Goal: Task Accomplishment & Management: Use online tool/utility

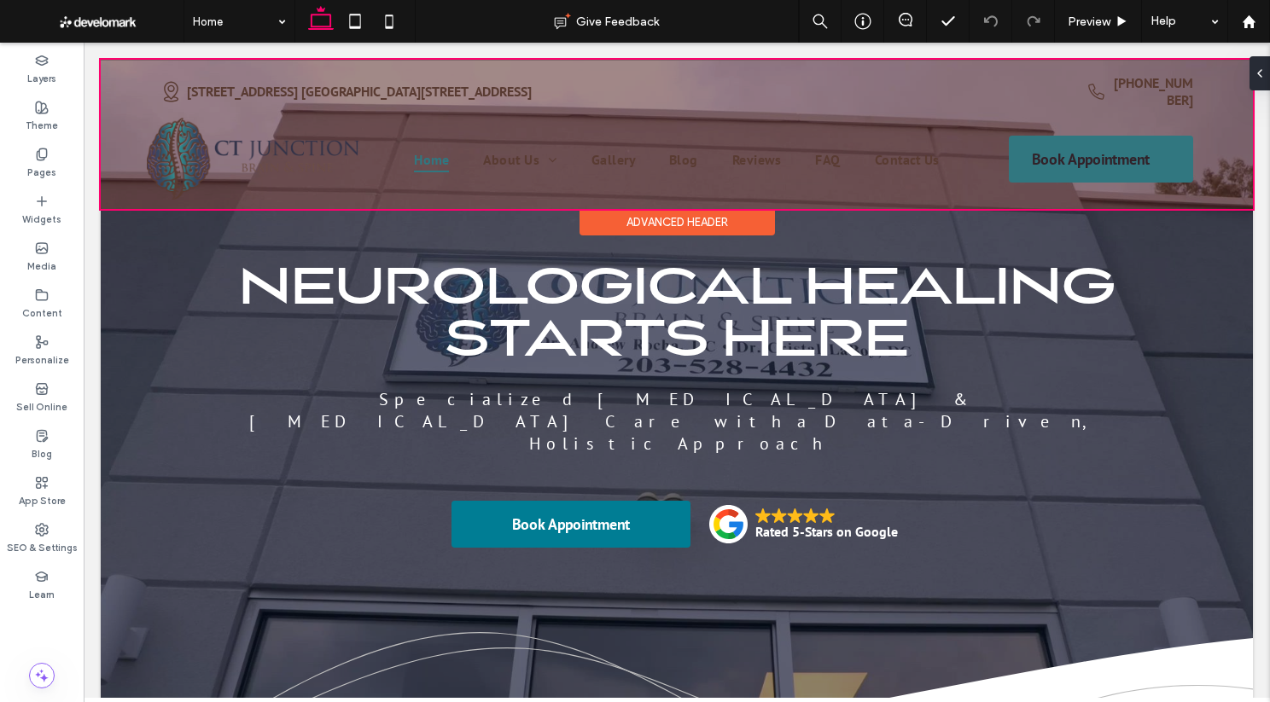
click at [776, 158] on div at bounding box center [677, 134] width 1152 height 149
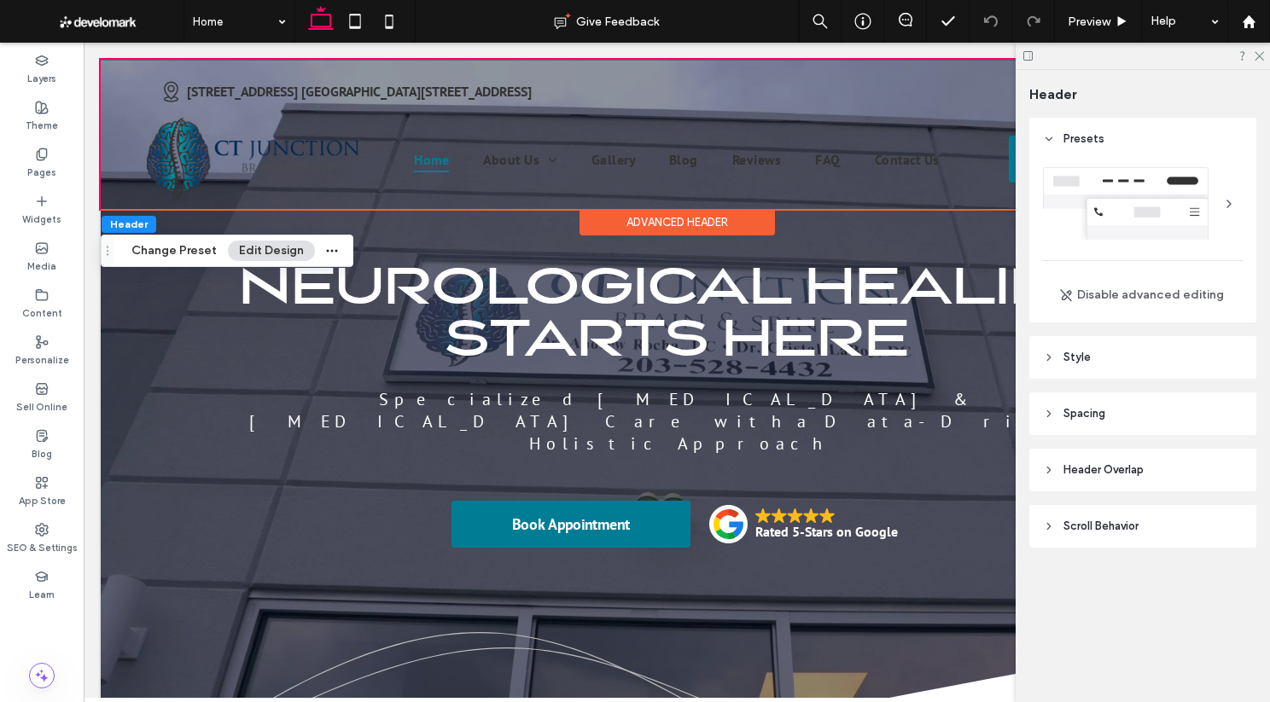
click at [987, 360] on span "Style" at bounding box center [1076, 357] width 27 height 17
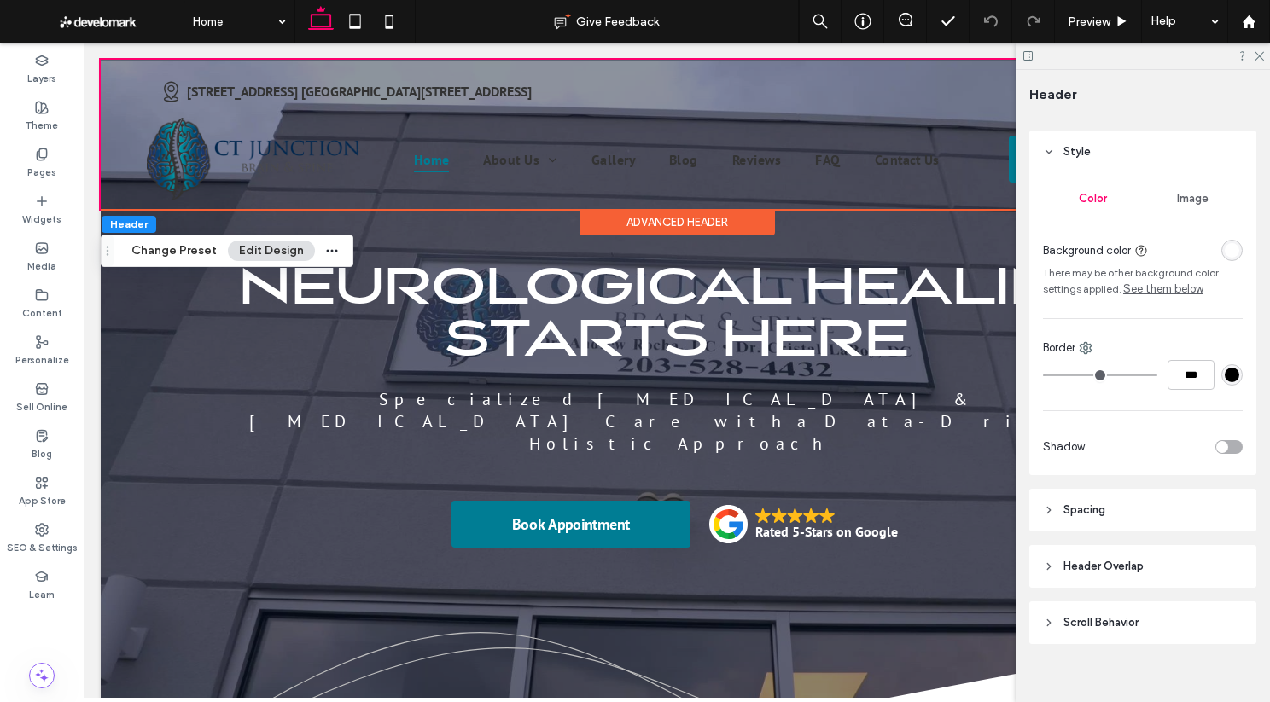
scroll to position [222, 0]
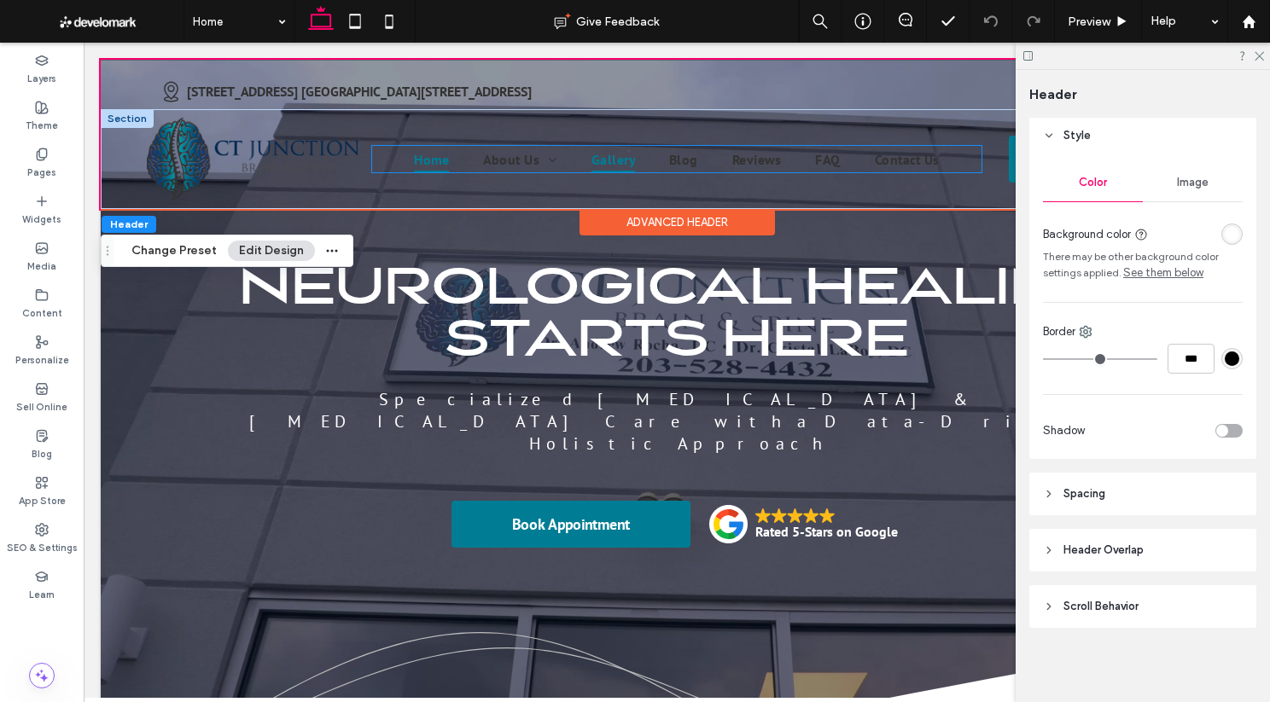
click at [642, 160] on link "Gallery" at bounding box center [613, 159] width 78 height 26
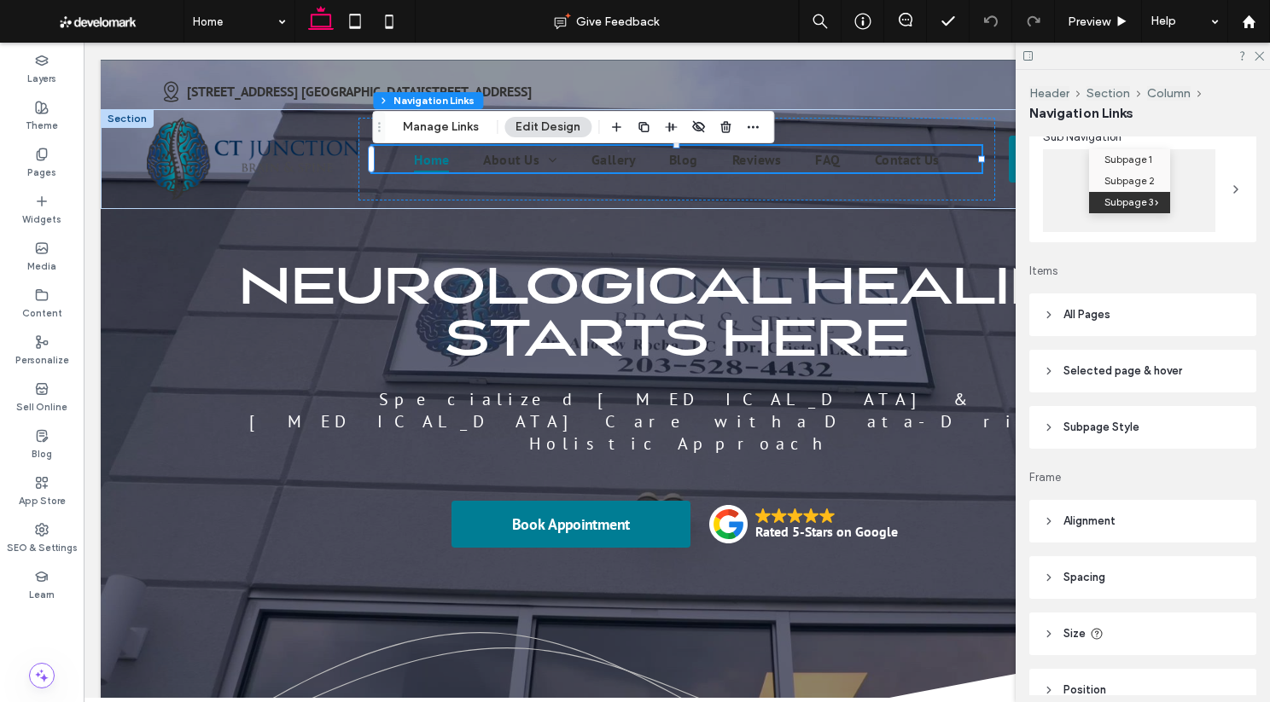
scroll to position [355, 0]
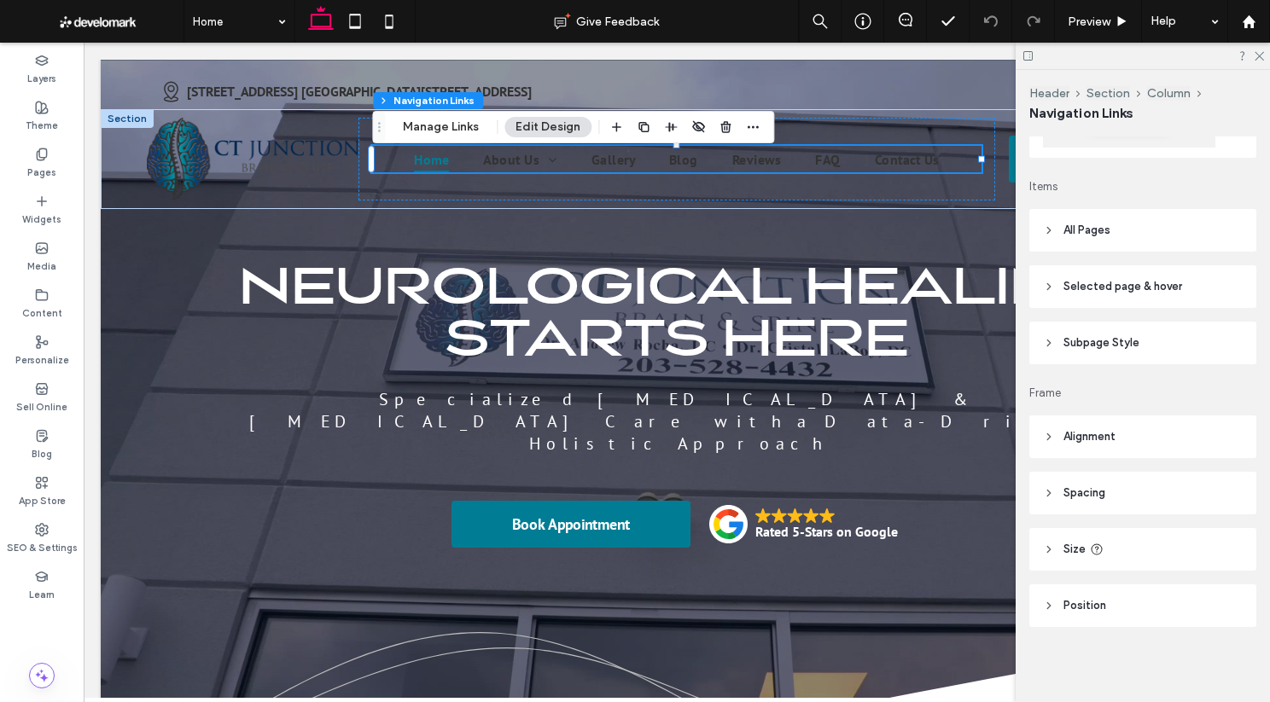
click at [987, 288] on span "Selected page & hover" at bounding box center [1122, 286] width 119 height 17
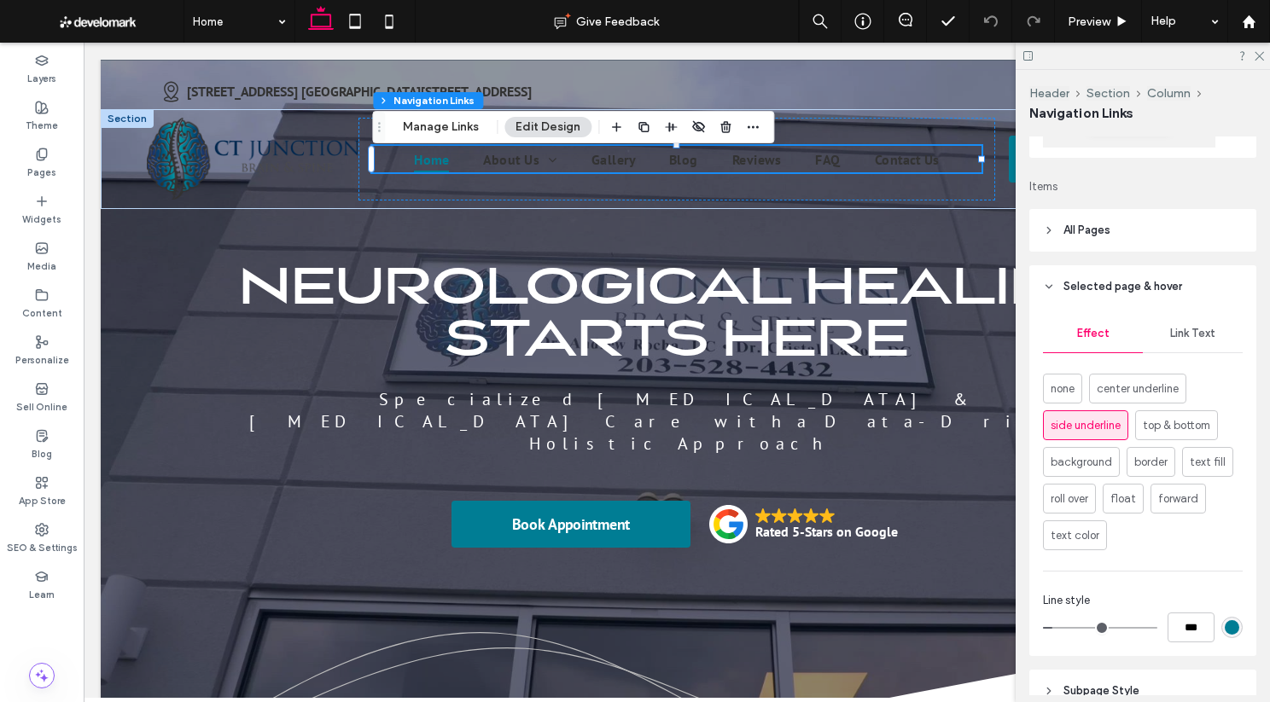
click at [987, 329] on span "Link Text" at bounding box center [1192, 334] width 45 height 14
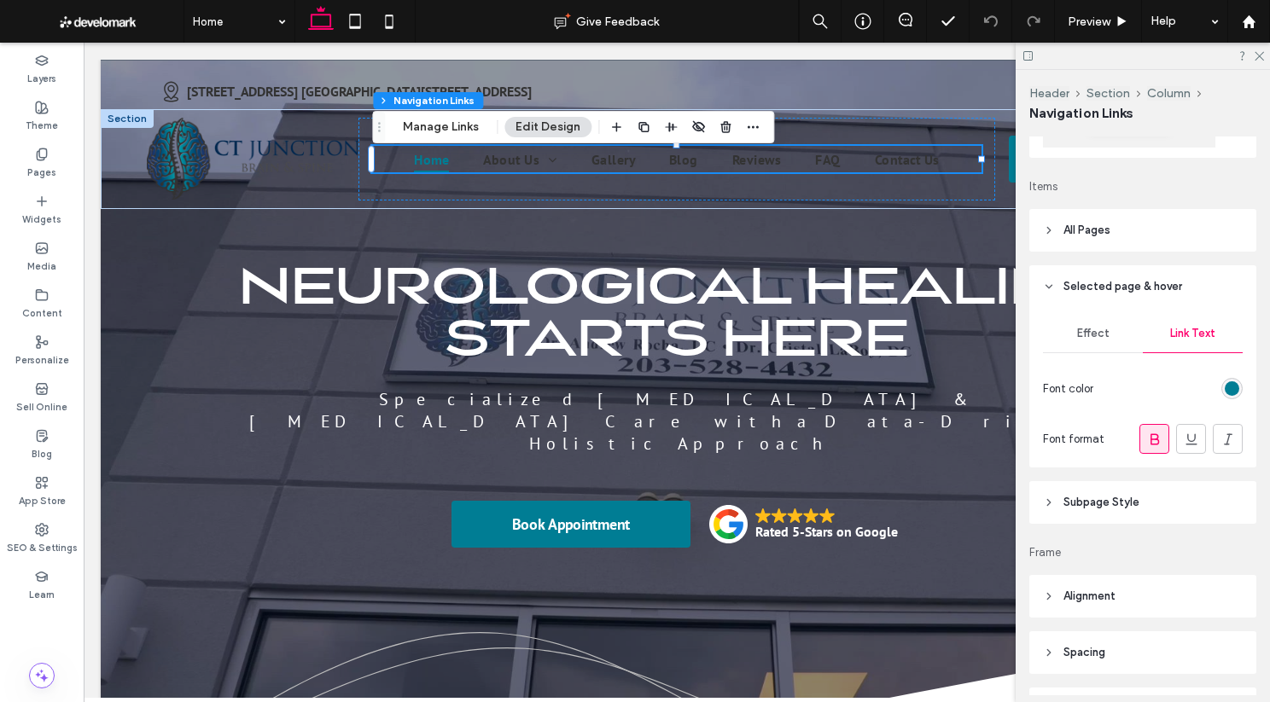
click at [987, 387] on div "rgb(0, 125, 148)" at bounding box center [1231, 388] width 15 height 15
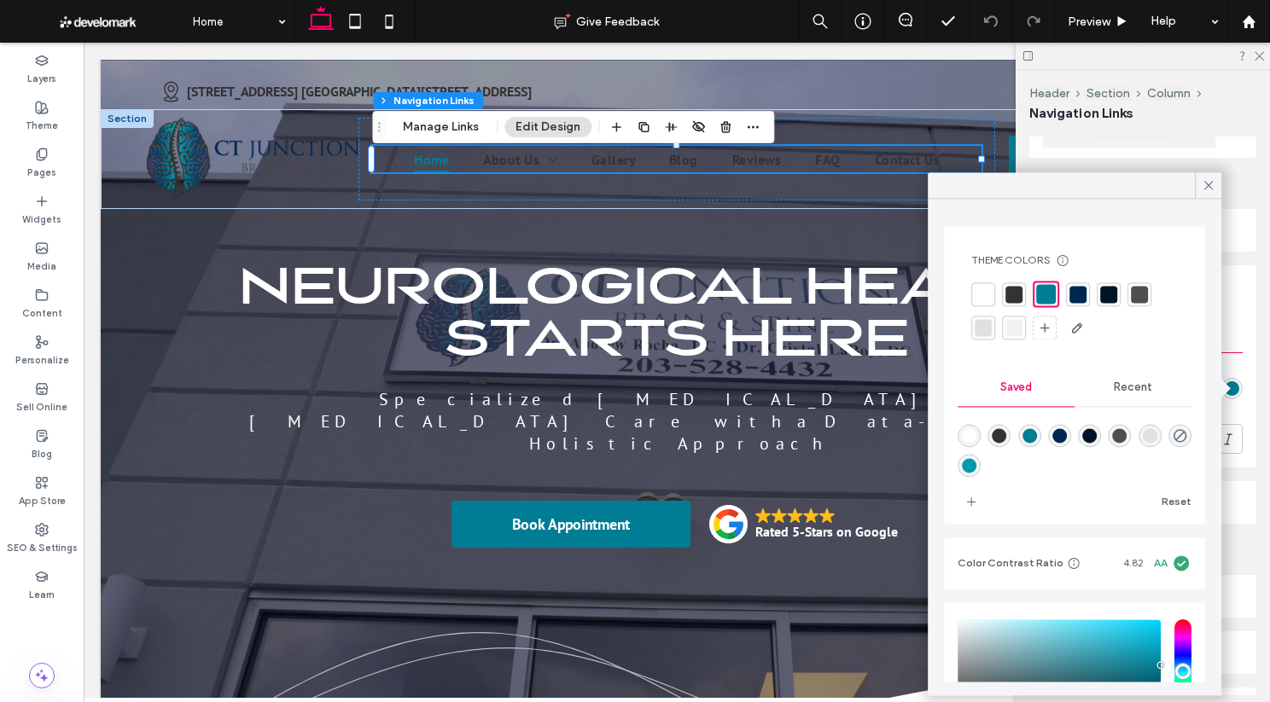
click at [983, 293] on div at bounding box center [982, 294] width 17 height 17
click at [987, 294] on div at bounding box center [1046, 294] width 17 height 17
click at [980, 294] on div at bounding box center [982, 294] width 17 height 17
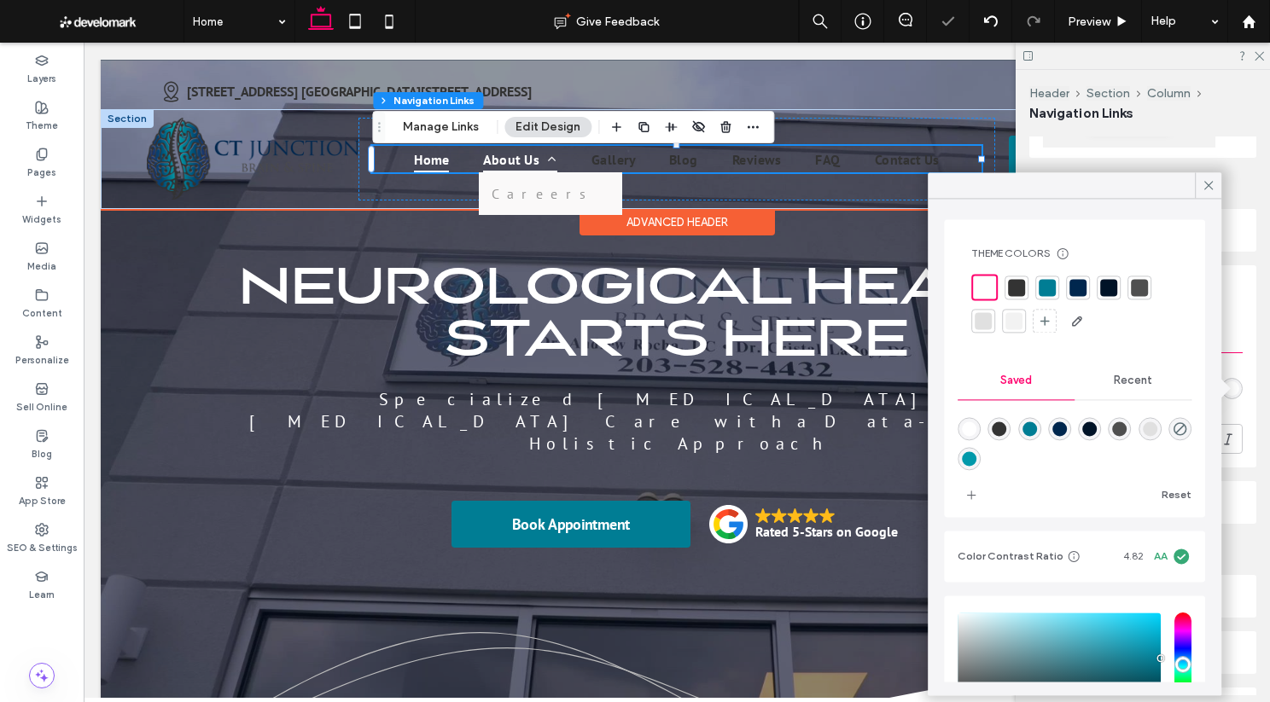
click at [514, 155] on span "About Us" at bounding box center [519, 159] width 73 height 26
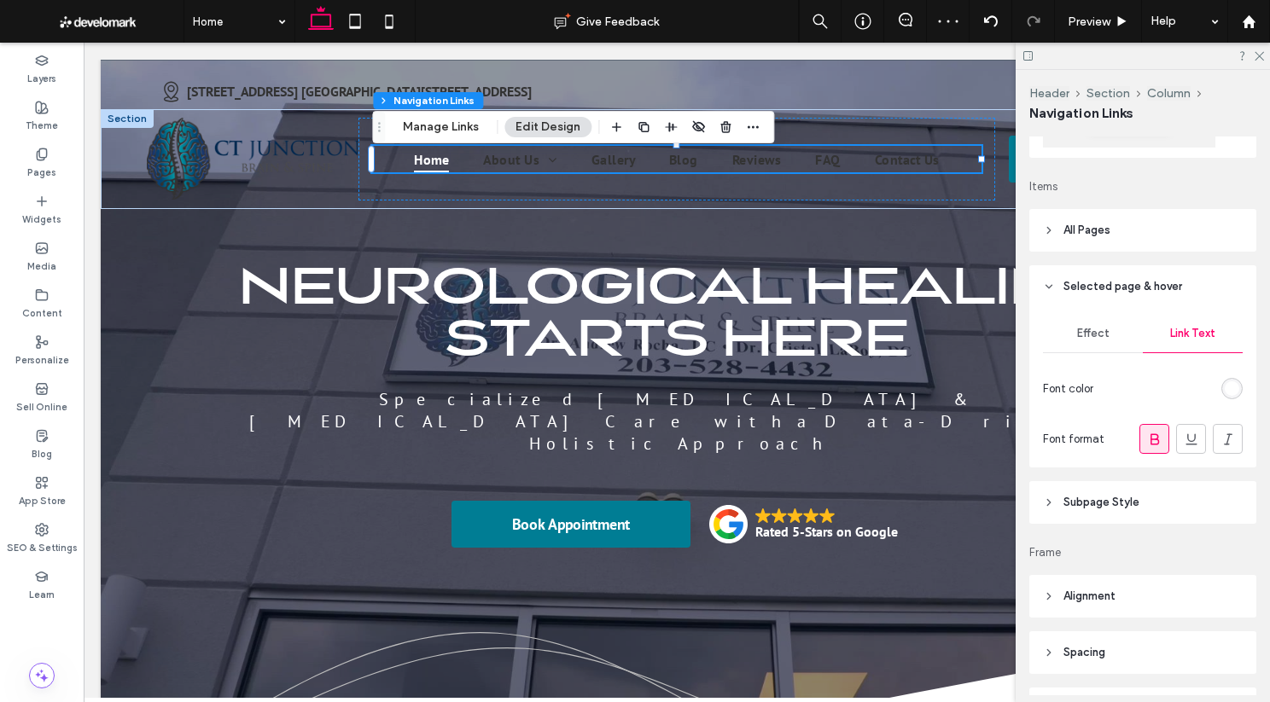
click at [987, 386] on div "rgb(255, 255, 255)" at bounding box center [1231, 388] width 15 height 15
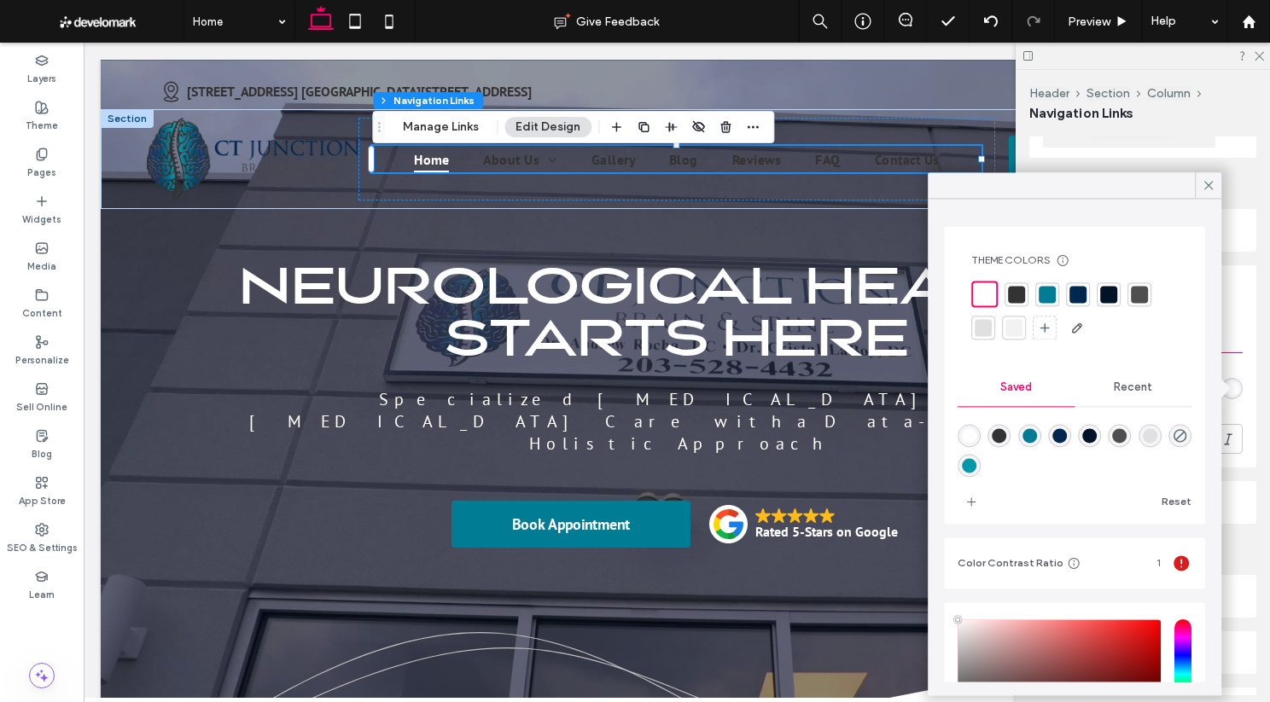
click at [987, 436] on div "rgba(0,125,148,1)" at bounding box center [1029, 435] width 15 height 15
type input "*******"
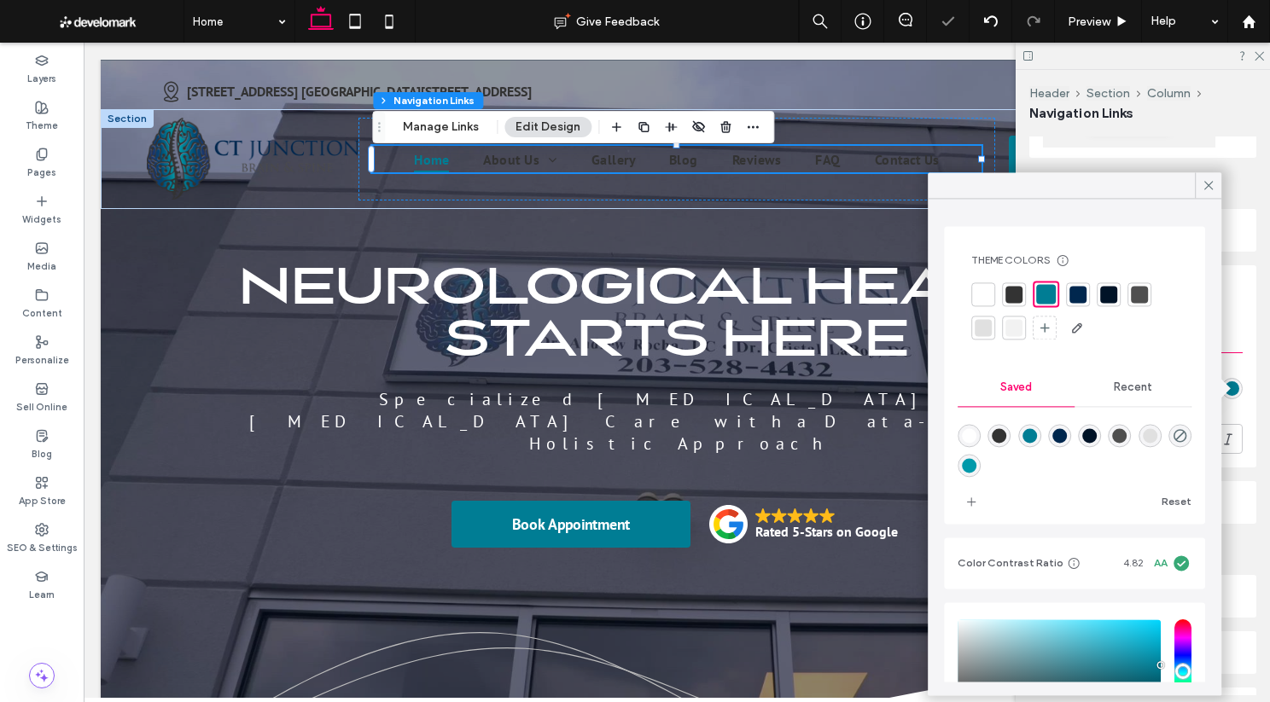
click at [987, 356] on div "Effect Link Text Font color Font format" at bounding box center [1142, 388] width 227 height 160
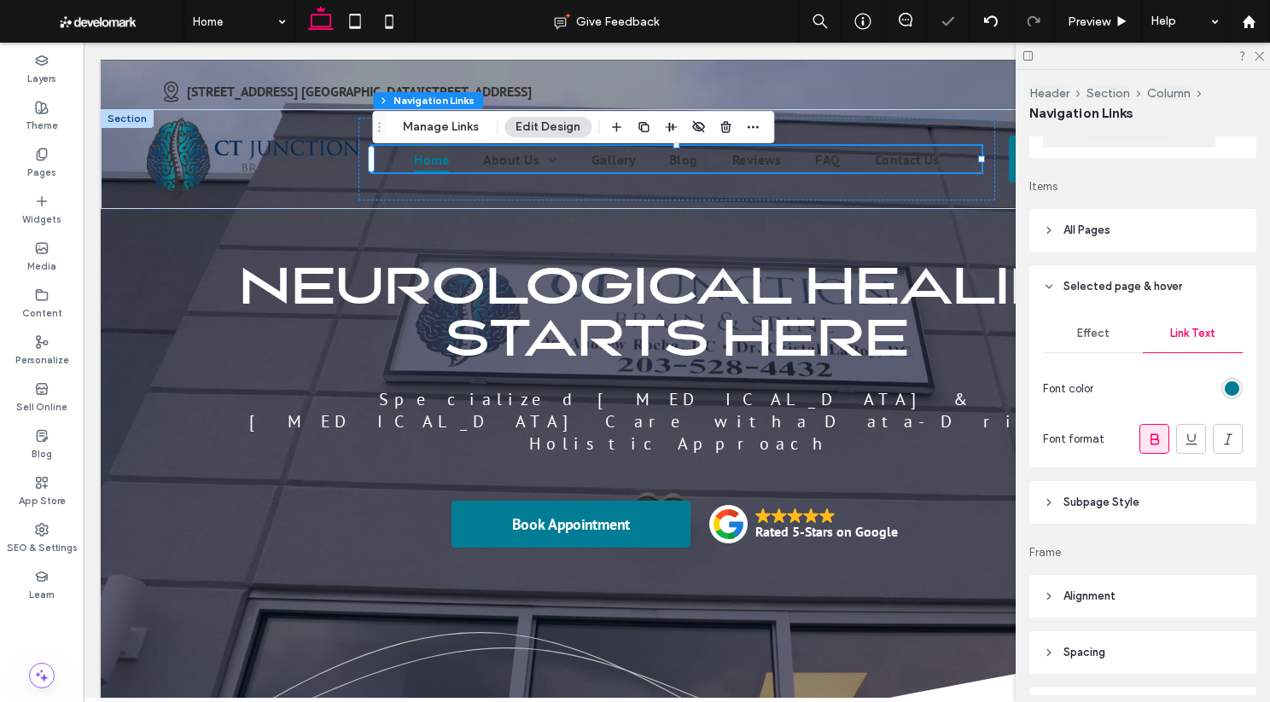
click at [987, 333] on span "Effect" at bounding box center [1093, 334] width 32 height 14
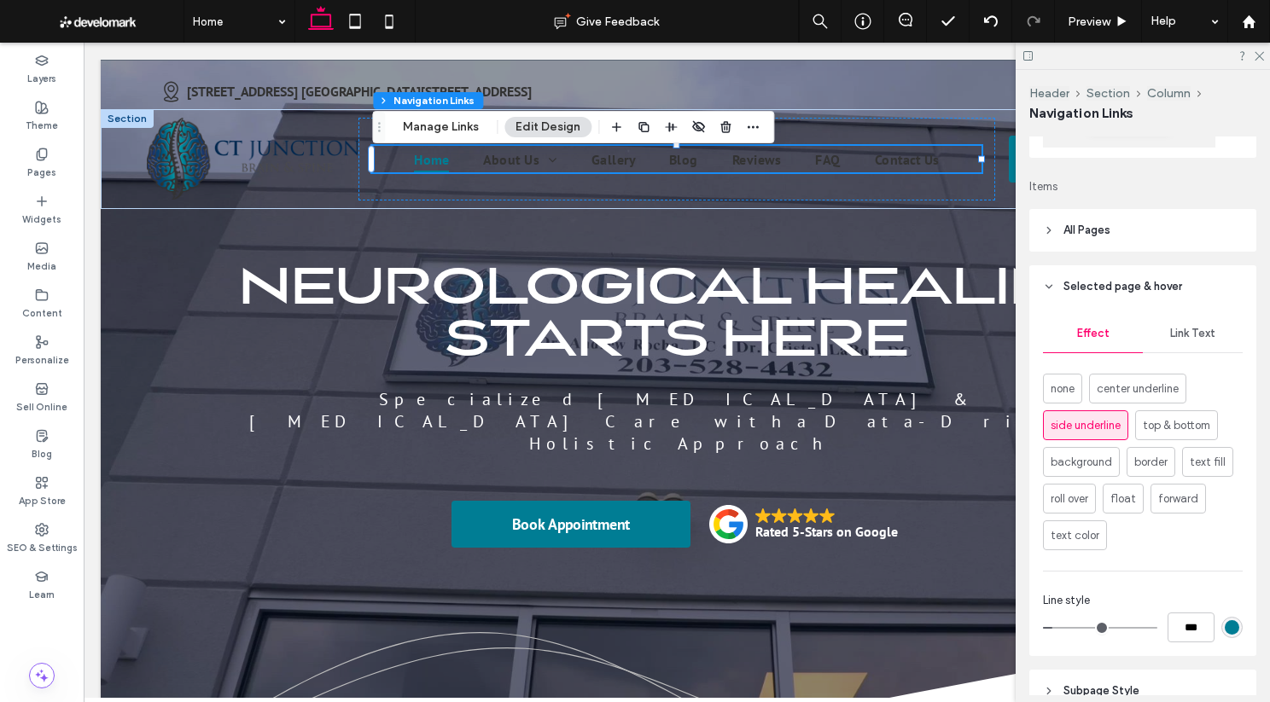
click at [987, 241] on header "All Pages" at bounding box center [1142, 230] width 227 height 43
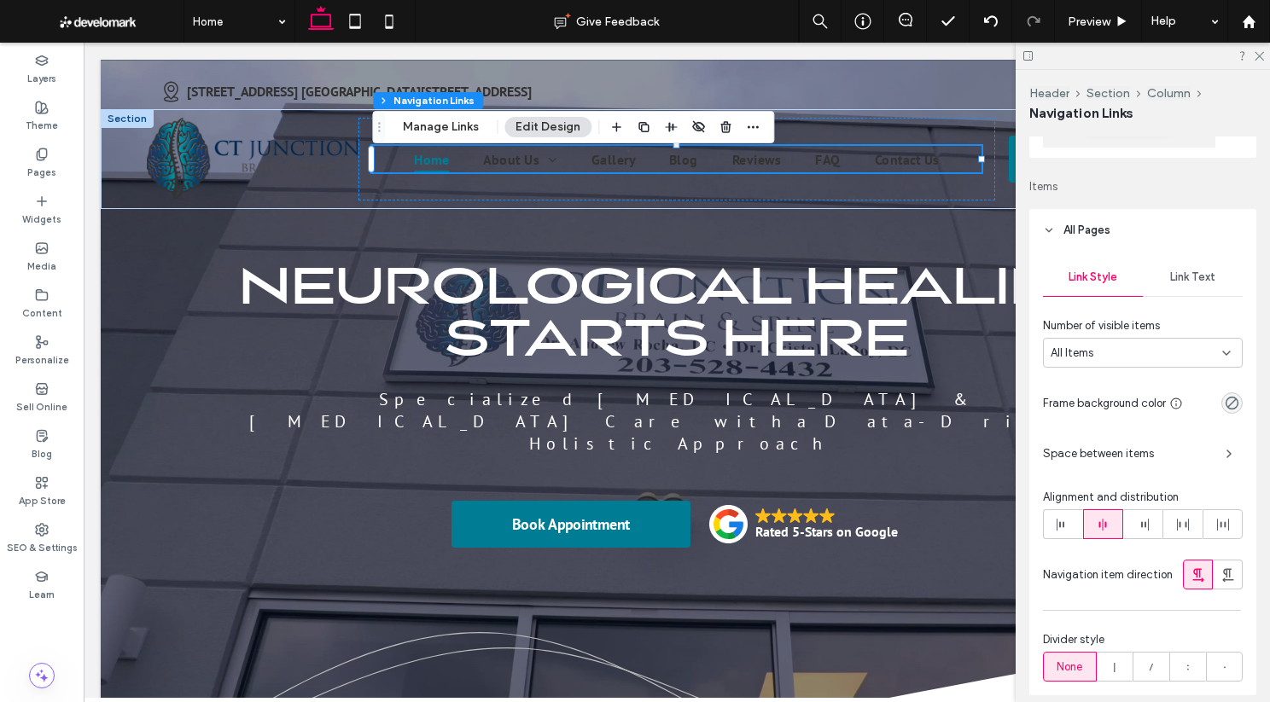
click at [987, 273] on span "Link Text" at bounding box center [1192, 277] width 45 height 14
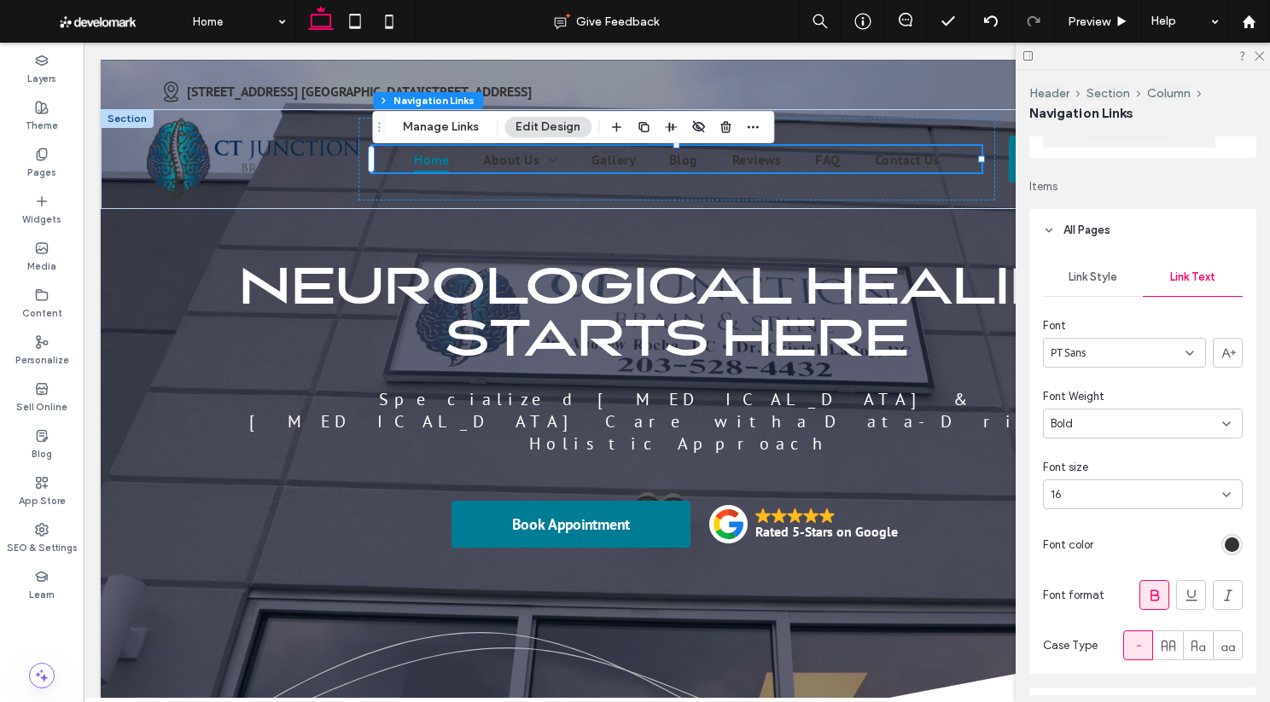
click at [987, 538] on div "rgb(51, 51, 51)" at bounding box center [1231, 545] width 15 height 15
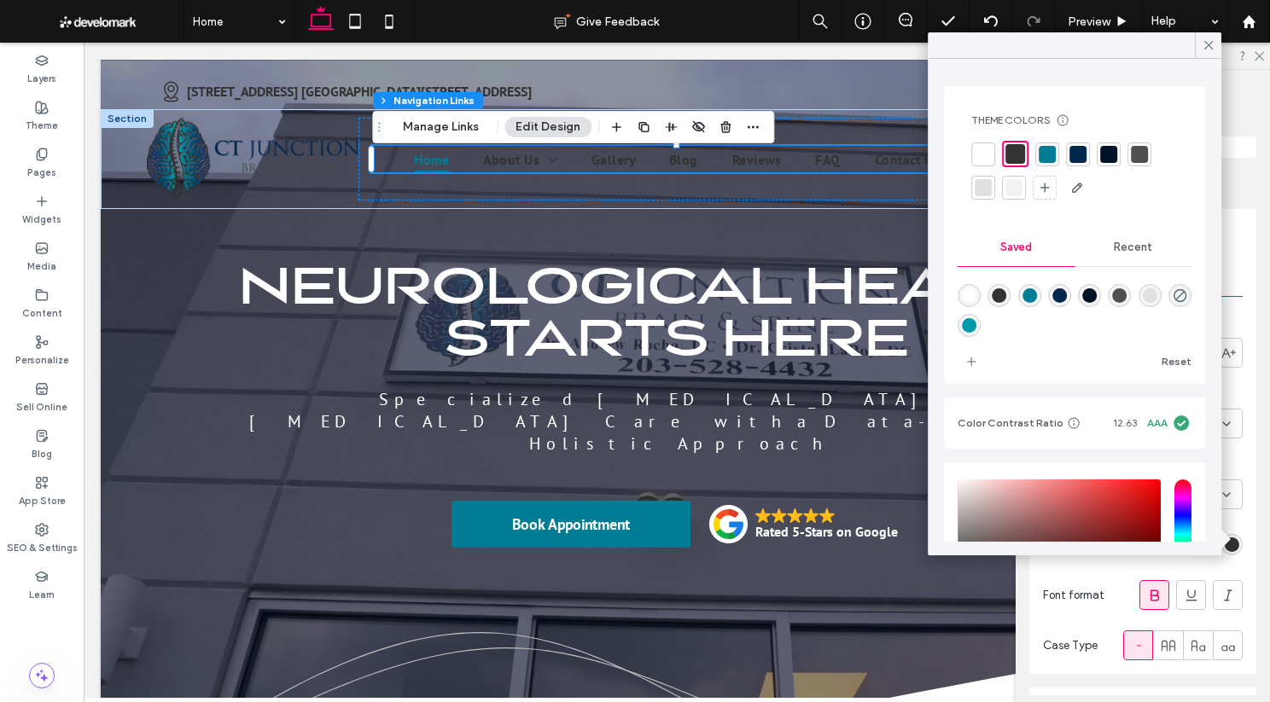
click at [962, 296] on div "rgba(255,255,255,1)" at bounding box center [969, 295] width 15 height 15
type input "*******"
click at [987, 42] on icon at bounding box center [1207, 45] width 15 height 15
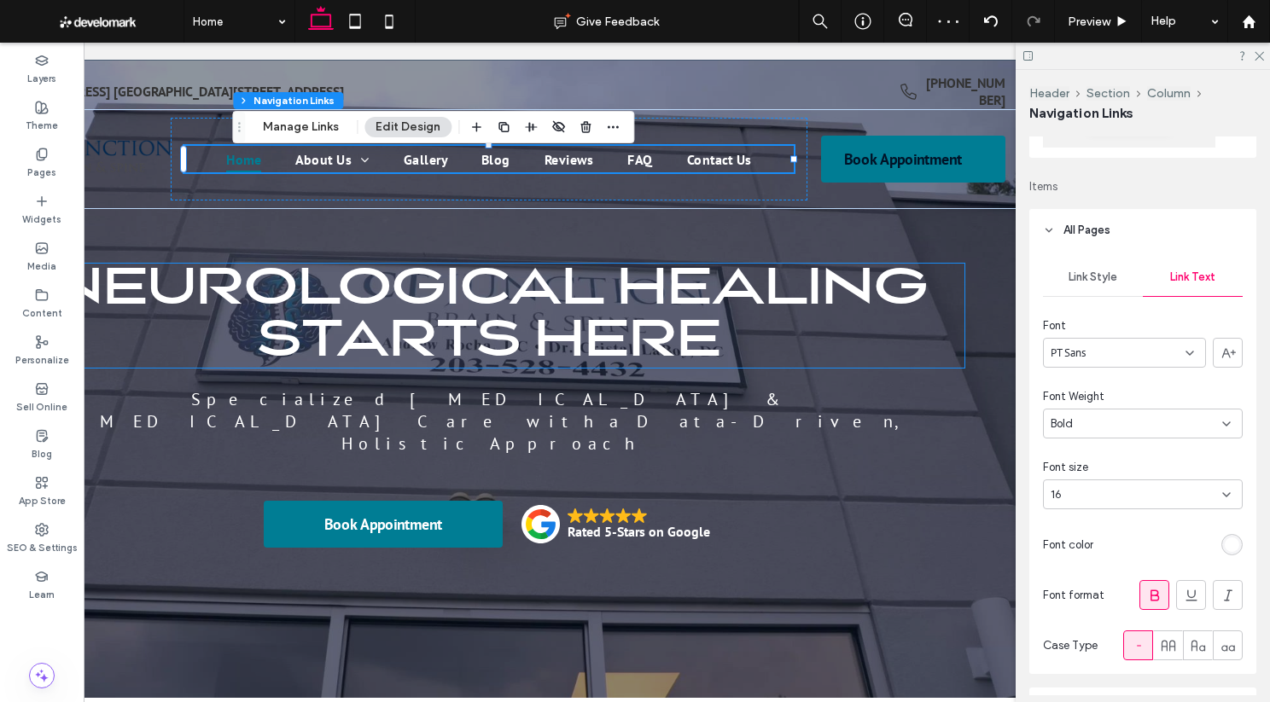
scroll to position [0, 254]
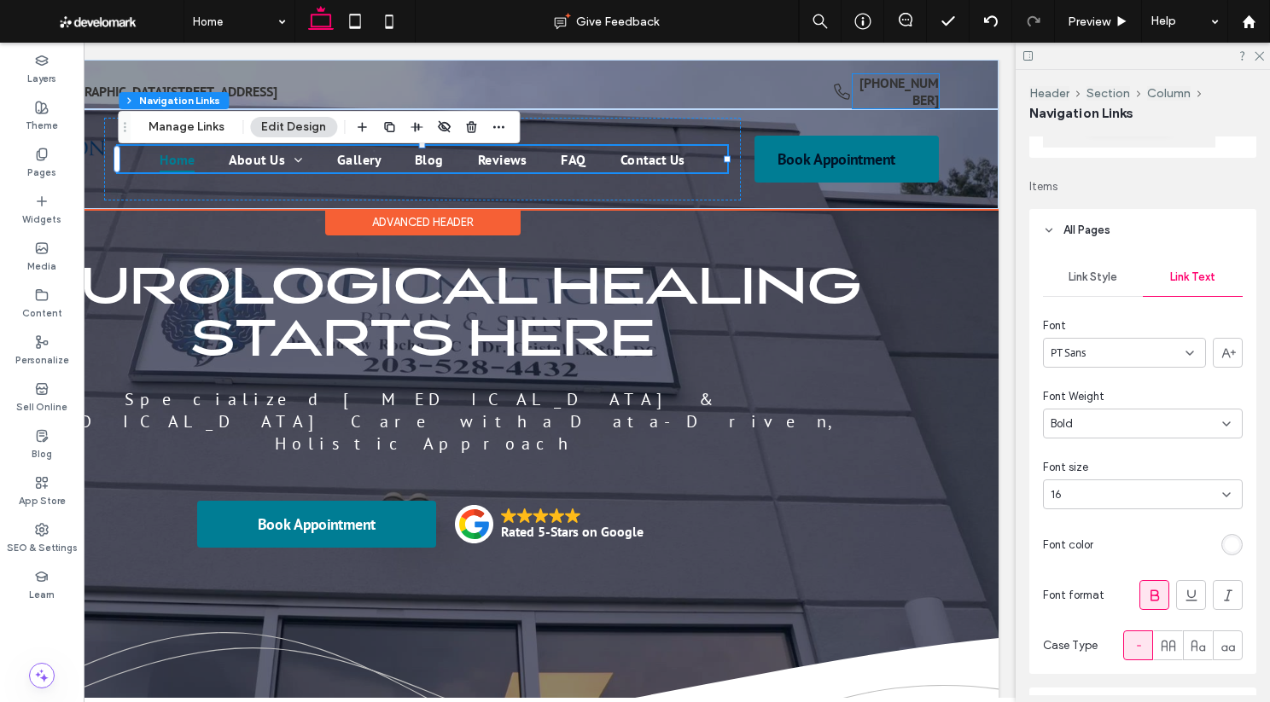
click at [924, 83] on strong "[PHONE_NUMBER]" at bounding box center [898, 91] width 79 height 34
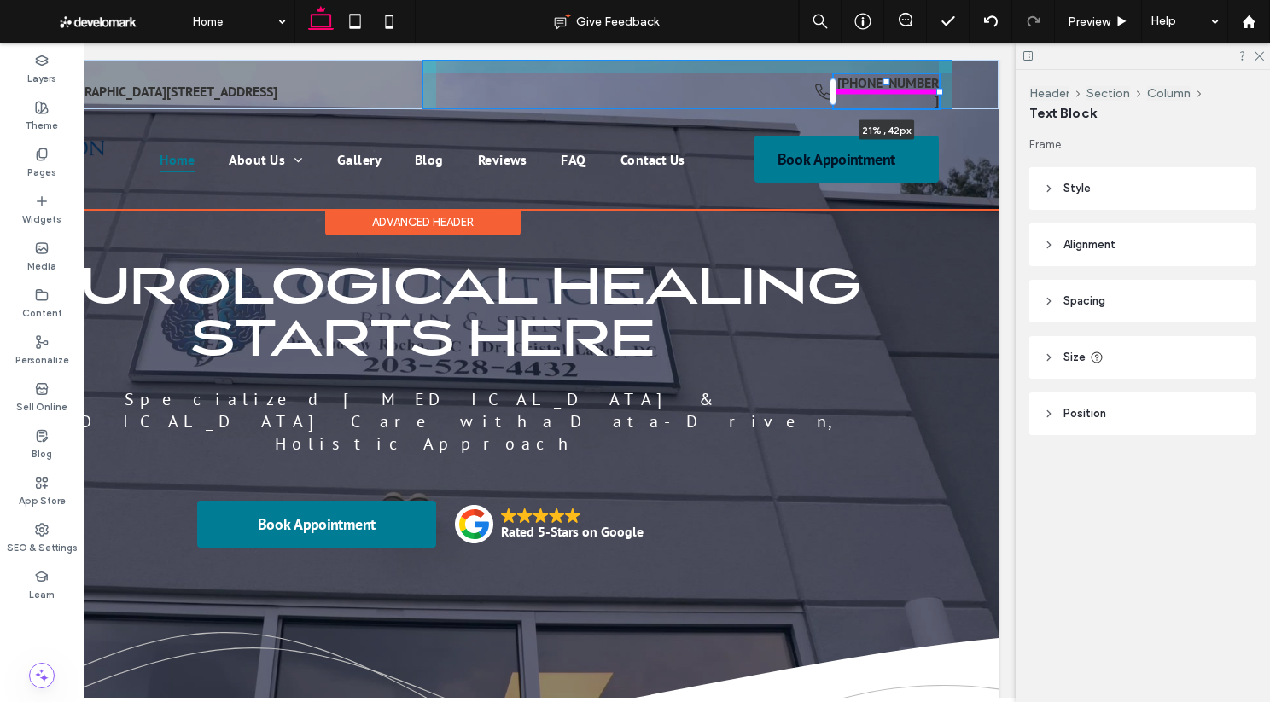
drag, startPoint x: 940, startPoint y: 92, endPoint x: 959, endPoint y: 95, distance: 18.9
click at [959, 95] on div "93 Meriden Rd, Waterbury CT 06705 l 1545 Watertown Ave, Waterbury CT 06708 (203…" at bounding box center [422, 84] width 1152 height 49
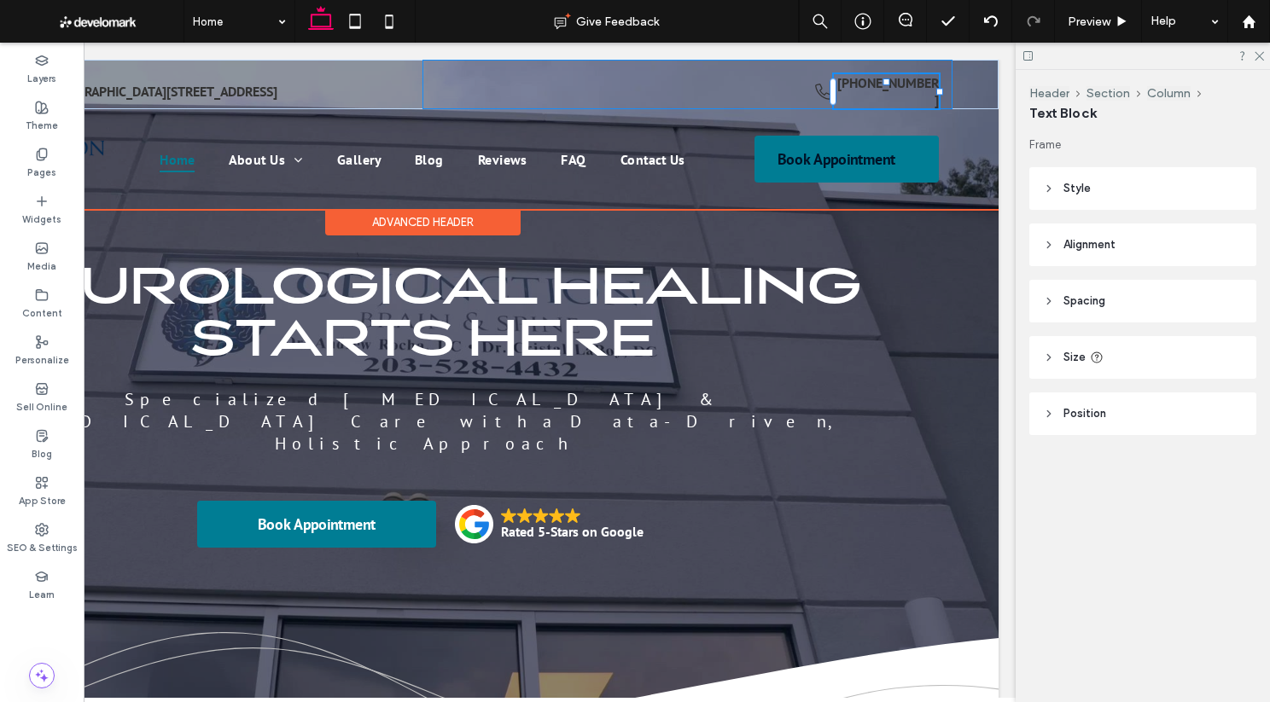
type input "**"
type input "****"
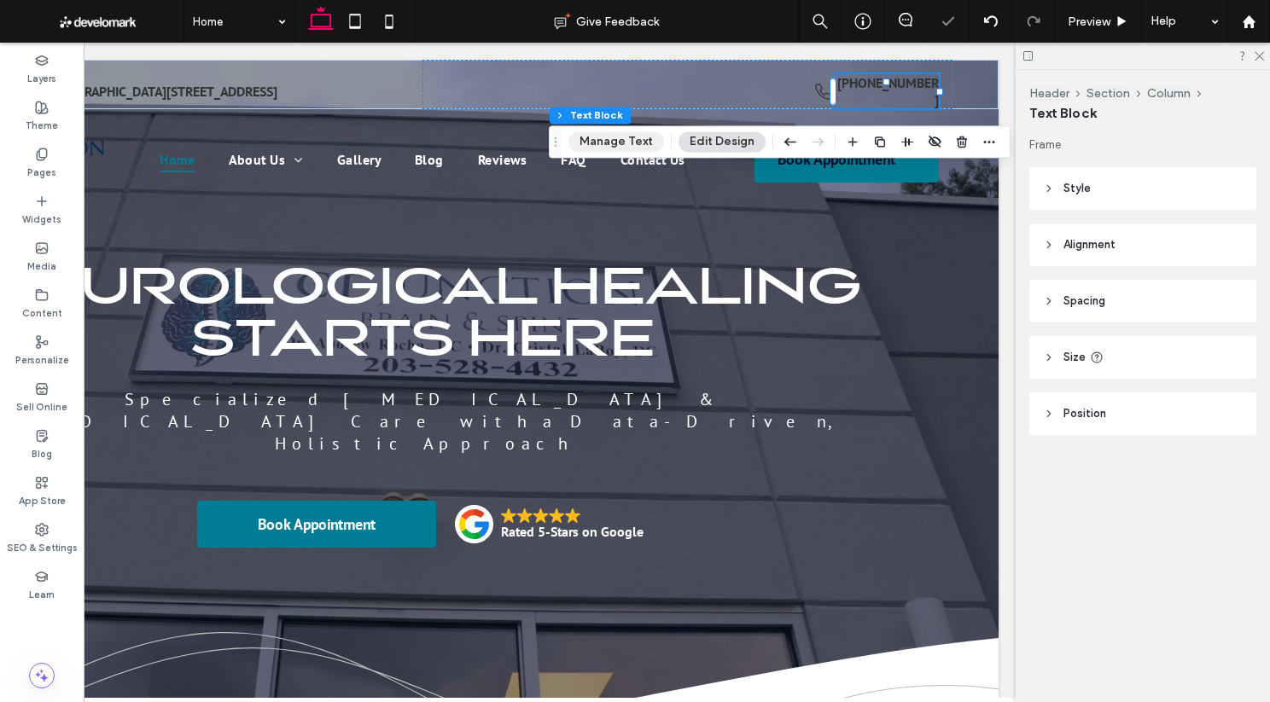
click at [596, 145] on button "Manage Text" at bounding box center [616, 141] width 96 height 20
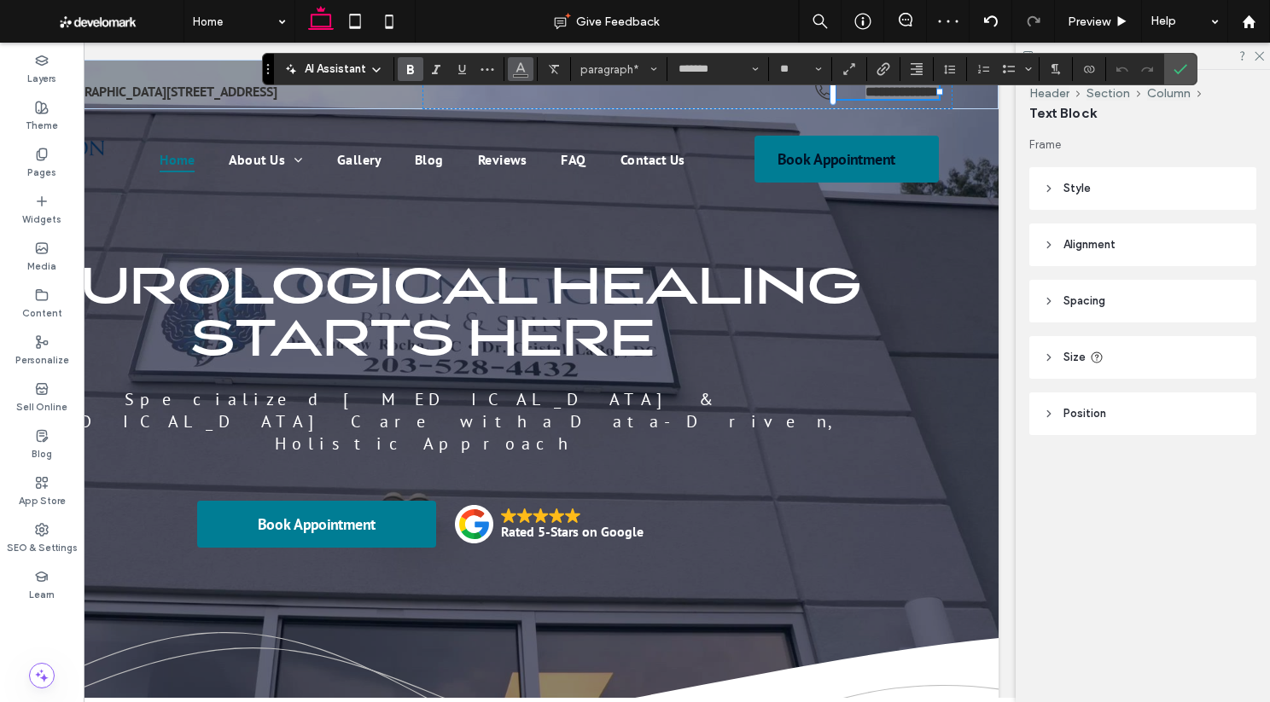
click at [520, 68] on icon "Color" at bounding box center [521, 68] width 14 height 14
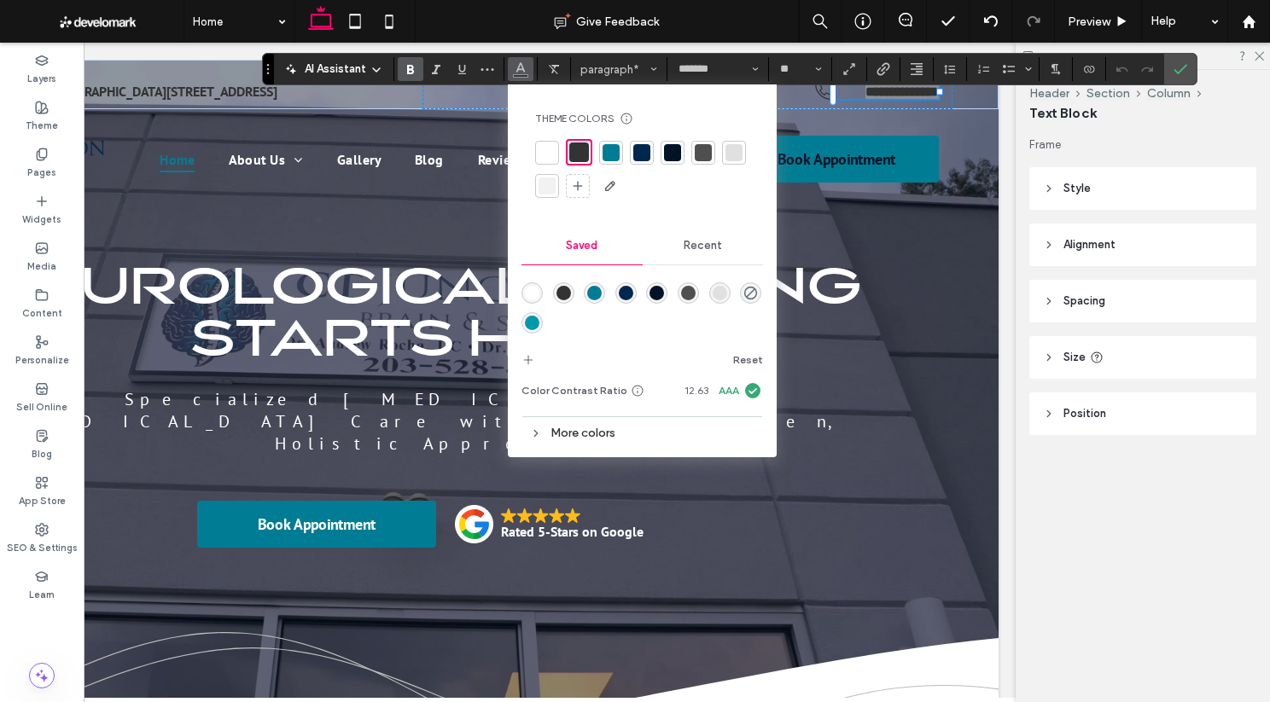
click at [545, 144] on div at bounding box center [546, 152] width 17 height 17
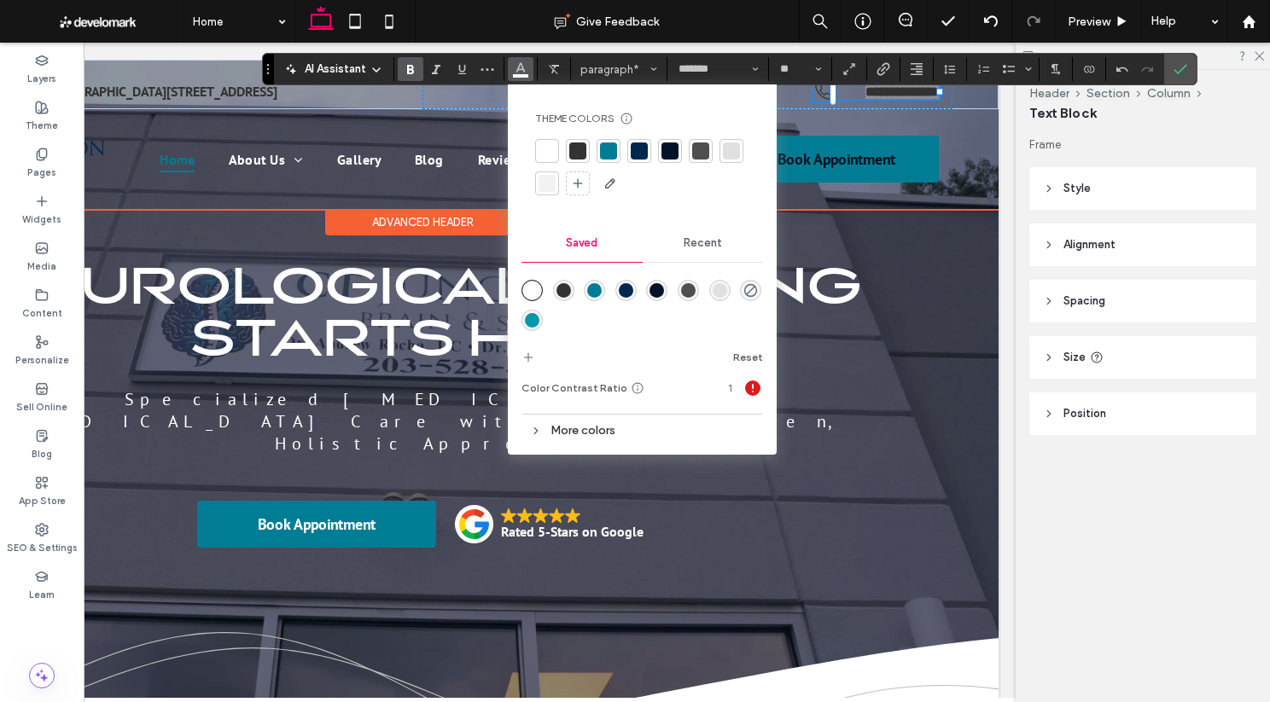
click at [818, 90] on icon at bounding box center [822, 91] width 21 height 21
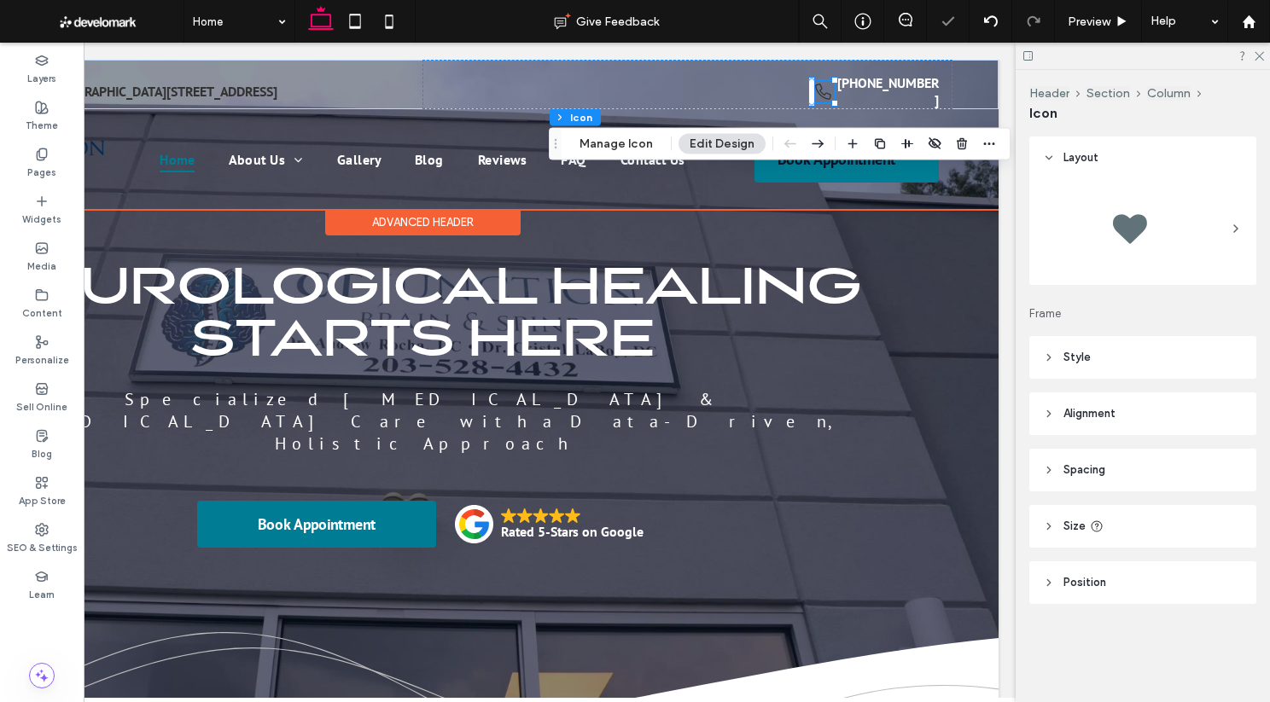
click at [820, 90] on icon at bounding box center [823, 92] width 16 height 16
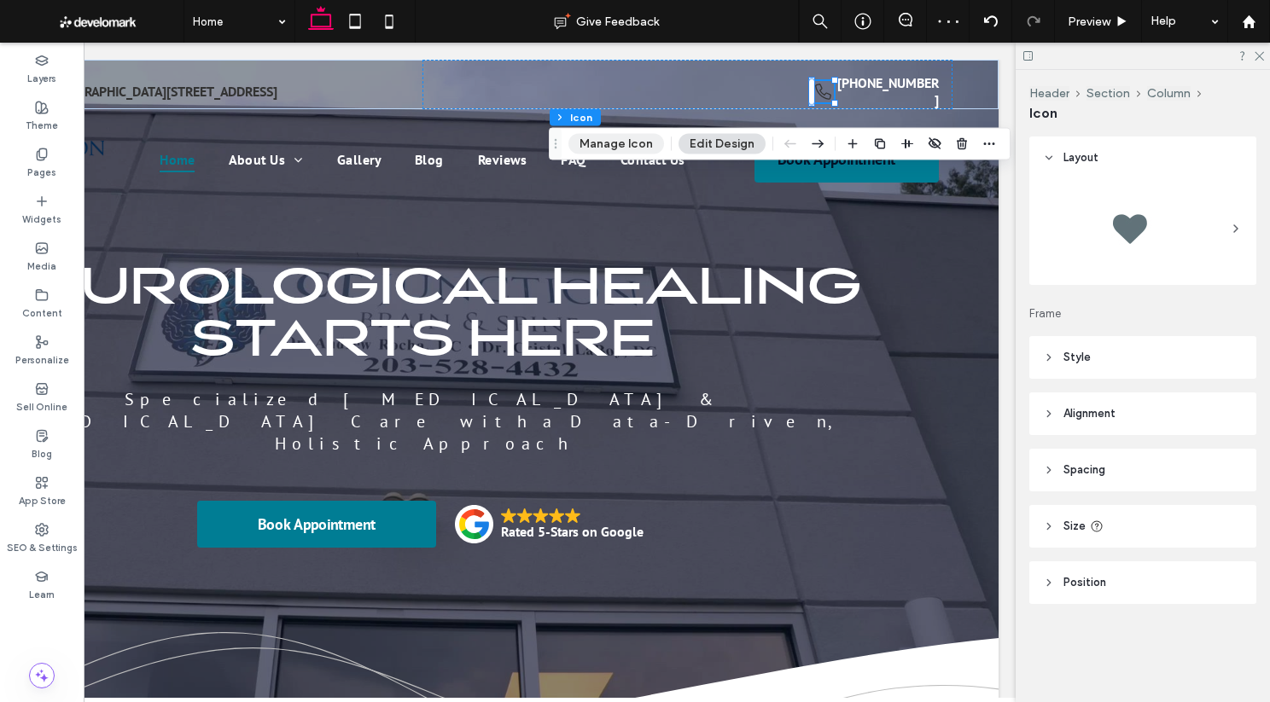
click at [630, 139] on button "Manage Icon" at bounding box center [616, 144] width 96 height 20
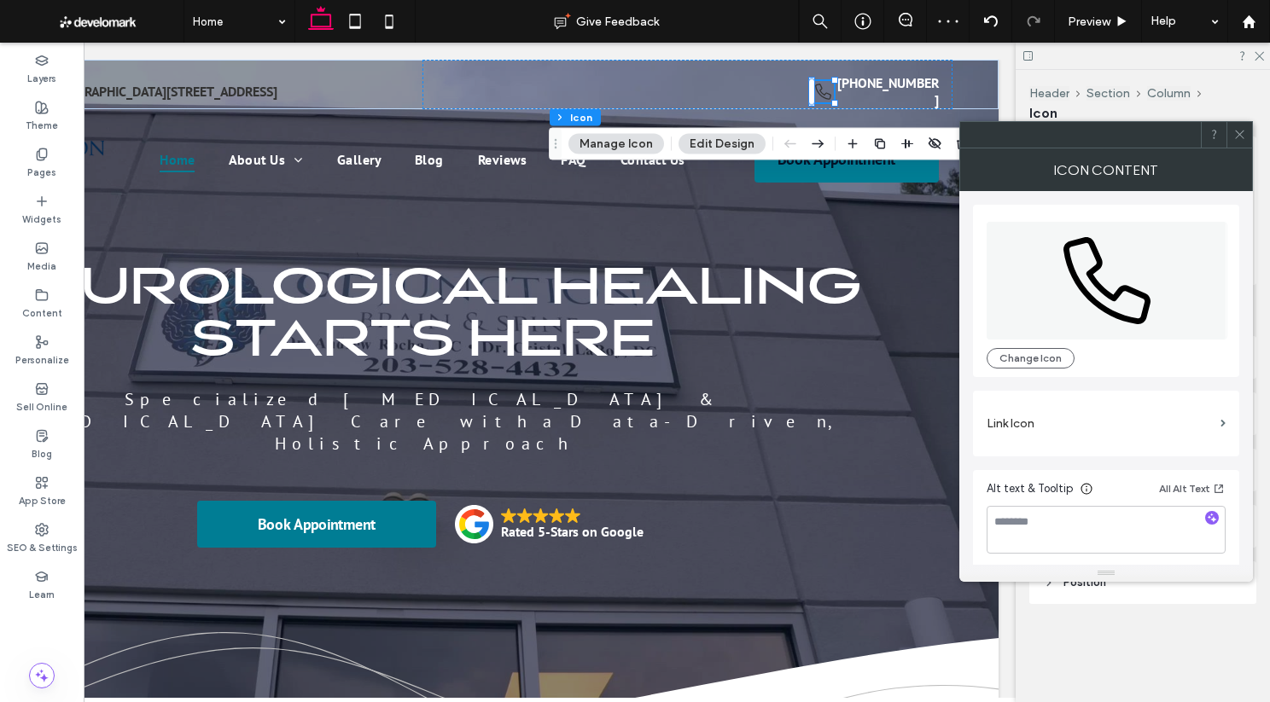
scroll to position [3, 0]
click at [987, 140] on div at bounding box center [1239, 135] width 26 height 26
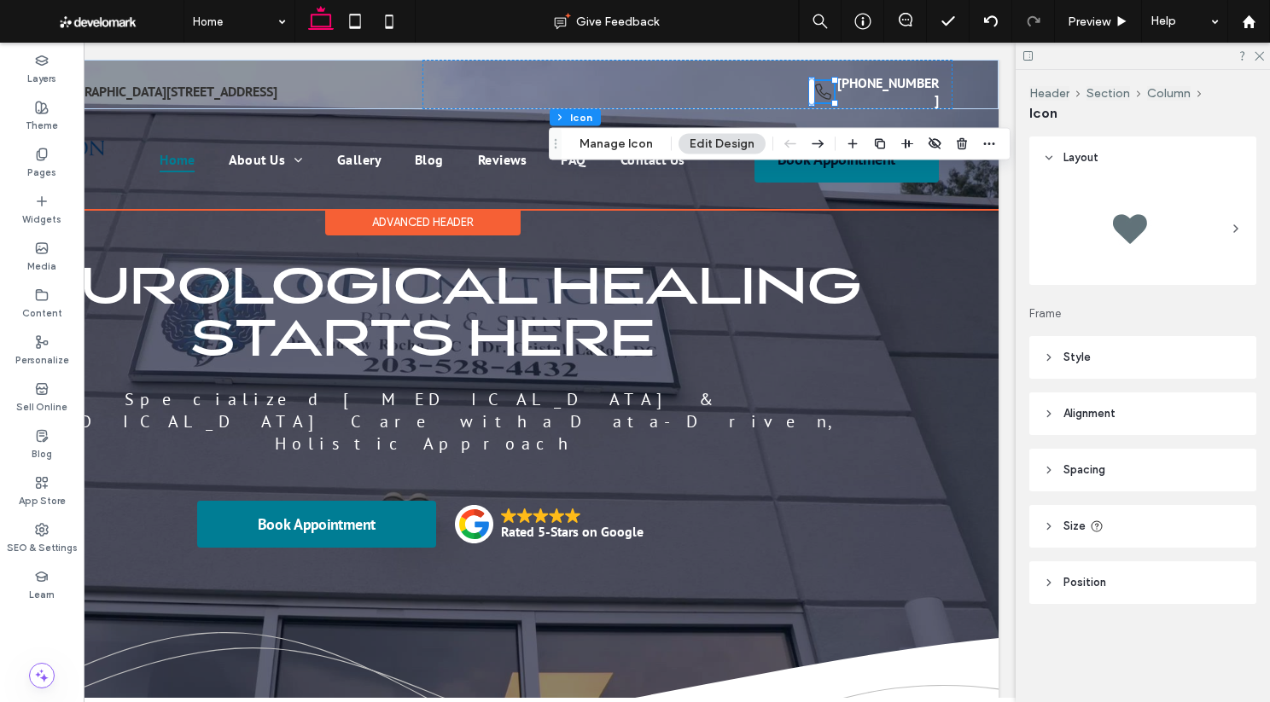
click at [821, 90] on icon at bounding box center [822, 91] width 21 height 21
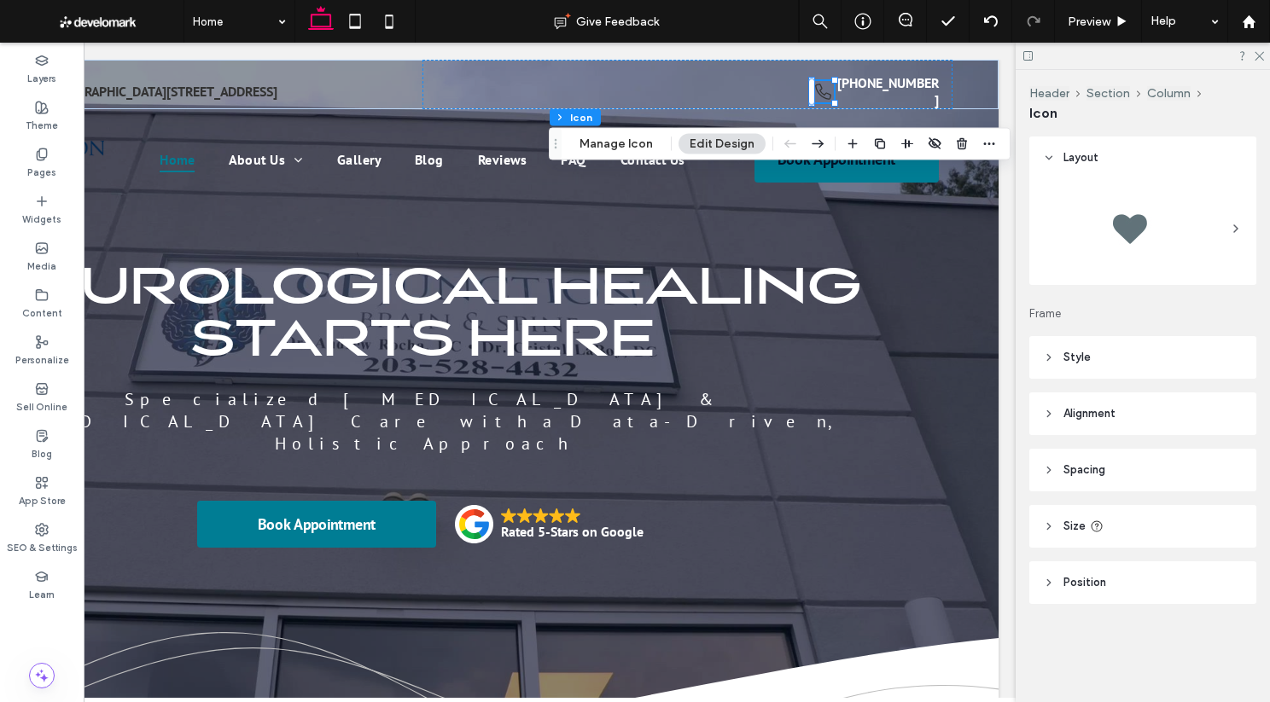
click at [716, 144] on button "Edit Design" at bounding box center [721, 144] width 87 height 20
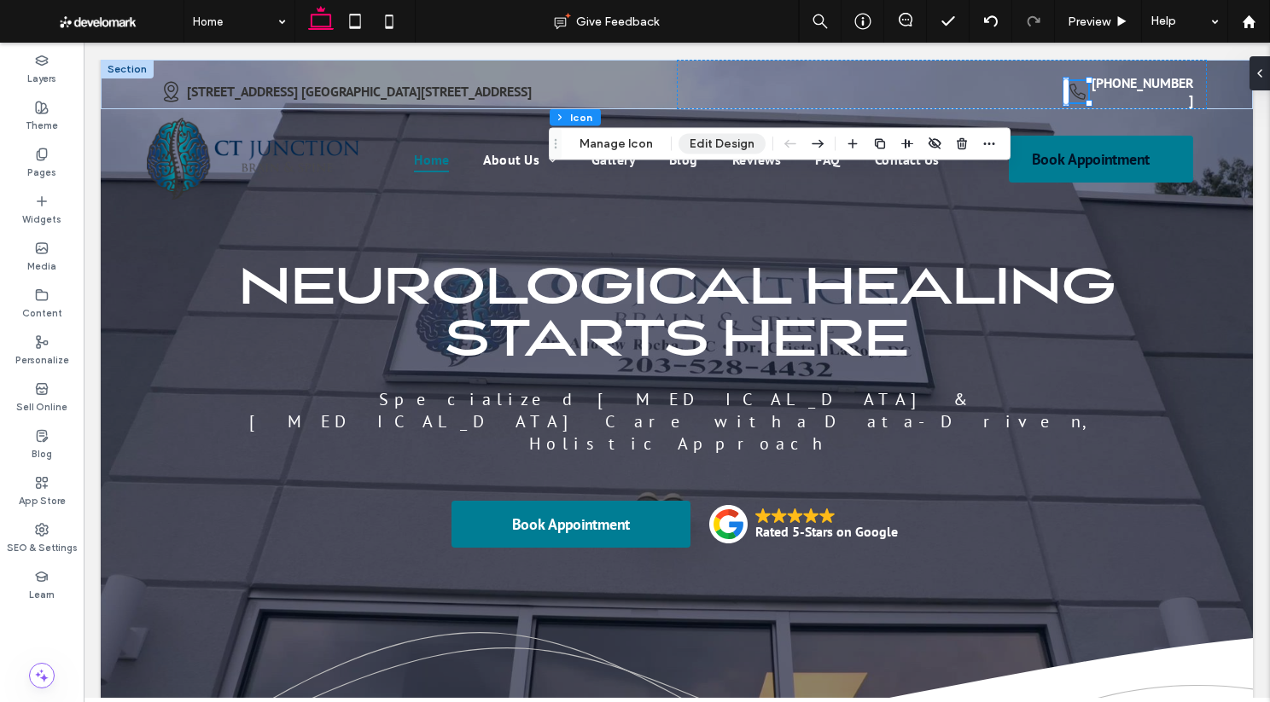
scroll to position [0, 0]
click at [709, 142] on button "Edit Design" at bounding box center [721, 144] width 87 height 20
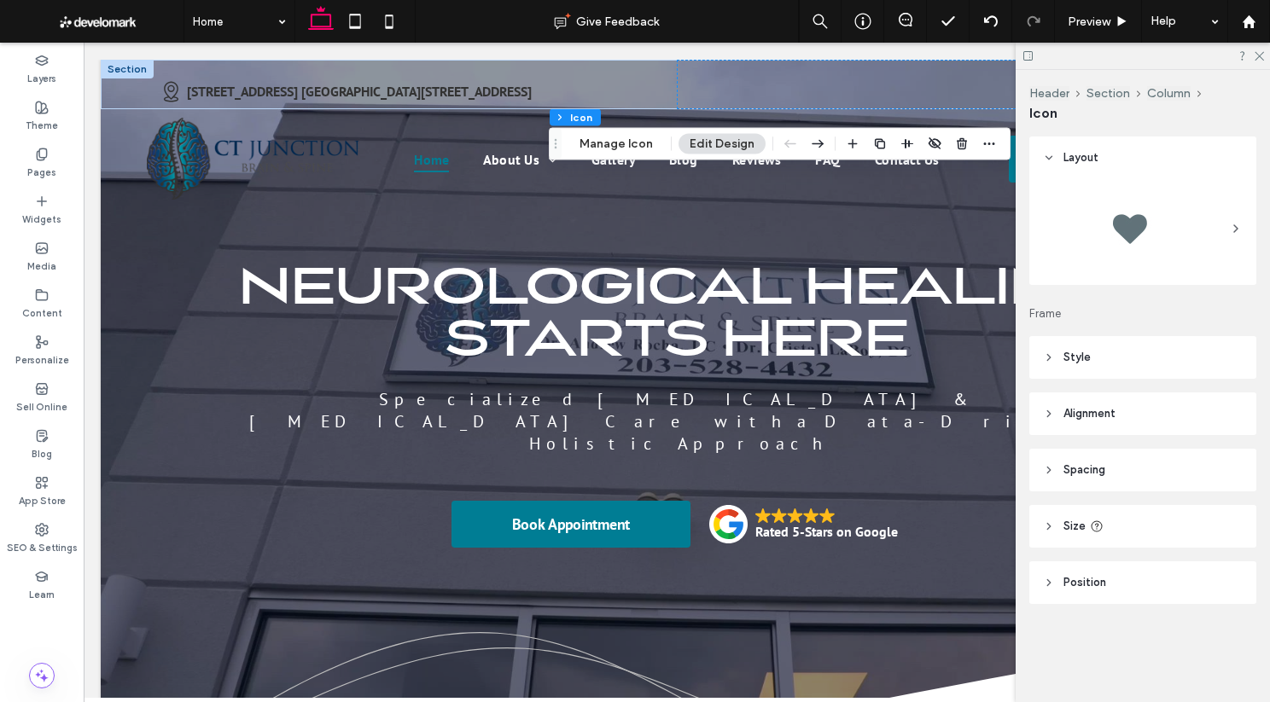
click at [987, 355] on span "Style" at bounding box center [1076, 357] width 27 height 17
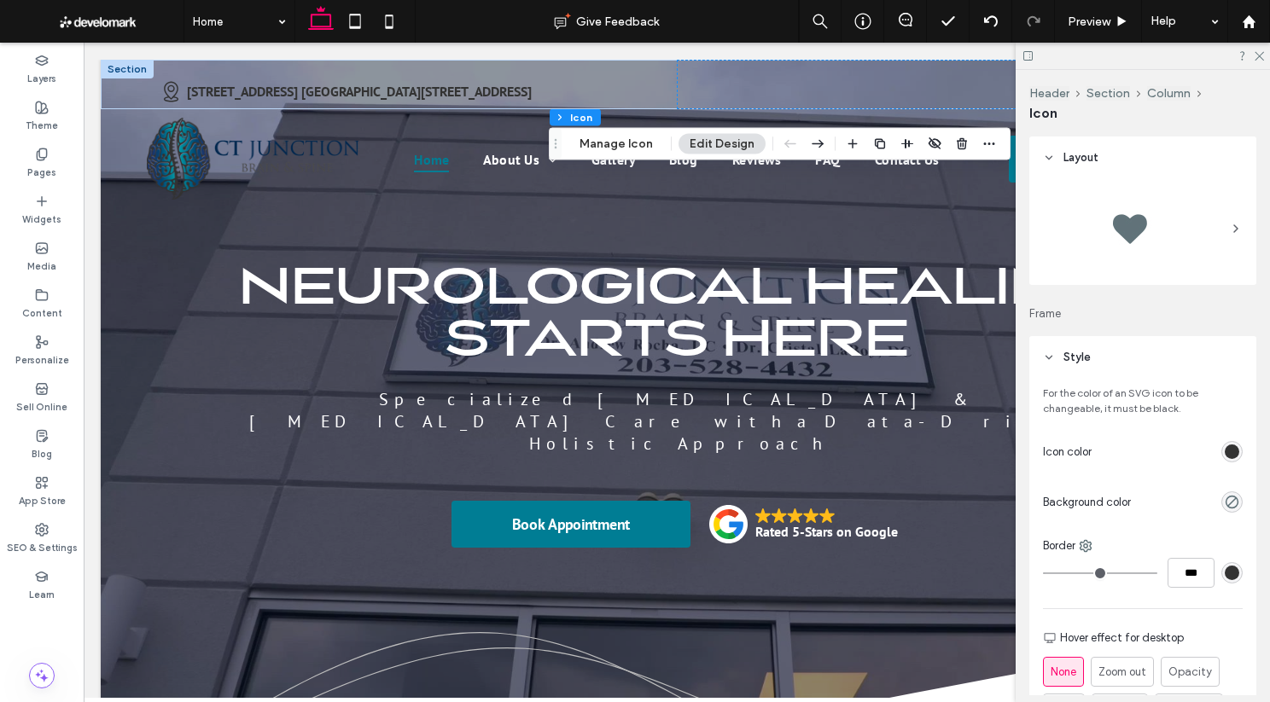
click at [987, 454] on div "rgb(51, 51, 51)" at bounding box center [1231, 452] width 15 height 15
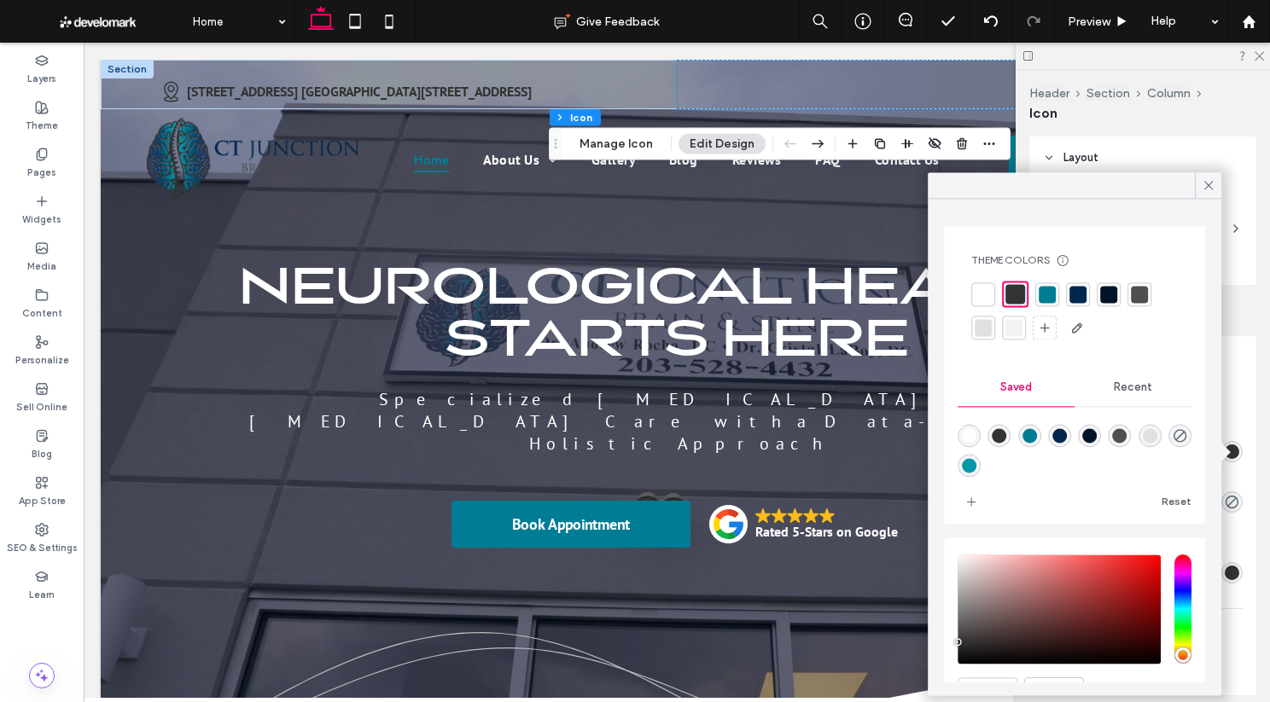
click at [982, 293] on div at bounding box center [982, 294] width 17 height 17
click at [987, 189] on icon at bounding box center [1207, 184] width 15 height 15
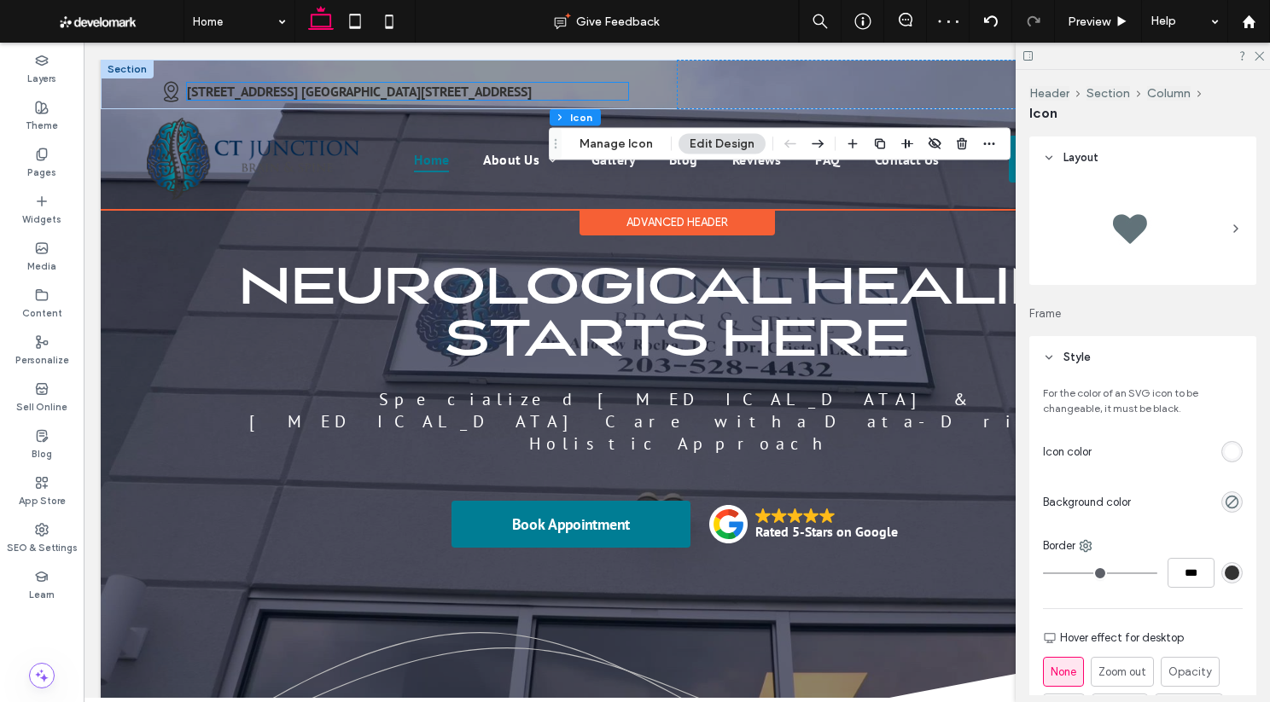
click at [444, 83] on strong "93 Meriden Rd, Waterbury CT 06705 l 1545 Watertown Ave, Waterbury CT 06708" at bounding box center [359, 91] width 345 height 17
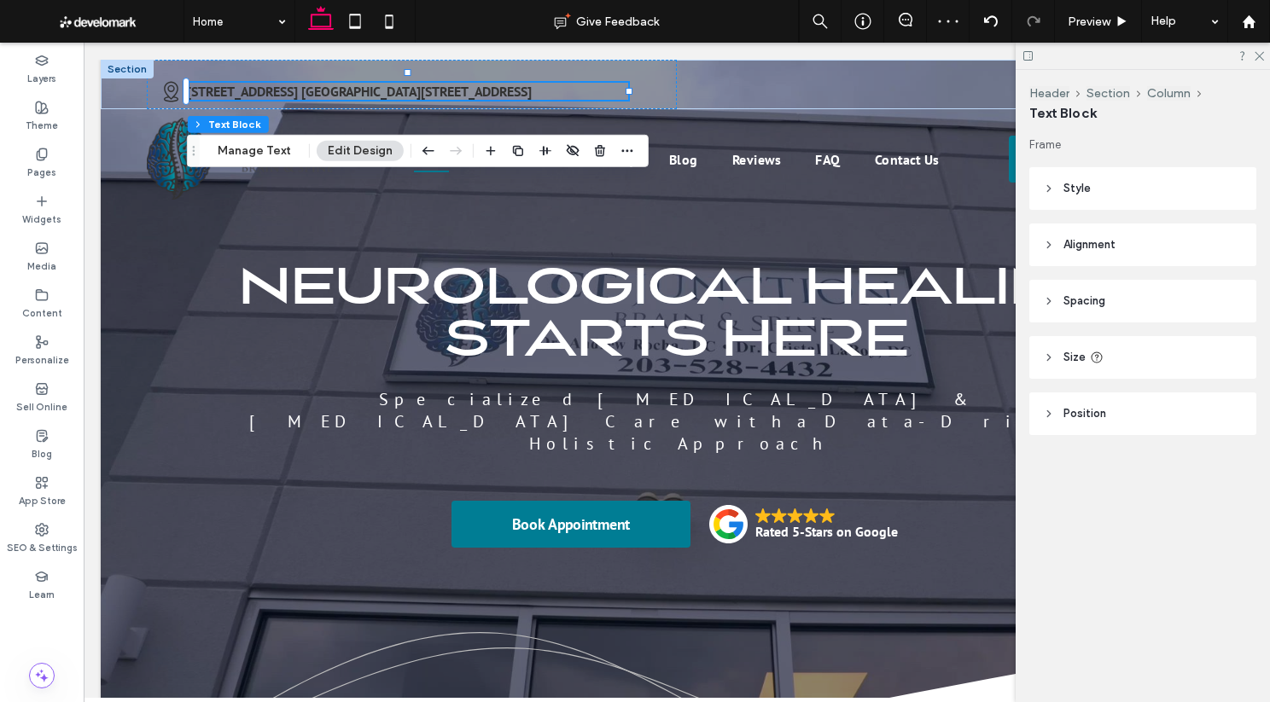
click at [987, 195] on span "Style" at bounding box center [1076, 188] width 27 height 17
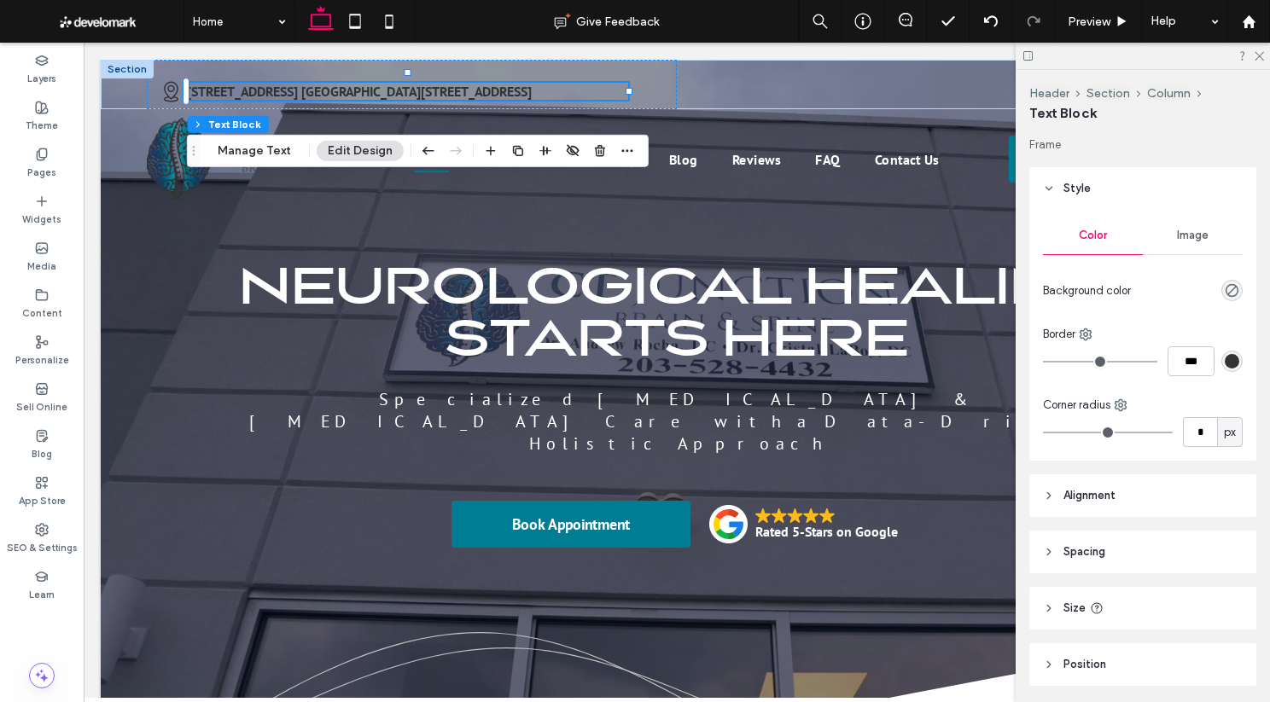
click at [987, 356] on div "rgb(51, 51, 51)" at bounding box center [1231, 361] width 15 height 15
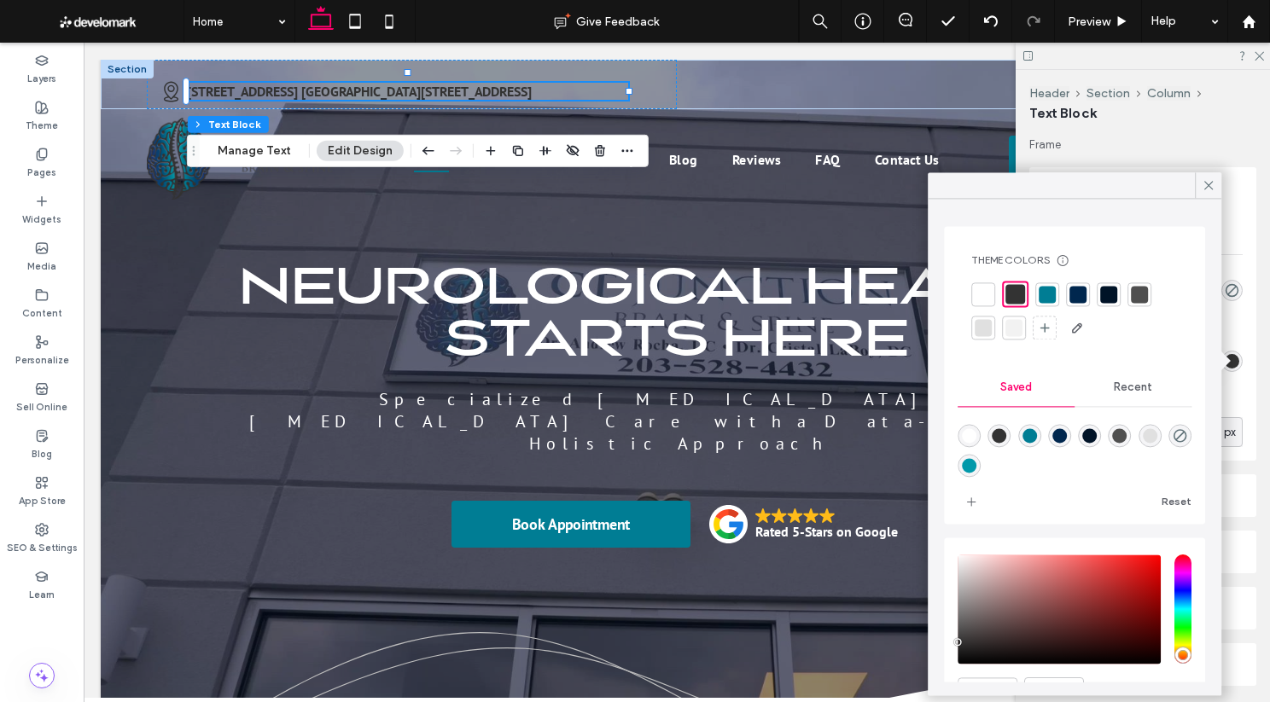
click at [987, 356] on div "rgb(51, 51, 51)" at bounding box center [1231, 361] width 15 height 15
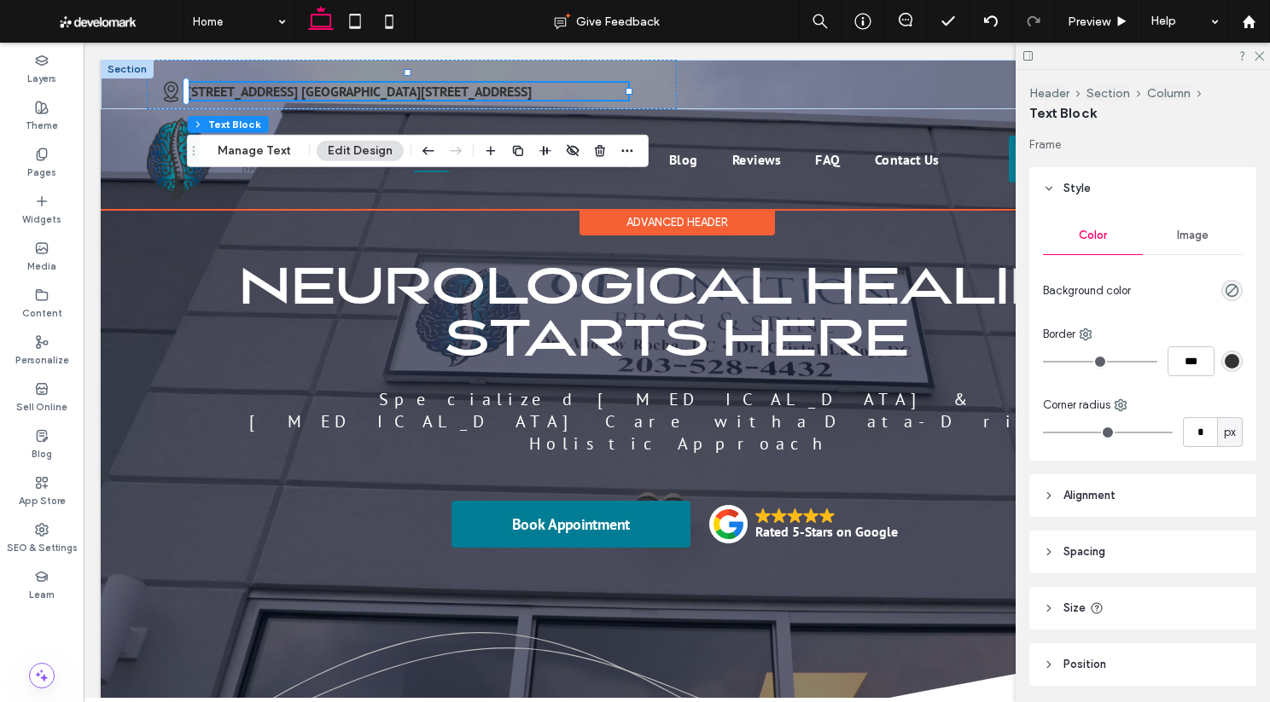
click at [331, 83] on strong "93 Meriden Rd, Waterbury CT 06705 l 1545 Watertown Ave, Waterbury CT 06708" at bounding box center [359, 91] width 345 height 17
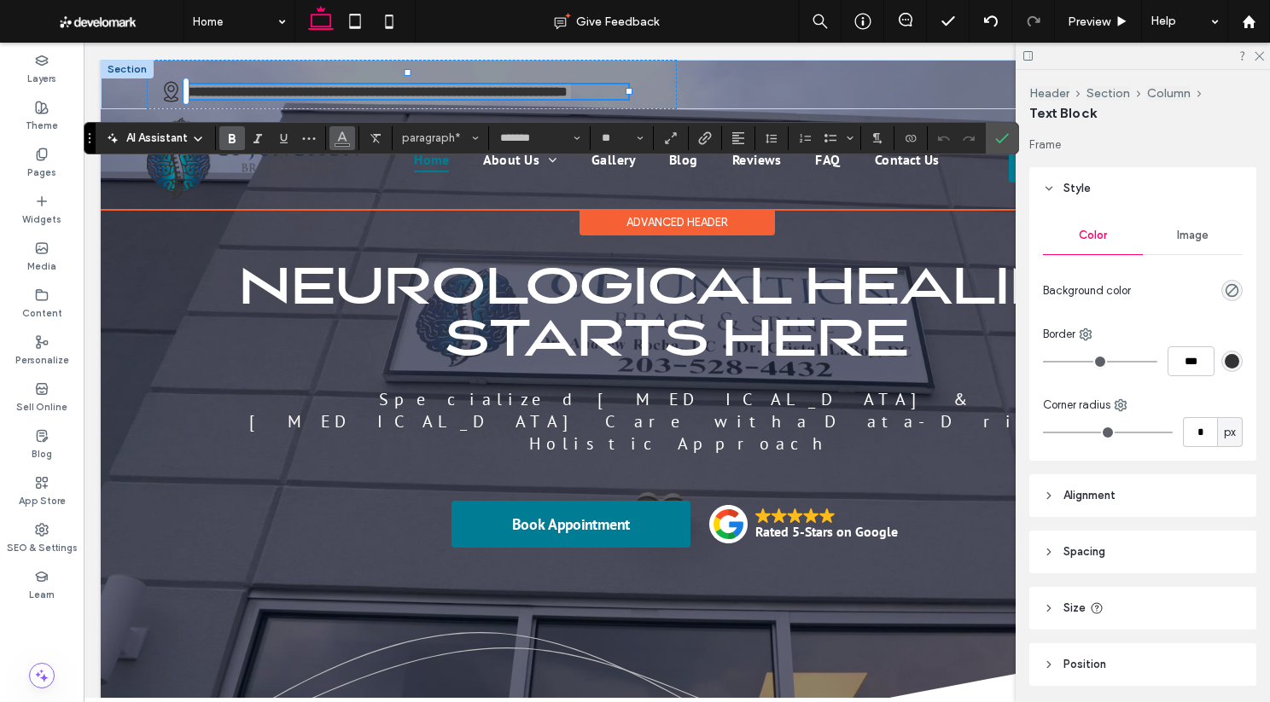
click at [336, 139] on icon "Color" at bounding box center [342, 137] width 14 height 14
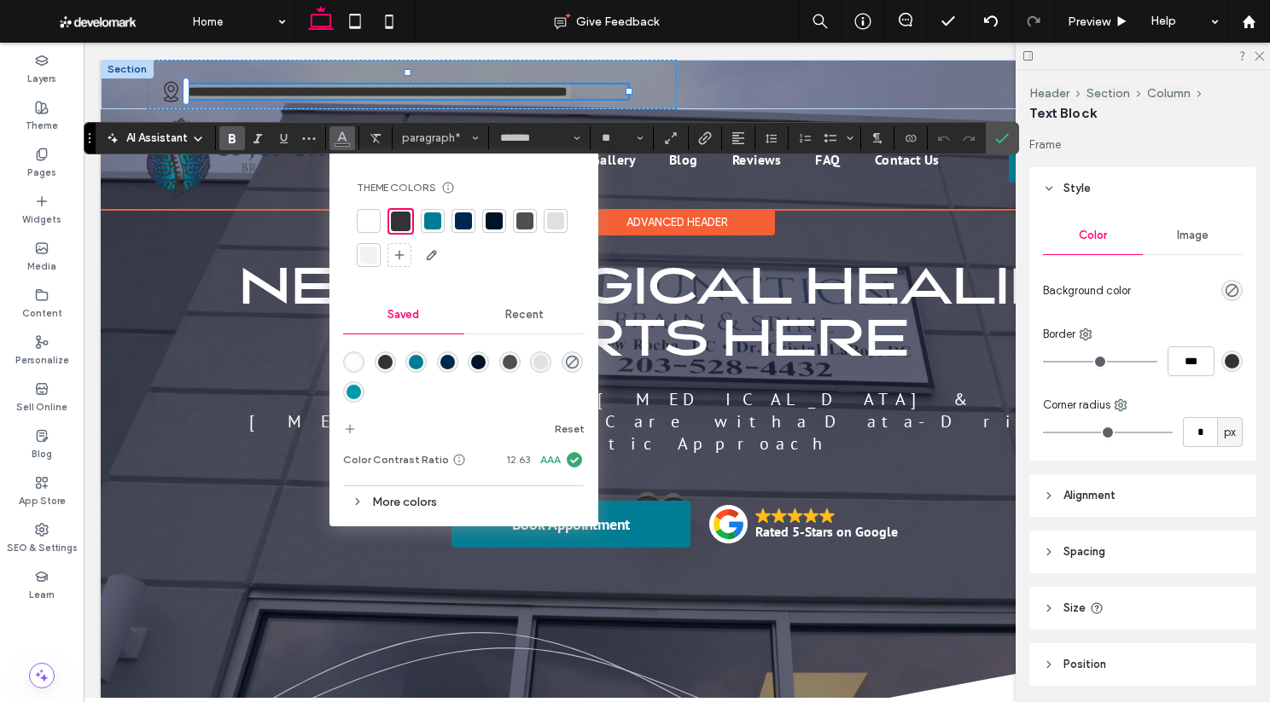
click at [367, 218] on div at bounding box center [368, 220] width 17 height 17
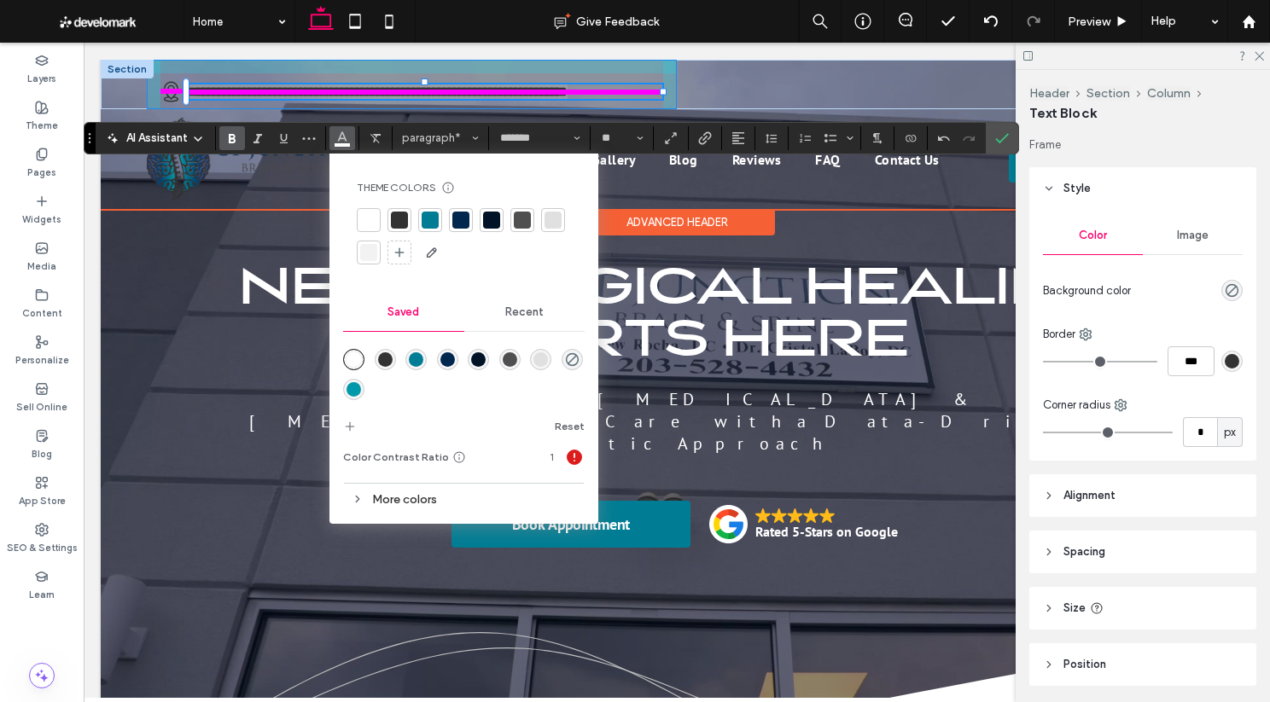
drag, startPoint x: 631, startPoint y: 90, endPoint x: 666, endPoint y: 90, distance: 34.1
click at [666, 90] on div at bounding box center [663, 92] width 7 height 7
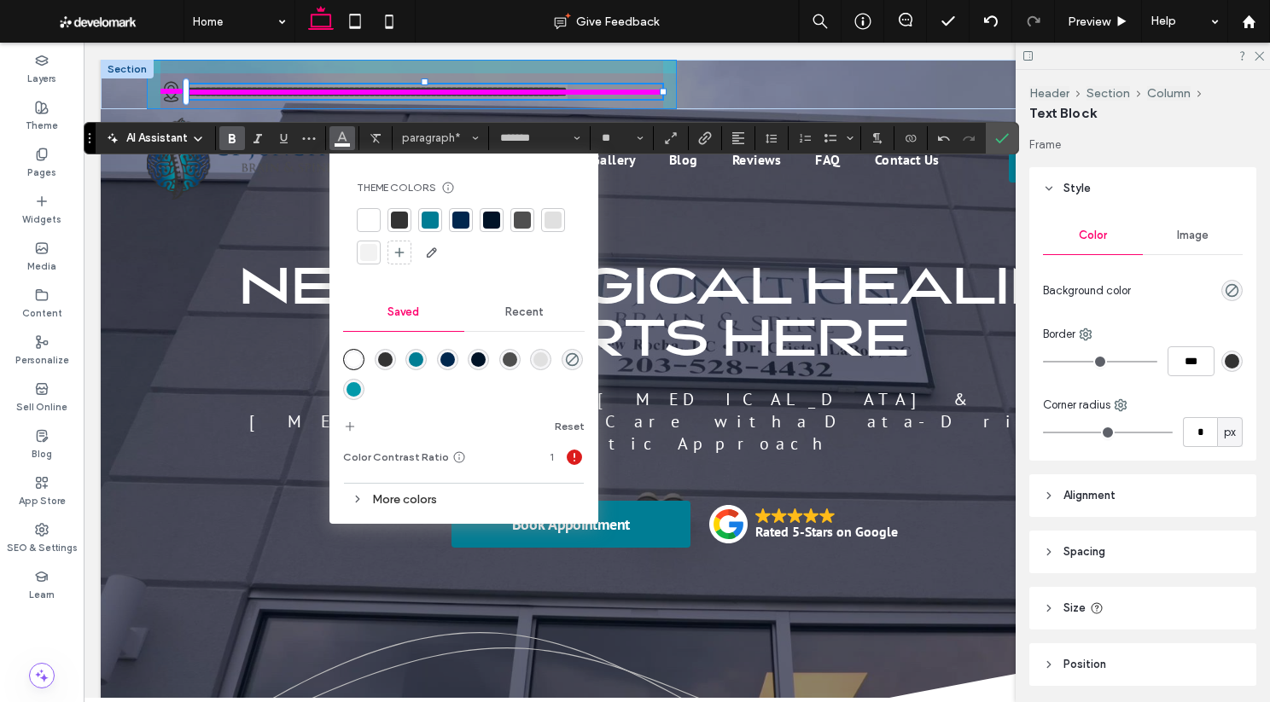
type input "**"
type input "****"
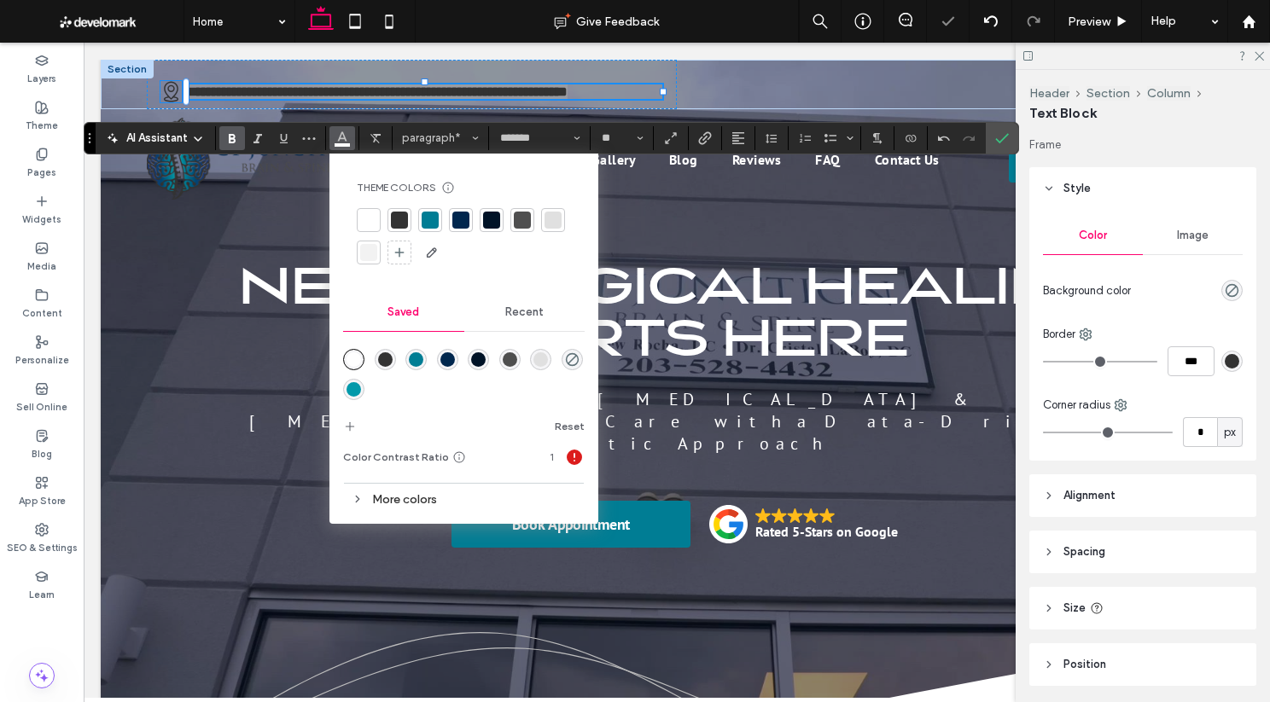
click at [172, 92] on icon at bounding box center [170, 91] width 21 height 21
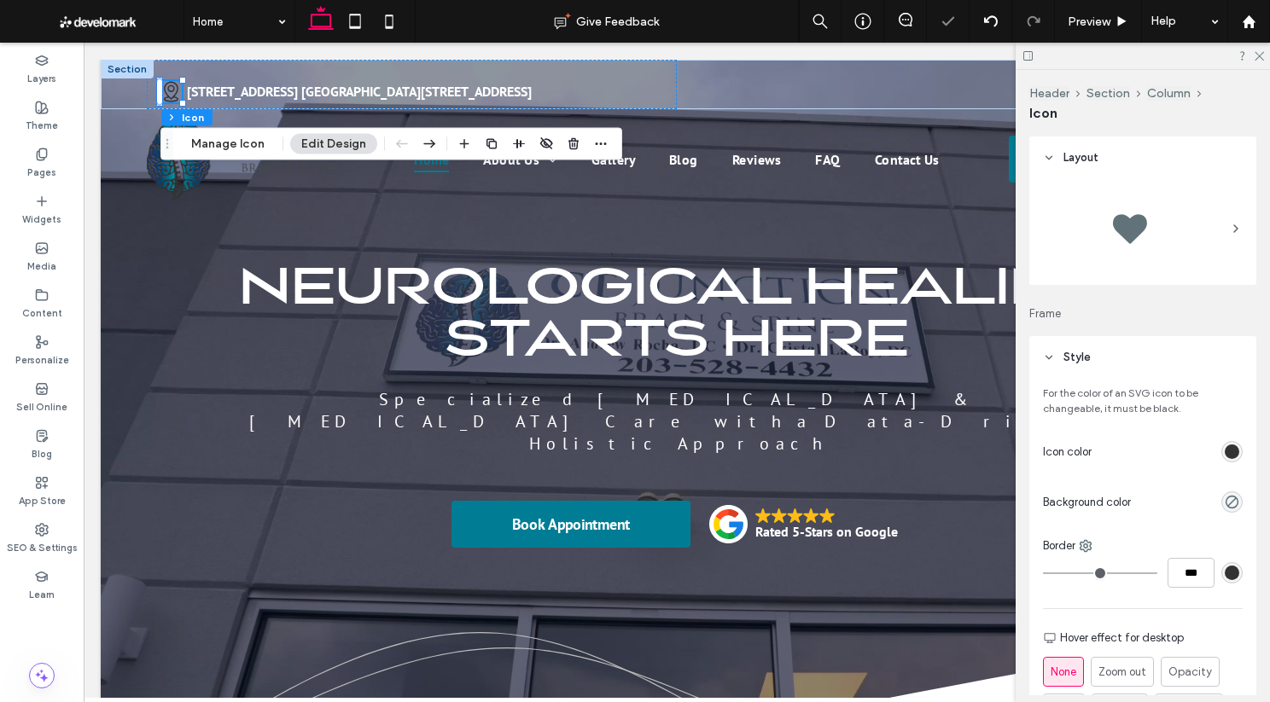
click at [987, 451] on div "rgb(51, 51, 51)" at bounding box center [1231, 452] width 15 height 15
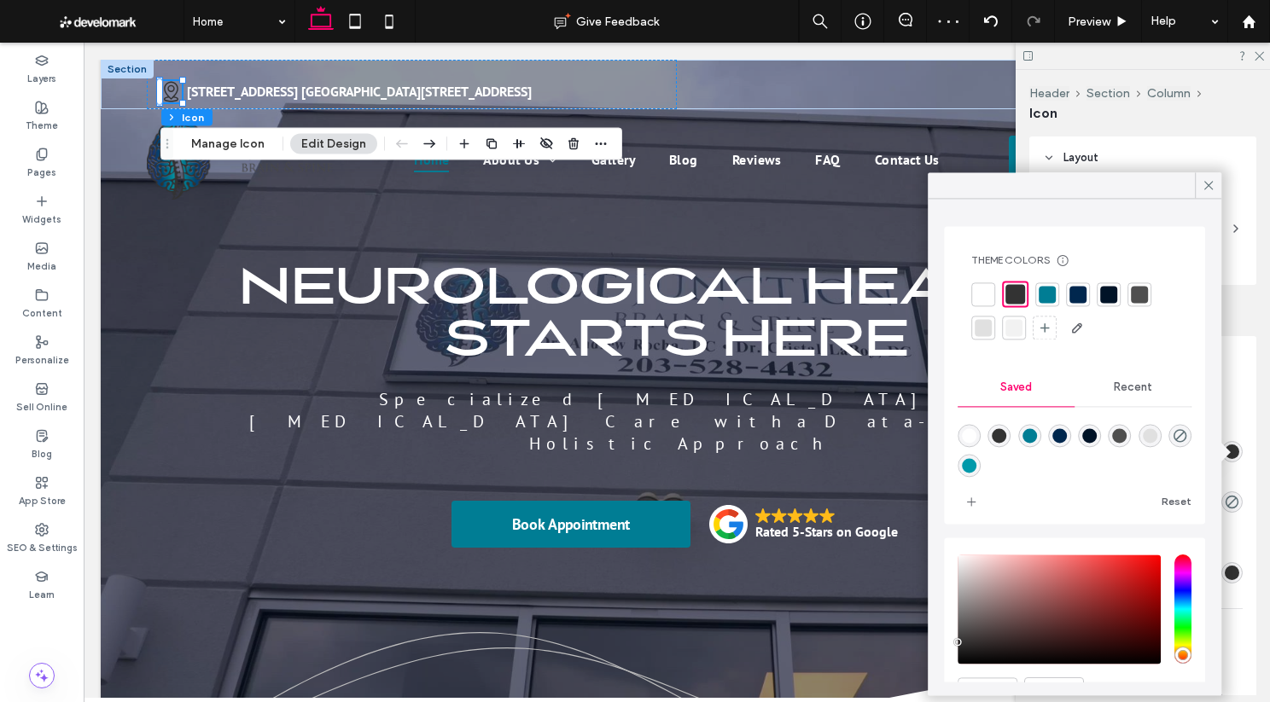
click at [977, 294] on div at bounding box center [982, 294] width 17 height 17
click at [987, 184] on icon at bounding box center [1207, 184] width 15 height 15
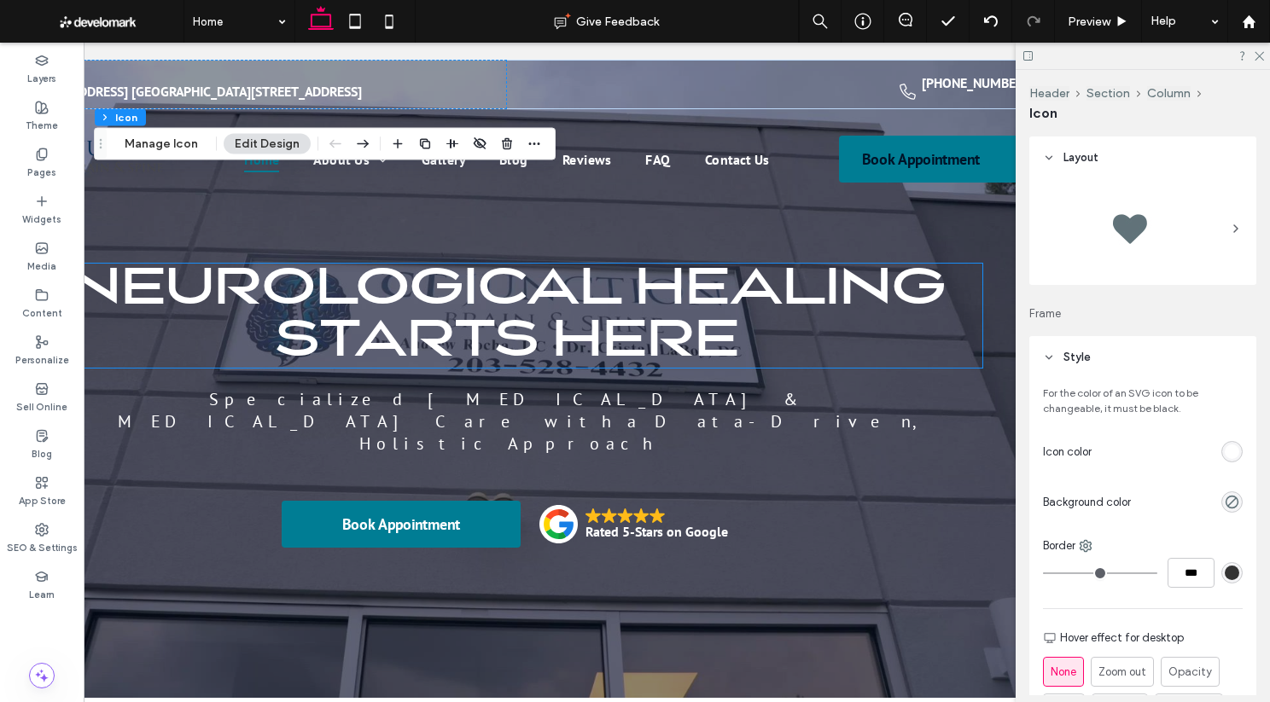
scroll to position [0, 254]
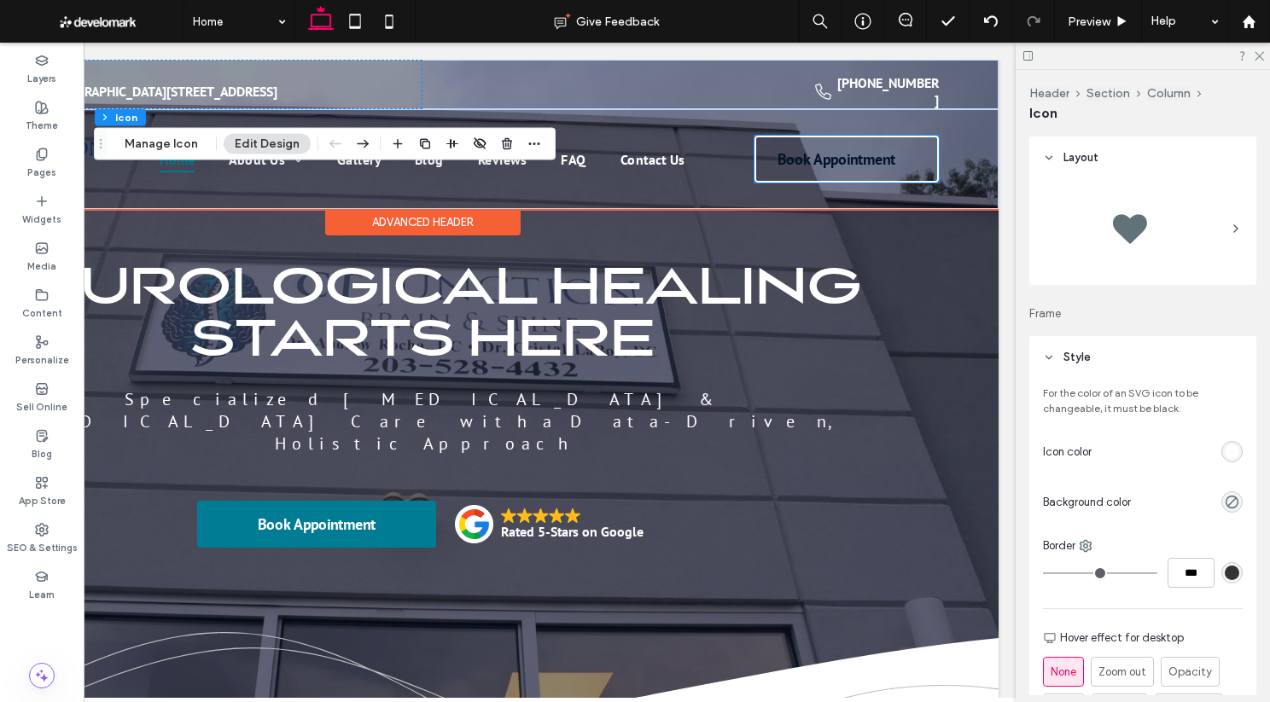
click at [847, 156] on span "Book Appointment" at bounding box center [836, 159] width 118 height 37
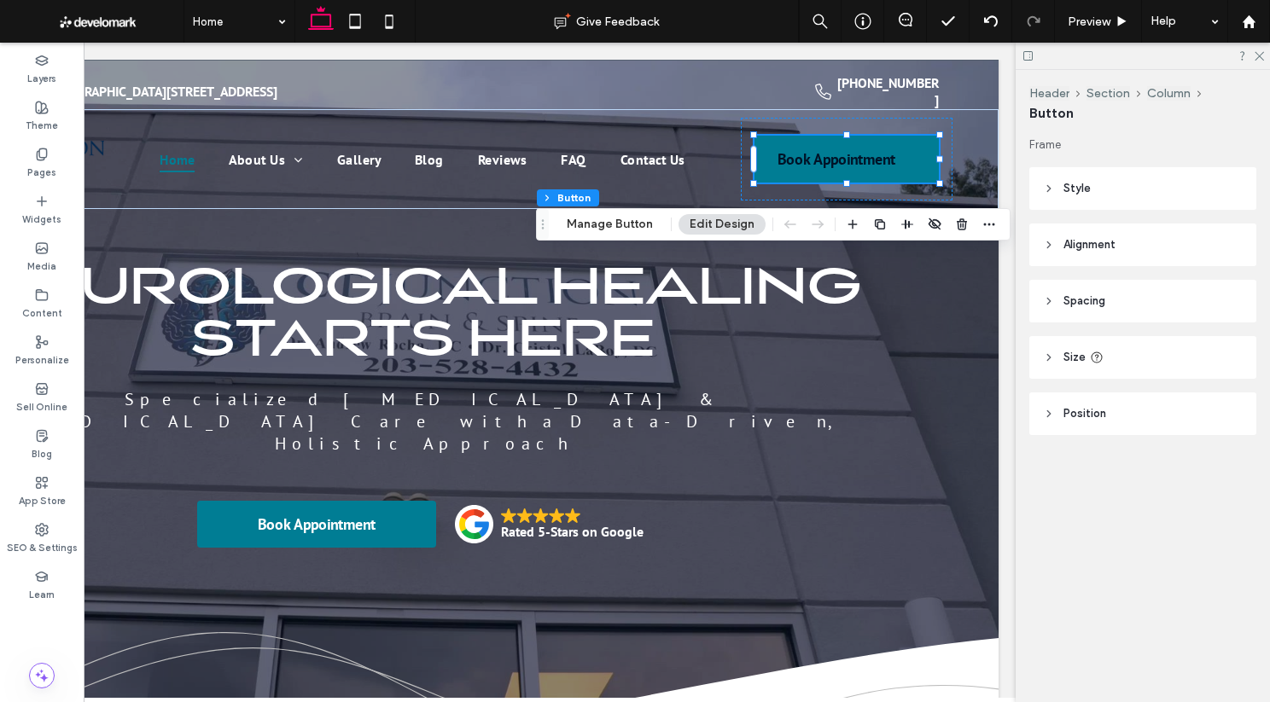
click at [987, 191] on span "Style" at bounding box center [1076, 188] width 27 height 17
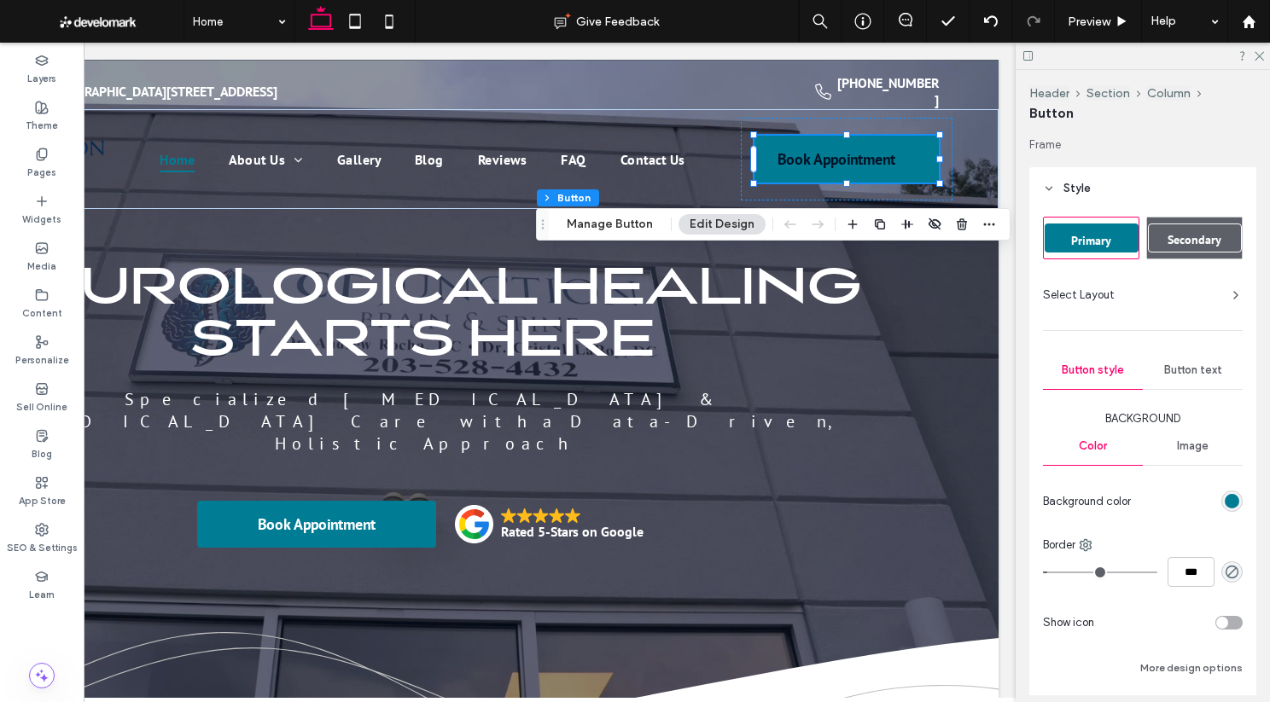
click at [987, 375] on span "Button text" at bounding box center [1193, 370] width 58 height 14
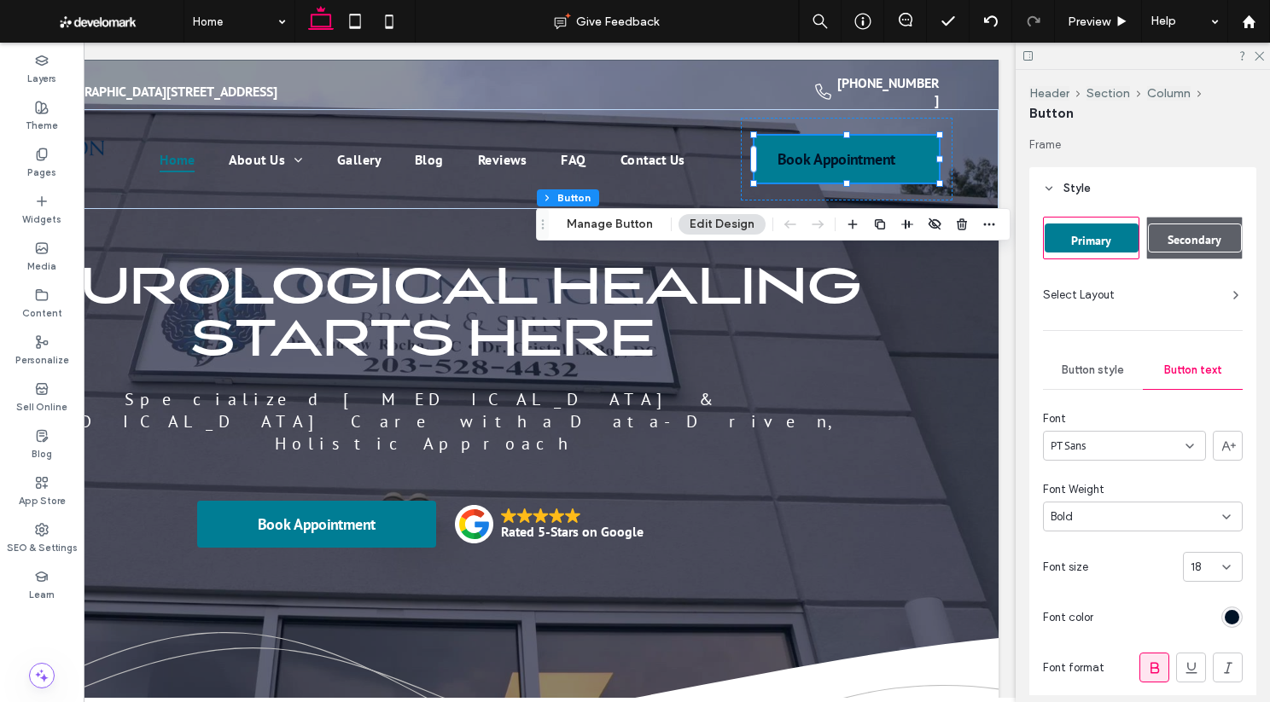
click at [987, 607] on div "rgb(0, 19, 39)" at bounding box center [1231, 617] width 21 height 21
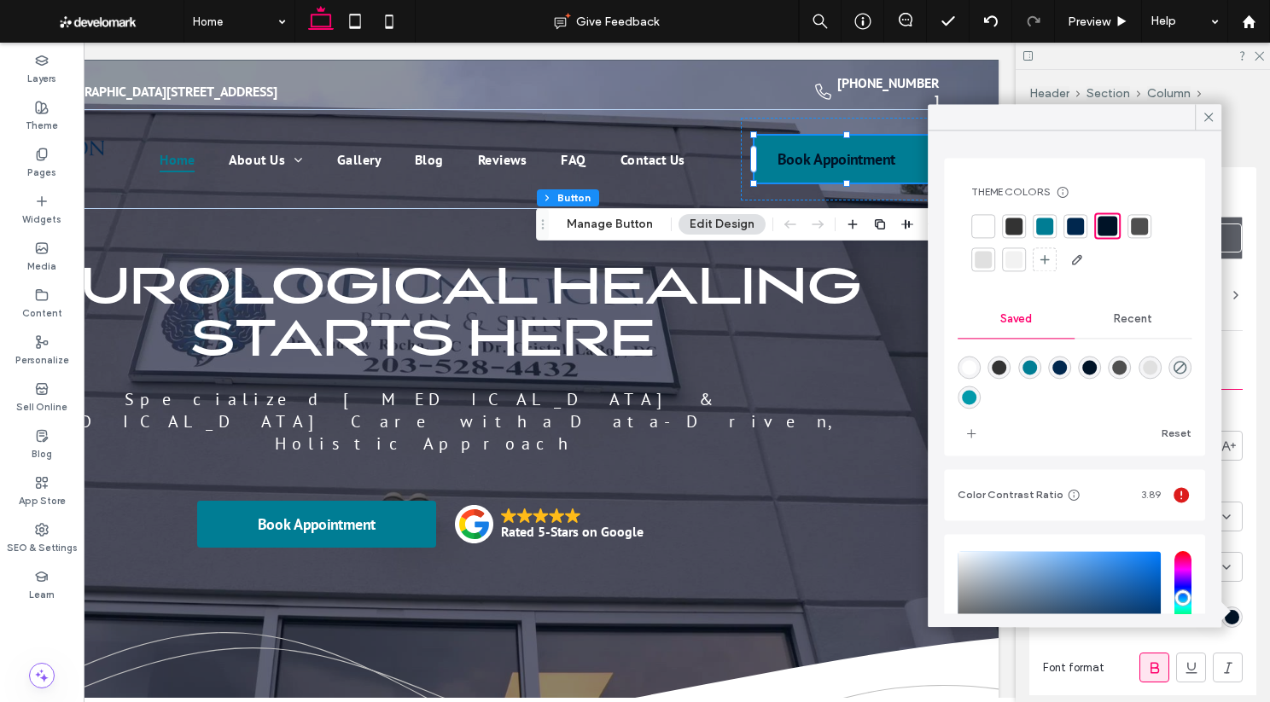
click at [975, 363] on div "rgba(255,255,255,1)" at bounding box center [969, 367] width 15 height 15
type input "*******"
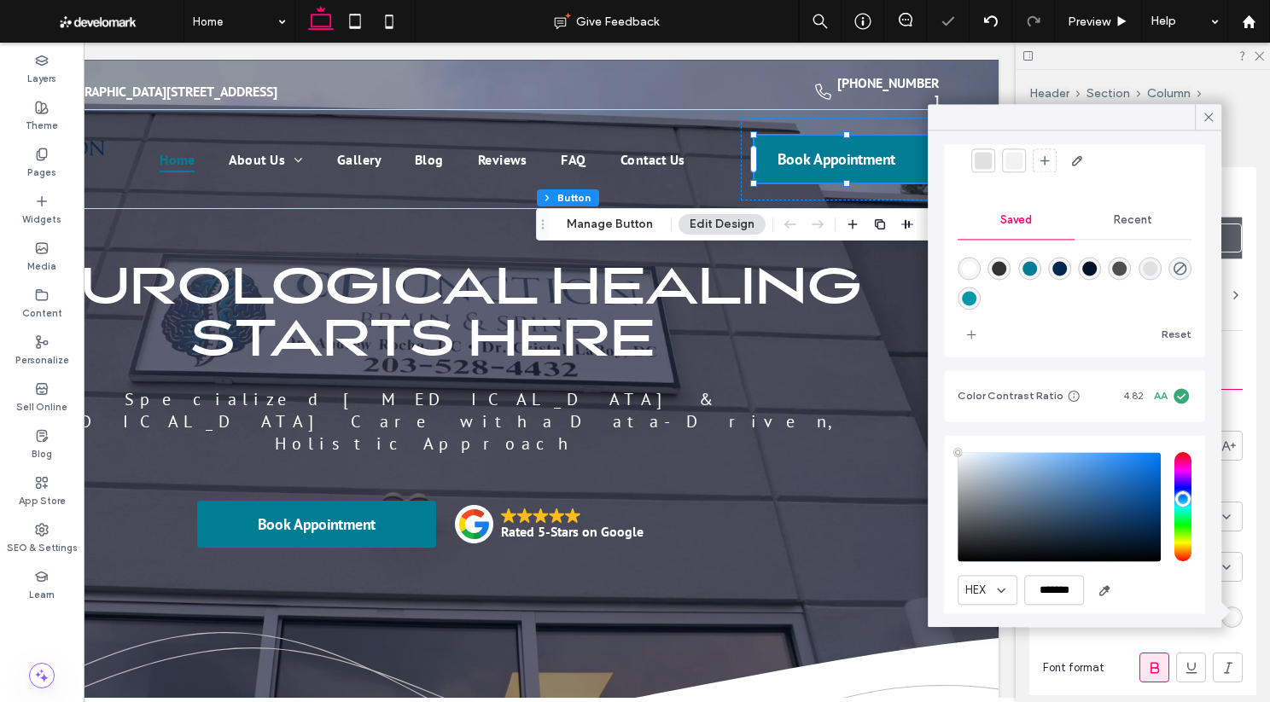
scroll to position [153, 0]
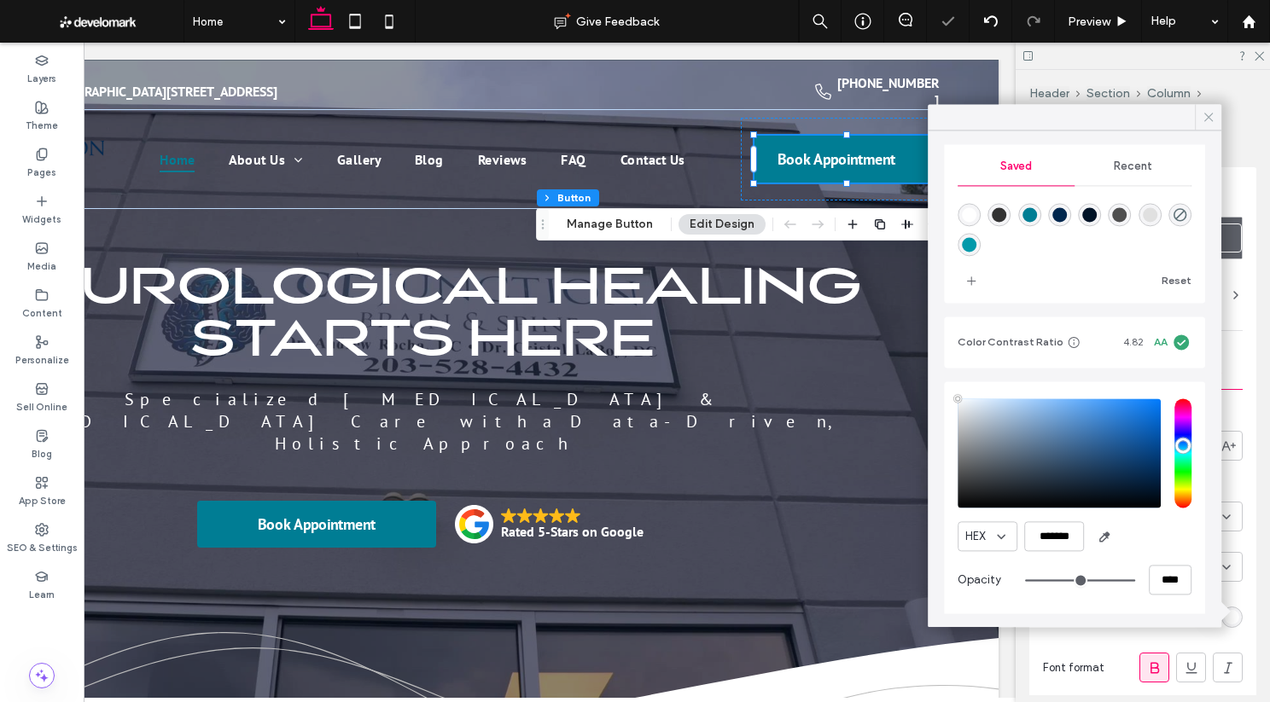
click at [987, 114] on use at bounding box center [1208, 117] width 9 height 9
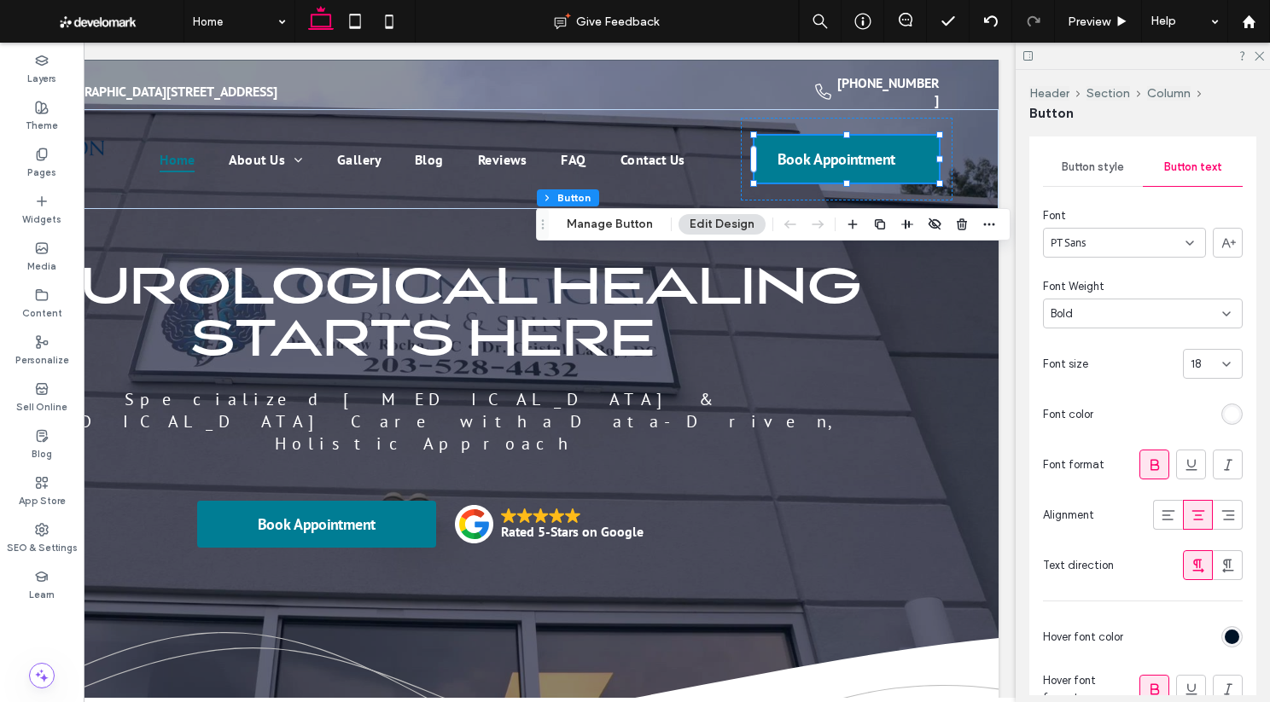
scroll to position [247, 0]
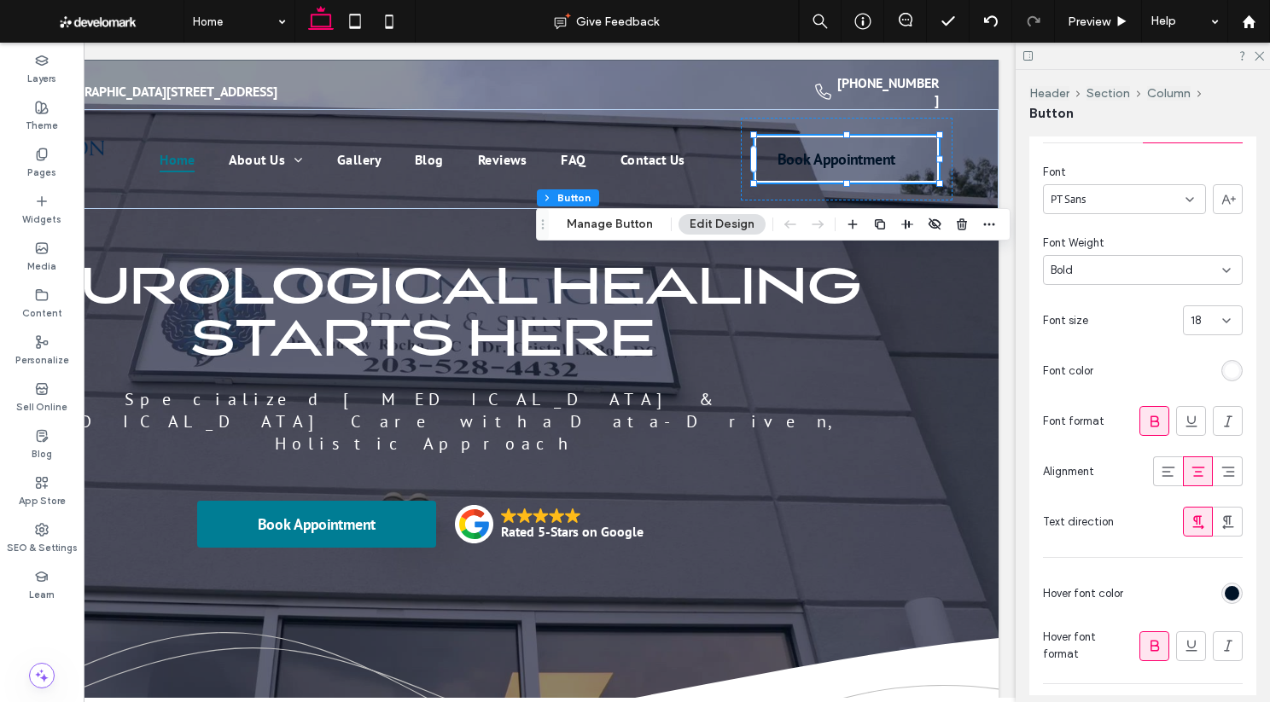
click at [987, 590] on div "rgb(0, 19, 39)" at bounding box center [1231, 593] width 15 height 15
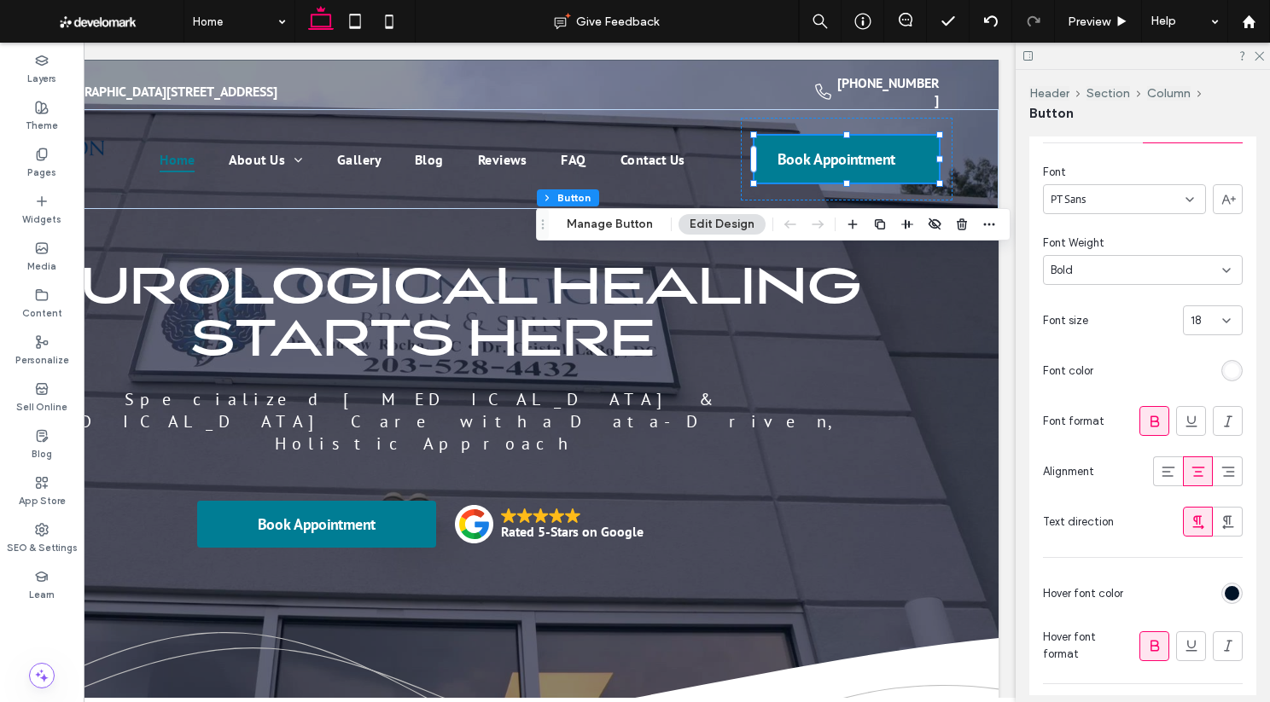
scroll to position [246, 0]
click at [987, 597] on div "Primary Secondary Select Layout Button style Button text Font PT Sans Font Weig…" at bounding box center [1142, 352] width 227 height 776
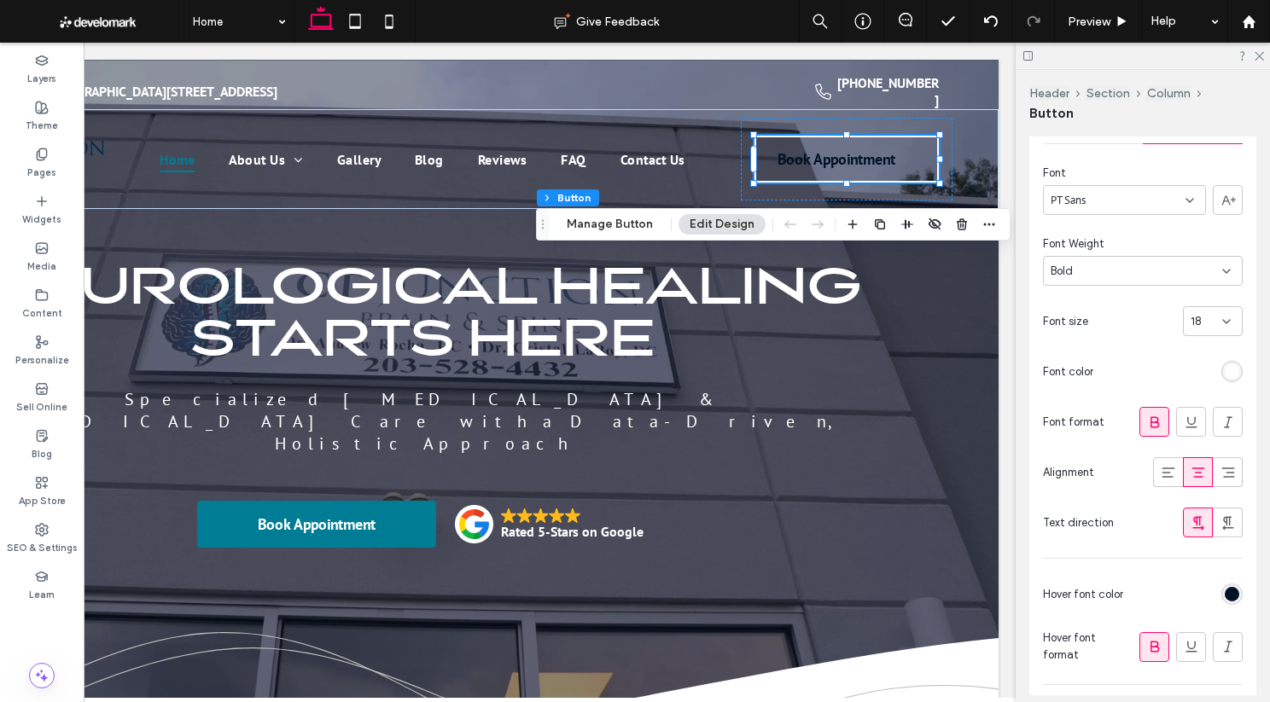
click at [987, 596] on div "rgb(0, 19, 39)" at bounding box center [1231, 594] width 15 height 15
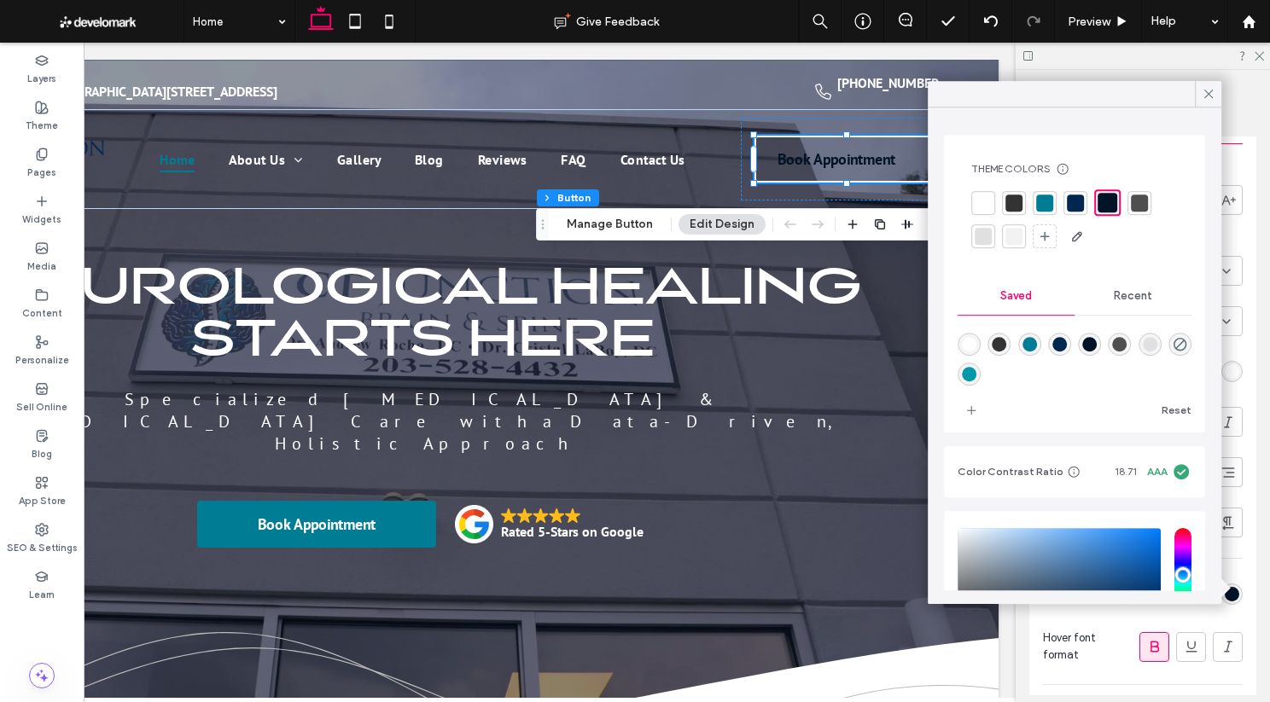
click at [968, 339] on div "rgba(255,255,255,1)" at bounding box center [969, 344] width 15 height 15
type input "*******"
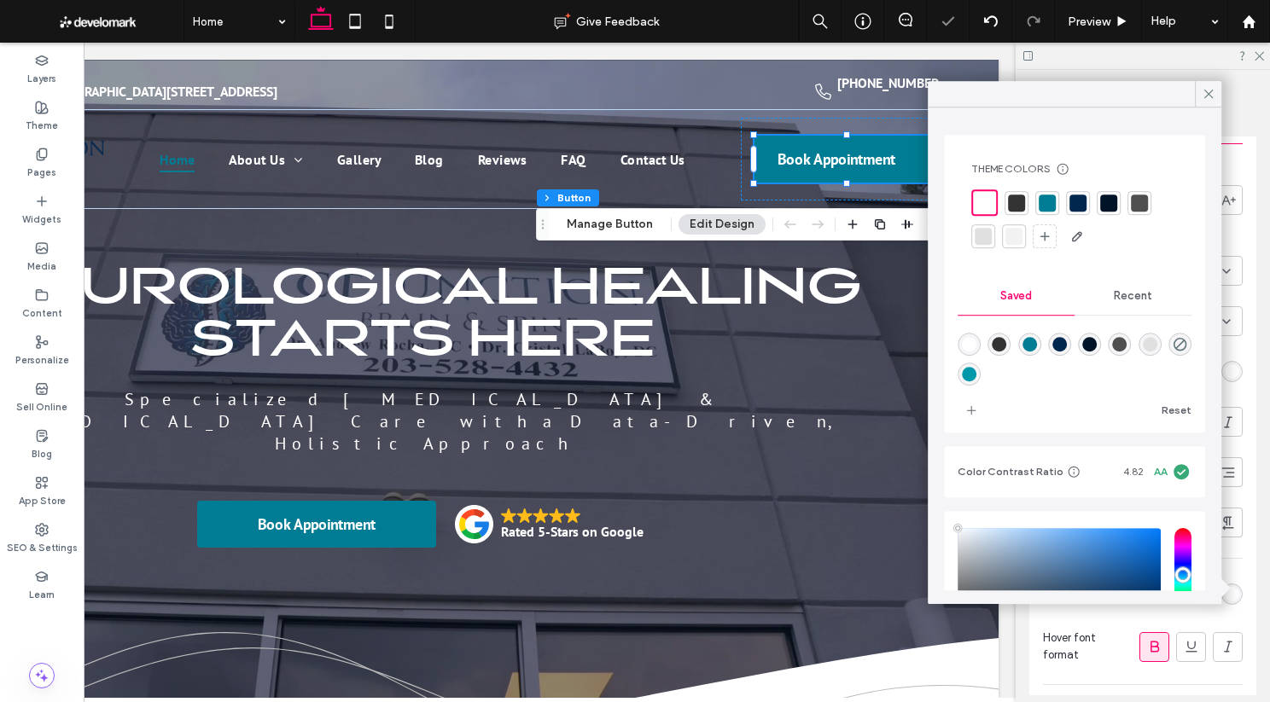
drag, startPoint x: 1208, startPoint y: 97, endPoint x: 1054, endPoint y: 116, distance: 155.6
click at [987, 97] on icon at bounding box center [1207, 93] width 15 height 15
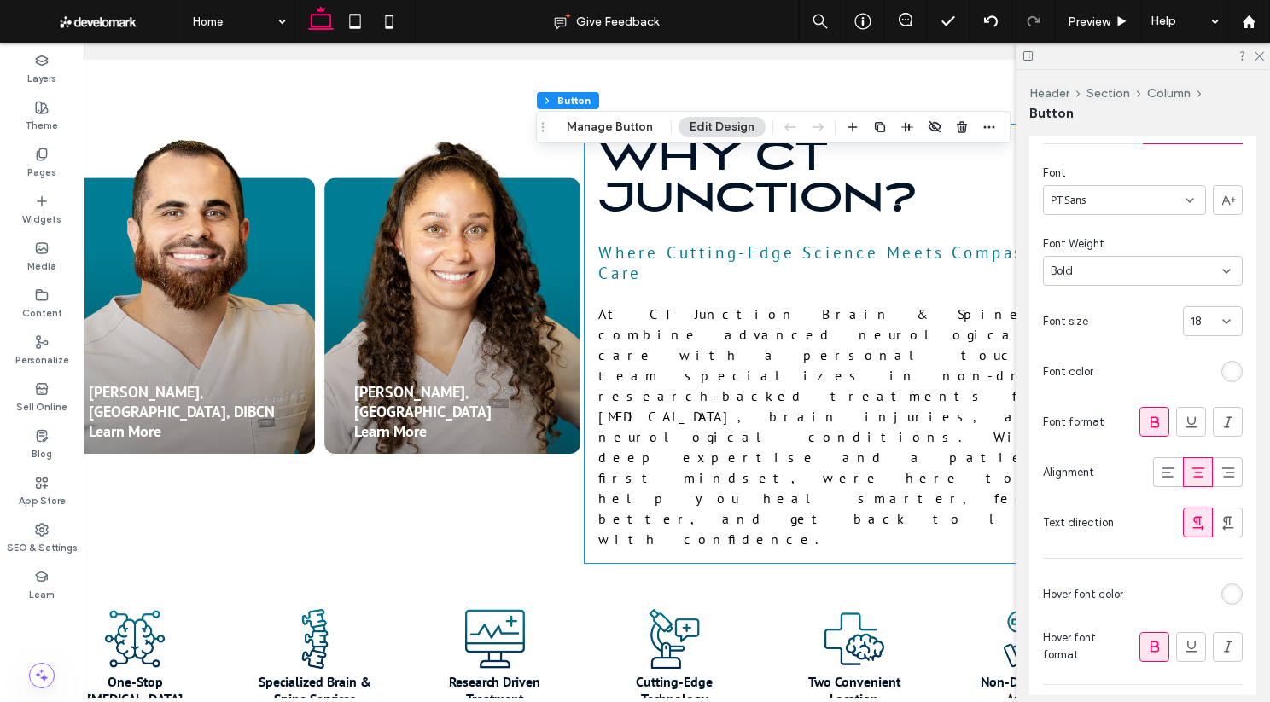
scroll to position [751, 0]
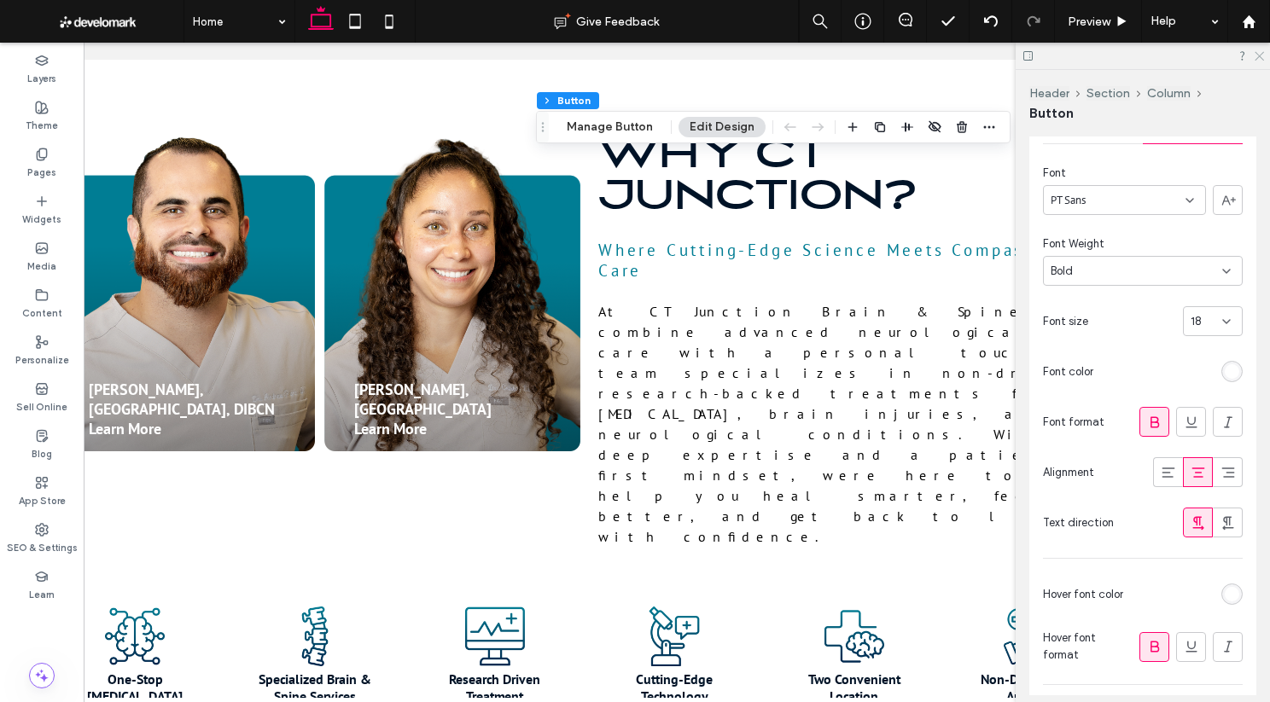
click at [987, 57] on icon at bounding box center [1258, 54] width 11 height 11
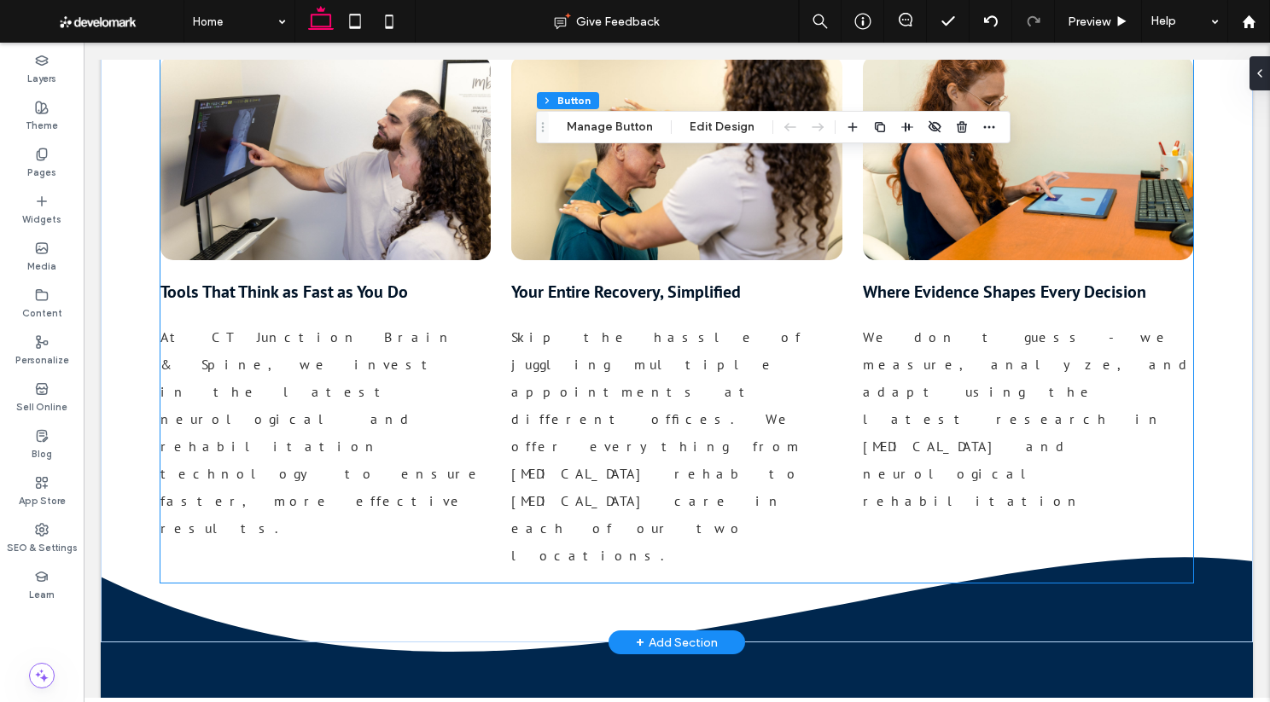
scroll to position [1618, 0]
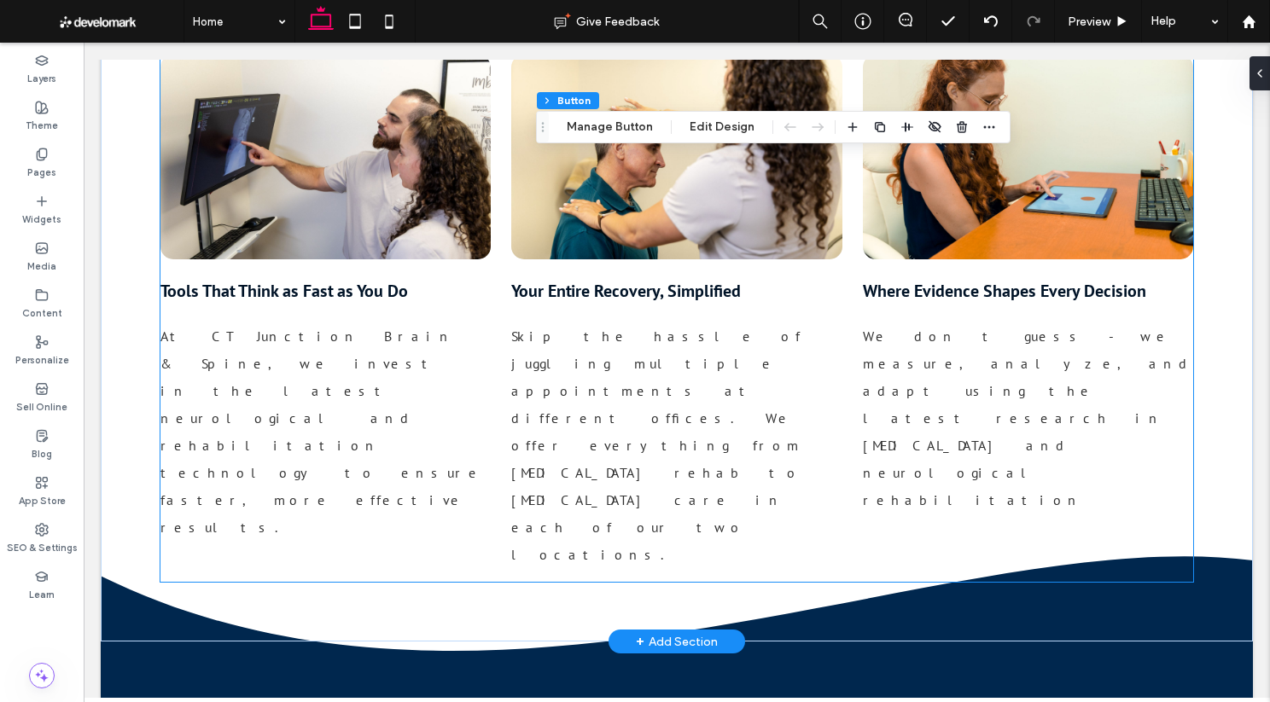
click at [910, 328] on span "We don t guess - we measure, analyze, and adapt using the latest research in br…" at bounding box center [1028, 418] width 330 height 181
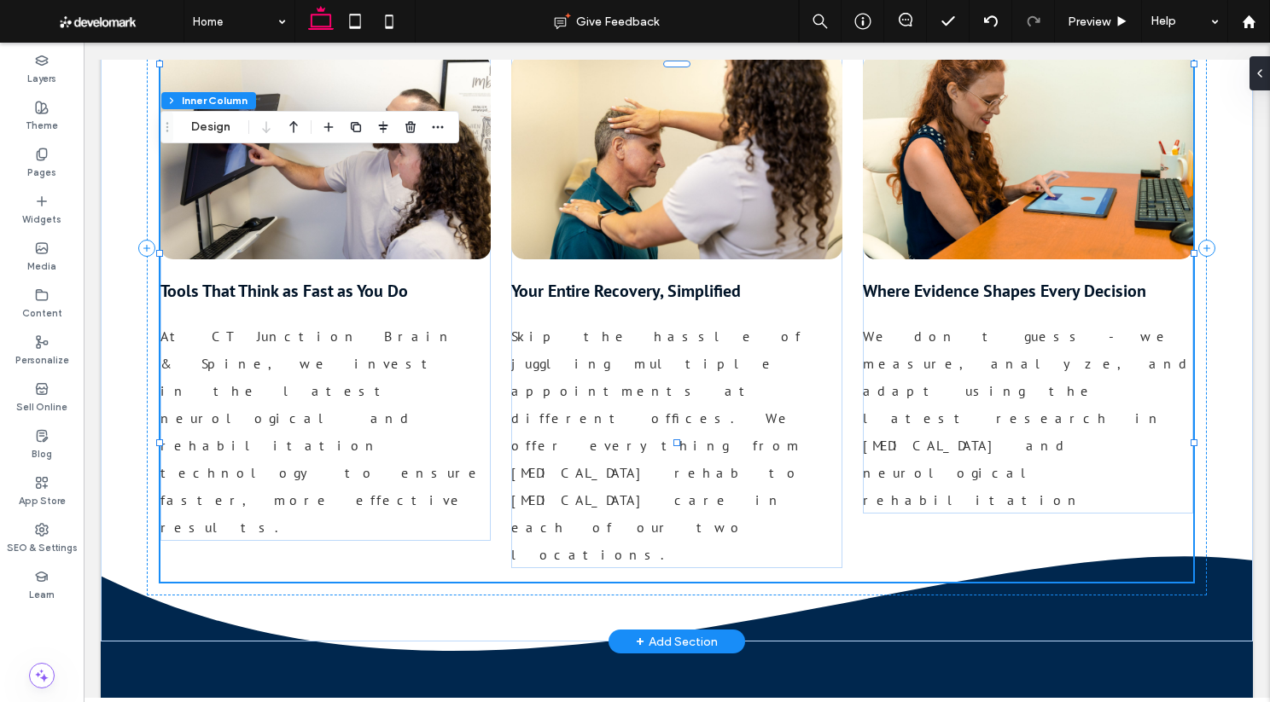
click at [908, 328] on span "We don t guess - we measure, analyze, and adapt using the latest research in br…" at bounding box center [1028, 418] width 330 height 181
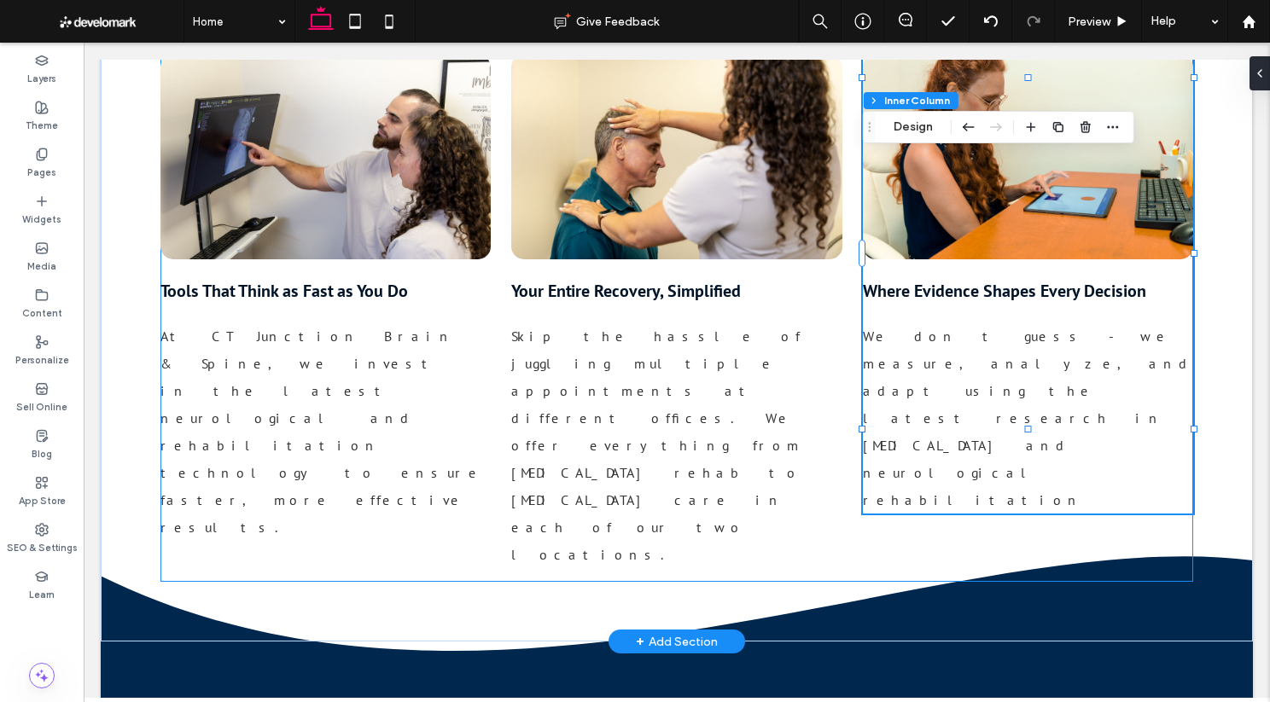
click at [910, 328] on span "We don t guess - we measure, analyze, and adapt using the latest research in br…" at bounding box center [1028, 418] width 330 height 181
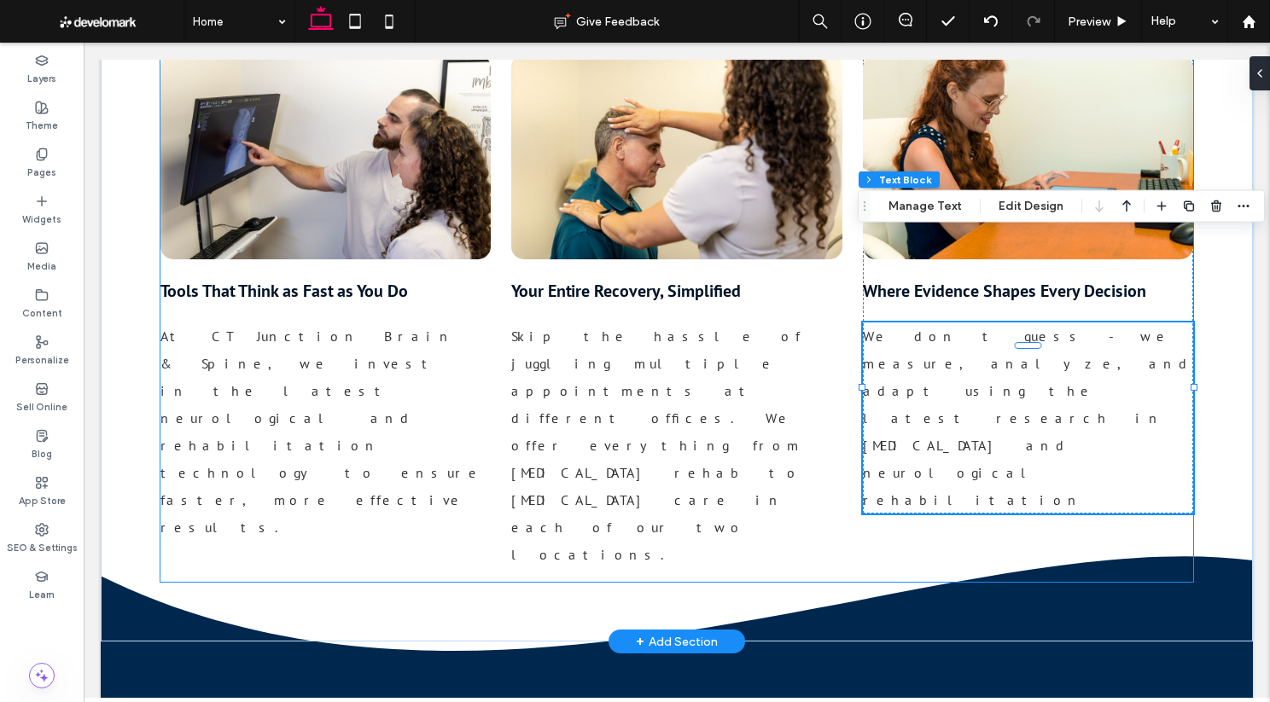
click at [909, 328] on span "We don t guess - we measure, analyze, and adapt using the latest research in br…" at bounding box center [1028, 418] width 330 height 181
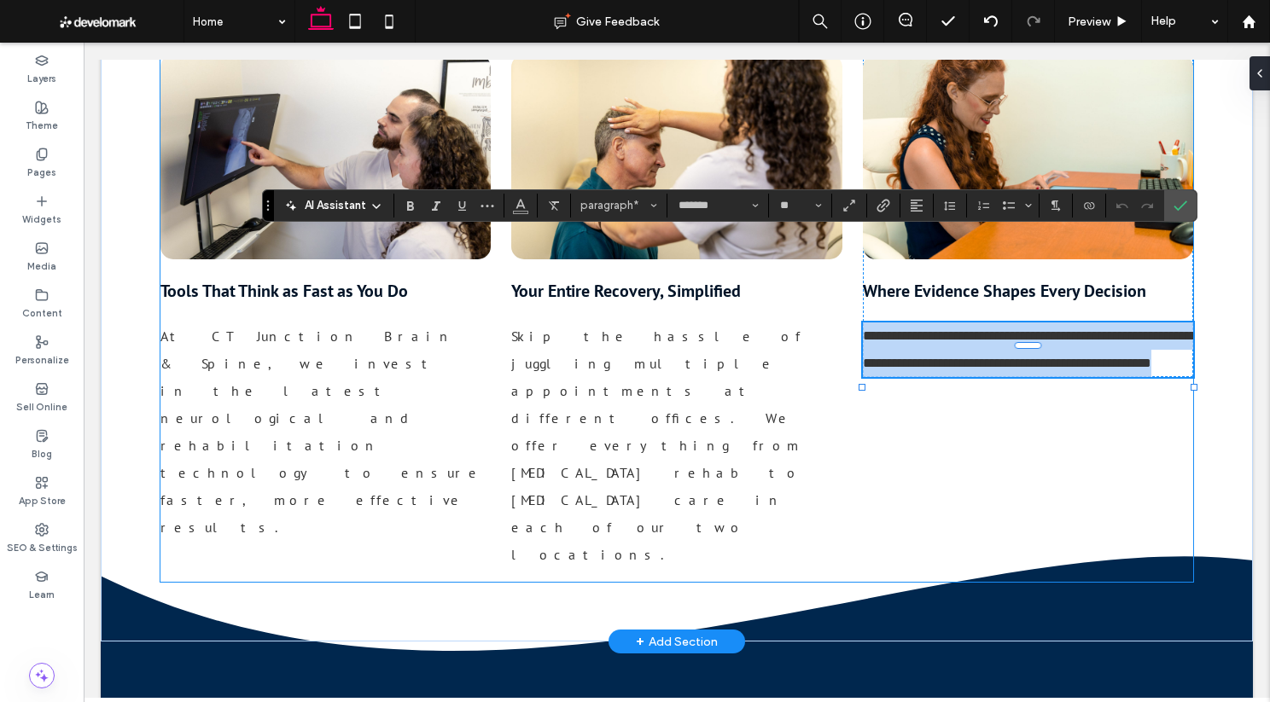
click at [910, 329] on span "**********" at bounding box center [1030, 349] width 334 height 40
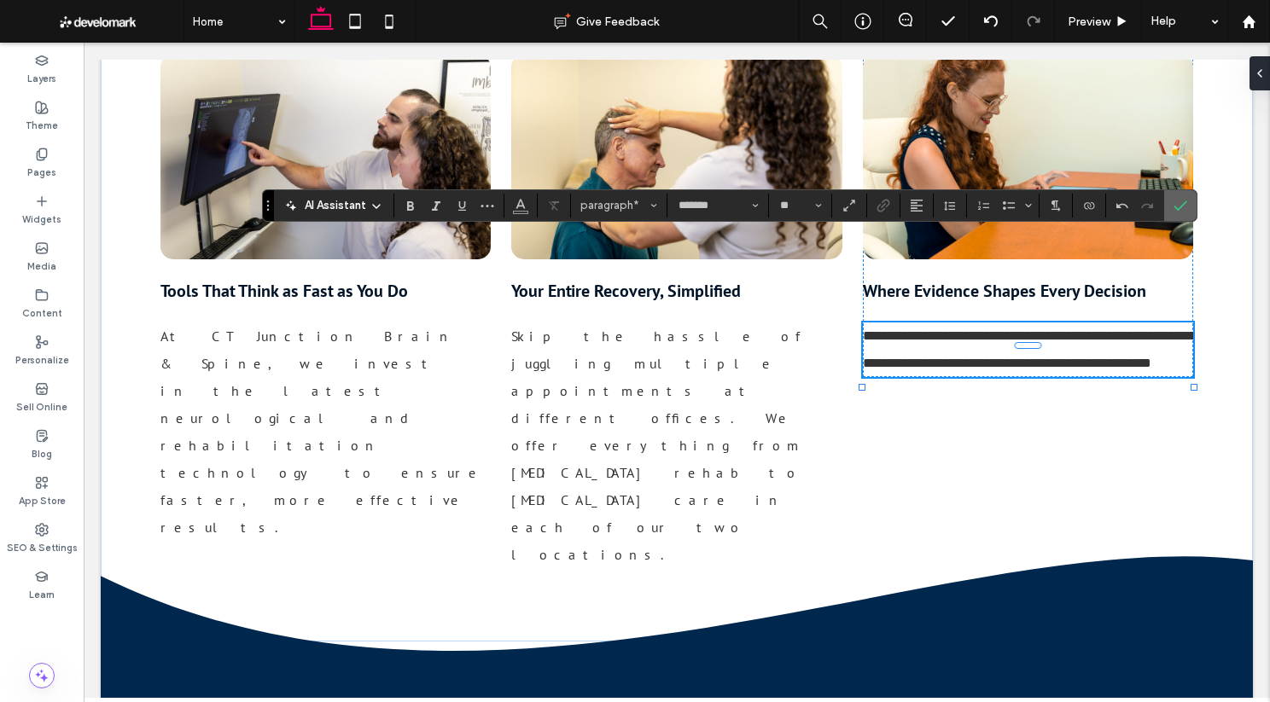
click at [987, 210] on icon "Confirm" at bounding box center [1180, 206] width 14 height 14
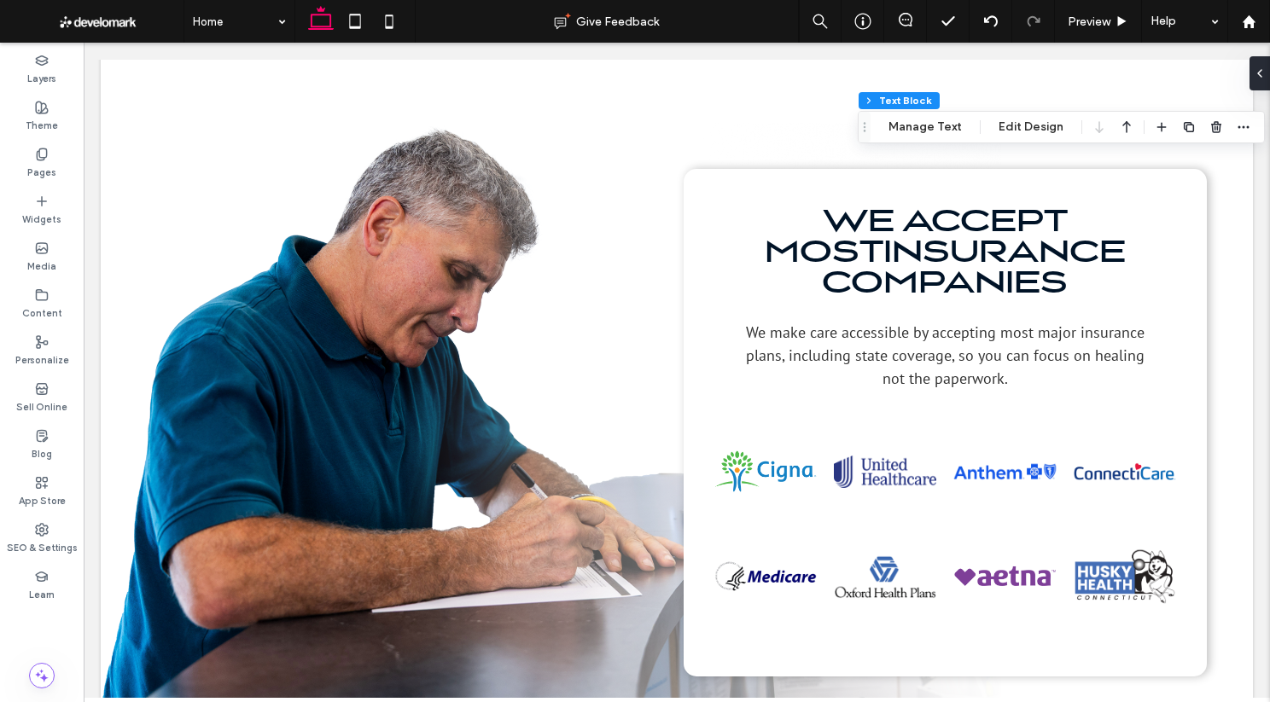
scroll to position [3704, 0]
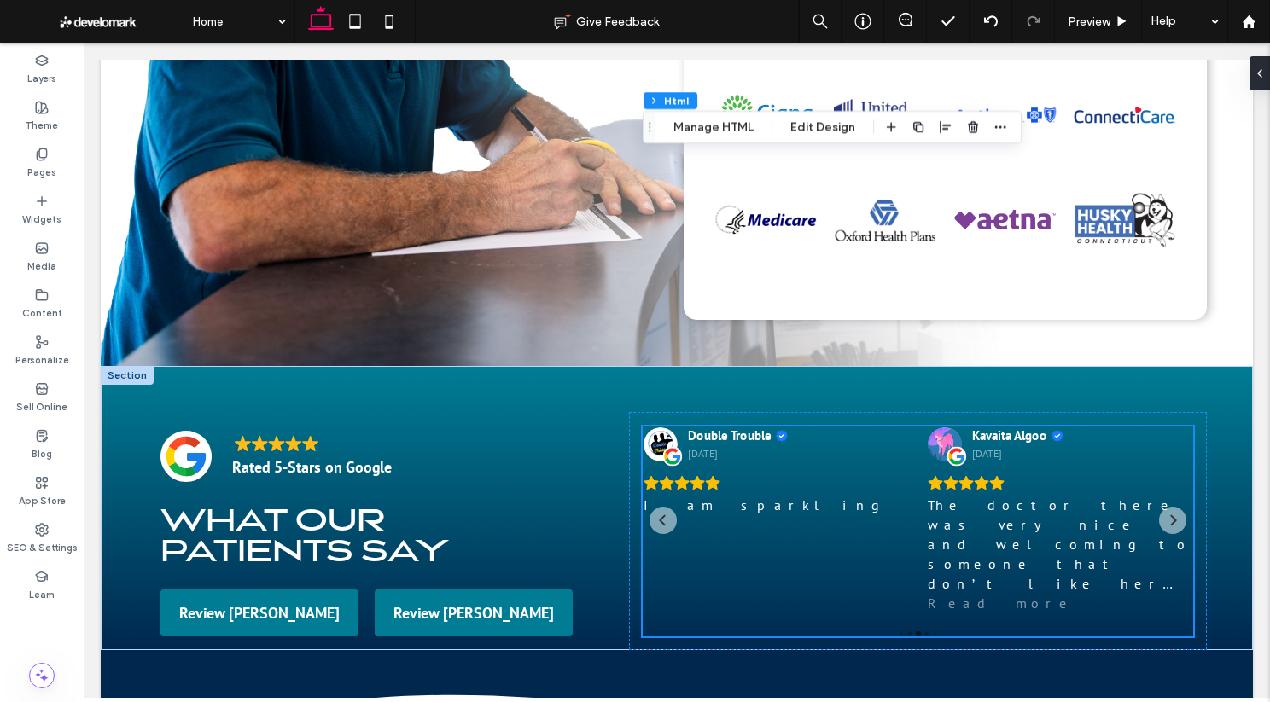
scroll to position [4079, 0]
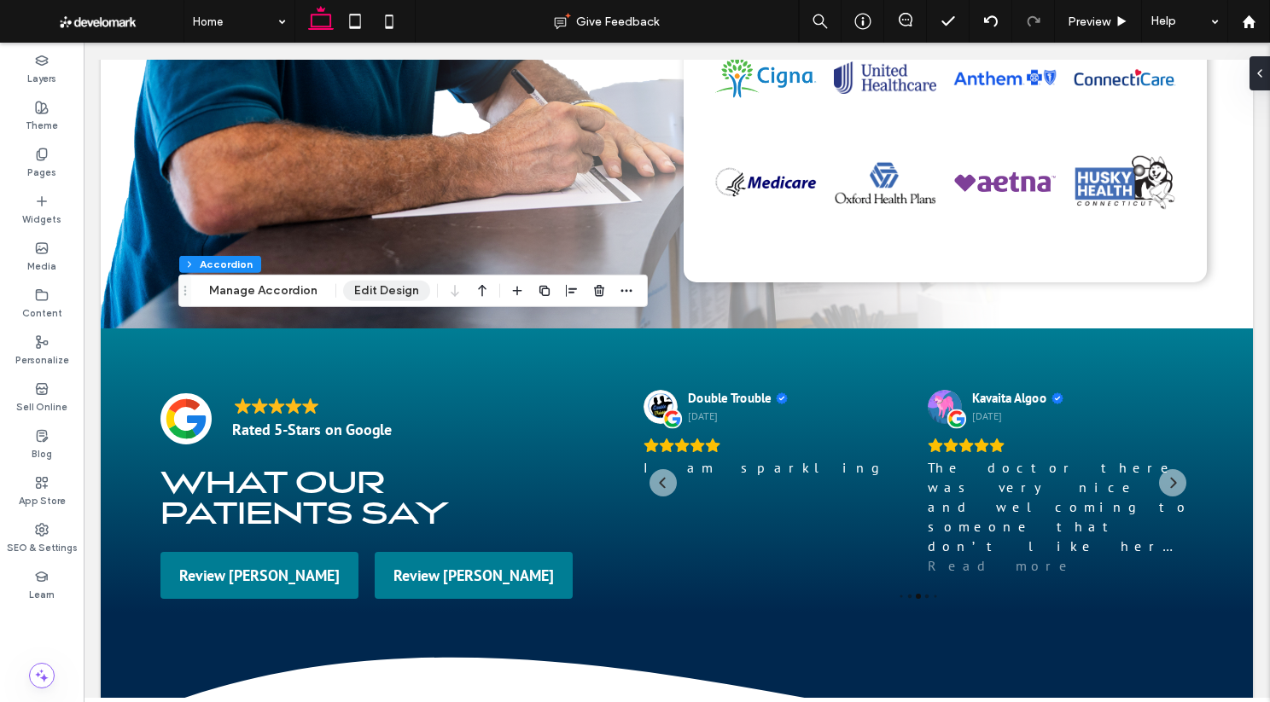
click at [364, 288] on button "Edit Design" at bounding box center [386, 291] width 87 height 20
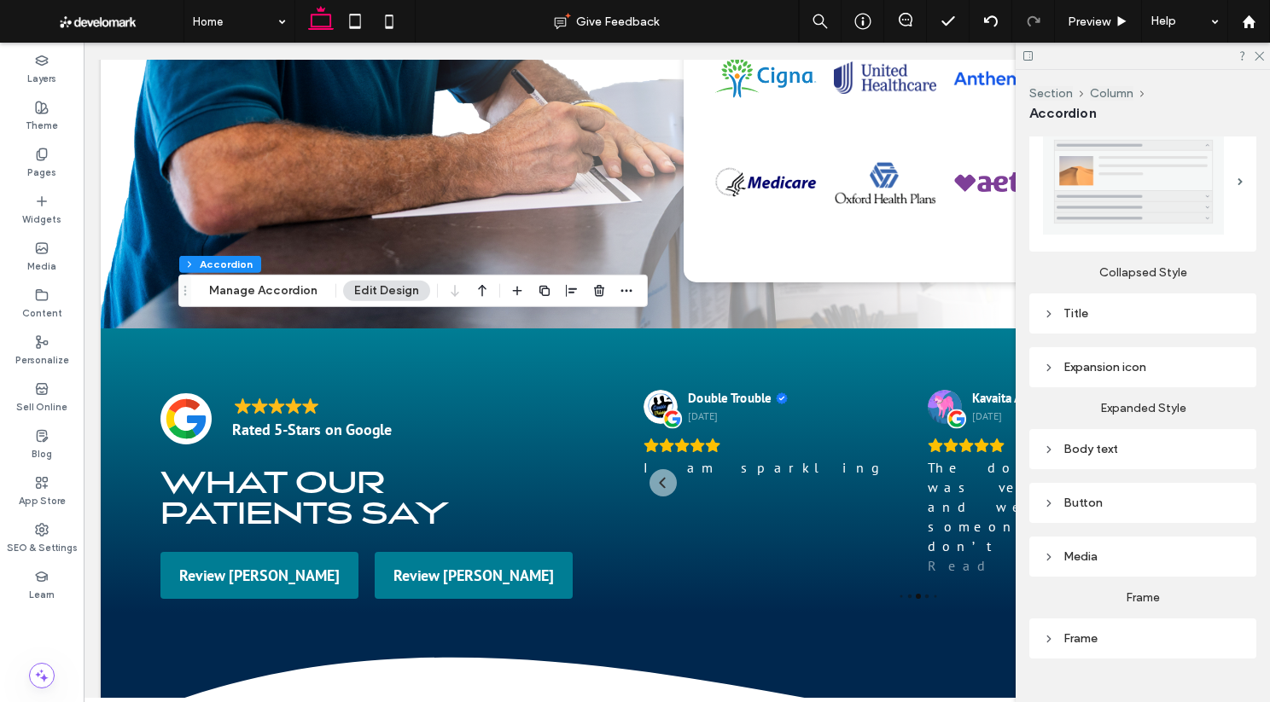
scroll to position [338, 0]
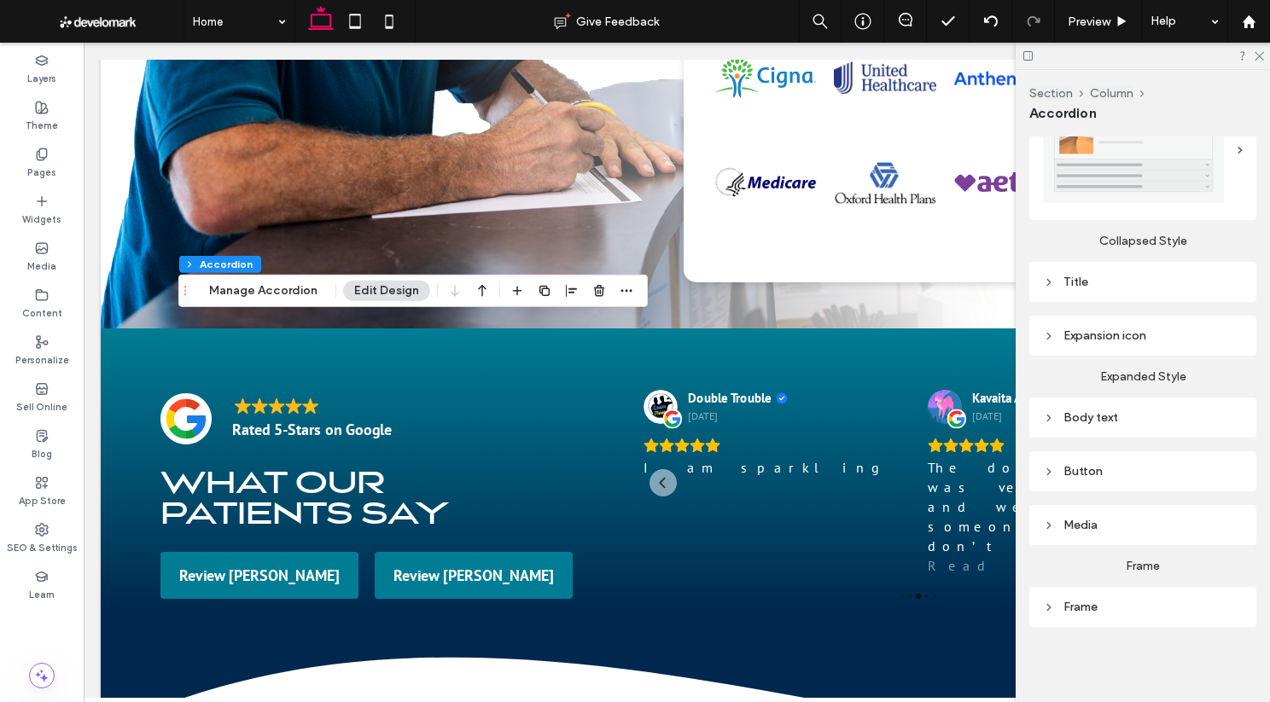
click at [987, 281] on div "Title" at bounding box center [1143, 282] width 200 height 15
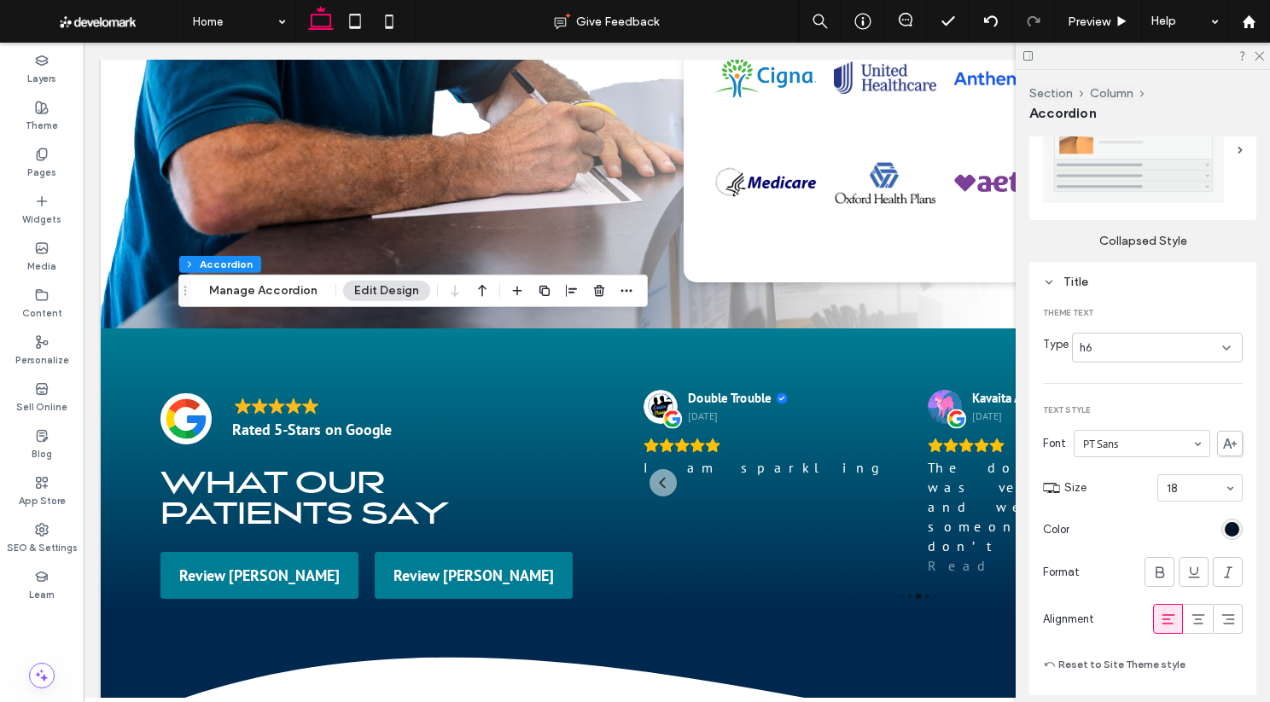
click at [987, 357] on div "h6" at bounding box center [1157, 348] width 171 height 30
click at [987, 431] on div "h3" at bounding box center [1156, 437] width 169 height 30
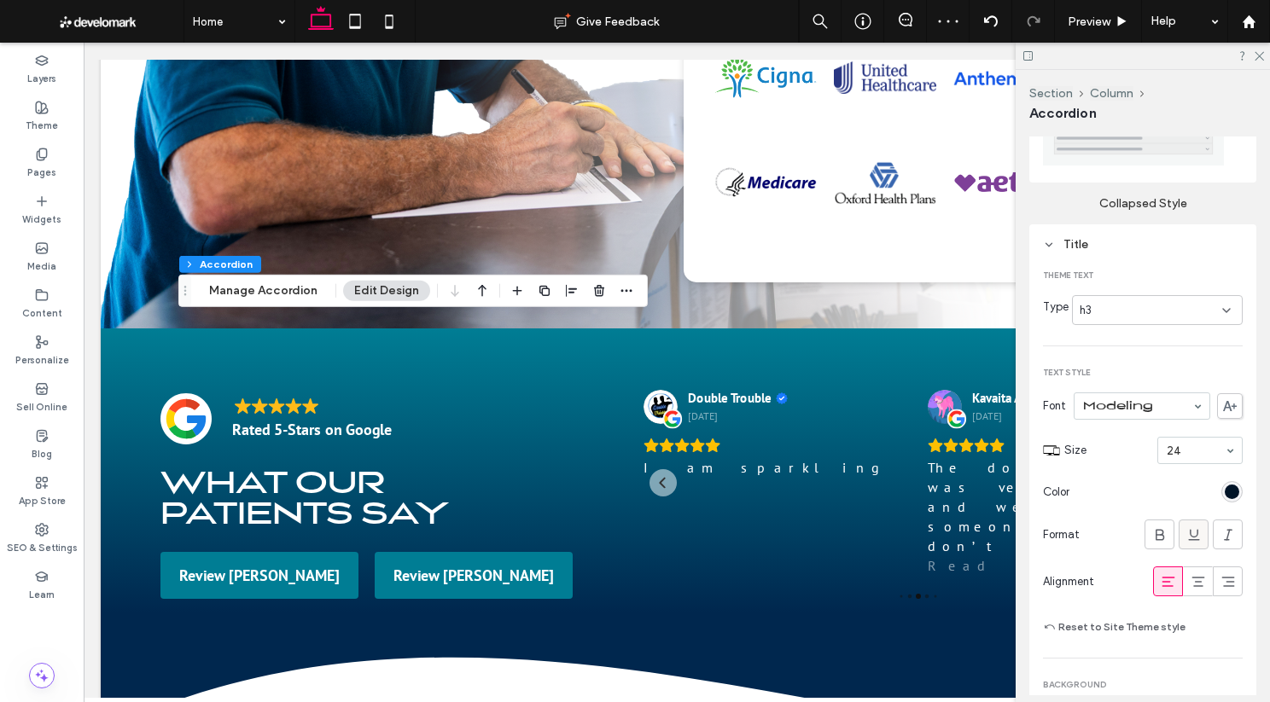
scroll to position [381, 0]
click at [987, 439] on input at bounding box center [1195, 445] width 58 height 12
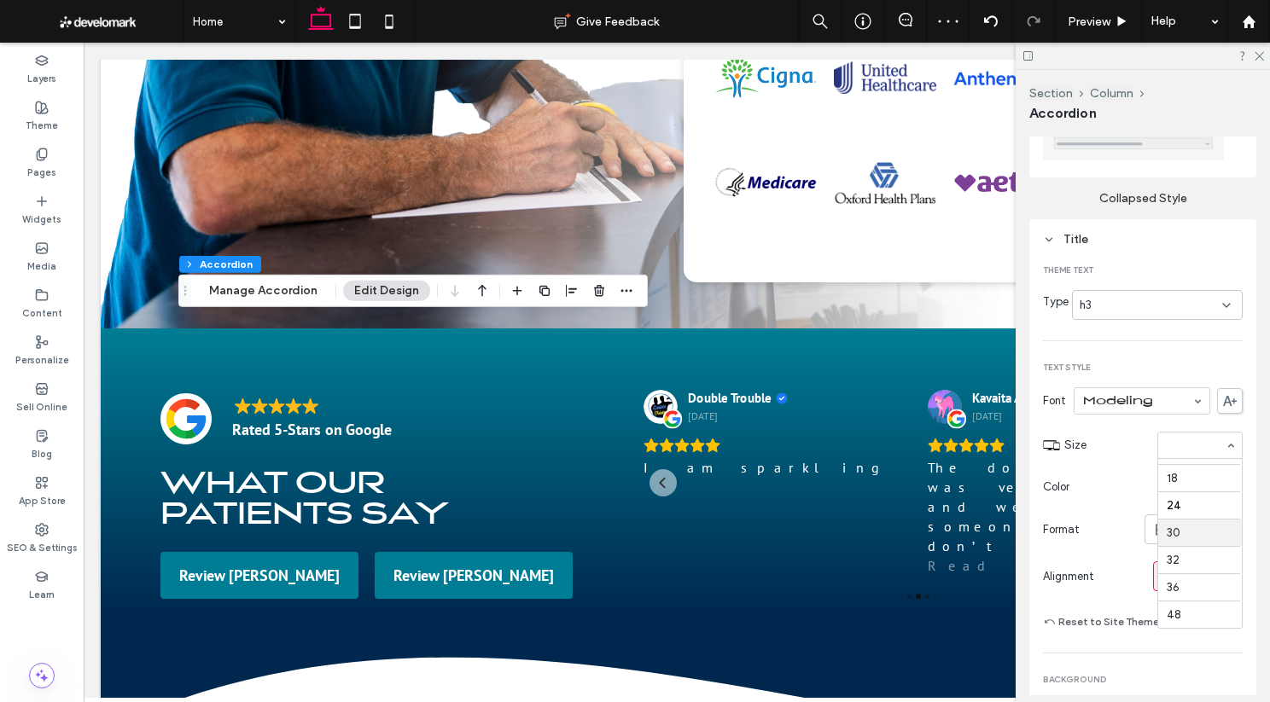
scroll to position [183, 0]
click at [987, 446] on input at bounding box center [1195, 445] width 58 height 12
type input "*"
click at [987, 61] on div at bounding box center [1142, 56] width 254 height 26
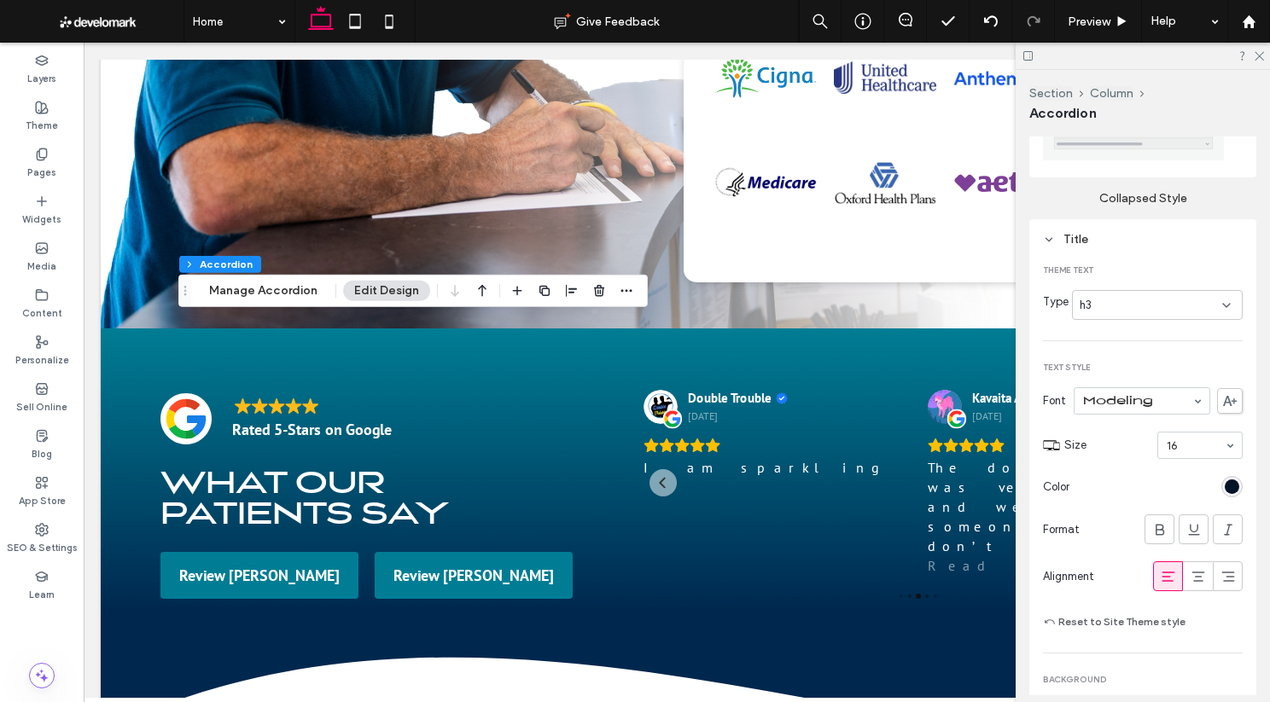
scroll to position [381, 0]
click at [987, 55] on icon at bounding box center [1258, 54] width 11 height 11
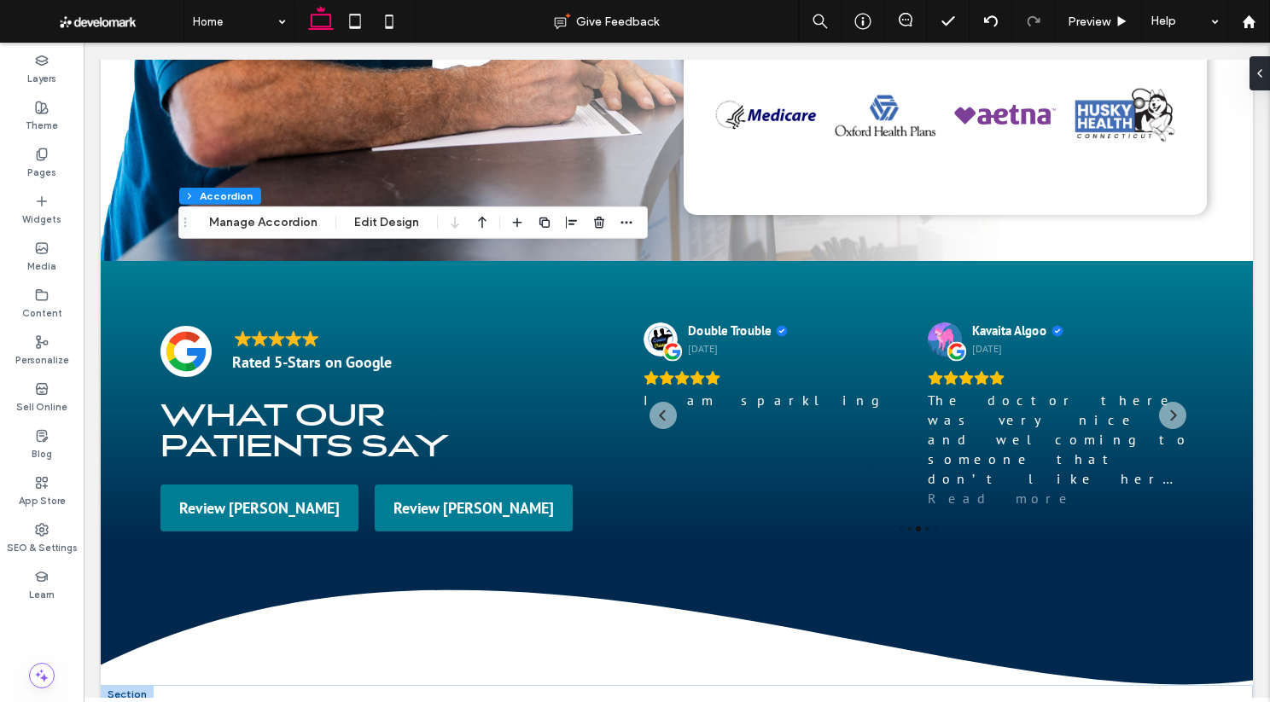
scroll to position [4147, 0]
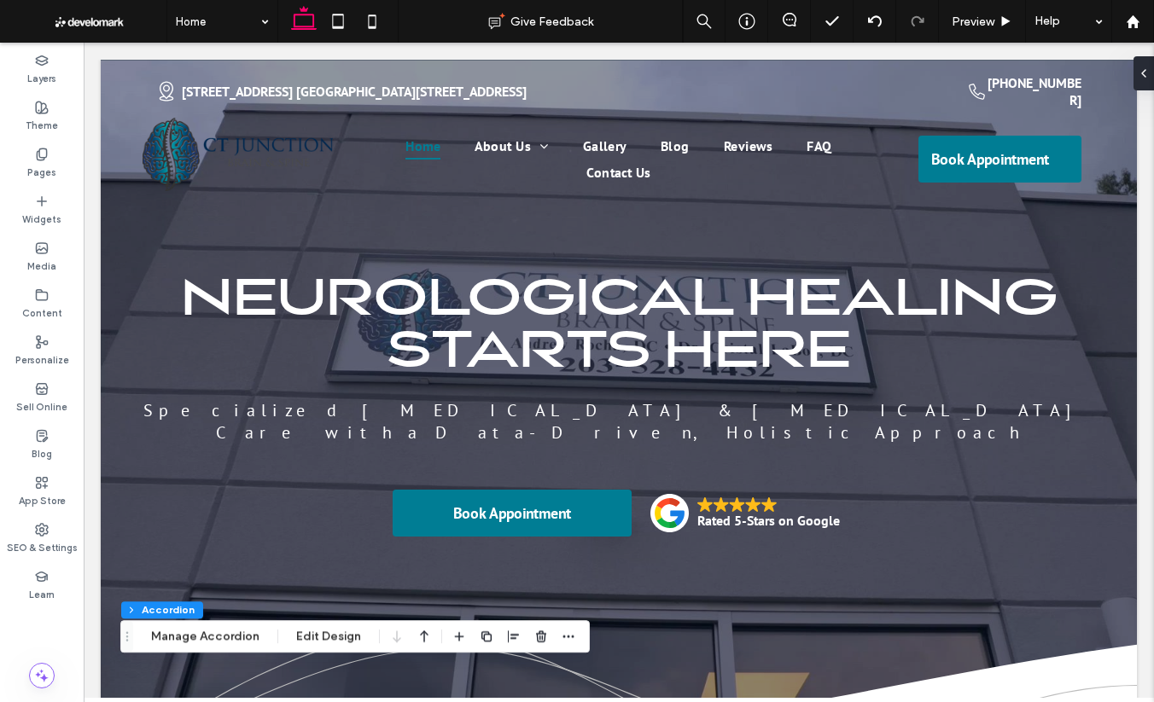
scroll to position [0, 0]
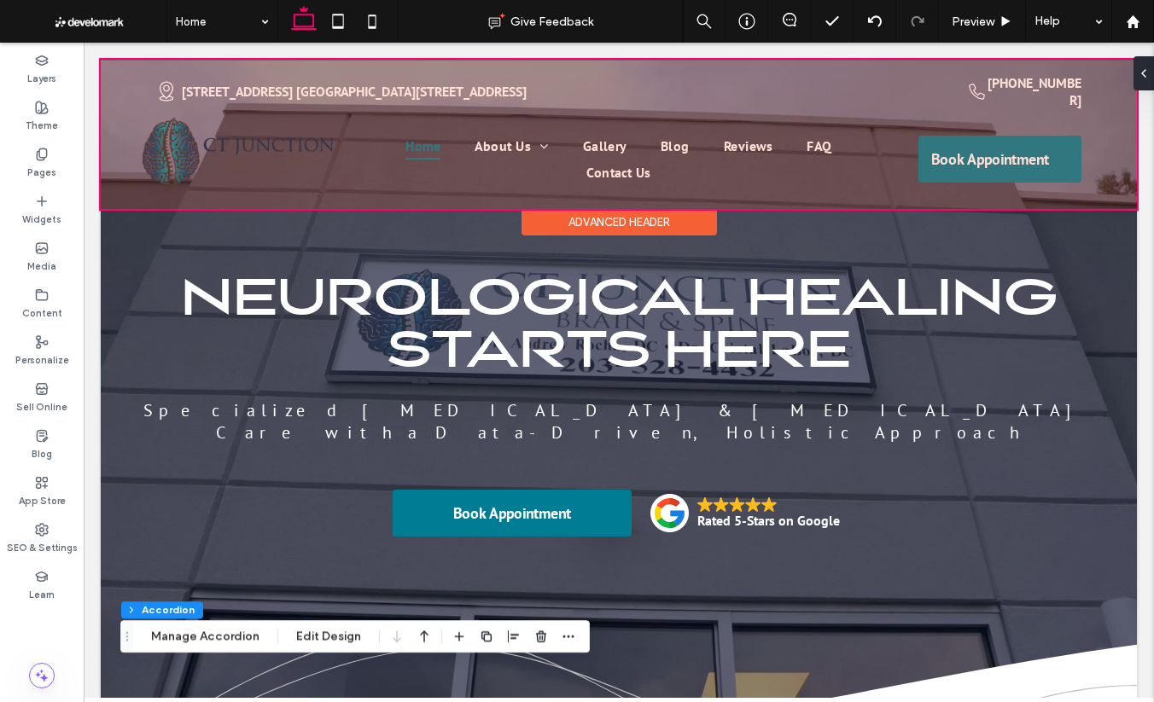
click at [198, 155] on div at bounding box center [619, 134] width 1036 height 149
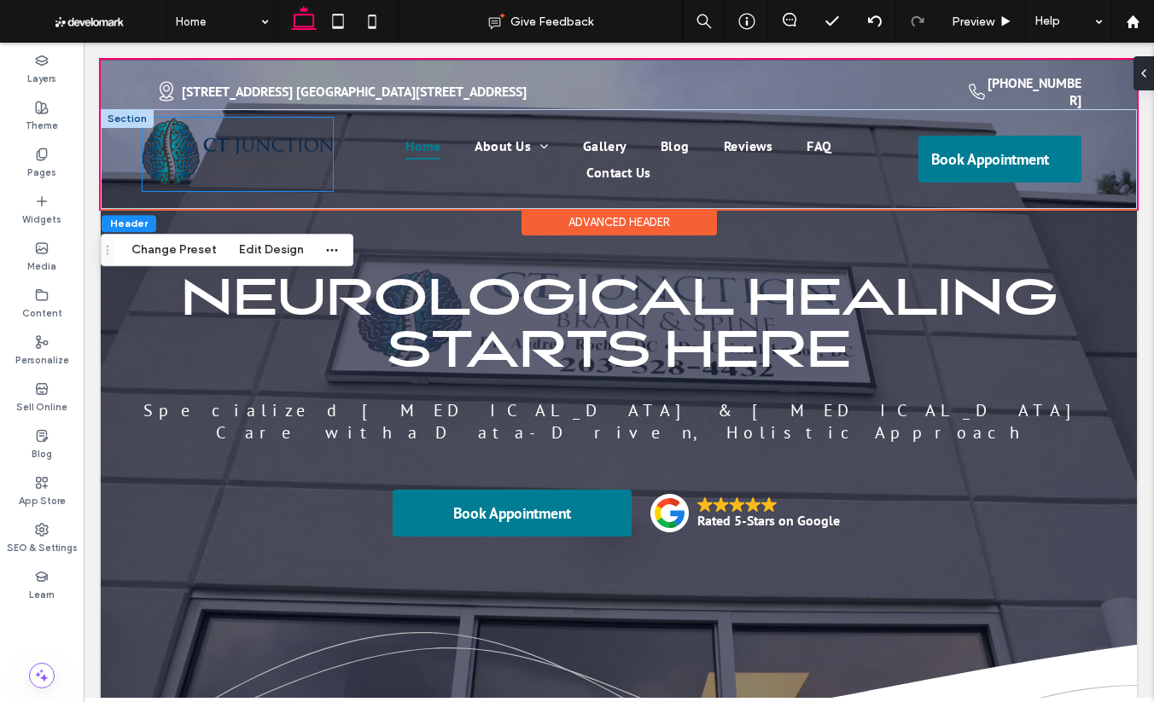
click at [188, 156] on img at bounding box center [237, 154] width 190 height 73
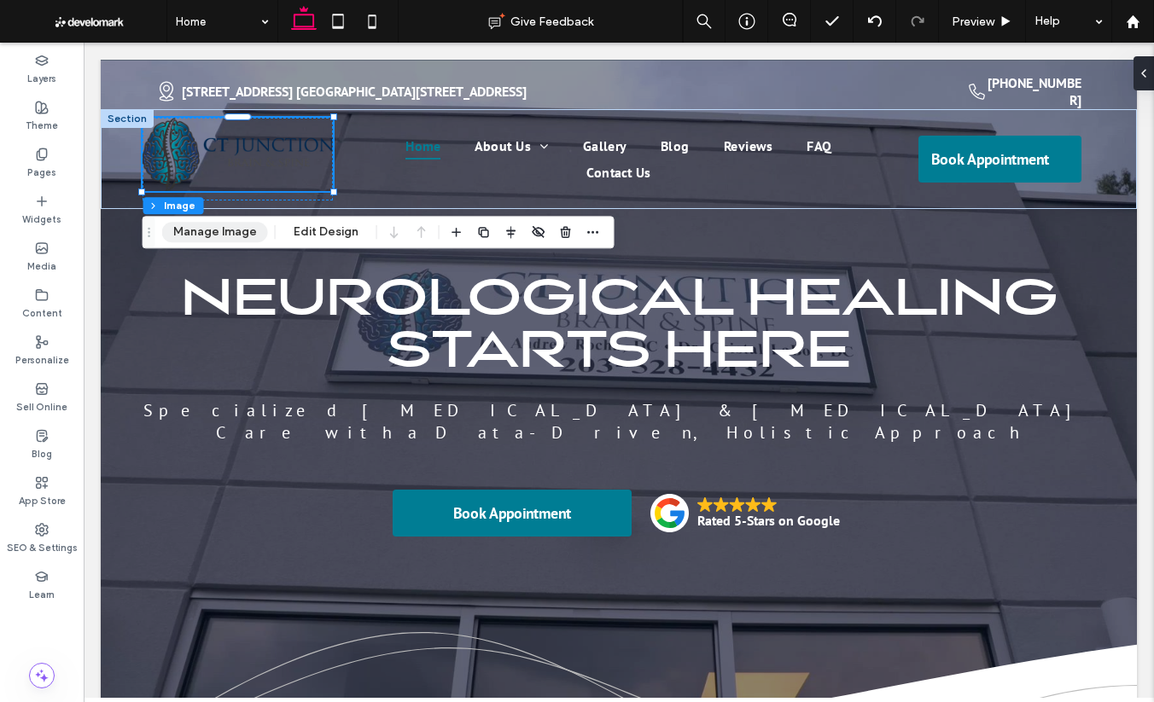
click at [224, 230] on button "Manage Image" at bounding box center [215, 232] width 106 height 20
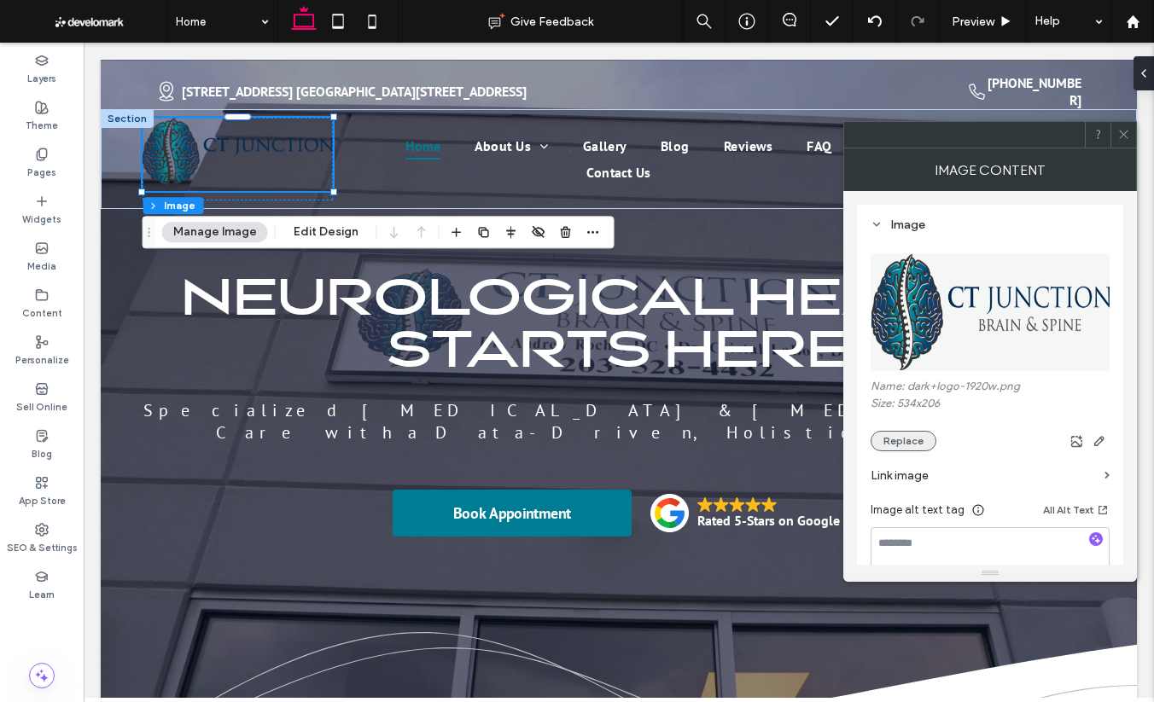
click at [898, 445] on button "Replace" at bounding box center [903, 441] width 66 height 20
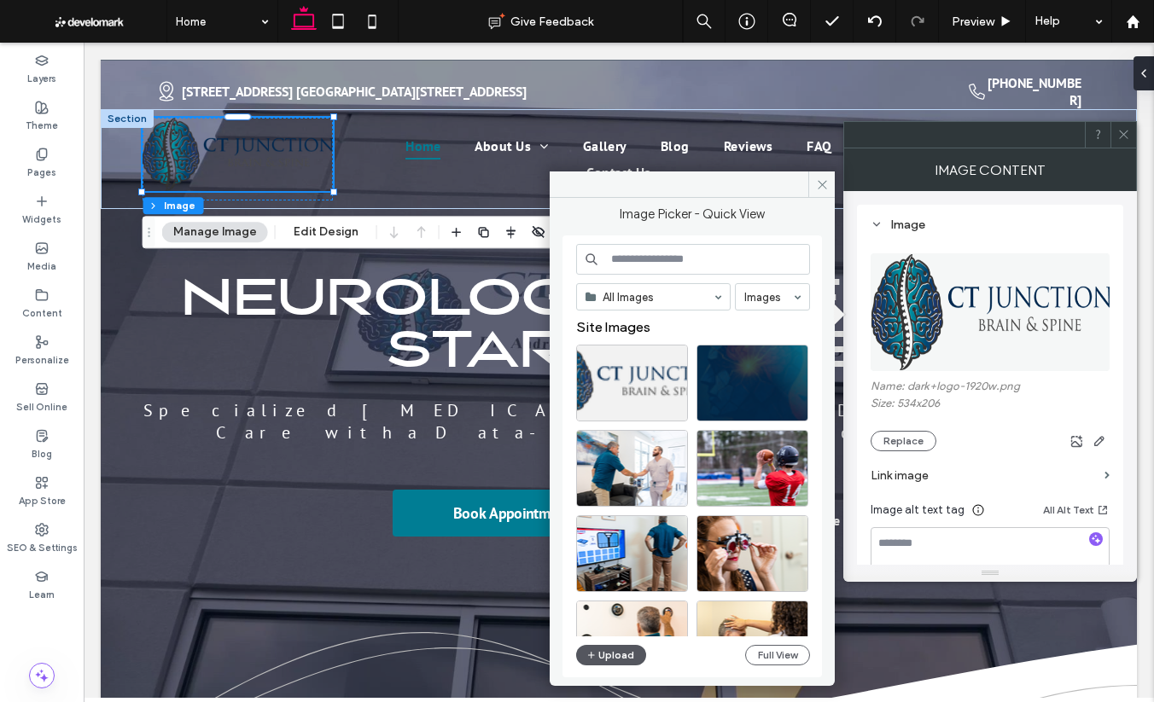
click at [621, 651] on button "Upload" at bounding box center [611, 655] width 70 height 20
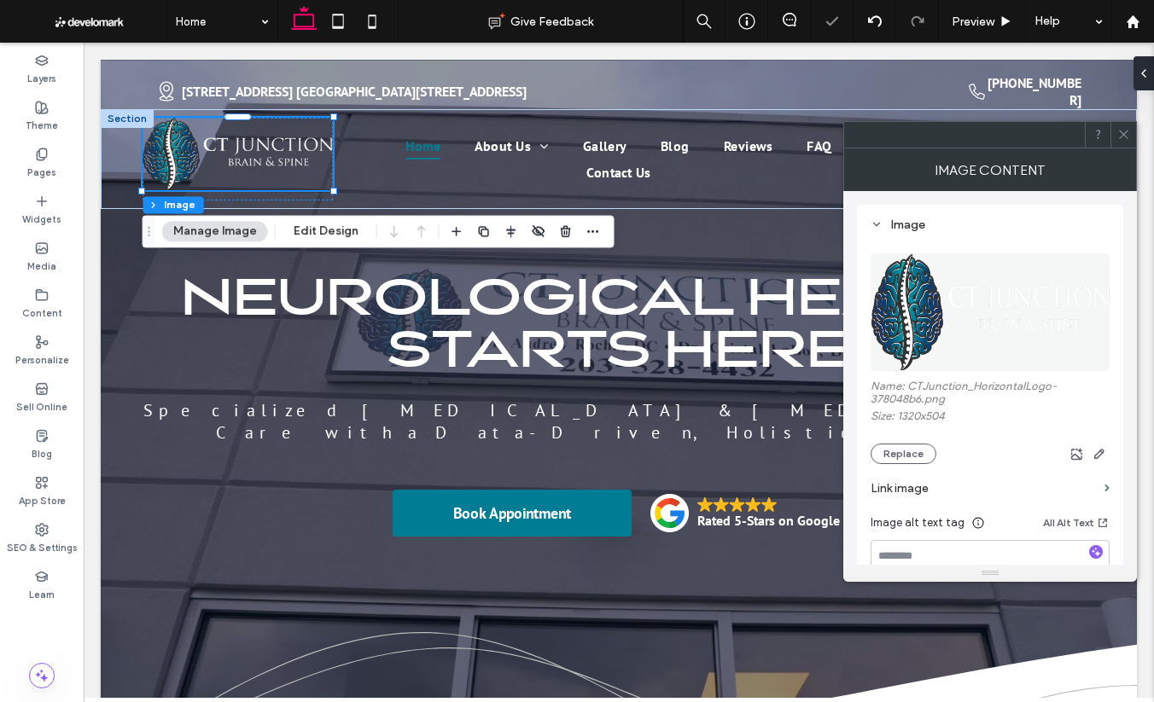
scroll to position [22, 0]
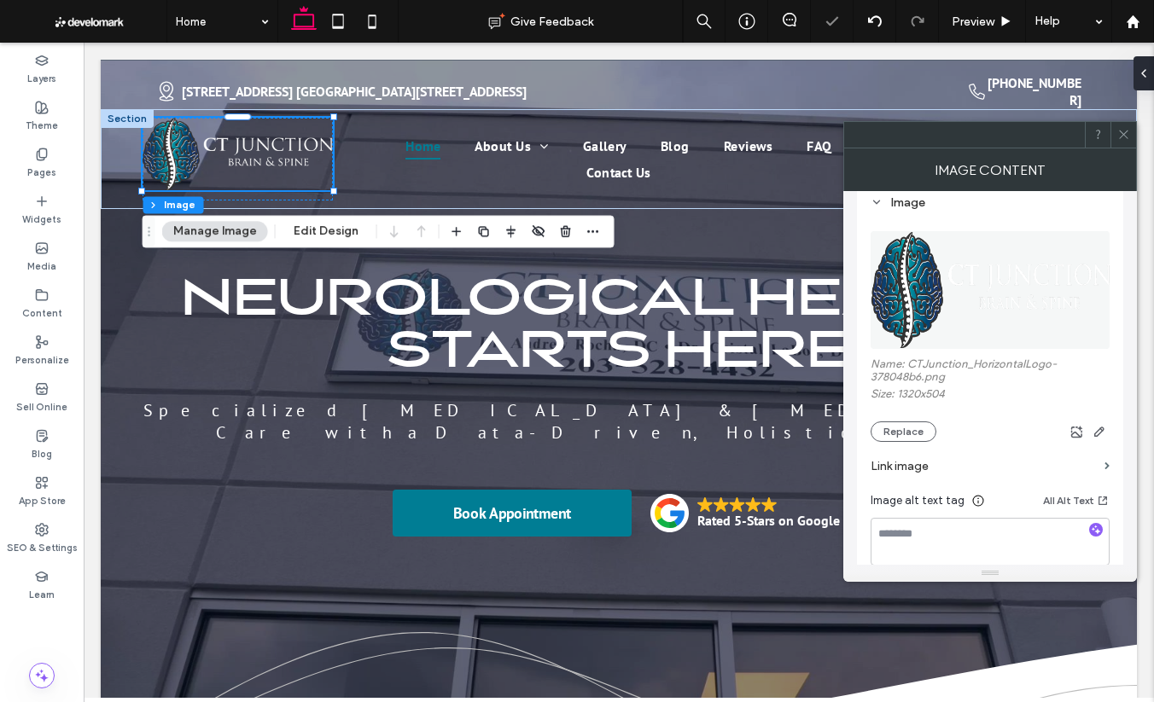
click at [987, 131] on icon at bounding box center [1123, 134] width 13 height 13
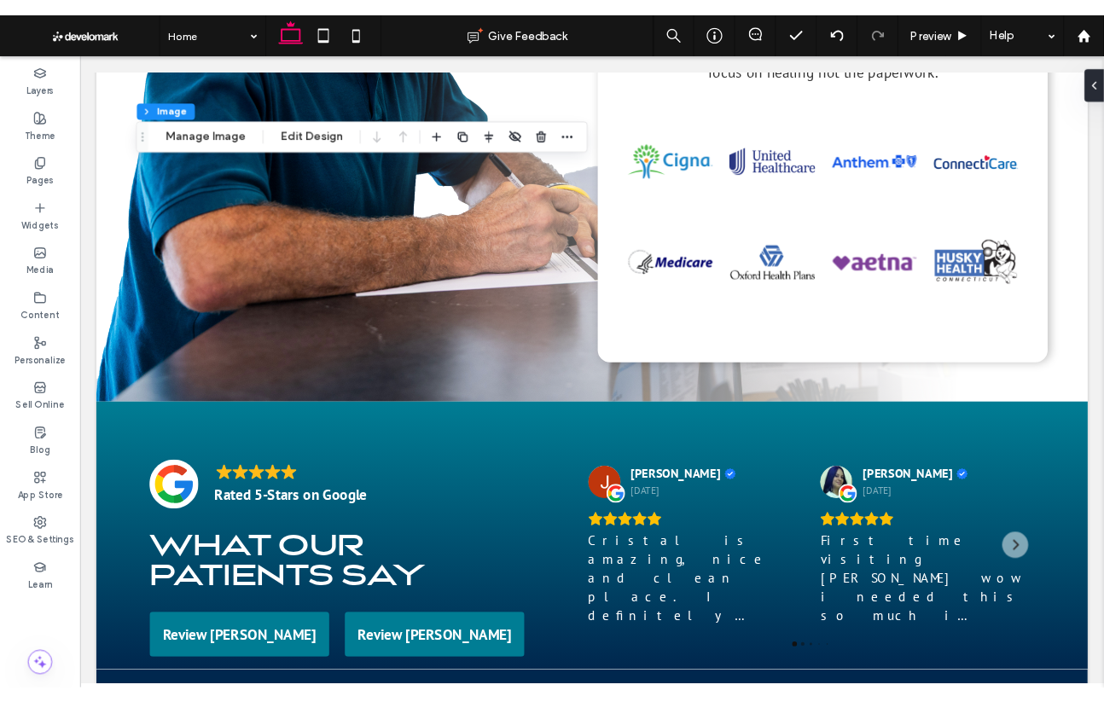
scroll to position [4126, 0]
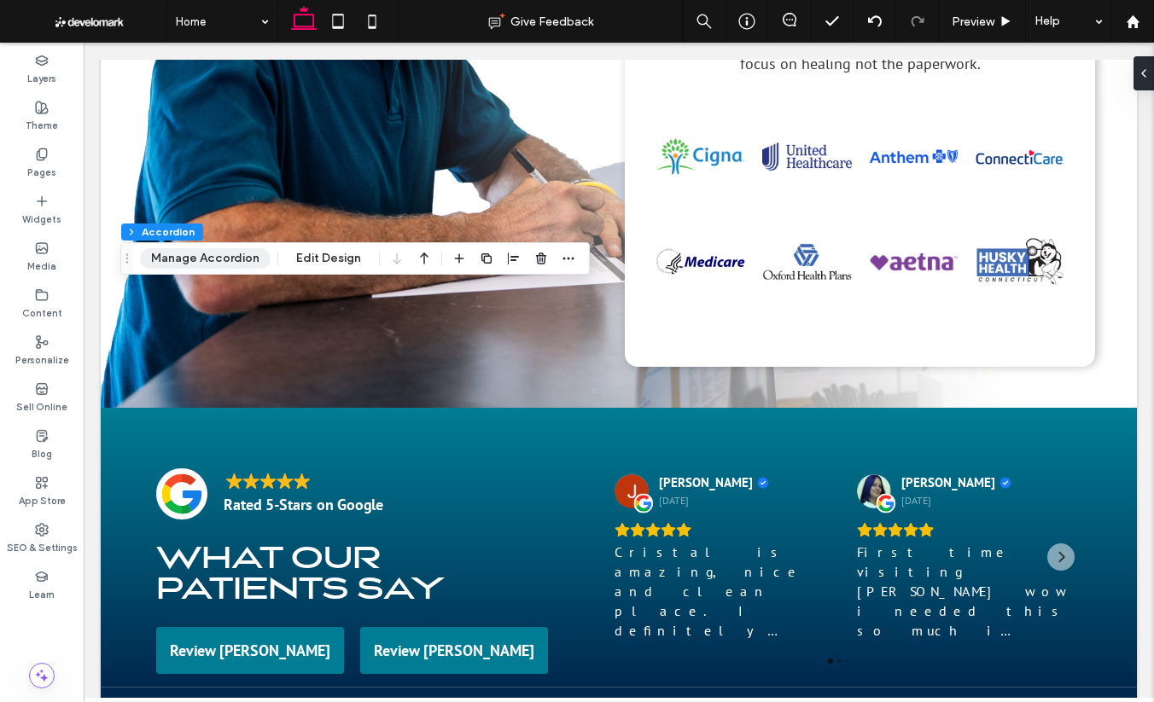
click at [212, 253] on button "Manage Accordion" at bounding box center [205, 258] width 131 height 20
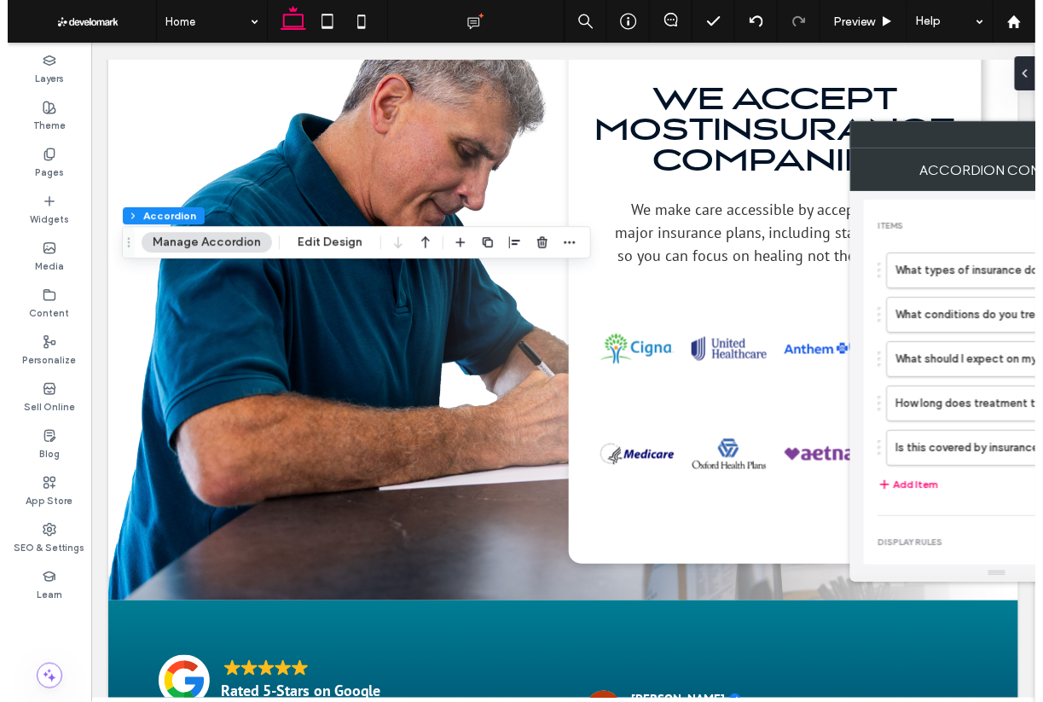
scroll to position [4128, 0]
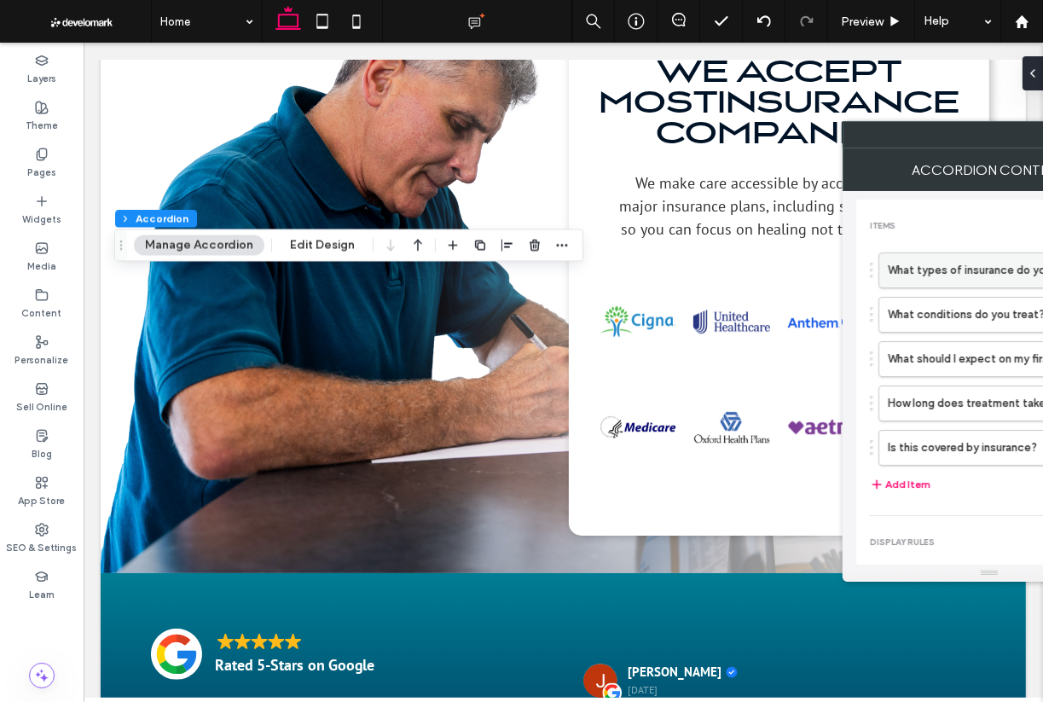
click at [963, 275] on label "What types of insurance do you accept?" at bounding box center [972, 270] width 169 height 34
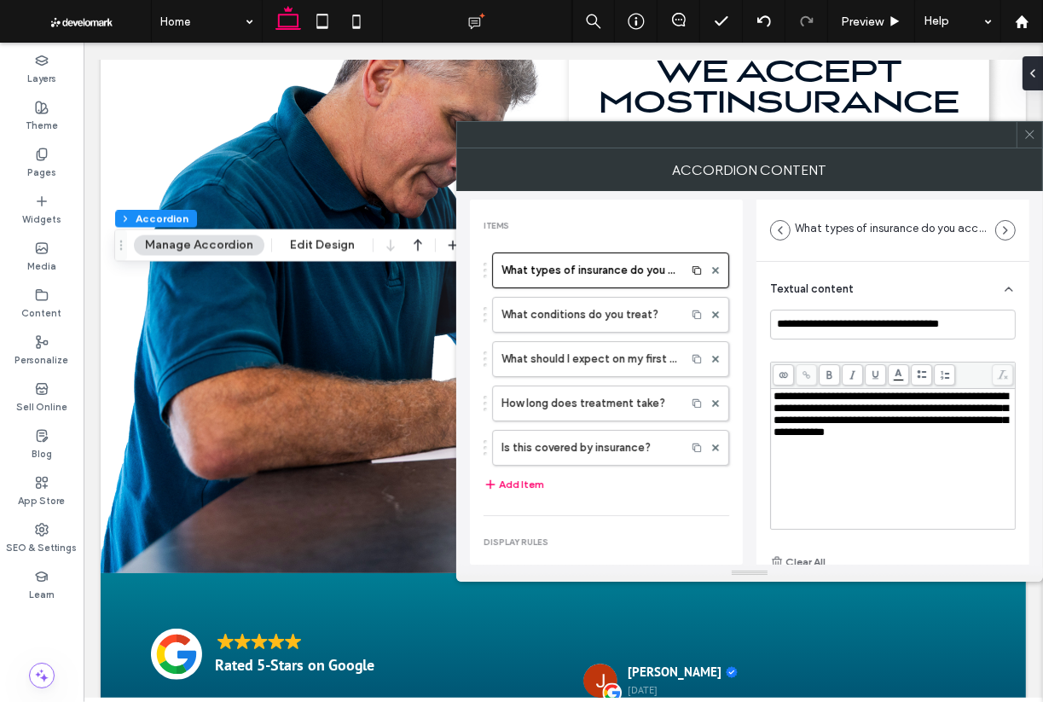
click at [774, 396] on span "**********" at bounding box center [891, 414] width 235 height 47
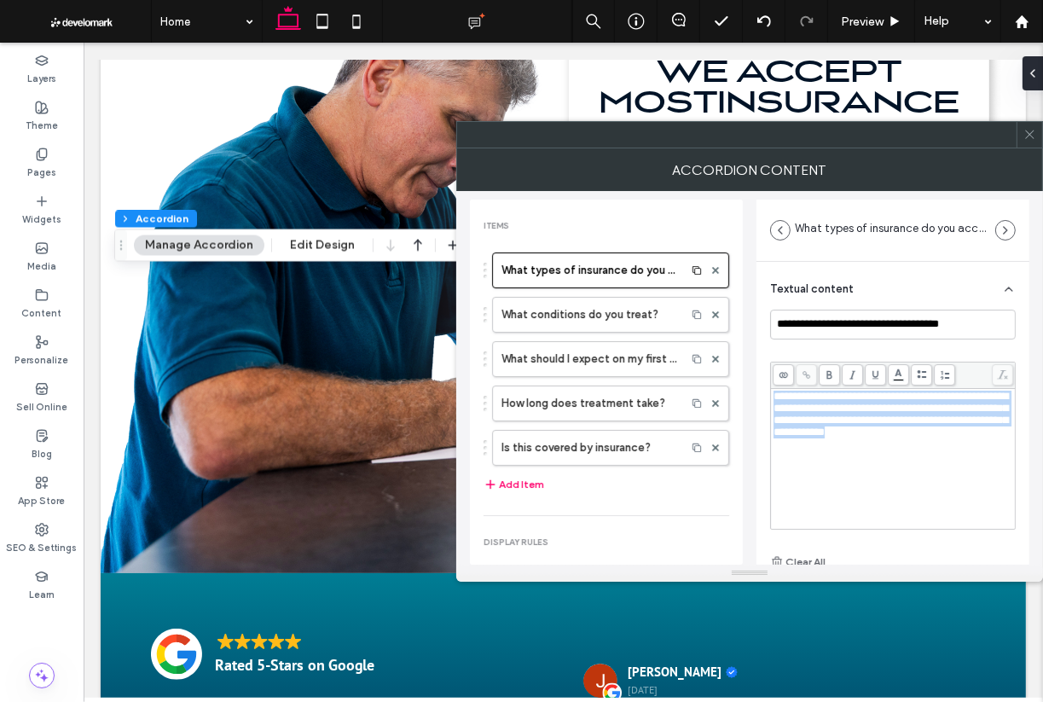
drag, startPoint x: 774, startPoint y: 395, endPoint x: 970, endPoint y: 433, distance: 200.0
click at [970, 433] on div "**********" at bounding box center [894, 415] width 240 height 48
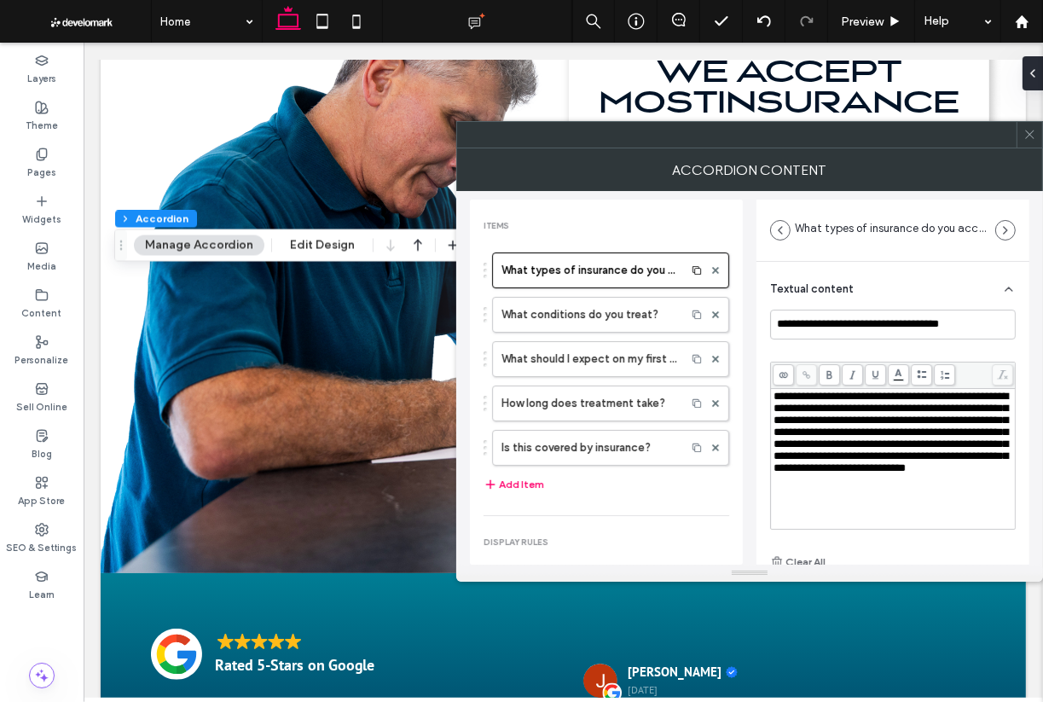
click at [773, 449] on div "**********" at bounding box center [893, 459] width 241 height 137
click at [779, 450] on span "**********" at bounding box center [891, 432] width 235 height 83
click at [774, 450] on span "**********" at bounding box center [891, 432] width 235 height 83
click at [809, 452] on span "**********" at bounding box center [891, 432] width 235 height 83
click at [825, 474] on span "**********" at bounding box center [891, 432] width 235 height 83
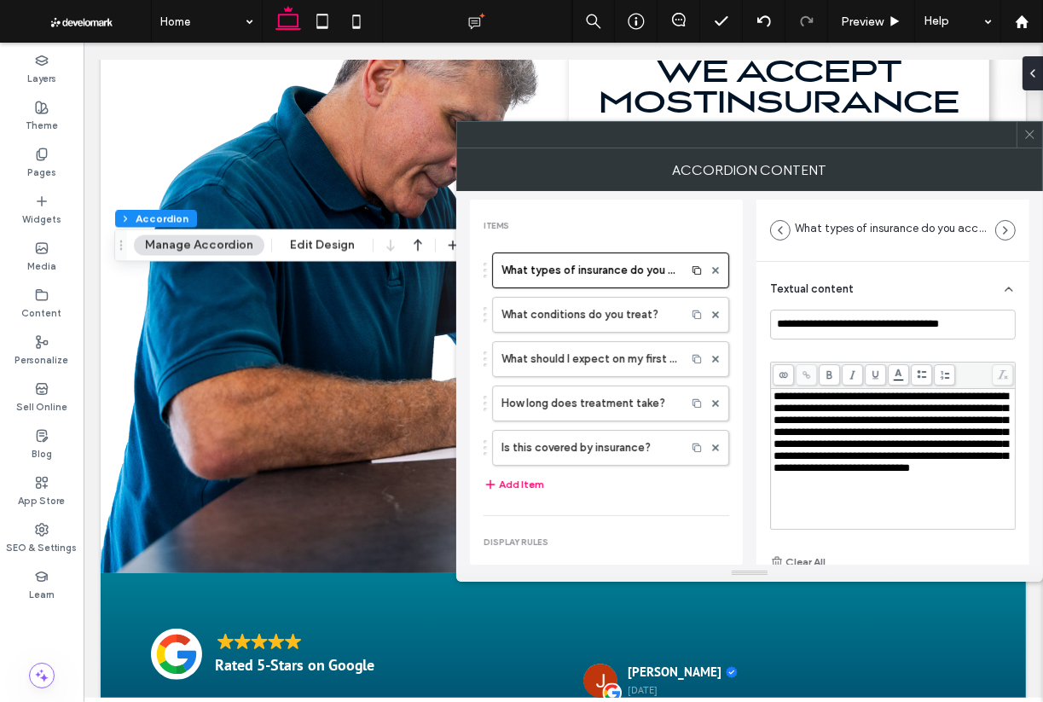
click at [828, 474] on span "**********" at bounding box center [891, 432] width 235 height 83
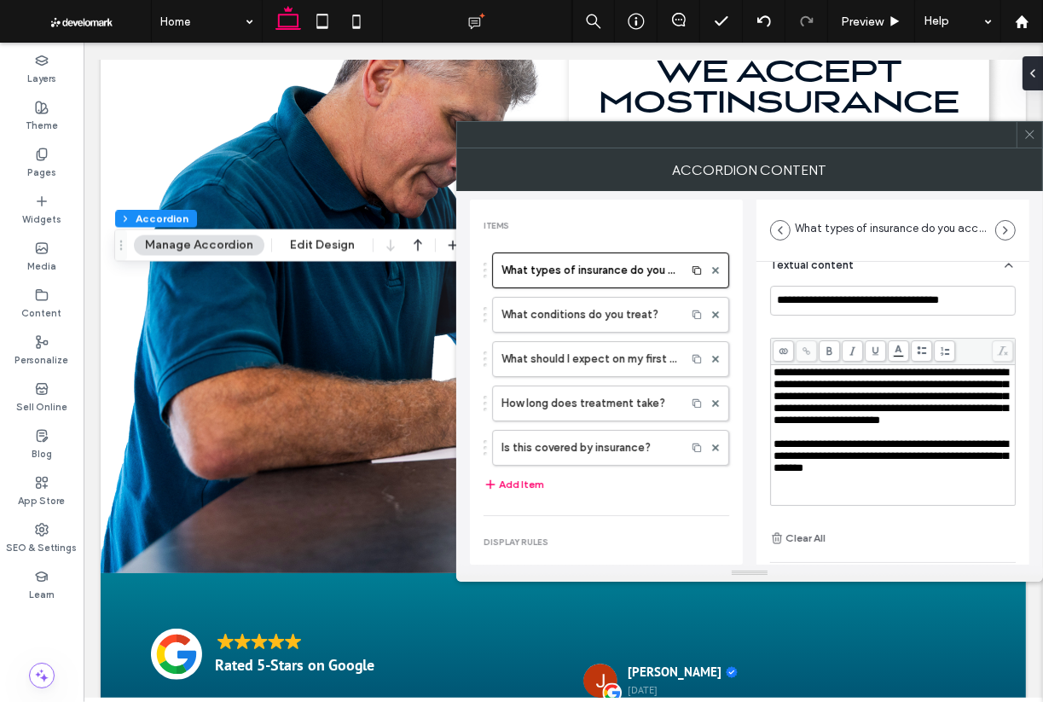
scroll to position [27, 0]
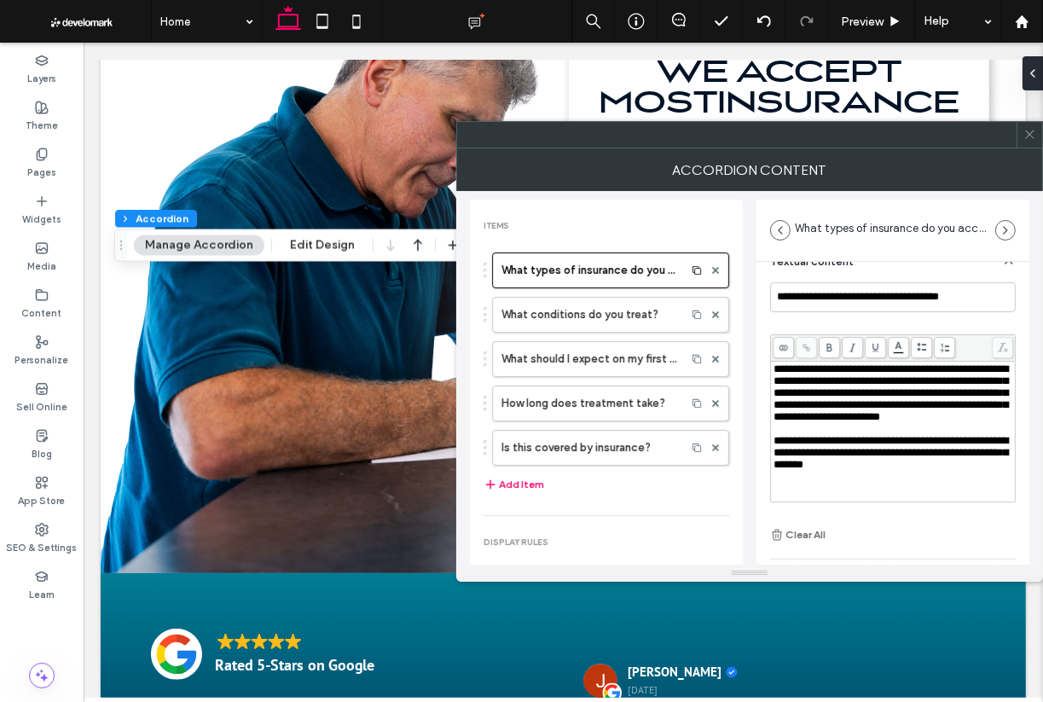
click at [814, 470] on span "**********" at bounding box center [891, 452] width 235 height 35
drag, startPoint x: 815, startPoint y: 479, endPoint x: 889, endPoint y: 482, distance: 74.3
click at [889, 470] on span "**********" at bounding box center [891, 452] width 235 height 35
click at [784, 346] on use at bounding box center [784, 348] width 9 height 6
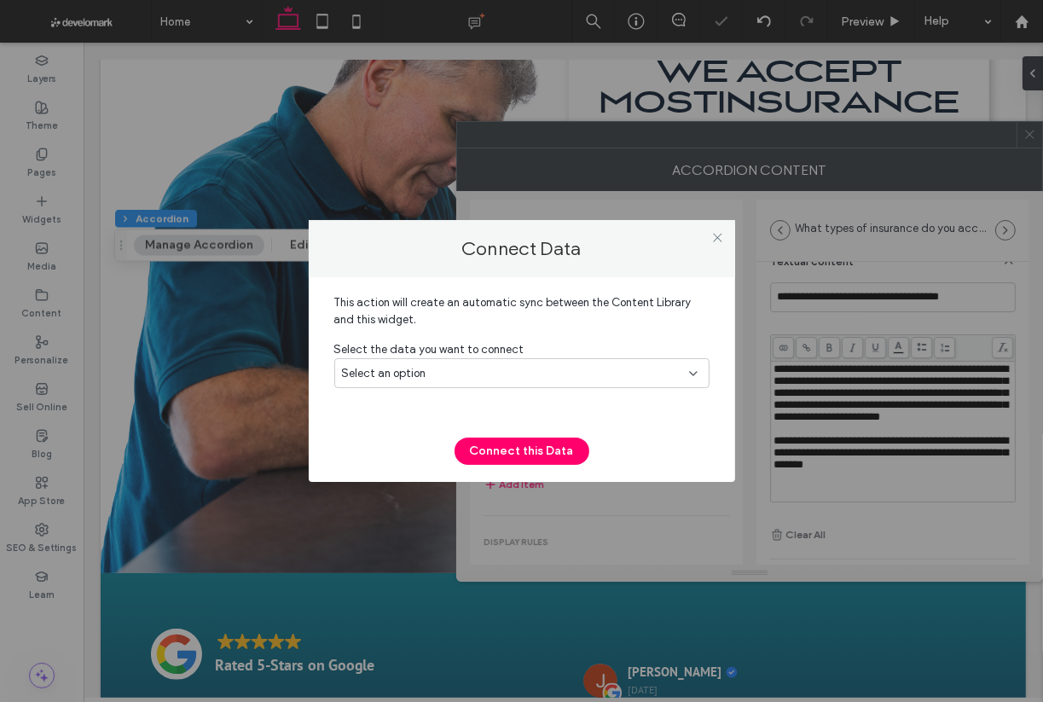
click at [645, 372] on div "Select an option" at bounding box center [512, 373] width 340 height 17
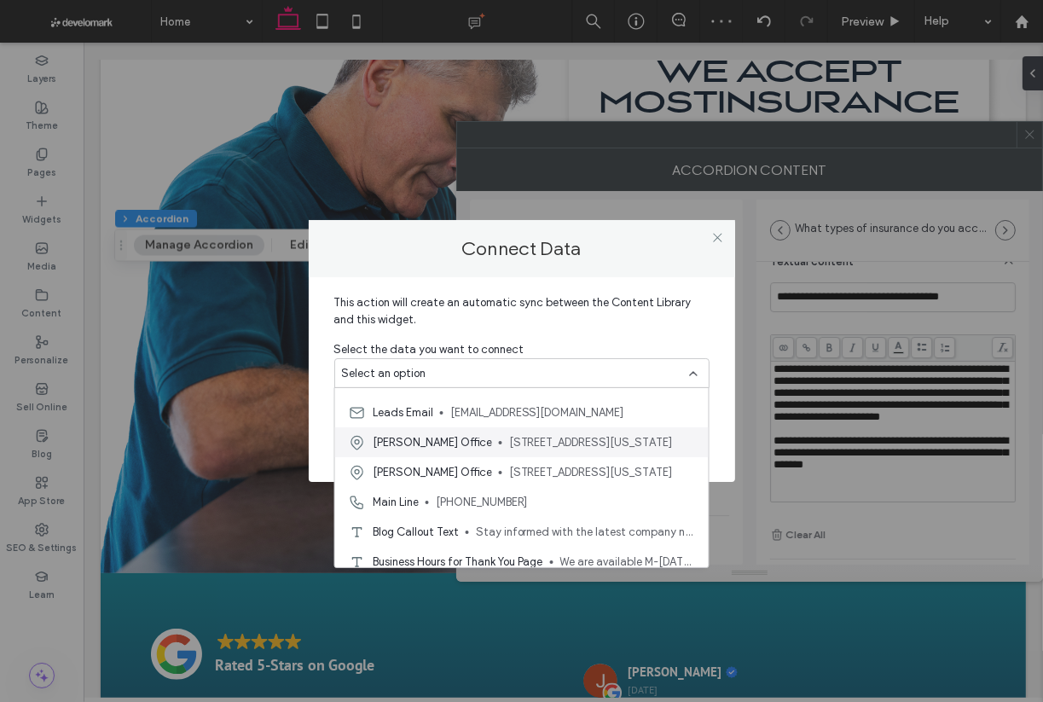
scroll to position [29, 0]
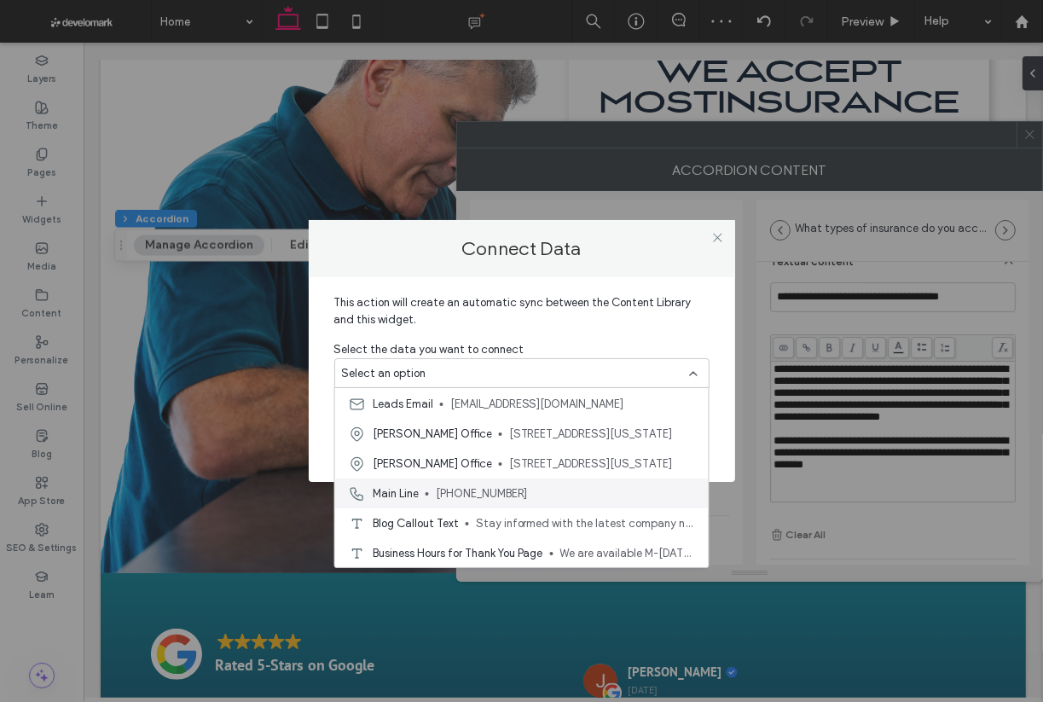
click at [551, 491] on span "[PHONE_NUMBER]" at bounding box center [565, 493] width 259 height 17
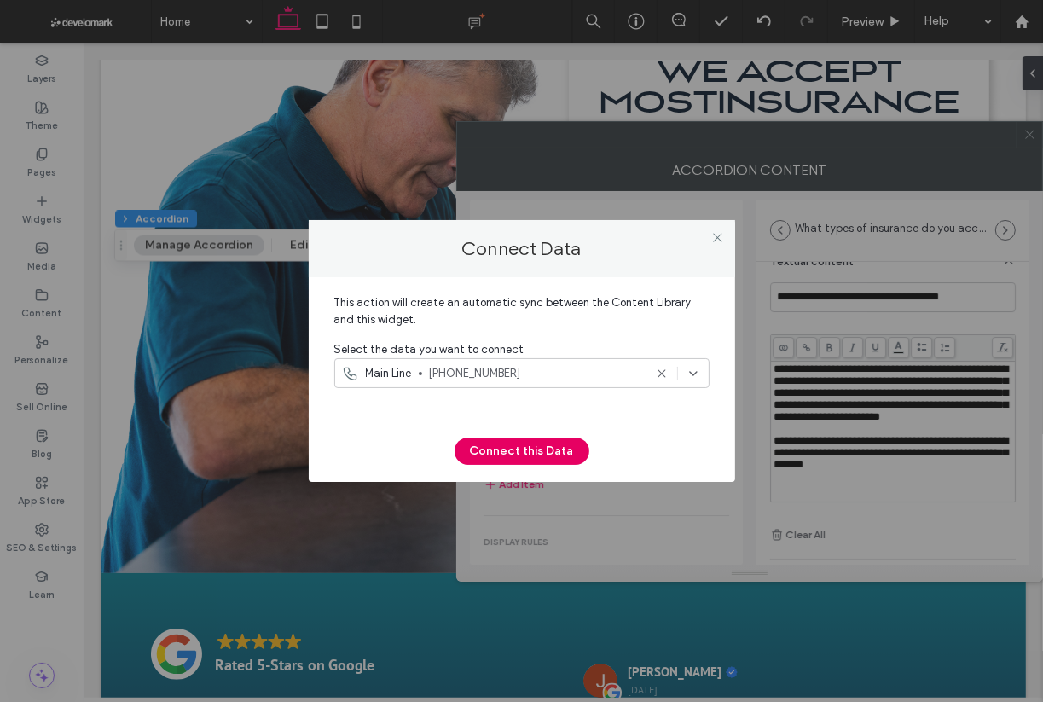
click at [542, 453] on button "Connect this Data" at bounding box center [522, 451] width 135 height 27
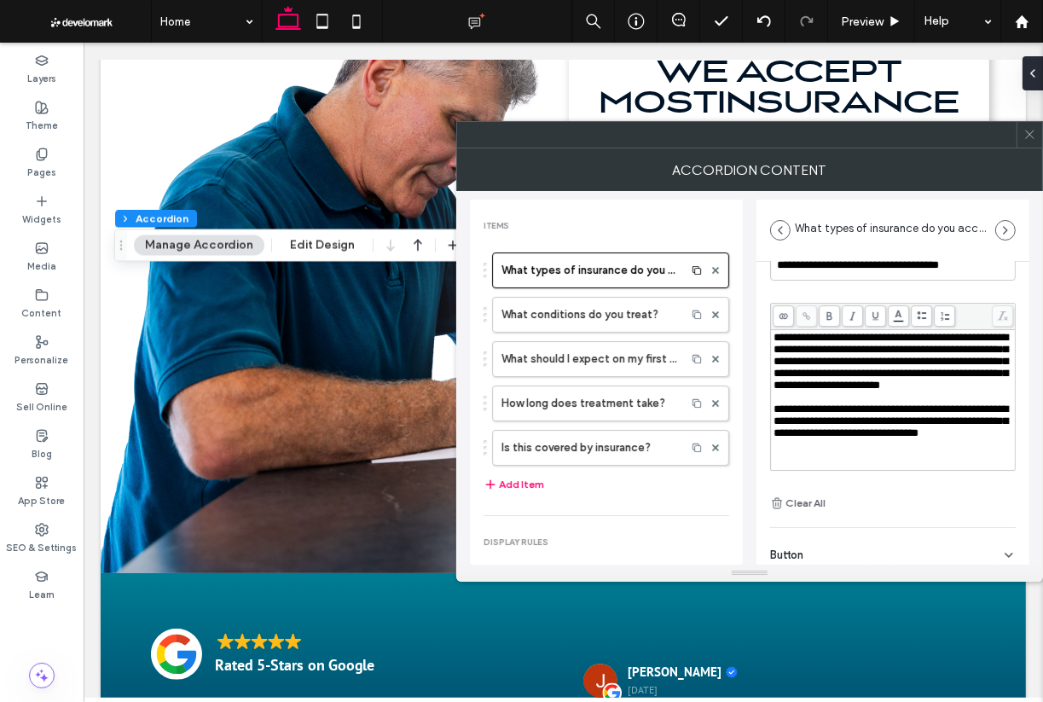
scroll to position [118, 0]
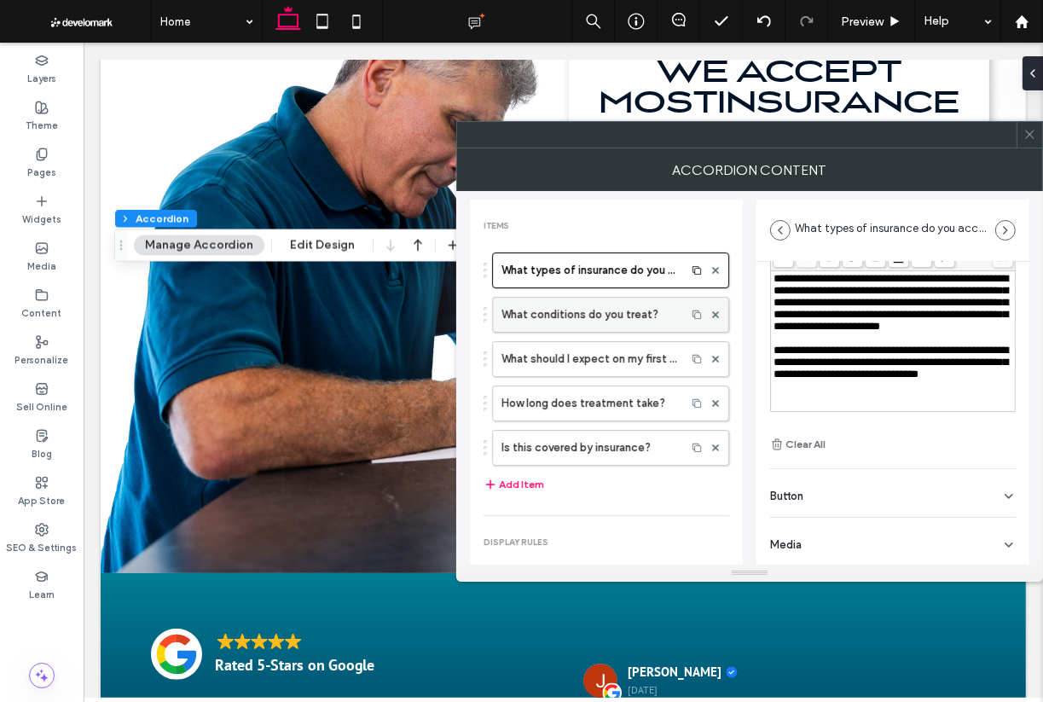
click at [630, 323] on label "What conditions do you treat?" at bounding box center [590, 315] width 176 height 34
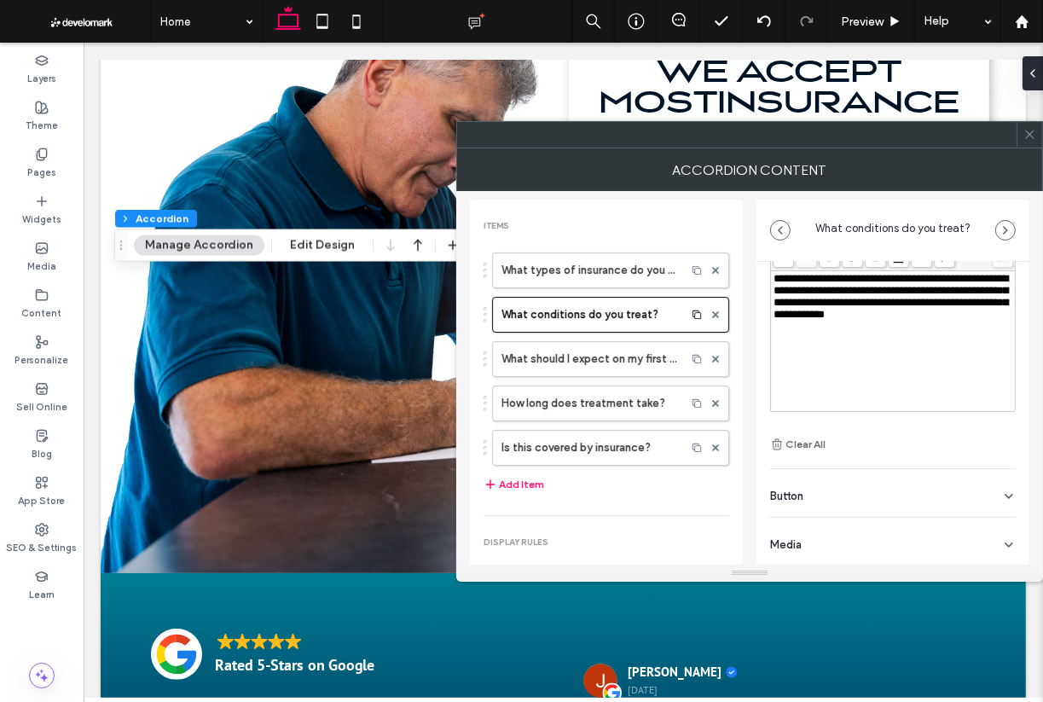
click at [817, 301] on span "**********" at bounding box center [891, 296] width 235 height 47
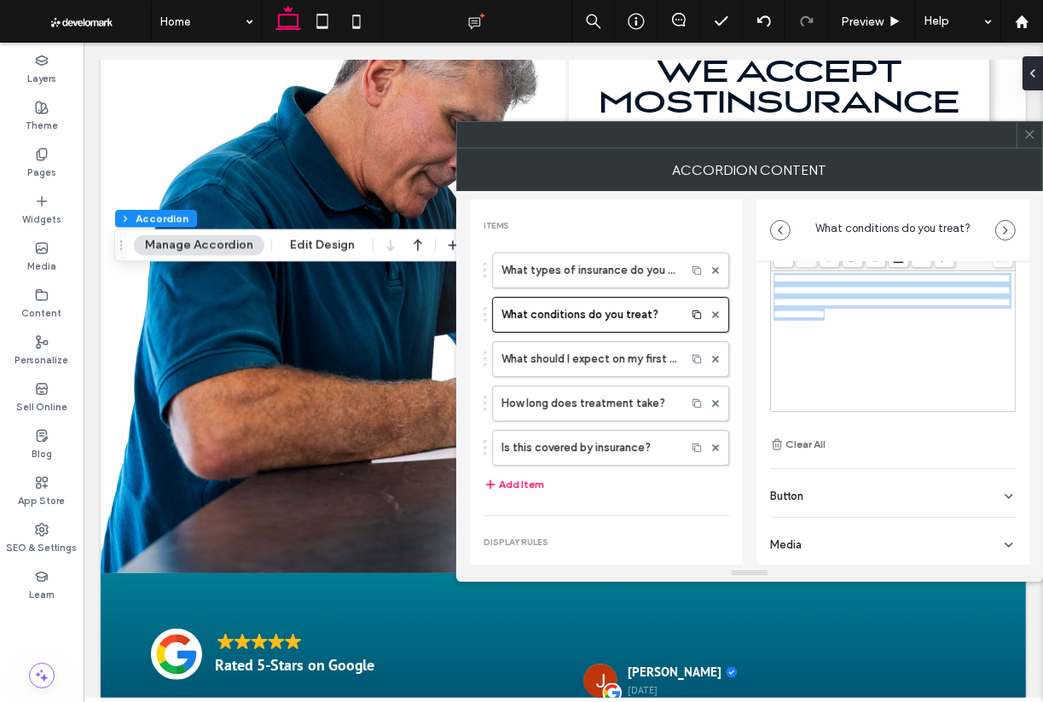
click at [817, 301] on span "**********" at bounding box center [891, 296] width 235 height 47
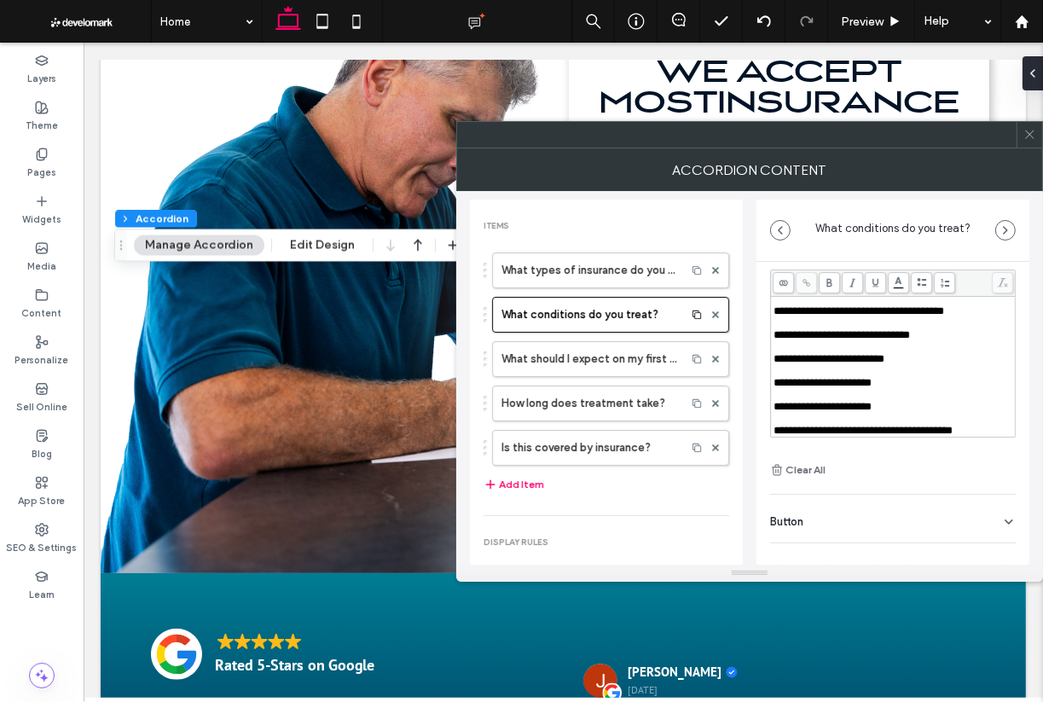
scroll to position [26, 0]
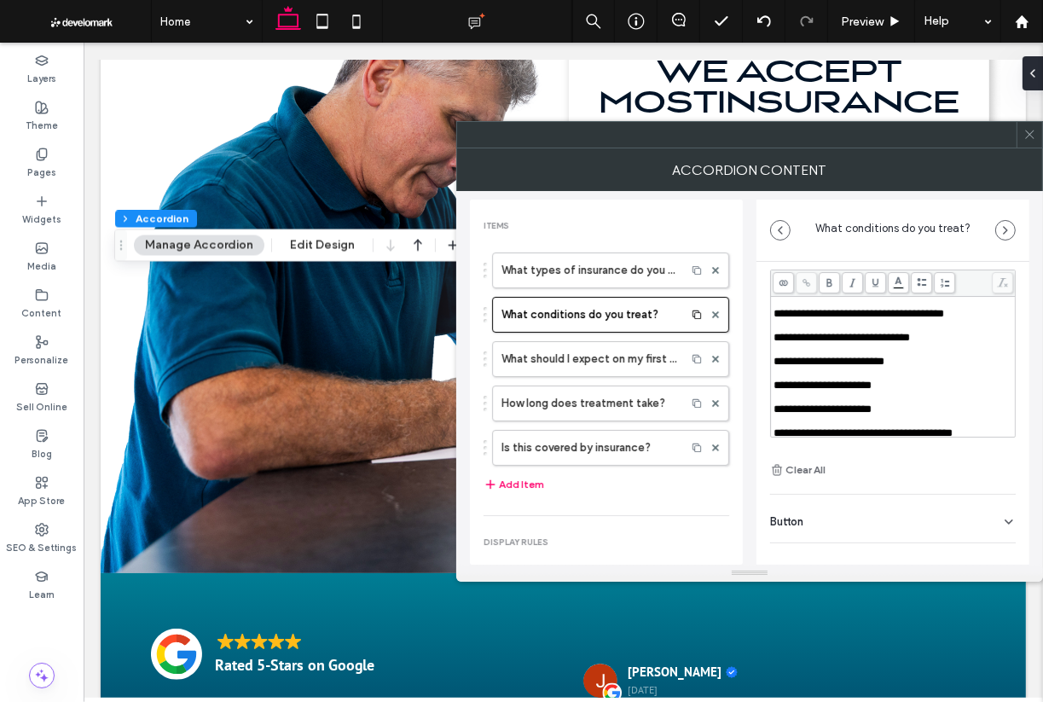
click at [774, 319] on span "**********" at bounding box center [859, 313] width 171 height 11
click at [911, 285] on span at bounding box center [921, 282] width 21 height 21
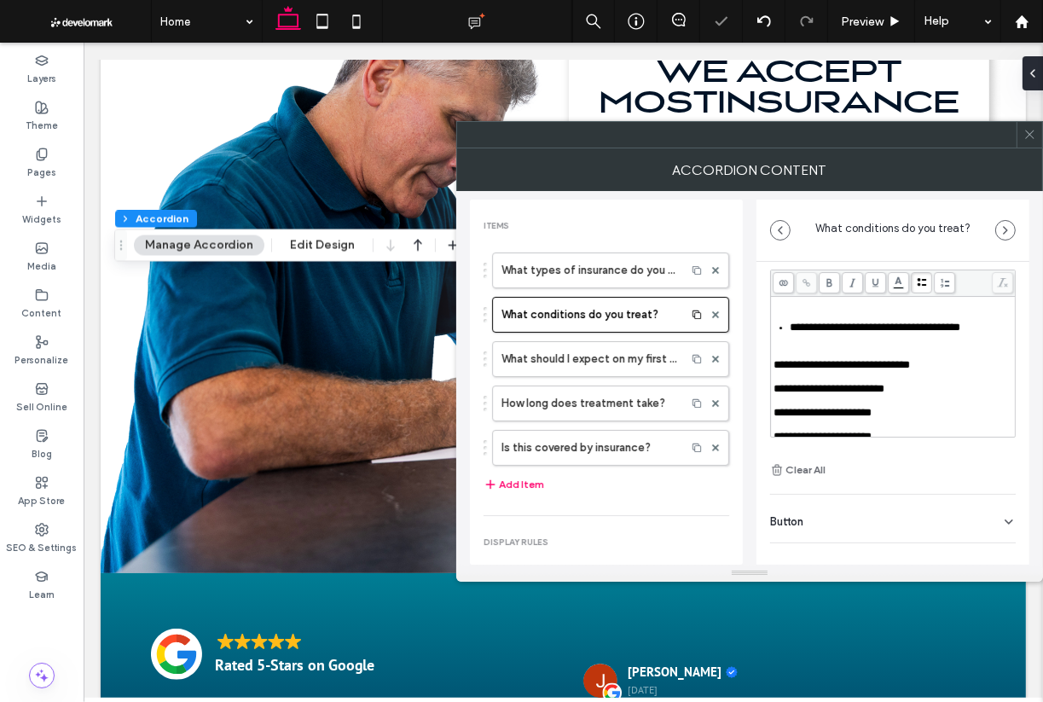
click at [776, 359] on div "Rich Text Editor" at bounding box center [894, 353] width 240 height 12
click at [774, 370] on span "**********" at bounding box center [842, 364] width 137 height 11
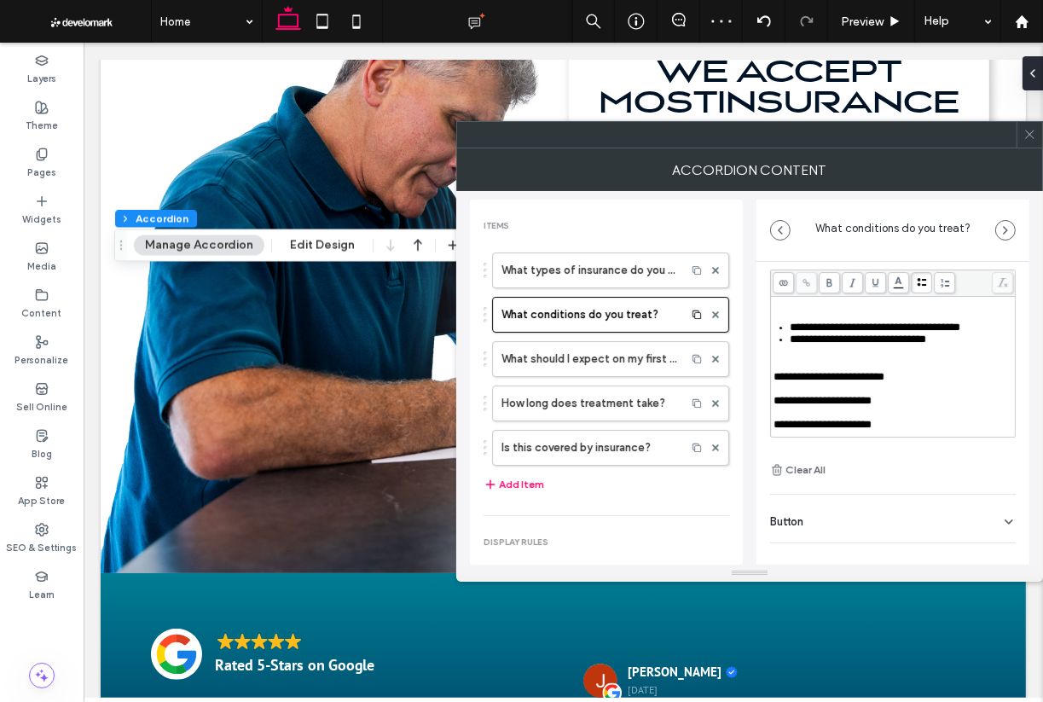
click at [930, 276] on span at bounding box center [921, 282] width 21 height 21
click at [775, 382] on span "**********" at bounding box center [829, 376] width 111 height 11
click at [927, 280] on span at bounding box center [921, 282] width 21 height 21
click at [792, 371] on div "Rich Text Editor" at bounding box center [894, 365] width 240 height 12
click at [796, 398] on div "**********" at bounding box center [894, 387] width 240 height 230
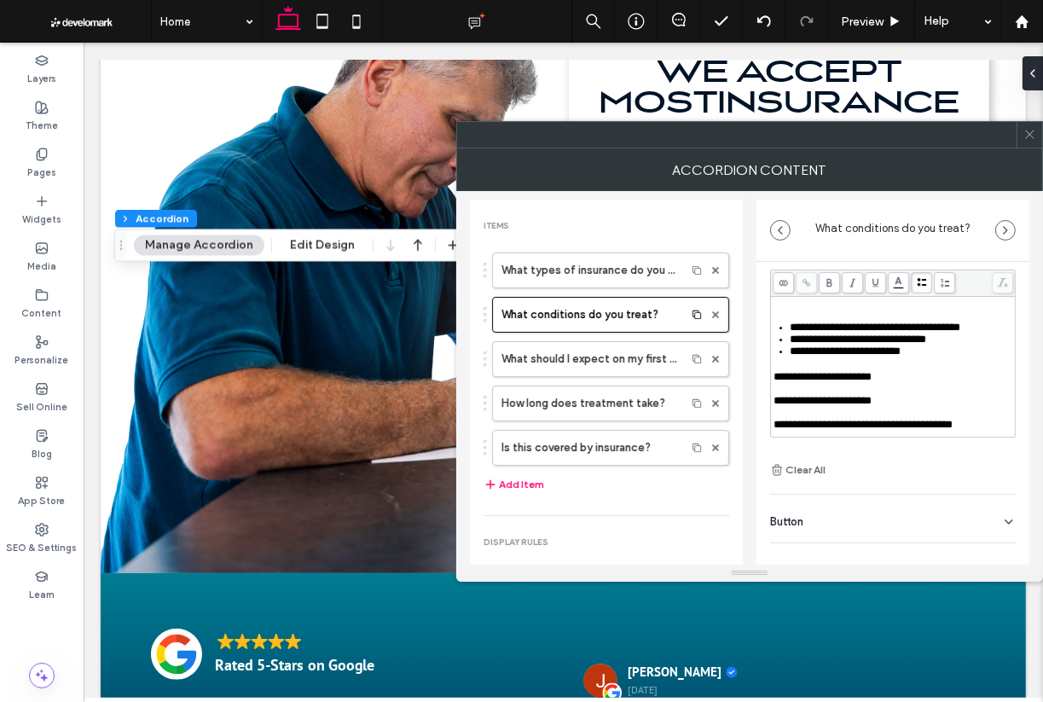
click at [782, 382] on span "**********" at bounding box center [823, 376] width 98 height 11
click at [771, 405] on div "**********" at bounding box center [893, 367] width 244 height 140
click at [774, 382] on span "**********" at bounding box center [823, 376] width 98 height 11
click at [919, 282] on use at bounding box center [923, 282] width 10 height 8
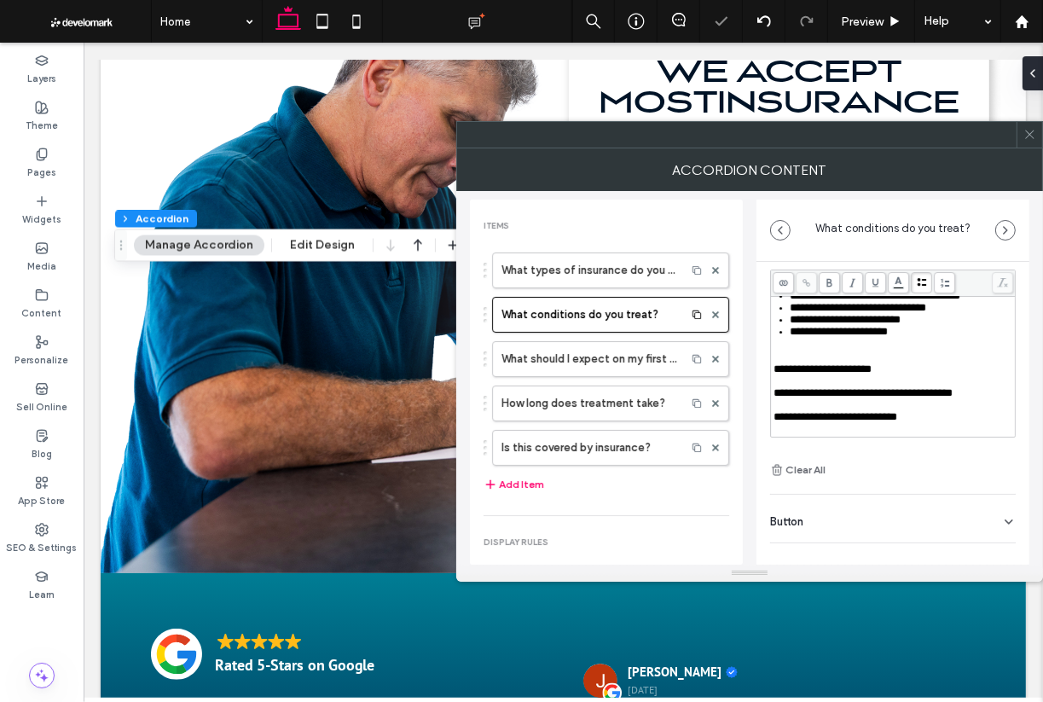
scroll to position [60, 0]
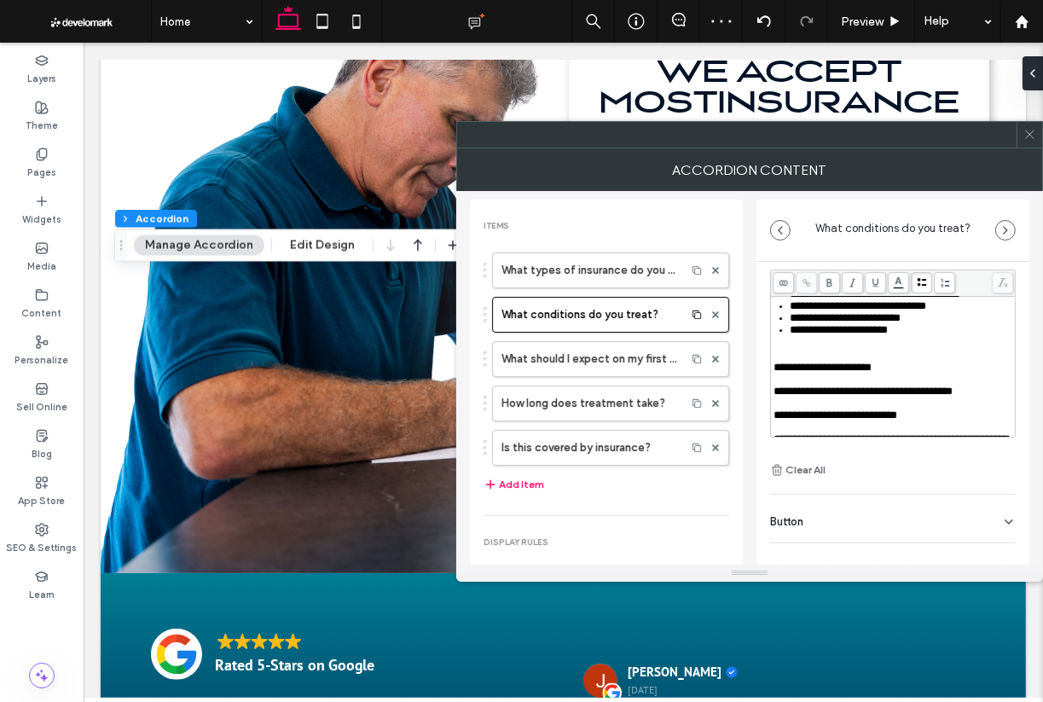
click at [776, 373] on span "**********" at bounding box center [823, 367] width 98 height 11
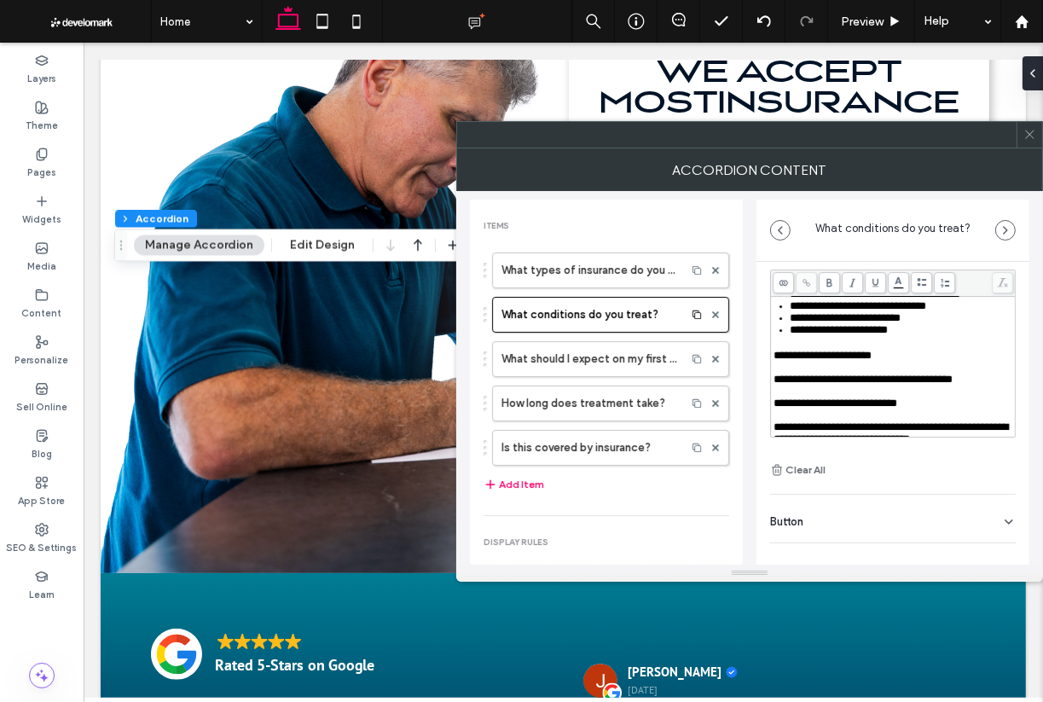
click at [914, 281] on span at bounding box center [921, 282] width 21 height 21
click at [777, 385] on span "**********" at bounding box center [863, 379] width 179 height 11
click at [776, 385] on span "**********" at bounding box center [863, 379] width 179 height 11
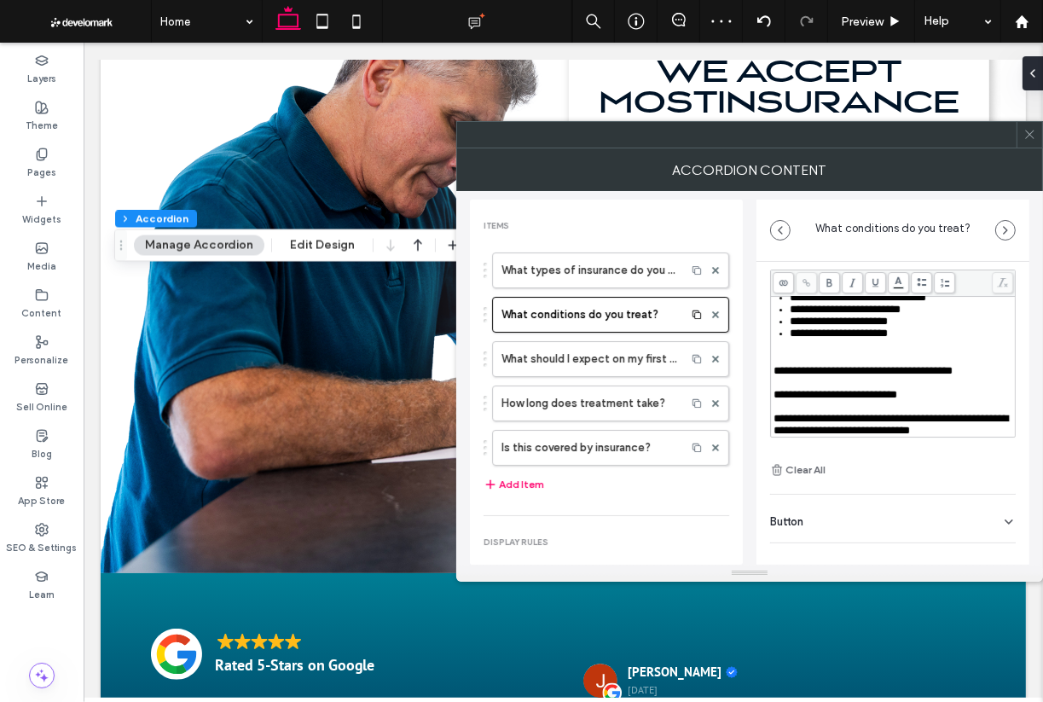
scroll to position [77, 0]
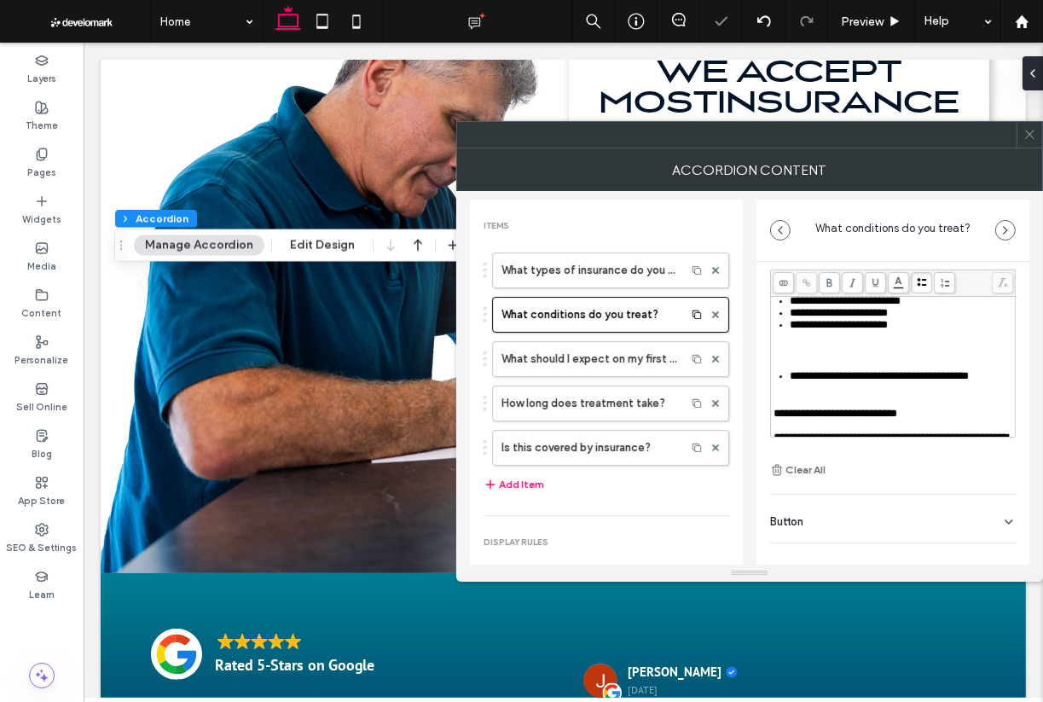
click at [923, 283] on use at bounding box center [923, 282] width 10 height 8
click at [805, 394] on div "**********" at bounding box center [894, 339] width 240 height 234
click at [788, 357] on div "Rich Text Editor" at bounding box center [894, 351] width 240 height 12
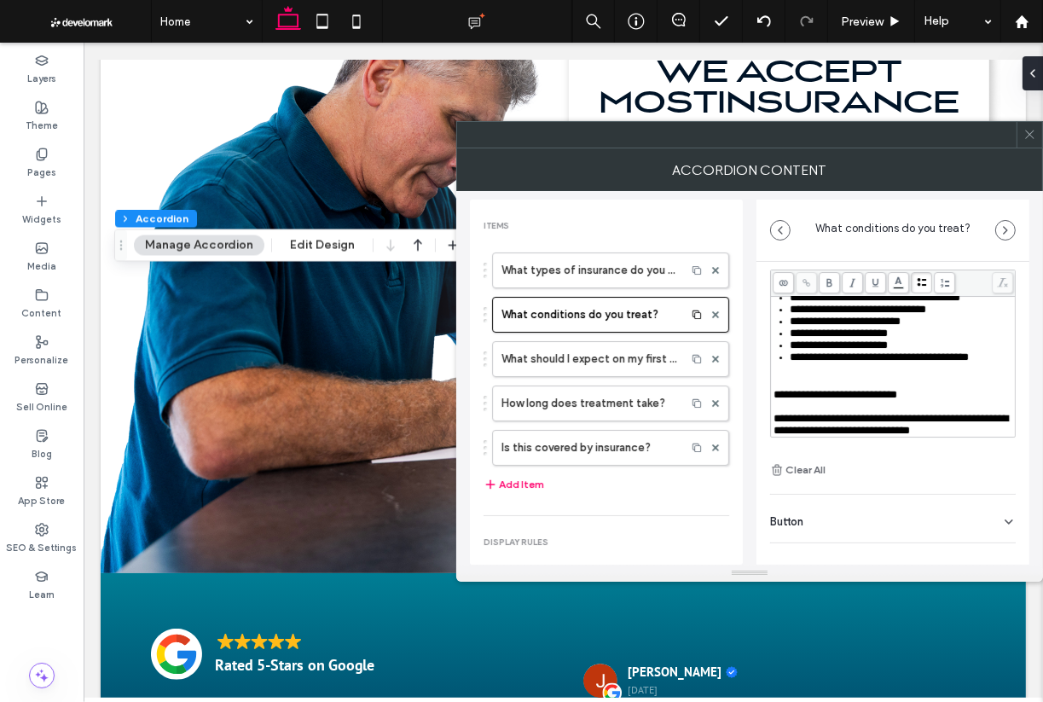
click at [782, 389] on div "Rich Text Editor" at bounding box center [894, 383] width 240 height 12
click at [776, 398] on span "**********" at bounding box center [836, 394] width 124 height 11
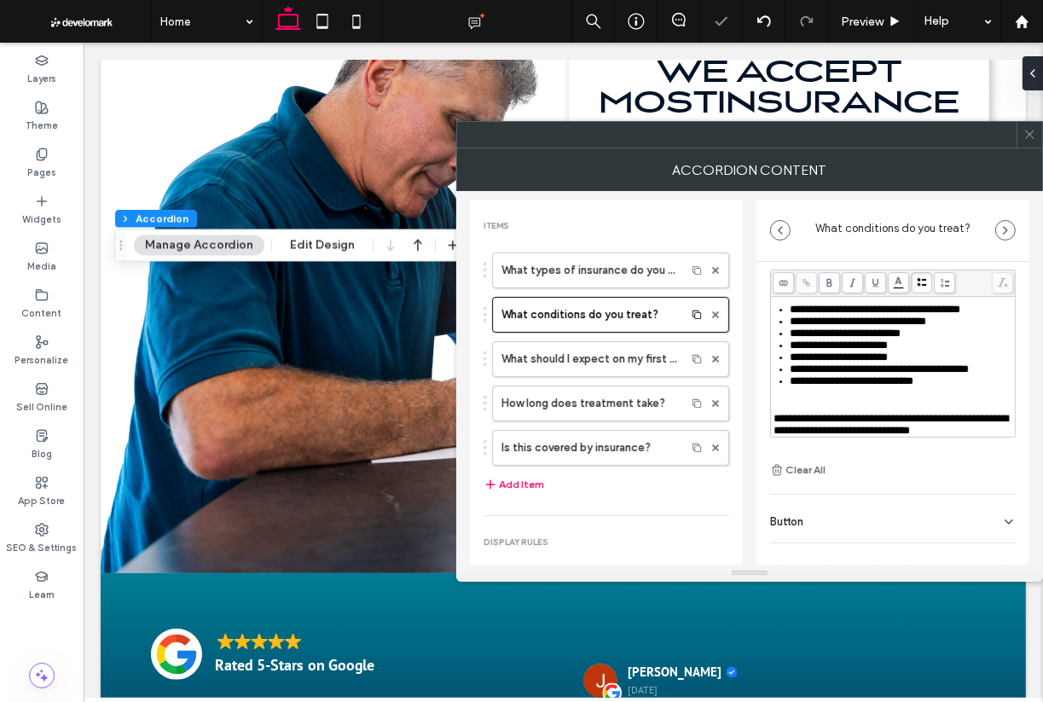
click at [915, 279] on span at bounding box center [921, 282] width 21 height 21
click at [914, 413] on span "**********" at bounding box center [891, 424] width 235 height 23
drag, startPoint x: 897, startPoint y: 400, endPoint x: 951, endPoint y: 403, distance: 54.7
click at [951, 413] on span "**********" at bounding box center [891, 424] width 235 height 23
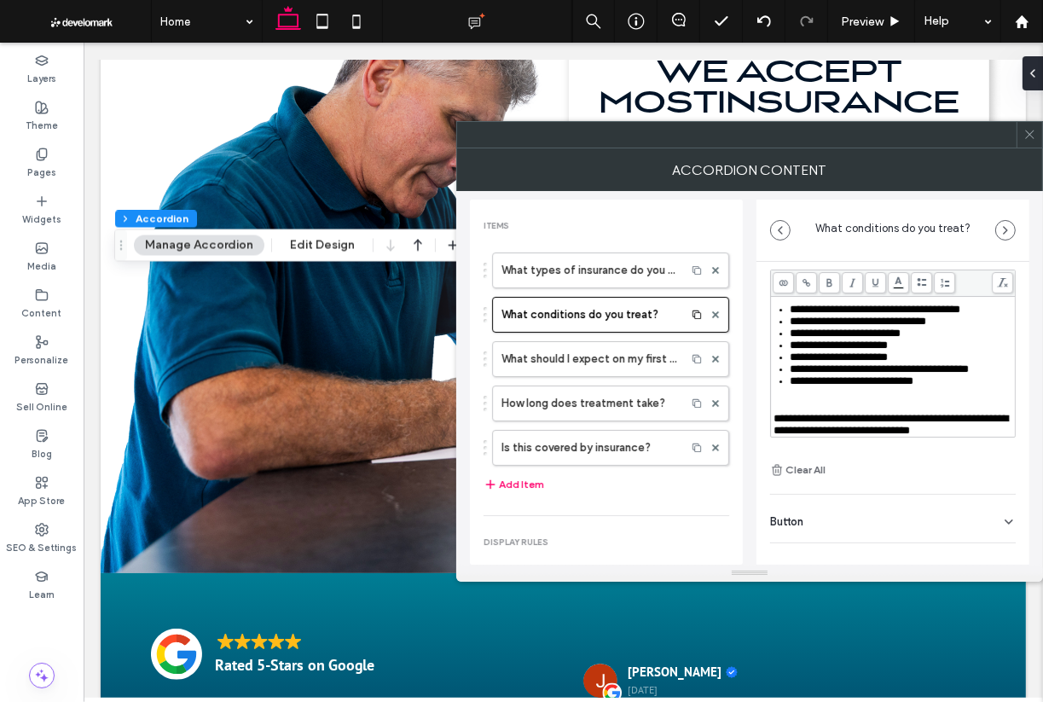
click at [807, 276] on span at bounding box center [806, 282] width 21 height 21
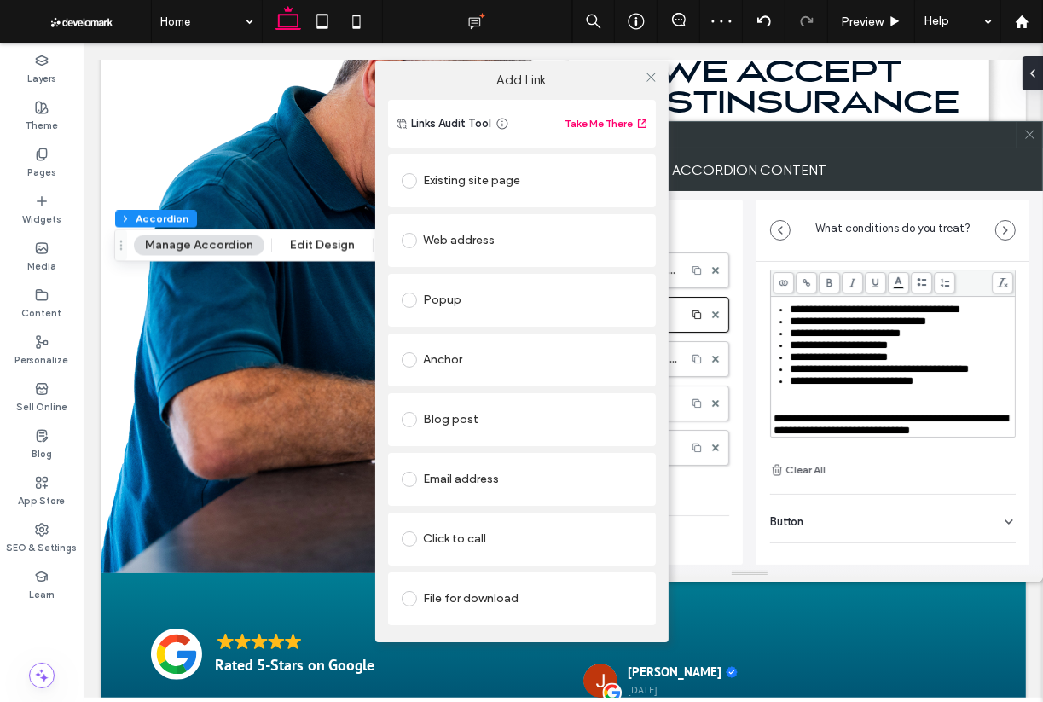
click at [506, 538] on div "Click to call" at bounding box center [522, 539] width 241 height 27
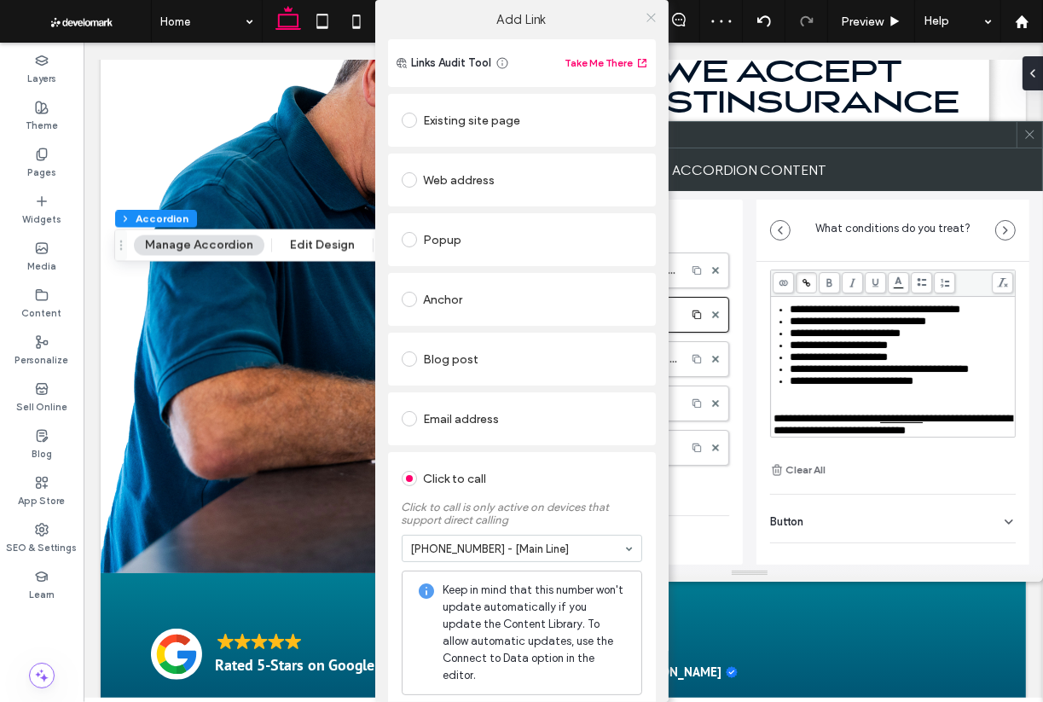
click at [647, 19] on use at bounding box center [651, 17] width 9 height 9
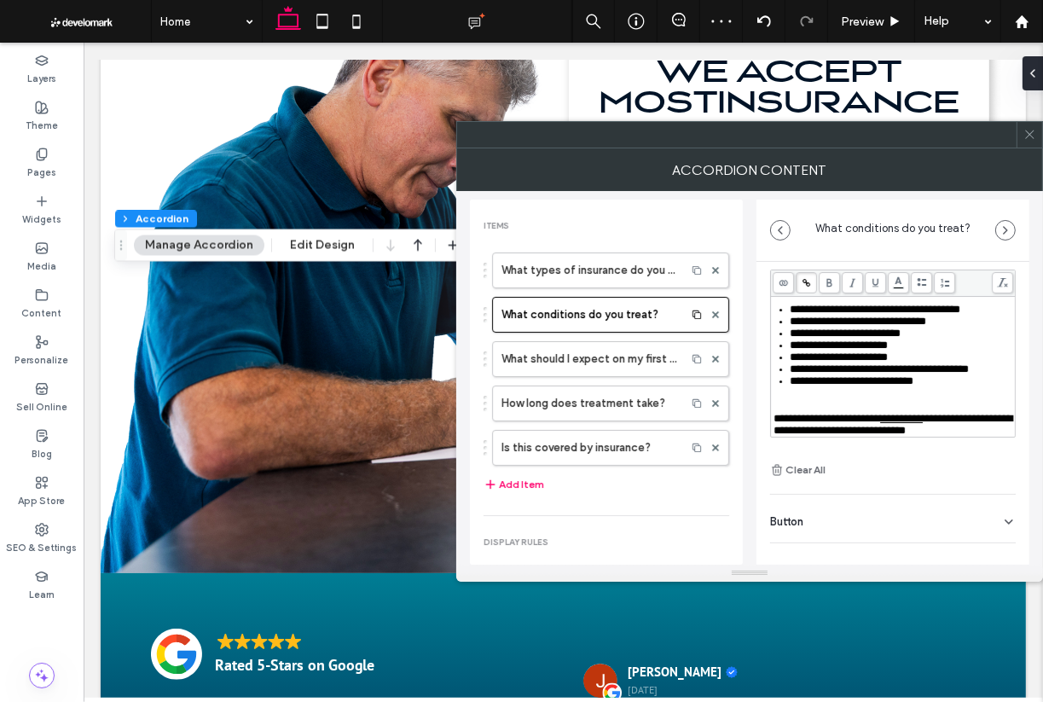
click at [905, 452] on div "**********" at bounding box center [893, 349] width 246 height 263
click at [551, 274] on label "What types of insurance do you accept?" at bounding box center [590, 270] width 176 height 34
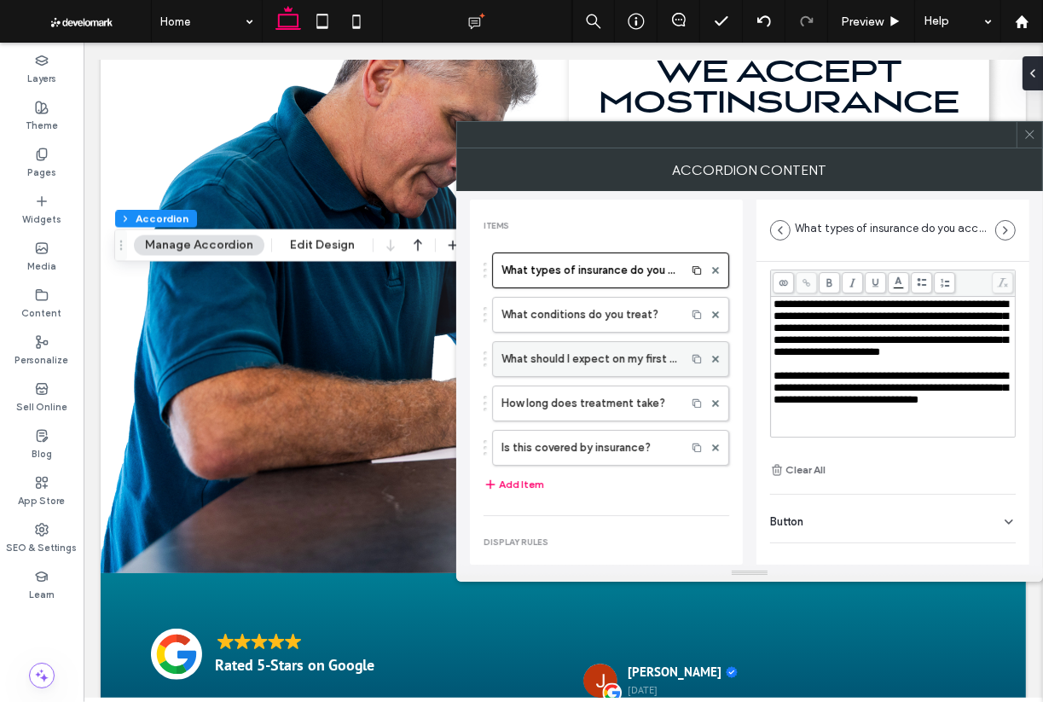
click at [596, 368] on label "What should I expect on my first visit?" at bounding box center [590, 359] width 176 height 34
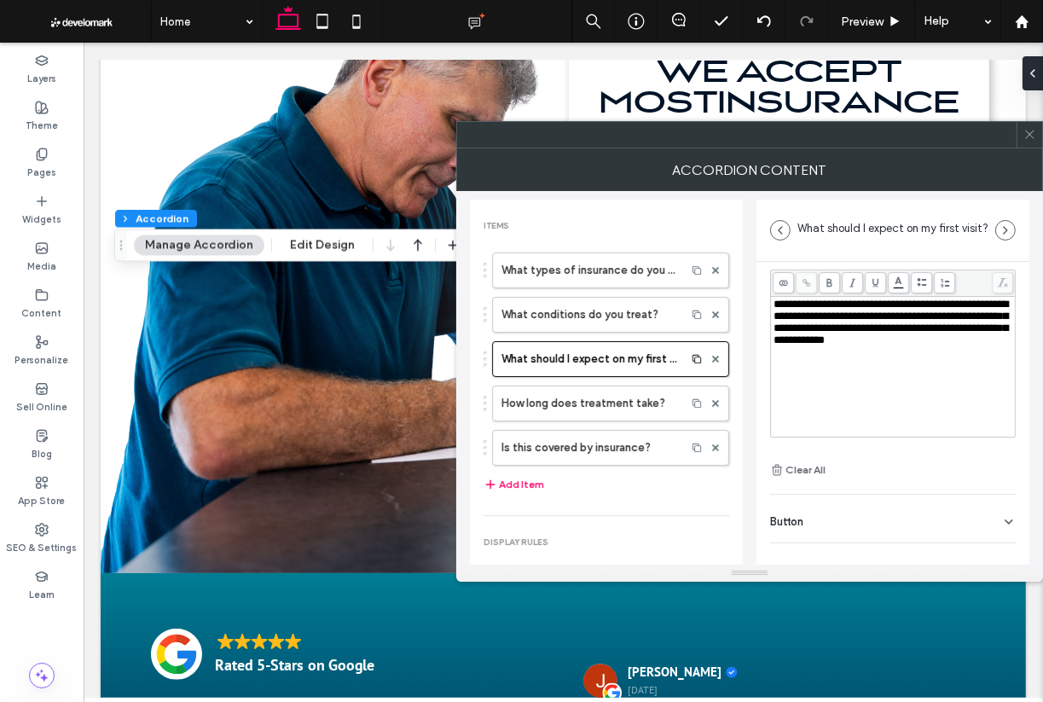
click at [855, 306] on span "**********" at bounding box center [891, 322] width 235 height 47
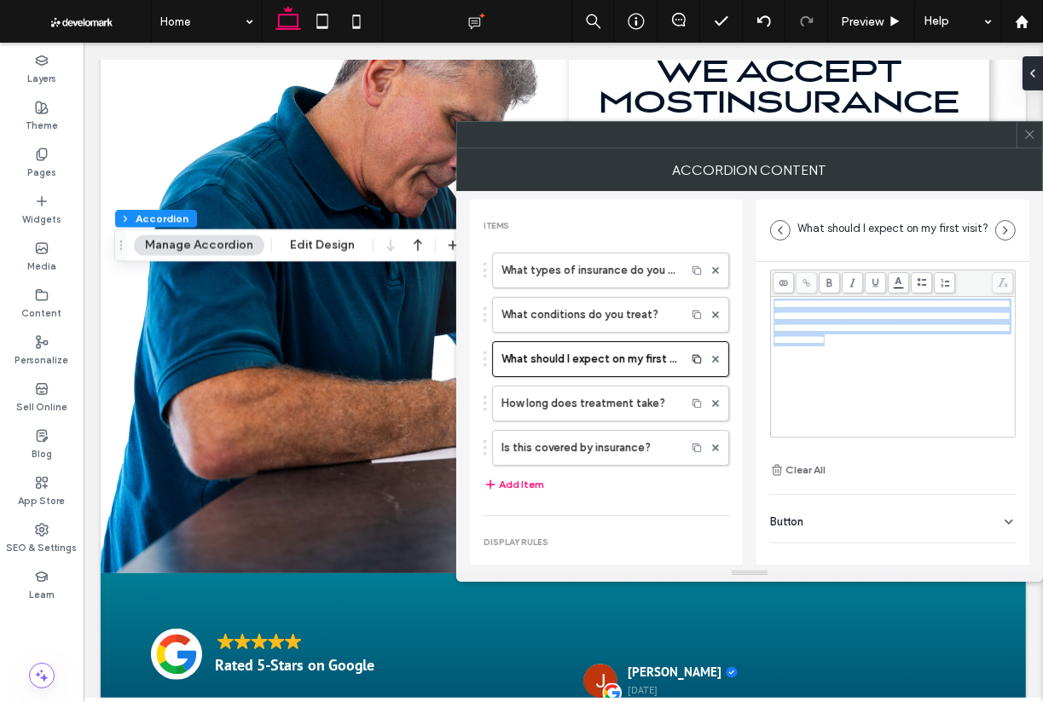
click at [855, 306] on span "**********" at bounding box center [891, 322] width 235 height 47
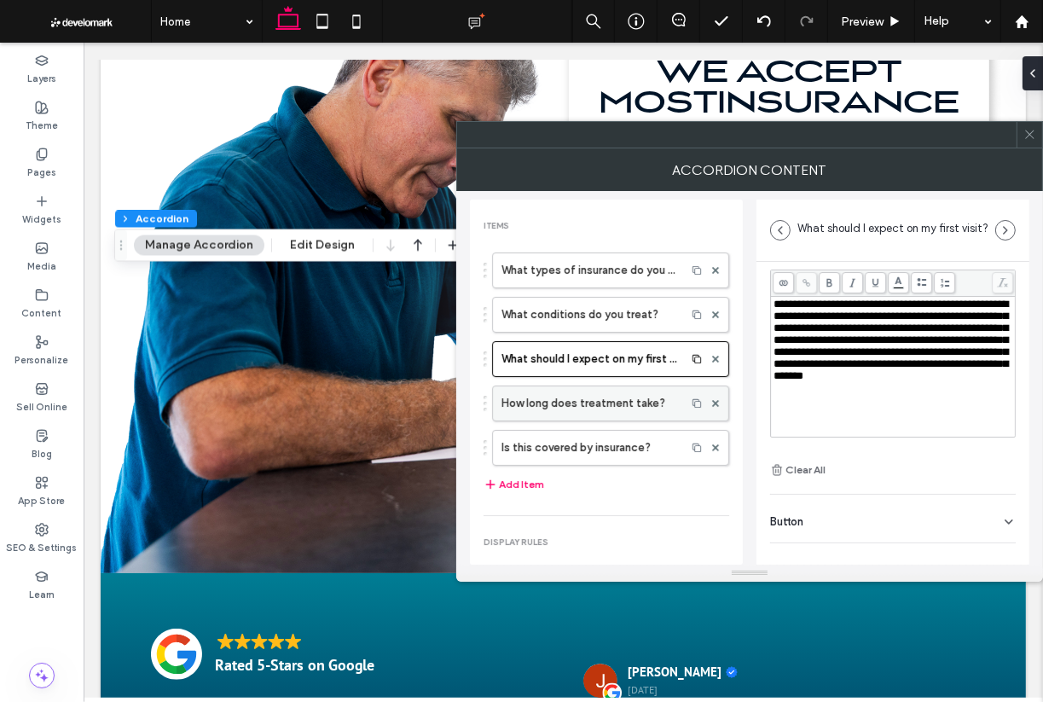
scroll to position [0, 0]
click at [630, 395] on label "How long does treatment take?" at bounding box center [590, 404] width 176 height 34
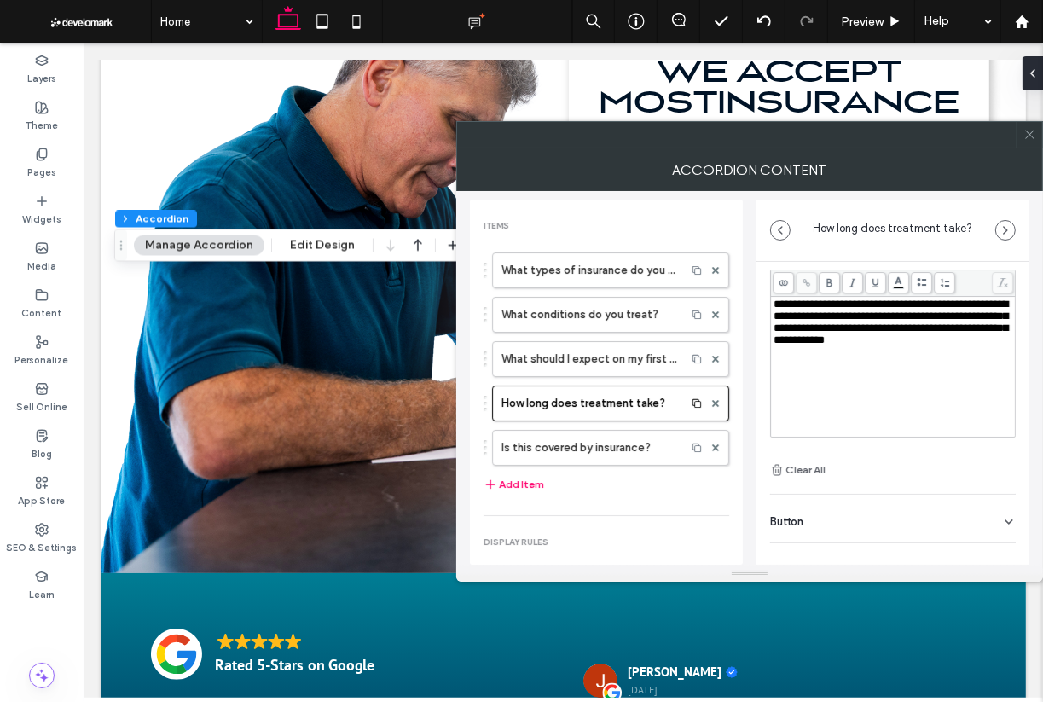
click at [807, 333] on span "**********" at bounding box center [891, 322] width 235 height 47
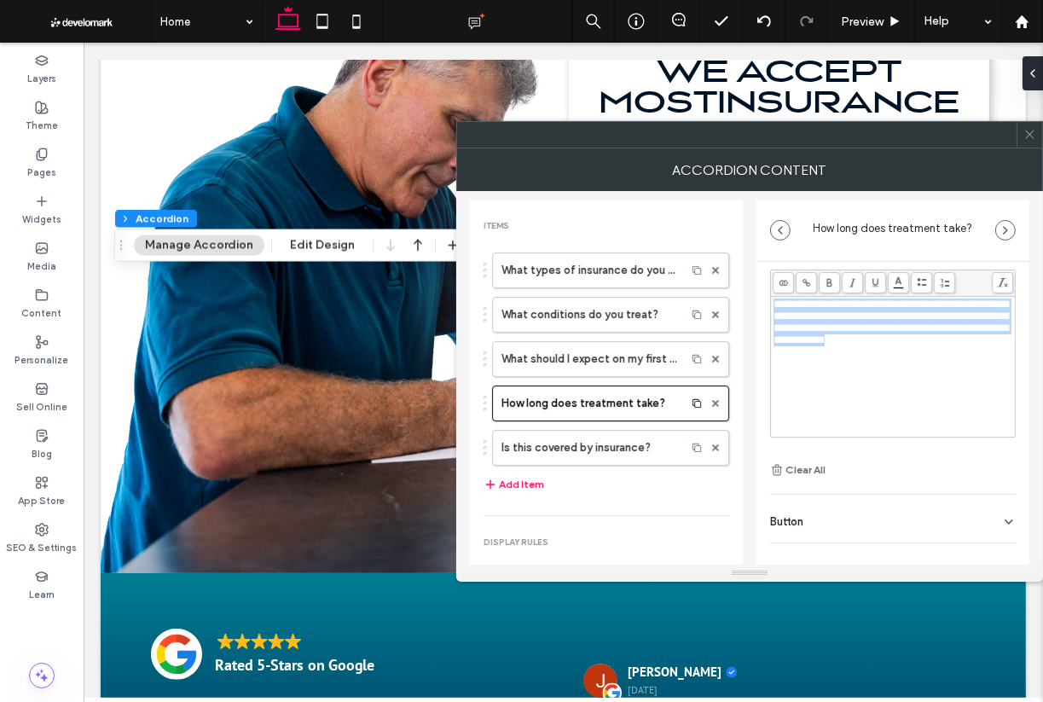
click at [807, 333] on span "**********" at bounding box center [891, 322] width 235 height 47
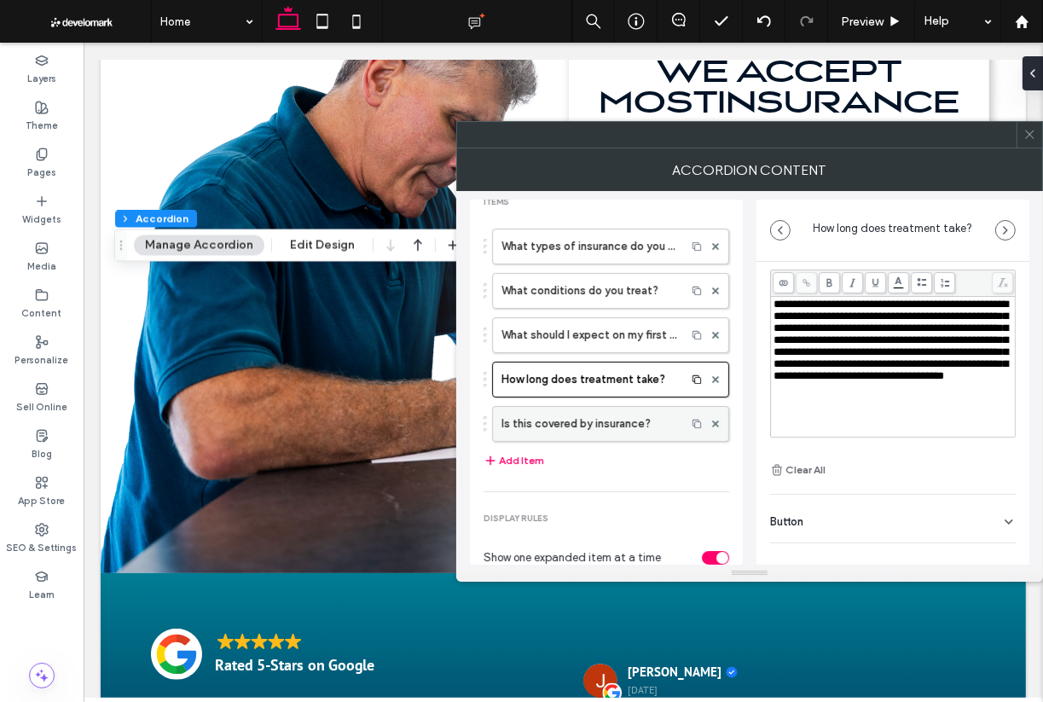
scroll to position [30, 0]
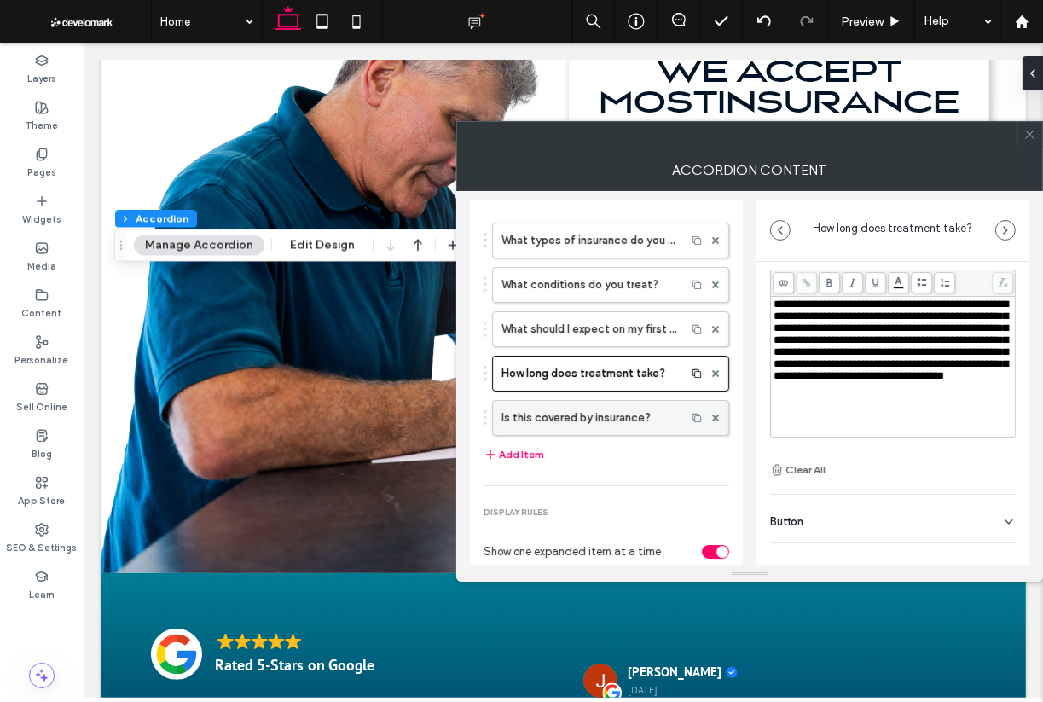
click at [624, 411] on label "Is this covered by insurance?" at bounding box center [590, 418] width 176 height 34
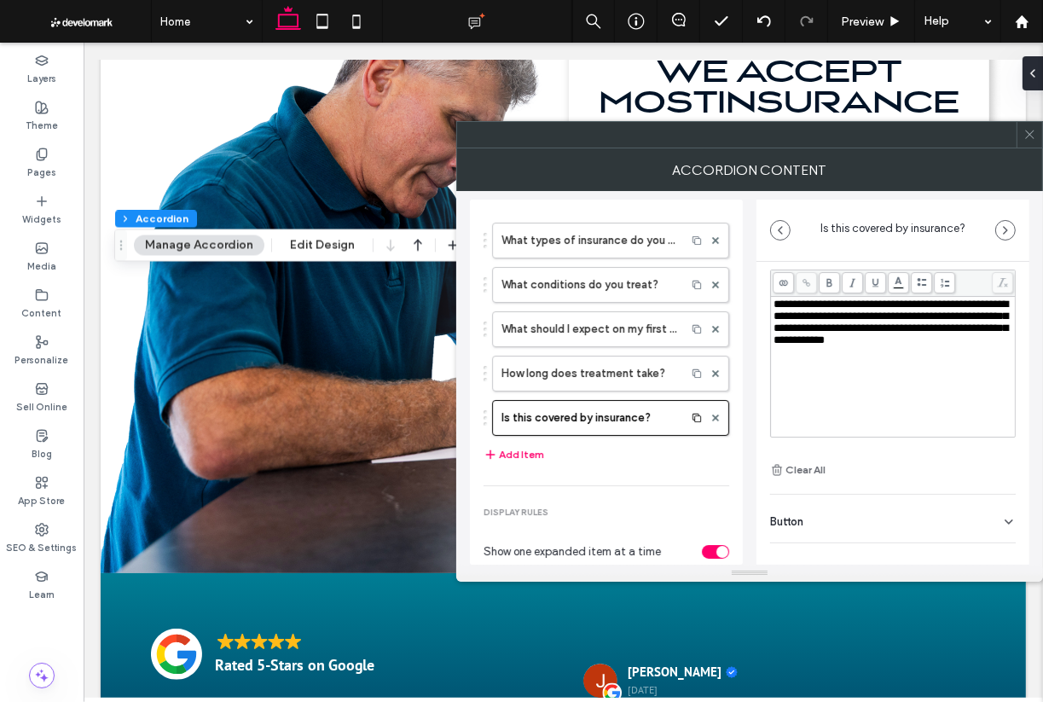
click at [840, 332] on span "**********" at bounding box center [891, 322] width 235 height 47
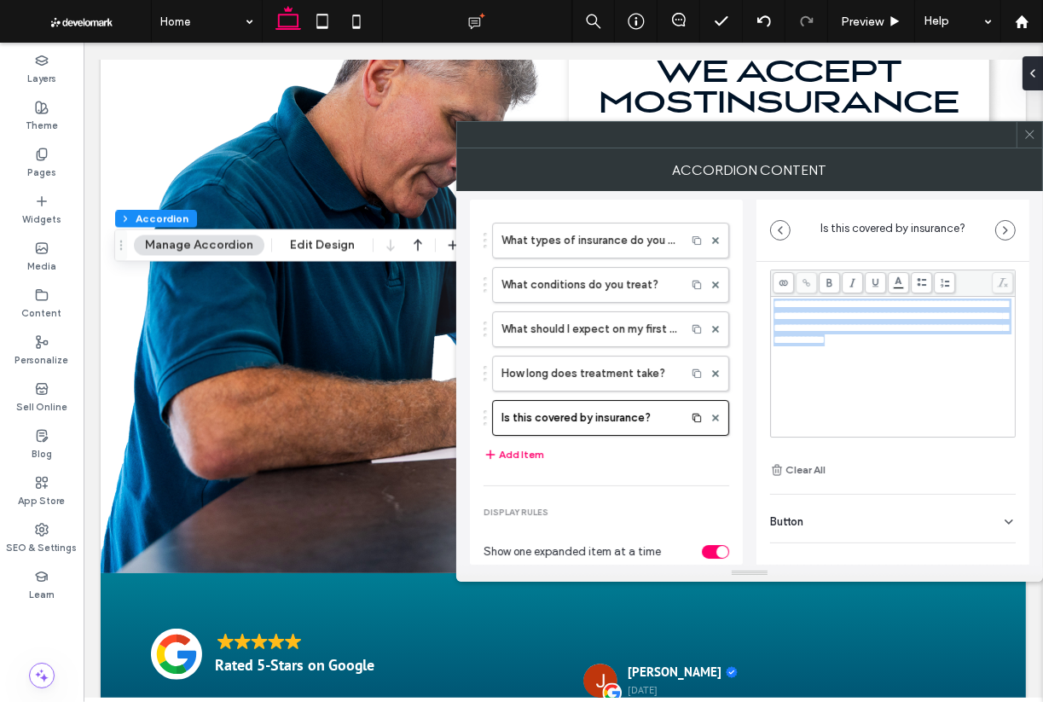
click at [840, 332] on span "**********" at bounding box center [891, 322] width 235 height 47
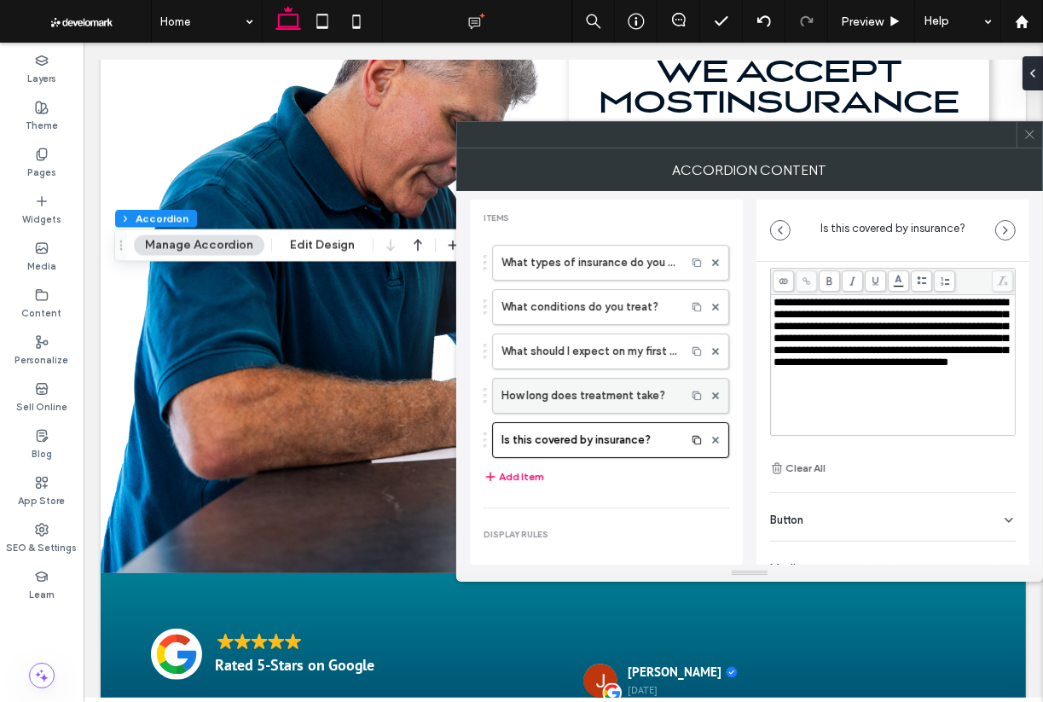
scroll to position [0, 0]
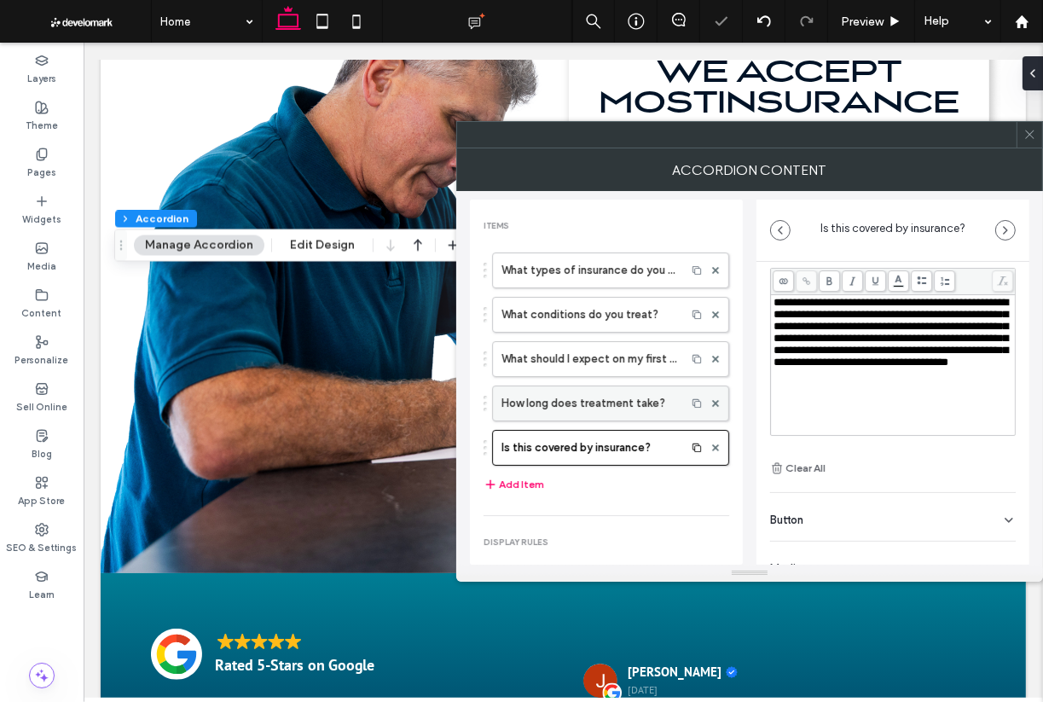
click at [590, 401] on label "How long does treatment take?" at bounding box center [590, 404] width 176 height 34
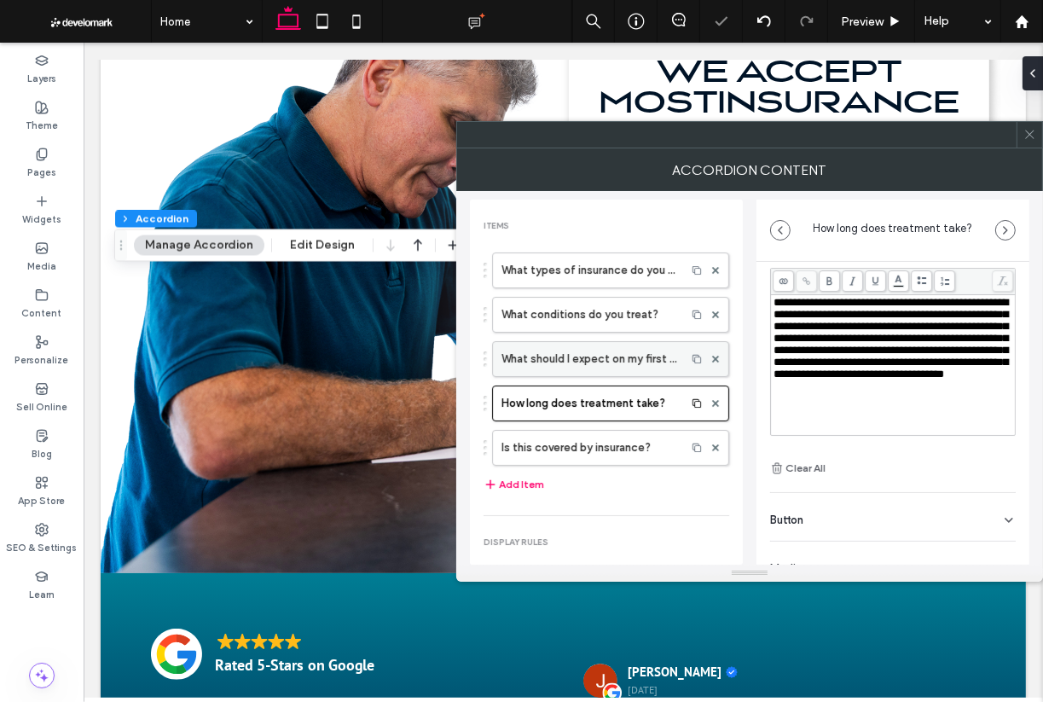
click at [590, 357] on label "What should I expect on my first visit?" at bounding box center [590, 359] width 176 height 34
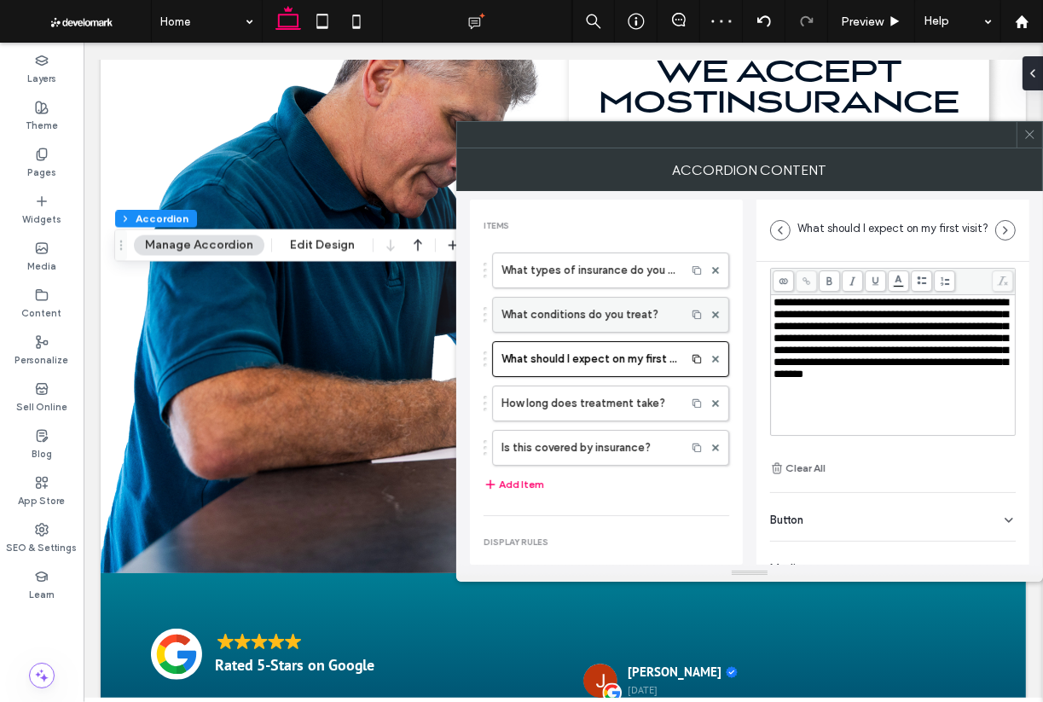
click at [590, 320] on label "What conditions do you treat?" at bounding box center [590, 315] width 176 height 34
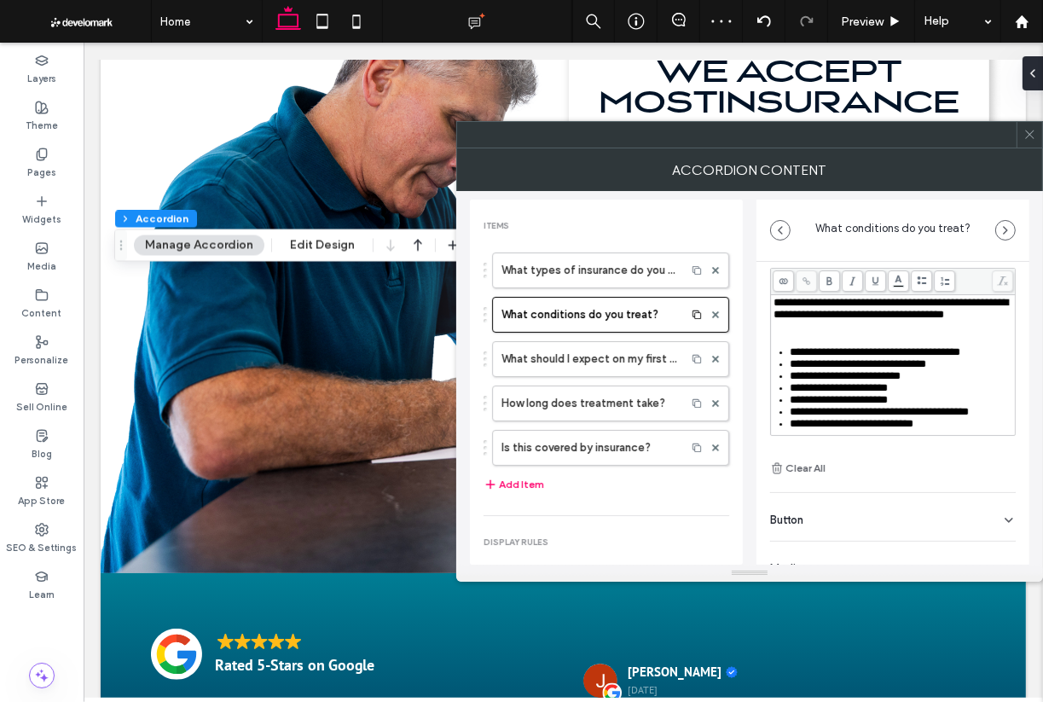
click at [814, 349] on div "**********" at bounding box center [894, 388] width 240 height 183
click at [812, 333] on div "Rich Text Editor" at bounding box center [894, 327] width 240 height 12
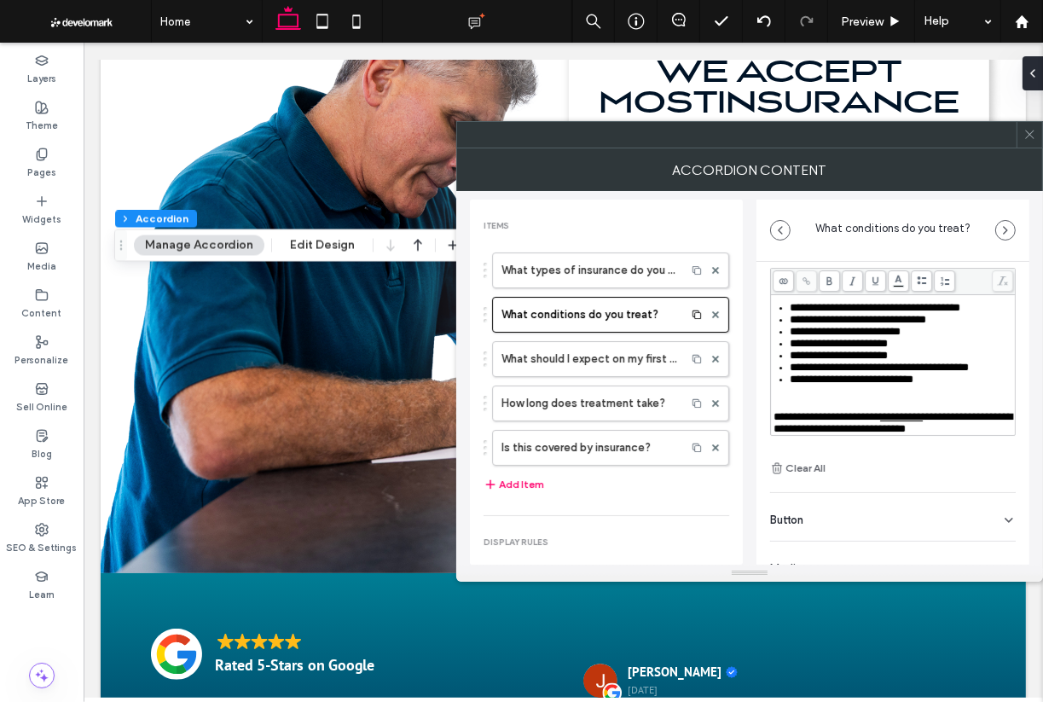
scroll to position [89, 0]
click at [805, 370] on div "**********" at bounding box center [894, 349] width 240 height 171
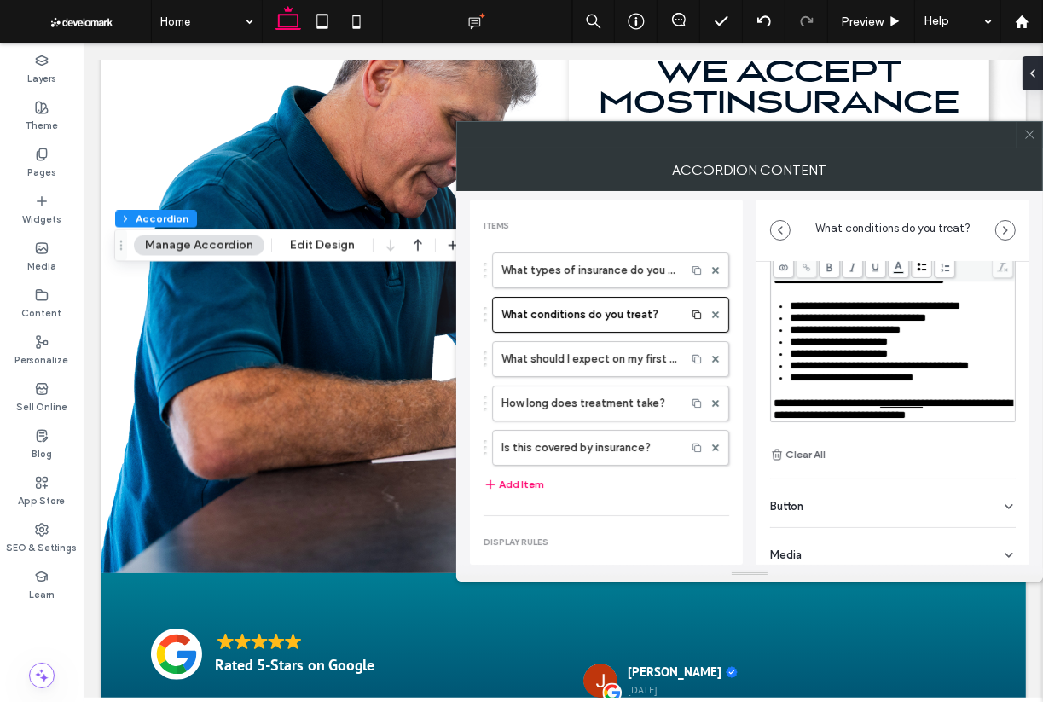
click at [861, 409] on div "**********" at bounding box center [894, 410] width 240 height 24
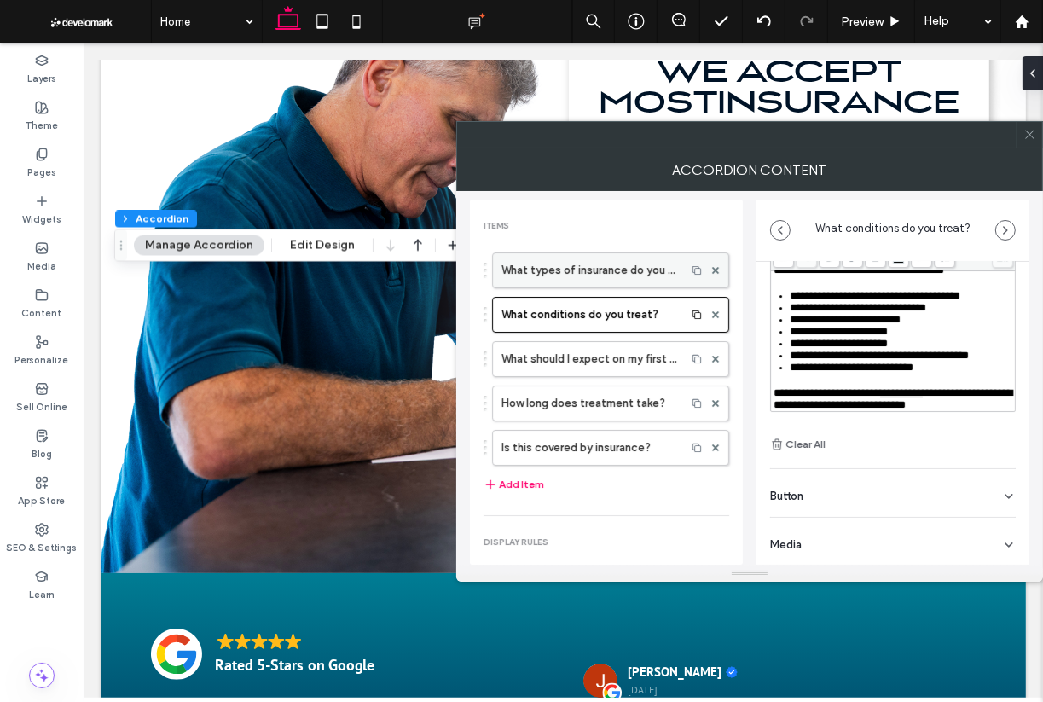
click at [625, 259] on label "What types of insurance do you accept?" at bounding box center [590, 270] width 176 height 34
type input "**********"
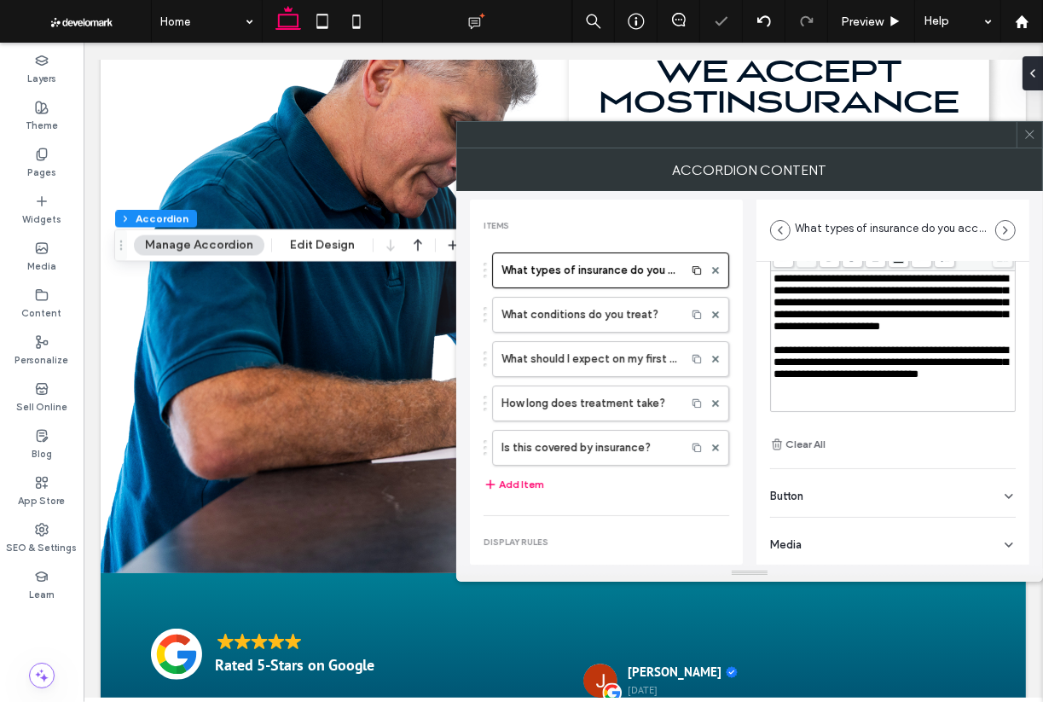
scroll to position [17, 0]
click at [812, 380] on span "**********" at bounding box center [891, 362] width 235 height 35
drag, startPoint x: 814, startPoint y: 380, endPoint x: 800, endPoint y: 391, distance: 17.6
click at [800, 380] on span "**********" at bounding box center [891, 362] width 235 height 35
click at [841, 377] on span "**********" at bounding box center [891, 362] width 235 height 35
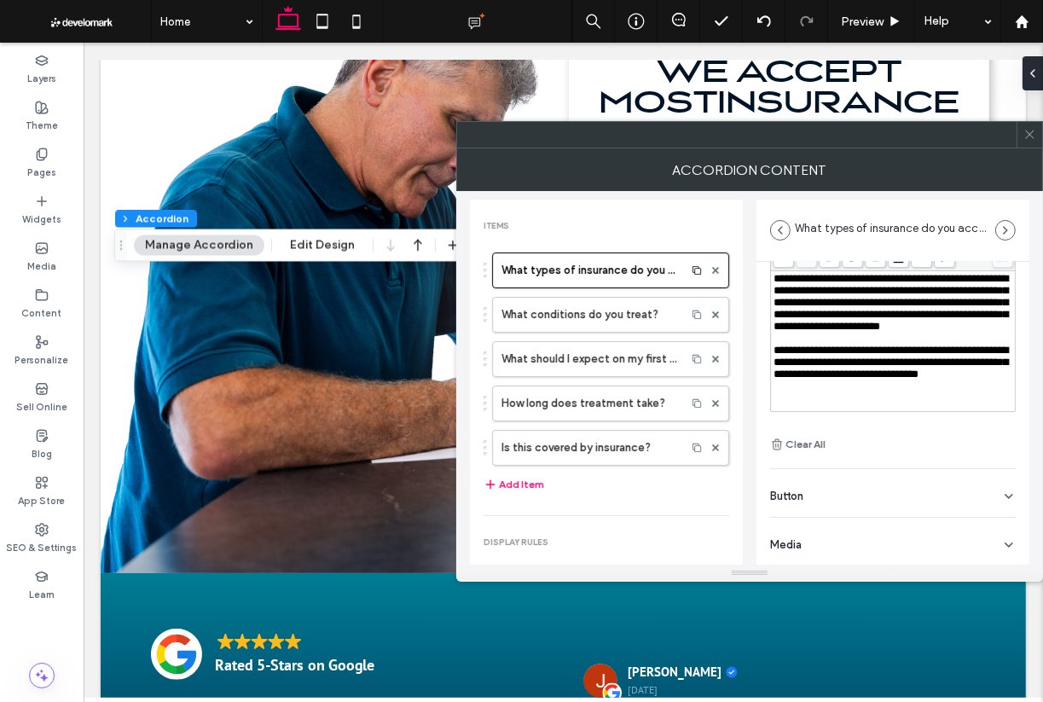
click at [840, 380] on span "**********" at bounding box center [891, 362] width 235 height 35
click at [853, 345] on div "Rich Text Editor" at bounding box center [894, 339] width 240 height 12
click at [853, 365] on span "**********" at bounding box center [891, 362] width 235 height 35
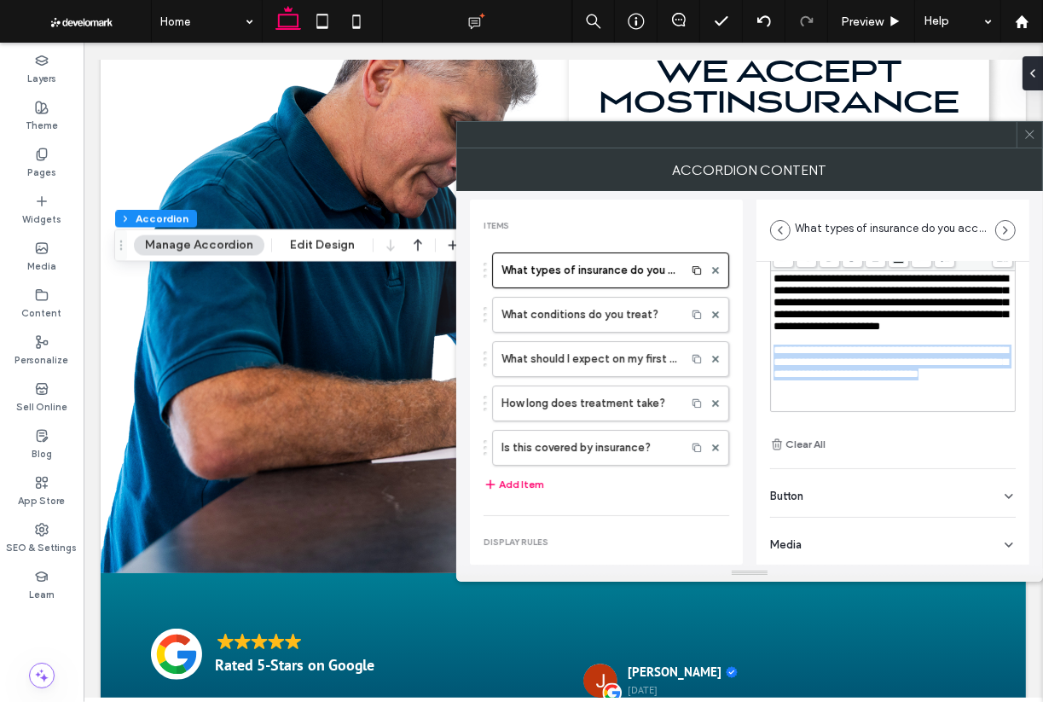
click at [853, 365] on span "**********" at bounding box center [891, 362] width 235 height 35
click at [833, 375] on span "**********" at bounding box center [891, 362] width 235 height 35
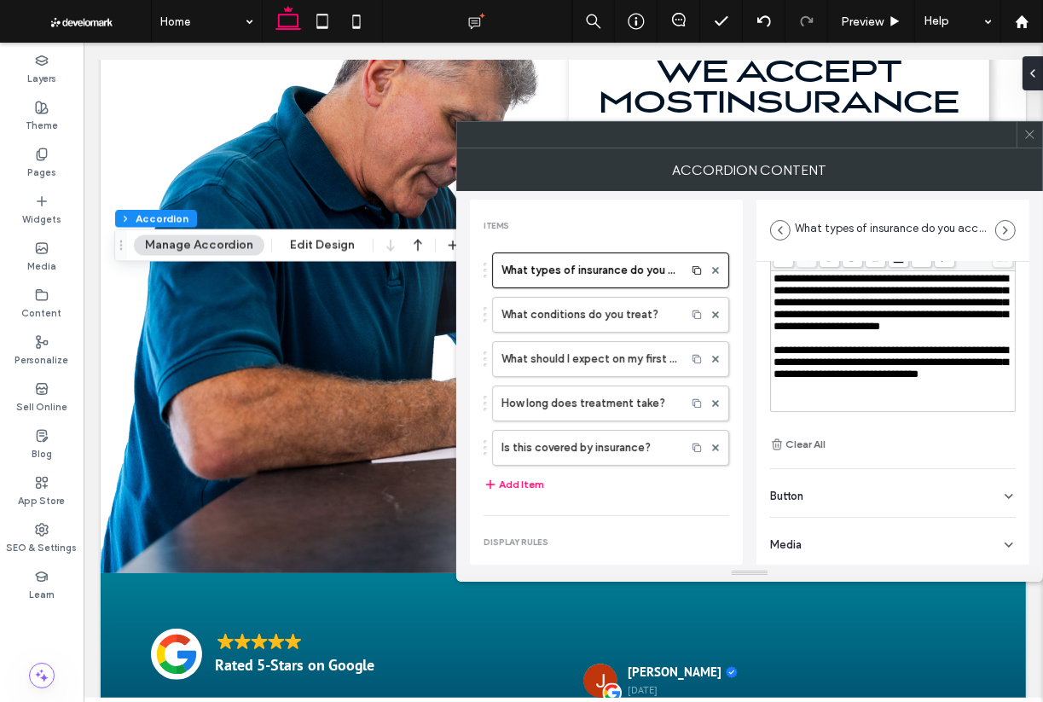
click at [828, 380] on span "**********" at bounding box center [891, 362] width 235 height 35
click at [987, 135] on icon at bounding box center [1030, 134] width 13 height 13
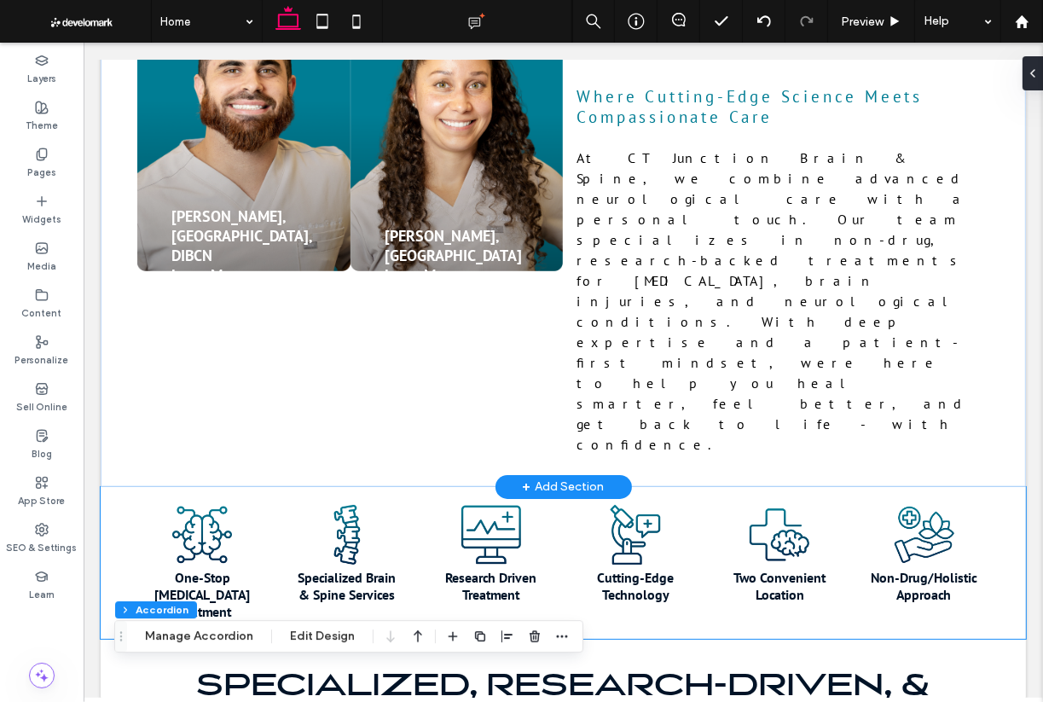
scroll to position [910, 0]
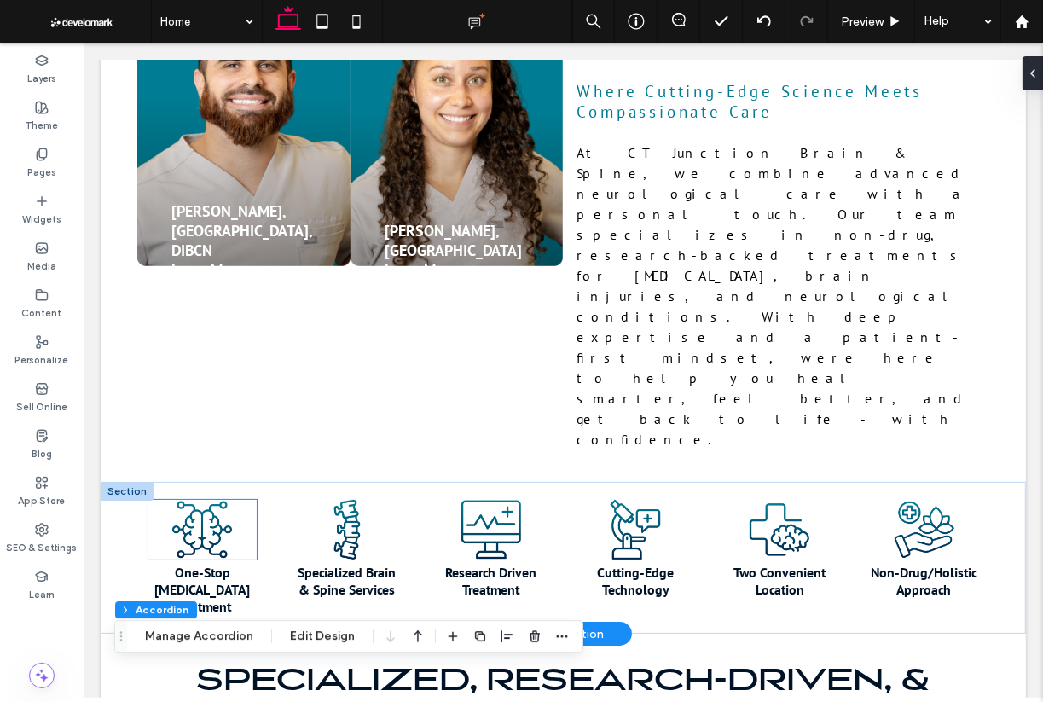
click at [204, 499] on img at bounding box center [202, 529] width 109 height 60
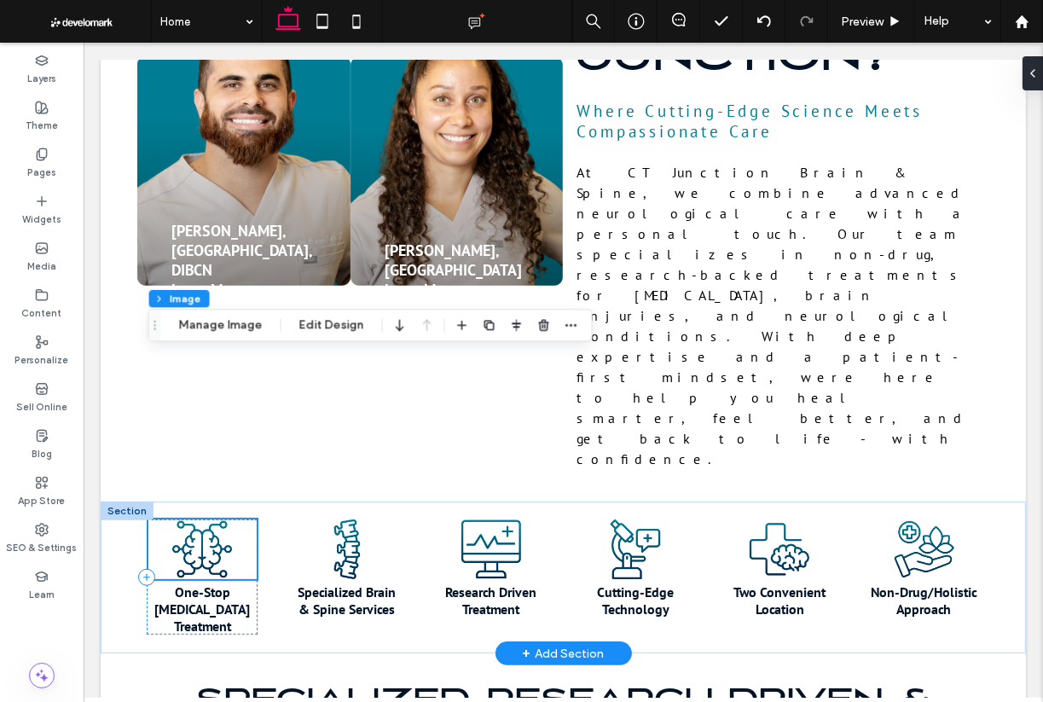
scroll to position [882, 0]
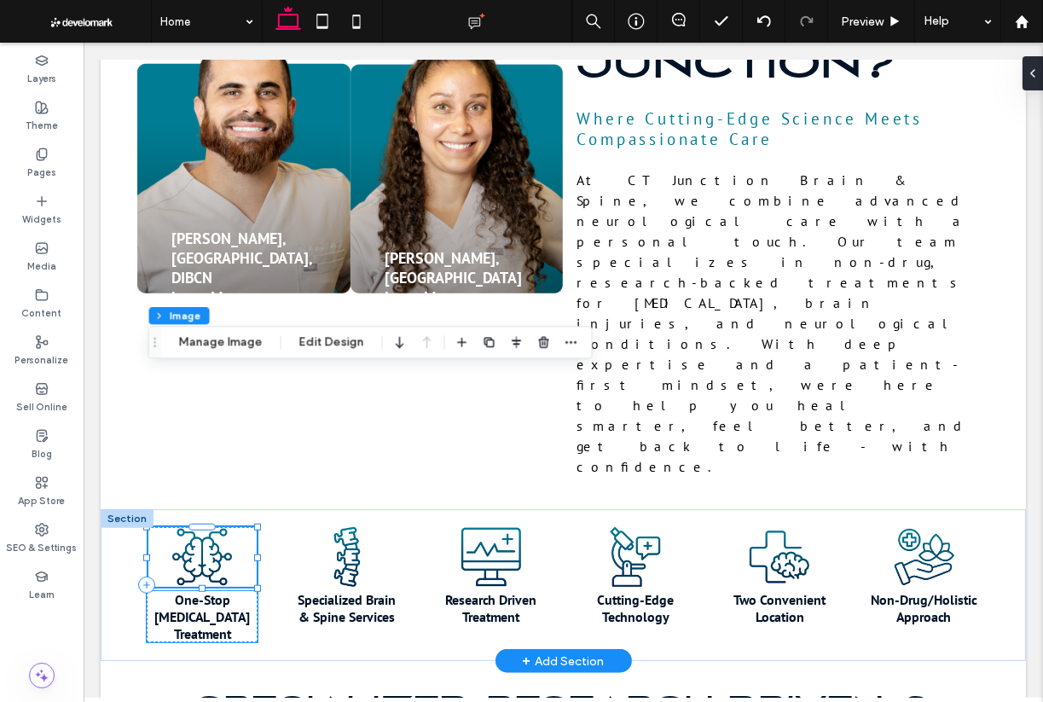
click at [230, 590] on p "One-Stop [MEDICAL_DATA] Treatment" at bounding box center [201, 615] width 111 height 51
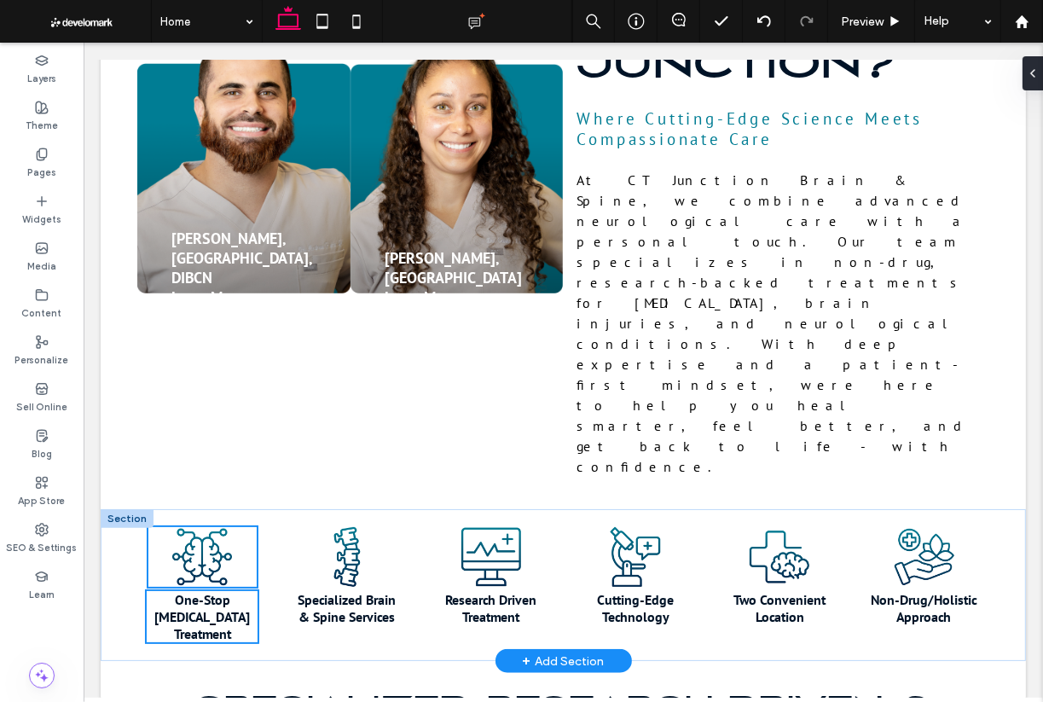
click at [230, 526] on img at bounding box center [202, 556] width 109 height 60
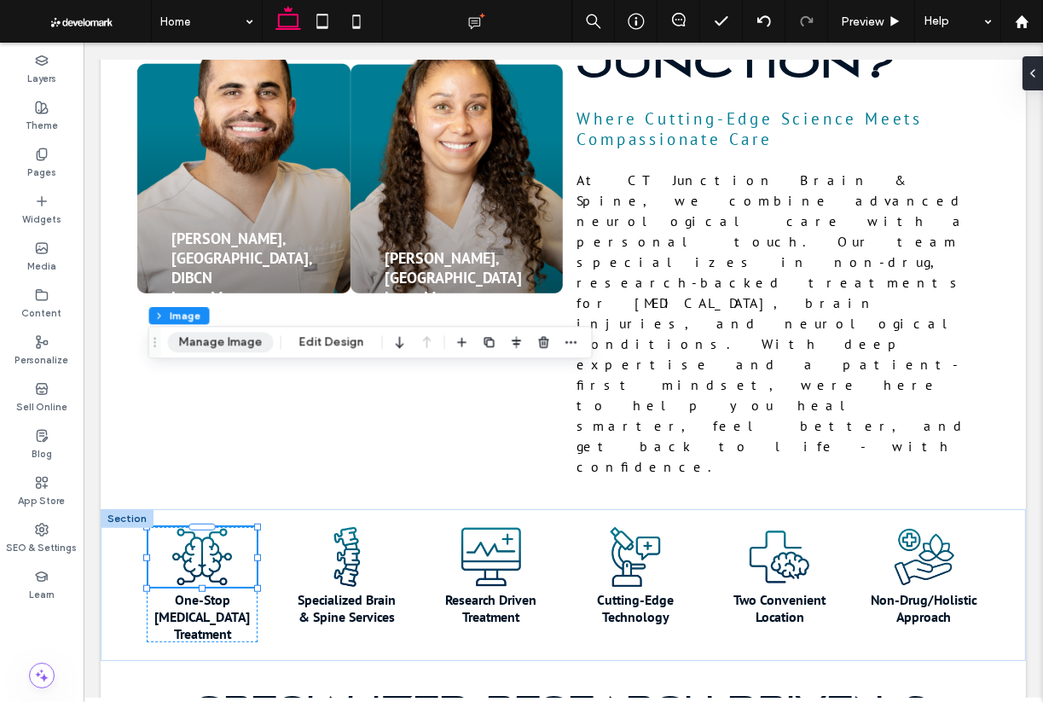
click at [228, 341] on button "Manage Image" at bounding box center [221, 342] width 106 height 20
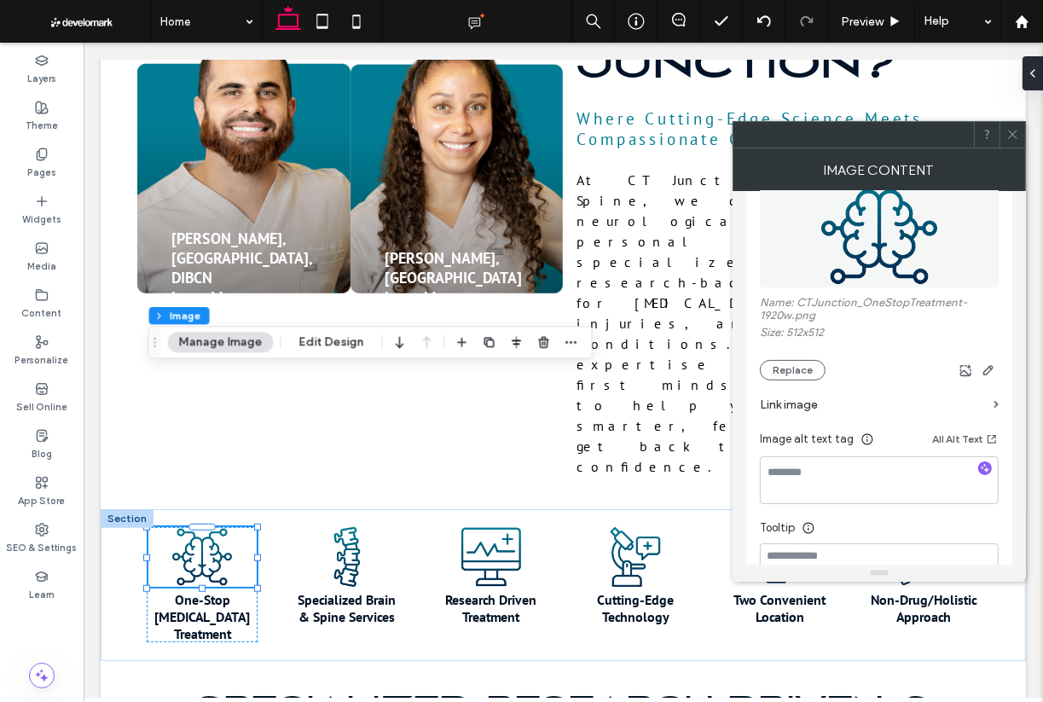
scroll to position [90, 0]
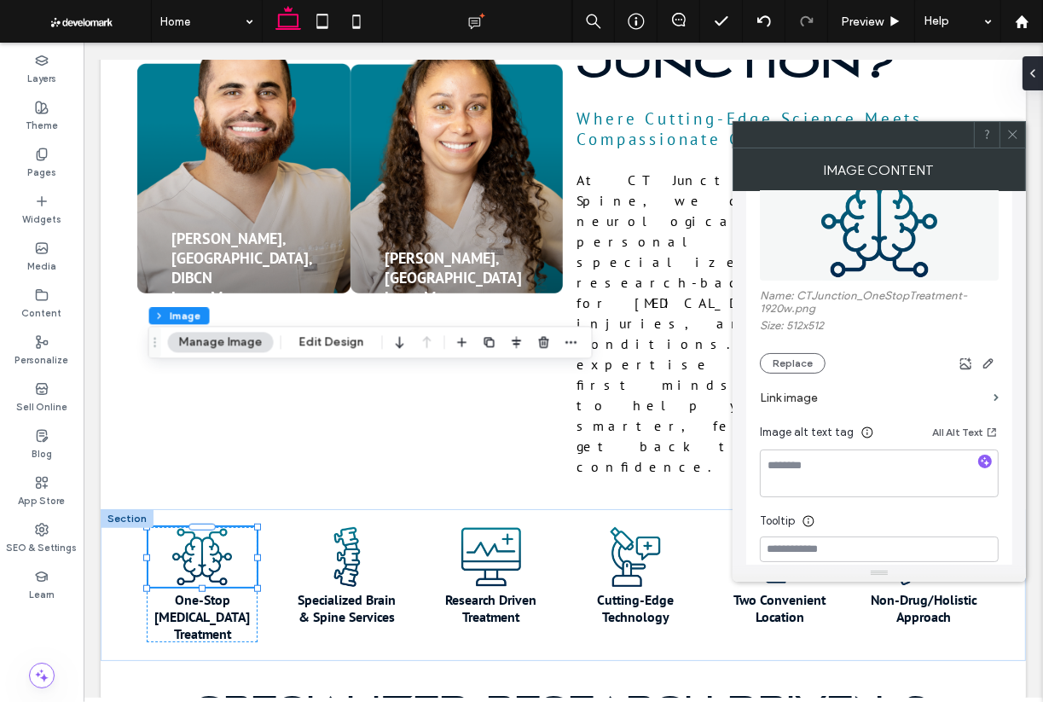
click at [790, 395] on label "Link image" at bounding box center [873, 398] width 227 height 32
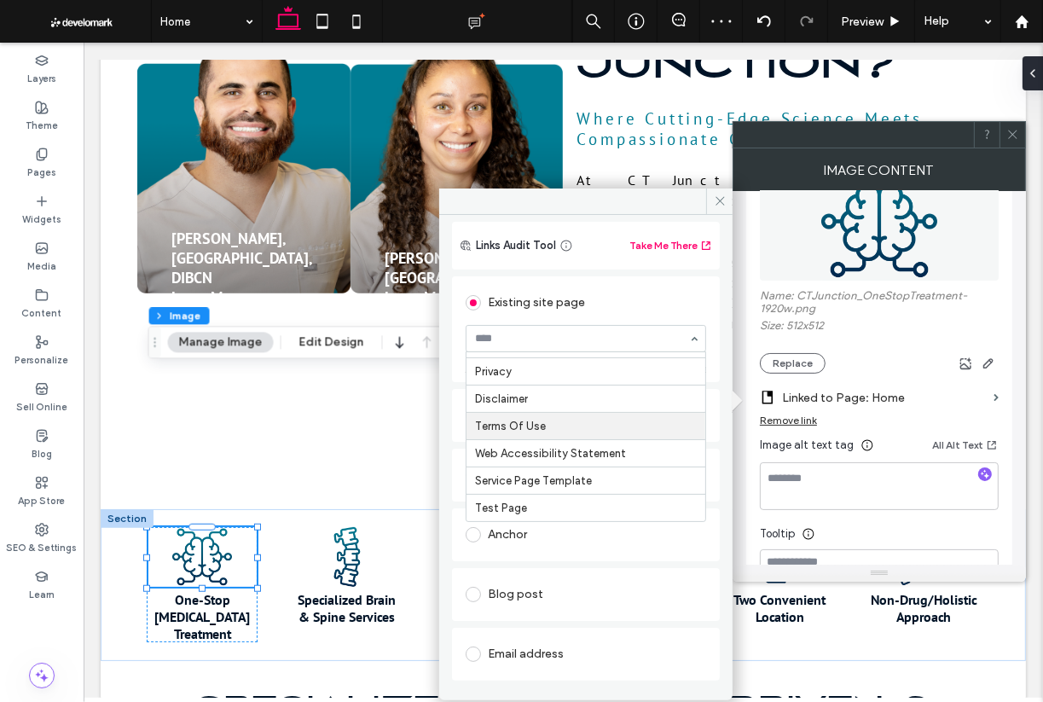
scroll to position [32, 0]
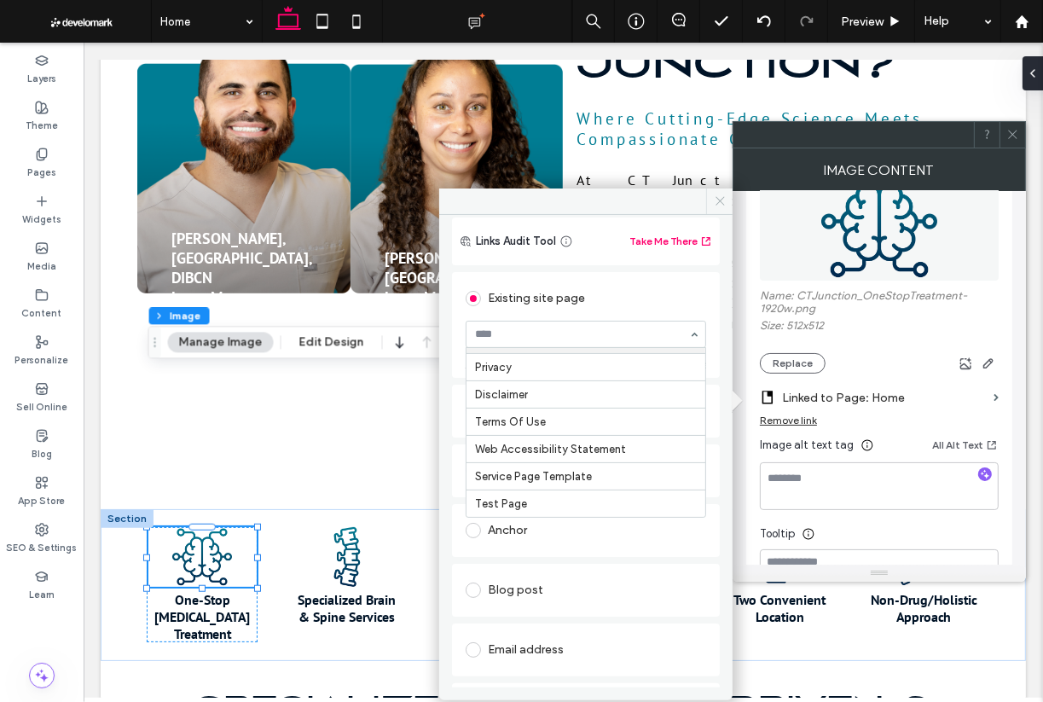
click at [720, 201] on use at bounding box center [720, 201] width 9 height 9
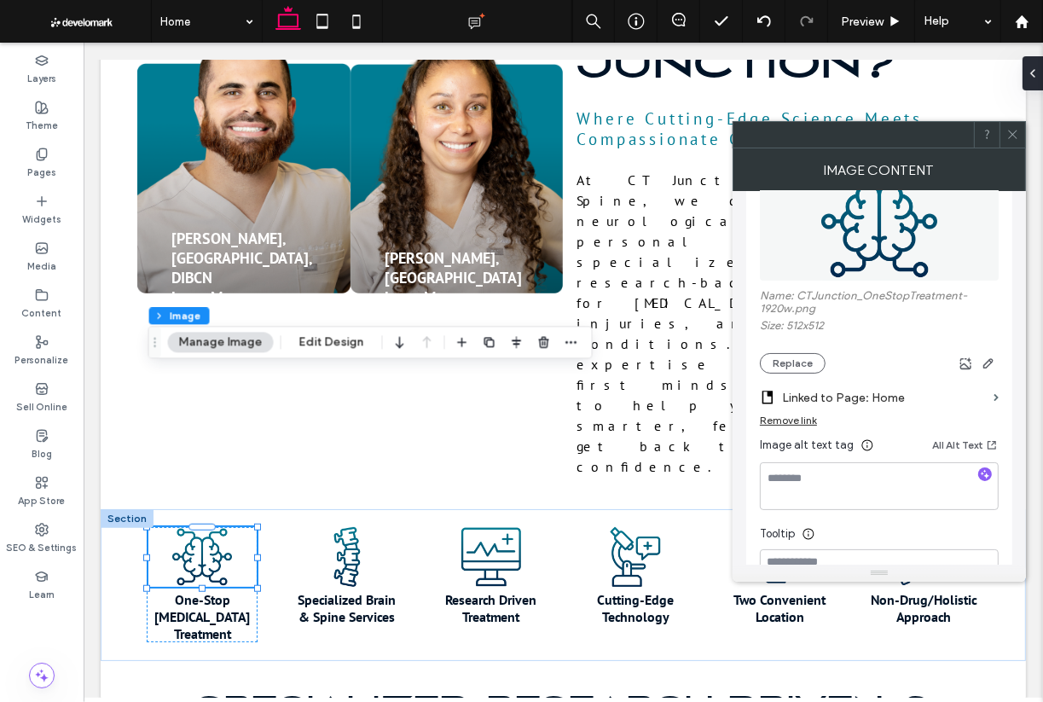
drag, startPoint x: 1010, startPoint y: 135, endPoint x: 959, endPoint y: 171, distance: 63.0
click at [987, 135] on icon at bounding box center [1013, 134] width 13 height 13
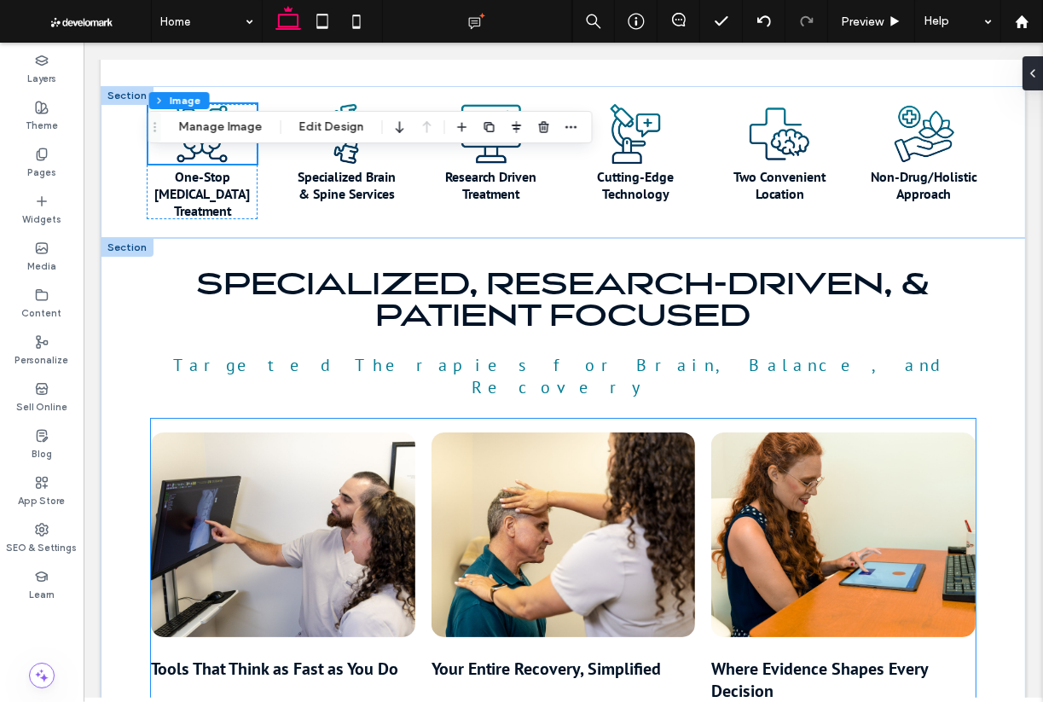
scroll to position [1299, 0]
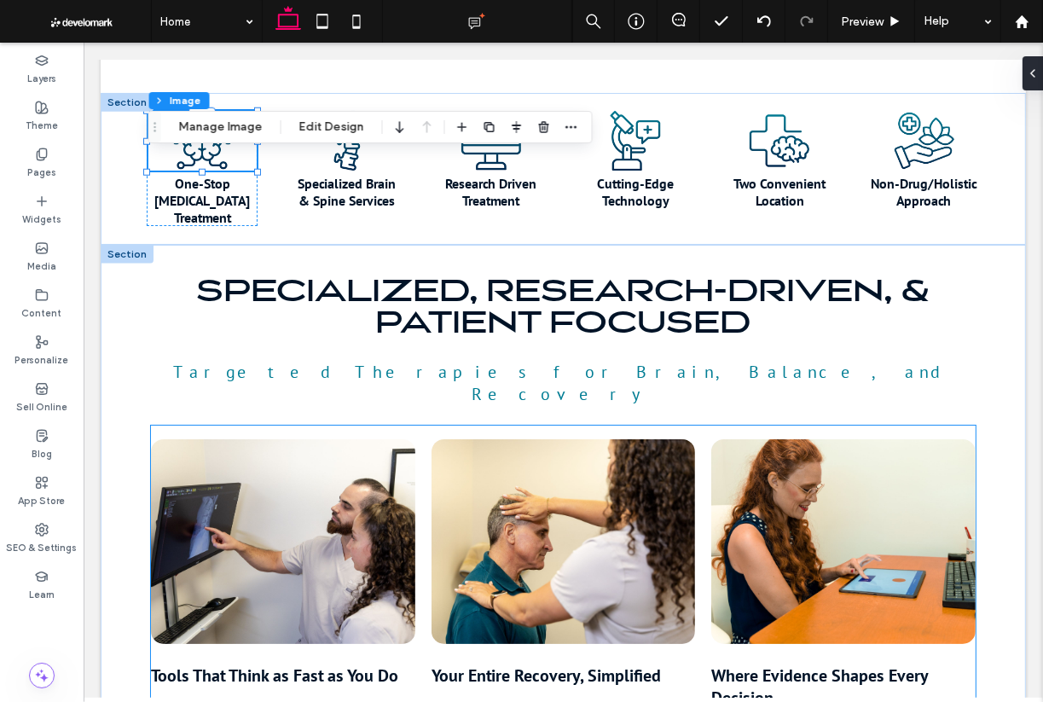
click at [349, 439] on img at bounding box center [282, 541] width 264 height 205
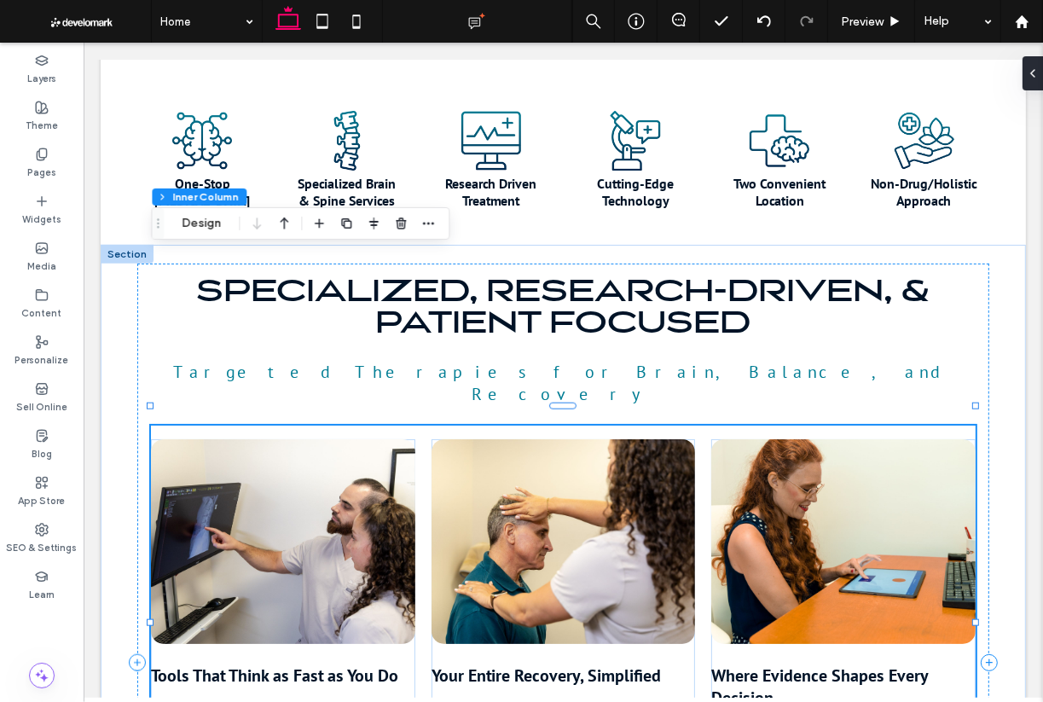
click at [356, 439] on img at bounding box center [282, 541] width 264 height 205
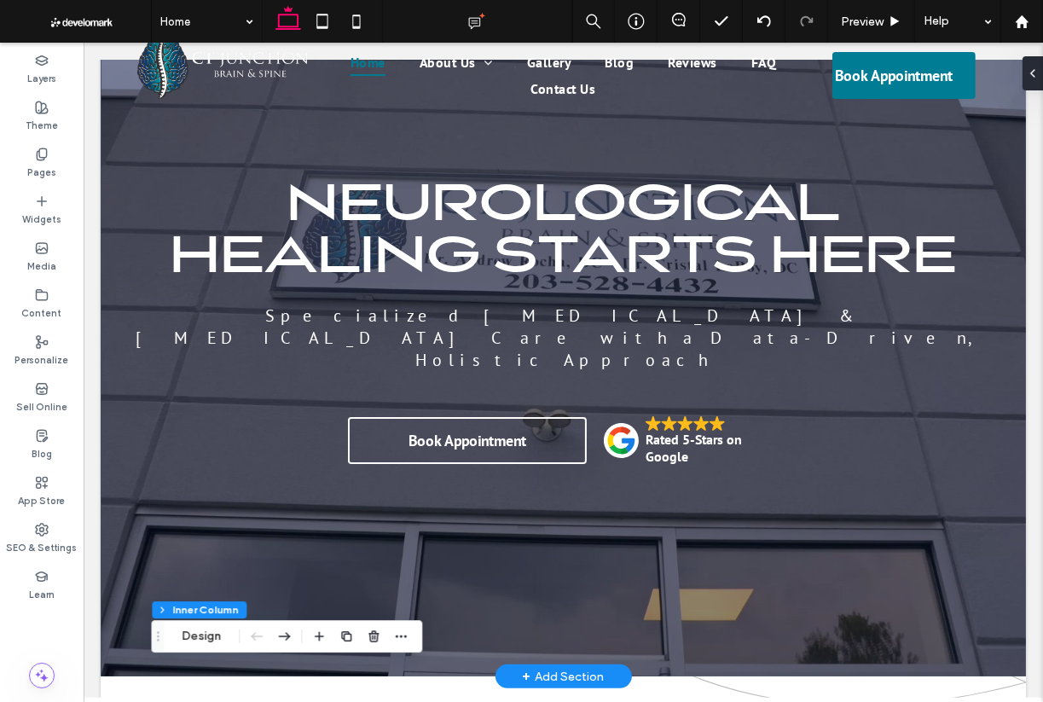
scroll to position [0, 0]
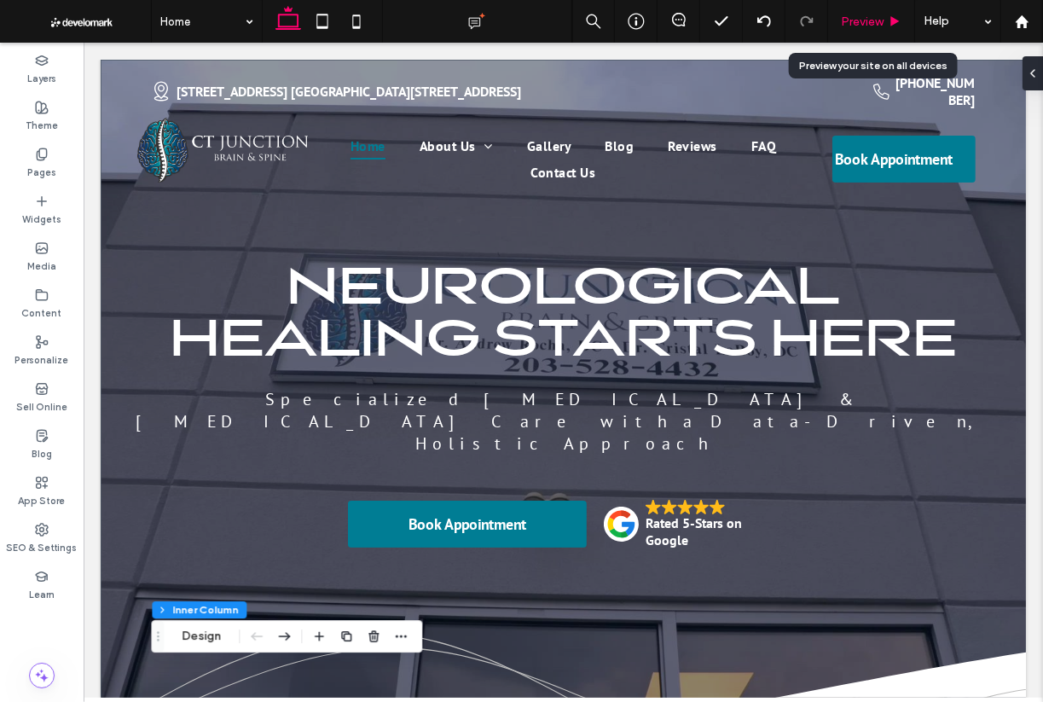
click at [896, 21] on use at bounding box center [896, 20] width 9 height 9
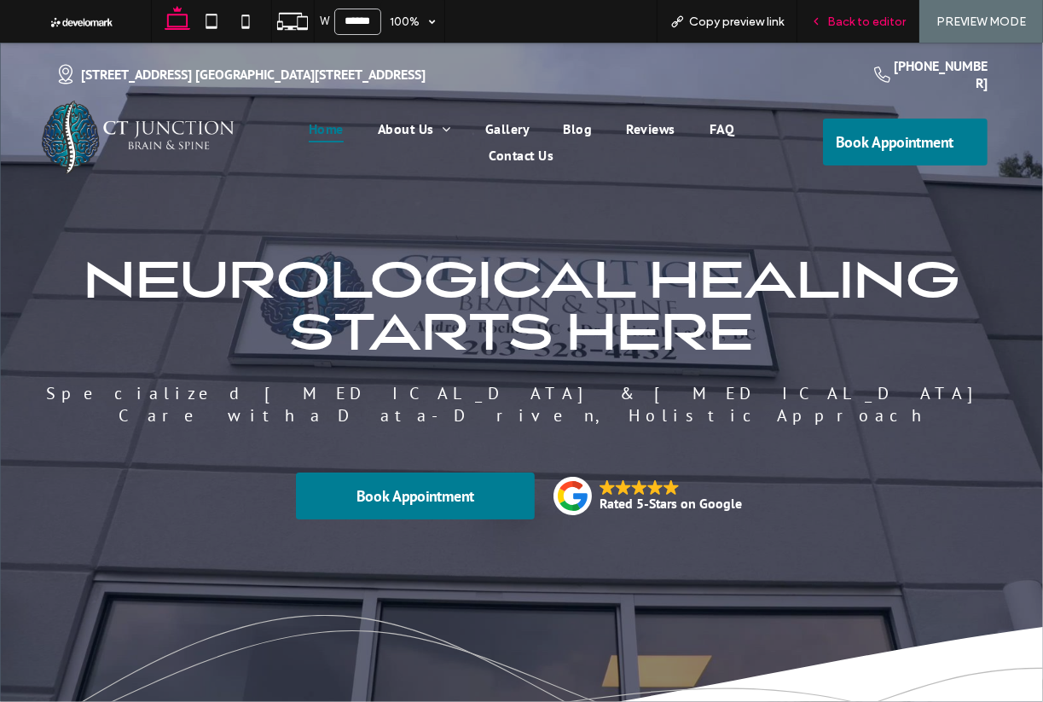
drag, startPoint x: 863, startPoint y: 22, endPoint x: 724, endPoint y: 7, distance: 139.9
click at [863, 22] on span "Back to editor" at bounding box center [867, 22] width 78 height 15
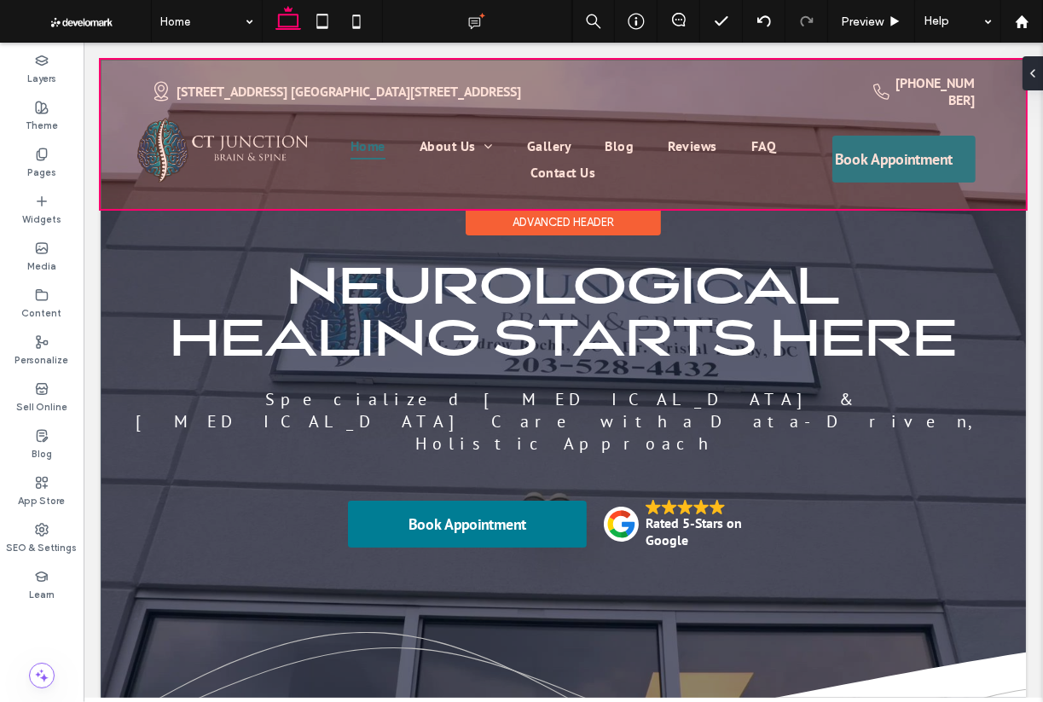
click at [285, 82] on div at bounding box center [563, 133] width 926 height 149
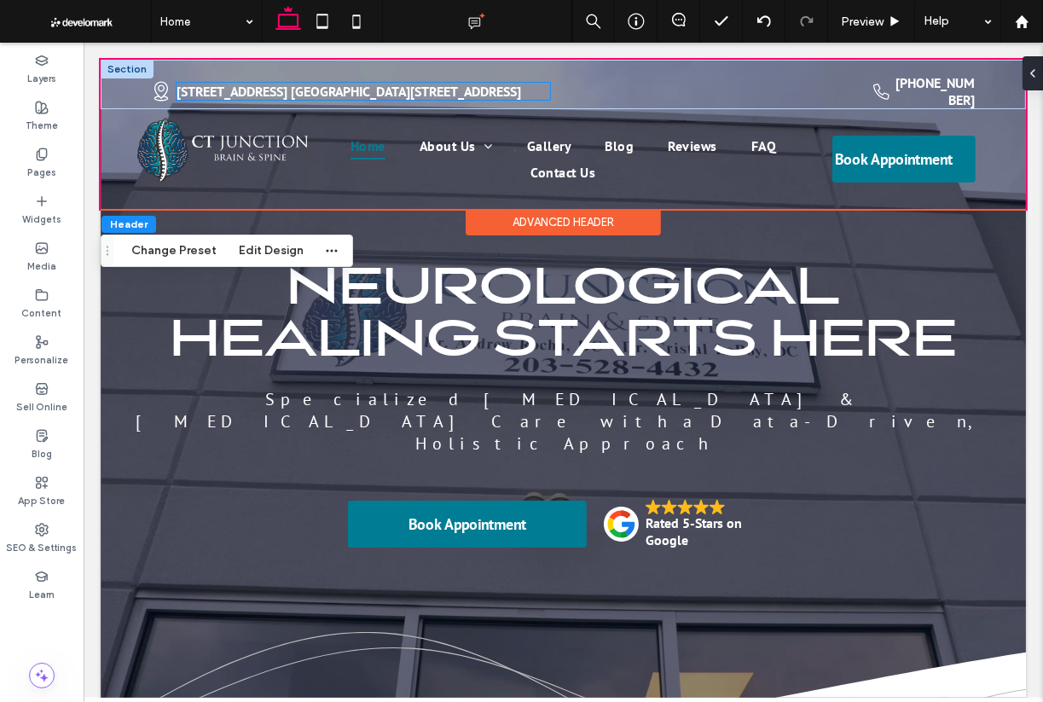
click at [252, 87] on strong "93 Meriden Rd, Waterbury CT 06705 l 1545 Watertown Ave, Waterbury CT 06708" at bounding box center [348, 90] width 345 height 17
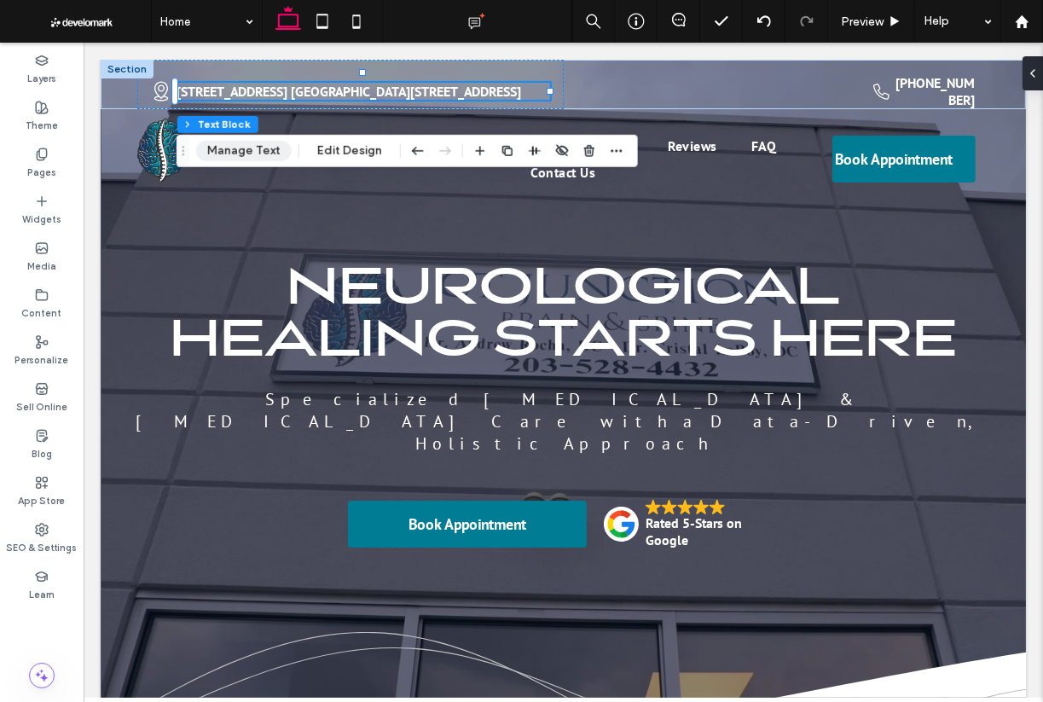
click at [261, 152] on button "Manage Text" at bounding box center [244, 151] width 96 height 20
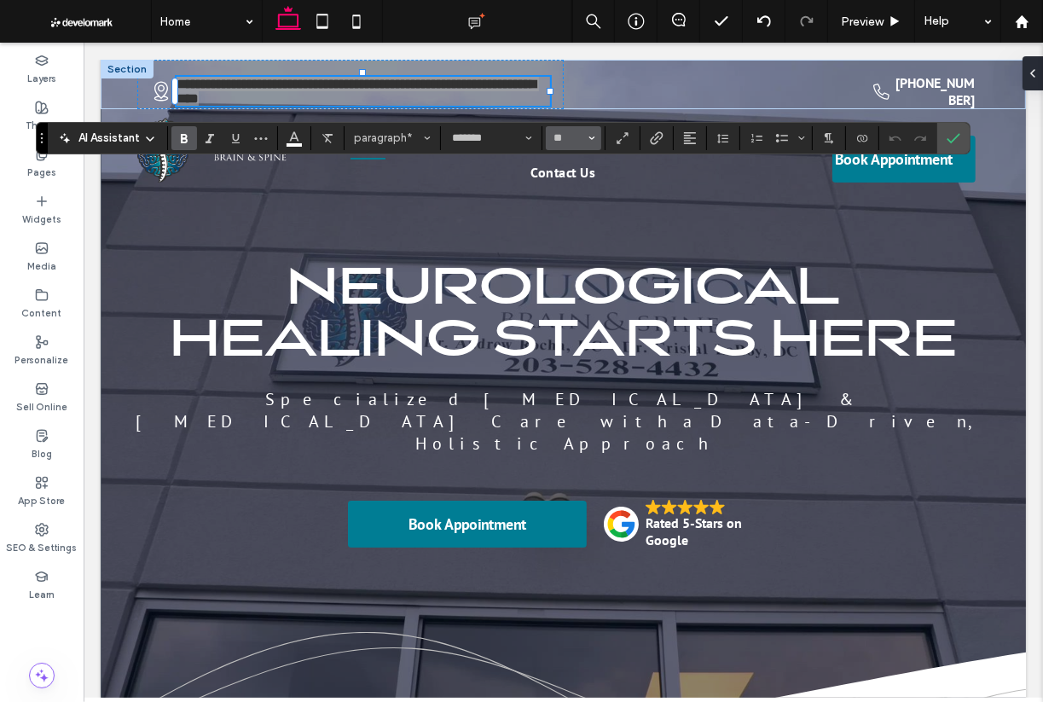
click at [595, 141] on button "**" at bounding box center [573, 138] width 55 height 24
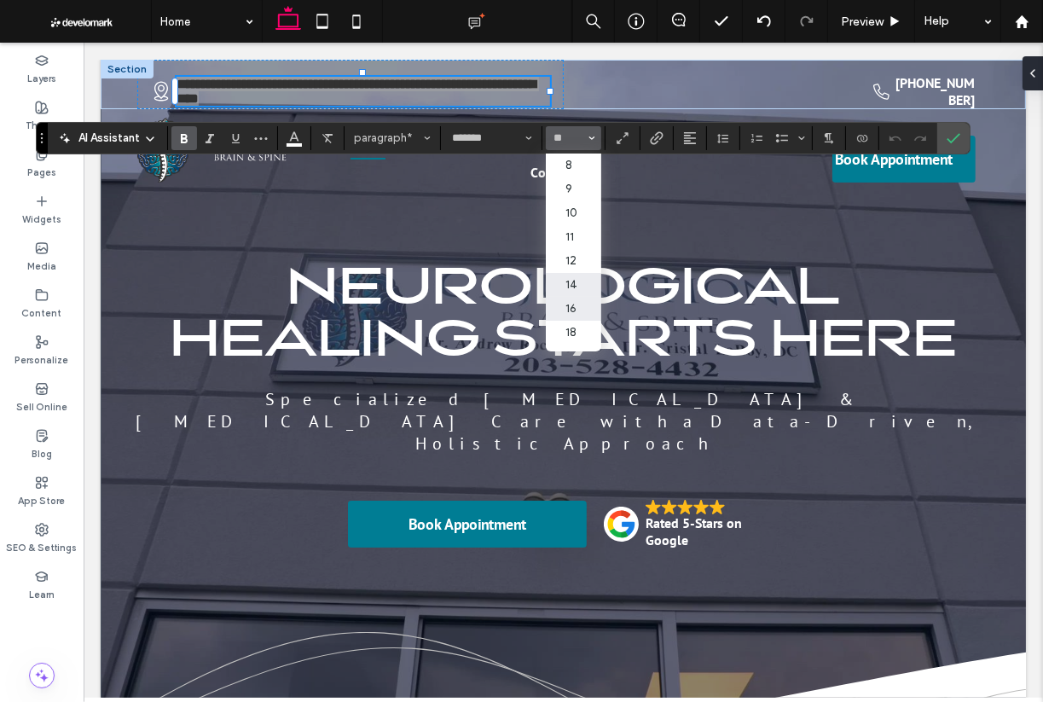
click at [579, 281] on label "14" at bounding box center [573, 285] width 55 height 24
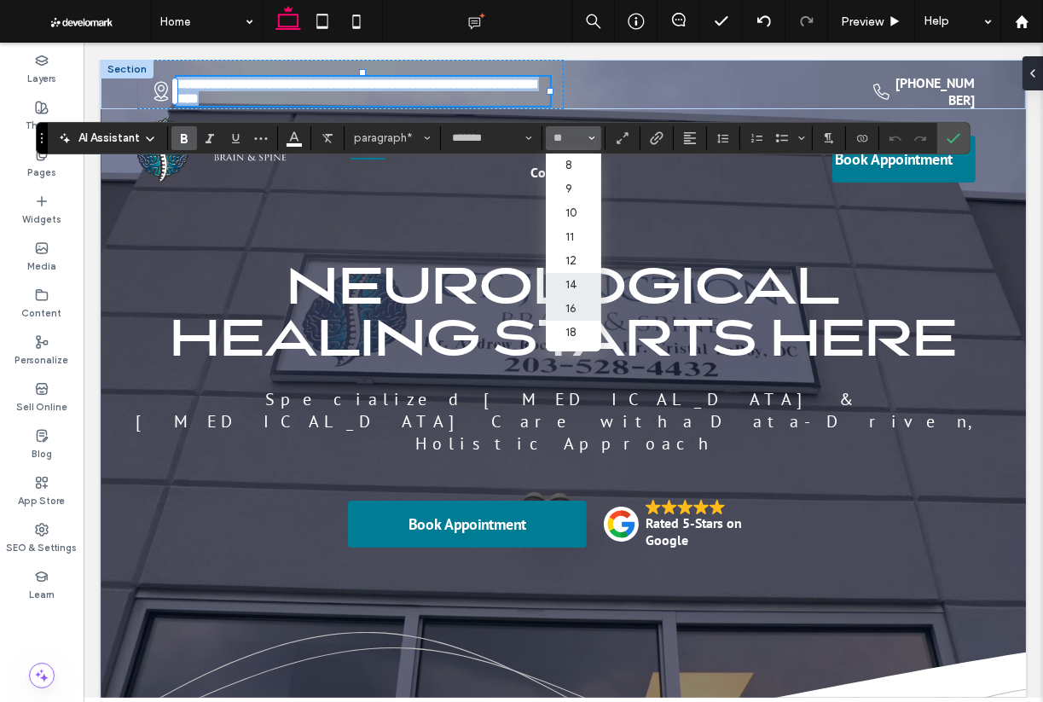
type input "**"
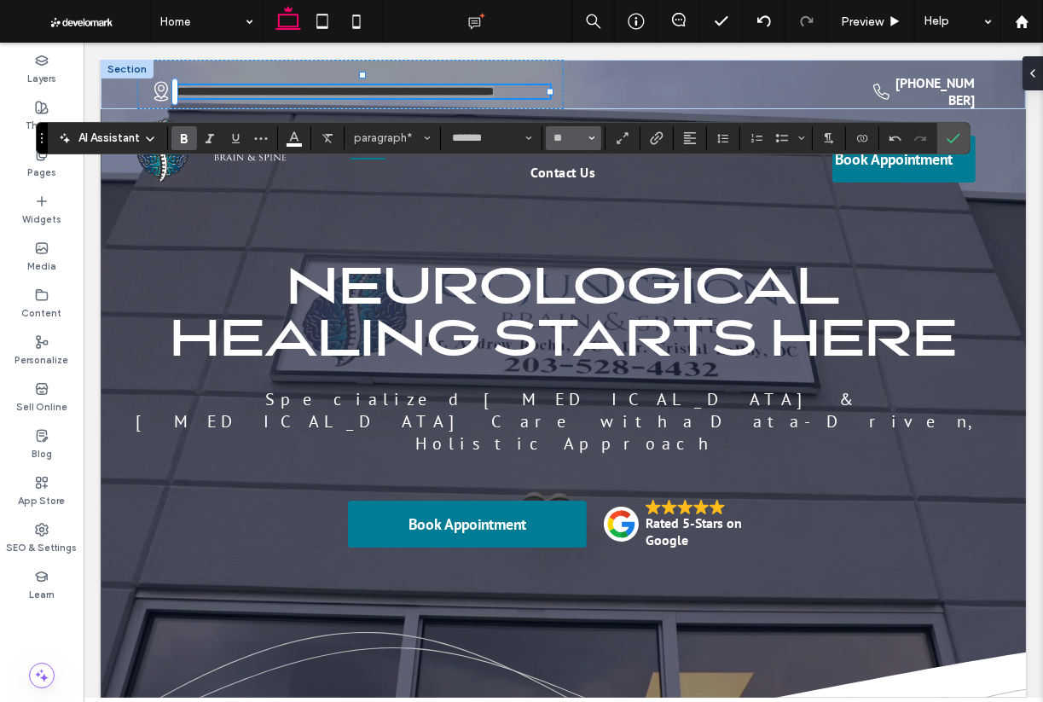
click at [591, 142] on span "Size" at bounding box center [592, 138] width 7 height 22
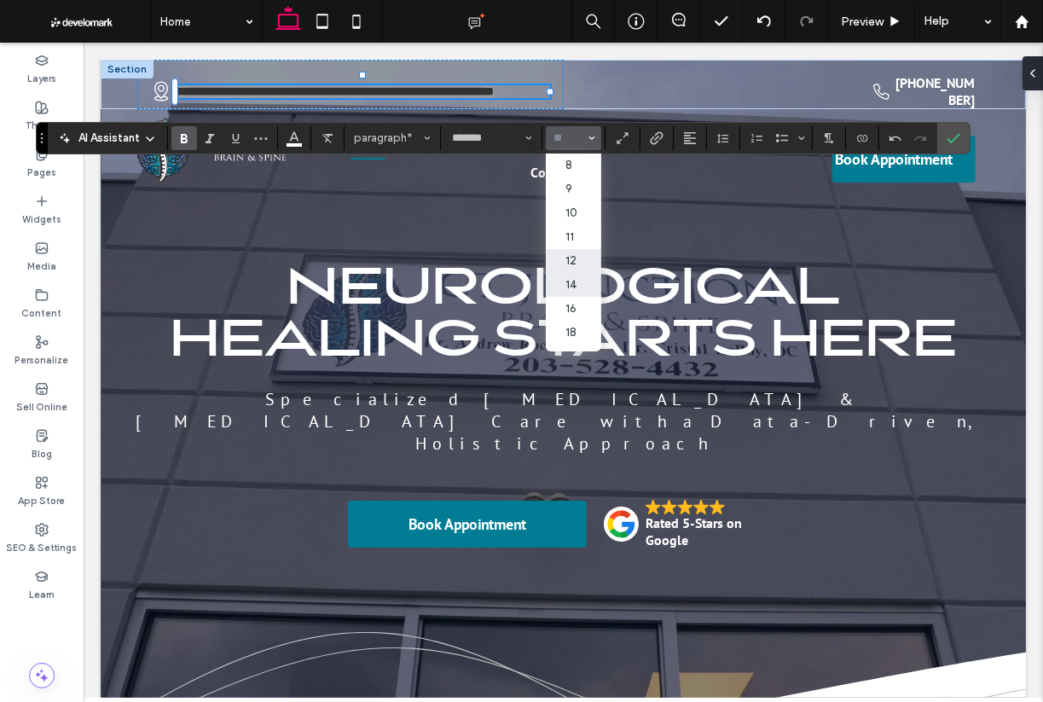
click at [571, 257] on label "12" at bounding box center [573, 261] width 55 height 24
type input "**"
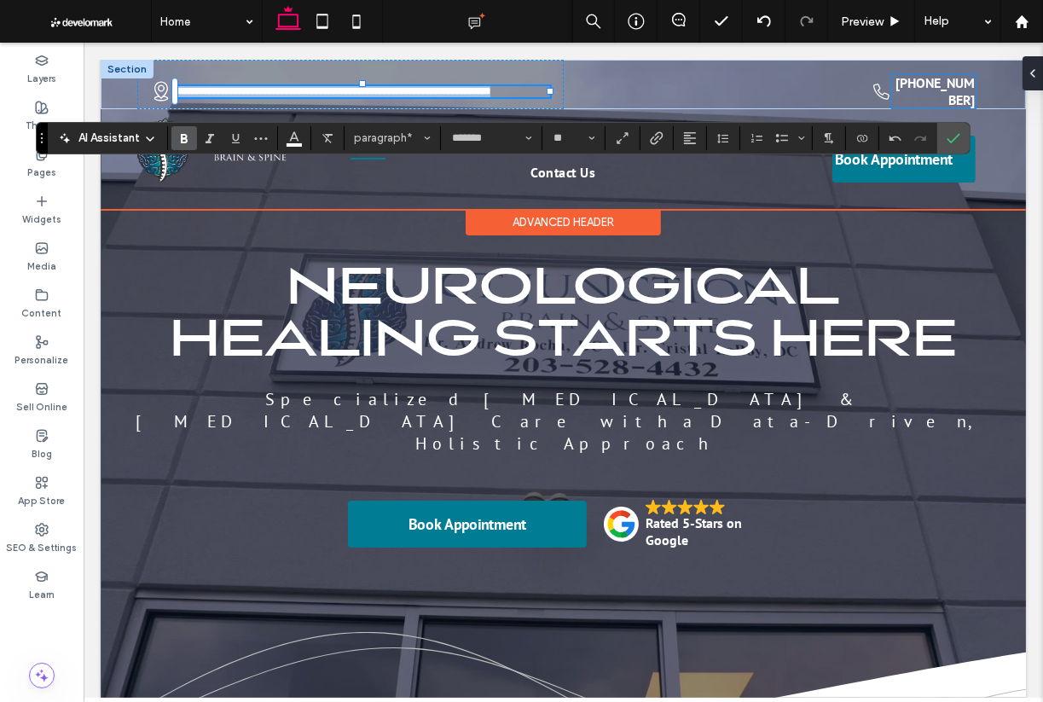
click at [927, 87] on strong "[PHONE_NUMBER]" at bounding box center [935, 90] width 79 height 34
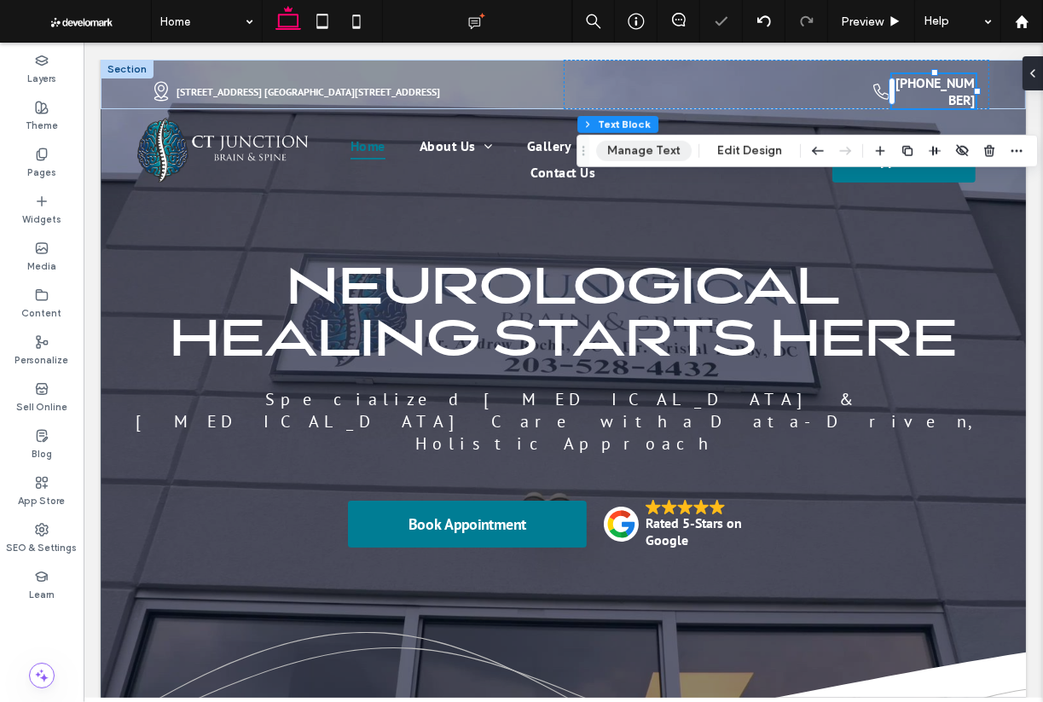
click at [665, 145] on button "Manage Text" at bounding box center [644, 151] width 96 height 20
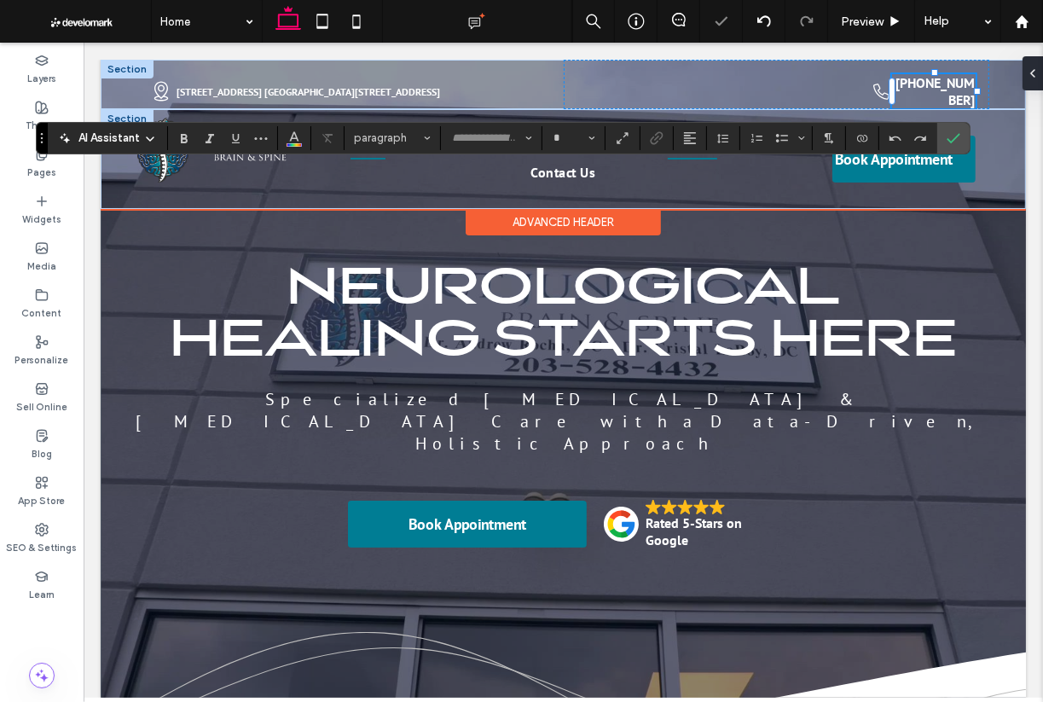
type input "*******"
type input "**"
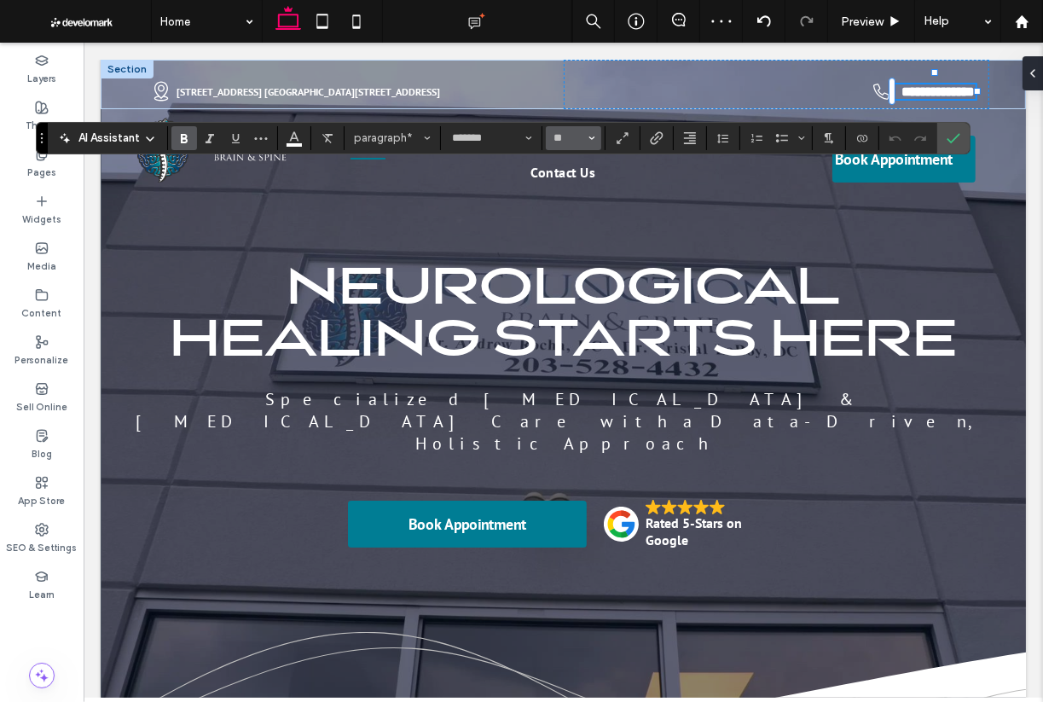
click at [590, 141] on icon "Size" at bounding box center [592, 138] width 7 height 7
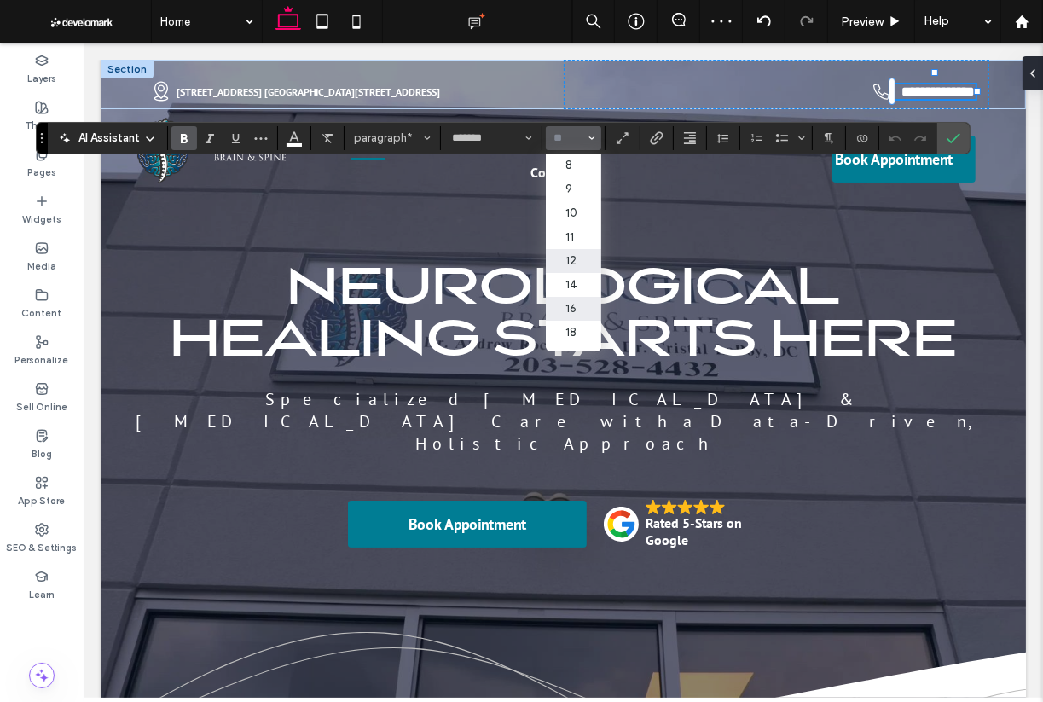
click at [568, 254] on label "12" at bounding box center [573, 261] width 55 height 24
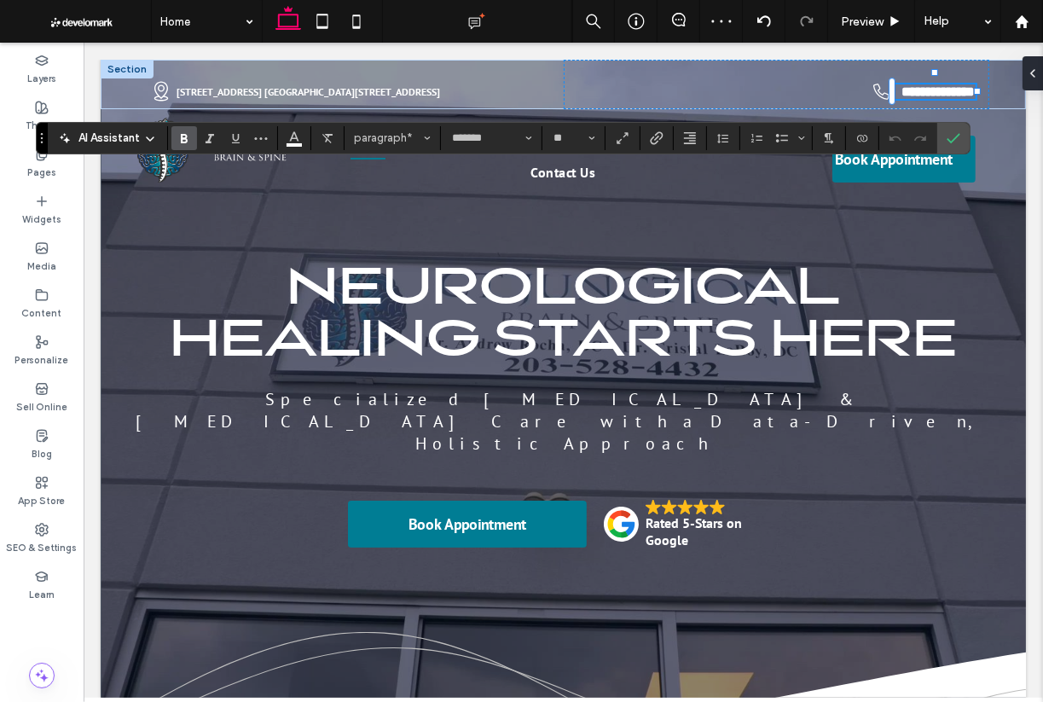
type input "**"
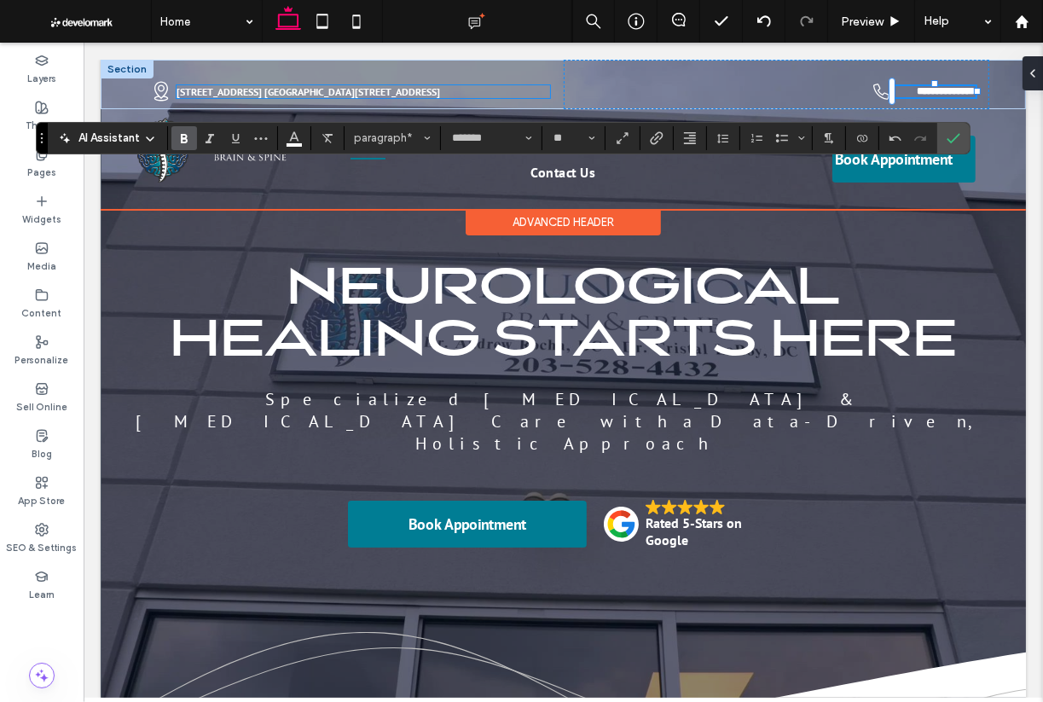
click at [357, 91] on strong "93 Meriden Rd, Waterbury CT 06705 l 1545 Watertown Ave, Waterbury CT 06708" at bounding box center [308, 90] width 264 height 13
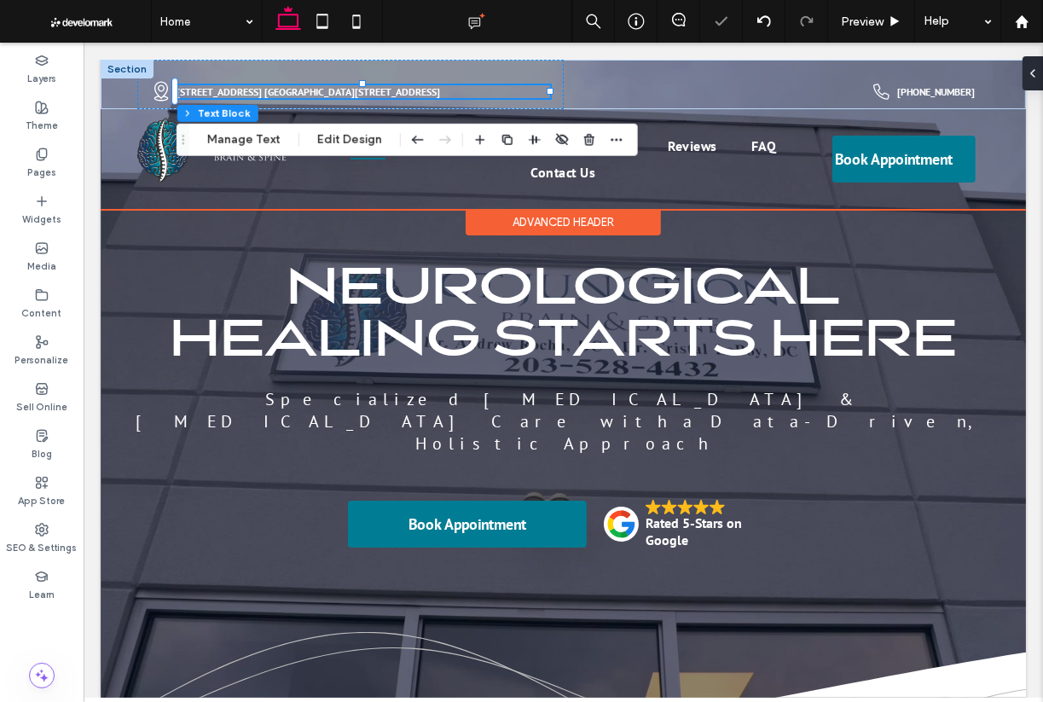
click at [345, 92] on strong "93 Meriden Rd, Waterbury CT 06705 l 1545 Watertown Ave, Waterbury CT 06708" at bounding box center [308, 90] width 264 height 13
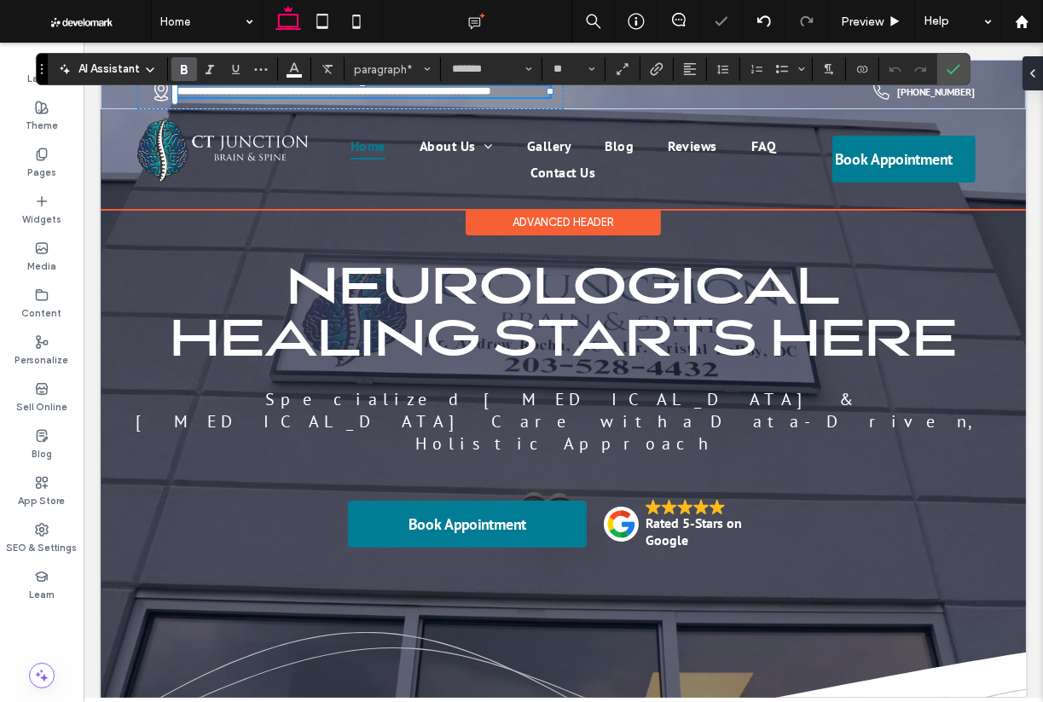
click at [341, 91] on strong "**********" at bounding box center [333, 90] width 314 height 10
drag, startPoint x: 339, startPoint y: 90, endPoint x: 345, endPoint y: 105, distance: 16.5
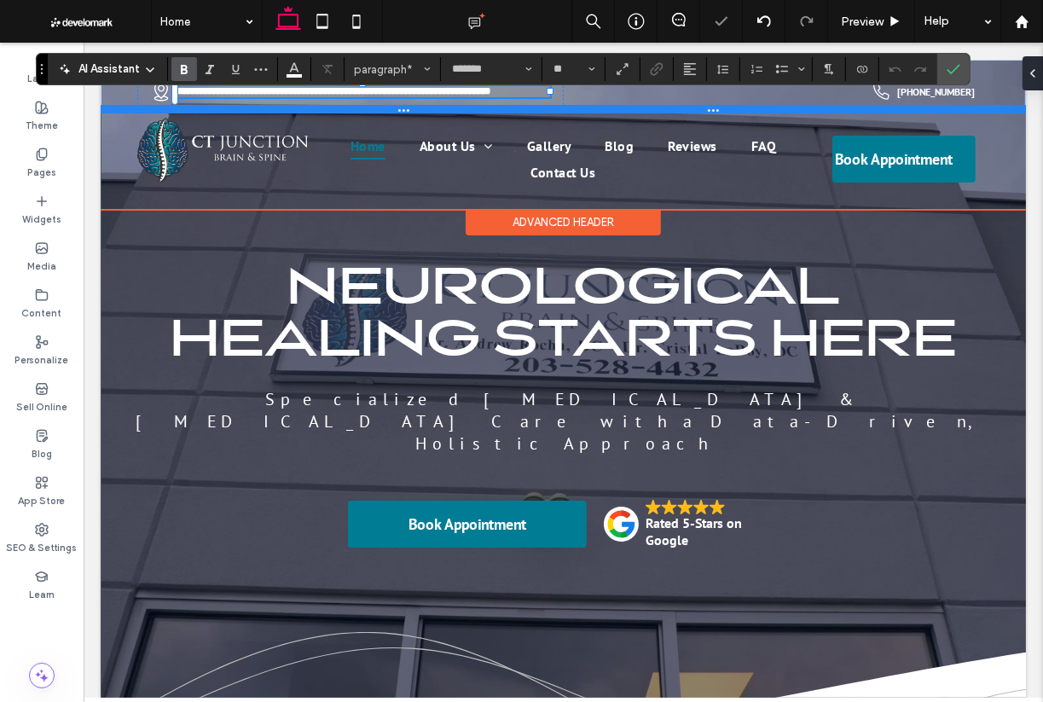
click at [340, 90] on strong "**********" at bounding box center [333, 90] width 314 height 10
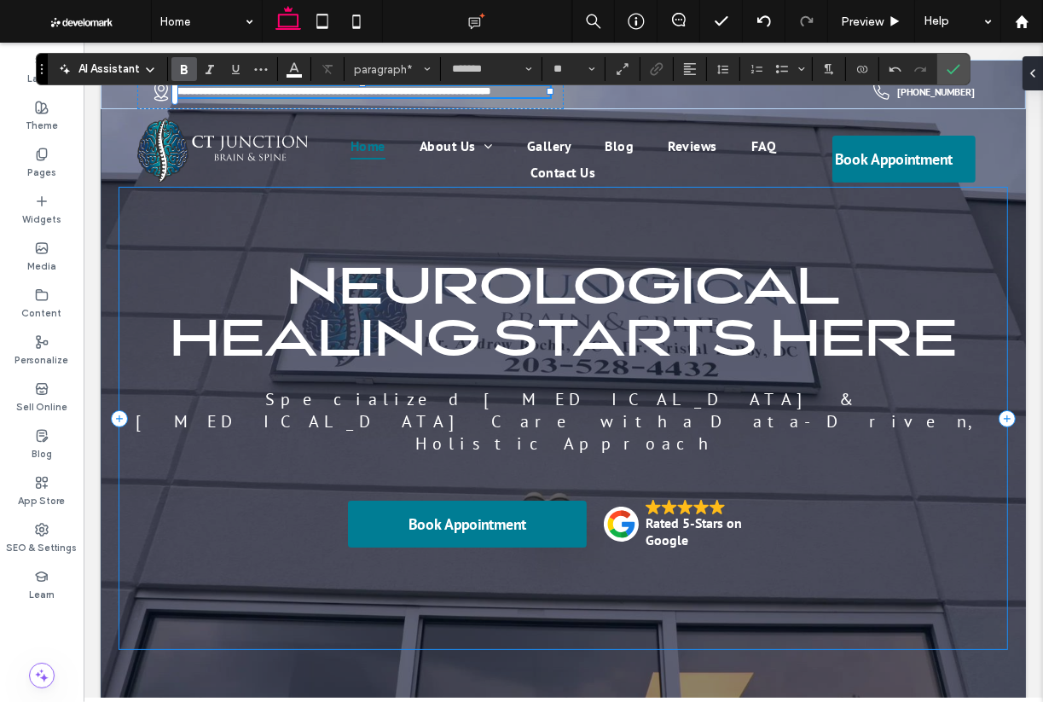
click at [783, 248] on div "Neurological Healing Starts Here Specialized Concussion & Brain Injury Care wit…" at bounding box center [563, 418] width 889 height 462
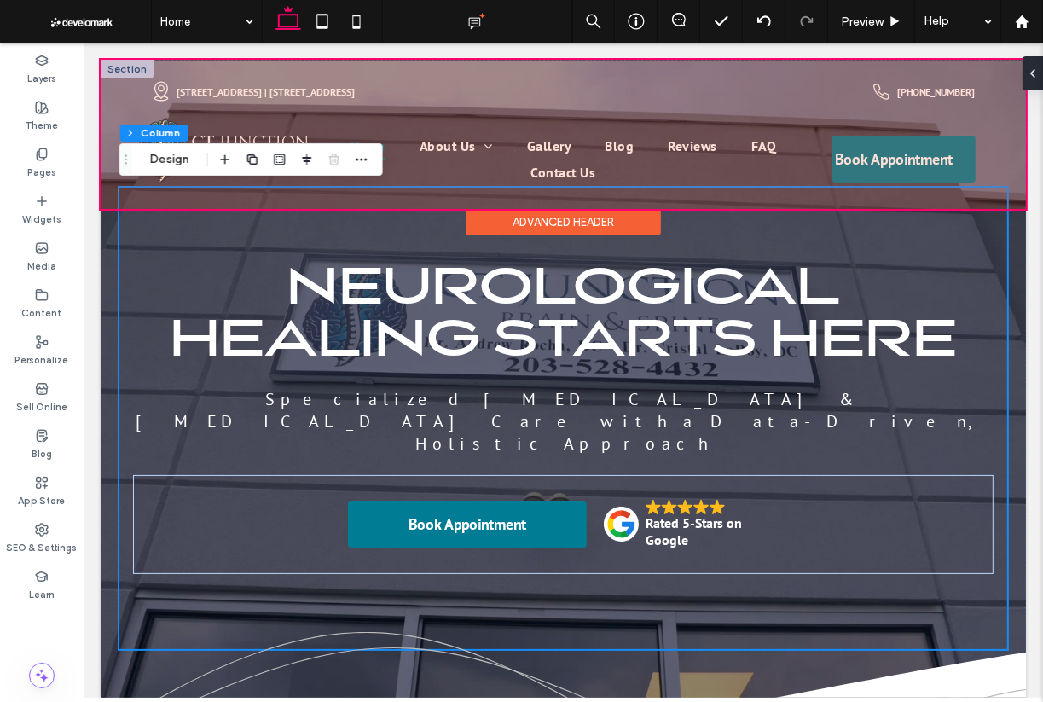
click at [570, 144] on div at bounding box center [563, 133] width 926 height 149
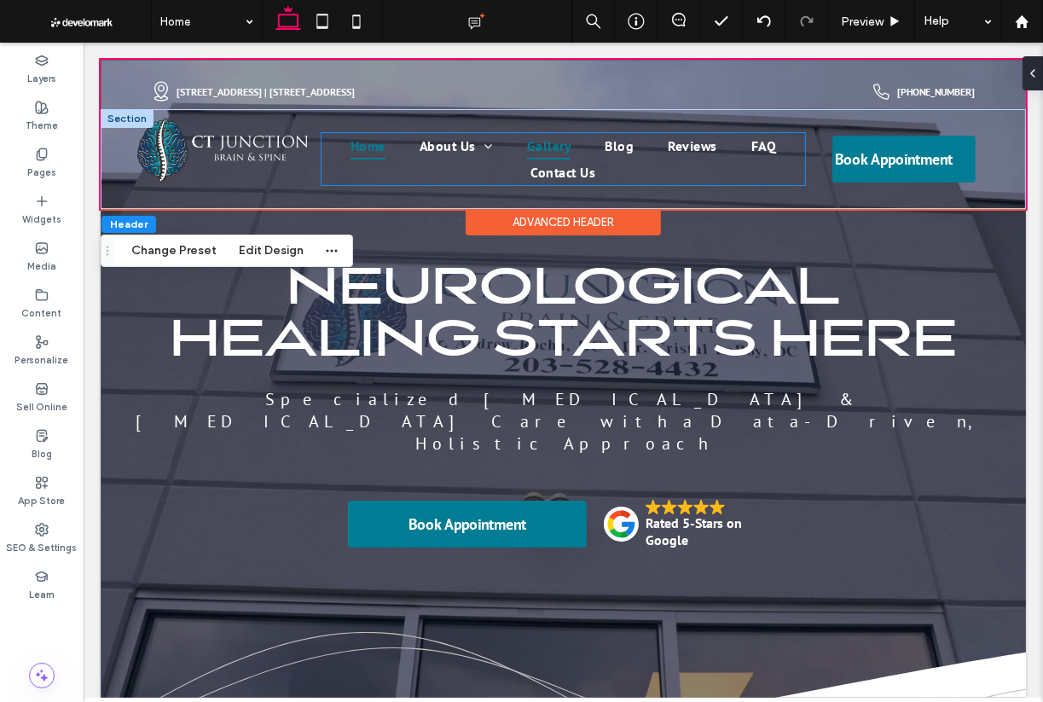
click at [543, 145] on span "Gallery" at bounding box center [548, 145] width 44 height 26
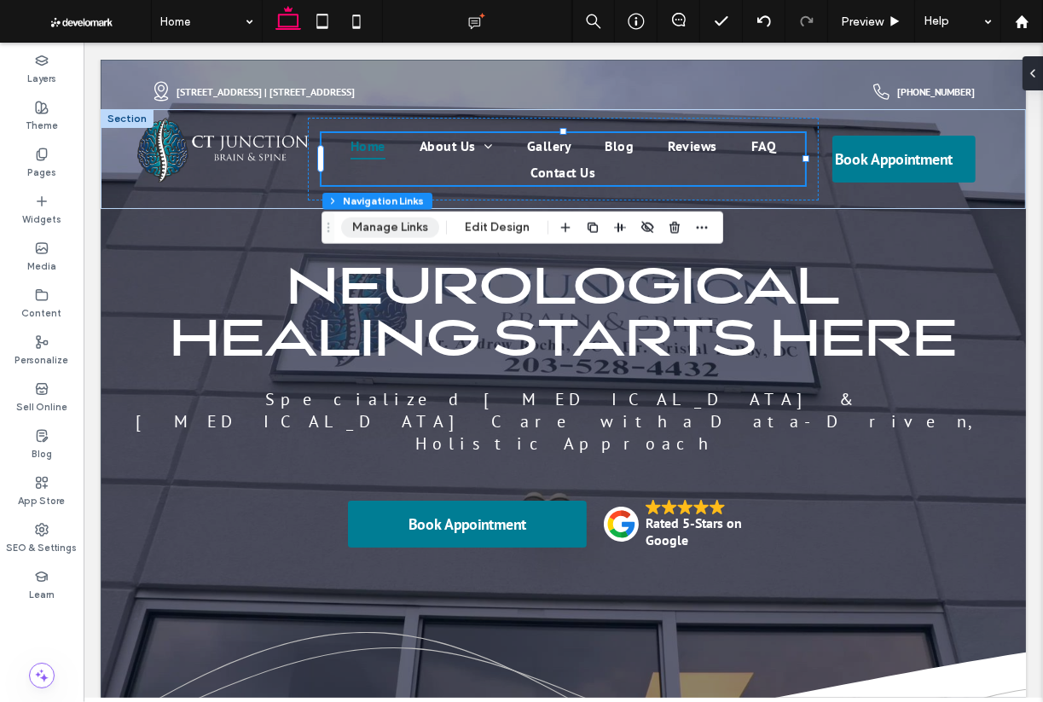
click at [398, 229] on button "Manage Links" at bounding box center [390, 228] width 98 height 20
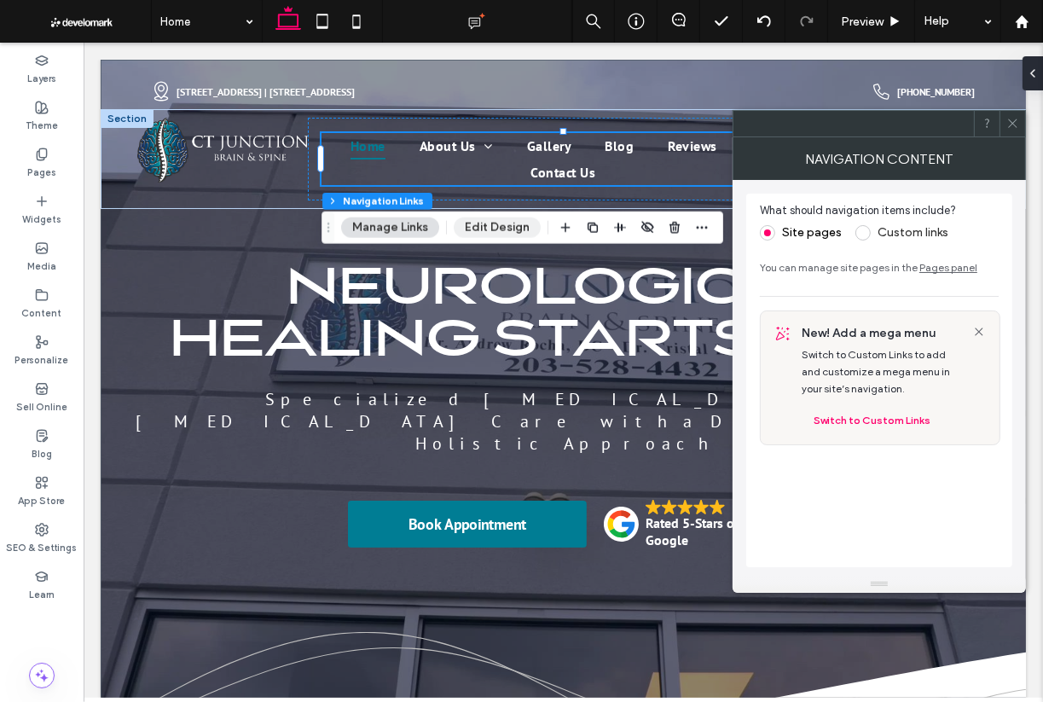
click at [503, 230] on button "Edit Design" at bounding box center [497, 228] width 87 height 20
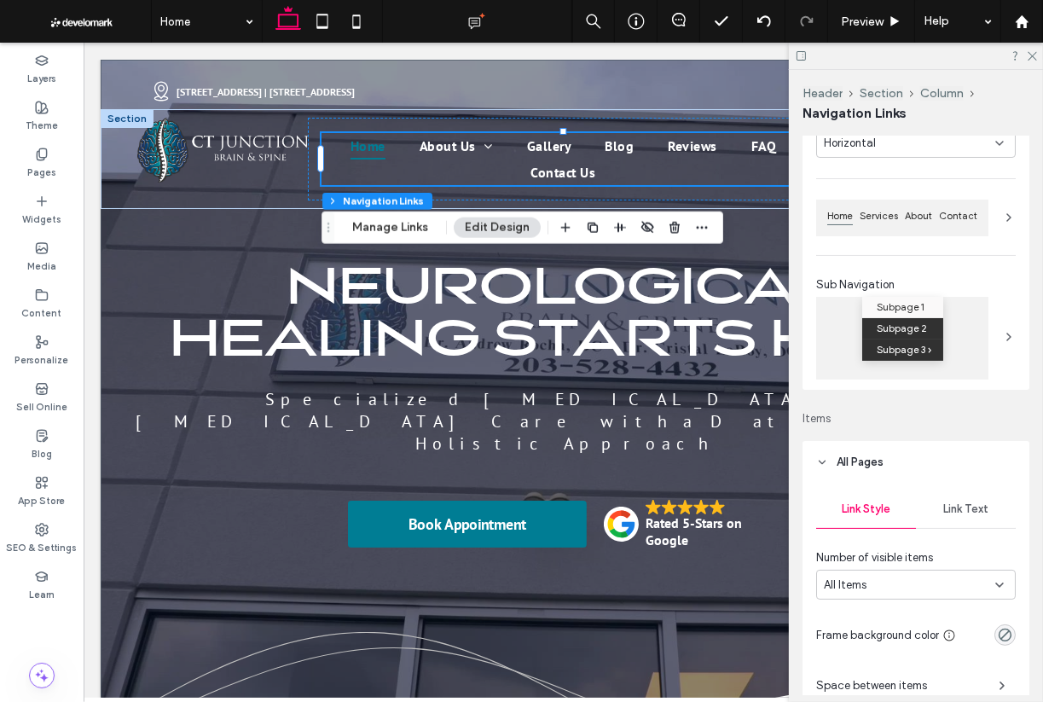
scroll to position [311, 0]
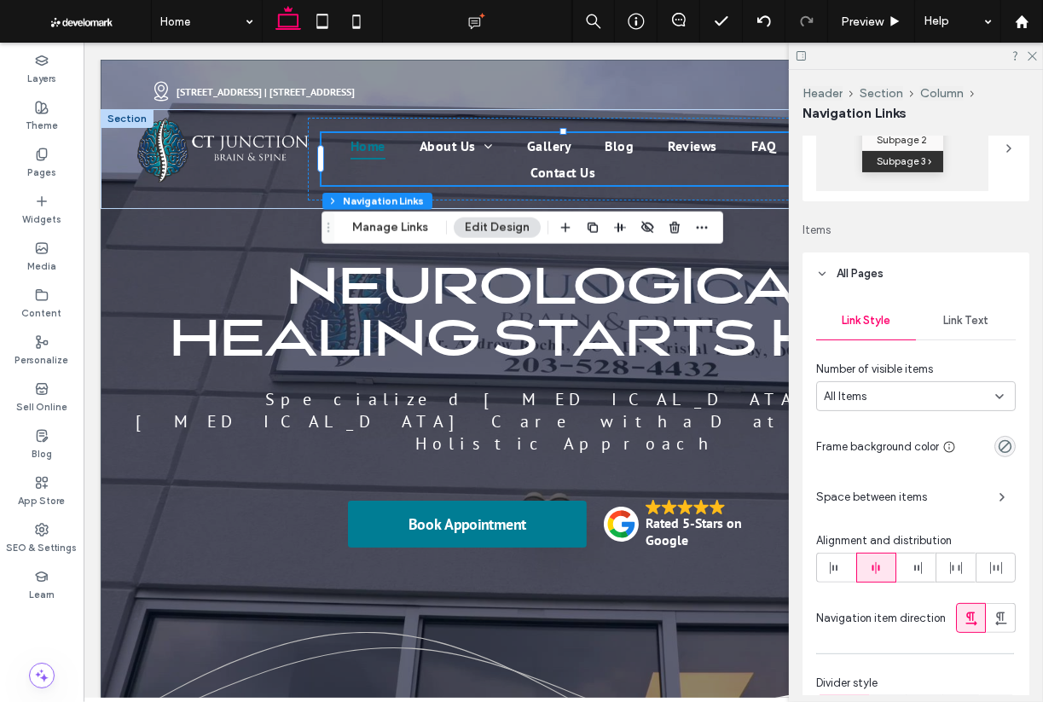
click at [962, 319] on span "Link Text" at bounding box center [966, 321] width 45 height 14
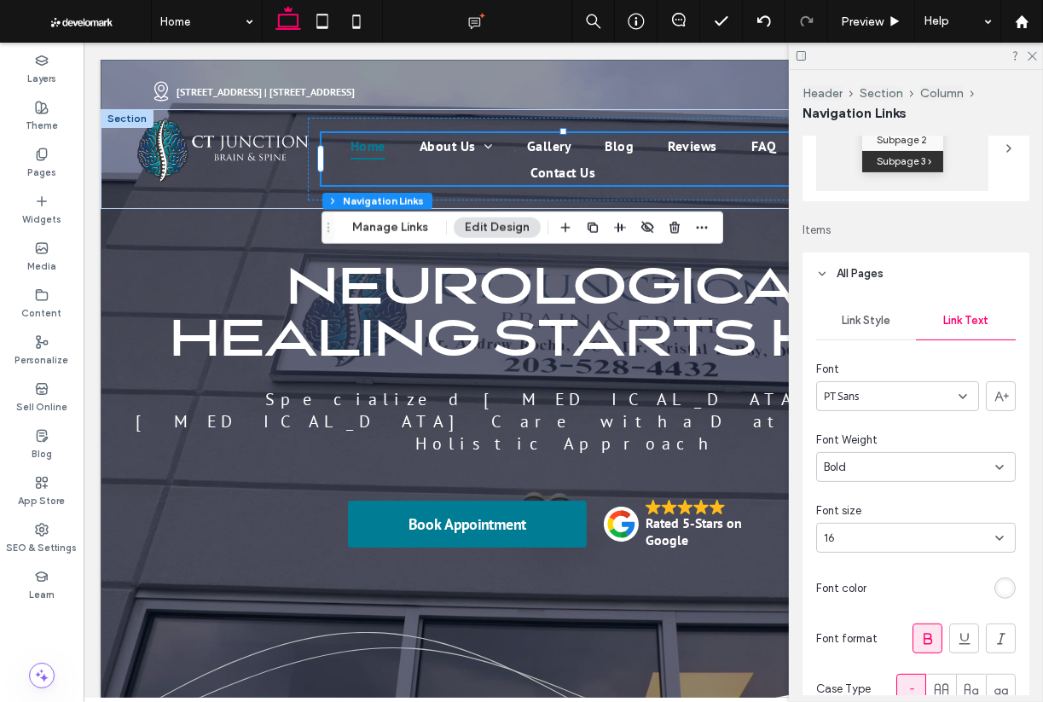
scroll to position [341, 0]
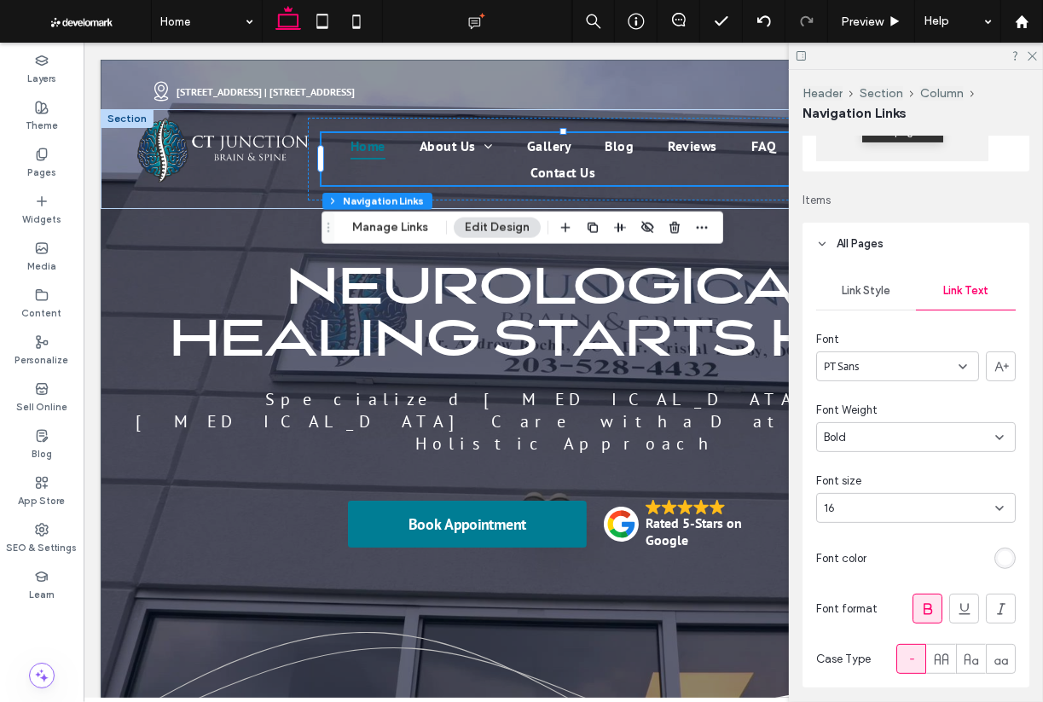
click at [987, 502] on div at bounding box center [909, 509] width 171 height 14
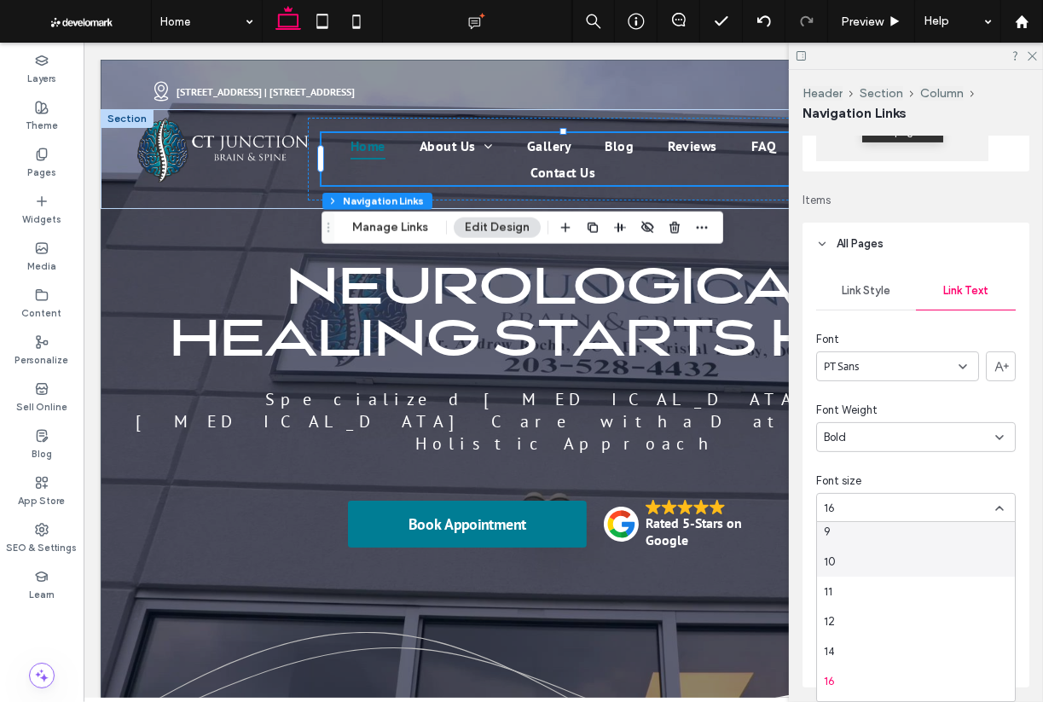
scroll to position [48, 0]
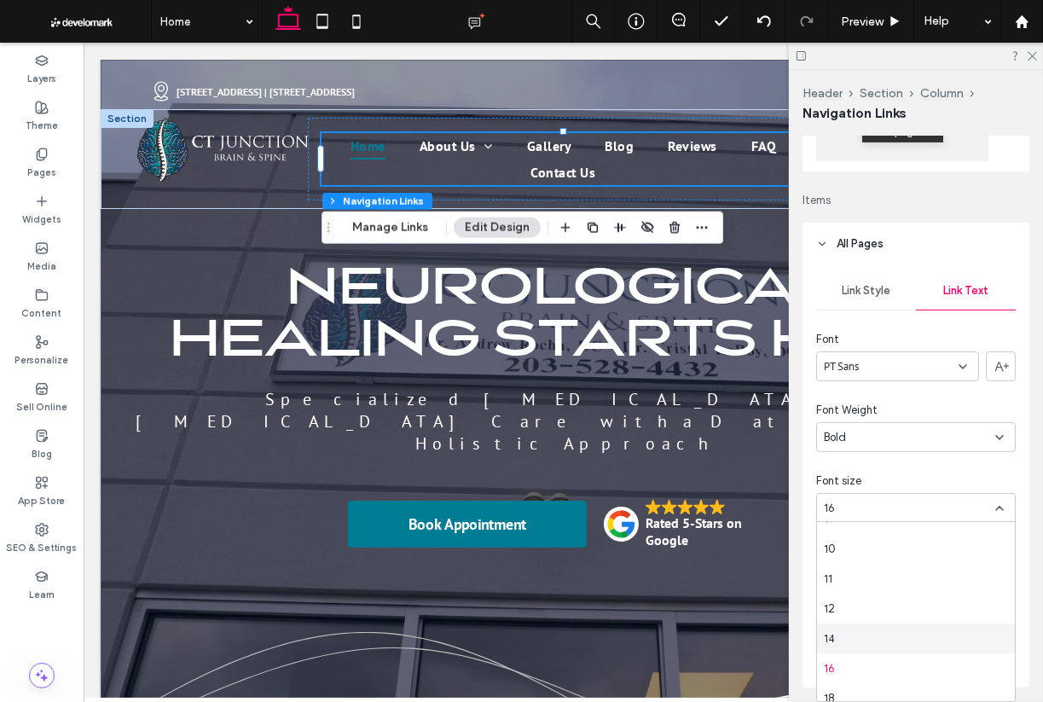
click at [883, 626] on div "14" at bounding box center [916, 639] width 198 height 30
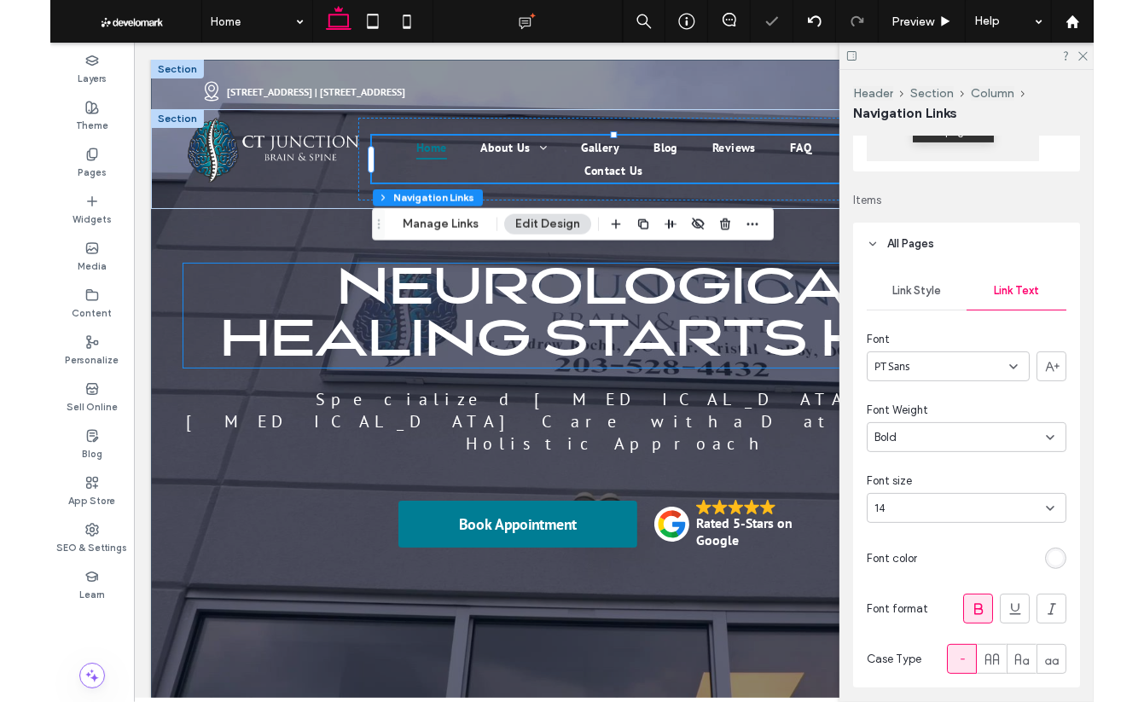
scroll to position [0, 0]
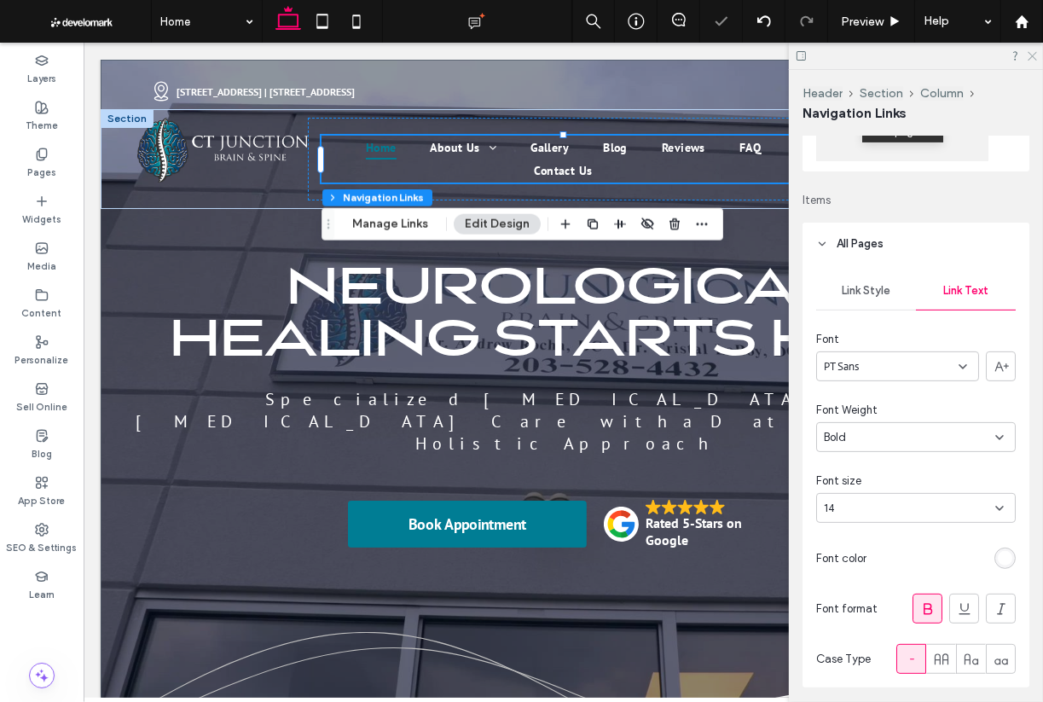
click at [987, 55] on icon at bounding box center [1031, 54] width 11 height 11
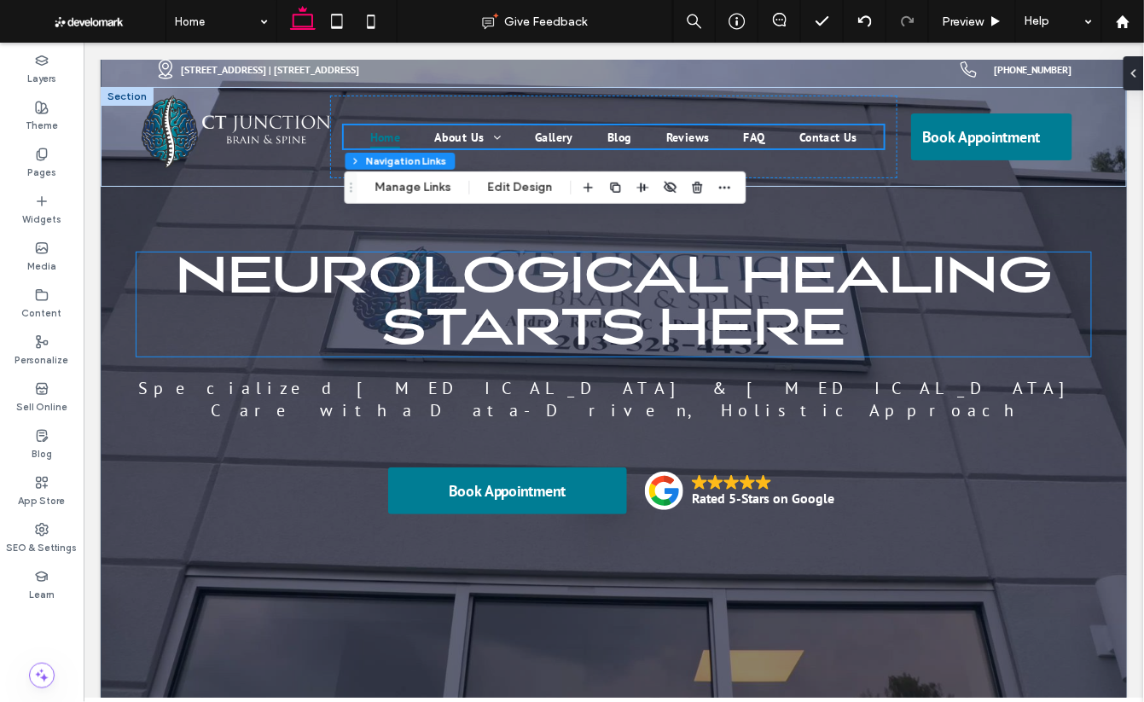
scroll to position [25, 0]
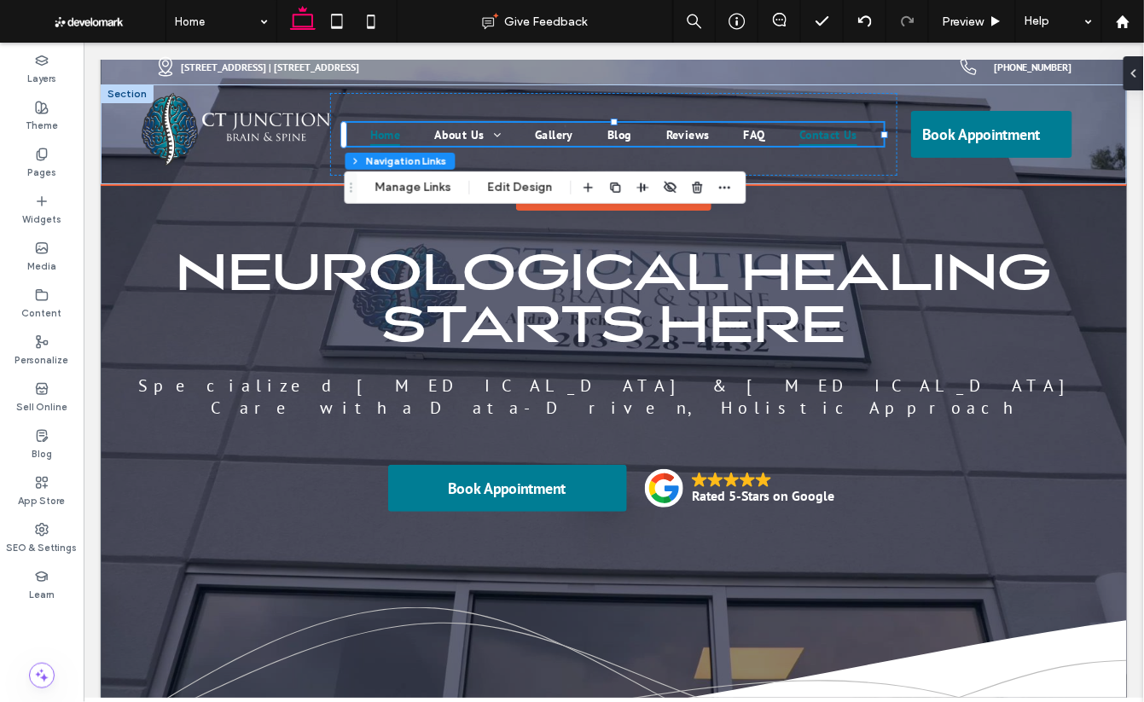
click at [794, 130] on link "Contact Us" at bounding box center [828, 134] width 92 height 24
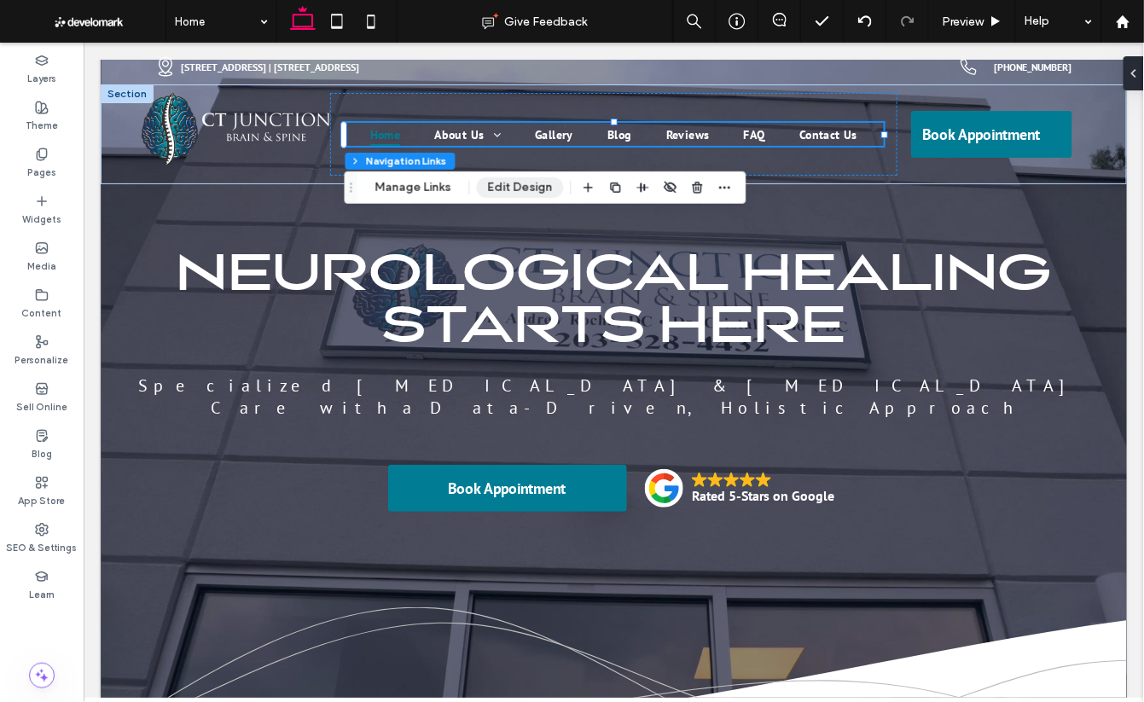
click at [526, 190] on button "Edit Design" at bounding box center [520, 187] width 87 height 20
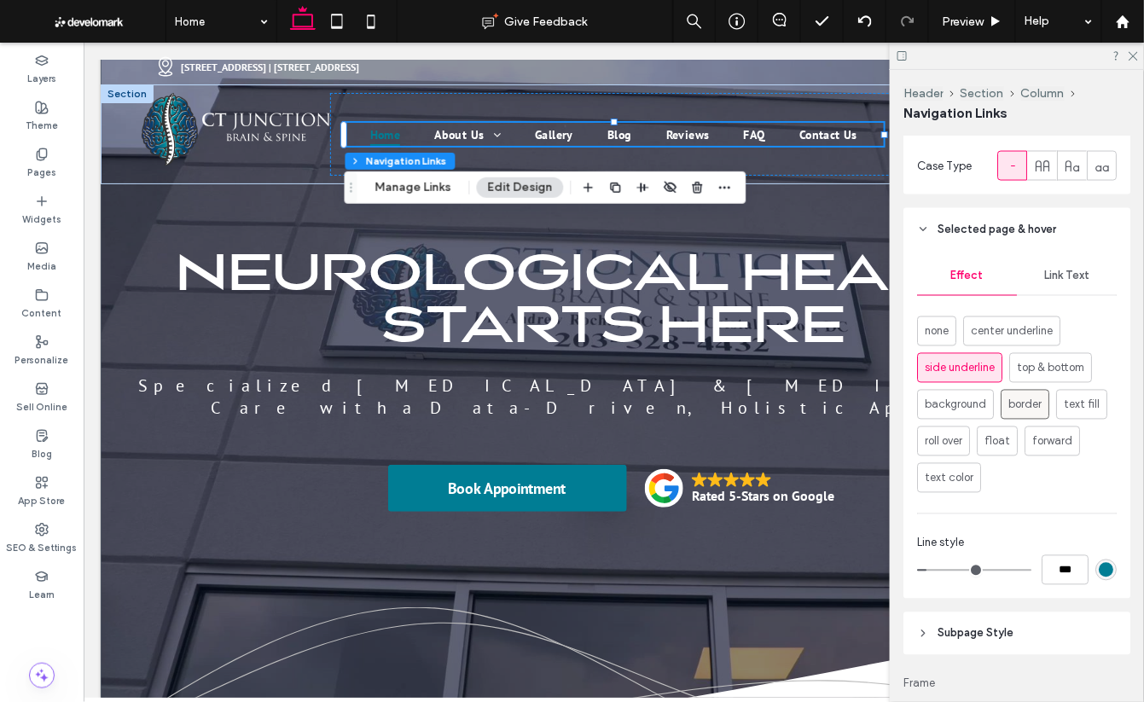
scroll to position [840, 0]
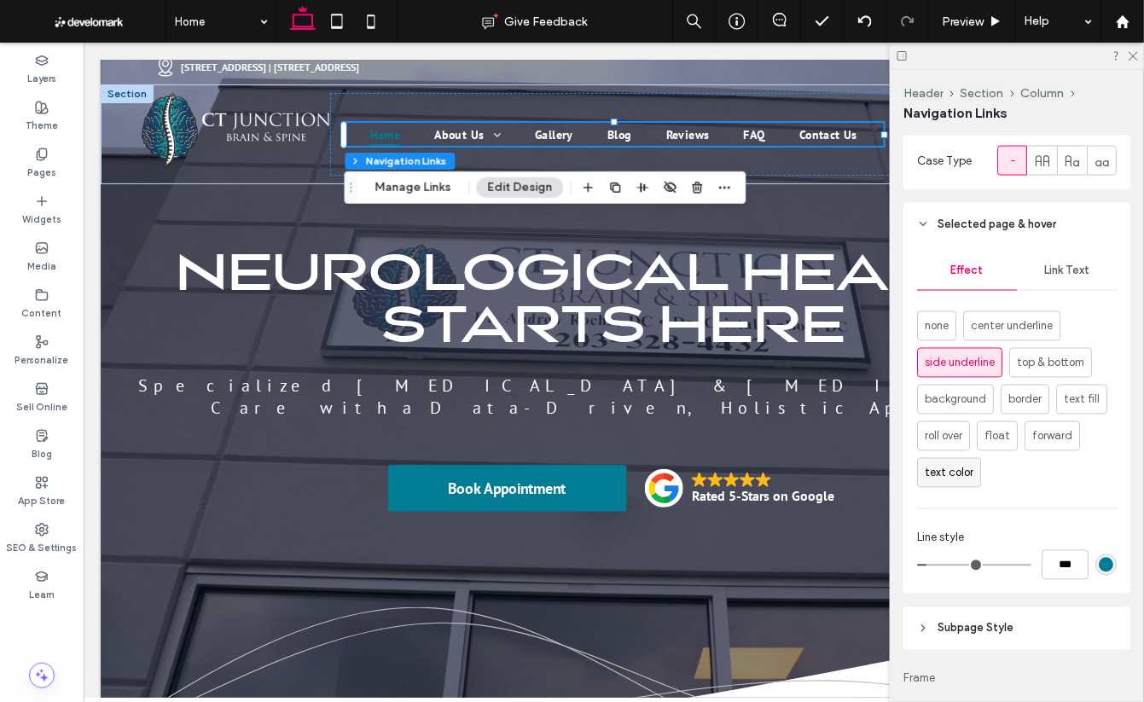
click at [966, 475] on span "text color" at bounding box center [949, 473] width 49 height 17
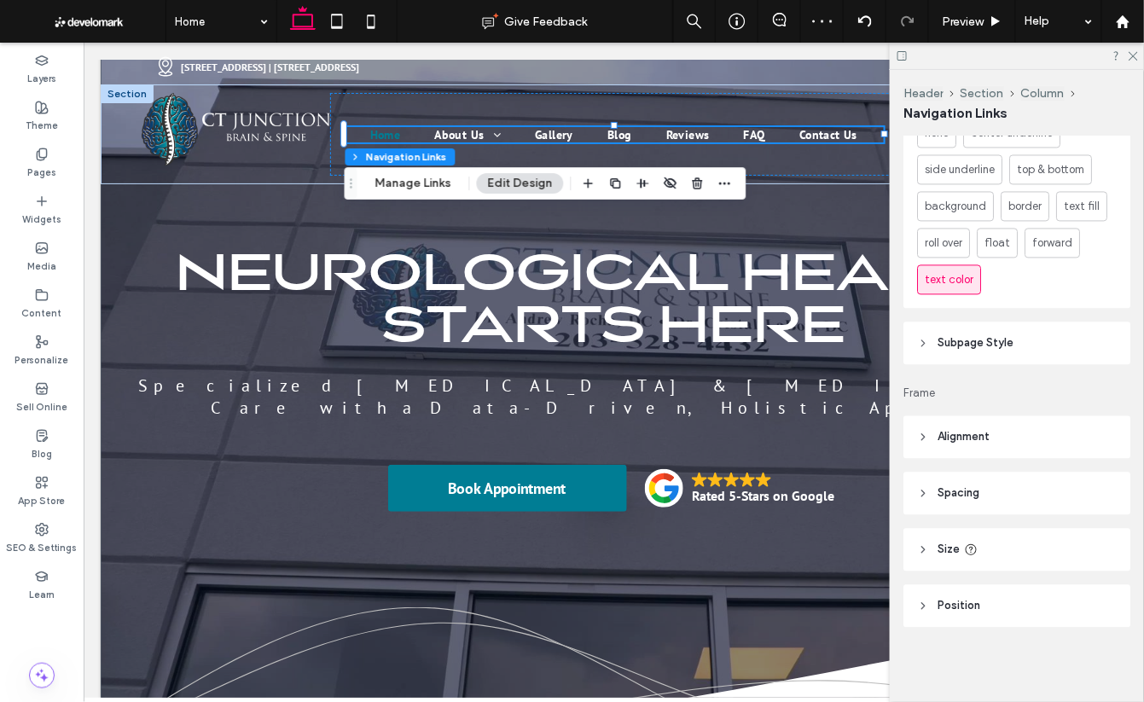
click at [949, 549] on span "Size" at bounding box center [949, 550] width 22 height 17
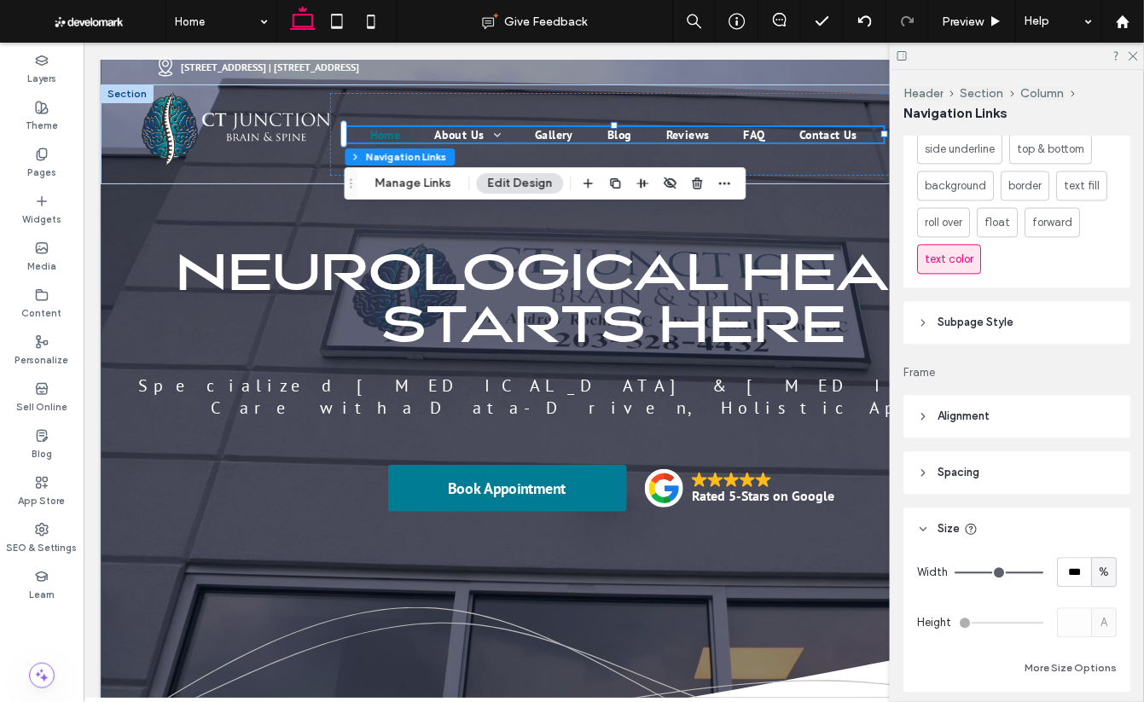
scroll to position [1023, 0]
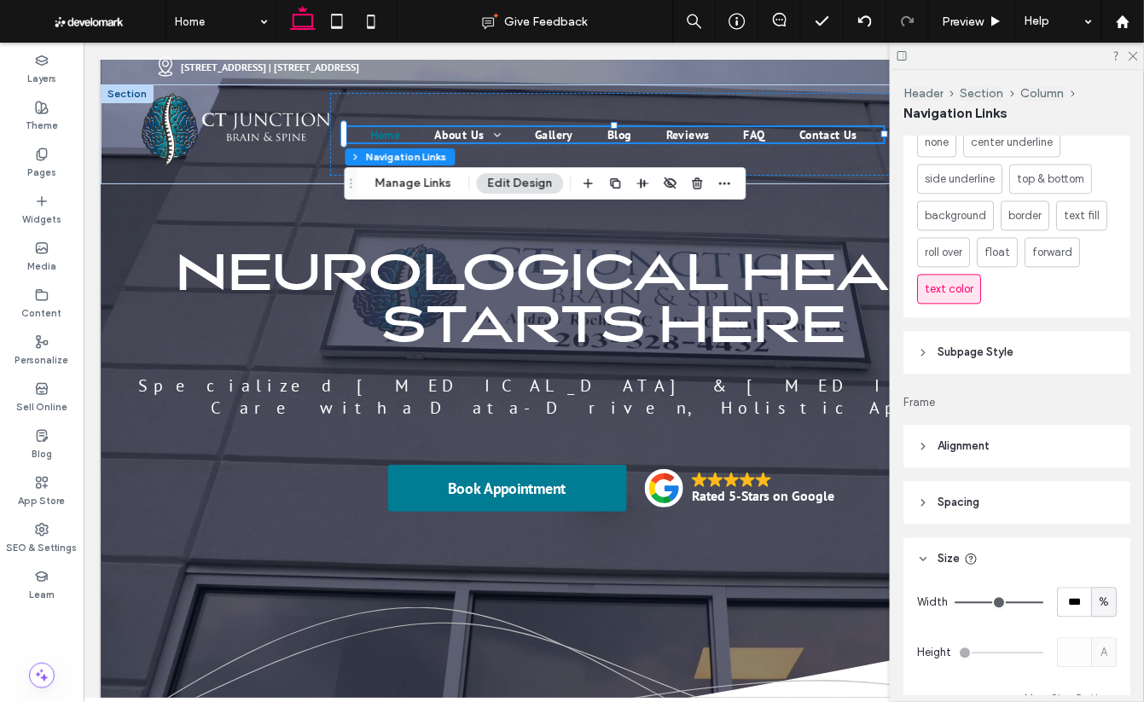
click at [946, 498] on span "Spacing" at bounding box center [959, 503] width 42 height 17
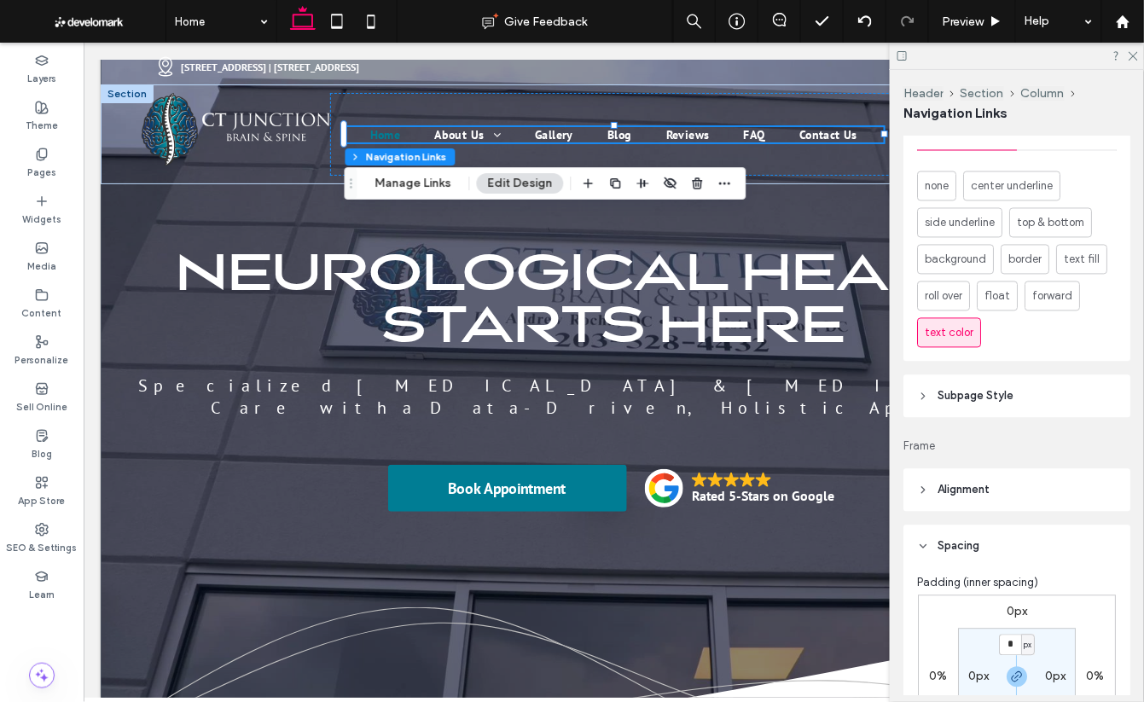
scroll to position [973, 0]
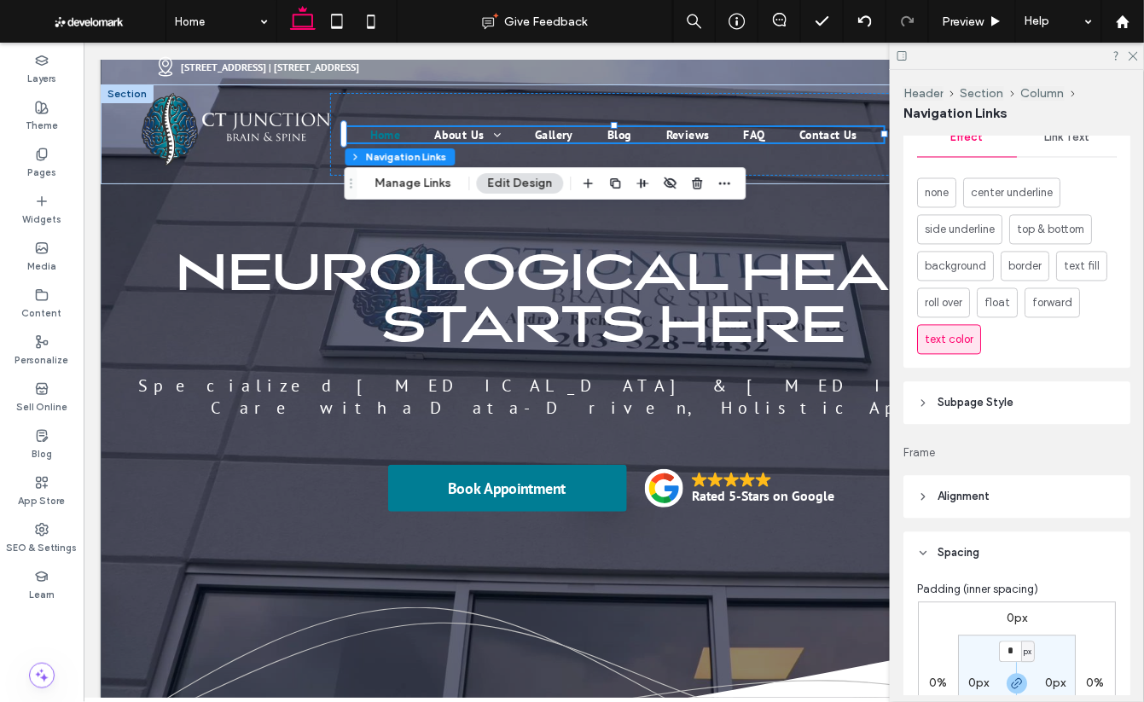
click at [960, 498] on span "Alignment" at bounding box center [964, 497] width 52 height 17
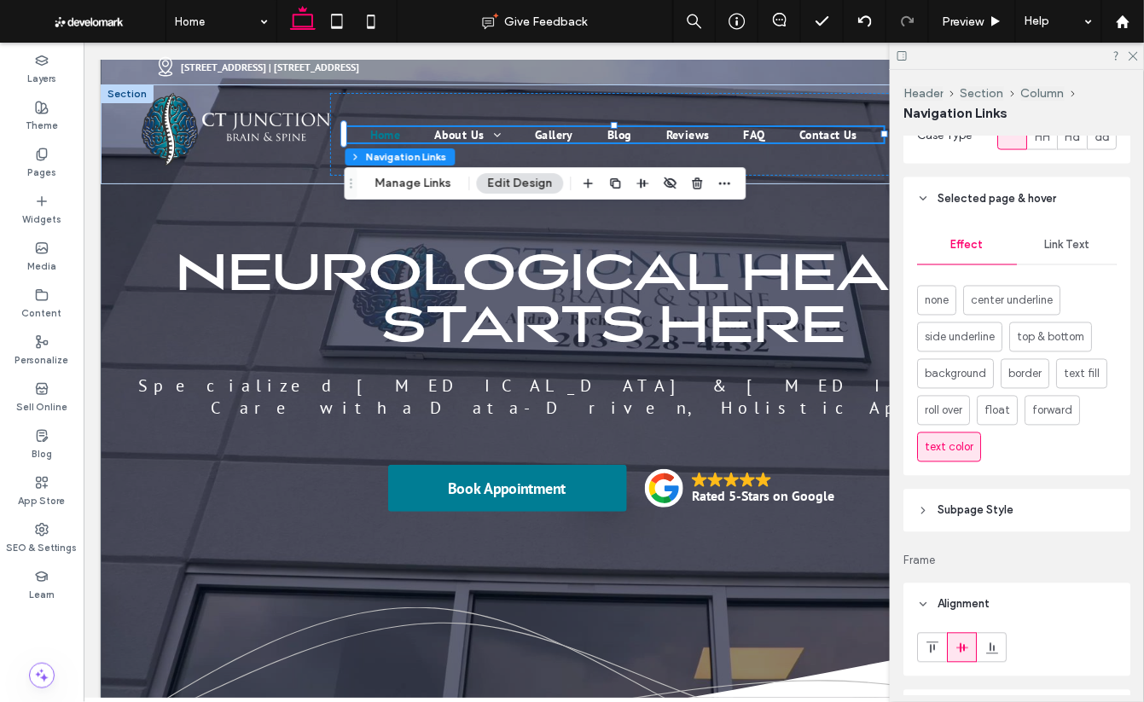
scroll to position [875, 0]
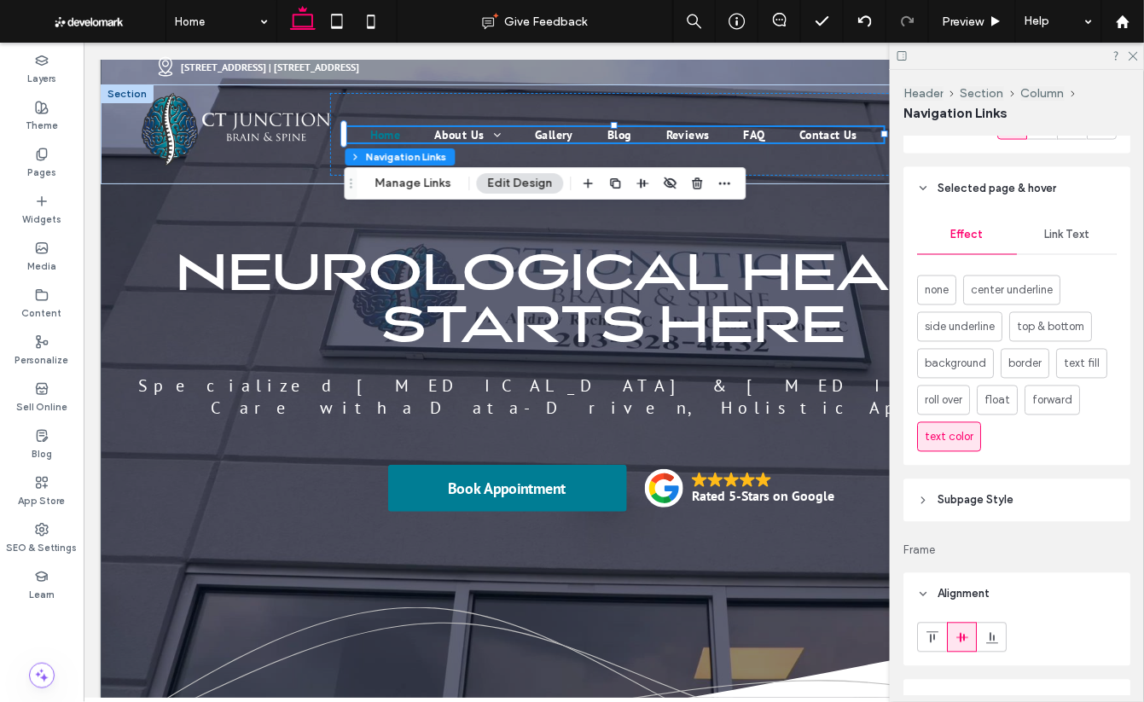
click at [987, 240] on span "Link Text" at bounding box center [1066, 236] width 45 height 14
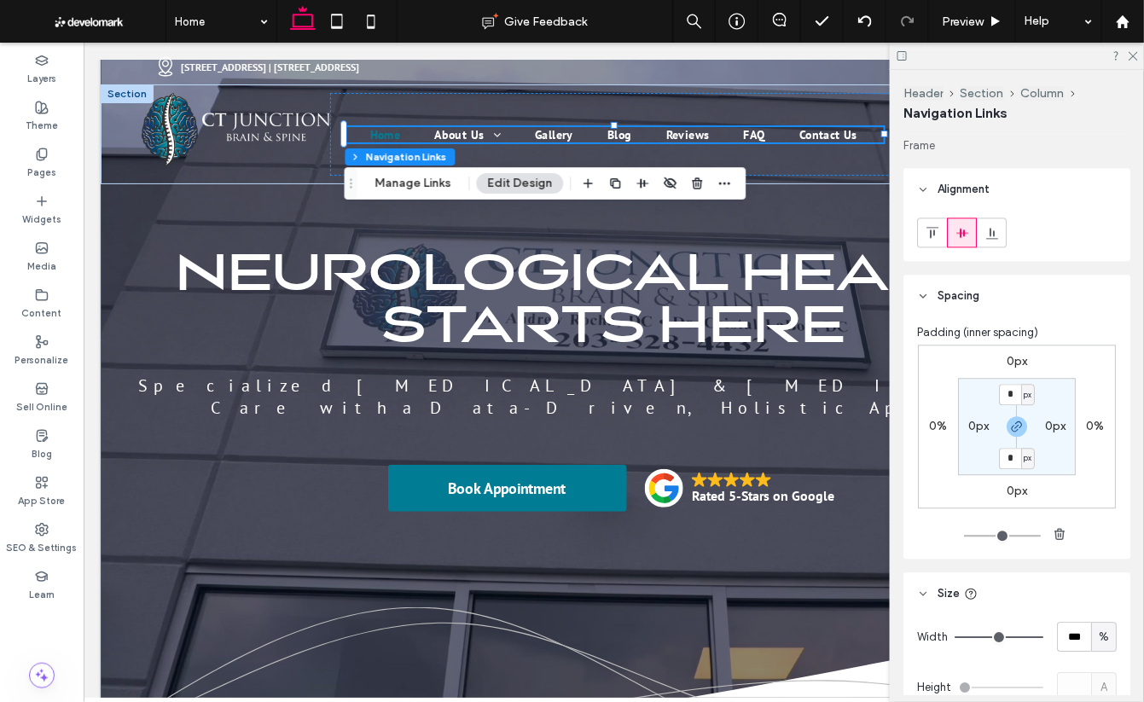
scroll to position [1369, 0]
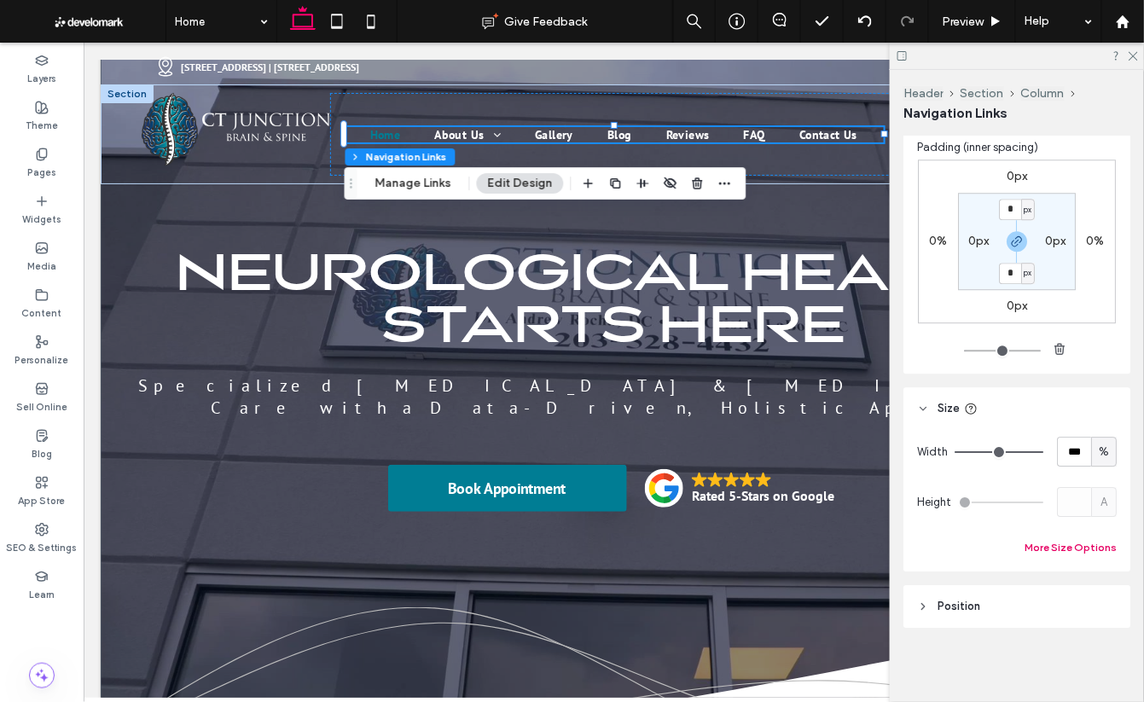
click at [987, 548] on button "More Size Options" at bounding box center [1071, 548] width 92 height 20
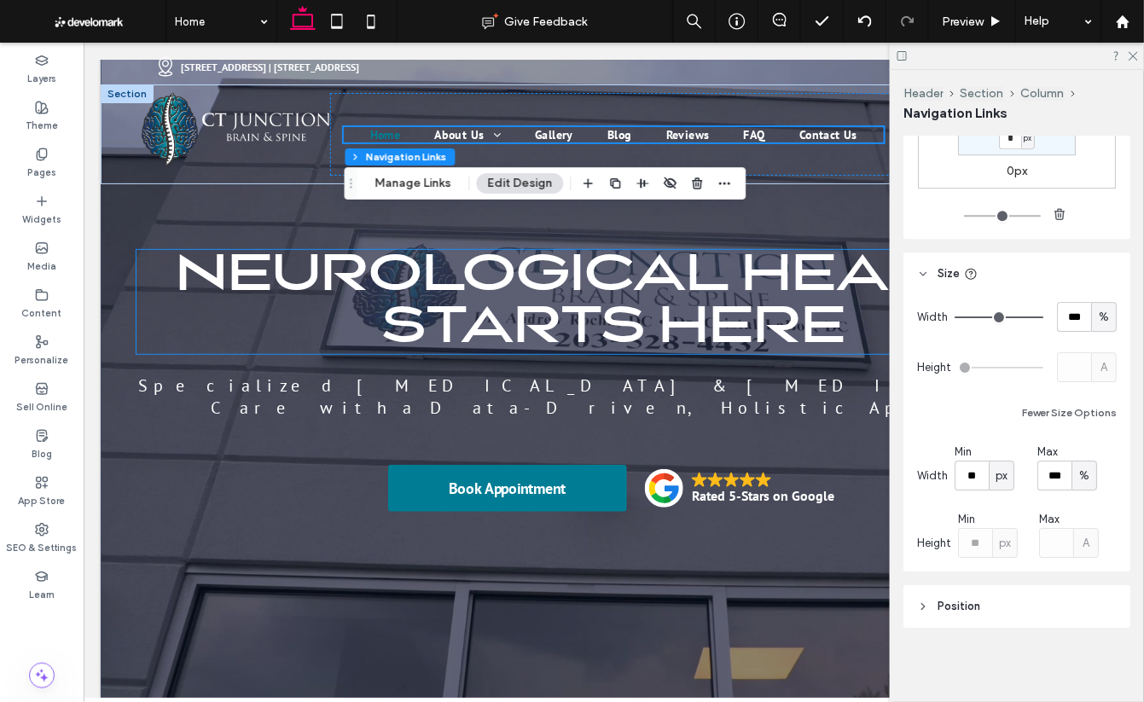
scroll to position [0, 0]
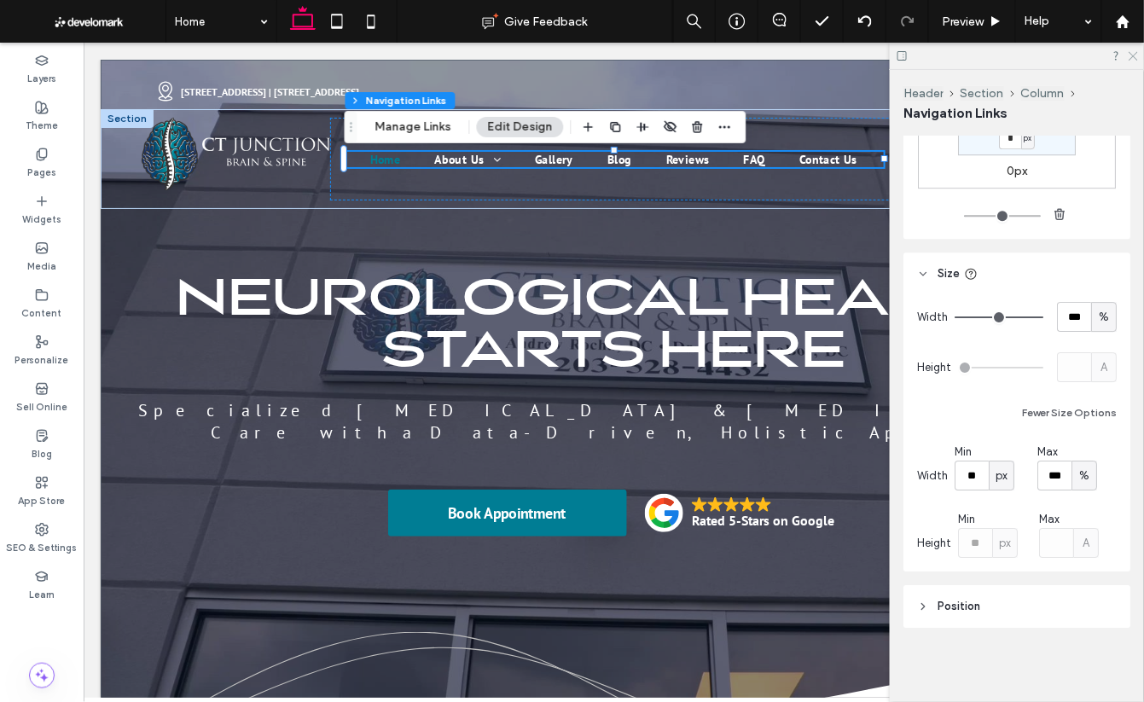
drag, startPoint x: 1130, startPoint y: 55, endPoint x: 721, endPoint y: 201, distance: 434.5
click at [987, 55] on icon at bounding box center [1132, 54] width 11 height 11
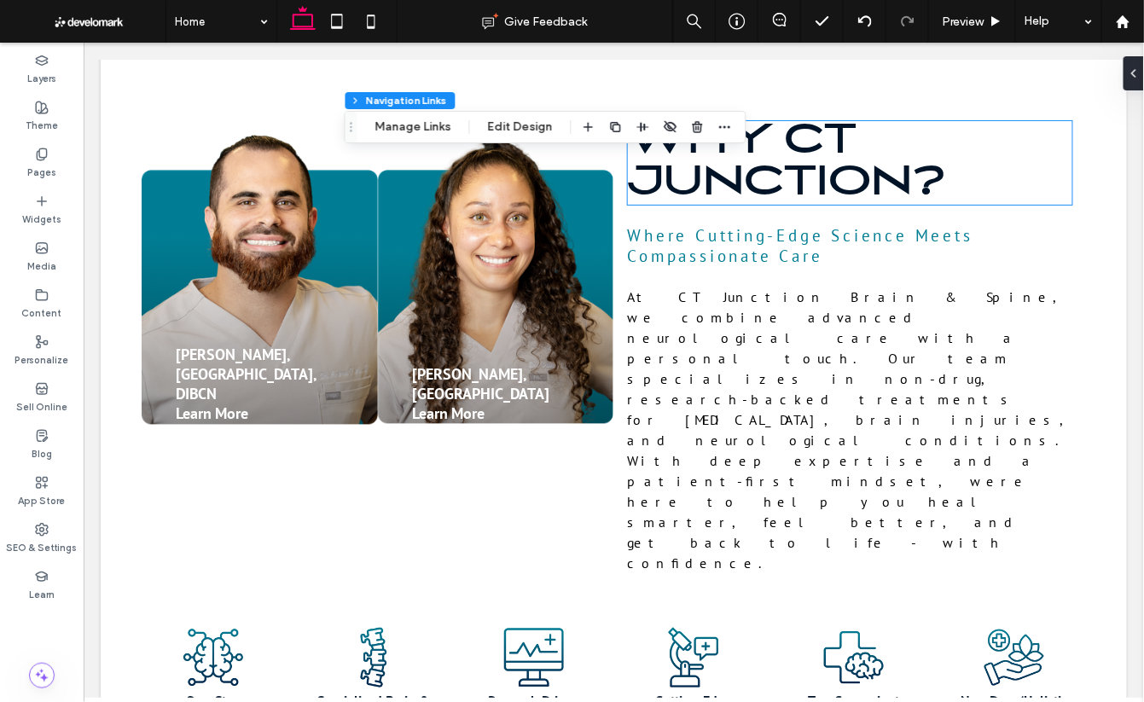
scroll to position [768, 0]
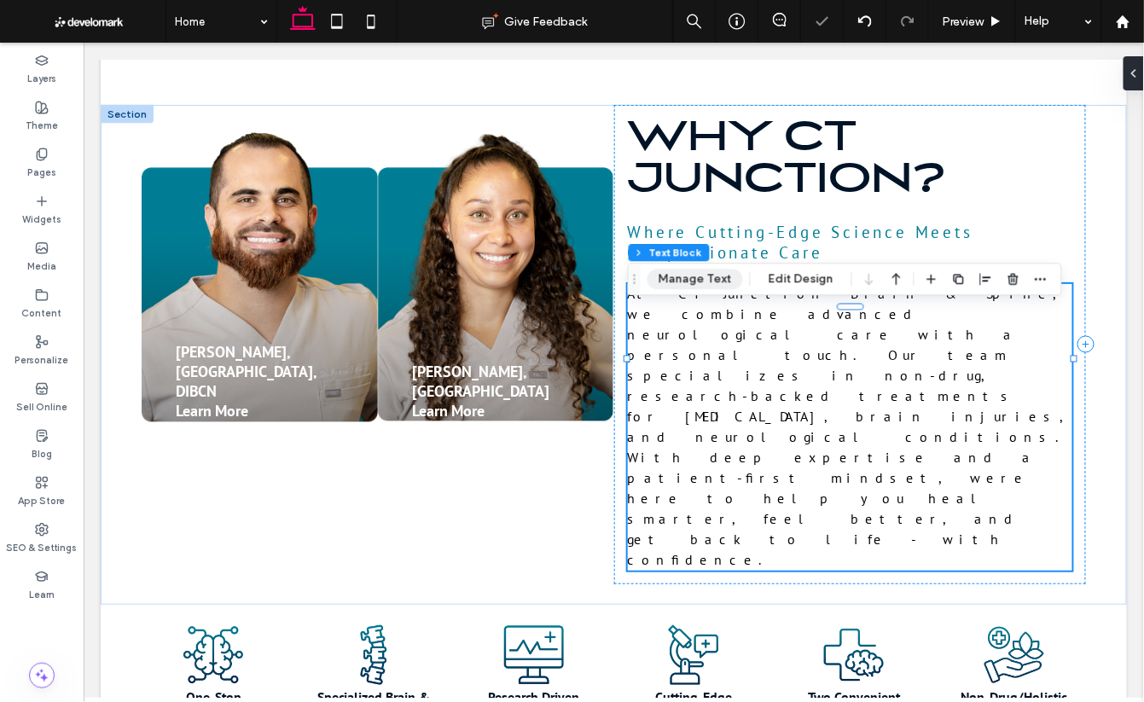
click at [707, 282] on button "Manage Text" at bounding box center [696, 279] width 96 height 20
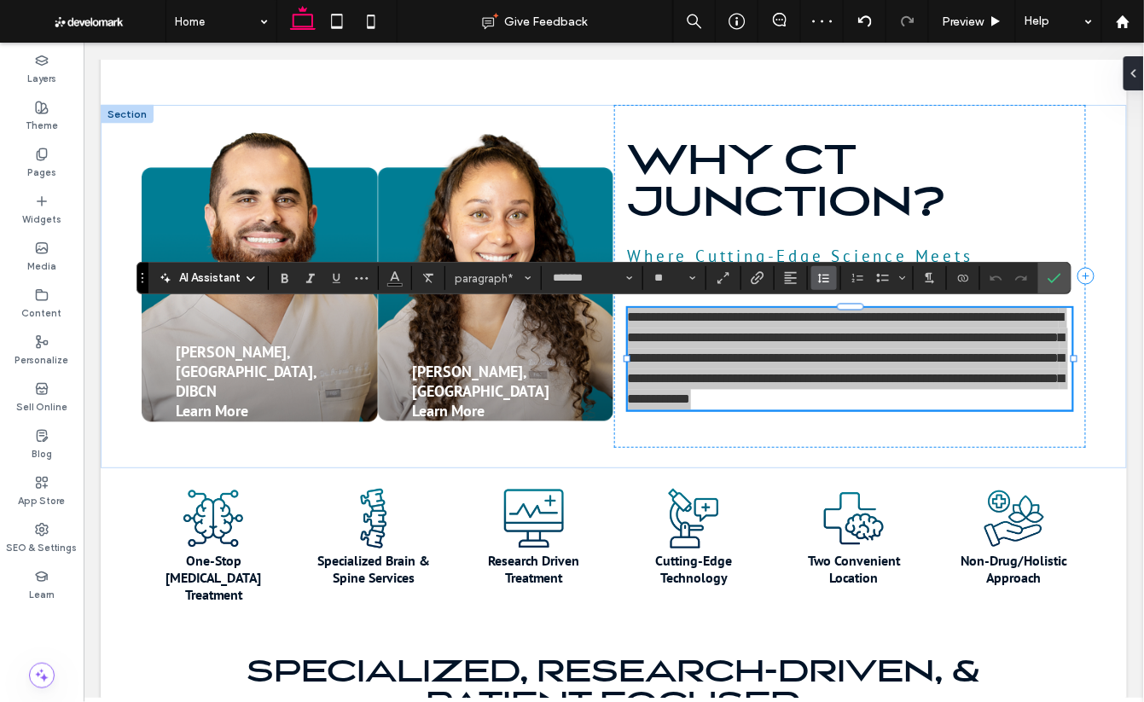
click at [822, 280] on icon "Line Height" at bounding box center [824, 278] width 14 height 14
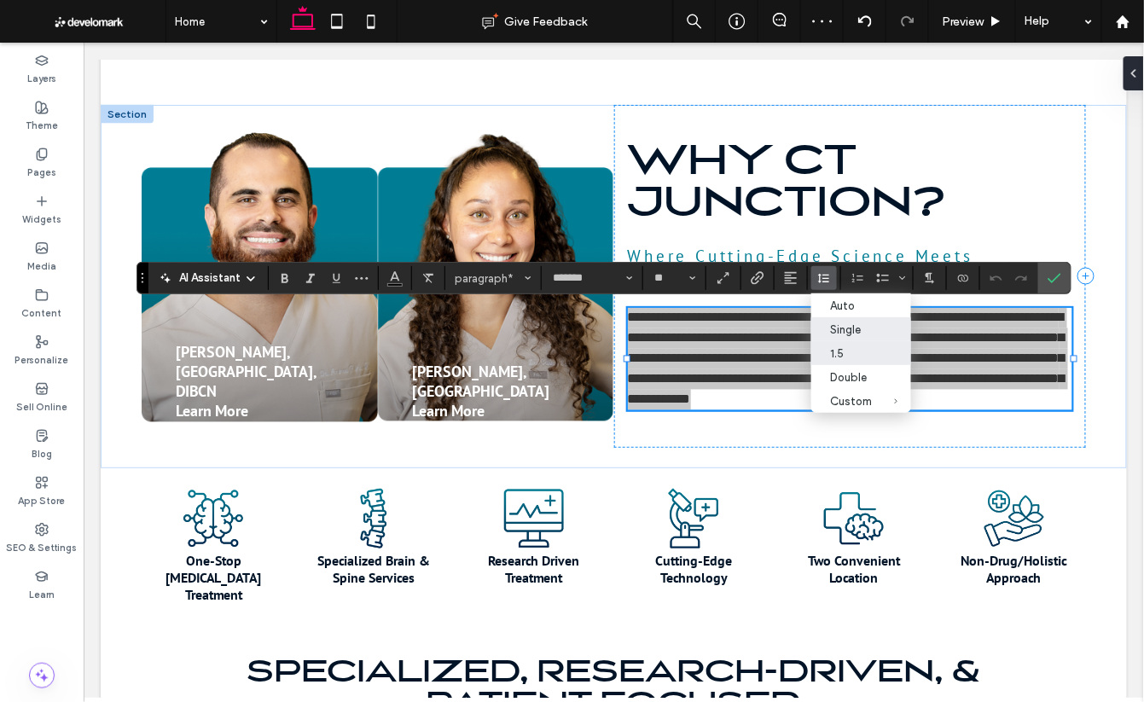
click at [852, 333] on div "Single" at bounding box center [851, 329] width 42 height 13
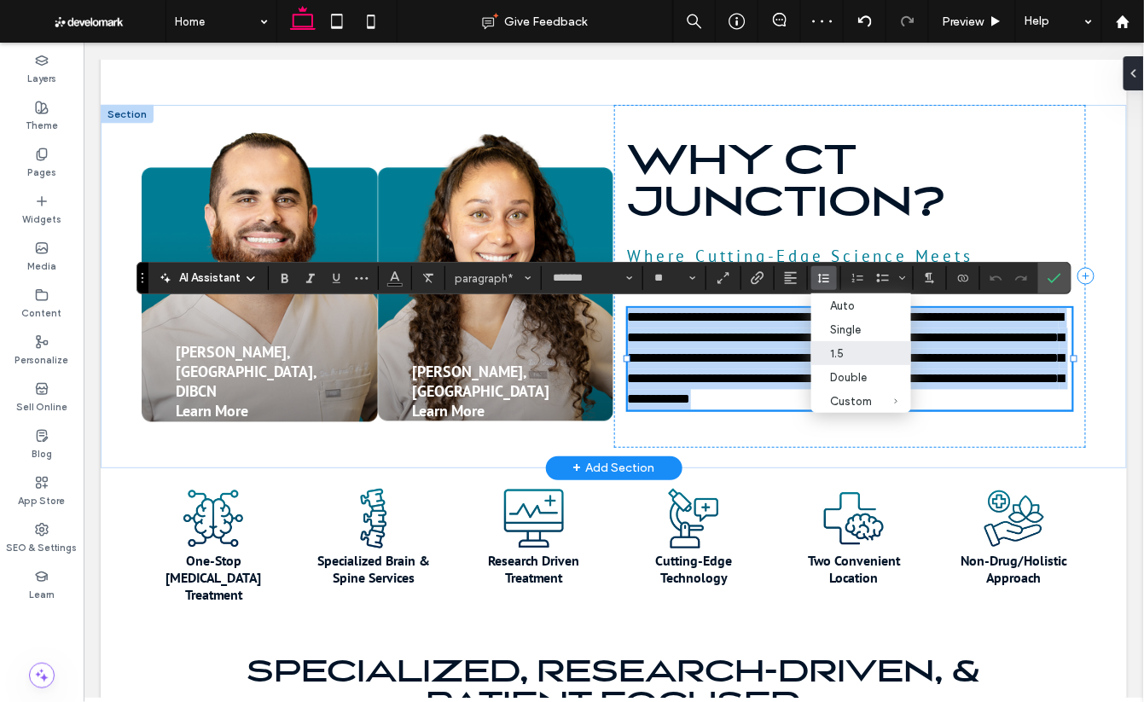
scroll to position [785, 0]
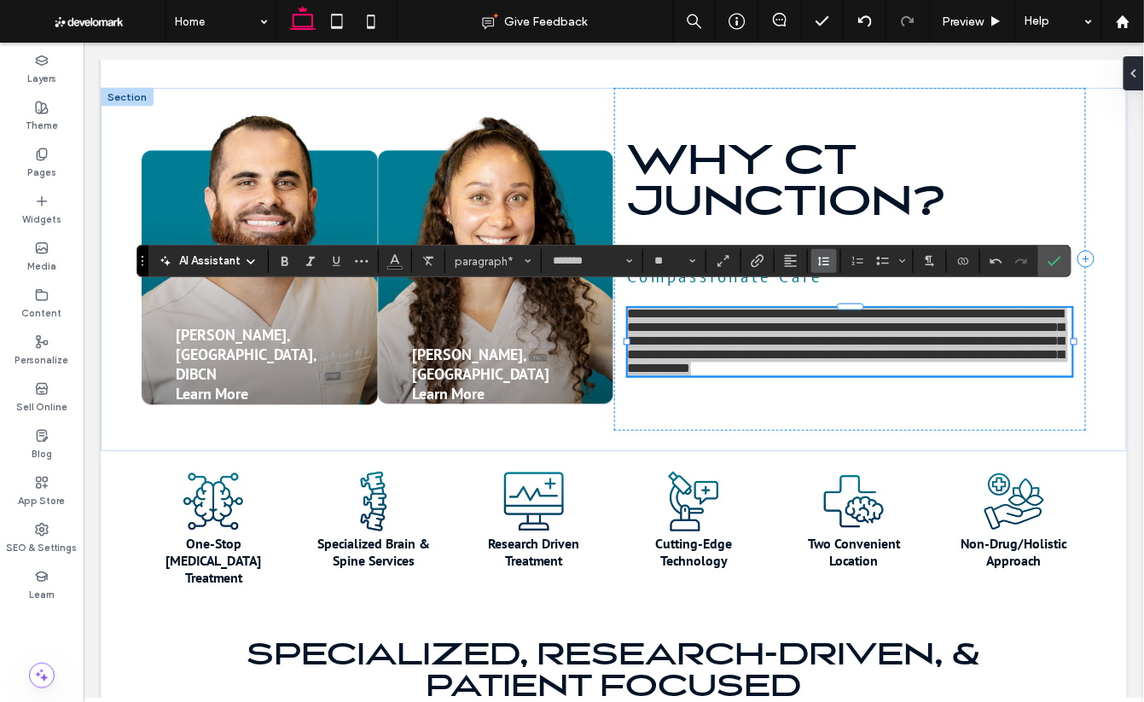
click at [825, 261] on icon "Line Height" at bounding box center [824, 261] width 14 height 14
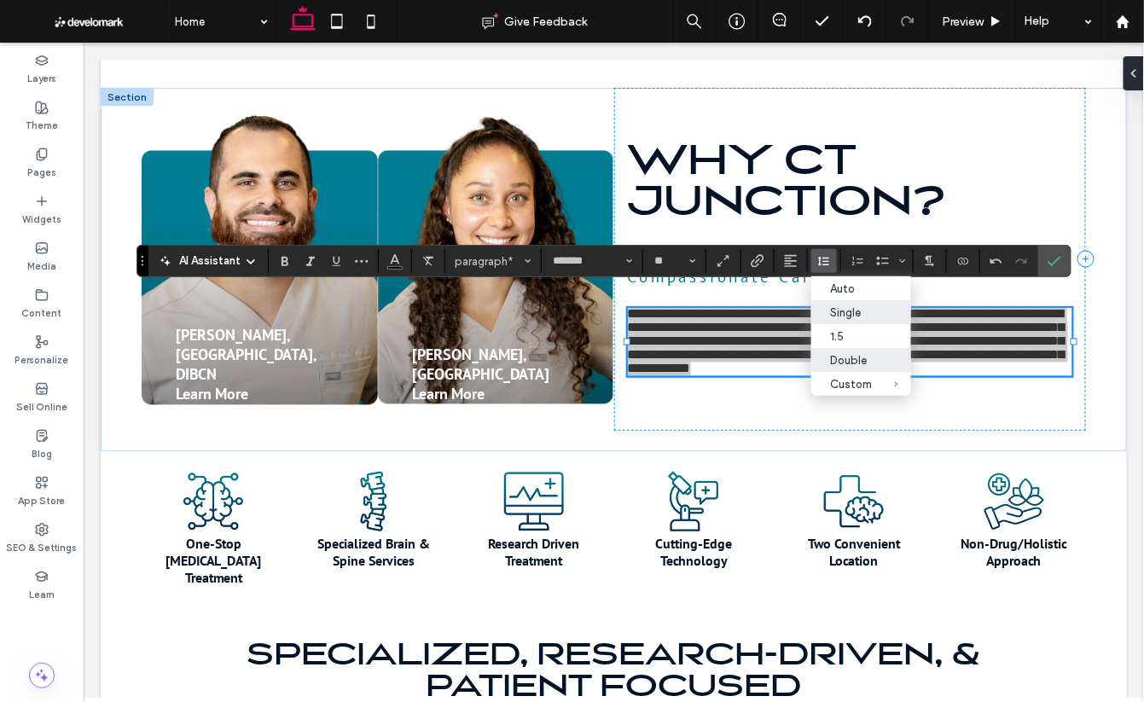
click at [860, 357] on div "Double" at bounding box center [851, 360] width 42 height 13
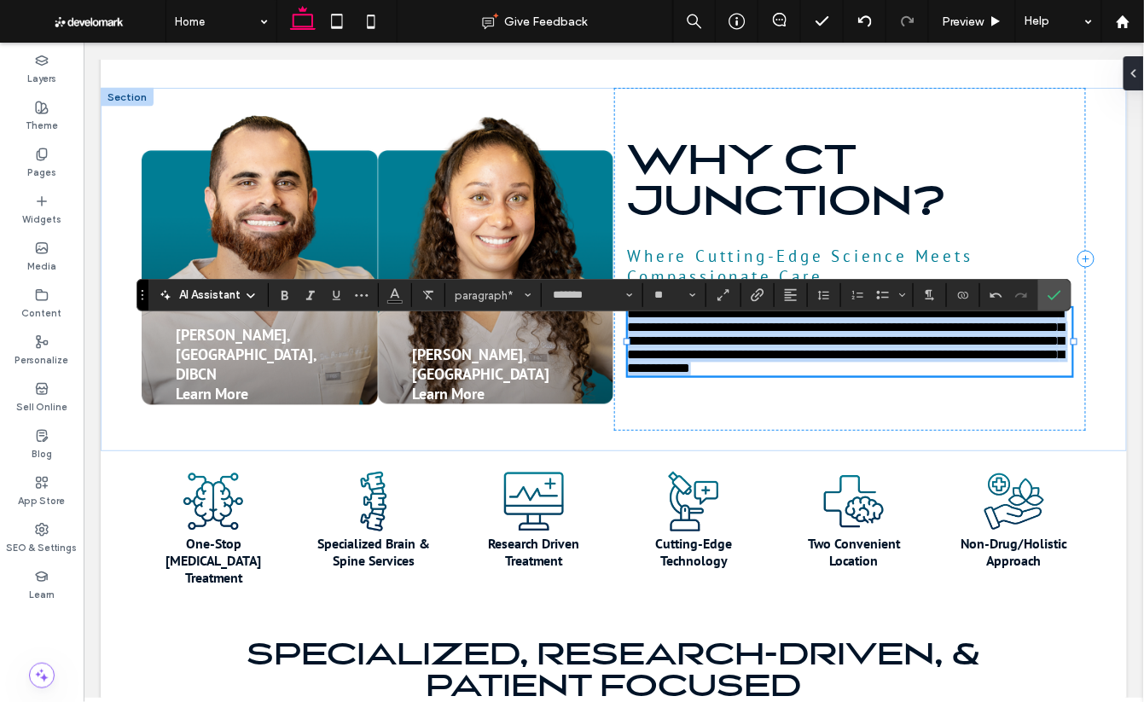
scroll to position [751, 0]
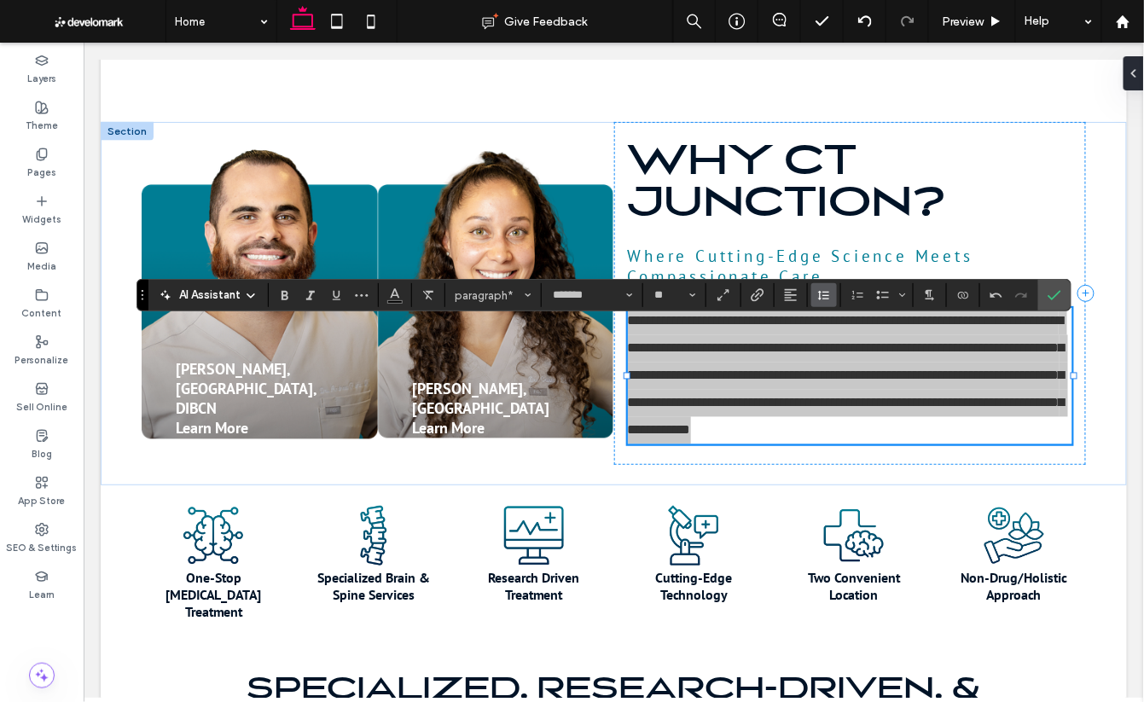
click at [821, 297] on icon "Line Height" at bounding box center [824, 295] width 14 height 14
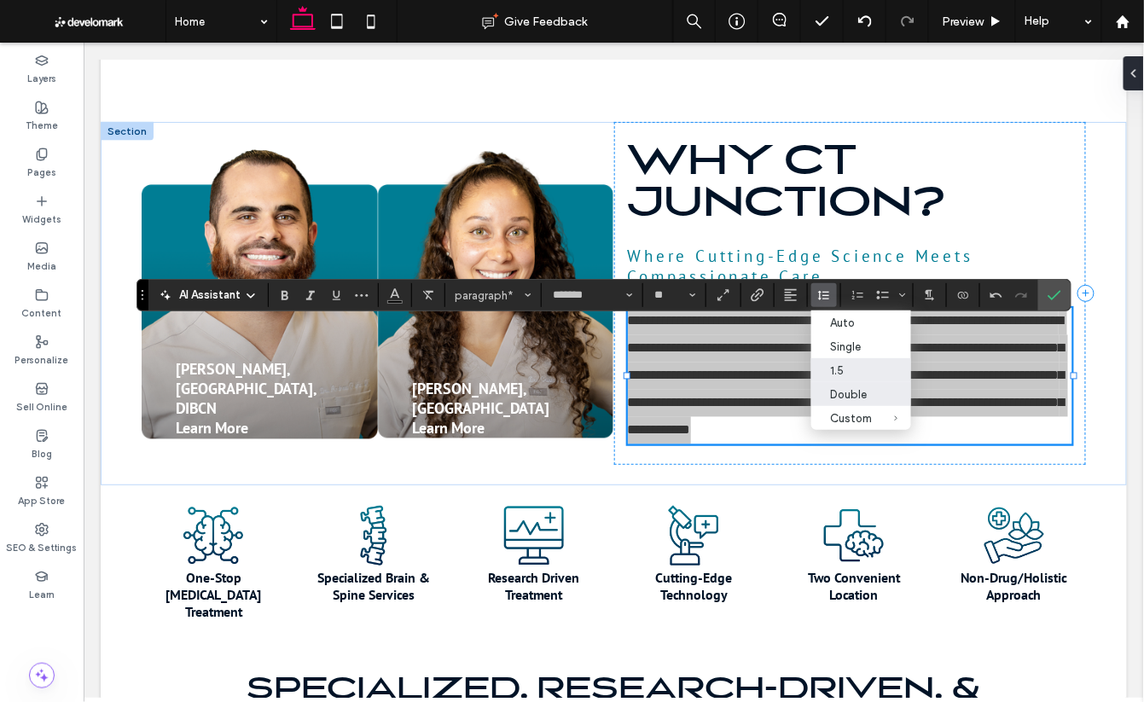
click at [840, 365] on div "1.5" at bounding box center [851, 370] width 42 height 13
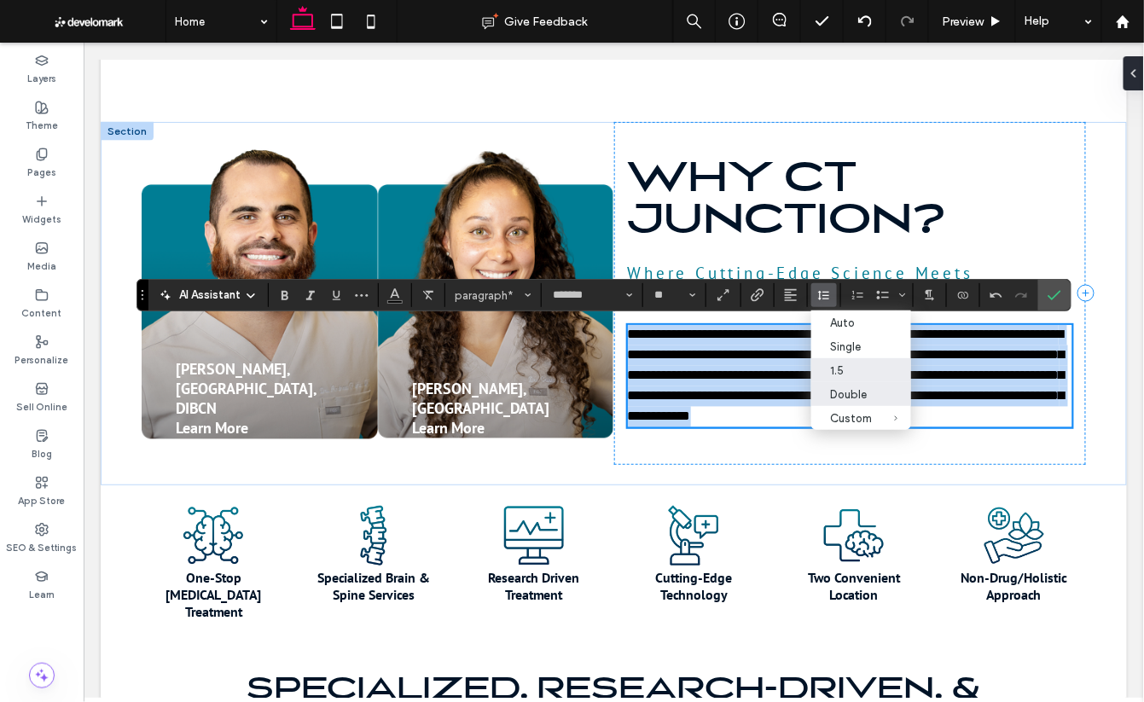
scroll to position [768, 0]
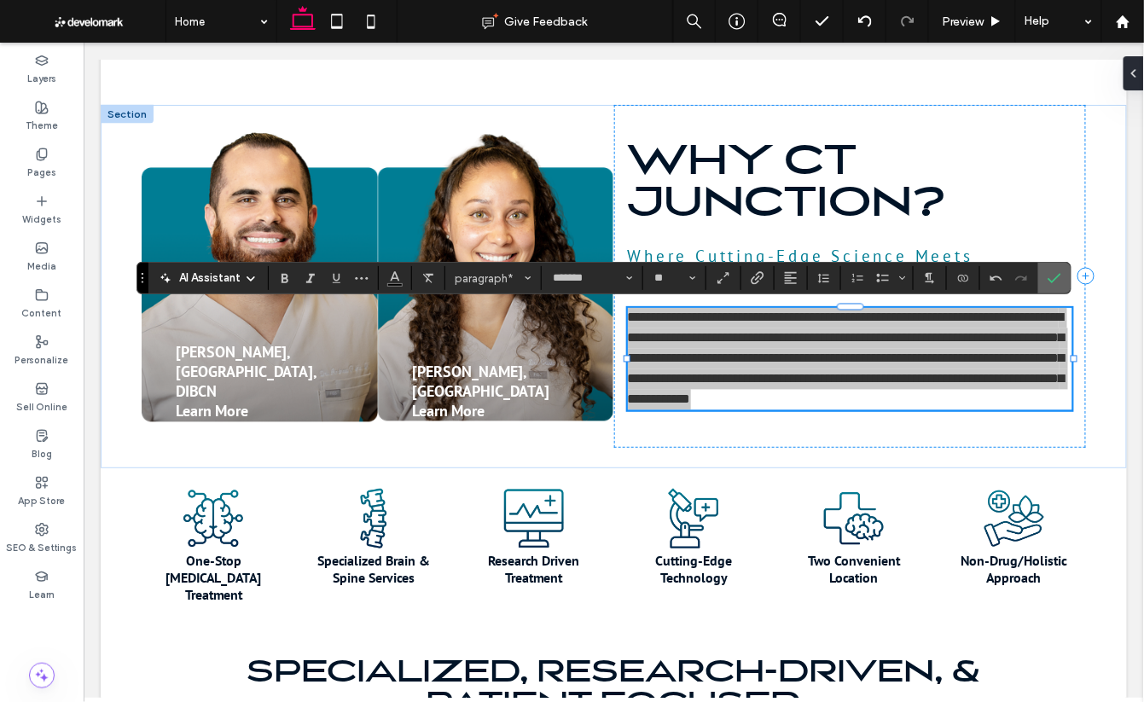
click at [987, 283] on icon "Confirm" at bounding box center [1055, 278] width 14 height 14
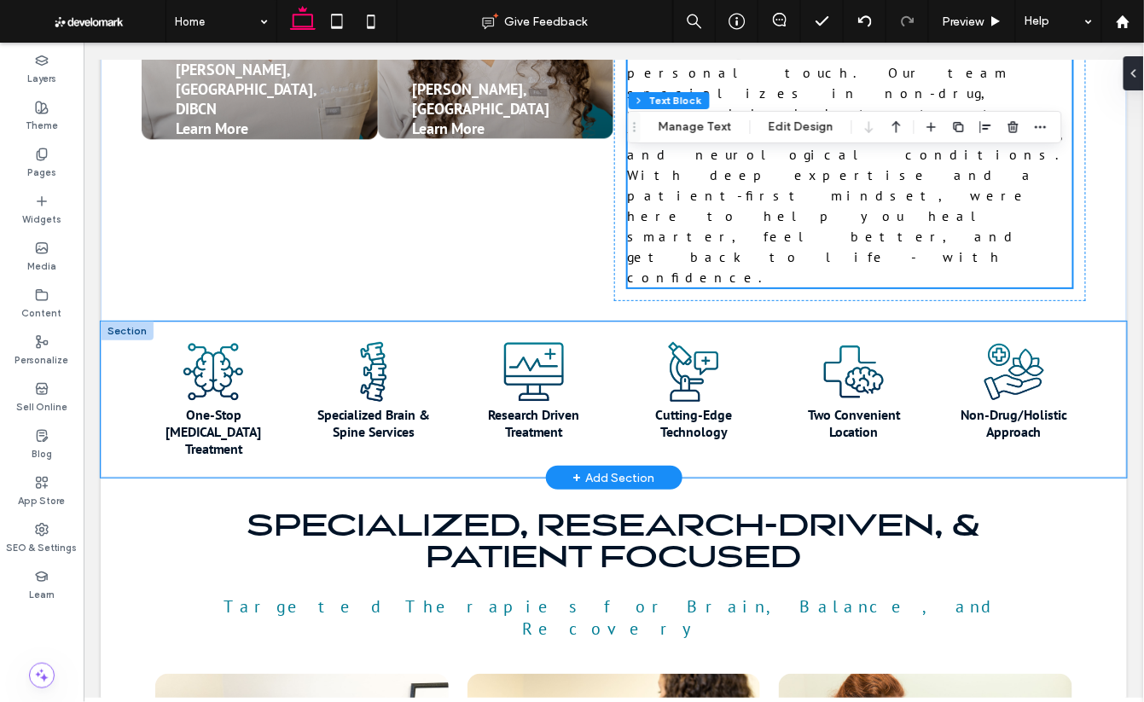
scroll to position [1049, 0]
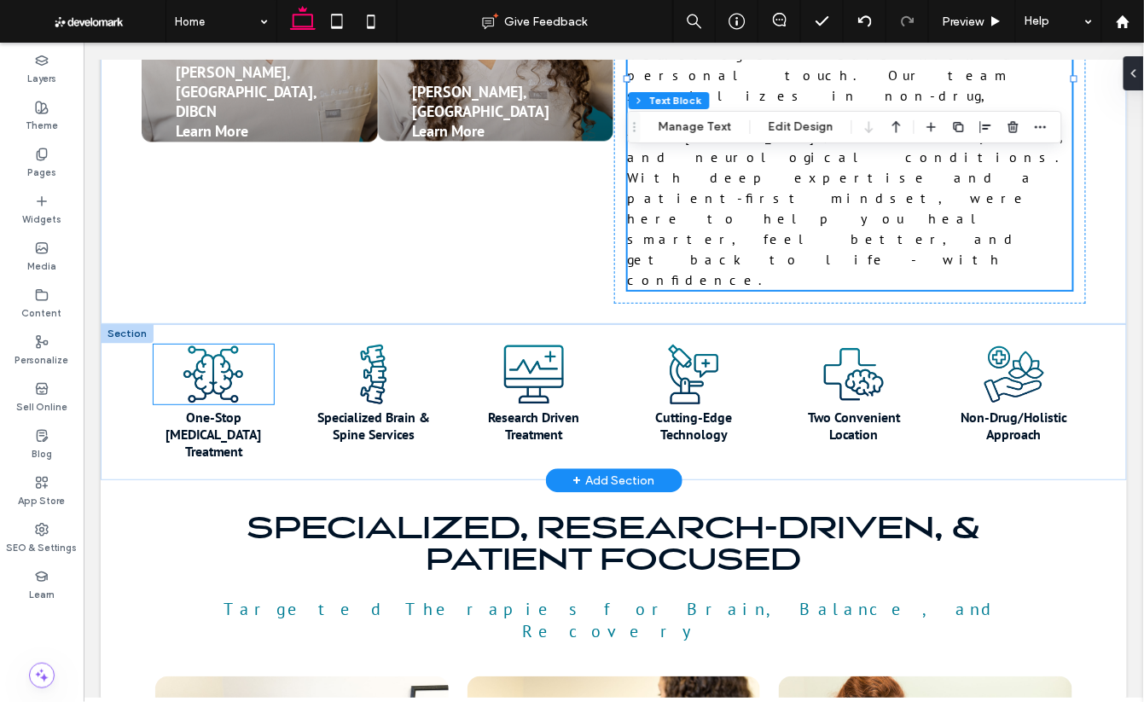
click at [206, 344] on img at bounding box center [213, 374] width 120 height 60
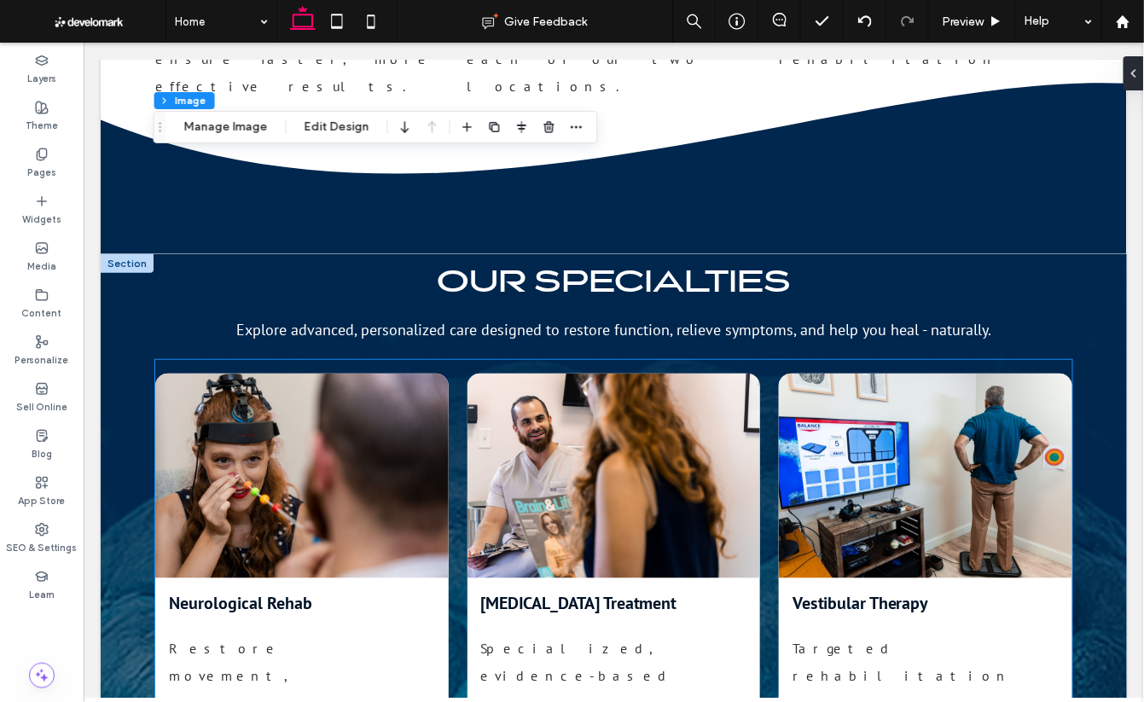
scroll to position [2138, 0]
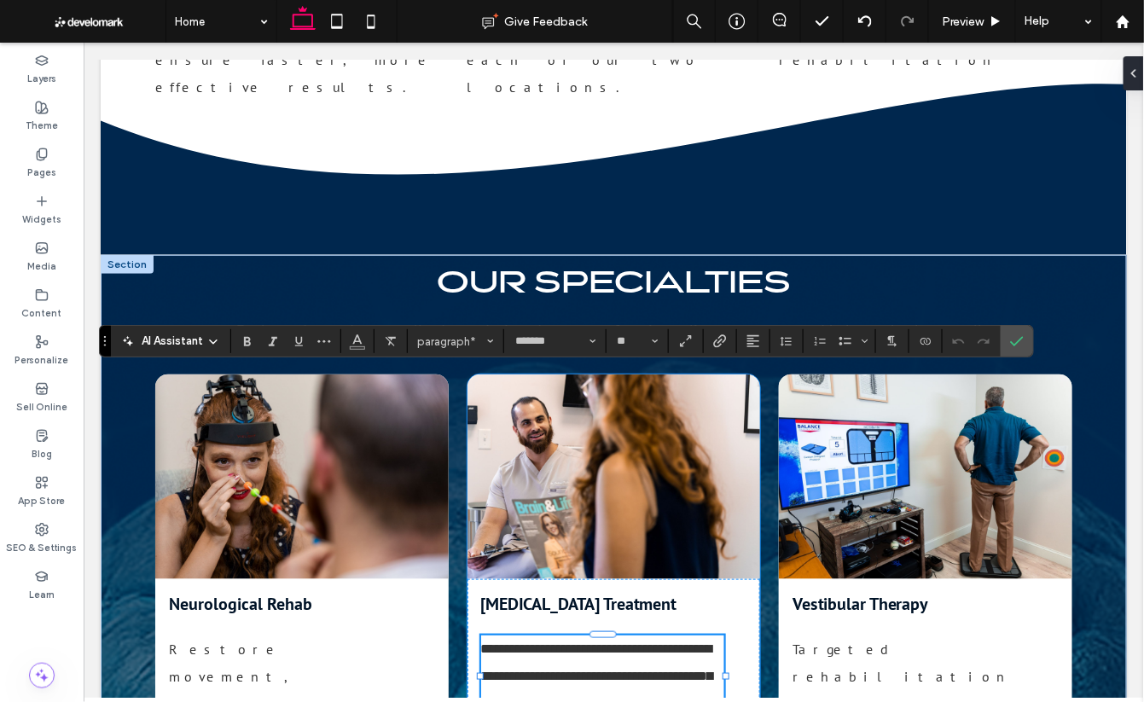
click at [720, 635] on p "**********" at bounding box center [602, 676] width 244 height 82
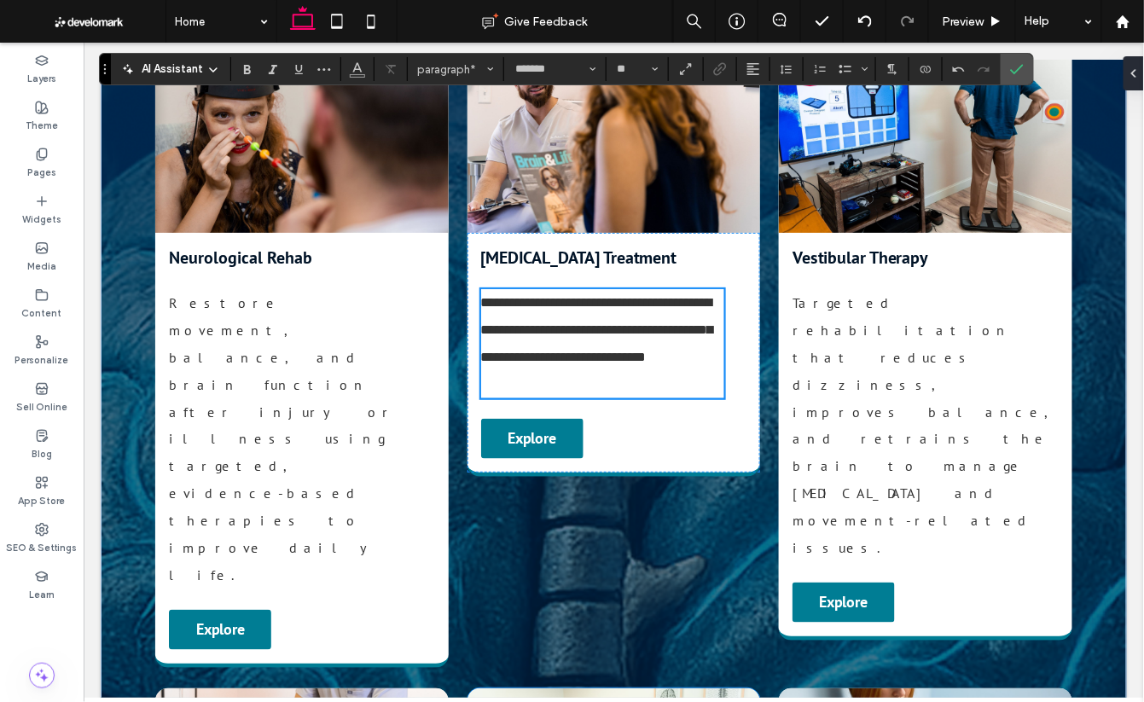
scroll to position [2513, 0]
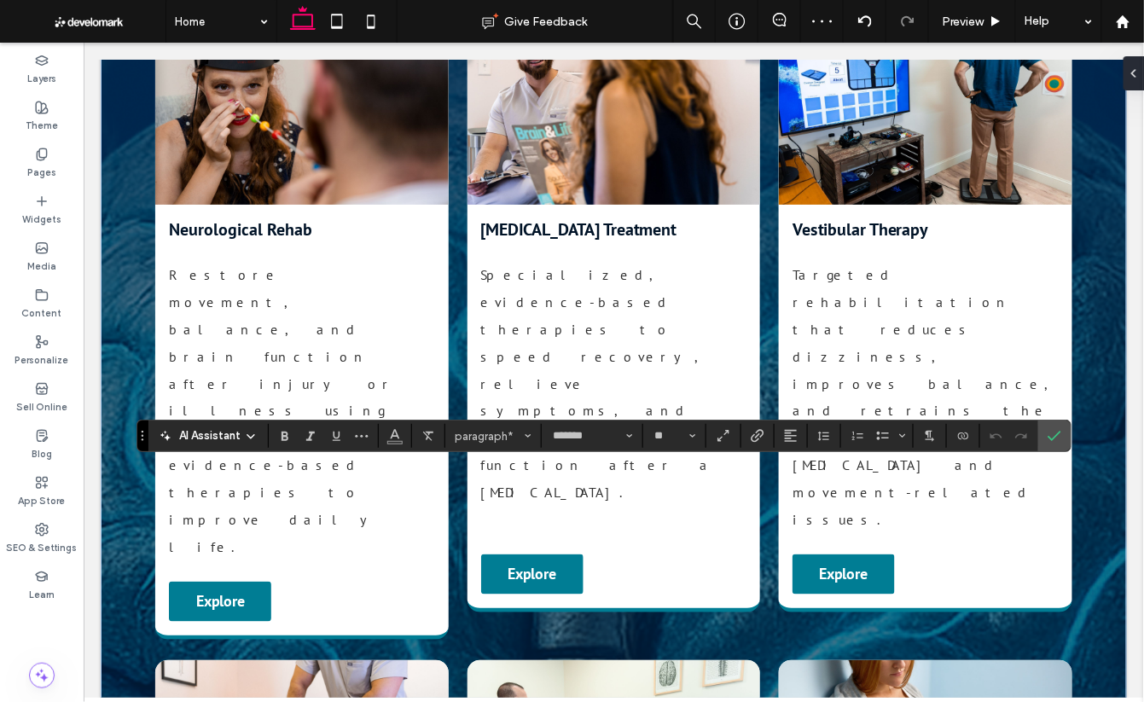
click at [987, 437] on use "Confirm" at bounding box center [1056, 436] width 14 height 10
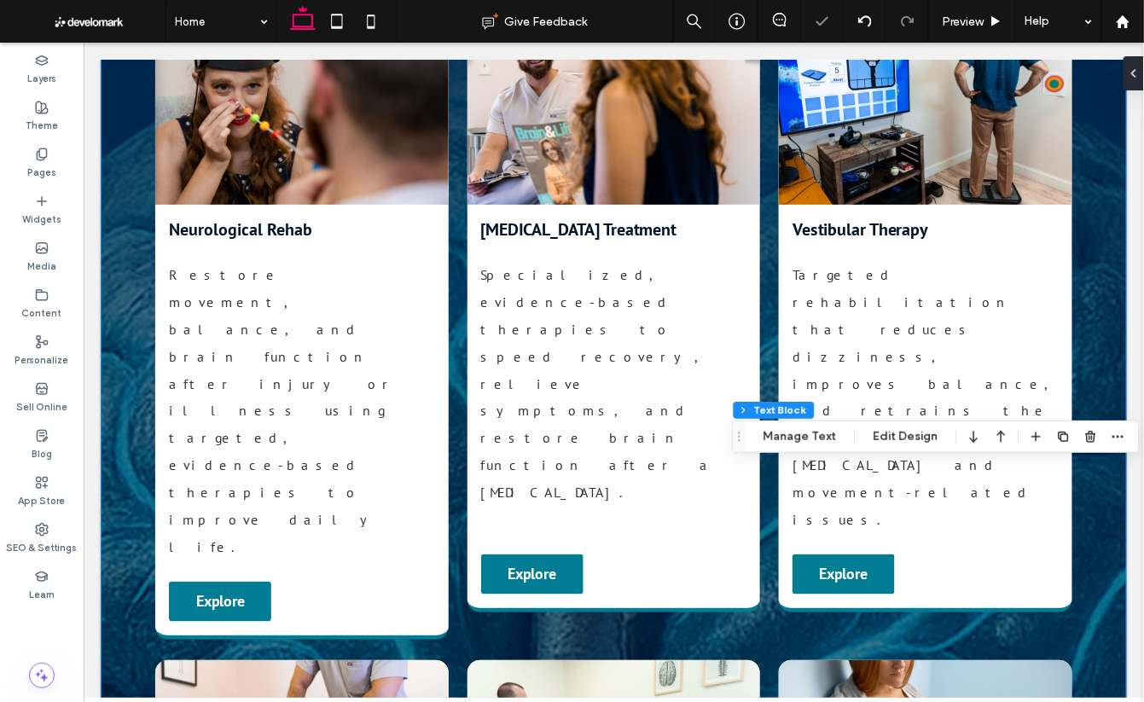
click at [987, 589] on div "Our Specialties Explore advanced, personalized care designed to restore functio…" at bounding box center [613, 624] width 1026 height 1488
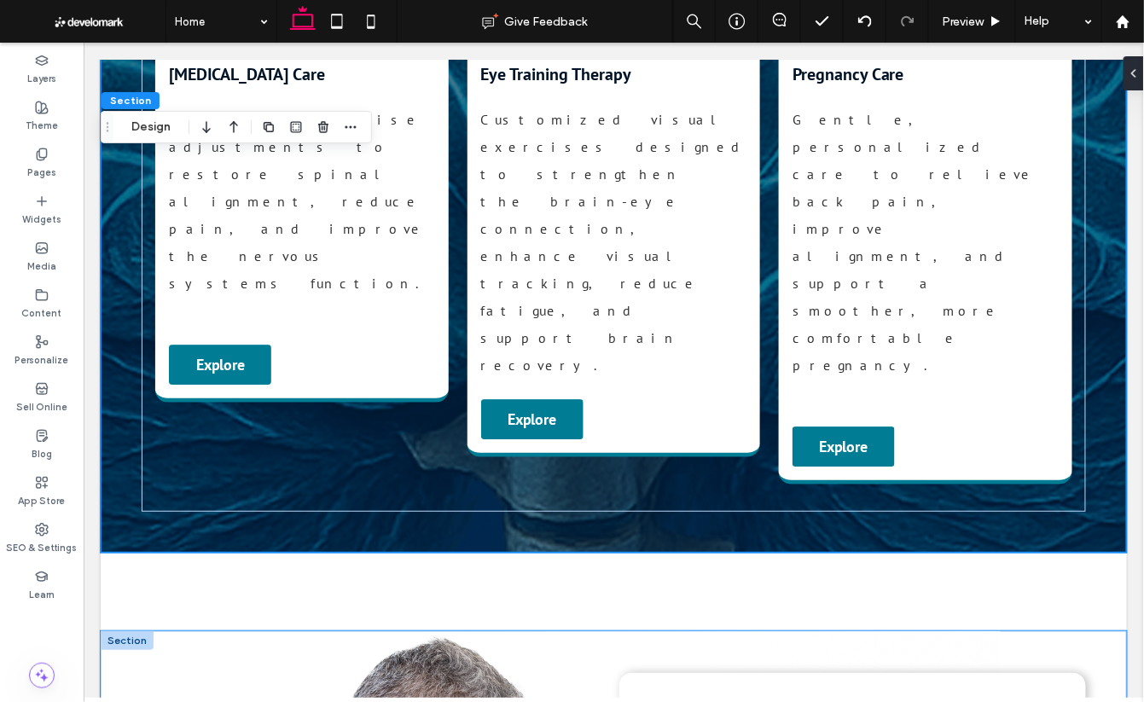
scroll to position [3286, 0]
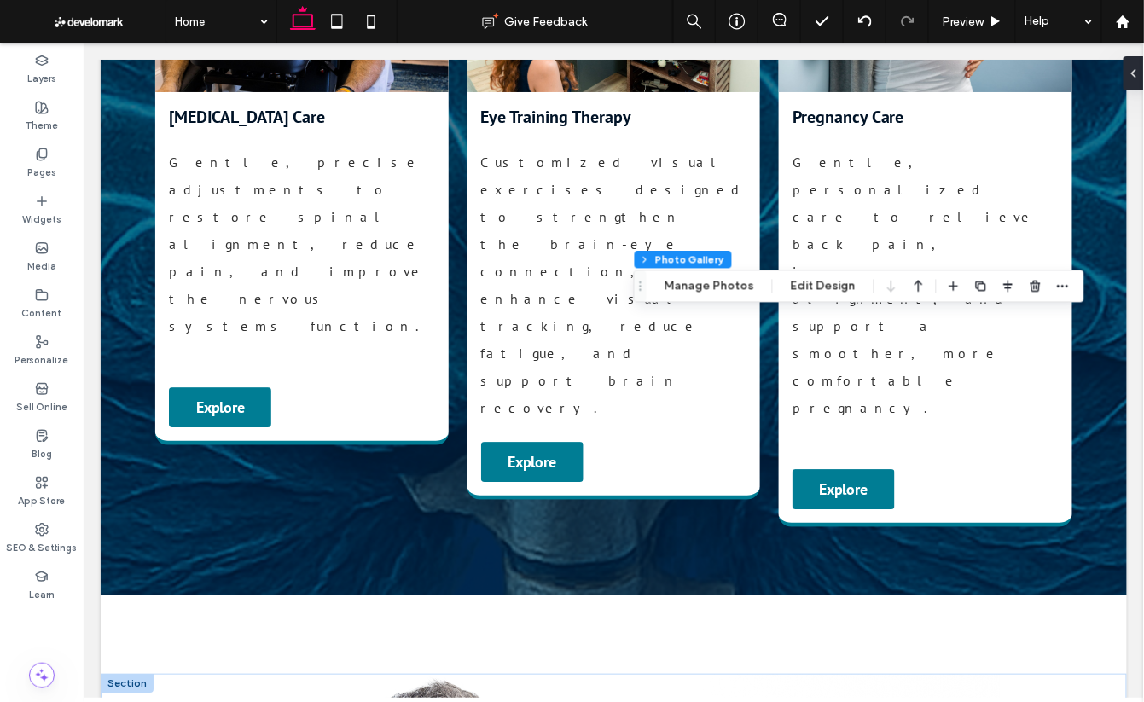
click at [806, 294] on button "Edit Design" at bounding box center [823, 286] width 87 height 20
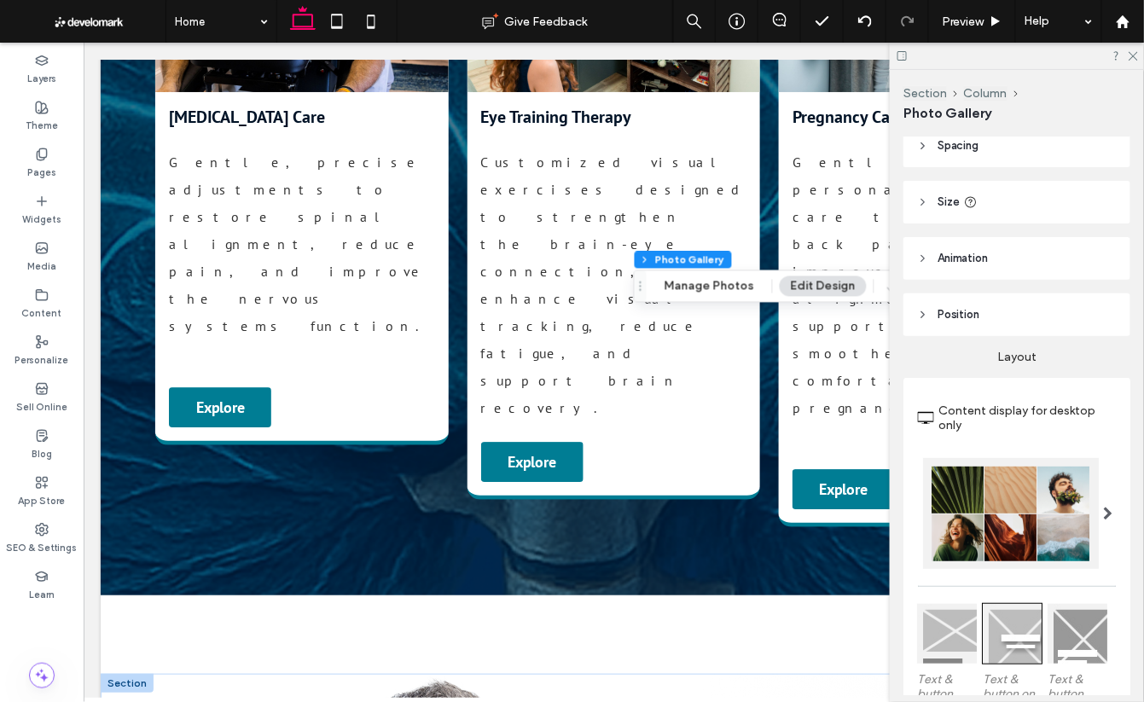
scroll to position [0, 0]
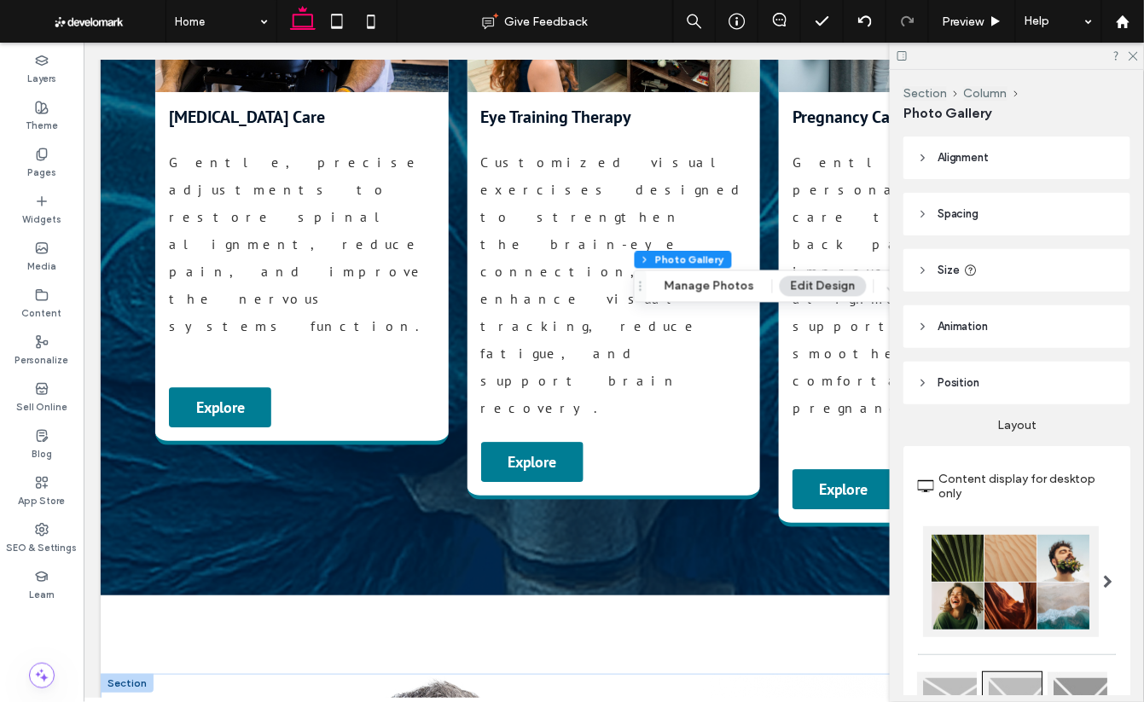
click at [972, 325] on span "Animation" at bounding box center [963, 326] width 51 height 17
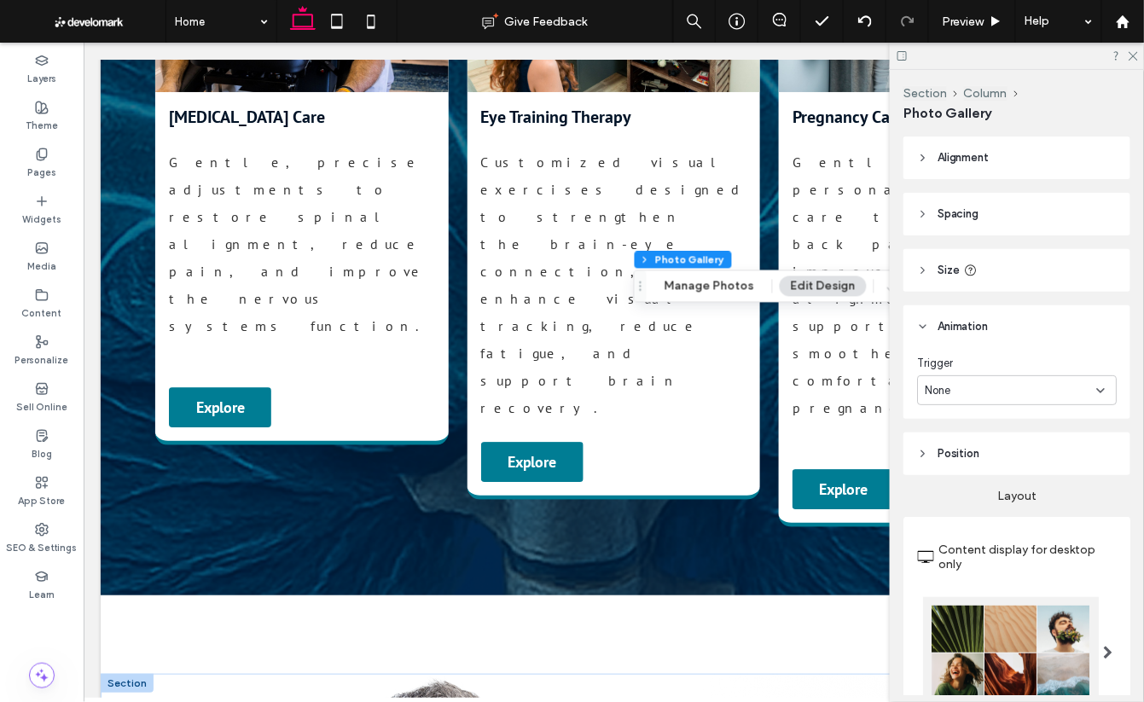
click at [959, 395] on div "None" at bounding box center [1010, 390] width 171 height 17
click at [725, 302] on div "Section Column Photo Gallery Manage Photos Edit Design" at bounding box center [859, 286] width 450 height 32
click at [726, 294] on button "Manage Photos" at bounding box center [710, 286] width 112 height 20
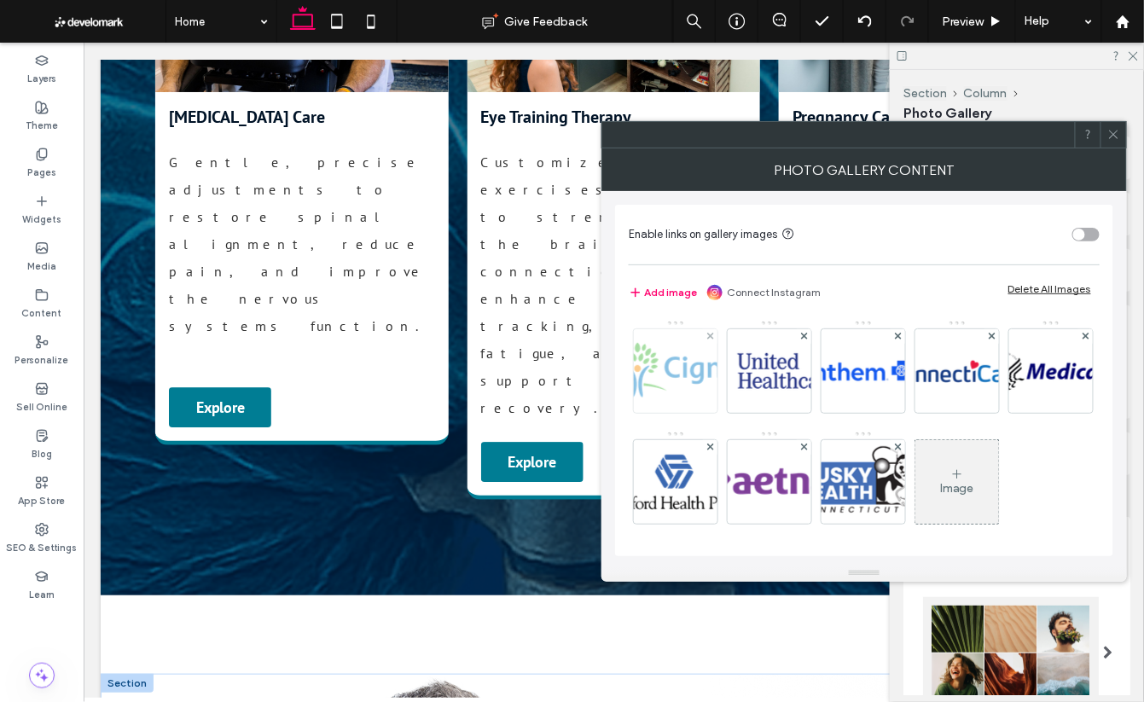
click at [680, 371] on img at bounding box center [675, 370] width 137 height 57
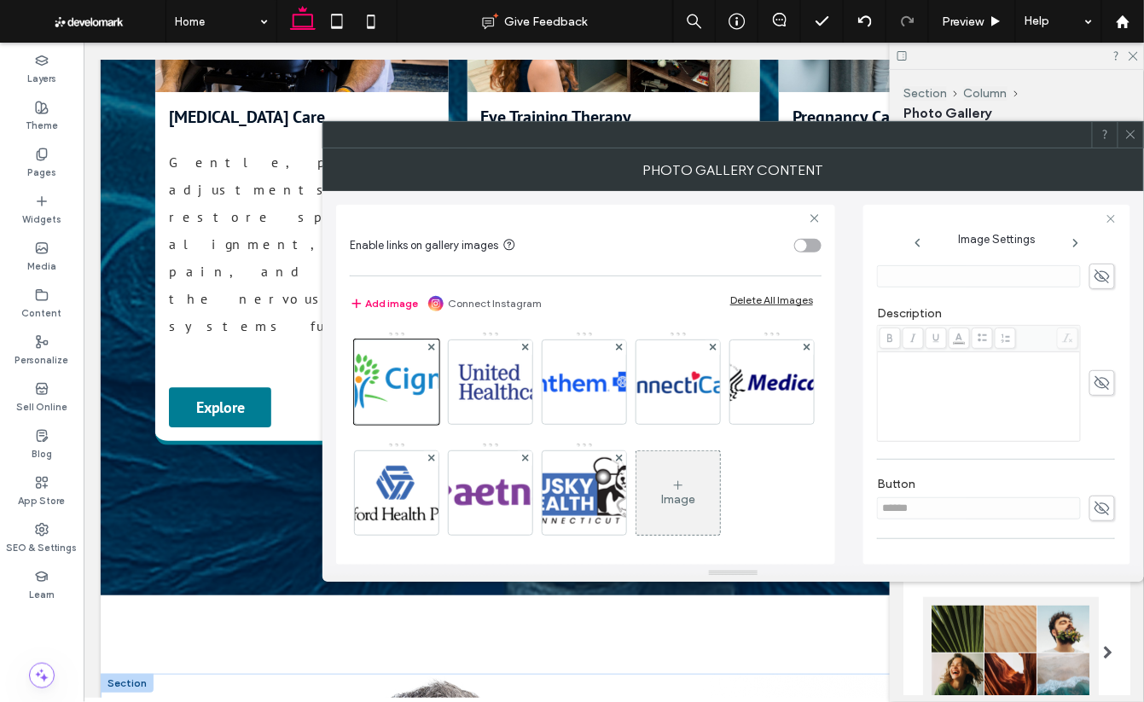
scroll to position [428, 0]
click at [987, 137] on div at bounding box center [1131, 135] width 26 height 26
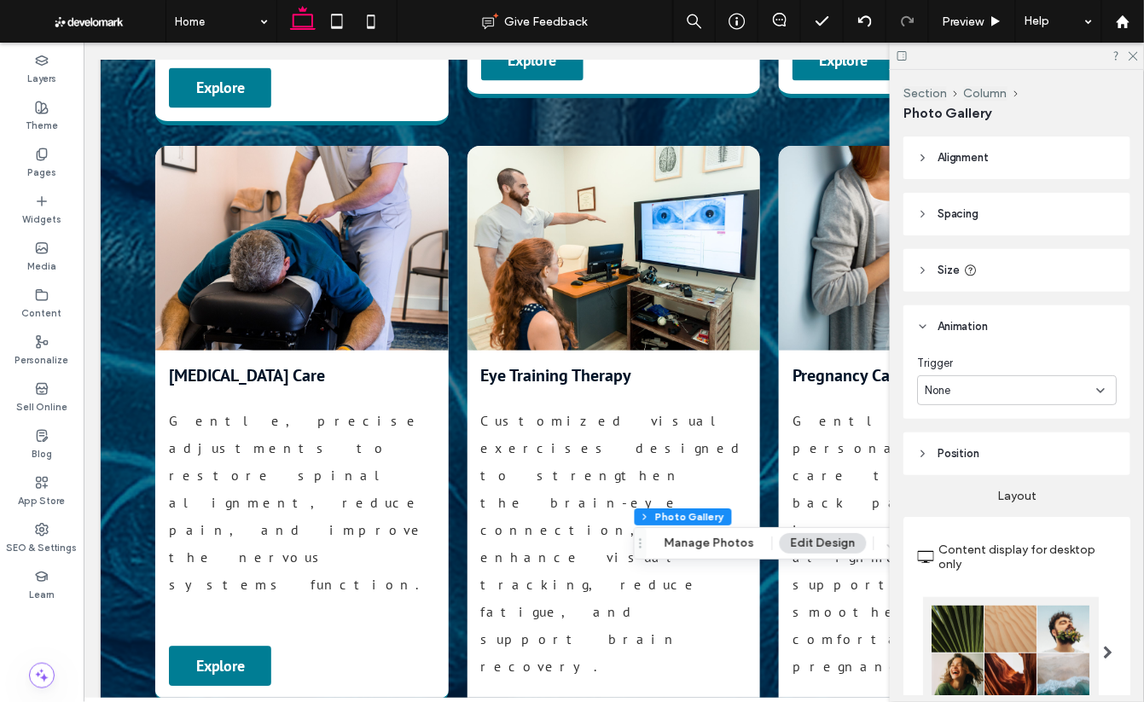
scroll to position [3025, 0]
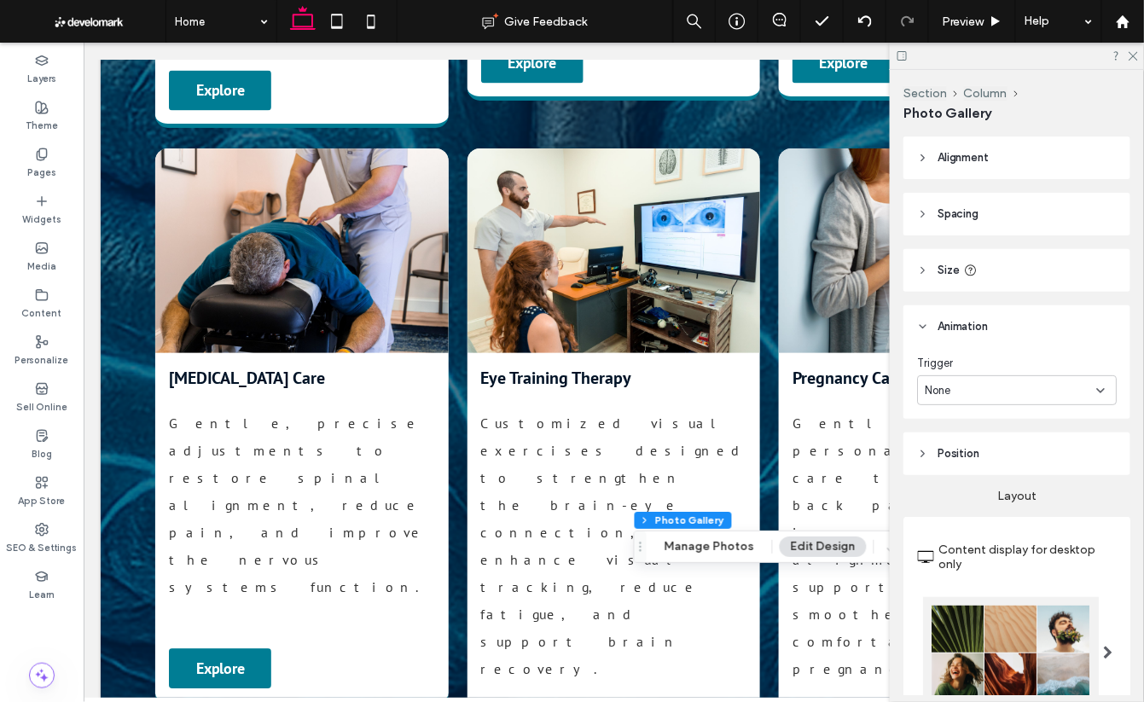
drag, startPoint x: 1130, startPoint y: 57, endPoint x: 1113, endPoint y: 67, distance: 20.6
click at [987, 57] on icon at bounding box center [1132, 54] width 11 height 11
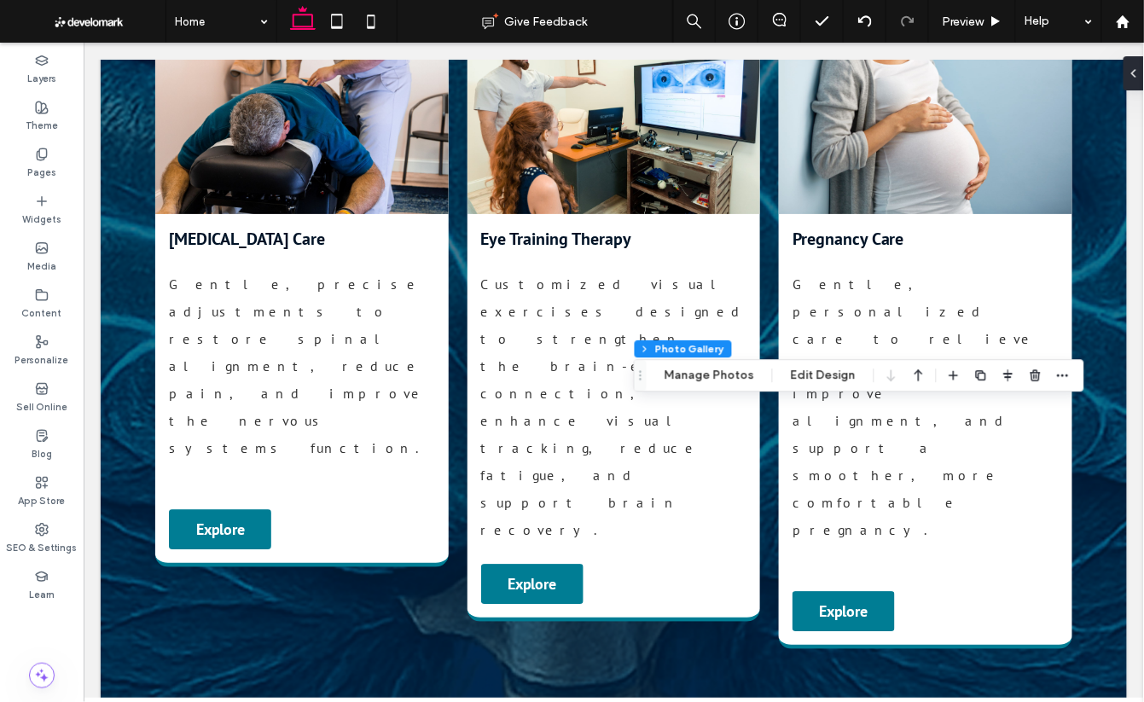
scroll to position [3196, 0]
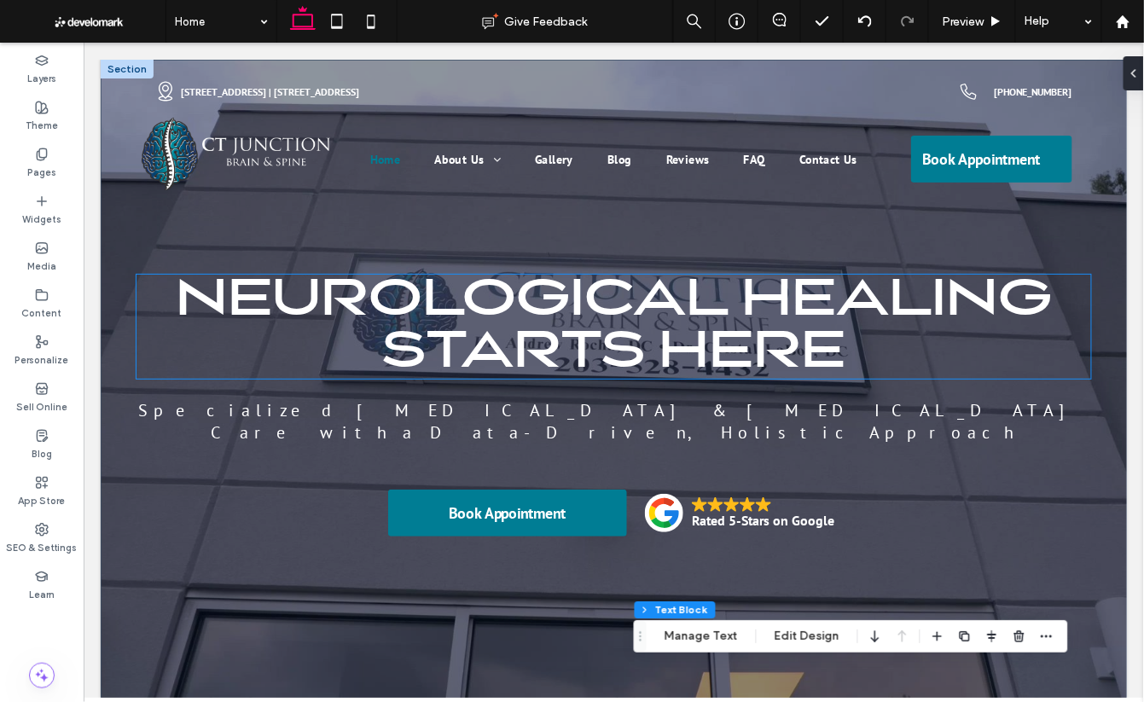
scroll to position [87, 0]
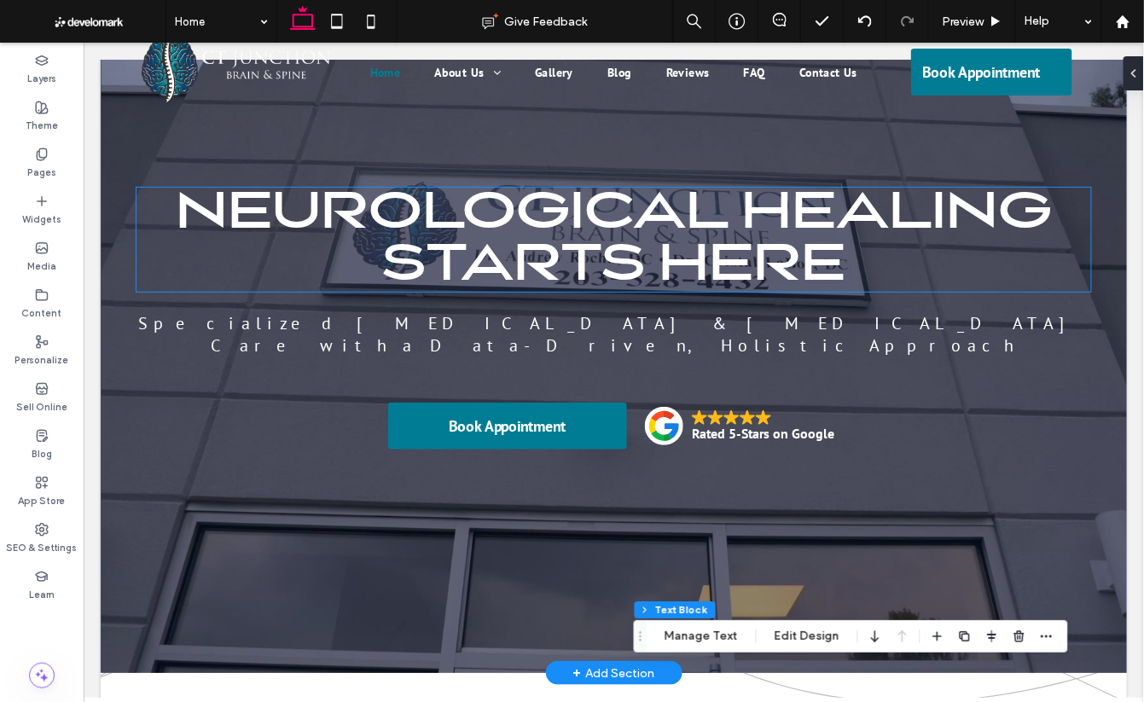
click at [706, 254] on span "Neurological Healing Starts Here" at bounding box center [613, 239] width 876 height 104
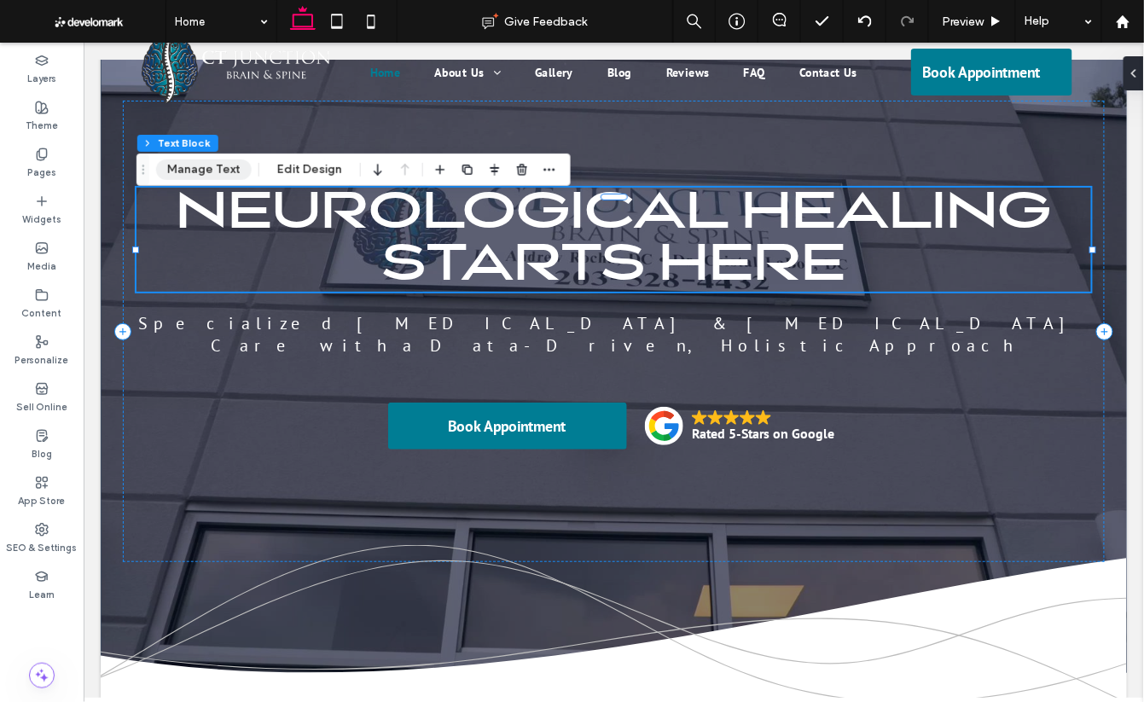
click at [226, 168] on button "Manage Text" at bounding box center [204, 170] width 96 height 20
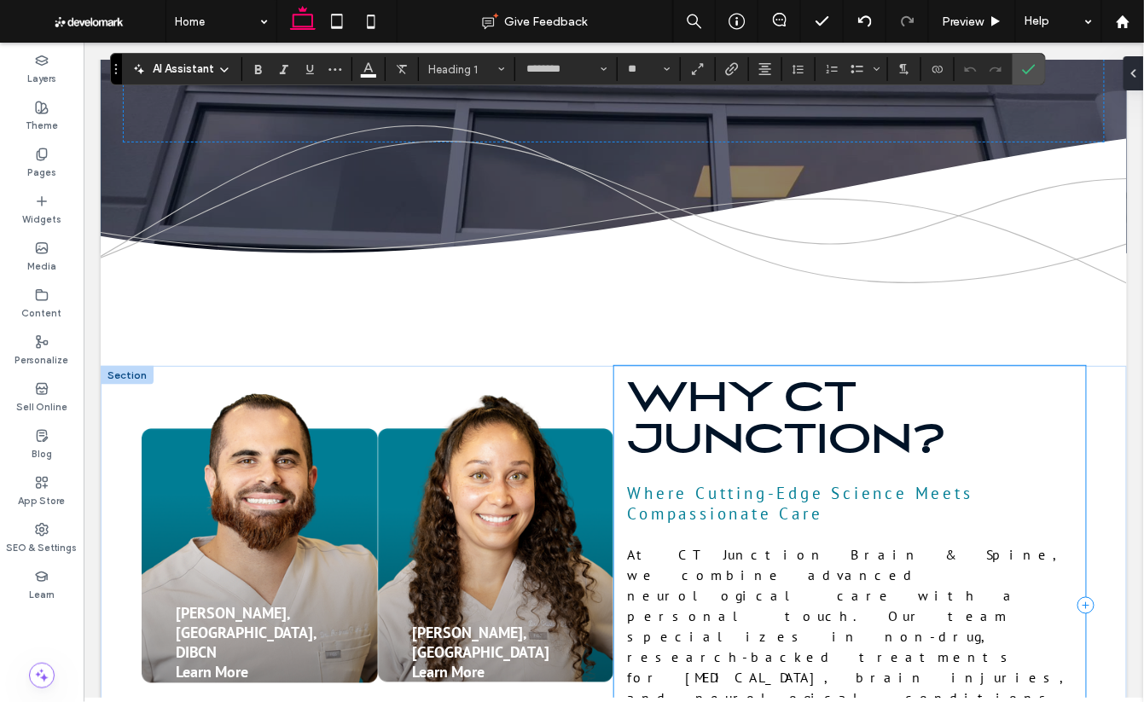
scroll to position [595, 0]
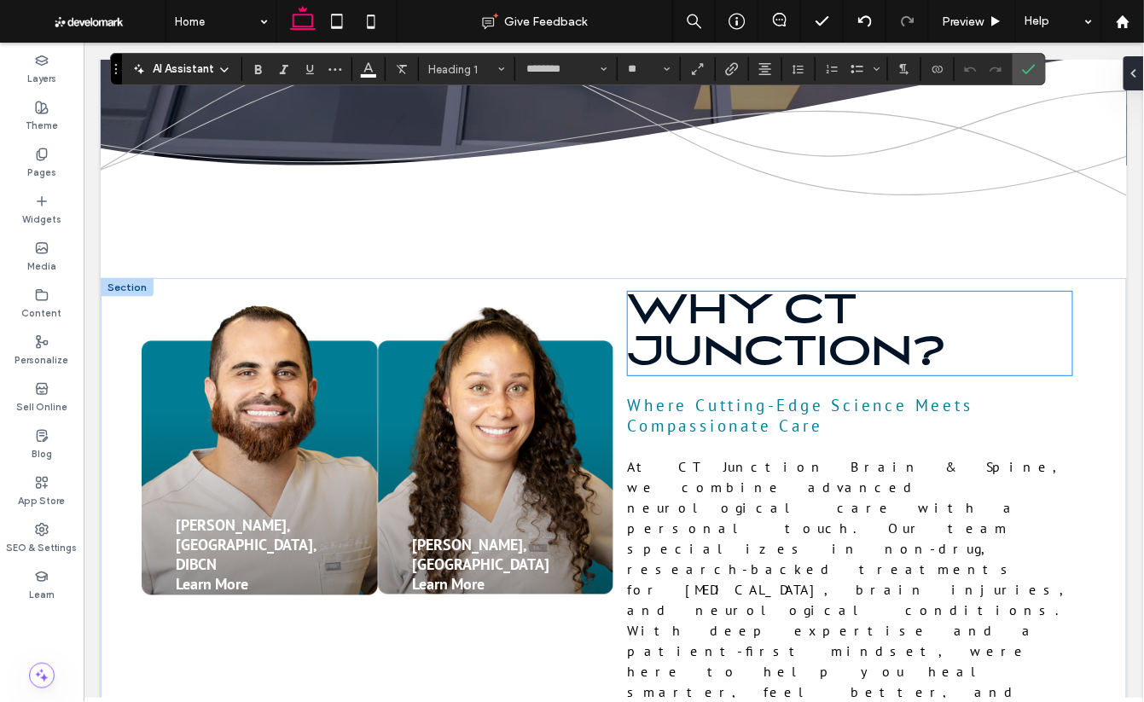
click at [782, 375] on span "Why CT Junction?" at bounding box center [786, 333] width 319 height 84
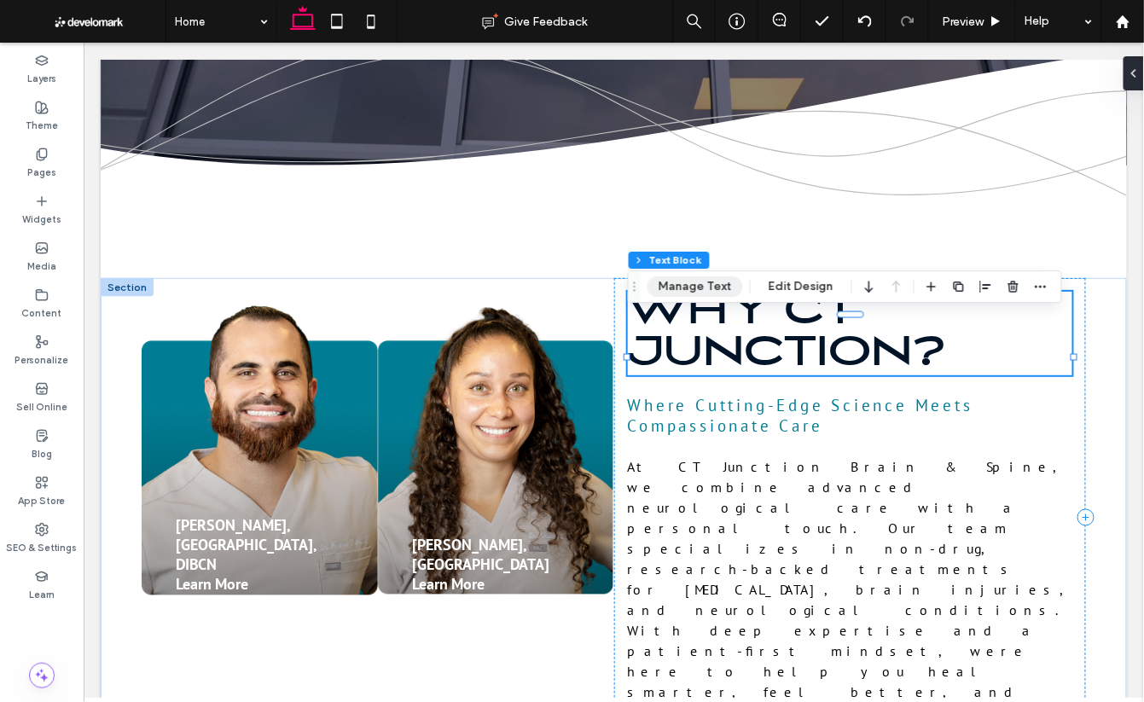
click at [698, 293] on button "Manage Text" at bounding box center [696, 286] width 96 height 20
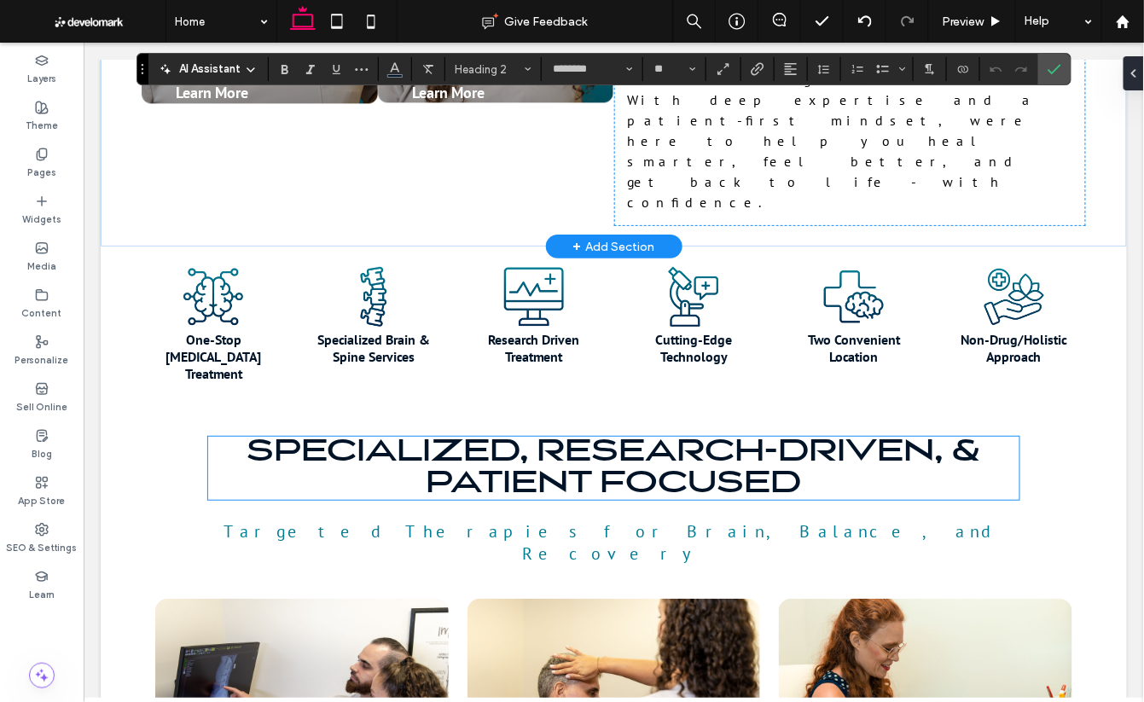
scroll to position [1107, 0]
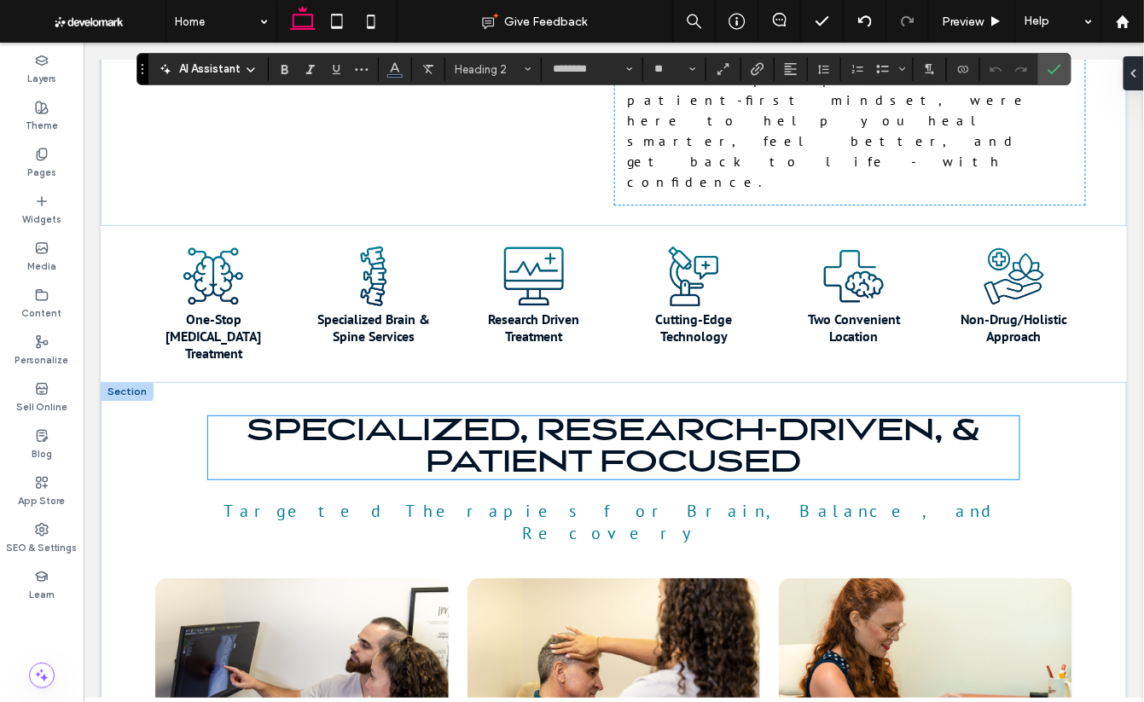
click at [694, 416] on span "Specialized, Research-Driven, & Patient Focused" at bounding box center [613, 447] width 735 height 63
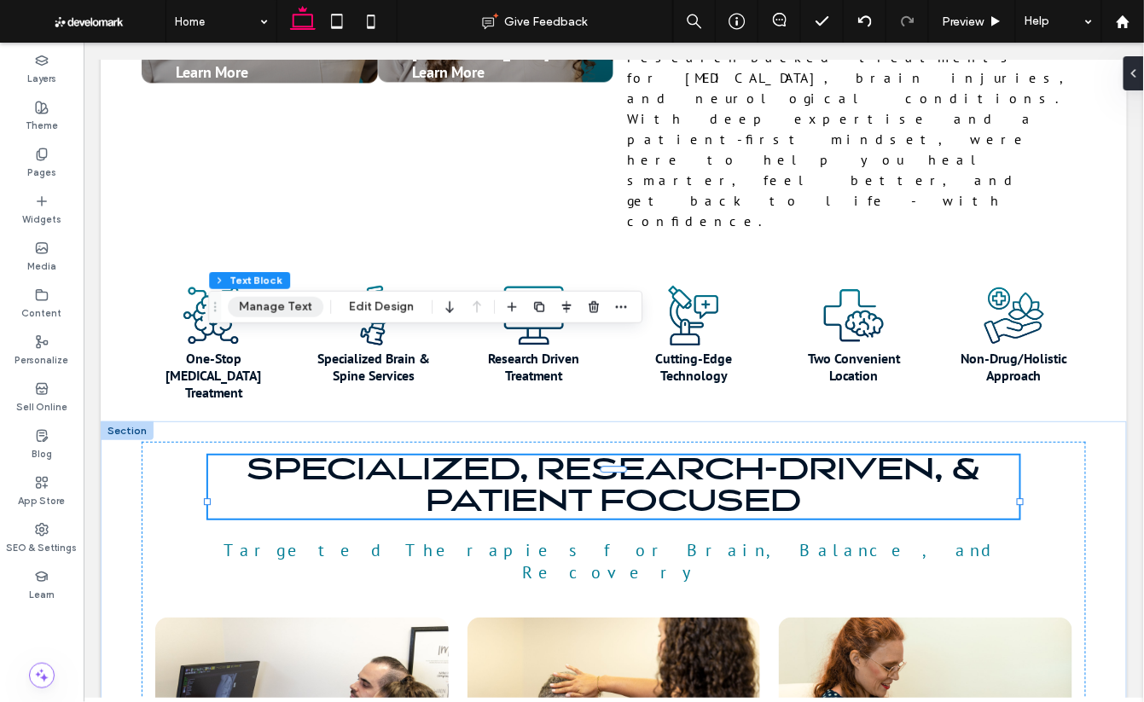
click at [291, 304] on button "Manage Text" at bounding box center [276, 307] width 96 height 20
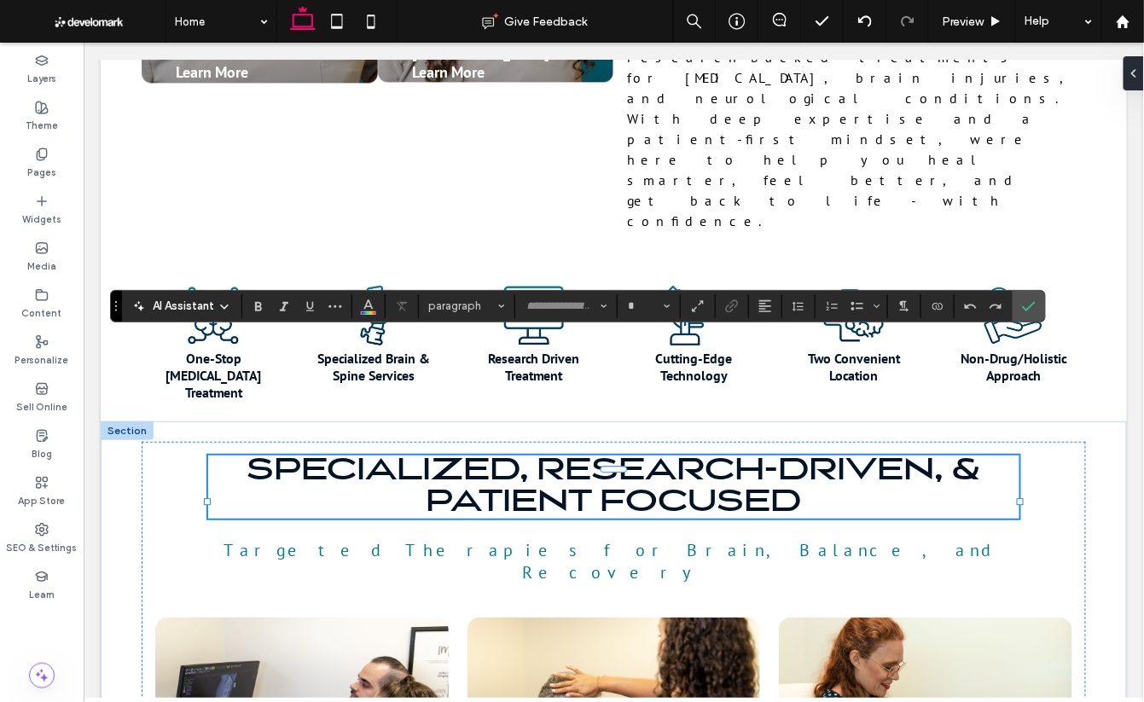
type input "********"
type input "**"
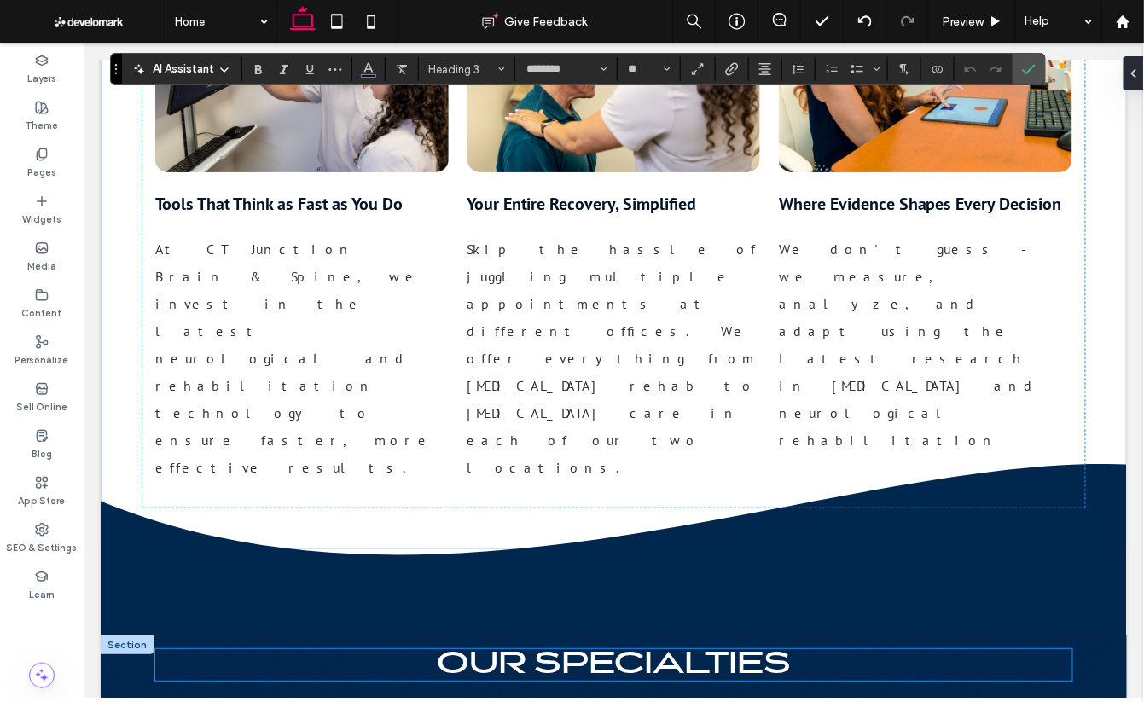
scroll to position [1766, 0]
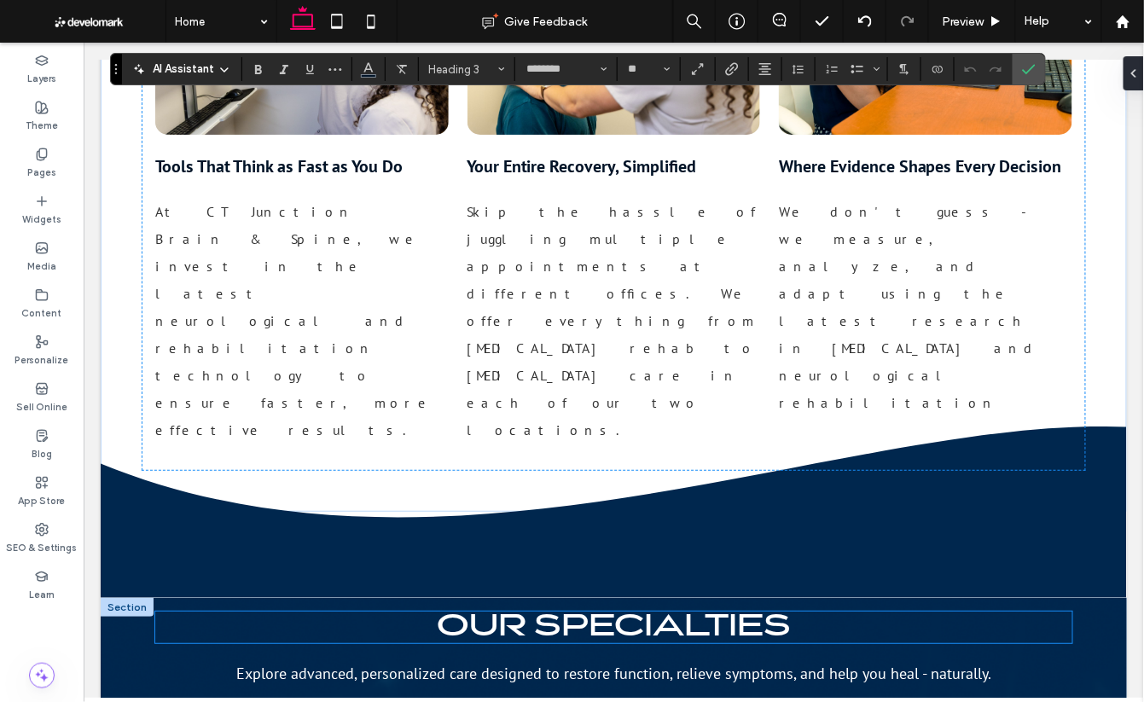
click at [644, 611] on span "Our Specialties" at bounding box center [613, 627] width 354 height 32
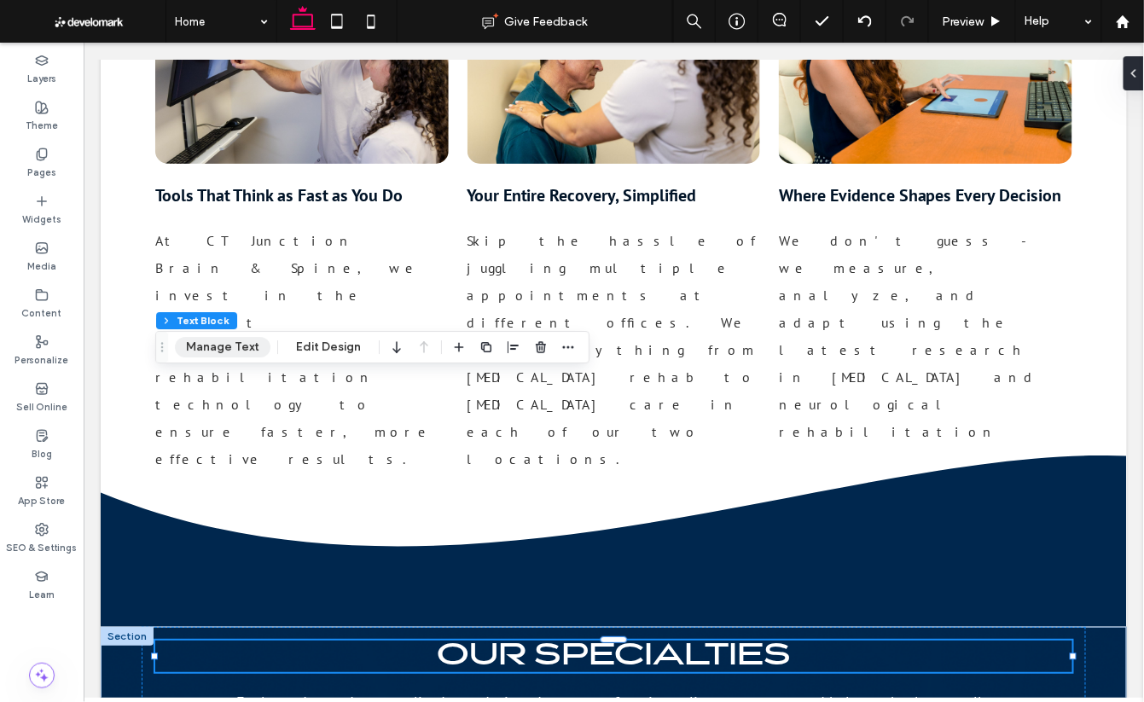
click at [254, 351] on button "Manage Text" at bounding box center [223, 347] width 96 height 20
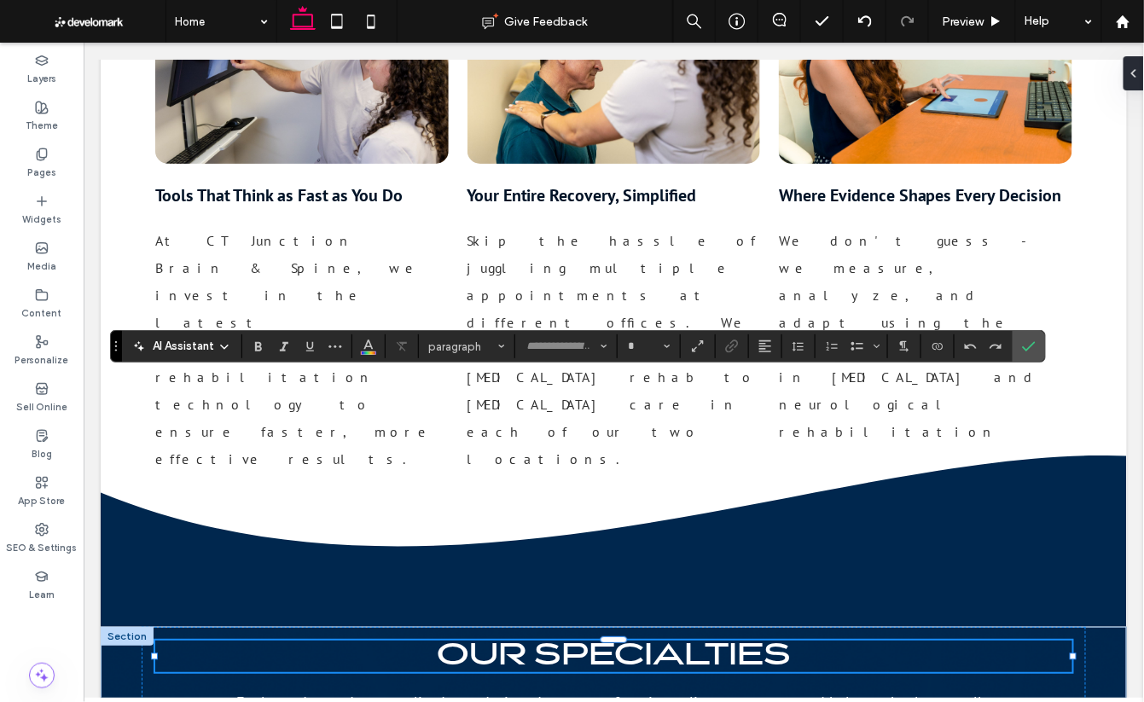
type input "********"
type input "**"
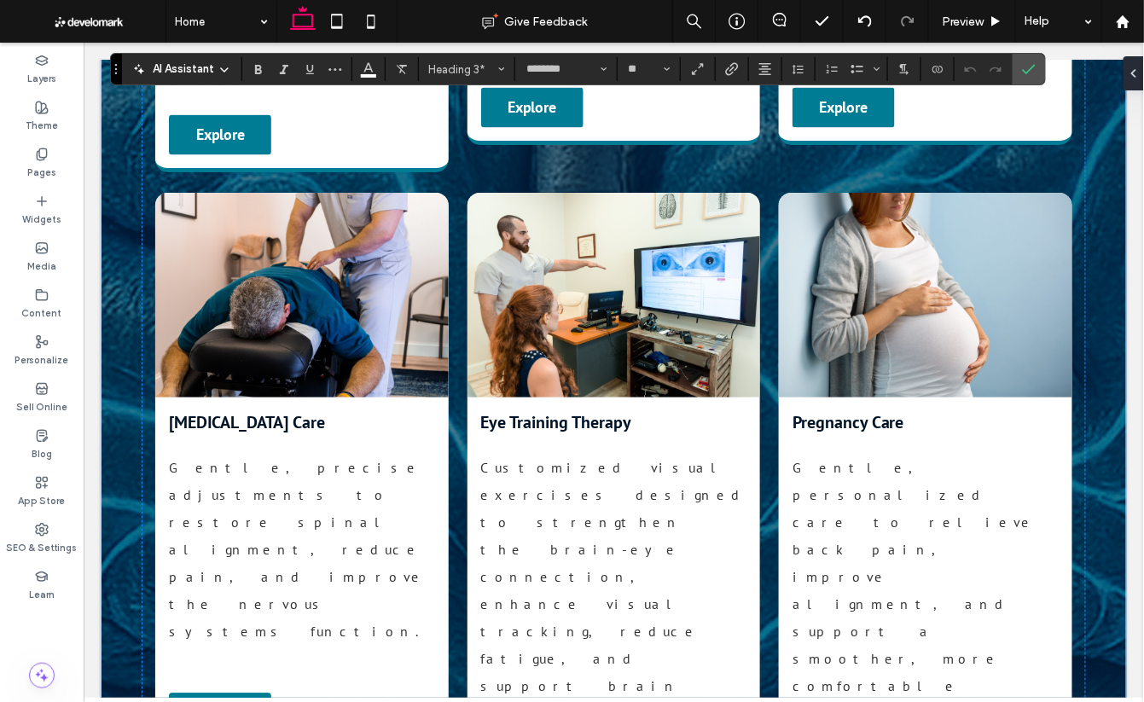
scroll to position [3088, 0]
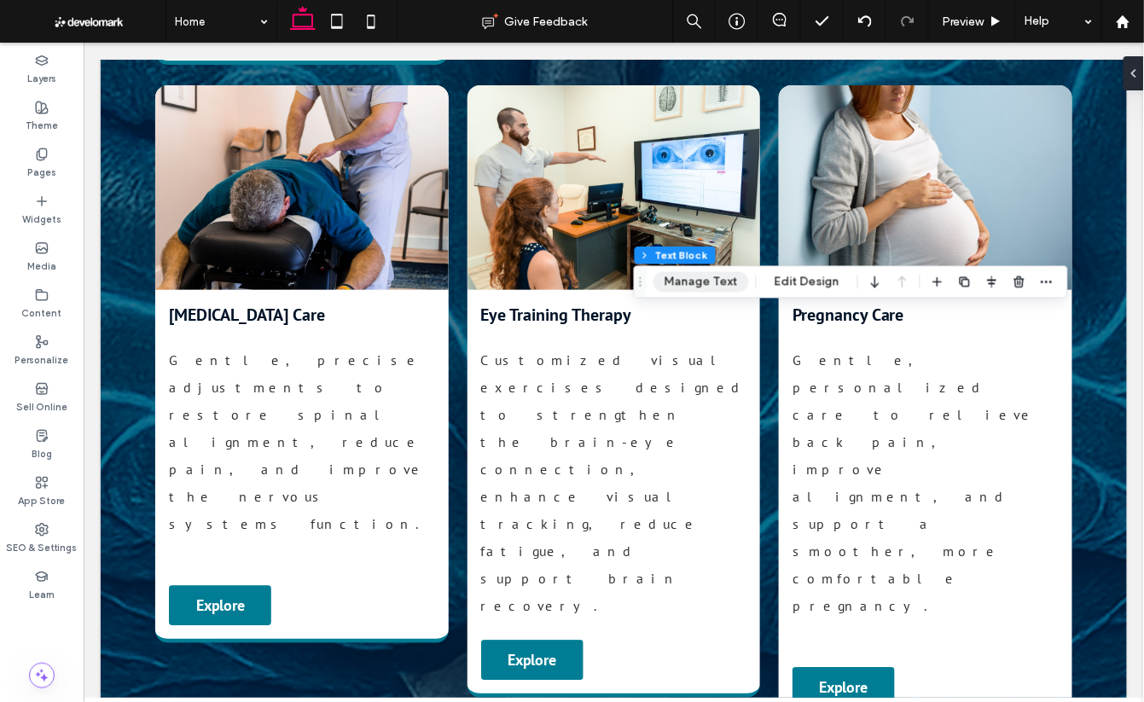
click at [704, 280] on button "Manage Text" at bounding box center [702, 282] width 96 height 20
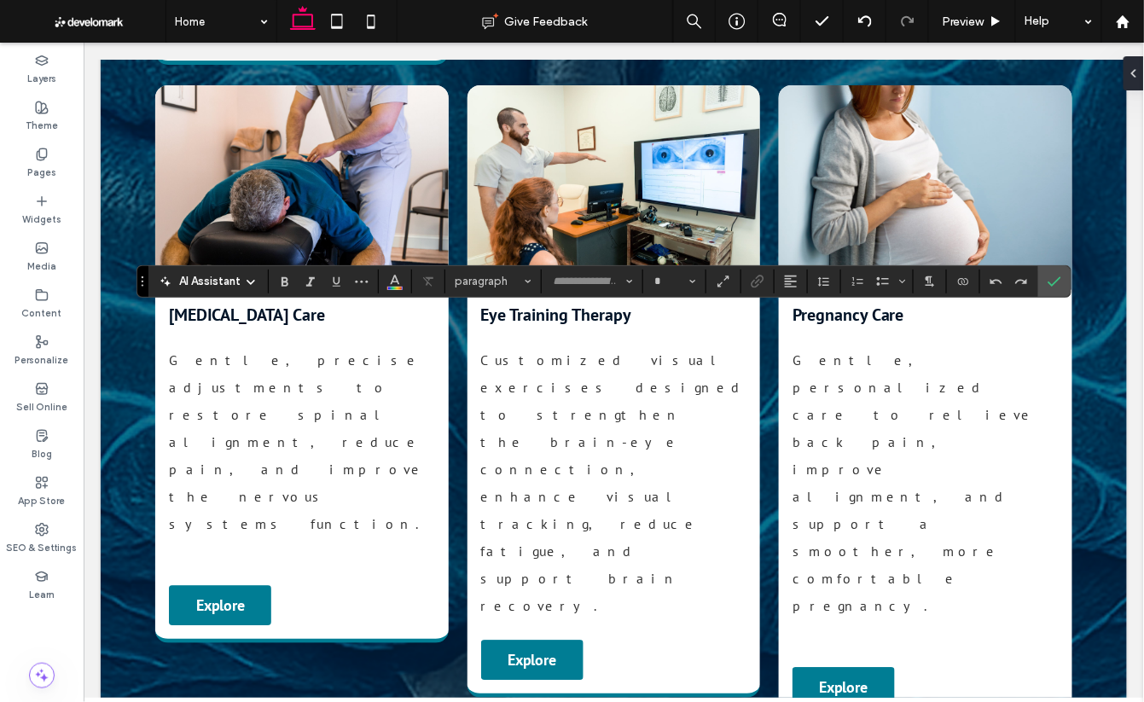
type input "********"
type input "**"
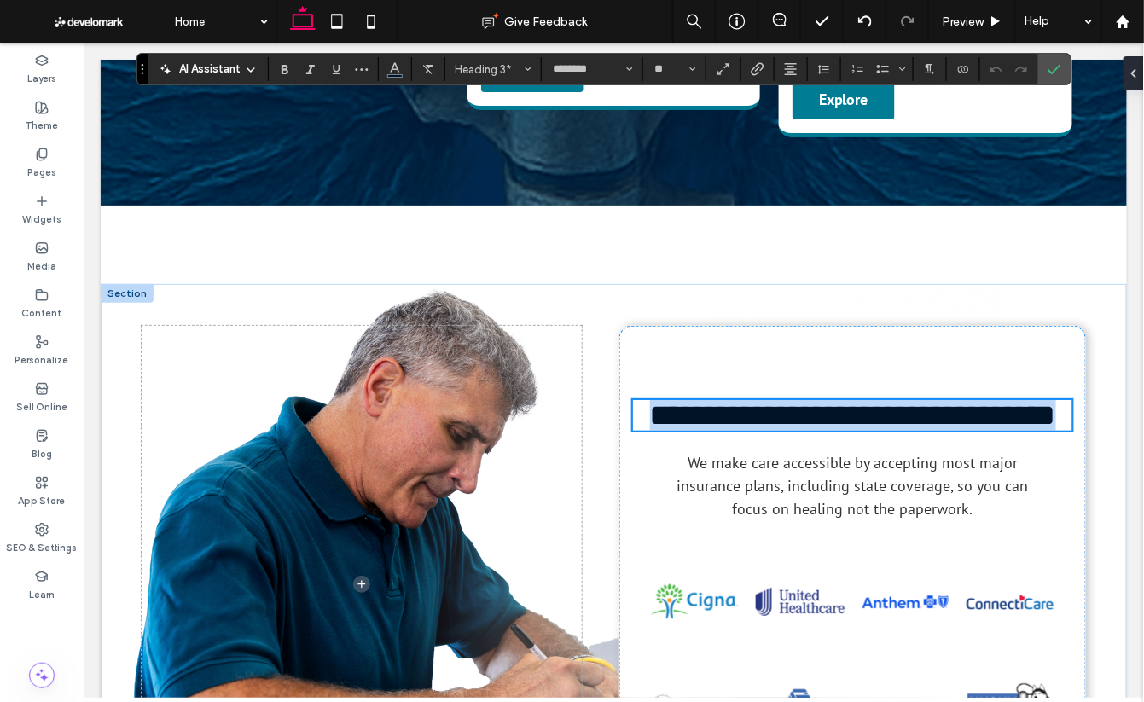
scroll to position [3700, 0]
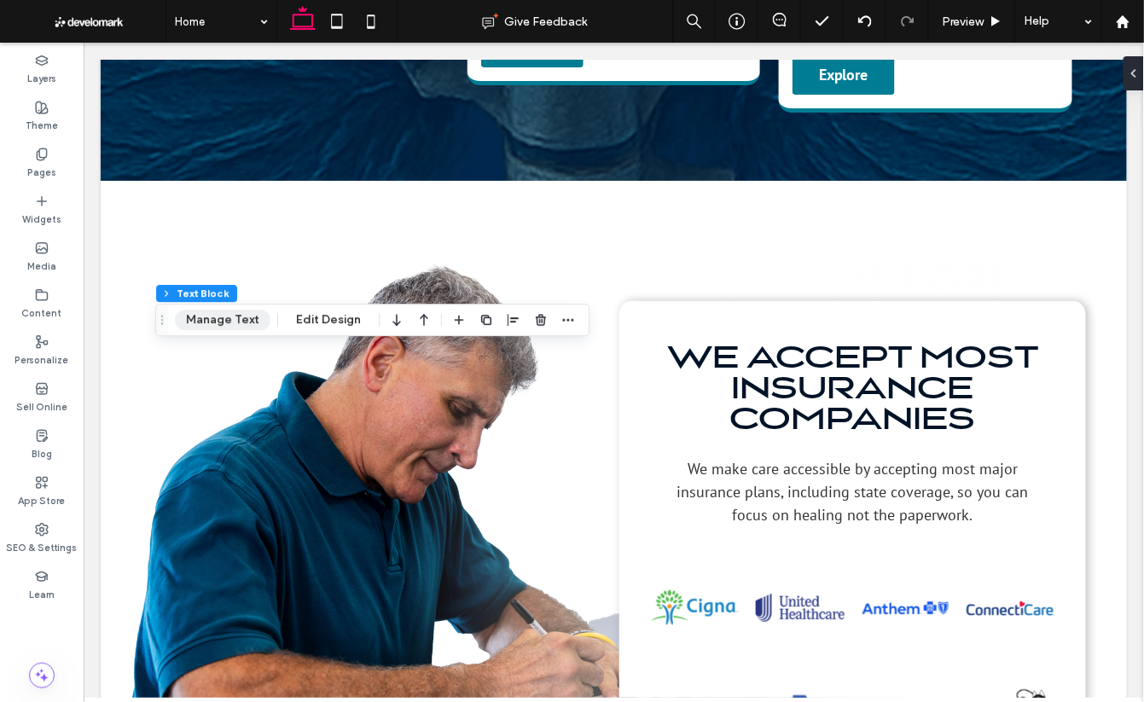
drag, startPoint x: 225, startPoint y: 321, endPoint x: 142, endPoint y: 278, distance: 93.9
click at [225, 321] on button "Manage Text" at bounding box center [223, 320] width 96 height 20
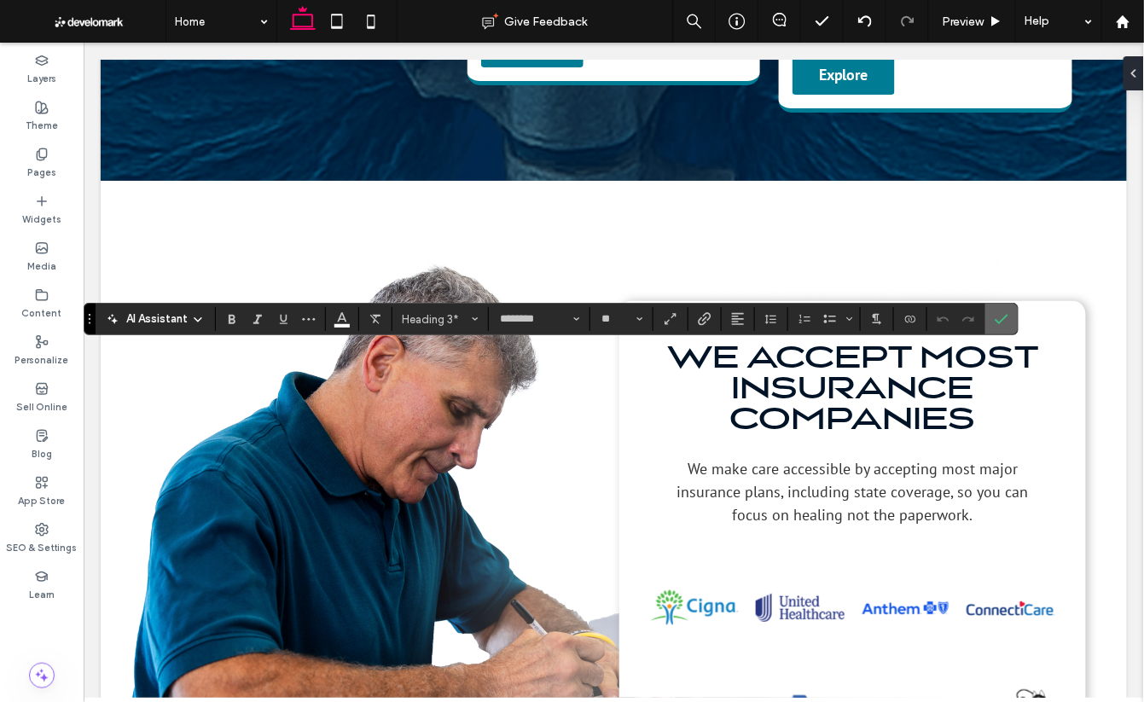
click at [1003, 317] on use "Confirm" at bounding box center [1003, 320] width 14 height 10
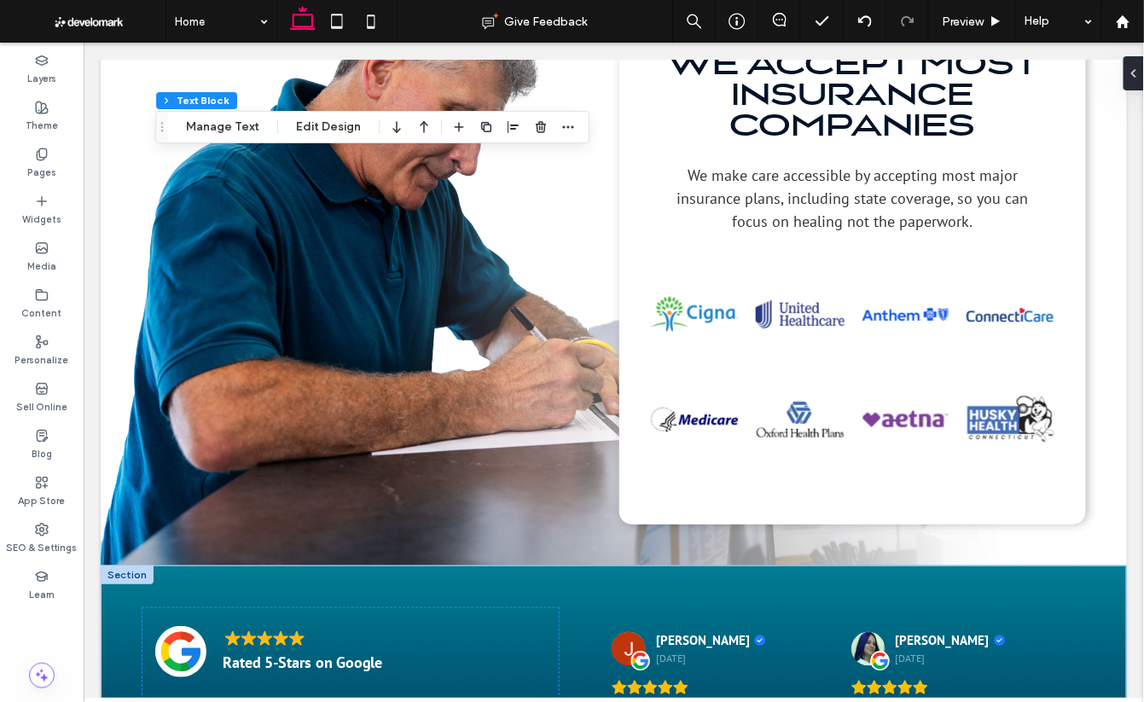
scroll to position [4015, 0]
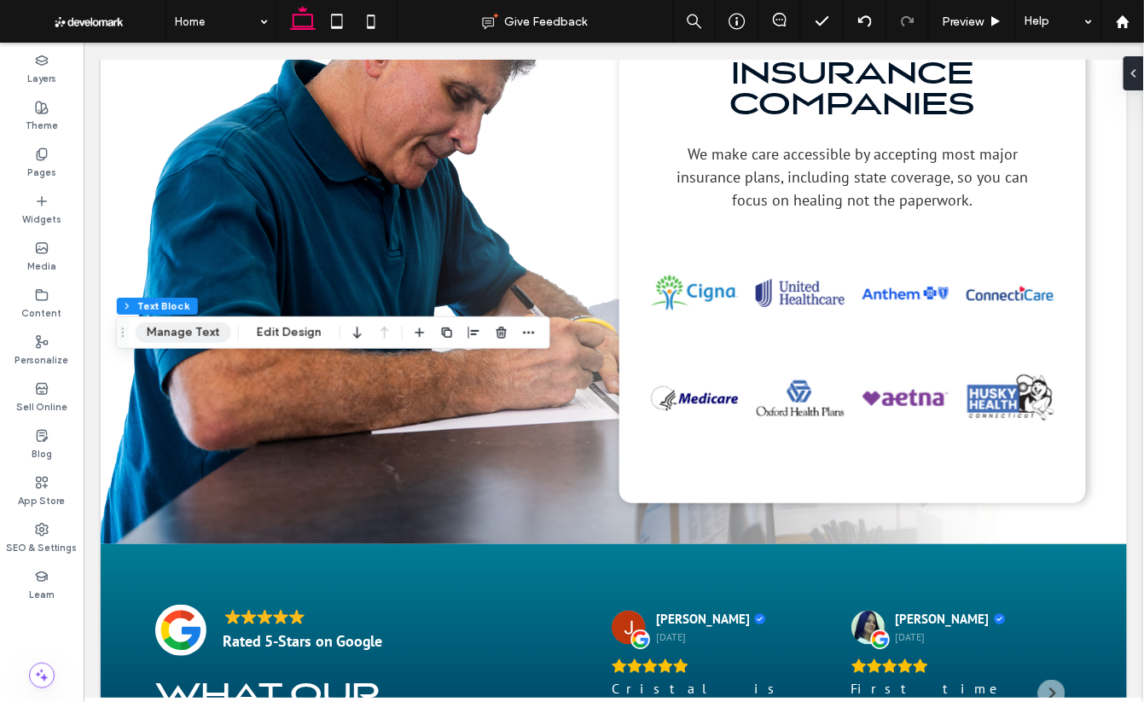
click at [176, 329] on button "Manage Text" at bounding box center [184, 333] width 96 height 20
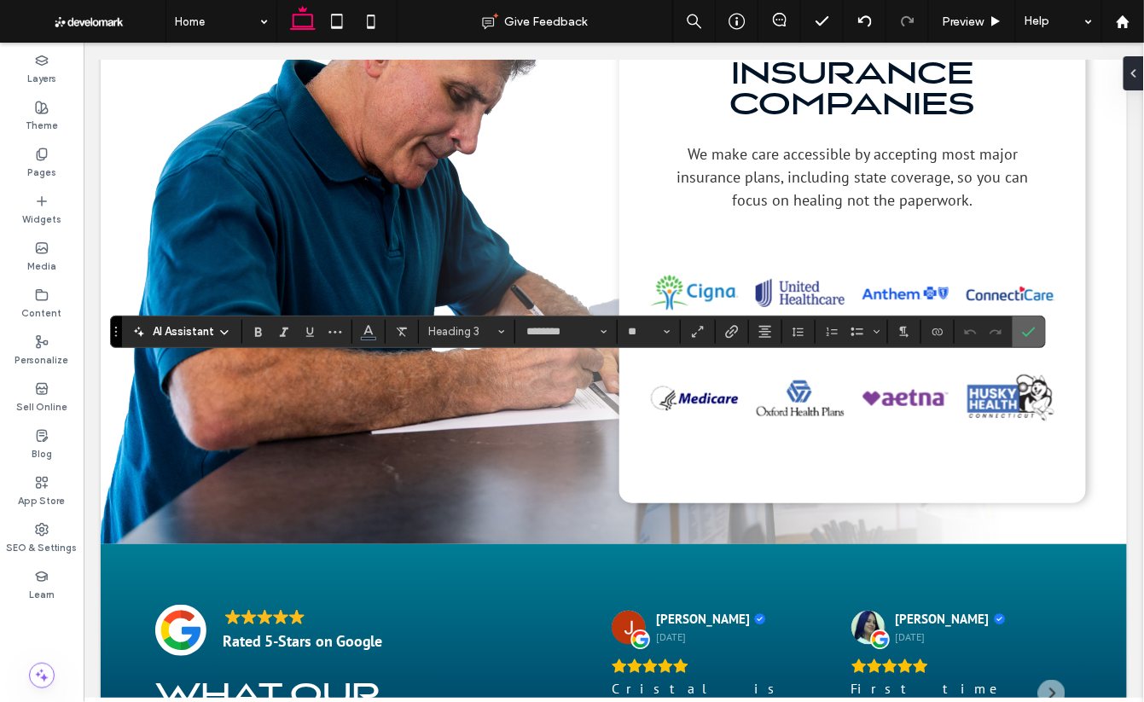
click at [1034, 325] on label "Confirm" at bounding box center [1029, 332] width 26 height 31
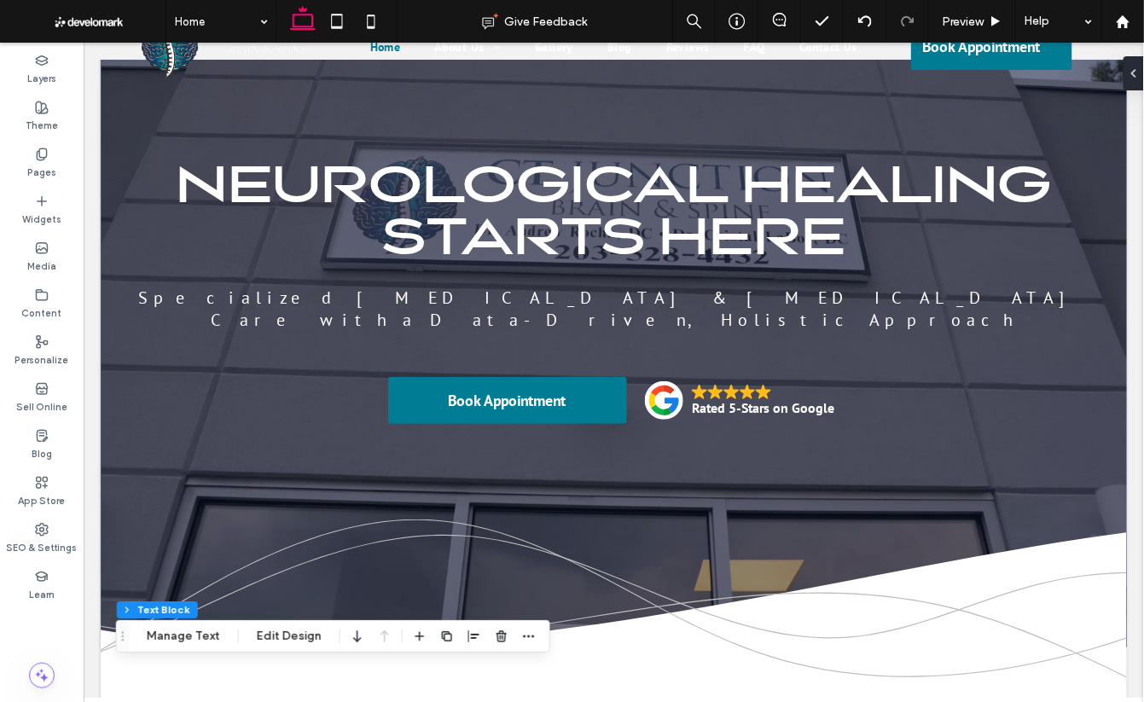
scroll to position [0, 0]
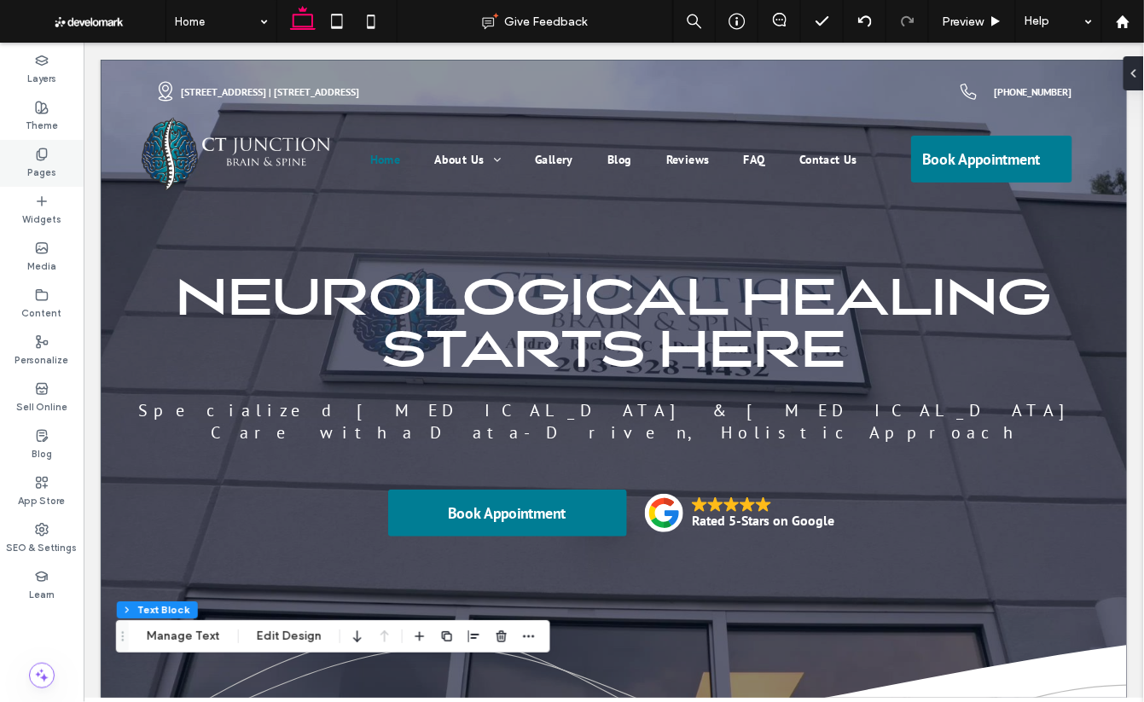
click at [44, 165] on label "Pages" at bounding box center [41, 170] width 29 height 19
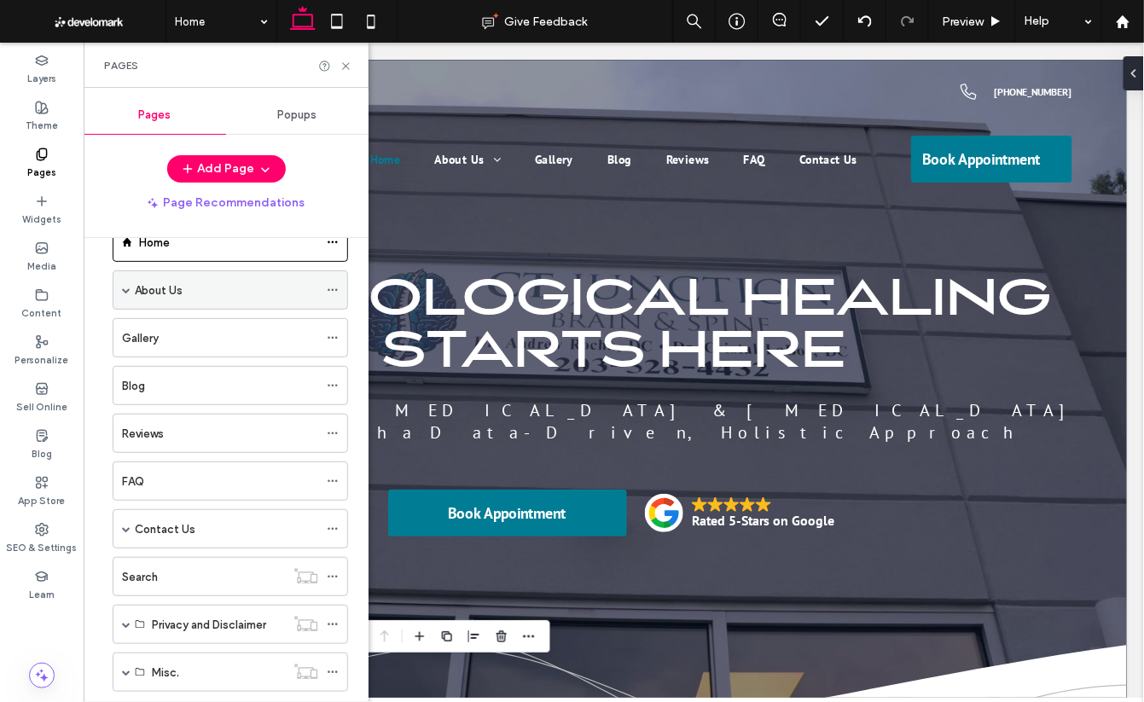
scroll to position [81, 0]
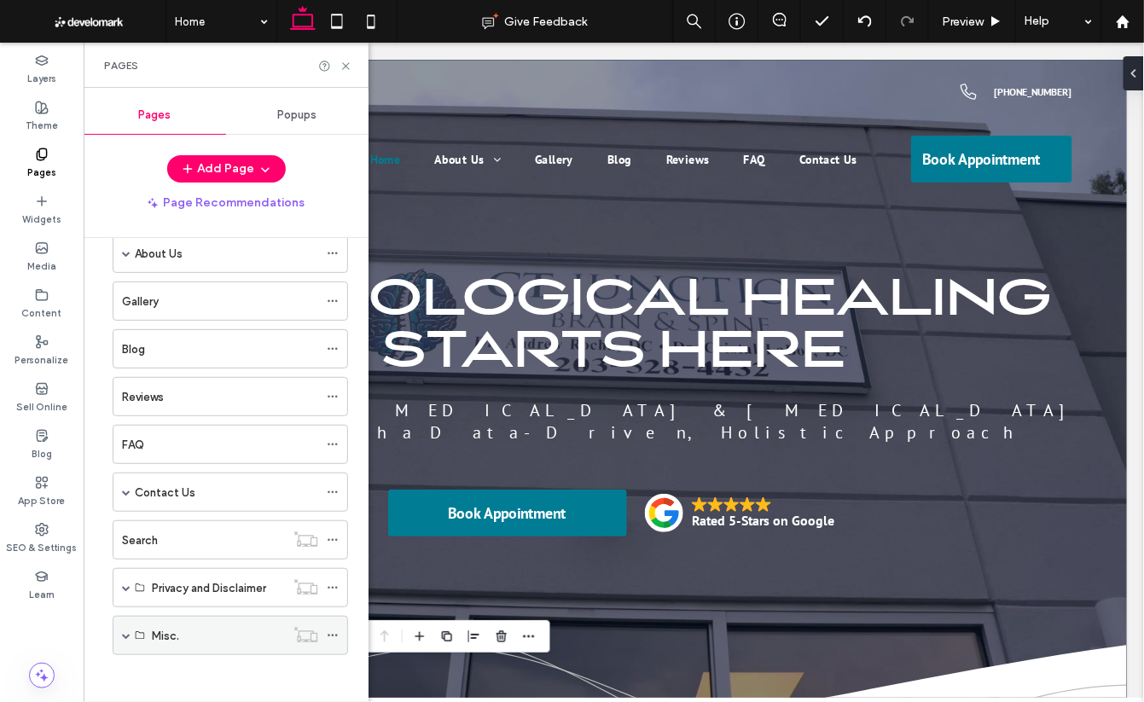
click at [128, 631] on span at bounding box center [126, 635] width 9 height 9
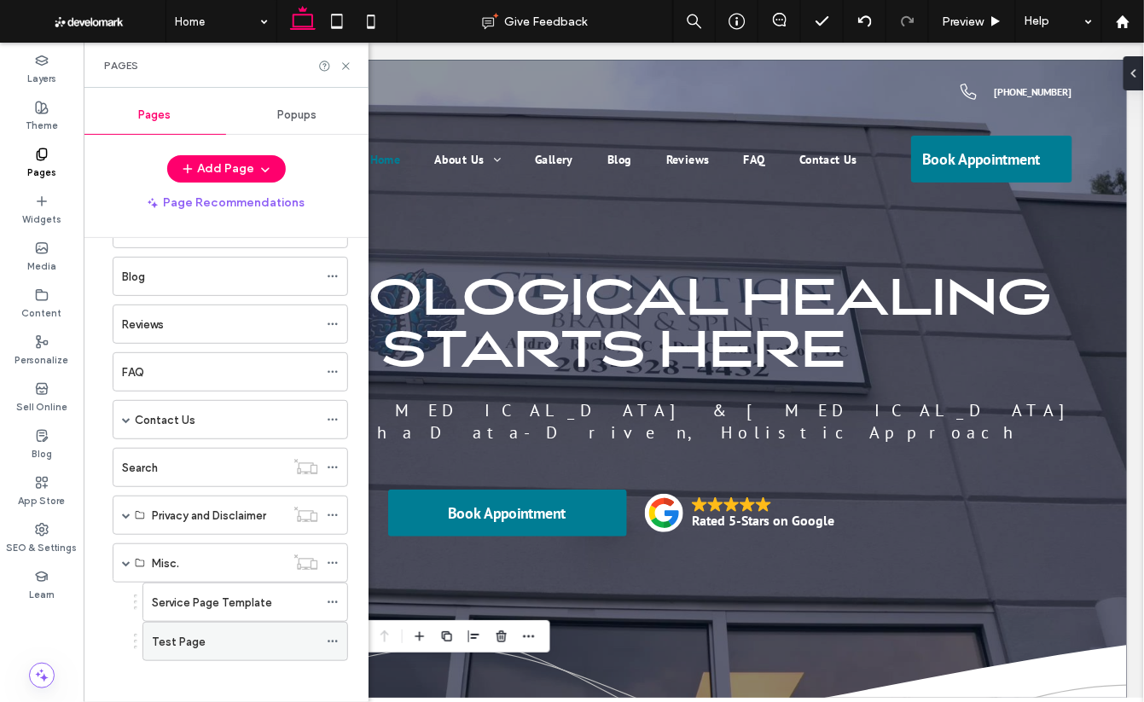
scroll to position [159, 0]
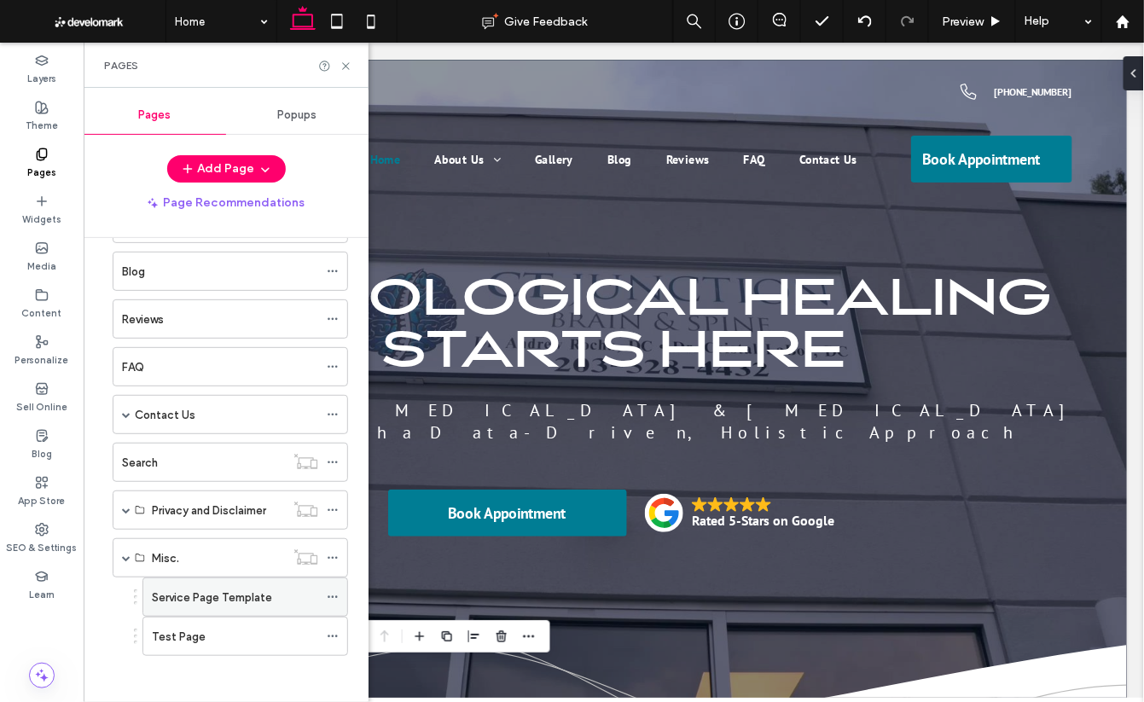
click at [206, 598] on label "Service Page Template" at bounding box center [212, 598] width 120 height 30
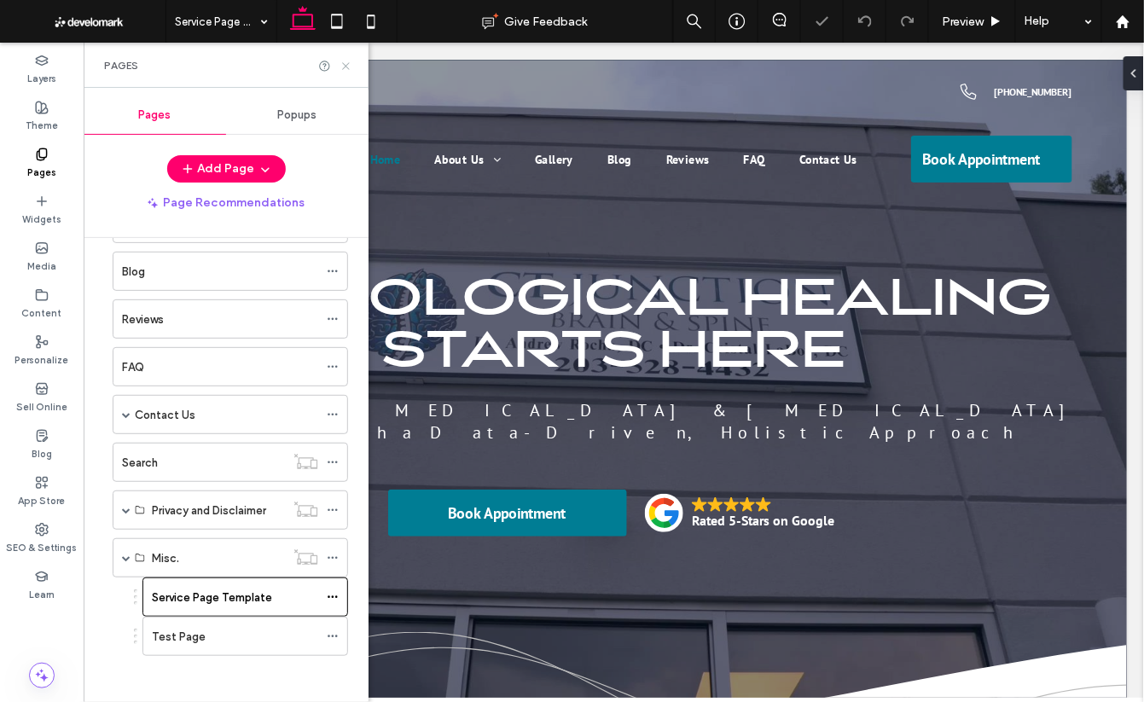
click at [346, 64] on use at bounding box center [345, 65] width 7 height 7
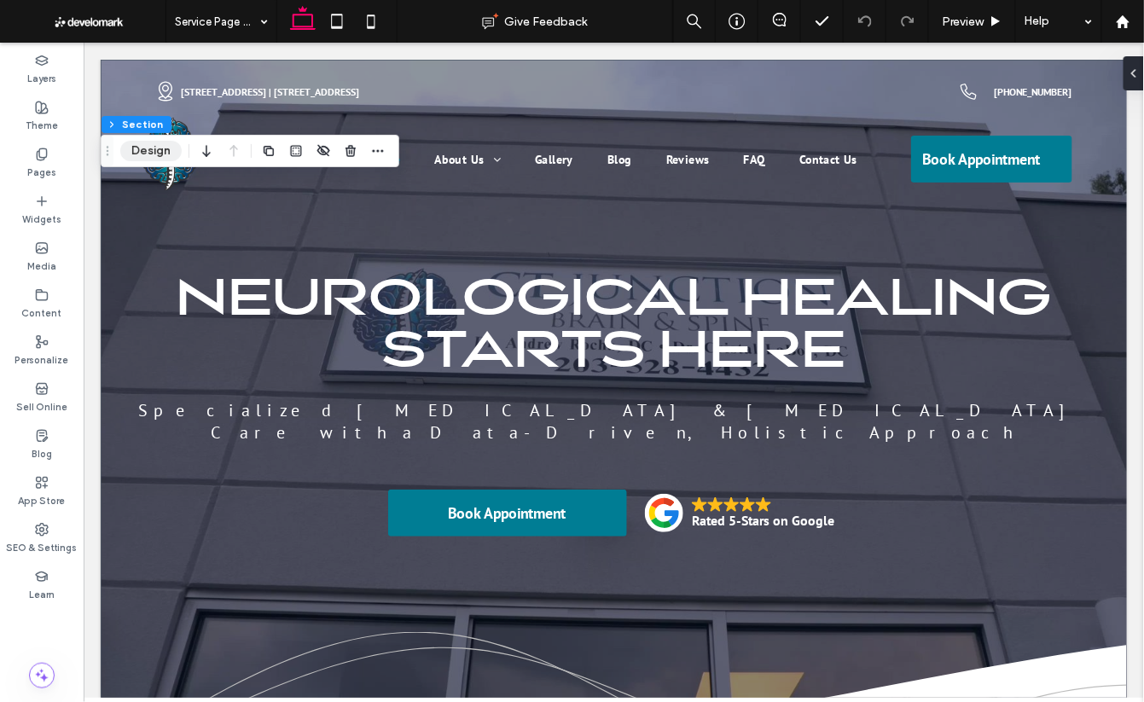
click at [150, 153] on button "Design" at bounding box center [150, 151] width 61 height 20
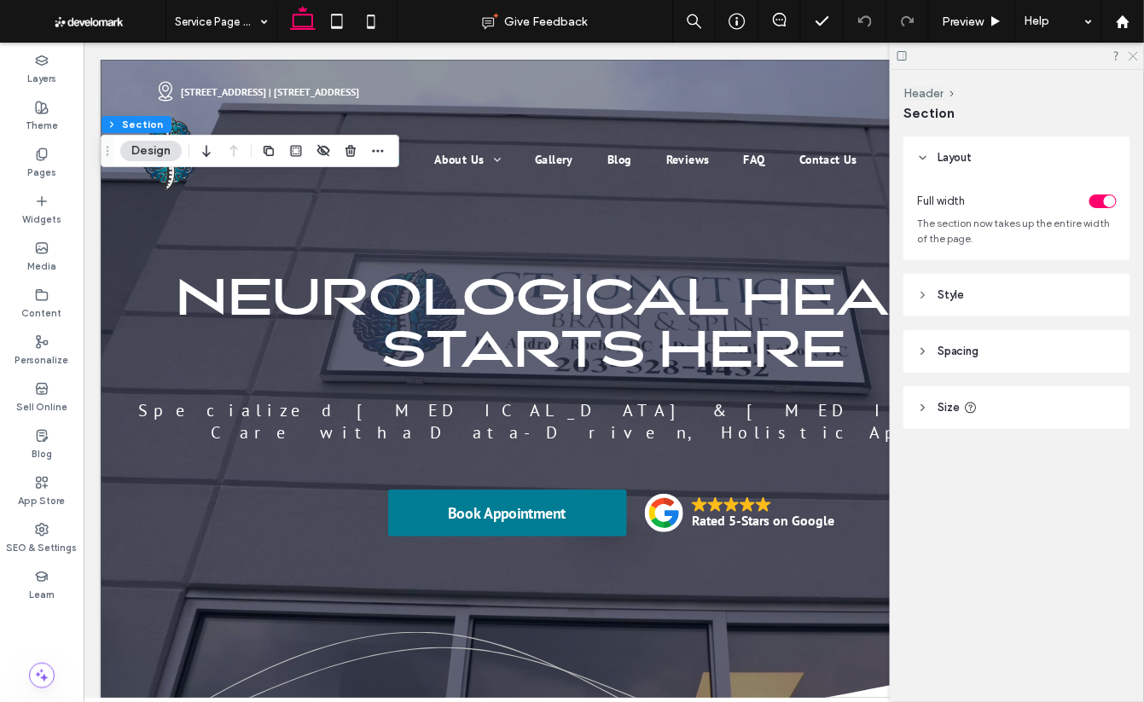
click at [1134, 51] on icon at bounding box center [1132, 54] width 11 height 11
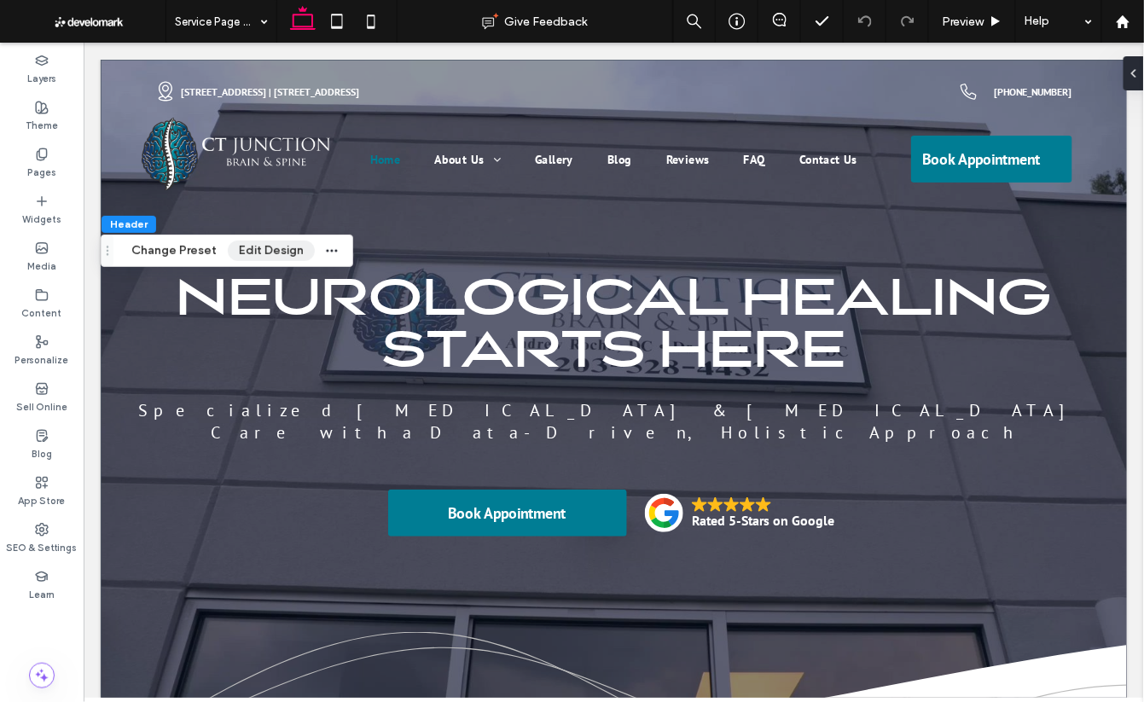
click at [254, 252] on button "Edit Design" at bounding box center [271, 251] width 87 height 20
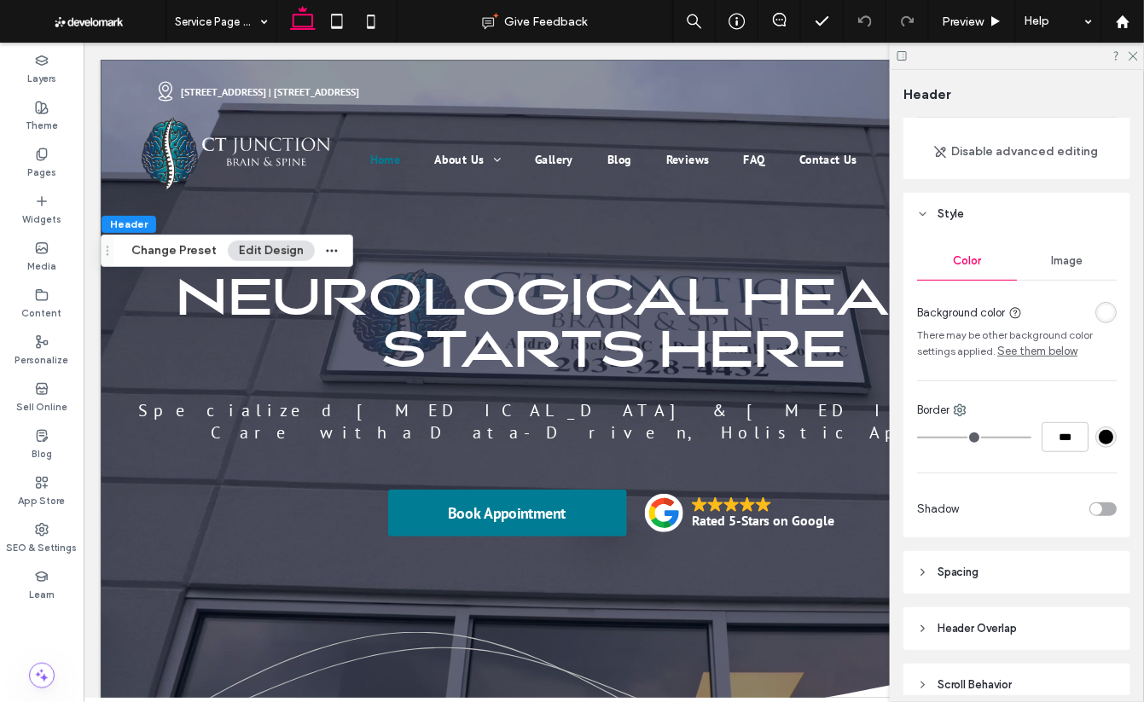
scroll to position [134, 0]
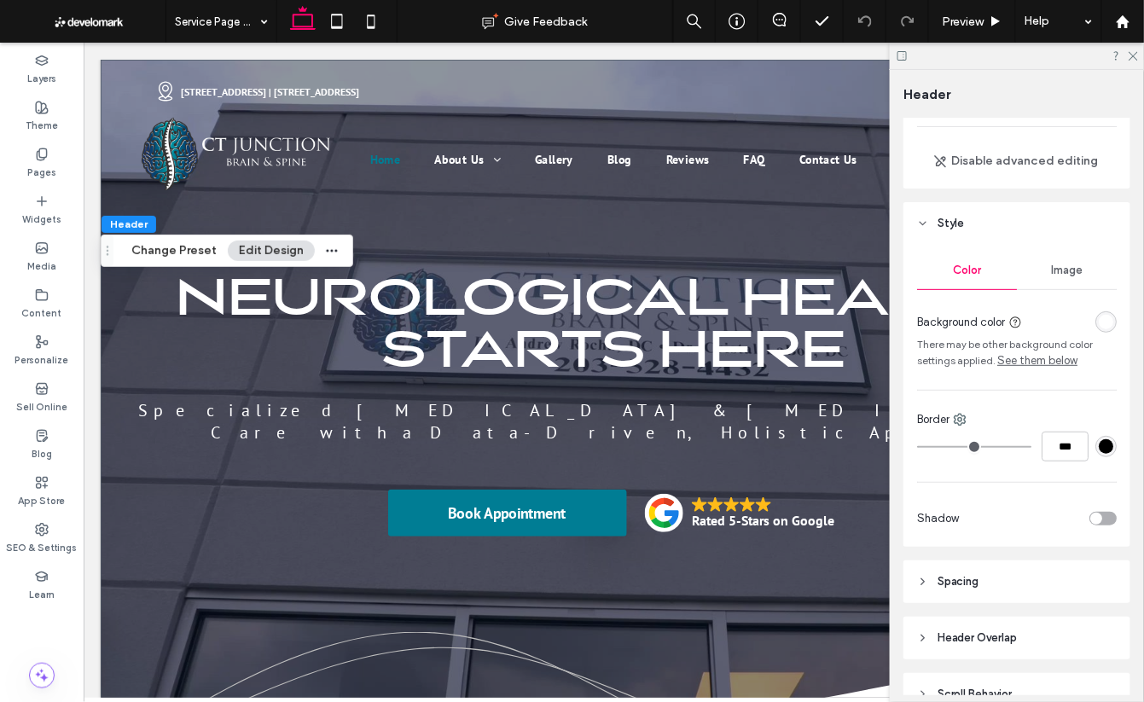
click at [1103, 316] on div "rgba(255, 255, 255, 1)" at bounding box center [1106, 322] width 15 height 15
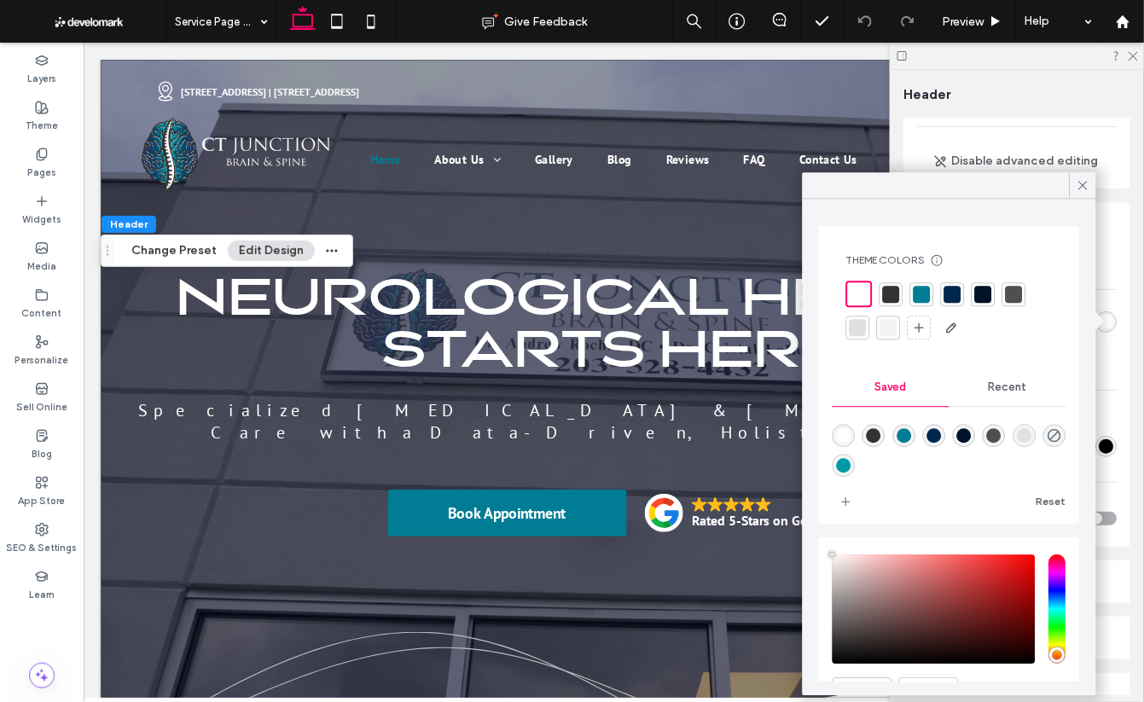
click at [949, 286] on div at bounding box center [953, 294] width 17 height 17
click at [1086, 189] on icon at bounding box center [1083, 184] width 15 height 15
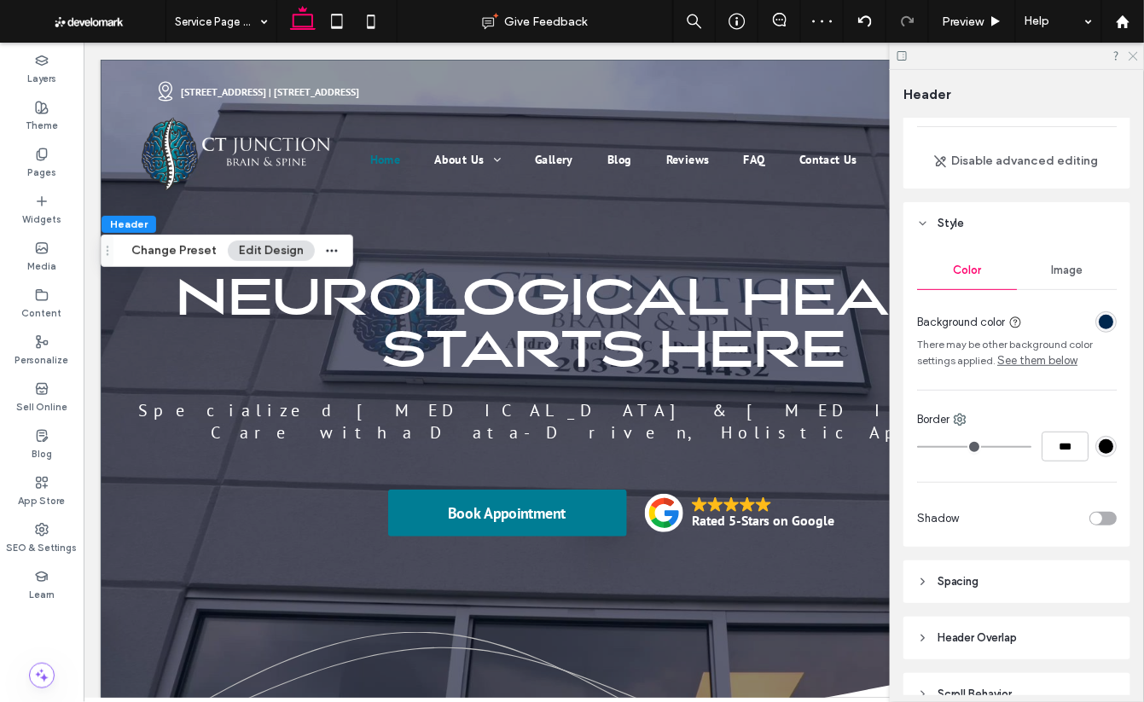
click at [1135, 52] on icon at bounding box center [1132, 54] width 11 height 11
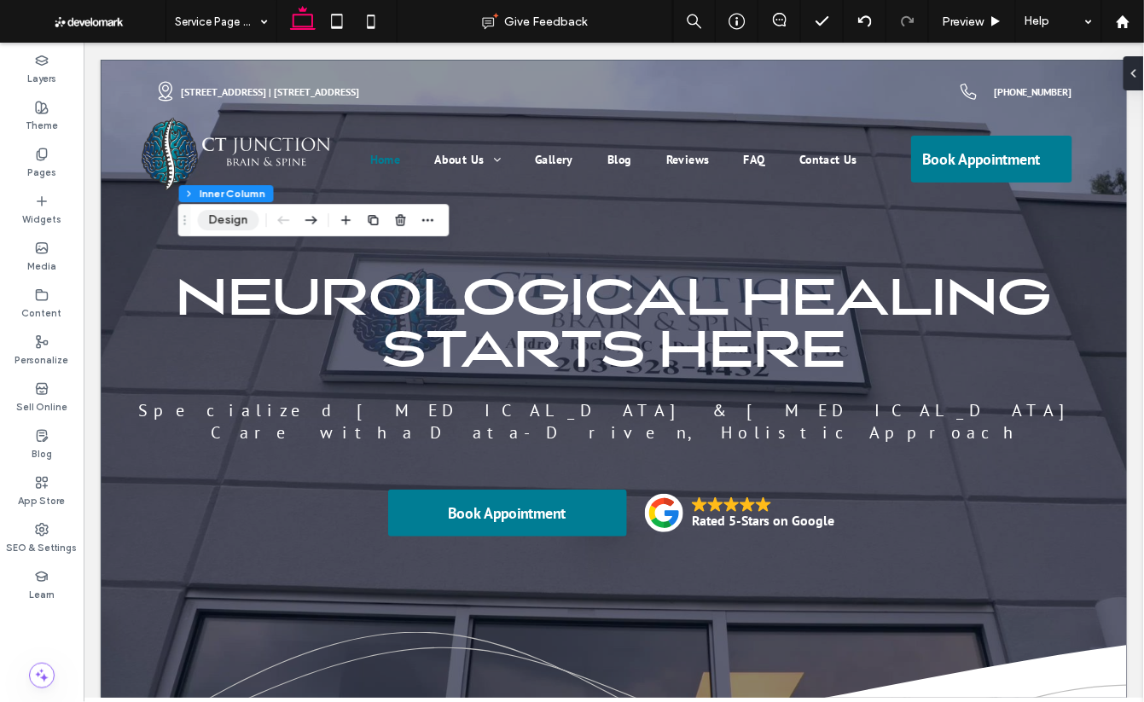
click at [236, 222] on button "Design" at bounding box center [228, 220] width 61 height 20
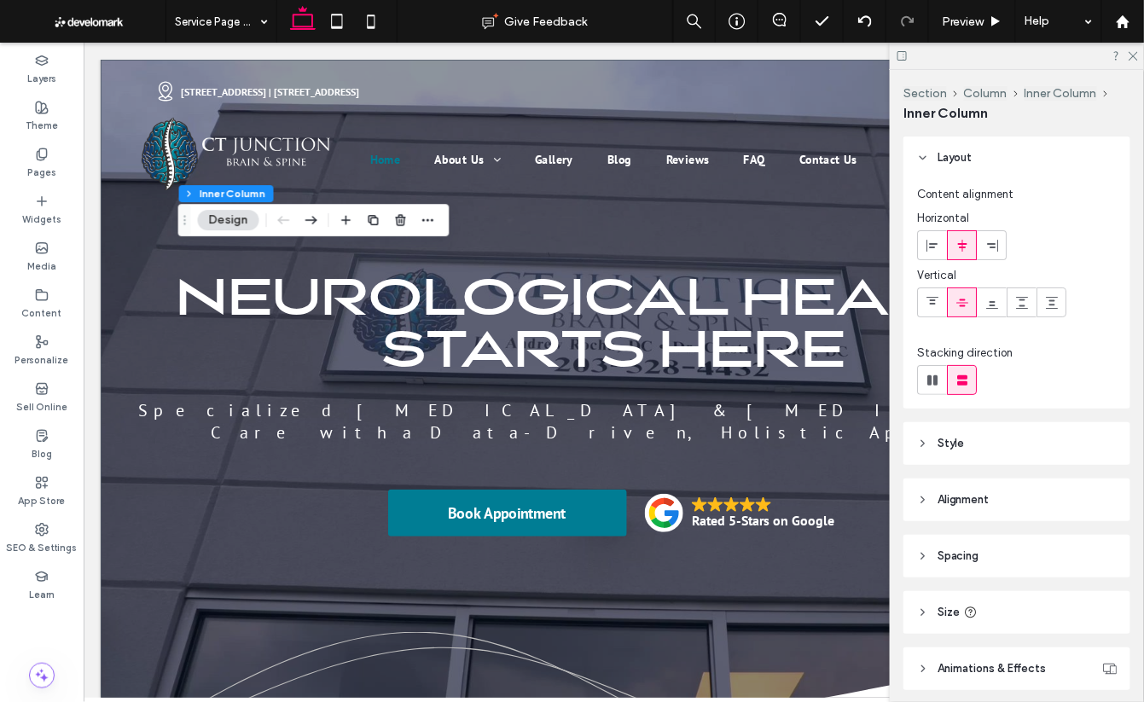
scroll to position [0, 0]
click at [943, 613] on span "Size" at bounding box center [949, 612] width 22 height 17
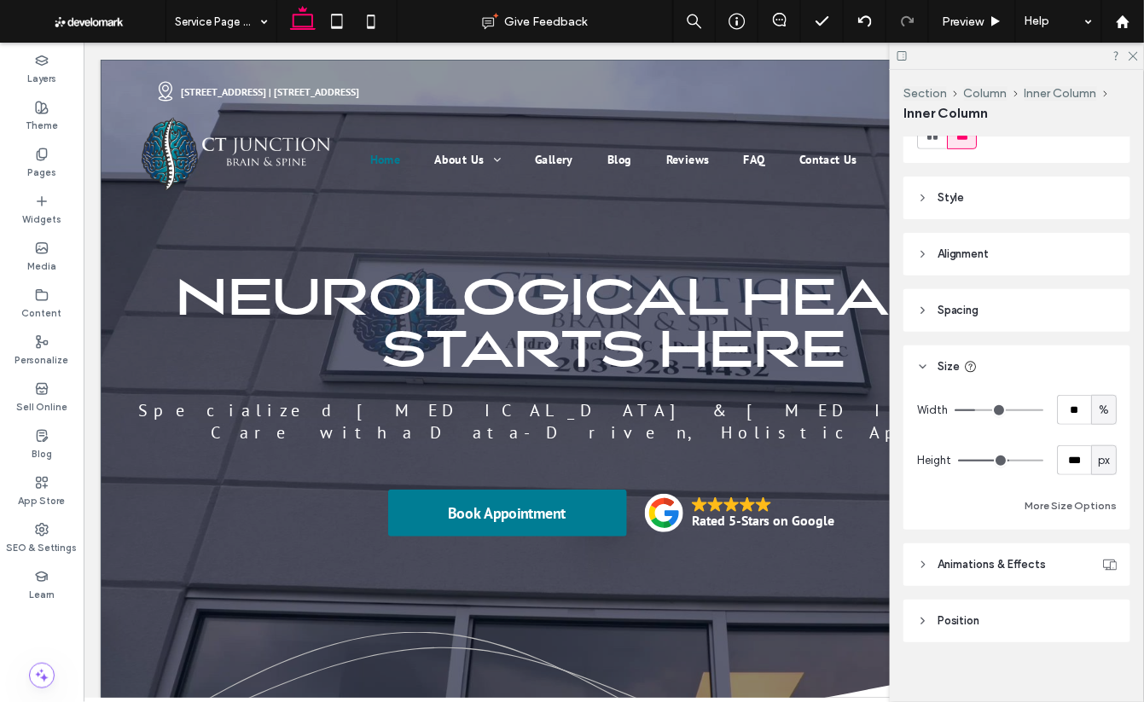
scroll to position [260, 0]
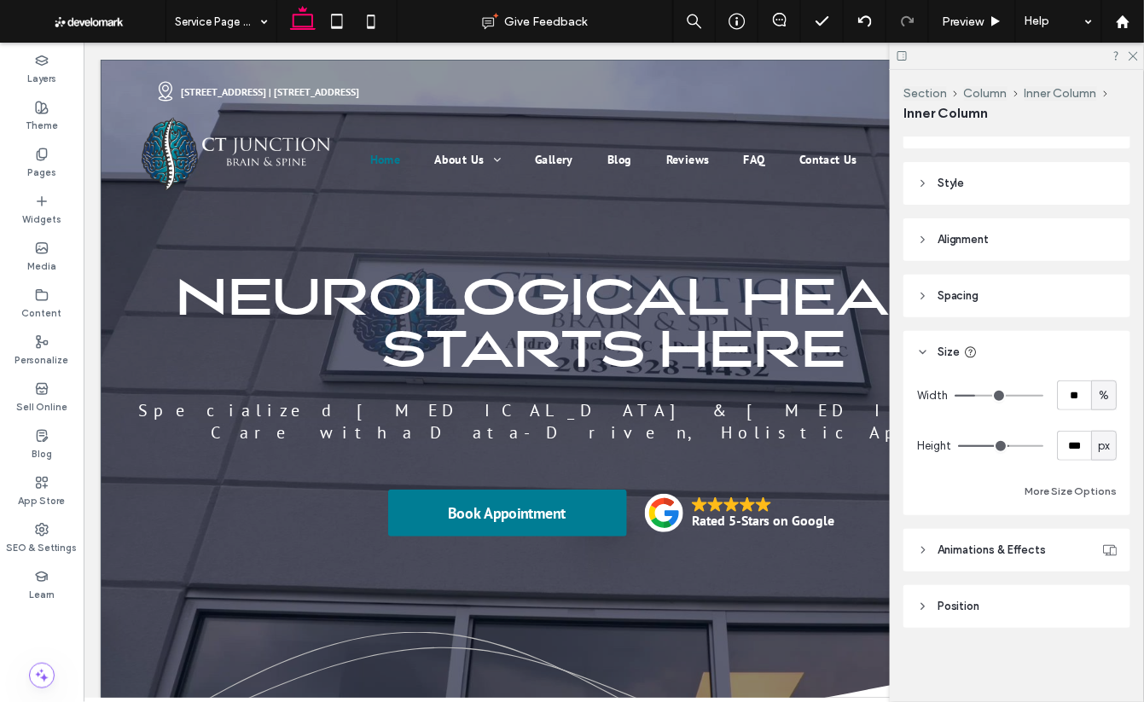
type input "***"
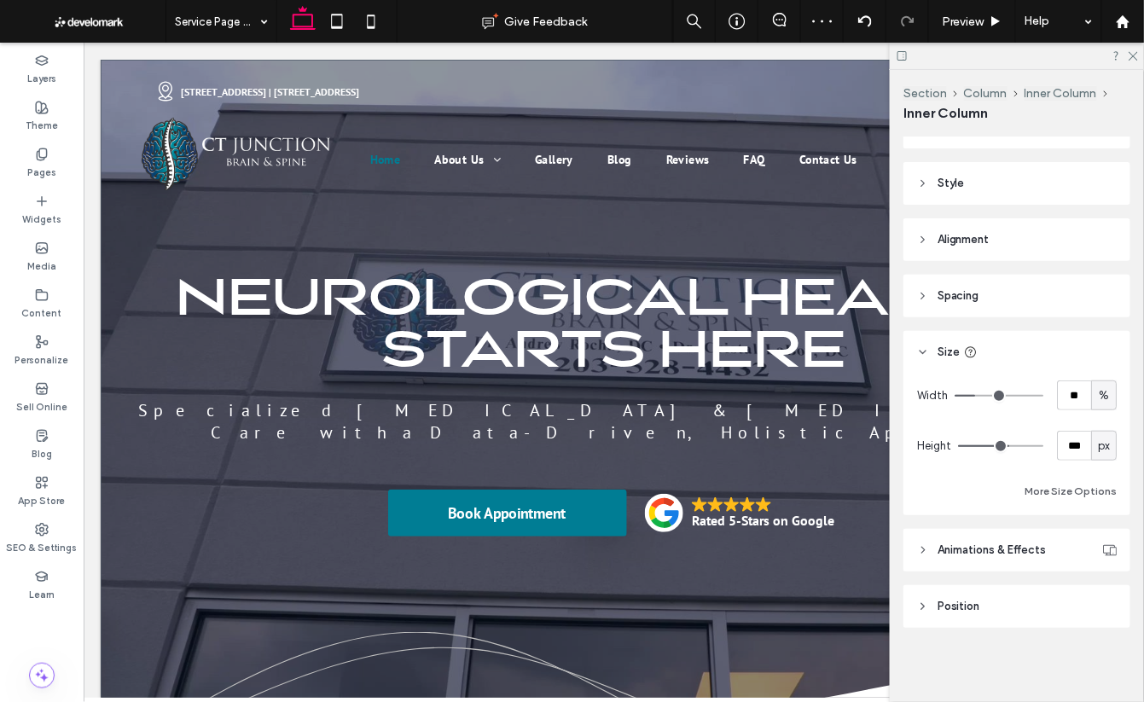
type input "***"
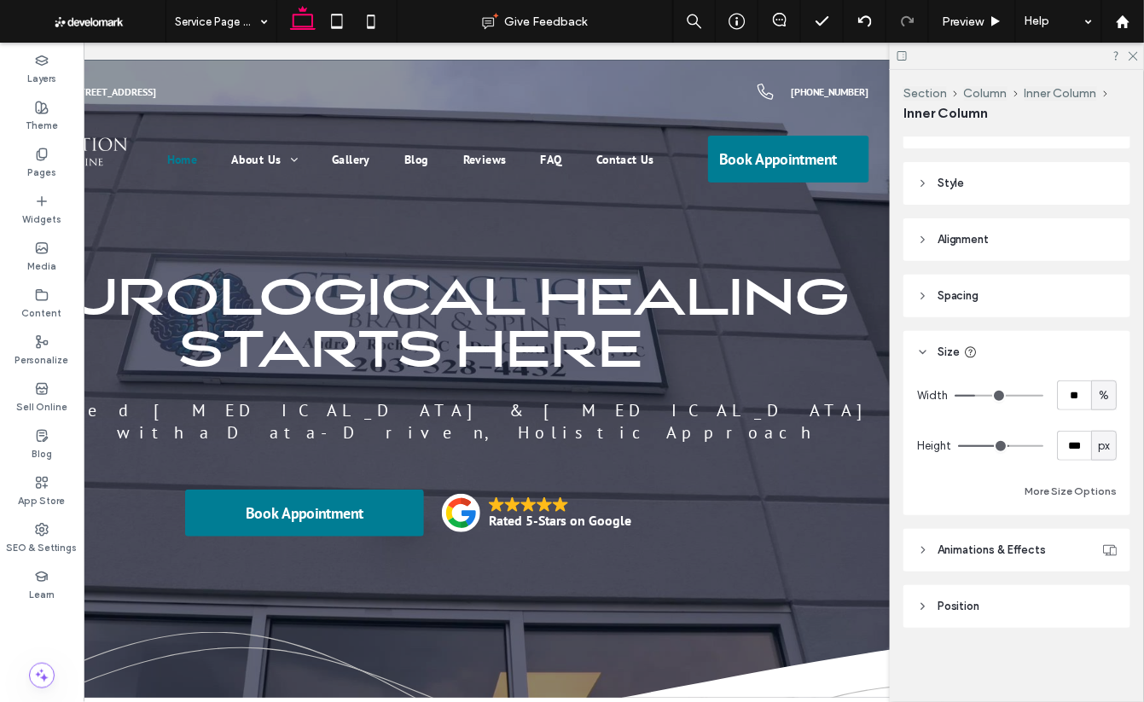
type input "***"
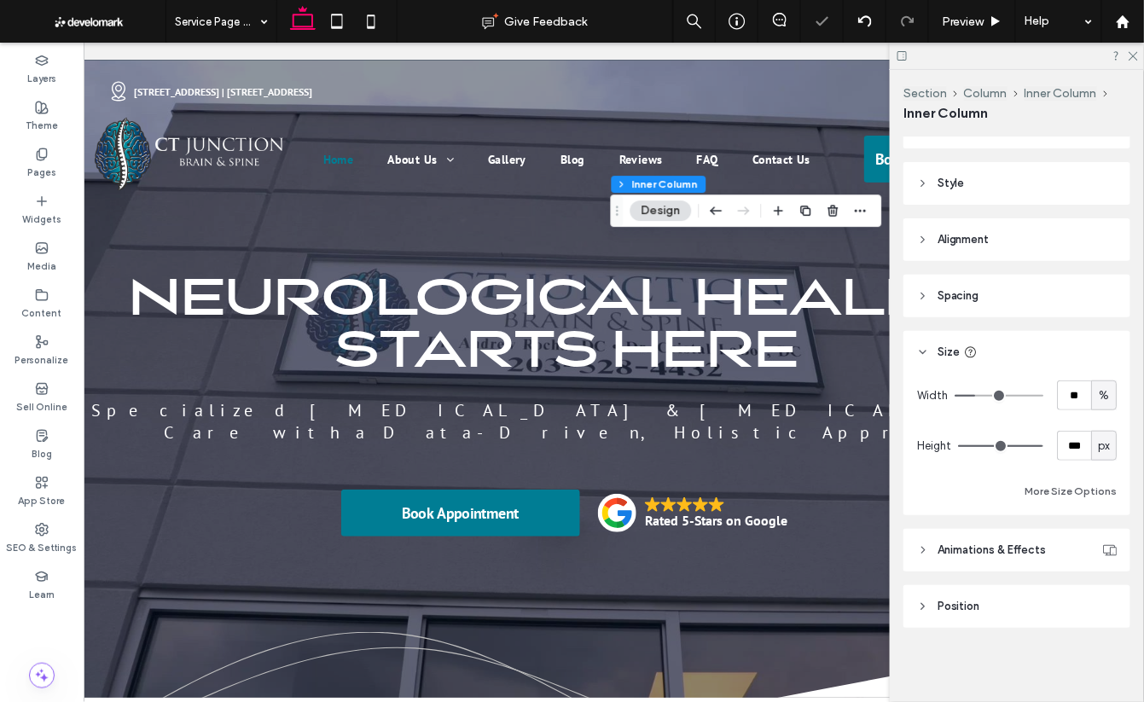
scroll to position [0, 39]
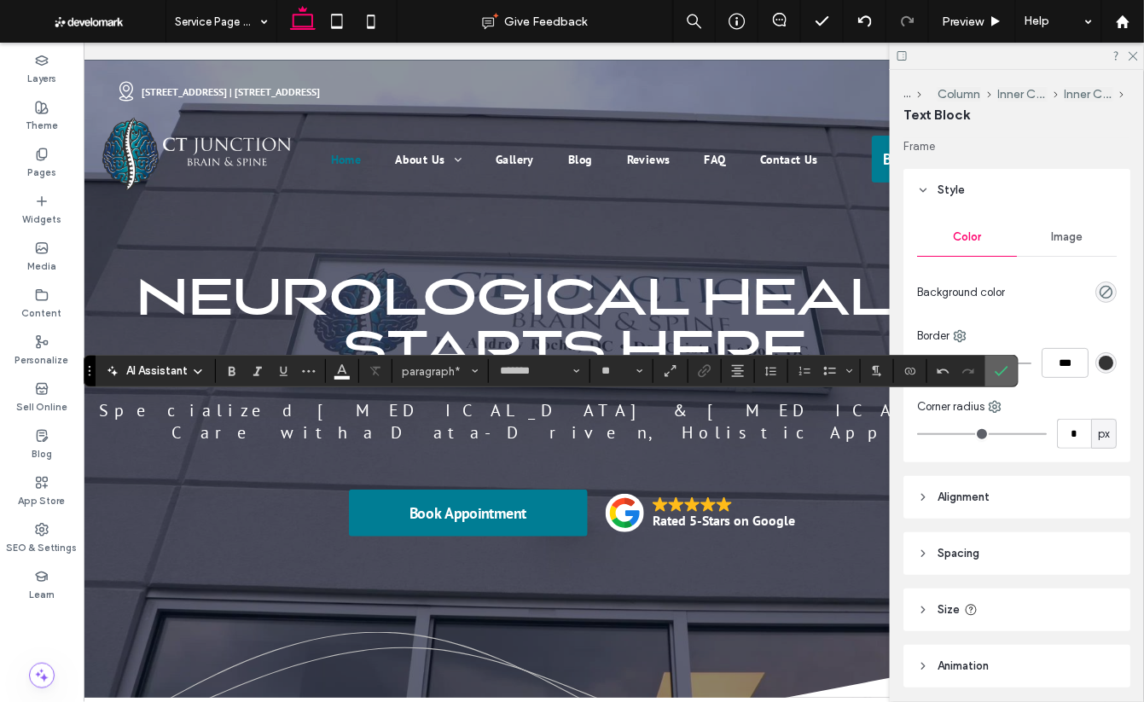
click at [1004, 373] on icon "Confirm" at bounding box center [1002, 371] width 14 height 14
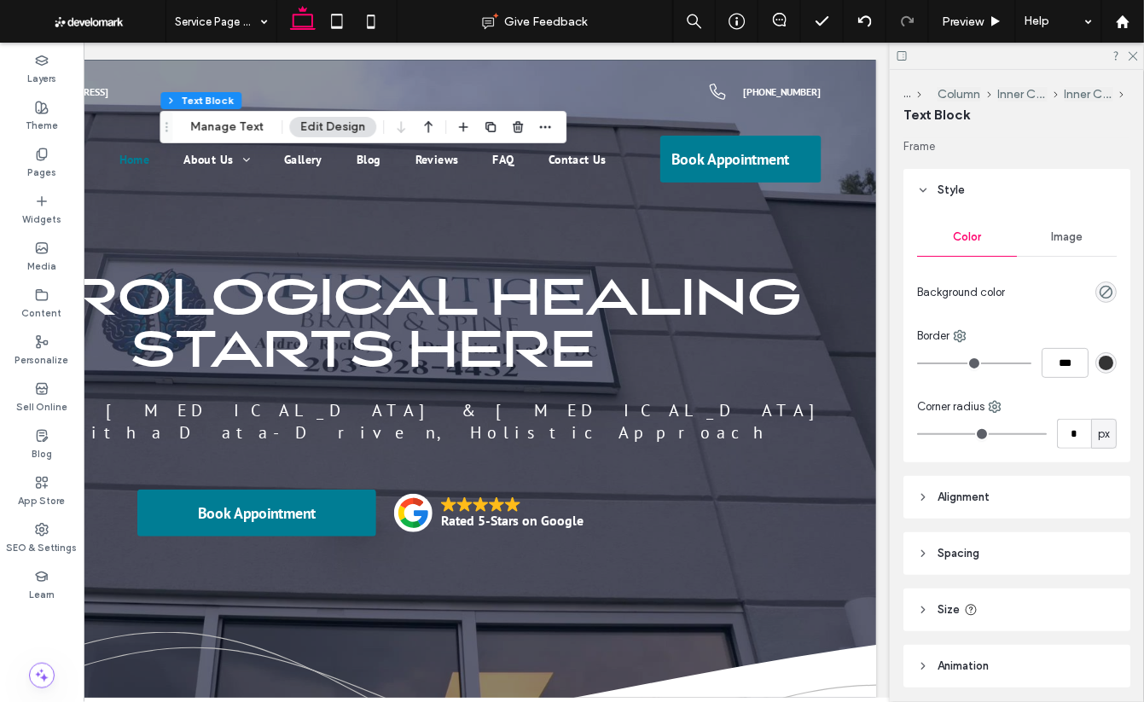
scroll to position [0, 254]
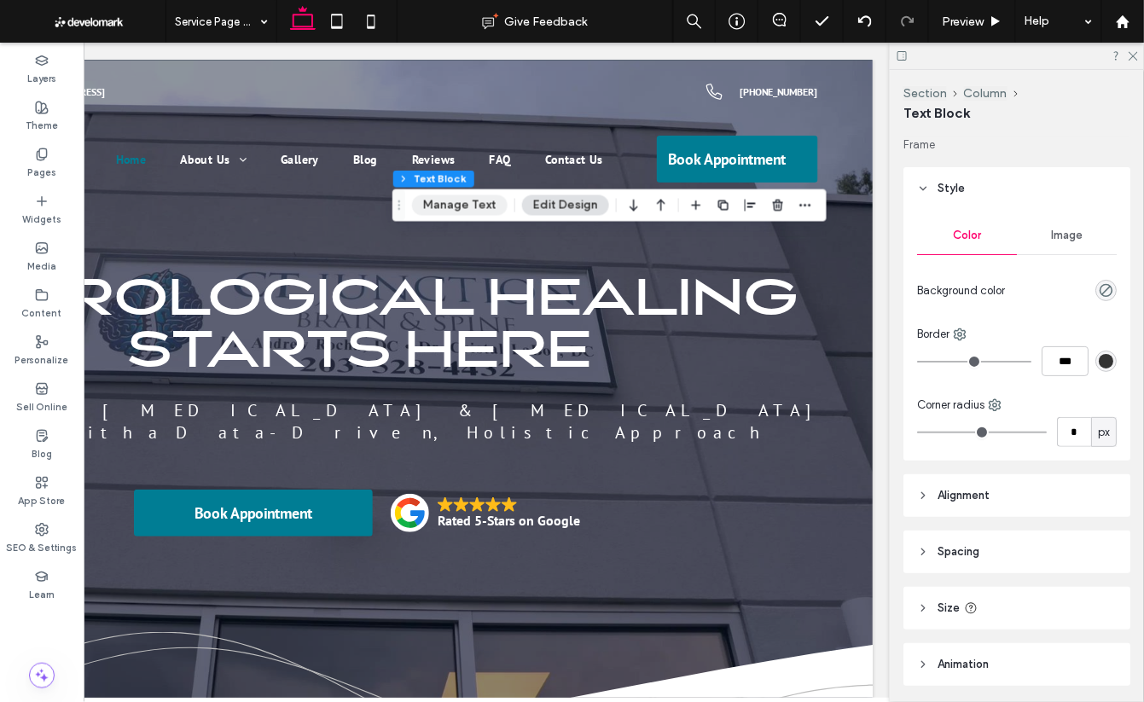
click at [445, 201] on button "Manage Text" at bounding box center [460, 205] width 96 height 20
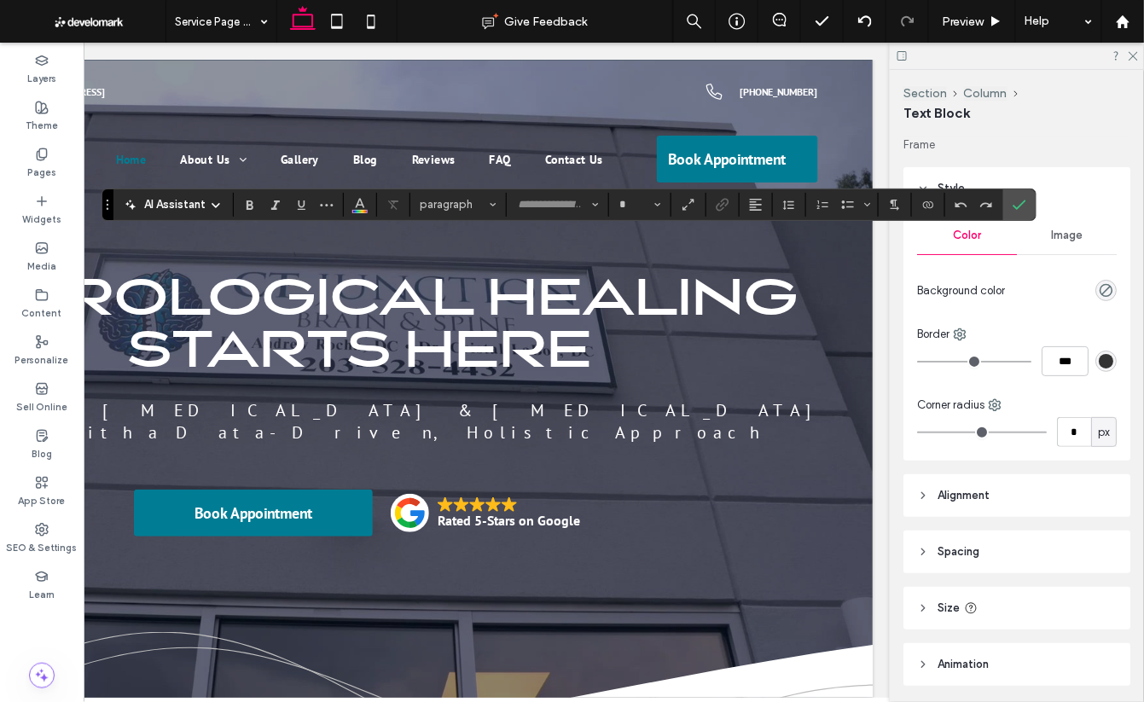
type input "*******"
type input "**"
click at [493, 205] on icon "Styles" at bounding box center [493, 204] width 7 height 7
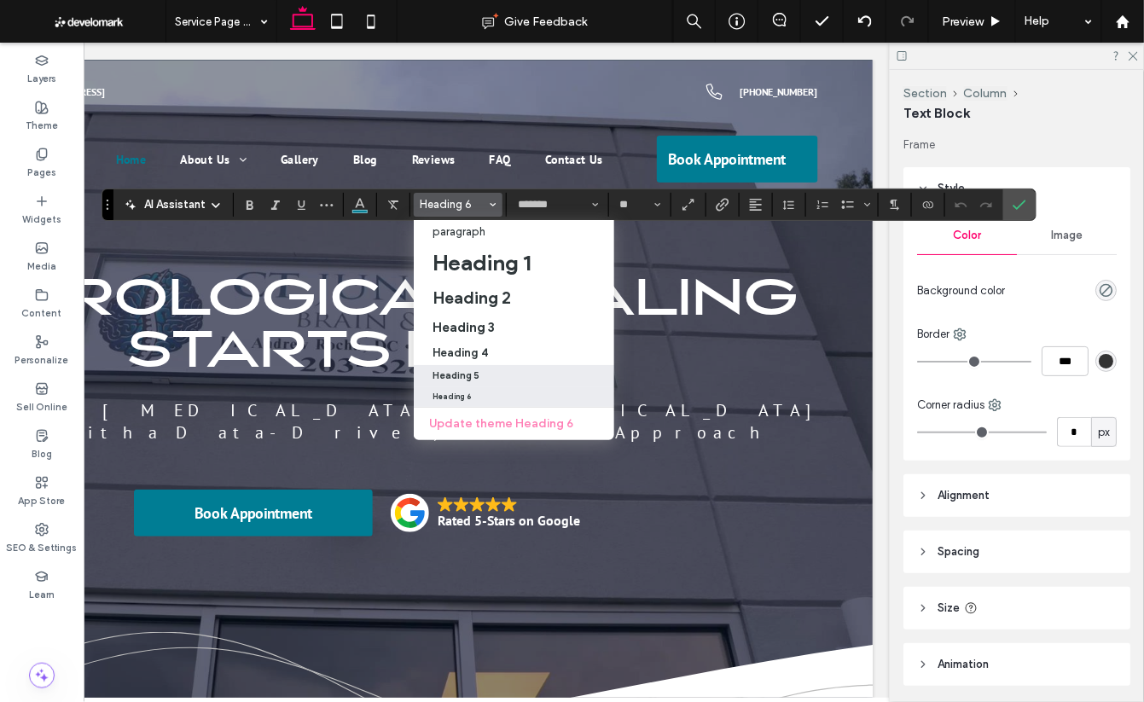
click at [495, 370] on div "Heading 5" at bounding box center [514, 375] width 163 height 11
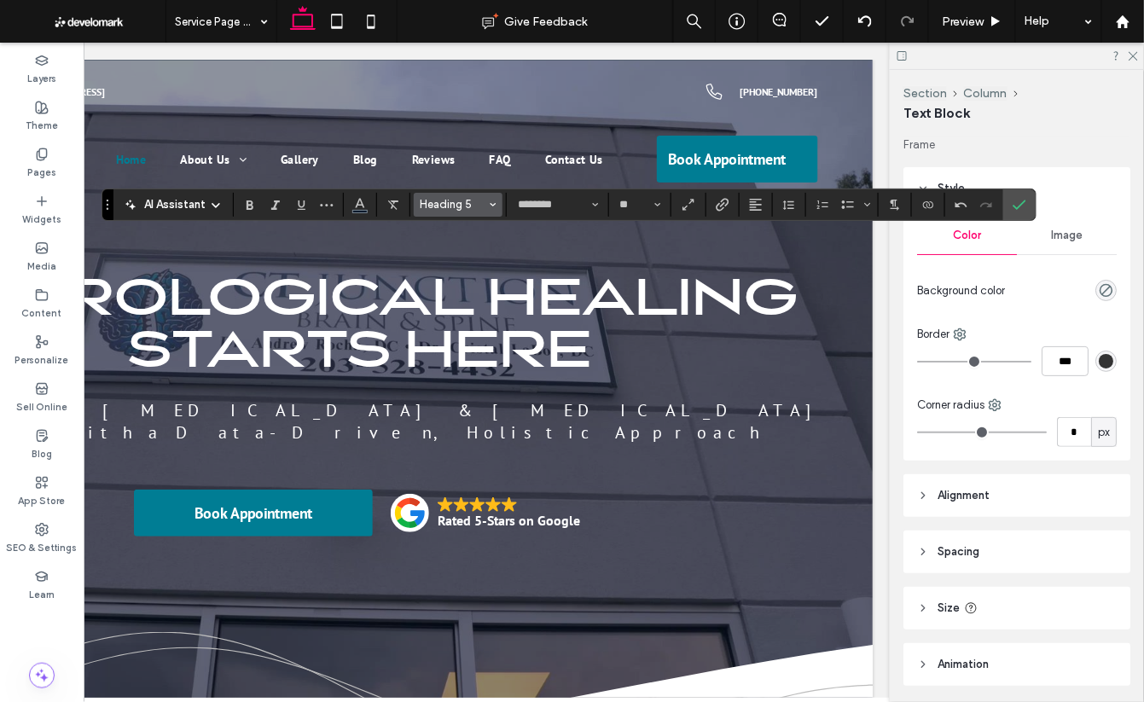
click at [491, 201] on icon "Styles" at bounding box center [493, 204] width 7 height 7
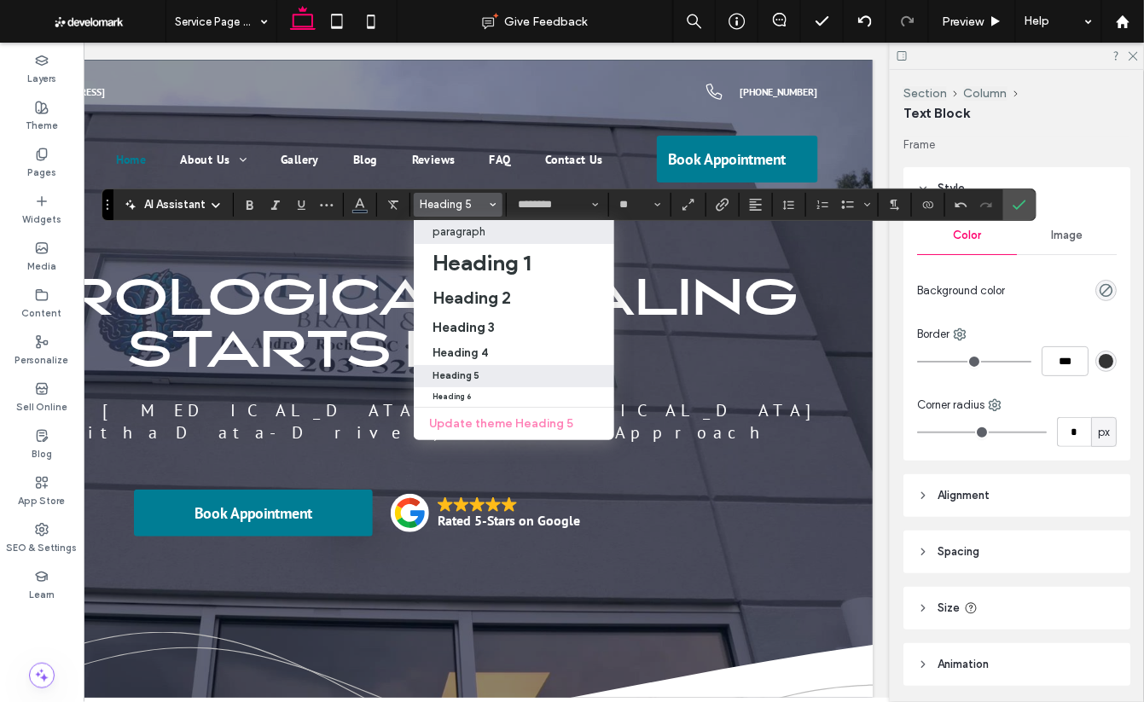
click at [471, 232] on p "paragraph" at bounding box center [459, 231] width 53 height 13
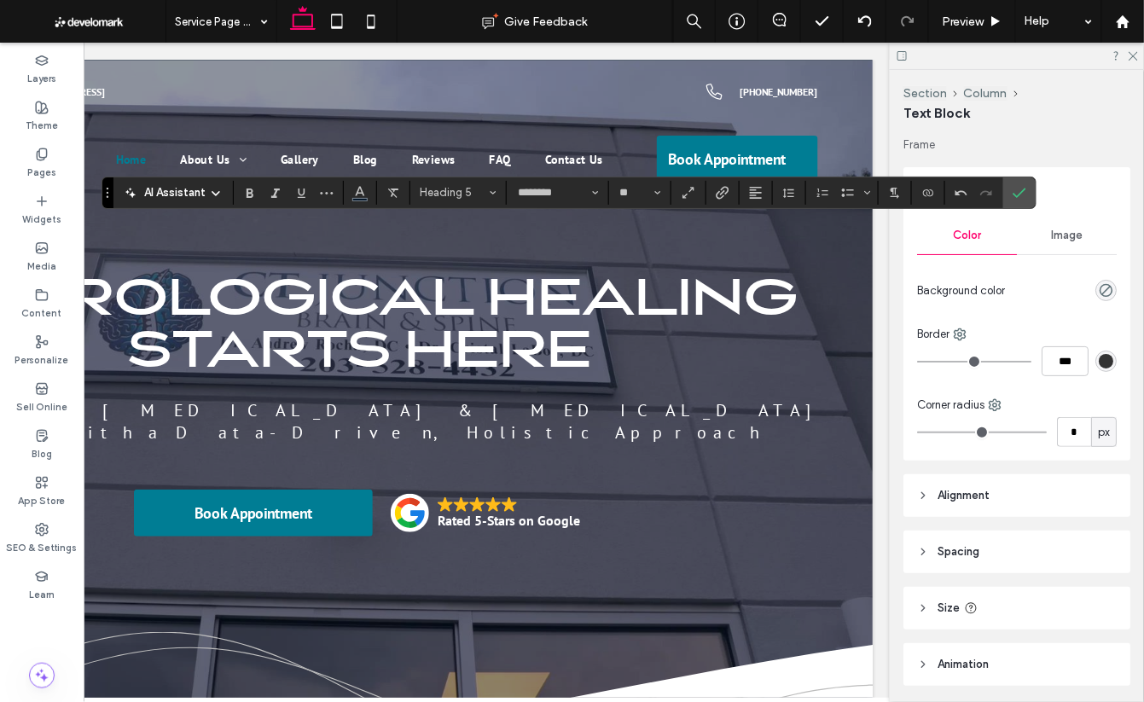
type input "*******"
type input "**"
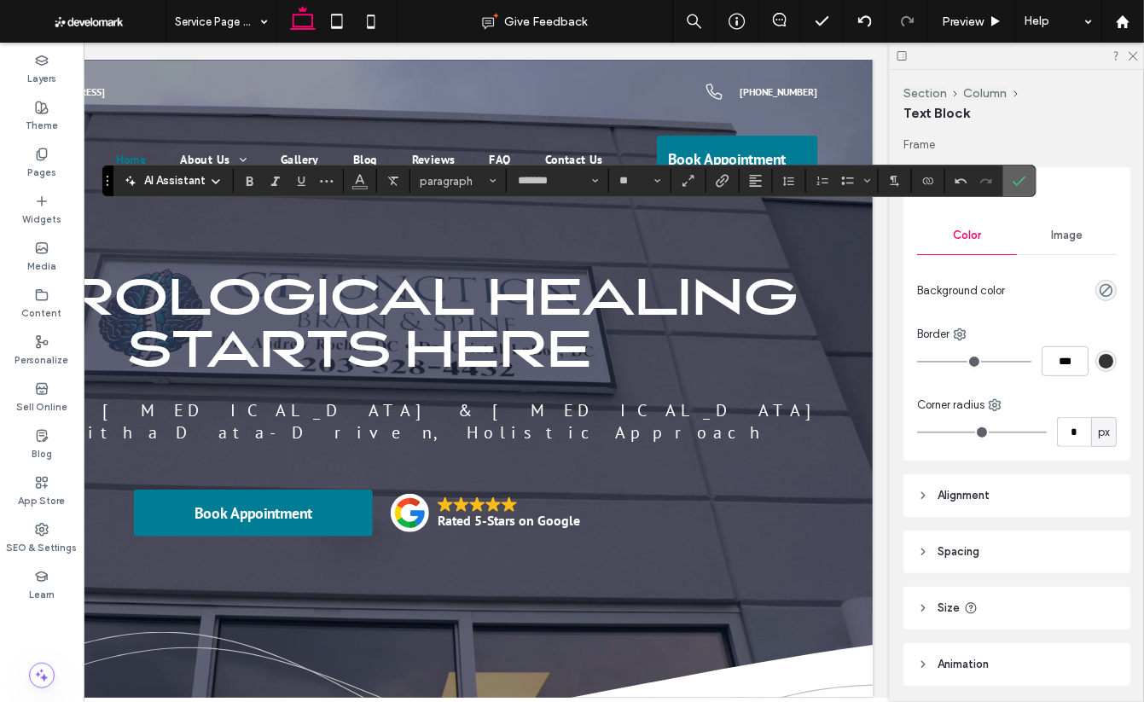
click at [1013, 186] on icon "Confirm" at bounding box center [1020, 181] width 14 height 14
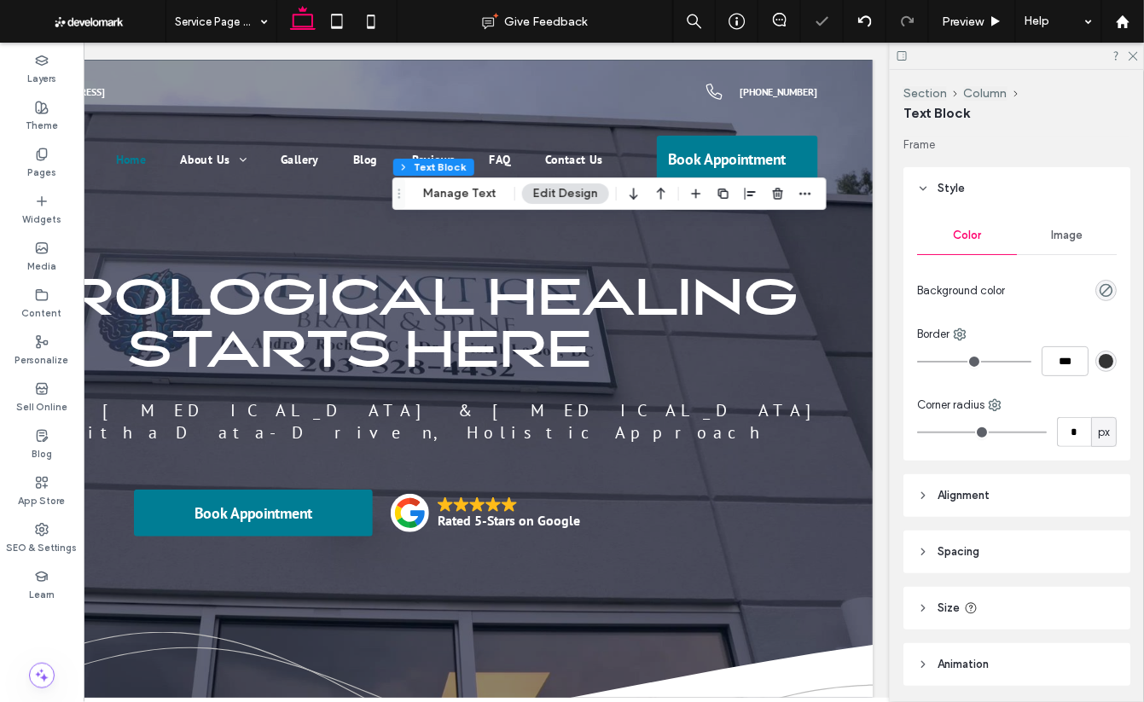
scroll to position [0, 253]
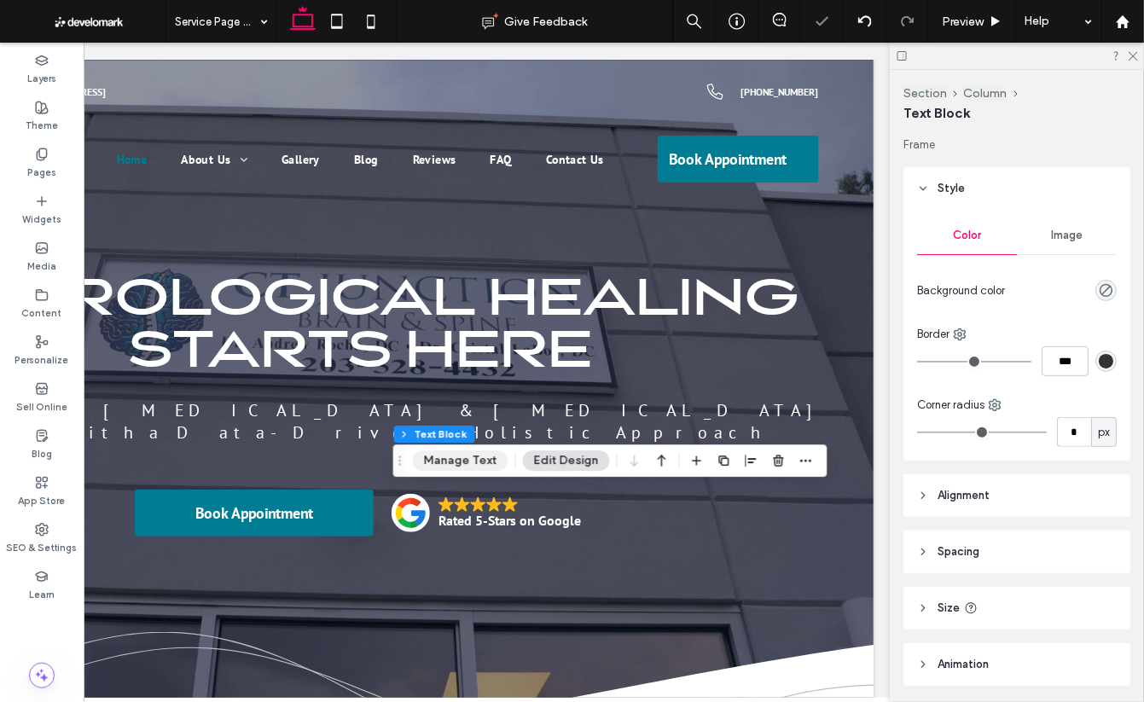
click at [486, 462] on button "Manage Text" at bounding box center [461, 460] width 96 height 20
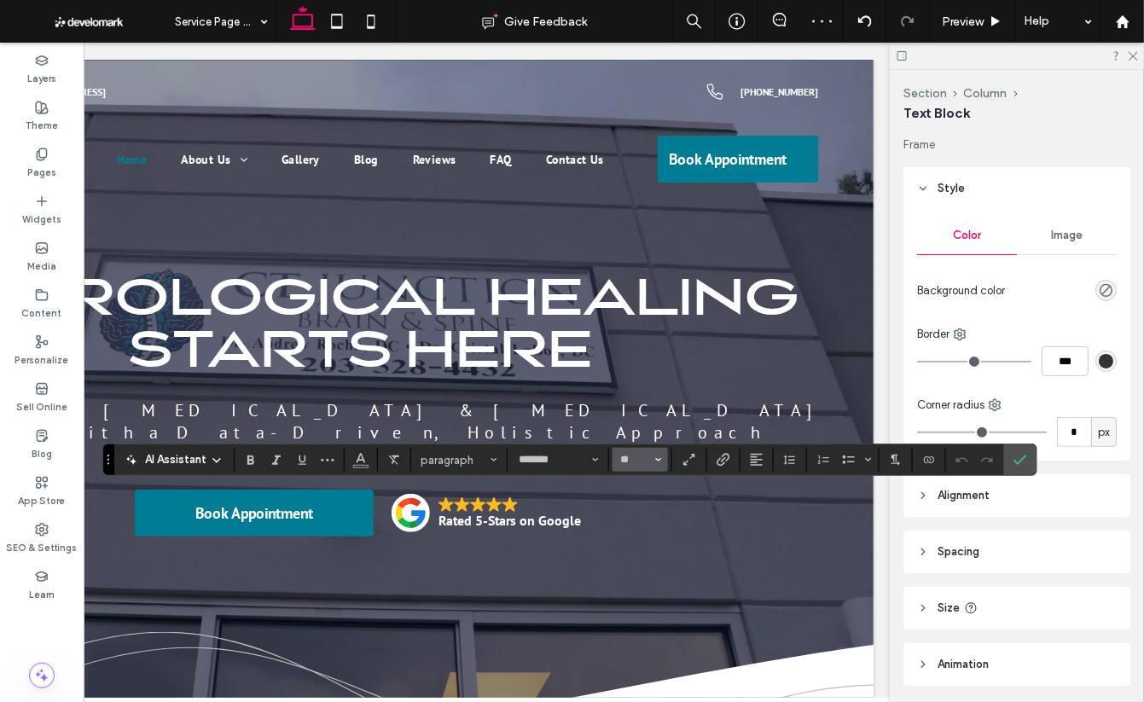
click at [655, 458] on icon "Size" at bounding box center [658, 459] width 7 height 7
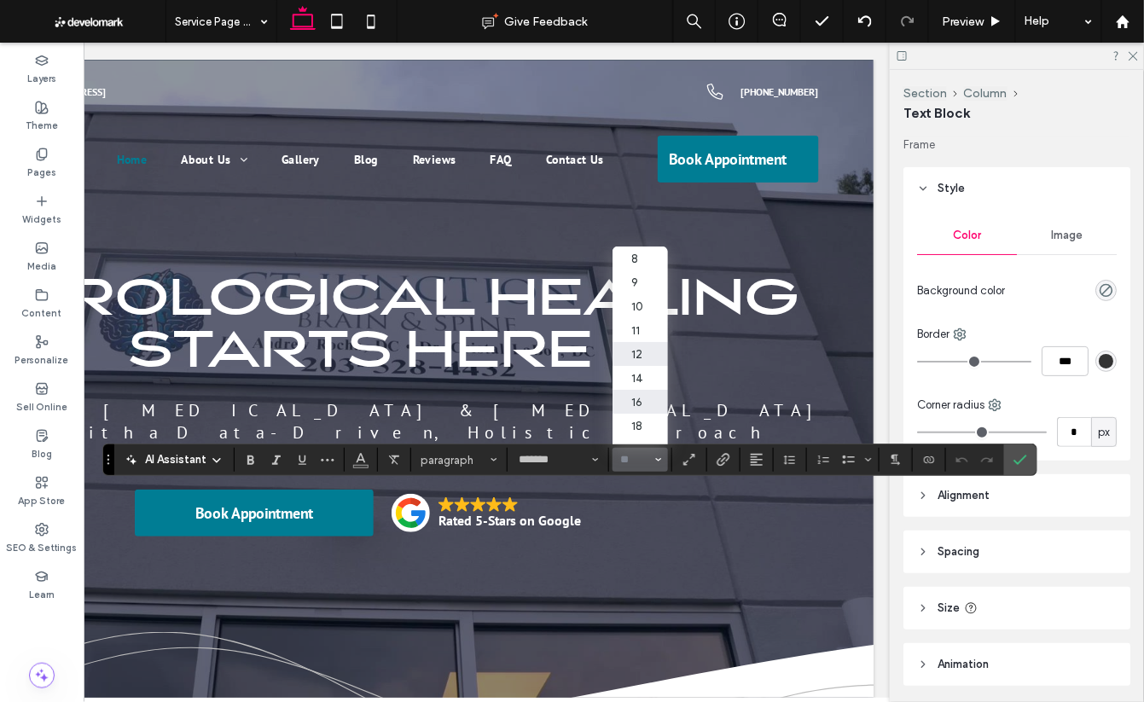
click at [636, 360] on label "12" at bounding box center [640, 354] width 55 height 24
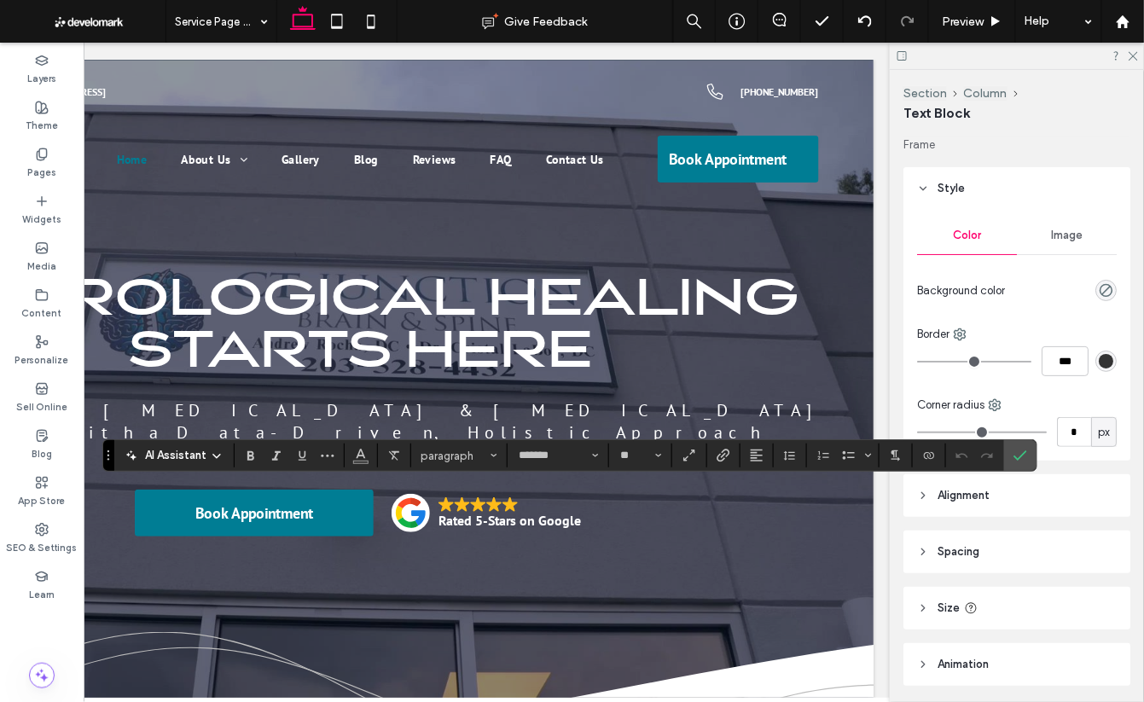
type input "**"
click at [365, 458] on icon "Color" at bounding box center [361, 454] width 14 height 14
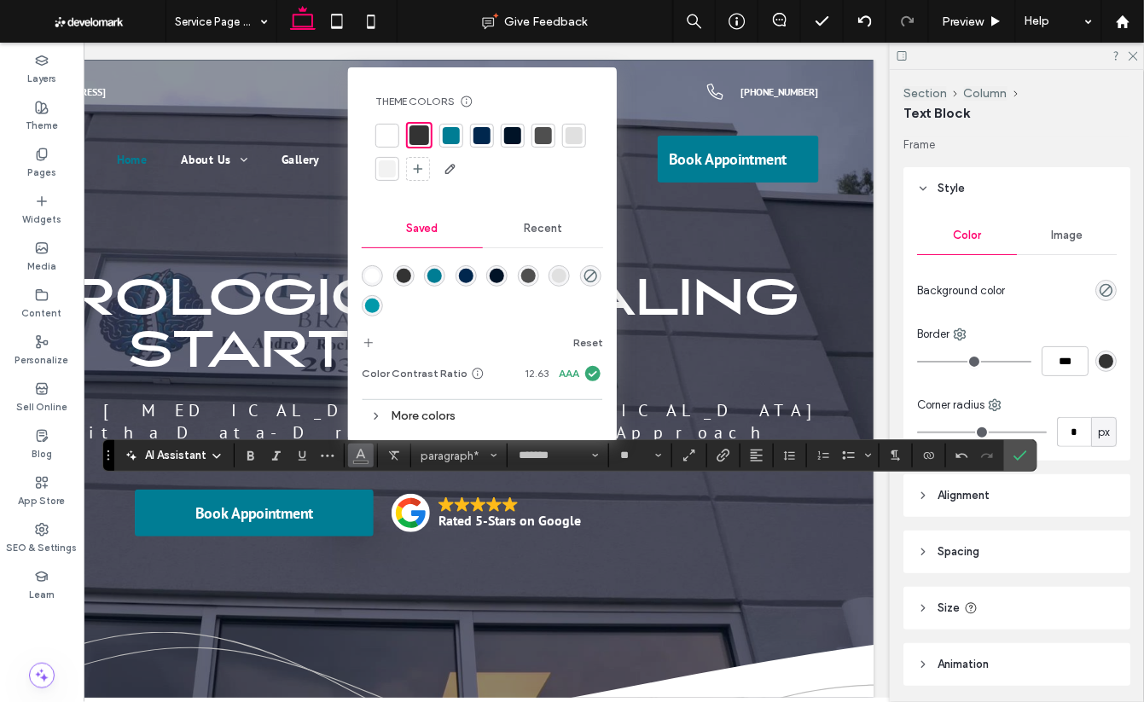
click at [527, 276] on div "rgba(79,79,79,1)" at bounding box center [528, 276] width 15 height 15
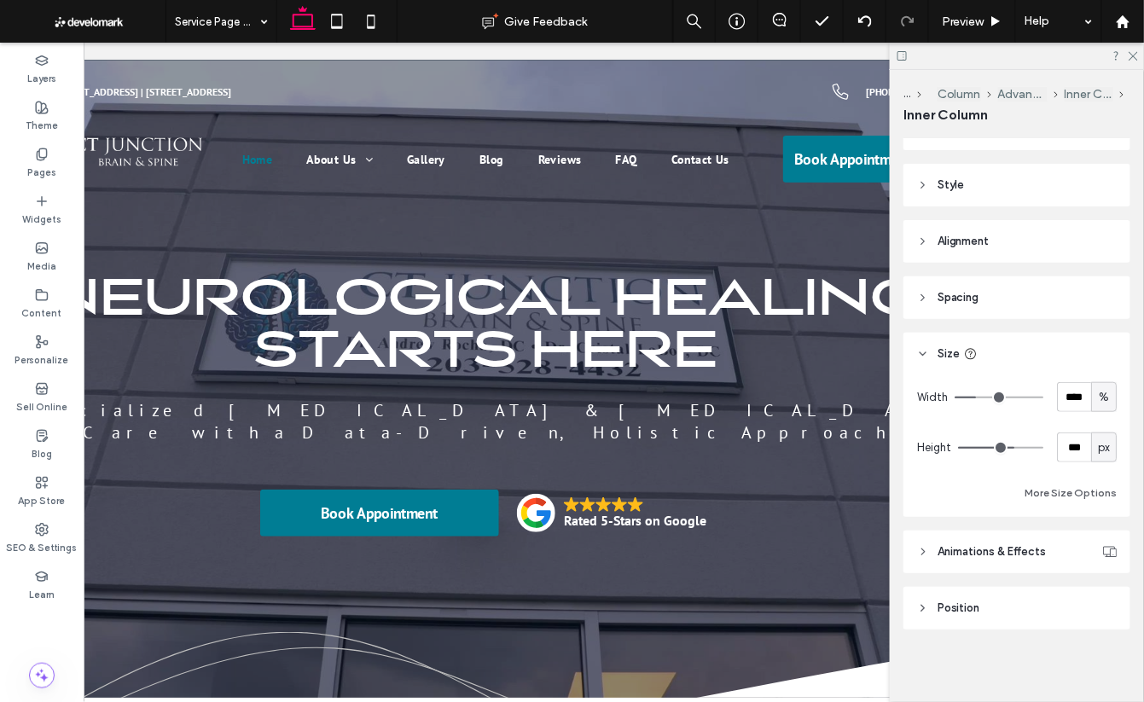
scroll to position [334, 0]
type input "**"
type input "****"
type input "**"
type input "****"
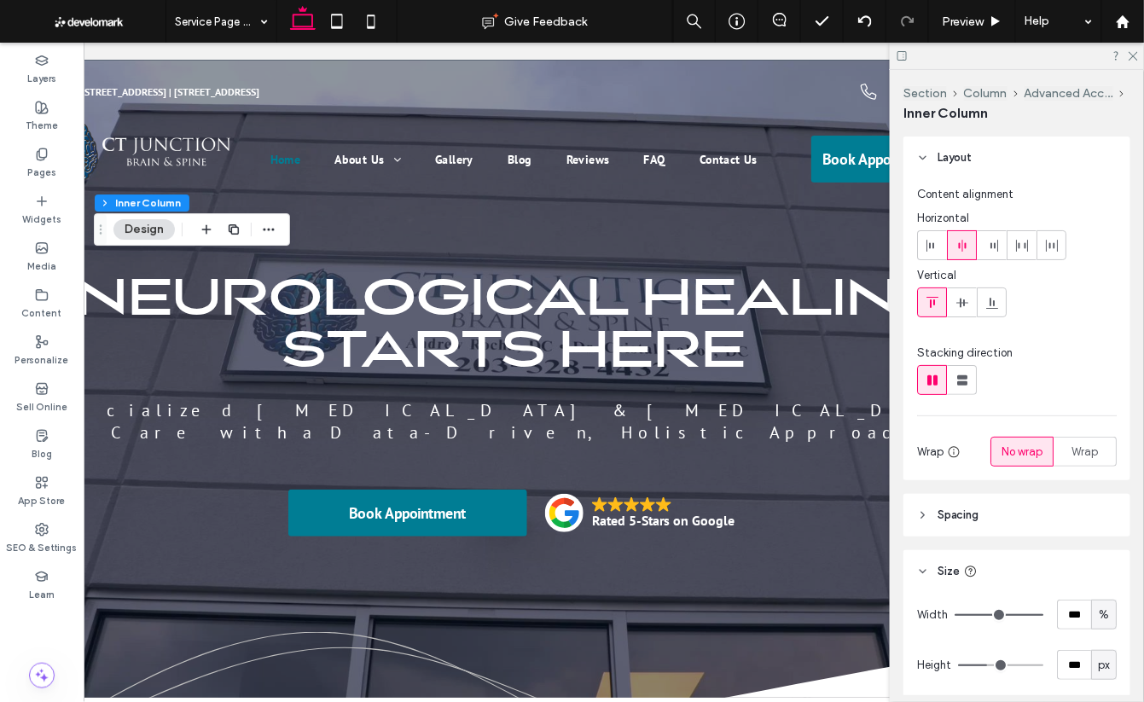
scroll to position [0, 92]
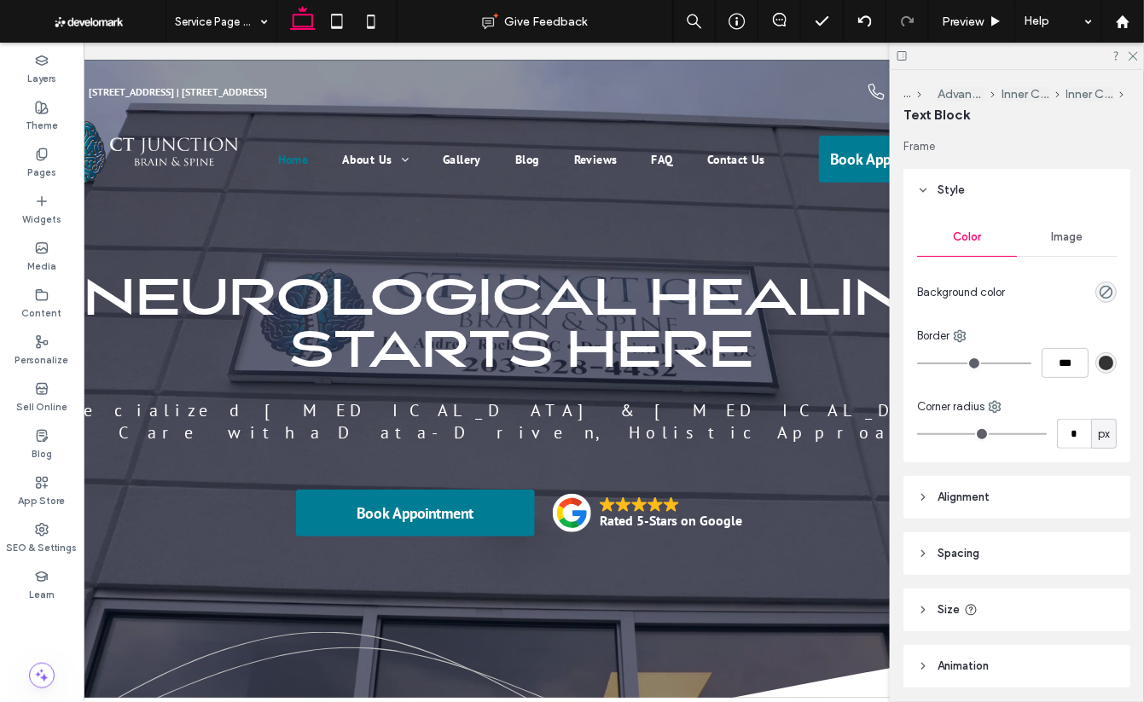
type input "*******"
type input "**"
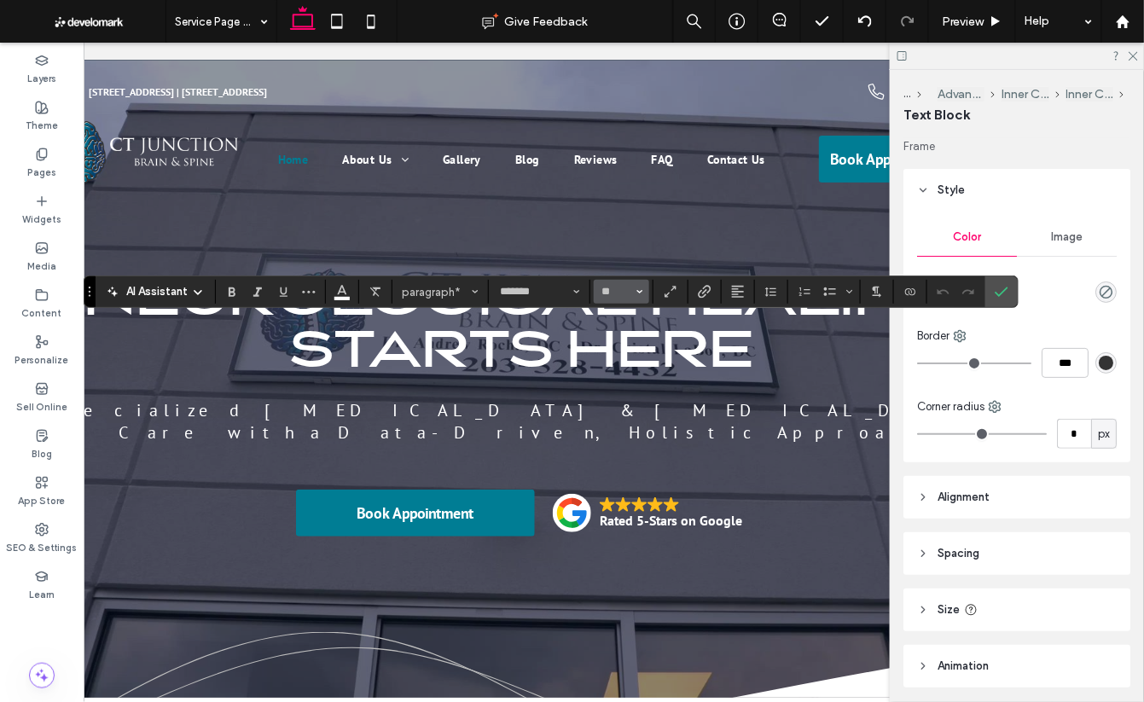
click at [636, 294] on icon "Size" at bounding box center [639, 291] width 7 height 7
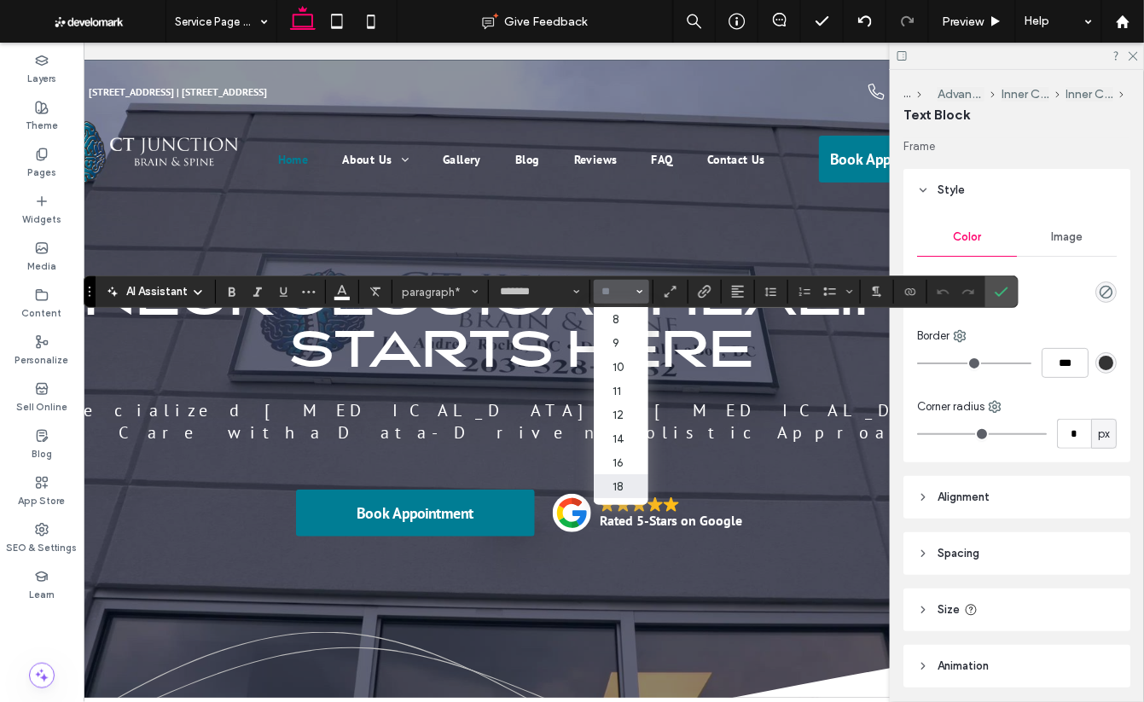
click at [619, 483] on label "18" at bounding box center [621, 486] width 55 height 24
type input "**"
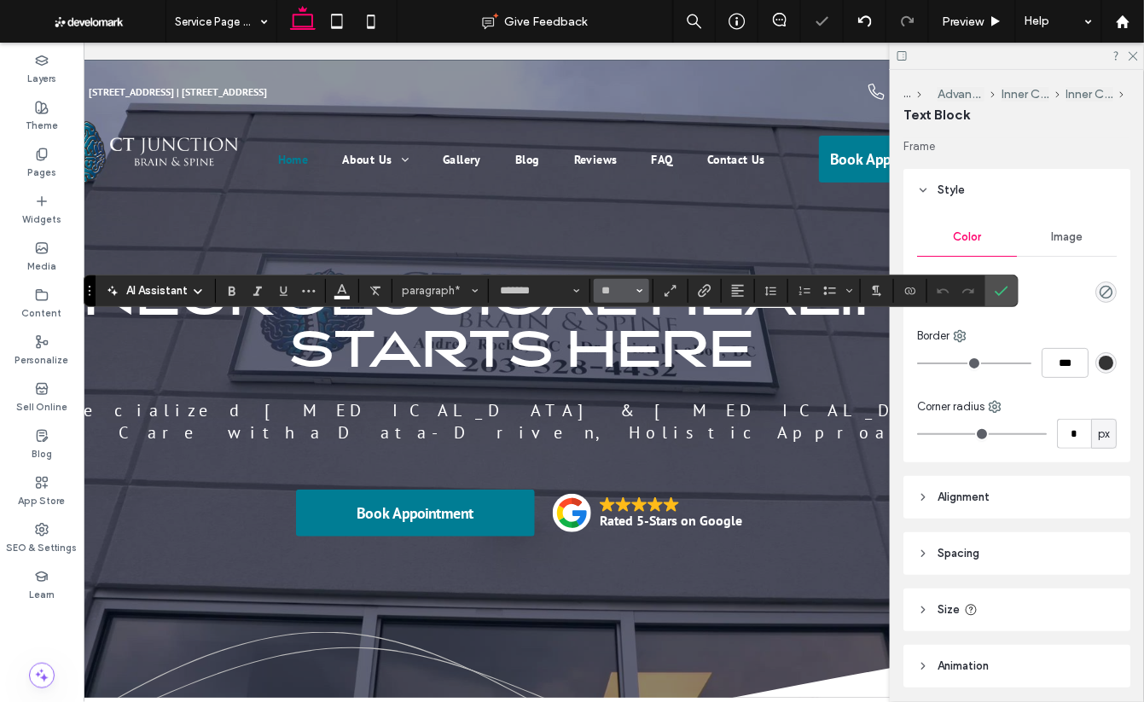
click at [645, 291] on button "**" at bounding box center [621, 291] width 55 height 24
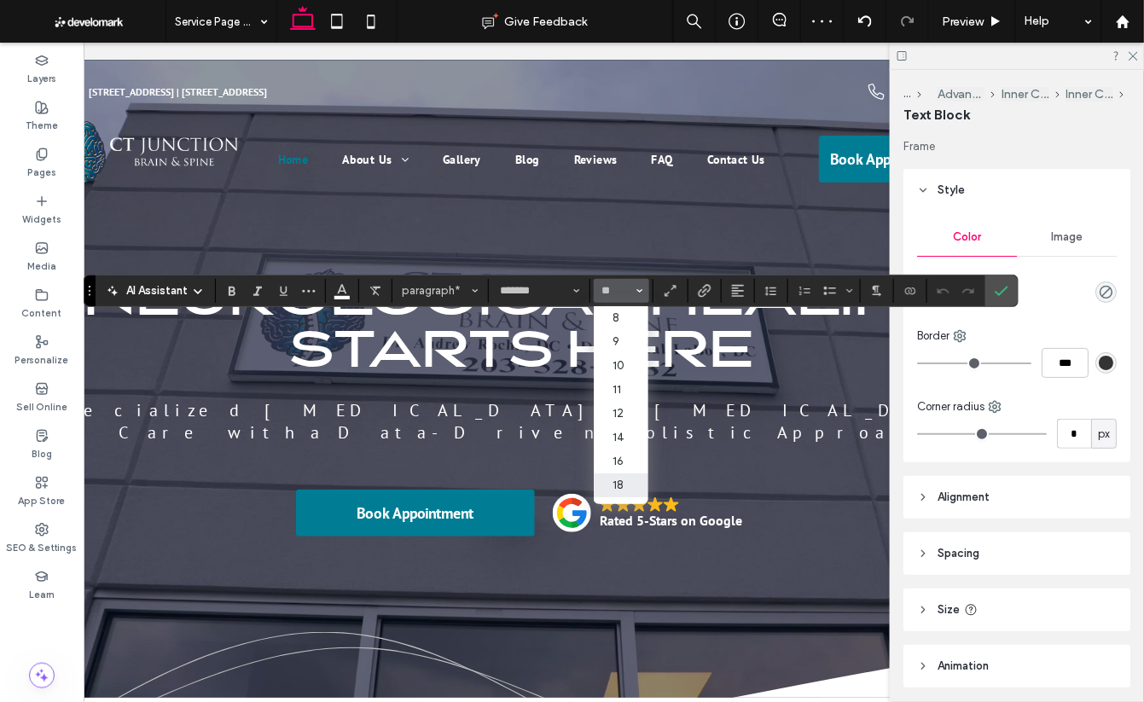
click at [609, 482] on label "18" at bounding box center [621, 486] width 55 height 24
type input "**"
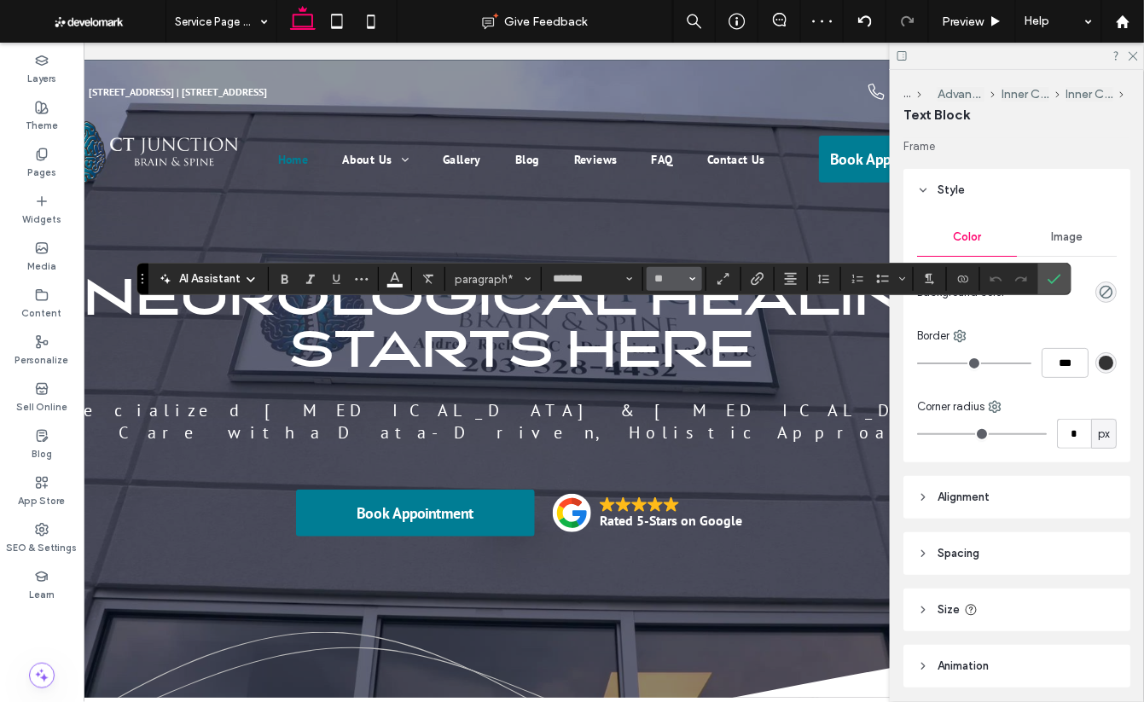
click at [696, 279] on button "**" at bounding box center [674, 279] width 55 height 24
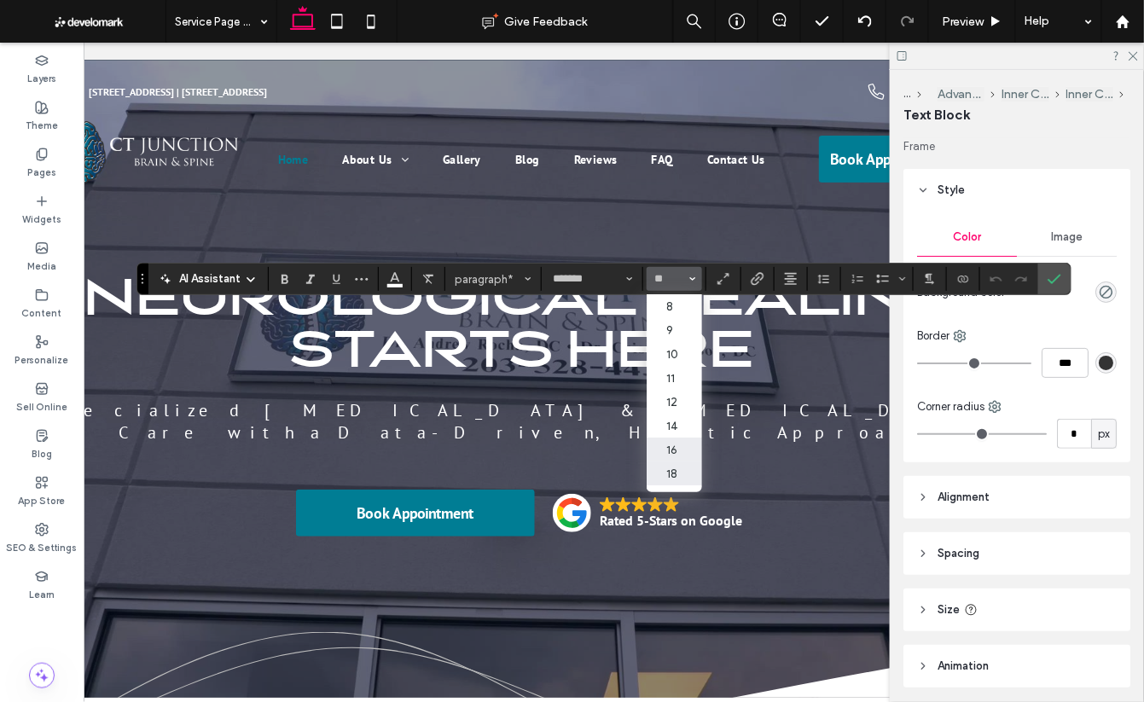
click at [673, 454] on label "16" at bounding box center [674, 450] width 55 height 24
type input "**"
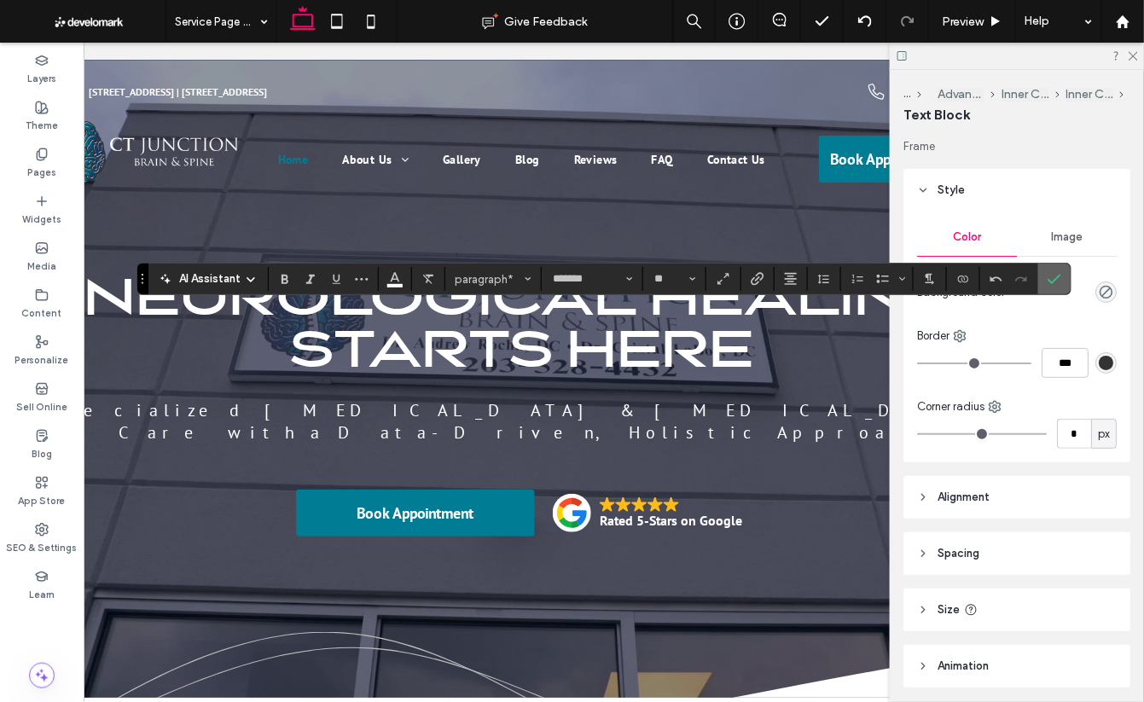
click at [1042, 282] on label "Confirm" at bounding box center [1055, 279] width 26 height 31
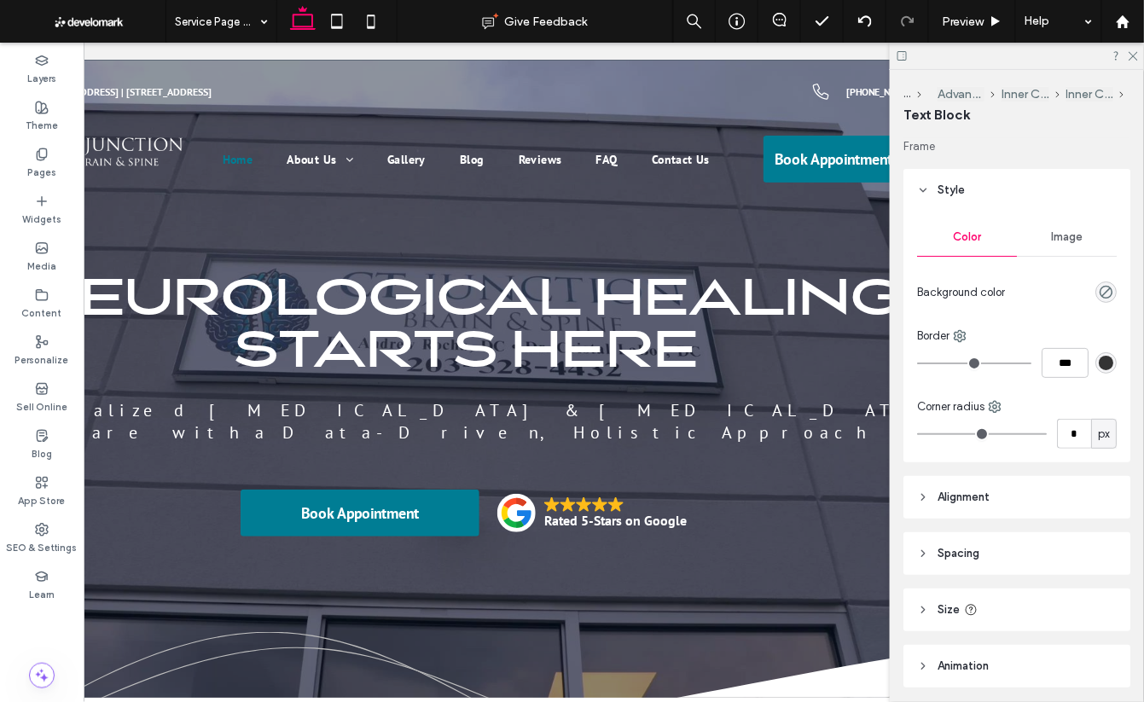
scroll to position [0, 149]
type input "****"
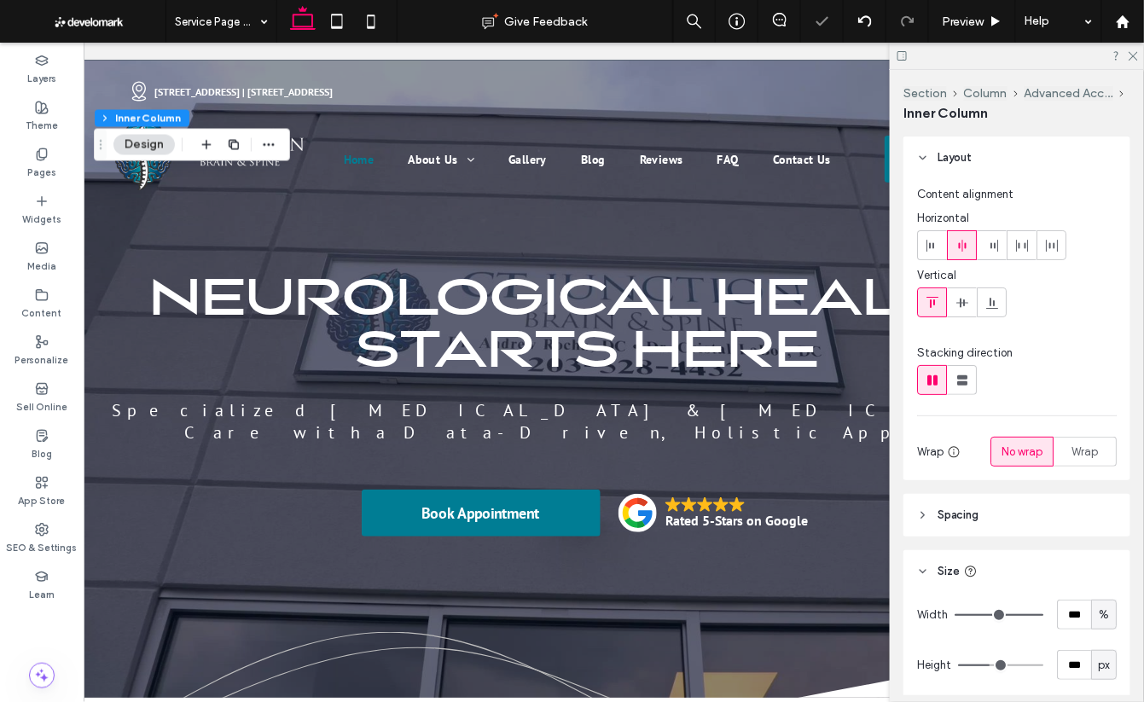
scroll to position [0, 0]
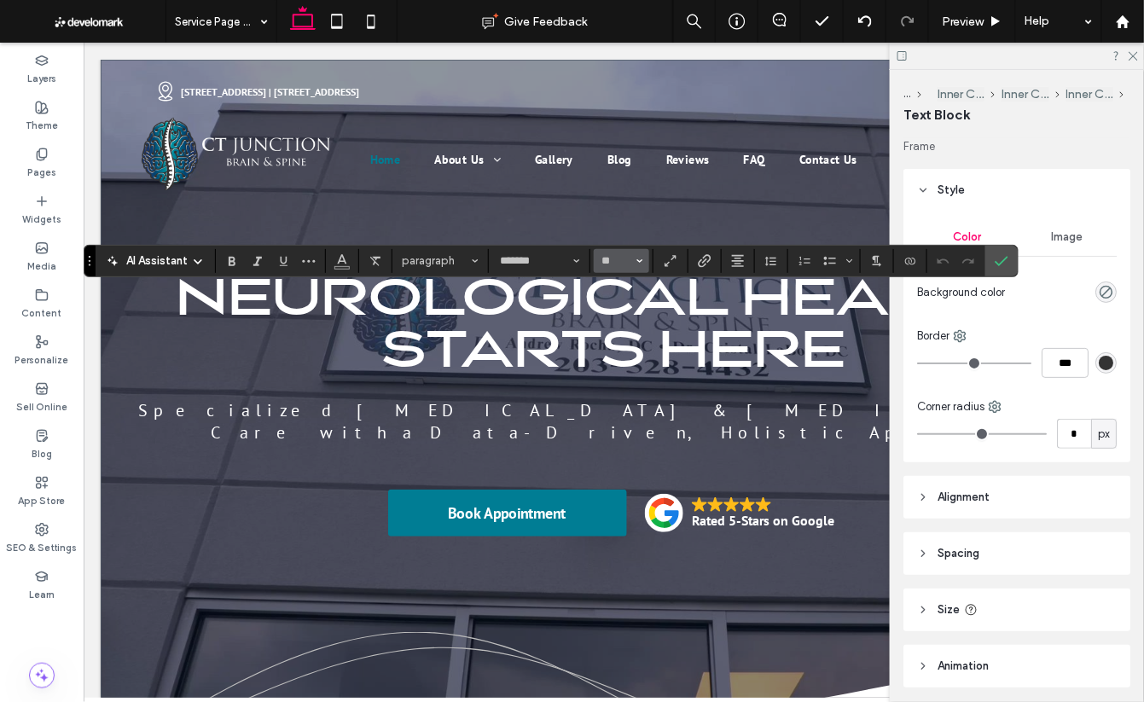
click at [636, 266] on span "Size" at bounding box center [639, 261] width 7 height 22
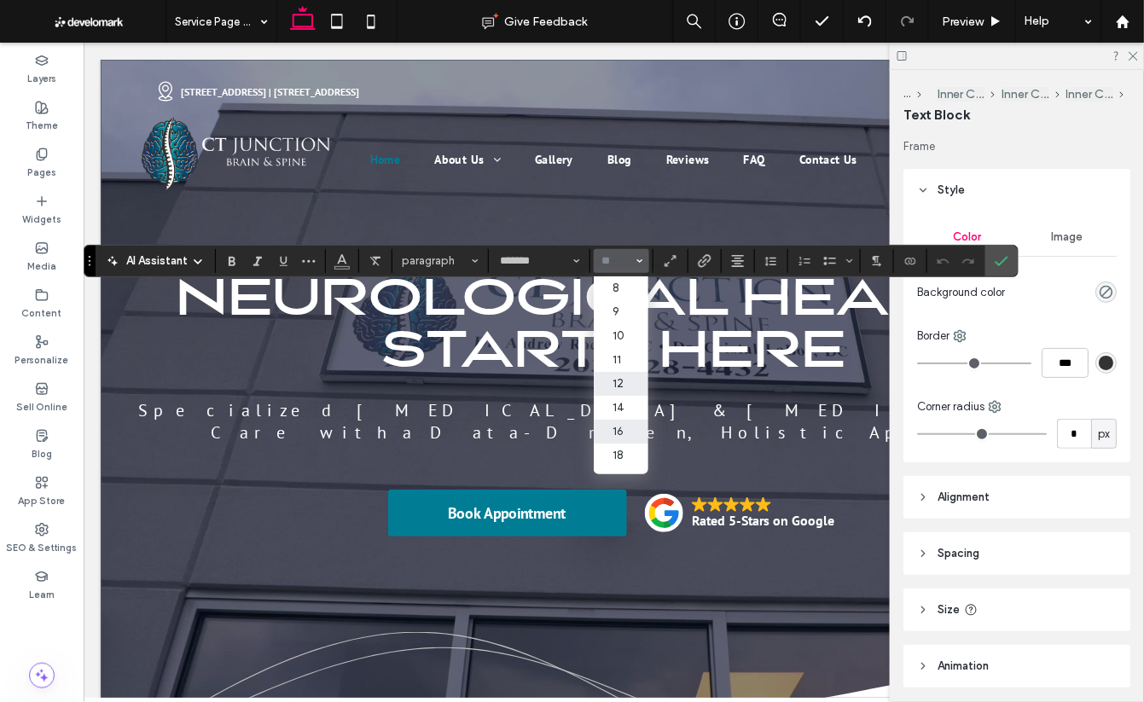
click at [618, 392] on label "12" at bounding box center [621, 384] width 55 height 24
type input "**"
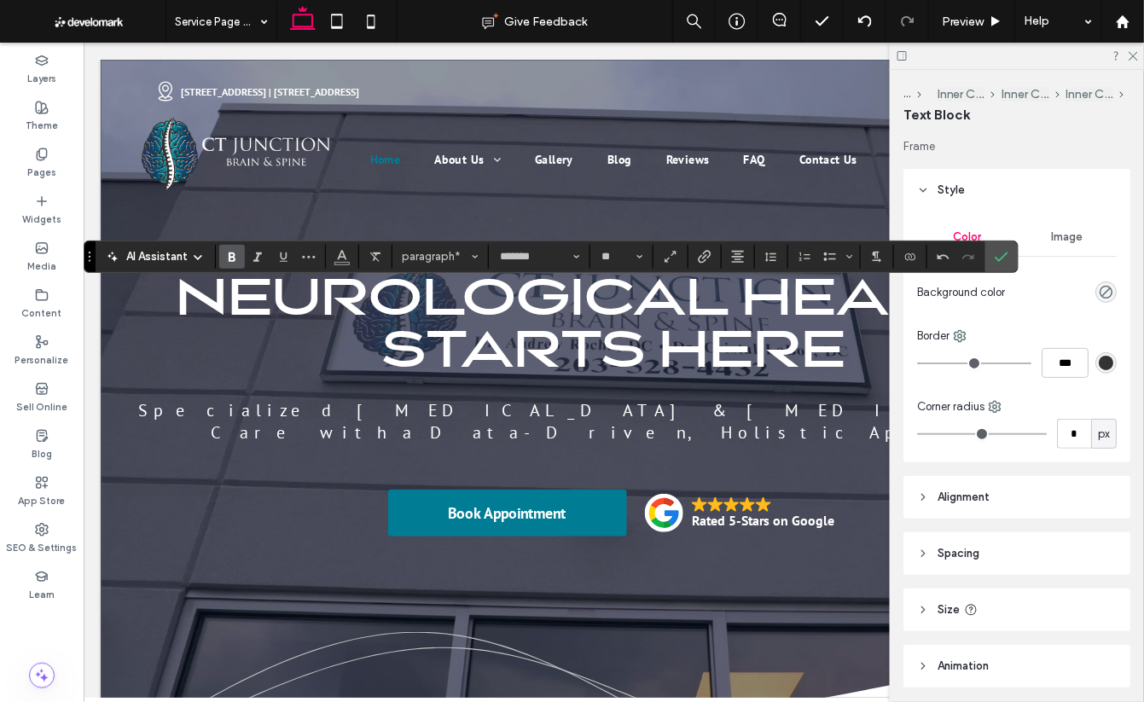
click at [222, 258] on label "Bold" at bounding box center [232, 257] width 26 height 24
click at [642, 258] on icon "Size" at bounding box center [639, 256] width 7 height 7
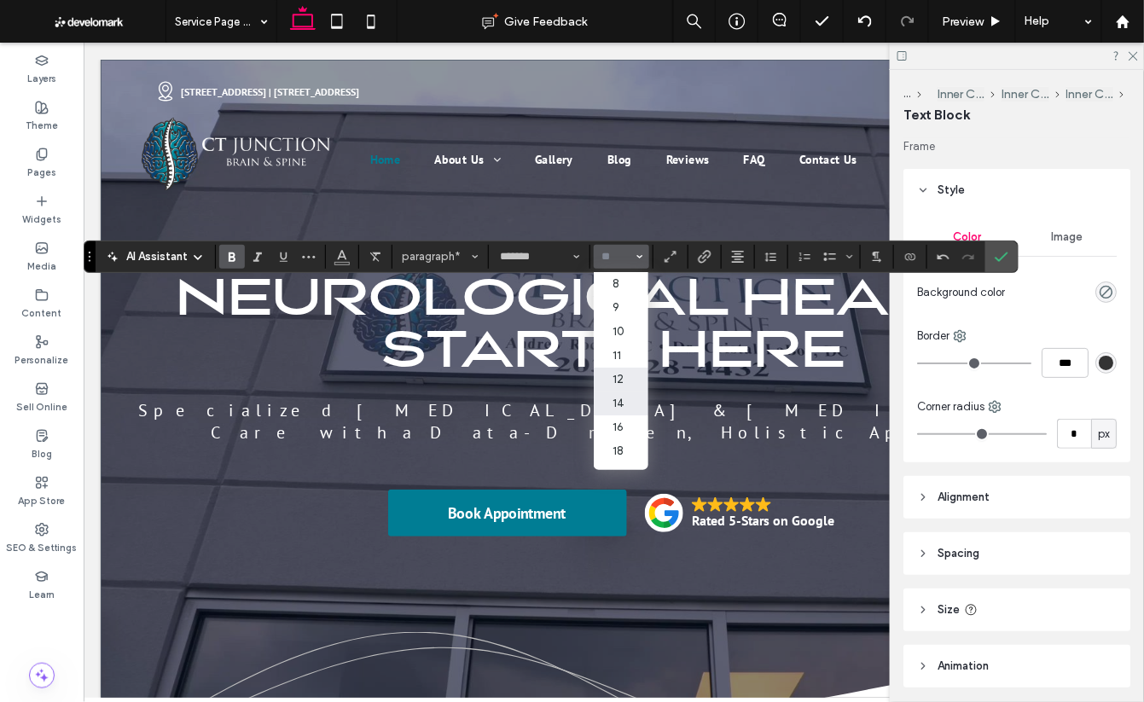
click at [620, 398] on label "14" at bounding box center [621, 404] width 55 height 24
type input "**"
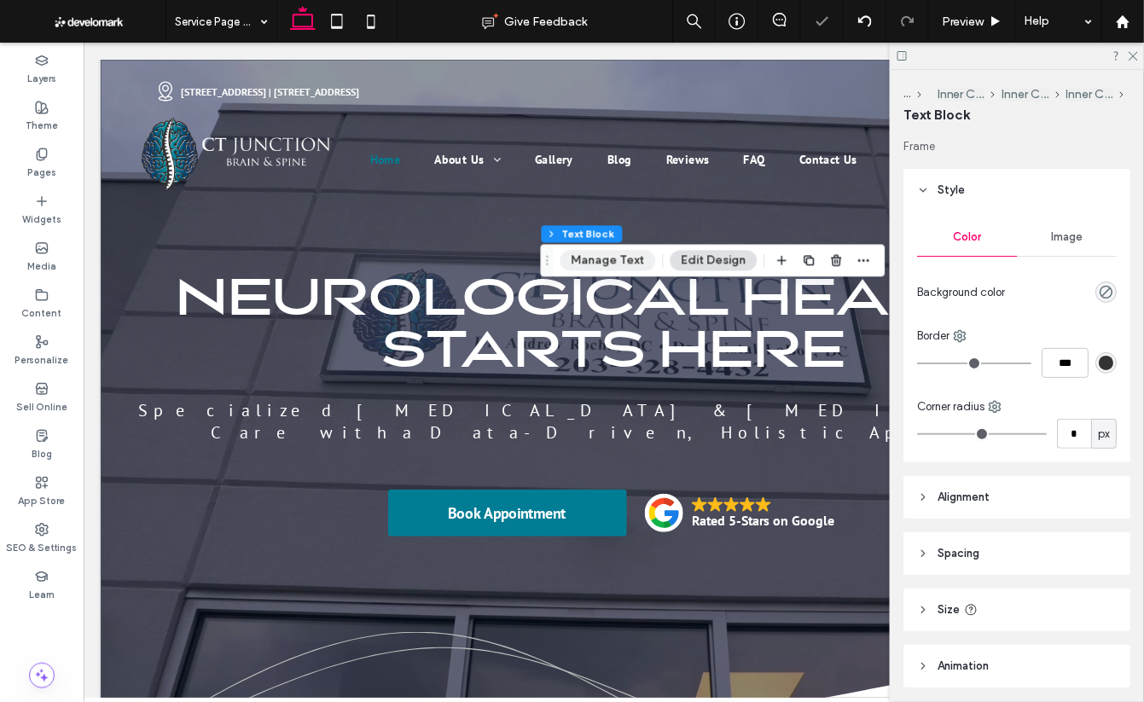
click at [619, 269] on button "Manage Text" at bounding box center [609, 260] width 96 height 20
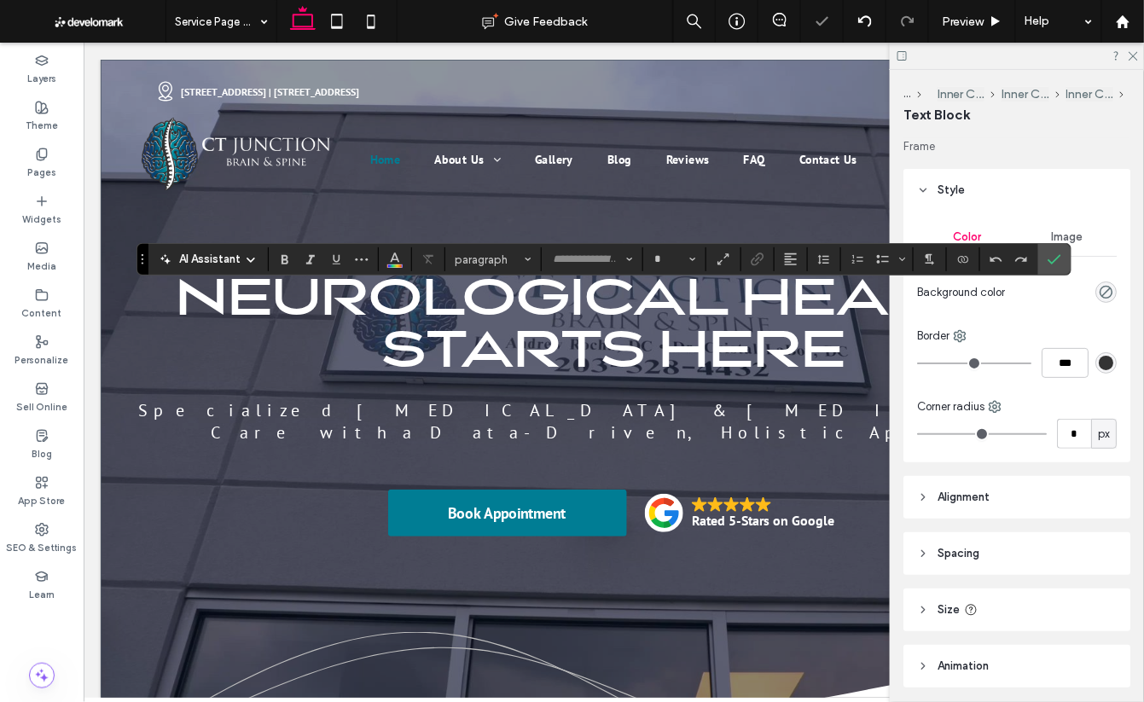
type input "*******"
click at [696, 261] on button "**" at bounding box center [674, 259] width 55 height 24
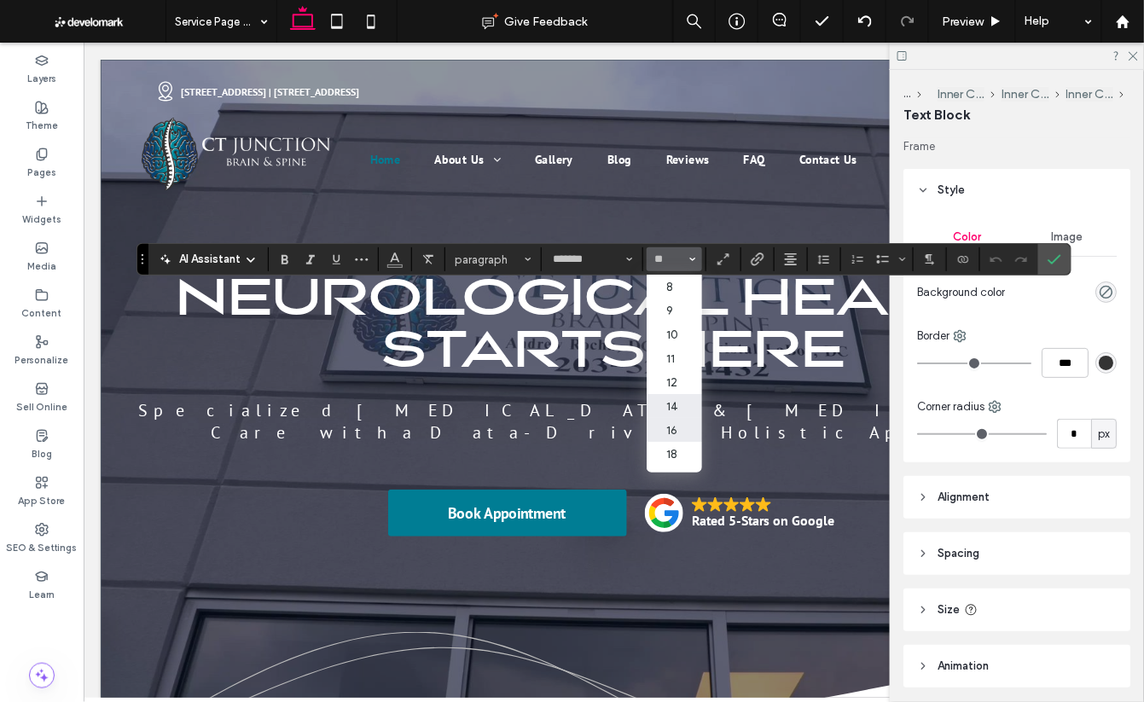
click at [664, 409] on label "14" at bounding box center [674, 406] width 55 height 24
type input "**"
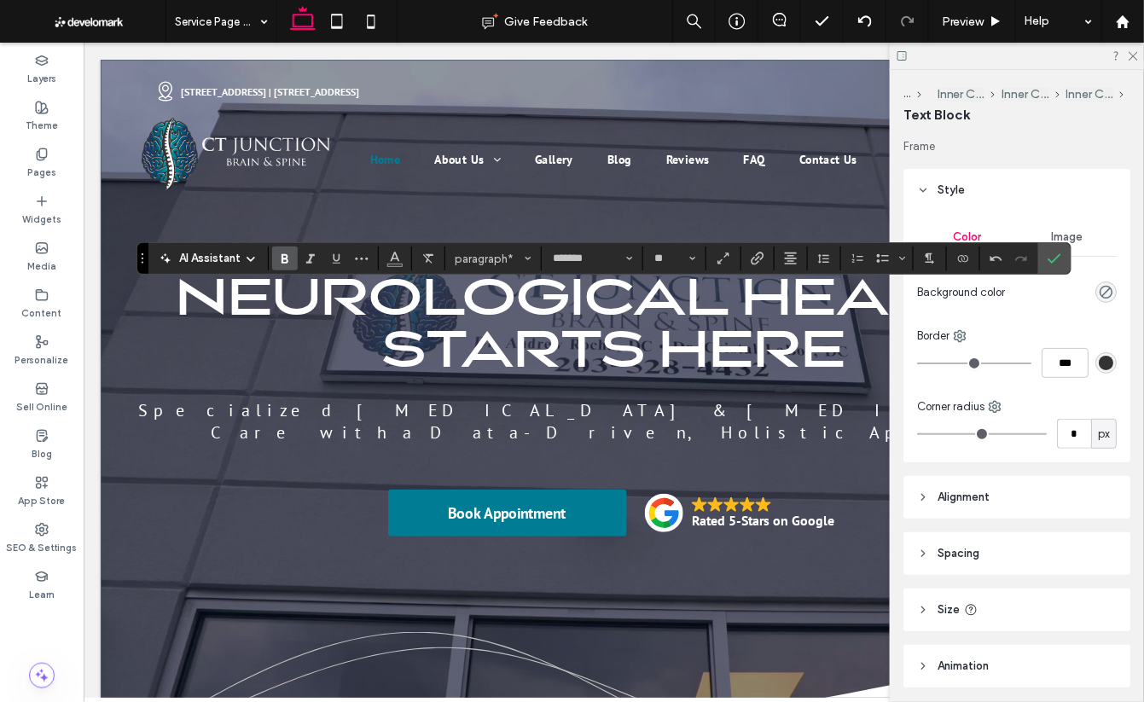
click at [284, 262] on use "Bold" at bounding box center [285, 258] width 7 height 9
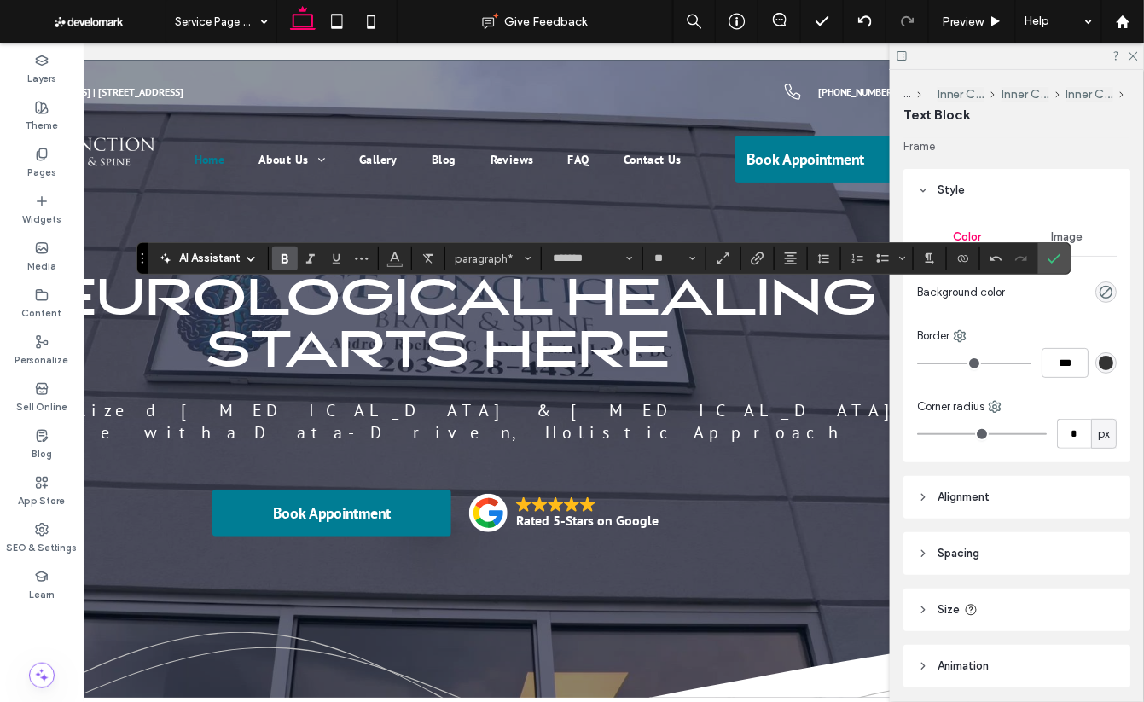
scroll to position [0, 195]
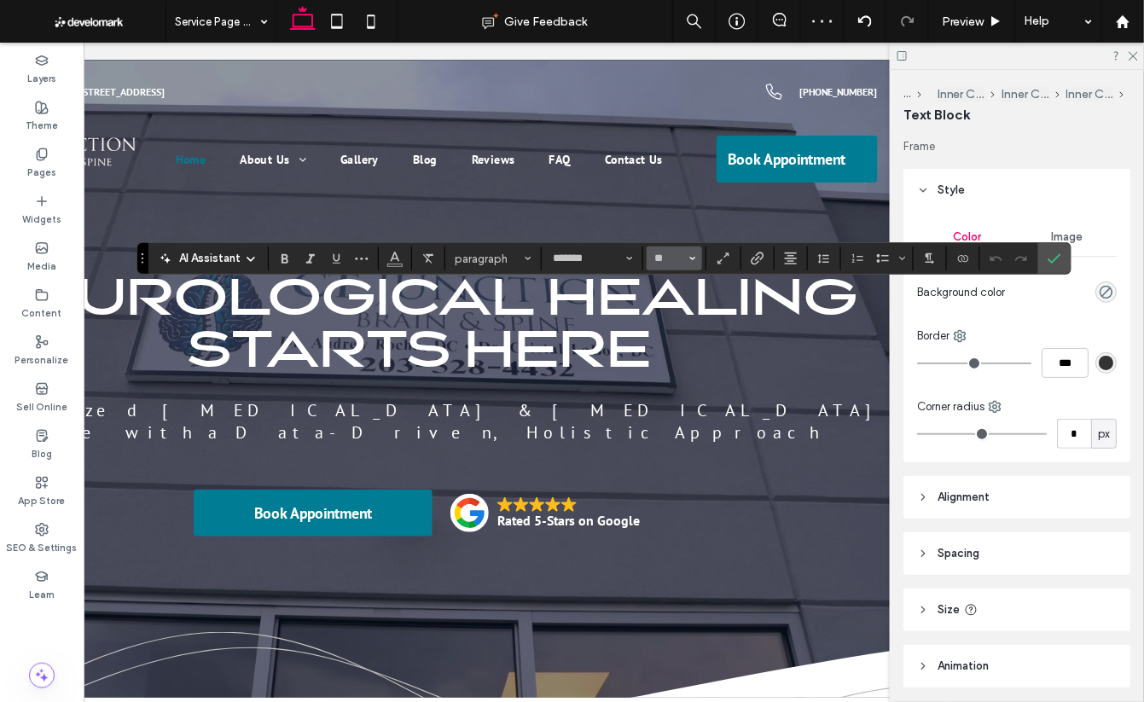
click at [696, 266] on button "**" at bounding box center [674, 259] width 55 height 24
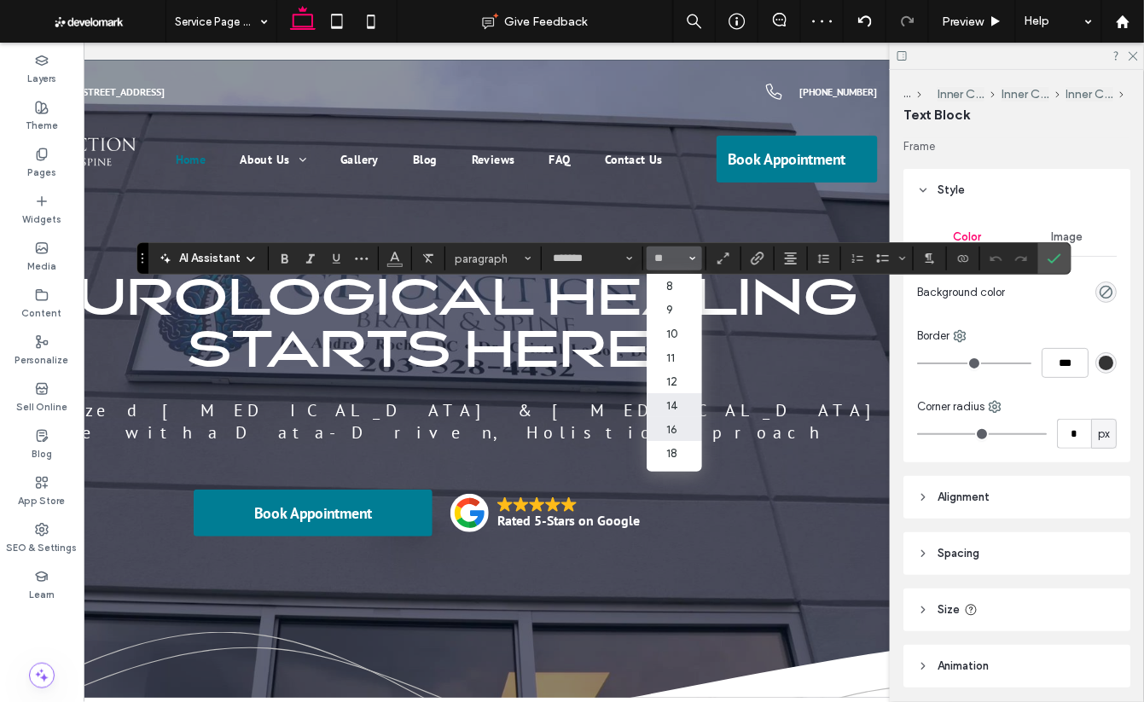
click at [670, 404] on label "14" at bounding box center [674, 405] width 55 height 24
type input "**"
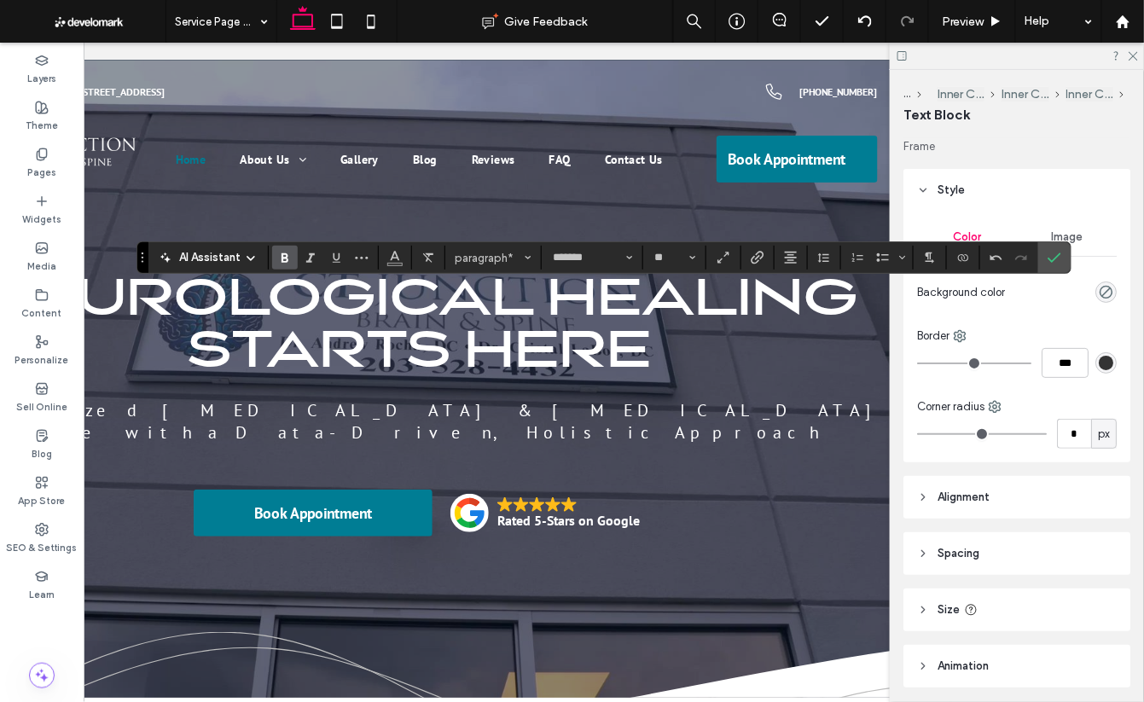
click at [287, 257] on use "Bold" at bounding box center [285, 257] width 7 height 9
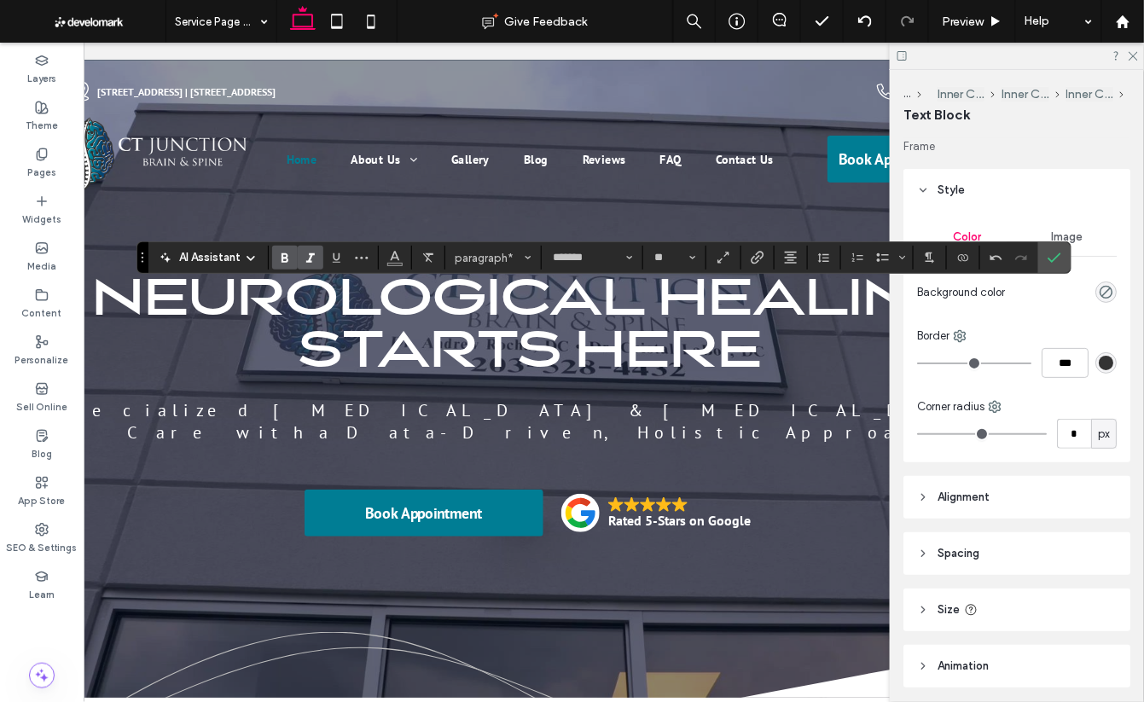
scroll to position [0, 0]
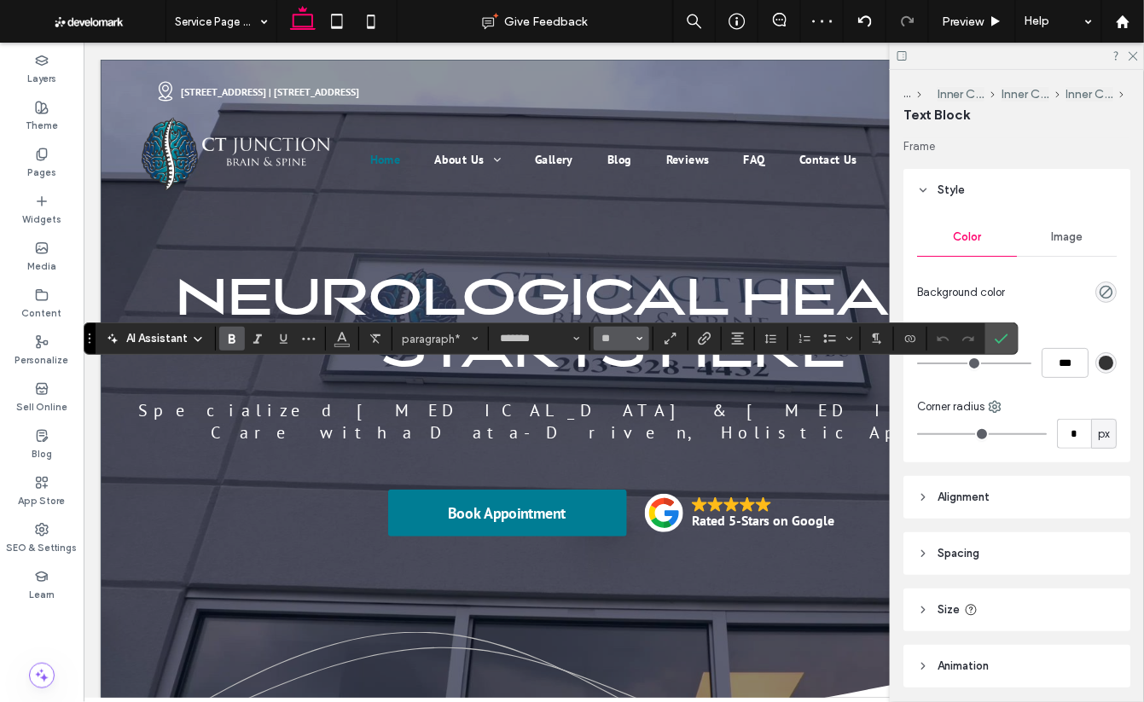
click at [642, 340] on button "**" at bounding box center [621, 339] width 55 height 24
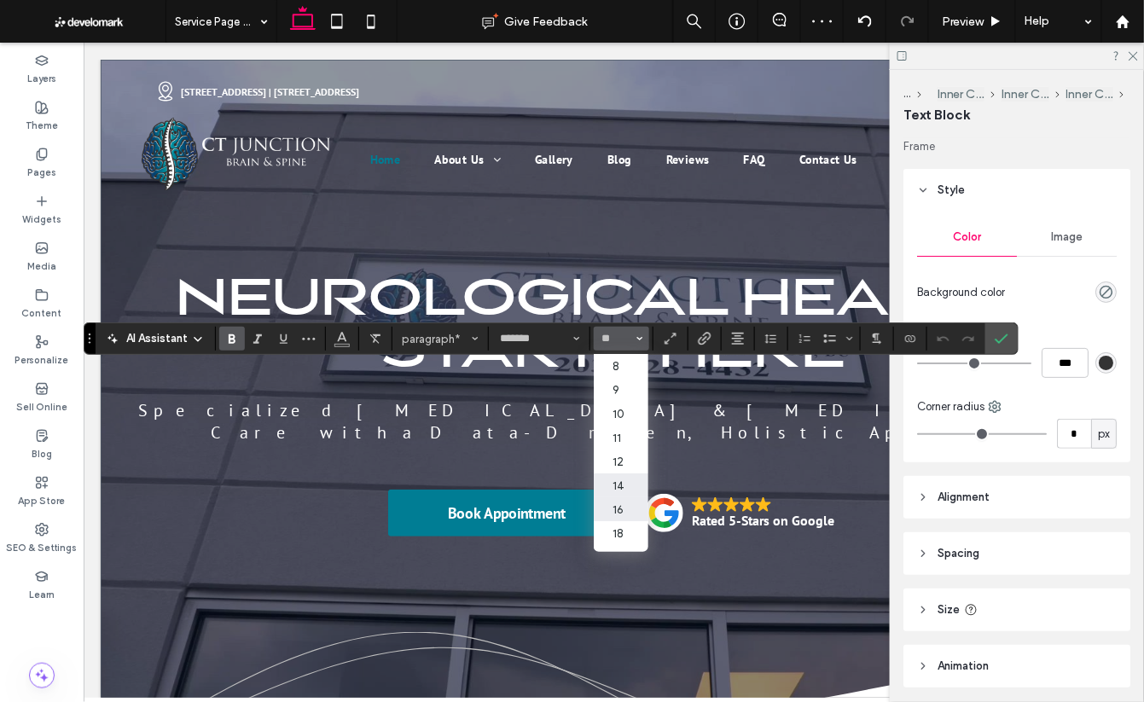
click at [617, 485] on label "14" at bounding box center [621, 486] width 55 height 24
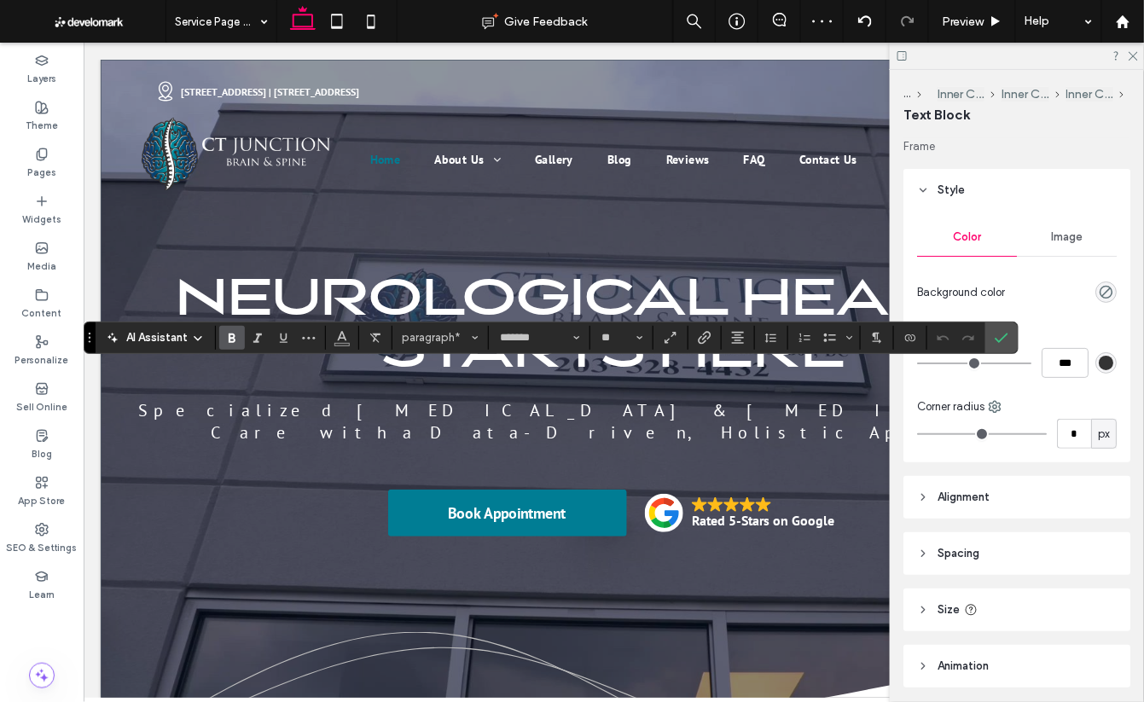
type input "**"
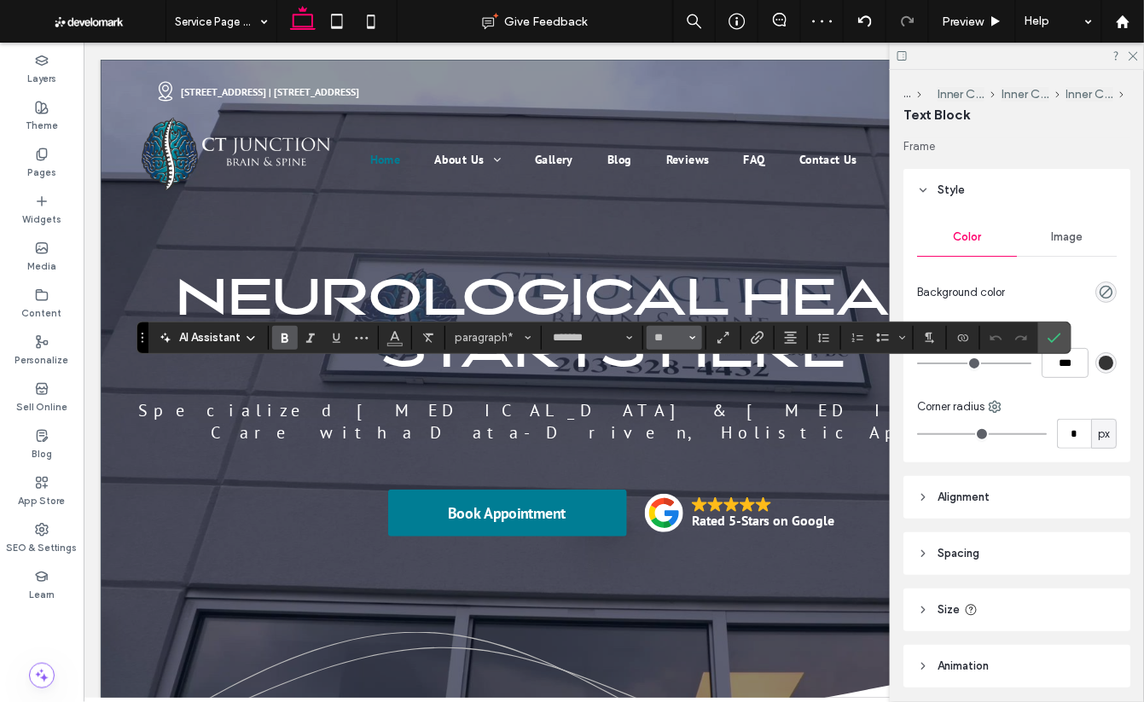
click at [691, 337] on icon "Size" at bounding box center [692, 337] width 7 height 7
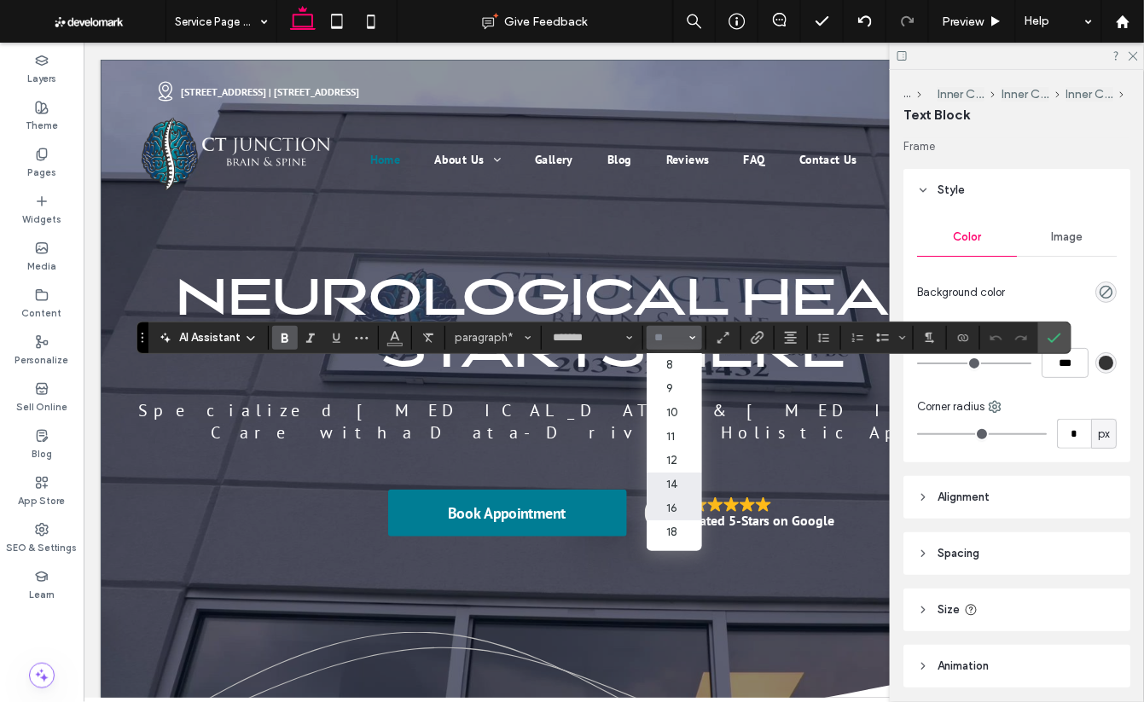
click at [665, 480] on label "14" at bounding box center [674, 485] width 55 height 24
type input "**"
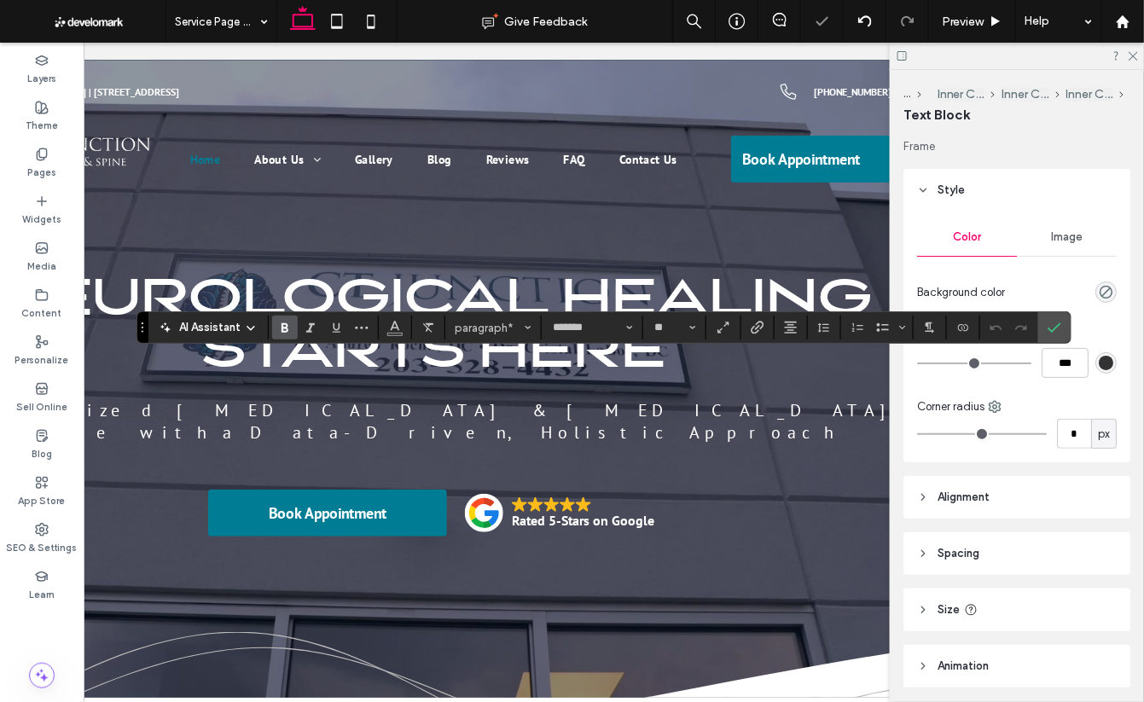
scroll to position [0, 222]
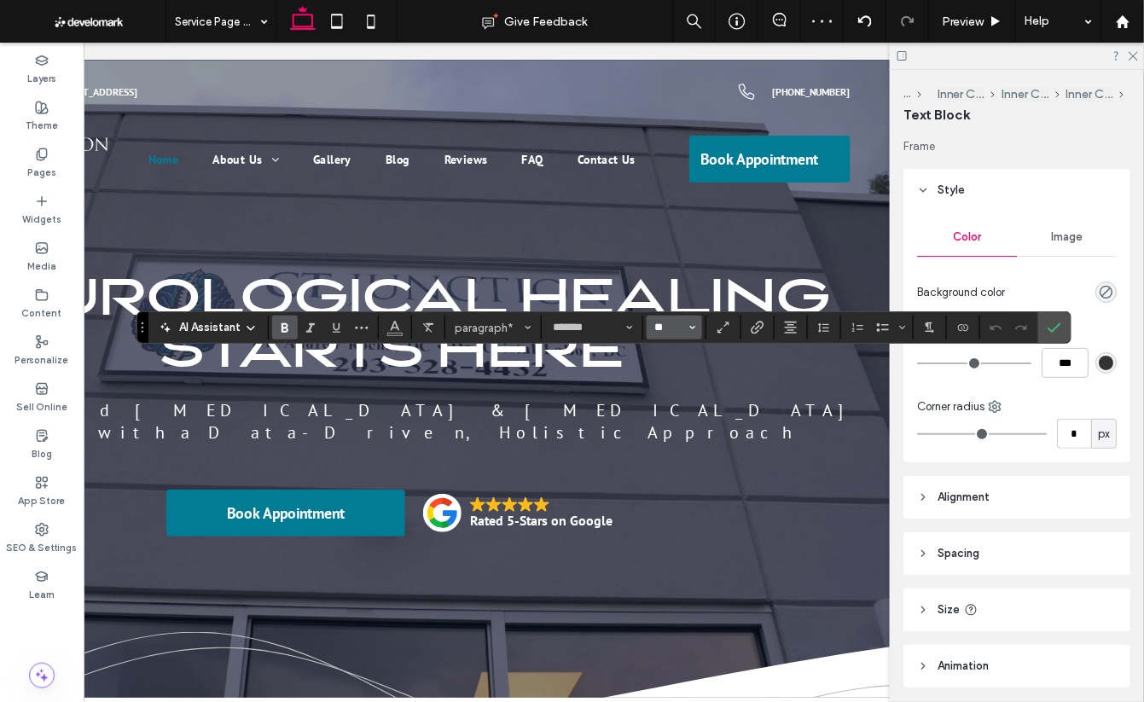
click at [678, 327] on input "**" at bounding box center [669, 328] width 33 height 14
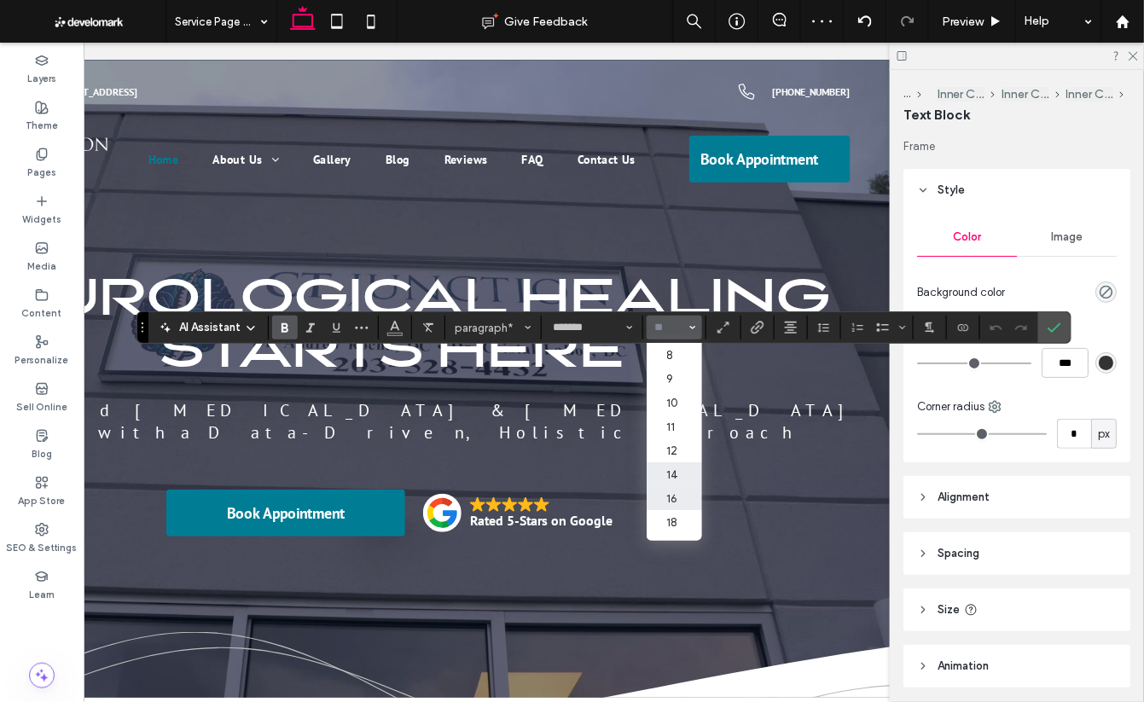
click at [683, 470] on label "14" at bounding box center [674, 474] width 55 height 24
type input "**"
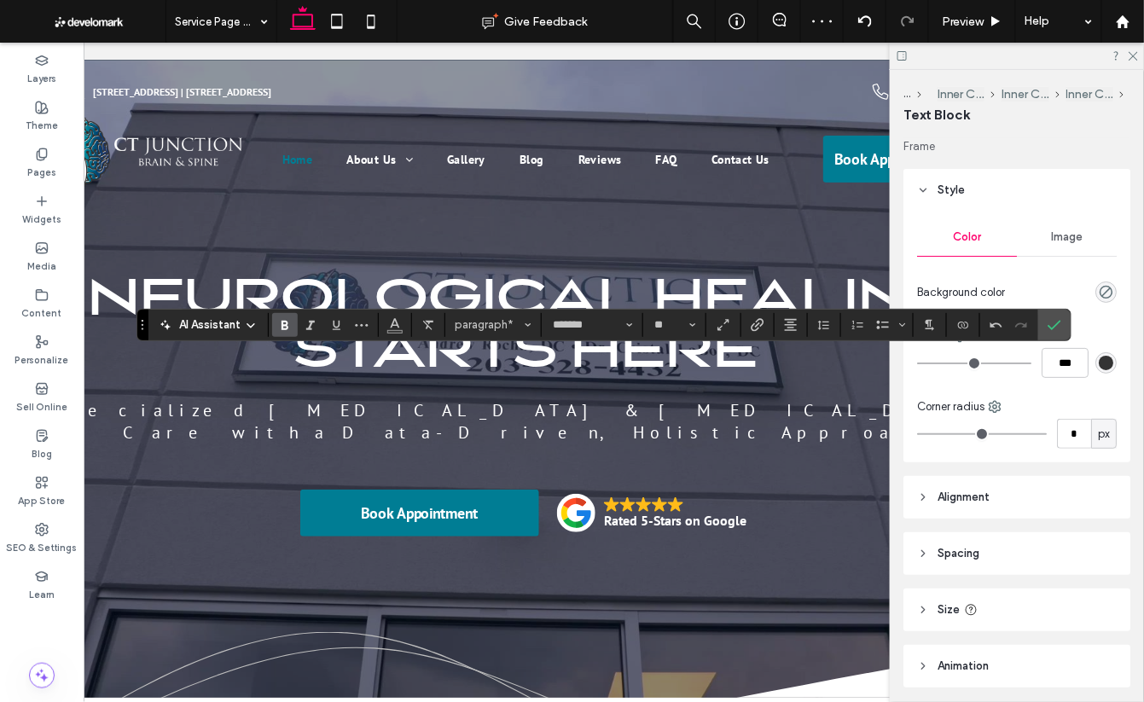
scroll to position [0, 62]
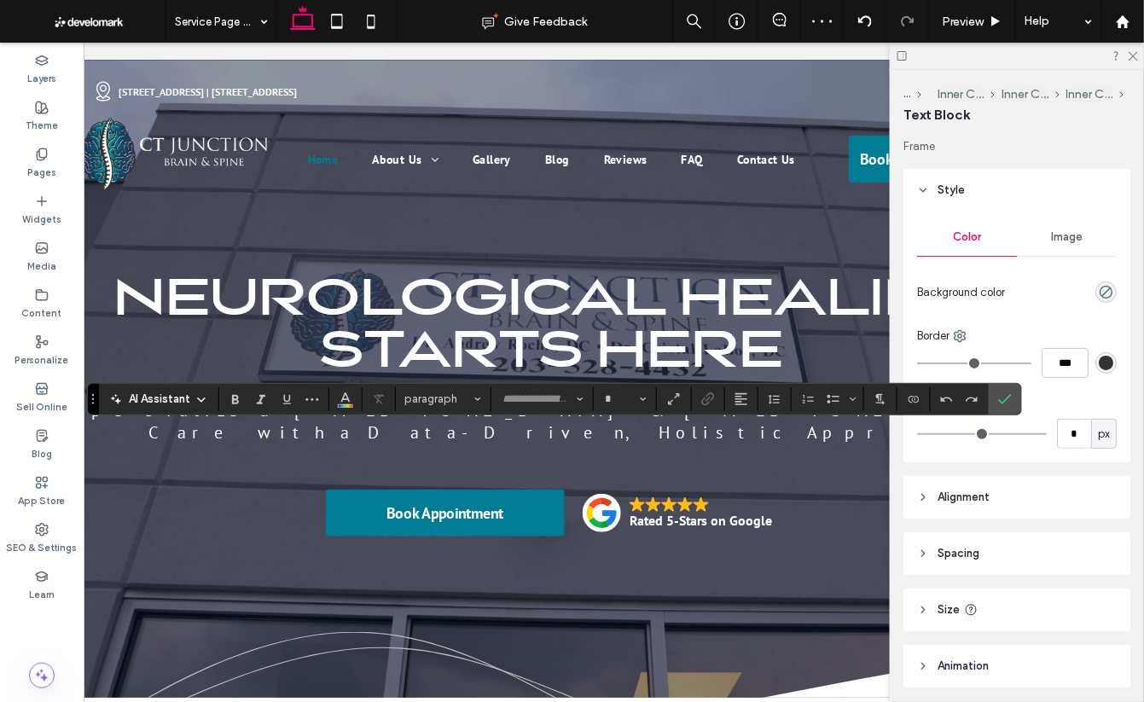
type input "*******"
type input "**"
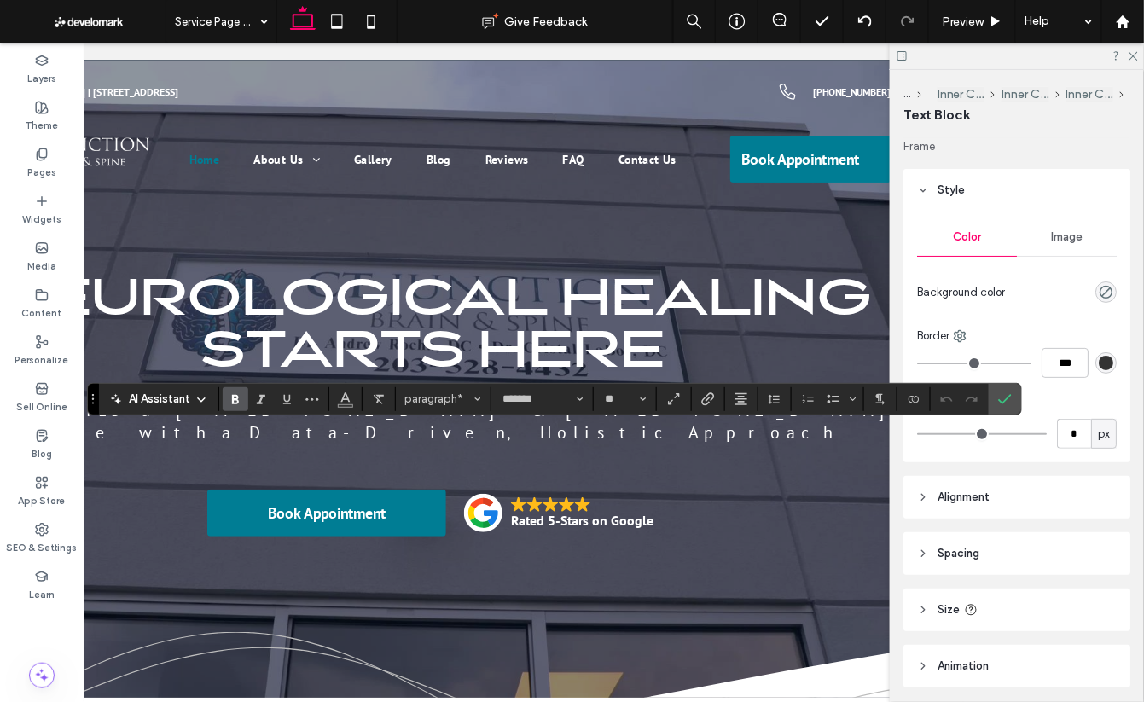
scroll to position [0, 191]
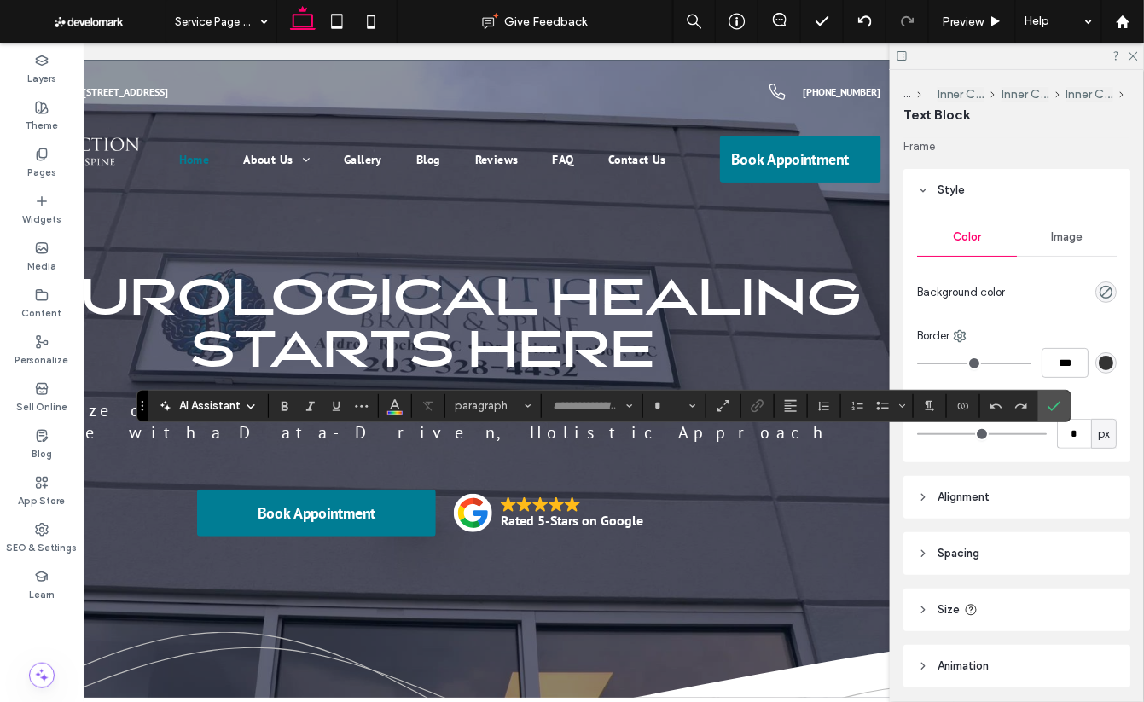
type input "*******"
click at [687, 408] on button "**" at bounding box center [674, 406] width 55 height 24
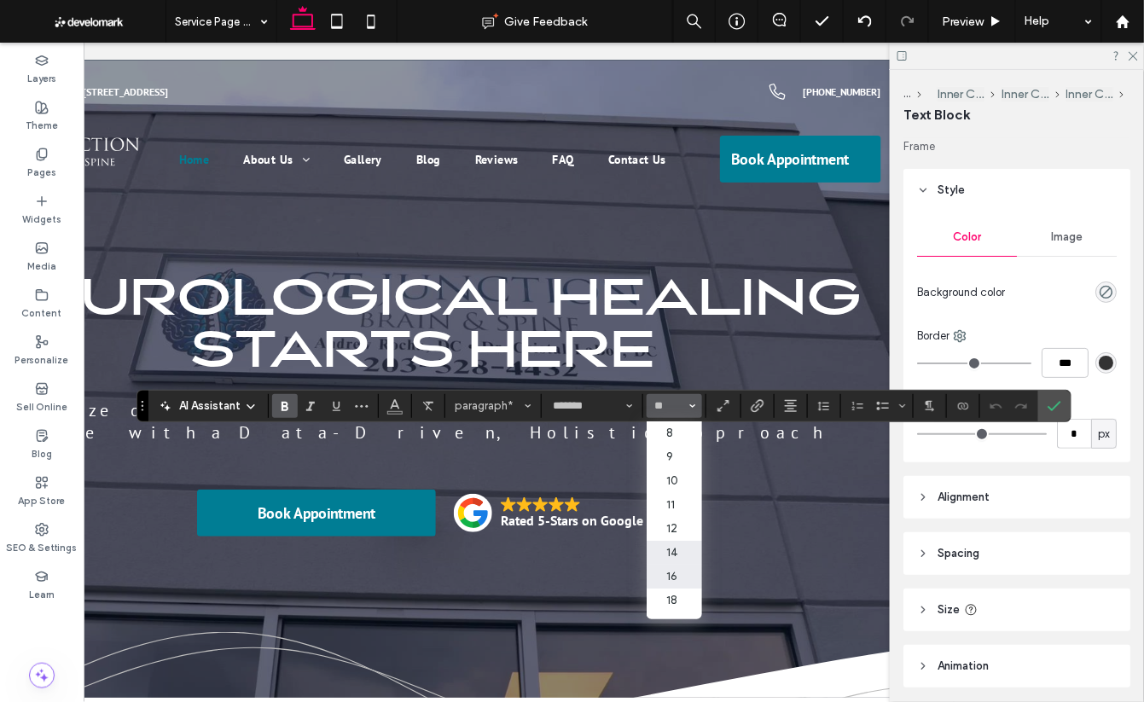
click at [679, 551] on label "14" at bounding box center [674, 553] width 55 height 24
type input "**"
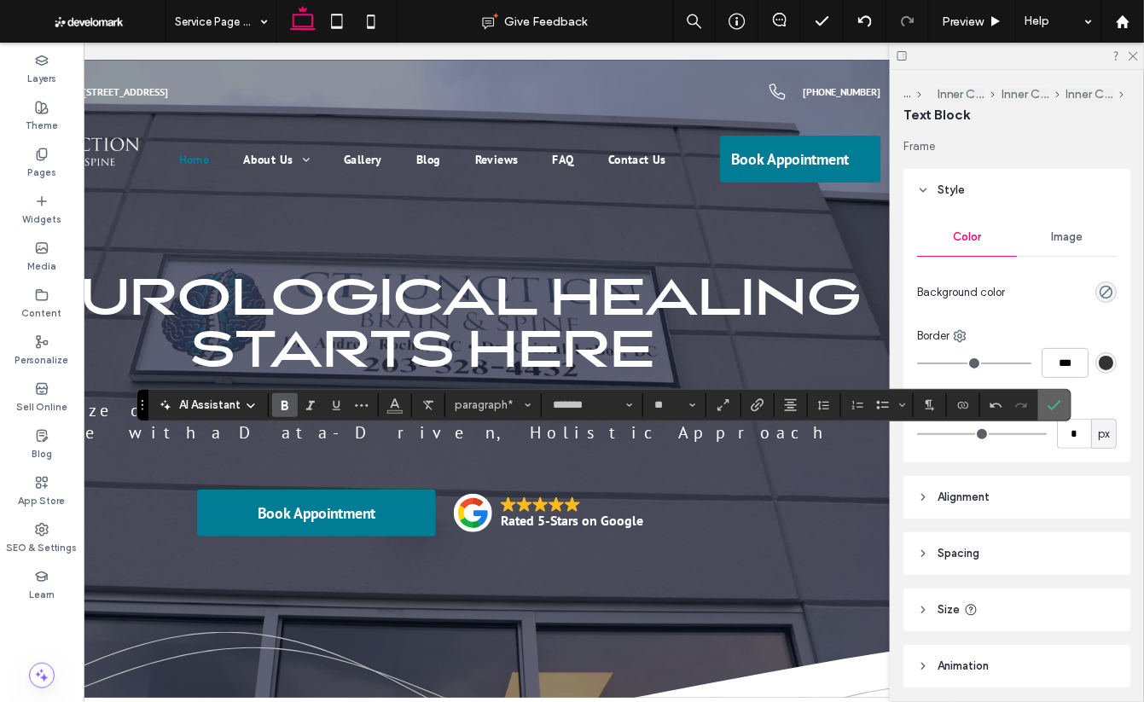
click at [1048, 408] on icon "Confirm" at bounding box center [1055, 405] width 14 height 14
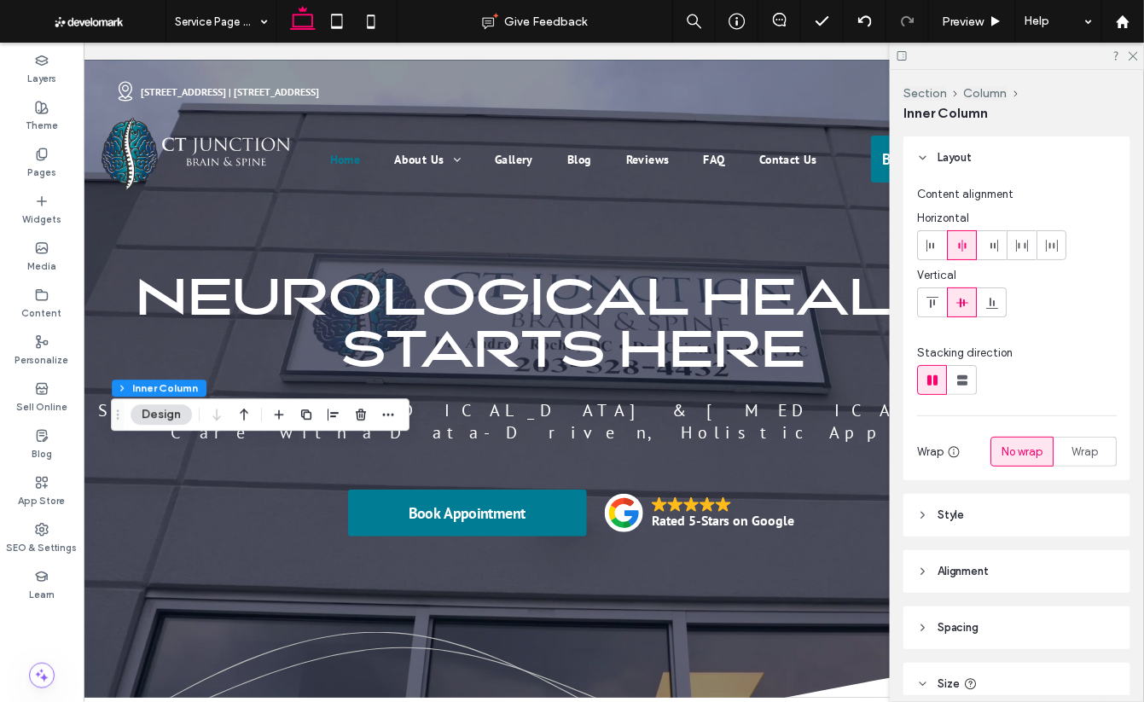
scroll to position [0, 21]
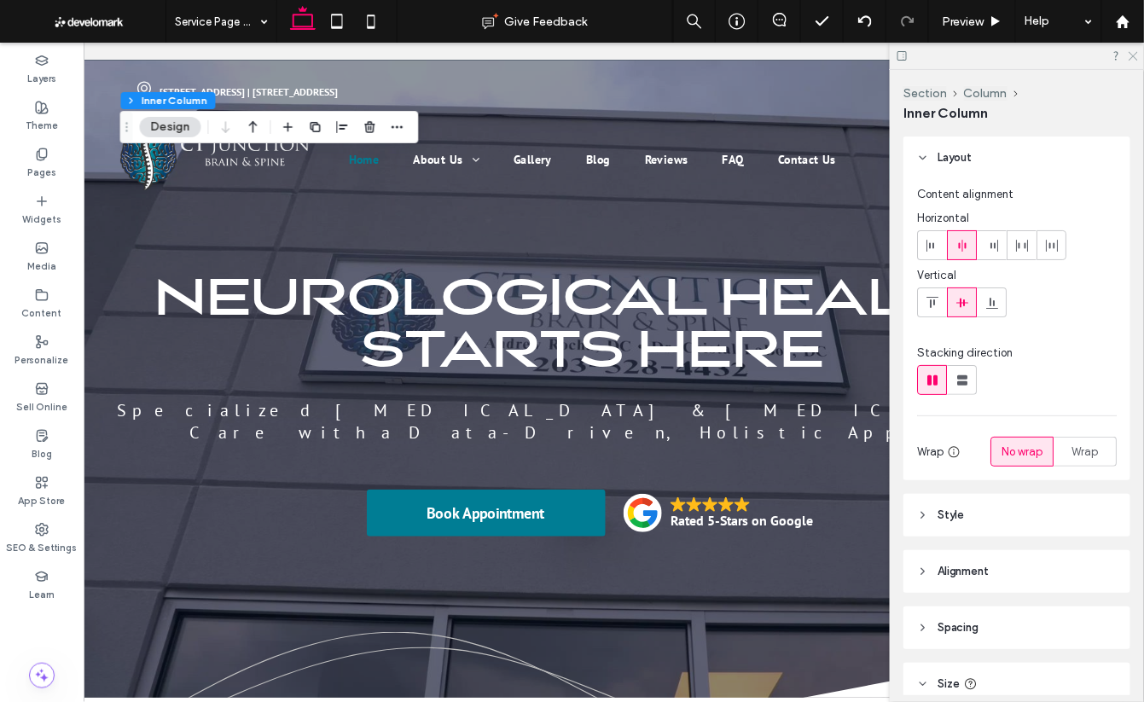
click at [1128, 53] on icon at bounding box center [1132, 54] width 11 height 11
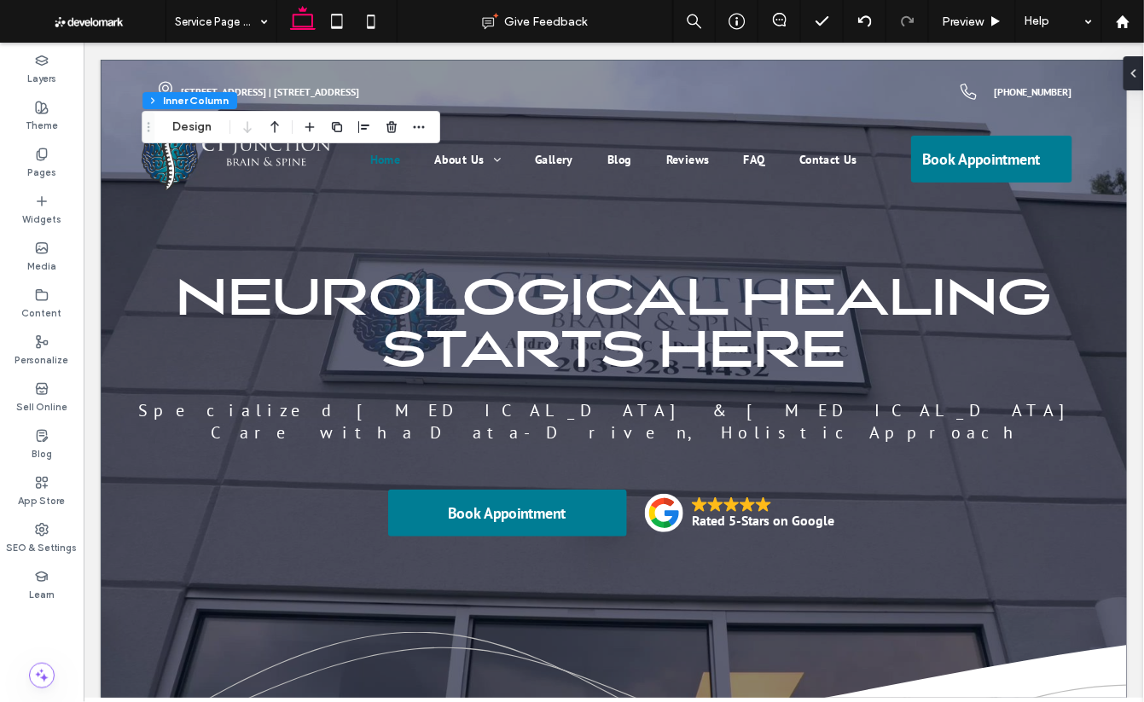
scroll to position [0, 0]
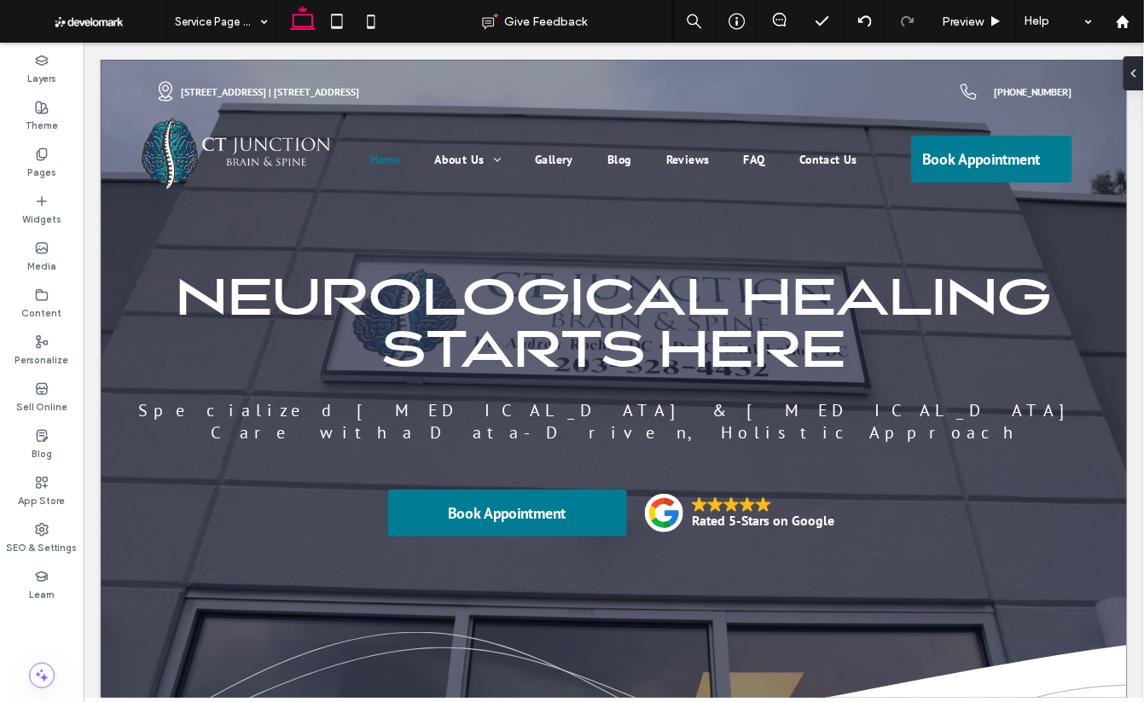
type input "*******"
type input "**"
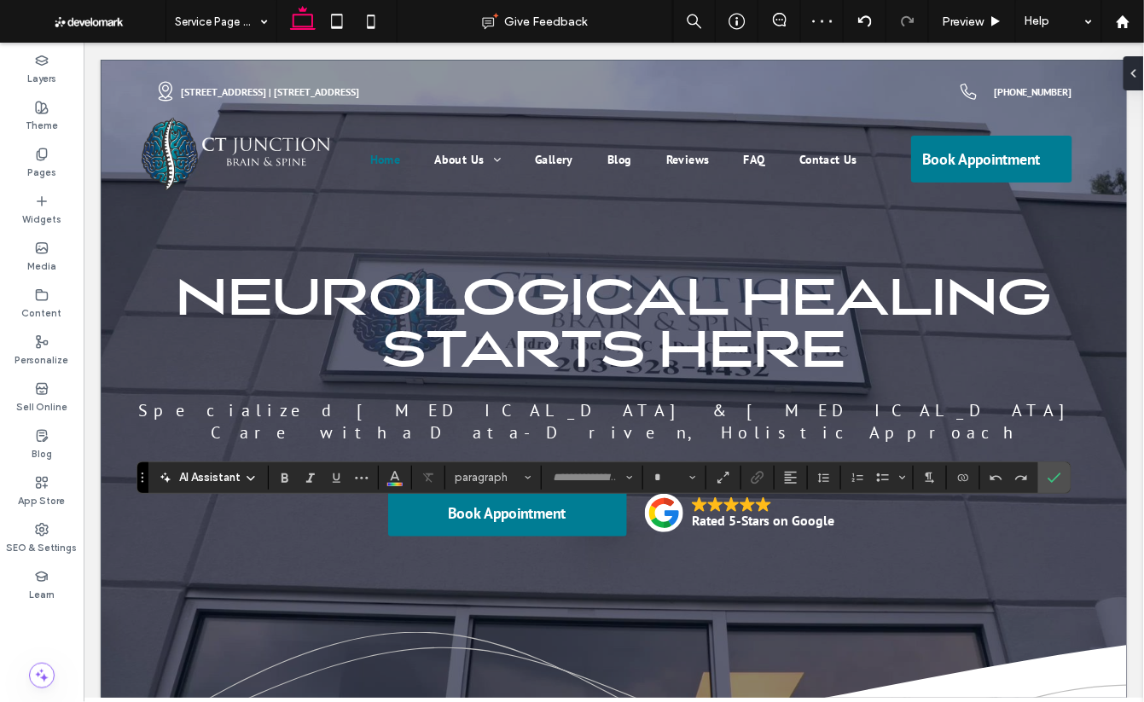
type input "*******"
type input "**"
click at [1057, 485] on span "Confirm" at bounding box center [1055, 477] width 14 height 29
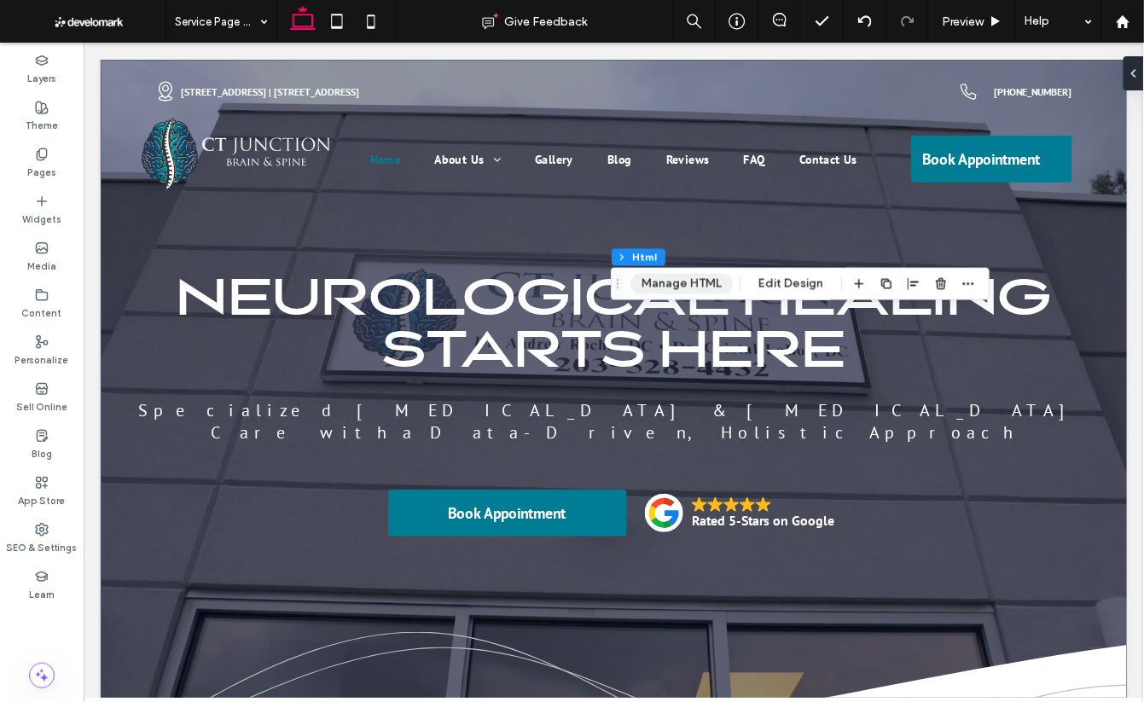
click at [707, 279] on button "Manage HTML" at bounding box center [682, 284] width 102 height 20
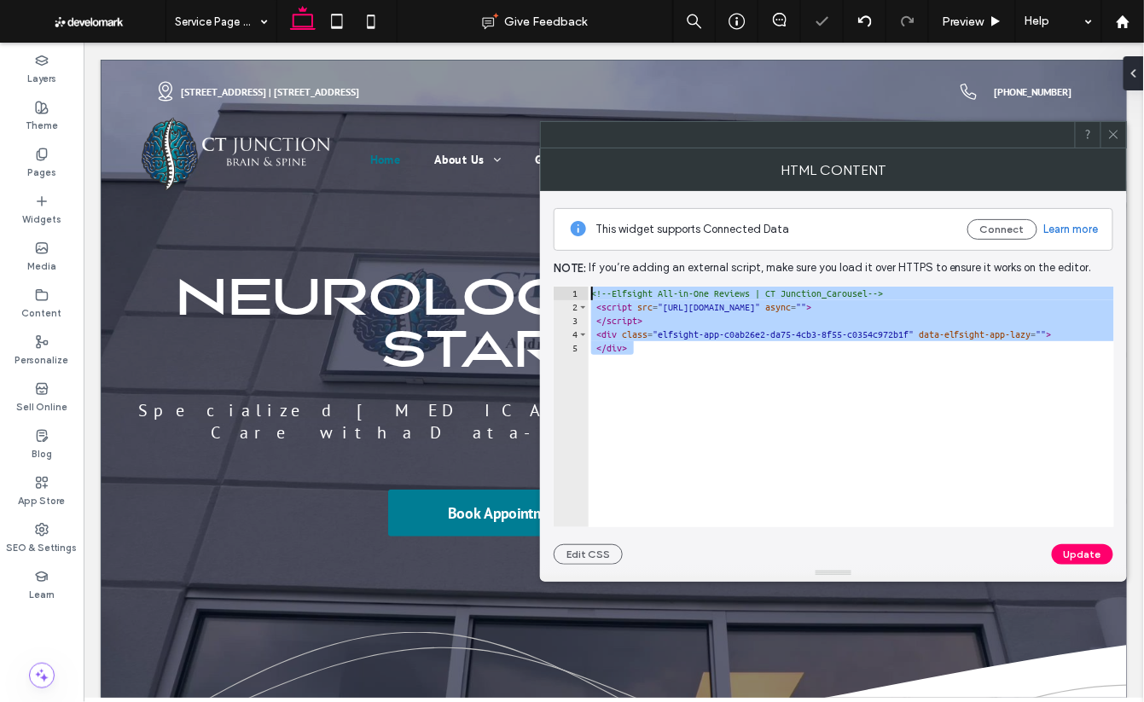
drag, startPoint x: 699, startPoint y: 355, endPoint x: 573, endPoint y: 272, distance: 150.3
click at [573, 272] on div "This widget supports Connected Data Connect Learn more Note: If you’re adding a…" at bounding box center [834, 378] width 560 height 374
type textarea "**********"
click at [1113, 136] on icon at bounding box center [1113, 134] width 13 height 13
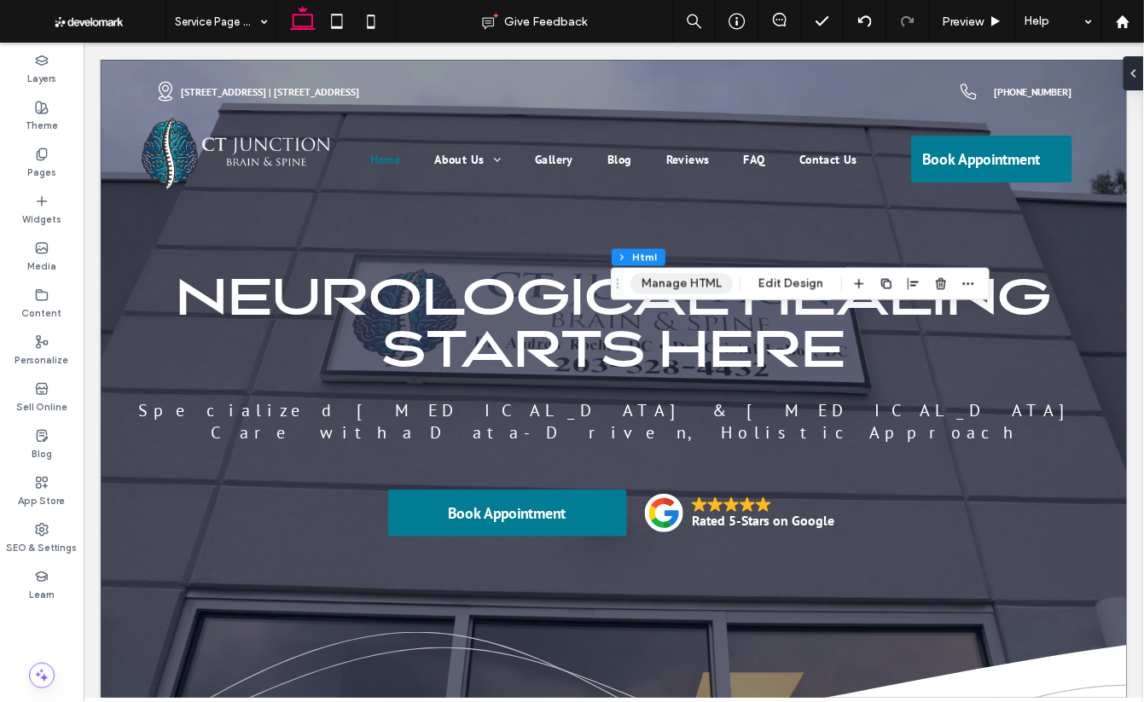
click at [681, 285] on button "Manage HTML" at bounding box center [682, 284] width 102 height 20
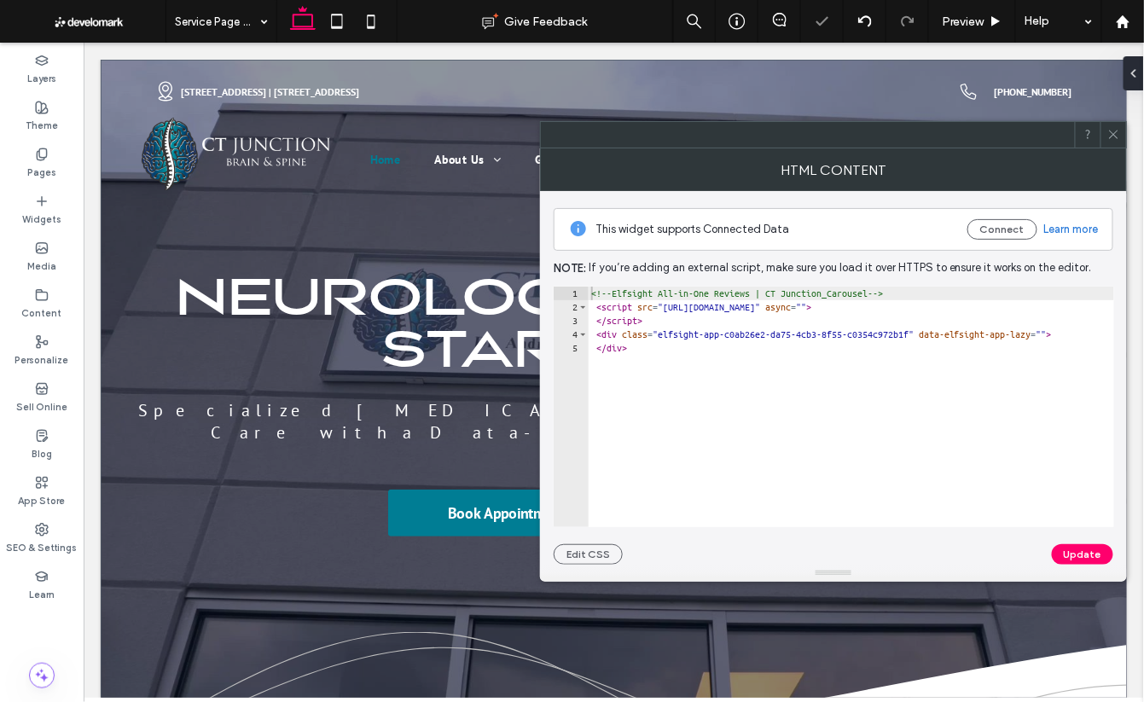
drag, startPoint x: 753, startPoint y: 370, endPoint x: 730, endPoint y: 360, distance: 24.4
click at [753, 370] on div "<!-- Elfsight All-in-One Reviews | CT Junction_Carousel --> < script src = "htt…" at bounding box center [868, 421] width 560 height 269
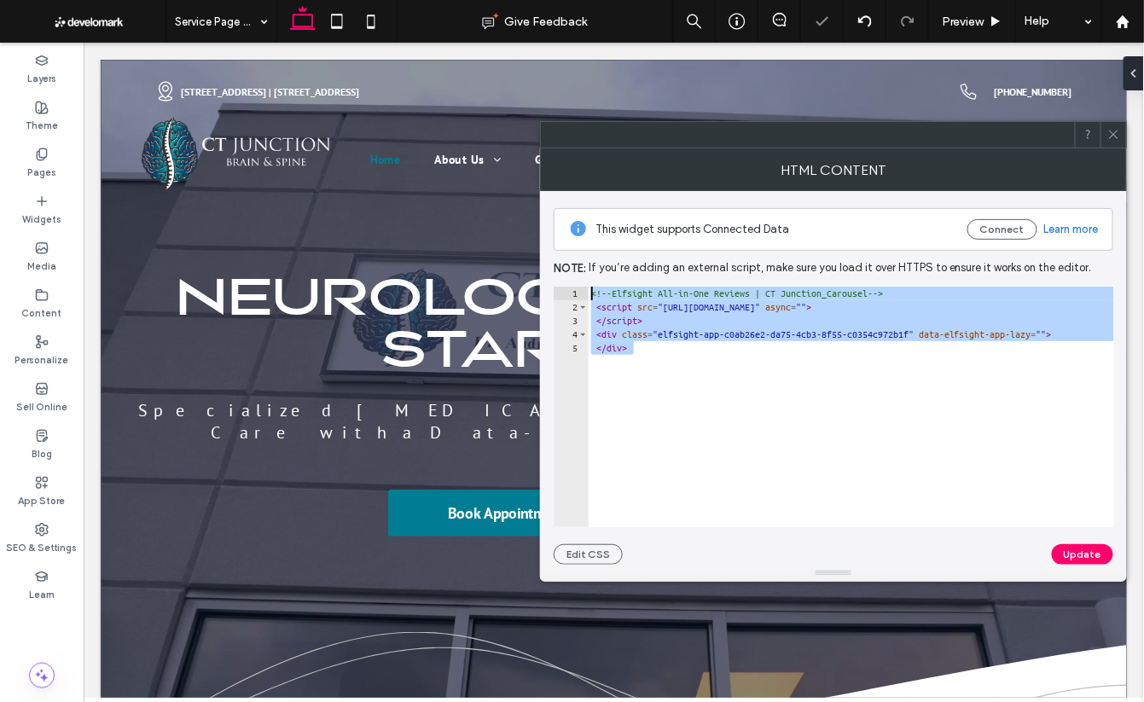
drag, startPoint x: 730, startPoint y: 360, endPoint x: 554, endPoint y: 291, distance: 189.7
click at [554, 291] on div "****** 1 2 3 4 5 <!-- Elfsight All-in-One Reviews | CT Junction_Carousel --> < …" at bounding box center [834, 407] width 561 height 241
paste textarea "Cursor at row 1"
type textarea "**********"
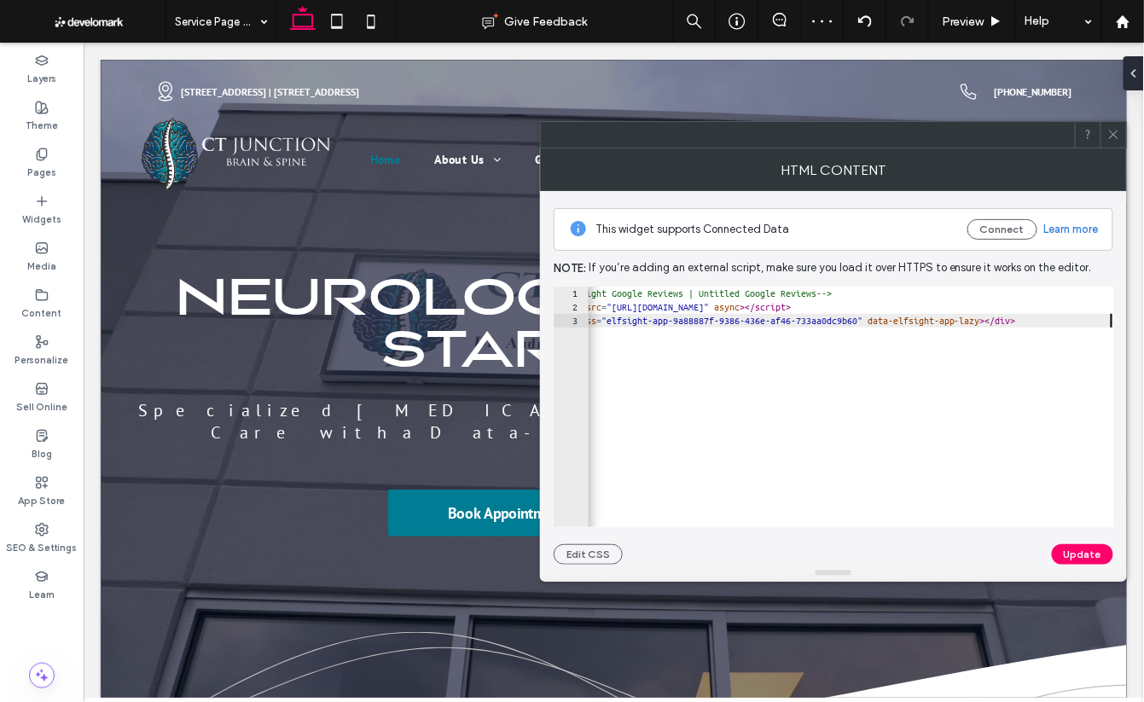
scroll to position [0, 46]
click at [1088, 555] on button "Update" at bounding box center [1082, 554] width 61 height 20
click at [1008, 234] on button "Connect" at bounding box center [1003, 229] width 70 height 20
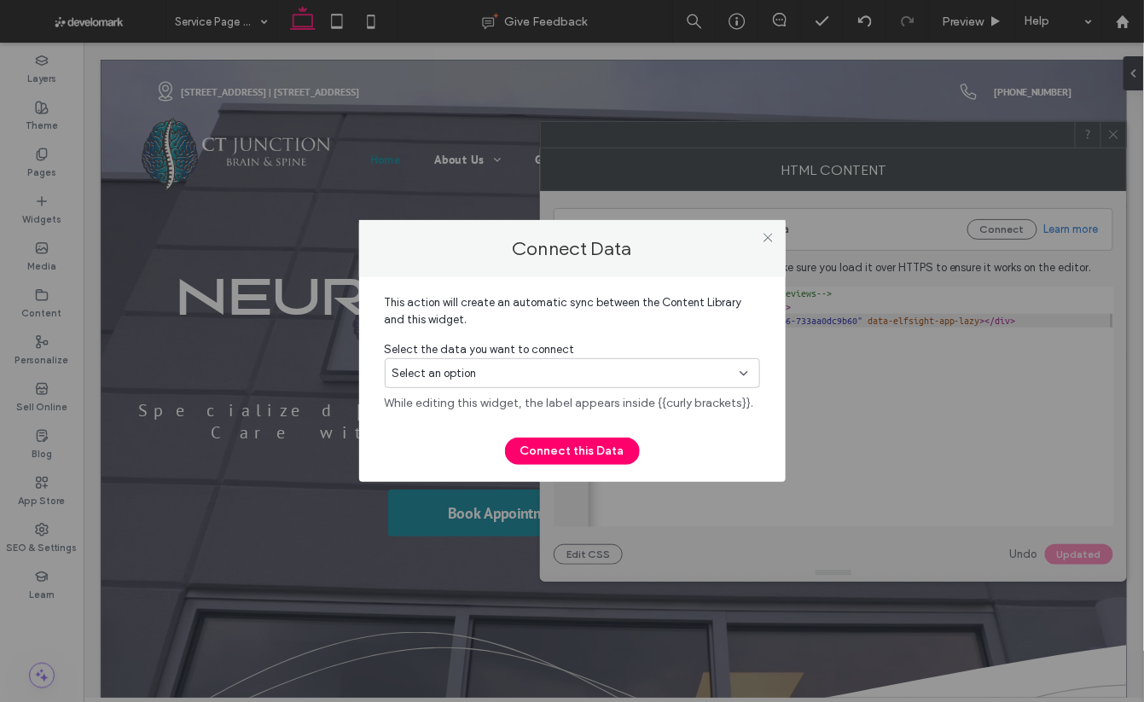
click at [663, 378] on div "Select an option" at bounding box center [562, 373] width 340 height 17
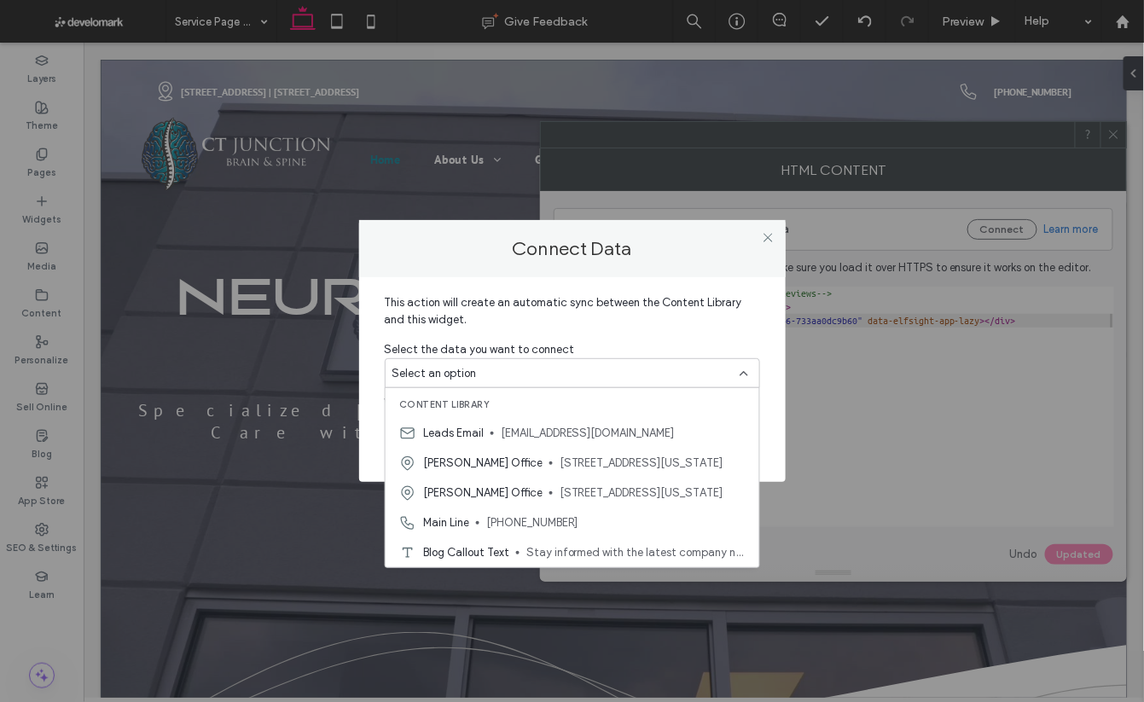
click at [589, 335] on span "This action will create an automatic sync between the Content Library and this …" at bounding box center [572, 317] width 375 height 47
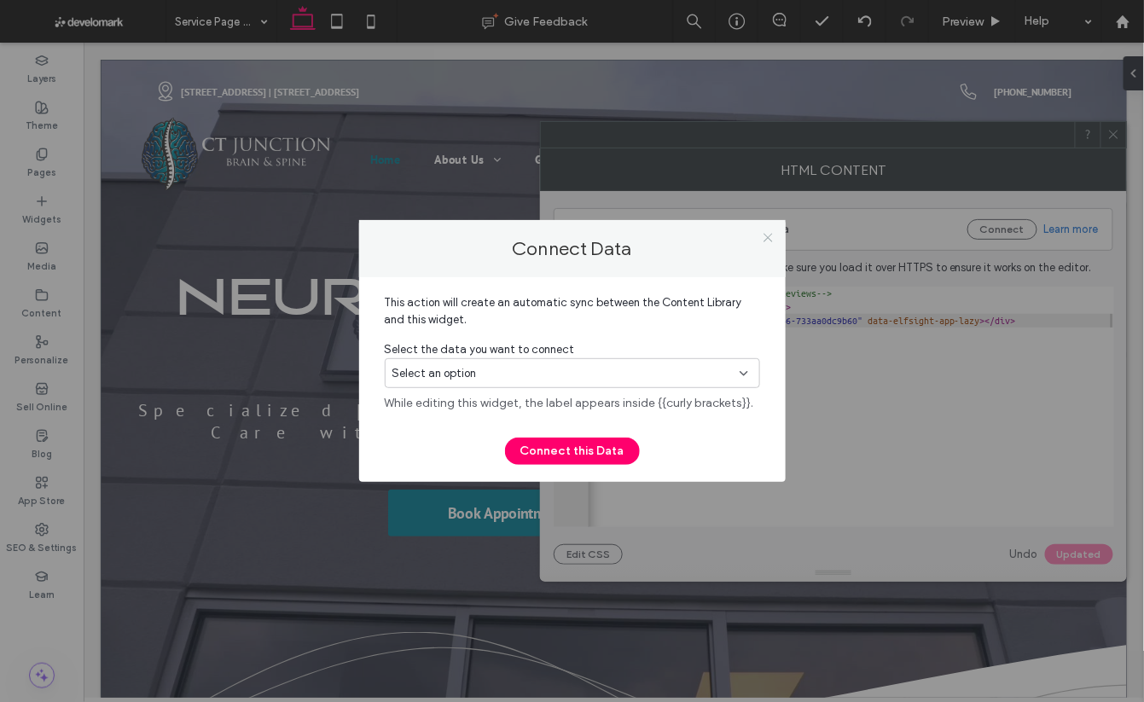
click at [767, 238] on use at bounding box center [768, 237] width 9 height 9
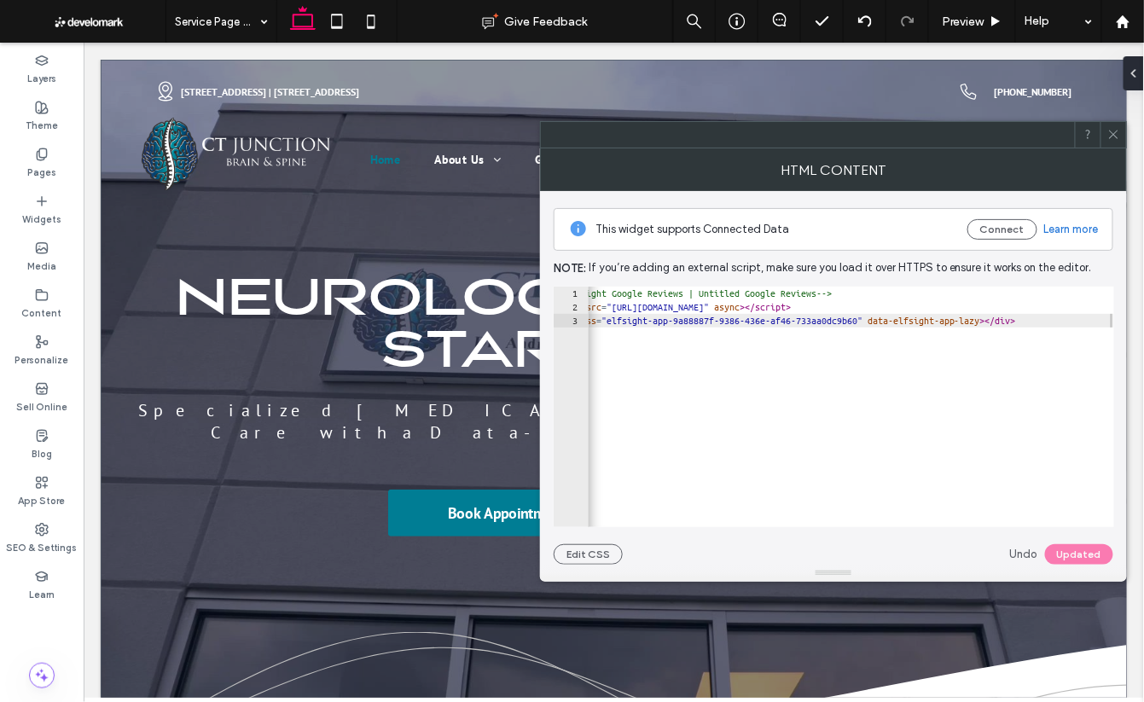
click at [1115, 134] on icon at bounding box center [1113, 134] width 13 height 13
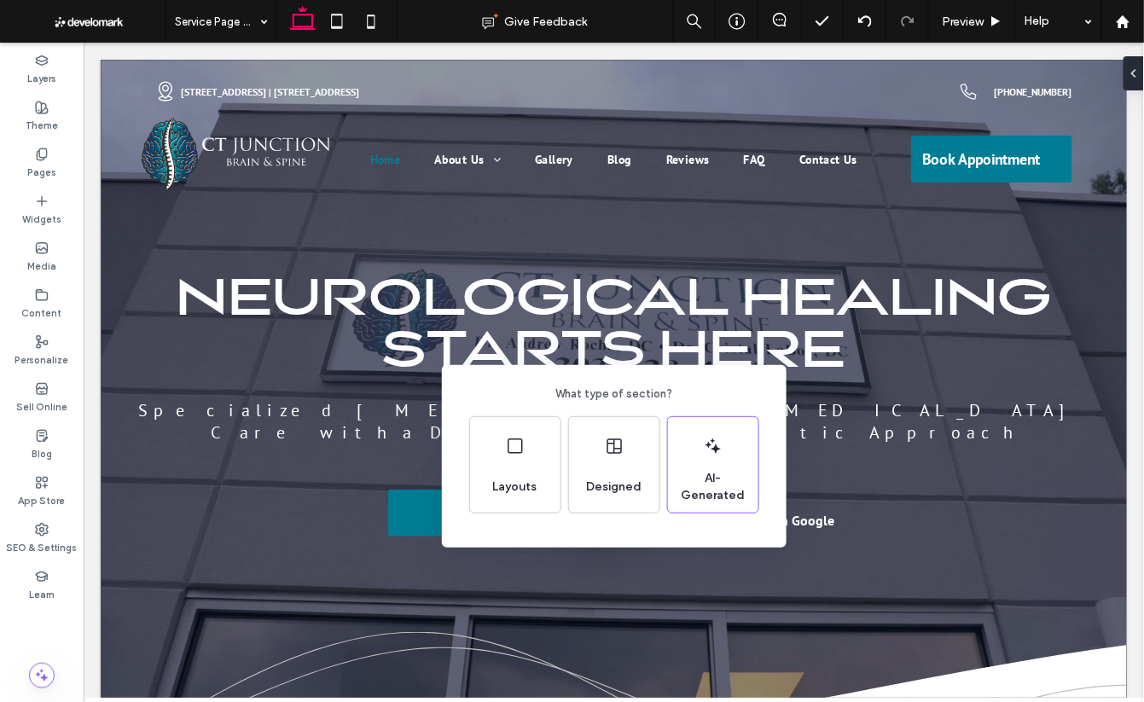
click at [493, 562] on div "What type of section? Layouts Designed AI-Generated" at bounding box center [572, 393] width 1144 height 786
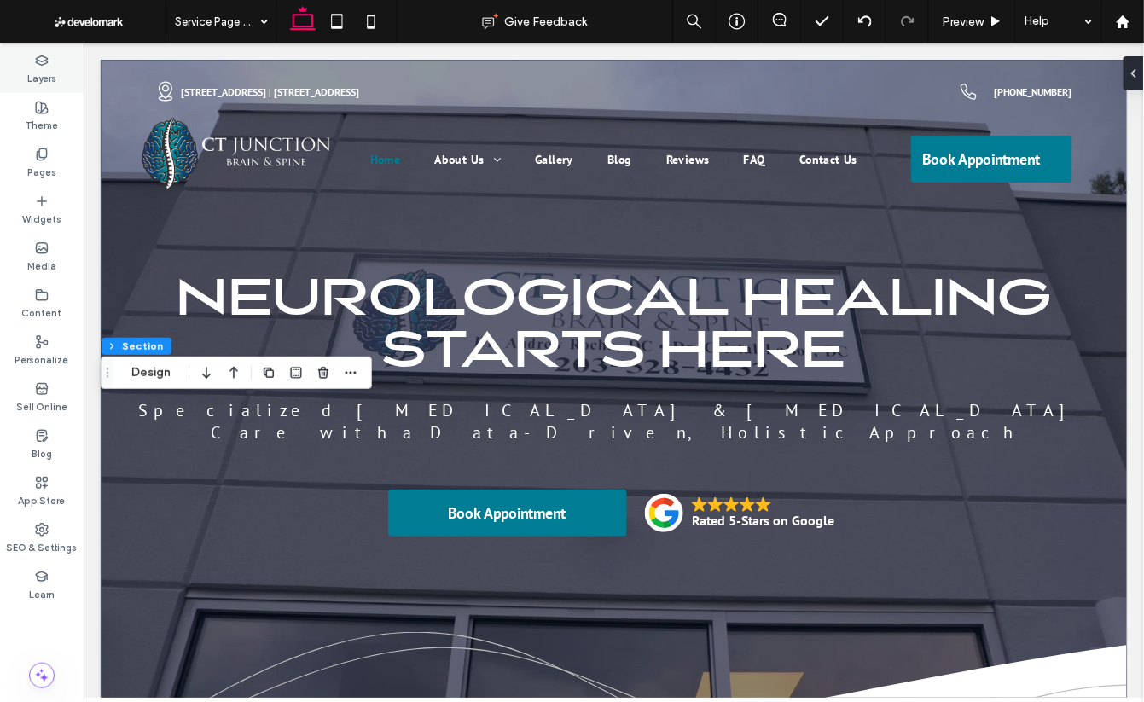
click at [52, 55] on div "Layers" at bounding box center [42, 69] width 84 height 47
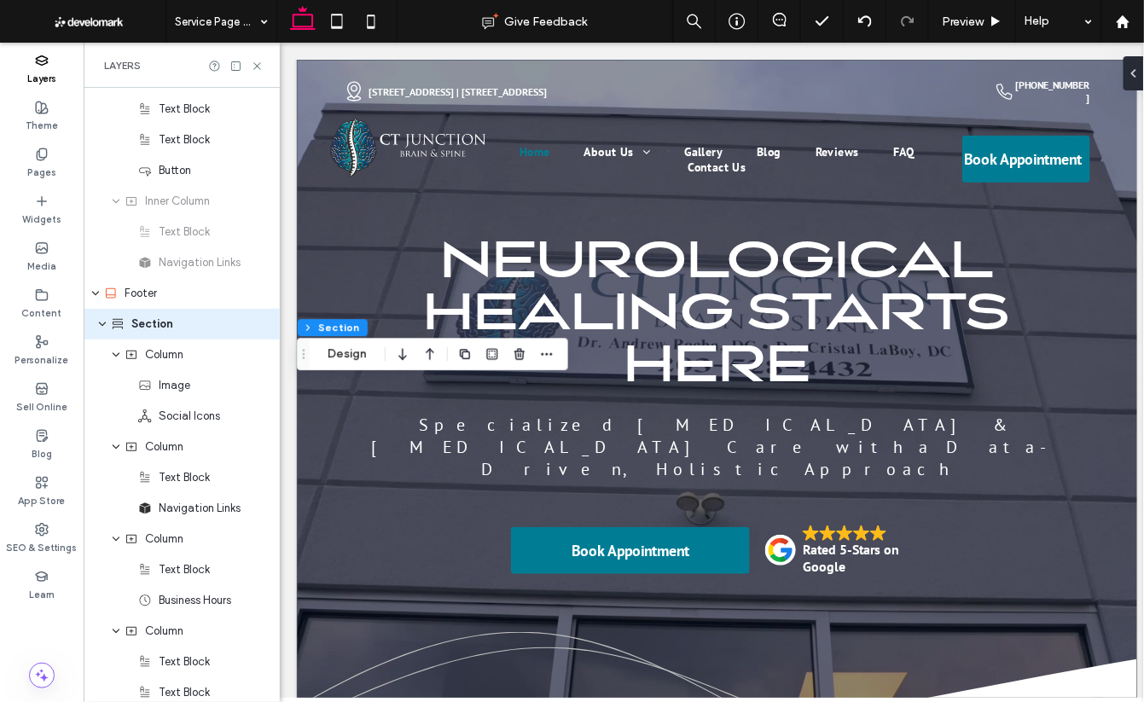
scroll to position [6226, 0]
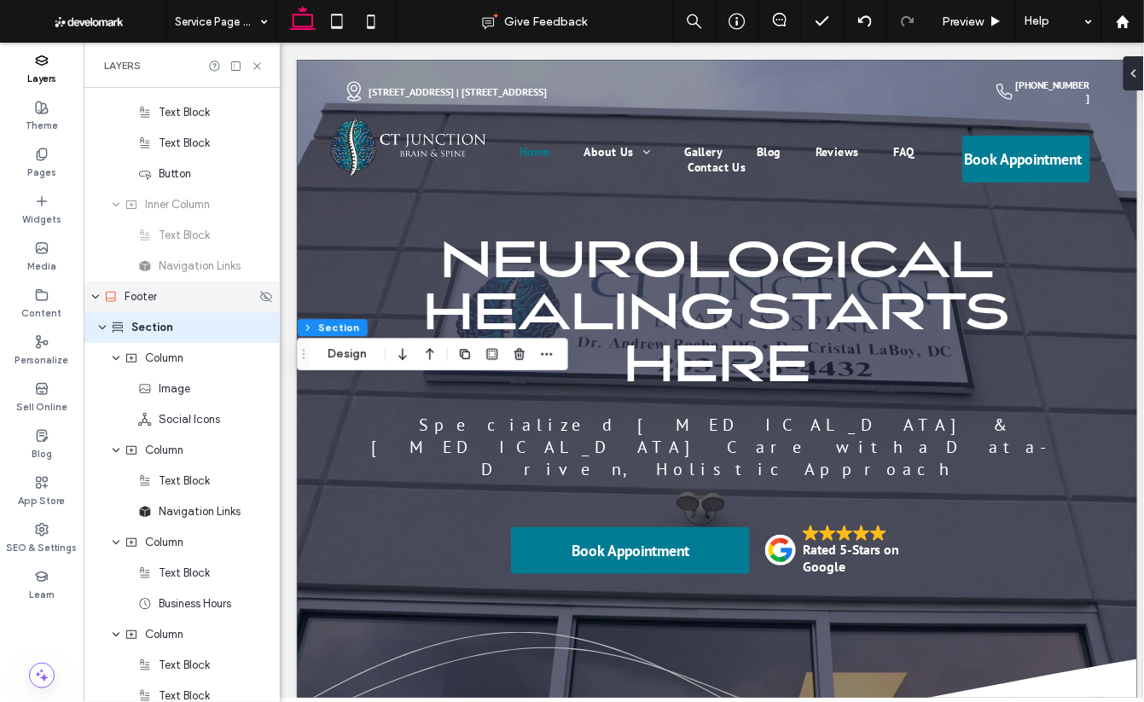
click at [97, 294] on icon "expand Footer" at bounding box center [95, 297] width 10 height 14
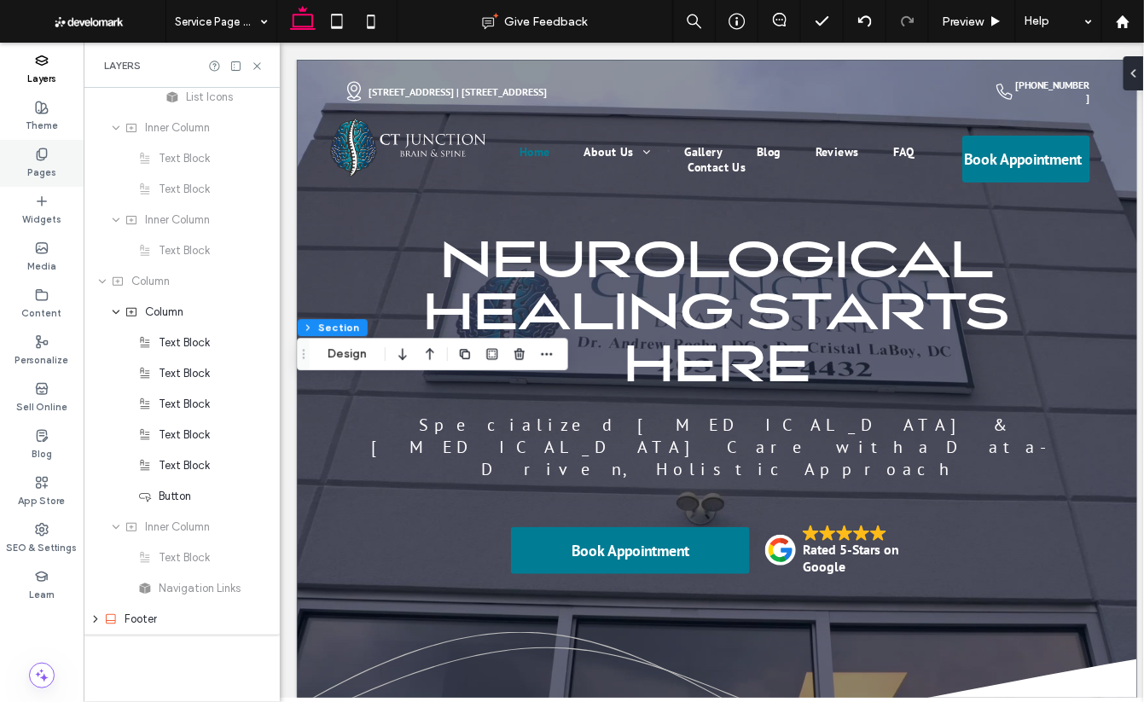
click at [38, 159] on use at bounding box center [41, 153] width 9 height 11
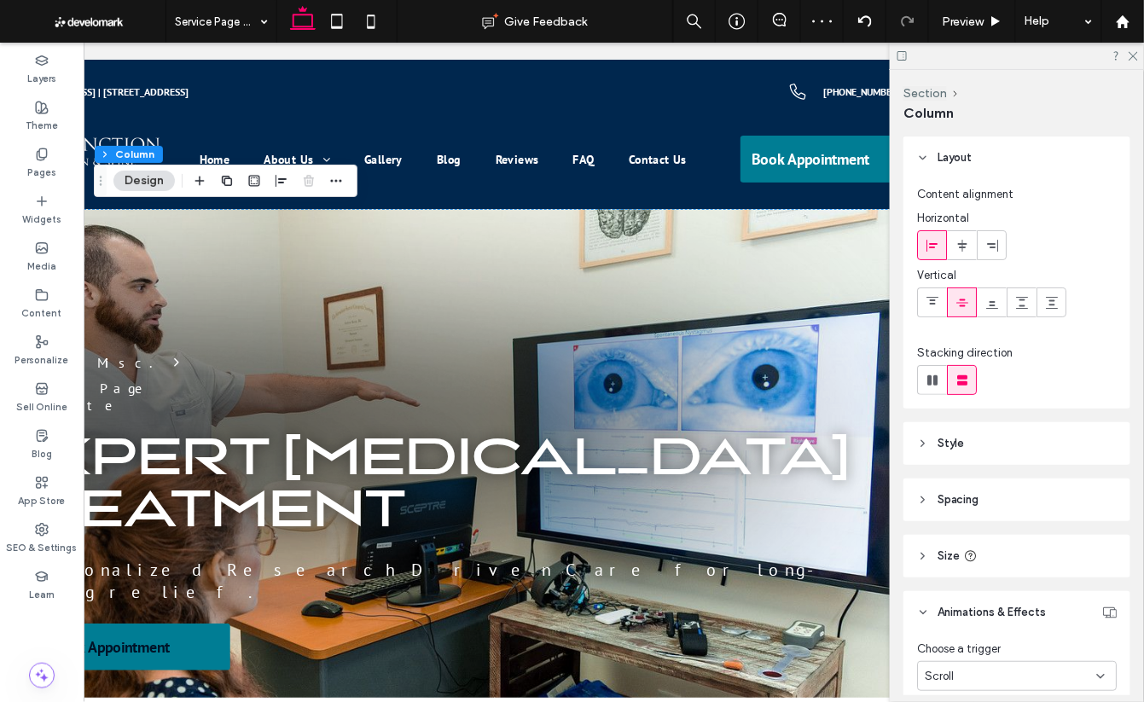
scroll to position [0, 172]
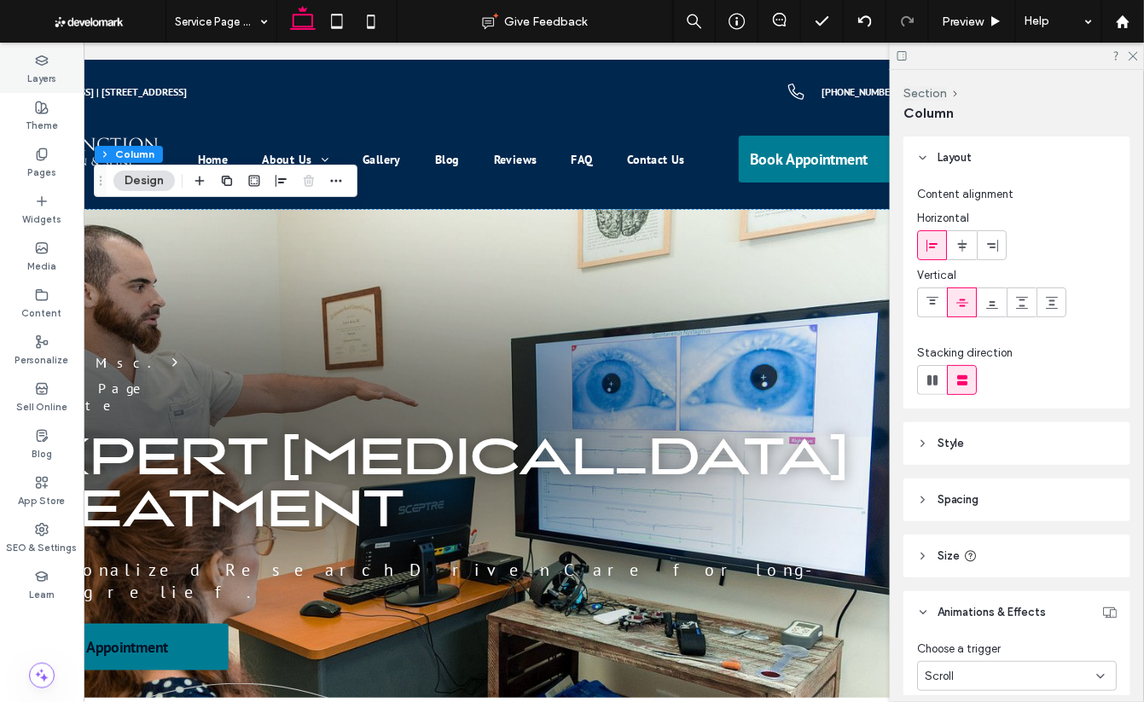
click at [40, 67] on icon at bounding box center [42, 61] width 14 height 14
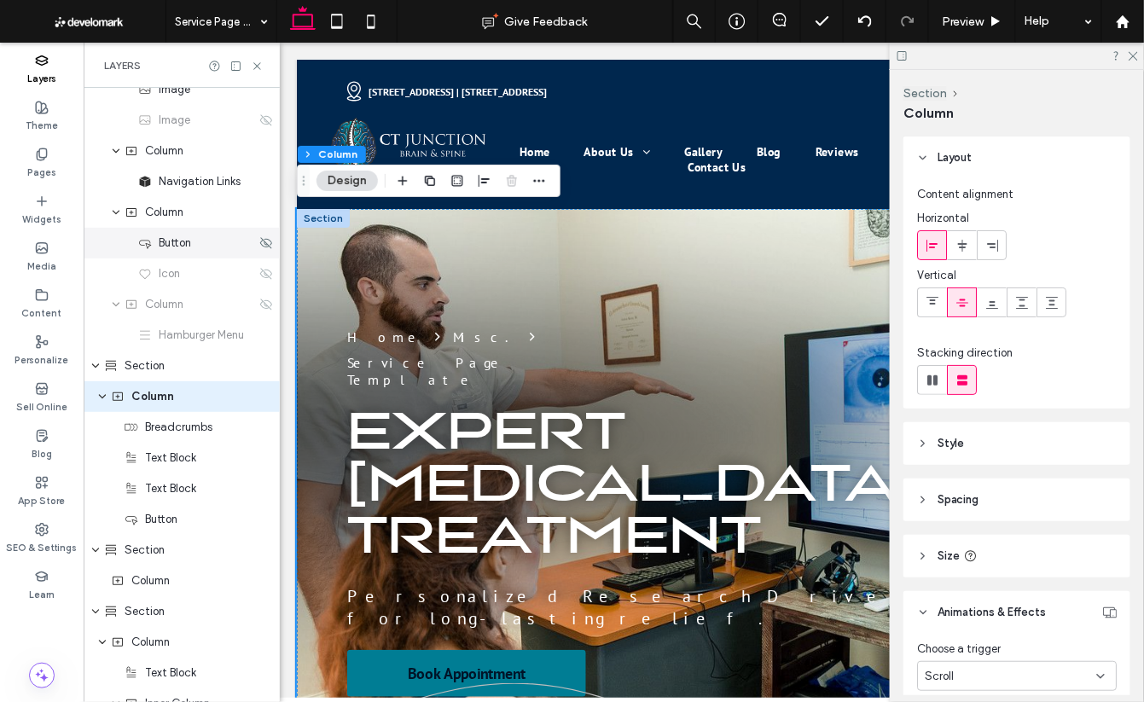
scroll to position [323, 0]
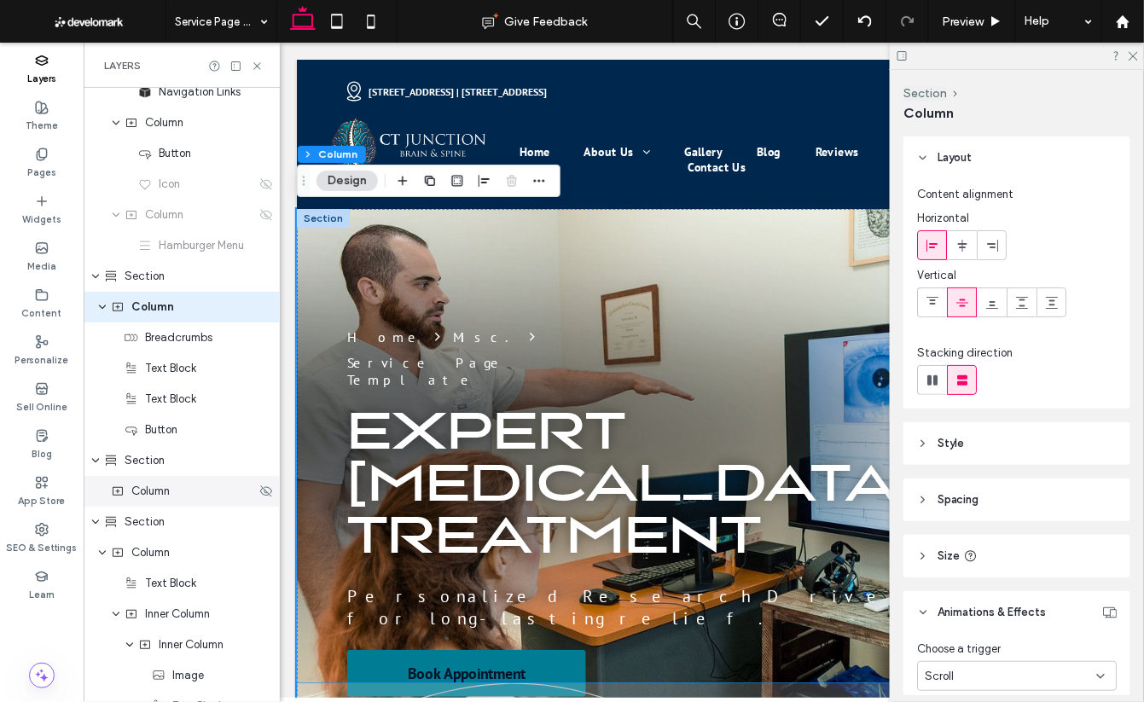
click at [179, 499] on div "Column" at bounding box center [183, 491] width 145 height 17
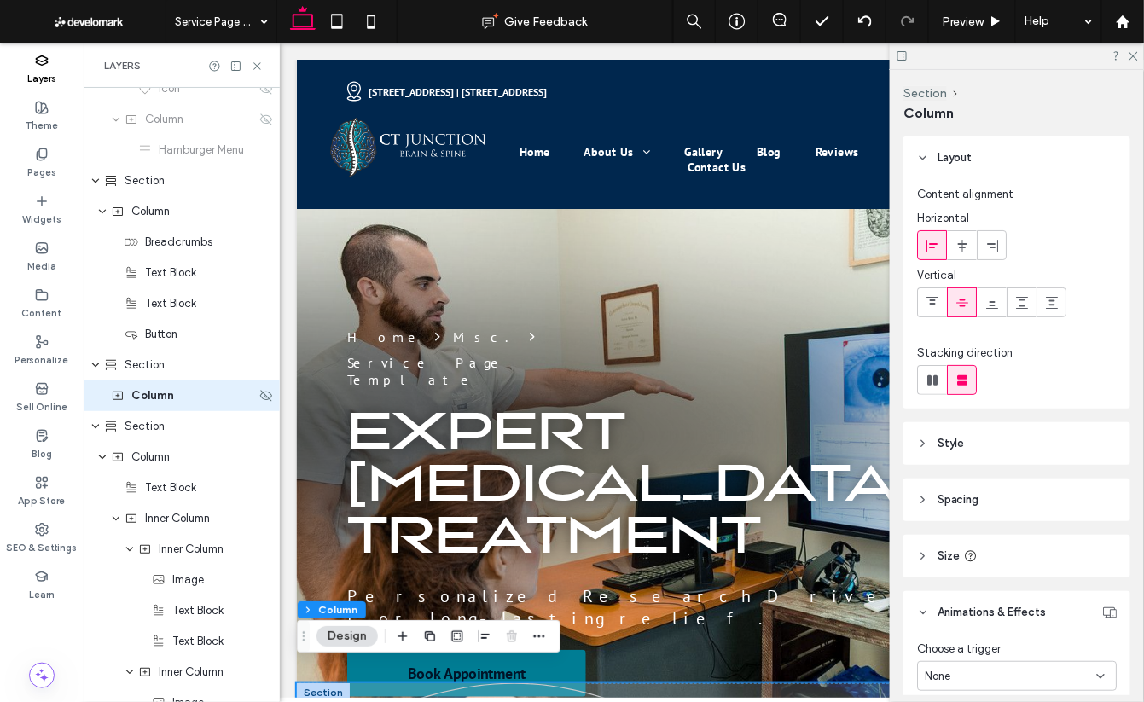
scroll to position [507, 0]
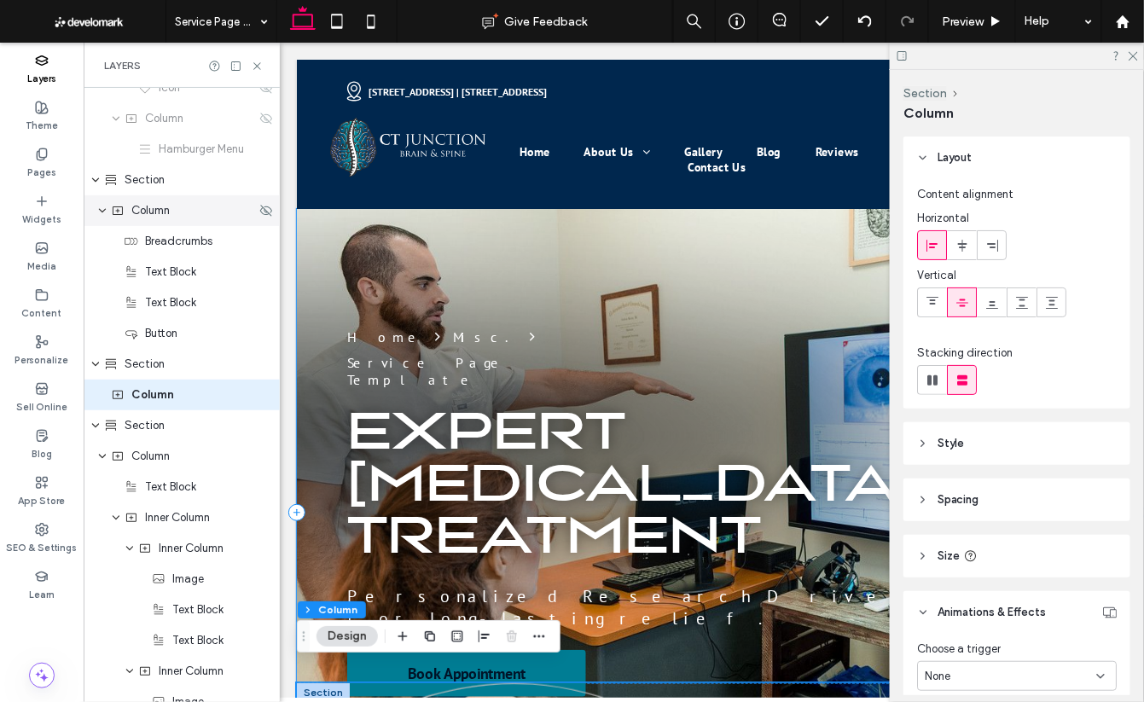
click at [143, 218] on div "Column" at bounding box center [182, 210] width 196 height 31
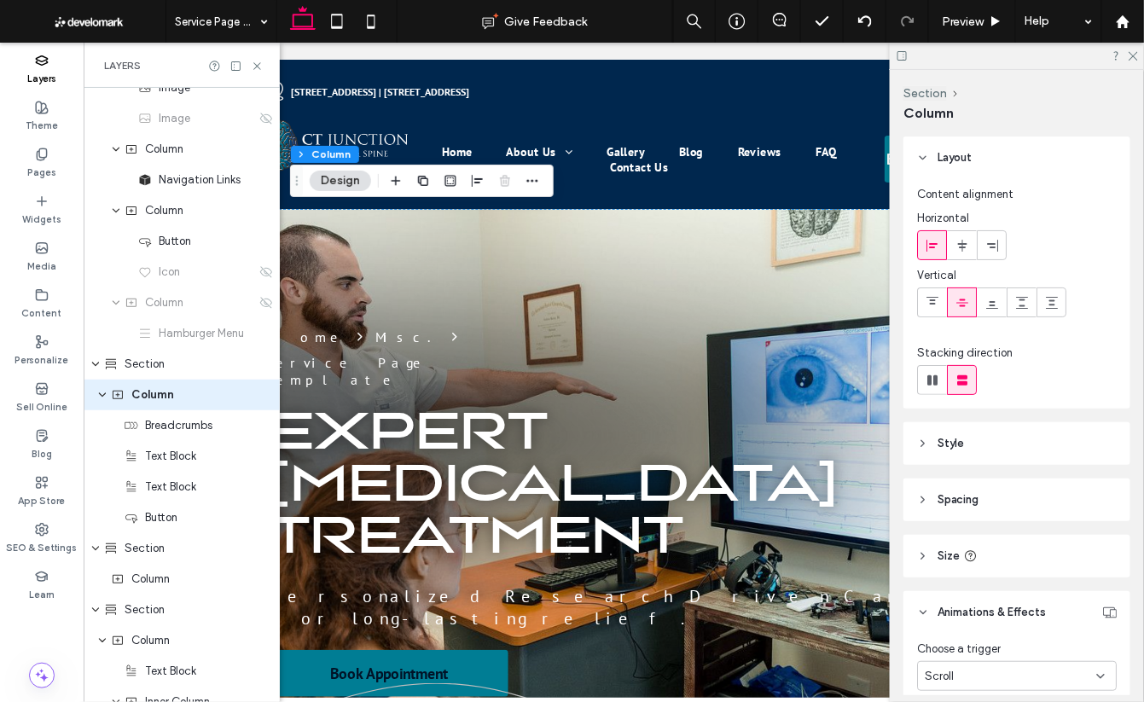
scroll to position [154, 0]
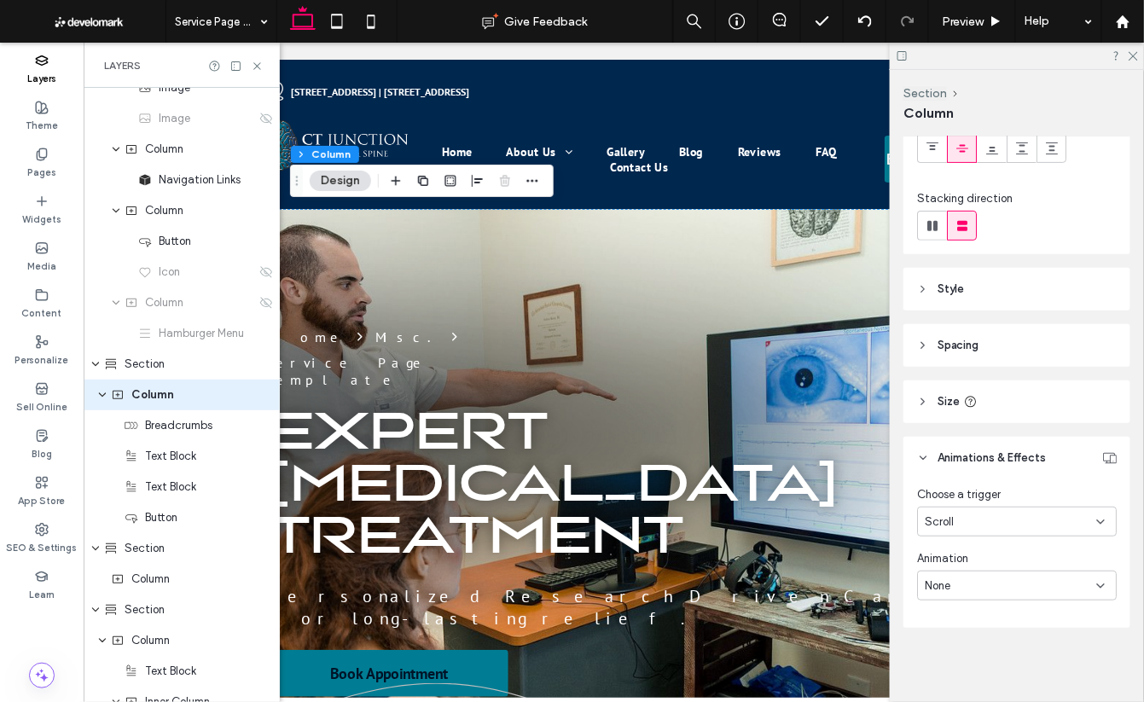
click at [991, 520] on div "Scroll" at bounding box center [1010, 522] width 171 height 17
click at [987, 591] on div "None" at bounding box center [1010, 586] width 171 height 17
click at [952, 497] on span "Bounce" at bounding box center [944, 495] width 37 height 17
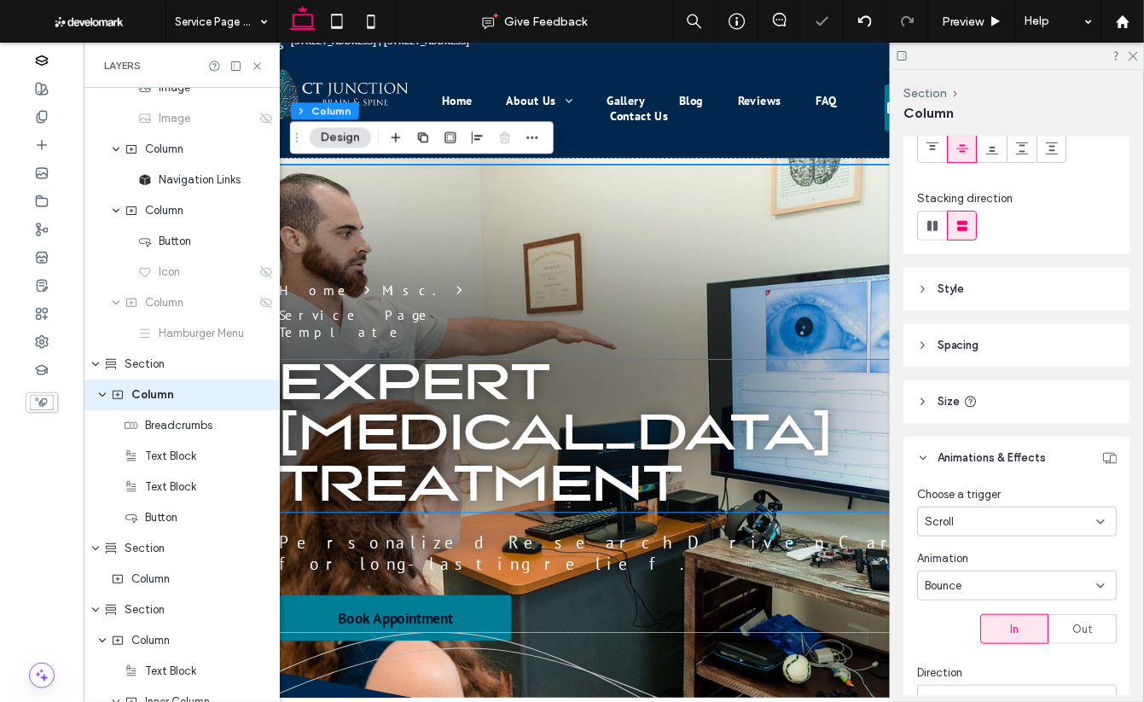
scroll to position [56, 0]
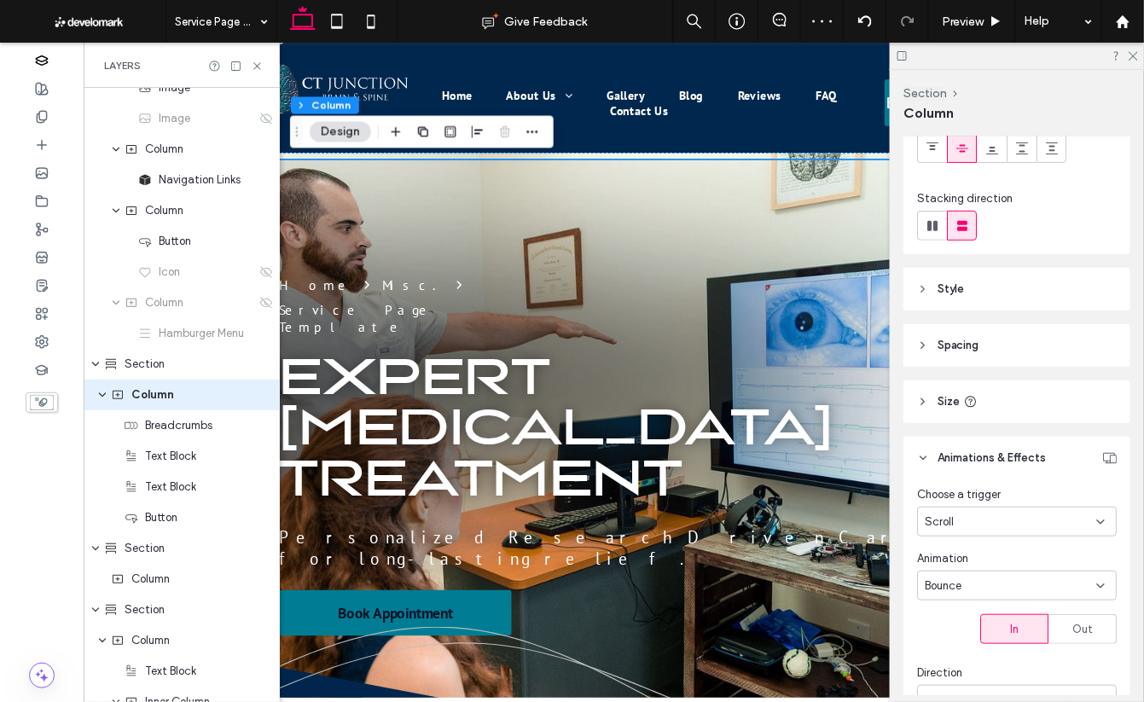
click at [1010, 519] on div "Scroll" at bounding box center [1010, 522] width 171 height 17
click at [992, 549] on div "None" at bounding box center [1018, 551] width 198 height 30
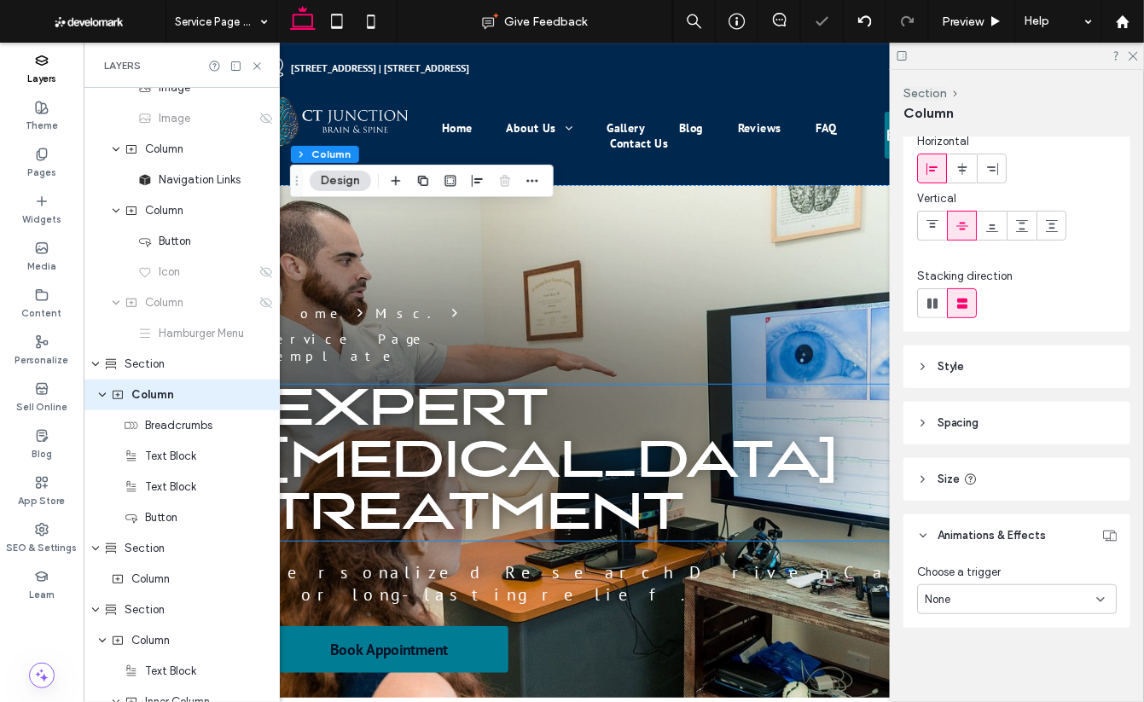
scroll to position [0, 0]
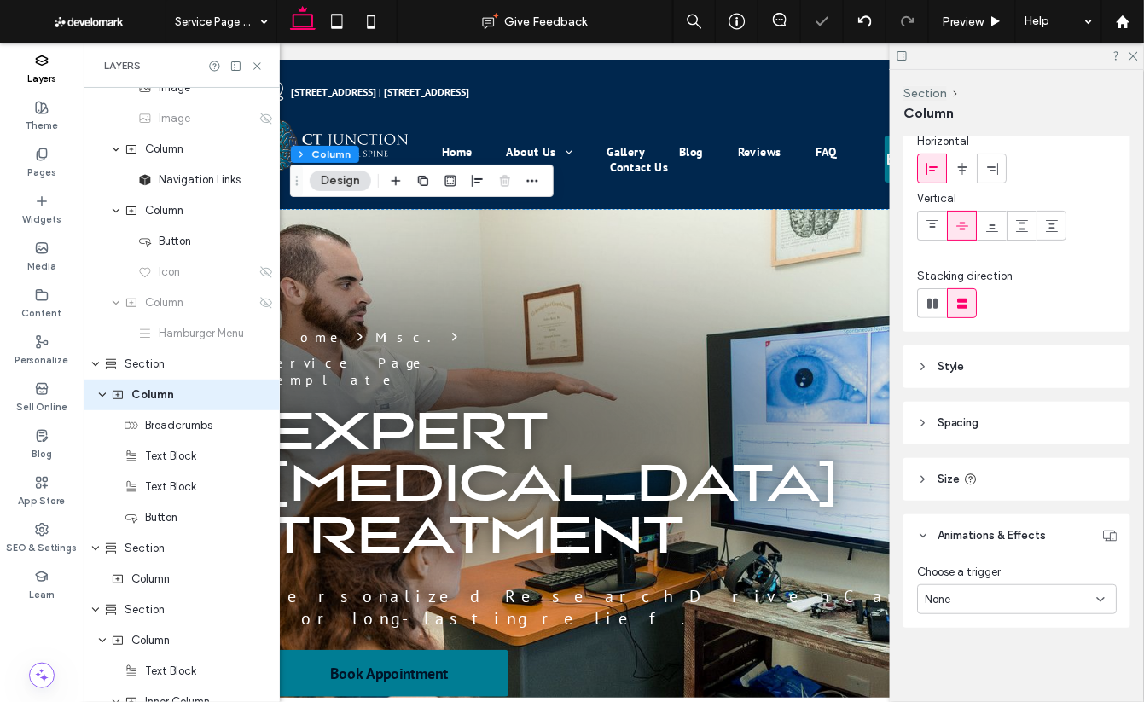
click at [693, 312] on div "Home Misc. Service Page Template EXPERT CONCUSSION TREATMENT Personalized Resea…" at bounding box center [638, 511] width 840 height 607
click at [334, 158] on button "Section" at bounding box center [317, 154] width 53 height 17
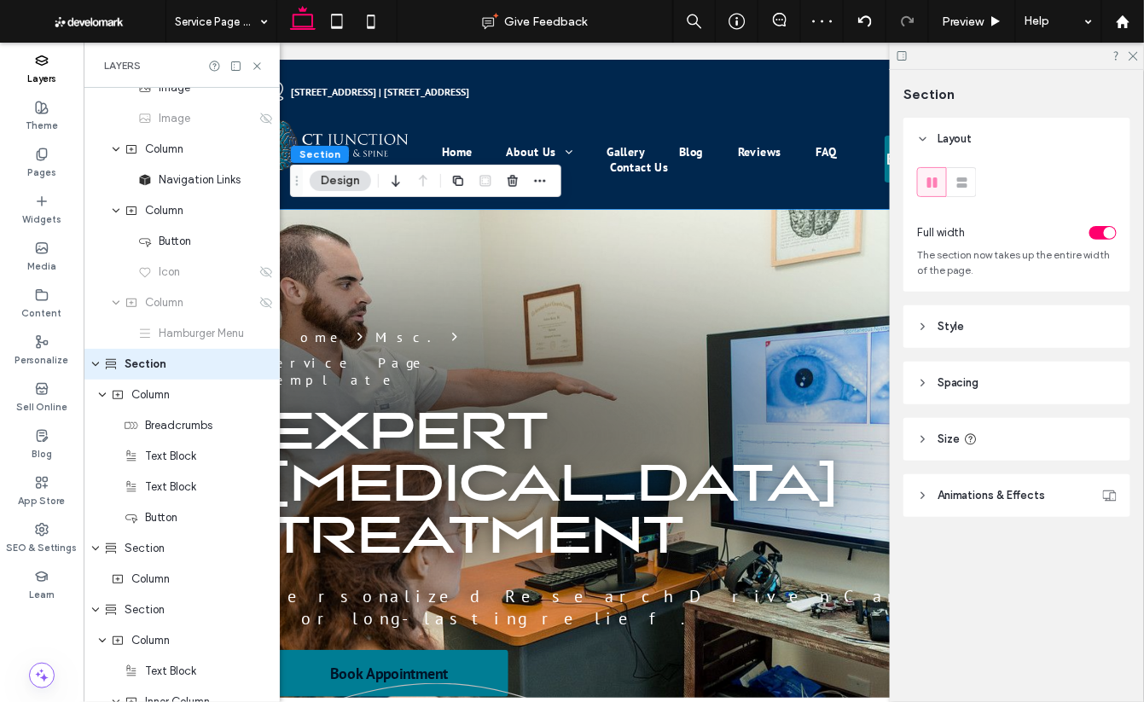
scroll to position [292, 0]
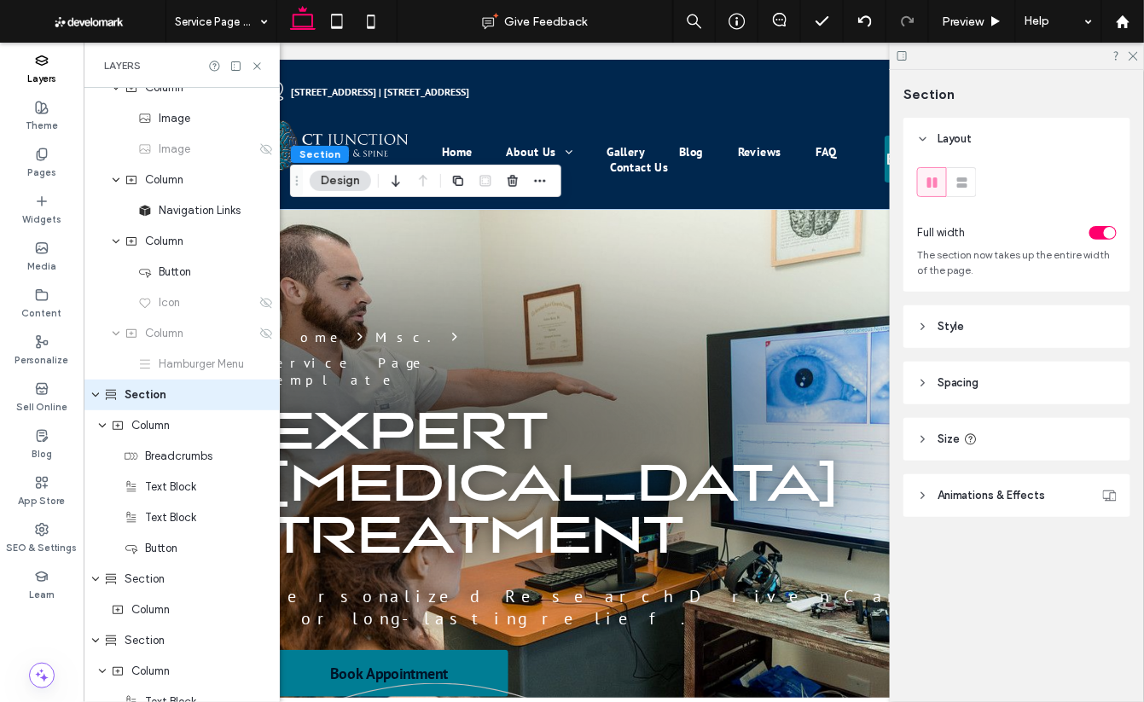
click at [1026, 493] on span "Animations & Effects" at bounding box center [992, 495] width 108 height 17
click at [1038, 544] on div "None" at bounding box center [1017, 559] width 200 height 30
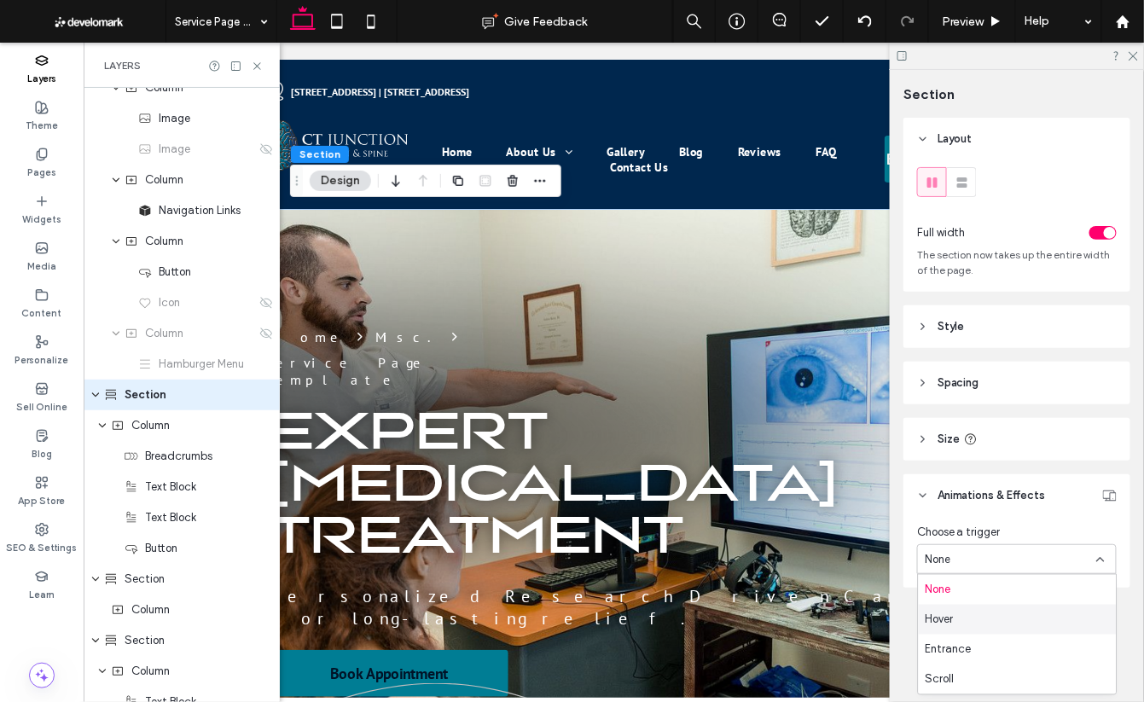
click at [1015, 625] on div "Hover" at bounding box center [1018, 620] width 198 height 30
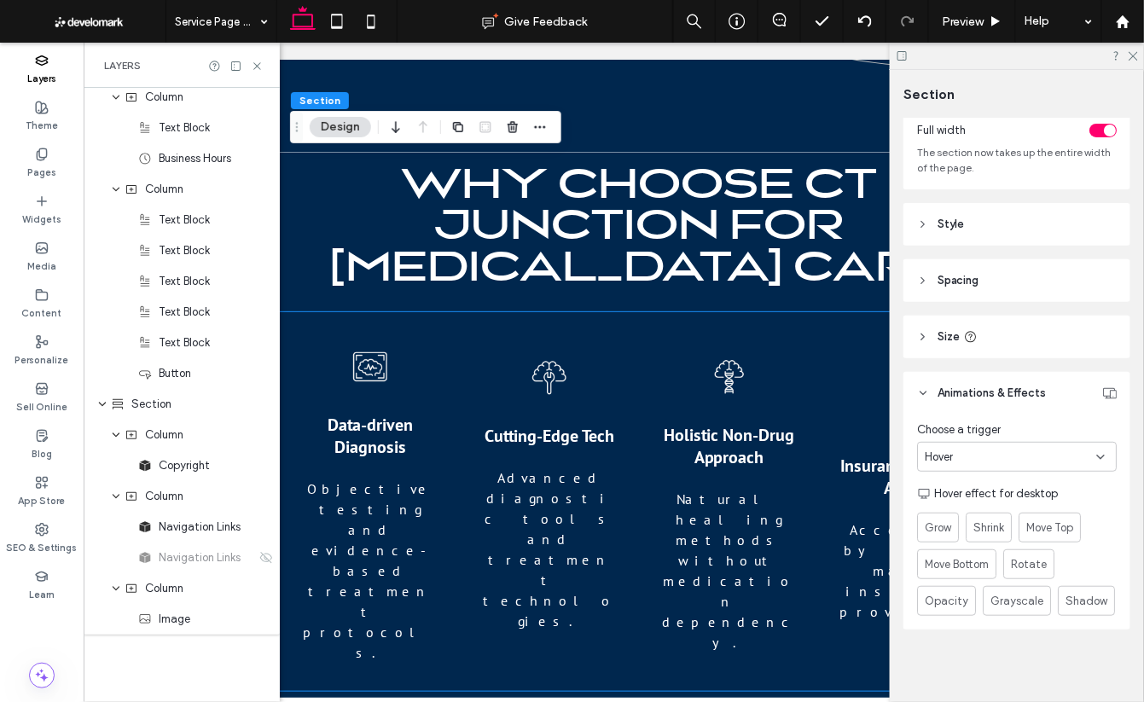
scroll to position [788, 0]
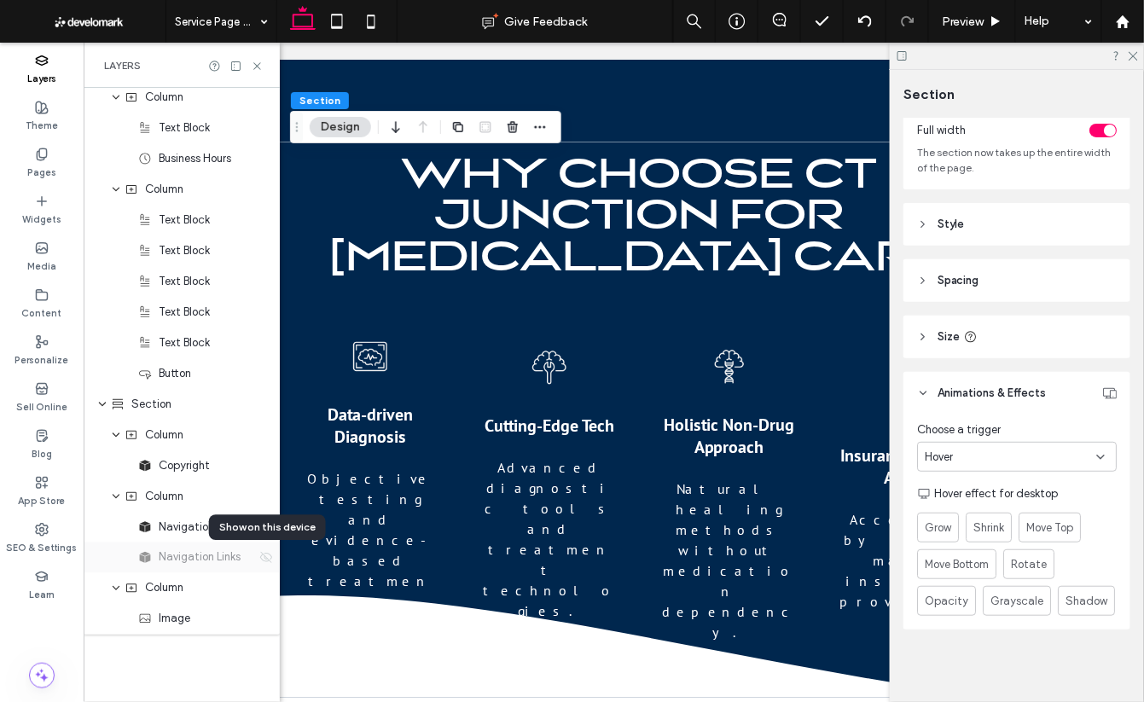
click at [267, 558] on use at bounding box center [266, 557] width 12 height 11
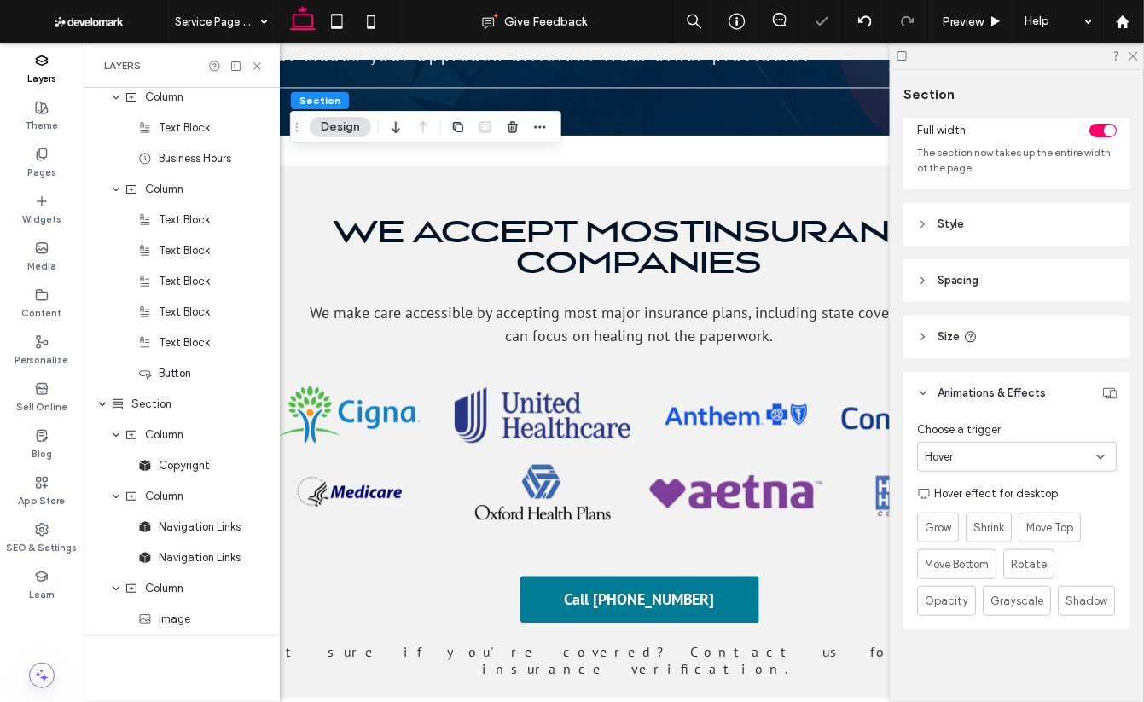
scroll to position [4944, 0]
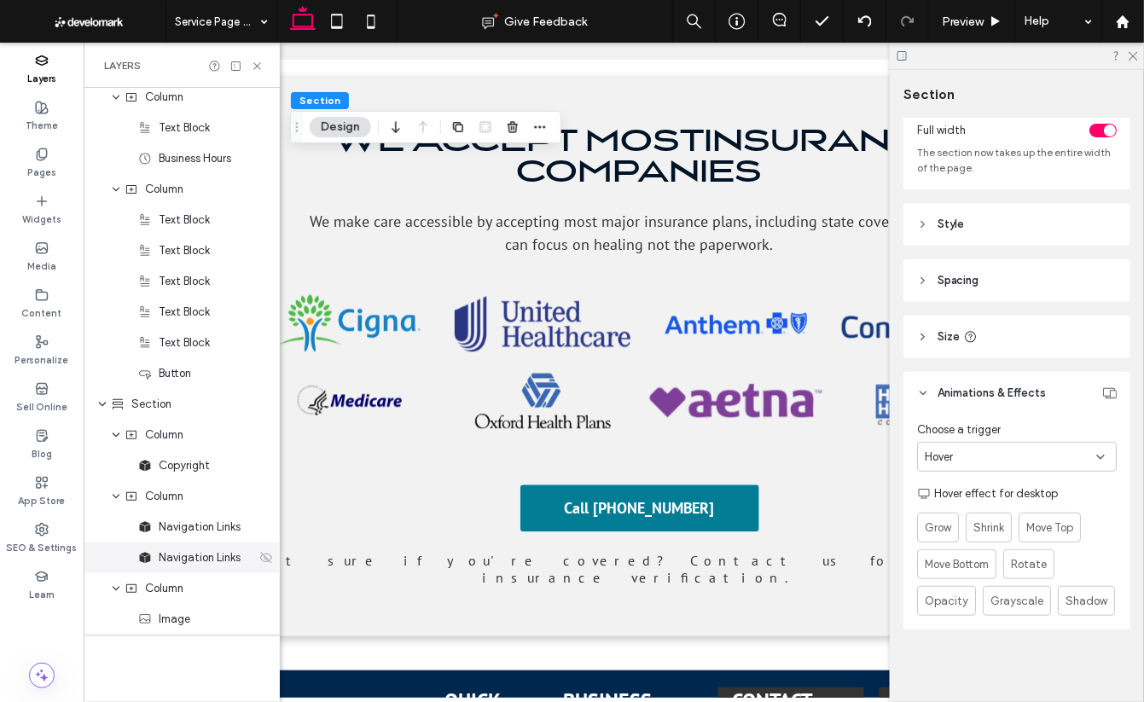
click at [265, 560] on icon at bounding box center [266, 558] width 14 height 14
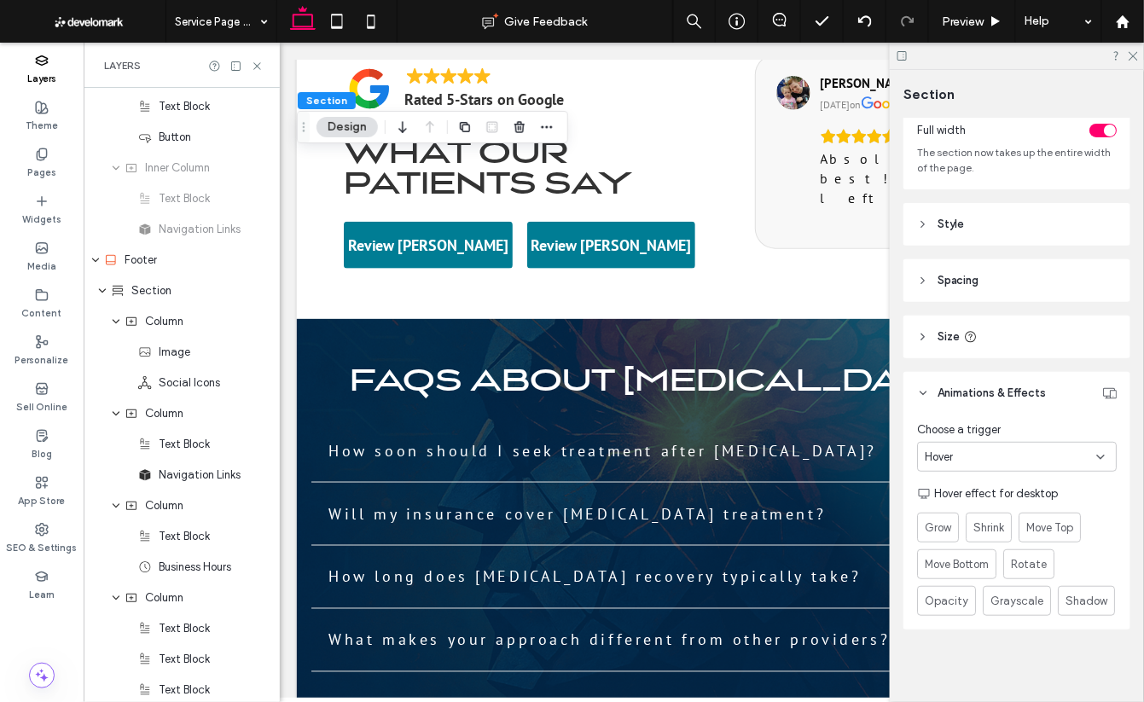
scroll to position [4343, 0]
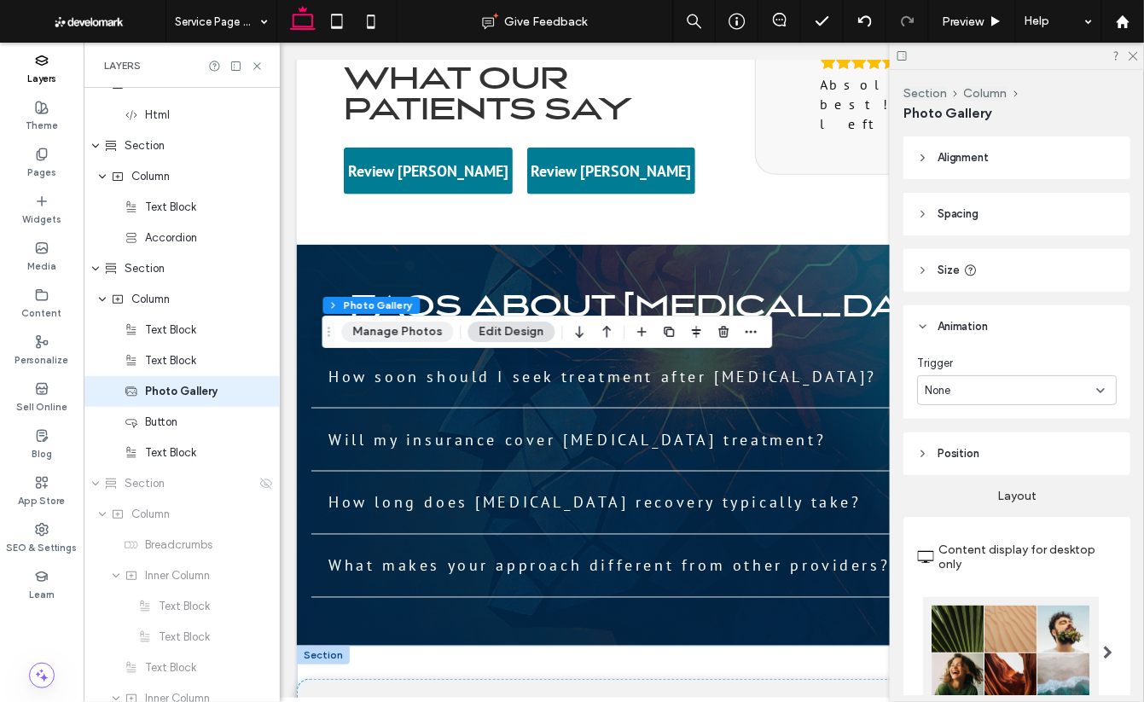
scroll to position [4899, 0]
click at [402, 327] on button "Manage Photos" at bounding box center [398, 332] width 112 height 20
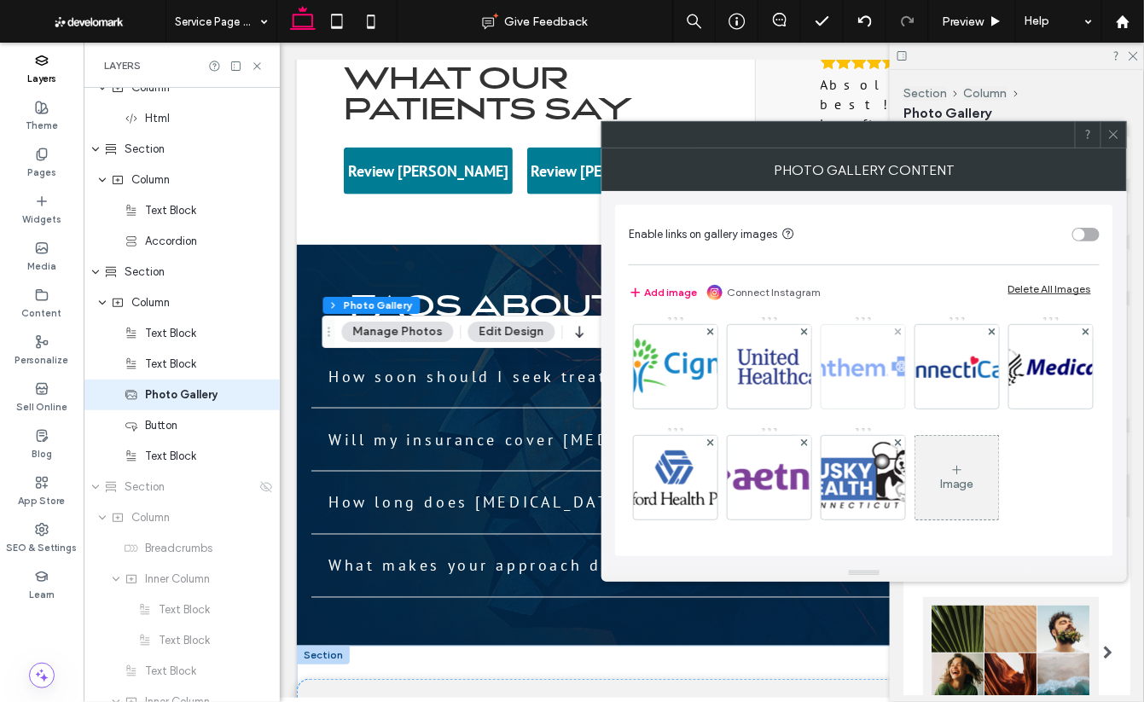
scroll to position [0, 0]
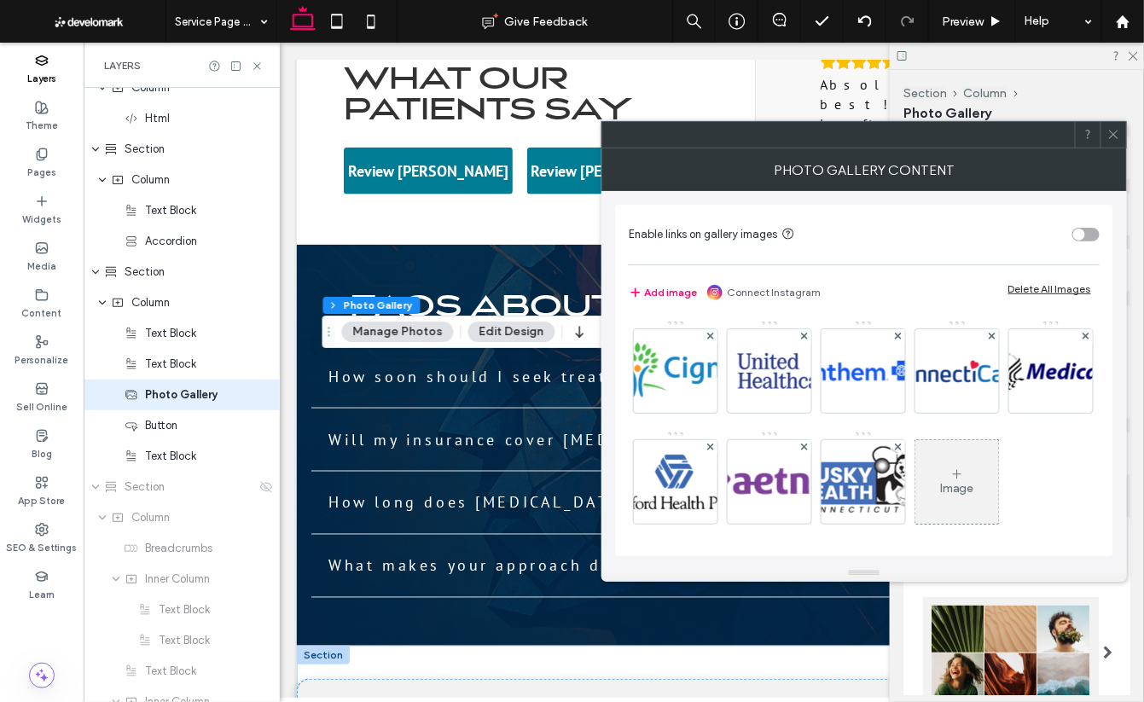
click at [1113, 134] on use at bounding box center [1113, 135] width 9 height 9
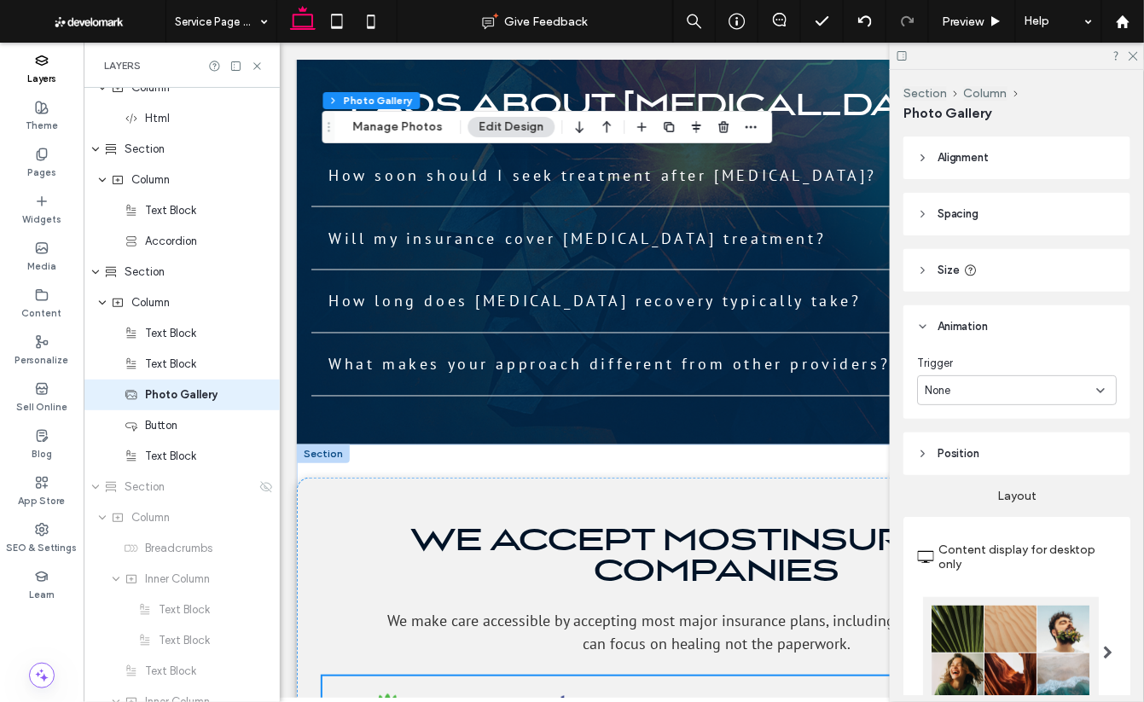
scroll to position [4502, 0]
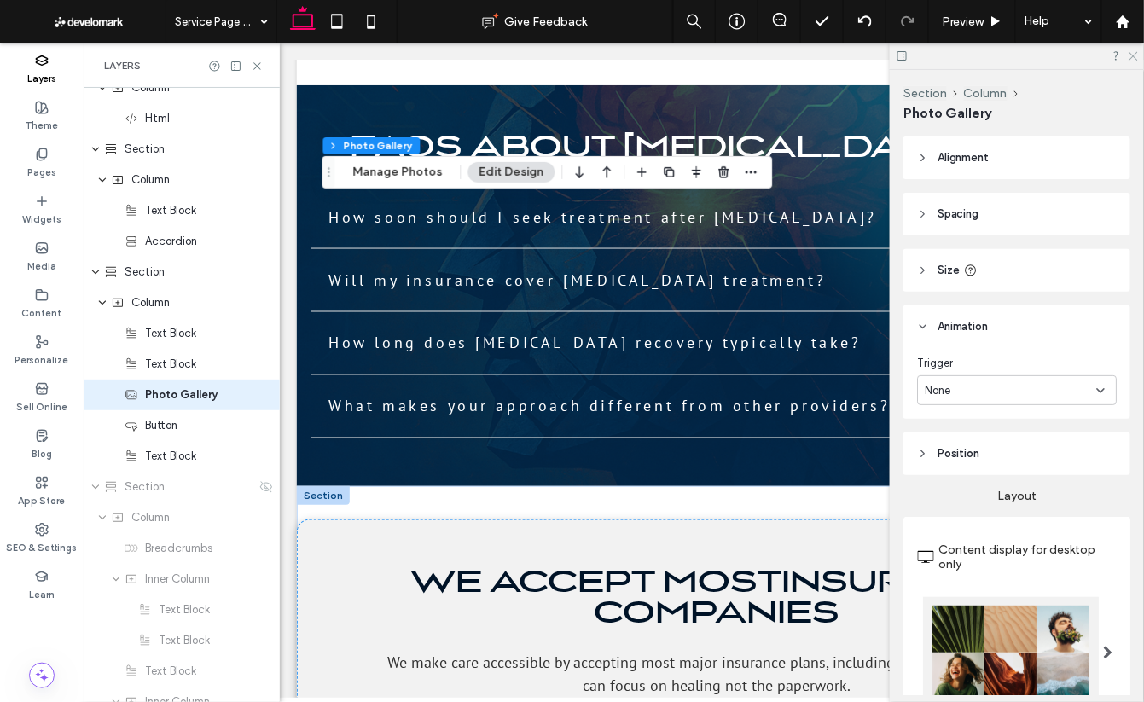
click at [1138, 53] on icon at bounding box center [1132, 54] width 11 height 11
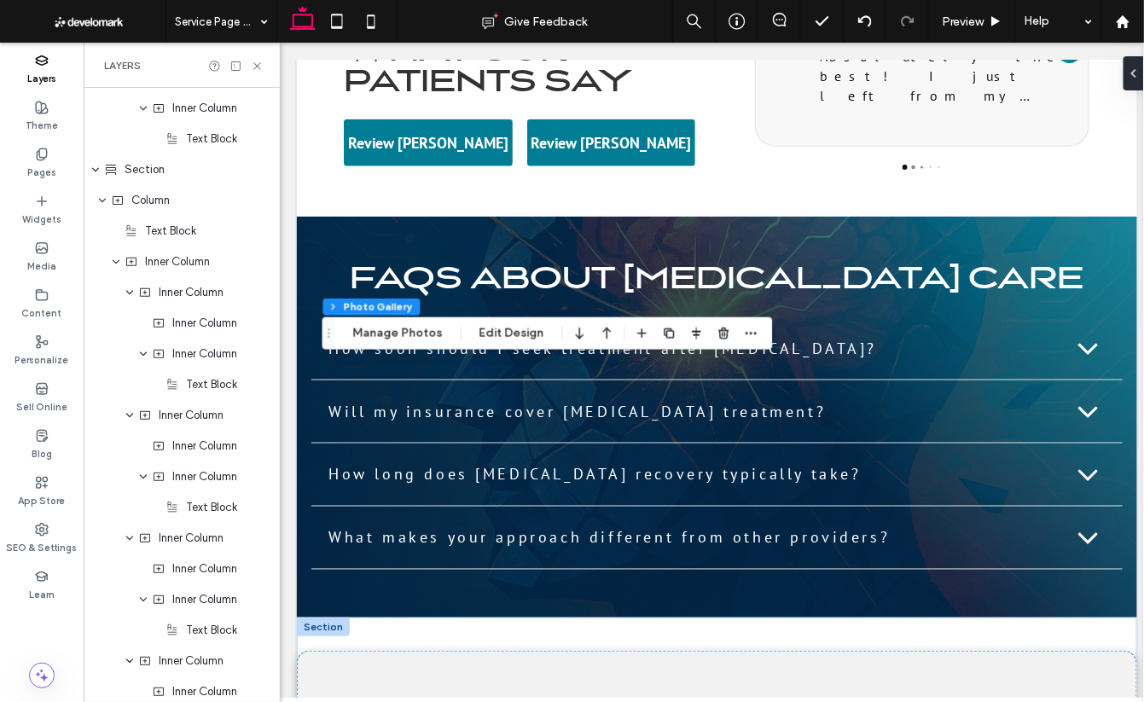
scroll to position [4393, 0]
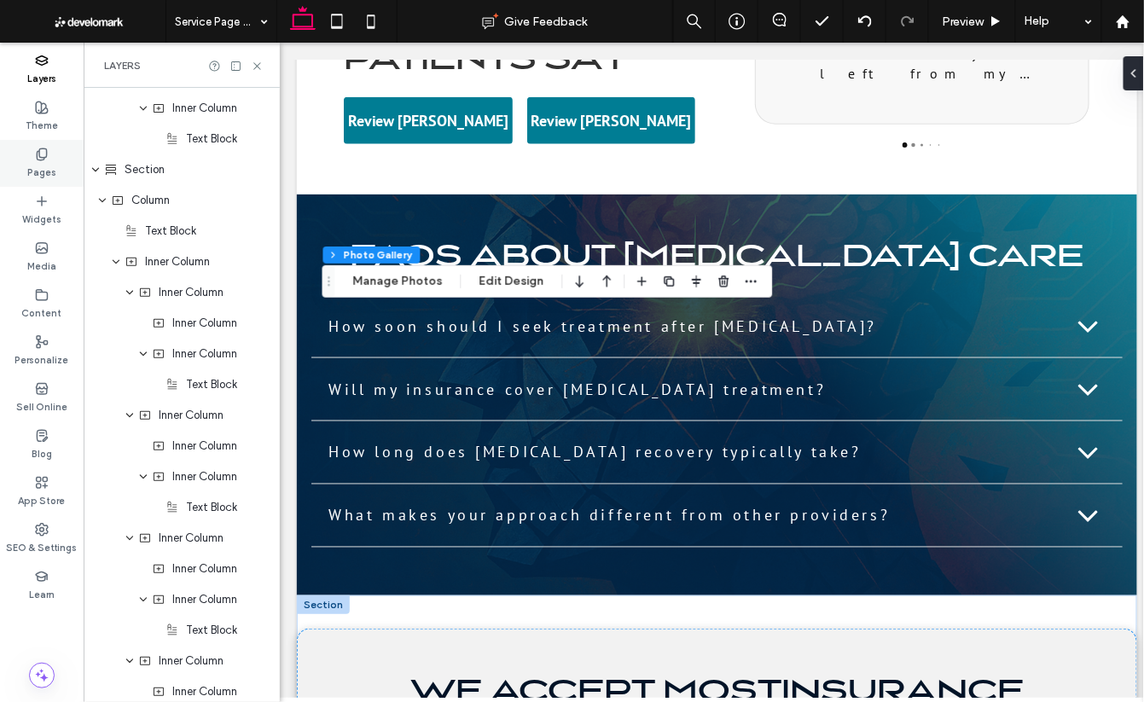
click at [37, 157] on use at bounding box center [41, 153] width 9 height 11
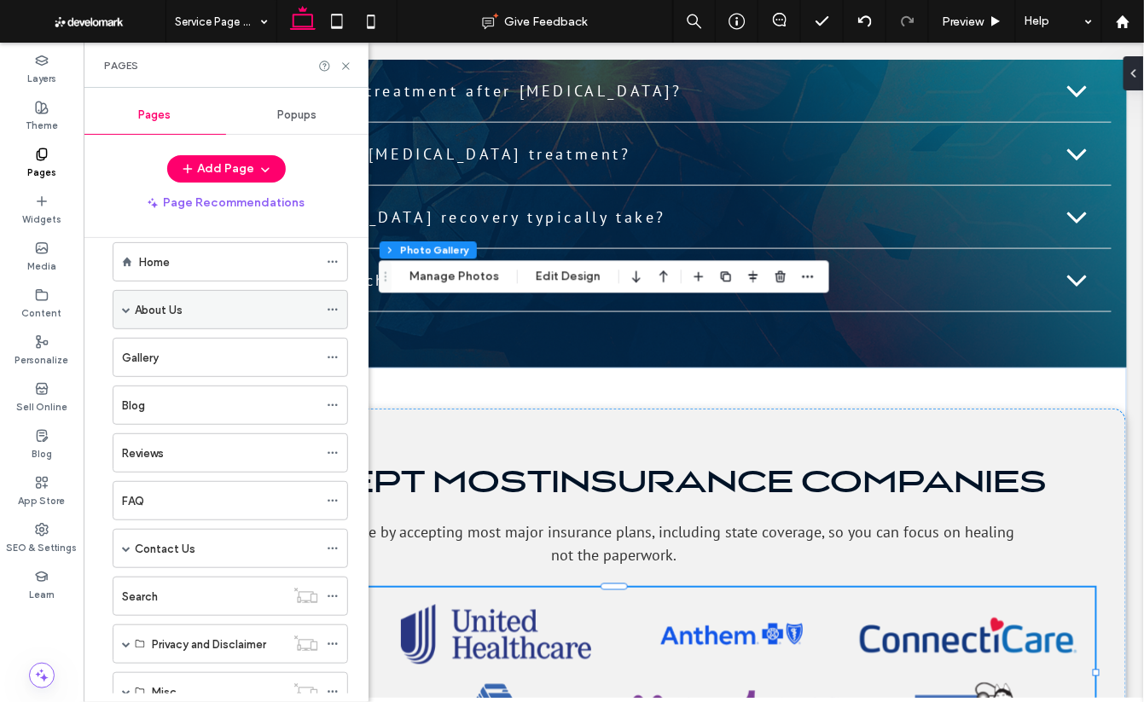
scroll to position [0, 0]
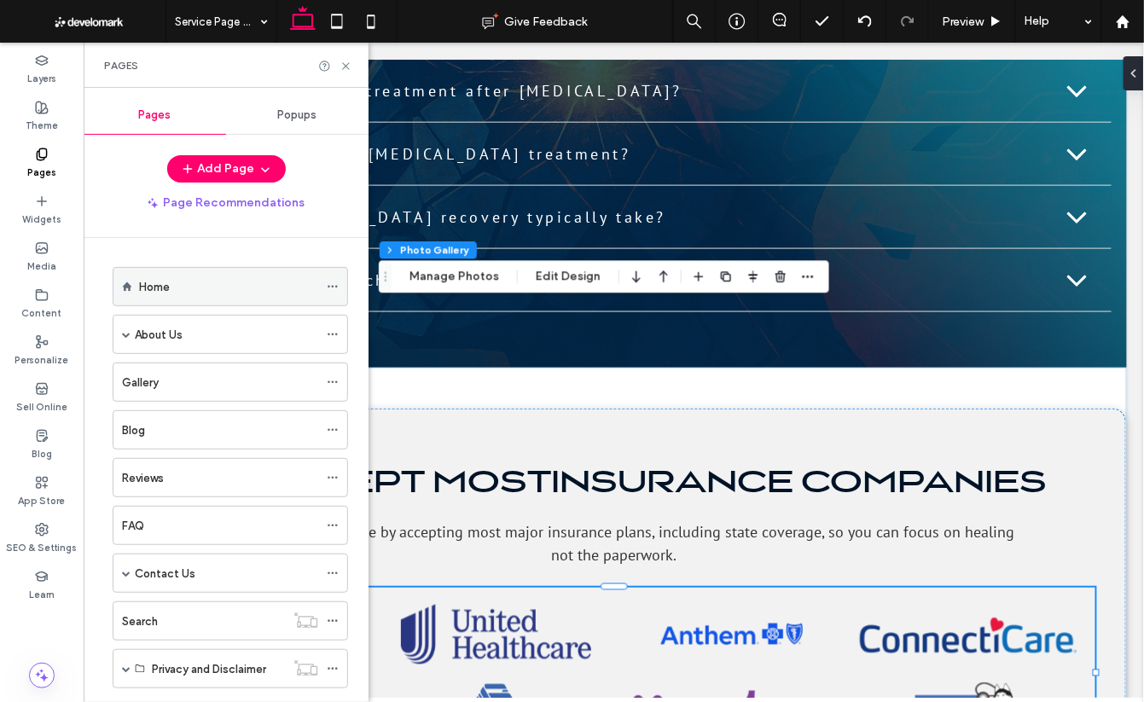
click at [215, 286] on div "Home" at bounding box center [228, 287] width 179 height 18
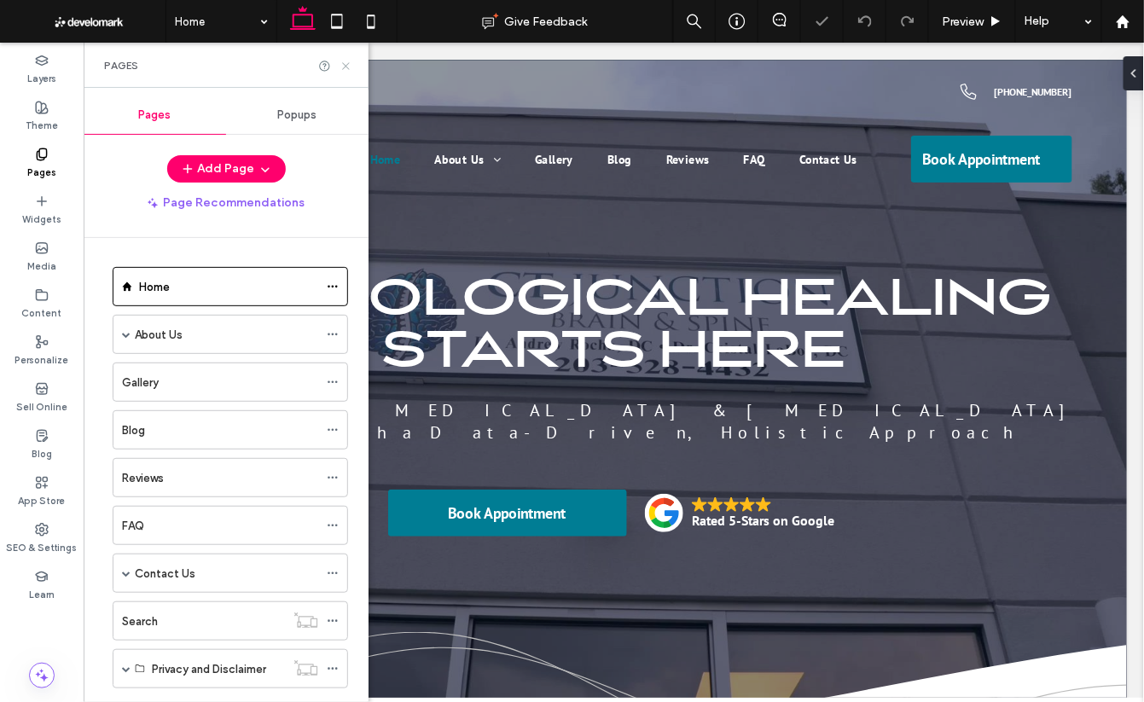
click at [346, 66] on use at bounding box center [345, 65] width 7 height 7
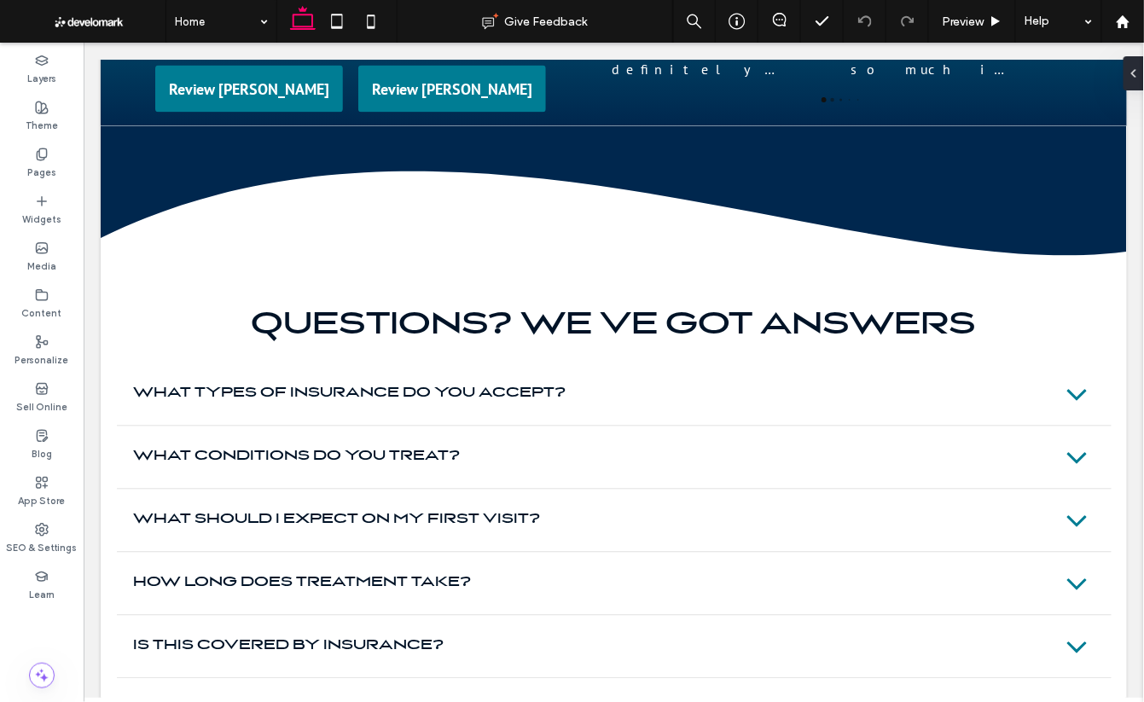
scroll to position [4691, 0]
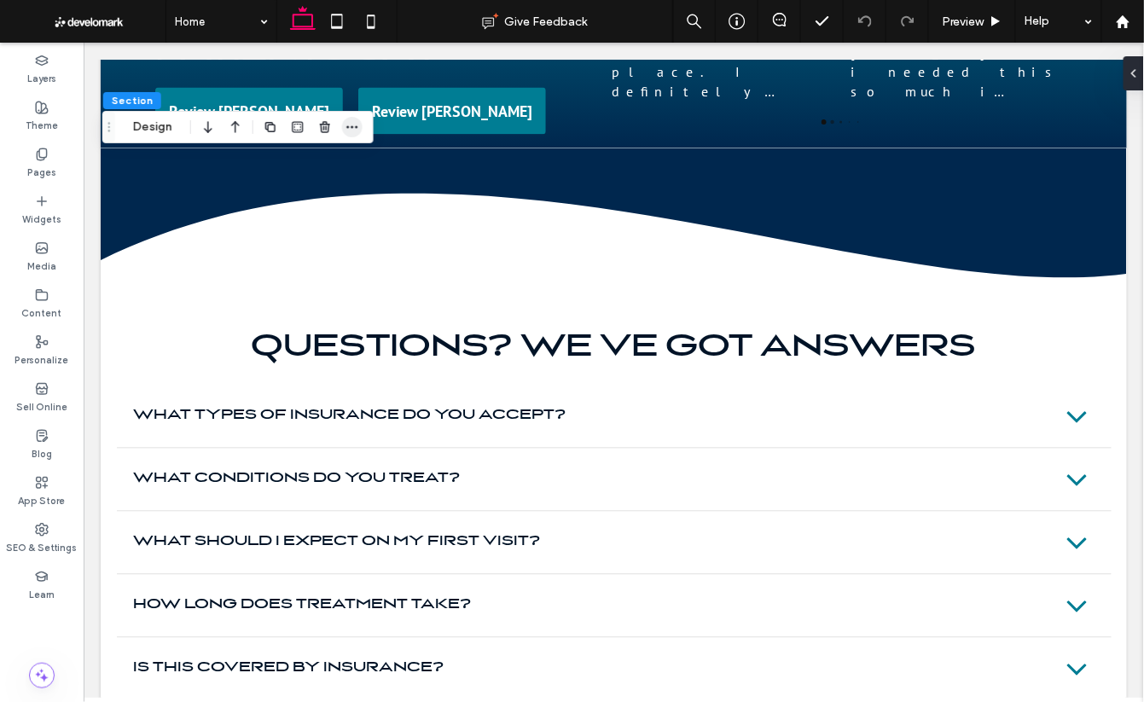
click at [352, 126] on use "button" at bounding box center [351, 127] width 11 height 3
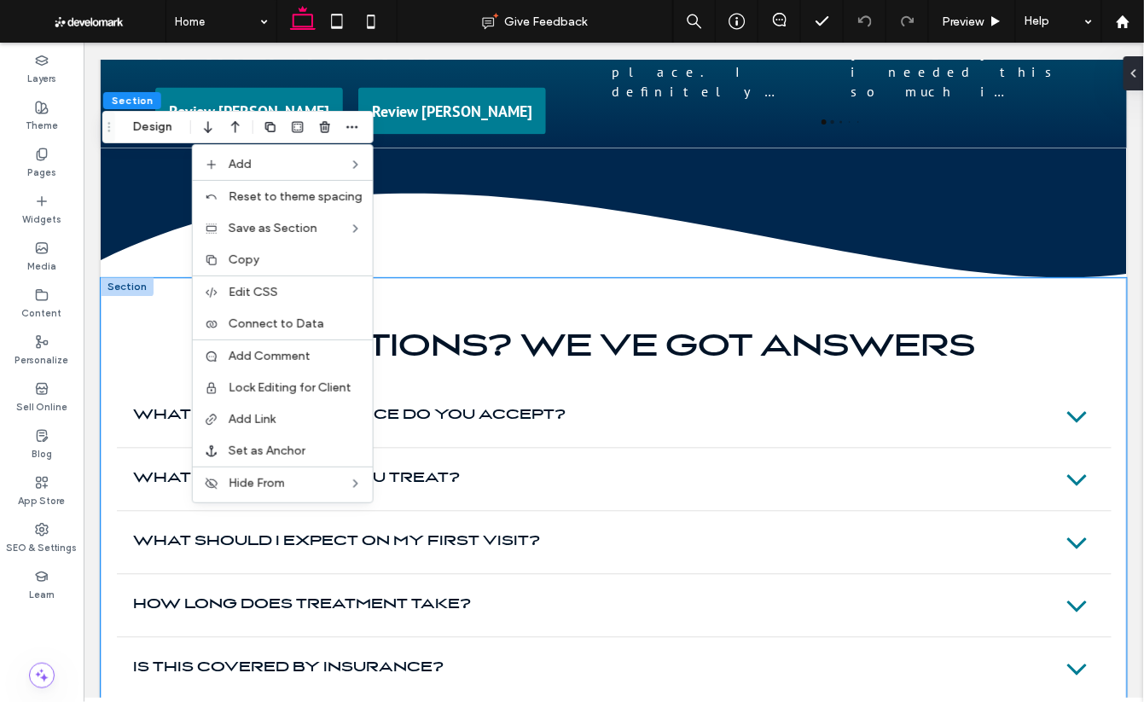
click at [490, 277] on div "Questions? We ve Got Answers What types of insurance do you accept? We accept m…" at bounding box center [614, 516] width 1024 height 479
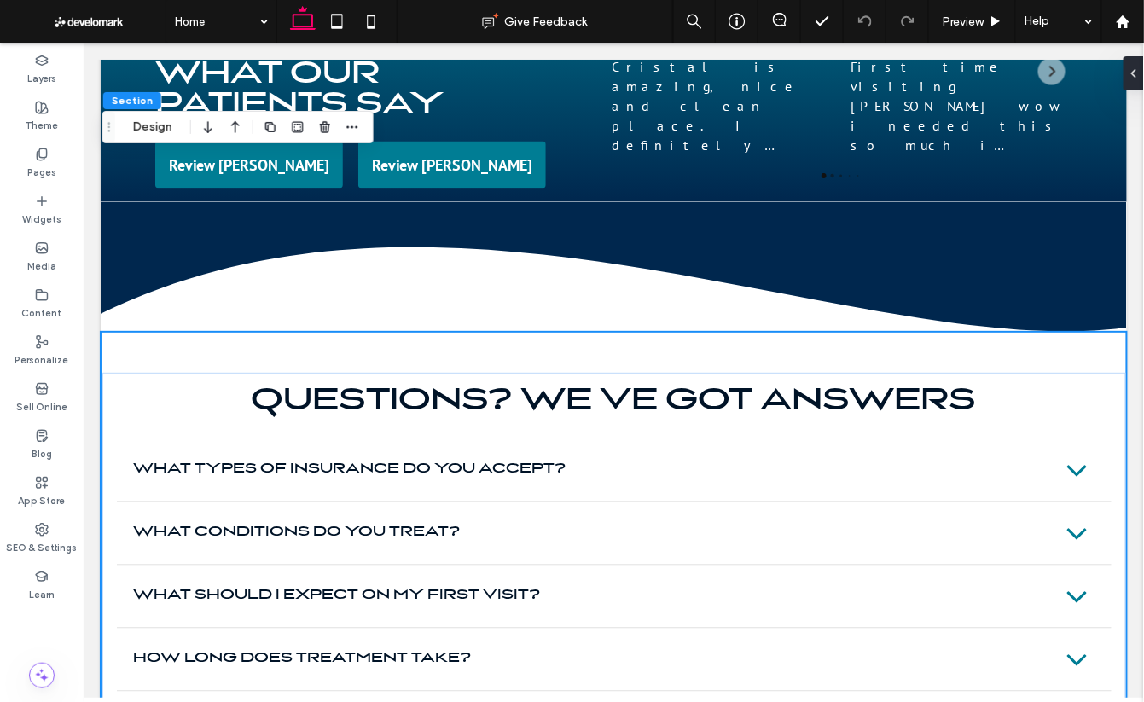
scroll to position [4633, 0]
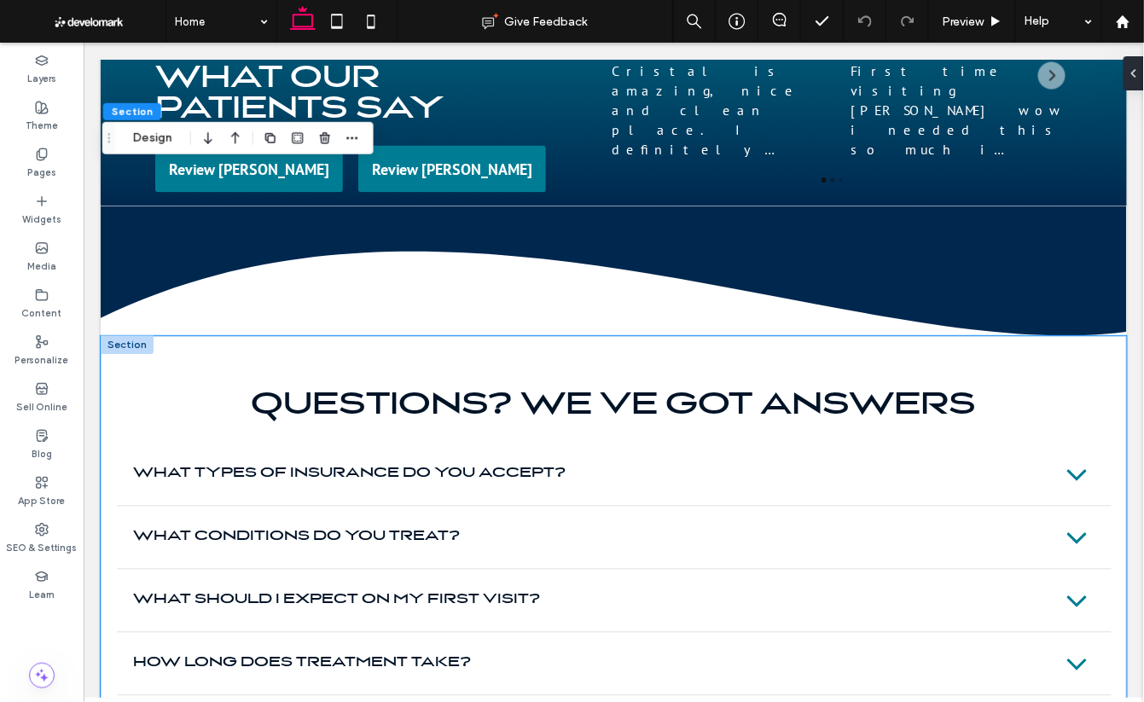
click at [623, 335] on div "Questions? We ve Got Answers What types of insurance do you accept? We accept m…" at bounding box center [614, 574] width 1024 height 479
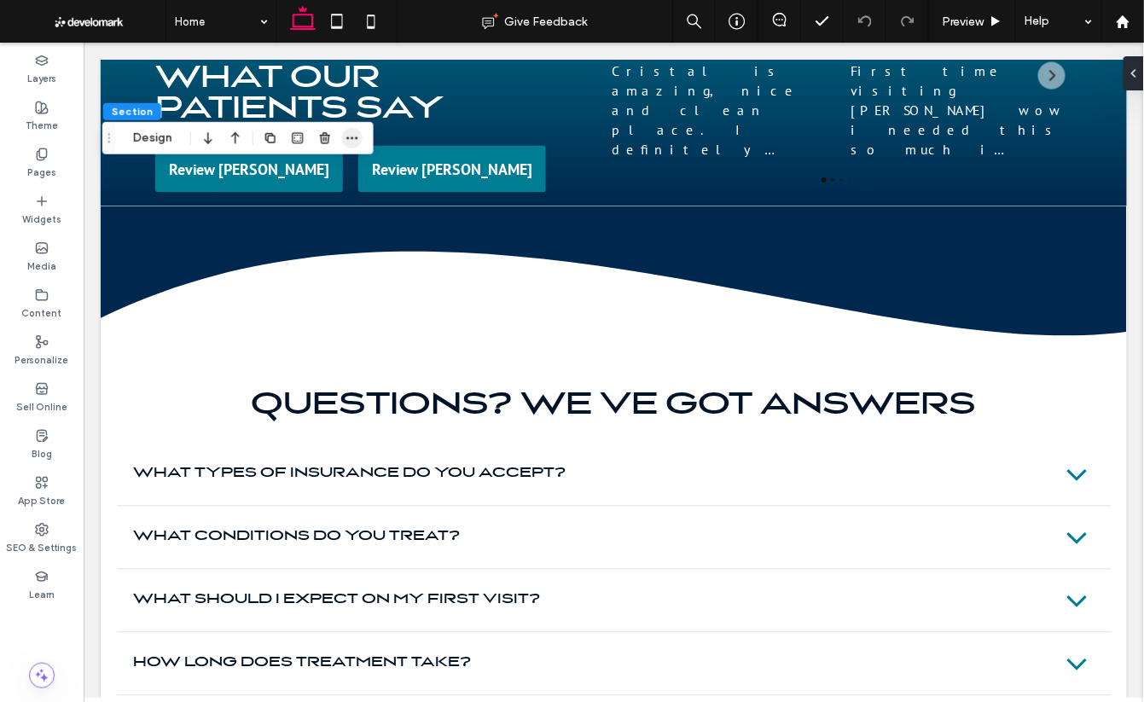
click at [348, 137] on use "button" at bounding box center [351, 138] width 11 height 3
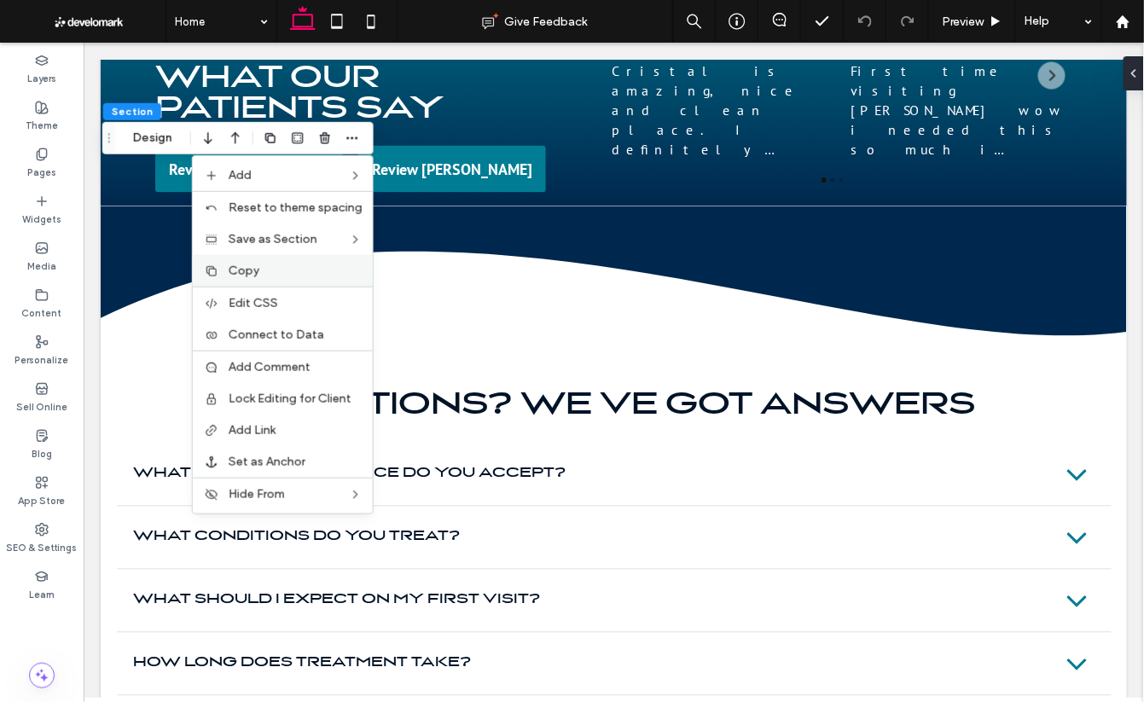
click at [256, 278] on div "Copy" at bounding box center [283, 271] width 180 height 32
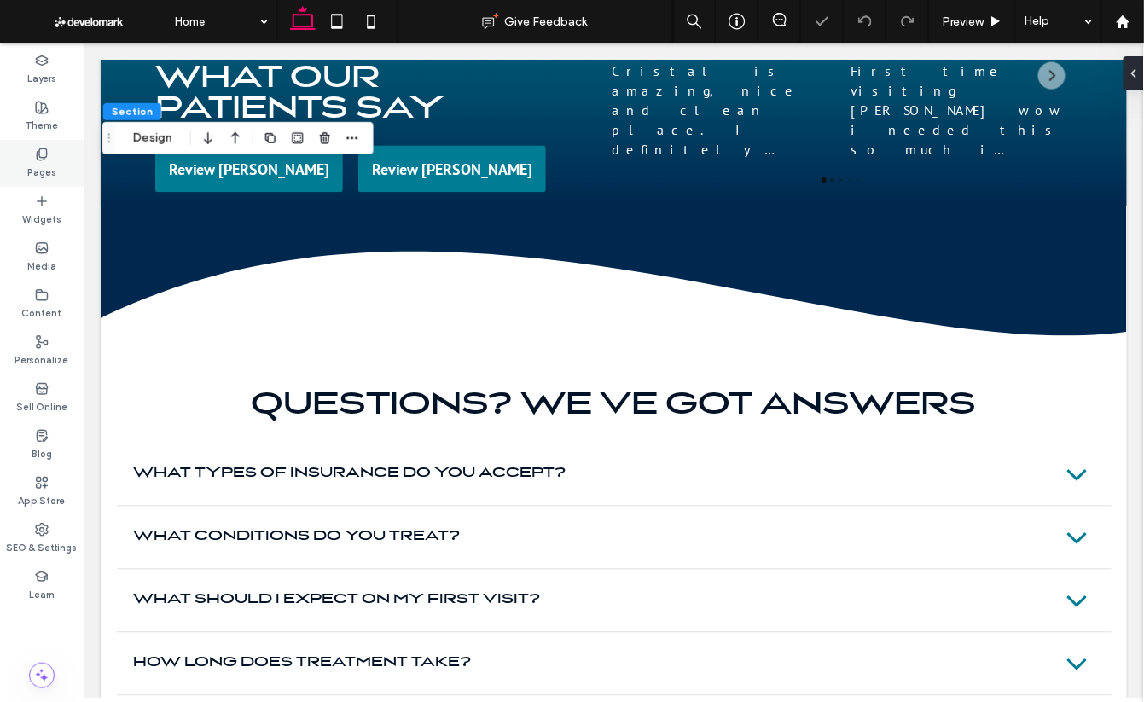
click at [40, 163] on label "Pages" at bounding box center [41, 170] width 29 height 19
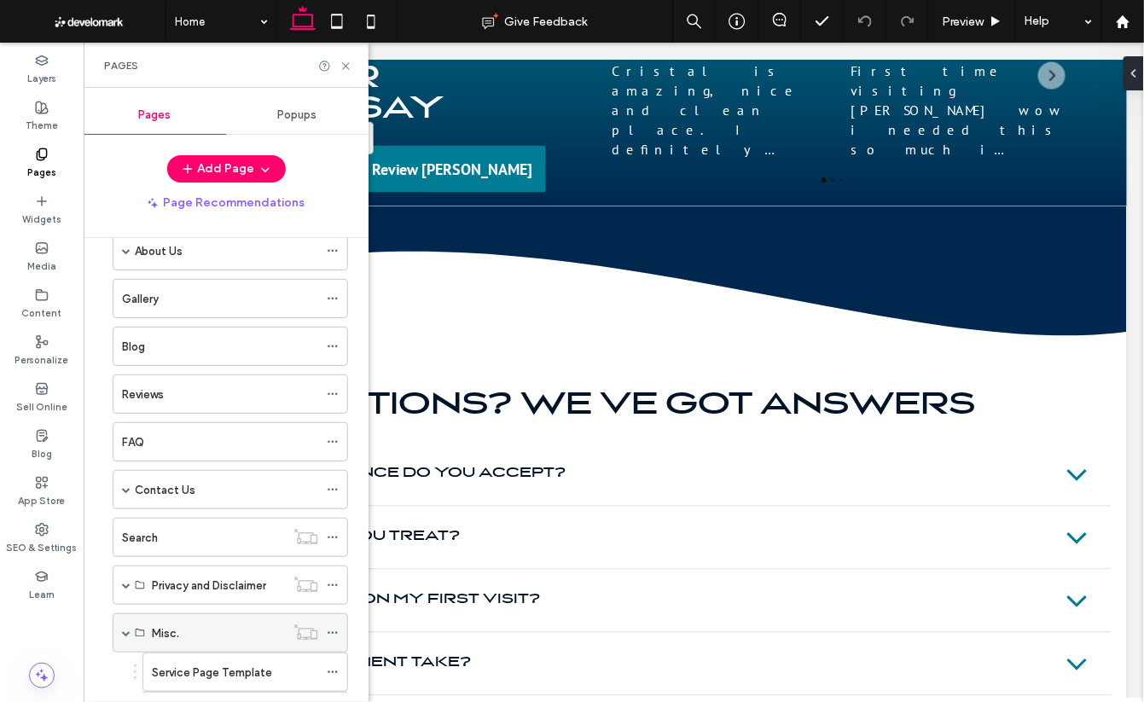
scroll to position [124, 0]
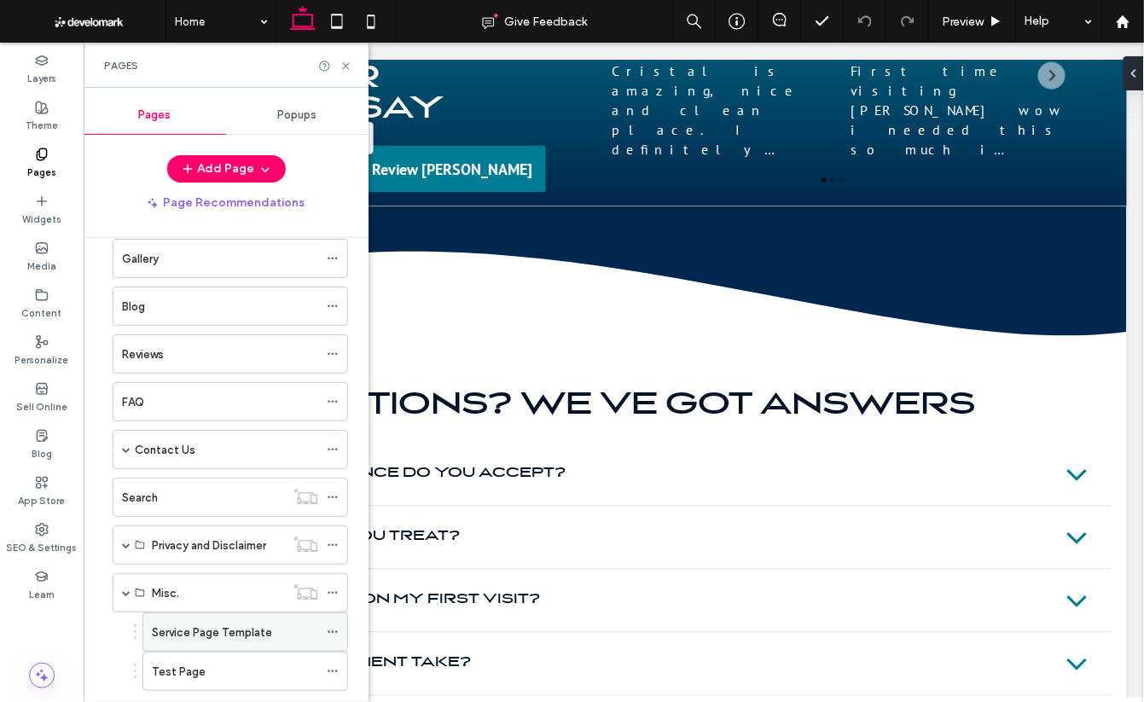
click at [235, 632] on label "Service Page Template" at bounding box center [212, 633] width 120 height 30
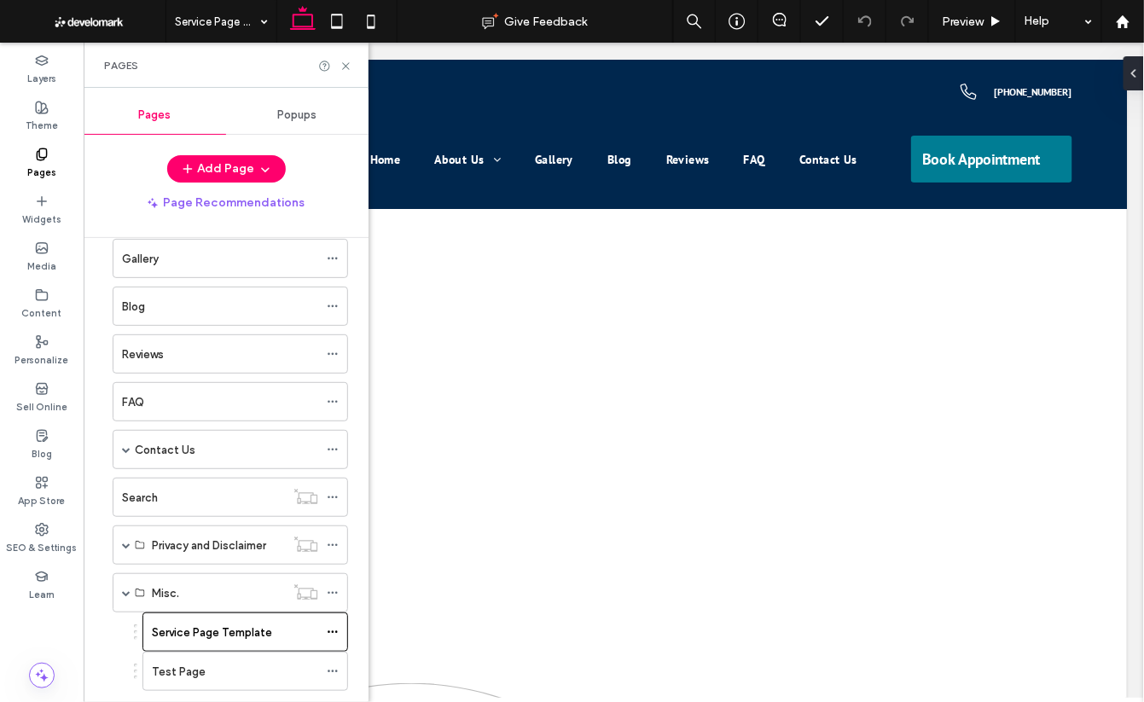
scroll to position [0, 0]
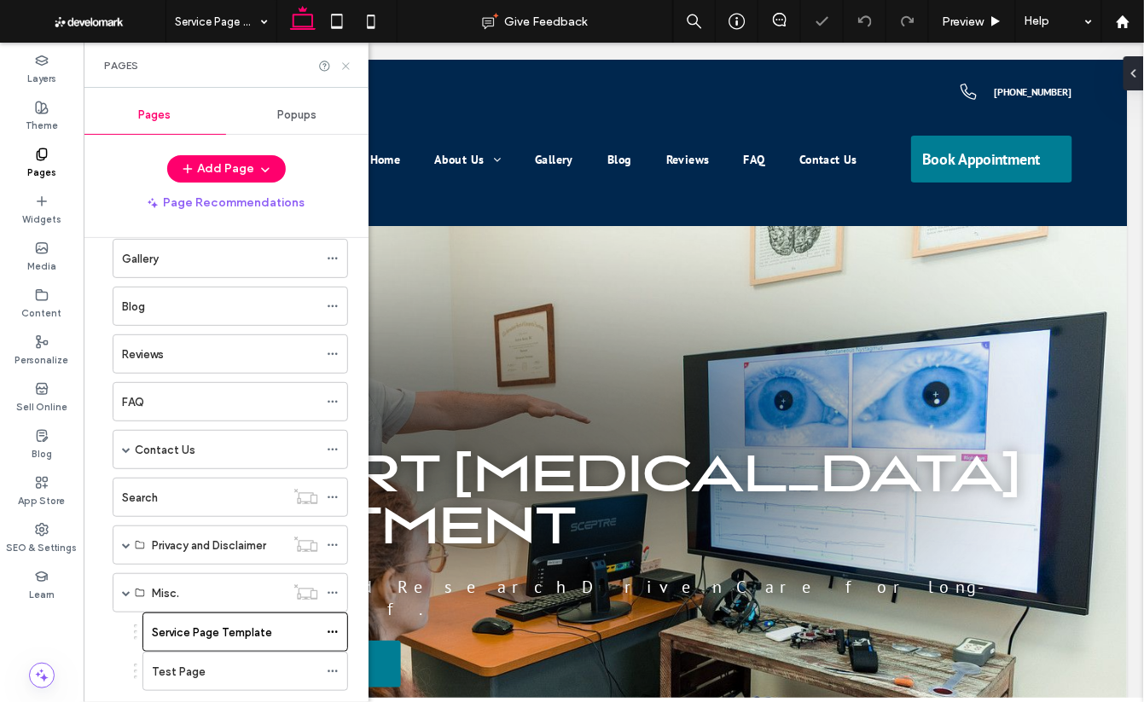
drag, startPoint x: 346, startPoint y: 64, endPoint x: 262, endPoint y: 23, distance: 93.1
click at [346, 64] on icon at bounding box center [346, 66] width 13 height 13
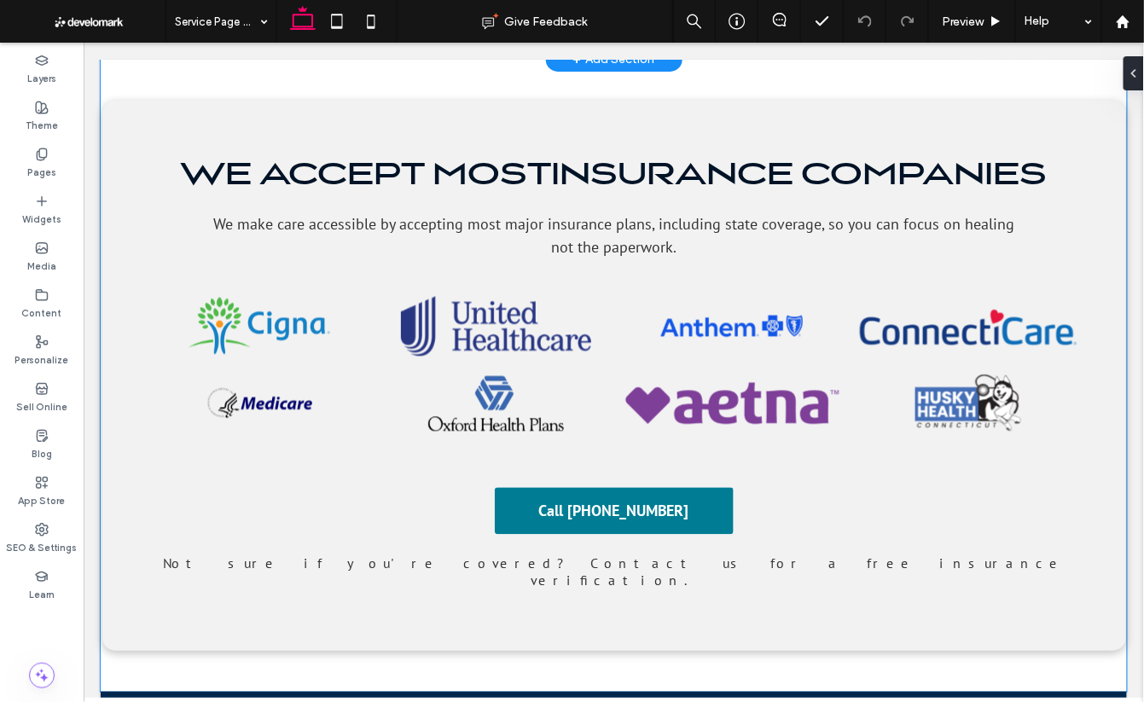
scroll to position [4720, 0]
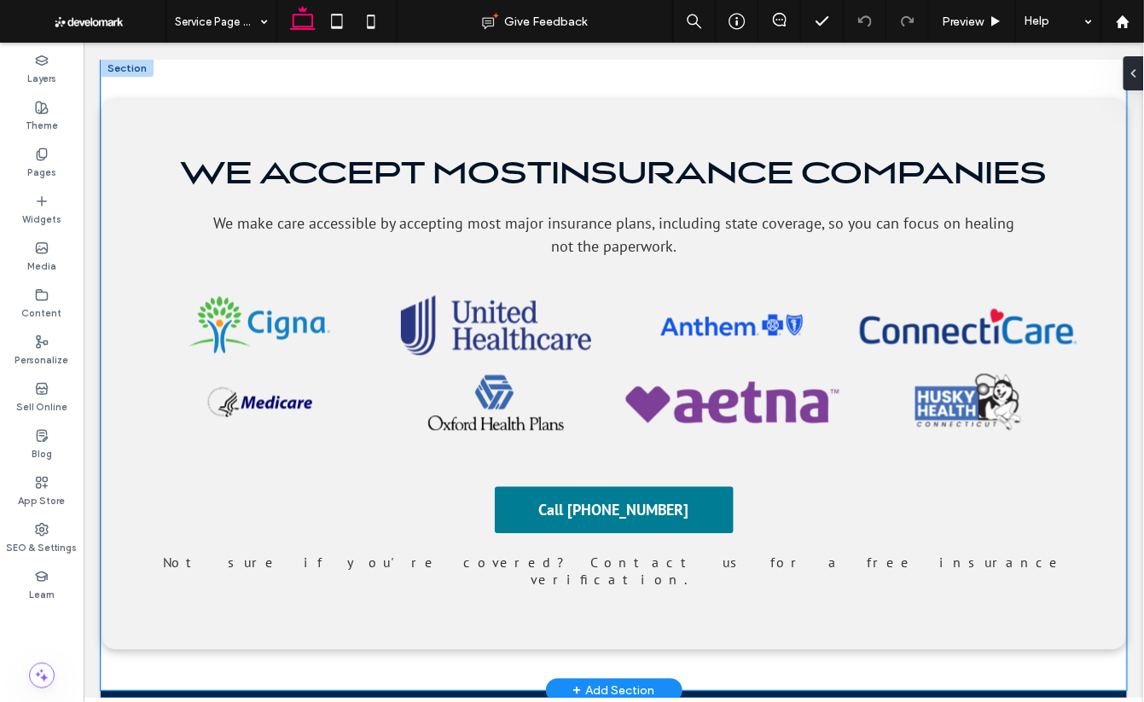
click at [294, 372] on div "we accept most ﻿ insurance companies We make care accessible by accepting most …" at bounding box center [614, 374] width 1024 height 632
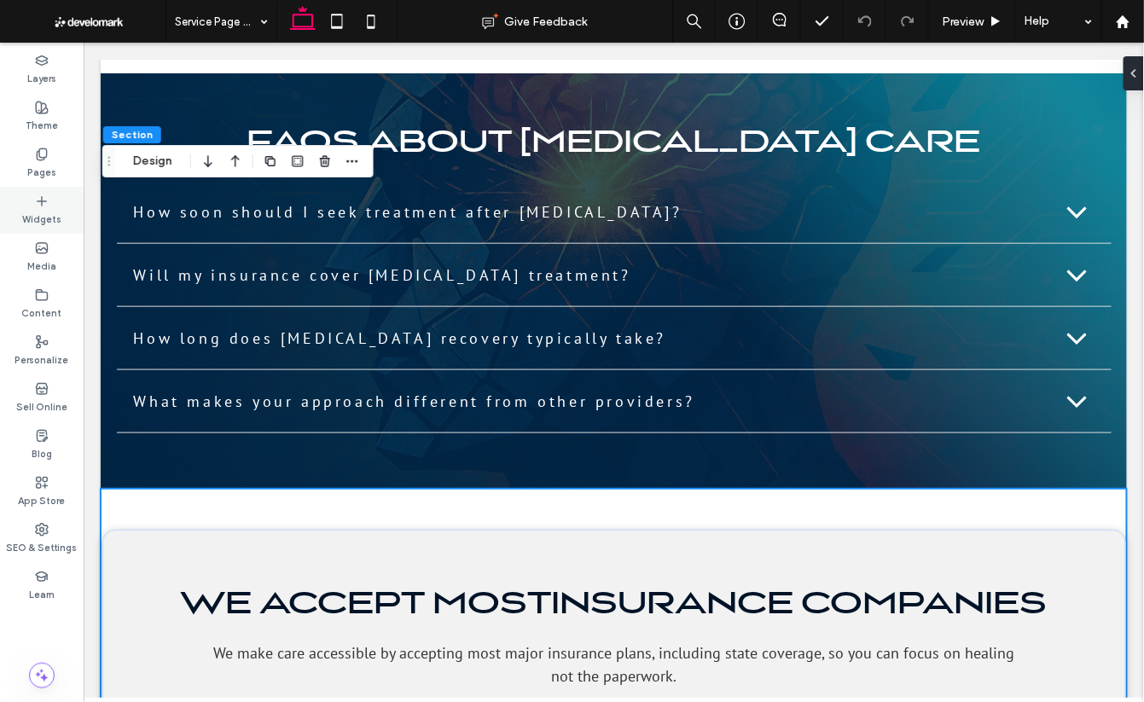
scroll to position [4279, 0]
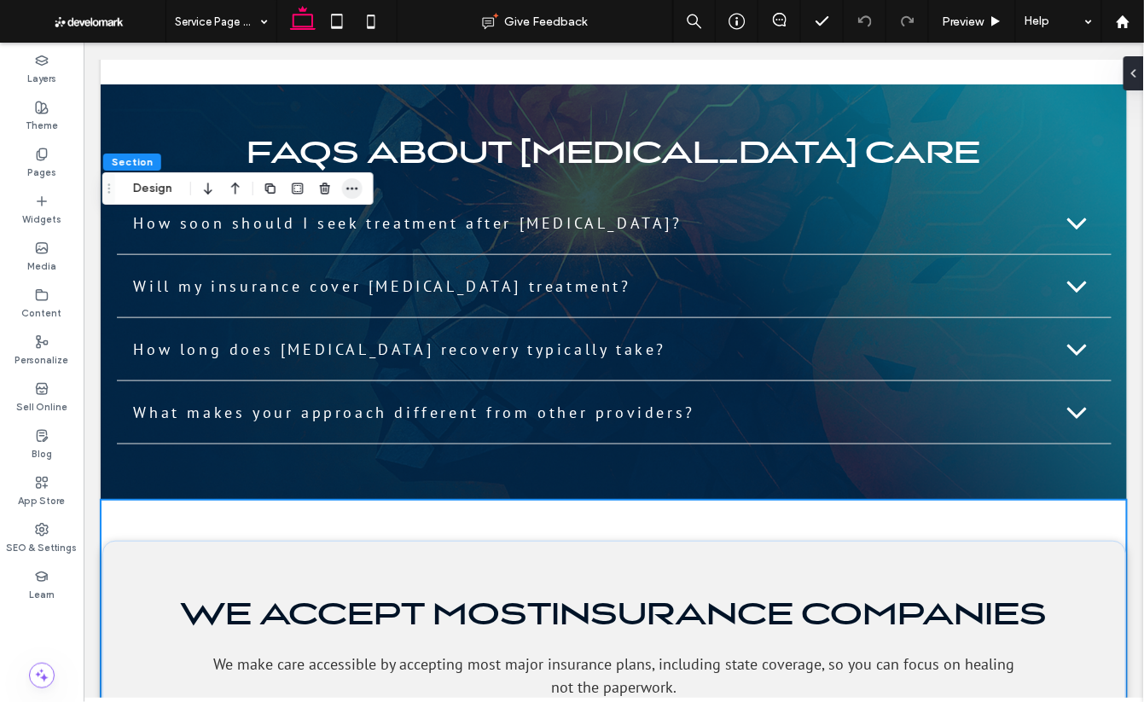
click at [358, 190] on icon "button" at bounding box center [353, 189] width 14 height 14
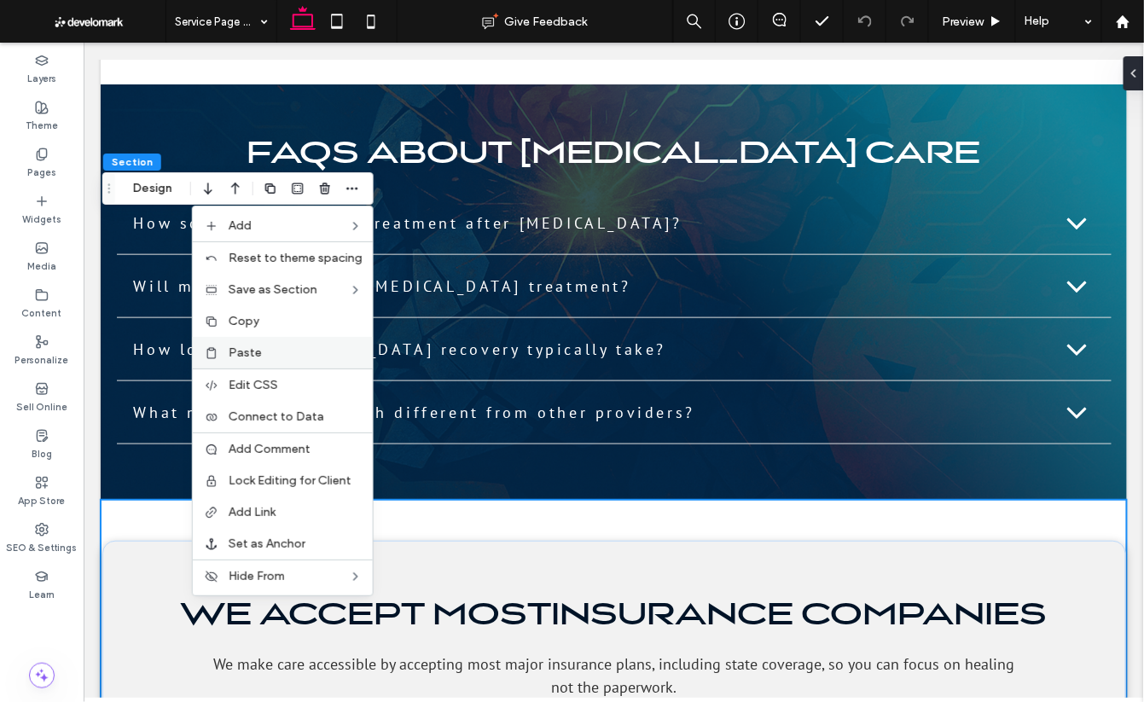
click at [297, 351] on label "Paste" at bounding box center [296, 353] width 134 height 15
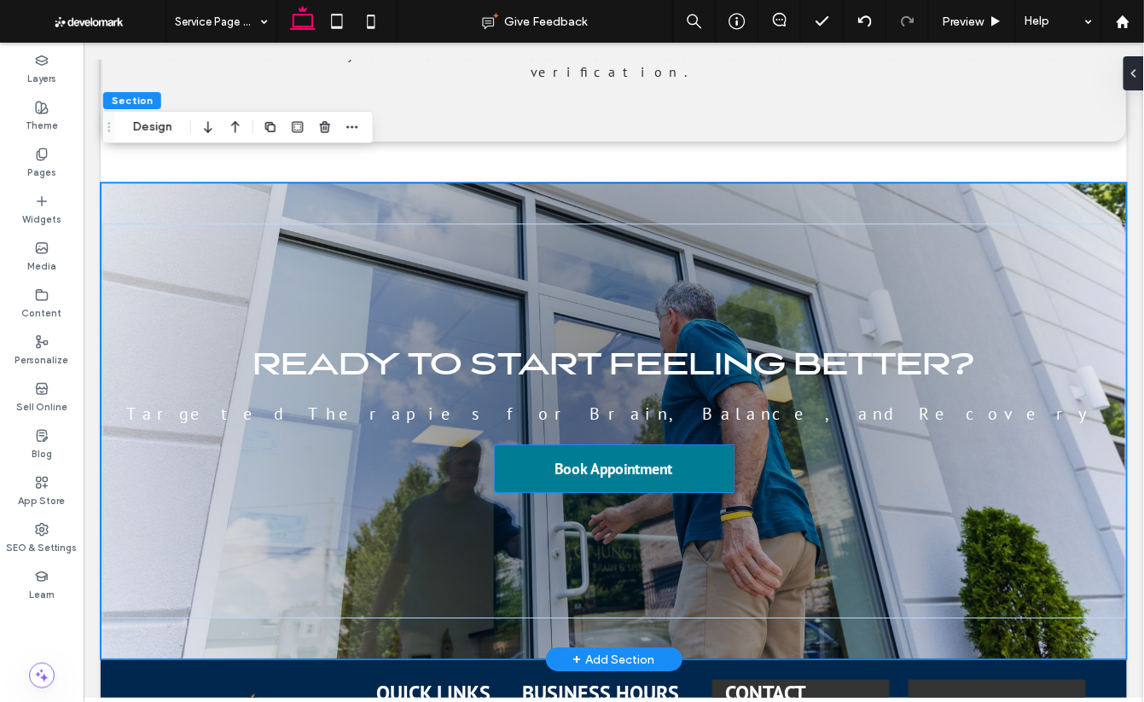
scroll to position [5242, 0]
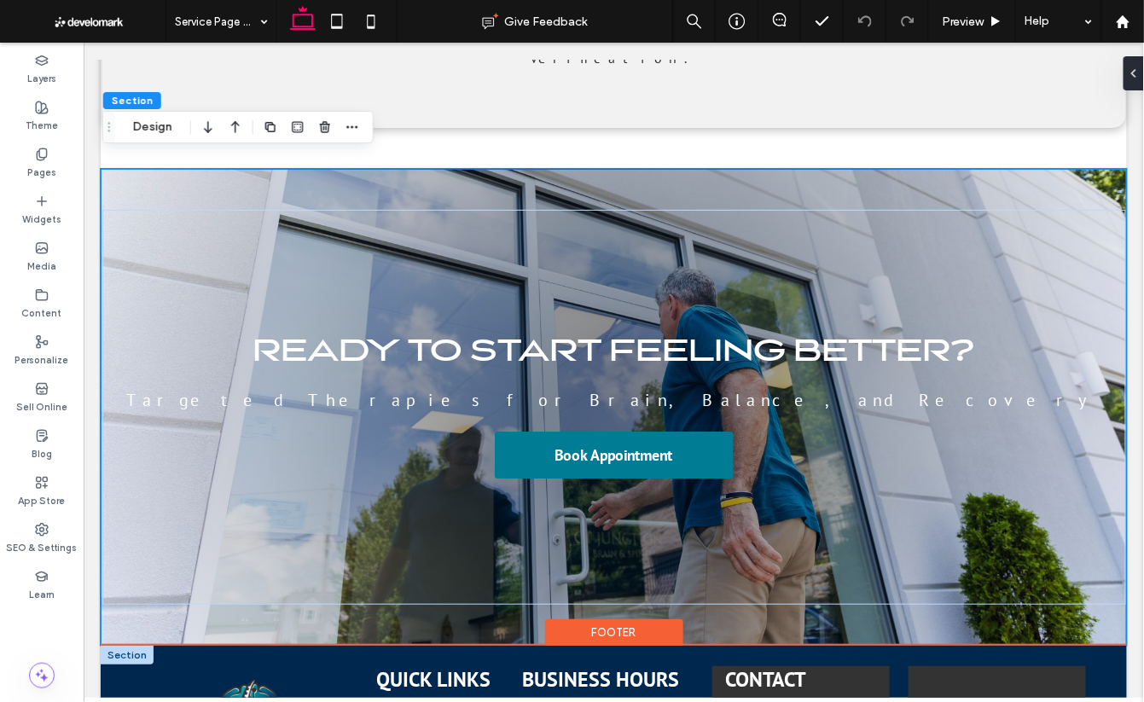
click at [116, 645] on div at bounding box center [126, 654] width 53 height 19
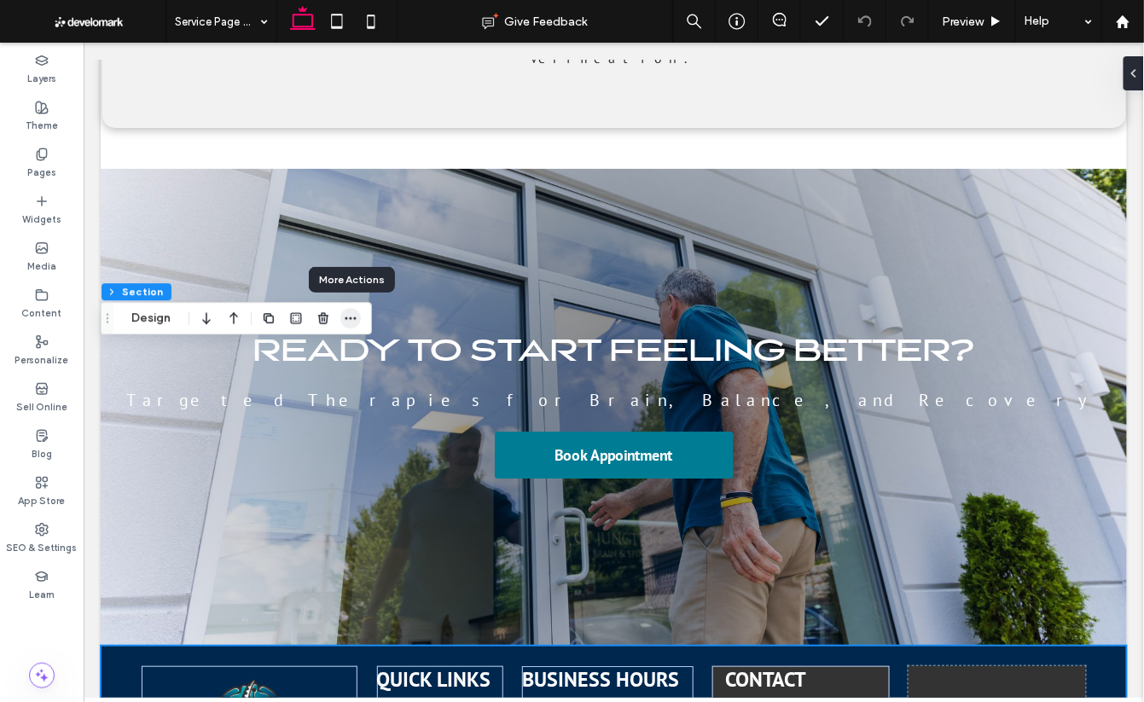
click at [350, 319] on use "button" at bounding box center [351, 318] width 11 height 3
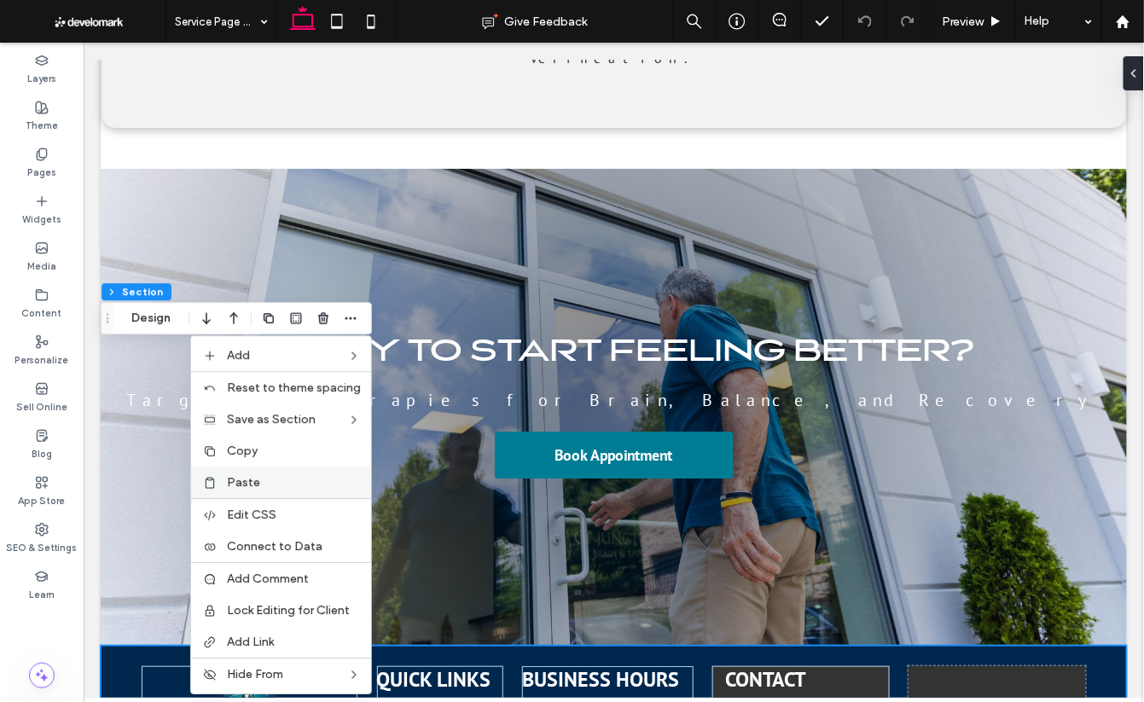
click at [257, 485] on span "Paste" at bounding box center [243, 482] width 33 height 15
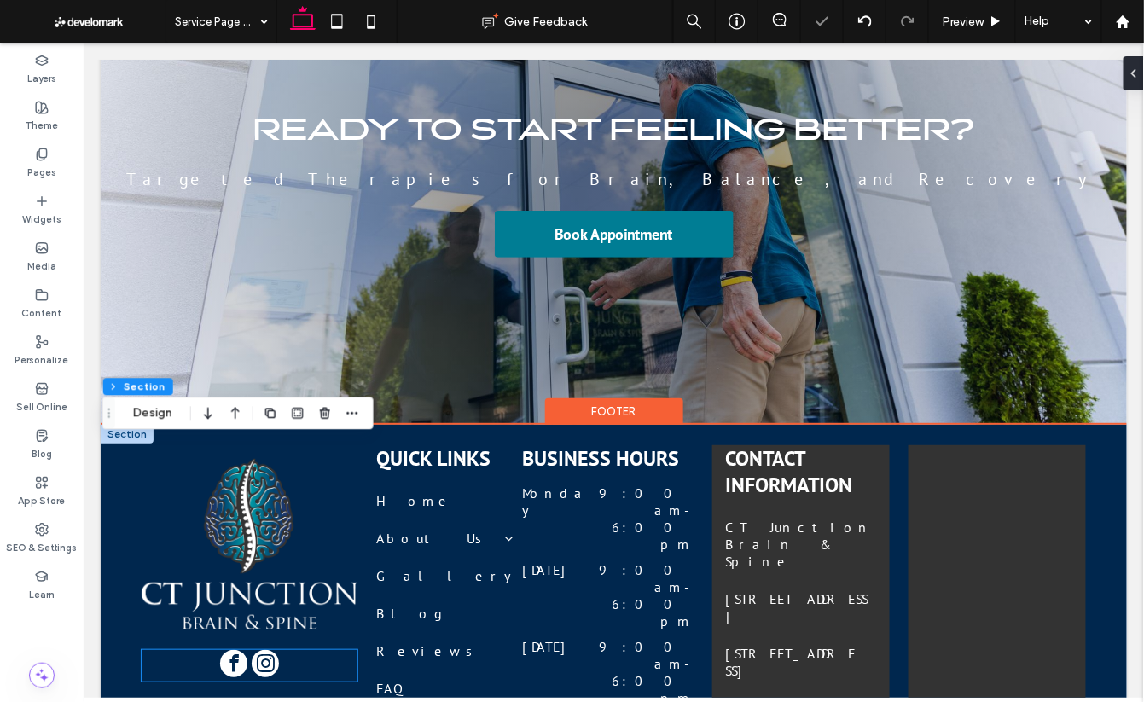
scroll to position [5733, 0]
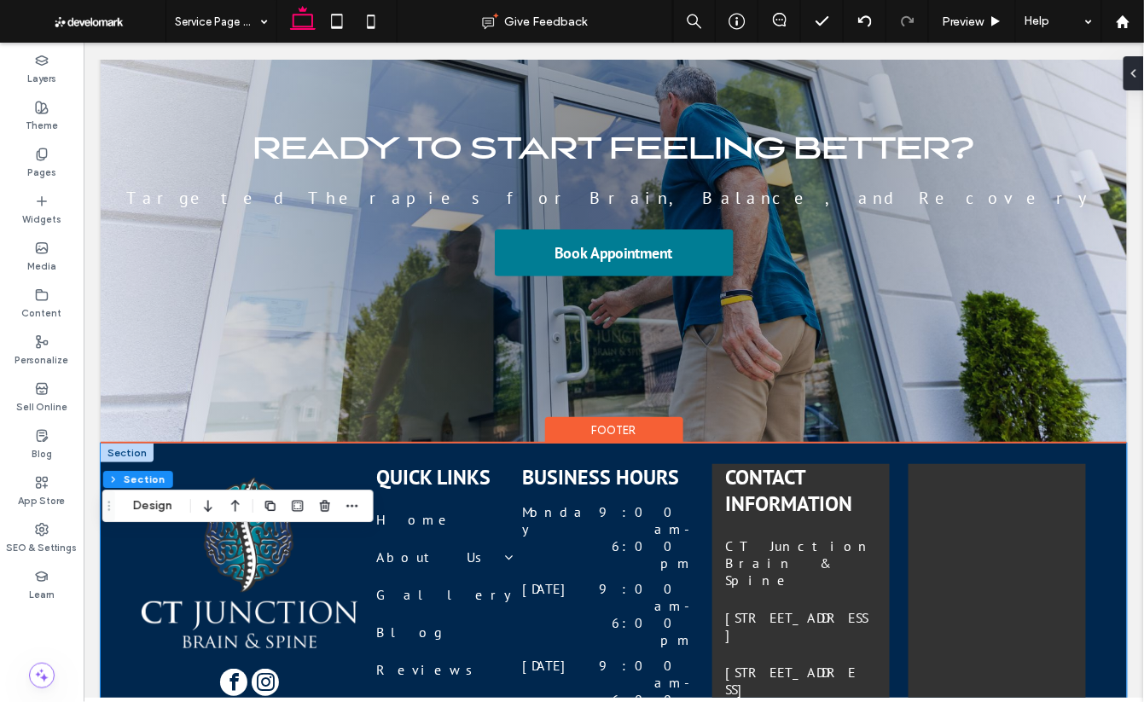
click at [108, 443] on div "Quick Links Home About Us Careers Gallery Blog Reviews FAQ Contact Us Business …" at bounding box center [613, 713] width 1026 height 541
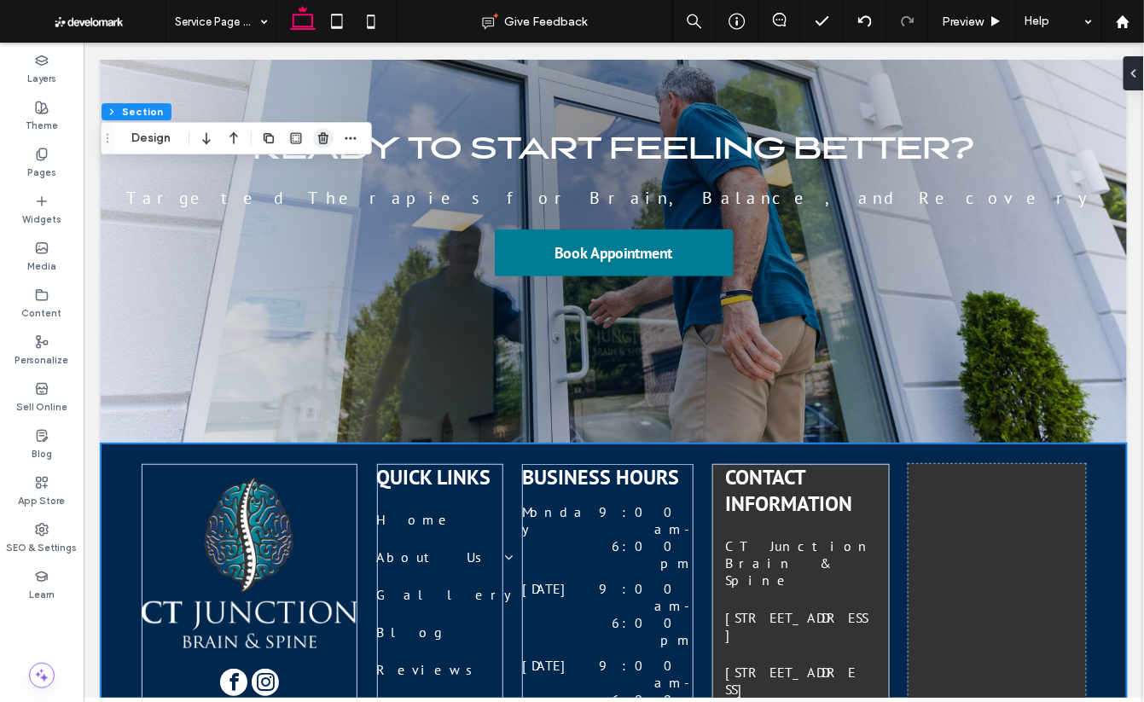
click at [328, 137] on icon "button" at bounding box center [324, 138] width 14 height 14
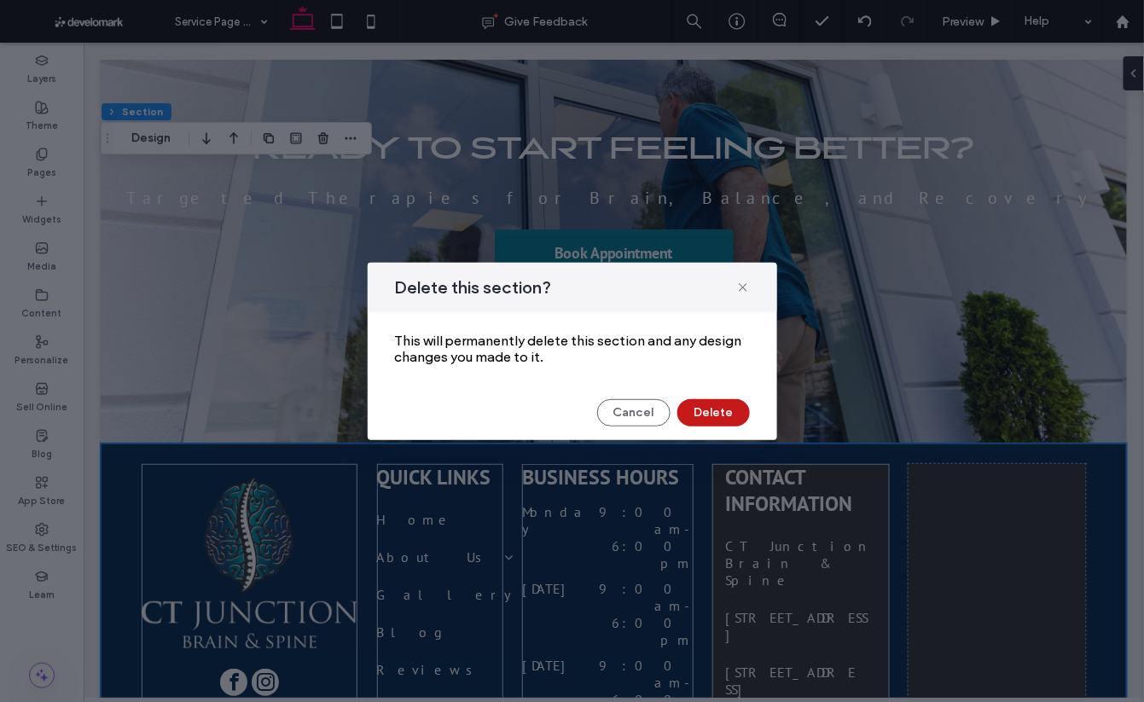
click at [701, 419] on button "Delete" at bounding box center [713, 412] width 73 height 27
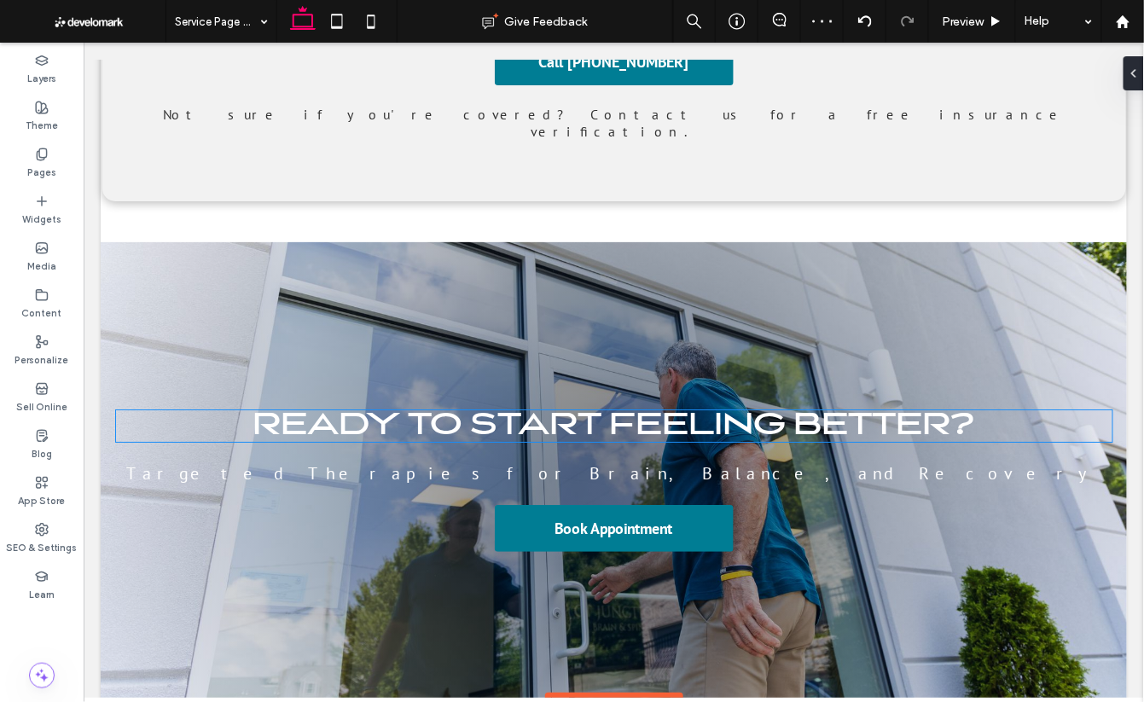
scroll to position [5603, 0]
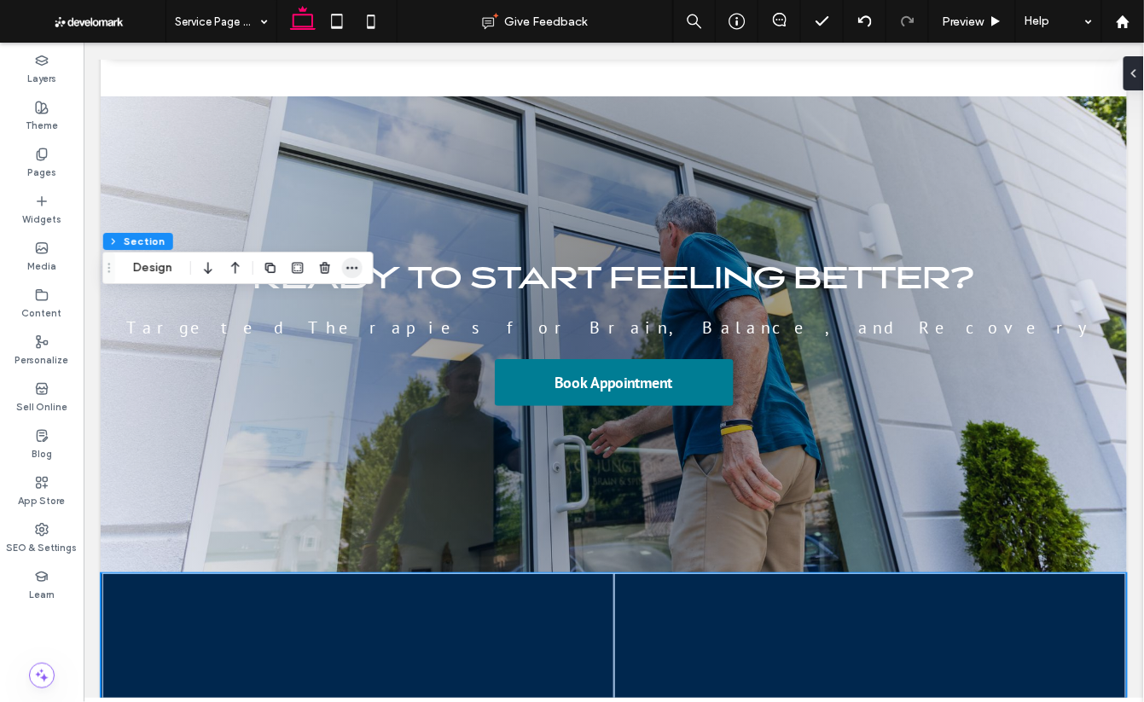
click at [349, 261] on icon "button" at bounding box center [353, 268] width 14 height 14
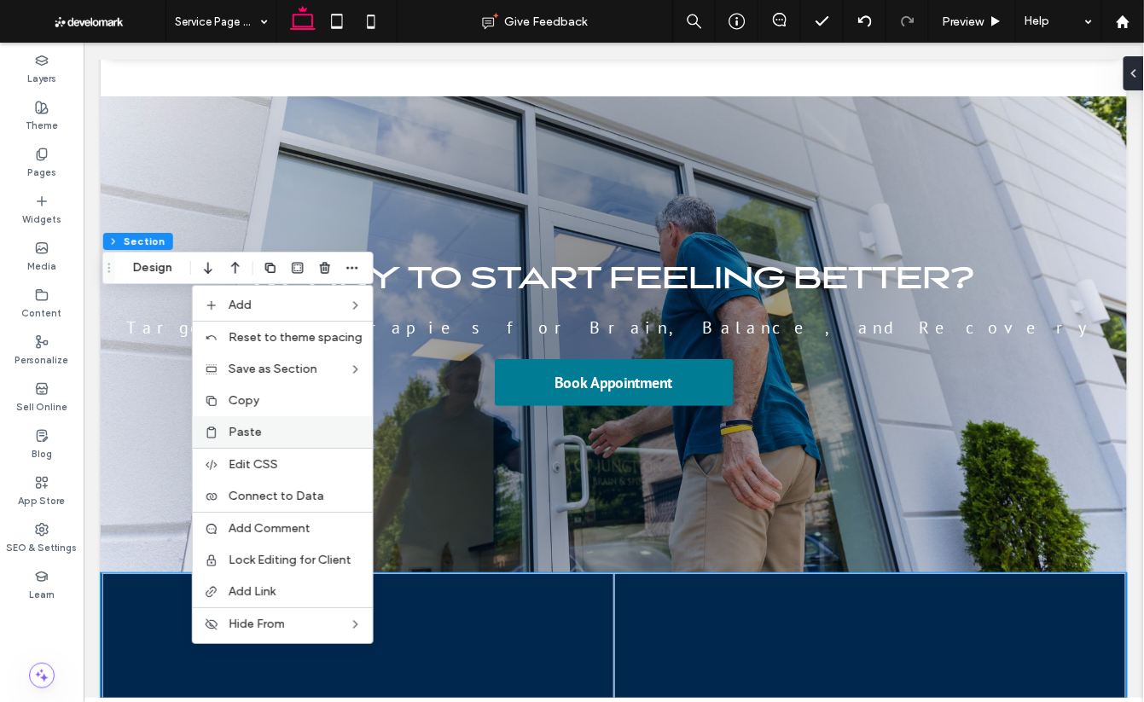
click at [282, 435] on label "Paste" at bounding box center [296, 432] width 134 height 15
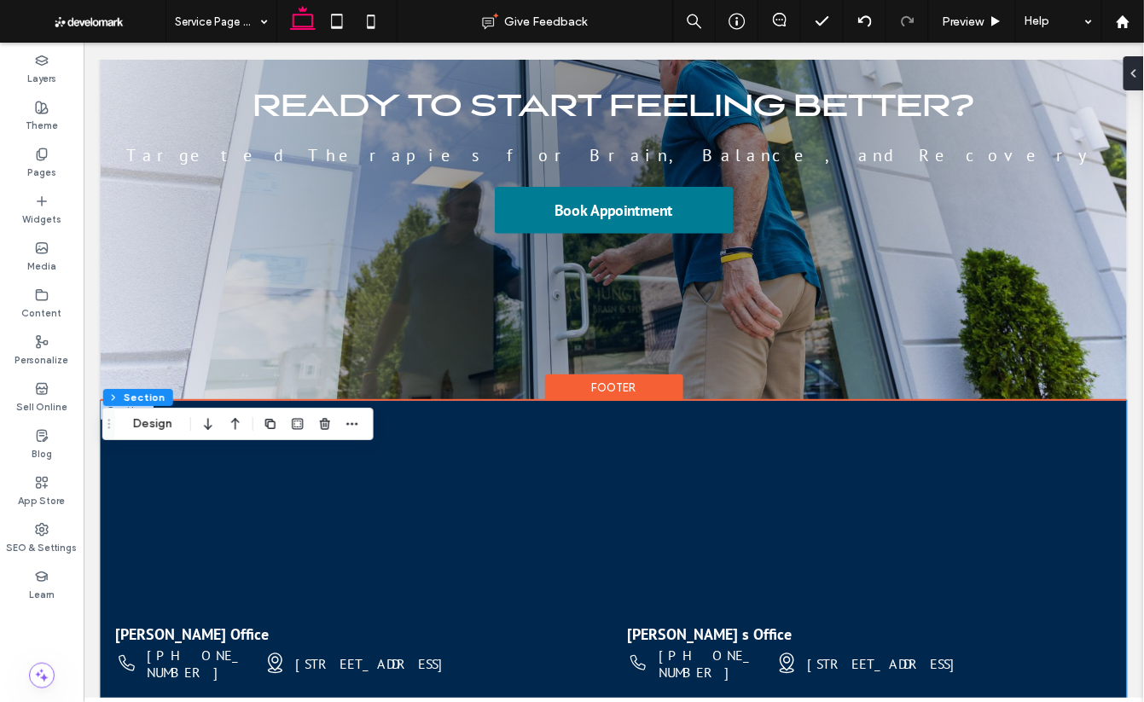
scroll to position [5773, 0]
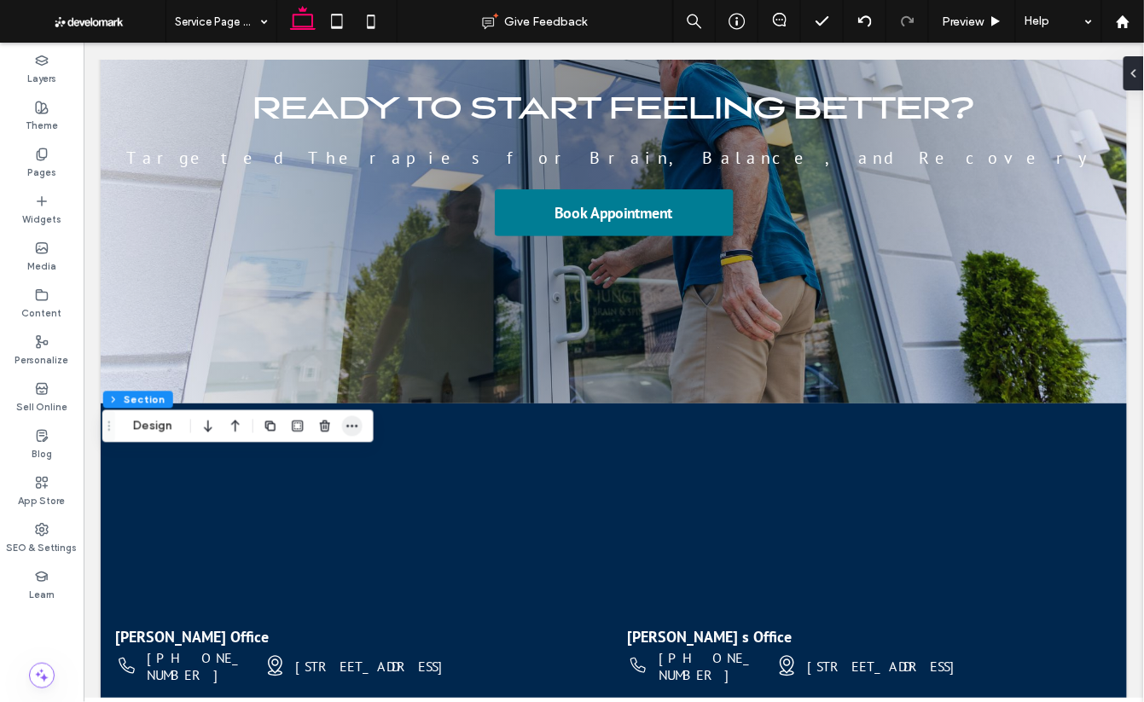
click at [352, 426] on use "button" at bounding box center [351, 426] width 11 height 3
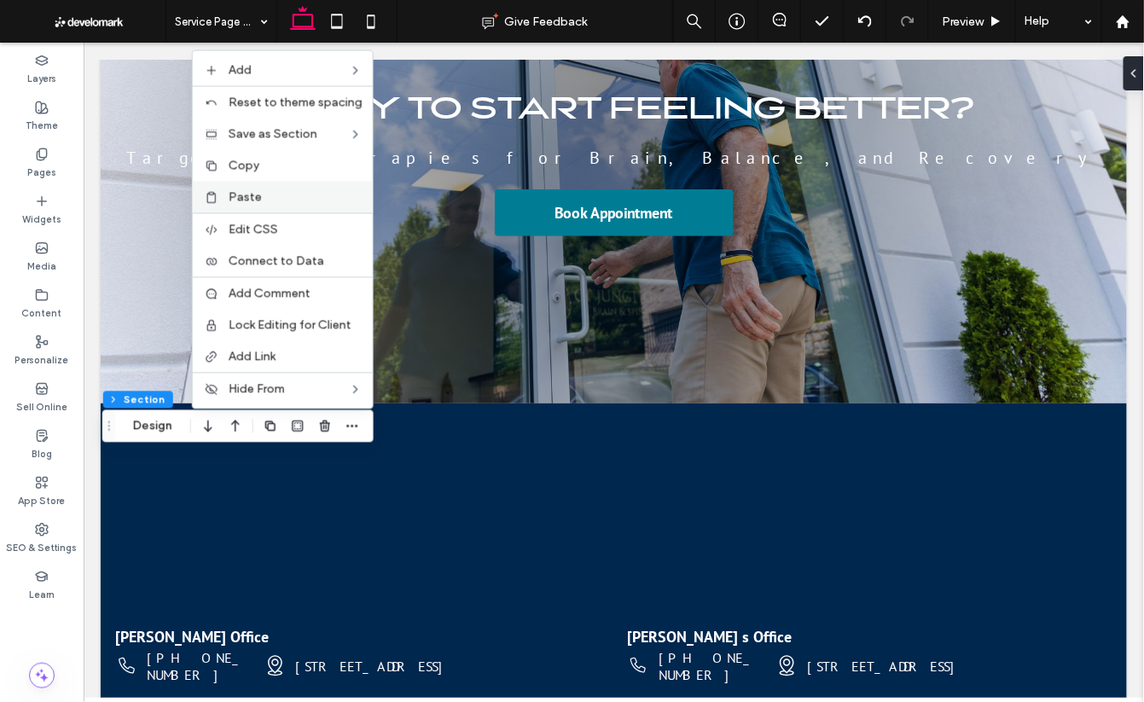
click at [259, 196] on span "Paste" at bounding box center [245, 197] width 33 height 15
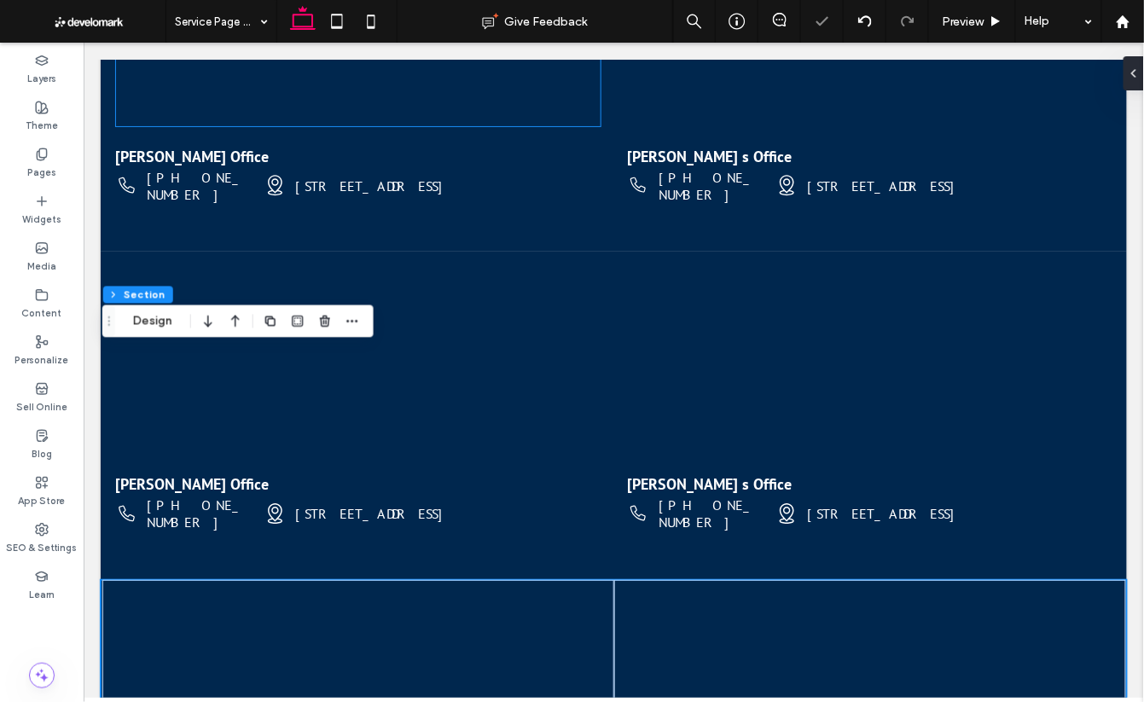
scroll to position [6260, 0]
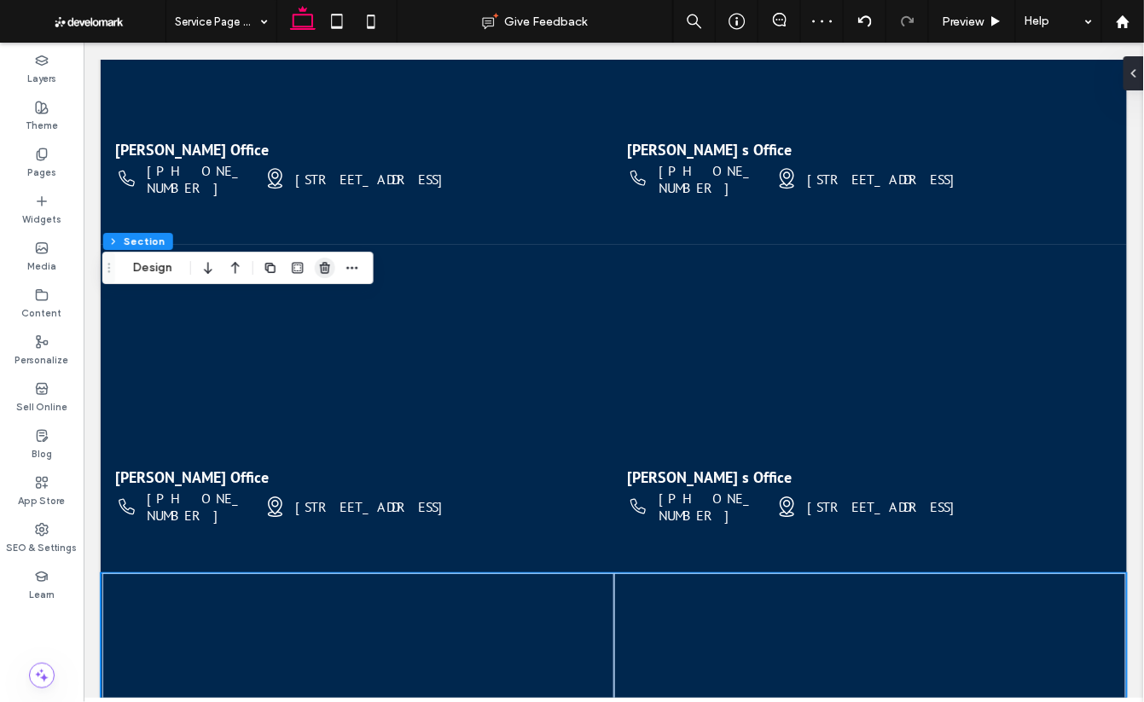
click at [326, 269] on use "button" at bounding box center [325, 267] width 10 height 11
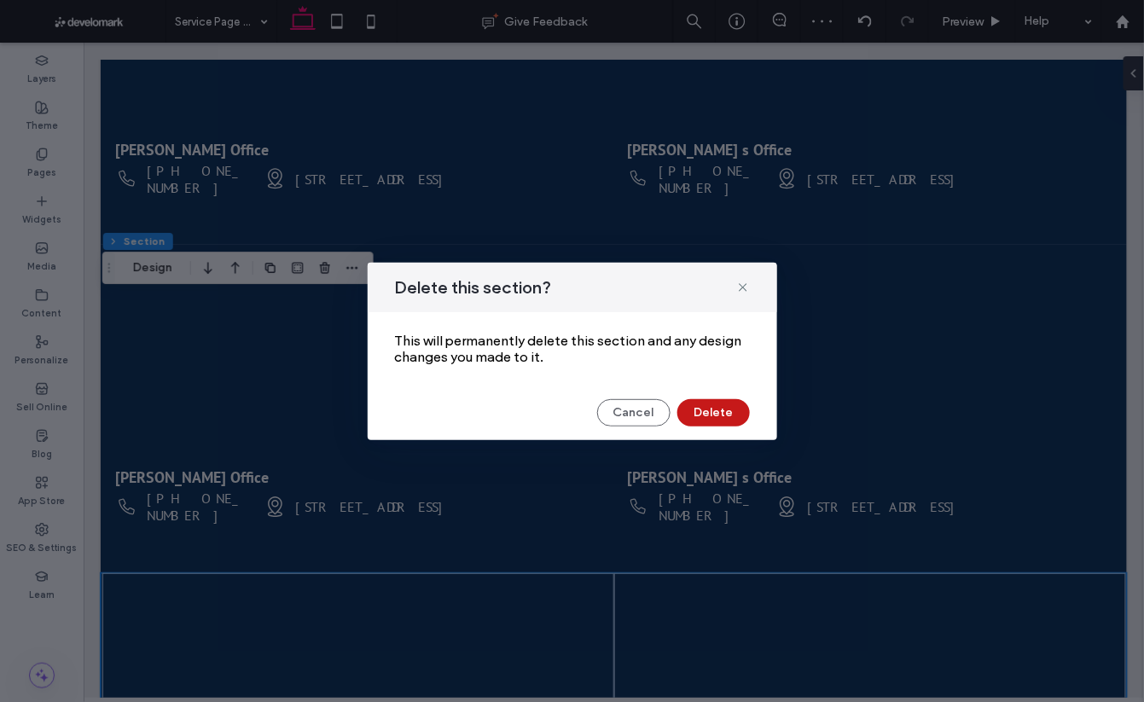
click at [708, 407] on button "Delete" at bounding box center [713, 412] width 73 height 27
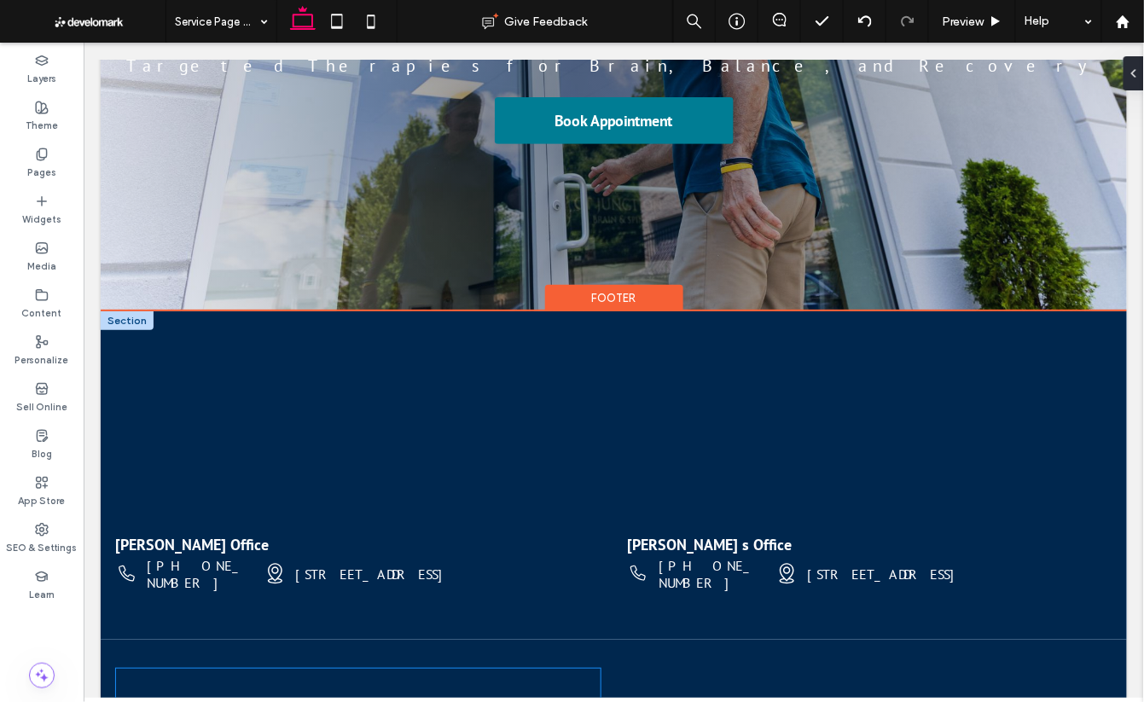
scroll to position [5916, 0]
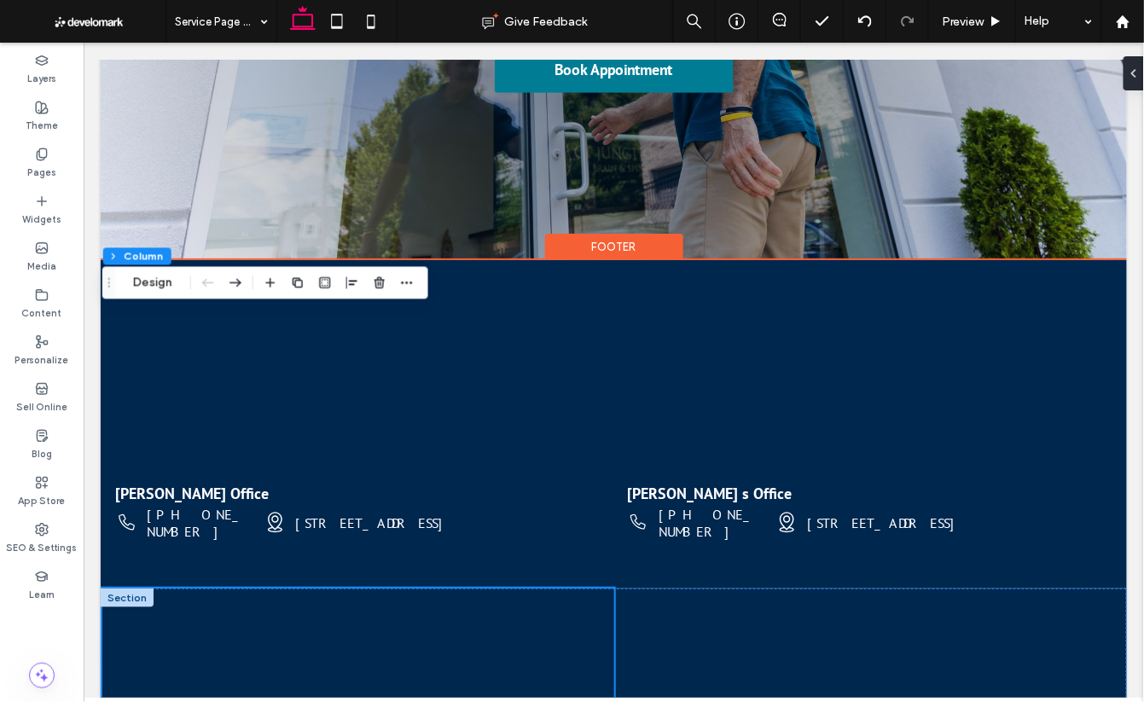
click at [137, 588] on div at bounding box center [126, 597] width 53 height 19
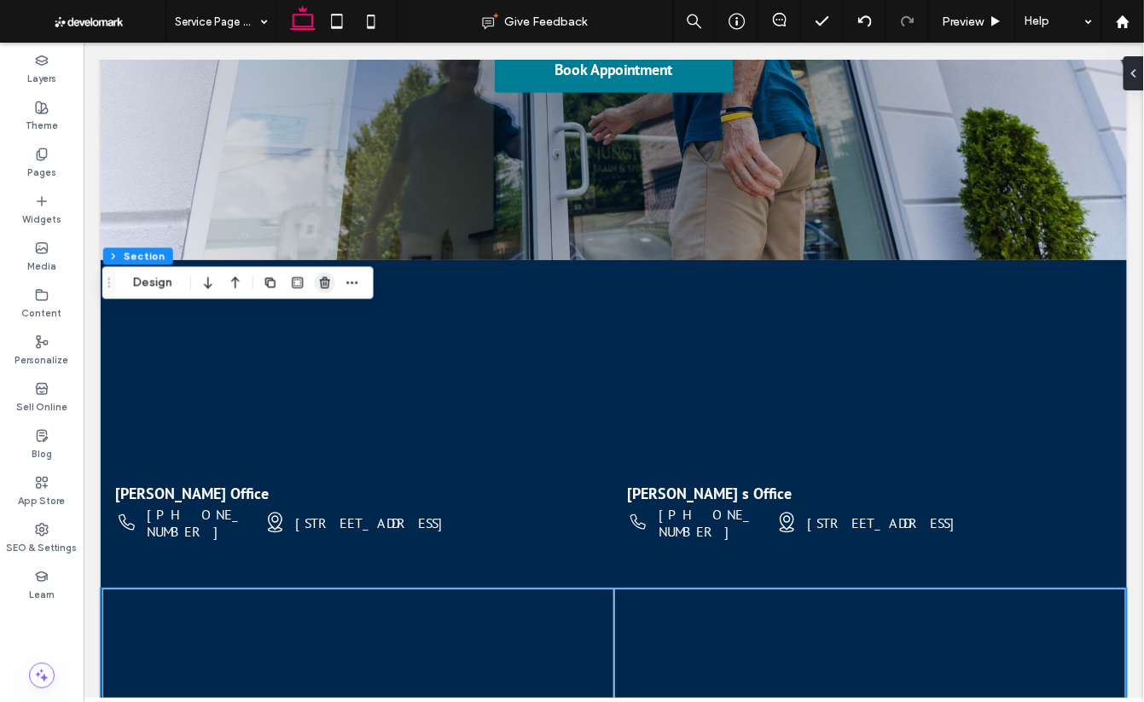
click at [323, 280] on use "button" at bounding box center [325, 282] width 10 height 11
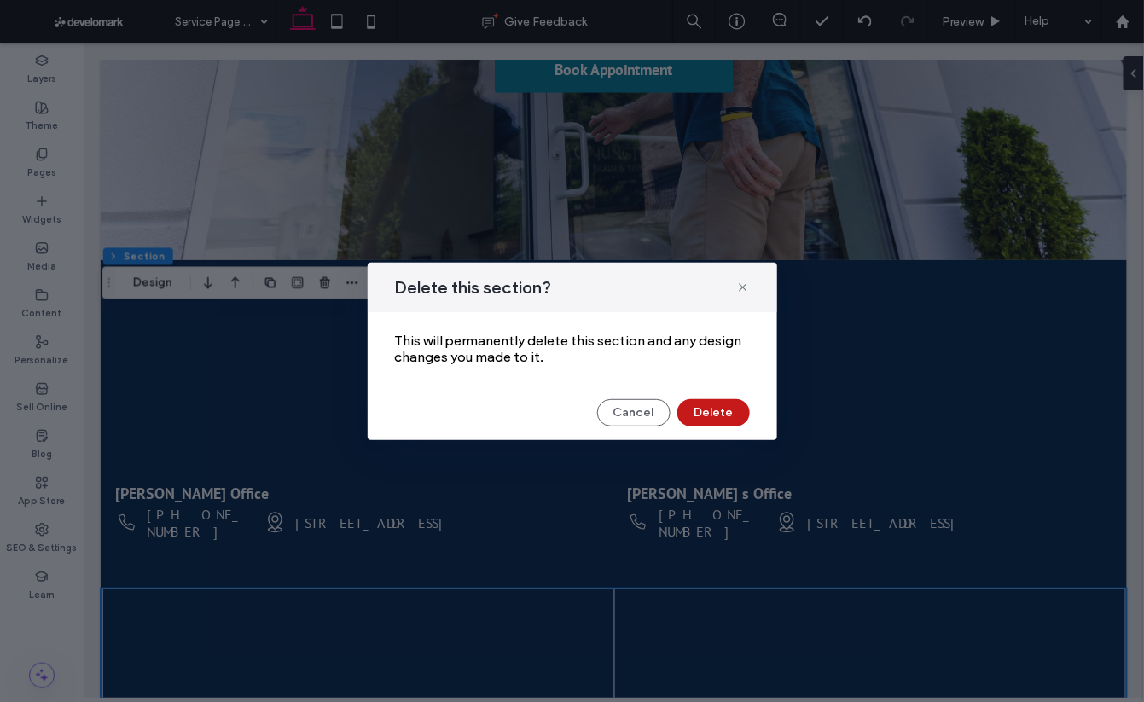
click at [739, 418] on button "Delete" at bounding box center [713, 412] width 73 height 27
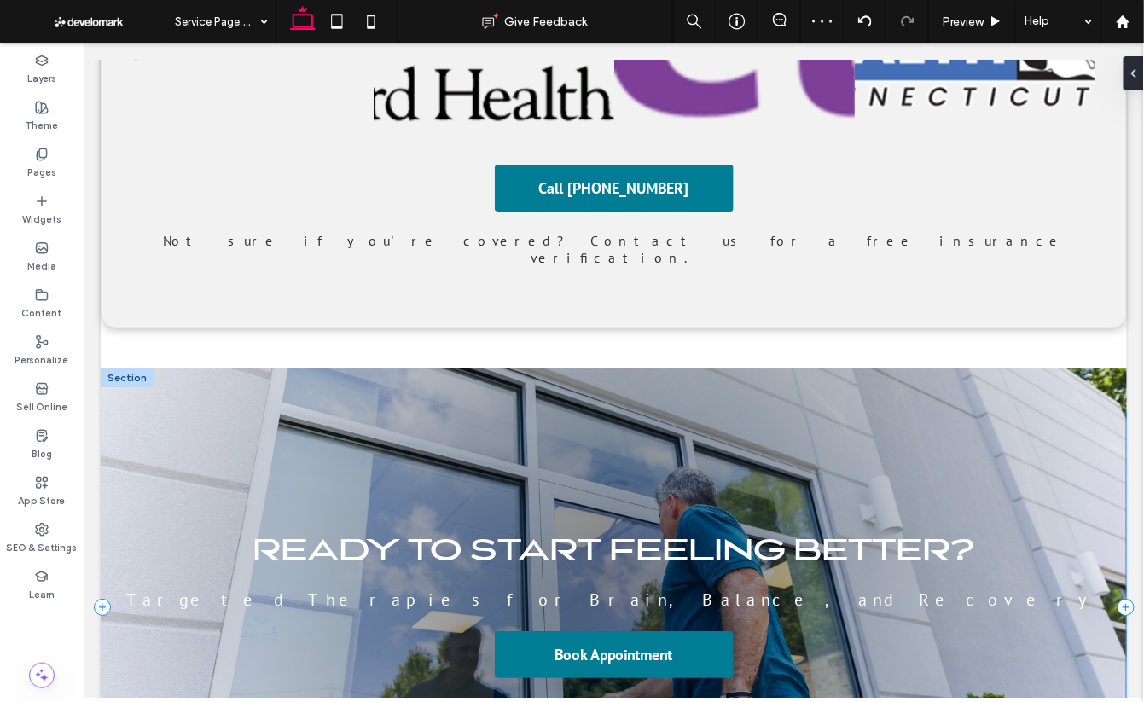
scroll to position [5310, 0]
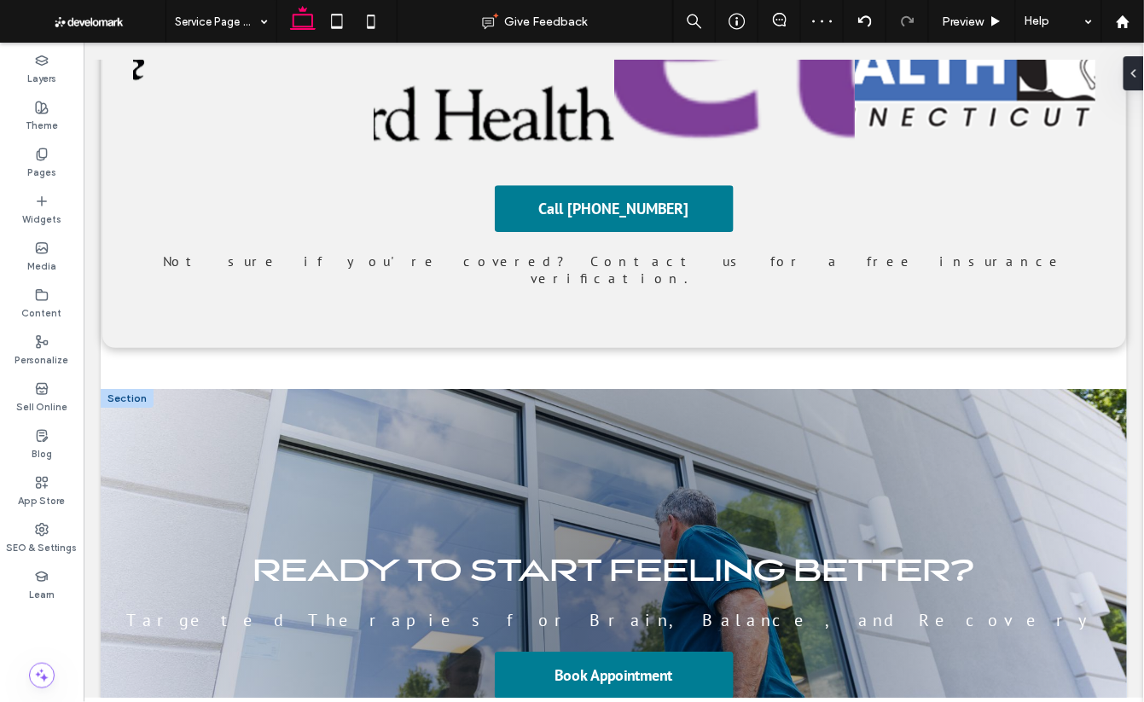
click at [137, 388] on div at bounding box center [126, 397] width 53 height 19
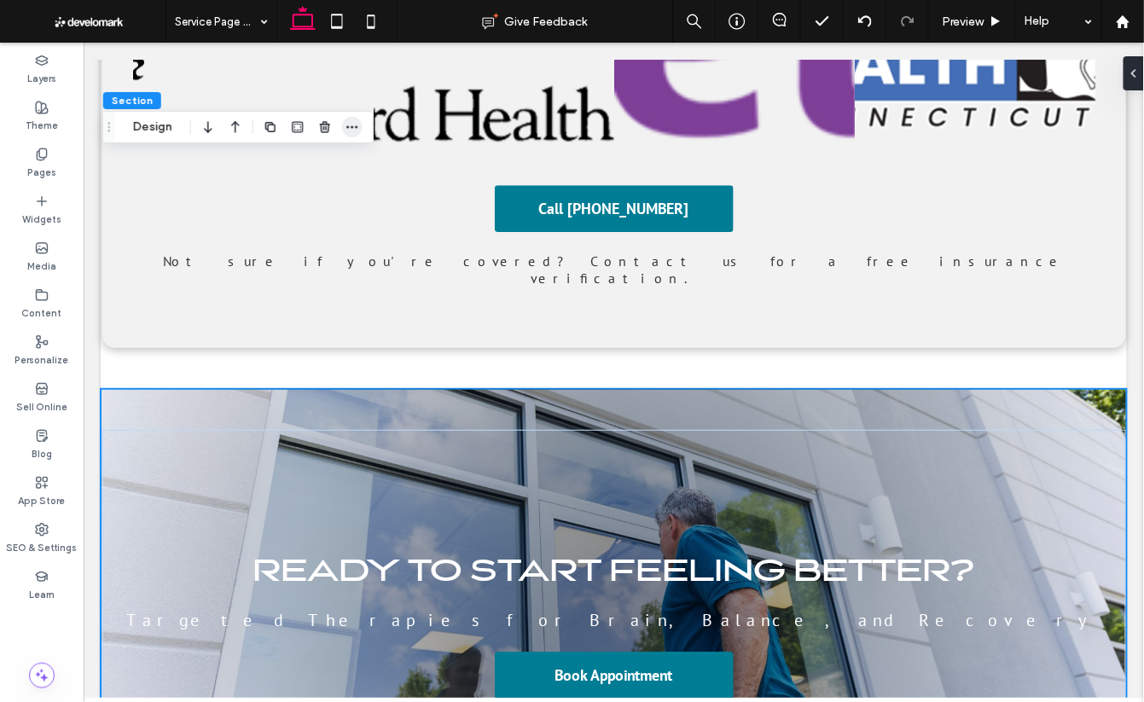
click at [355, 124] on icon "button" at bounding box center [353, 127] width 14 height 14
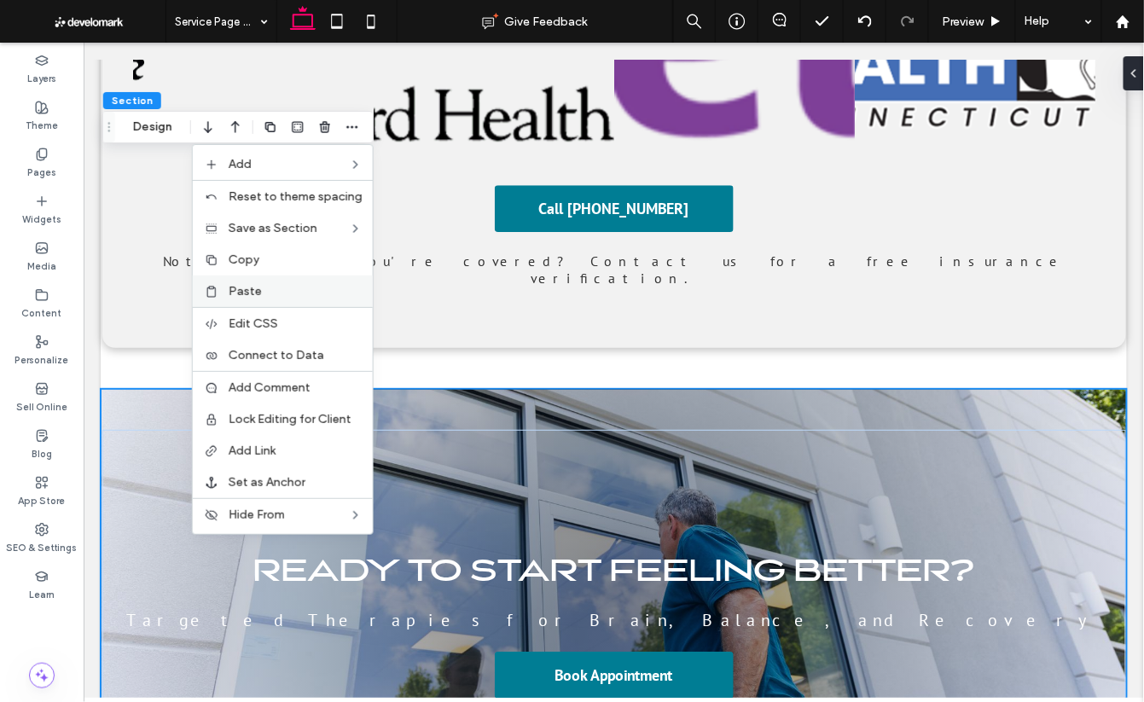
click at [270, 291] on label "Paste" at bounding box center [296, 291] width 134 height 15
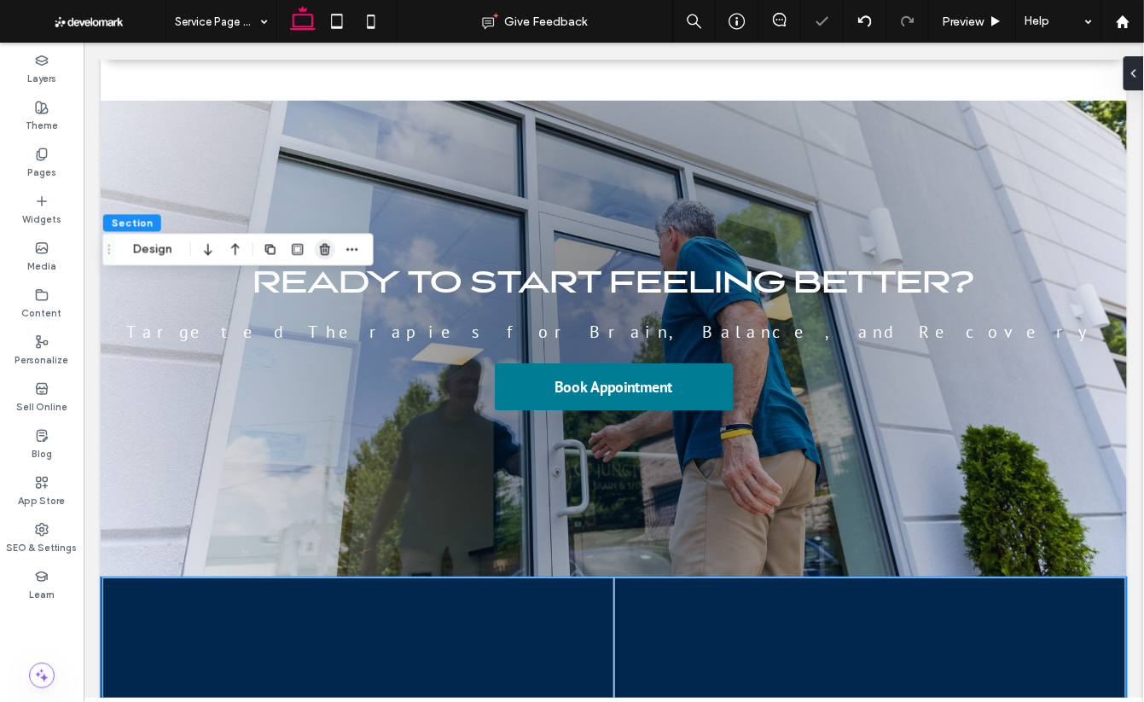
click at [323, 253] on icon "button" at bounding box center [325, 250] width 14 height 14
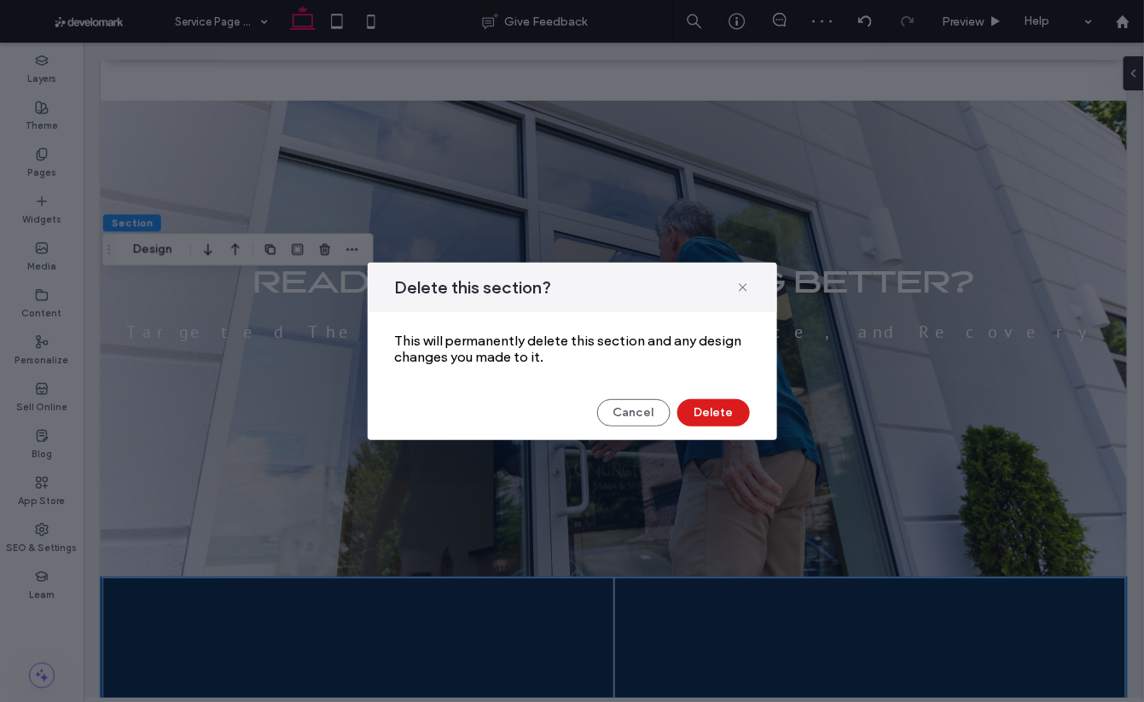
click at [735, 427] on div "Delete this section? This will permanently delete this section and any design c…" at bounding box center [573, 351] width 410 height 177
drag, startPoint x: 724, startPoint y: 410, endPoint x: 639, endPoint y: 369, distance: 94.6
click at [724, 410] on button "Delete" at bounding box center [713, 412] width 73 height 27
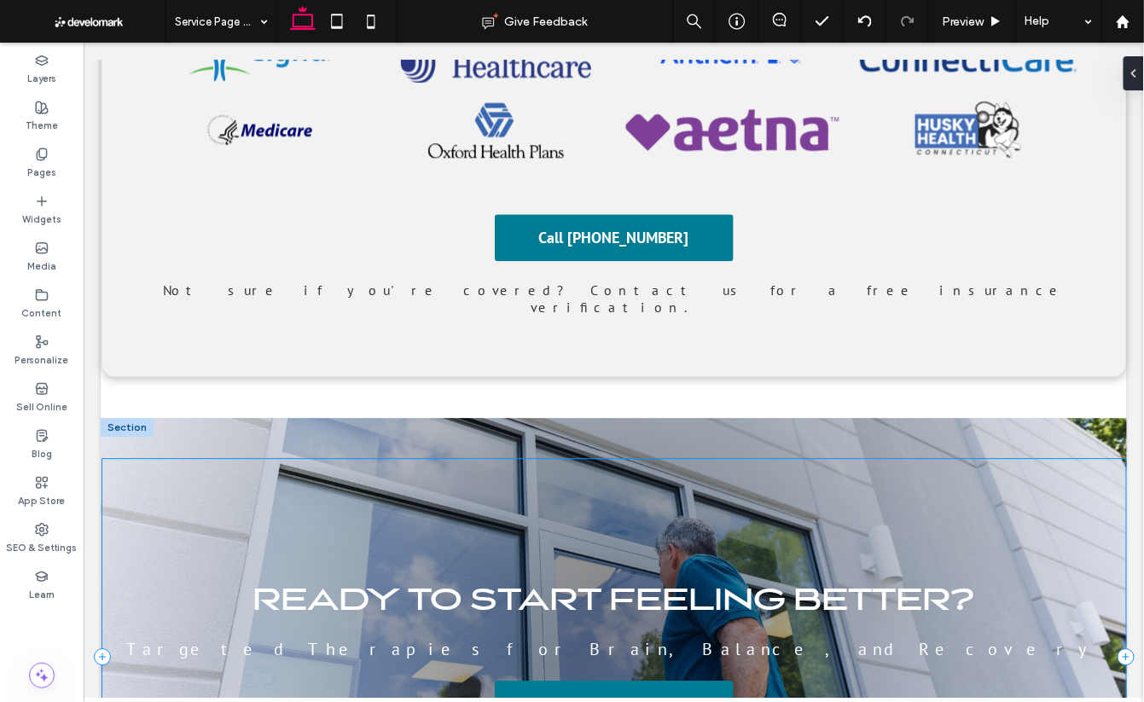
scroll to position [4959, 0]
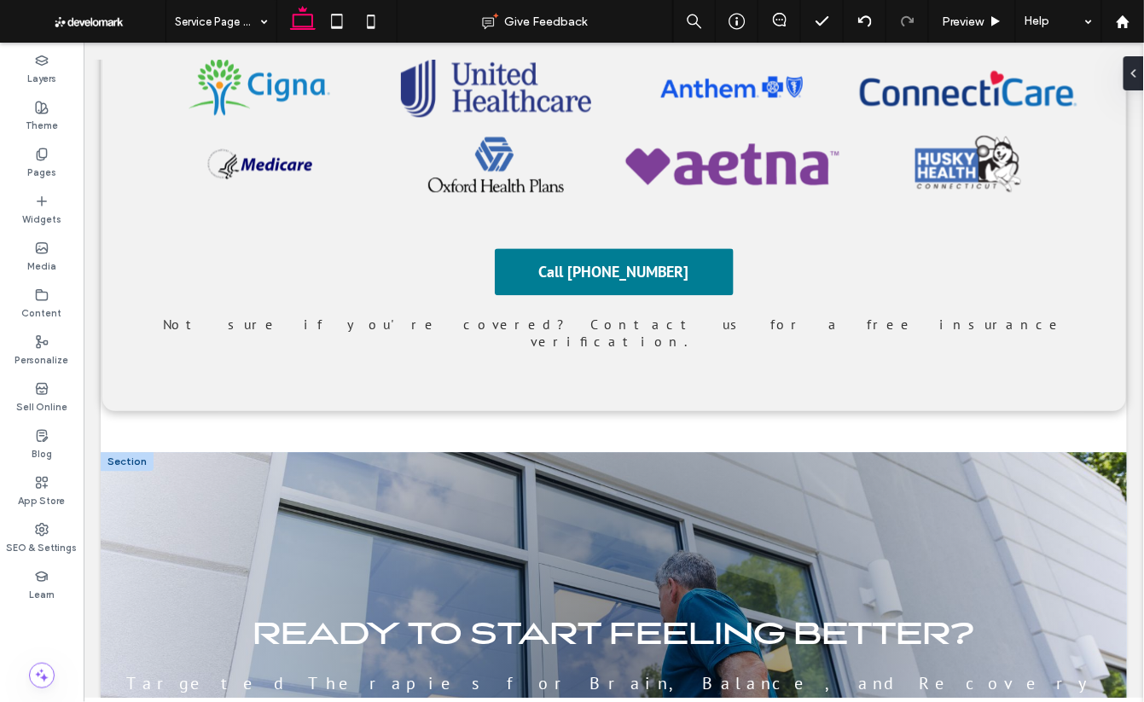
click at [130, 451] on div at bounding box center [126, 460] width 53 height 19
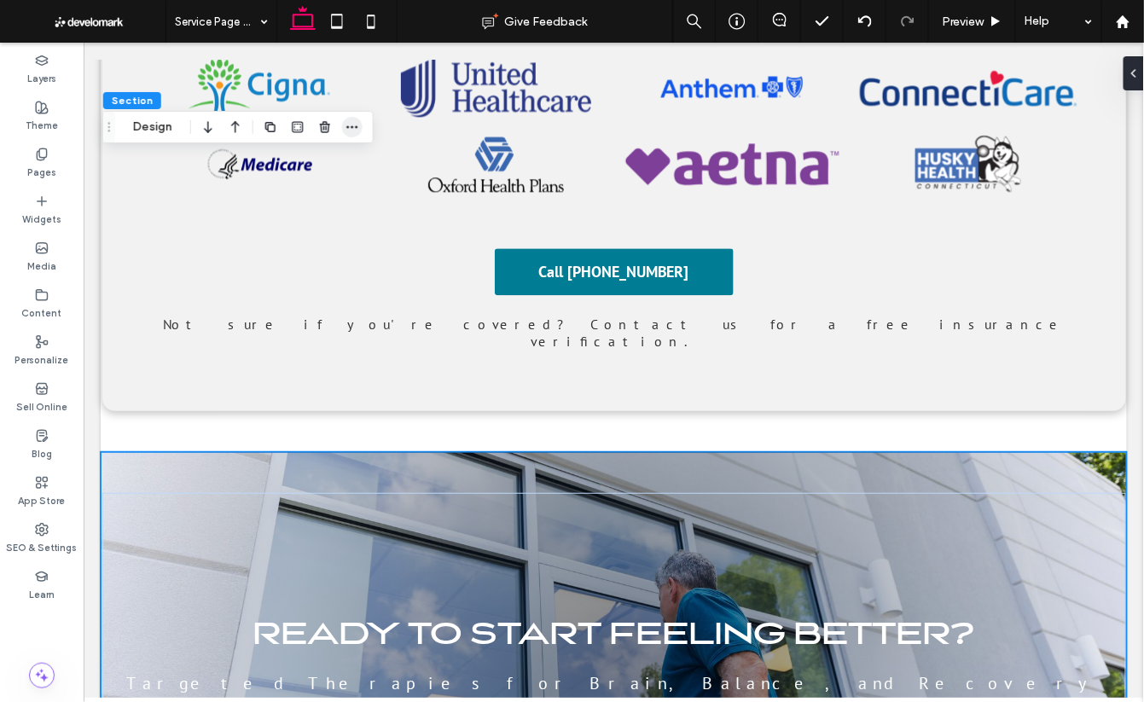
click at [351, 126] on use "button" at bounding box center [351, 127] width 11 height 3
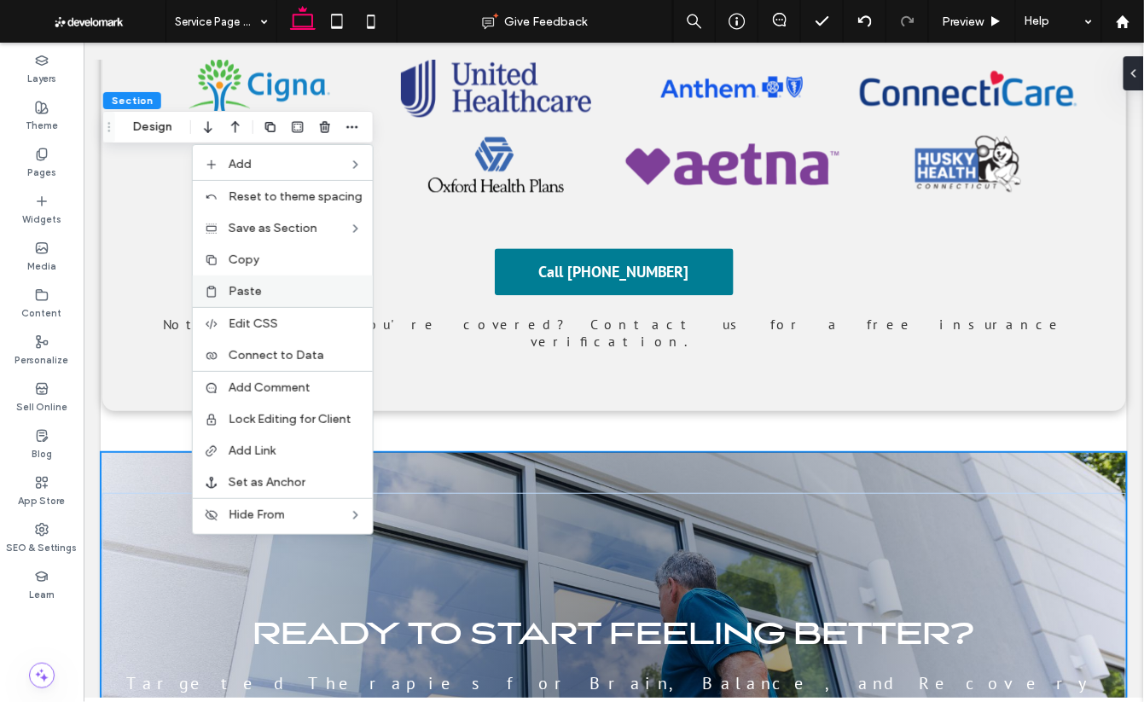
click at [268, 297] on label "Paste" at bounding box center [296, 291] width 134 height 15
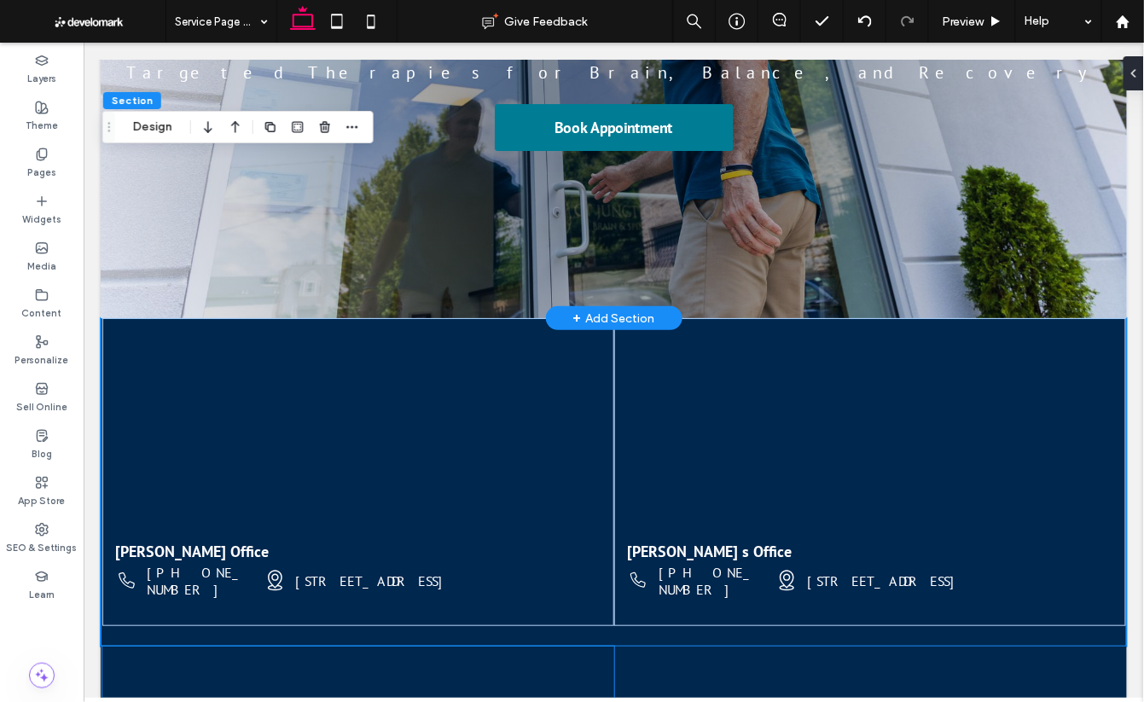
scroll to position [5621, 0]
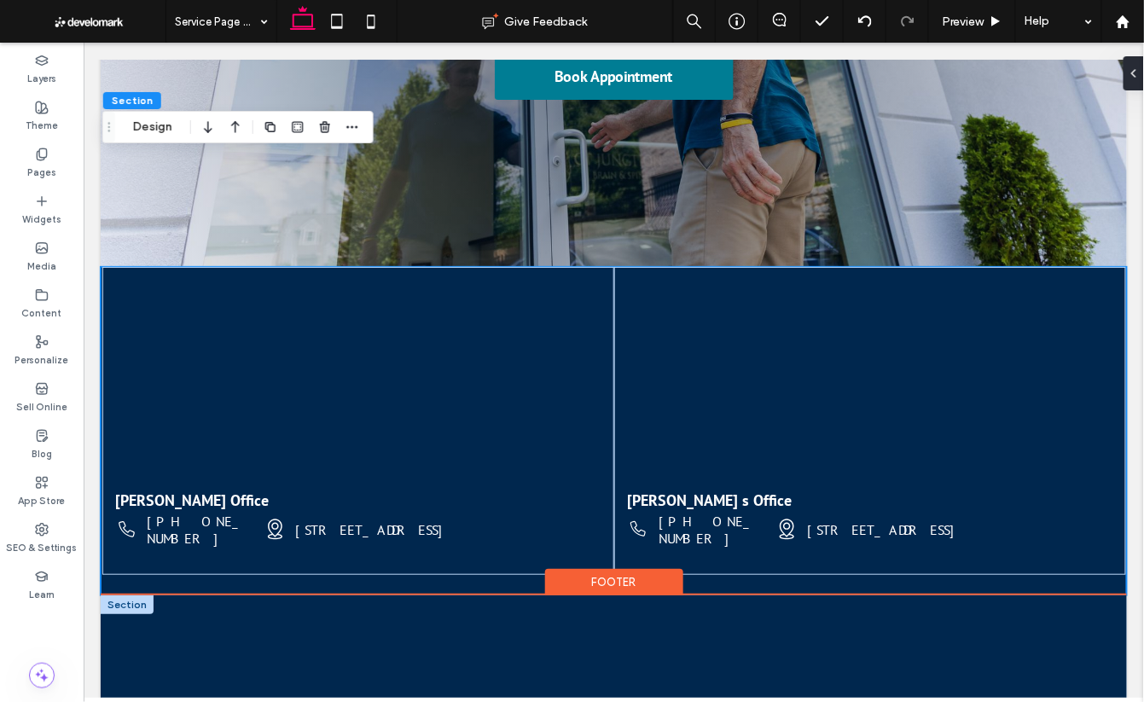
click at [131, 595] on div at bounding box center [126, 604] width 53 height 19
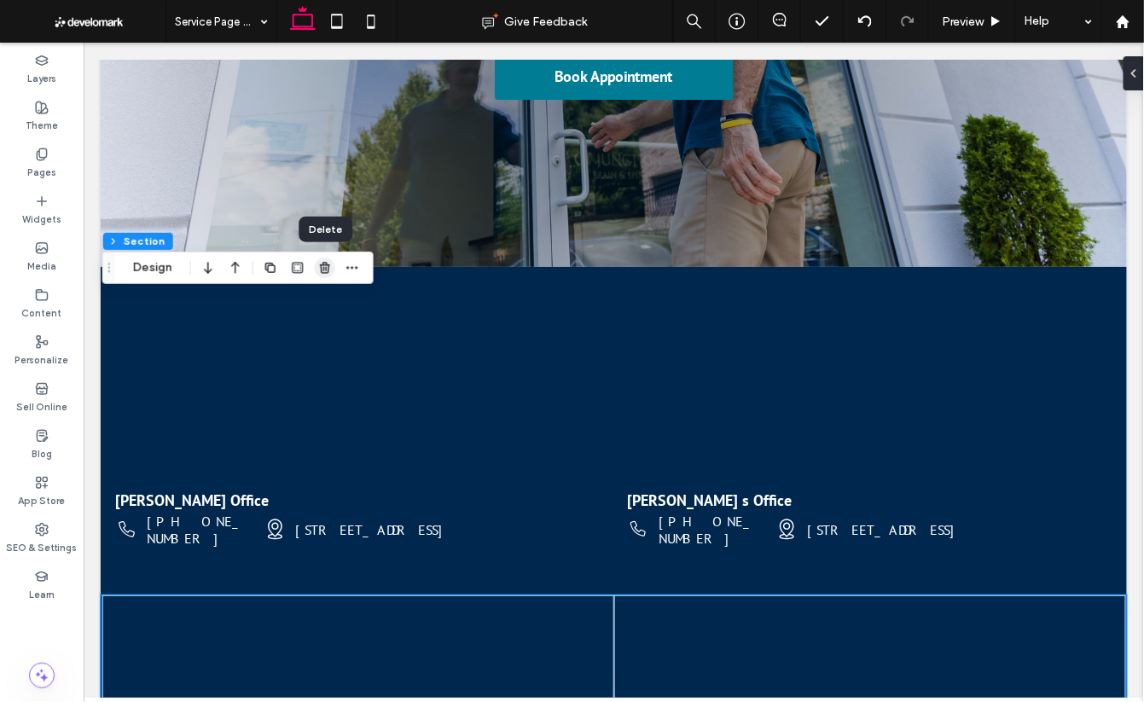
click at [323, 268] on icon "button" at bounding box center [325, 268] width 14 height 14
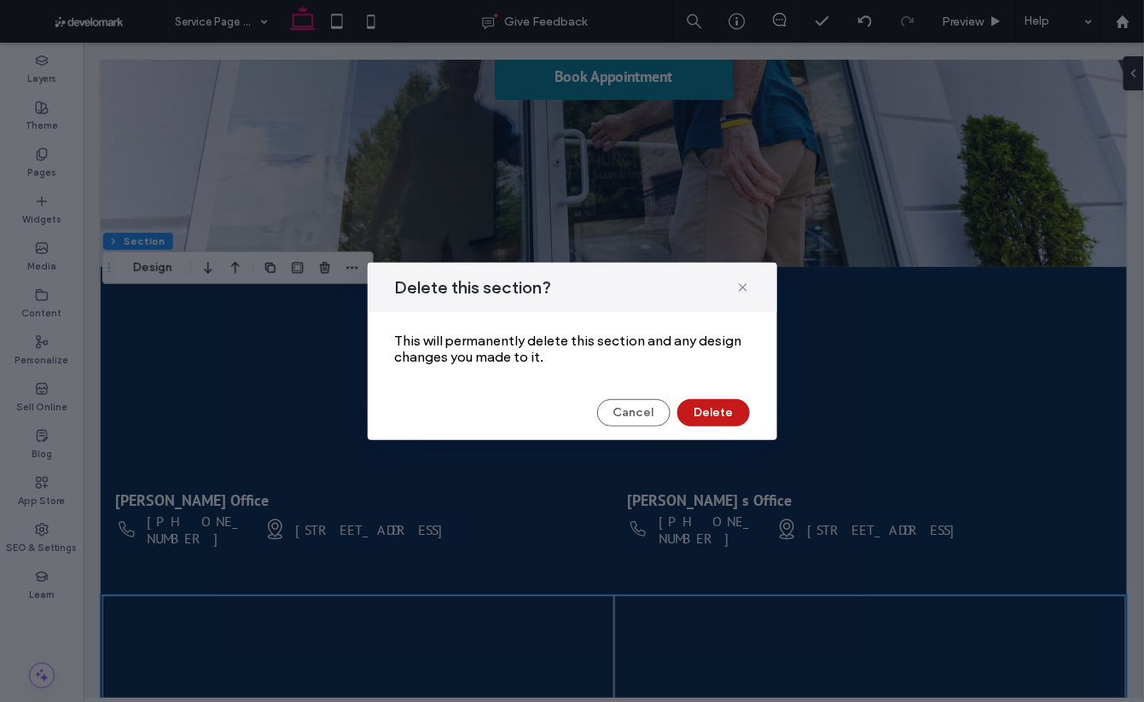
click at [725, 416] on button "Delete" at bounding box center [713, 412] width 73 height 27
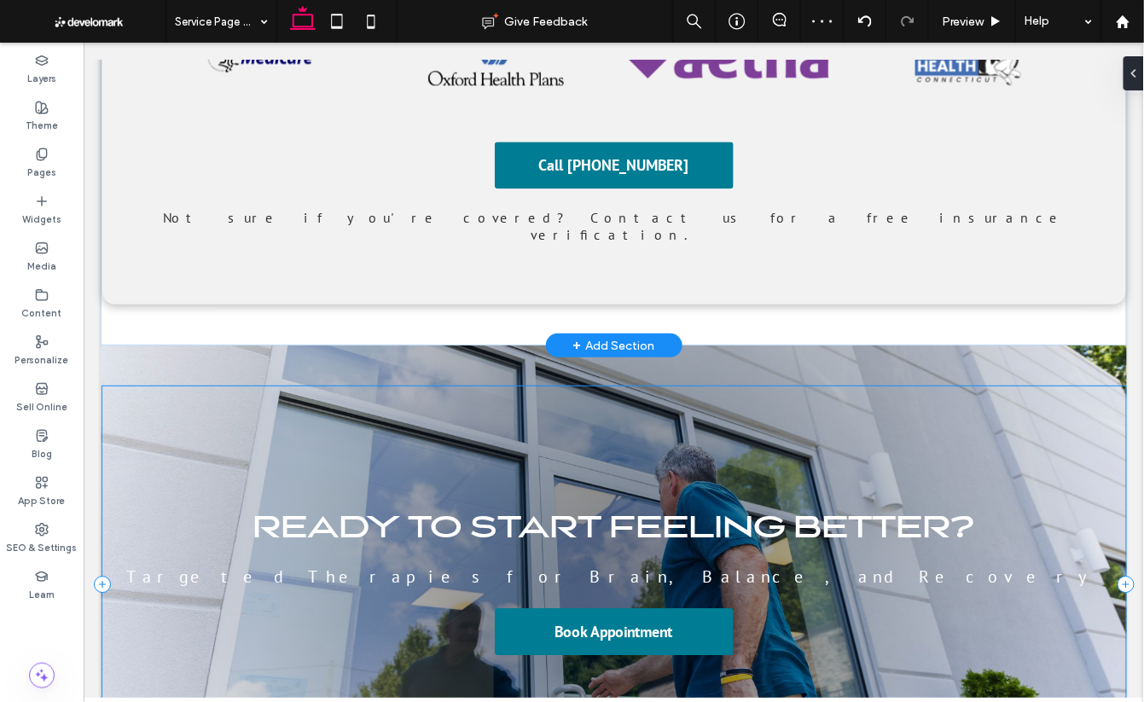
scroll to position [5292, 0]
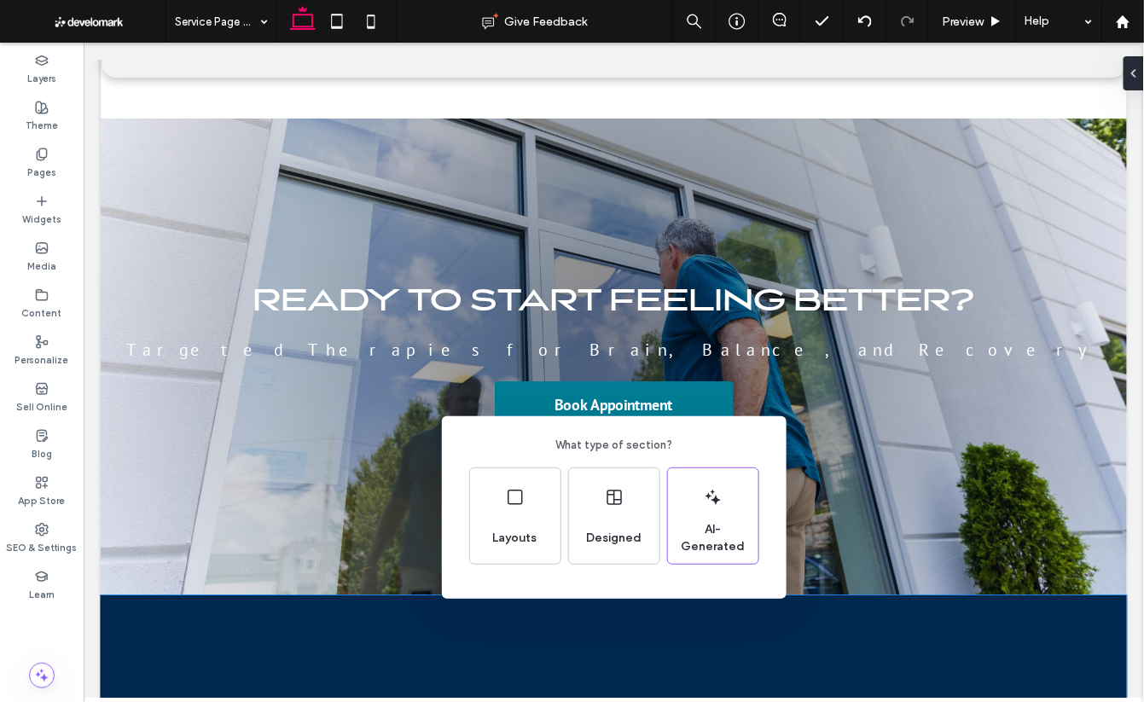
drag, startPoint x: 626, startPoint y: 622, endPoint x: 543, endPoint y: 579, distance: 93.9
click at [626, 622] on div "What type of section? Layouts Designed AI-Generated" at bounding box center [572, 393] width 1144 height 786
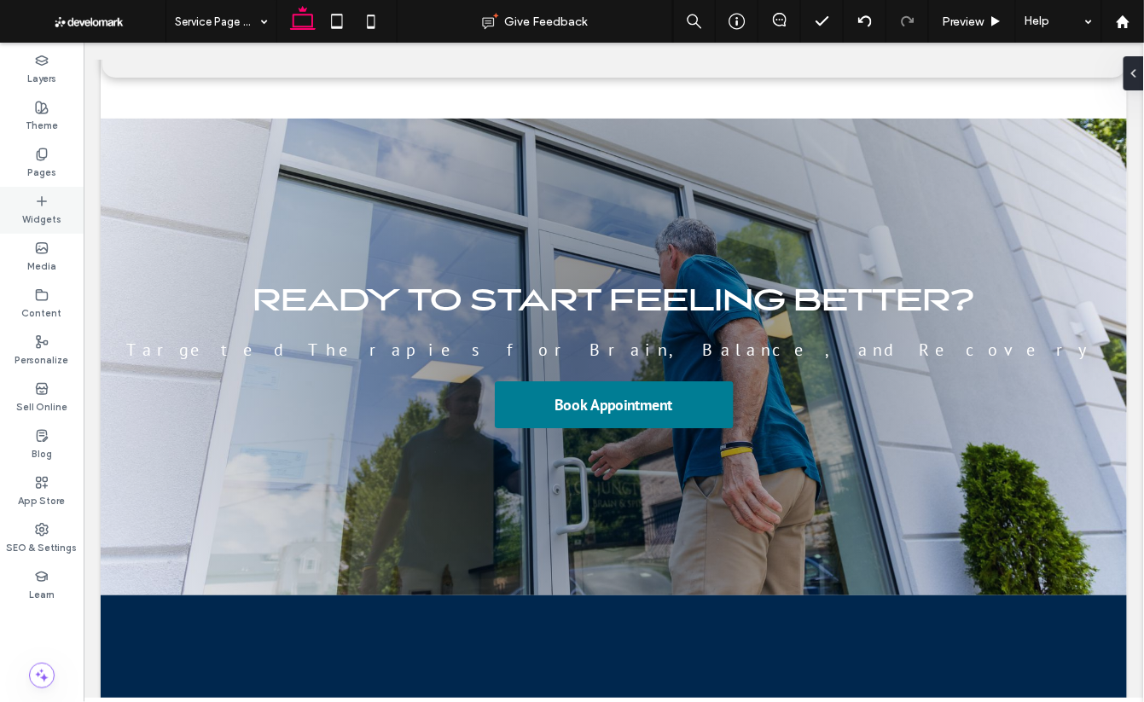
click at [29, 201] on div "Widgets" at bounding box center [42, 210] width 84 height 47
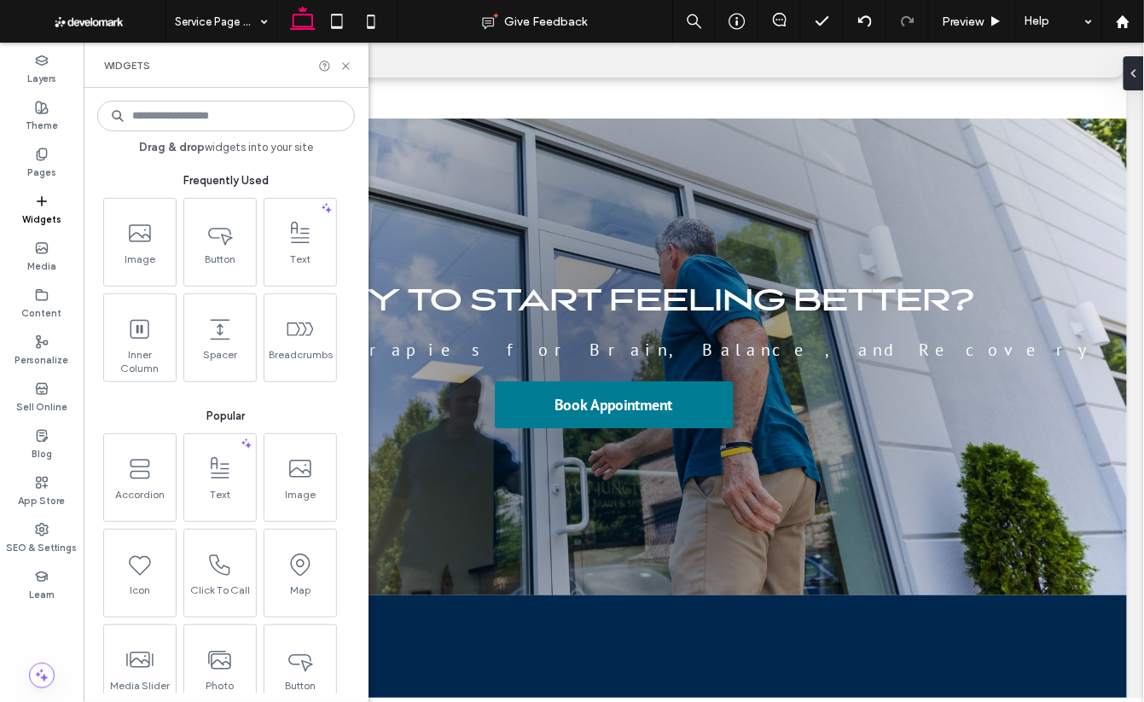
click at [187, 117] on input at bounding box center [226, 116] width 258 height 31
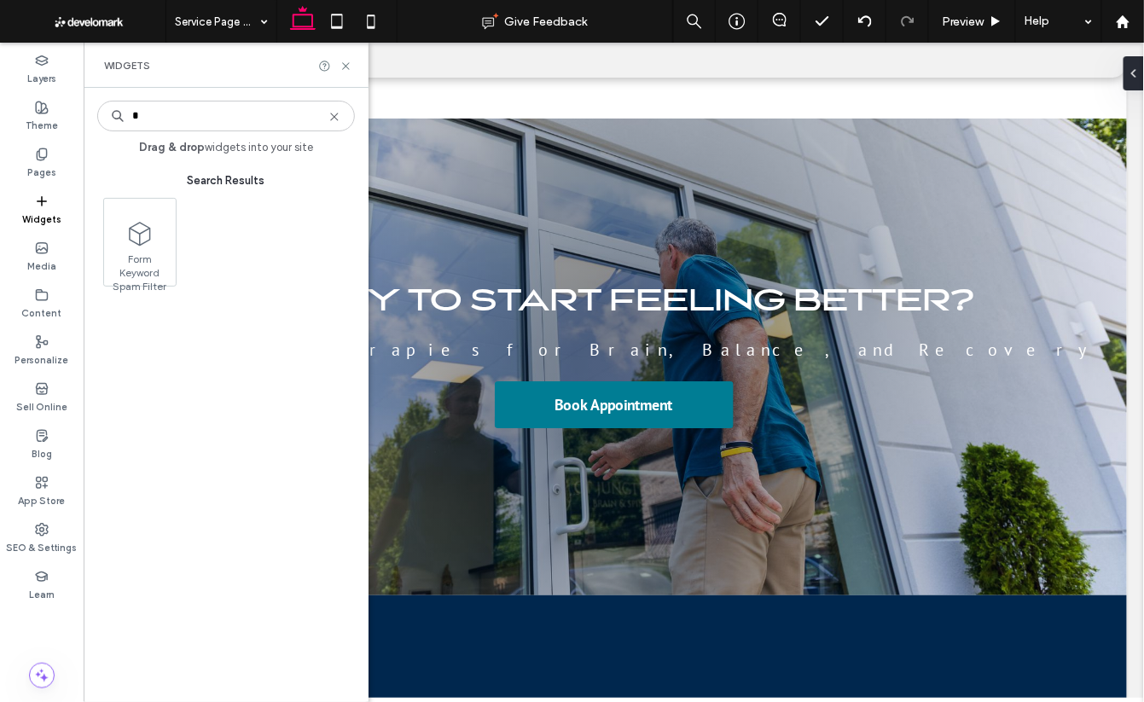
type input "*"
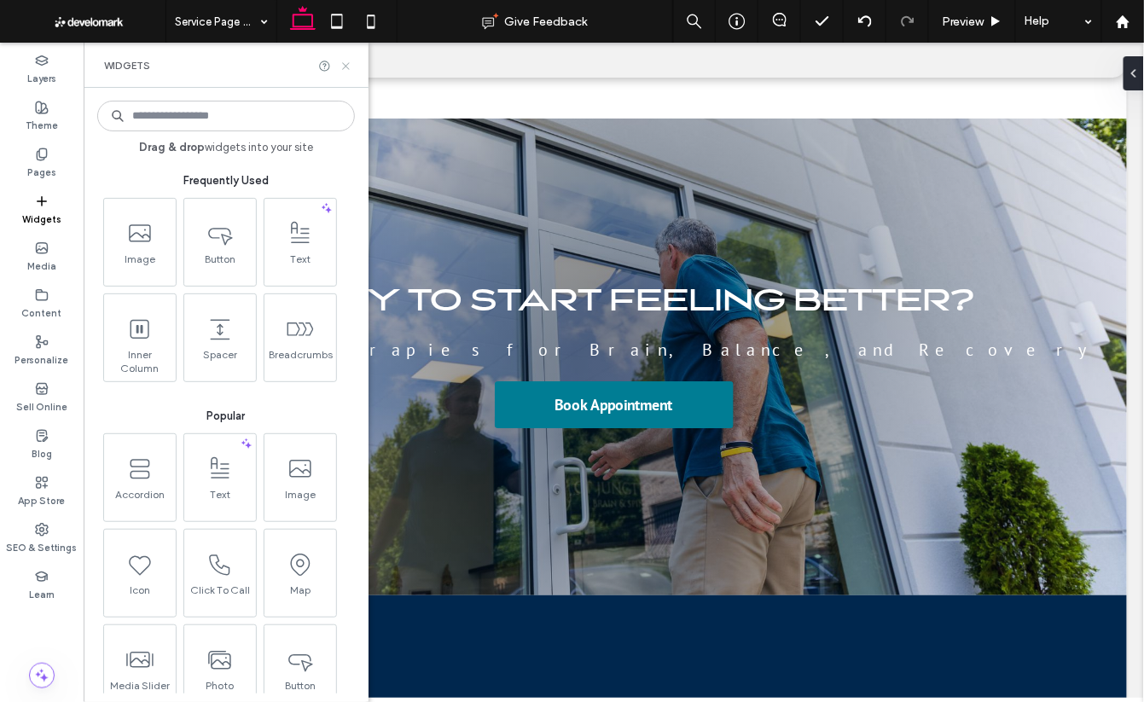
drag, startPoint x: 348, startPoint y: 69, endPoint x: 270, endPoint y: 241, distance: 189.4
click at [348, 69] on icon at bounding box center [346, 66] width 13 height 13
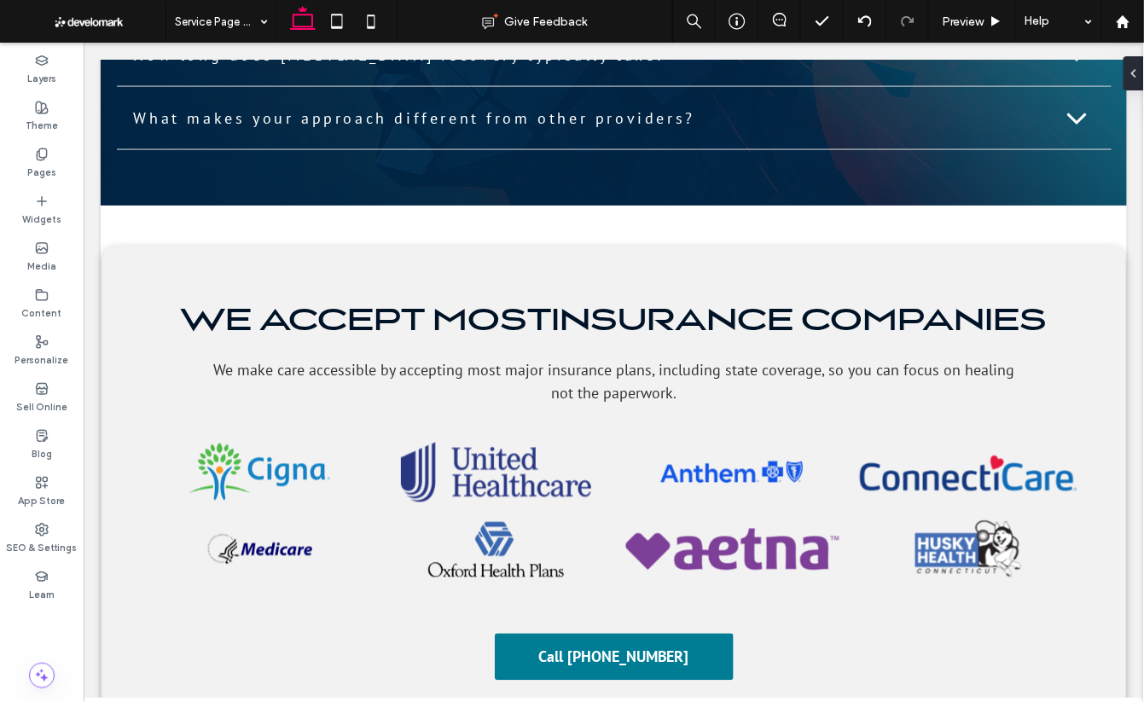
scroll to position [4571, 0]
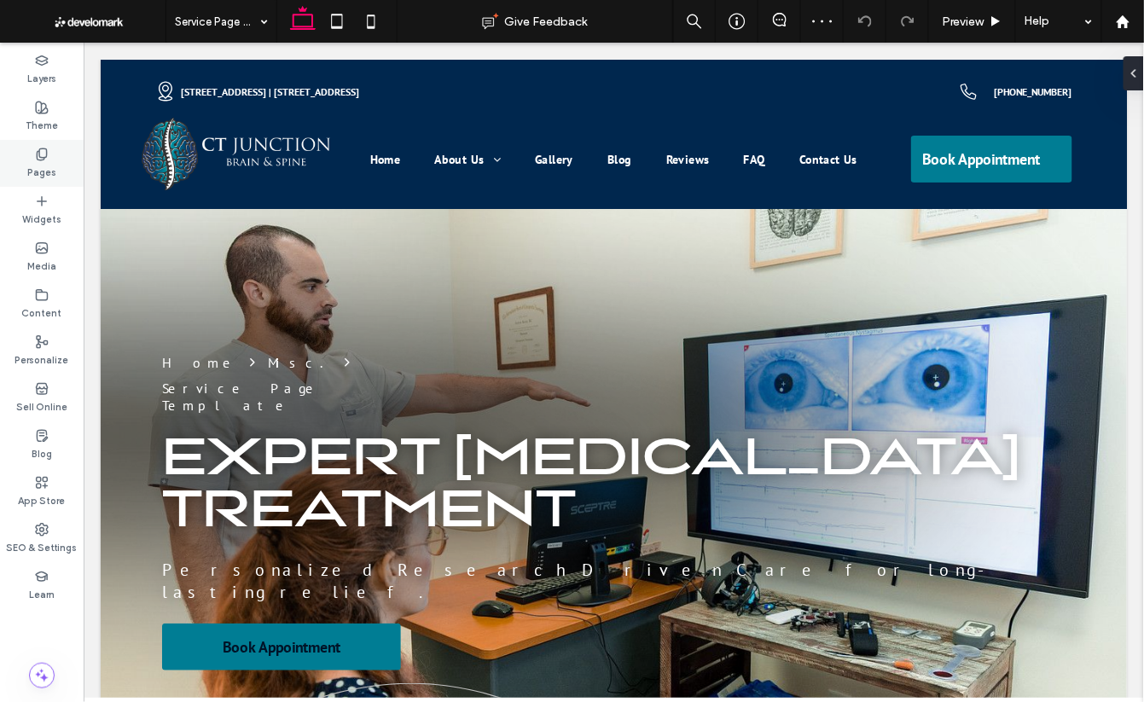
click at [51, 161] on label "Pages" at bounding box center [41, 170] width 29 height 19
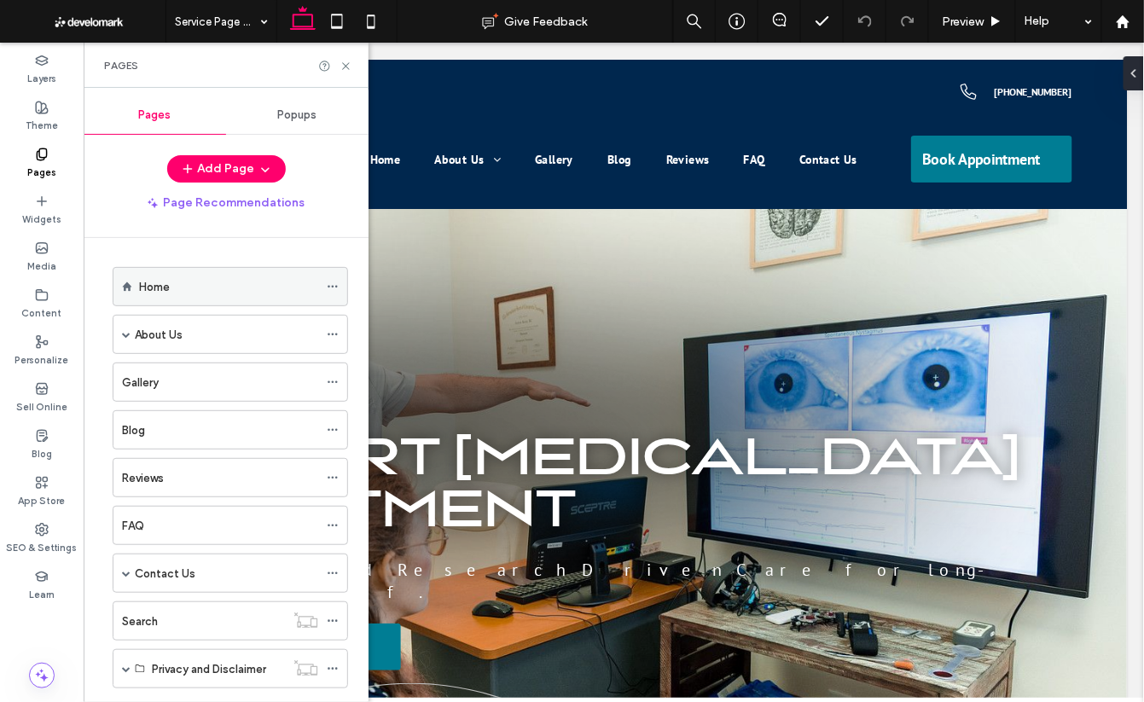
click at [225, 281] on div "Home" at bounding box center [228, 287] width 179 height 18
click at [349, 66] on icon at bounding box center [346, 66] width 13 height 13
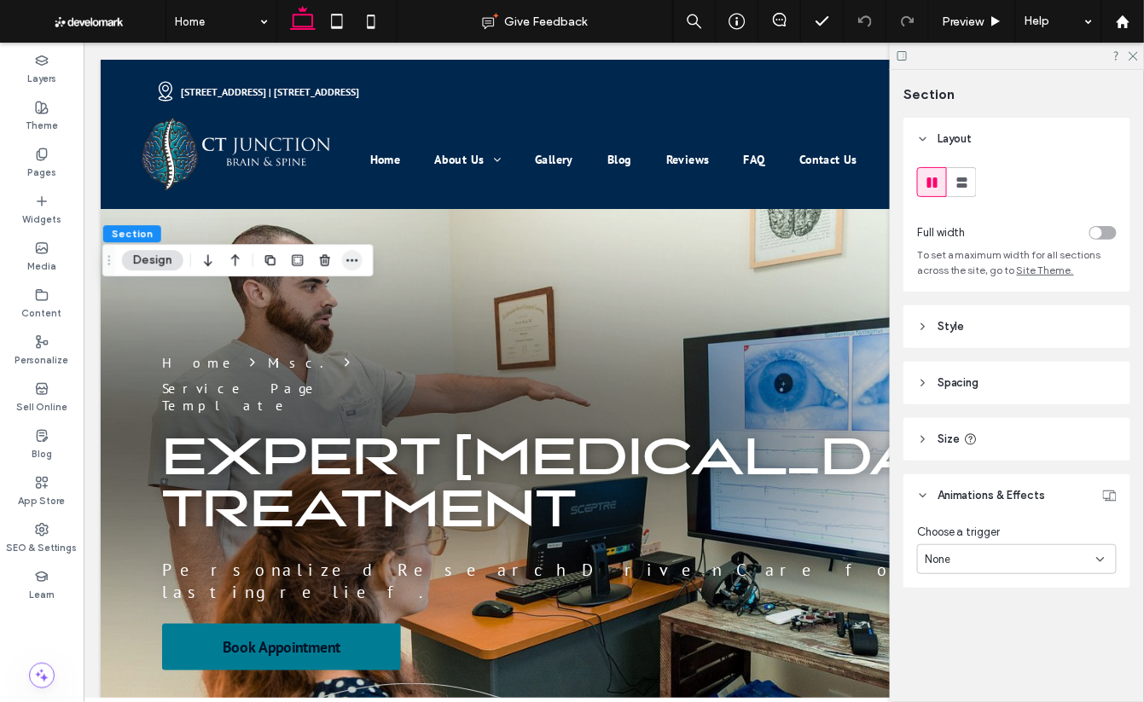
click at [356, 264] on icon "button" at bounding box center [353, 260] width 14 height 14
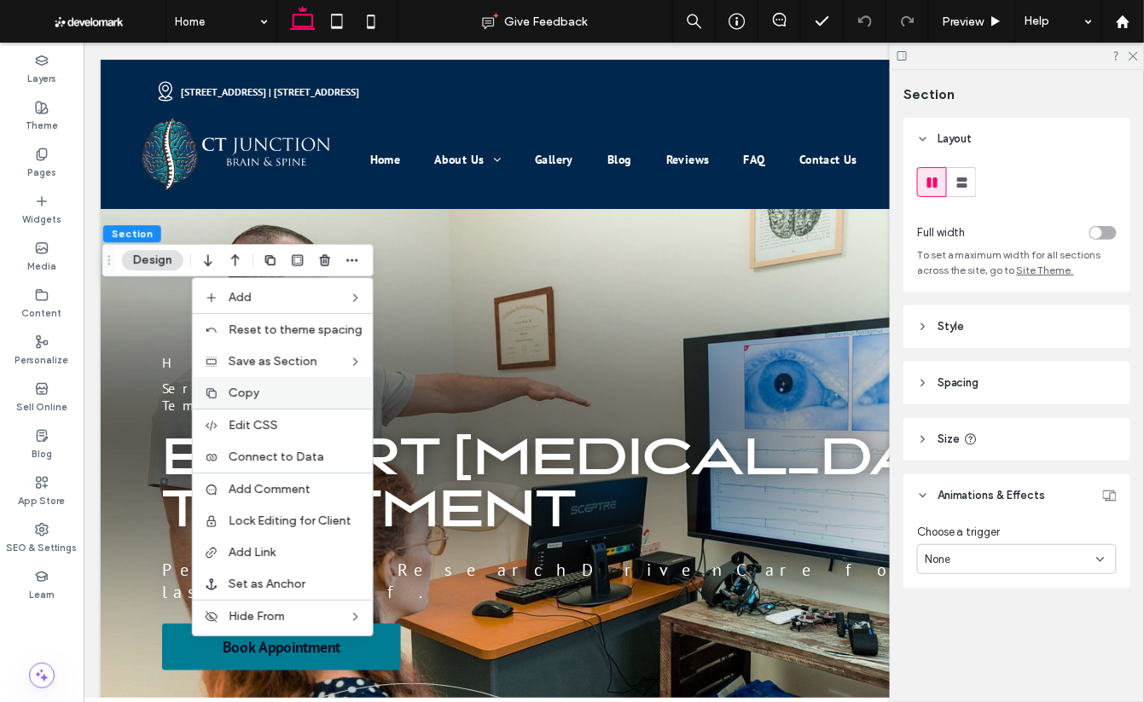
click at [285, 387] on label "Copy" at bounding box center [296, 393] width 134 height 15
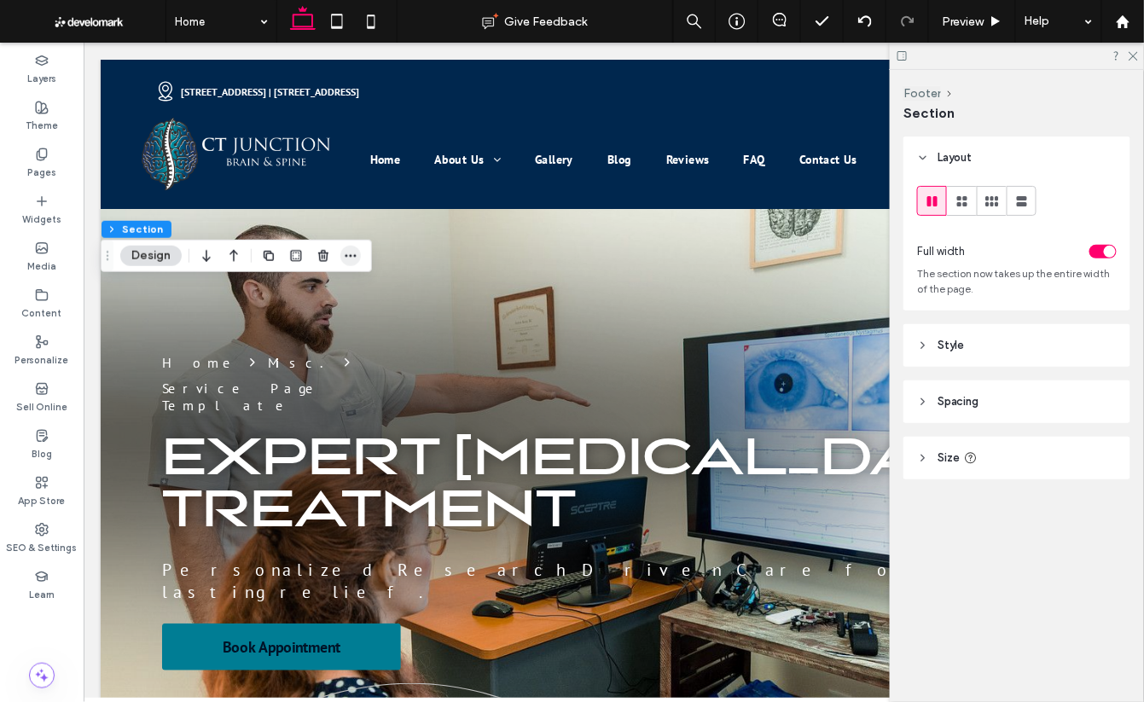
click at [346, 254] on use "button" at bounding box center [351, 255] width 11 height 3
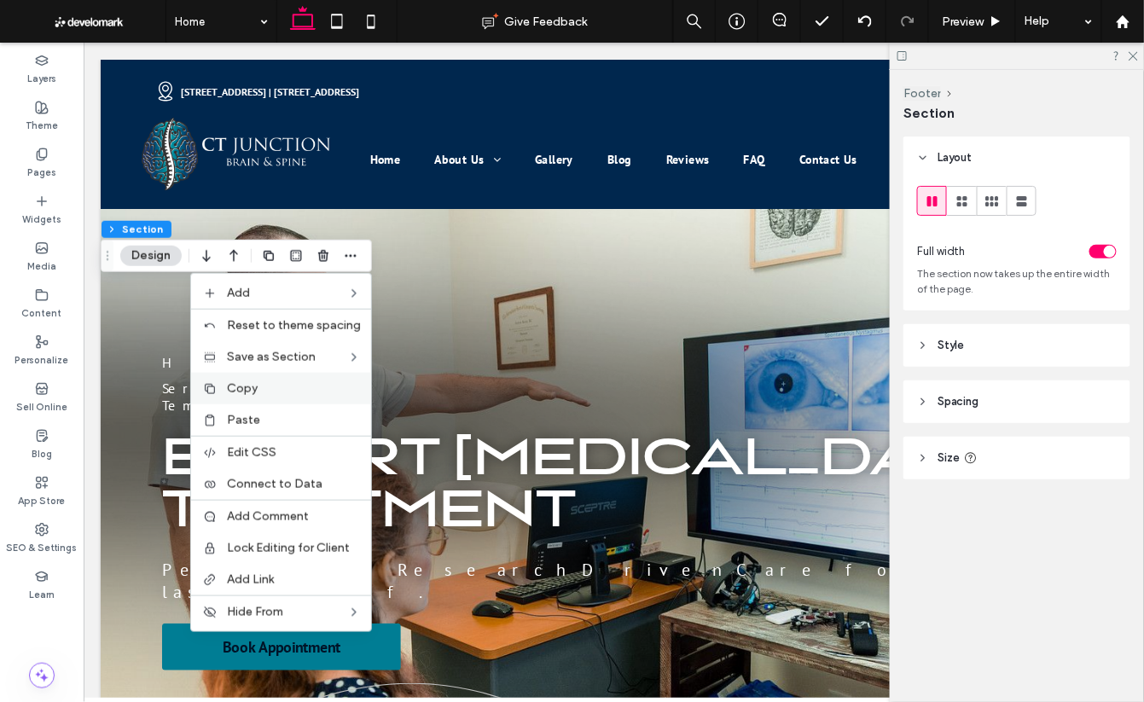
click at [275, 397] on div "Copy" at bounding box center [281, 389] width 180 height 32
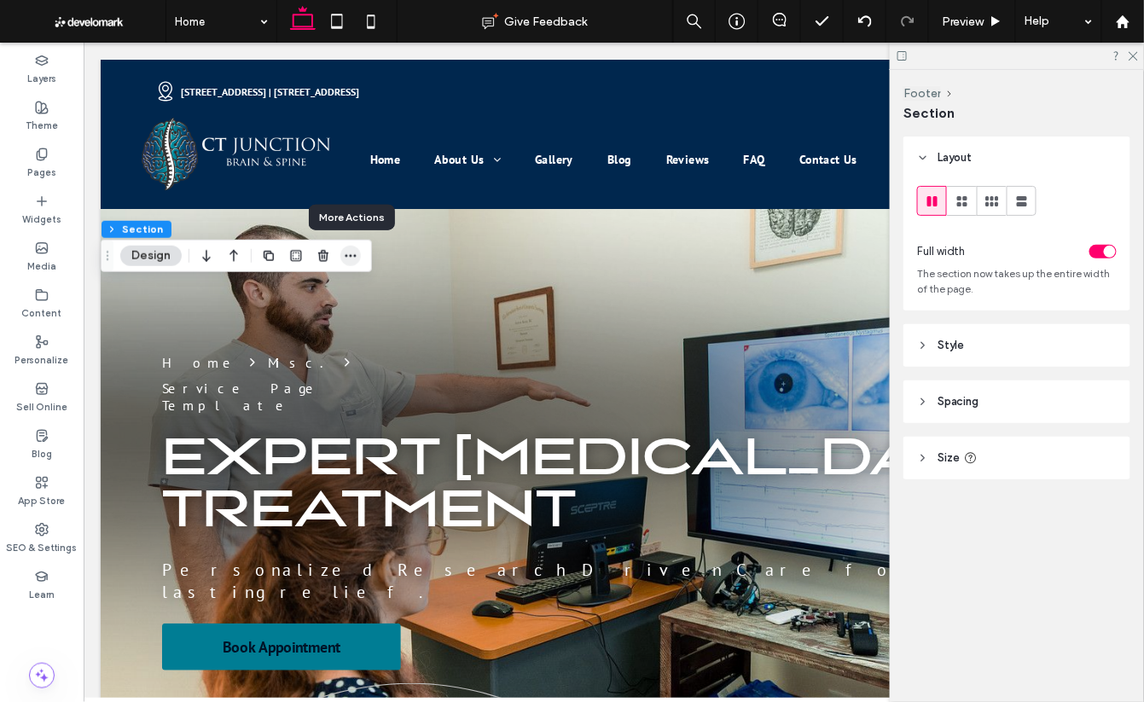
click at [352, 258] on icon "button" at bounding box center [351, 256] width 14 height 14
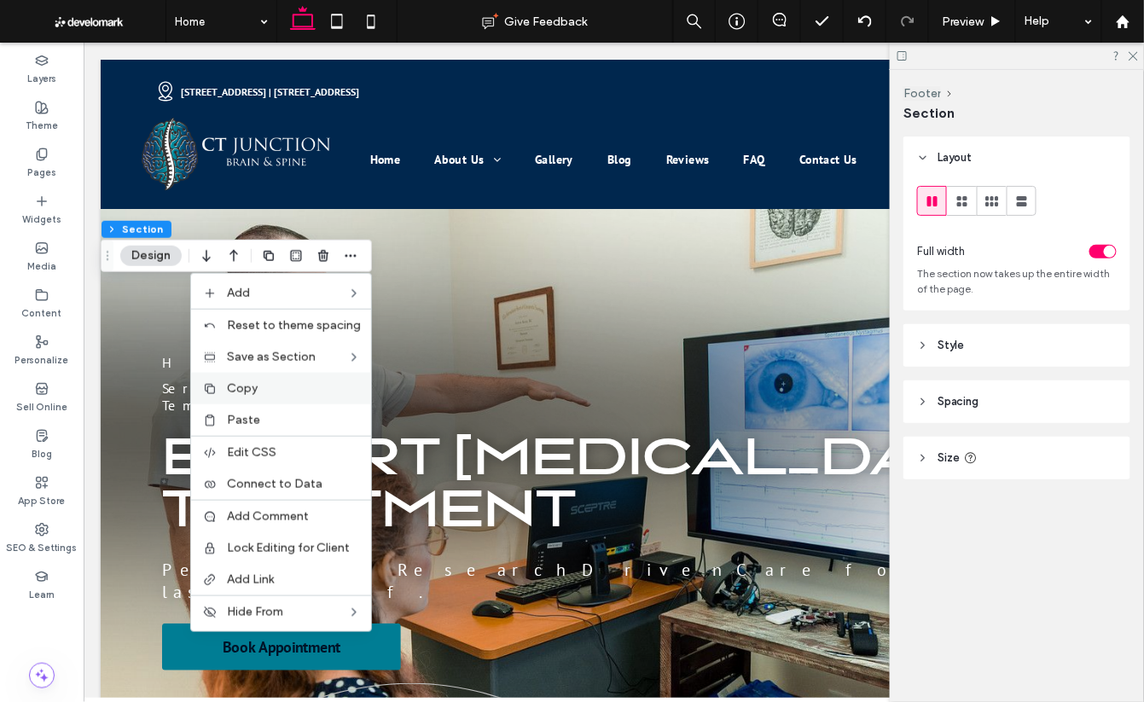
click at [284, 398] on div "Copy" at bounding box center [281, 389] width 180 height 32
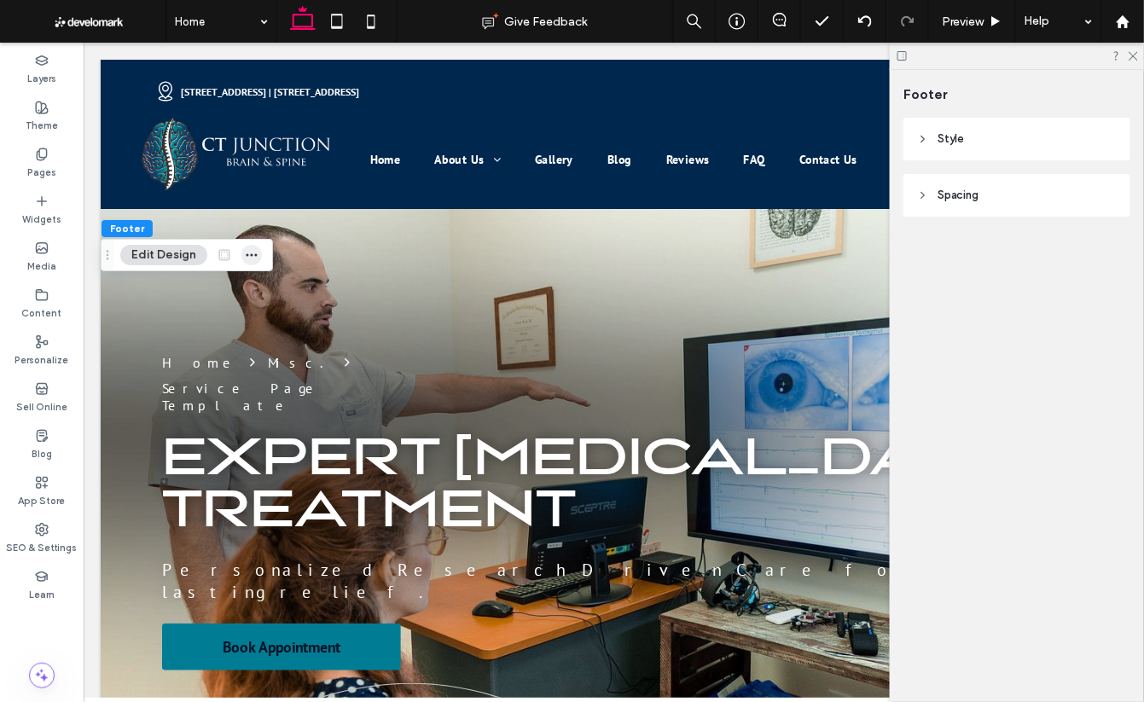
click at [251, 255] on use "button" at bounding box center [252, 255] width 11 height 3
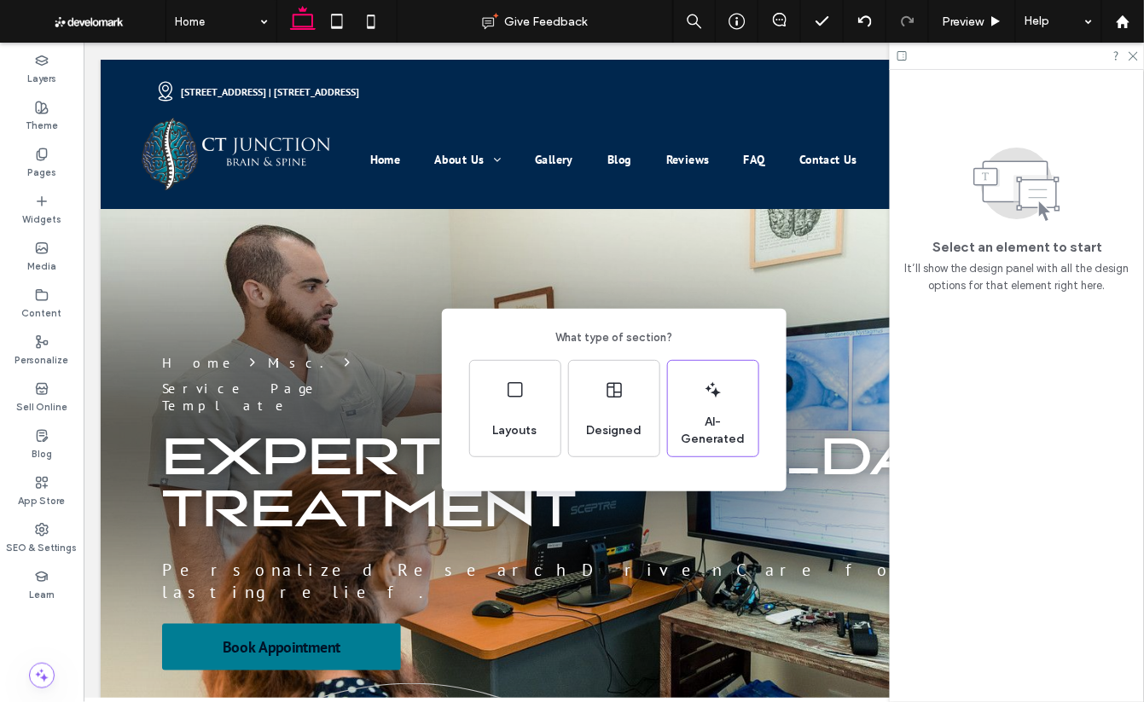
click at [269, 410] on div "What type of section? Layouts Designed AI-Generated" at bounding box center [572, 393] width 1144 height 786
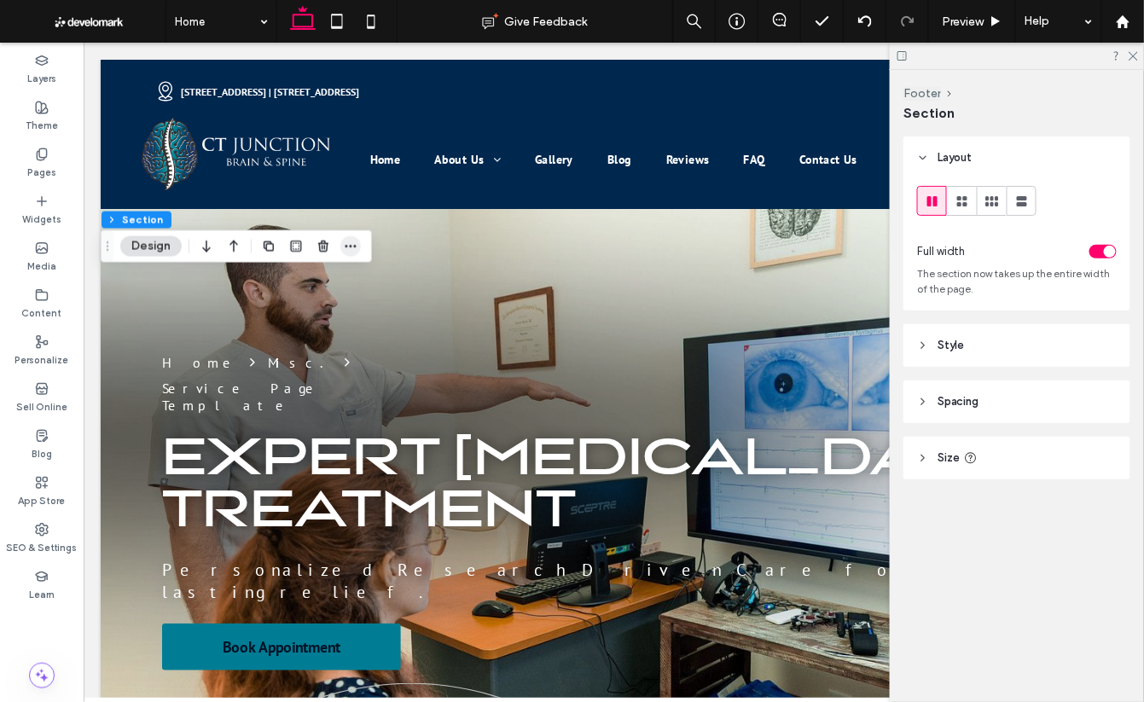
click at [350, 249] on icon "button" at bounding box center [351, 247] width 14 height 14
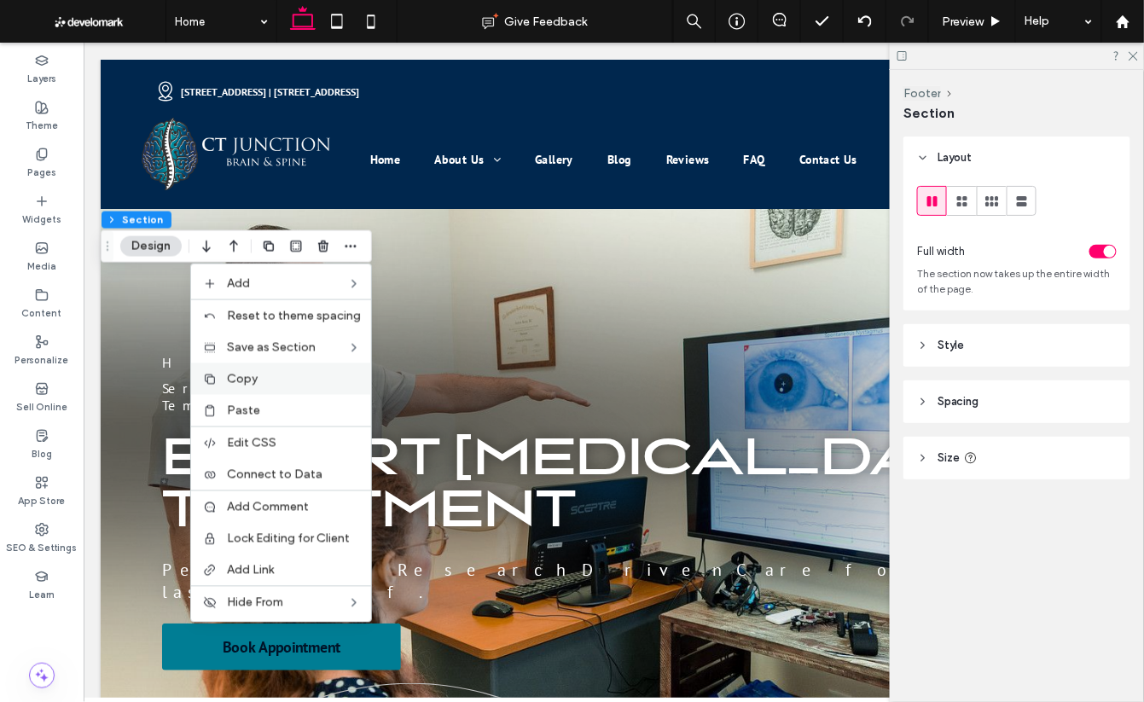
click at [287, 376] on label "Copy" at bounding box center [294, 379] width 134 height 15
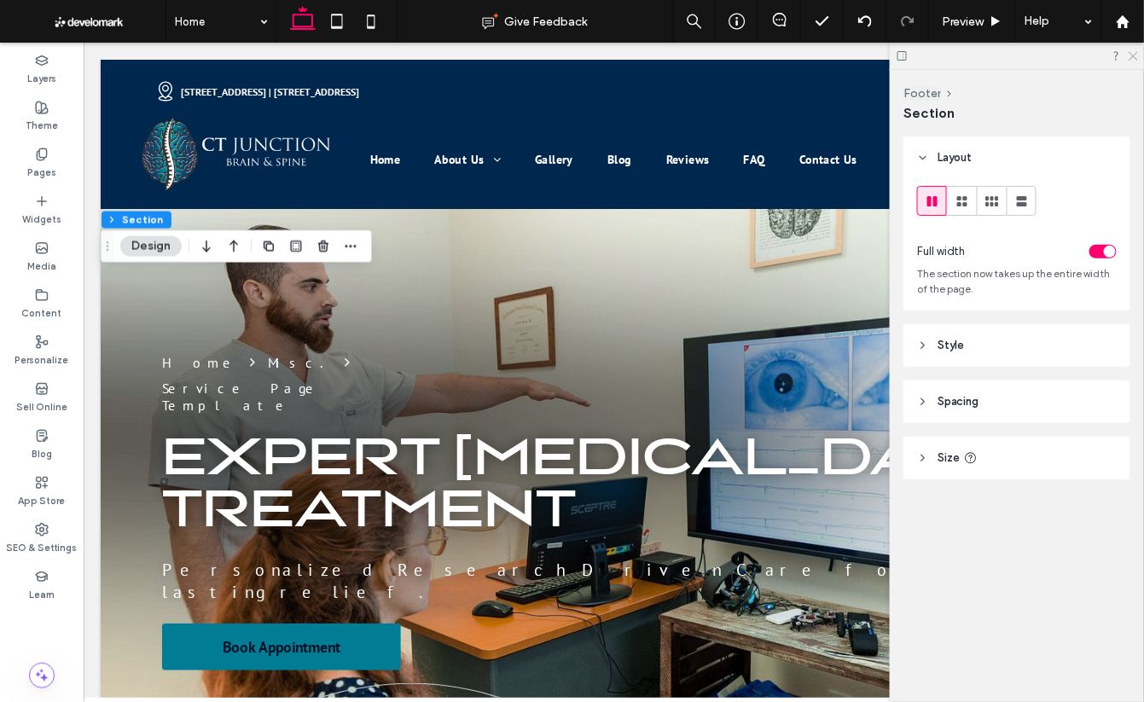
click at [1132, 53] on icon at bounding box center [1132, 54] width 11 height 11
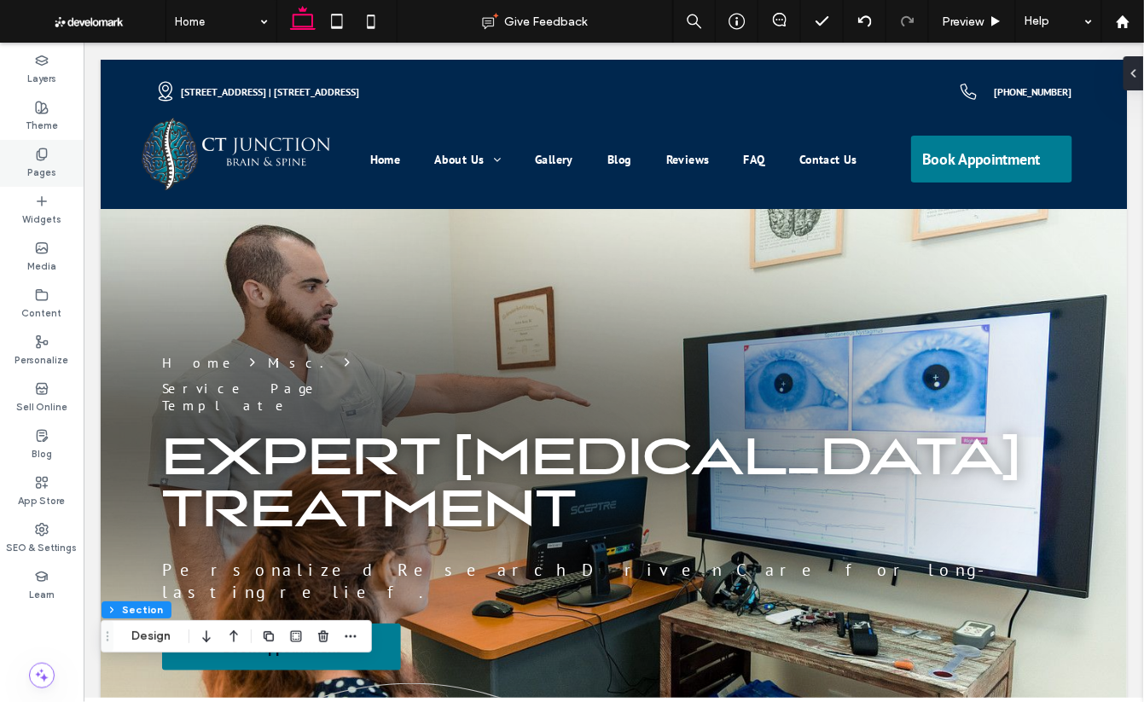
click at [44, 155] on icon at bounding box center [42, 155] width 14 height 14
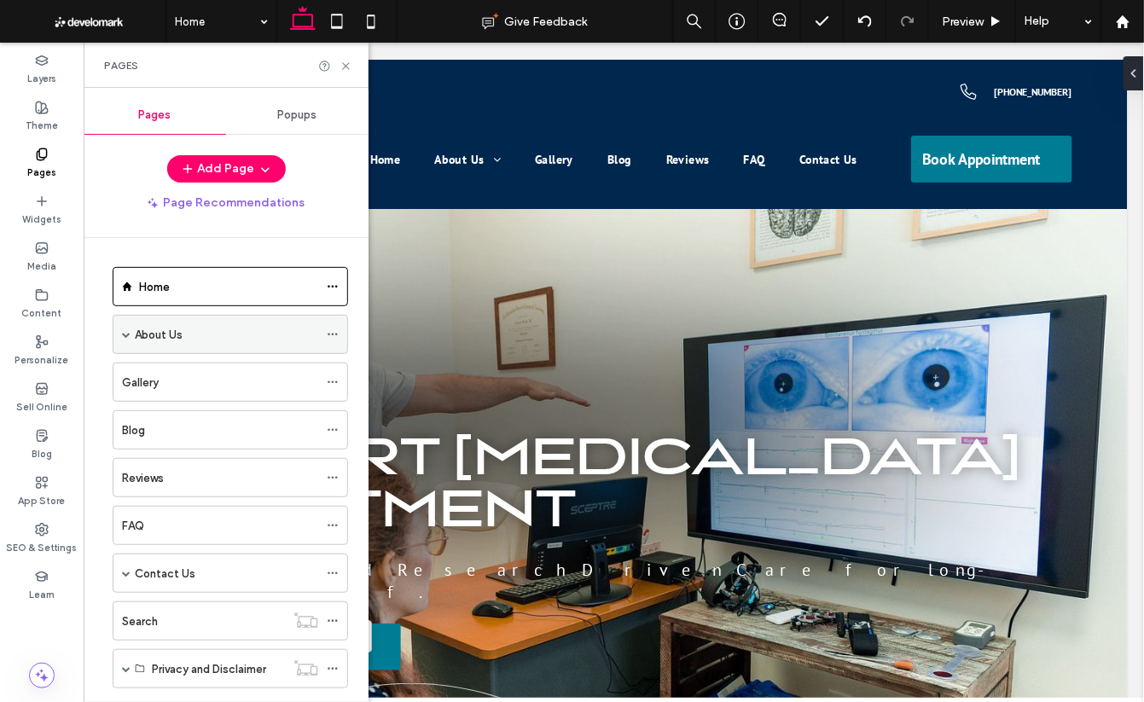
scroll to position [159, 0]
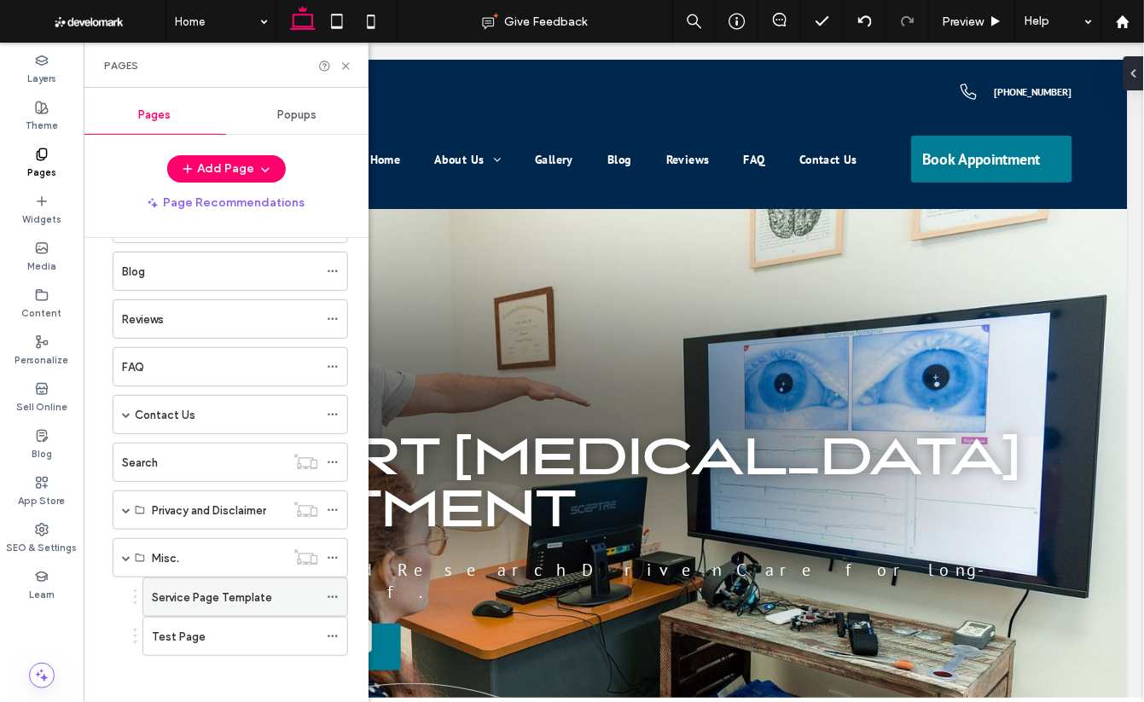
click at [235, 594] on label "Service Page Template" at bounding box center [212, 598] width 120 height 30
click at [346, 65] on use at bounding box center [345, 65] width 7 height 7
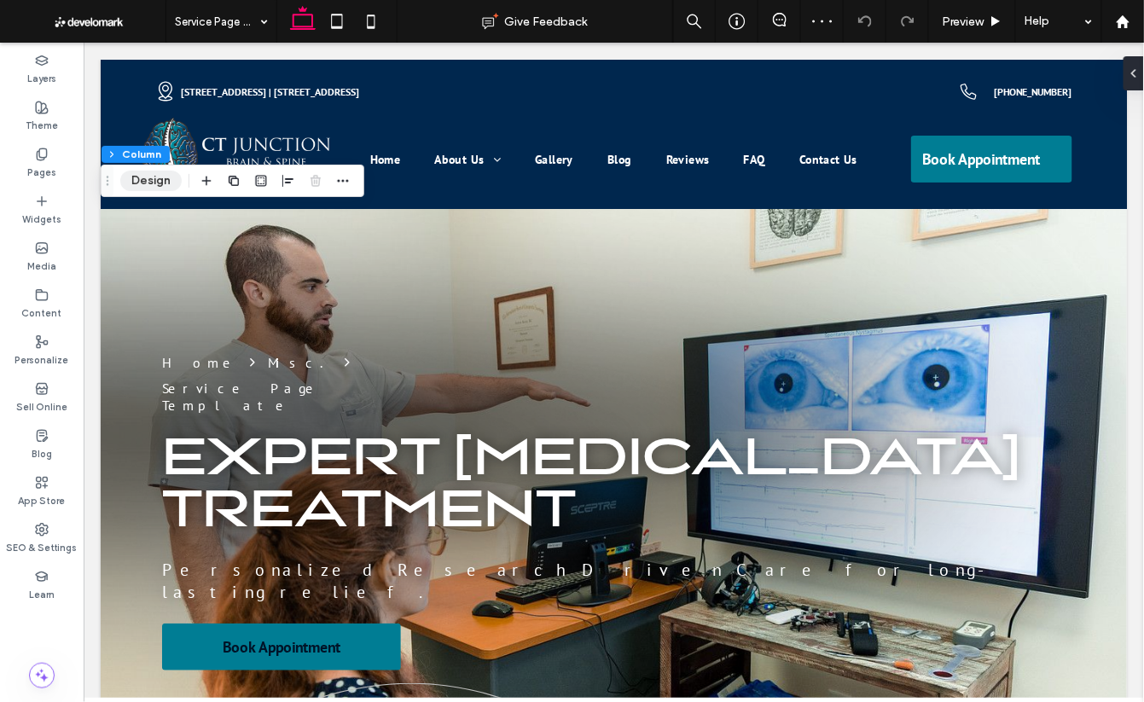
click at [140, 180] on button "Design" at bounding box center [150, 181] width 61 height 20
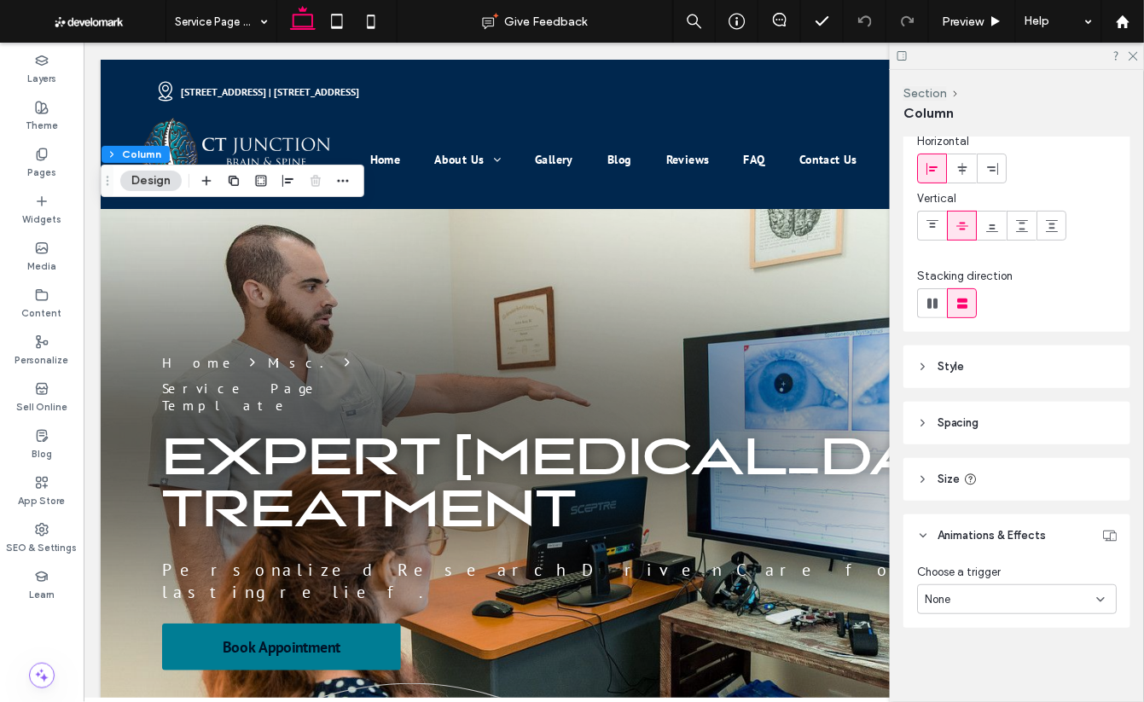
scroll to position [0, 3]
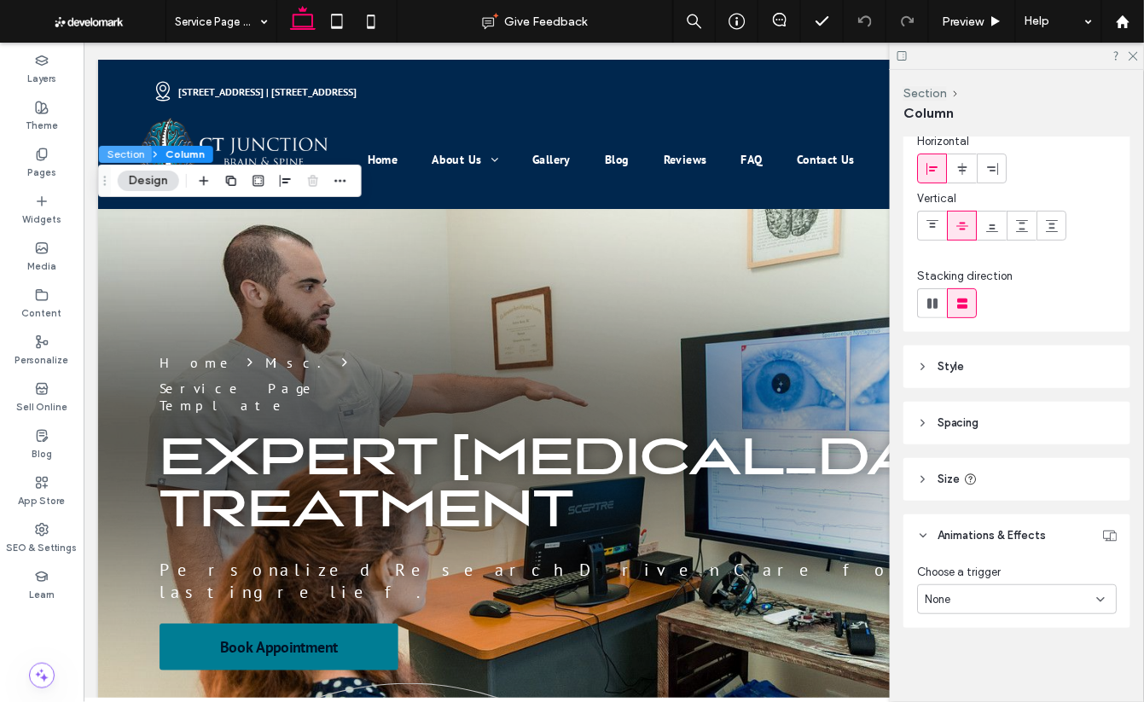
click at [124, 154] on button "Section" at bounding box center [125, 154] width 53 height 17
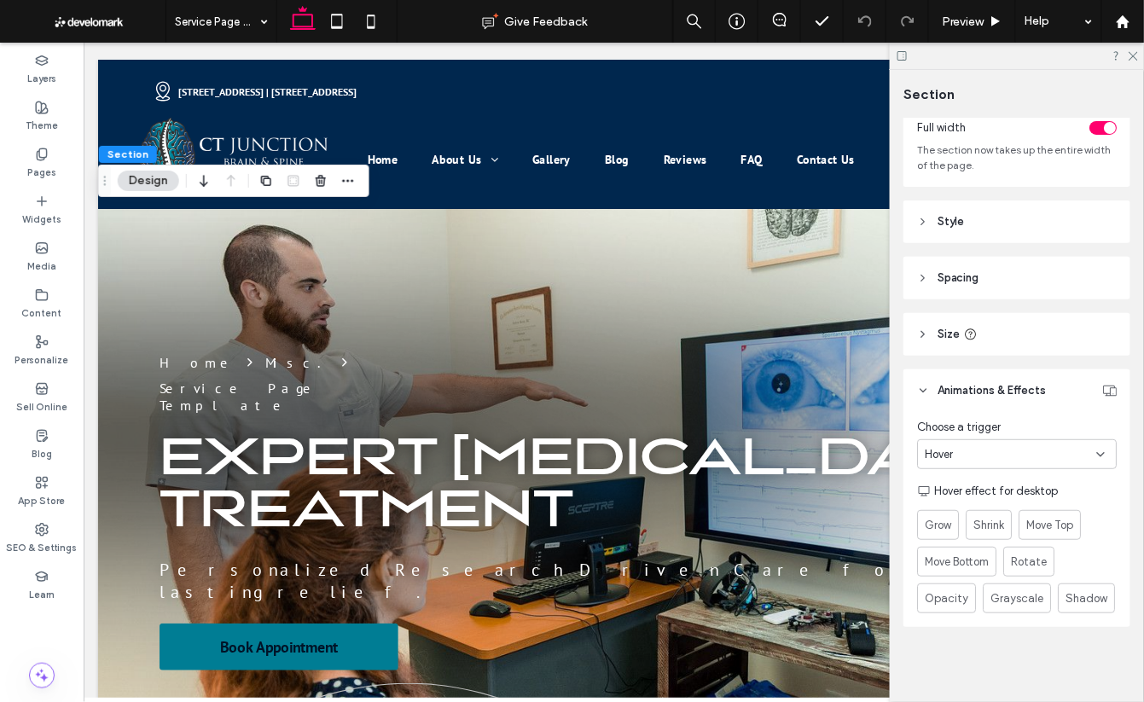
scroll to position [0, 0]
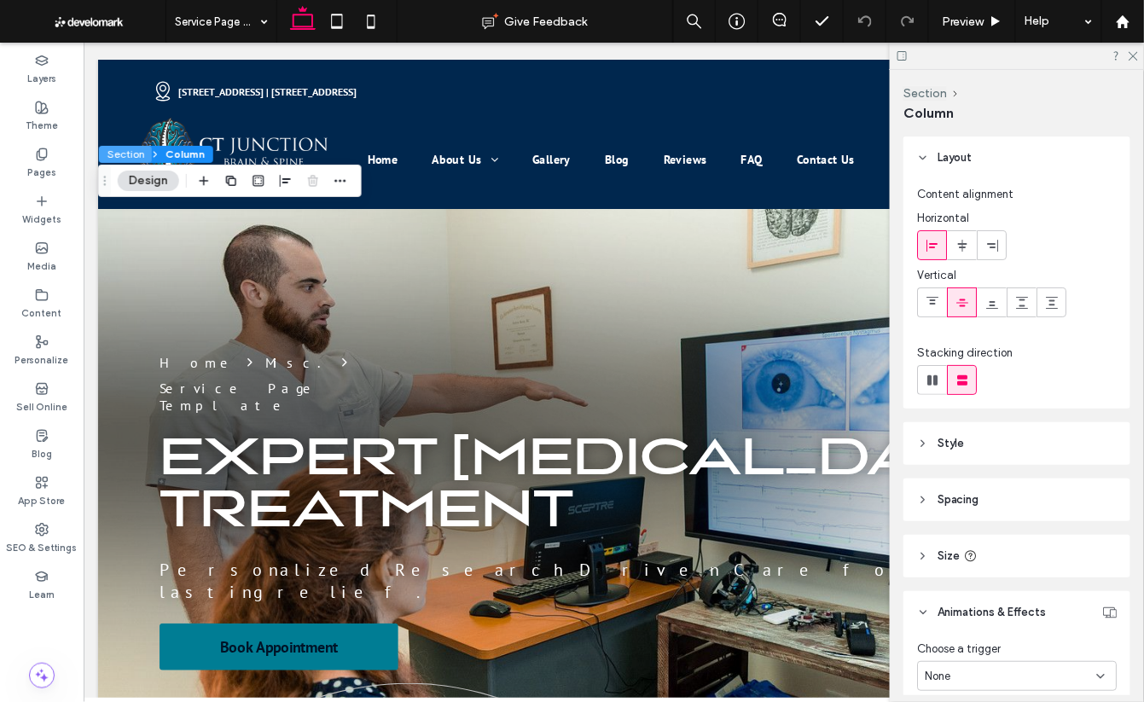
click at [136, 155] on button "Section" at bounding box center [125, 154] width 53 height 17
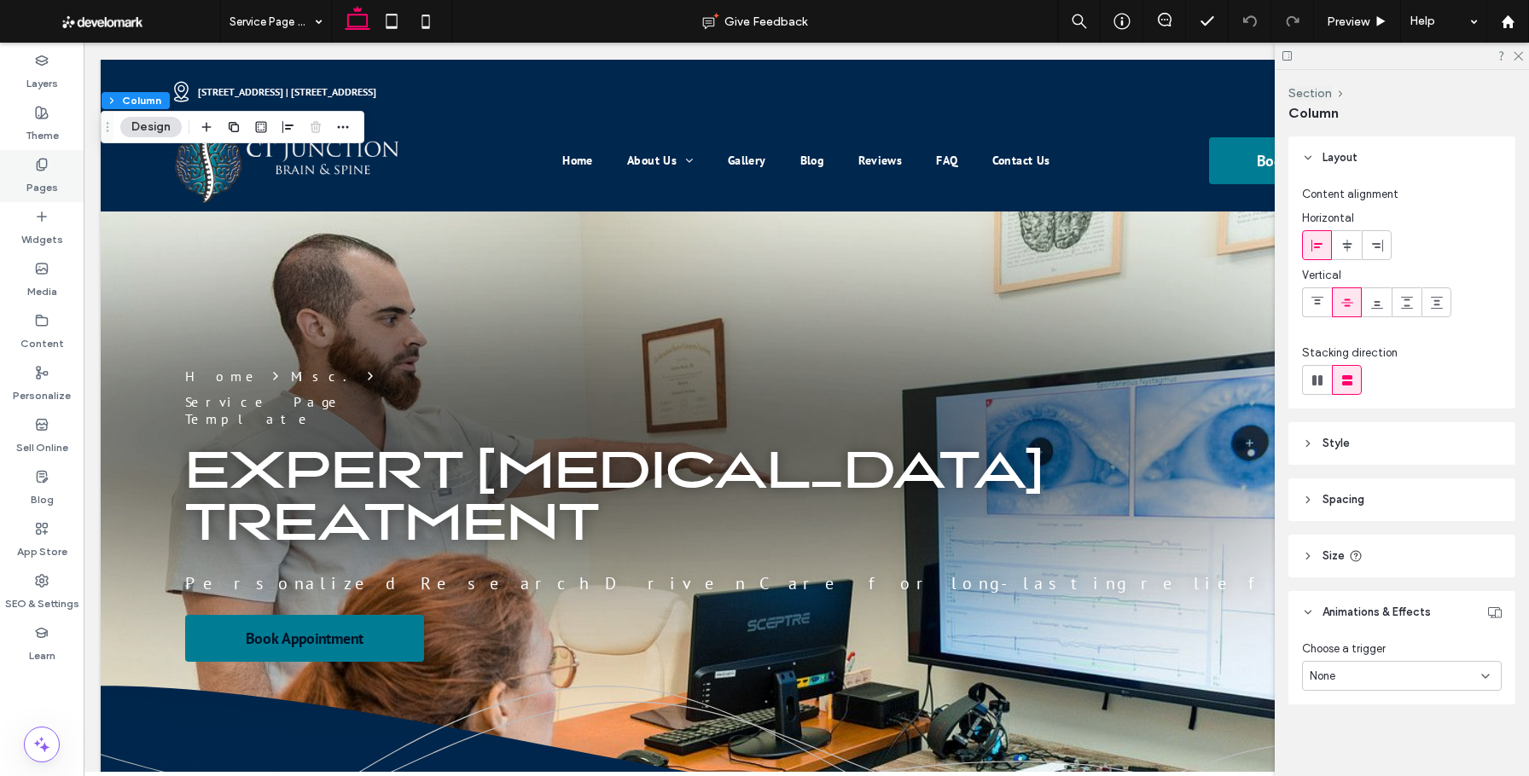
click at [22, 155] on div "Pages" at bounding box center [42, 176] width 84 height 52
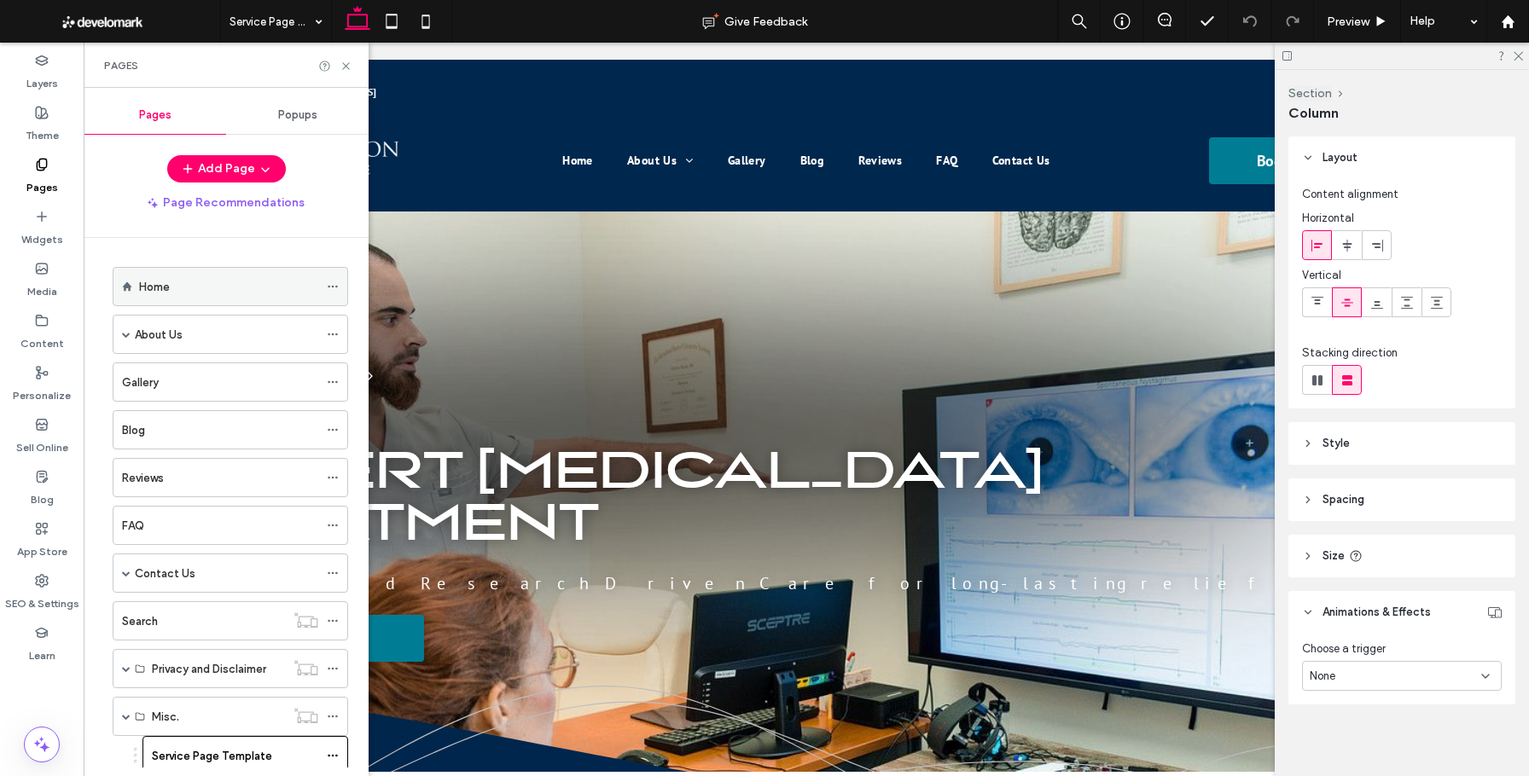
click at [191, 295] on div "Home" at bounding box center [228, 287] width 179 height 38
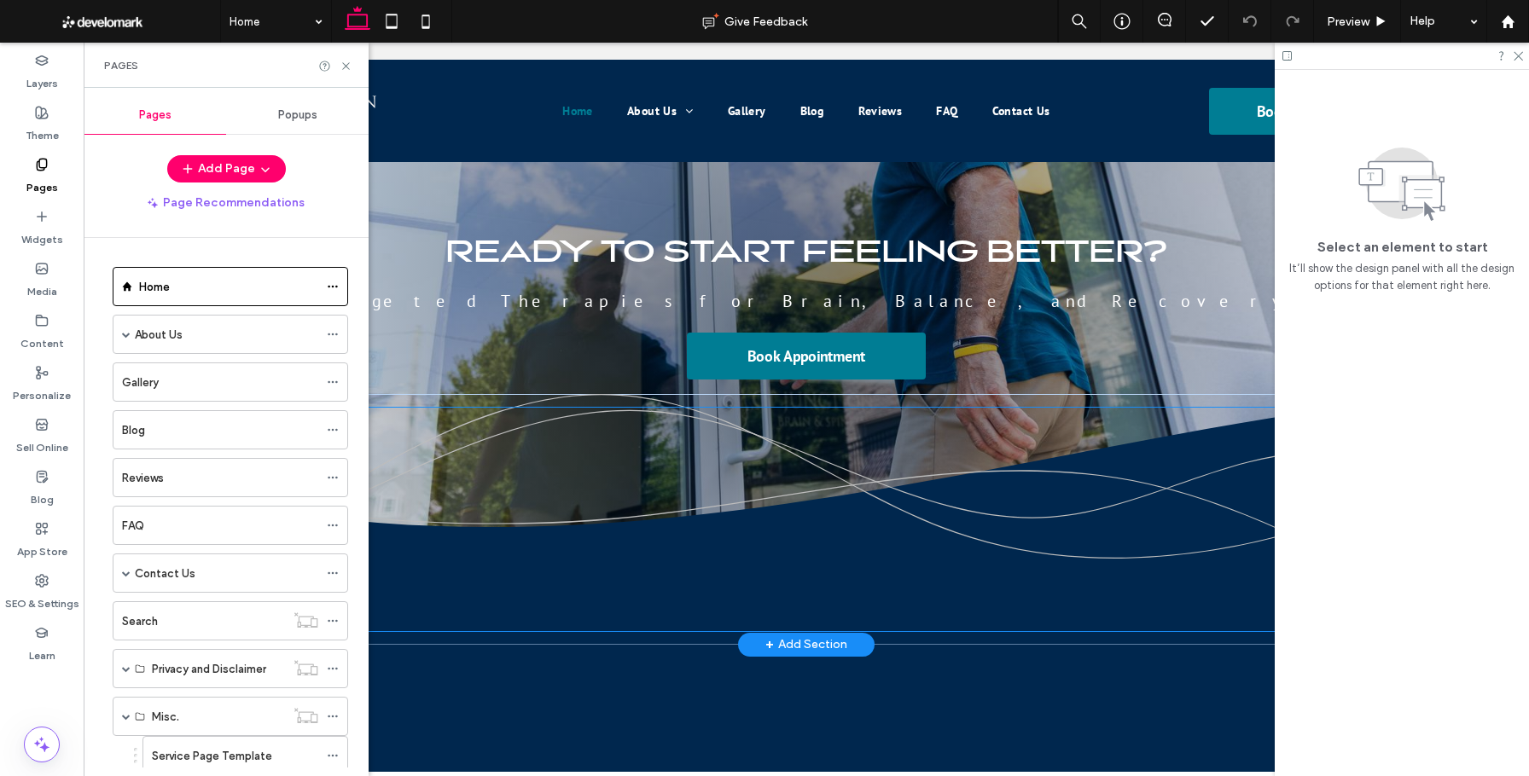
scroll to position [5125, 0]
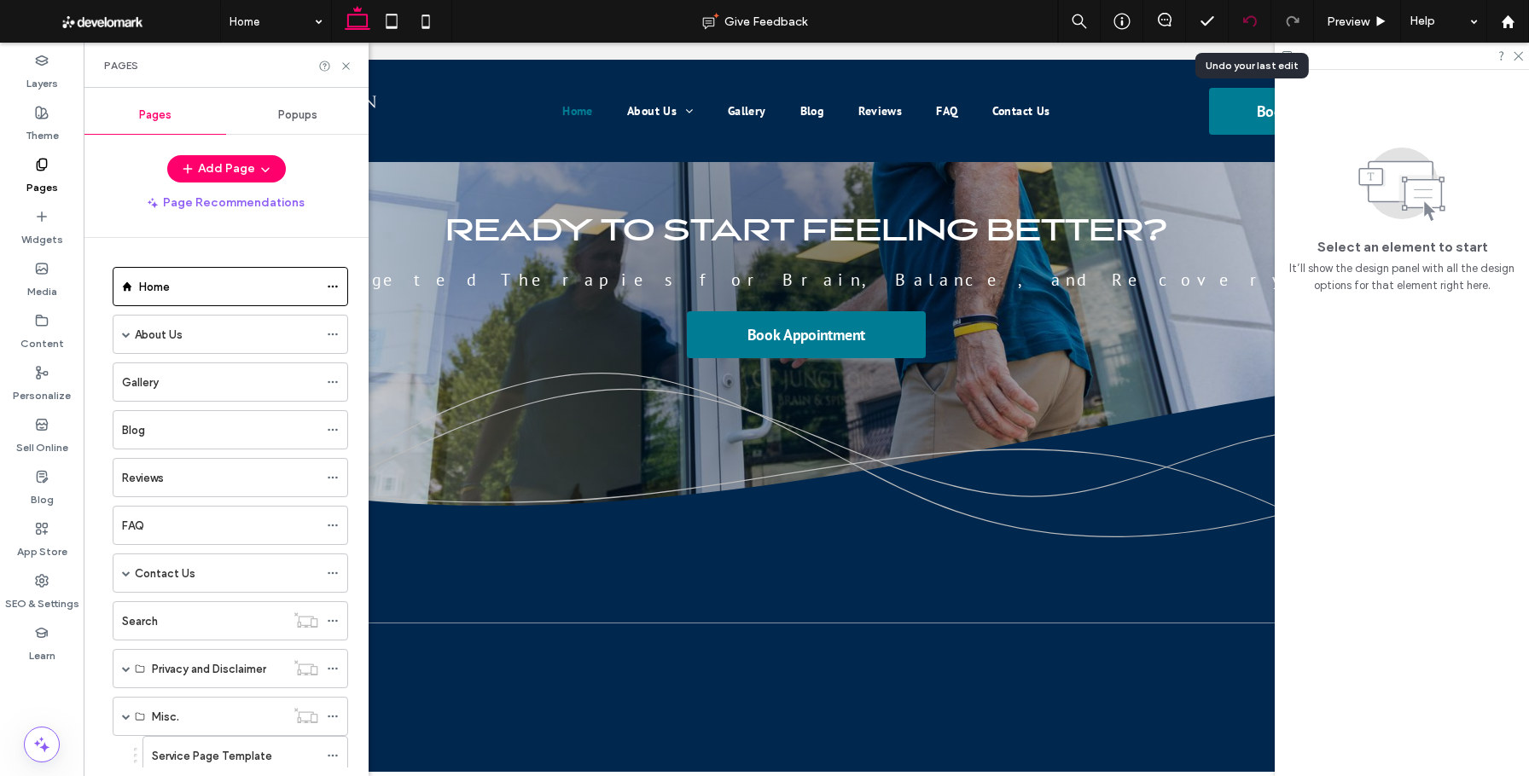
click at [1143, 23] on icon at bounding box center [1250, 22] width 14 height 14
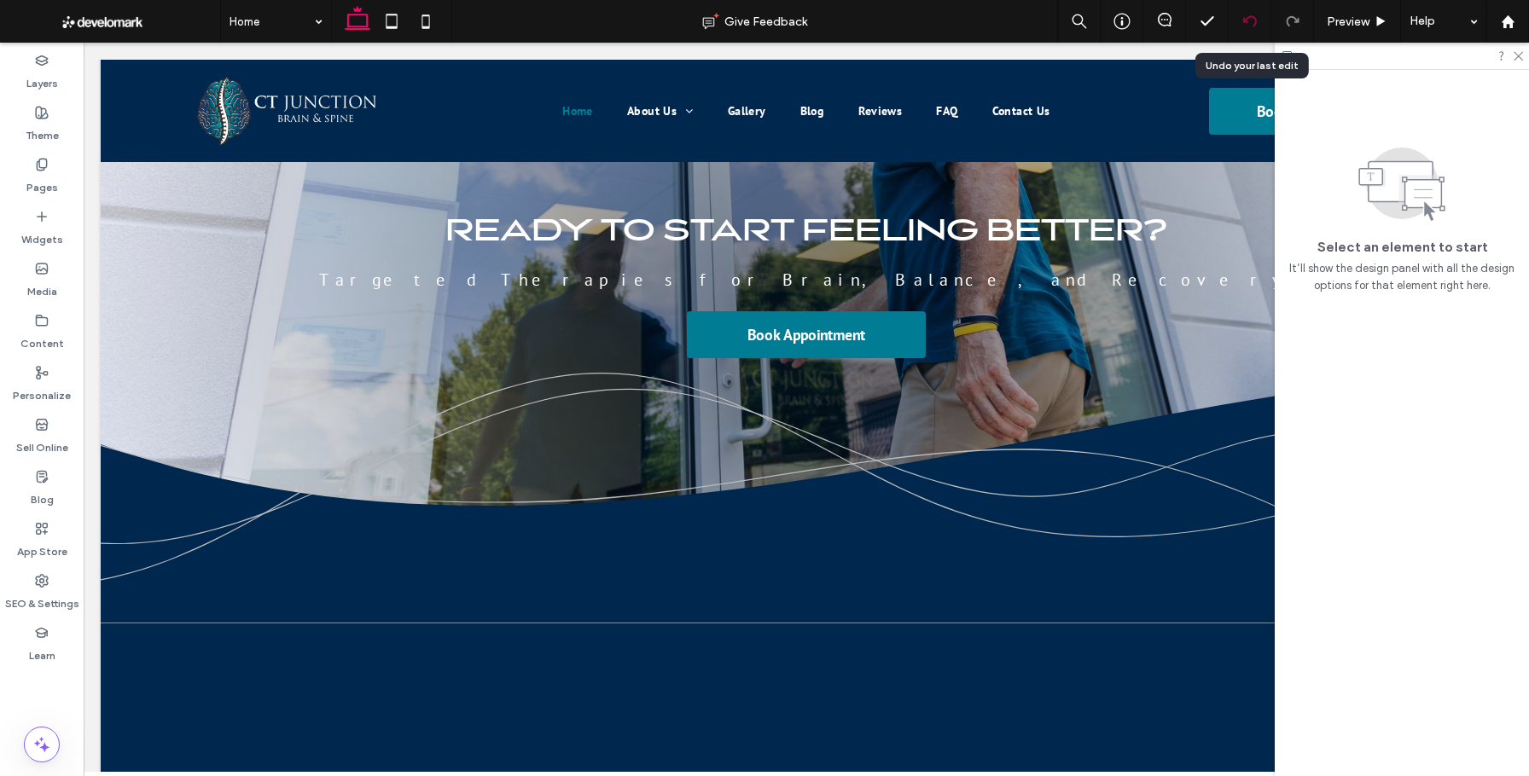
click at [1143, 20] on icon at bounding box center [1250, 22] width 14 height 14
click at [1143, 22] on use at bounding box center [1249, 20] width 14 height 11
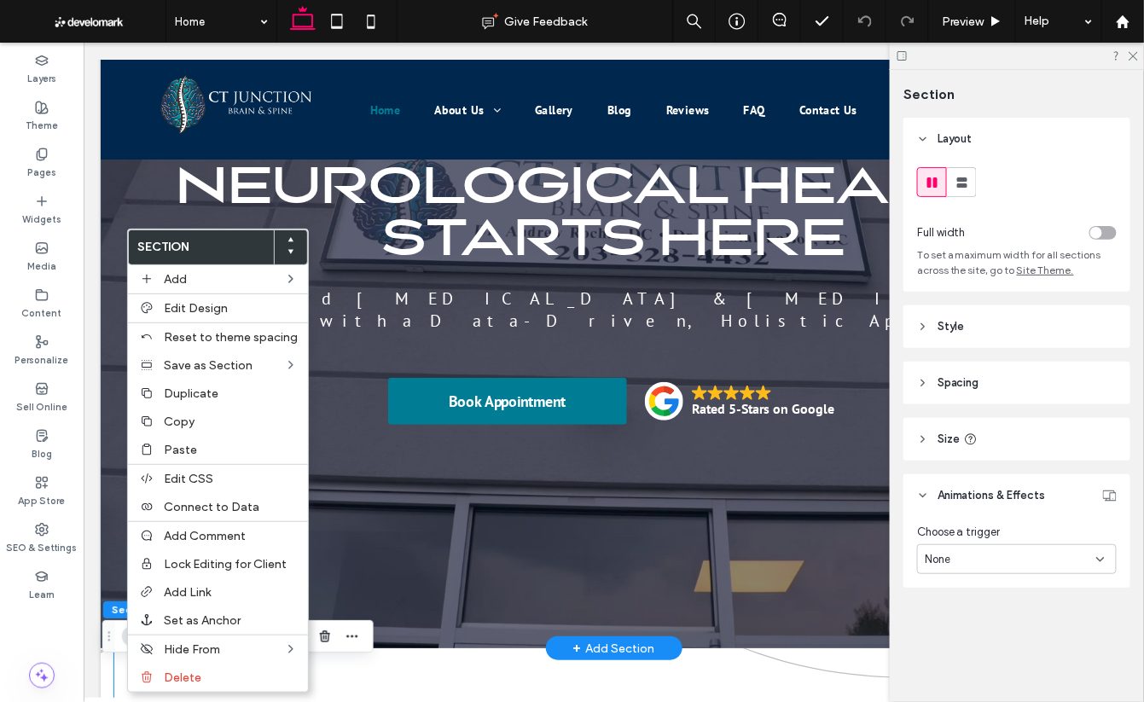
scroll to position [24, 0]
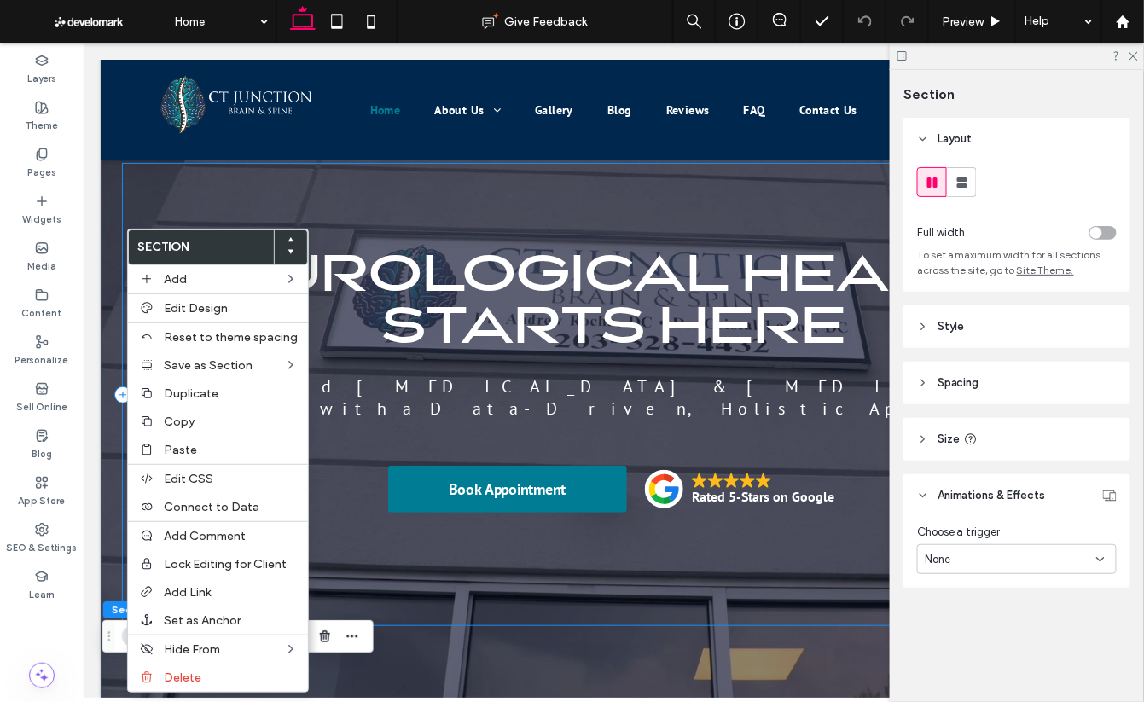
click at [745, 584] on div "Neurological Healing Starts Here Specialized [MEDICAL_DATA] & [MEDICAL_DATA] Ca…" at bounding box center [613, 394] width 983 height 462
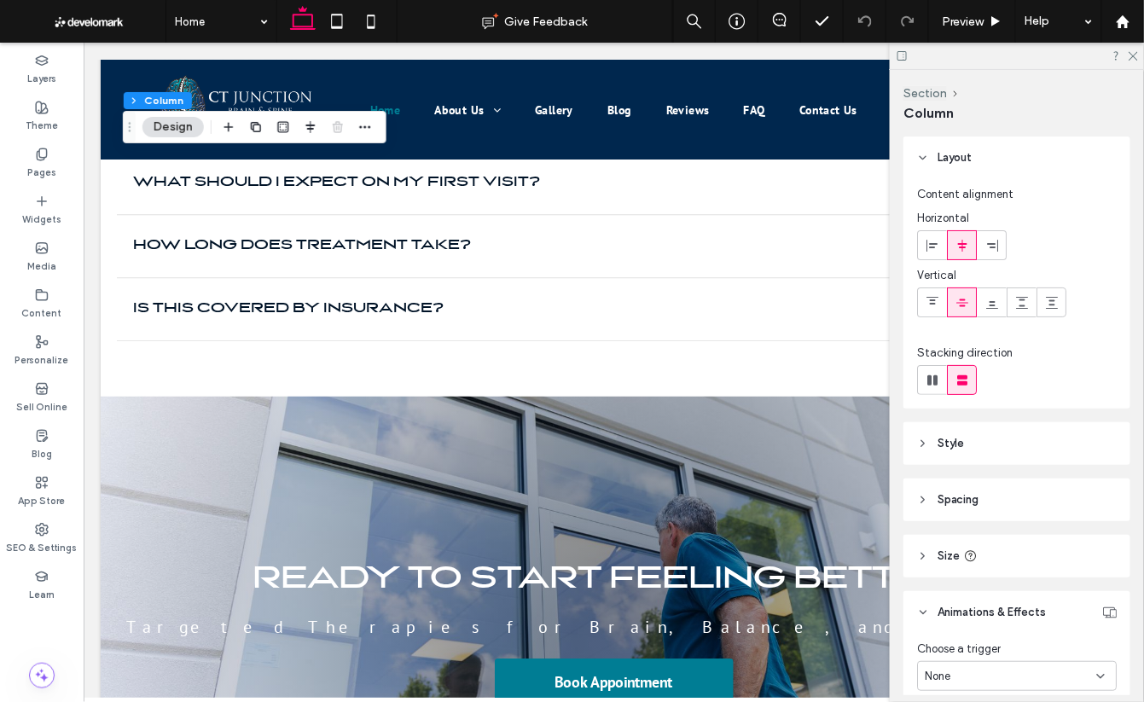
scroll to position [5077, 0]
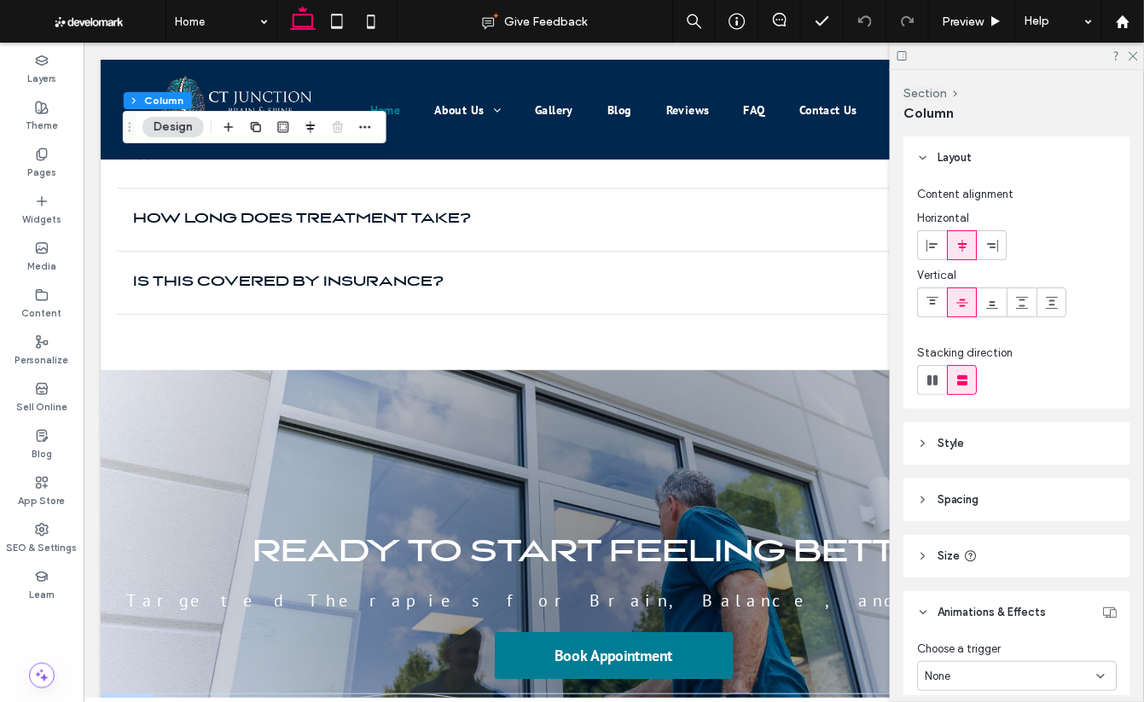
drag, startPoint x: 628, startPoint y: 613, endPoint x: 559, endPoint y: 443, distance: 184.1
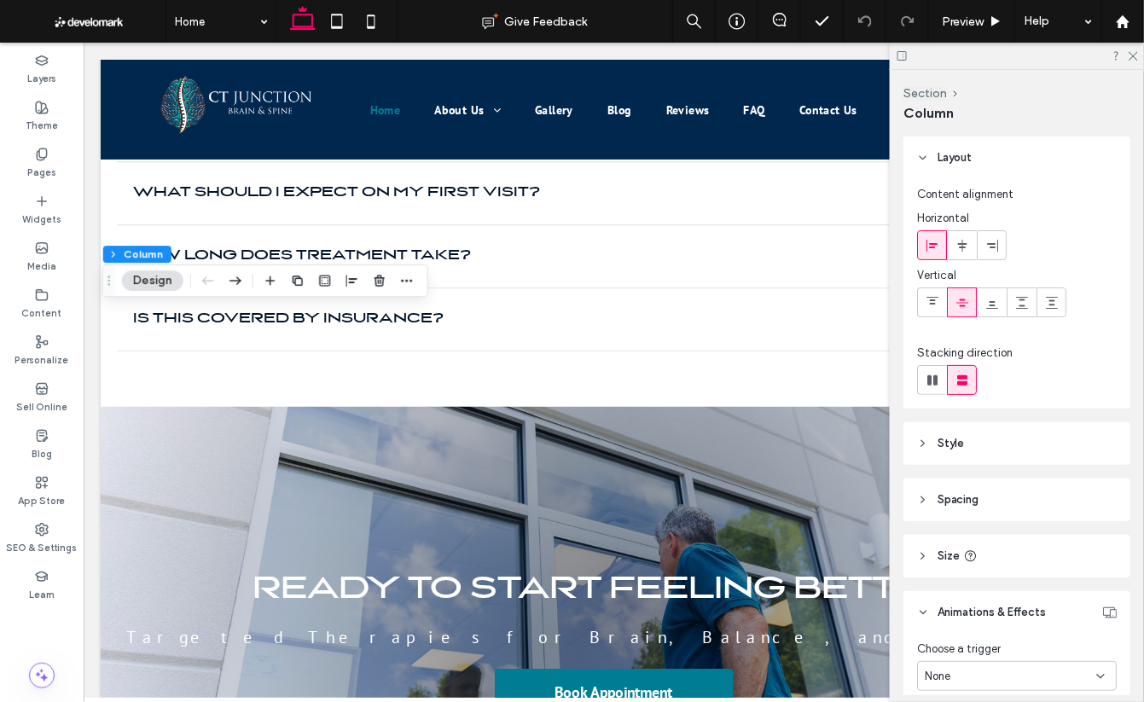
scroll to position [5036, 0]
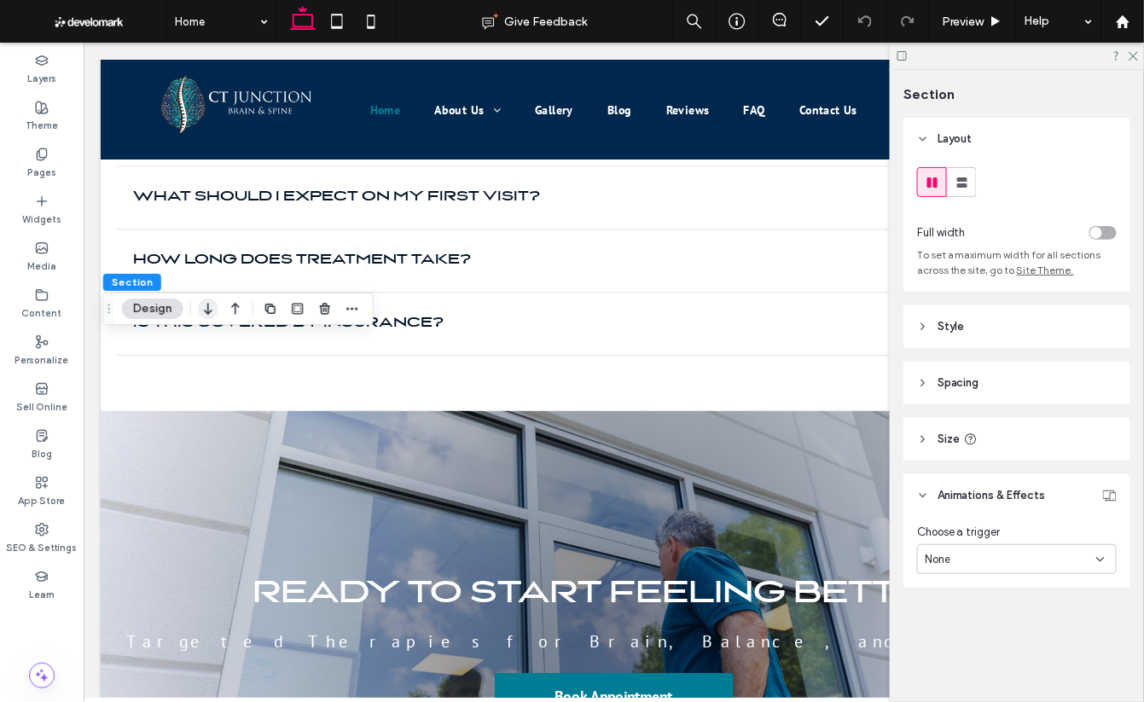
click at [208, 312] on use "button" at bounding box center [208, 309] width 8 height 12
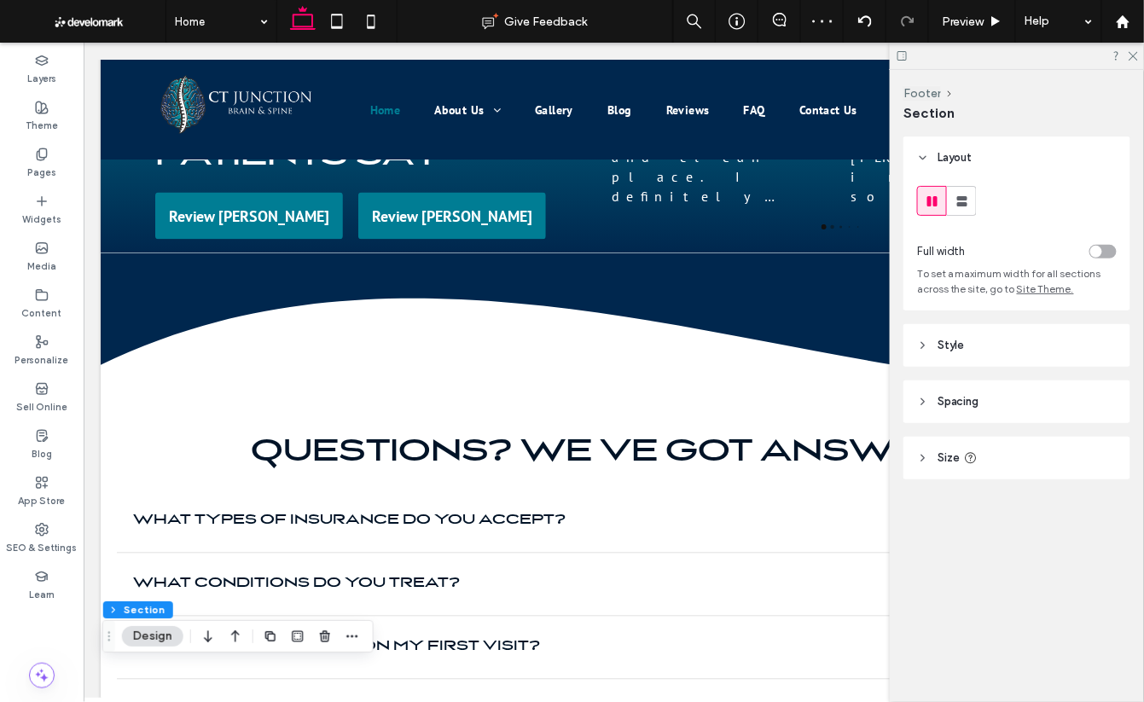
scroll to position [4577, 0]
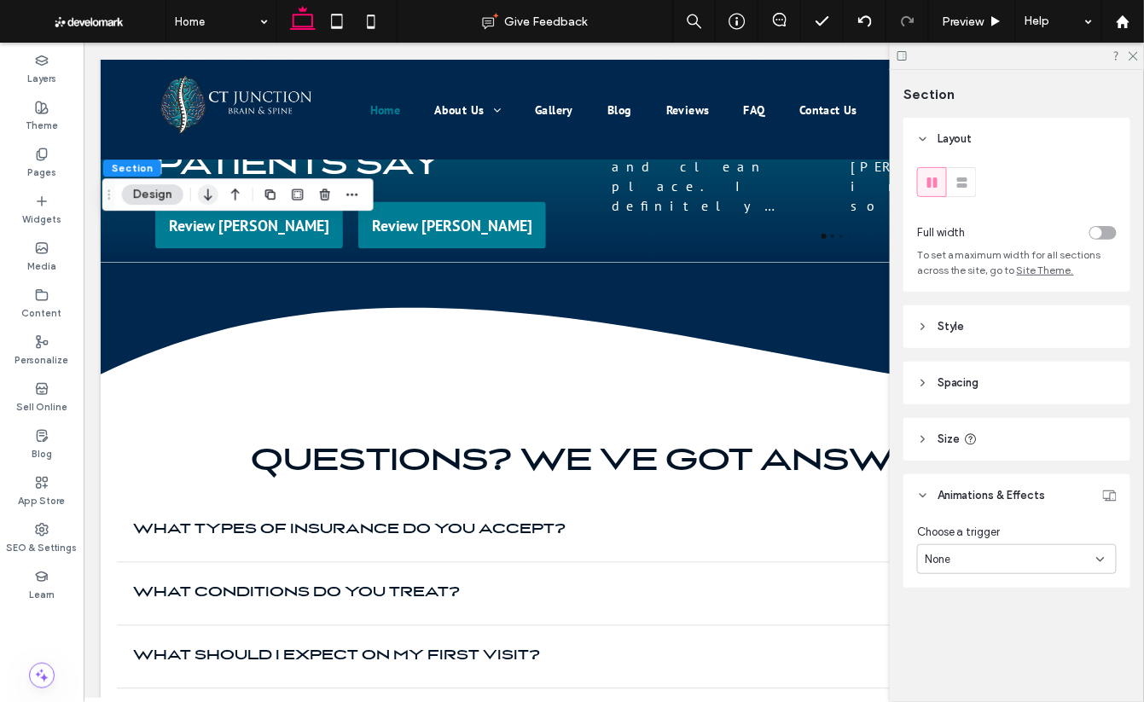
click at [205, 196] on use "button" at bounding box center [208, 195] width 8 height 12
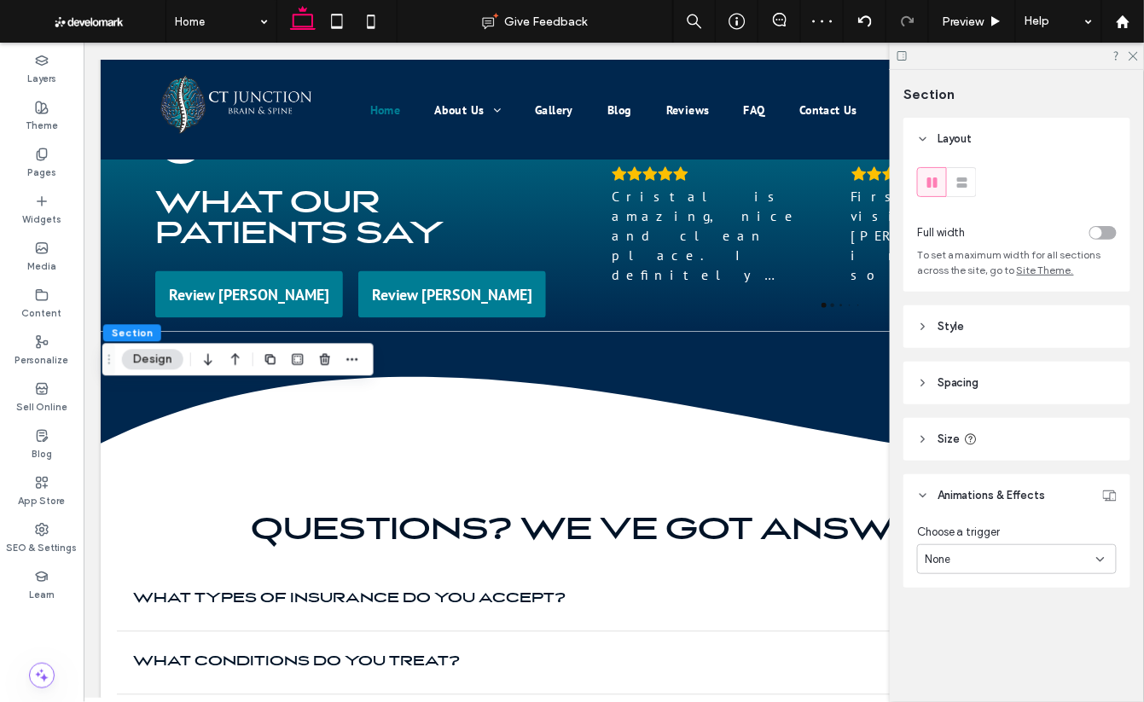
scroll to position [4508, 0]
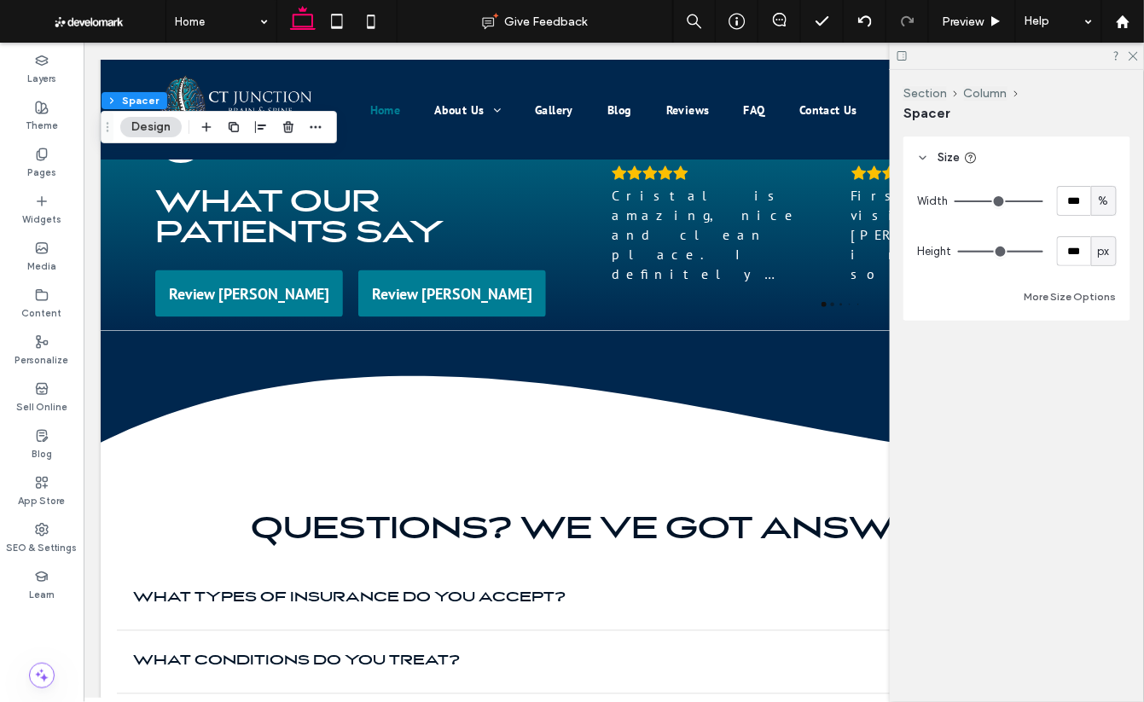
click at [129, 102] on button "Section" at bounding box center [128, 100] width 53 height 17
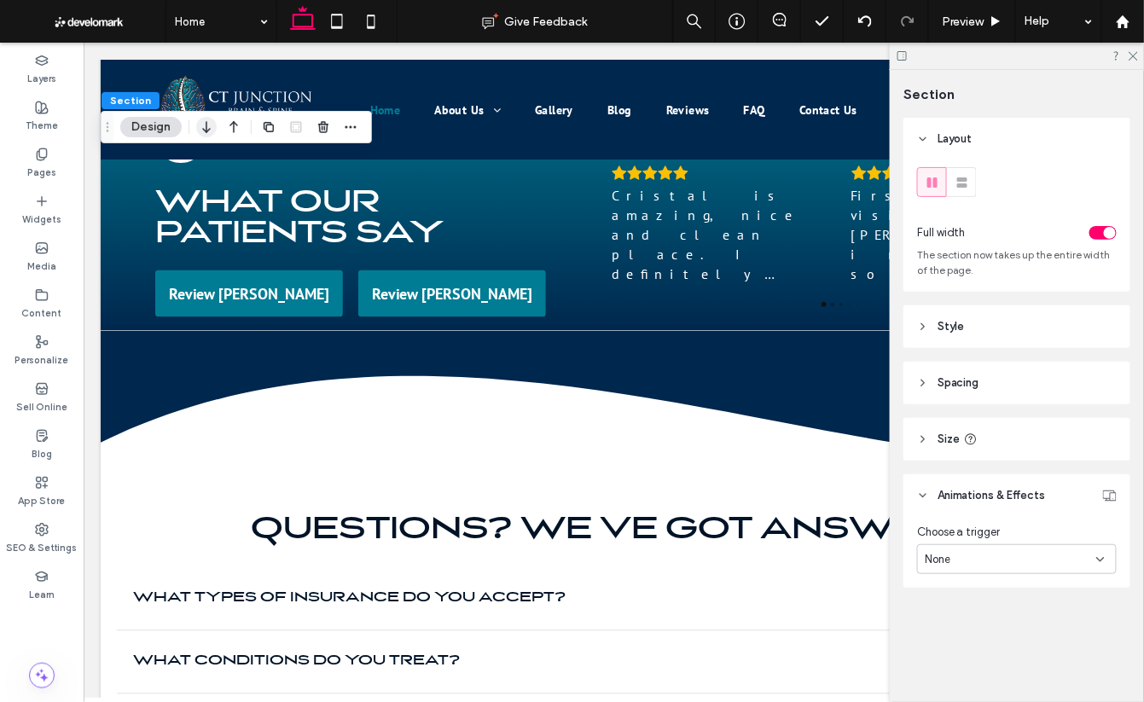
click at [206, 134] on icon "button" at bounding box center [206, 127] width 20 height 31
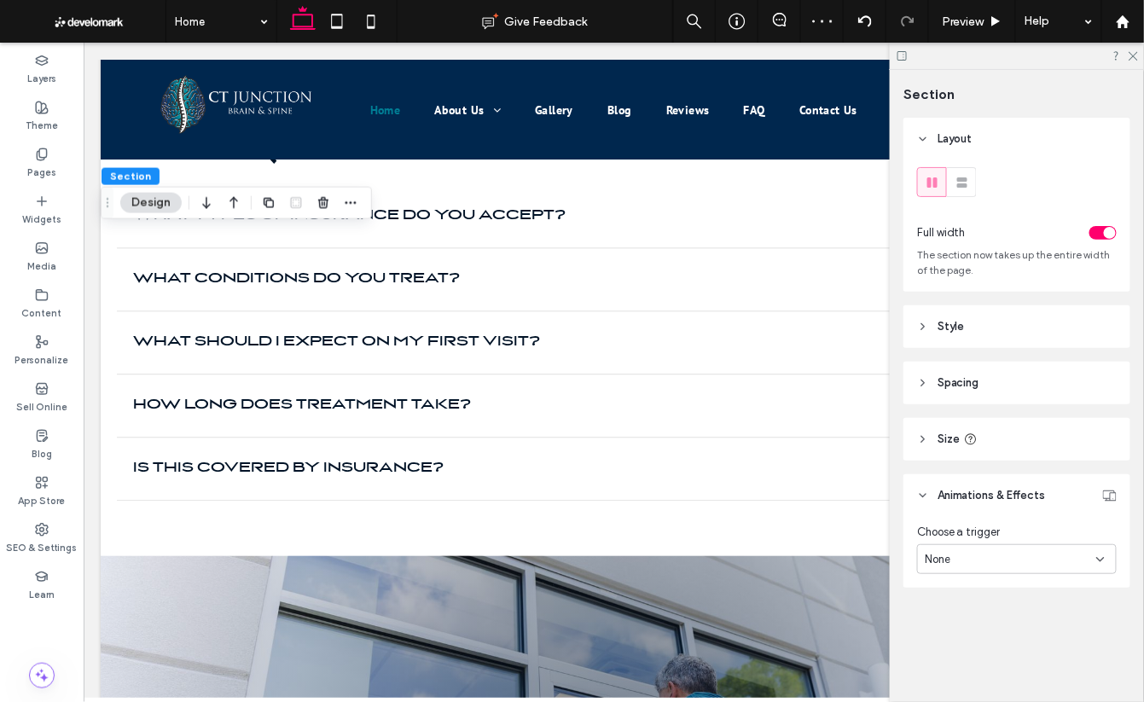
scroll to position [4891, 0]
click at [207, 206] on icon "button" at bounding box center [206, 203] width 20 height 31
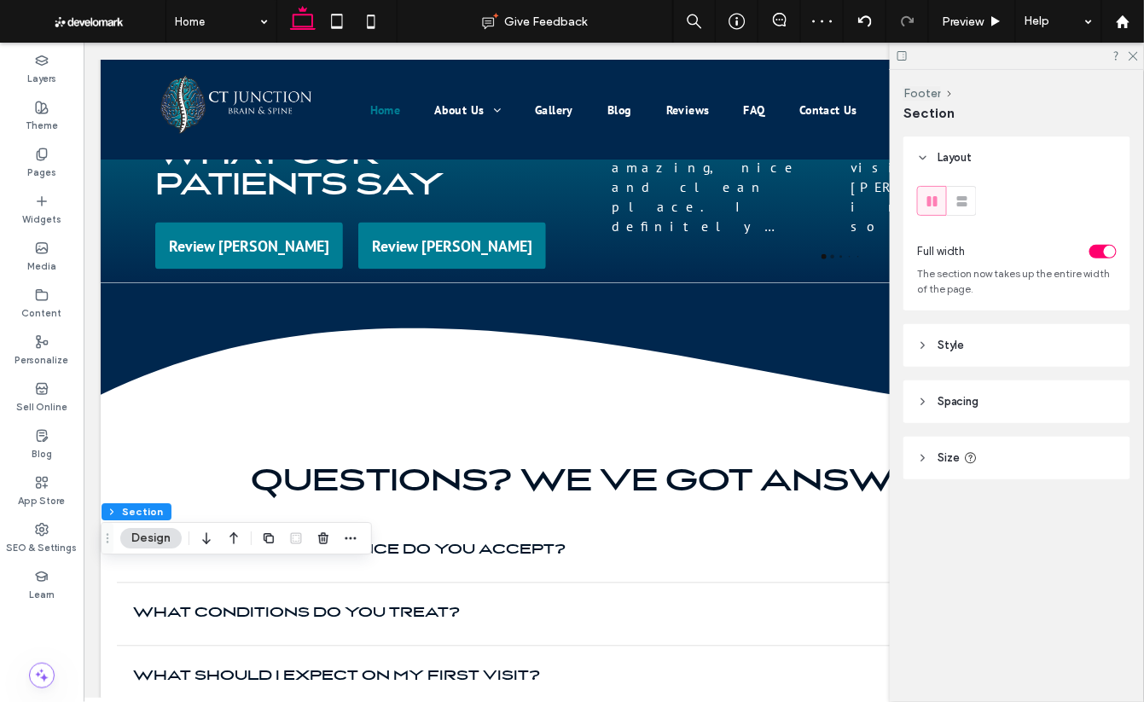
scroll to position [4547, 0]
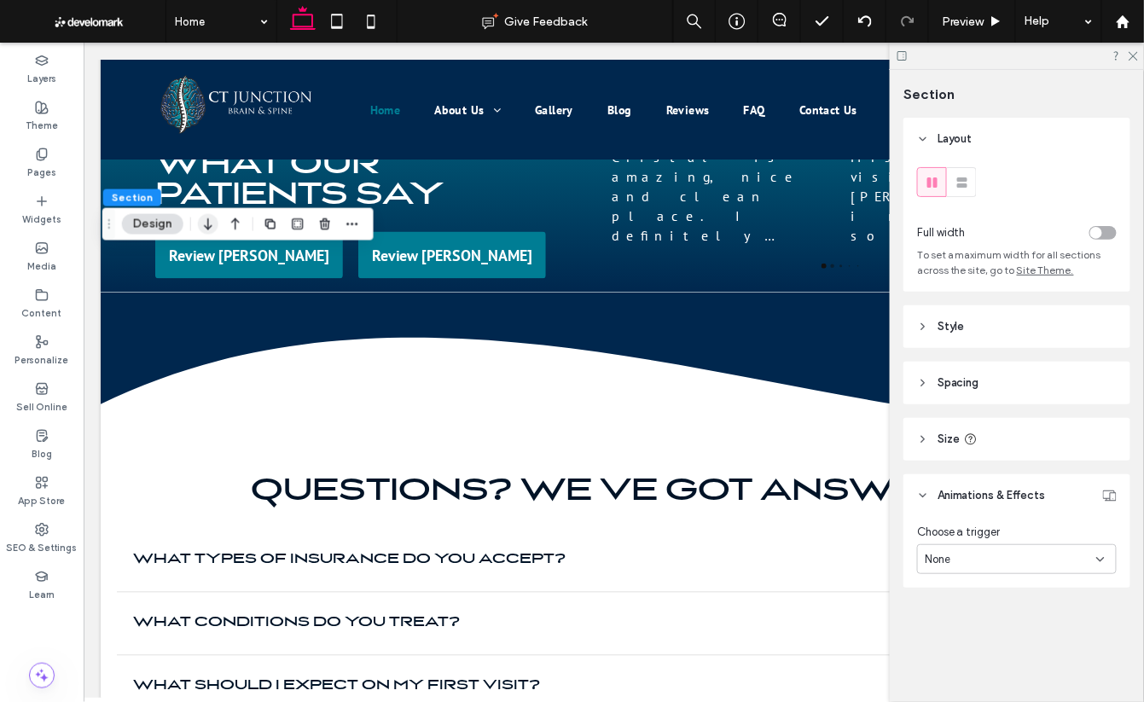
click at [213, 224] on icon "button" at bounding box center [208, 224] width 20 height 31
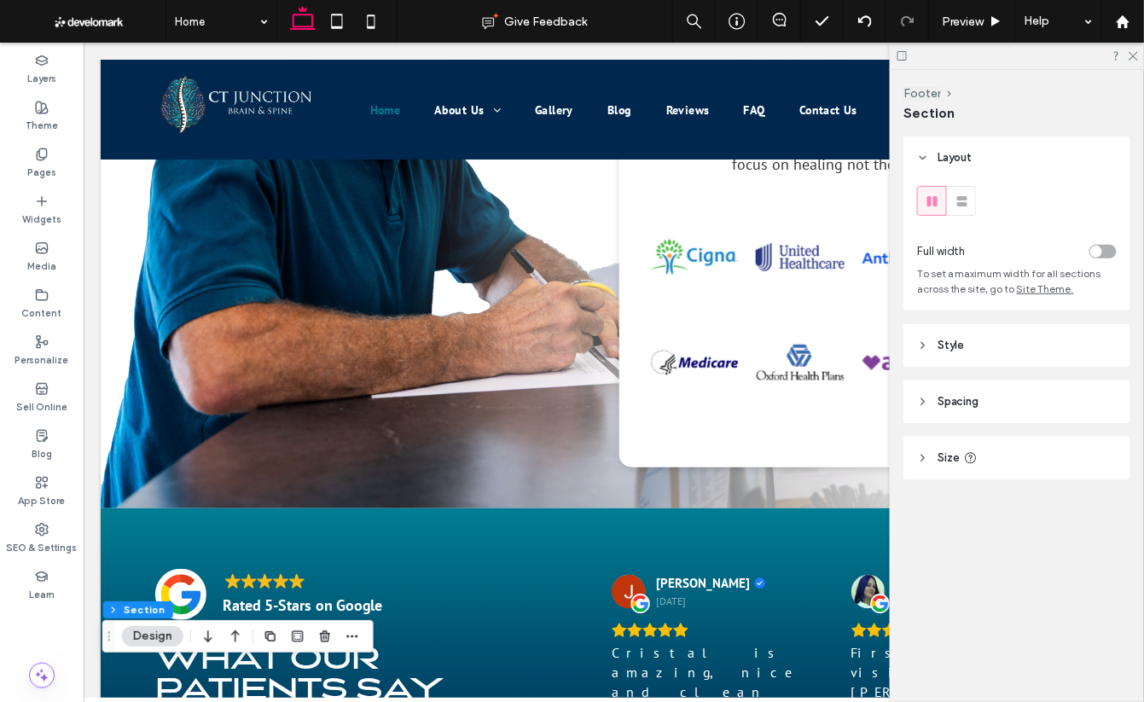
scroll to position [4025, 0]
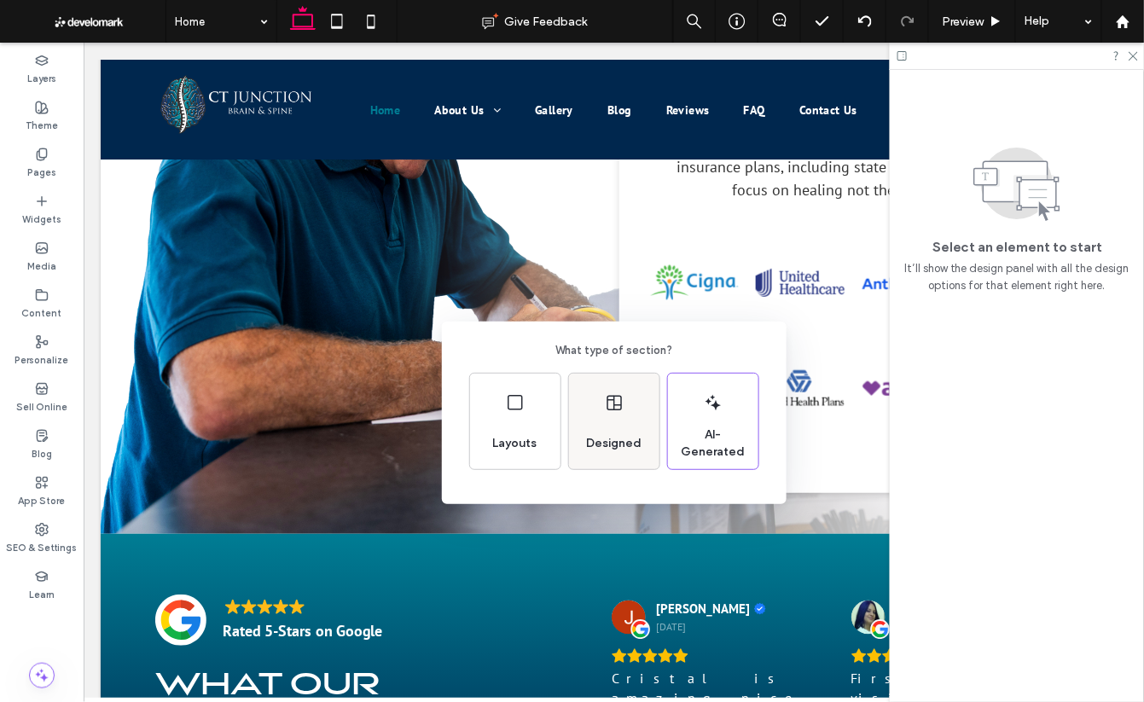
click at [621, 424] on div "Designed" at bounding box center [614, 422] width 90 height 96
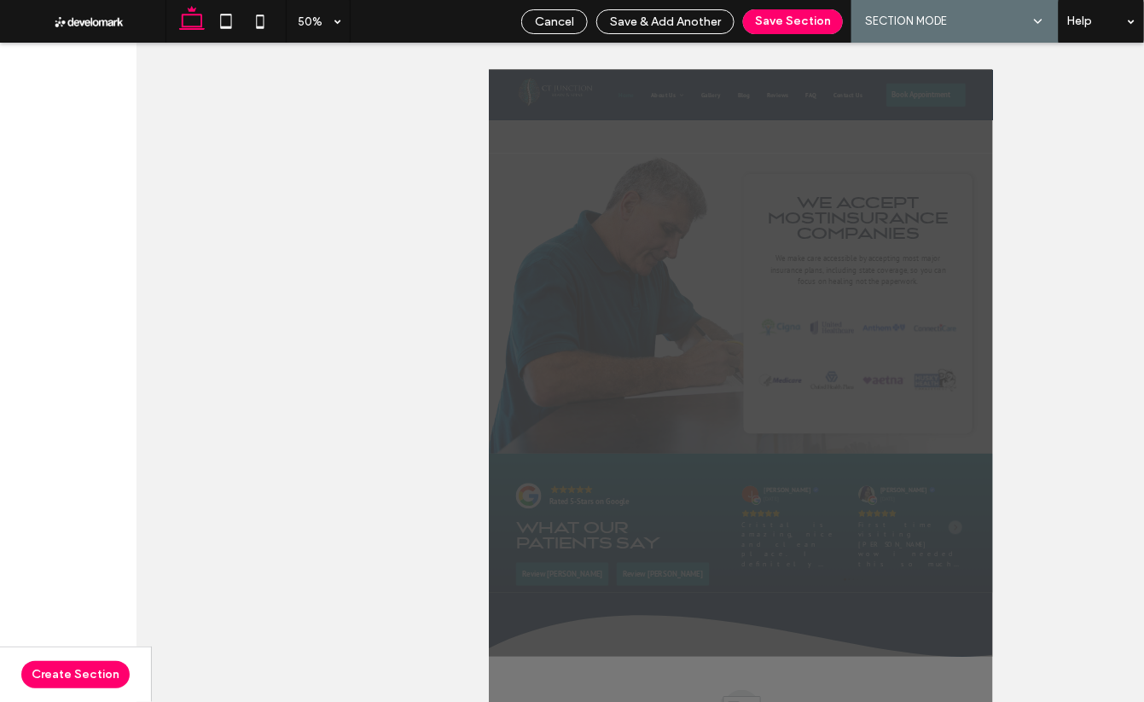
scroll to position [3787, 0]
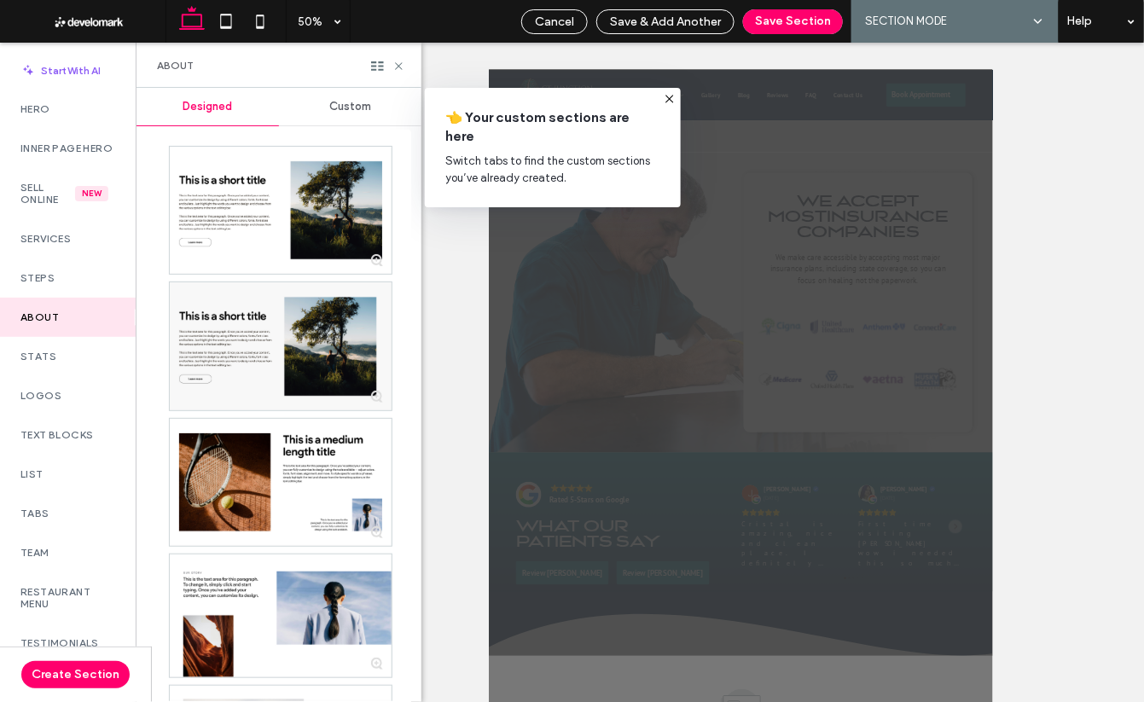
click at [362, 108] on span "Custom" at bounding box center [350, 107] width 42 height 14
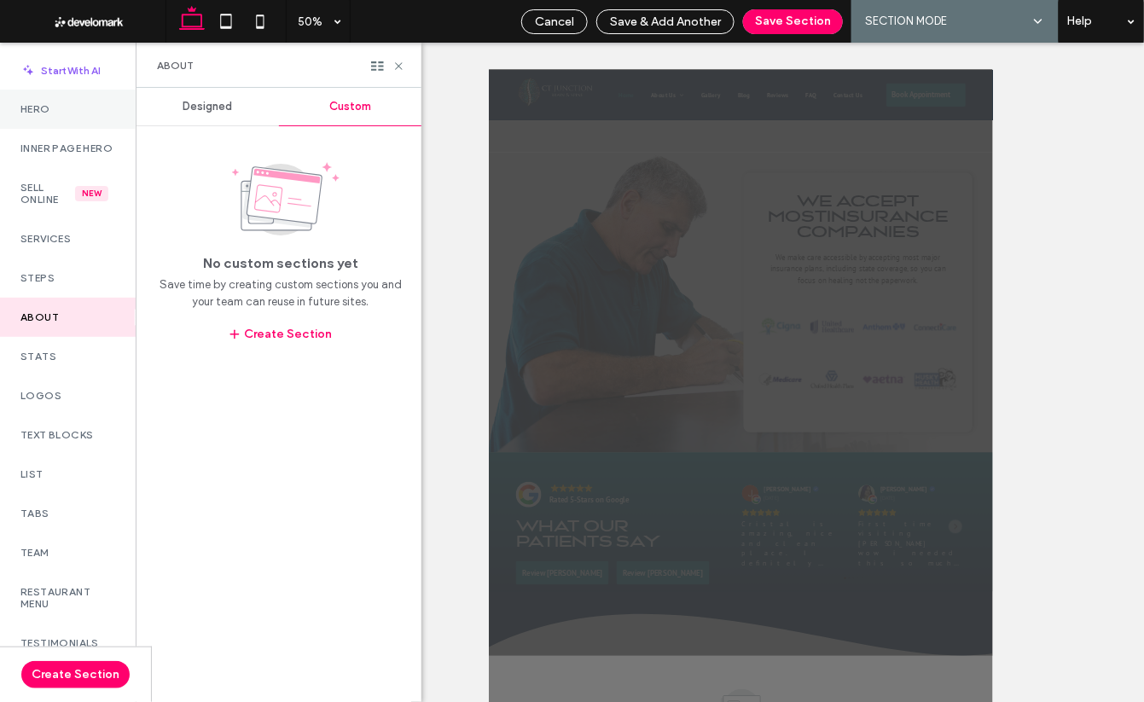
click at [49, 111] on label "Hero" at bounding box center [67, 109] width 95 height 12
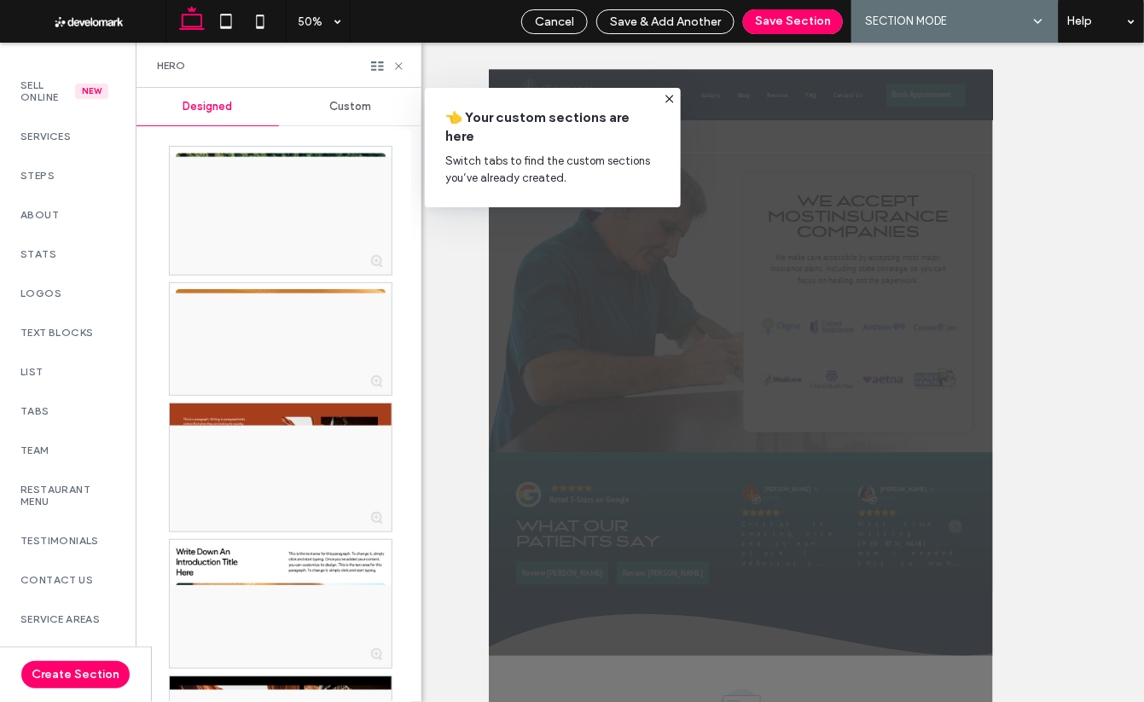
scroll to position [0, 0]
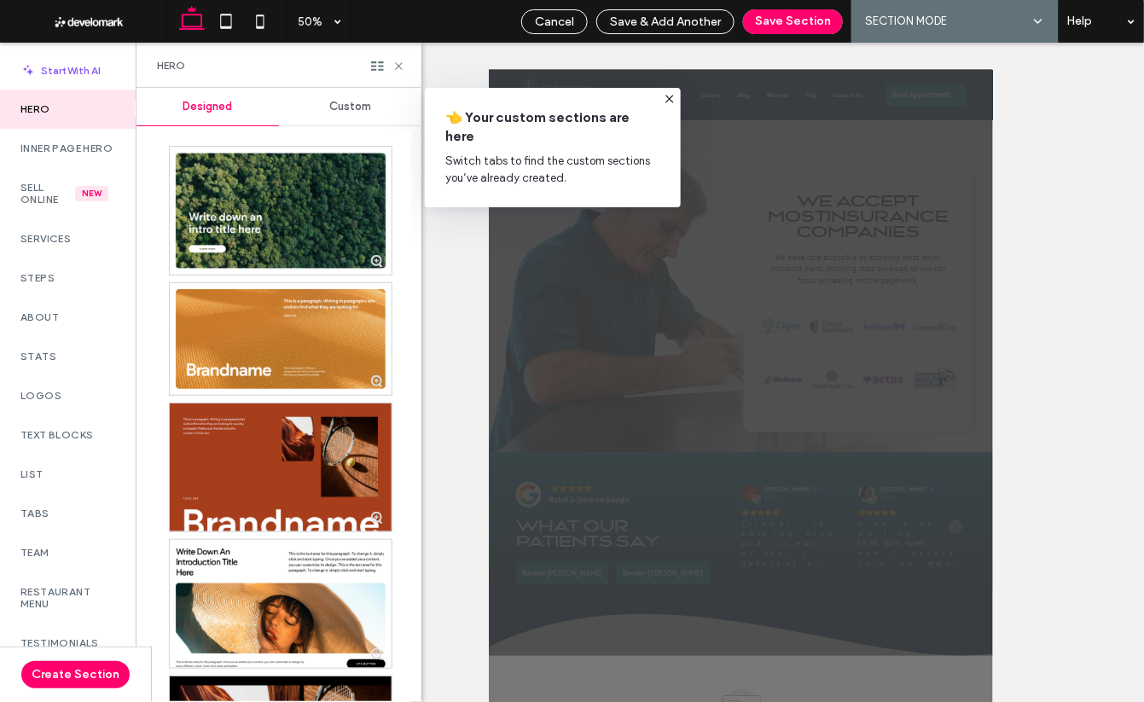
click at [349, 108] on span "Custom" at bounding box center [350, 107] width 42 height 14
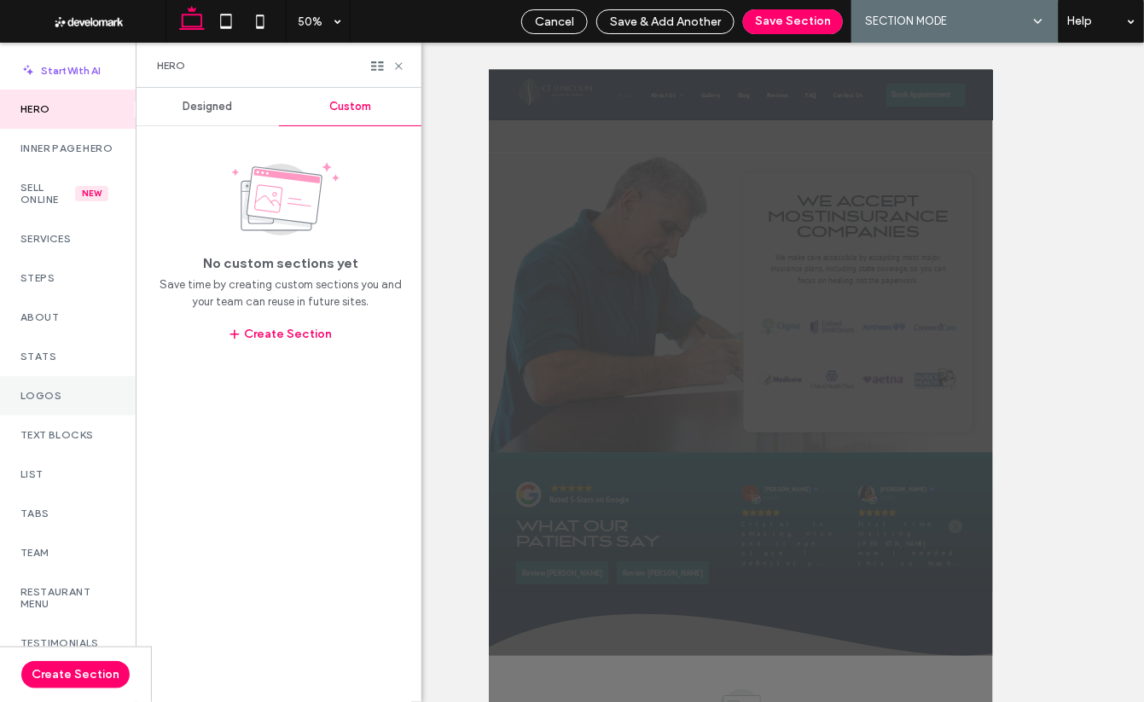
scroll to position [19, 0]
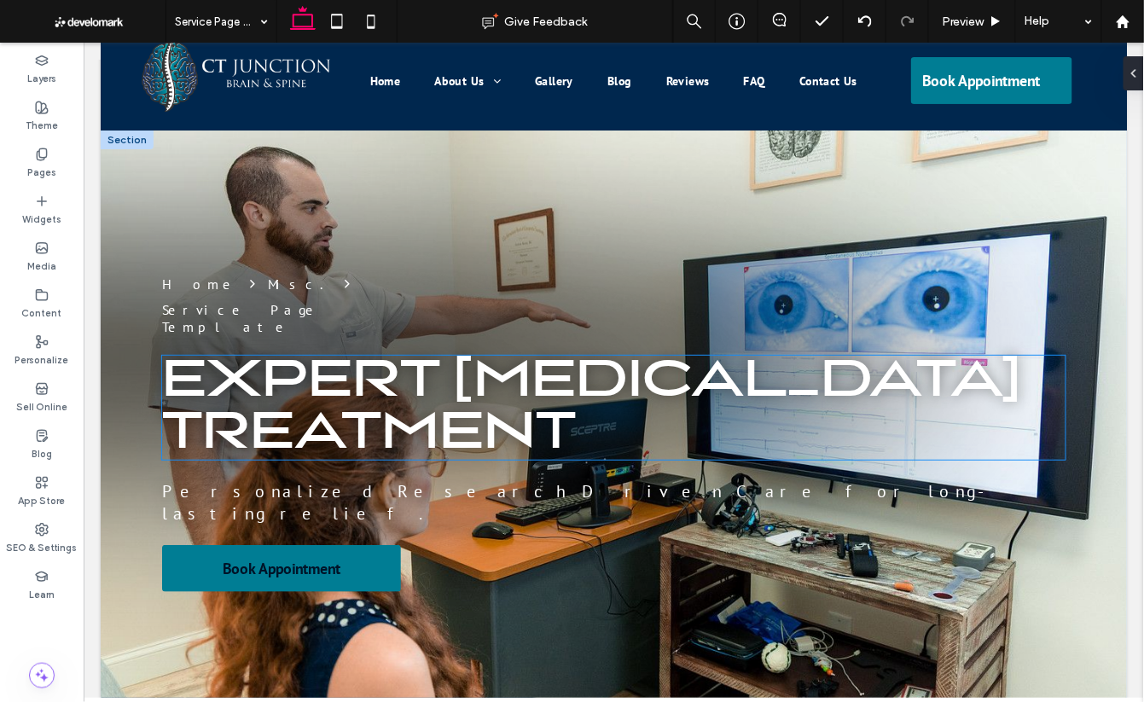
scroll to position [103, 0]
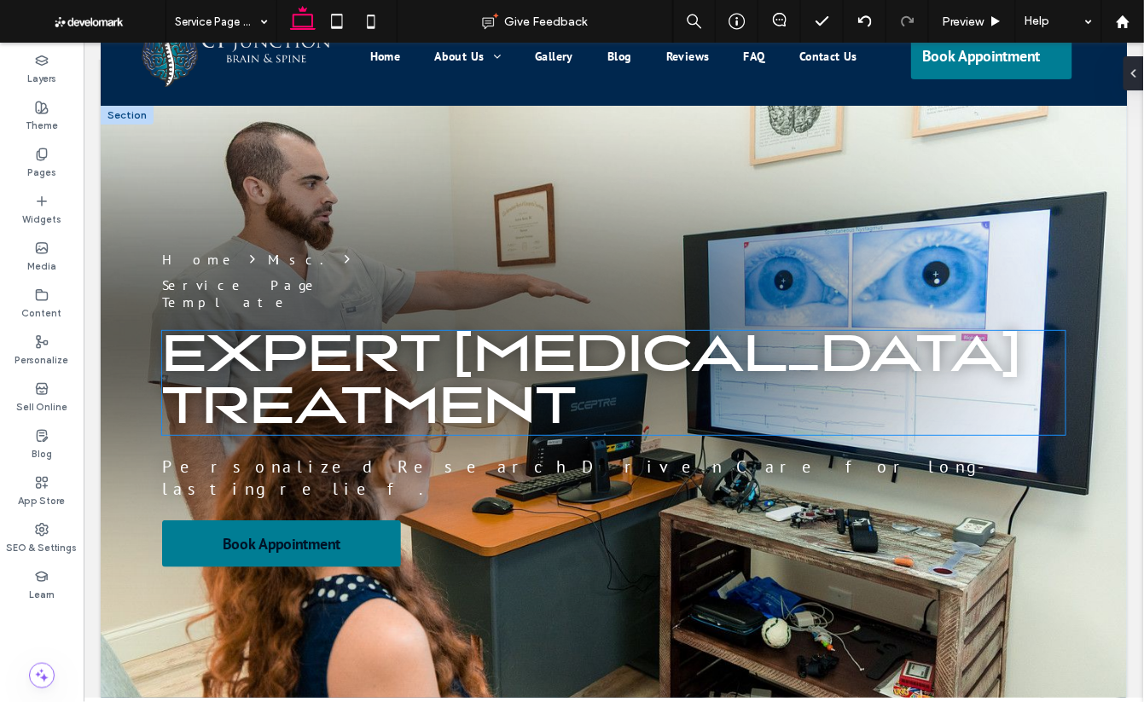
click at [520, 382] on span "EXPERT [MEDICAL_DATA] TREATMENT" at bounding box center [590, 382] width 859 height 104
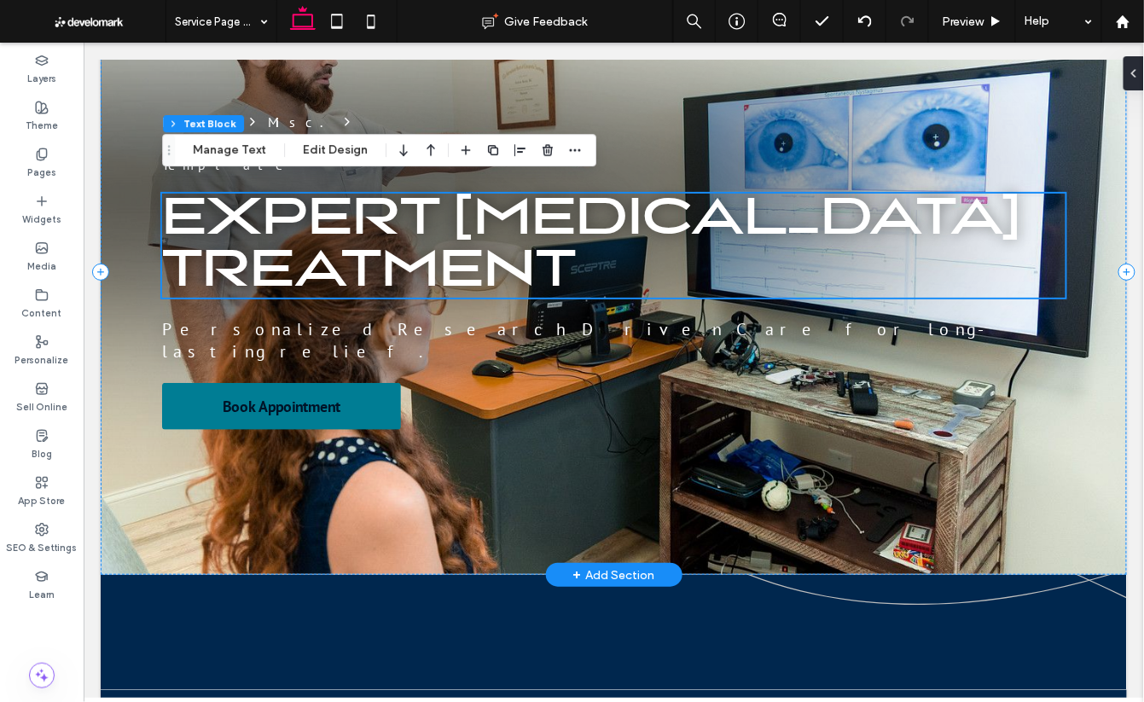
scroll to position [246, 0]
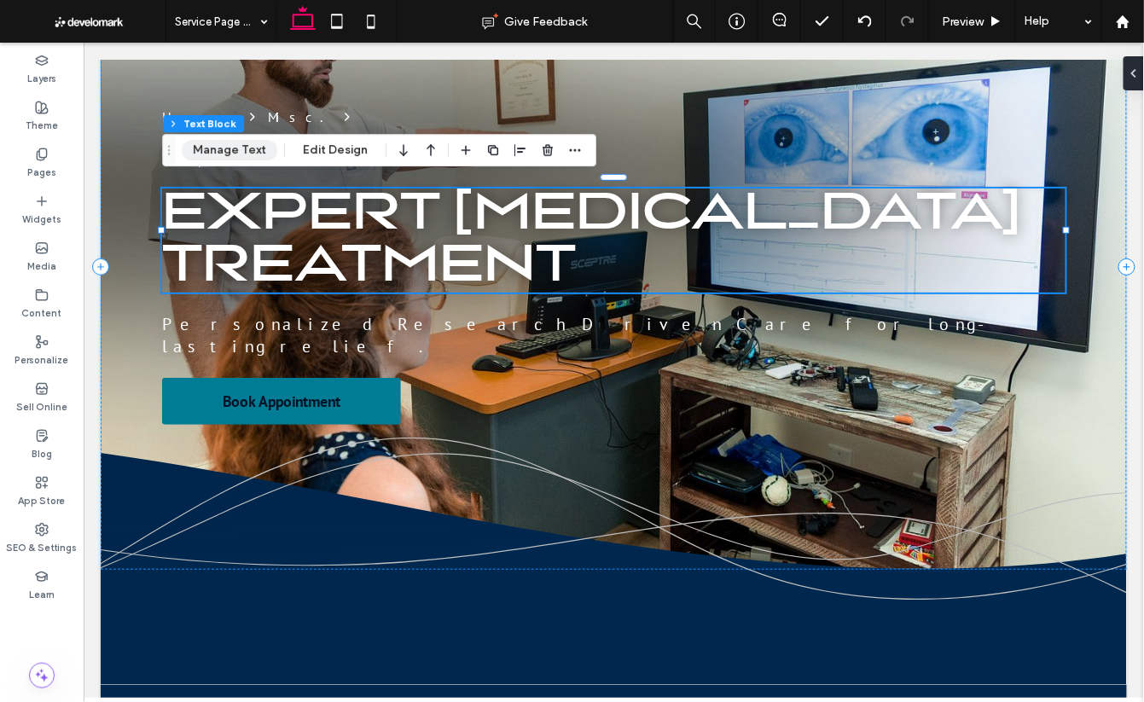
click at [228, 148] on button "Manage Text" at bounding box center [230, 150] width 96 height 20
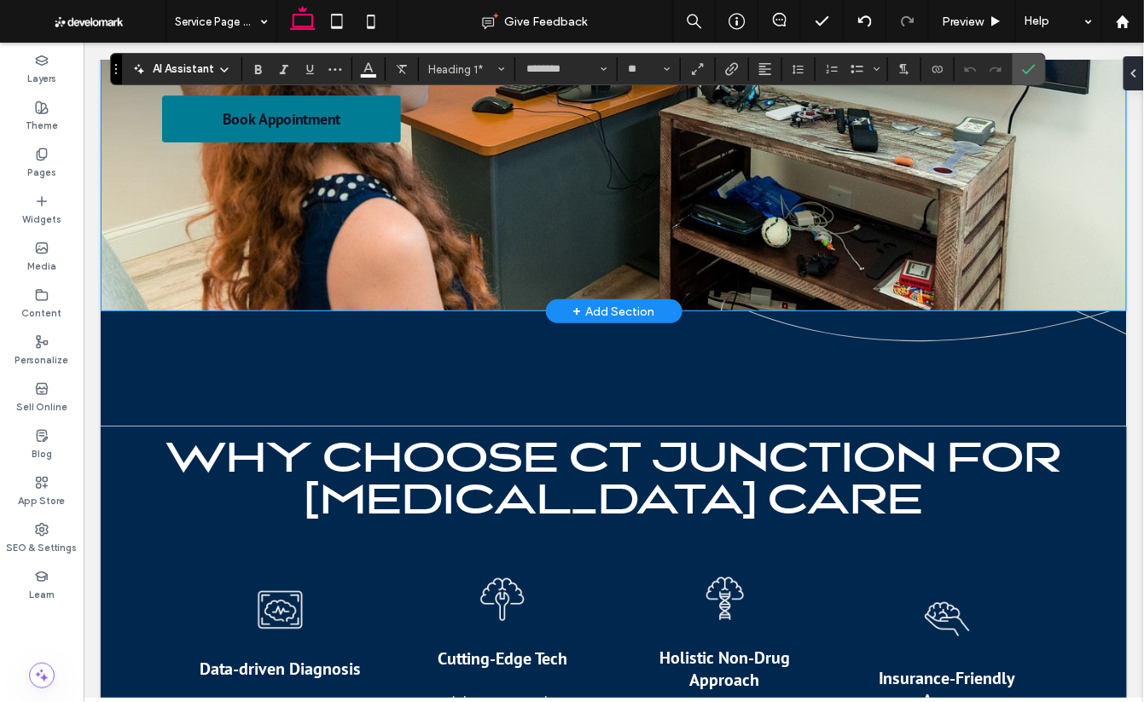
scroll to position [706, 0]
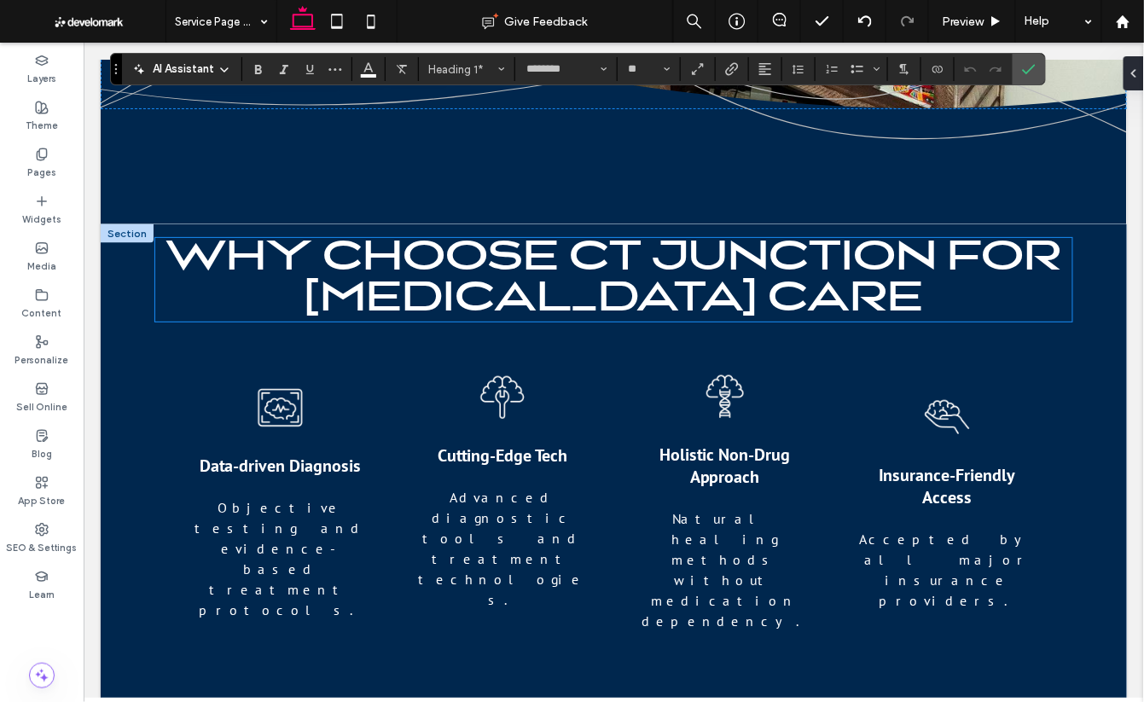
click at [489, 264] on span "WHY CHOOSE CT JUNCTION FOR [MEDICAL_DATA] CARE" at bounding box center [614, 279] width 896 height 84
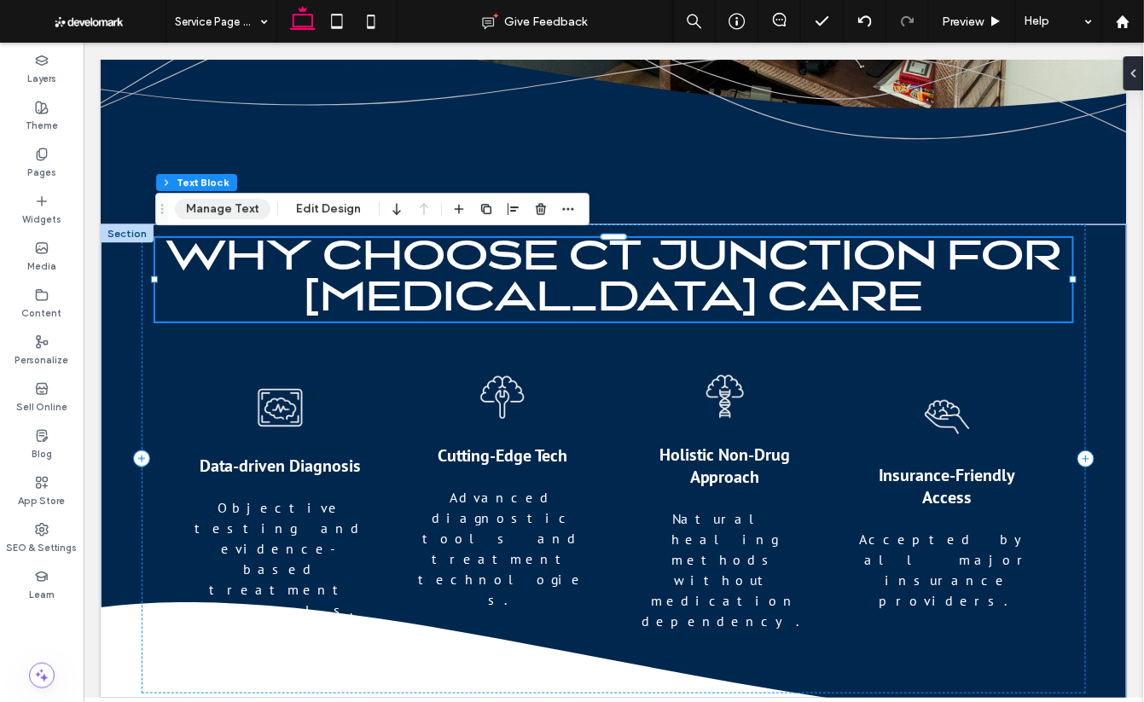
click at [238, 200] on button "Manage Text" at bounding box center [223, 209] width 96 height 20
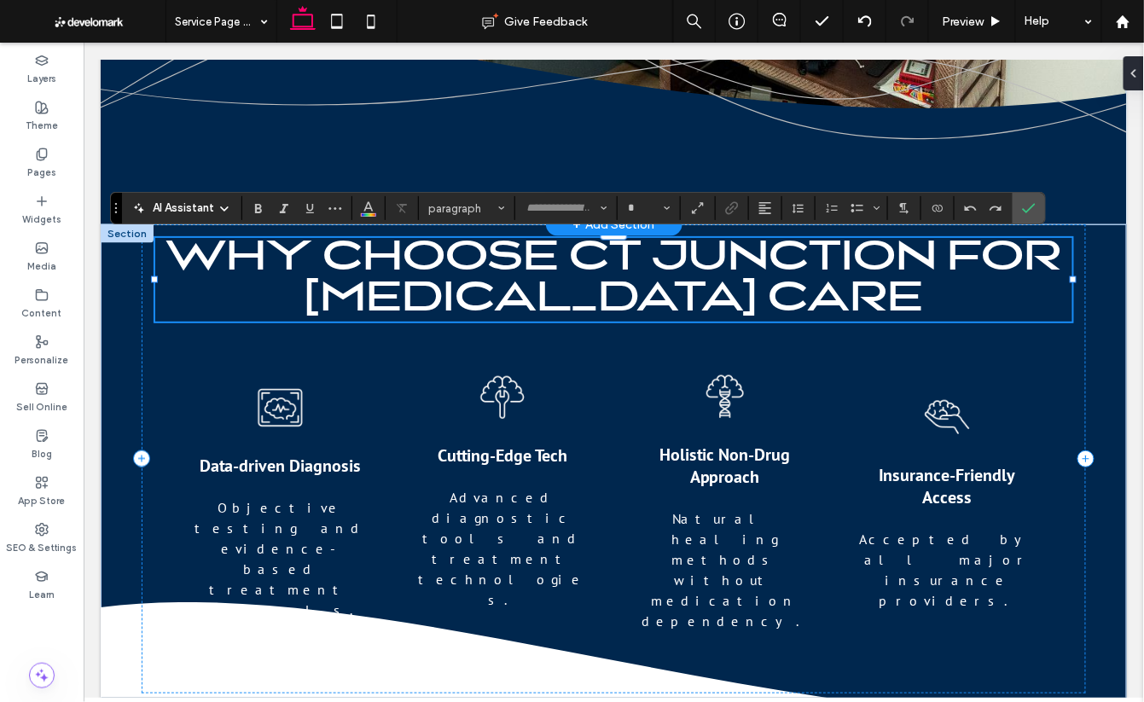
type input "********"
type input "**"
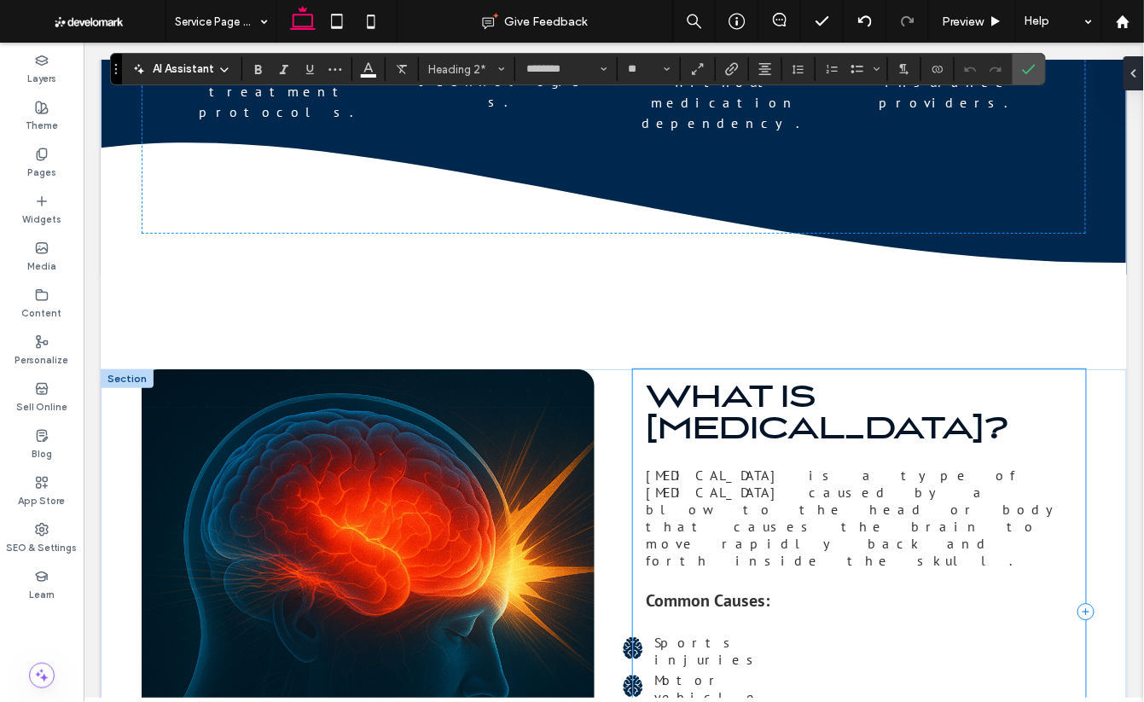
scroll to position [1181, 0]
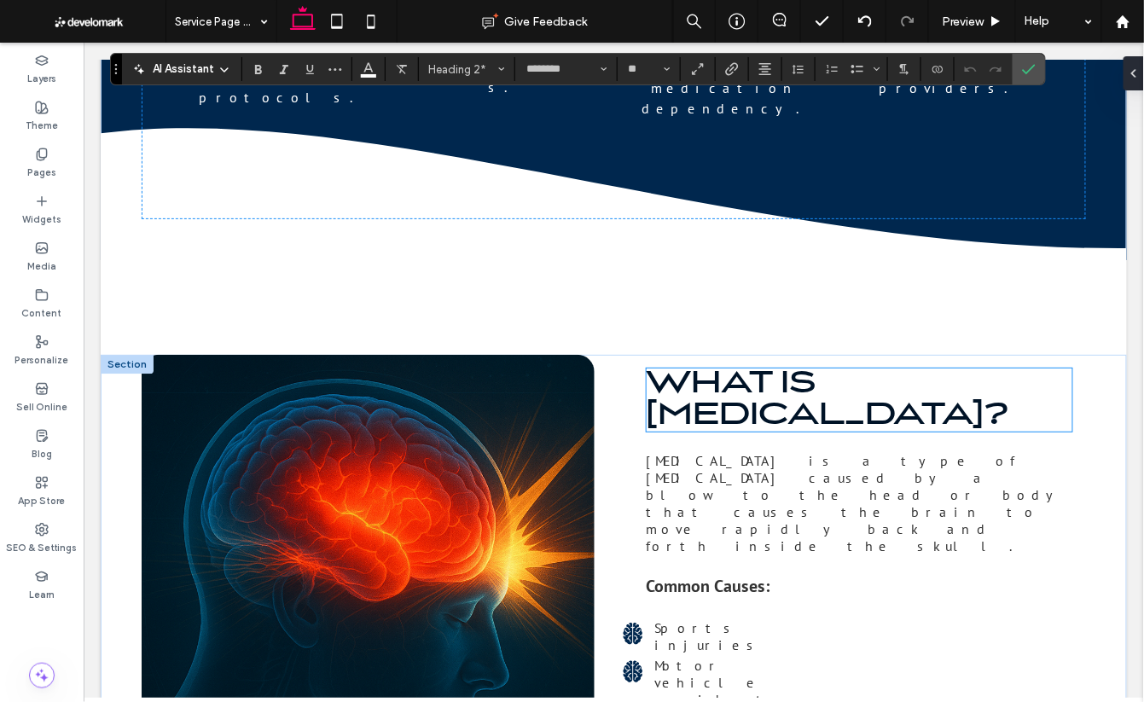
click at [762, 424] on span "WHAT IS [MEDICAL_DATA]?" at bounding box center [827, 399] width 363 height 63
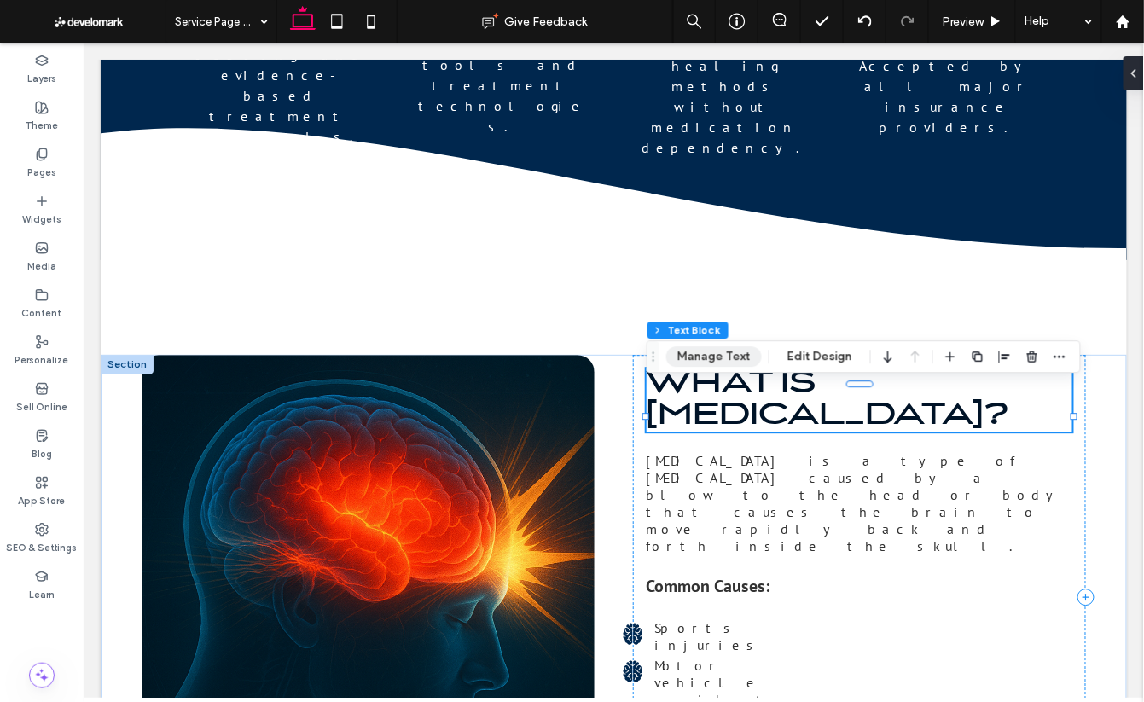
click at [724, 363] on button "Manage Text" at bounding box center [714, 356] width 96 height 20
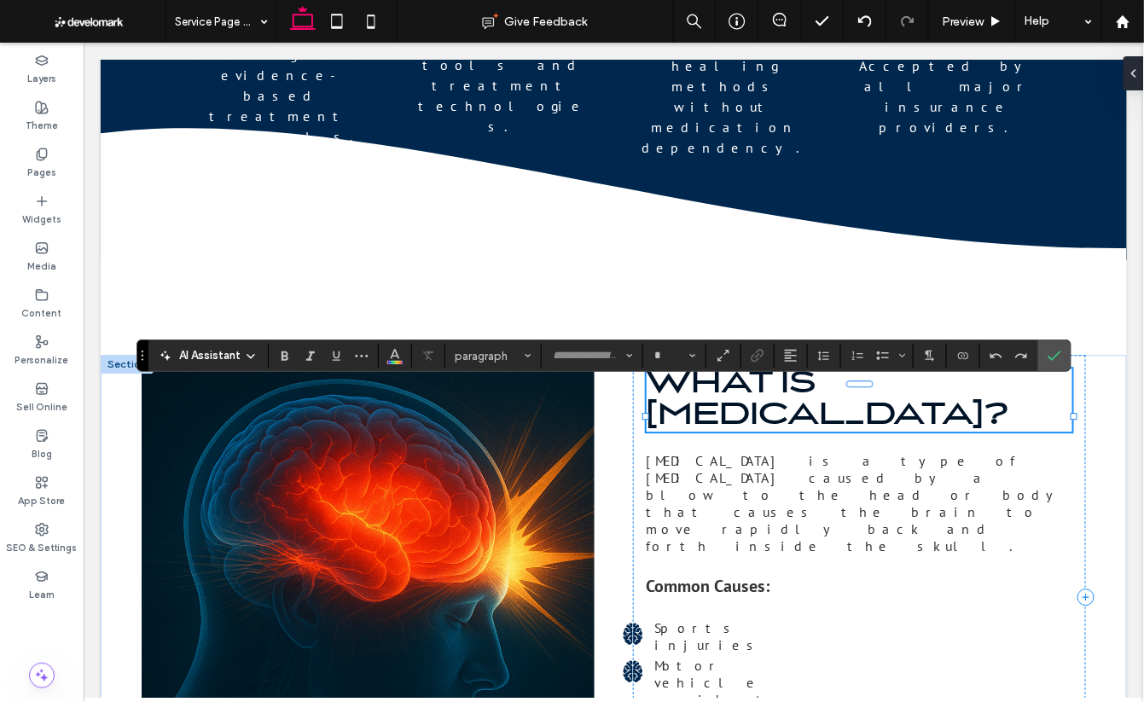
type input "********"
type input "**"
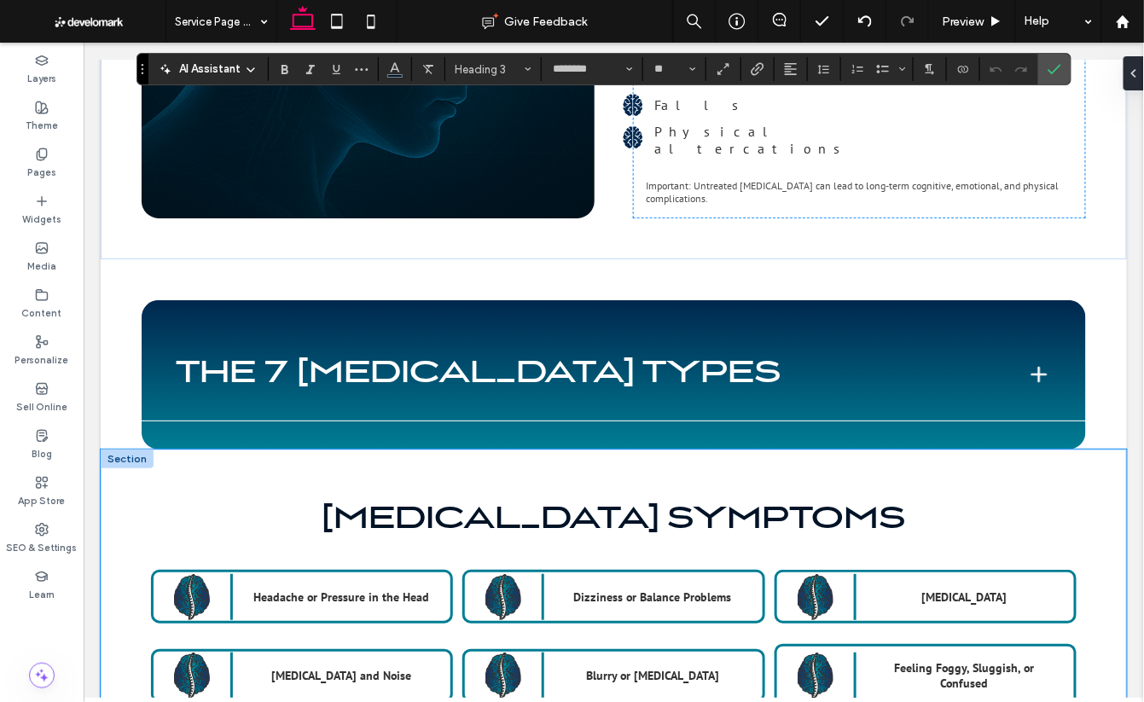
scroll to position [1809, 0]
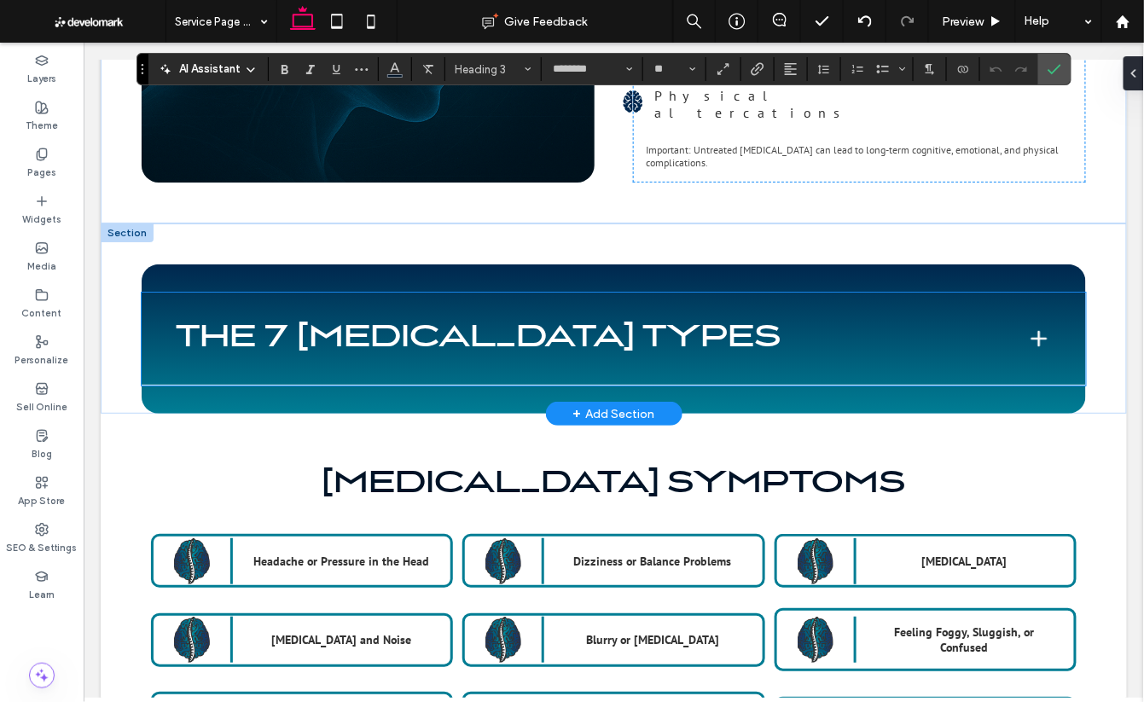
click at [555, 340] on div "THE 7 CONCUSSION TYPES" at bounding box center [613, 338] width 945 height 93
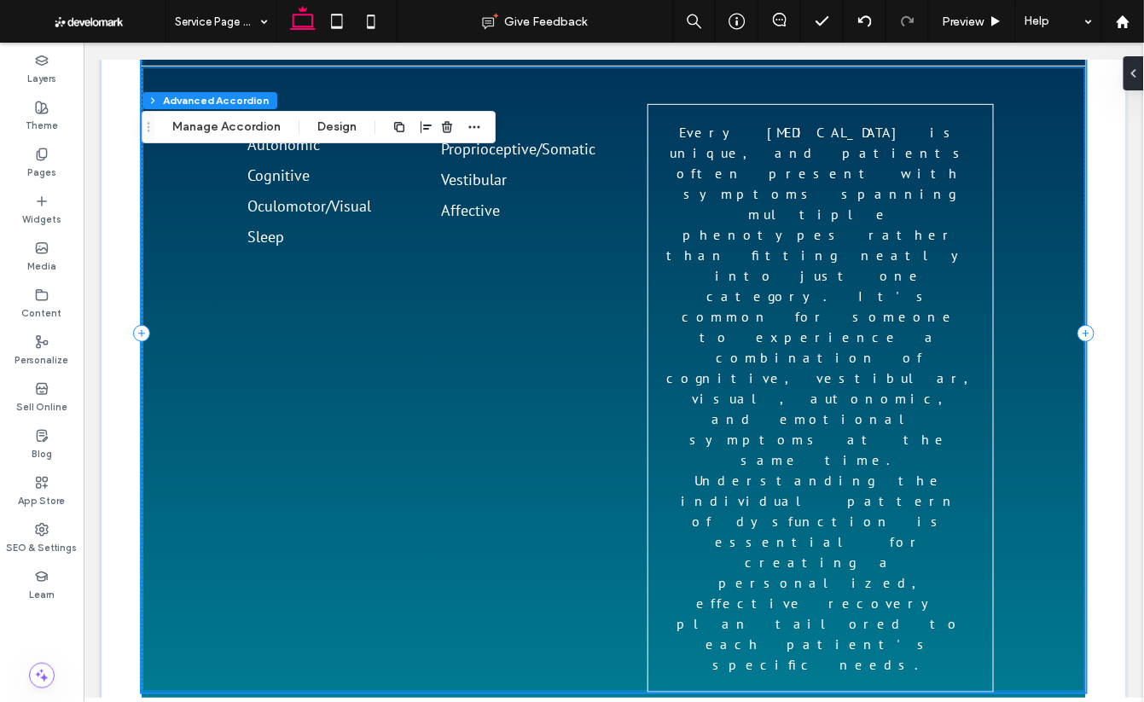
scroll to position [2230, 0]
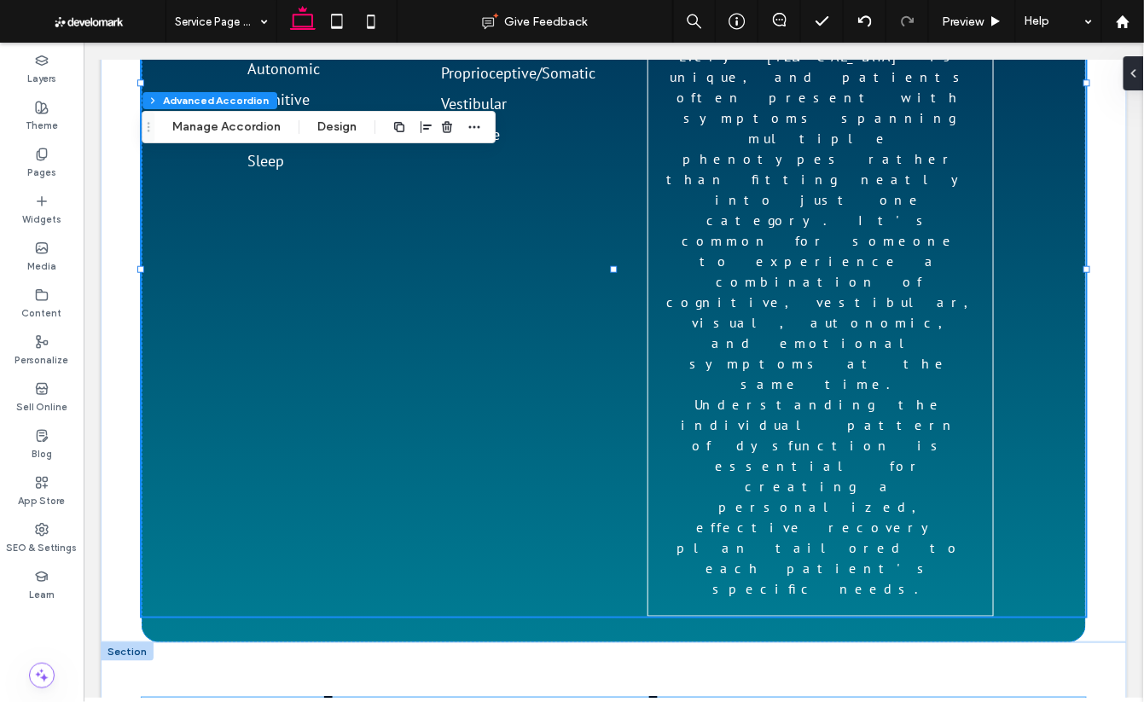
click at [532, 697] on span "Concussion Symptoms" at bounding box center [613, 713] width 584 height 32
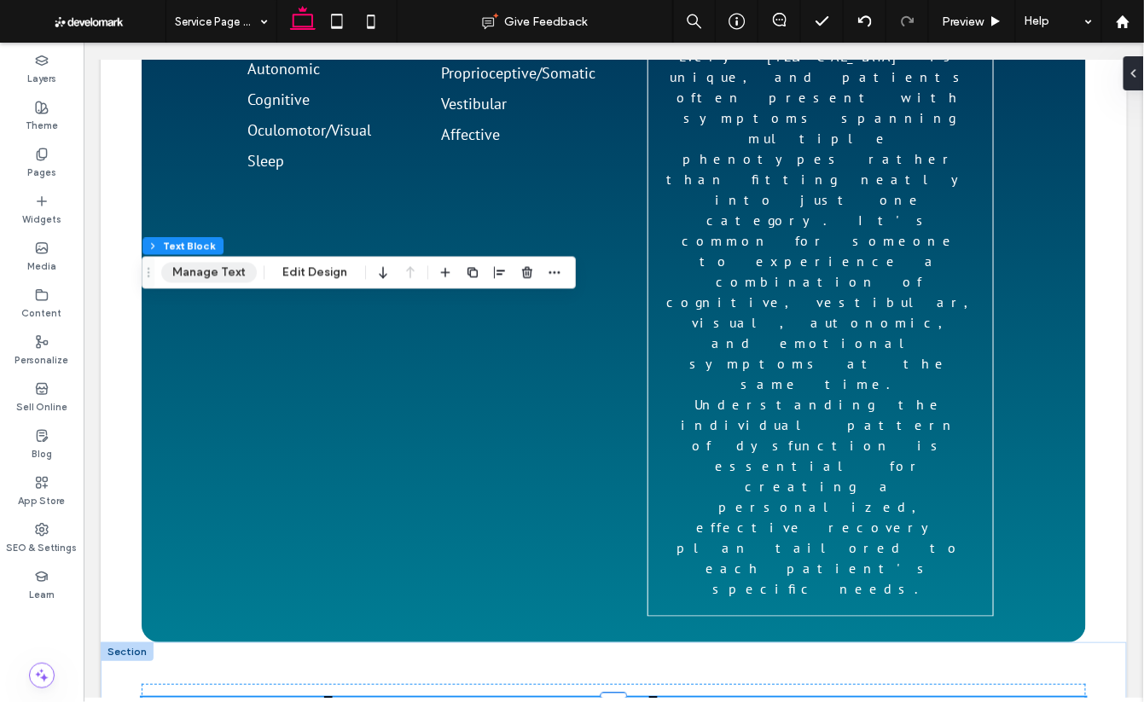
click at [182, 270] on button "Manage Text" at bounding box center [209, 273] width 96 height 20
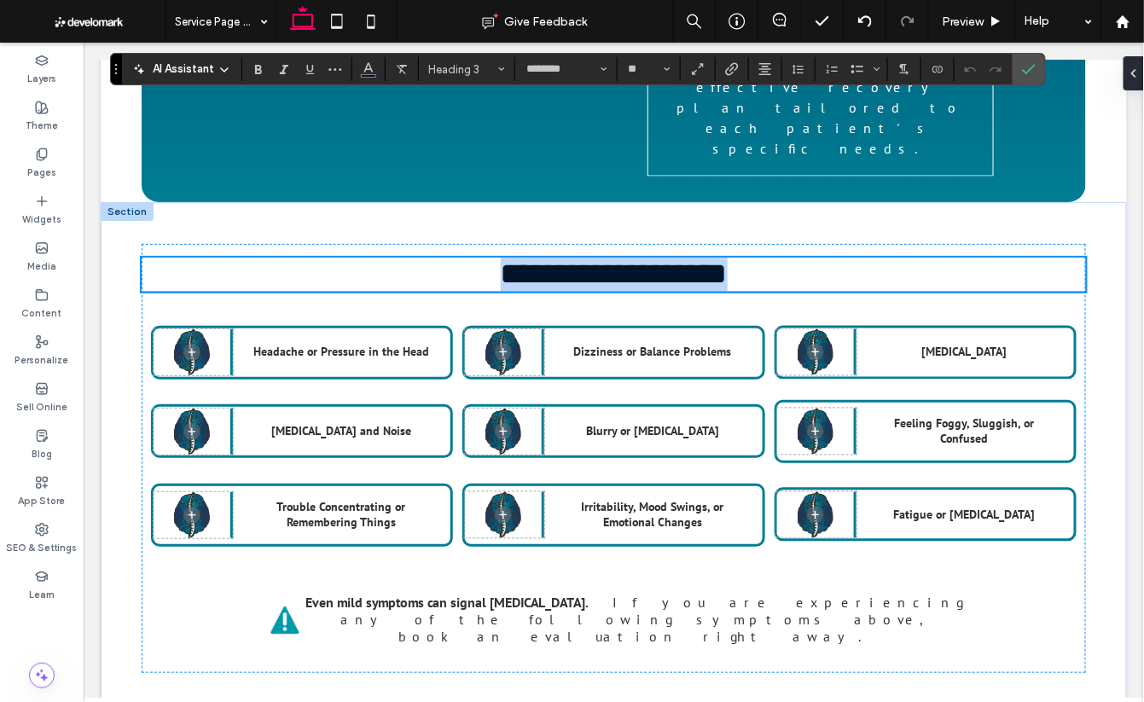
scroll to position [2695, 0]
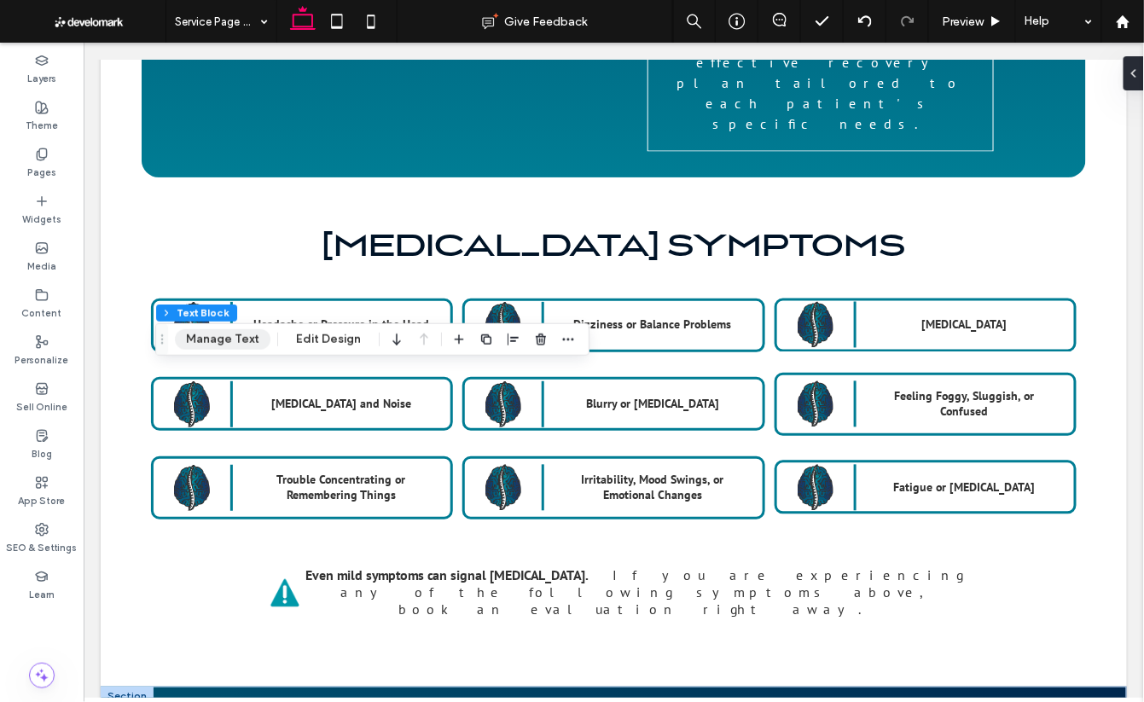
click at [235, 336] on button "Manage Text" at bounding box center [223, 339] width 96 height 20
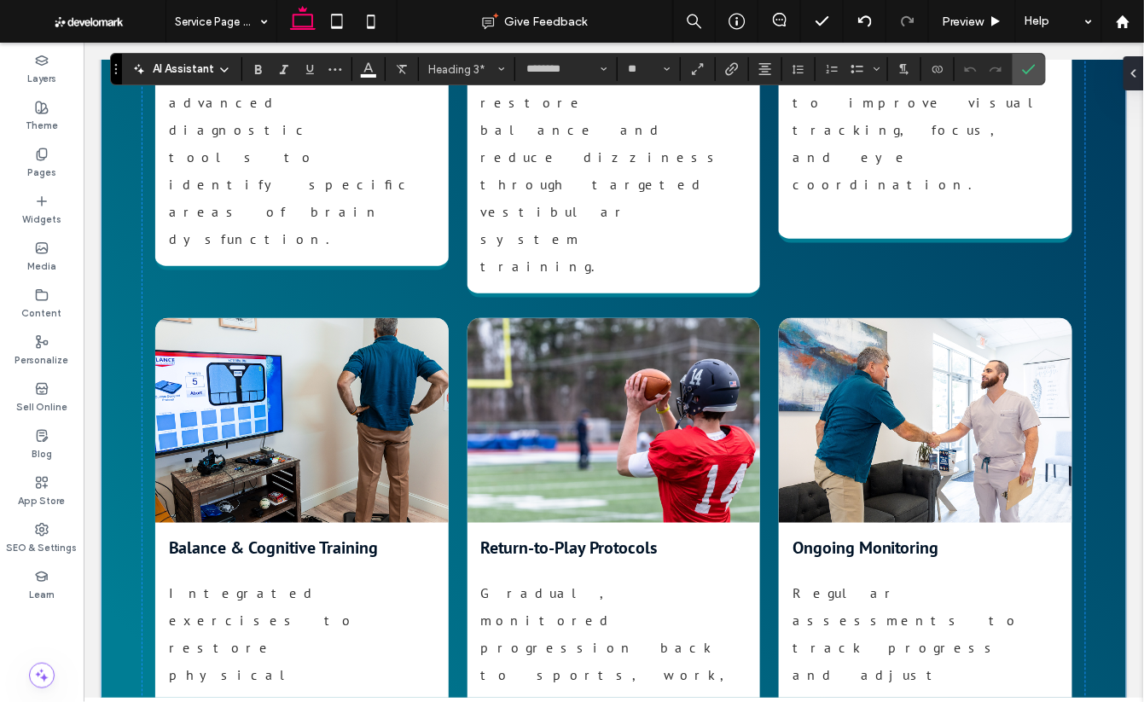
scroll to position [3815, 0]
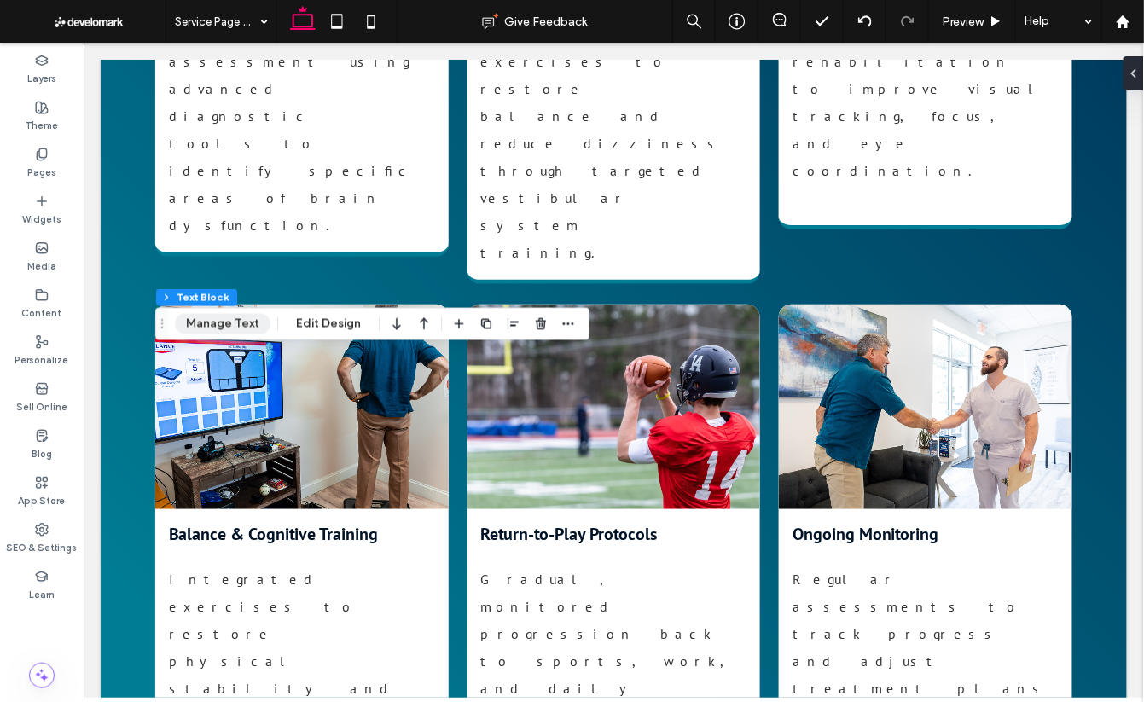
click at [233, 322] on button "Manage Text" at bounding box center [223, 324] width 96 height 20
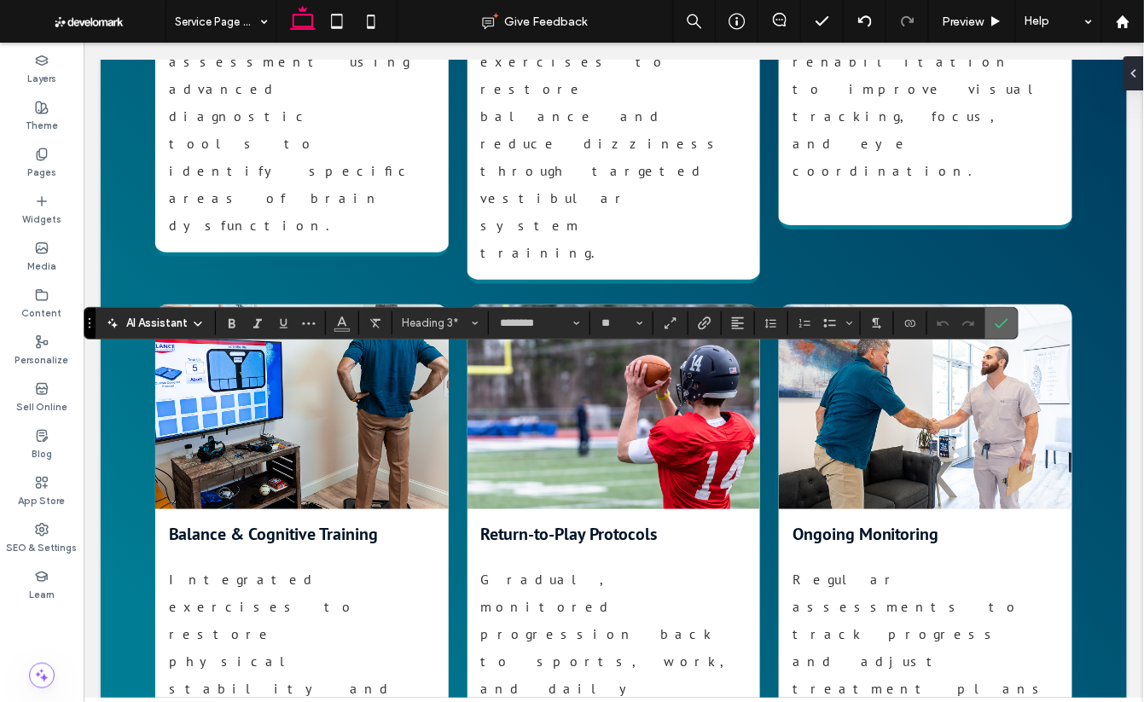
click at [998, 333] on span "Confirm" at bounding box center [999, 323] width 8 height 31
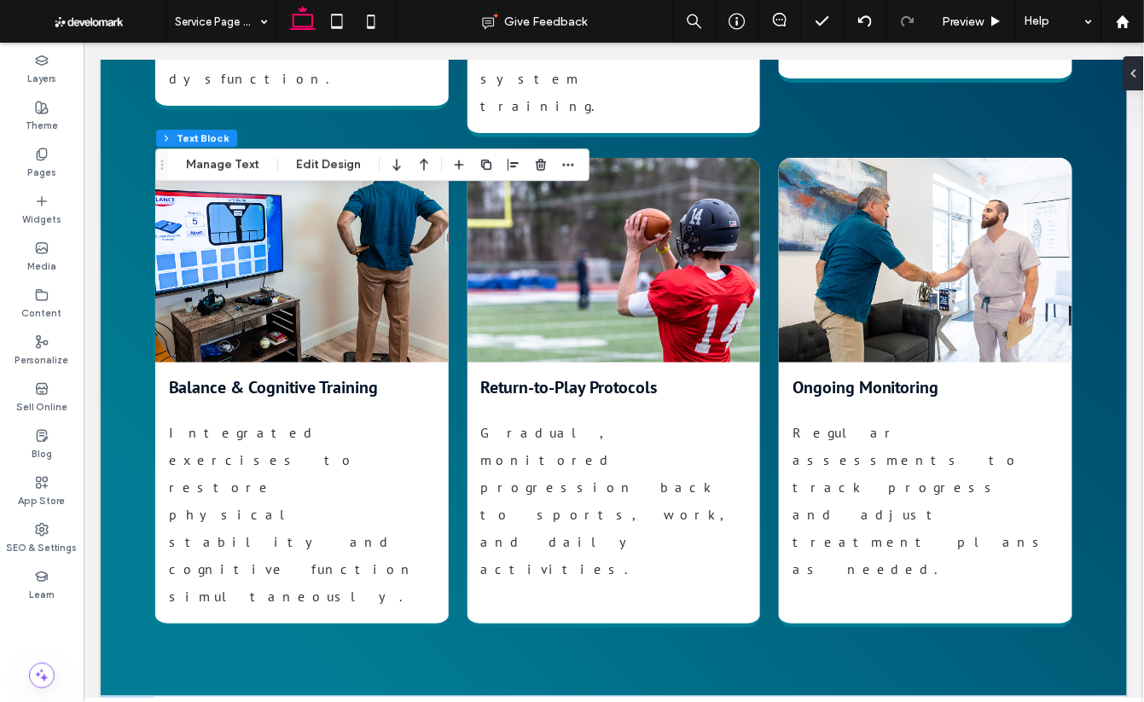
scroll to position [4015, 0]
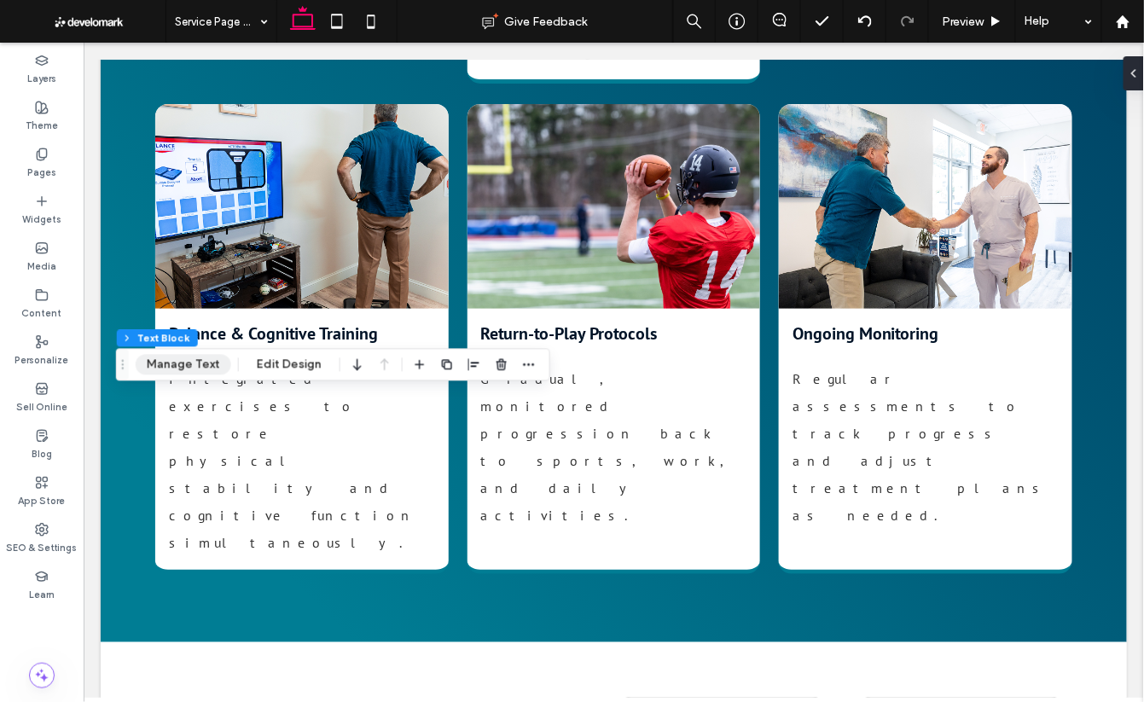
click at [191, 368] on button "Manage Text" at bounding box center [184, 365] width 96 height 20
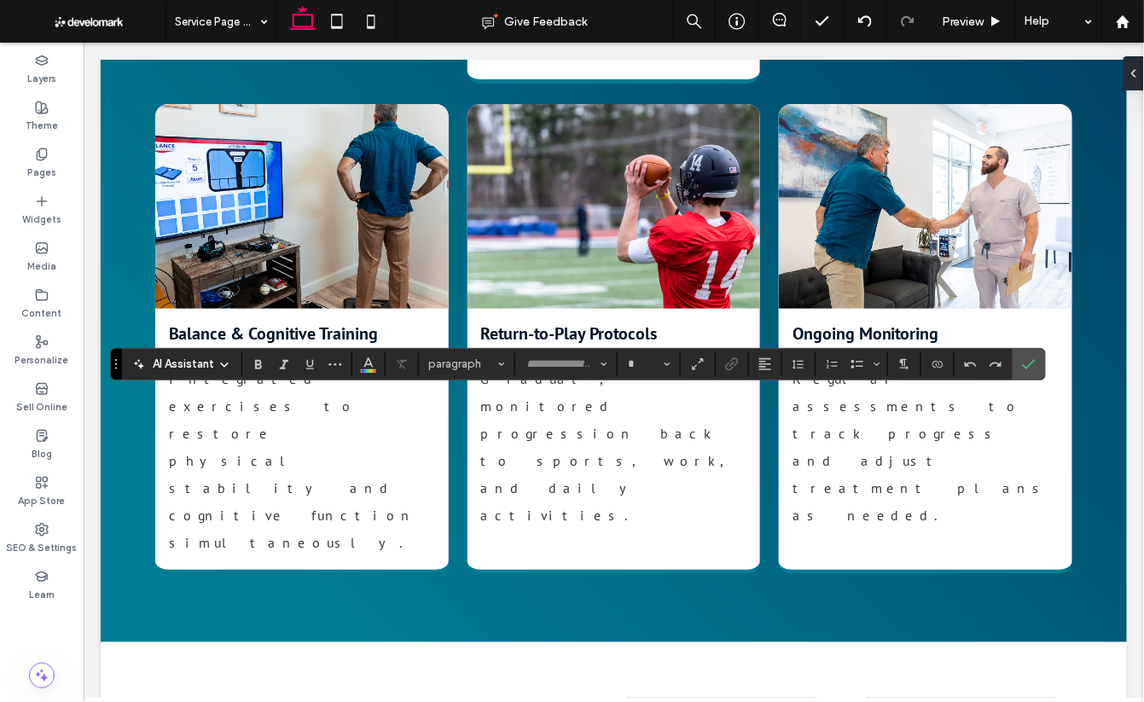
type input "********"
type input "**"
click at [1022, 373] on span "Confirm" at bounding box center [1026, 364] width 8 height 31
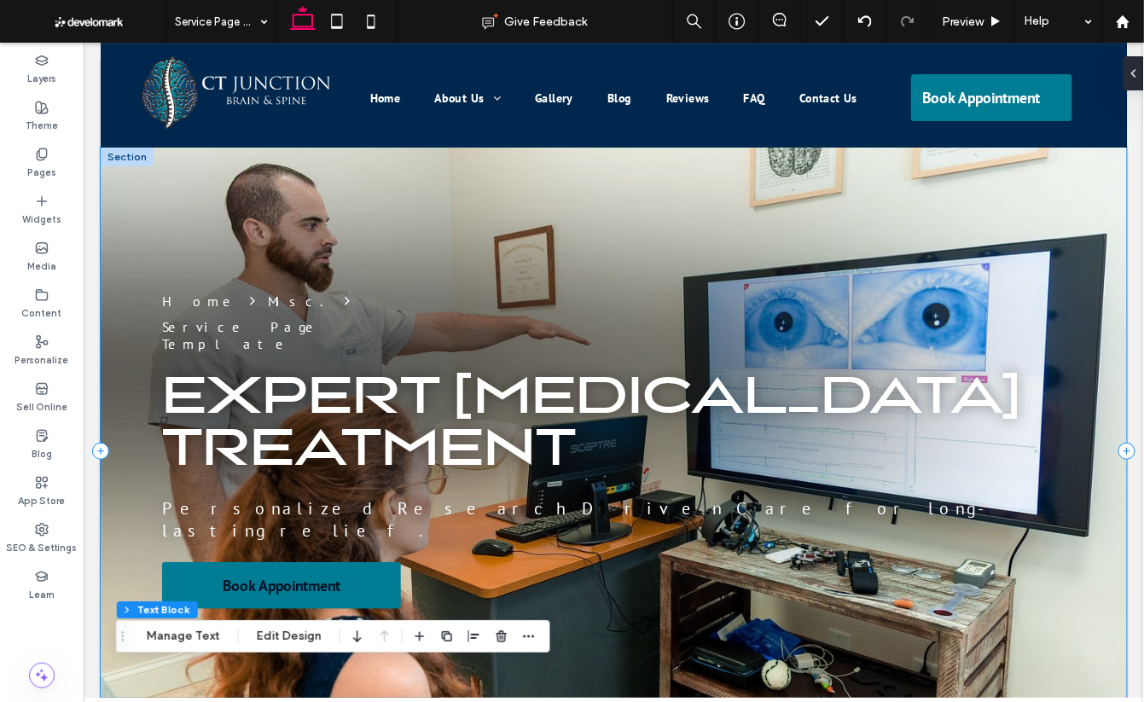
scroll to position [0, 0]
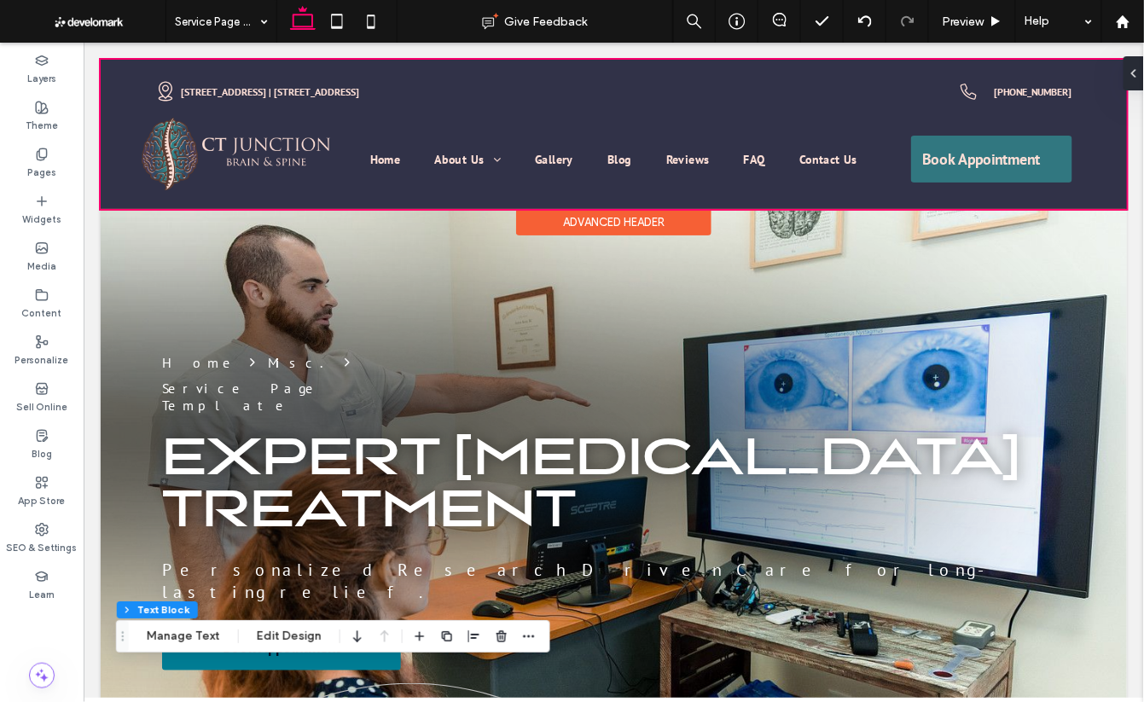
click at [259, 73] on div at bounding box center [613, 133] width 1026 height 149
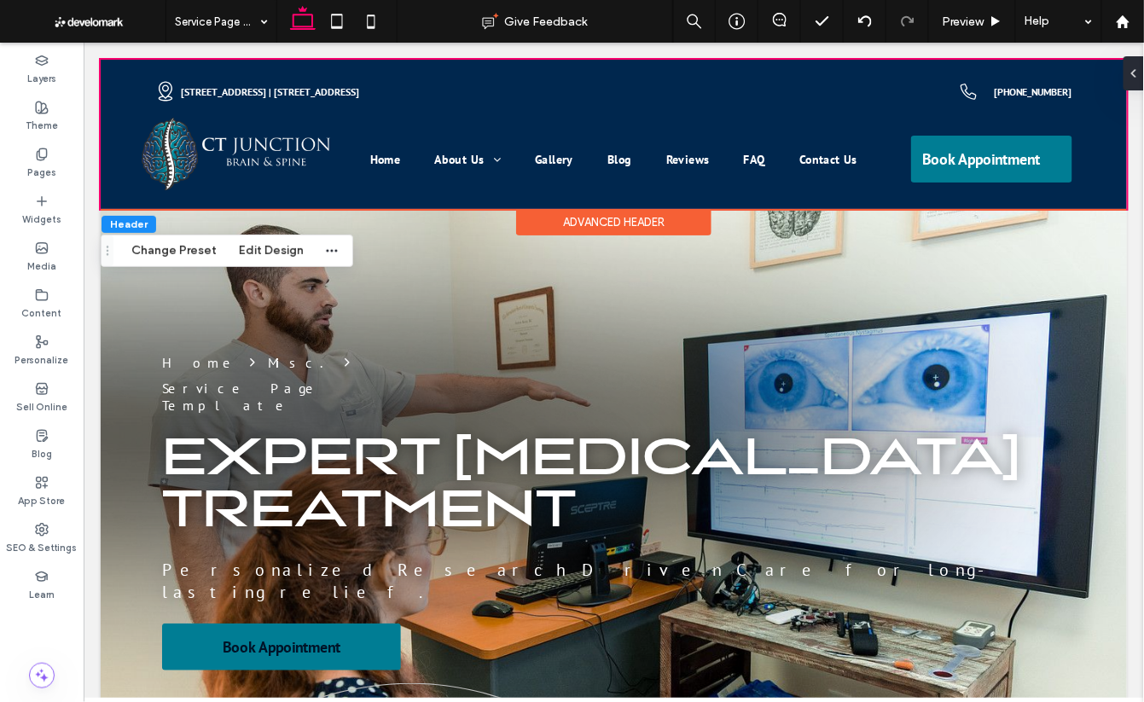
click at [613, 223] on div "Advanced Header" at bounding box center [612, 221] width 195 height 26
click at [614, 218] on div "Advanced Header" at bounding box center [612, 221] width 195 height 26
click at [245, 259] on button "Edit Design" at bounding box center [271, 251] width 87 height 20
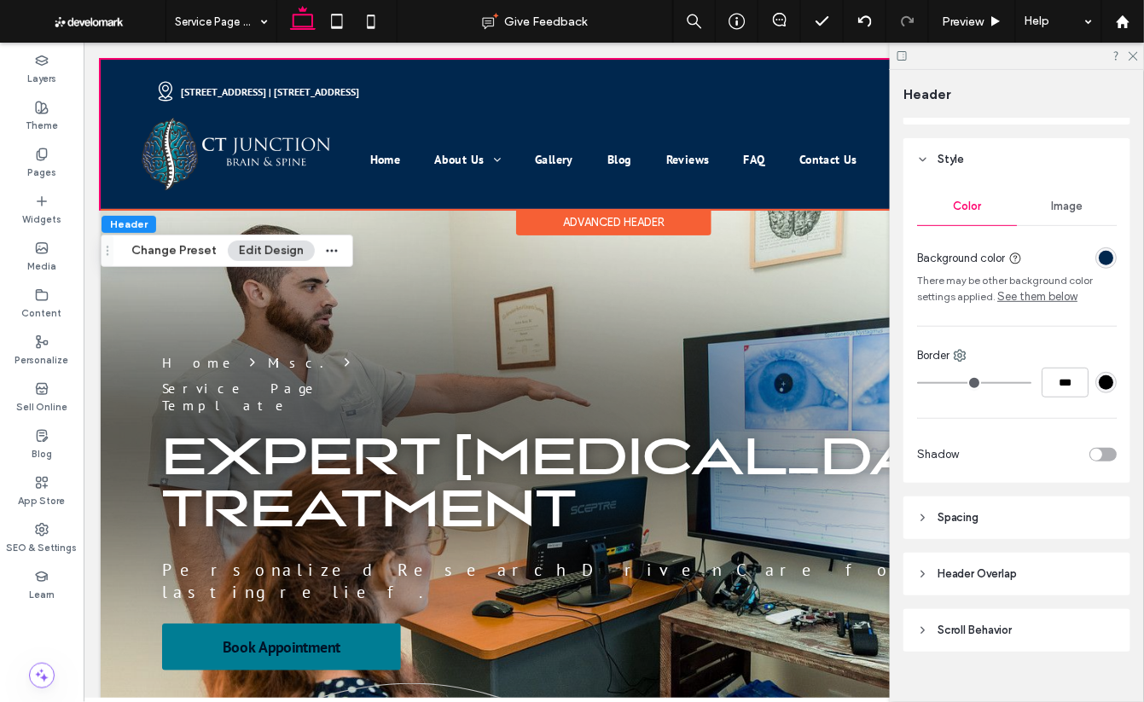
scroll to position [222, 0]
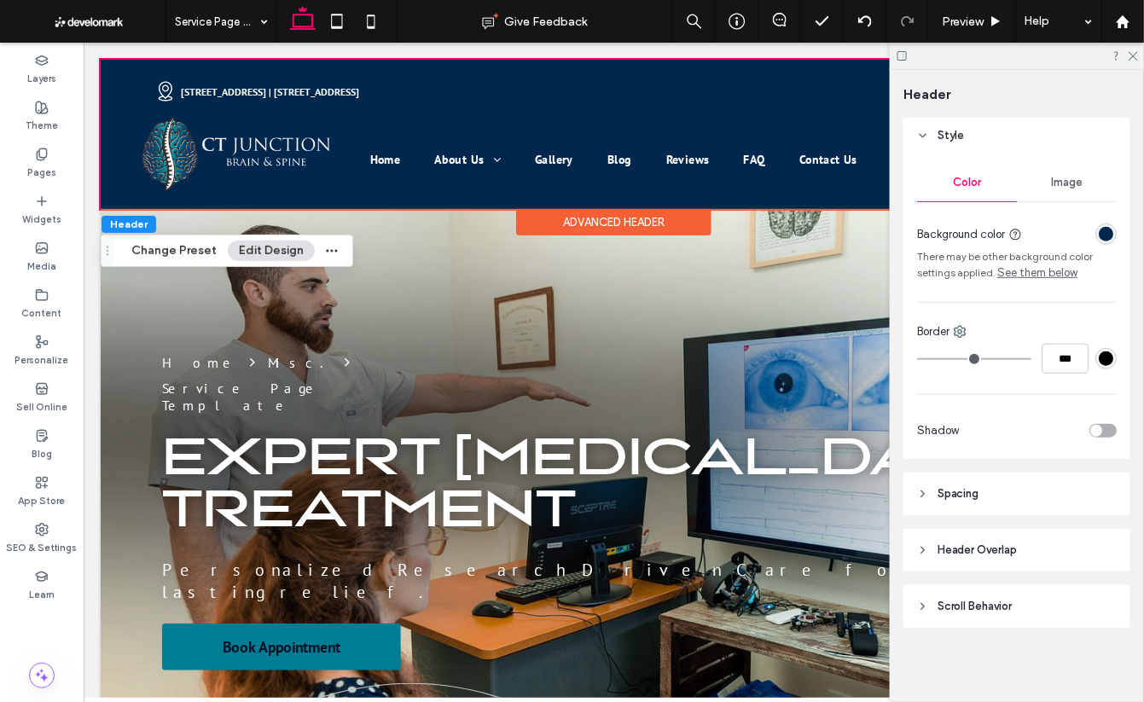
click at [980, 611] on span "Scroll Behavior" at bounding box center [975, 606] width 75 height 17
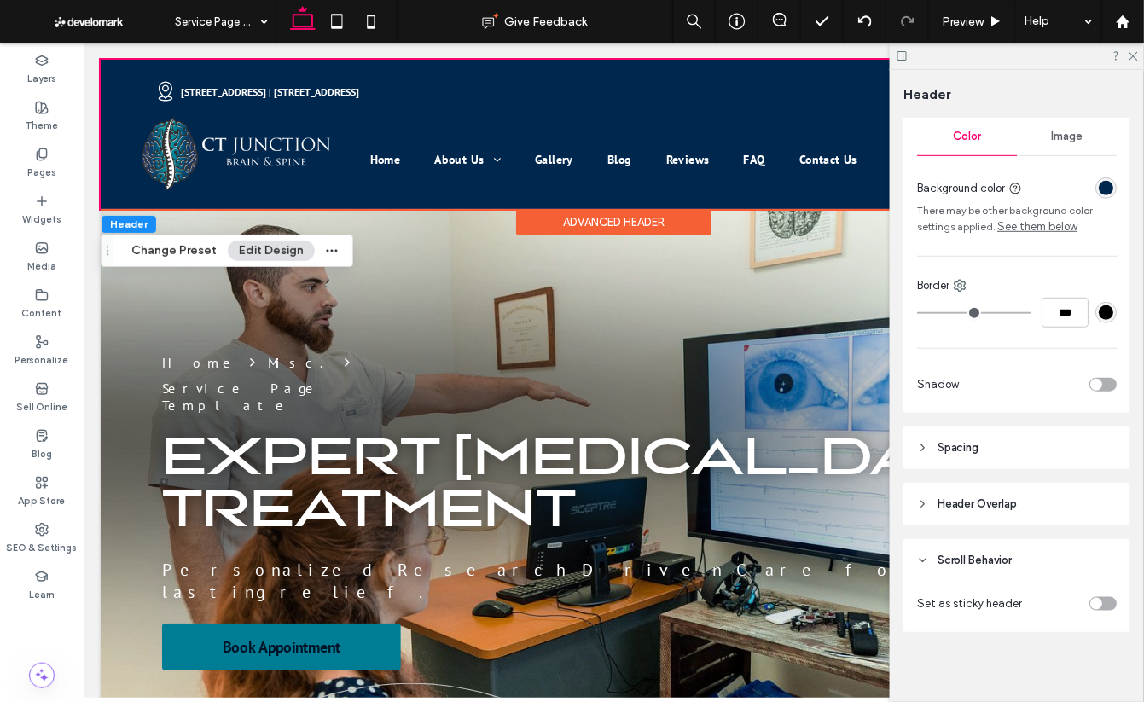
scroll to position [272, 0]
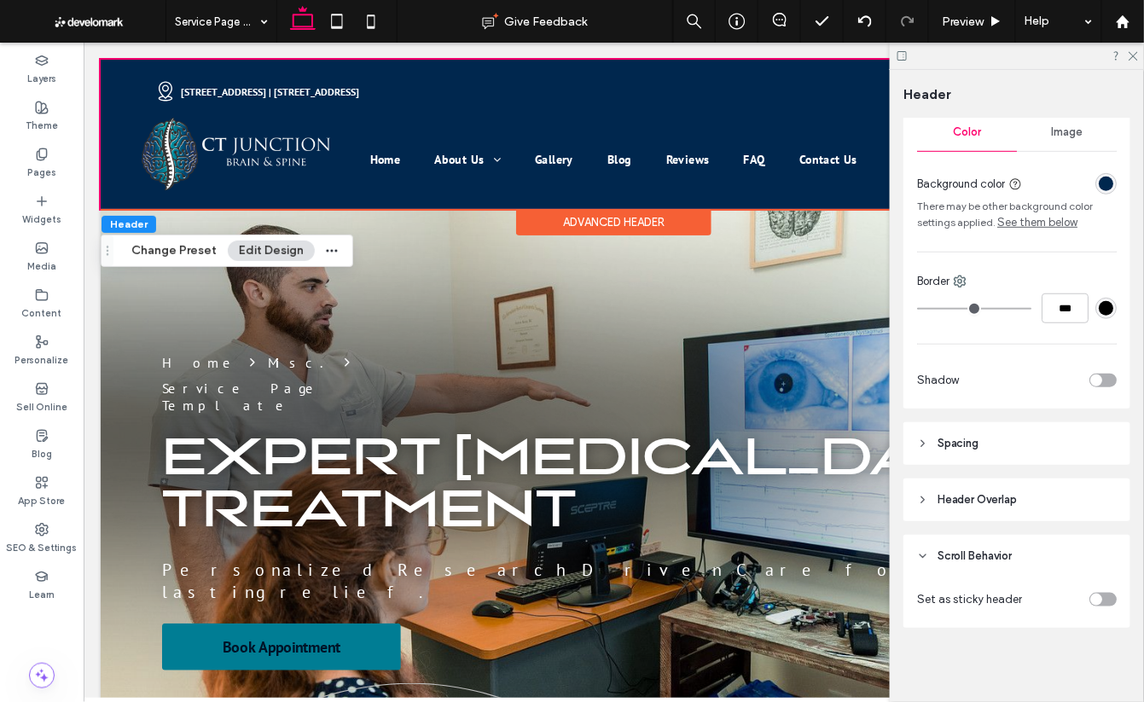
click at [1100, 600] on div "toggle" at bounding box center [1096, 600] width 12 height 12
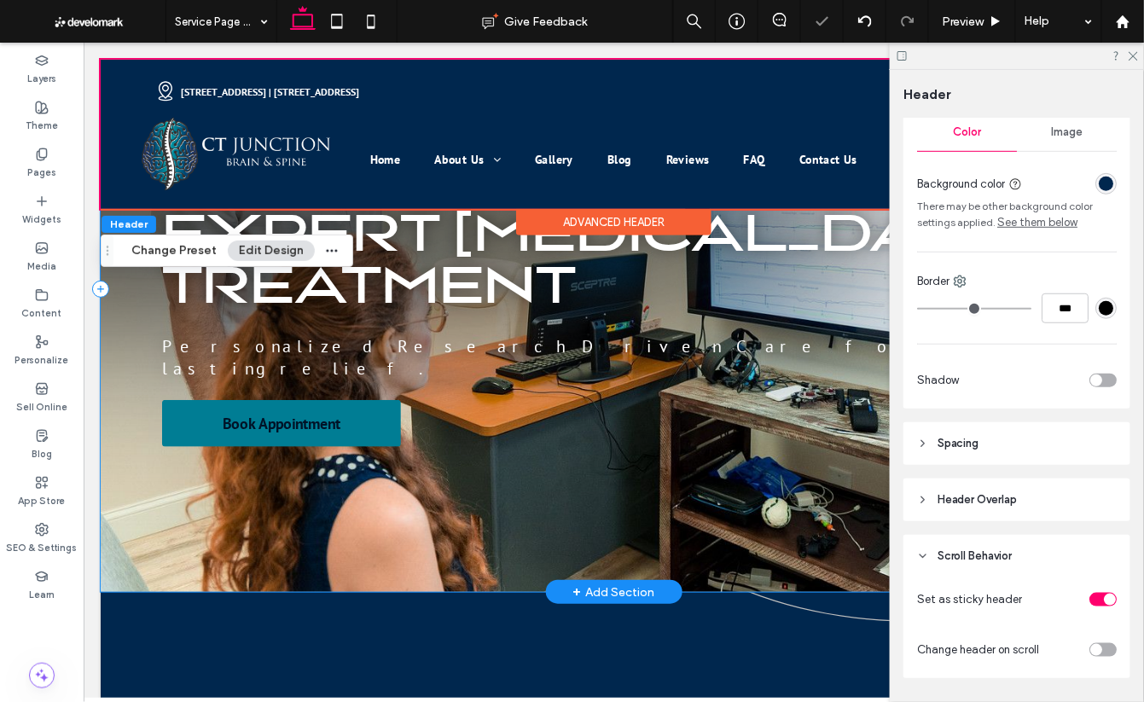
scroll to position [0, 0]
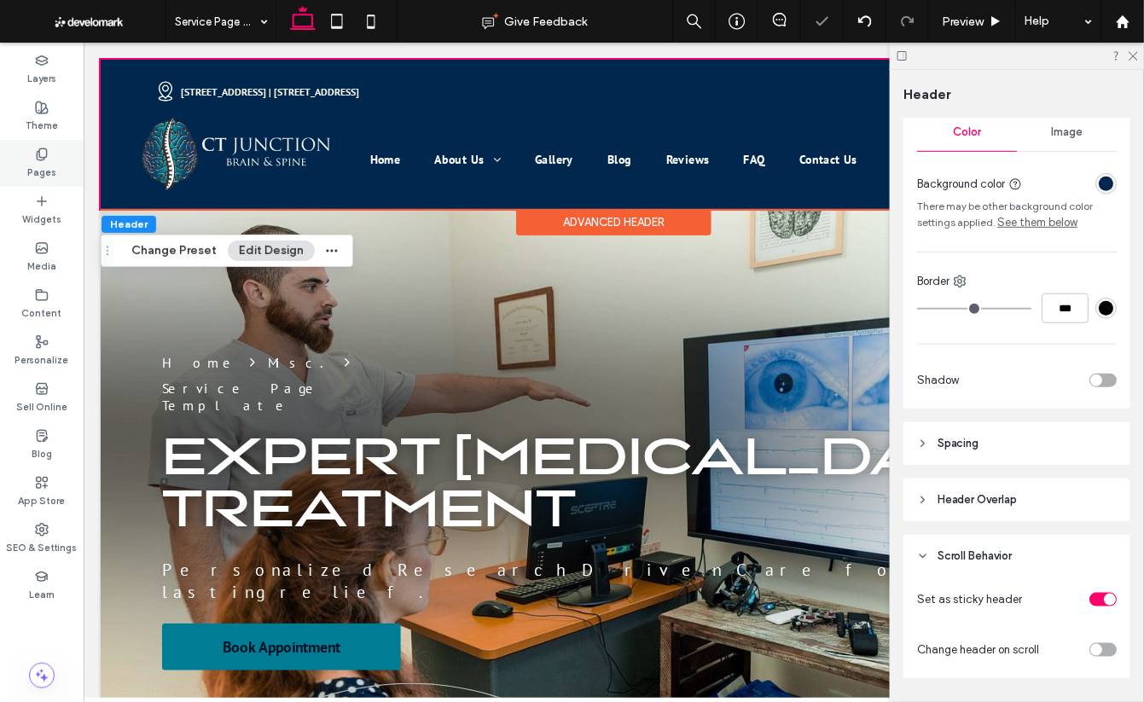
click at [55, 161] on div "Pages" at bounding box center [42, 163] width 84 height 47
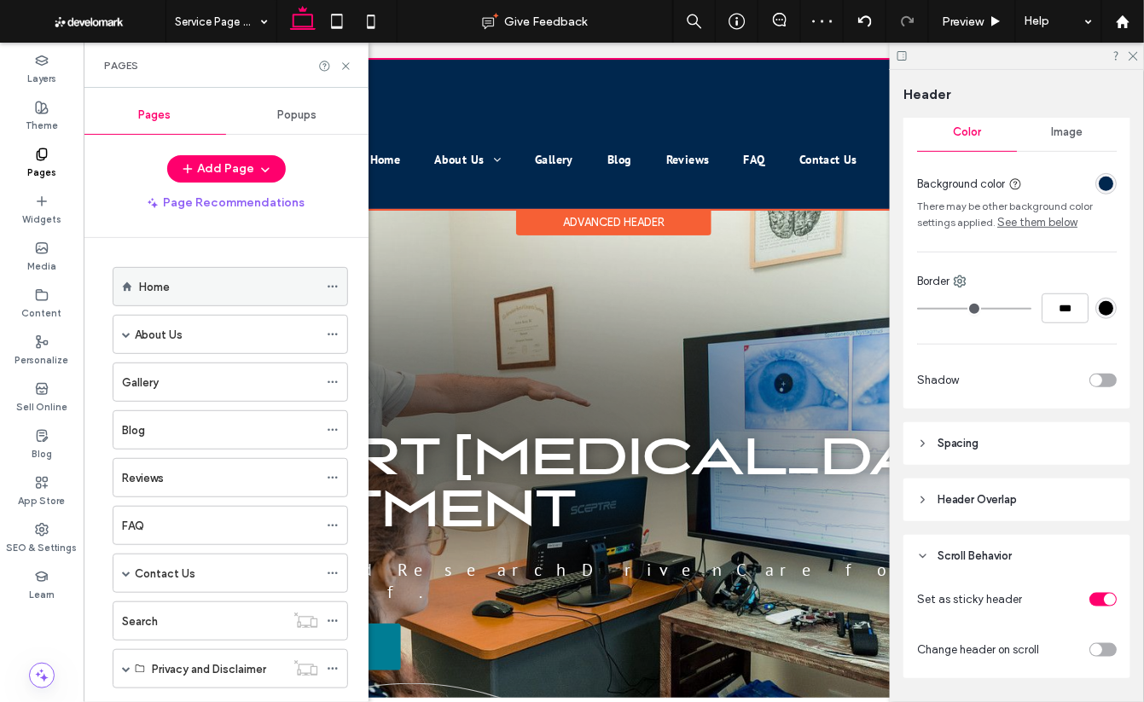
click at [225, 301] on div "Home" at bounding box center [228, 287] width 179 height 38
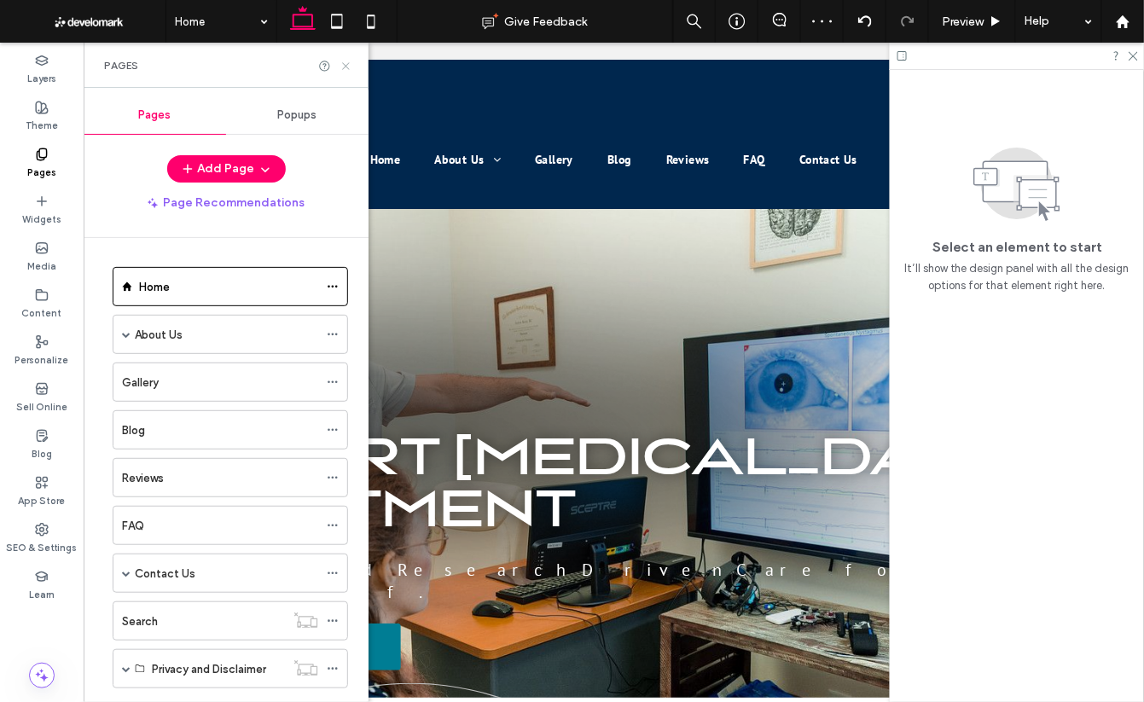
click at [342, 61] on icon at bounding box center [346, 66] width 13 height 13
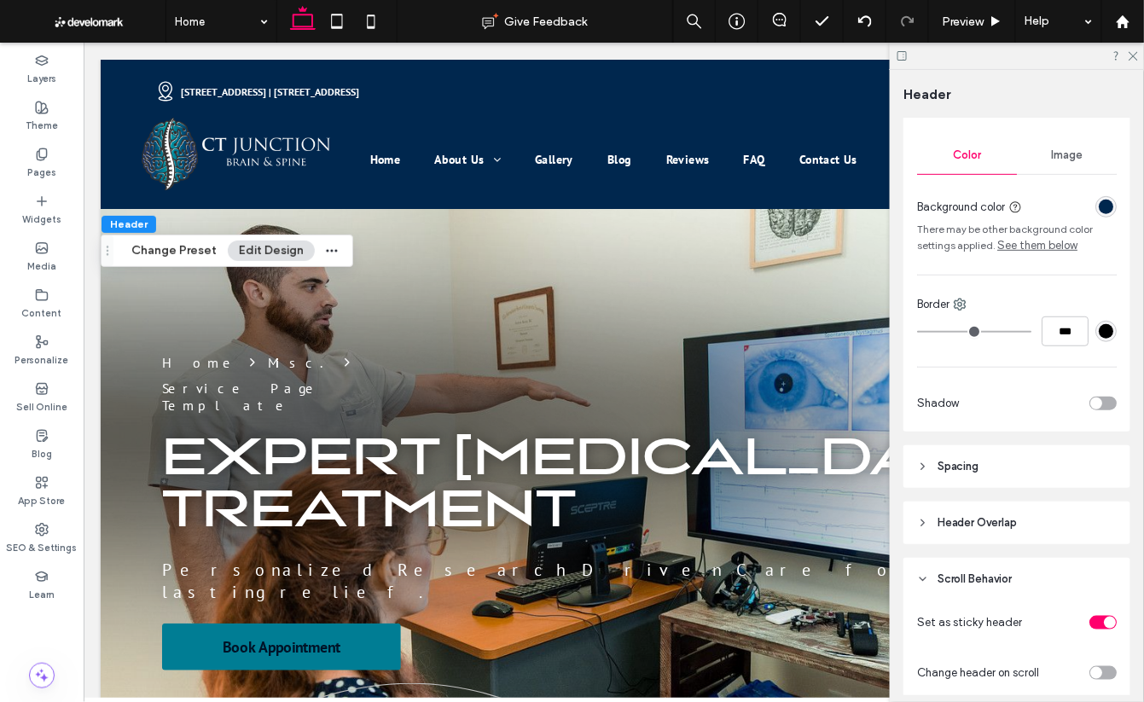
scroll to position [323, 0]
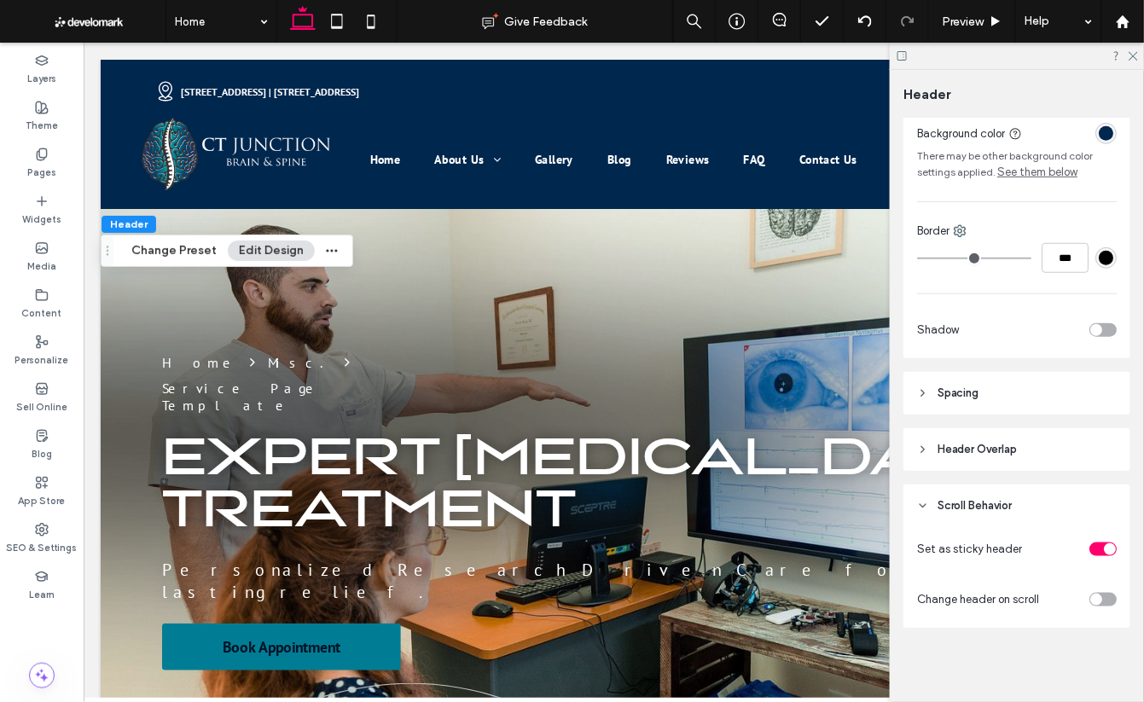
click at [1096, 596] on div "toggle" at bounding box center [1096, 600] width 12 height 12
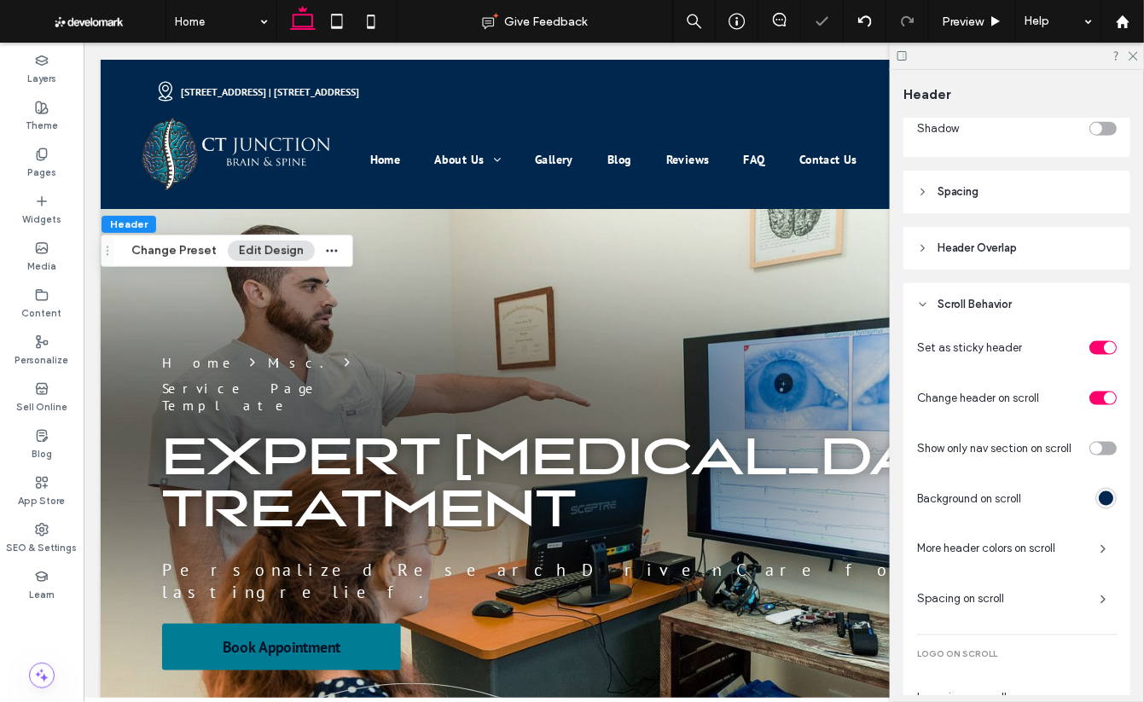
scroll to position [522, 0]
click at [1098, 456] on div at bounding box center [1097, 450] width 38 height 30
click at [1098, 451] on div "toggle" at bounding box center [1096, 451] width 12 height 12
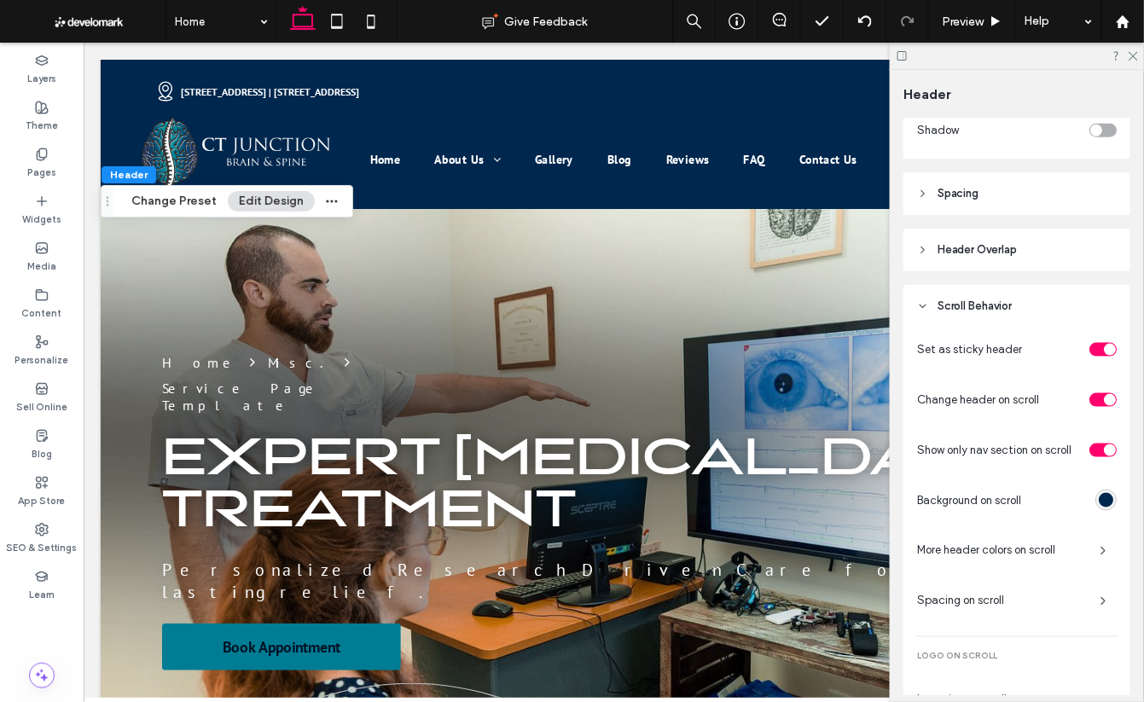
scroll to position [0, 0]
click at [1134, 56] on use at bounding box center [1133, 56] width 9 height 9
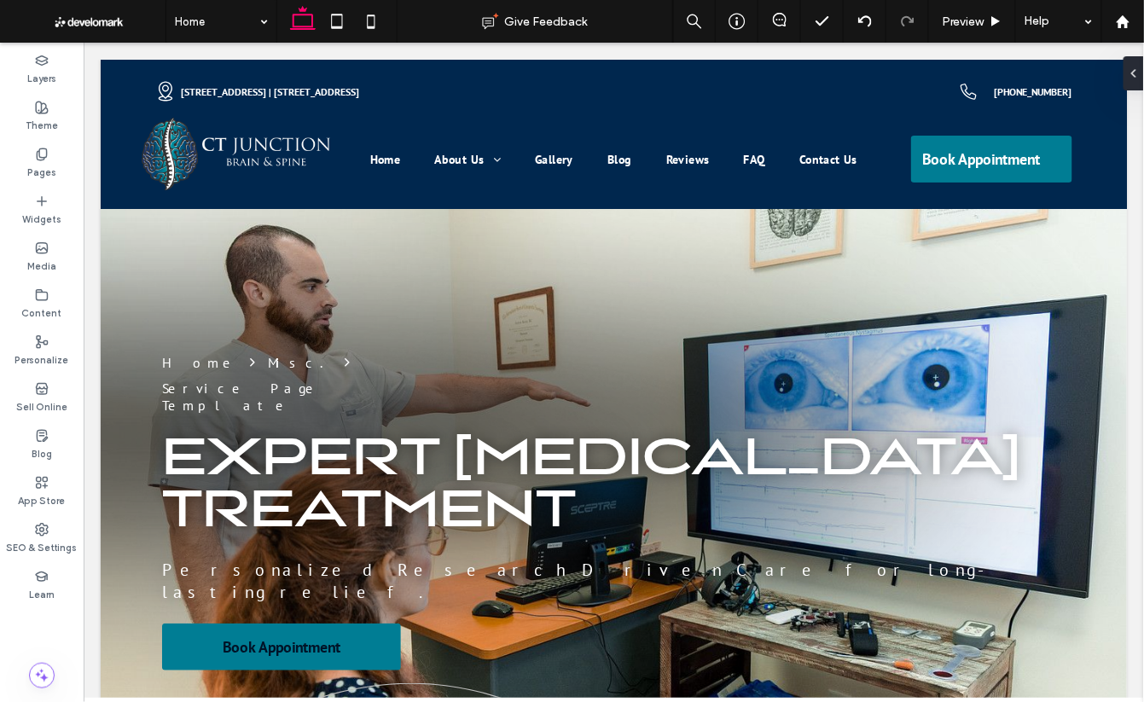
type input "***"
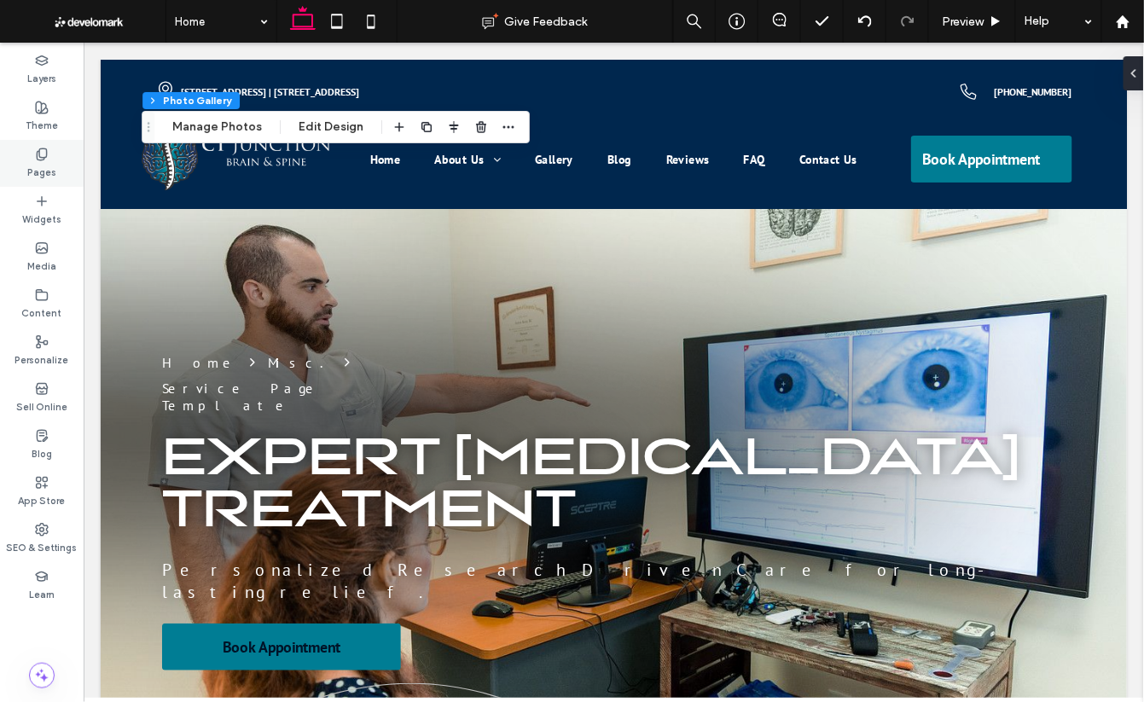
click at [45, 160] on icon at bounding box center [42, 155] width 14 height 14
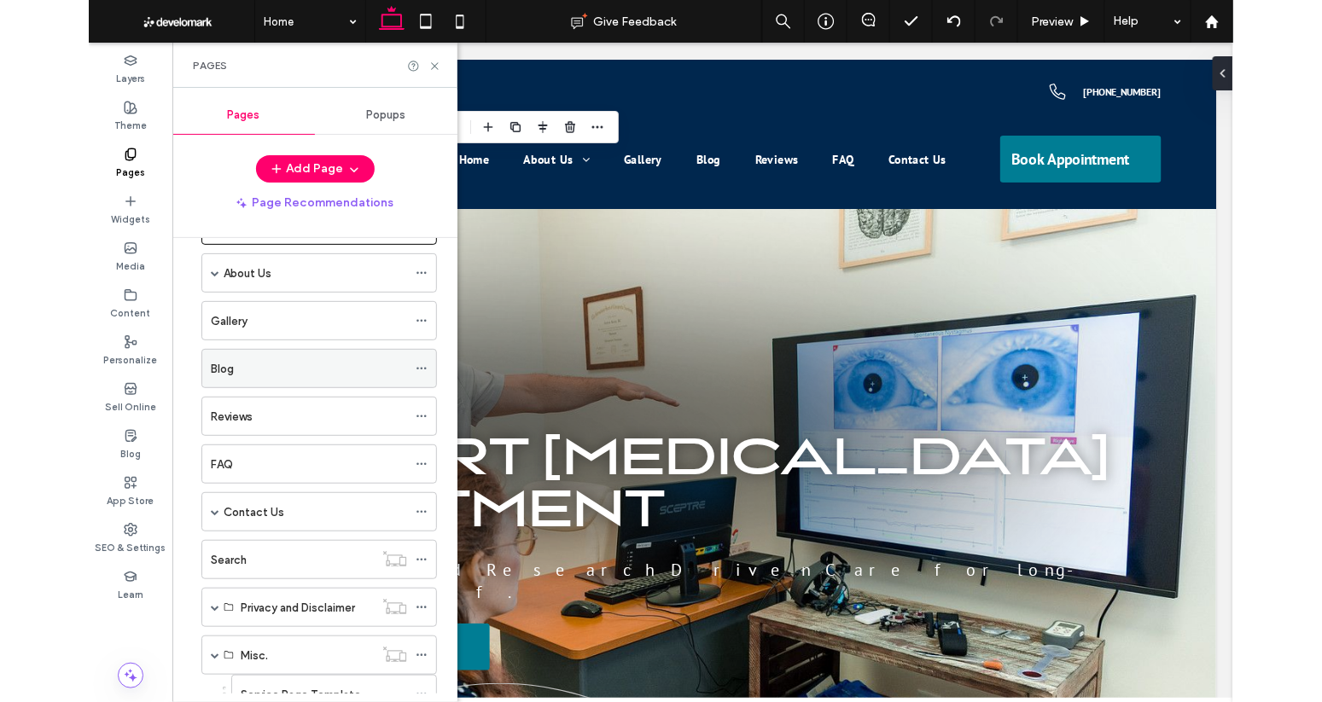
scroll to position [159, 0]
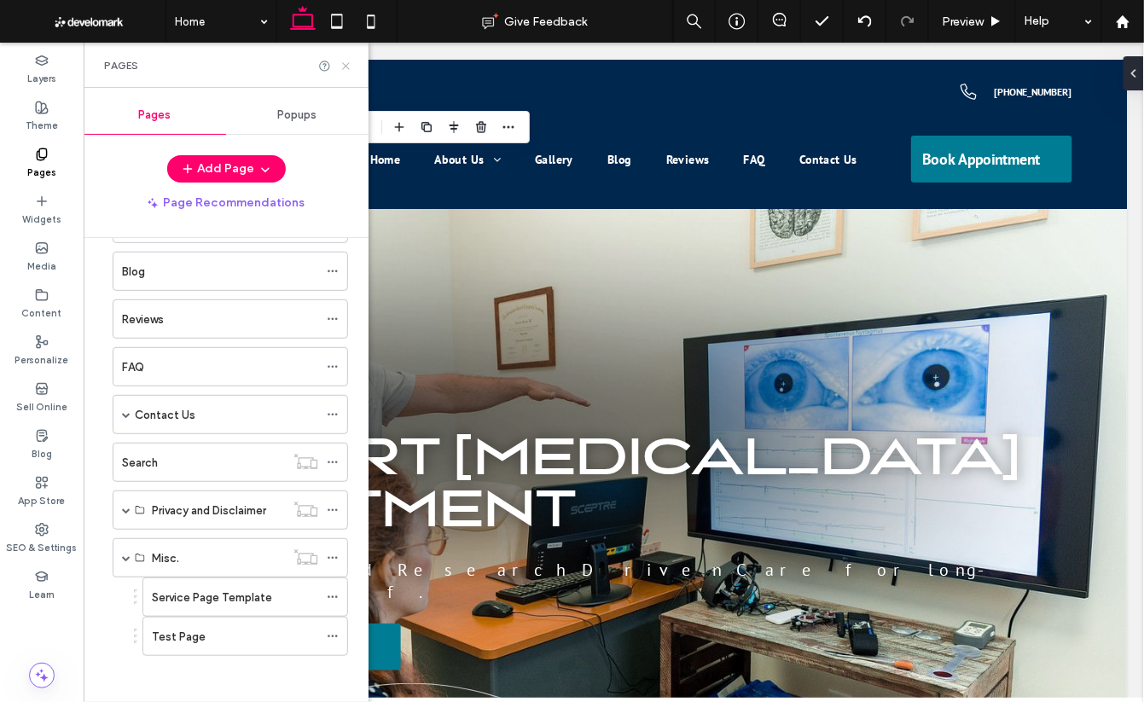
click at [349, 68] on use at bounding box center [345, 65] width 7 height 7
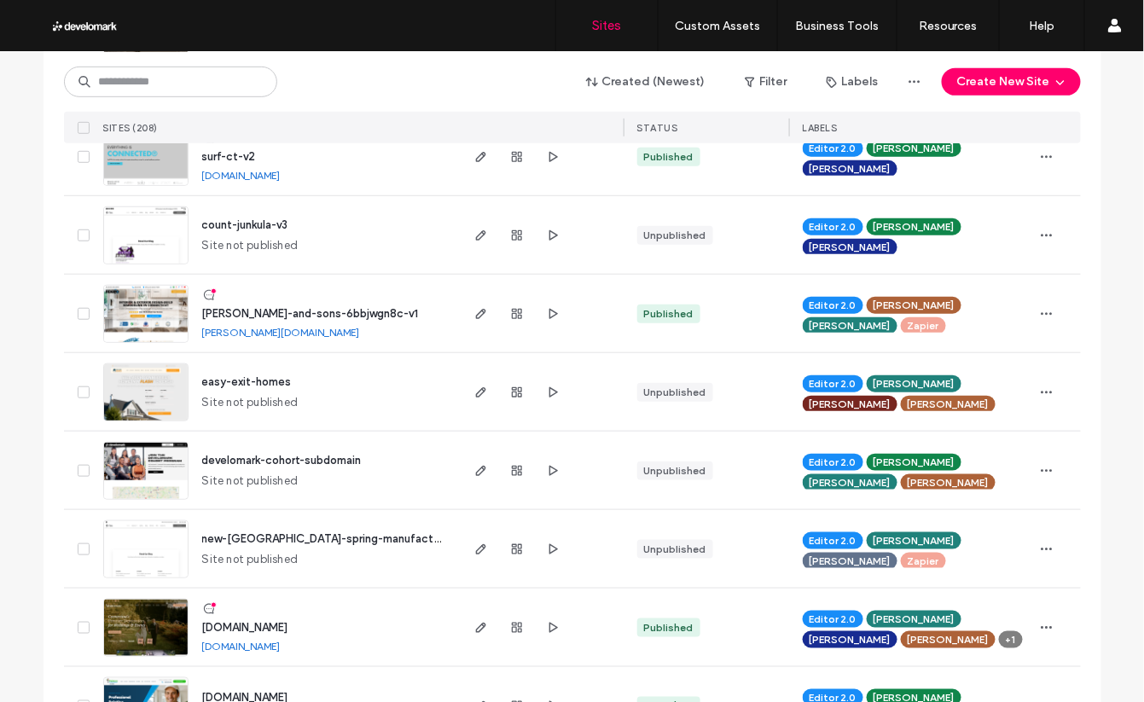
scroll to position [318, 0]
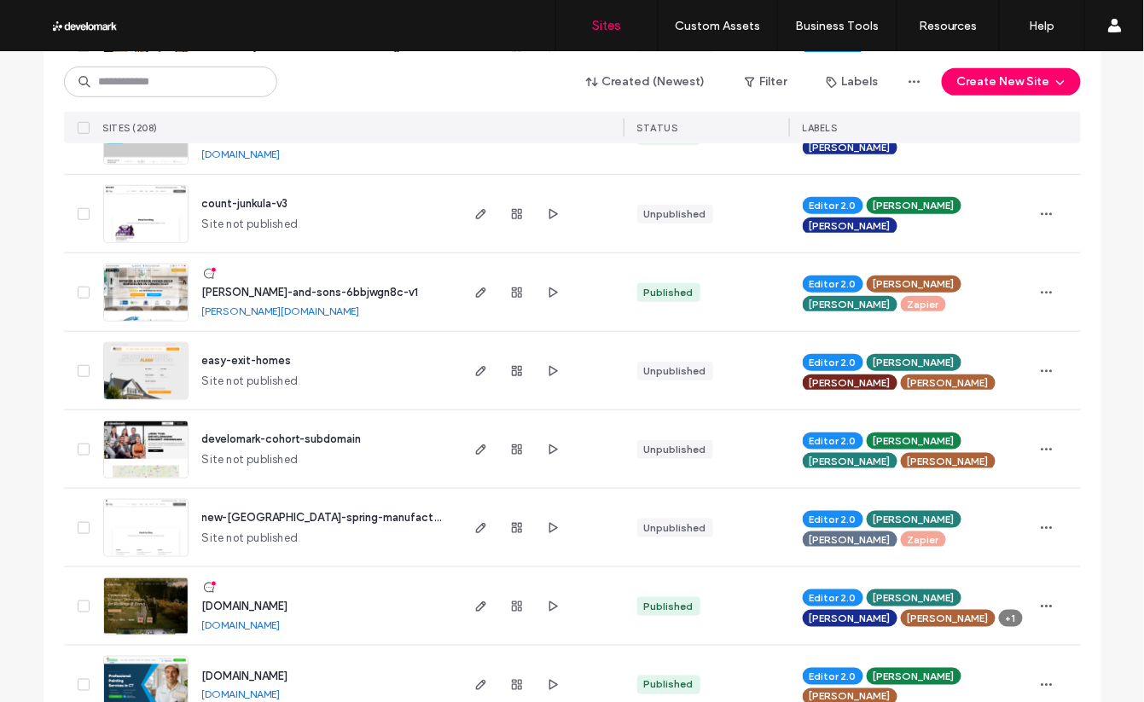
click at [348, 516] on span "new-[GEOGRAPHIC_DATA]-spring-manufacturing" at bounding box center [330, 517] width 257 height 13
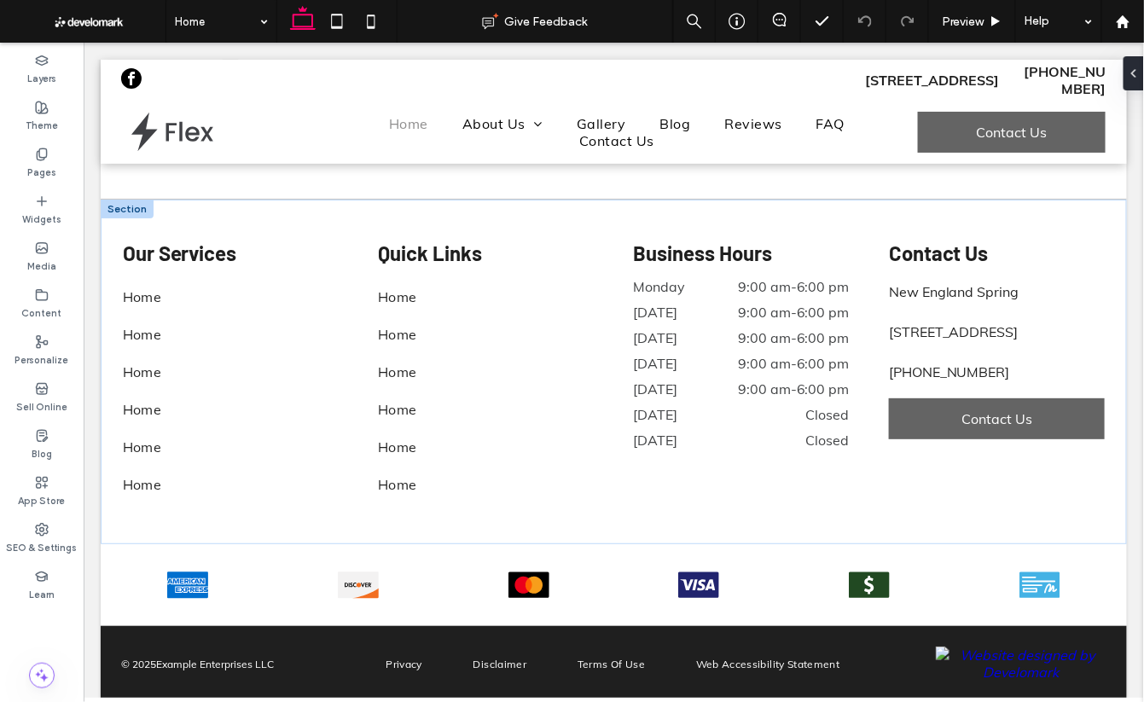
click at [137, 204] on div at bounding box center [126, 208] width 53 height 19
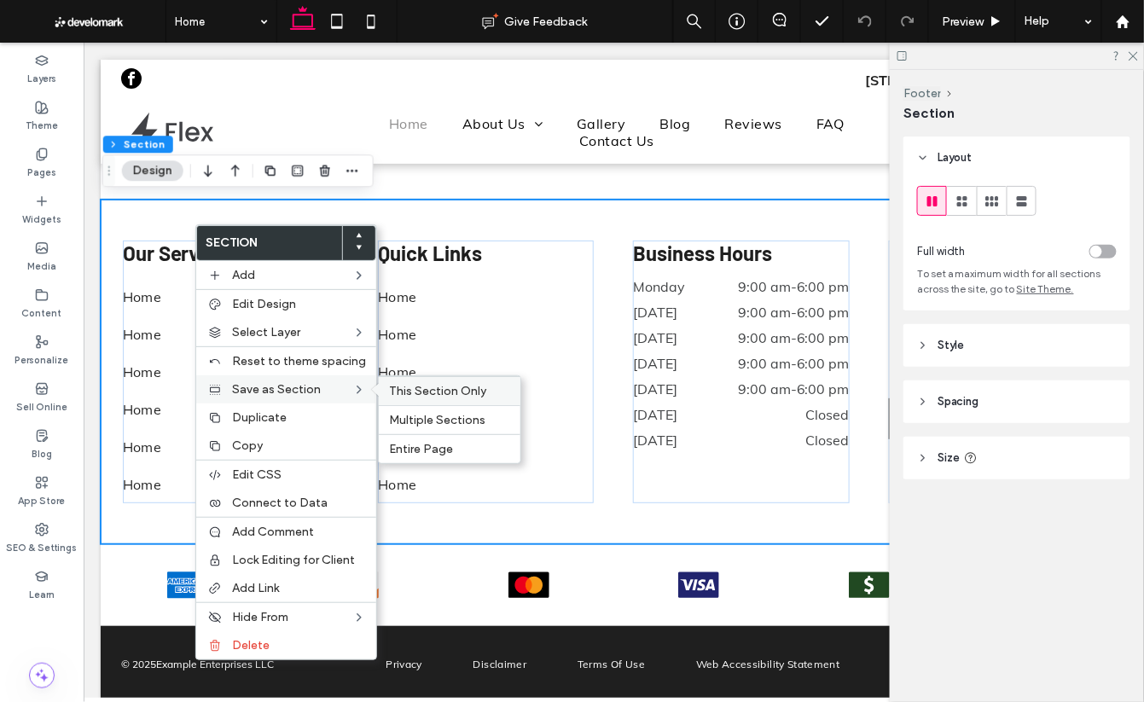
click at [448, 396] on span "This Section Only" at bounding box center [437, 391] width 97 height 15
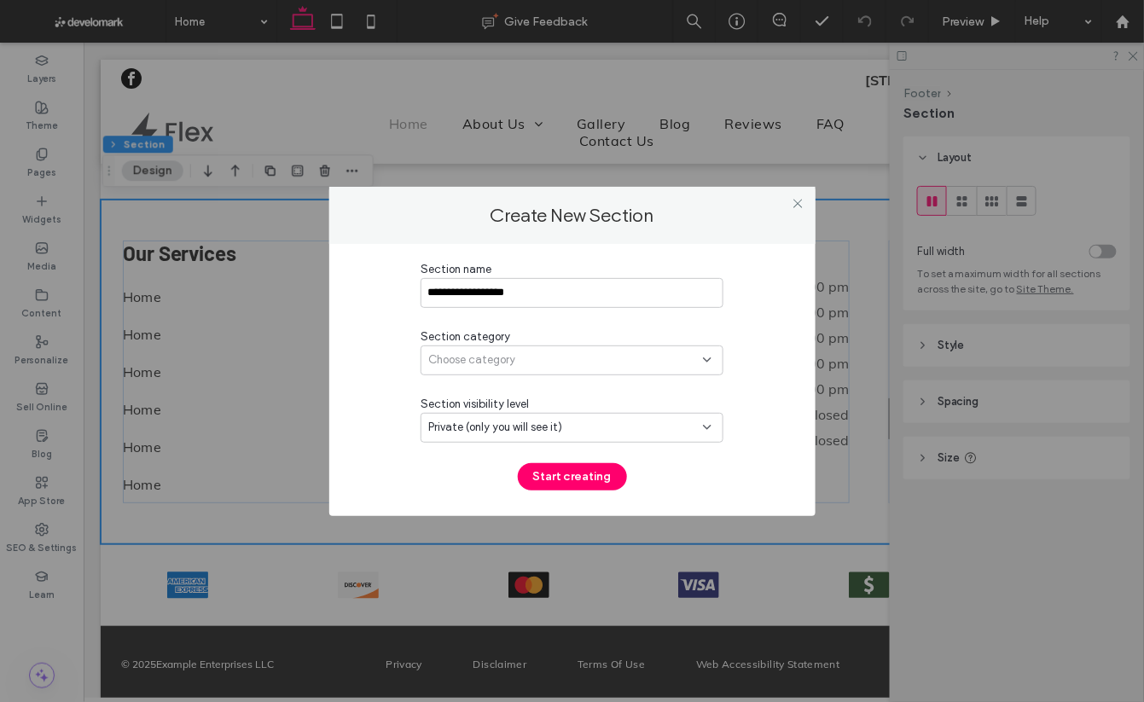
type input "**********"
click at [524, 353] on div "Choose category" at bounding box center [565, 360] width 275 height 17
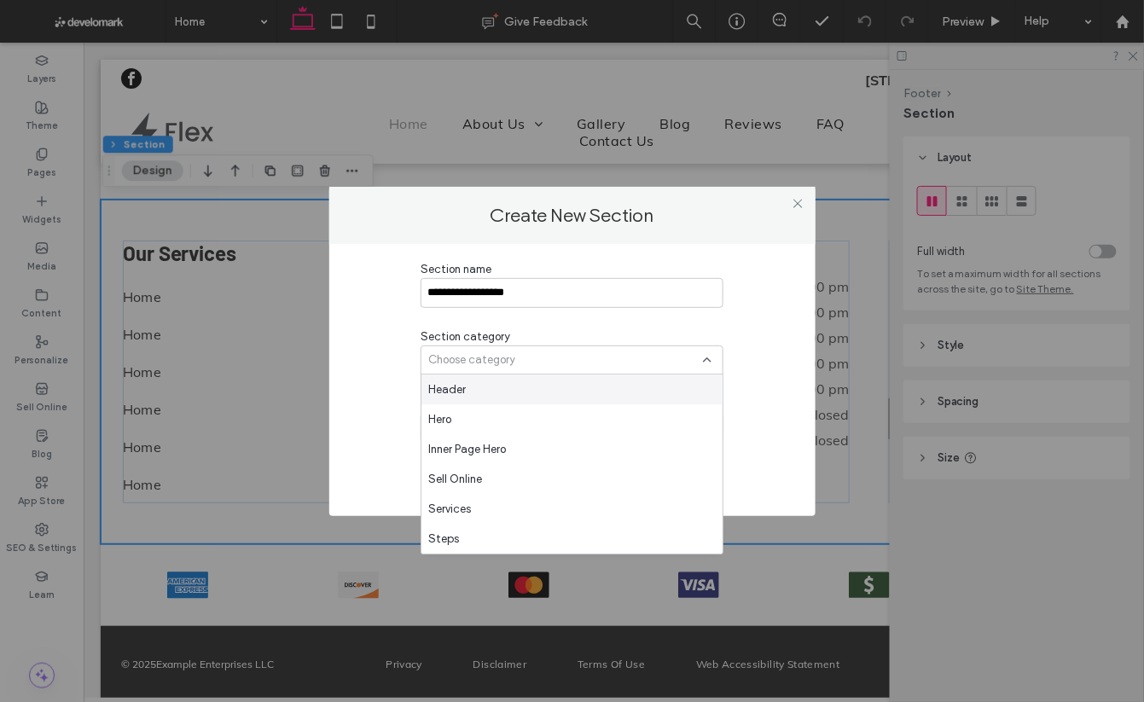
click at [397, 392] on div "**********" at bounding box center [572, 376] width 435 height 230
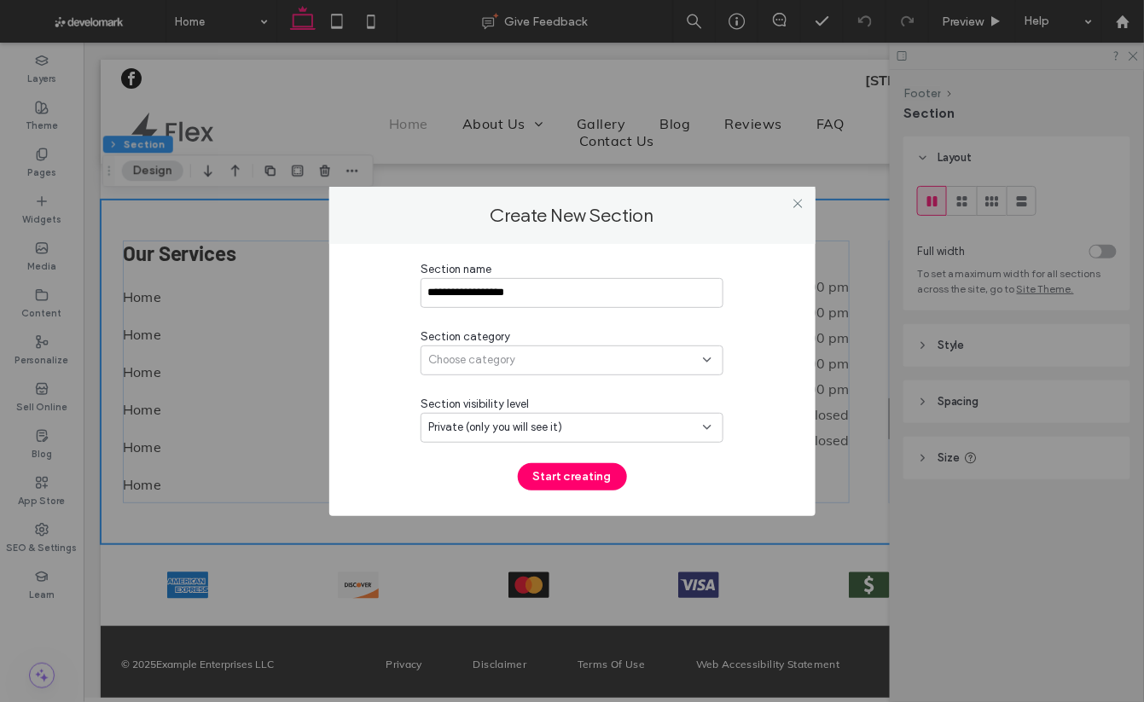
click at [512, 430] on span "Private (only you will see it)" at bounding box center [495, 427] width 134 height 17
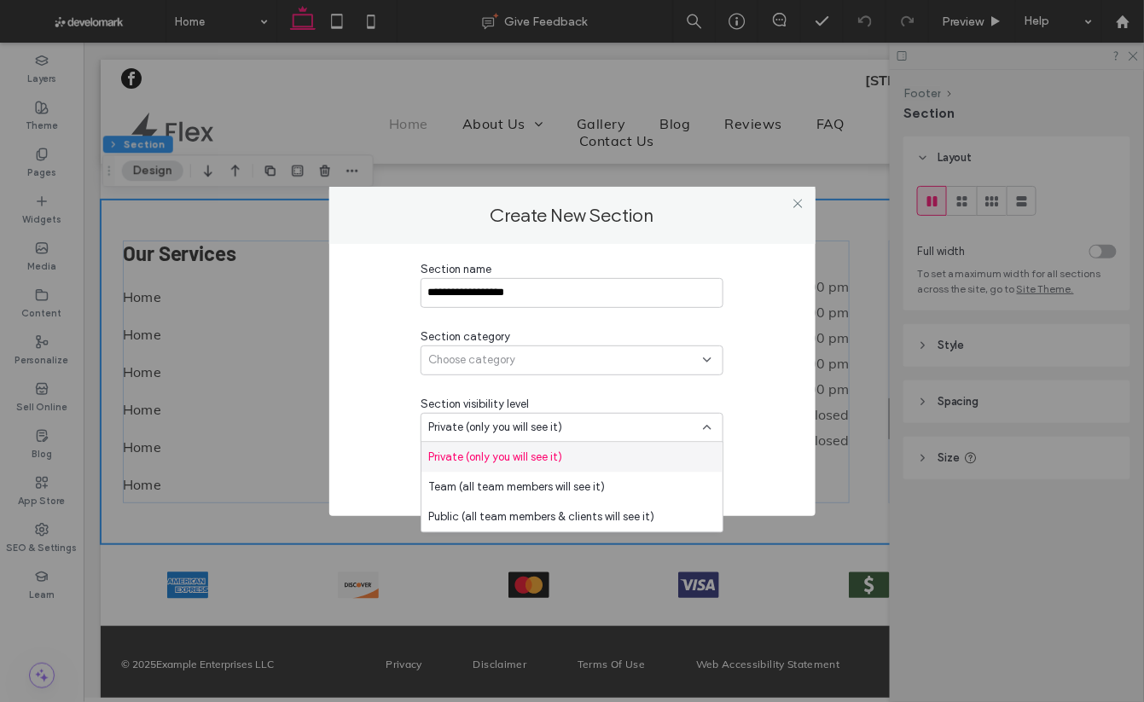
click at [514, 427] on span "Private (only you will see it)" at bounding box center [495, 427] width 134 height 17
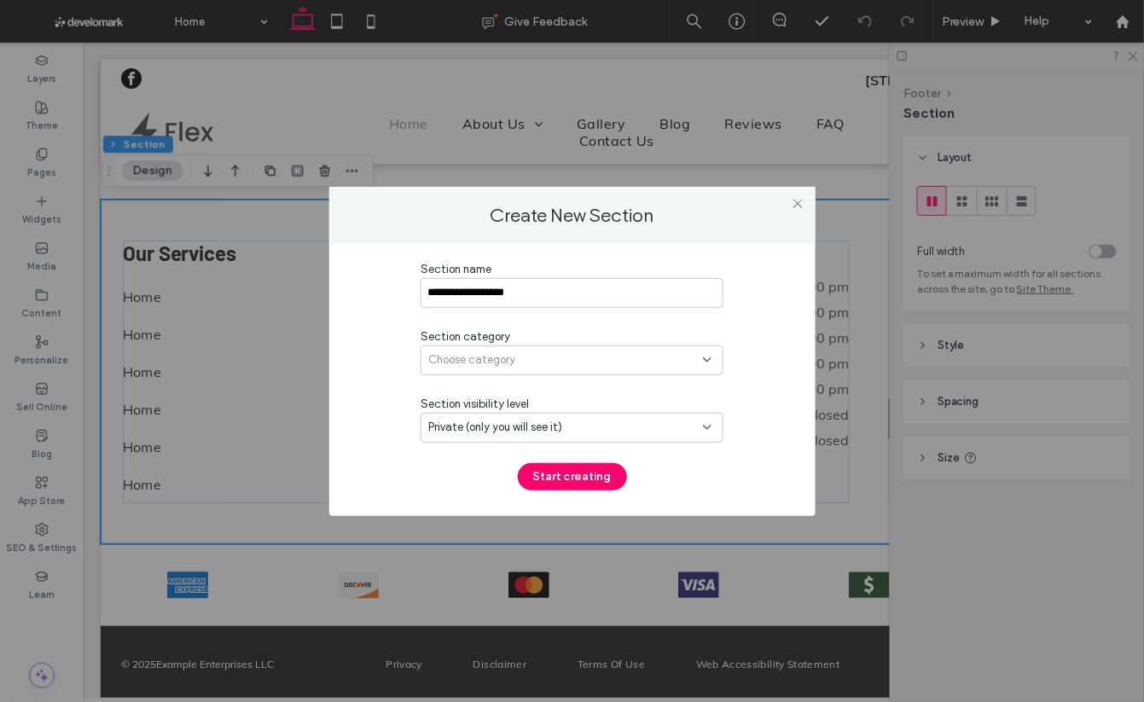
click at [493, 363] on span "Choose category" at bounding box center [471, 360] width 87 height 17
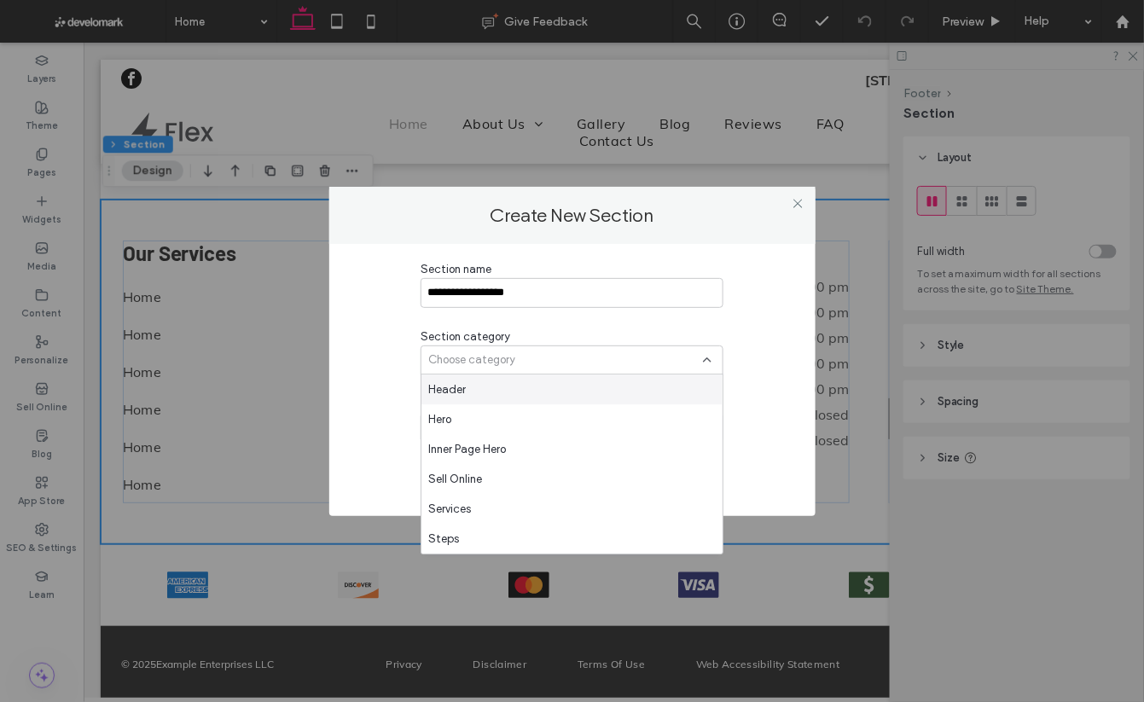
click at [483, 390] on div "Header" at bounding box center [571, 390] width 301 height 30
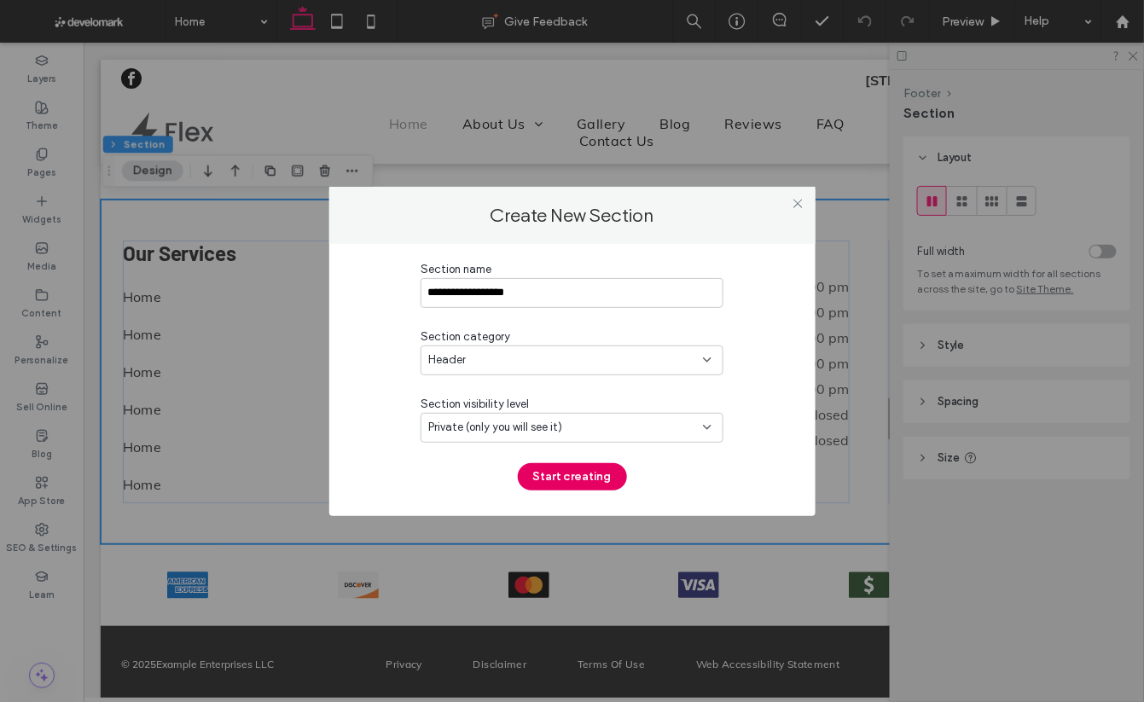
click at [570, 474] on button "Start creating" at bounding box center [572, 476] width 109 height 27
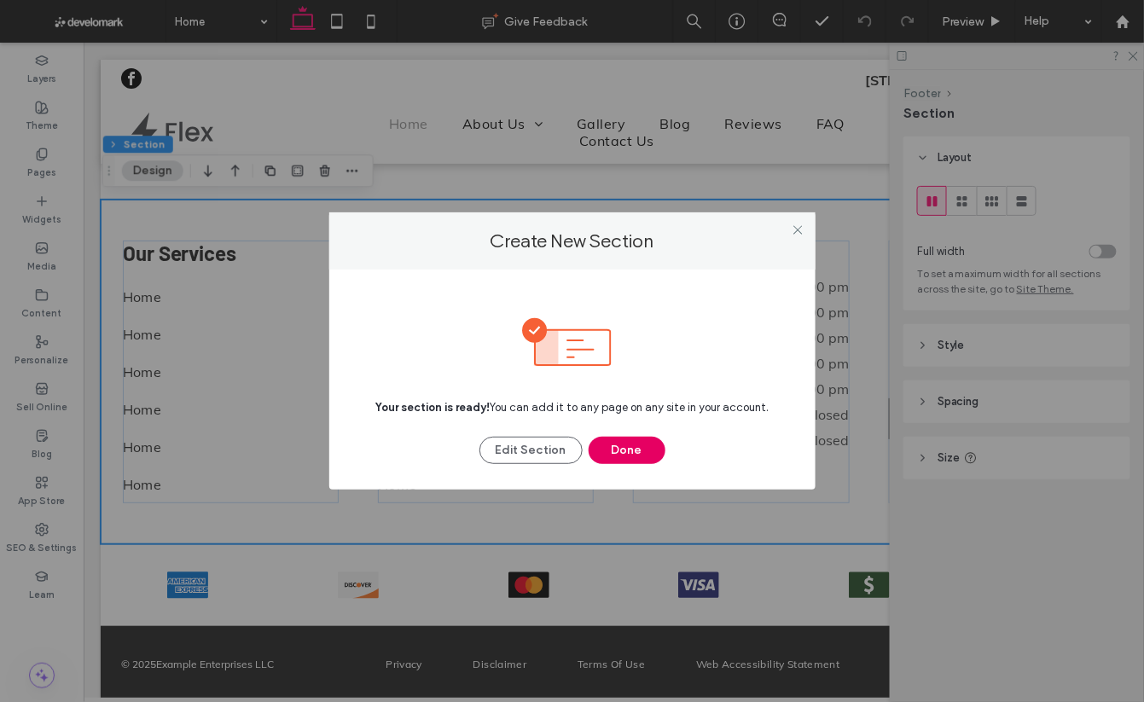
click at [612, 450] on button "Done" at bounding box center [627, 450] width 77 height 27
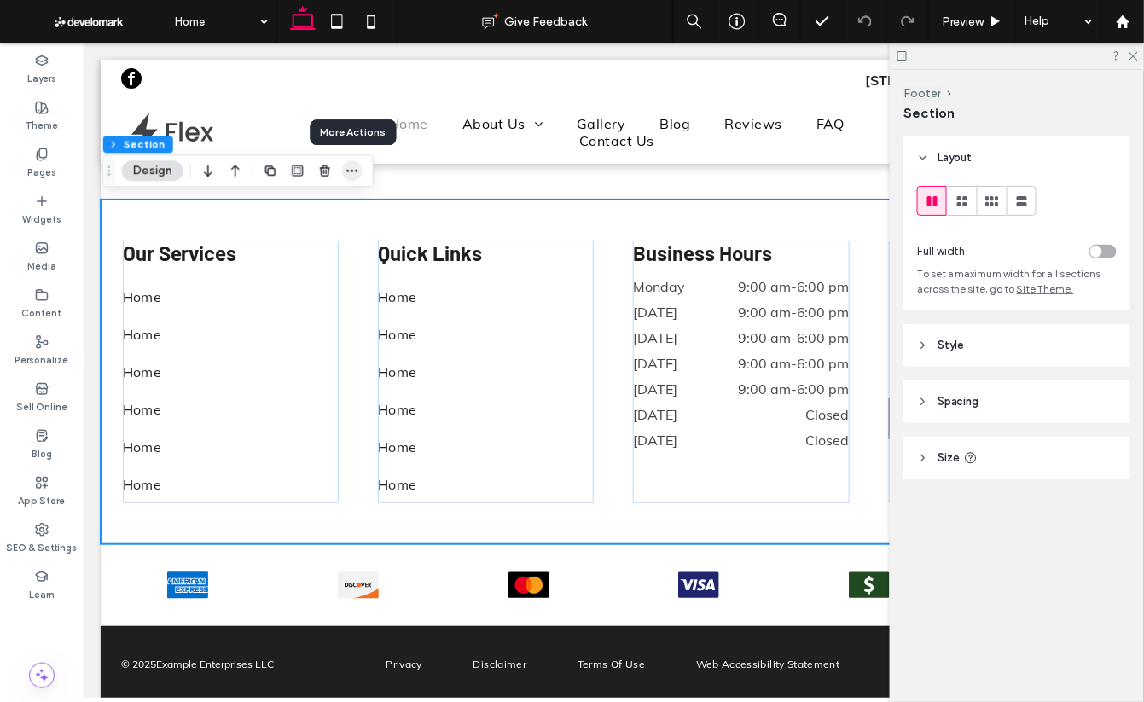
click at [355, 171] on use "button" at bounding box center [351, 171] width 11 height 3
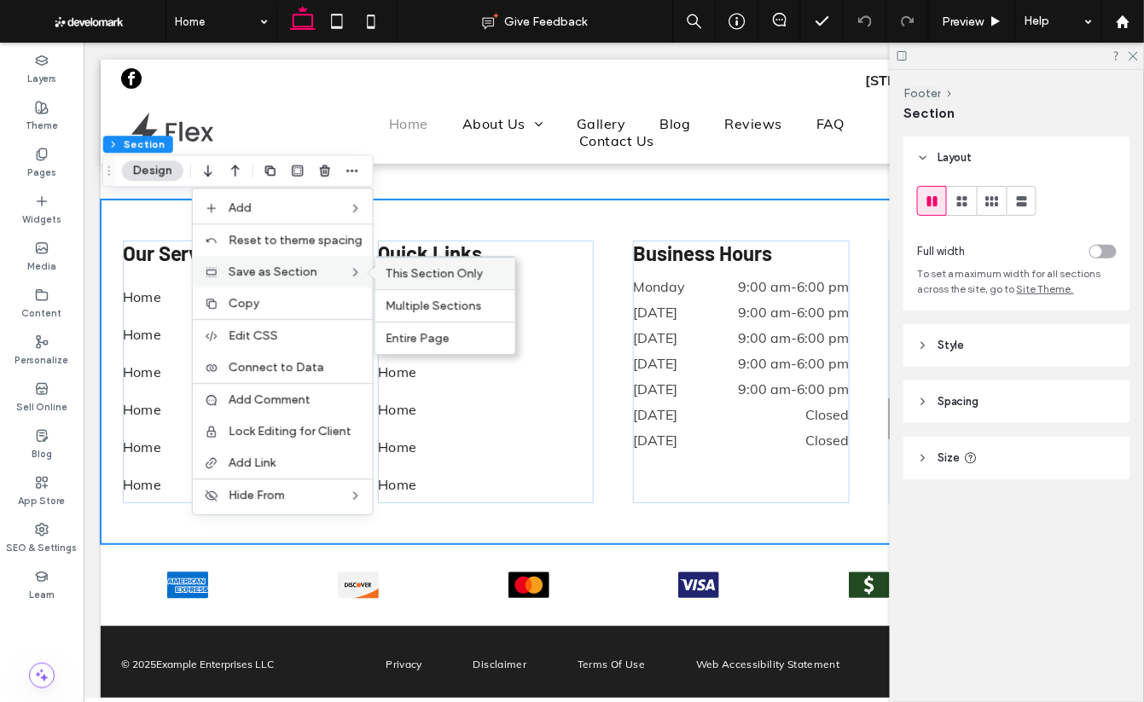
click at [419, 277] on span "This Section Only" at bounding box center [434, 273] width 97 height 15
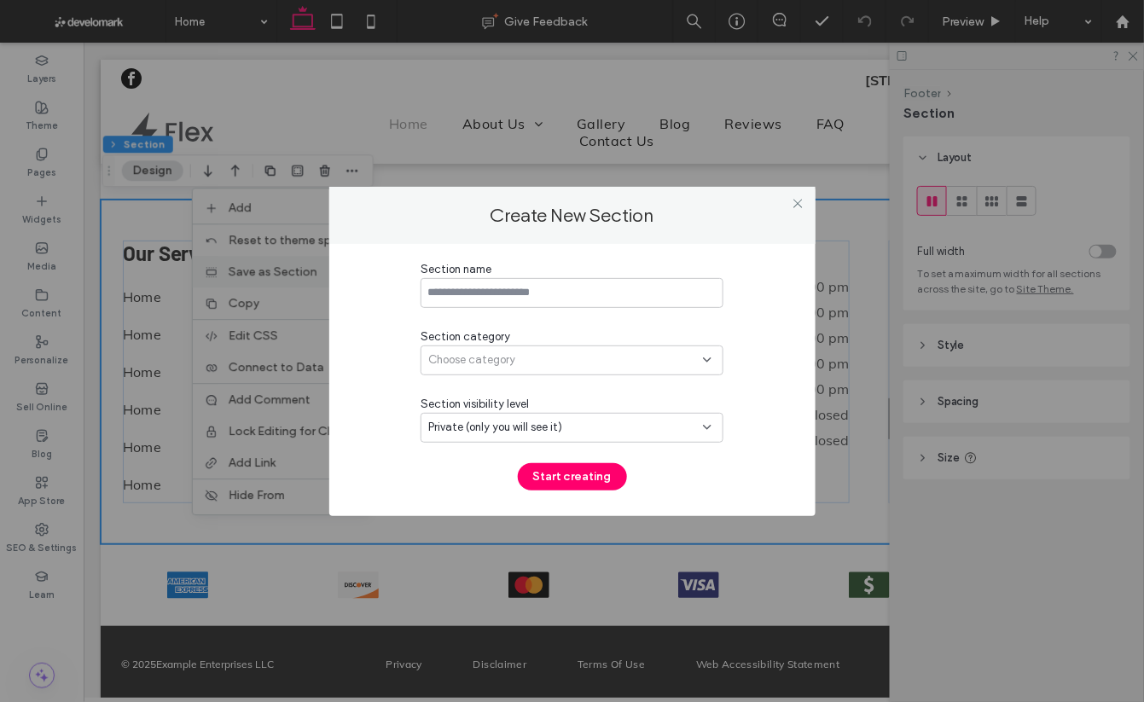
click at [464, 286] on input at bounding box center [572, 293] width 303 height 30
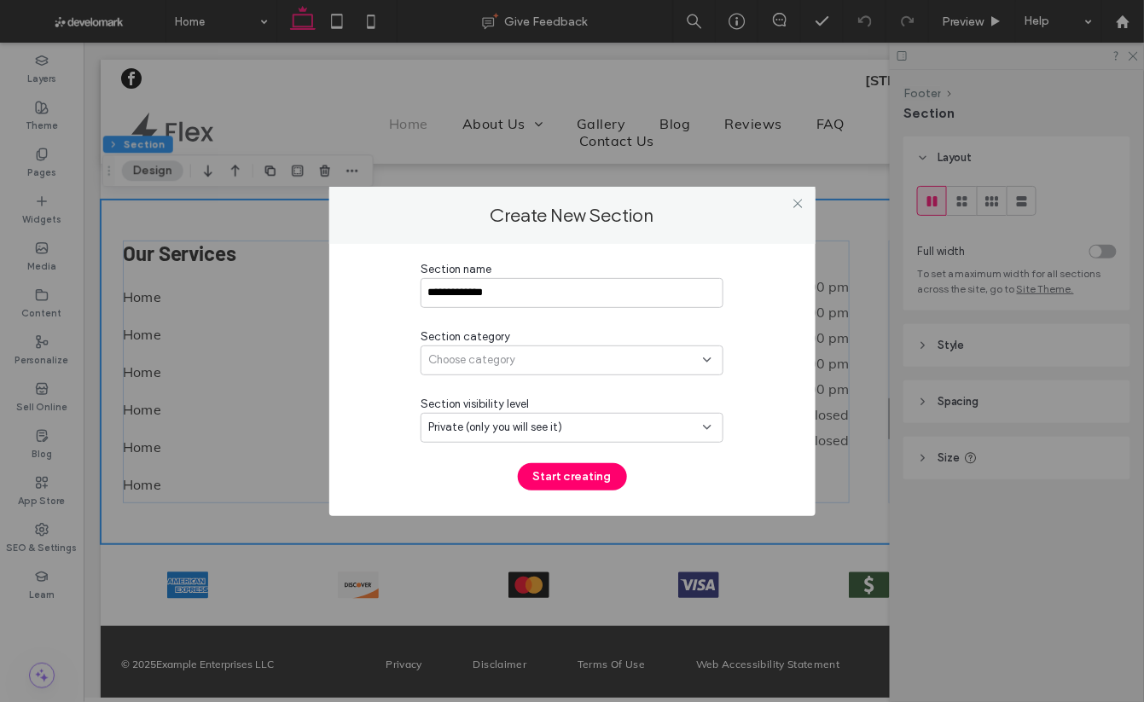
type input "**********"
click at [485, 363] on span "Choose category" at bounding box center [471, 360] width 87 height 17
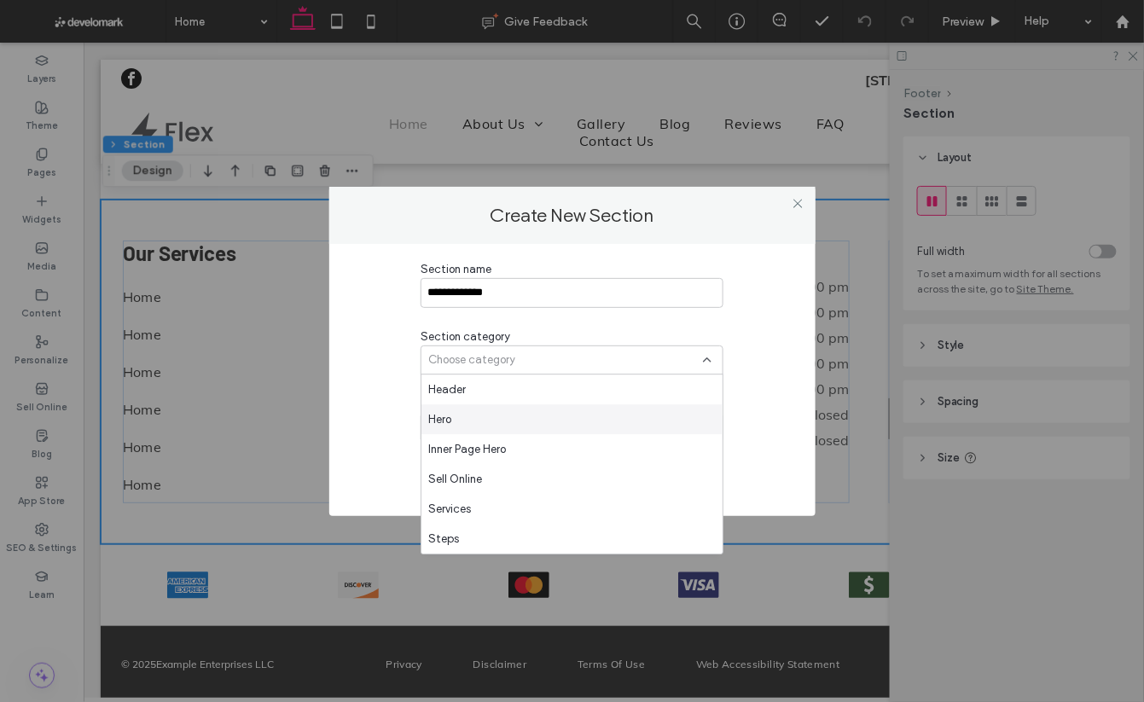
click at [476, 415] on div "Hero" at bounding box center [571, 419] width 301 height 30
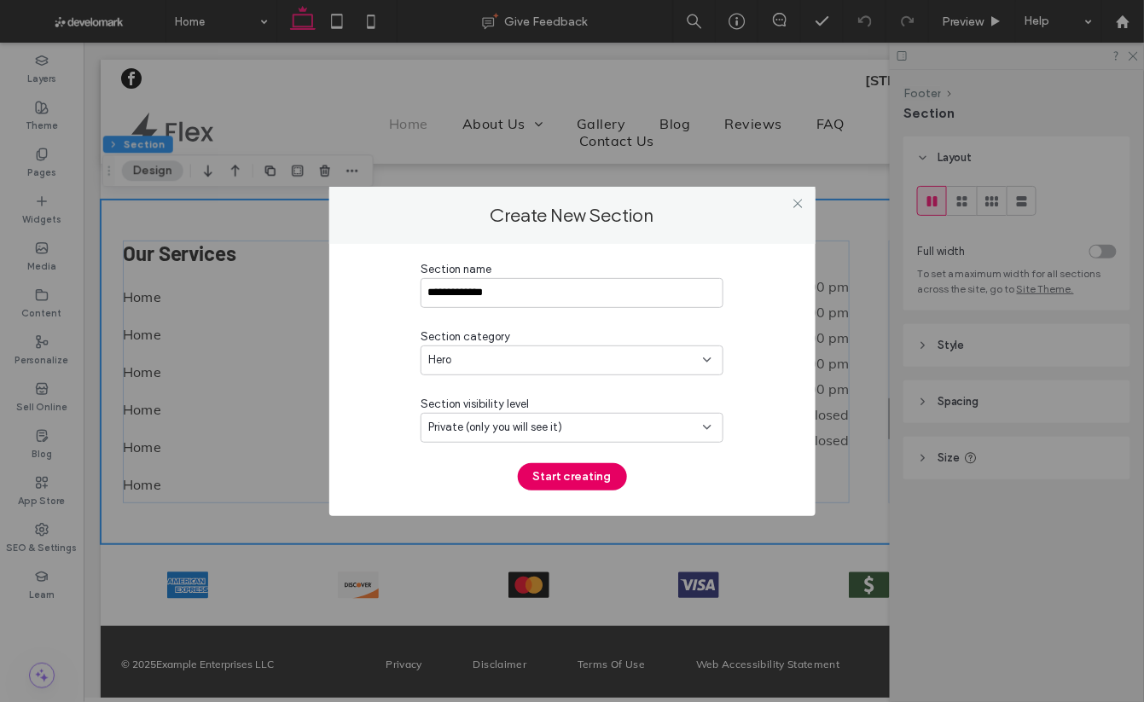
click at [562, 468] on button "Start creating" at bounding box center [572, 476] width 109 height 27
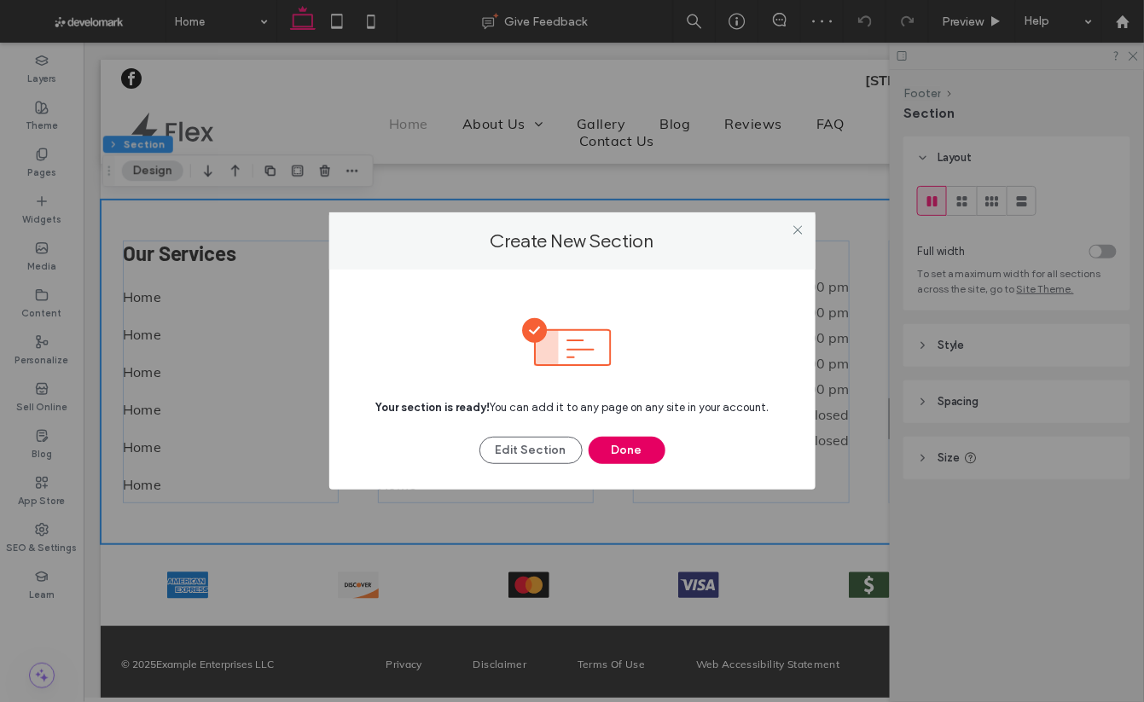
click at [623, 442] on button "Done" at bounding box center [627, 450] width 77 height 27
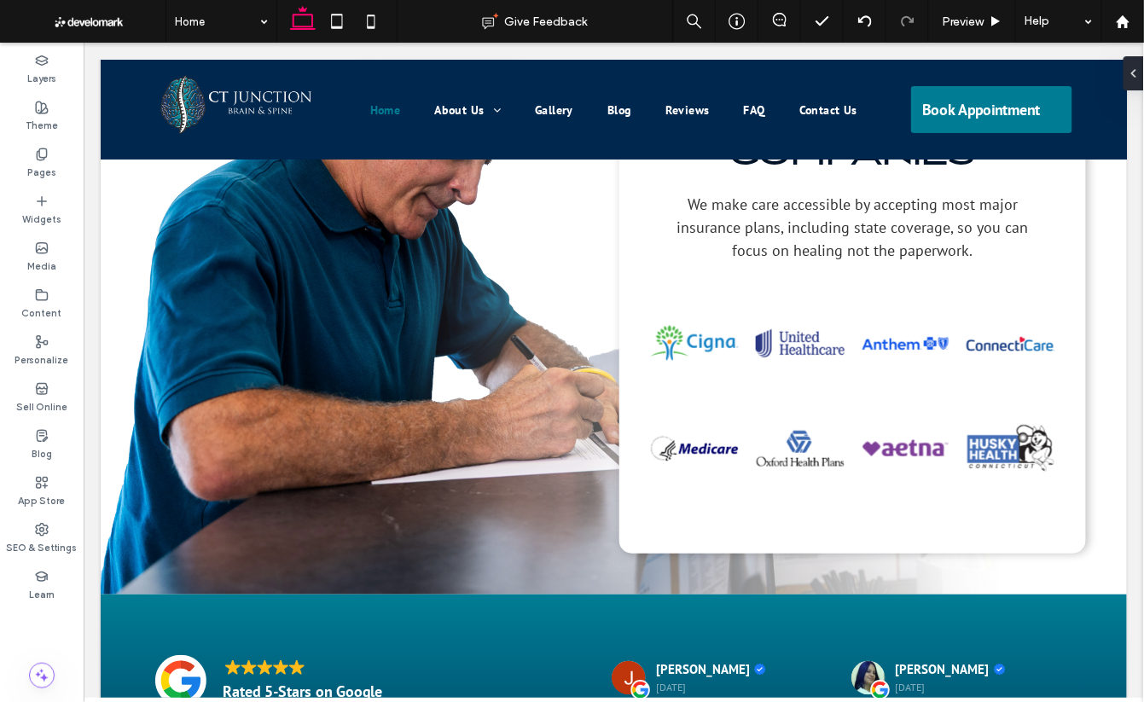
scroll to position [3960, 0]
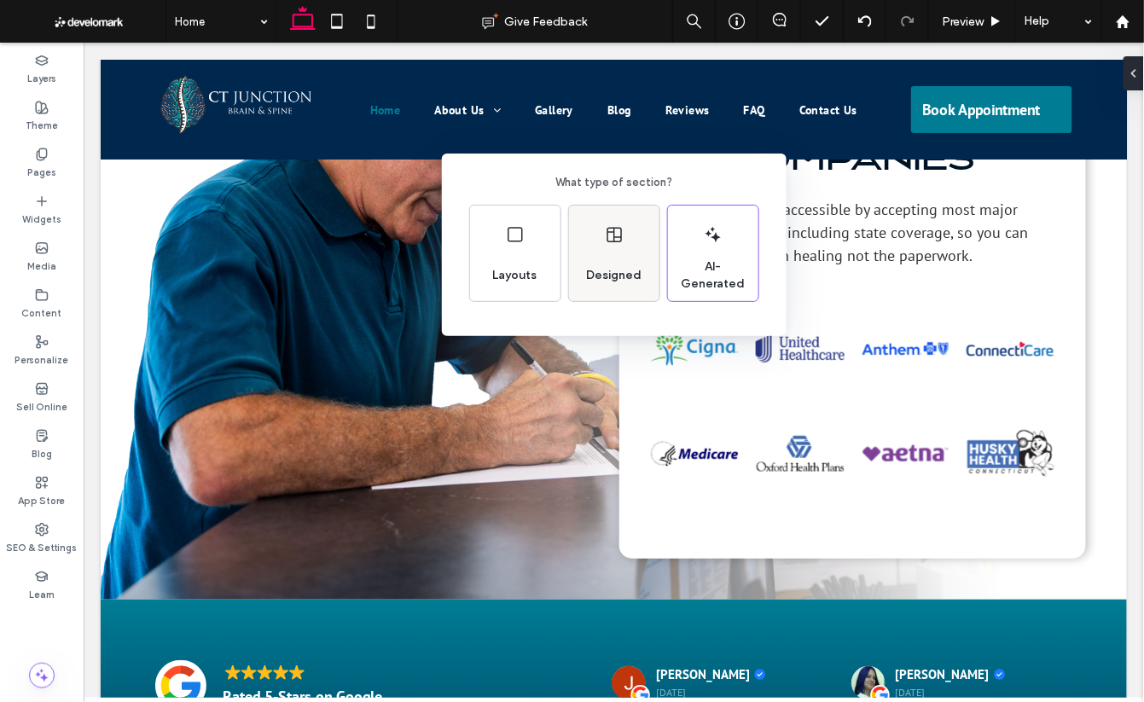
click at [627, 244] on div "Designed" at bounding box center [614, 254] width 90 height 96
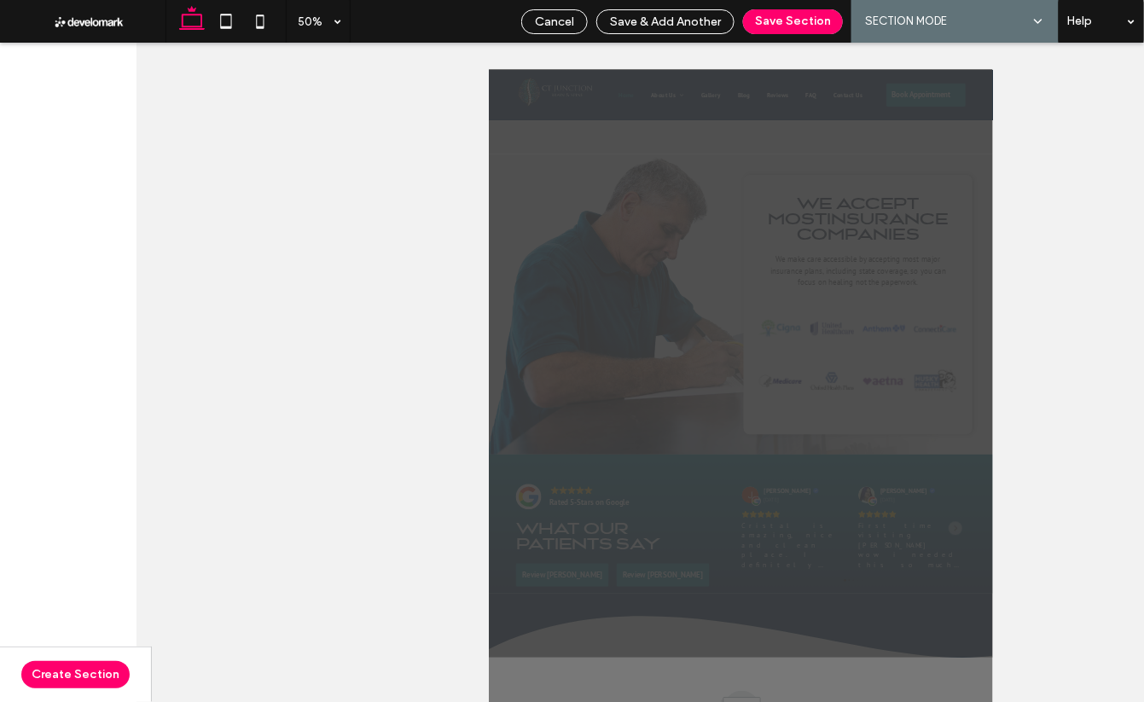
scroll to position [3787, 0]
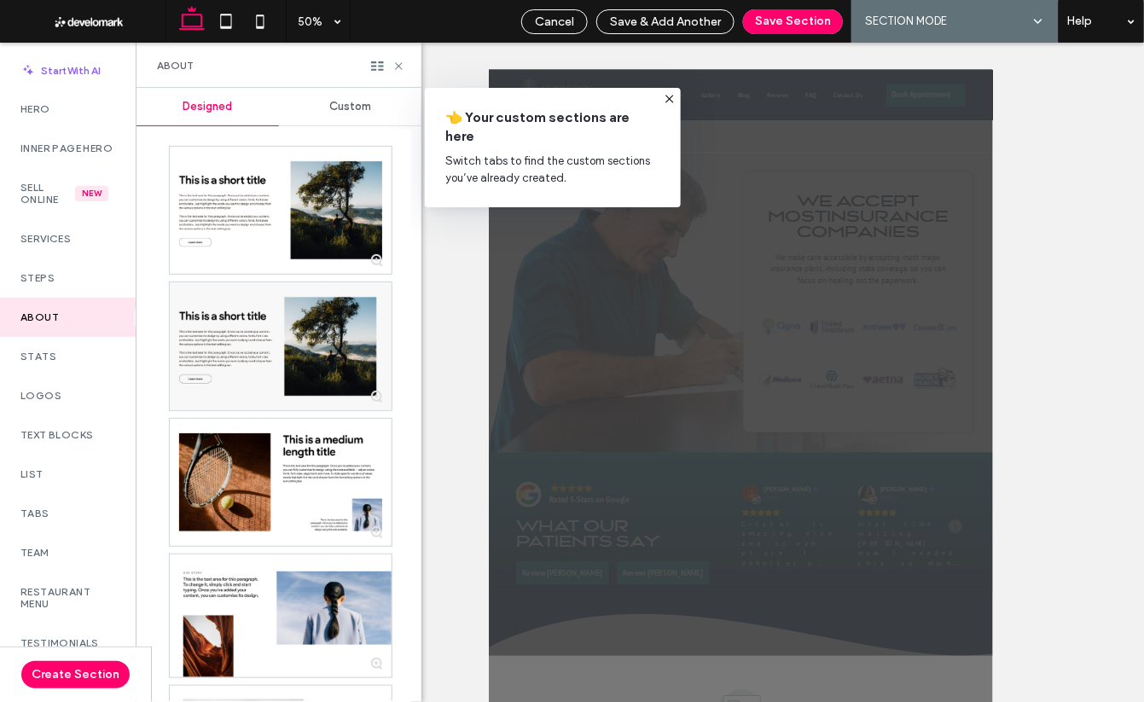
click at [349, 102] on span "Custom" at bounding box center [350, 107] width 42 height 14
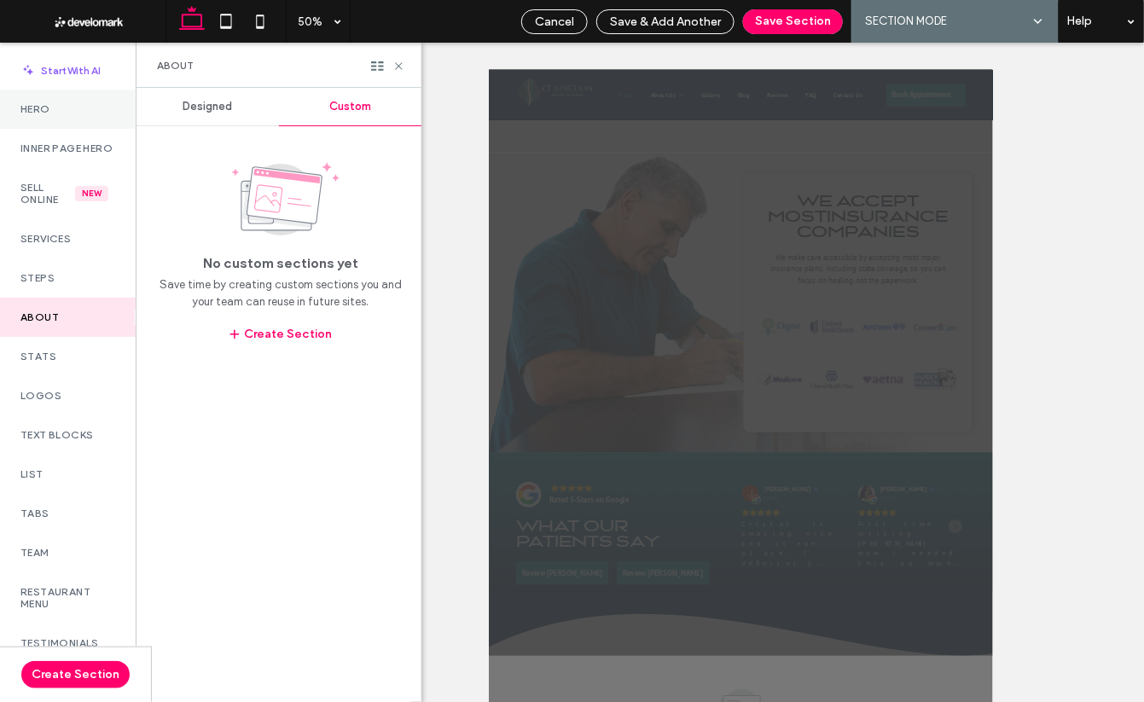
click at [29, 113] on label "Hero" at bounding box center [67, 109] width 95 height 12
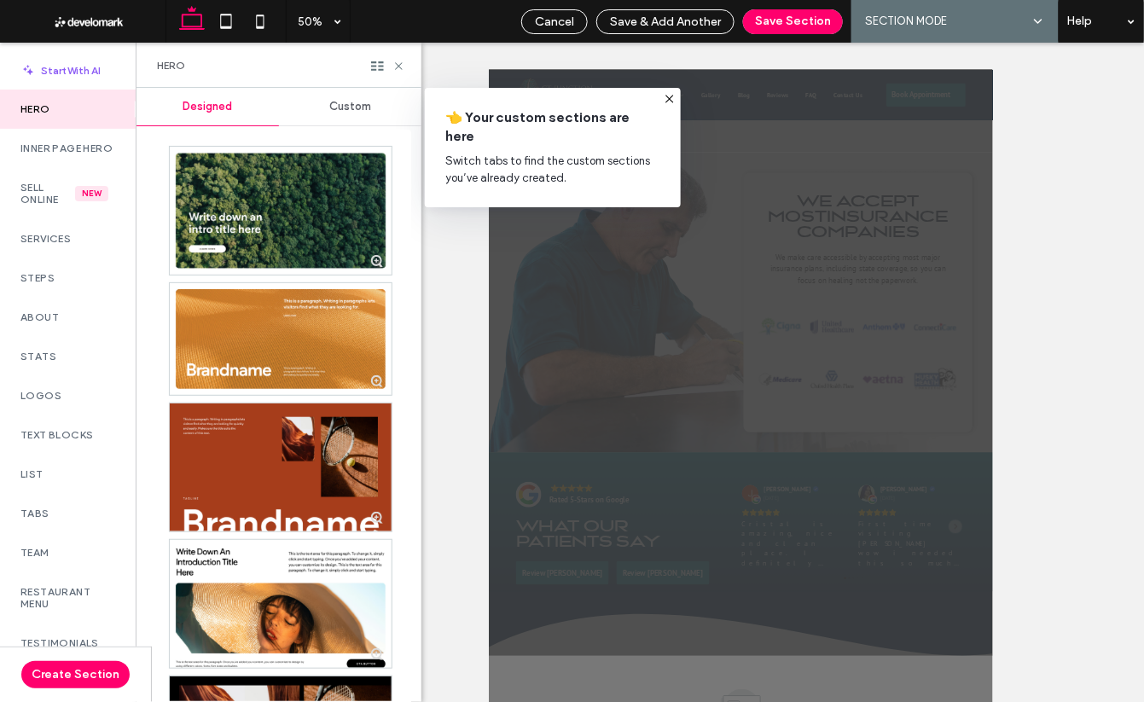
click at [334, 106] on span "Custom" at bounding box center [350, 107] width 42 height 14
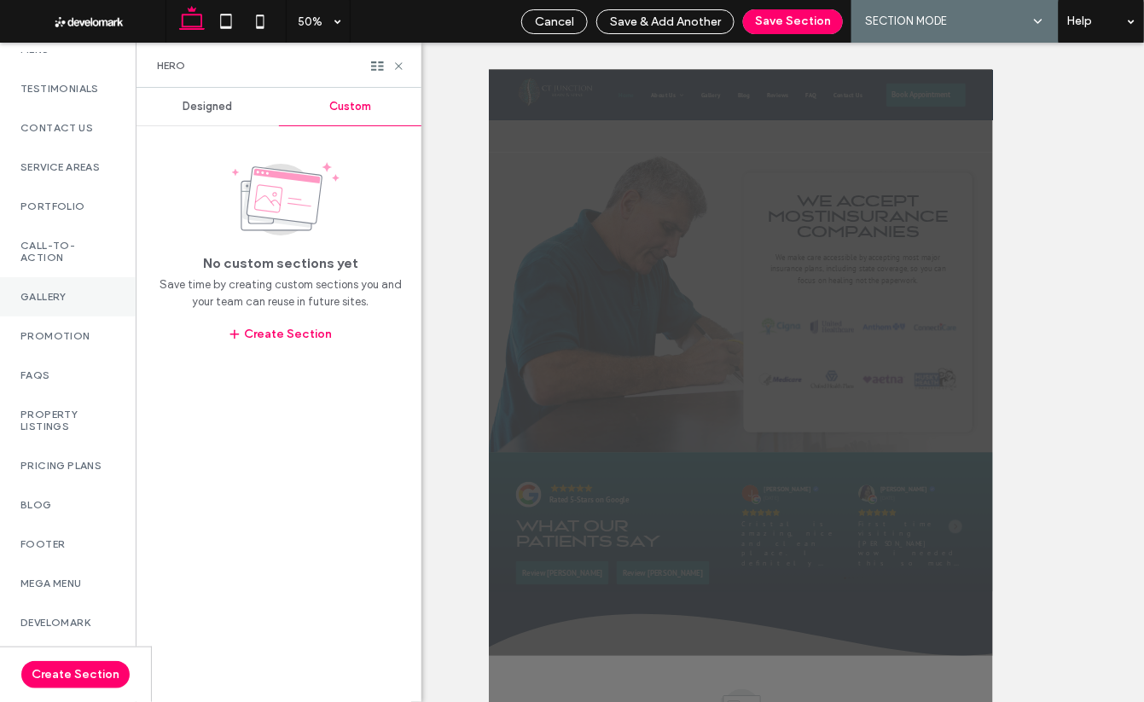
scroll to position [575, 0]
click at [55, 545] on div "Footer" at bounding box center [68, 544] width 136 height 39
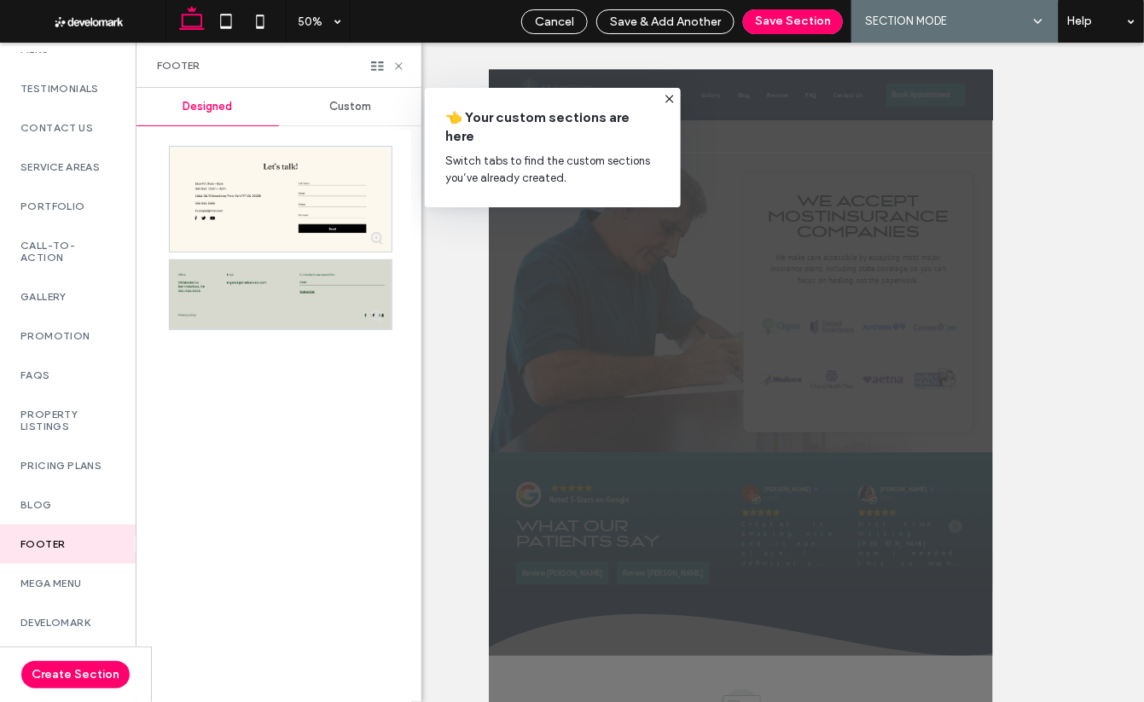
click at [352, 107] on span "Custom" at bounding box center [350, 107] width 42 height 14
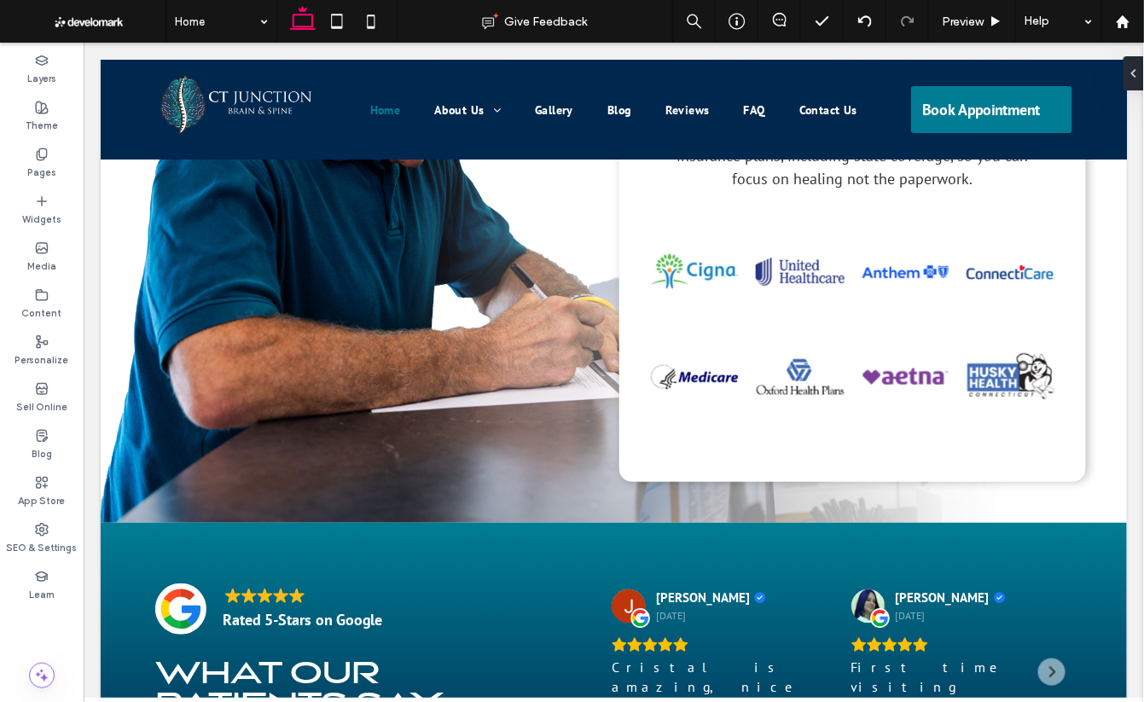
scroll to position [3991, 0]
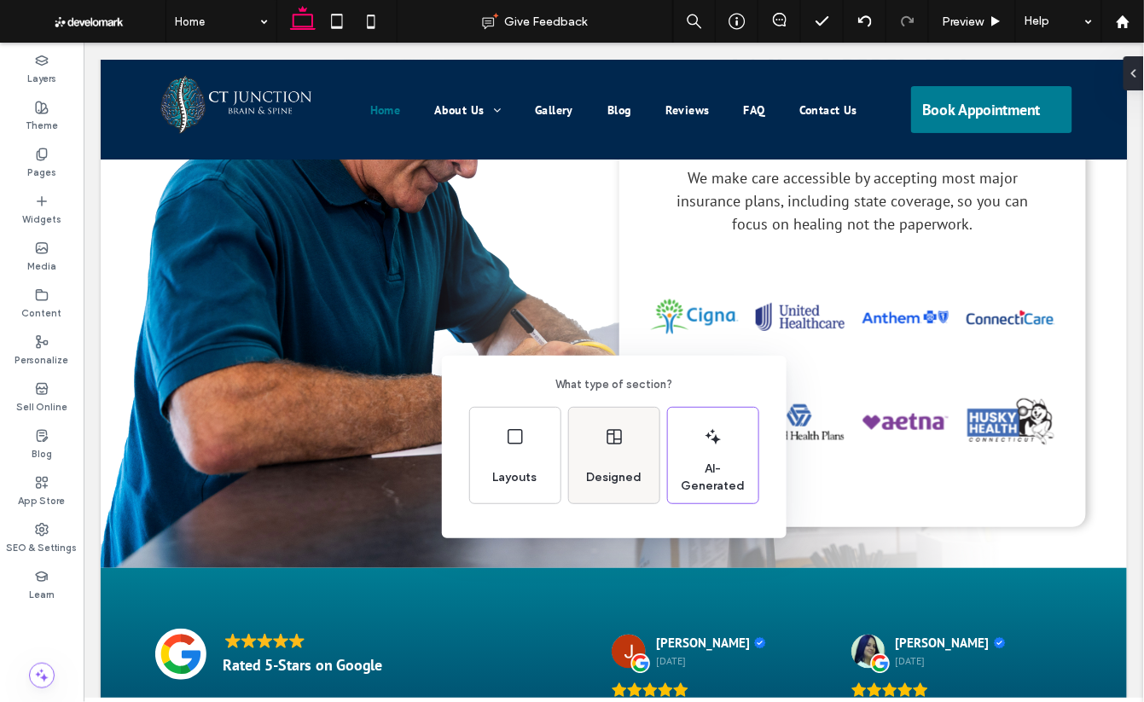
click at [608, 450] on div "Designed" at bounding box center [614, 456] width 90 height 96
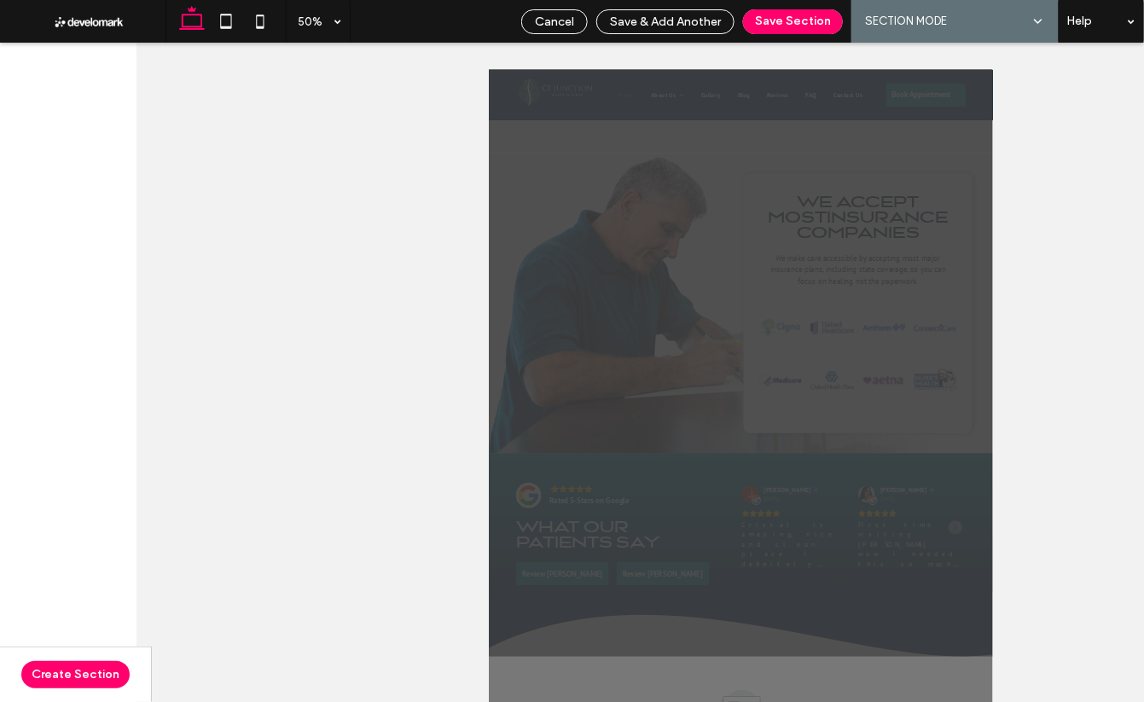
scroll to position [3787, 0]
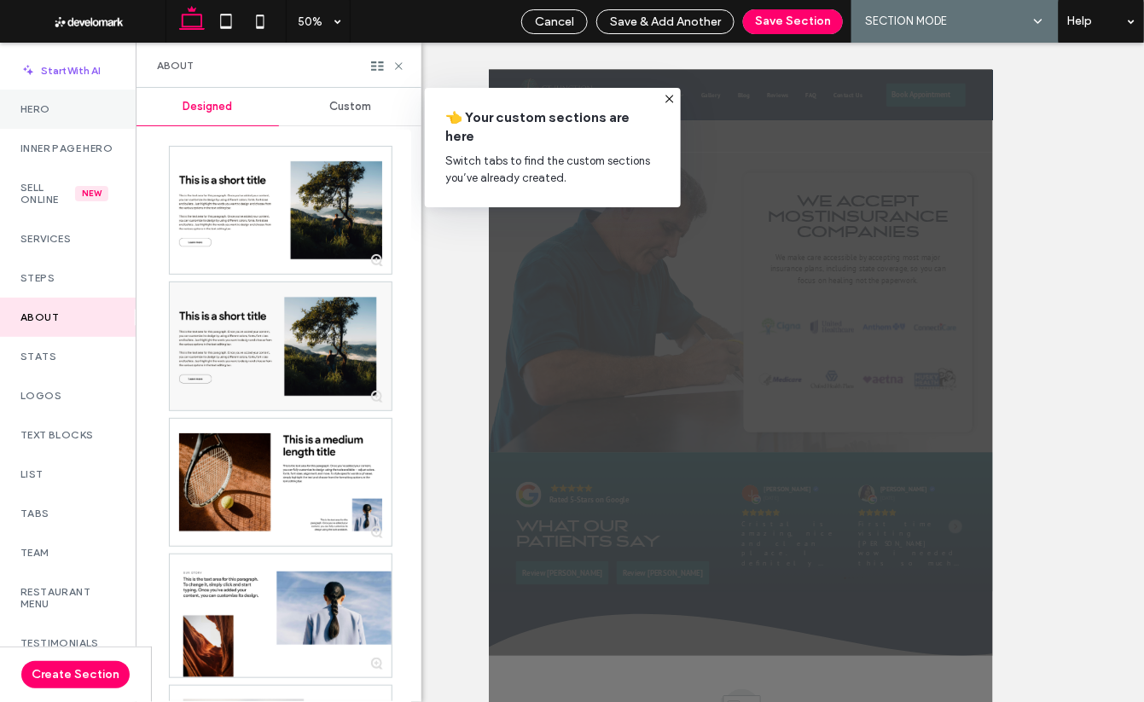
click at [42, 102] on div "Hero" at bounding box center [68, 109] width 136 height 39
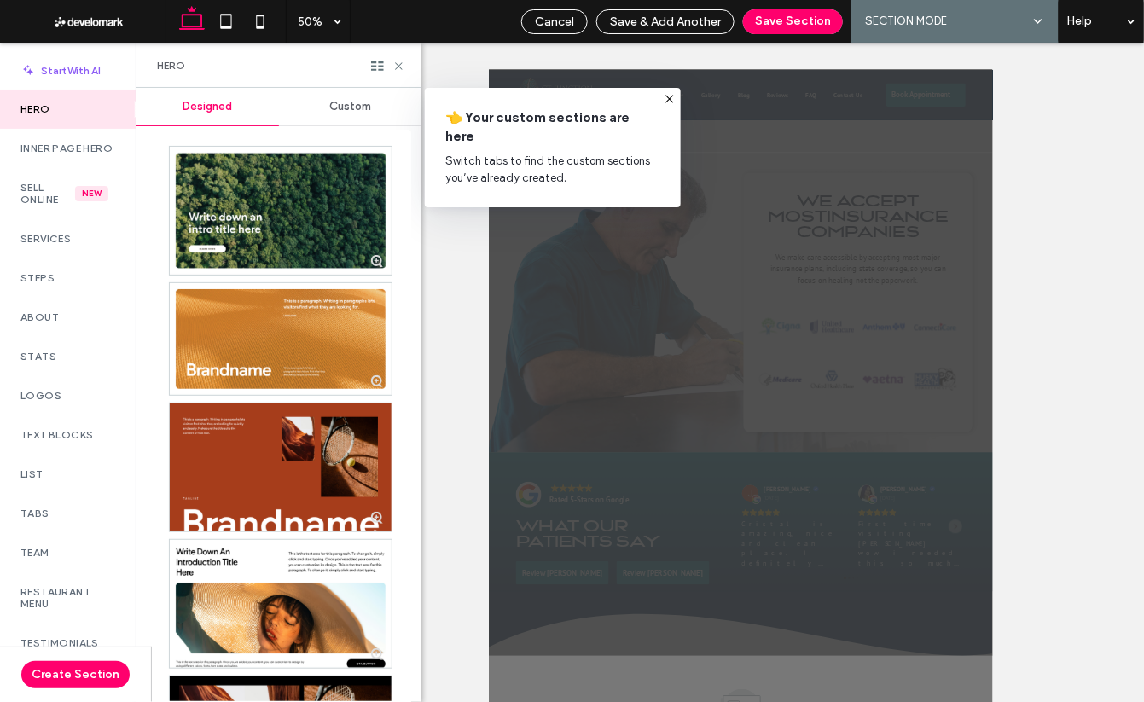
click at [352, 110] on span "Custom" at bounding box center [350, 107] width 42 height 14
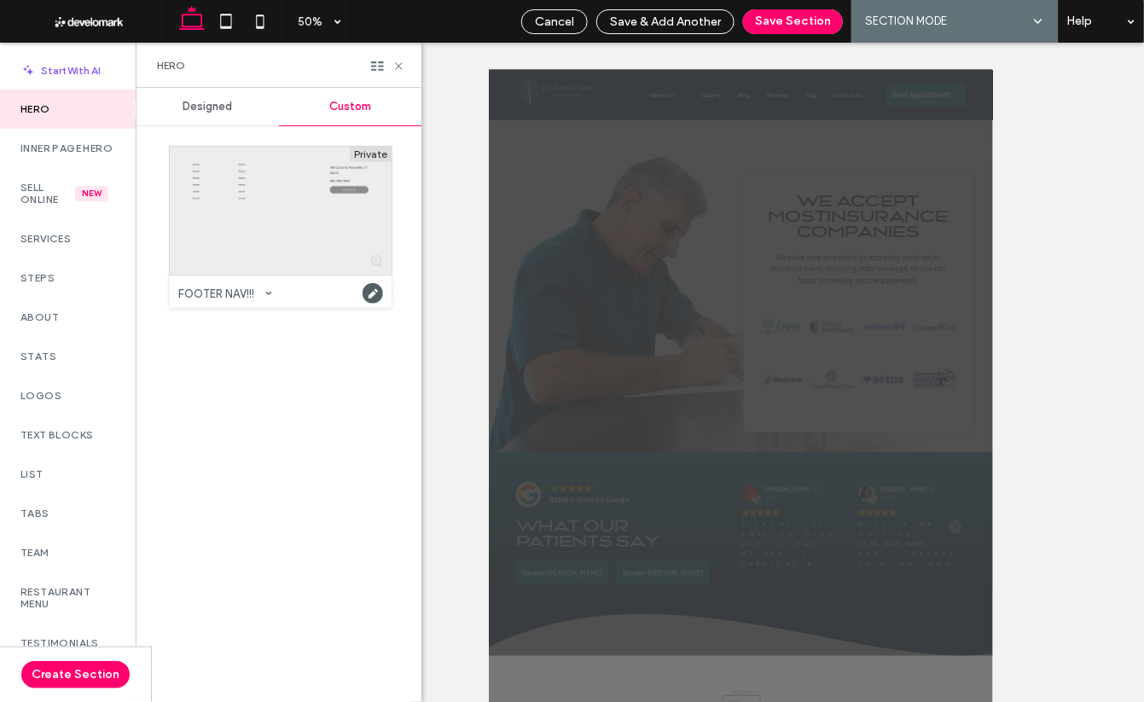
click at [289, 175] on div at bounding box center [281, 211] width 222 height 128
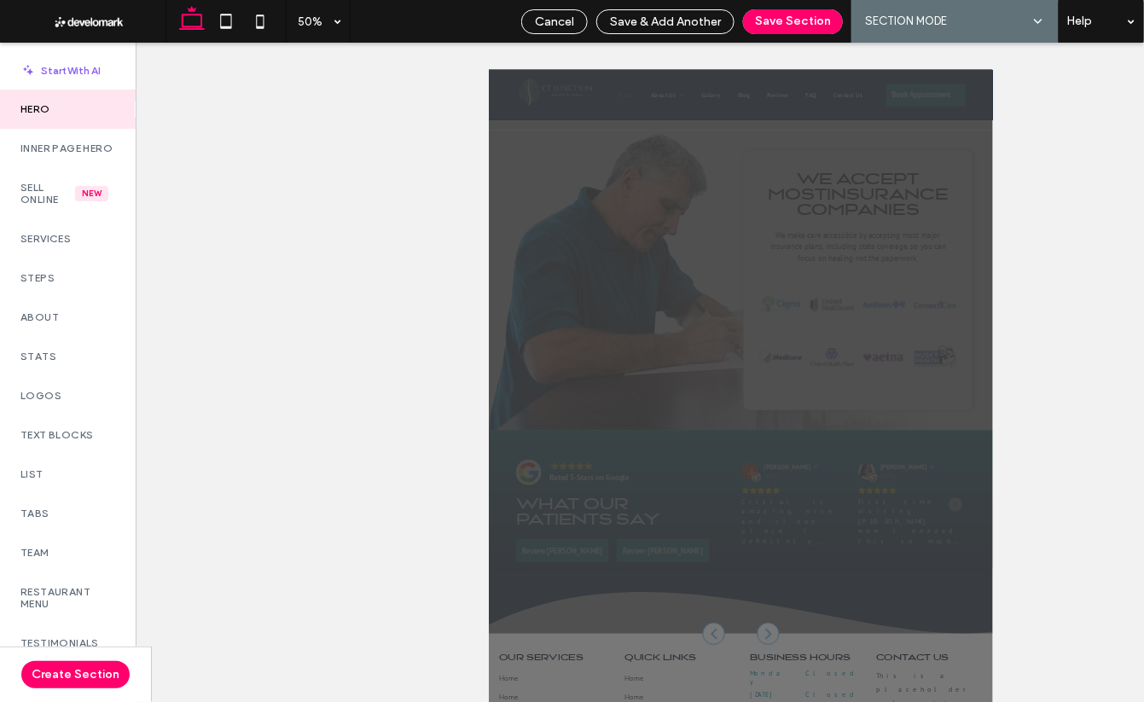
click at [782, 21] on button "Save Section" at bounding box center [793, 21] width 100 height 25
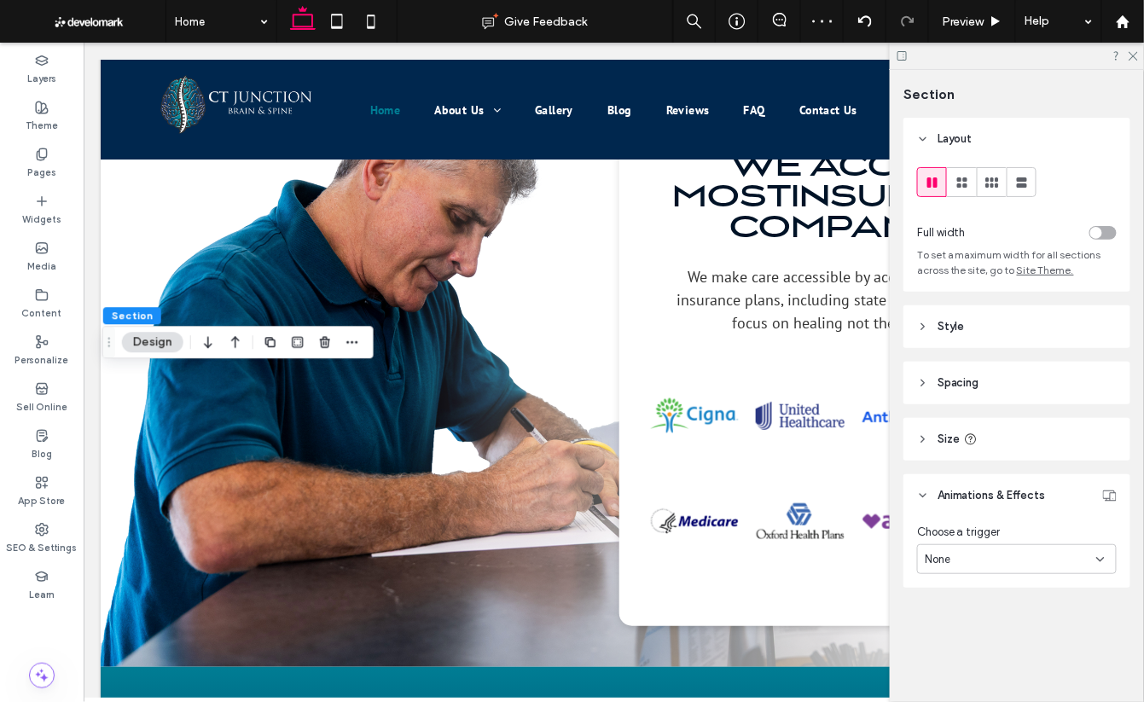
scroll to position [3950, 0]
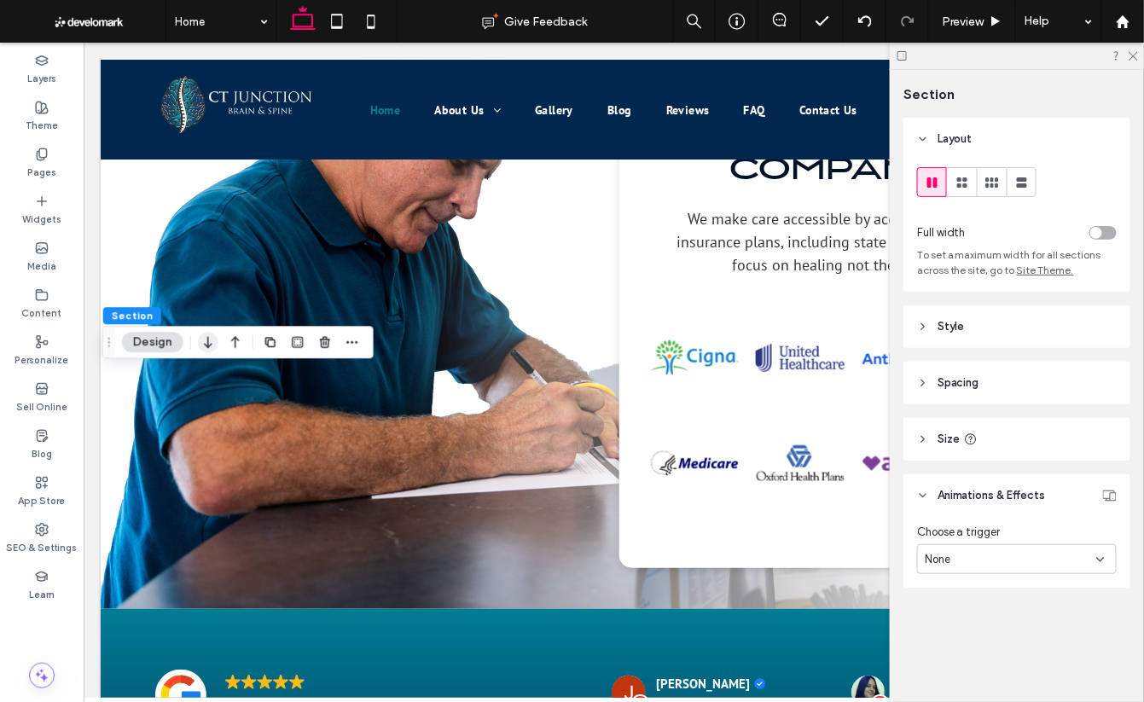
click at [209, 345] on icon "button" at bounding box center [208, 342] width 20 height 31
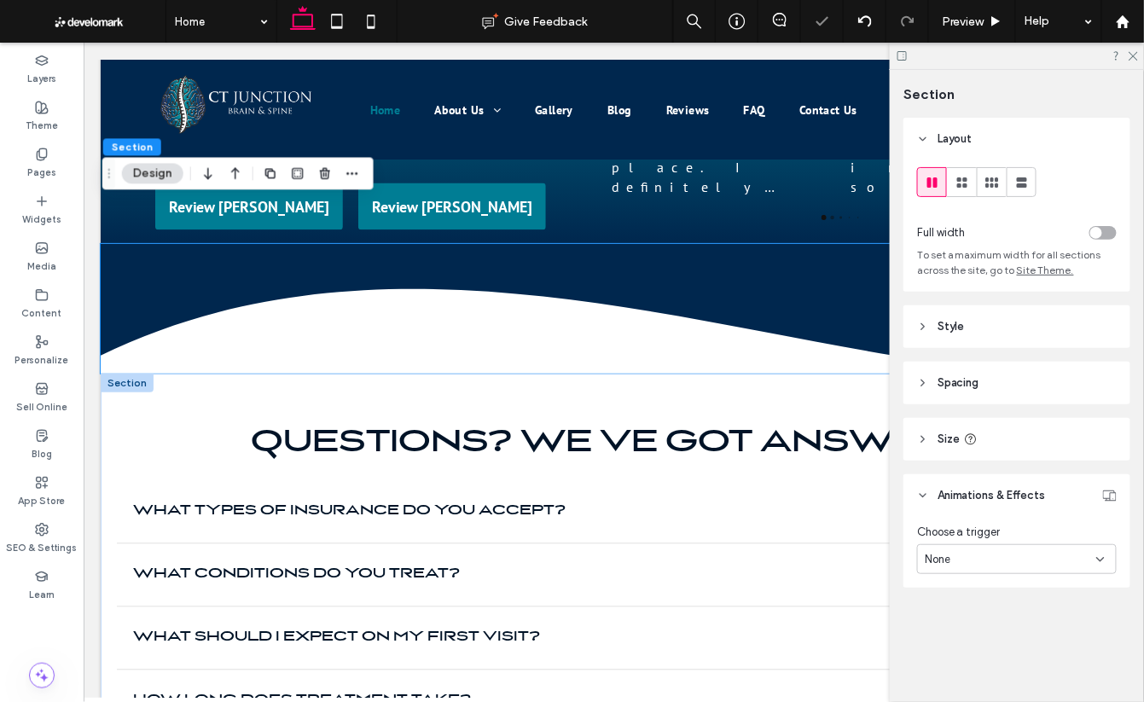
scroll to position [4597, 0]
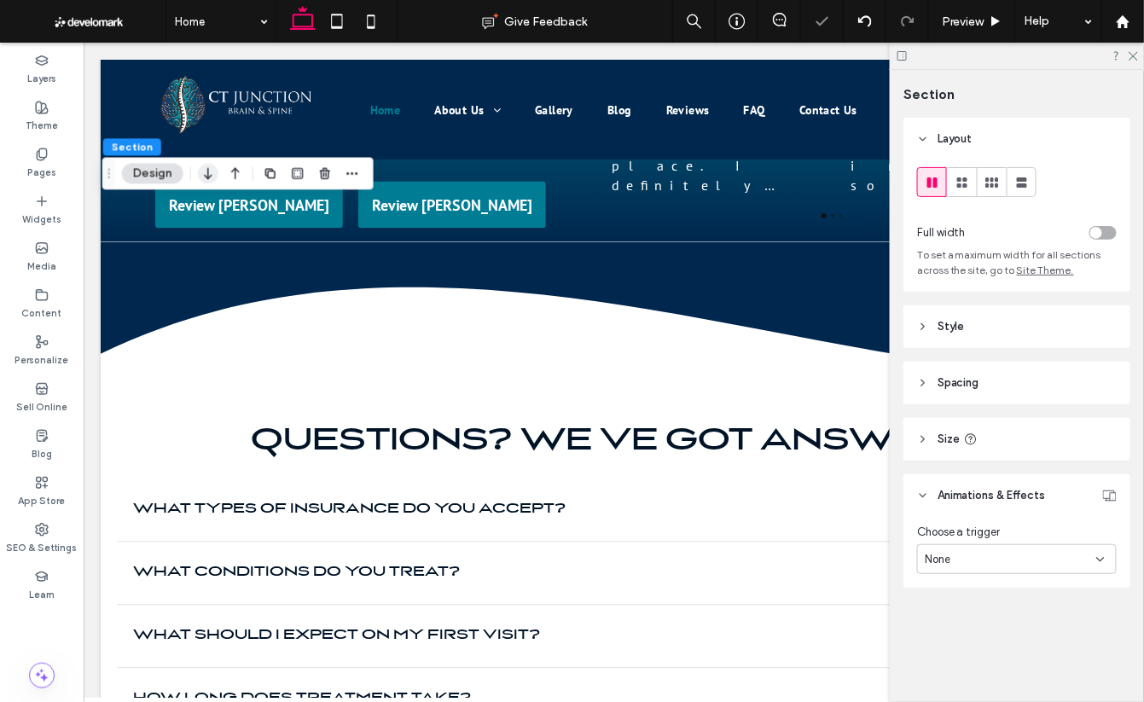
click at [203, 179] on icon "button" at bounding box center [208, 173] width 20 height 31
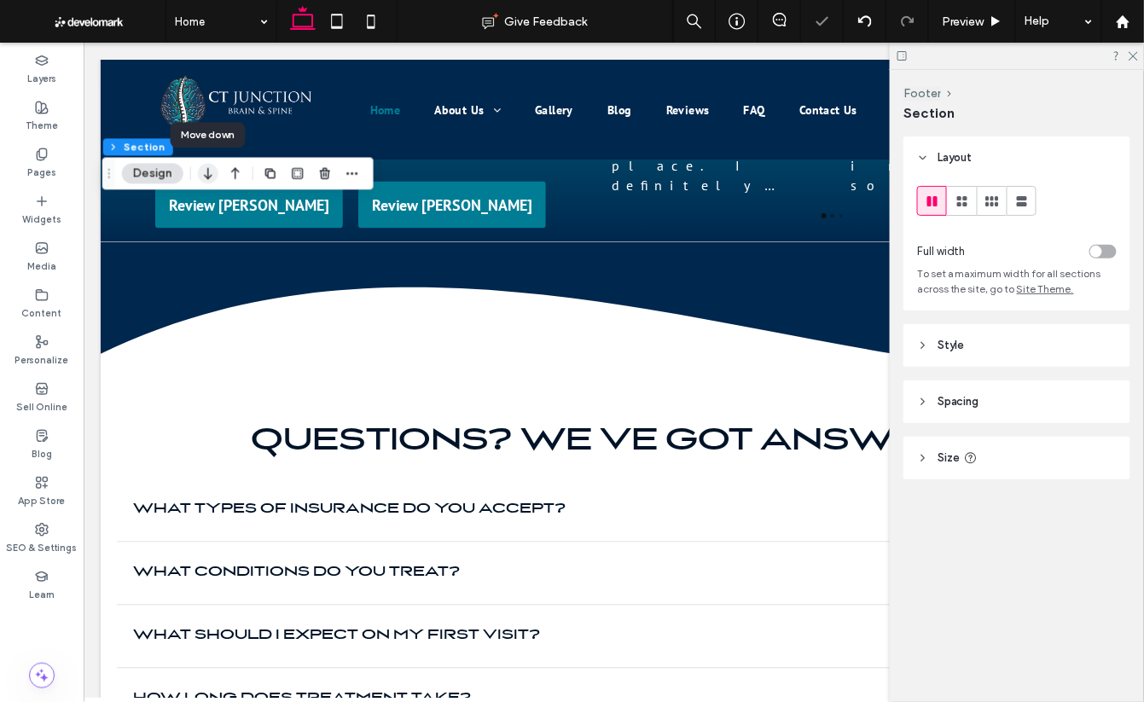
click at [206, 176] on use "button" at bounding box center [208, 174] width 8 height 12
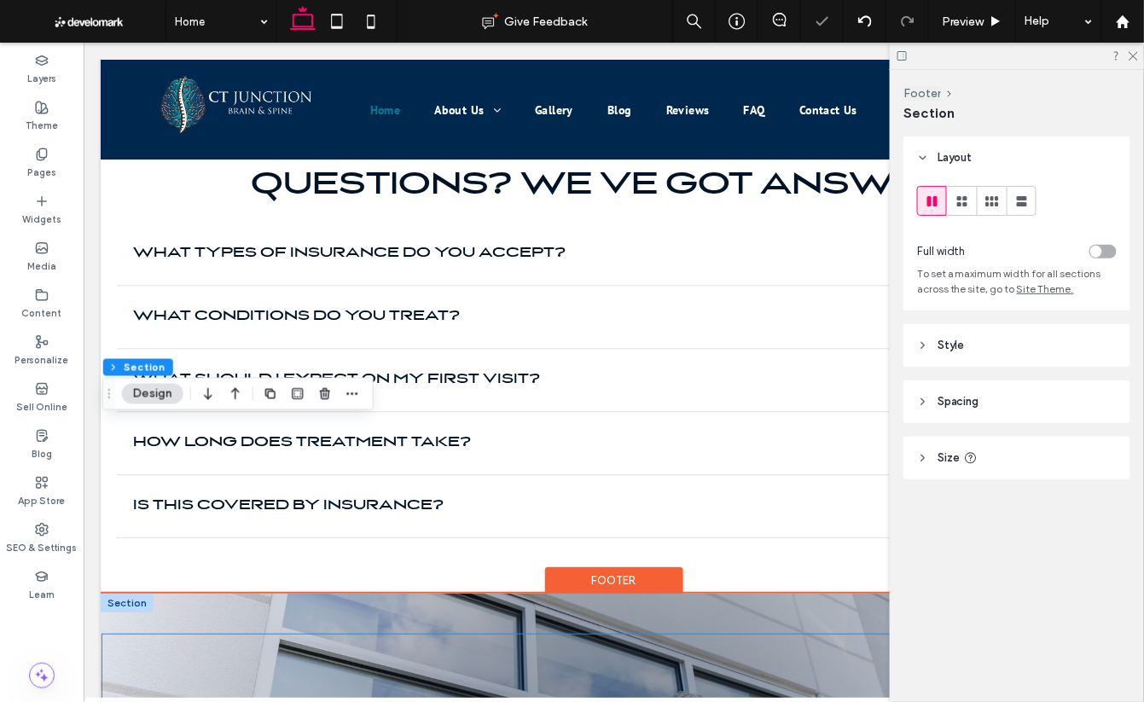
scroll to position [4862, 0]
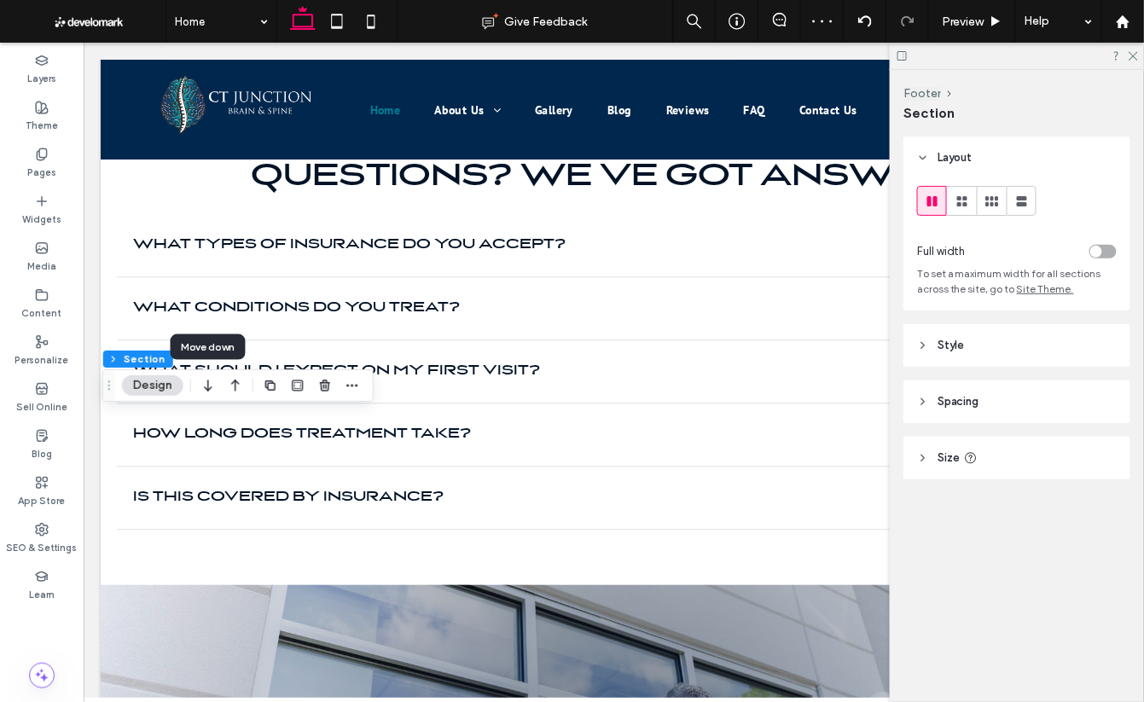
click at [209, 390] on icon "button" at bounding box center [208, 385] width 20 height 31
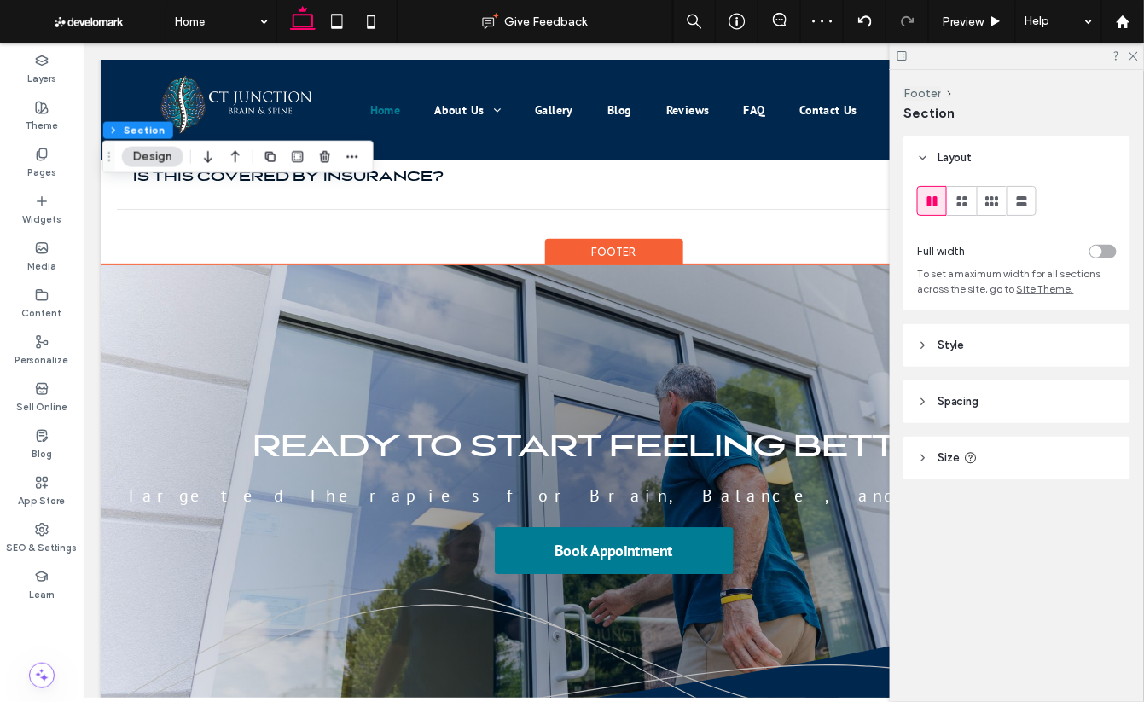
scroll to position [5191, 0]
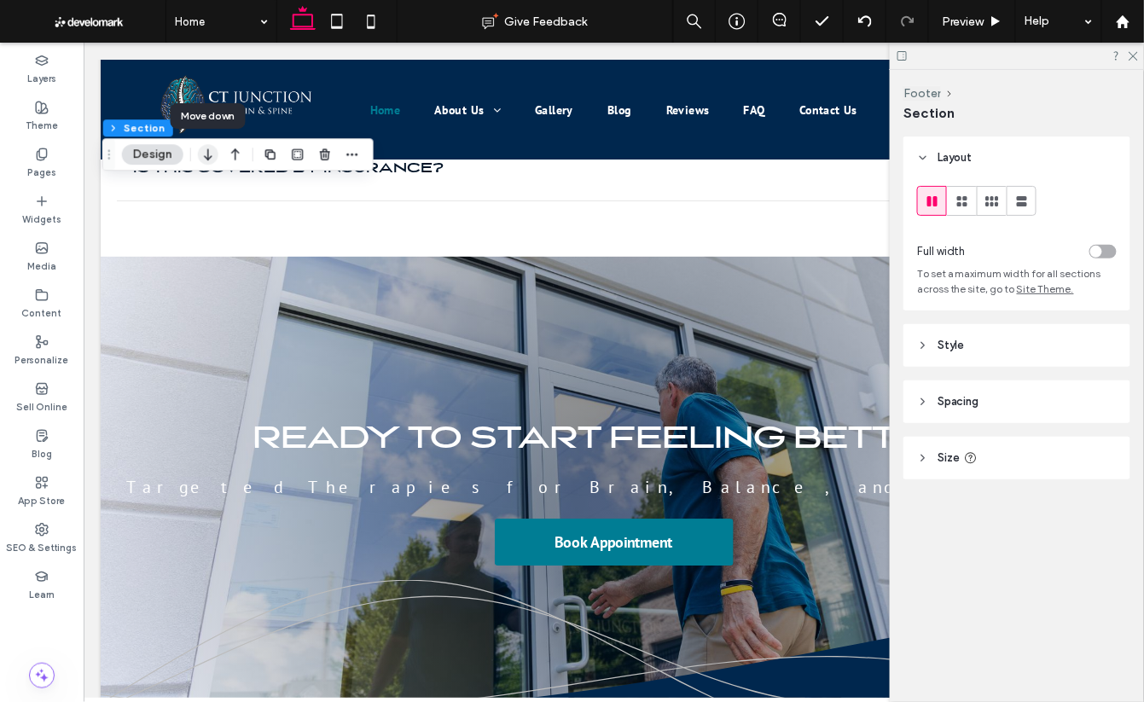
click at [211, 154] on icon "button" at bounding box center [208, 154] width 20 height 31
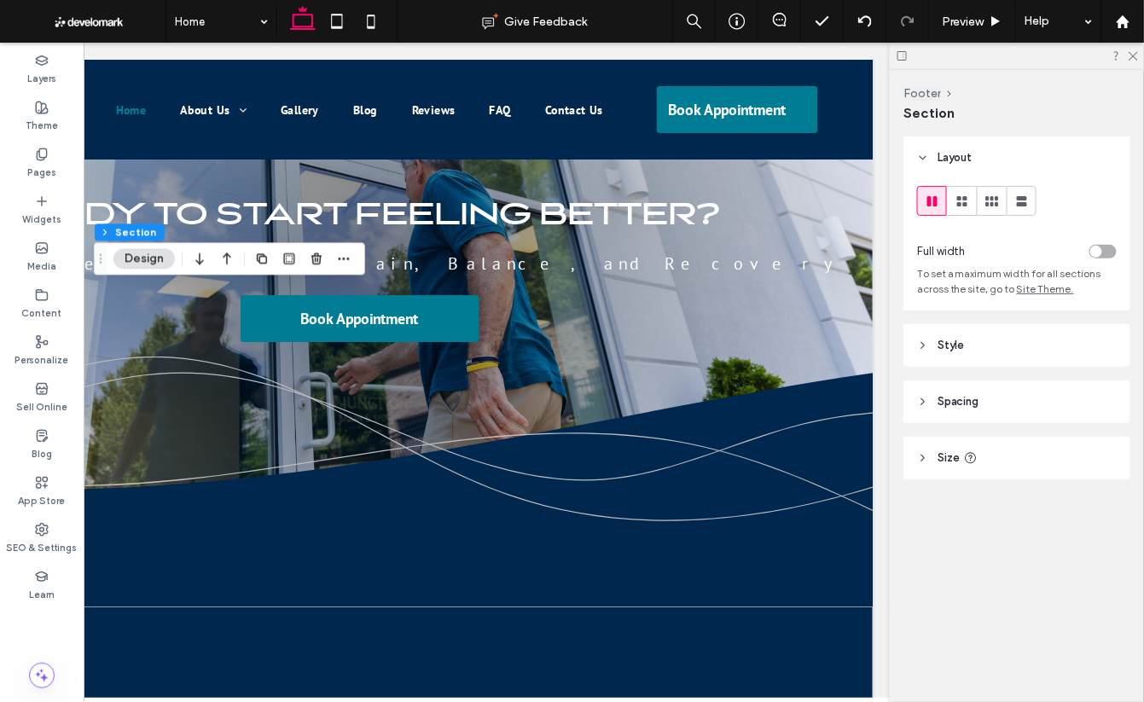
scroll to position [0, 0]
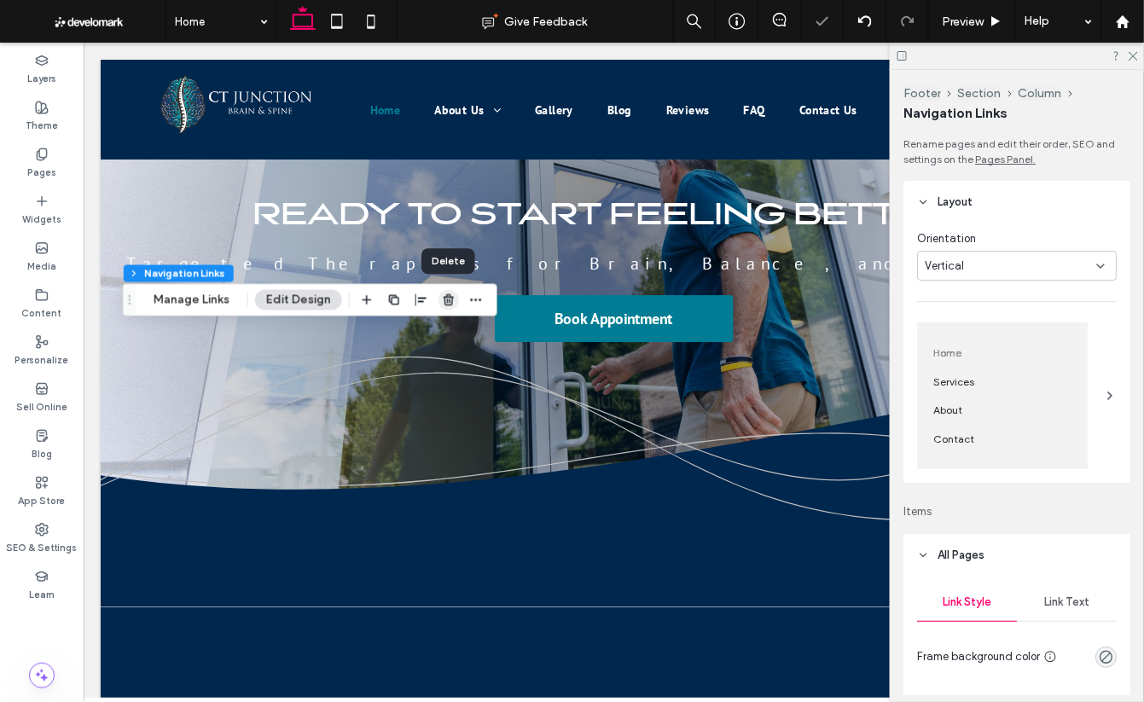
drag, startPoint x: 449, startPoint y: 303, endPoint x: 270, endPoint y: 354, distance: 185.5
click at [449, 303] on icon "button" at bounding box center [449, 301] width 14 height 14
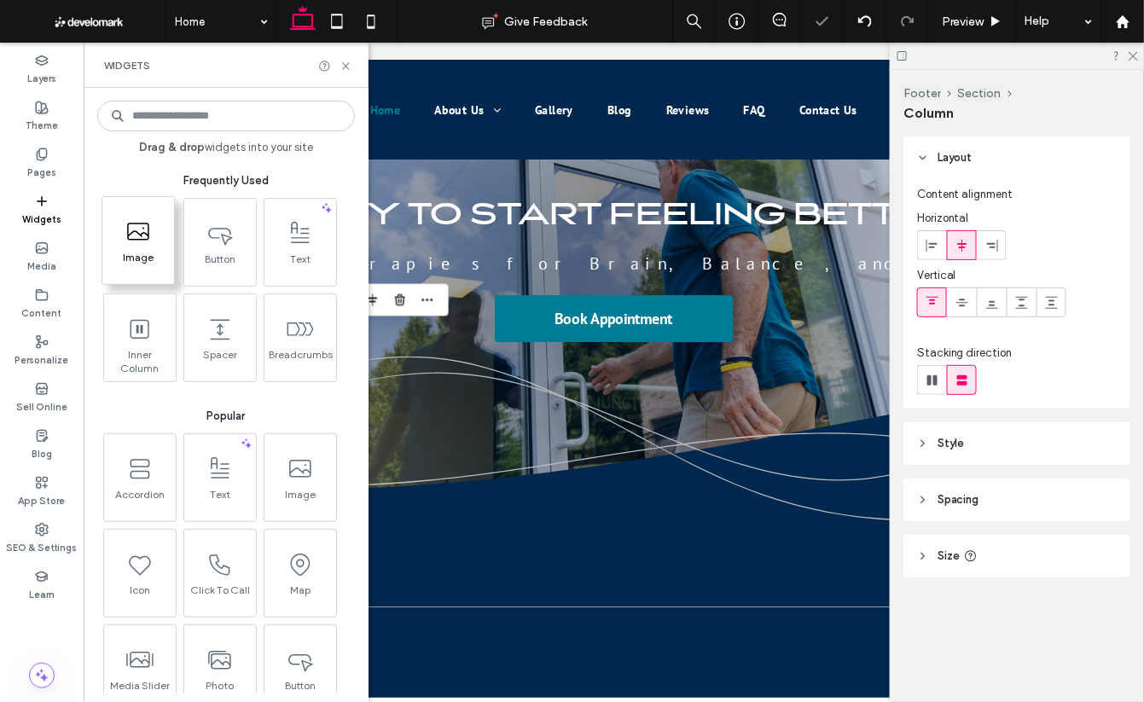
click at [150, 261] on span "Image" at bounding box center [138, 263] width 72 height 24
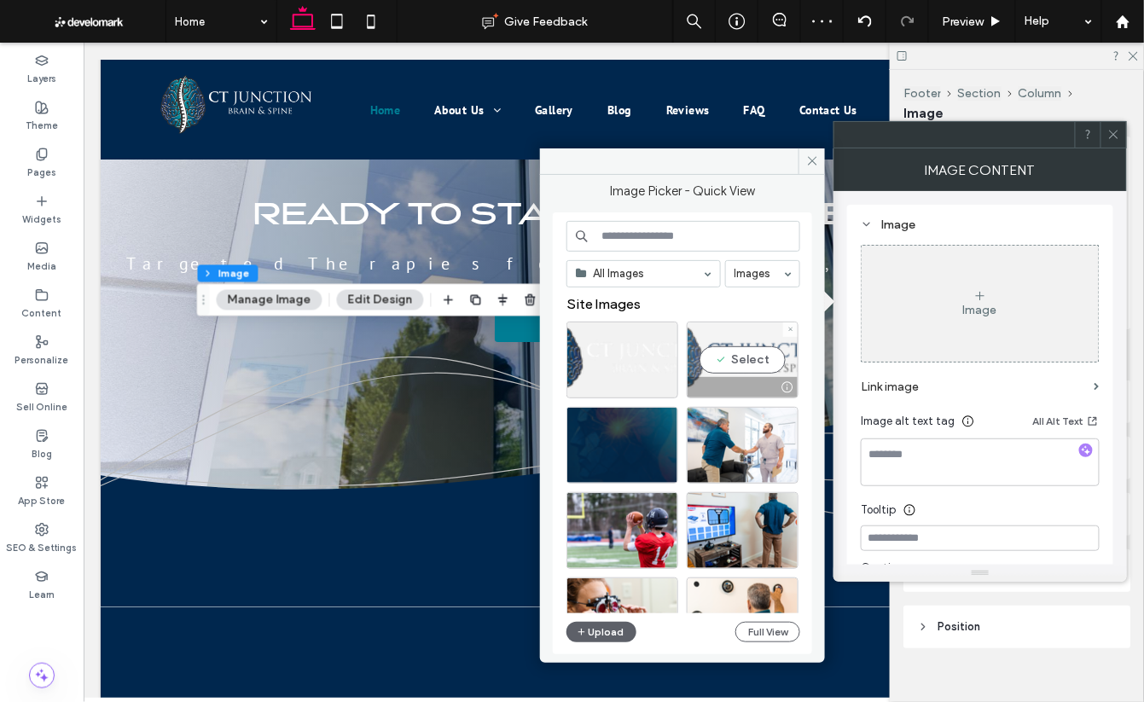
click at [738, 357] on div "Select" at bounding box center [743, 360] width 112 height 77
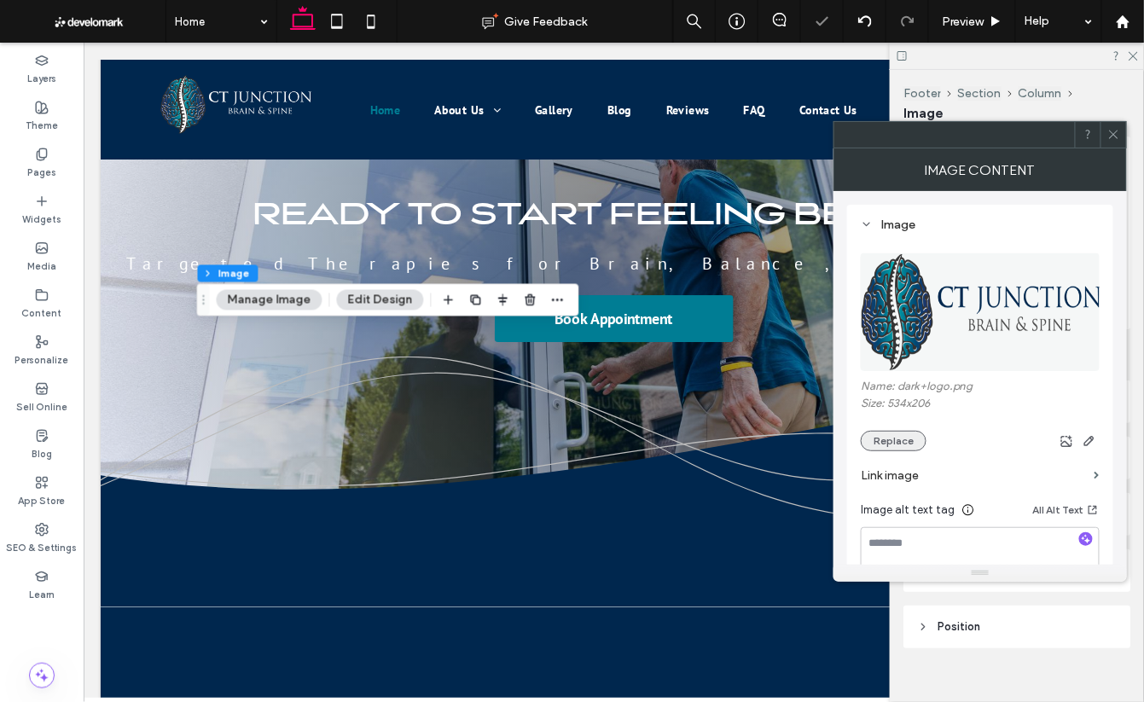
click at [892, 440] on button "Replace" at bounding box center [894, 441] width 66 height 20
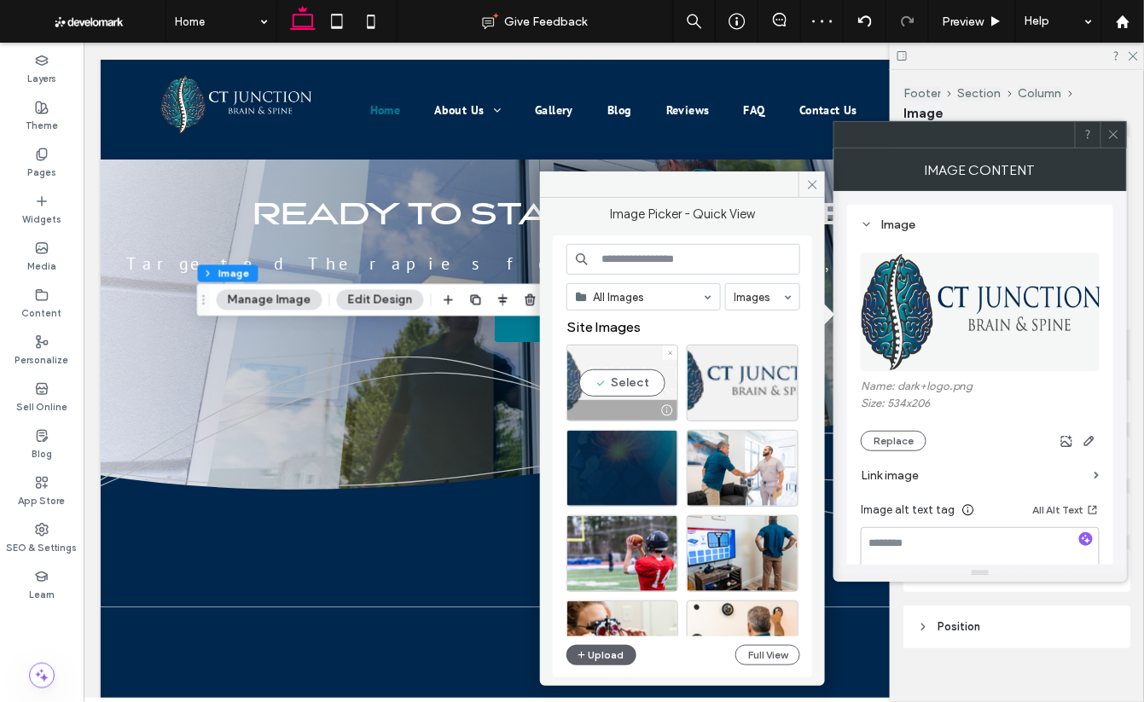
click at [617, 375] on div "Select" at bounding box center [623, 383] width 112 height 77
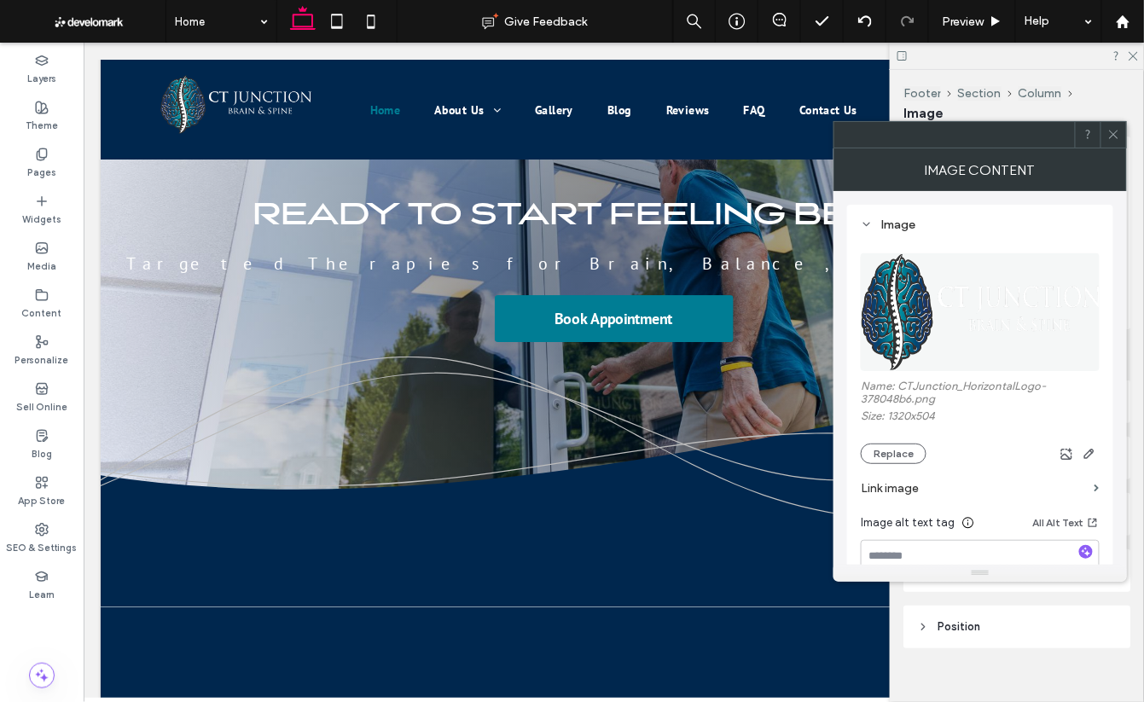
drag, startPoint x: 268, startPoint y: 354, endPoint x: 322, endPoint y: 410, distance: 77.8
type input "***"
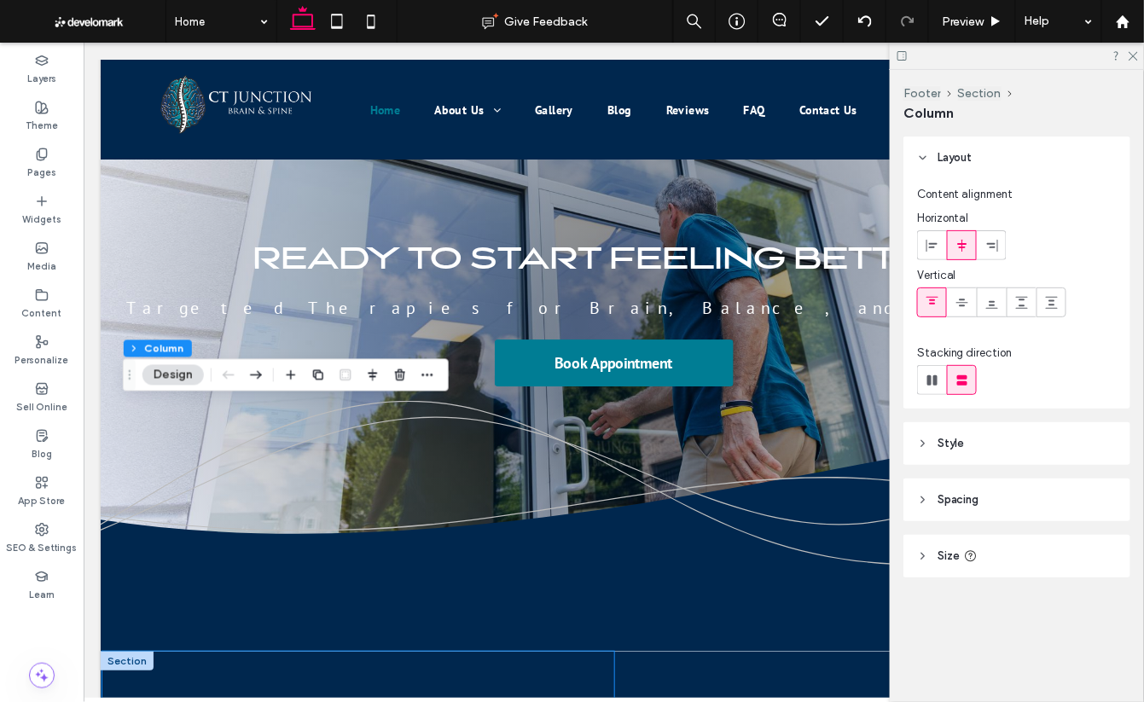
scroll to position [5377, 0]
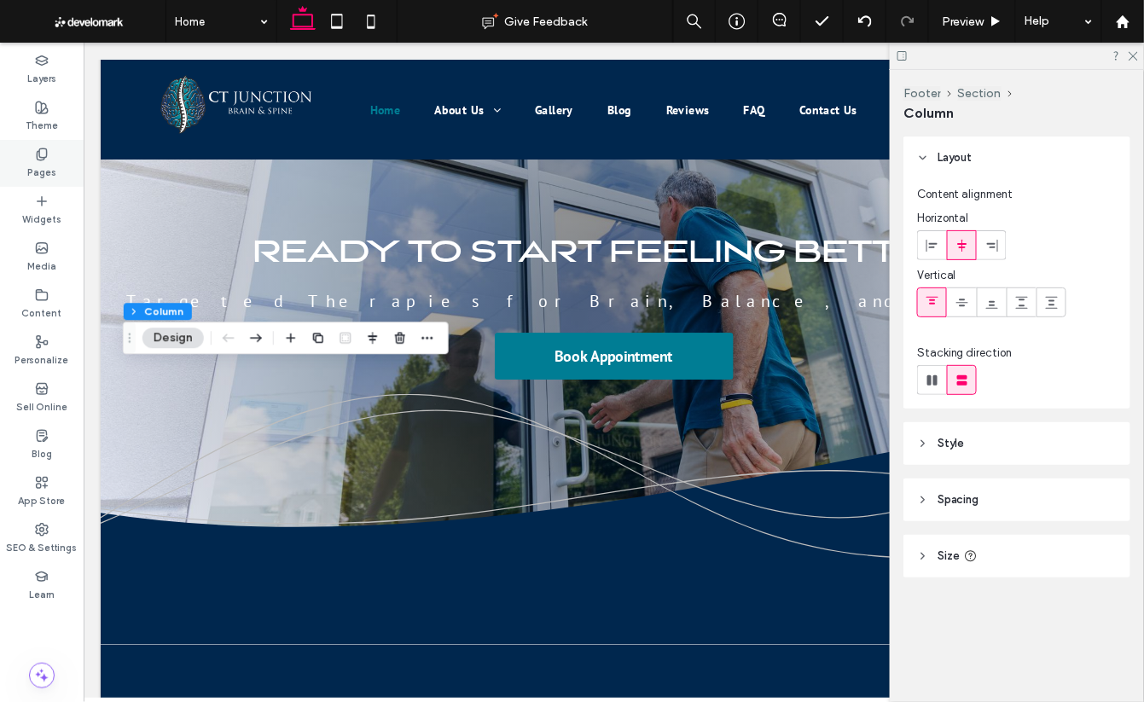
click at [45, 160] on icon at bounding box center [42, 155] width 14 height 14
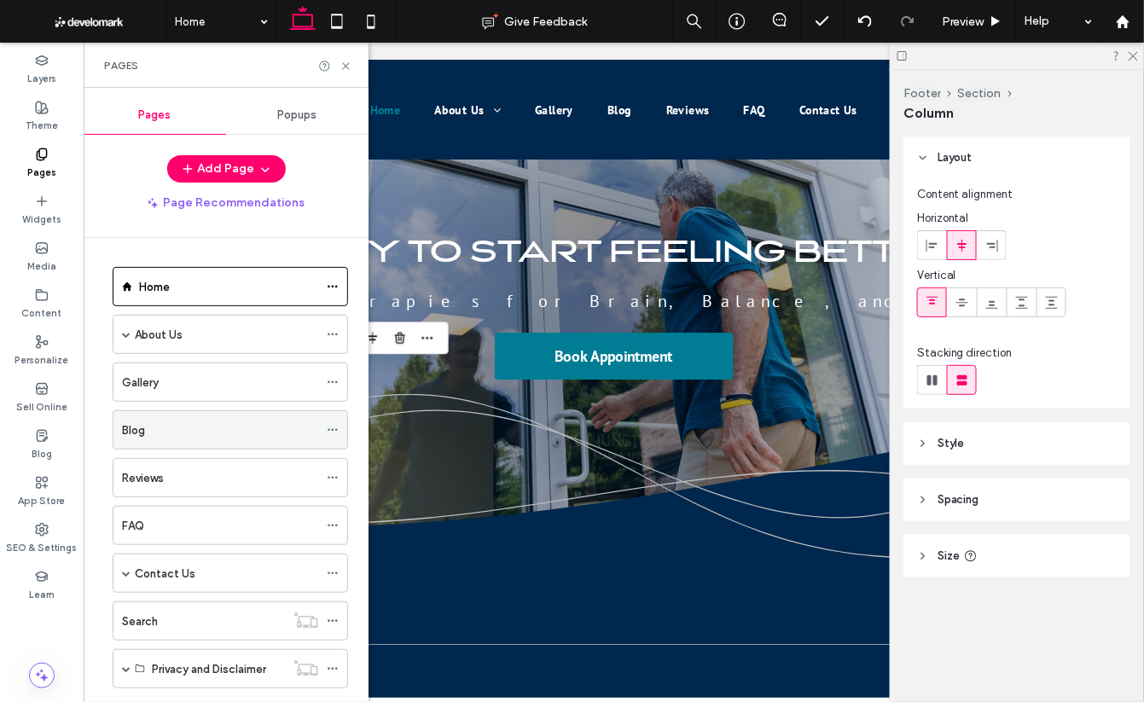
scroll to position [81, 0]
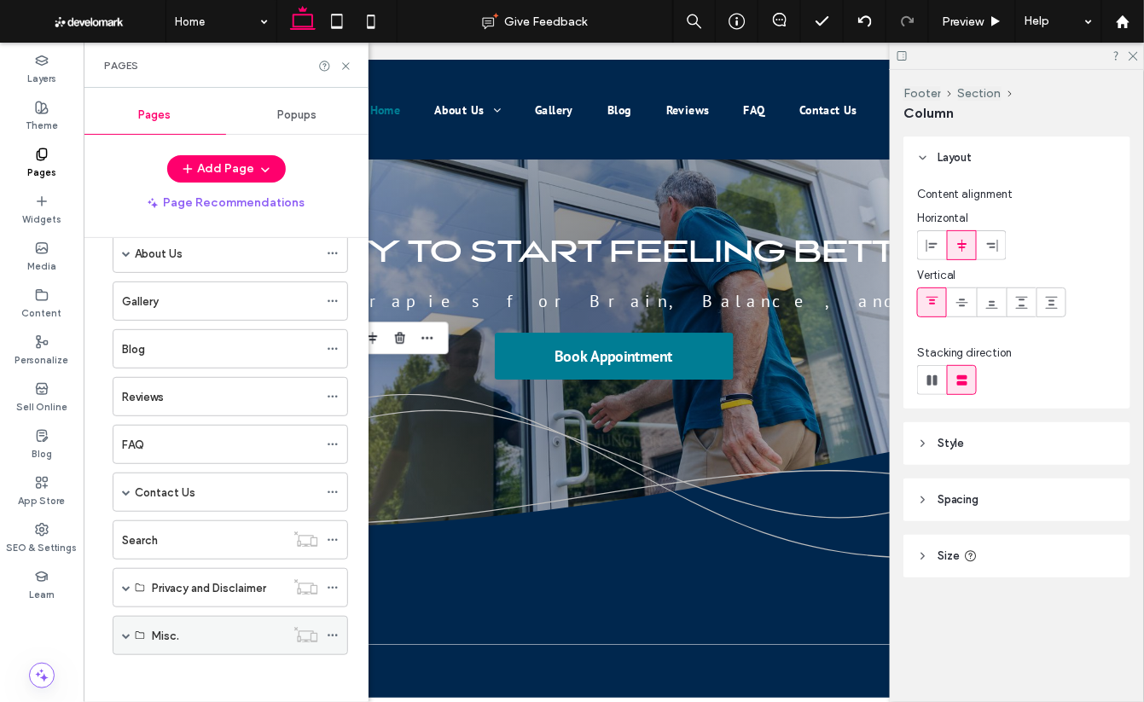
click at [125, 631] on span at bounding box center [126, 635] width 9 height 9
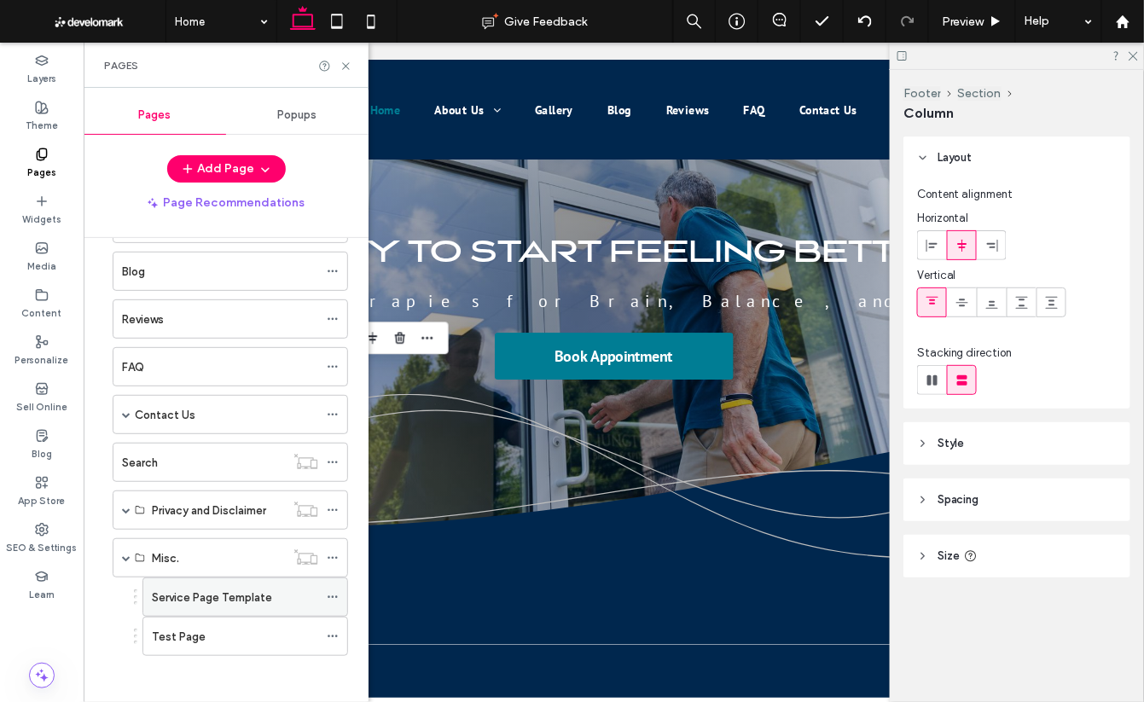
click at [237, 596] on label "Service Page Template" at bounding box center [212, 598] width 120 height 30
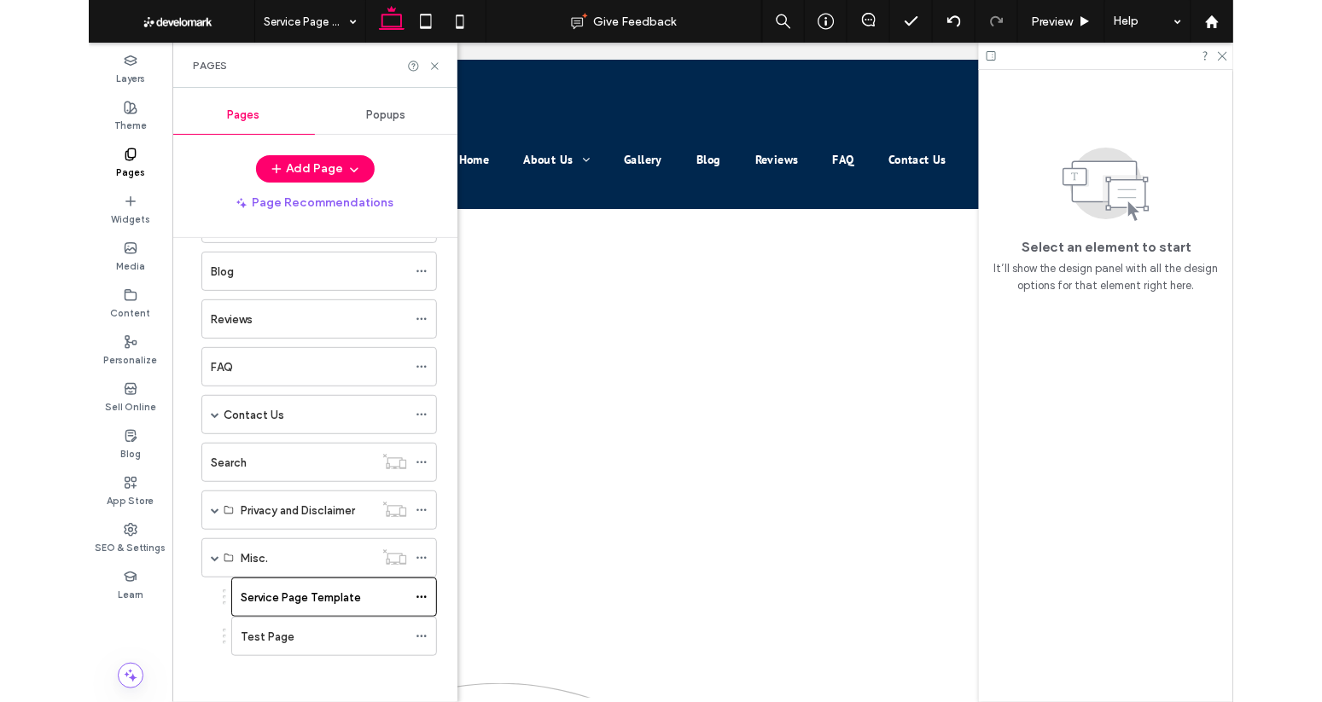
scroll to position [0, 0]
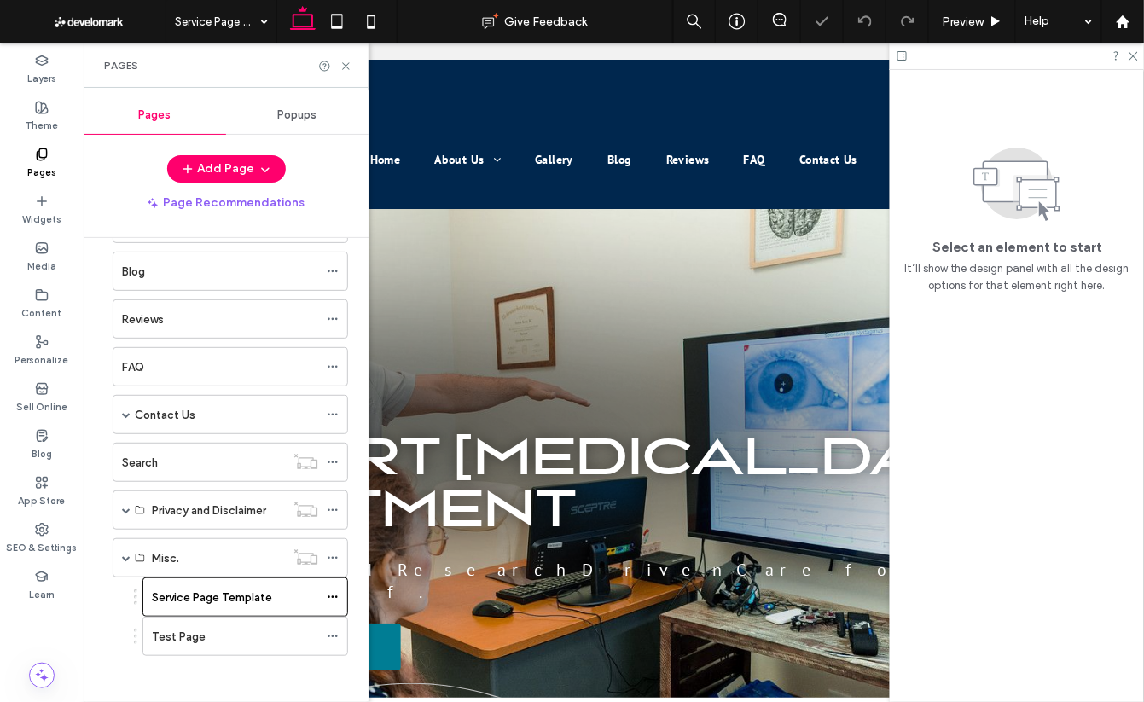
click at [1137, 473] on div "Select an element to start It’ll show the design panel with all the design opti…" at bounding box center [1017, 386] width 254 height 632
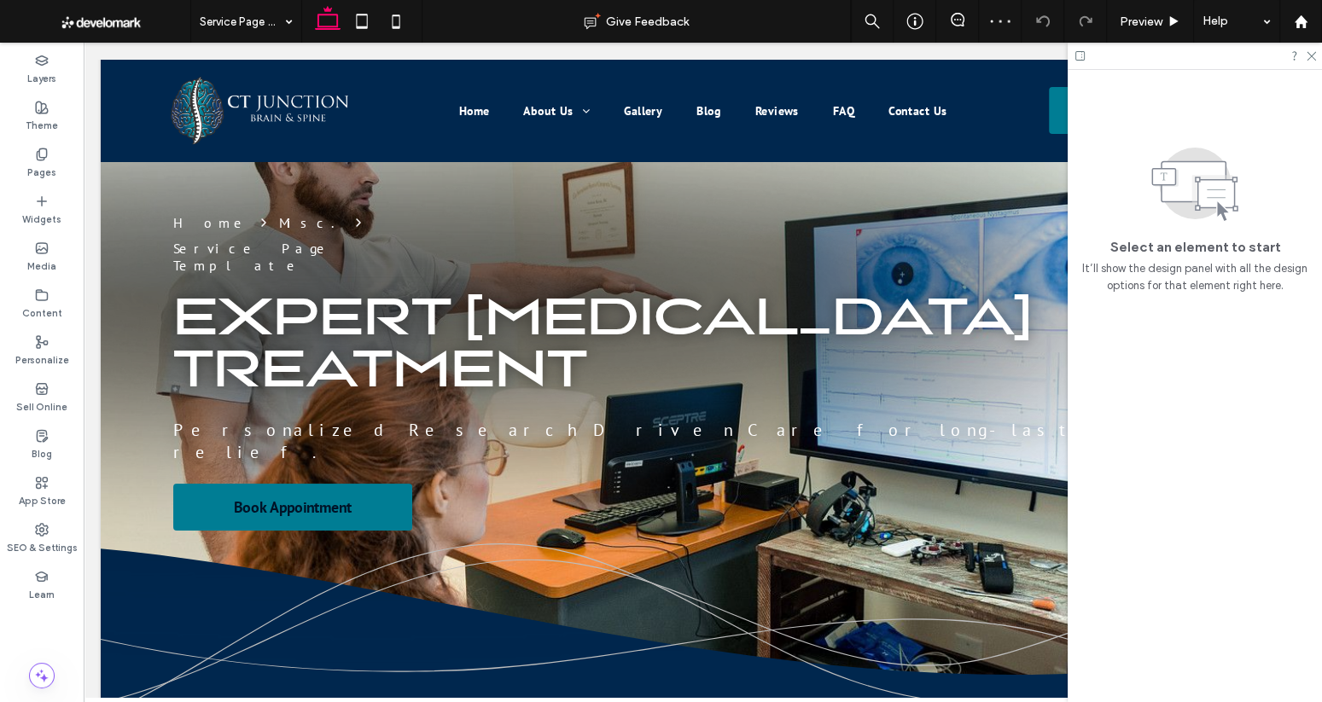
scroll to position [194, 0]
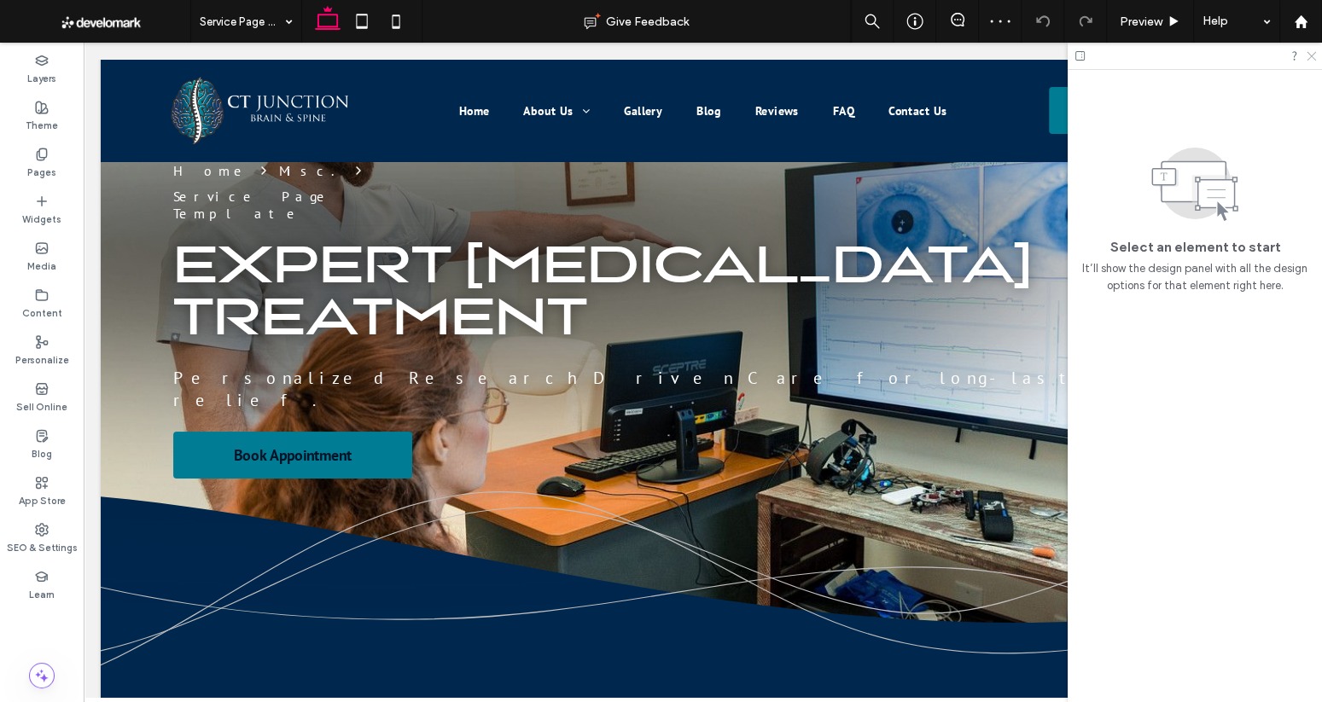
drag, startPoint x: 1313, startPoint y: 55, endPoint x: 1108, endPoint y: 100, distance: 209.5
click at [1143, 55] on icon at bounding box center [1310, 54] width 11 height 11
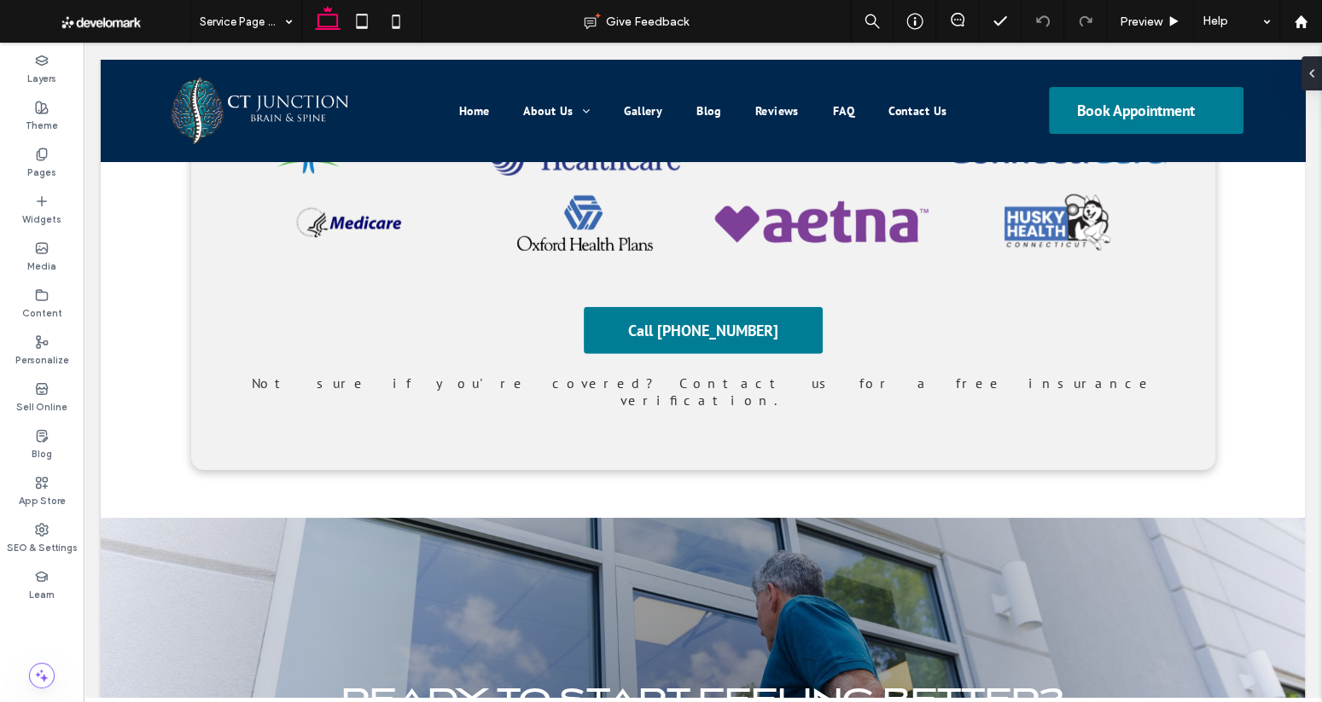
scroll to position [4864, 0]
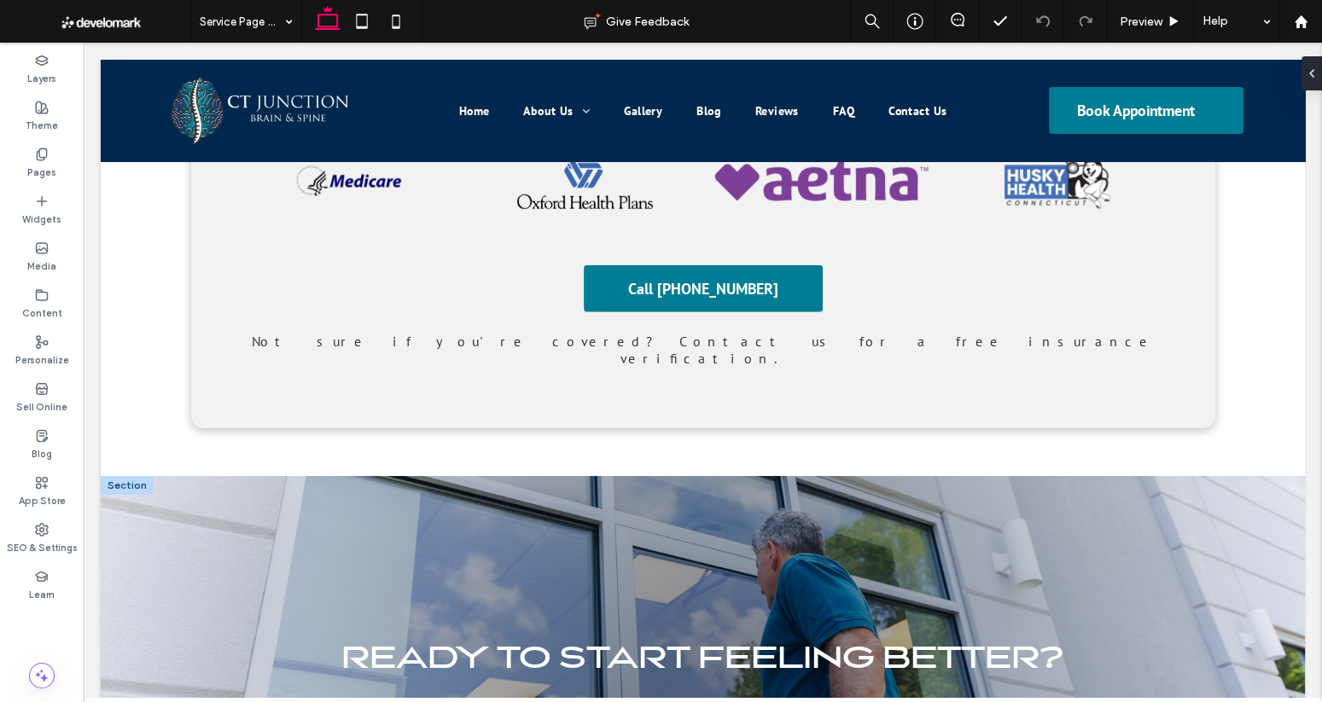
click at [135, 476] on div at bounding box center [127, 485] width 53 height 19
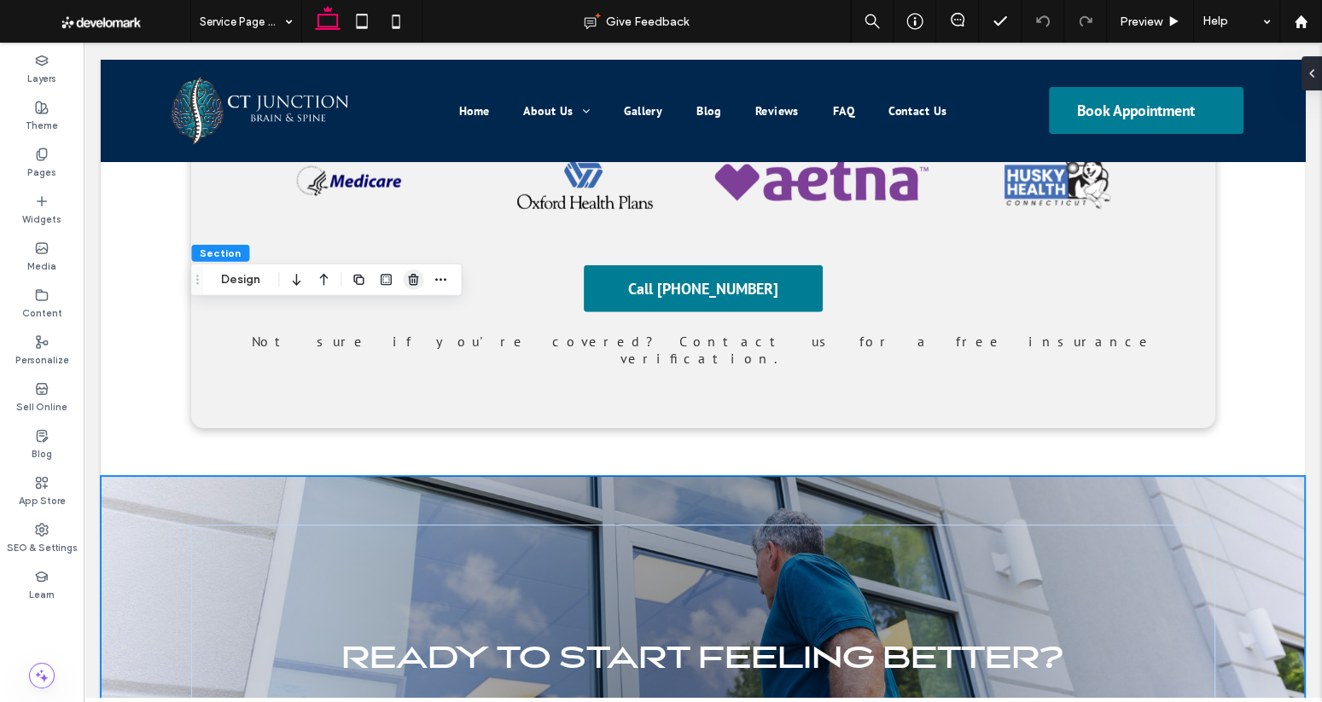
click at [409, 287] on span "button" at bounding box center [413, 280] width 20 height 20
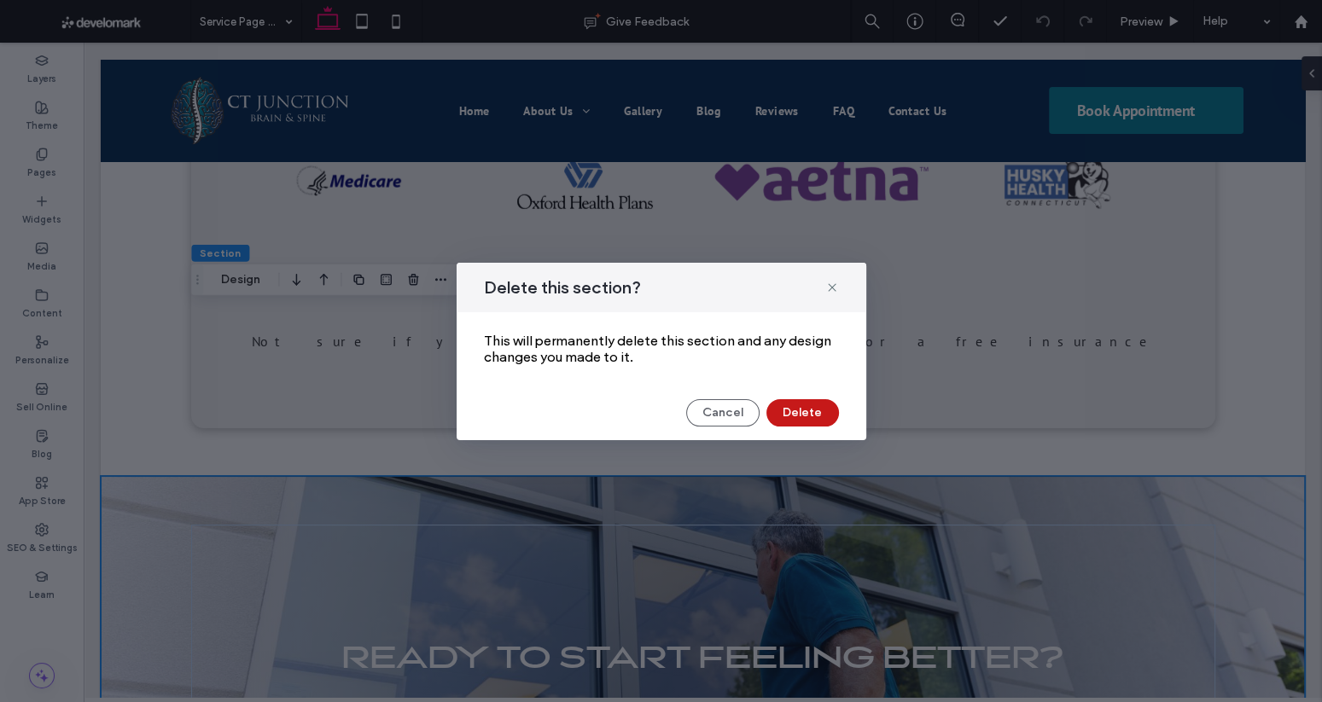
click at [814, 419] on button "Delete" at bounding box center [802, 412] width 73 height 27
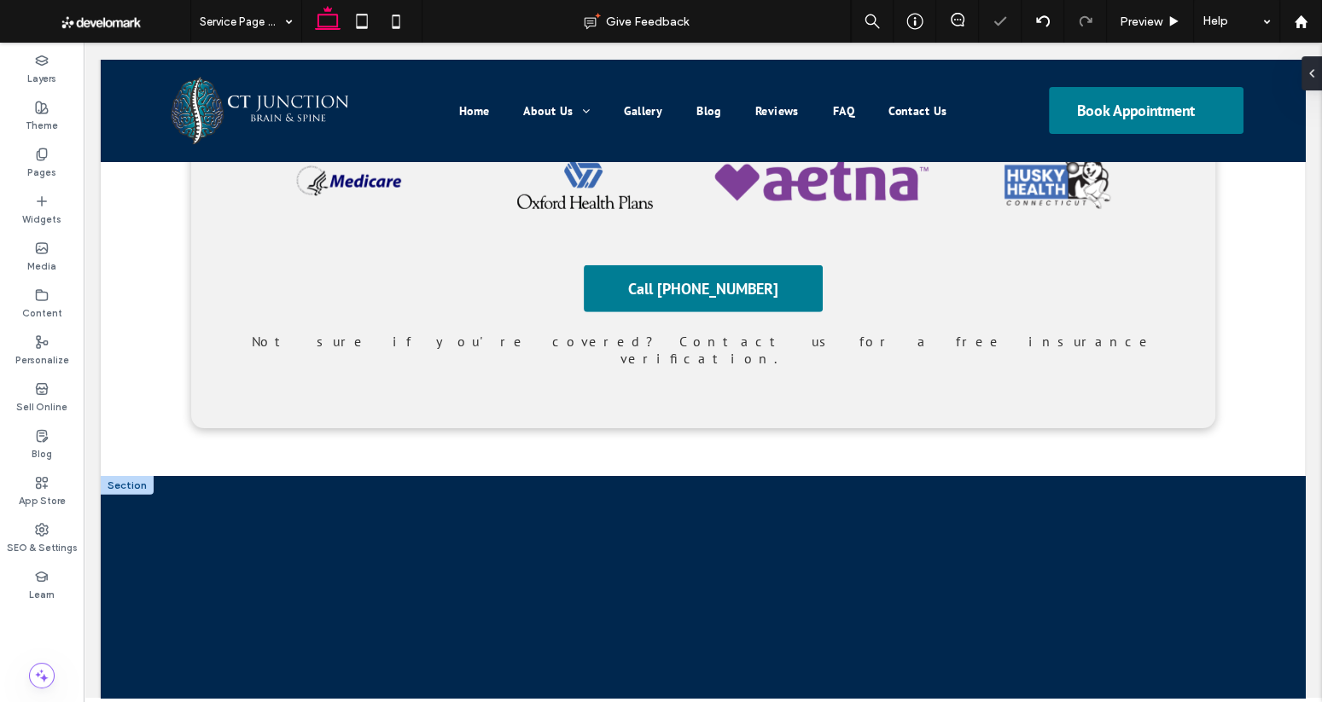
click at [119, 476] on div at bounding box center [127, 485] width 53 height 19
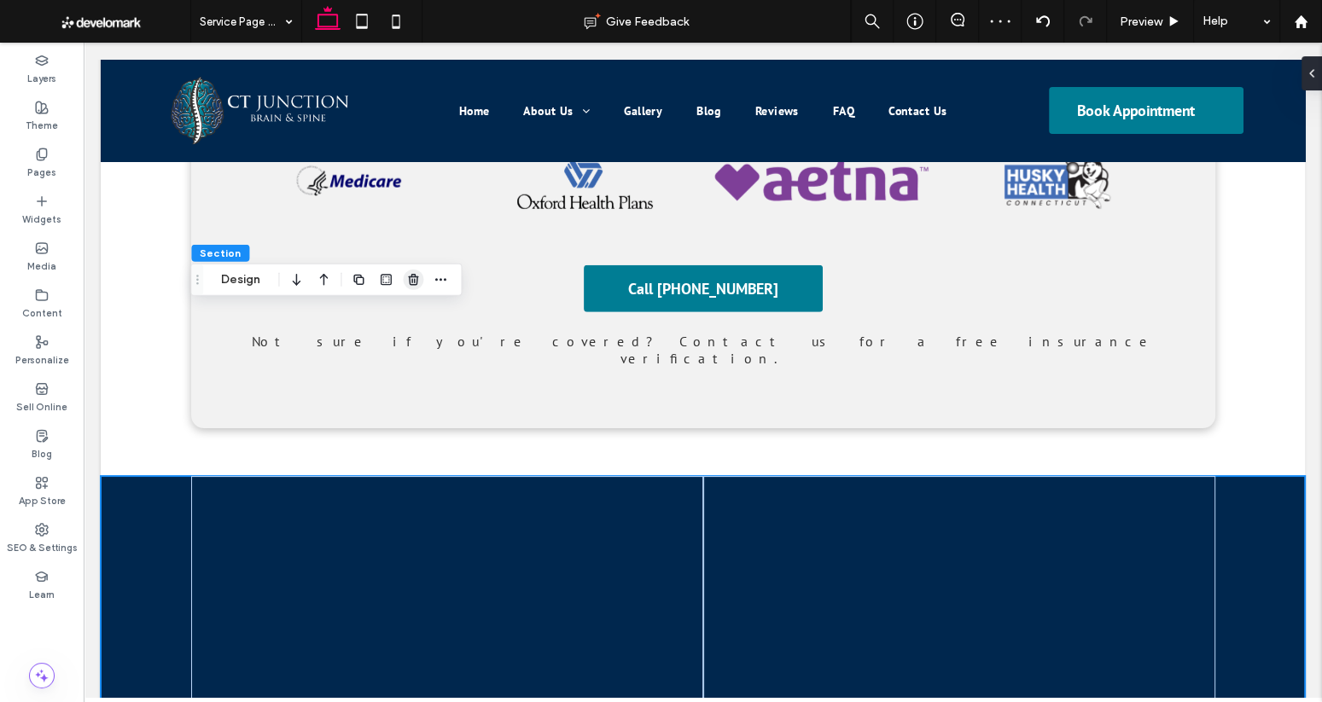
click at [415, 282] on icon "button" at bounding box center [413, 280] width 14 height 14
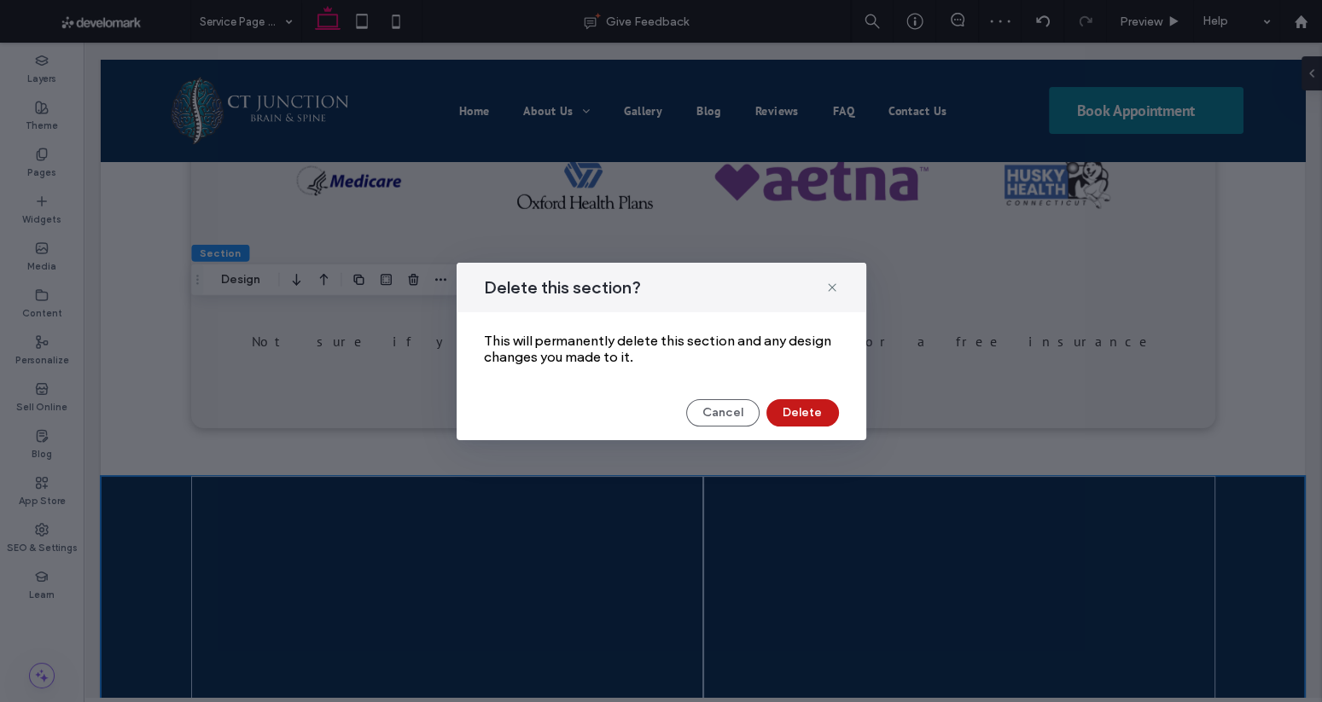
click at [775, 417] on button "Delete" at bounding box center [802, 412] width 73 height 27
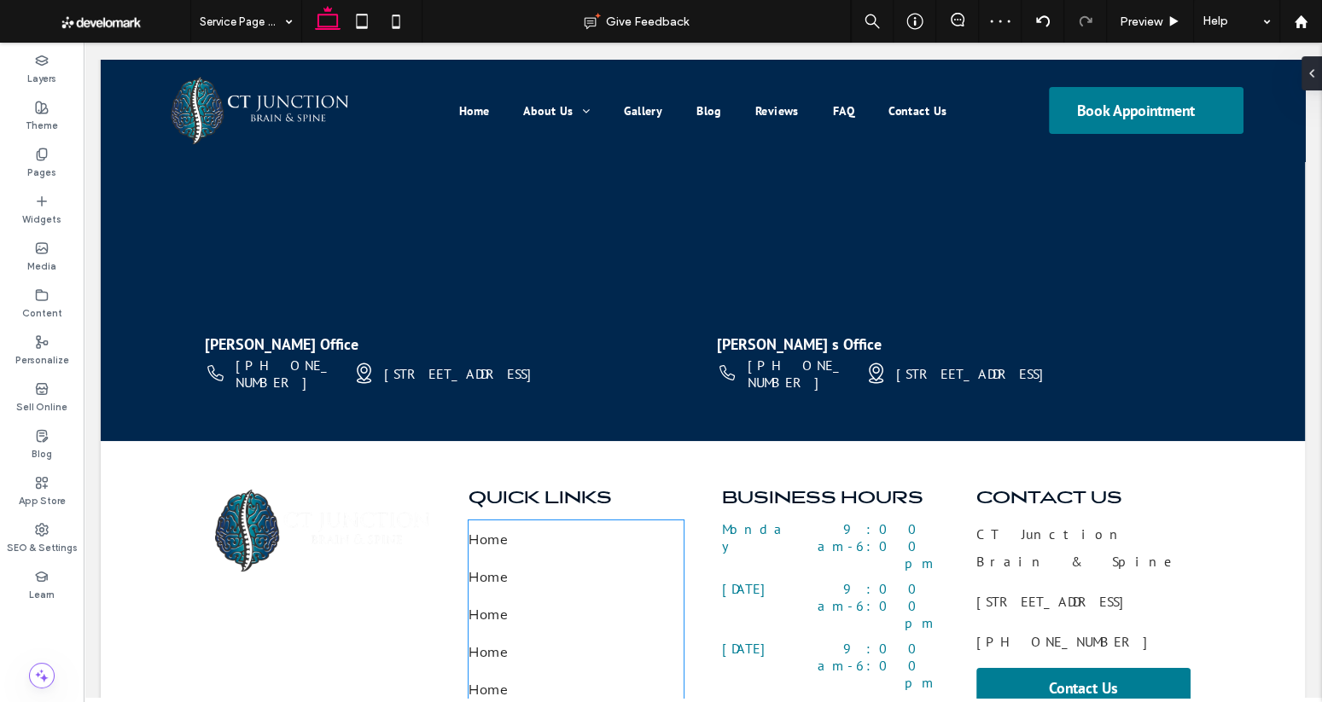
scroll to position [5809, 0]
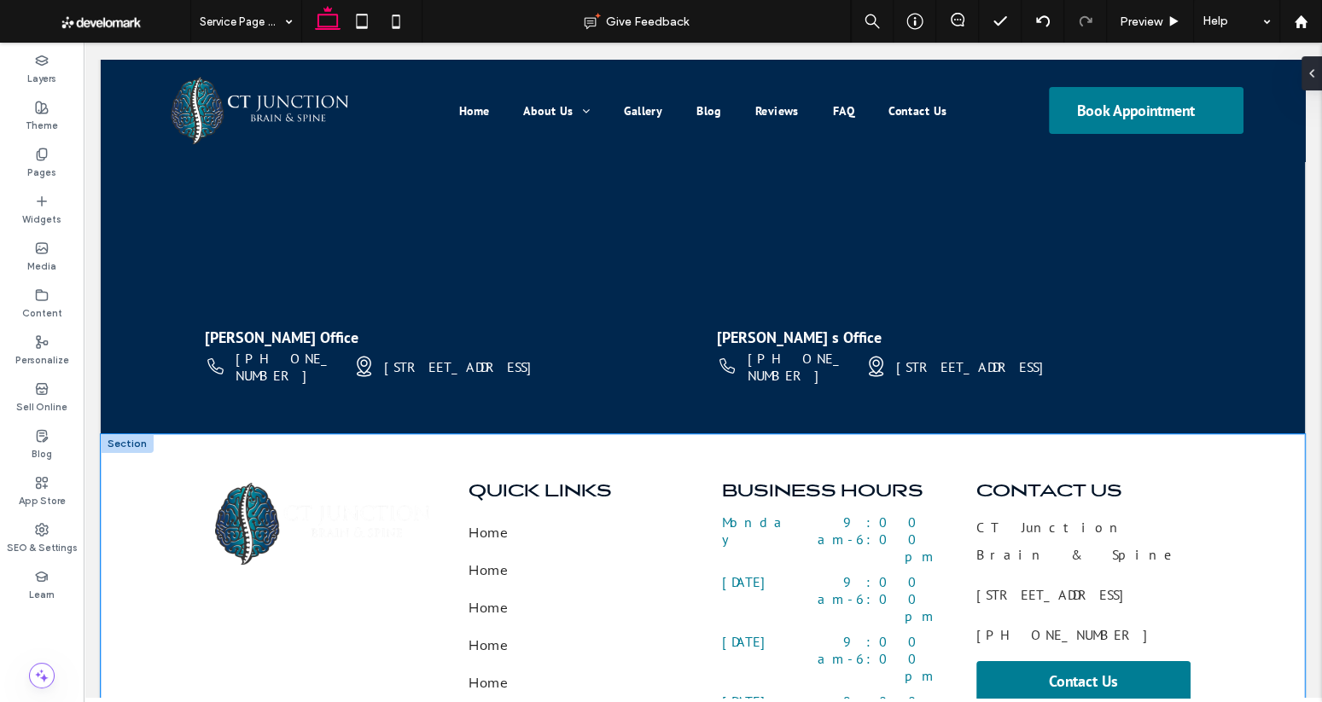
click at [214, 434] on div "Quick Links Home Home Home Home Home Home Business Hours Monday 9:00 am - 6:00 …" at bounding box center [703, 668] width 1024 height 468
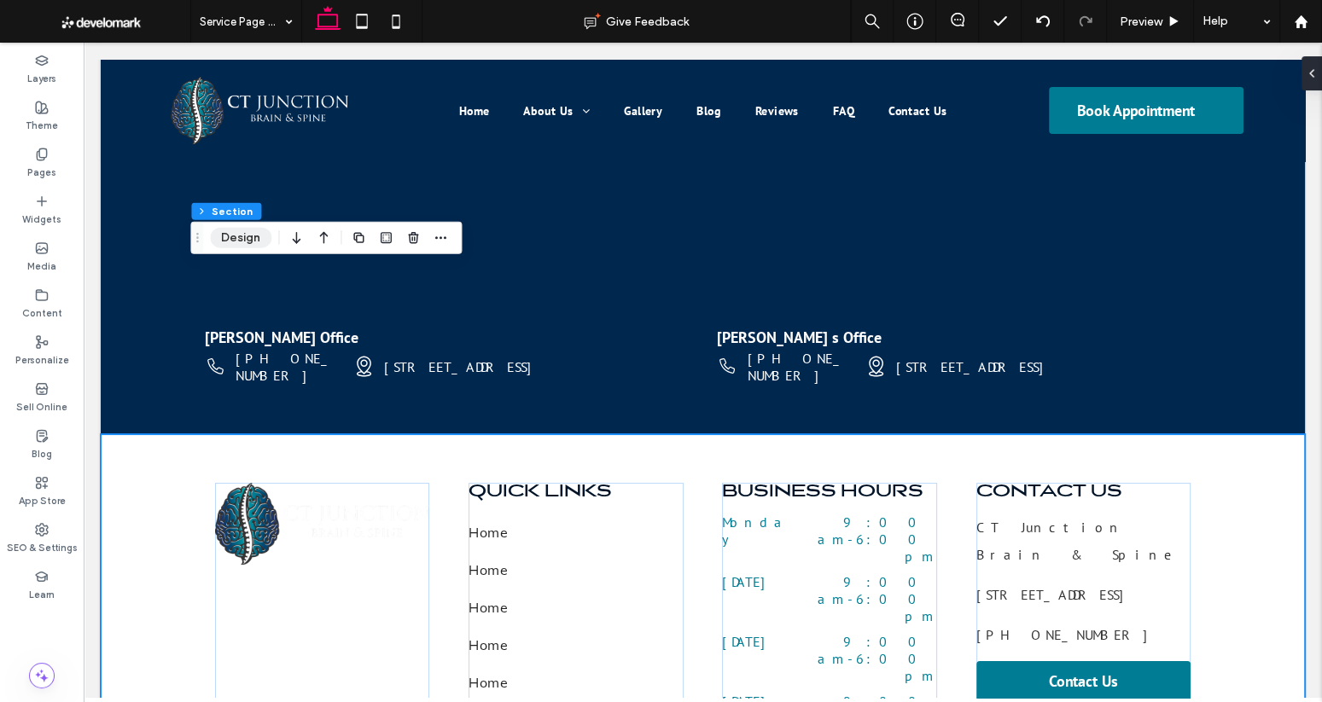
click at [241, 236] on button "Design" at bounding box center [240, 238] width 61 height 20
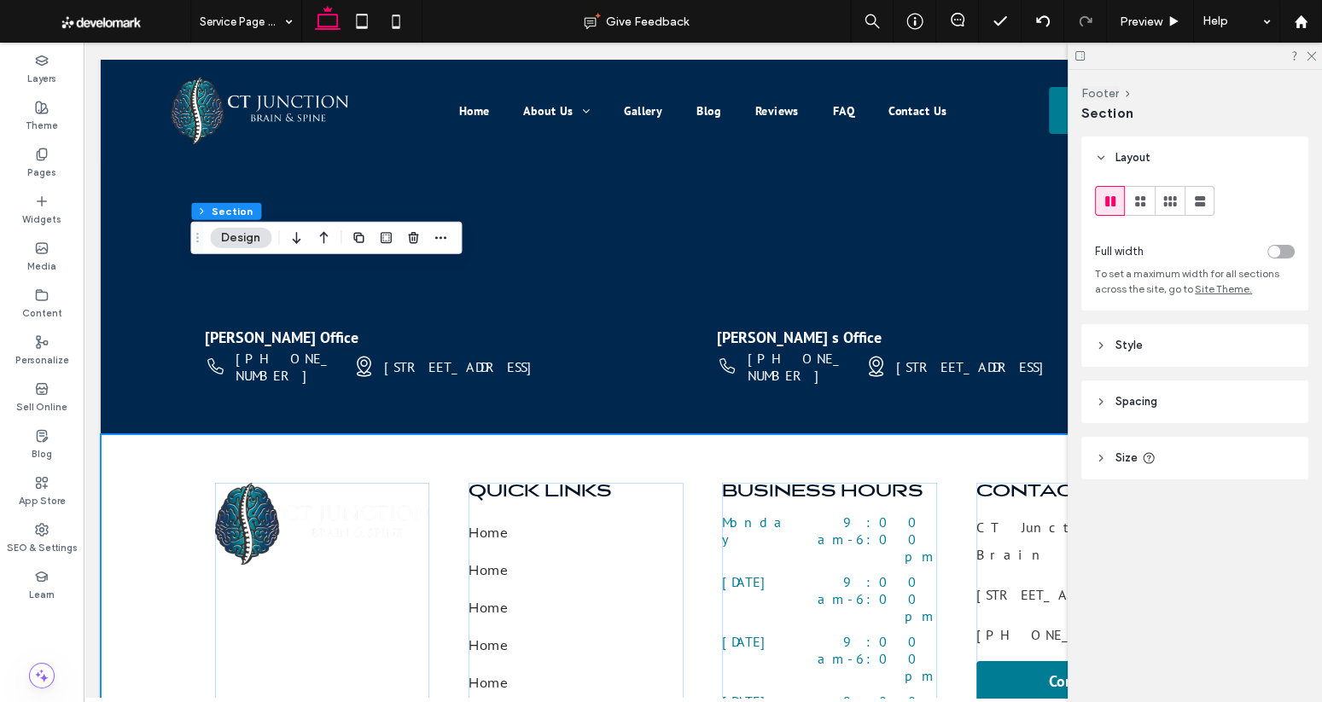
click at [1124, 345] on span "Style" at bounding box center [1128, 345] width 27 height 17
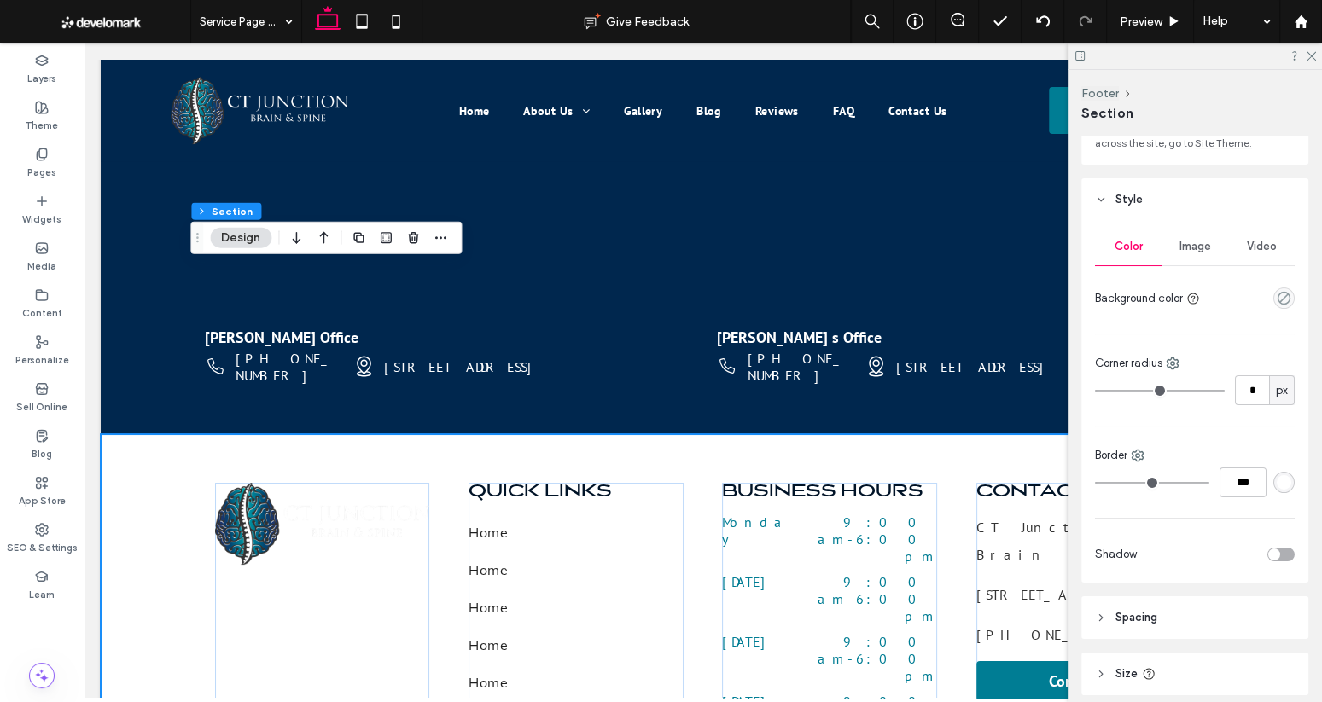
scroll to position [154, 0]
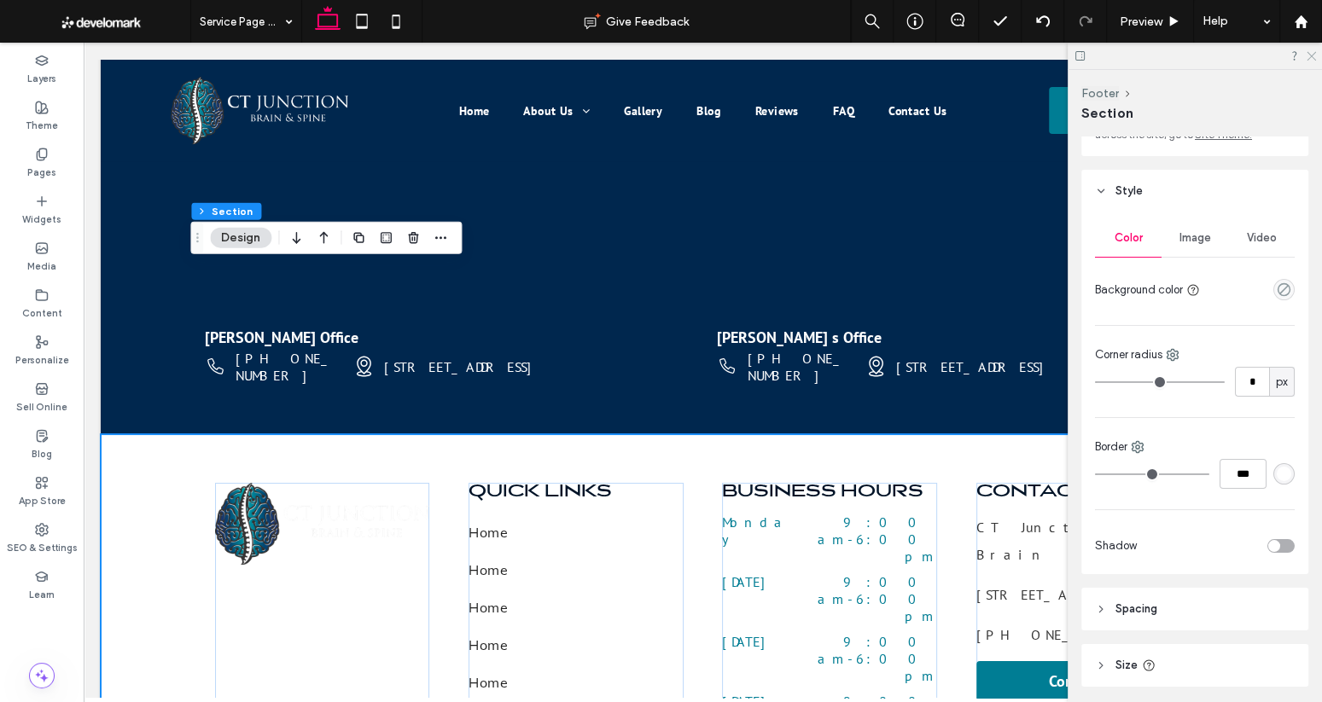
drag, startPoint x: 1310, startPoint y: 55, endPoint x: 648, endPoint y: 321, distance: 712.5
click at [1143, 55] on icon at bounding box center [1310, 54] width 11 height 11
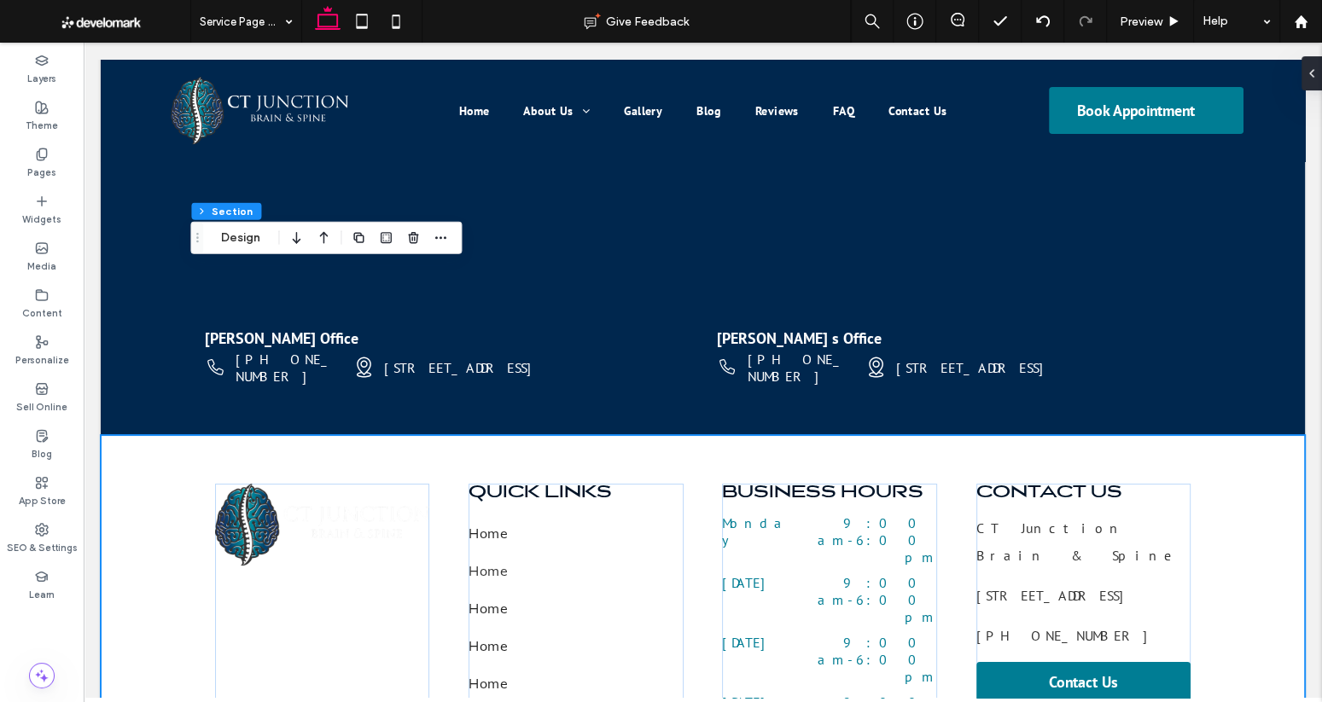
scroll to position [5809, 0]
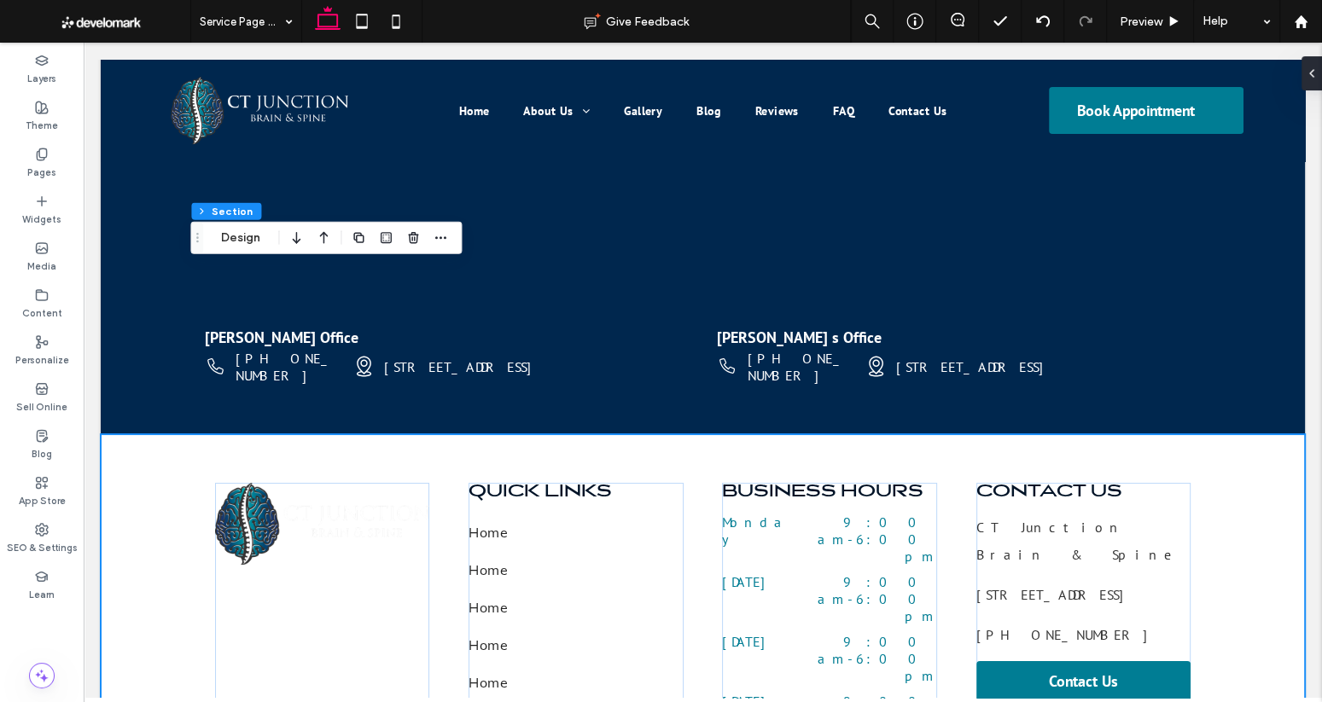
click at [107, 434] on div "Quick Links Home Home Home Home Home Home Business Hours Monday 9:00 am - 6:00 …" at bounding box center [703, 668] width 1204 height 468
click at [106, 434] on div "Quick Links Home Home Home Home Home Home Business Hours Monday 9:00 am - 6:00 …" at bounding box center [703, 668] width 1204 height 468
click at [228, 247] on button "Design" at bounding box center [240, 238] width 61 height 20
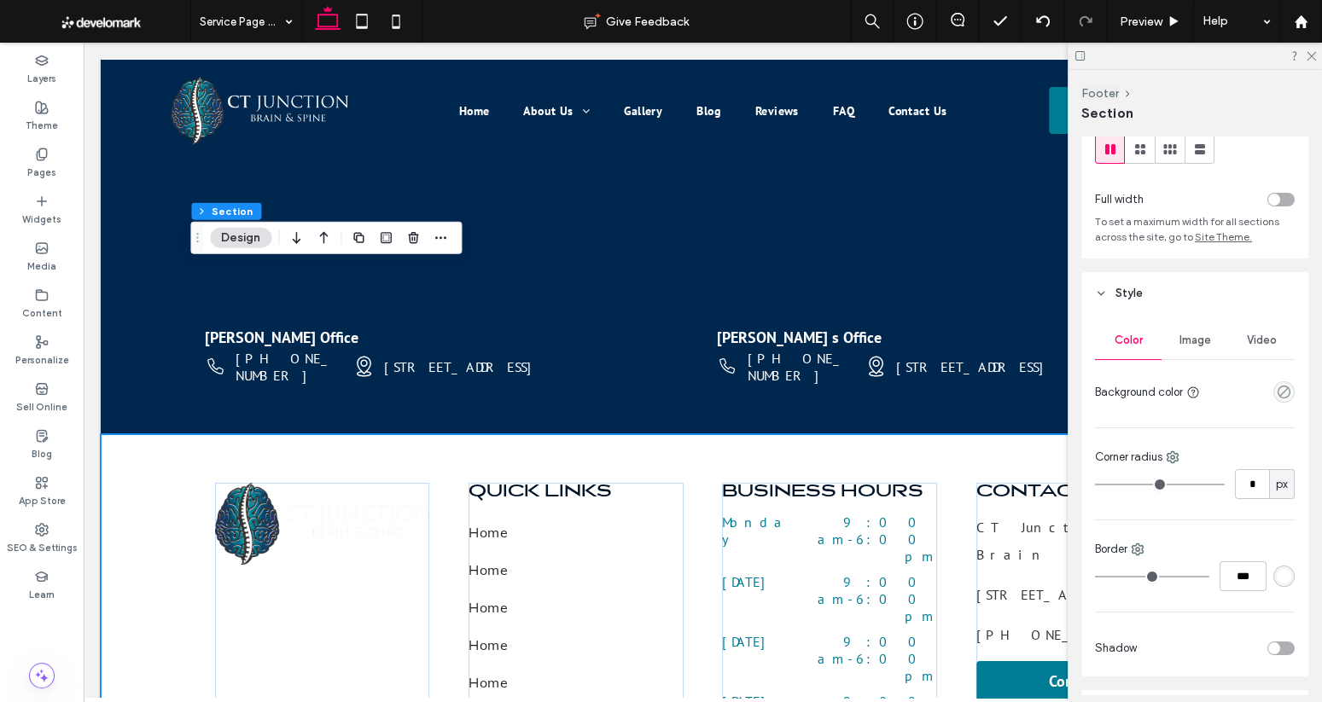
scroll to position [0, 0]
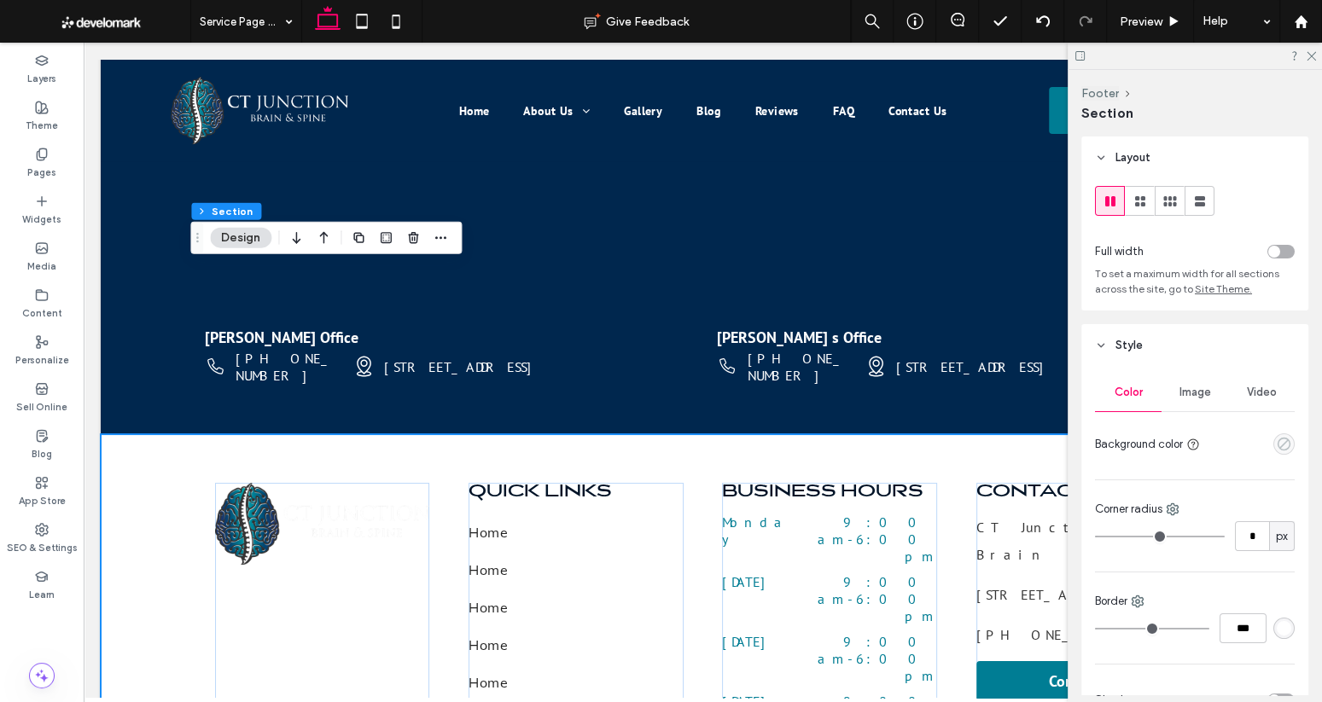
click at [1143, 445] on use "empty color" at bounding box center [1283, 444] width 13 height 13
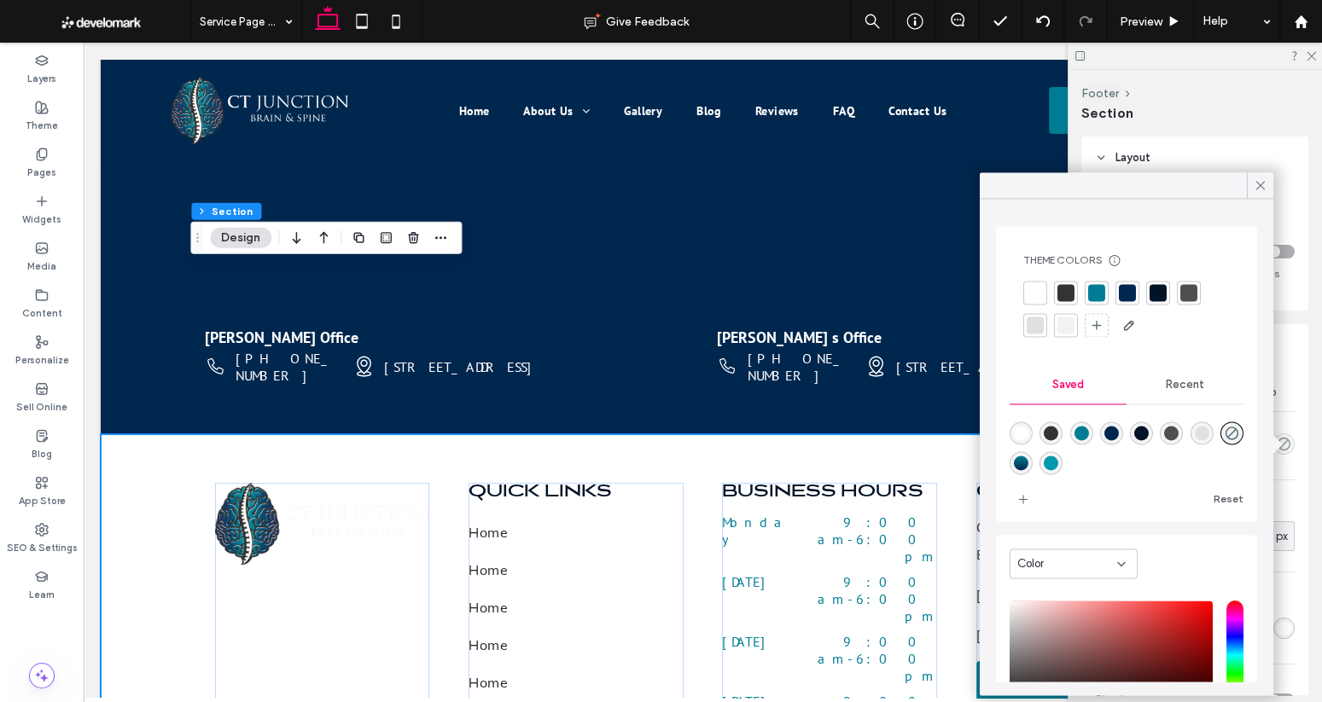
click at [1125, 296] on div at bounding box center [1127, 292] width 17 height 17
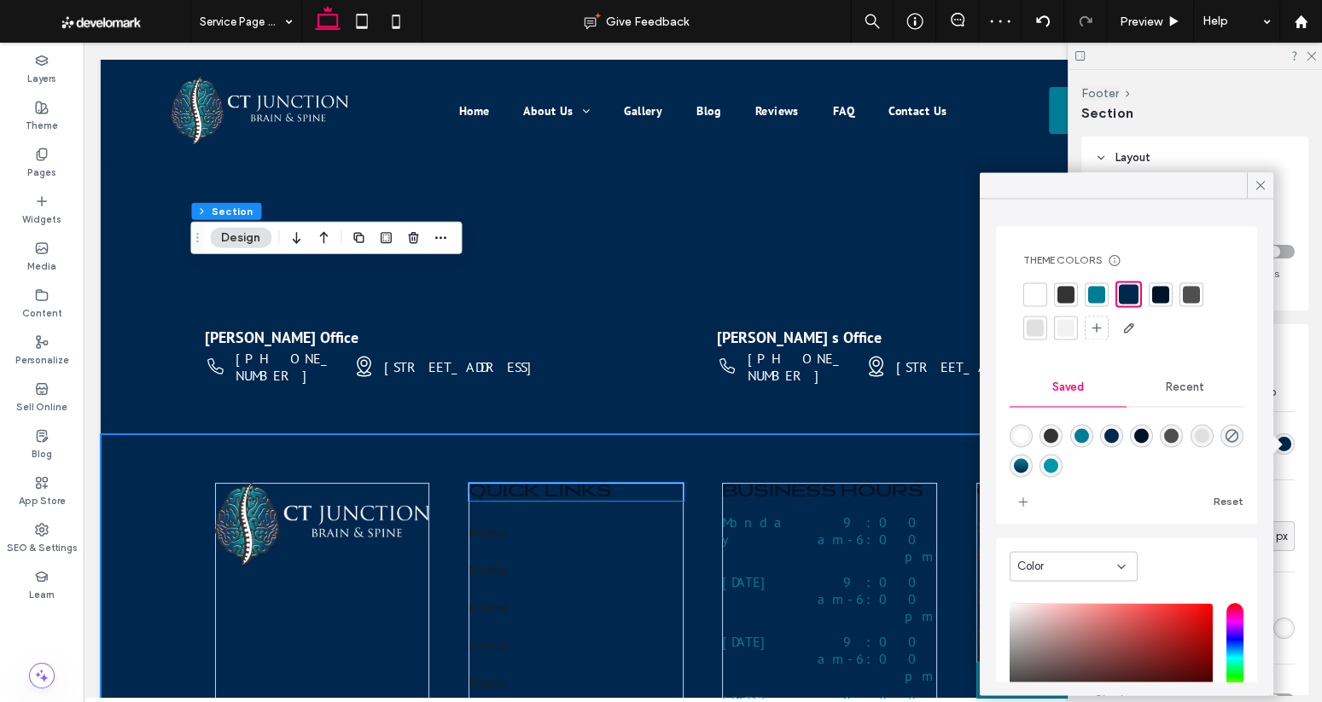
click at [523, 483] on span "Quick Links" at bounding box center [539, 492] width 143 height 18
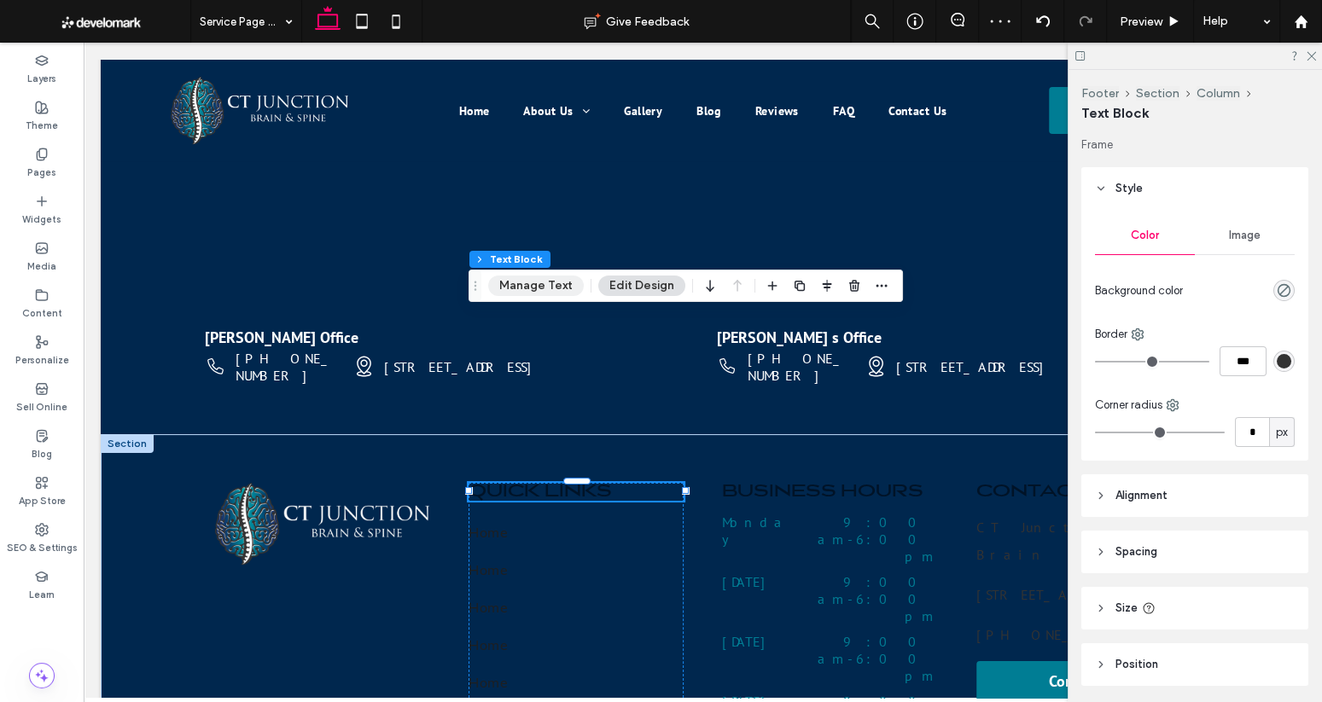
drag, startPoint x: 534, startPoint y: 288, endPoint x: 451, endPoint y: 245, distance: 93.5
click at [534, 288] on button "Manage Text" at bounding box center [536, 286] width 96 height 20
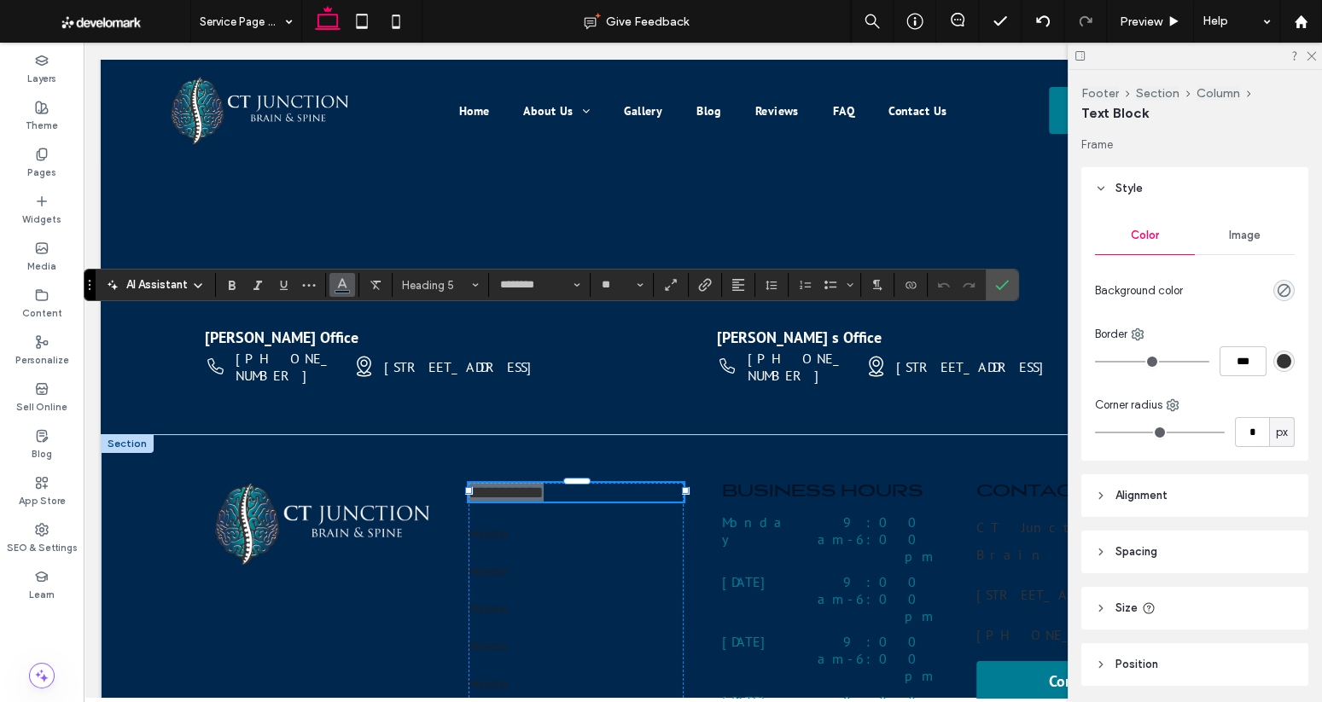
click at [344, 284] on use "Color" at bounding box center [342, 283] width 9 height 9
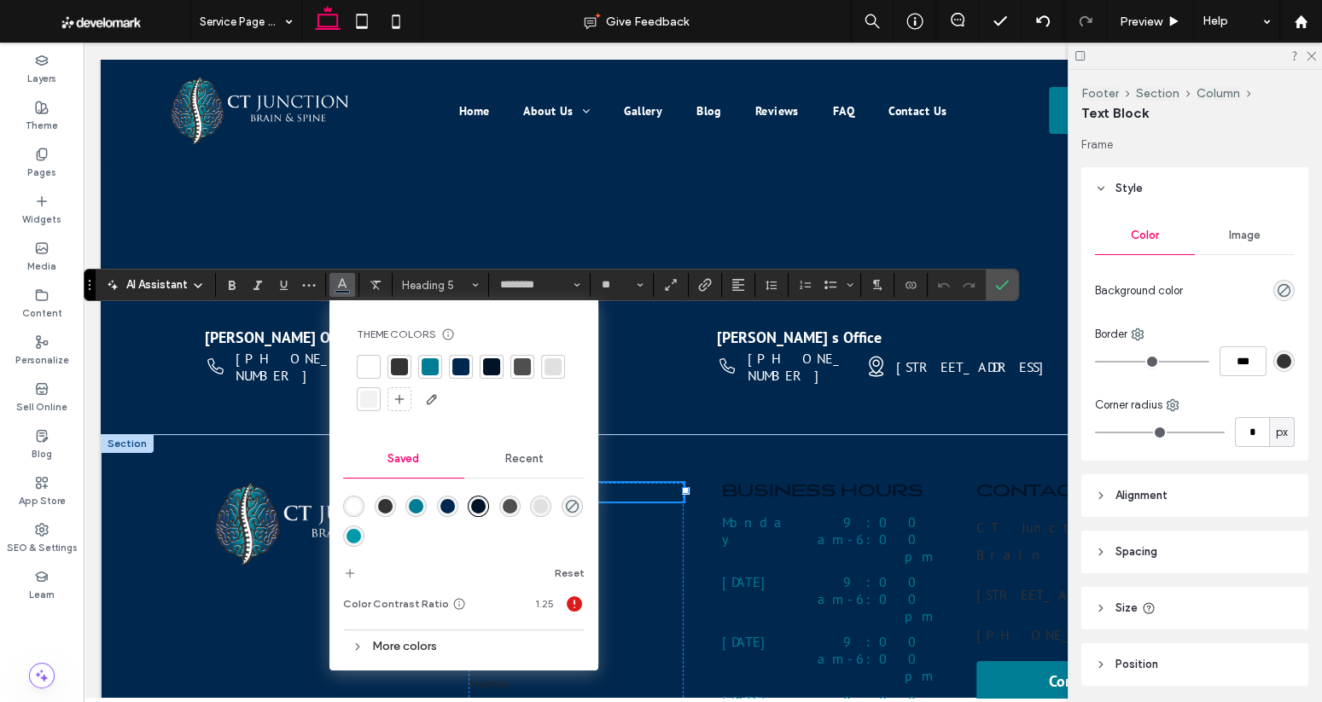
click at [367, 362] on div at bounding box center [368, 366] width 17 height 17
click at [742, 483] on span "Business Hours" at bounding box center [822, 492] width 201 height 18
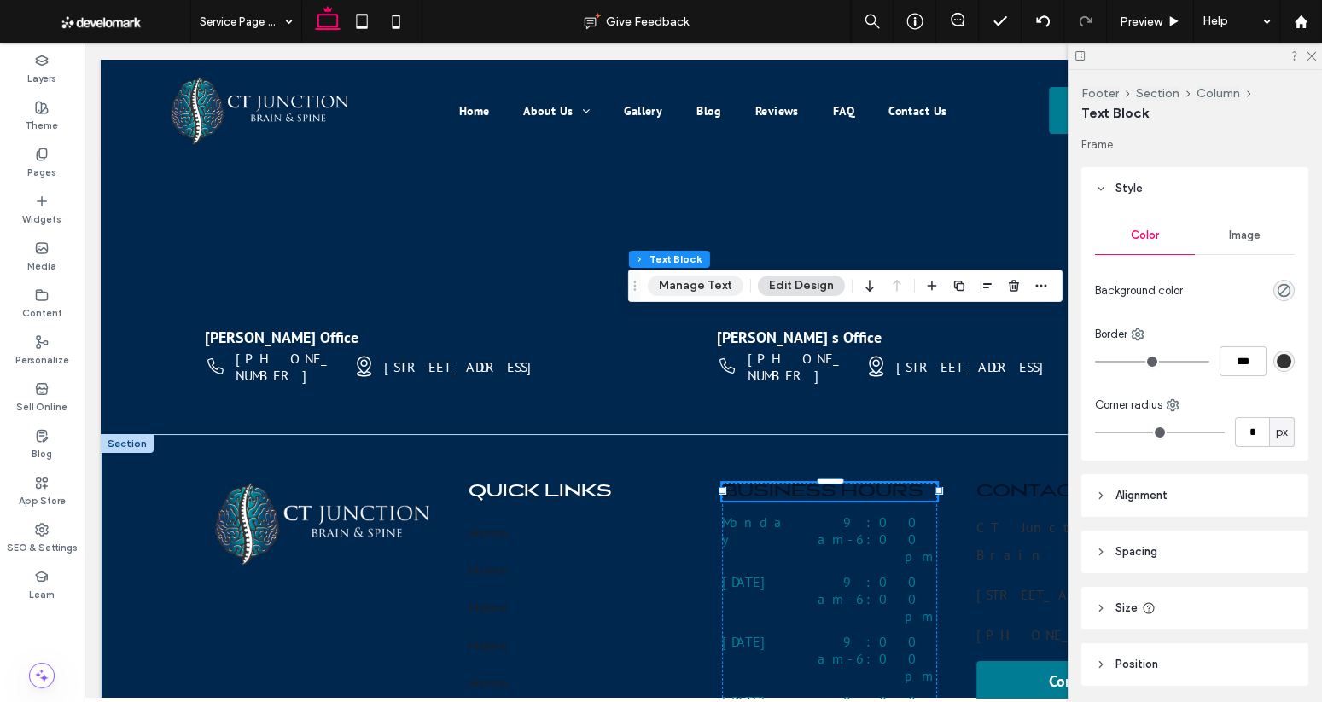
click at [702, 288] on button "Manage Text" at bounding box center [696, 286] width 96 height 20
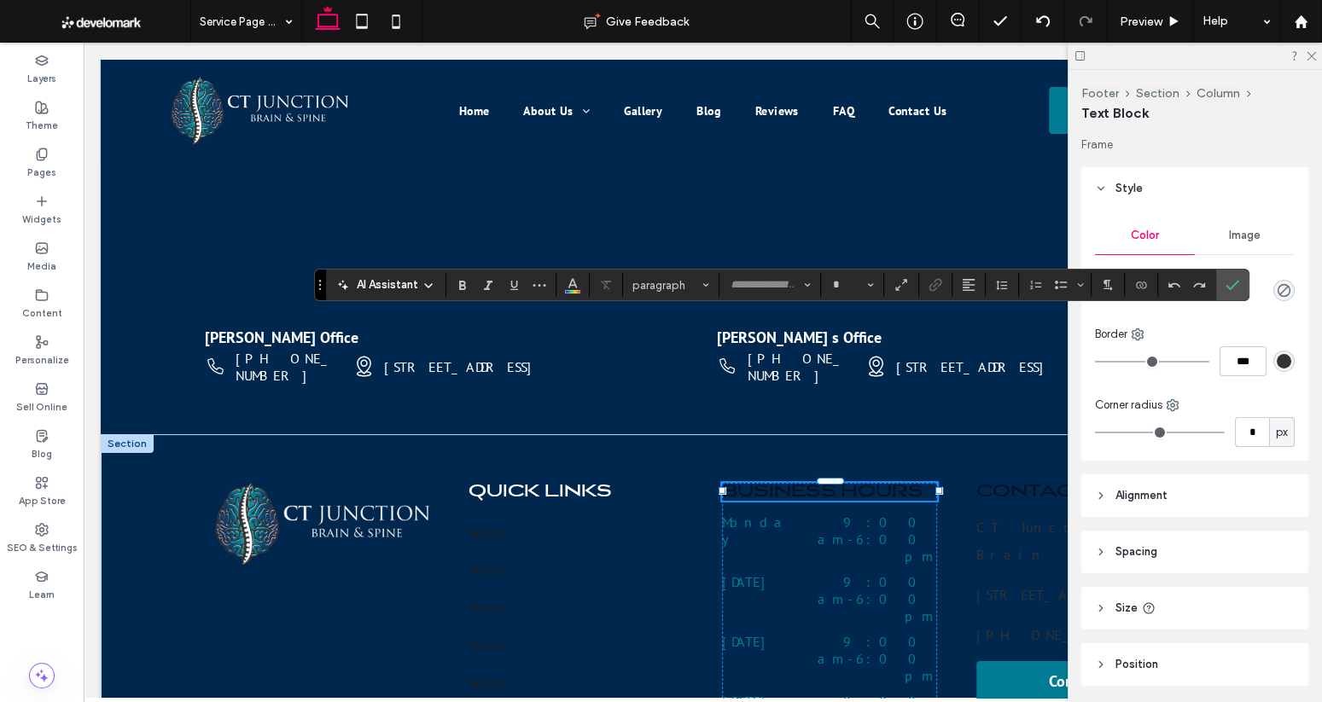
type input "********"
type input "**"
click at [567, 292] on span "Color" at bounding box center [573, 283] width 14 height 22
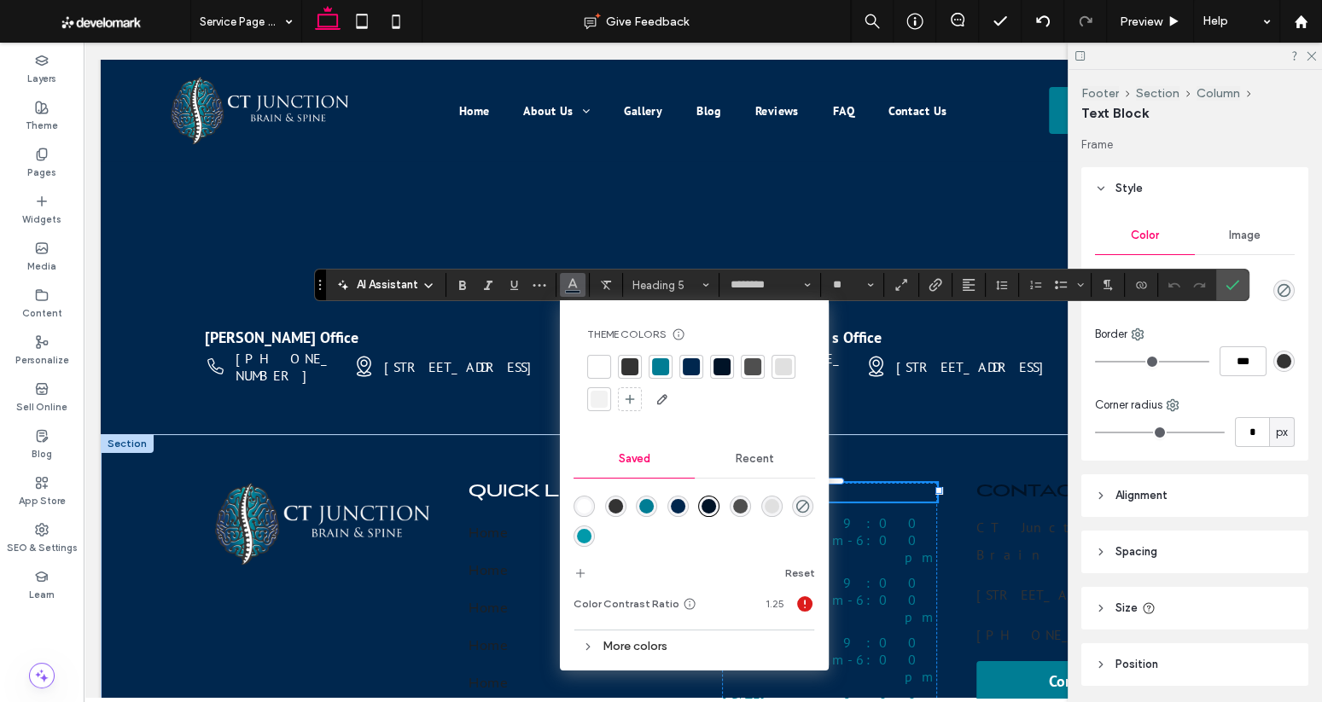
drag, startPoint x: 600, startPoint y: 361, endPoint x: 769, endPoint y: 372, distance: 169.3
click at [600, 361] on div at bounding box center [598, 366] width 17 height 17
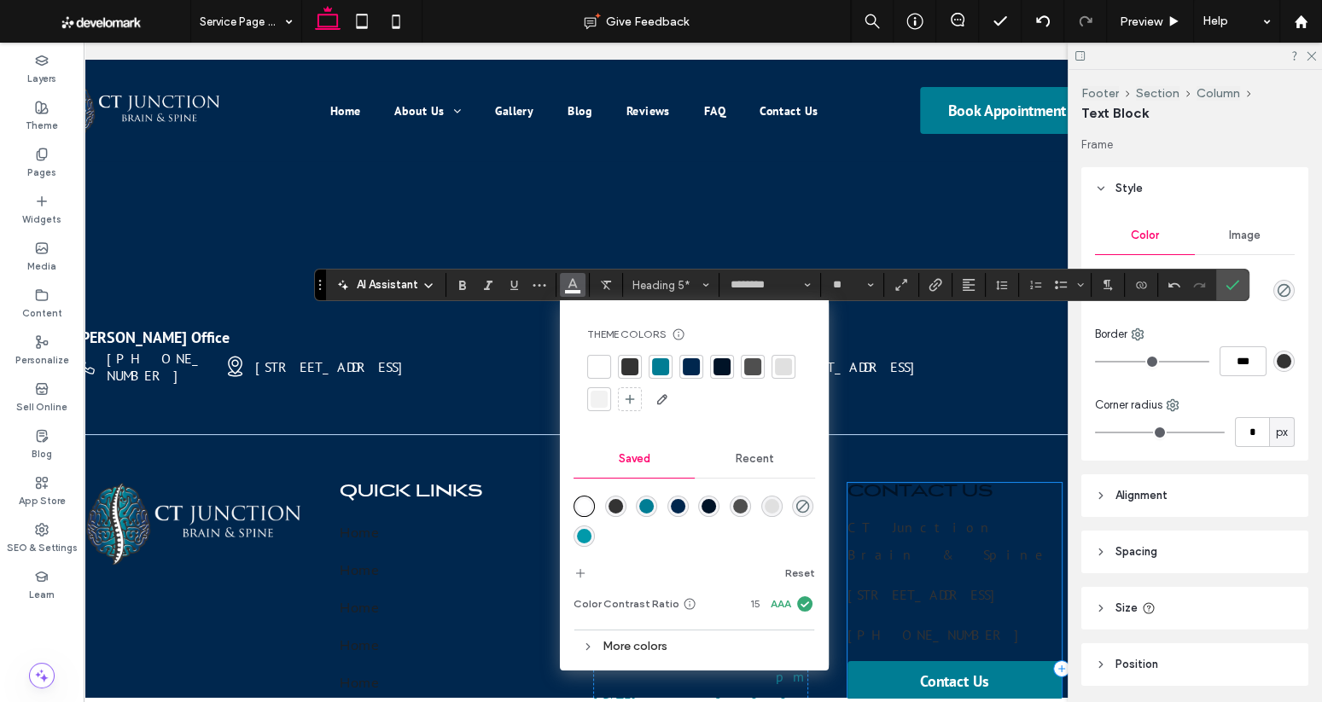
scroll to position [0, 133]
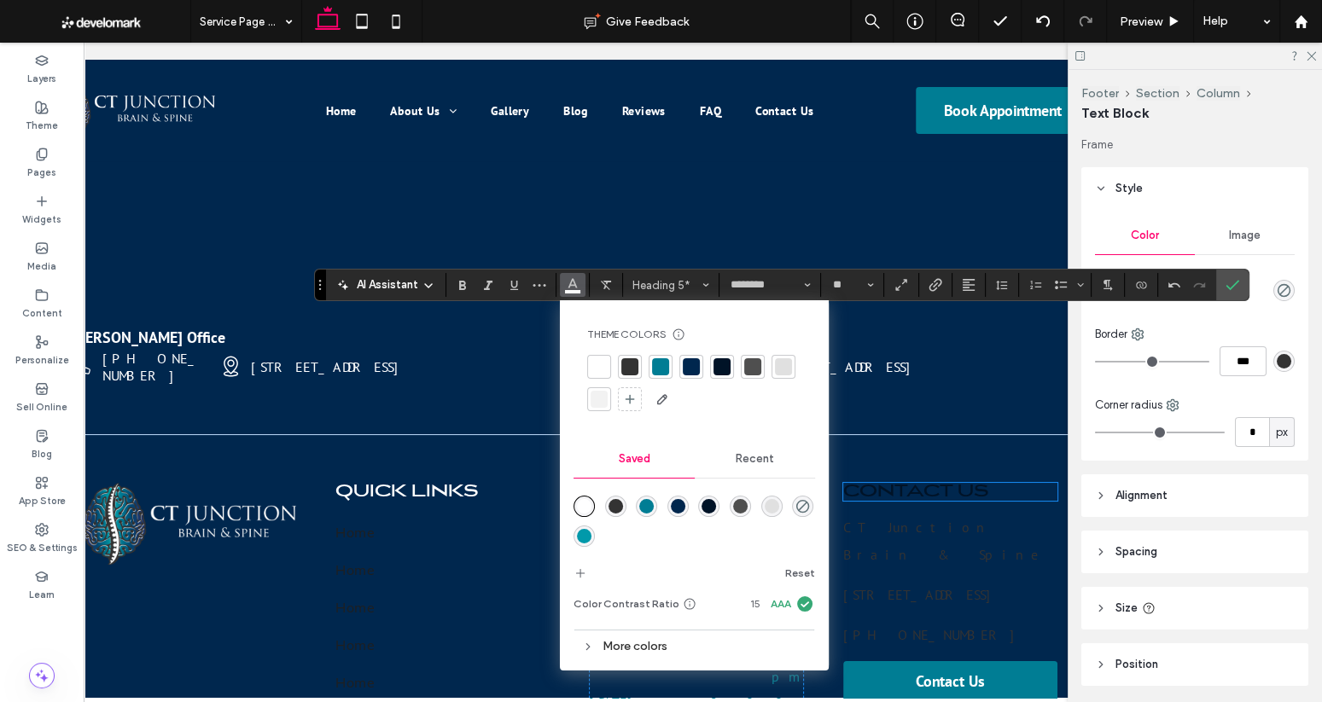
click at [917, 483] on span "Contact Us" at bounding box center [916, 492] width 146 height 18
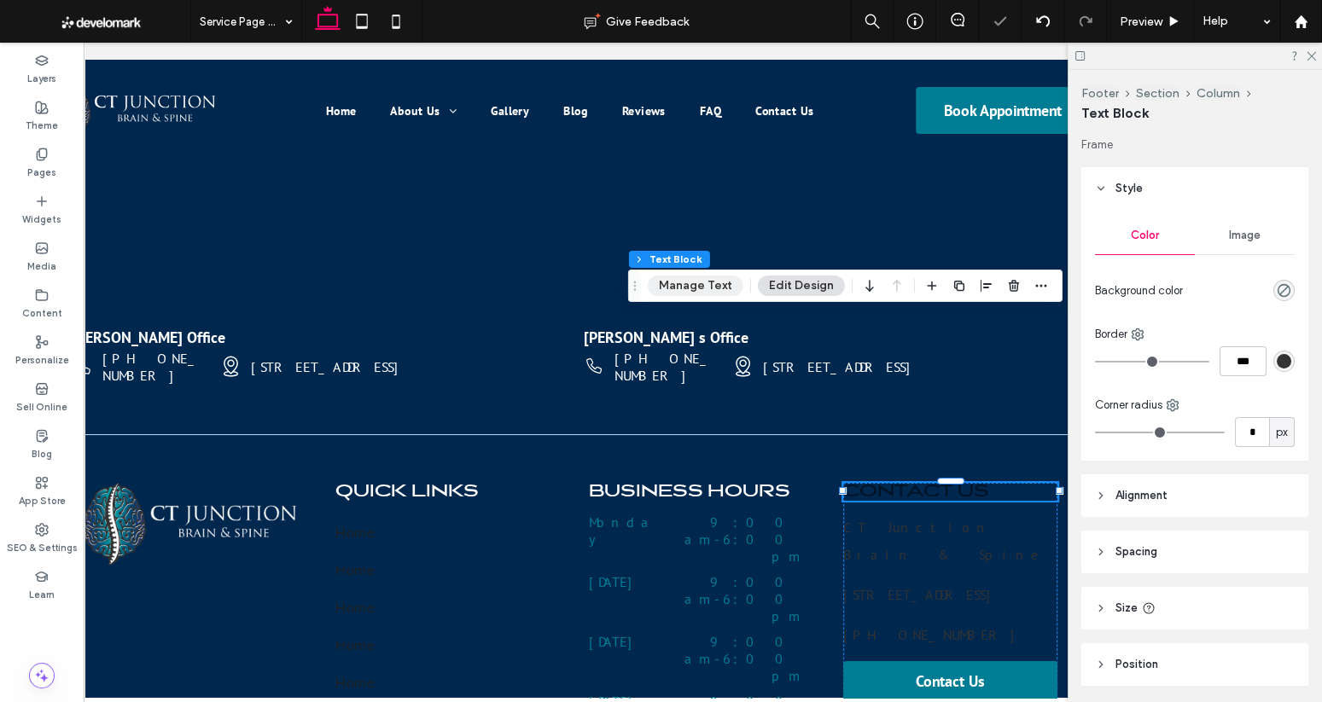
click at [724, 289] on button "Manage Text" at bounding box center [696, 286] width 96 height 20
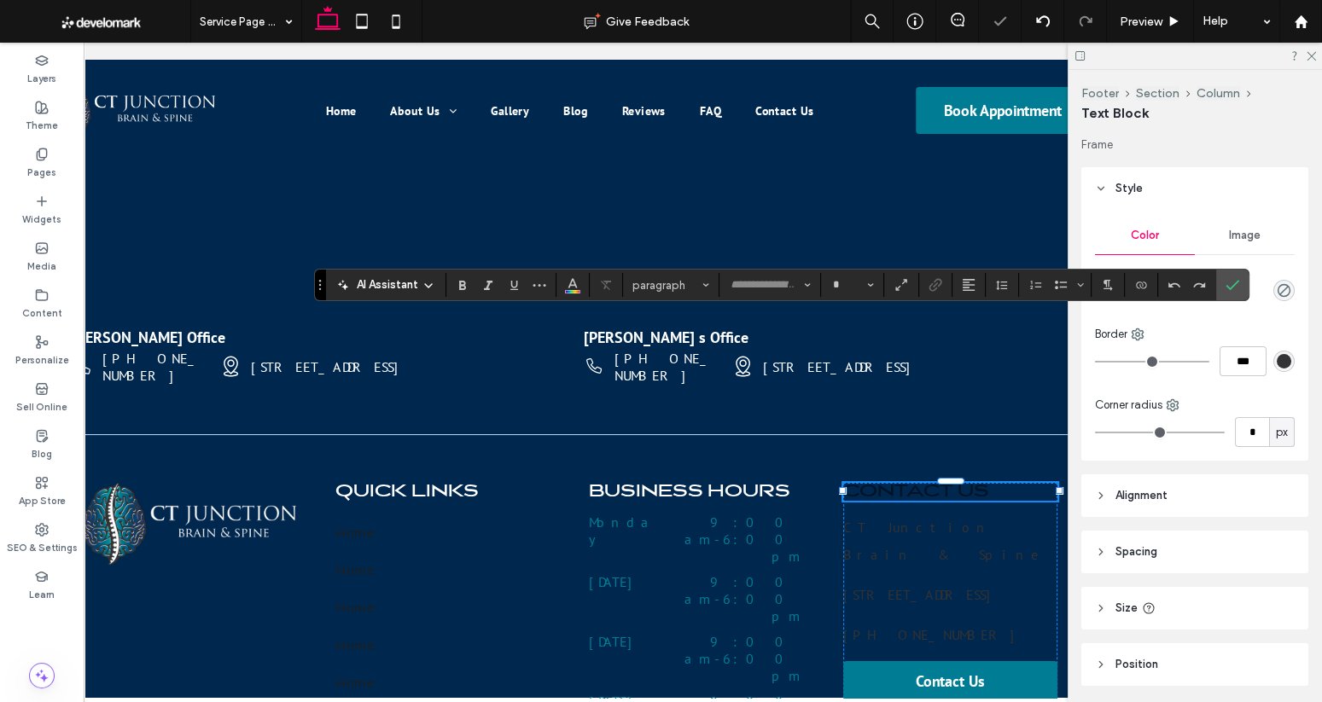
type input "********"
type input "**"
click at [575, 290] on span "Color" at bounding box center [573, 283] width 14 height 22
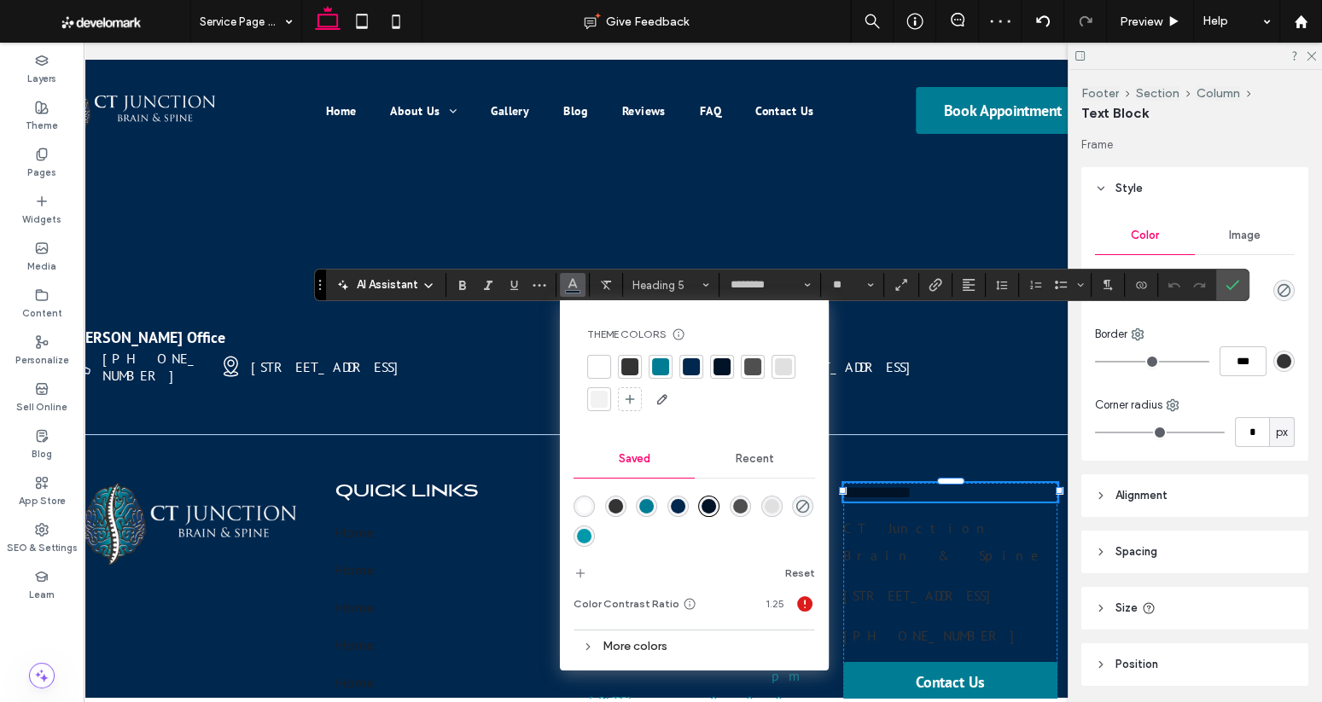
click at [598, 358] on div at bounding box center [598, 366] width 17 height 17
click at [880, 587] on span "[STREET_ADDRESS]" at bounding box center [921, 595] width 157 height 17
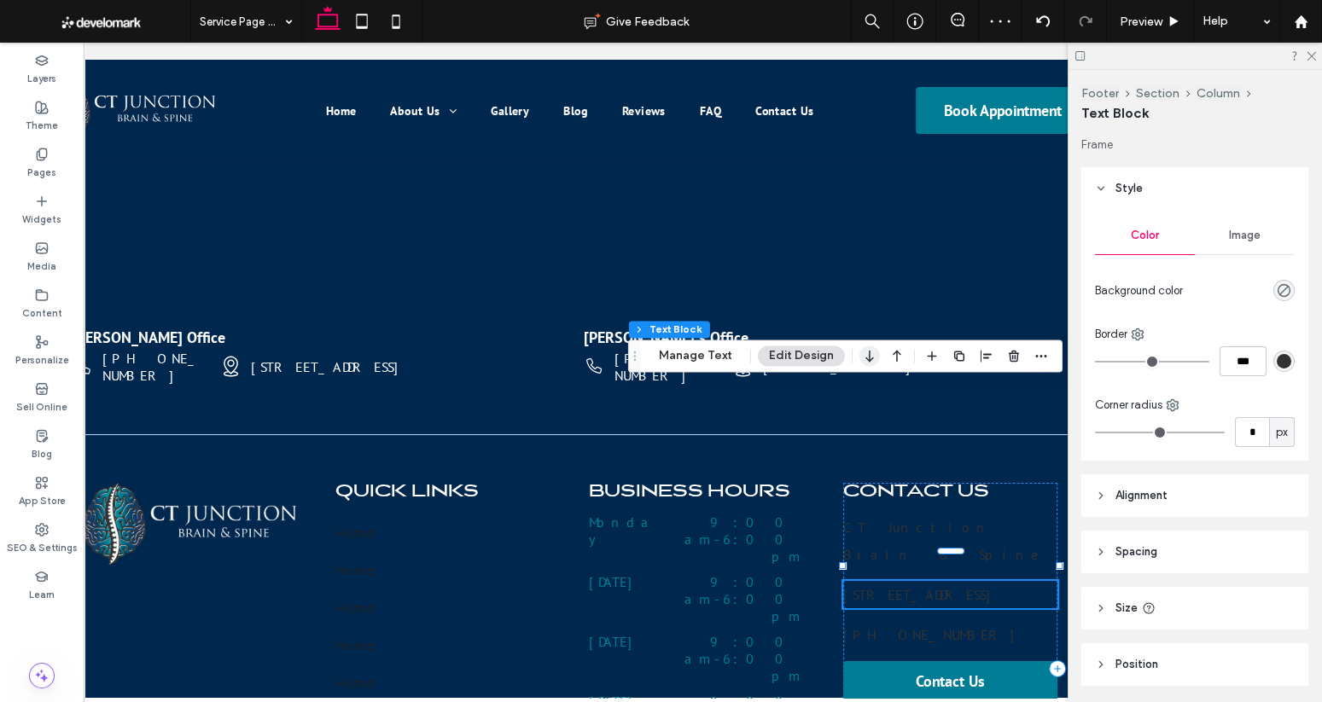
click at [875, 369] on icon "button" at bounding box center [869, 355] width 20 height 31
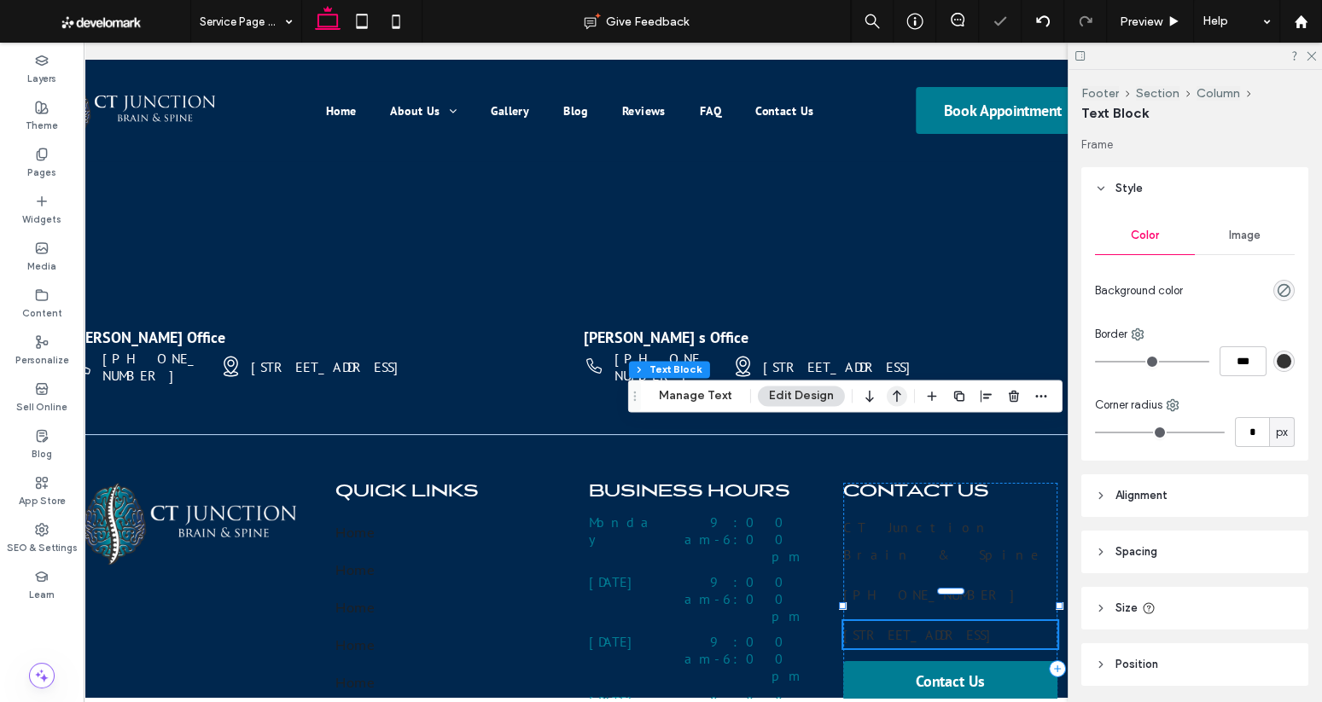
click at [888, 397] on icon "button" at bounding box center [896, 396] width 20 height 31
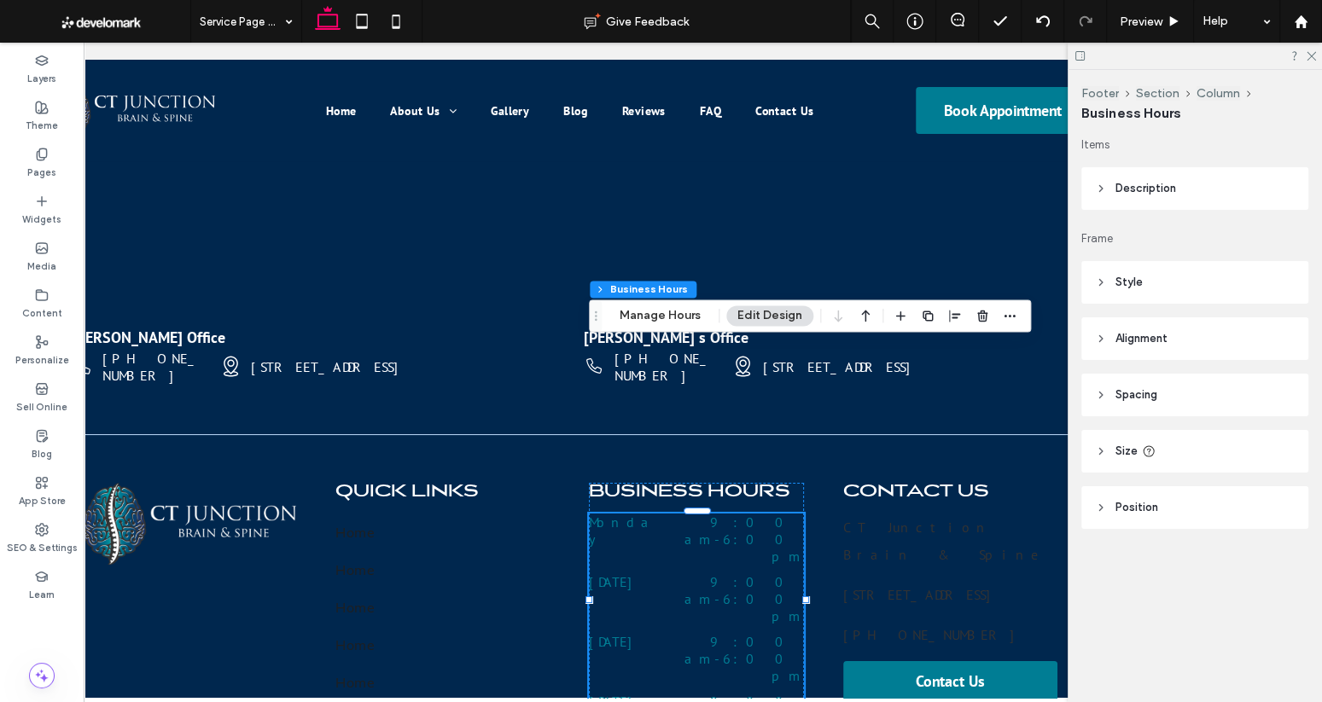
click at [772, 316] on button "Edit Design" at bounding box center [769, 315] width 87 height 20
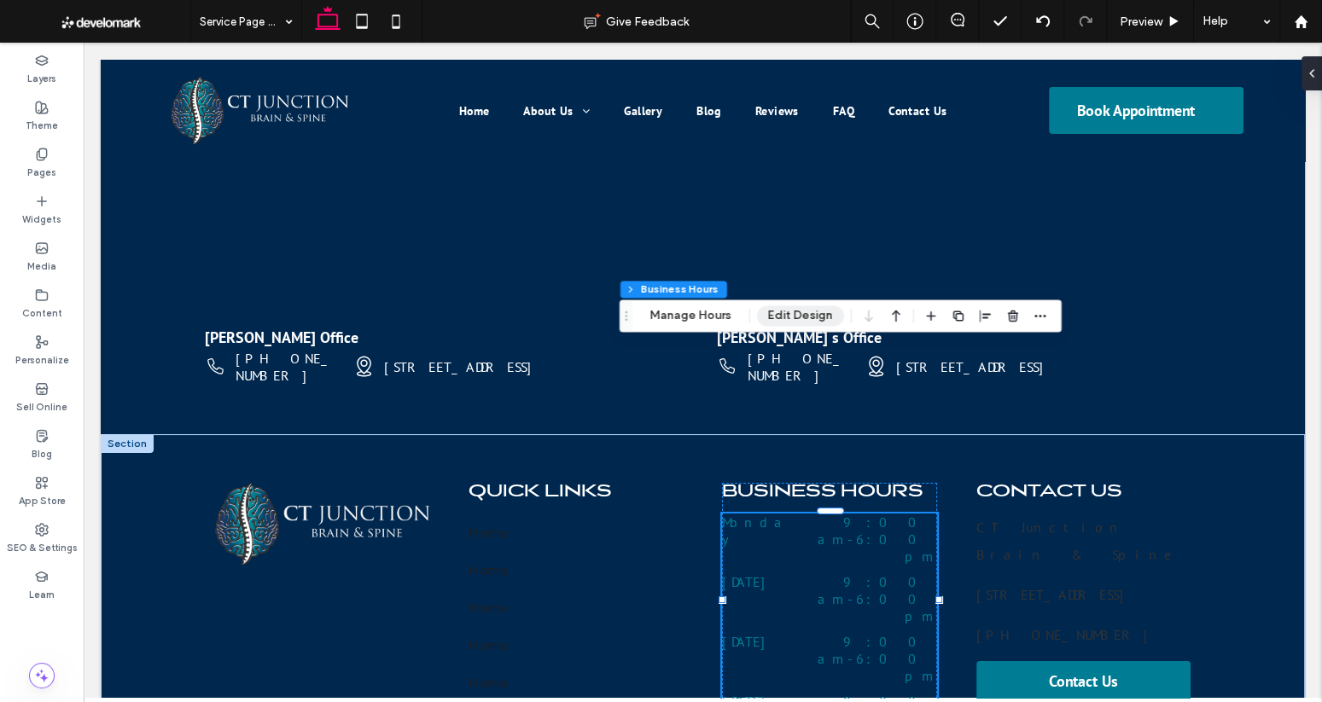
click at [794, 312] on button "Edit Design" at bounding box center [800, 315] width 87 height 20
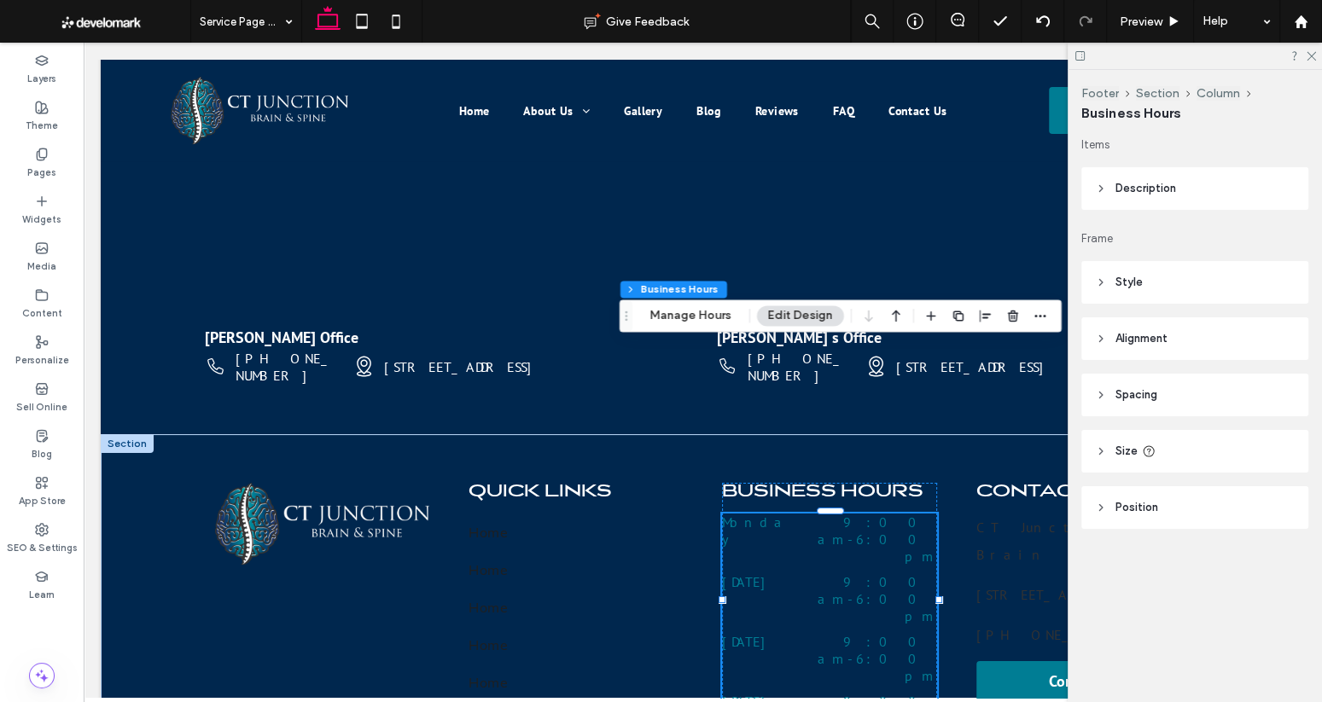
click at [1128, 276] on span "Style" at bounding box center [1128, 282] width 27 height 17
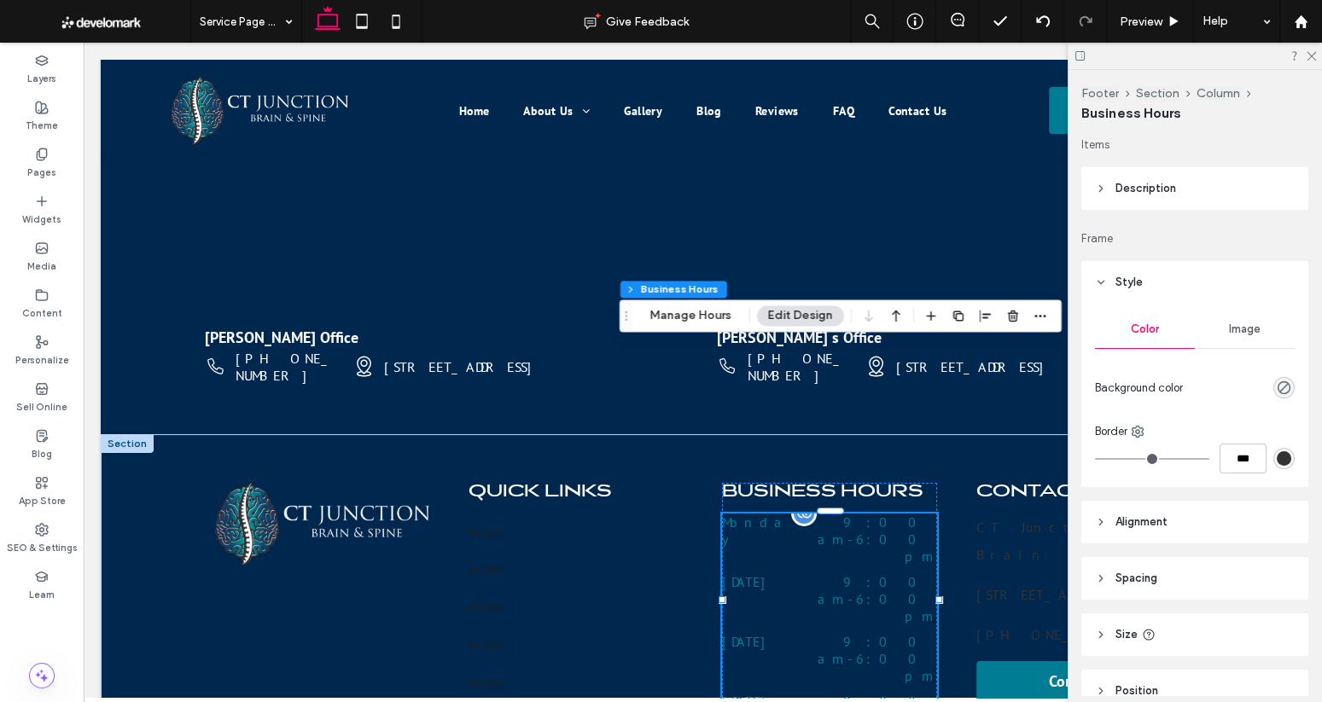
click at [819, 633] on dd "9:00 am - 6:00 pm" at bounding box center [873, 658] width 126 height 51
click at [1122, 183] on span "Description" at bounding box center [1145, 188] width 61 height 17
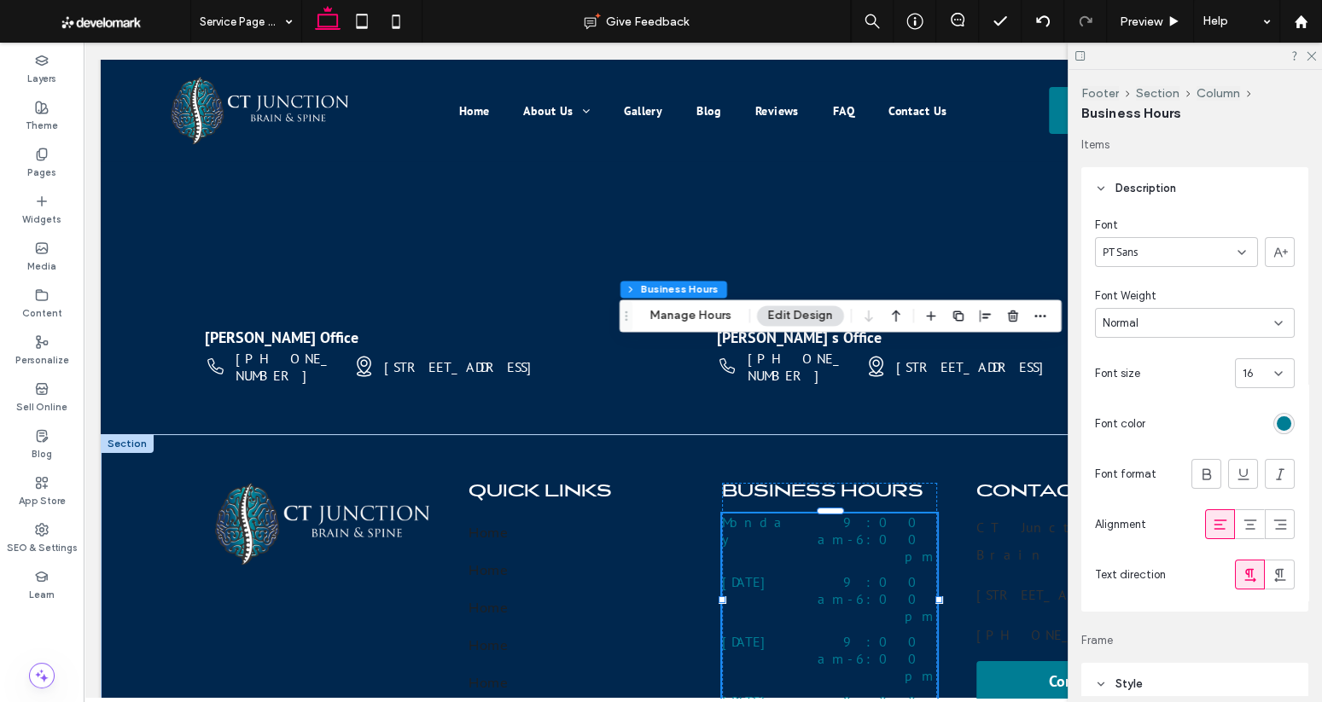
click at [1143, 433] on div "rgb(0, 125, 148)" at bounding box center [1283, 423] width 21 height 21
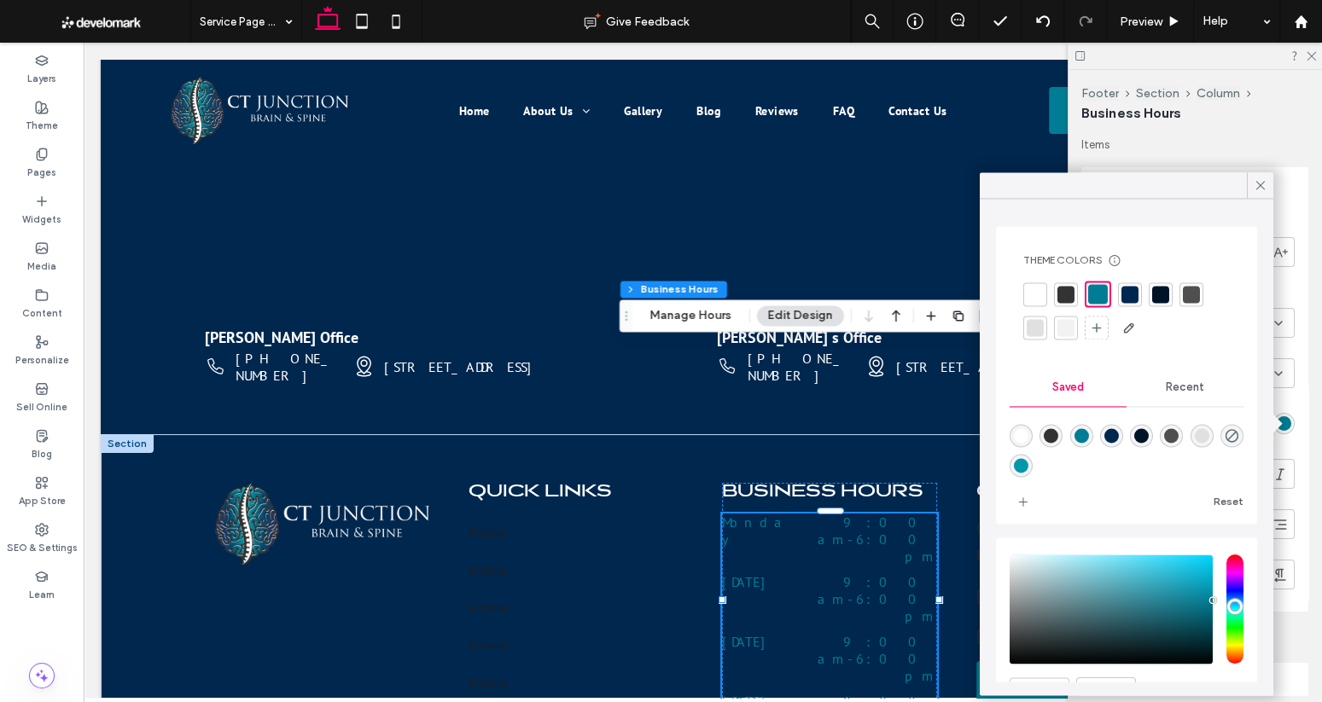
click at [1038, 289] on div at bounding box center [1034, 294] width 17 height 17
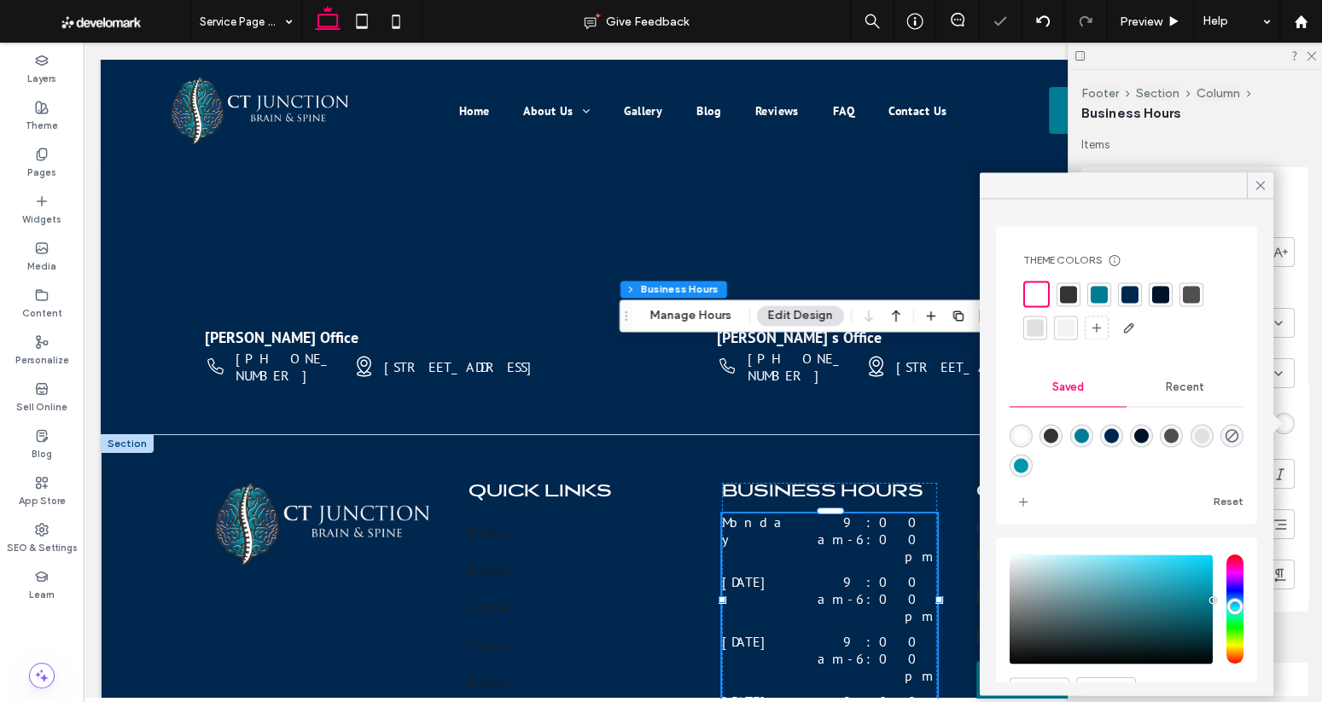
drag, startPoint x: 1255, startPoint y: 183, endPoint x: 1073, endPoint y: 361, distance: 254.6
click at [1143, 183] on icon at bounding box center [1260, 184] width 15 height 15
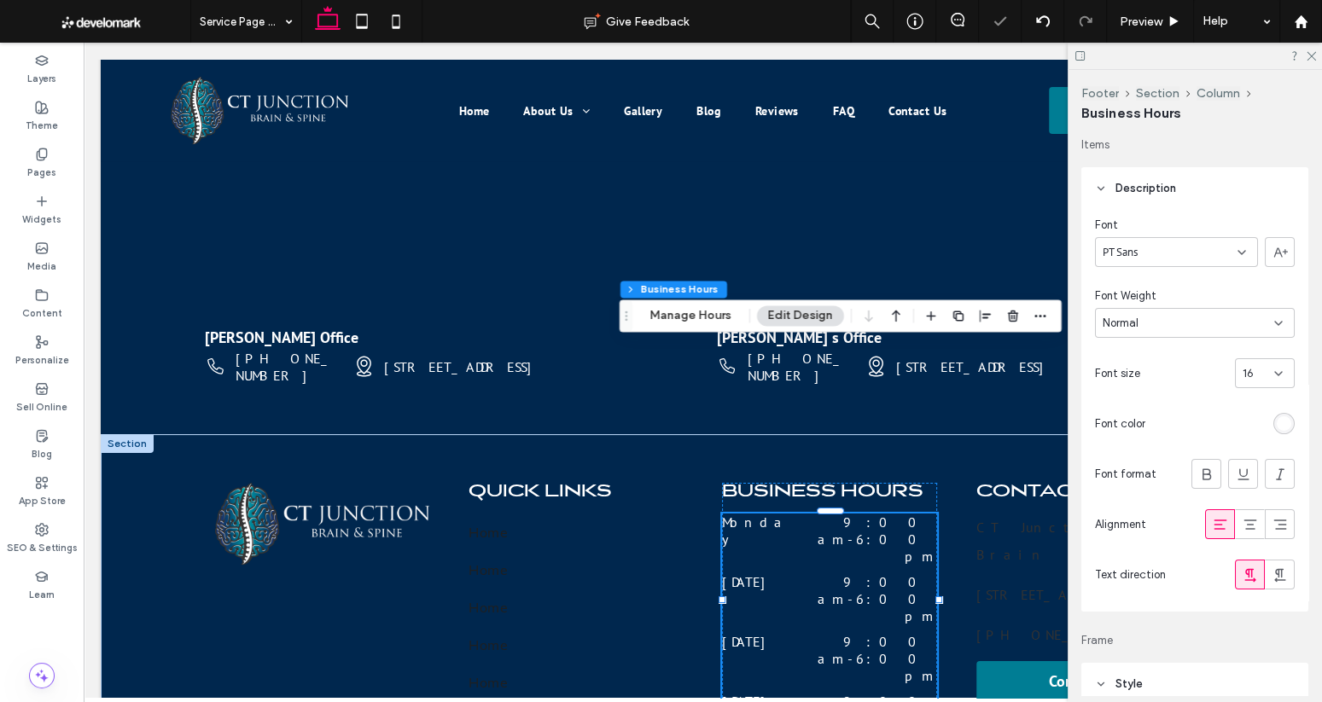
scroll to position [0, 254]
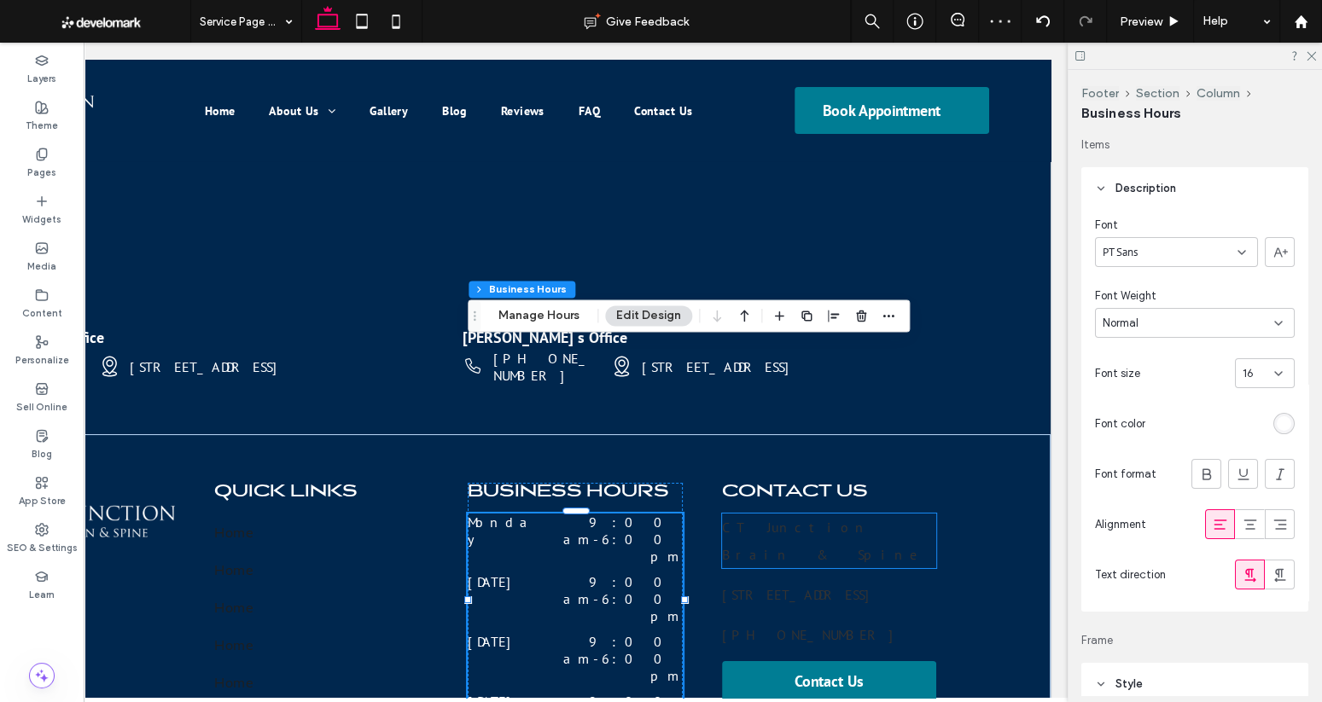
click at [790, 514] on div "CT Junction Brain & Spine" at bounding box center [829, 541] width 215 height 55
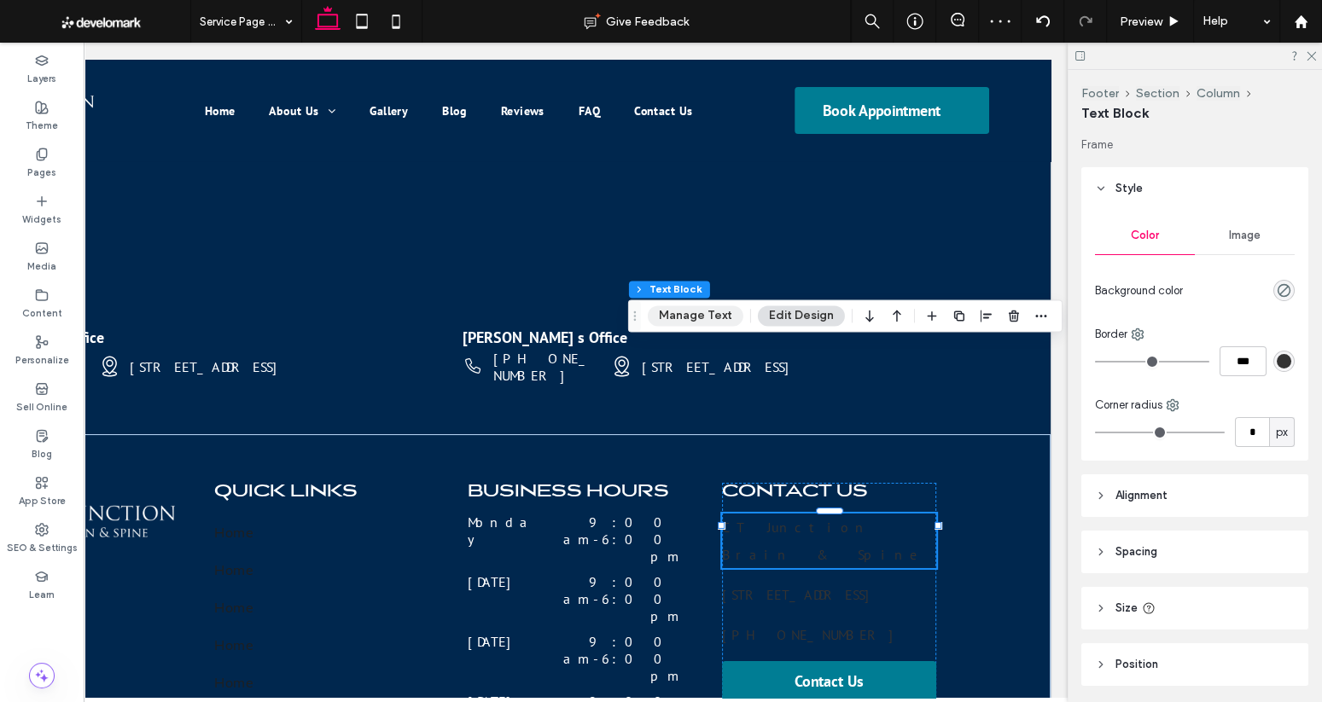
click at [706, 319] on button "Manage Text" at bounding box center [696, 315] width 96 height 20
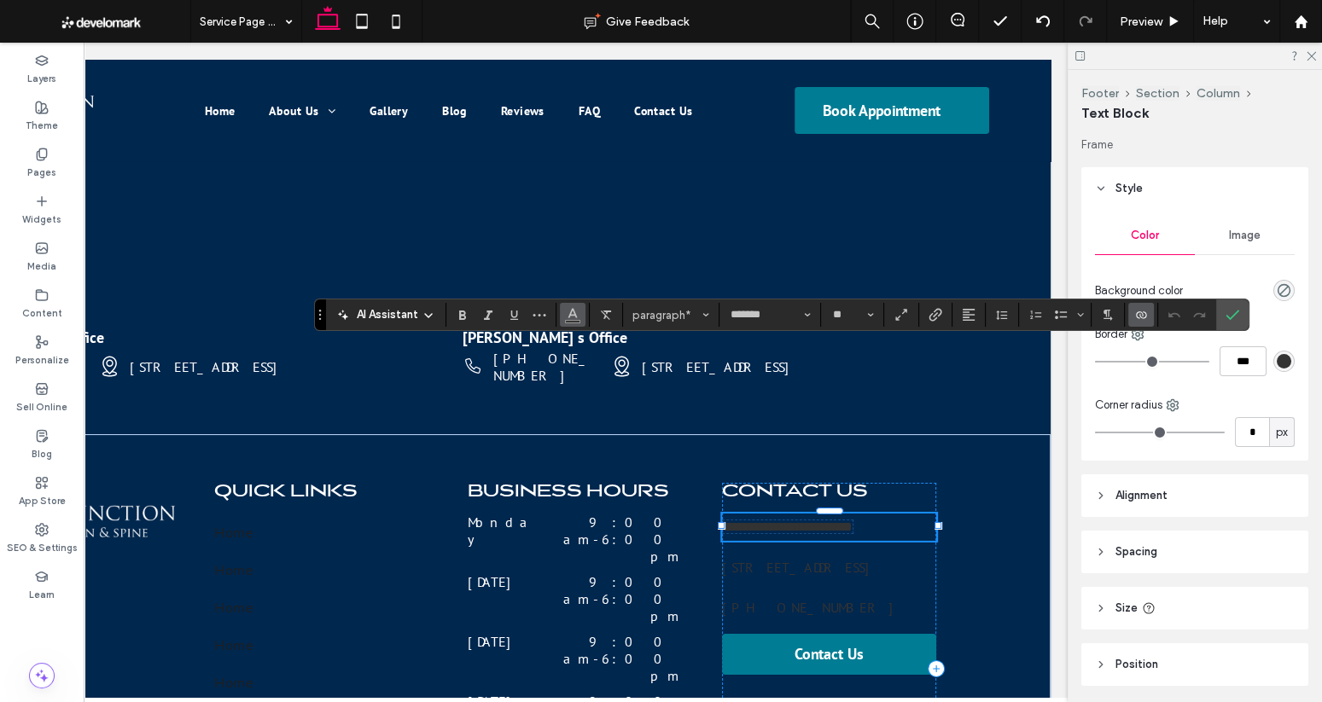
click at [573, 317] on icon "Color" at bounding box center [573, 313] width 14 height 14
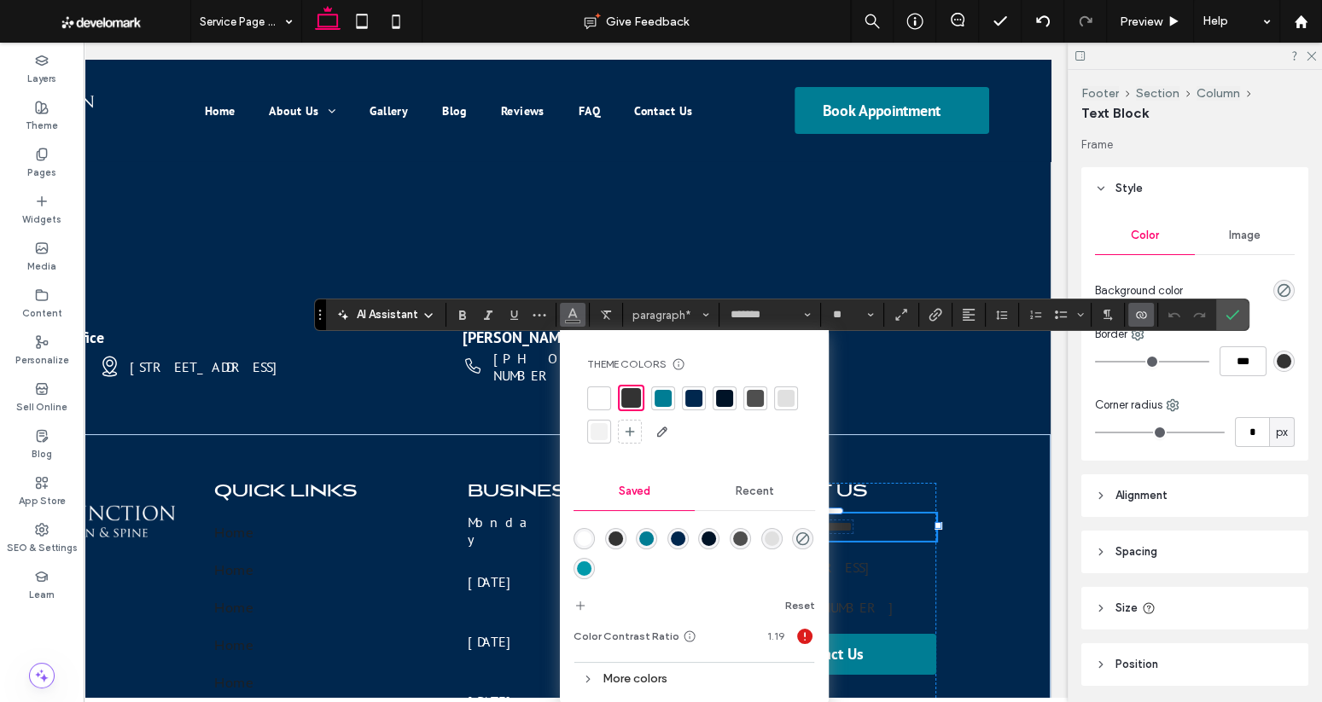
click at [604, 396] on div at bounding box center [598, 398] width 17 height 17
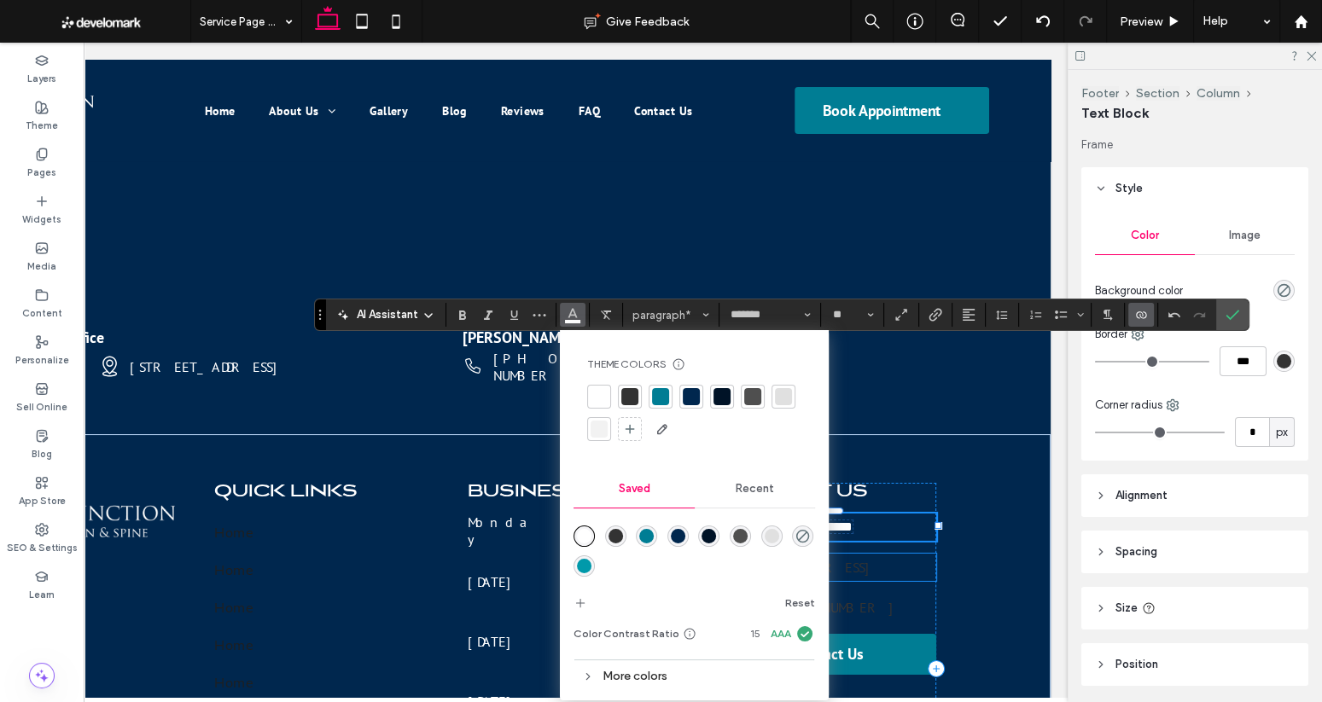
click at [866, 559] on span "[STREET_ADDRESS]" at bounding box center [800, 567] width 157 height 17
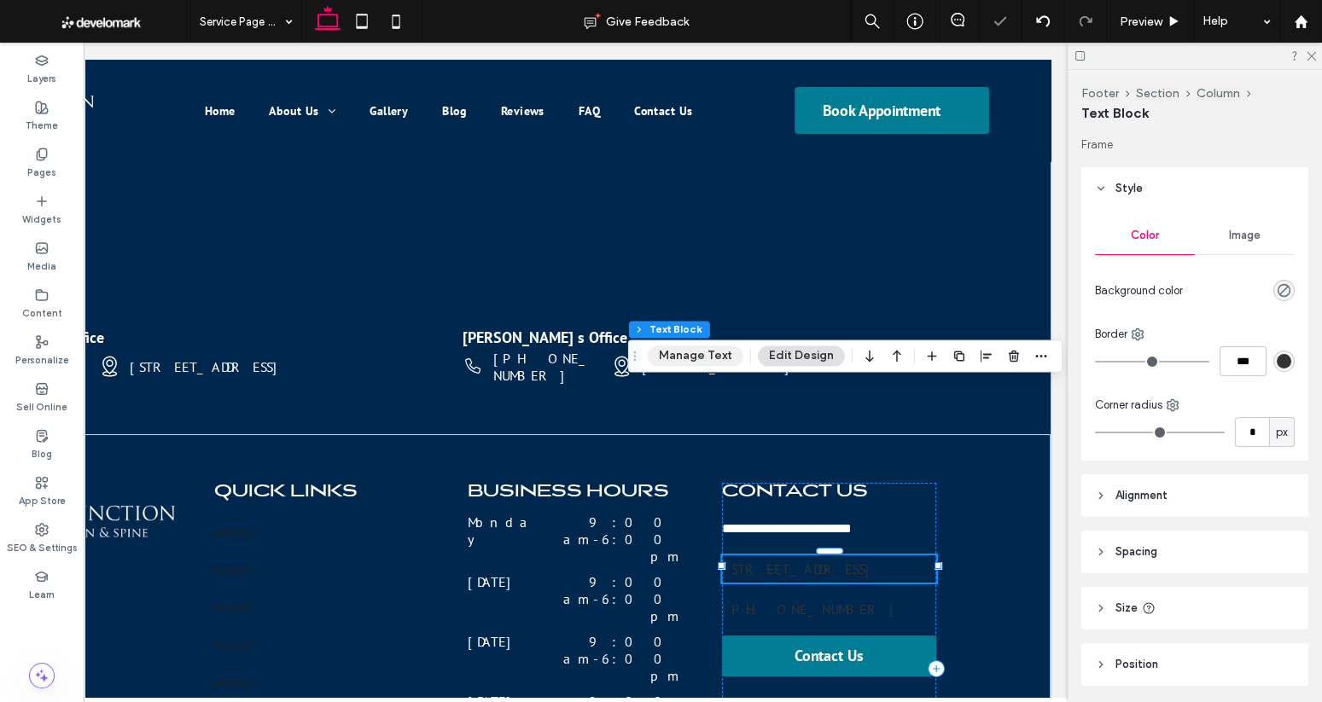
click at [702, 363] on button "Manage Text" at bounding box center [696, 356] width 96 height 20
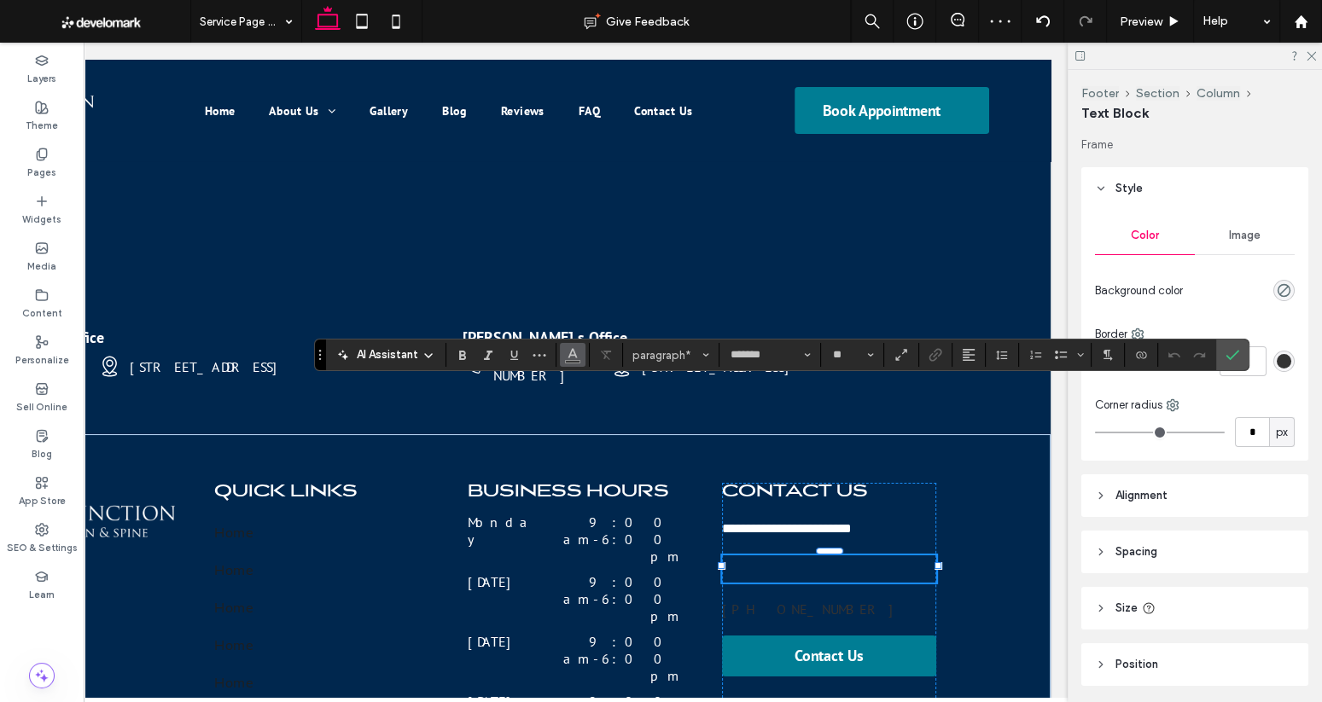
click at [581, 357] on button "Color" at bounding box center [573, 355] width 26 height 24
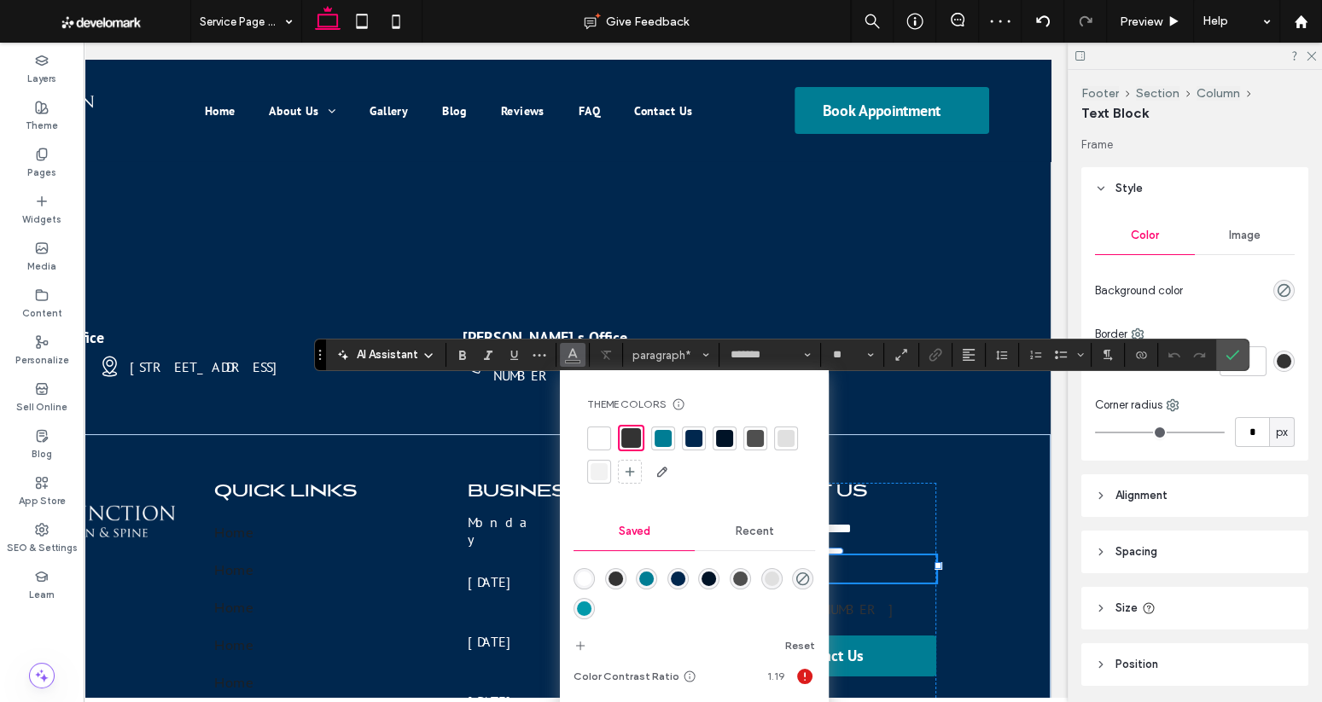
drag, startPoint x: 596, startPoint y: 433, endPoint x: 759, endPoint y: 428, distance: 162.2
click at [596, 433] on div at bounding box center [598, 438] width 17 height 17
drag, startPoint x: 875, startPoint y: 419, endPoint x: 840, endPoint y: 421, distance: 35.0
click at [875, 483] on div "**********" at bounding box center [829, 669] width 215 height 372
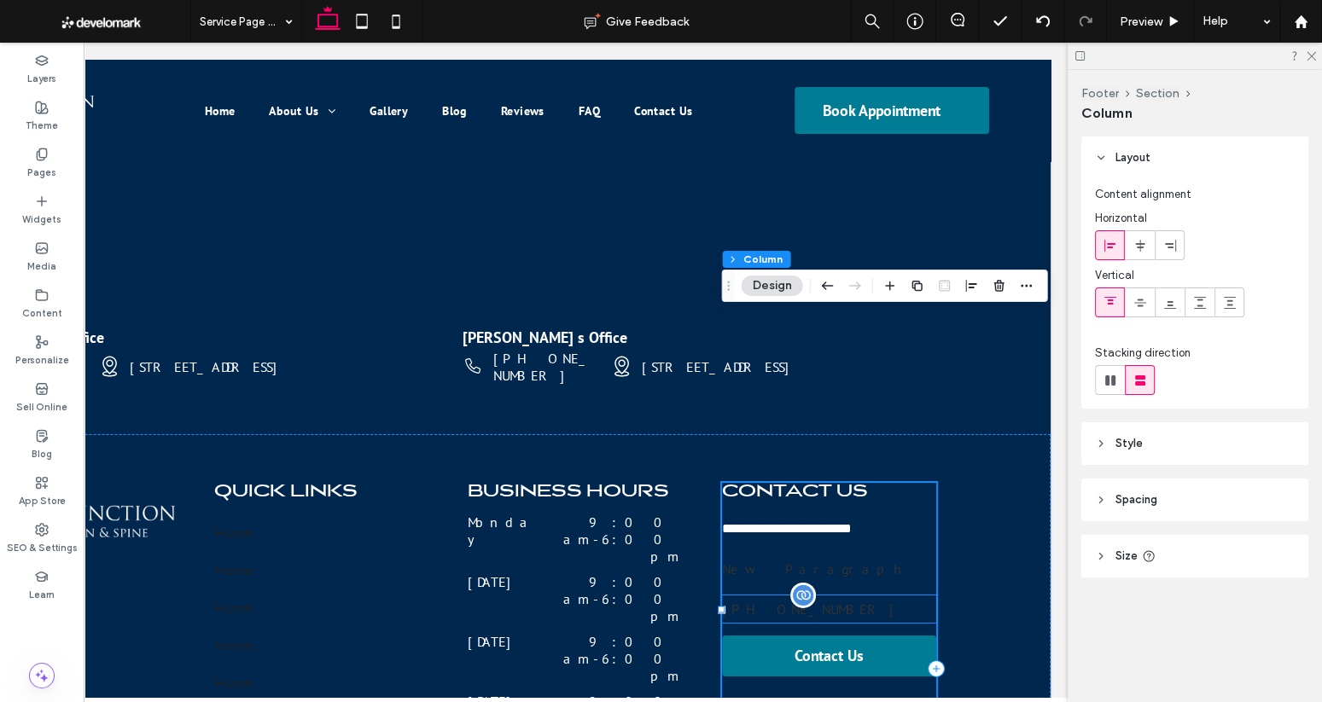
click at [829, 596] on p "[PHONE_NUMBER]" at bounding box center [829, 609] width 215 height 27
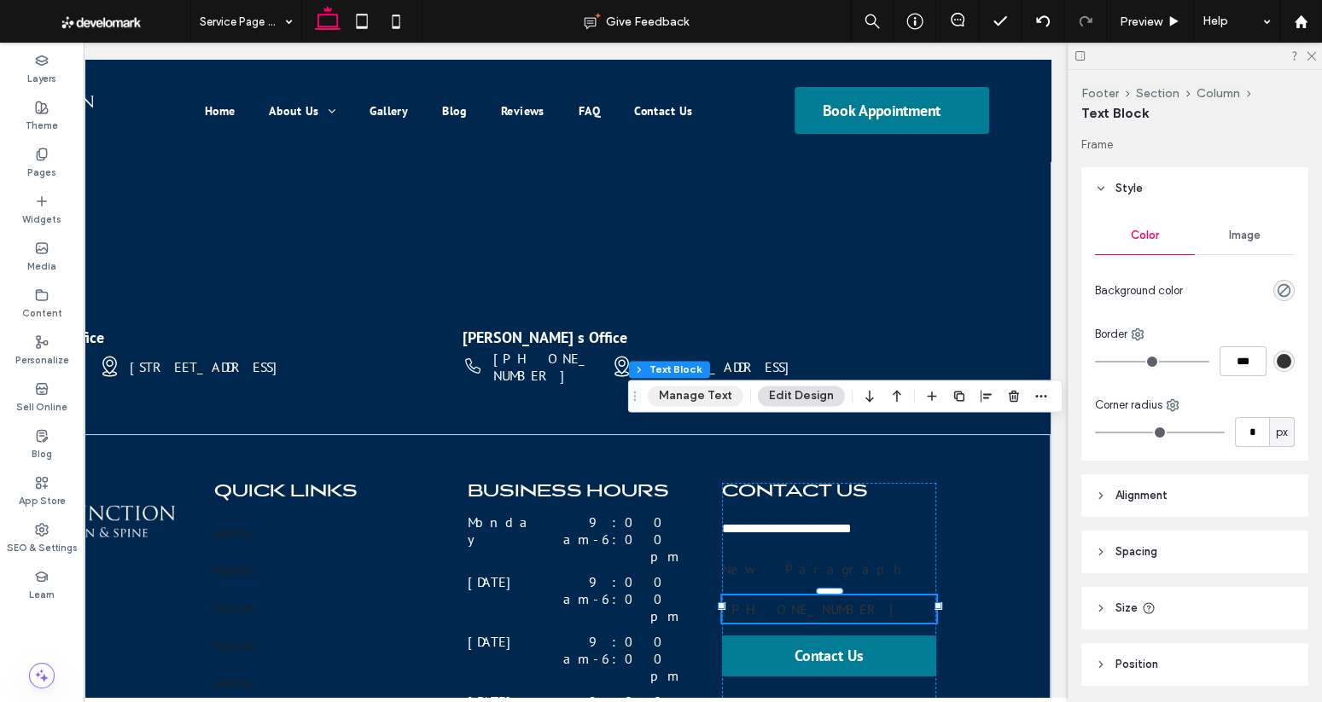
click at [698, 398] on button "Manage Text" at bounding box center [696, 396] width 96 height 20
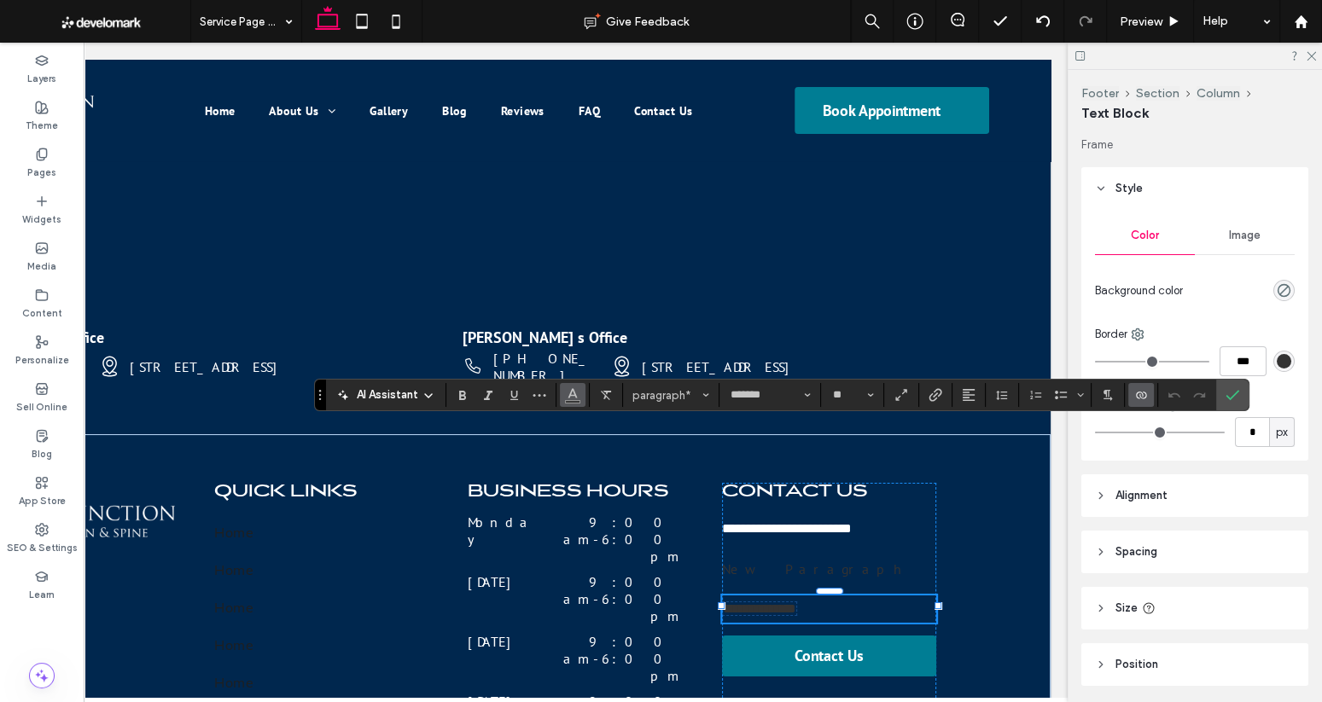
click at [571, 393] on icon "Color" at bounding box center [573, 394] width 14 height 14
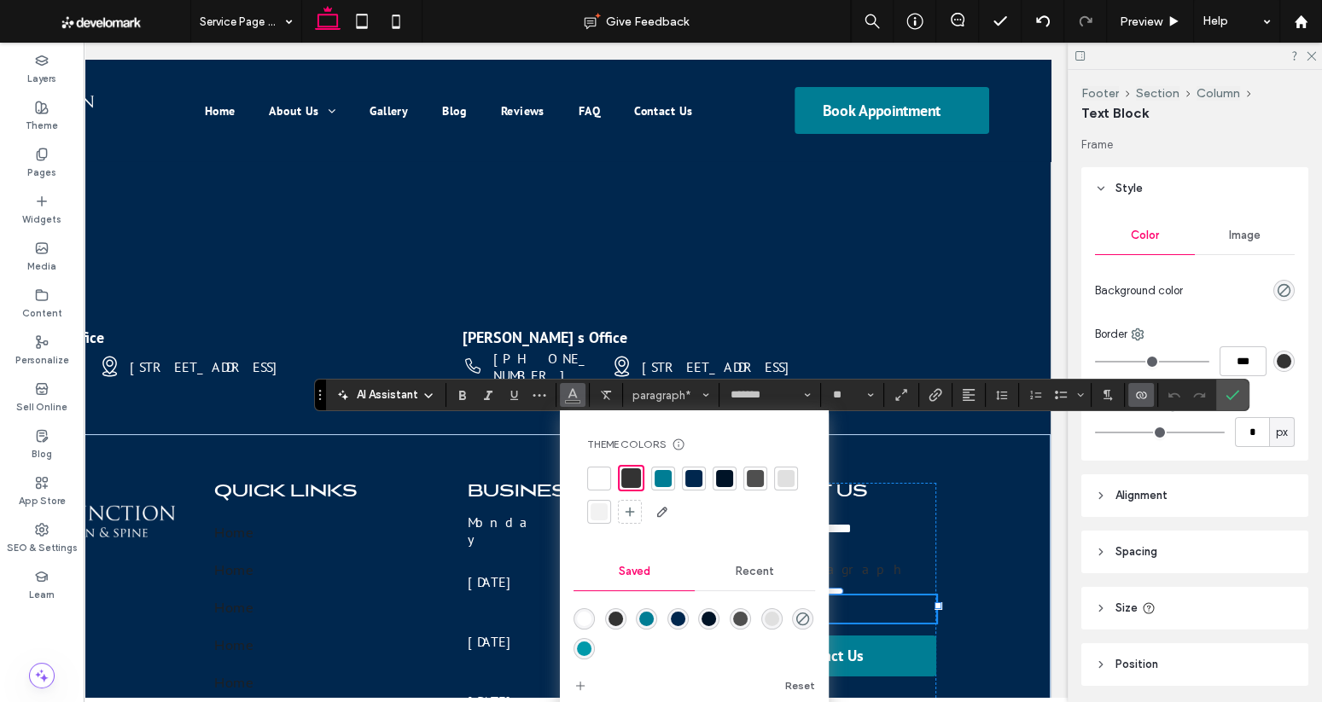
click at [598, 474] on div at bounding box center [598, 478] width 17 height 17
click at [1143, 398] on icon "Confirm" at bounding box center [1232, 395] width 14 height 14
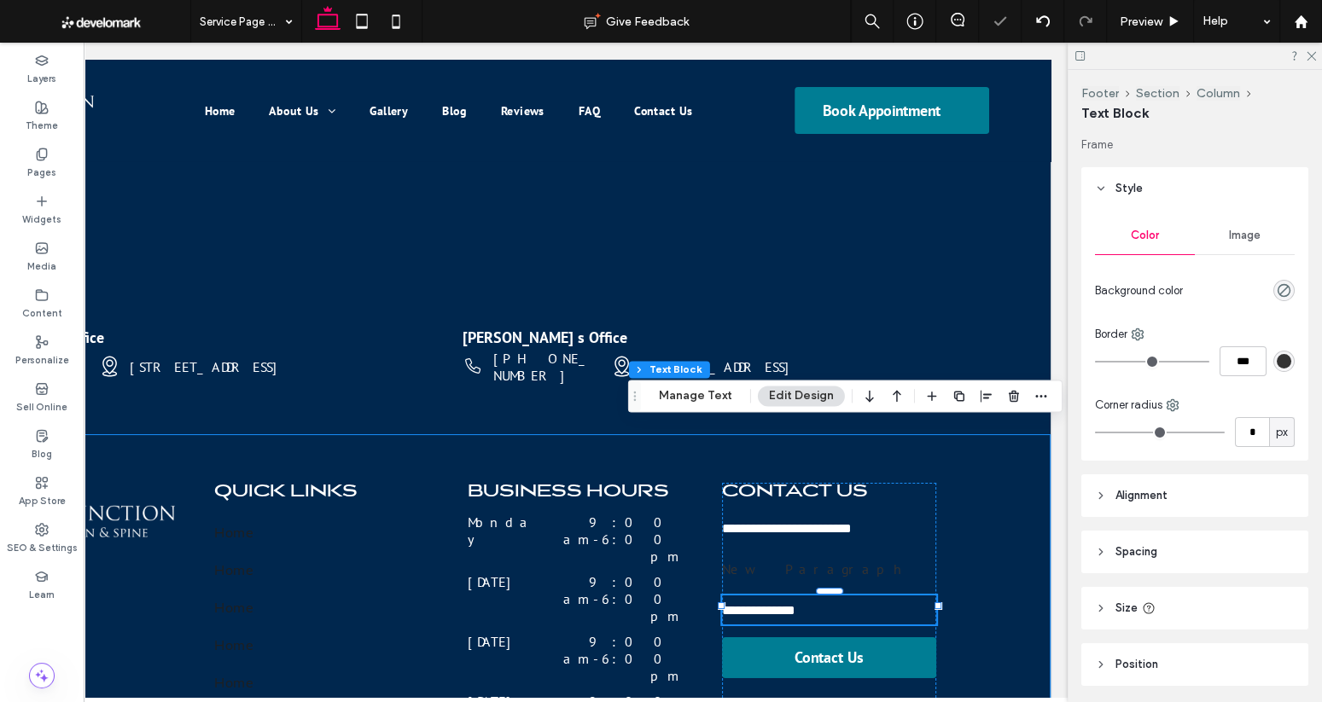
click at [956, 434] on div "**********" at bounding box center [449, 668] width 1024 height 468
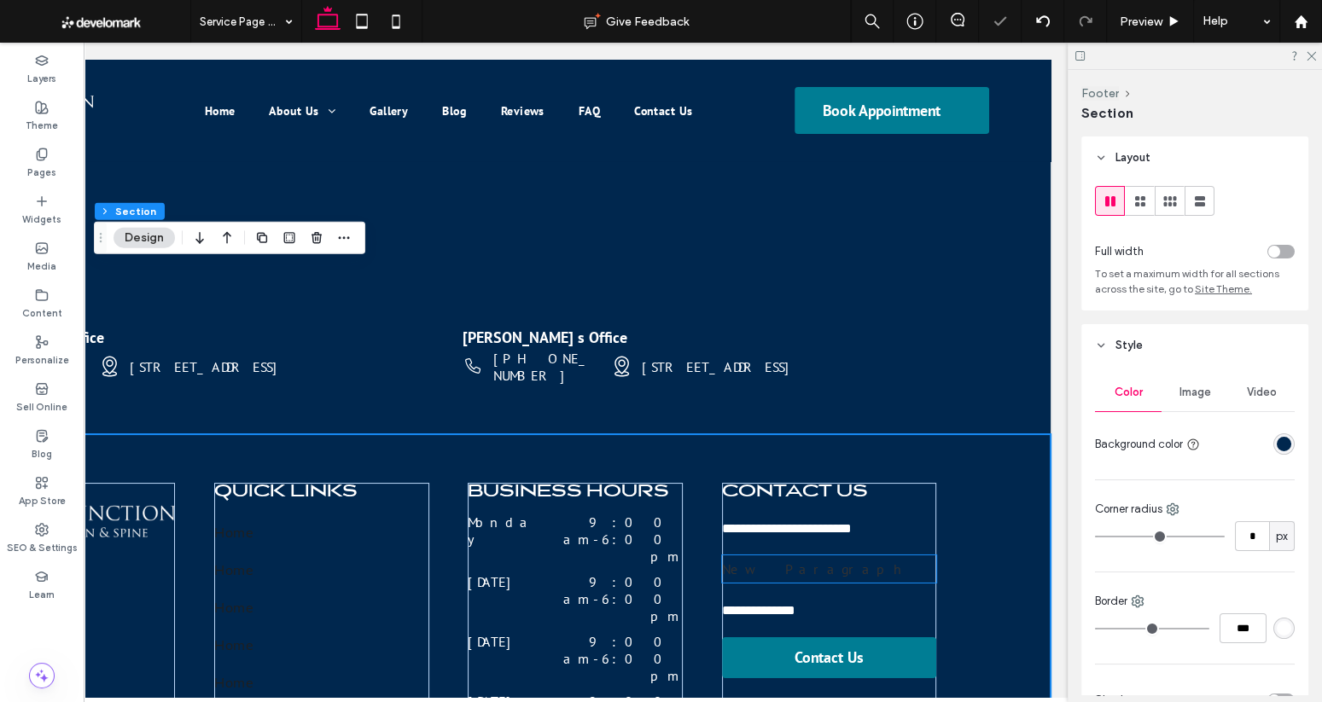
click at [791, 555] on p "New Paragraph" at bounding box center [829, 568] width 215 height 27
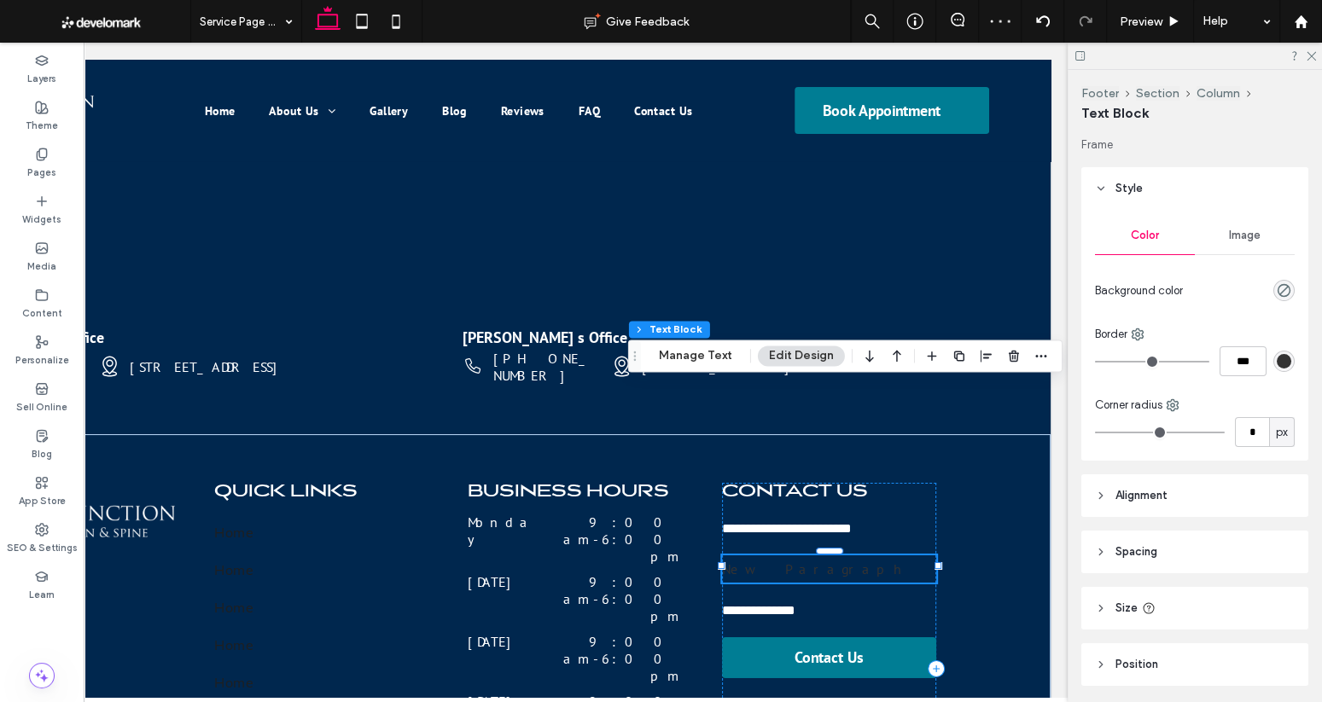
click at [702, 367] on div "Footer Section Column Text Block Manage Text Edit Design" at bounding box center [845, 356] width 434 height 32
click at [705, 359] on button "Manage Text" at bounding box center [696, 356] width 96 height 20
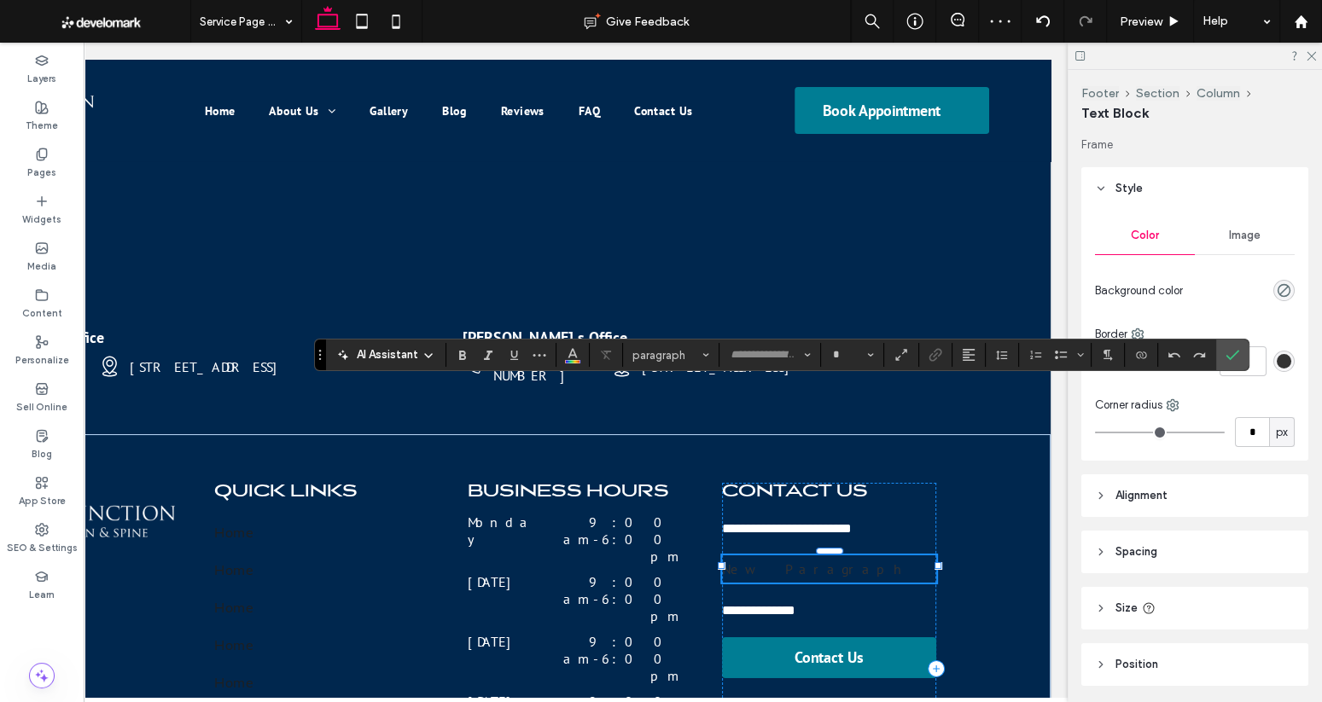
type input "*******"
type input "**"
click at [579, 354] on button "Color" at bounding box center [573, 355] width 26 height 24
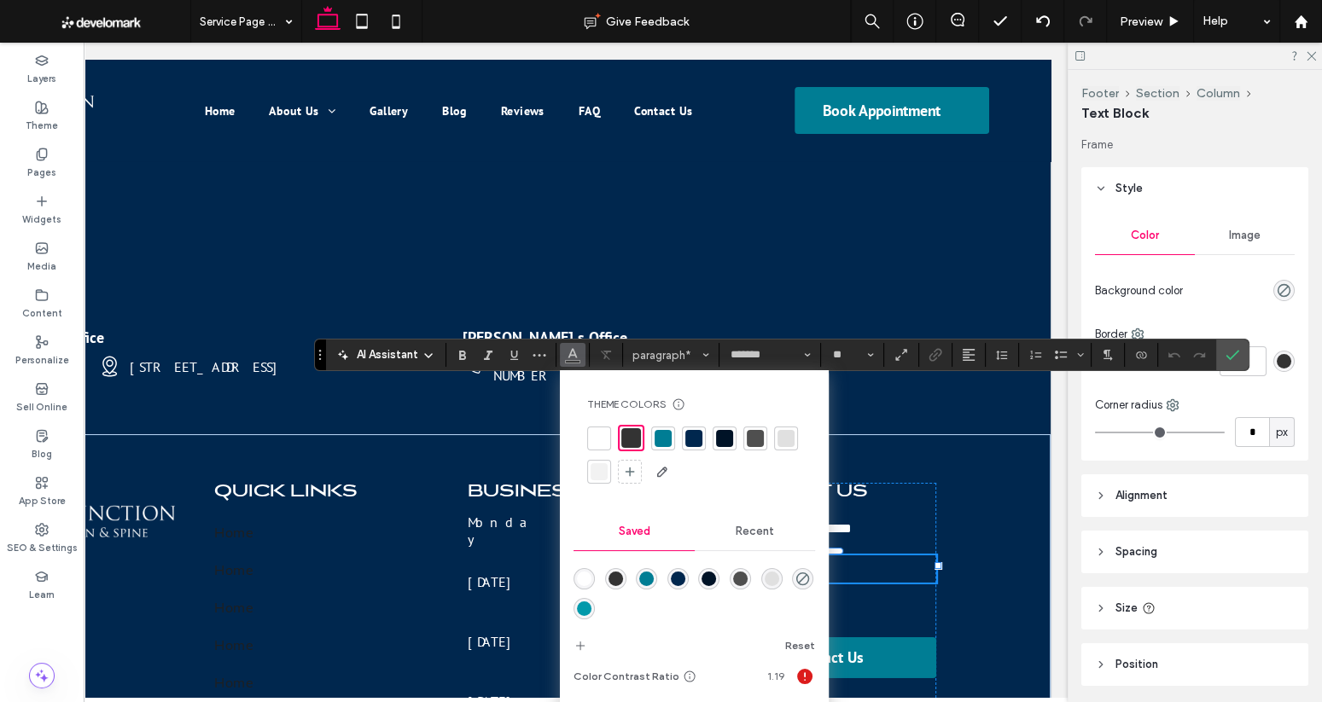
drag, startPoint x: 603, startPoint y: 436, endPoint x: 1230, endPoint y: 369, distance: 630.7
click at [603, 436] on div at bounding box center [598, 438] width 17 height 17
click at [1143, 358] on icon "Confirm" at bounding box center [1232, 355] width 14 height 14
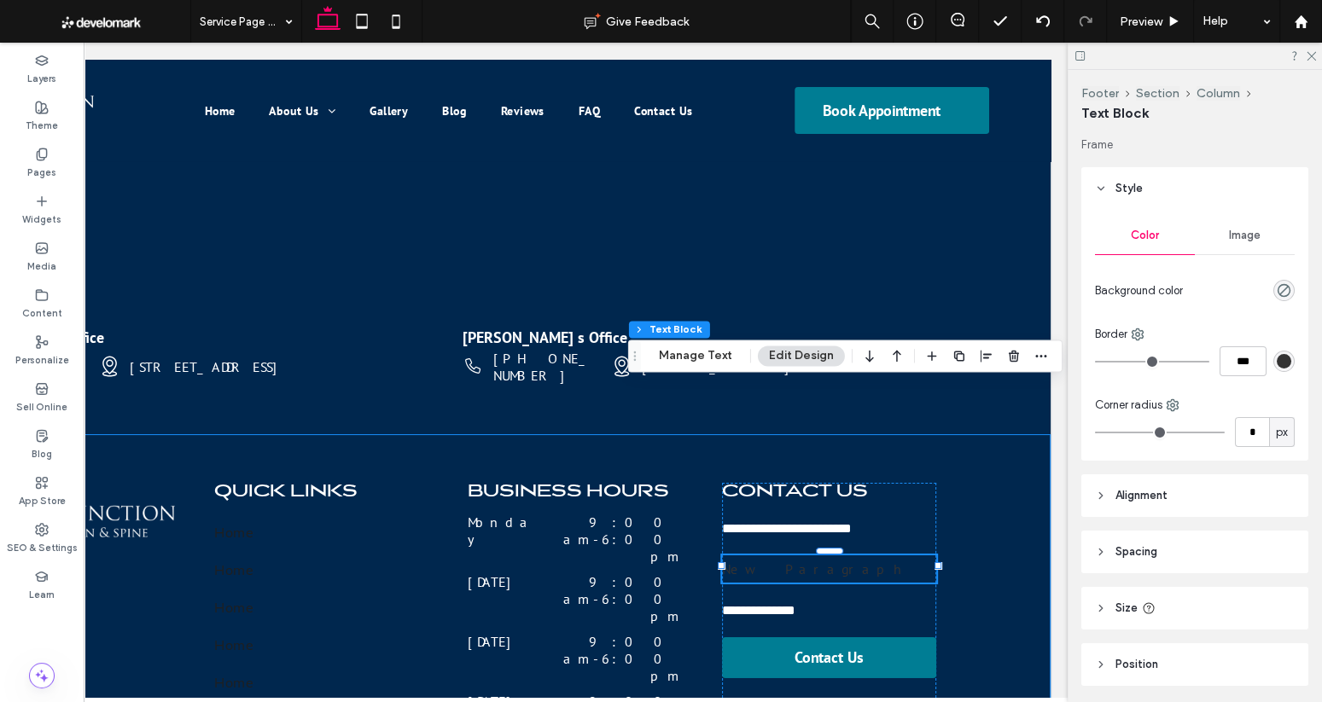
click at [997, 435] on div "**********" at bounding box center [448, 668] width 1204 height 468
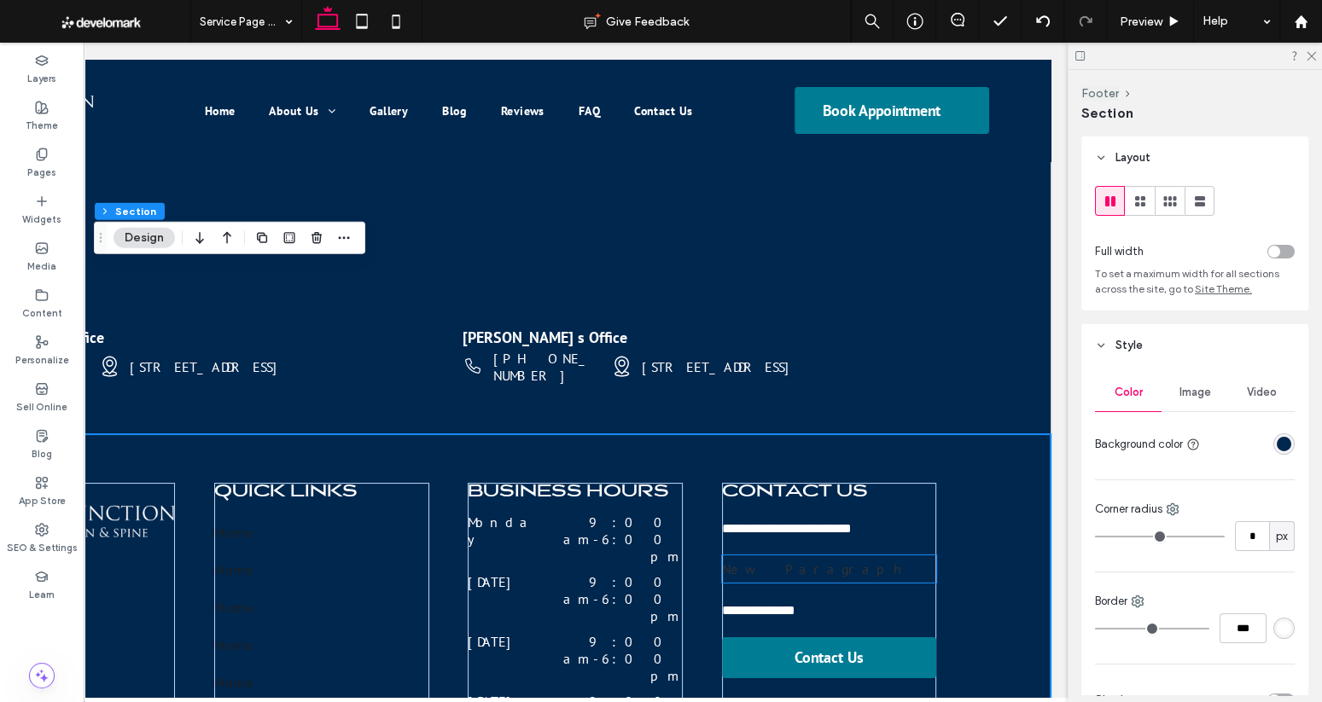
click at [788, 561] on span "New Paragraph" at bounding box center [814, 569] width 185 height 17
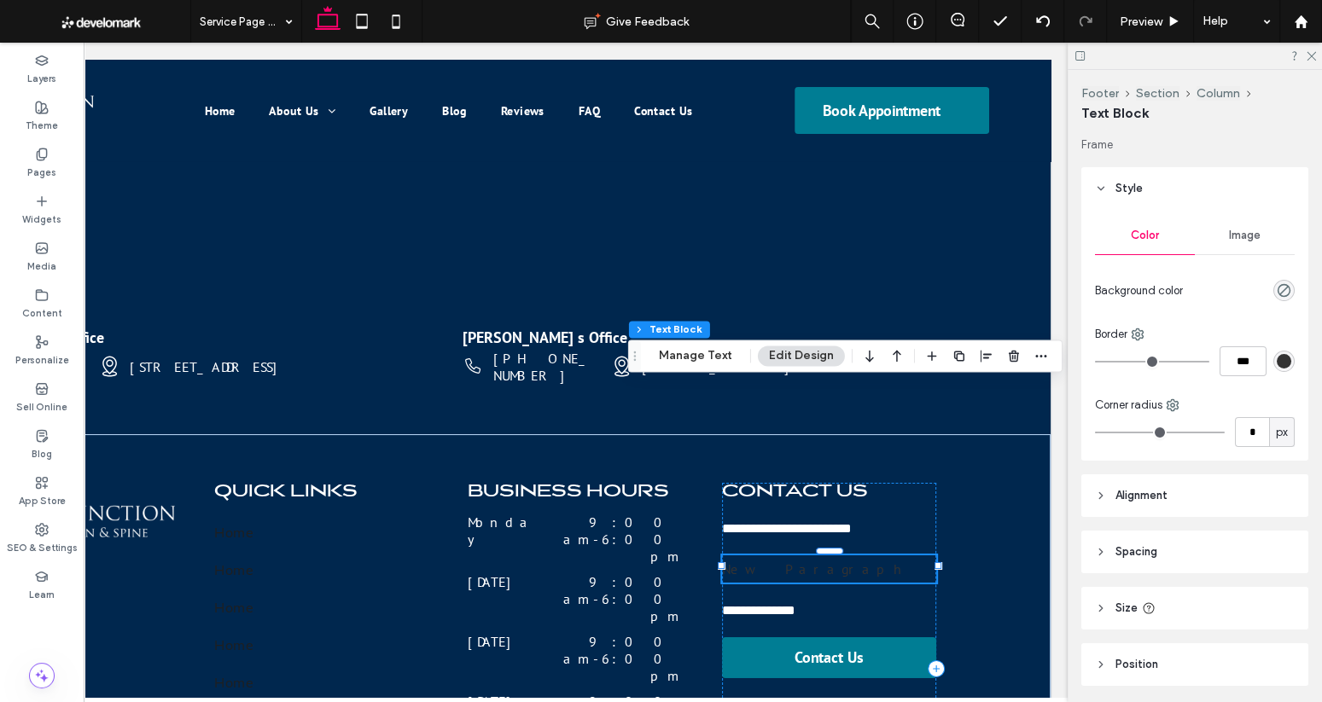
click at [787, 561] on span "New Paragraph" at bounding box center [814, 569] width 185 height 17
click at [787, 562] on span "**********" at bounding box center [756, 568] width 68 height 13
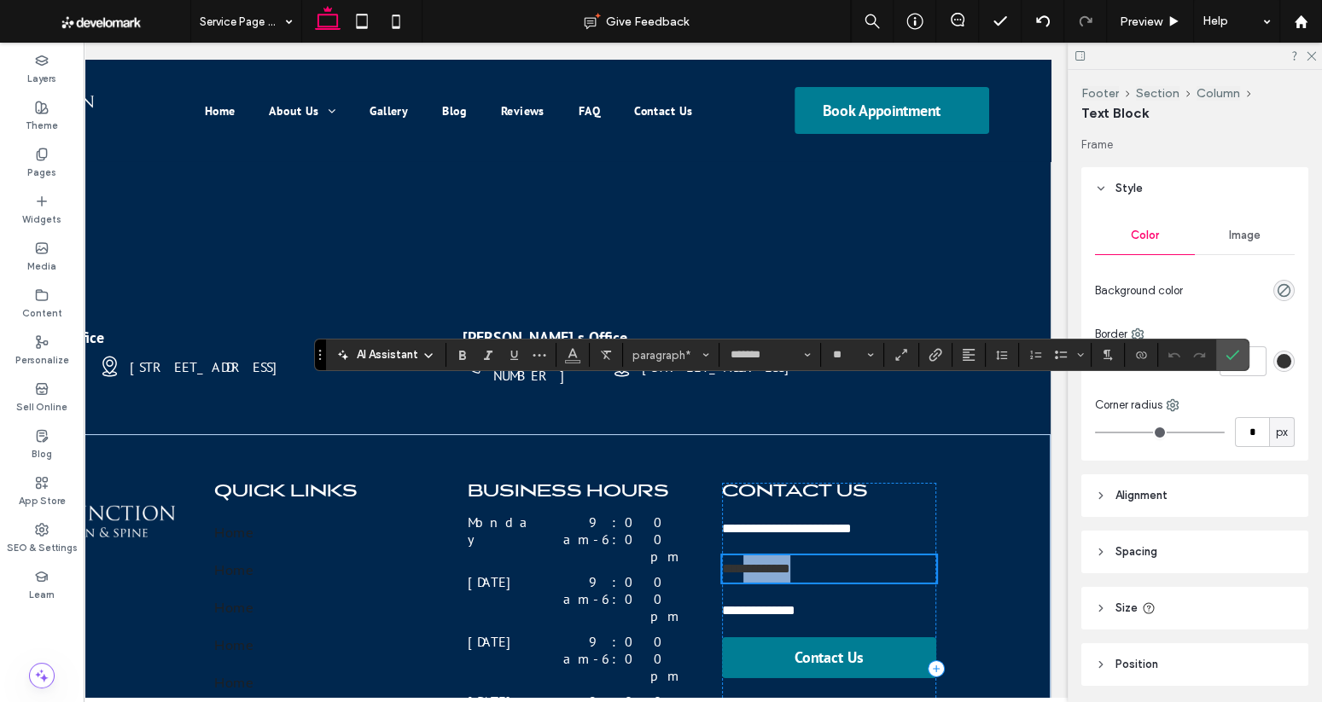
click at [786, 562] on span "**********" at bounding box center [756, 568] width 68 height 13
click at [561, 352] on button "Color" at bounding box center [573, 355] width 26 height 24
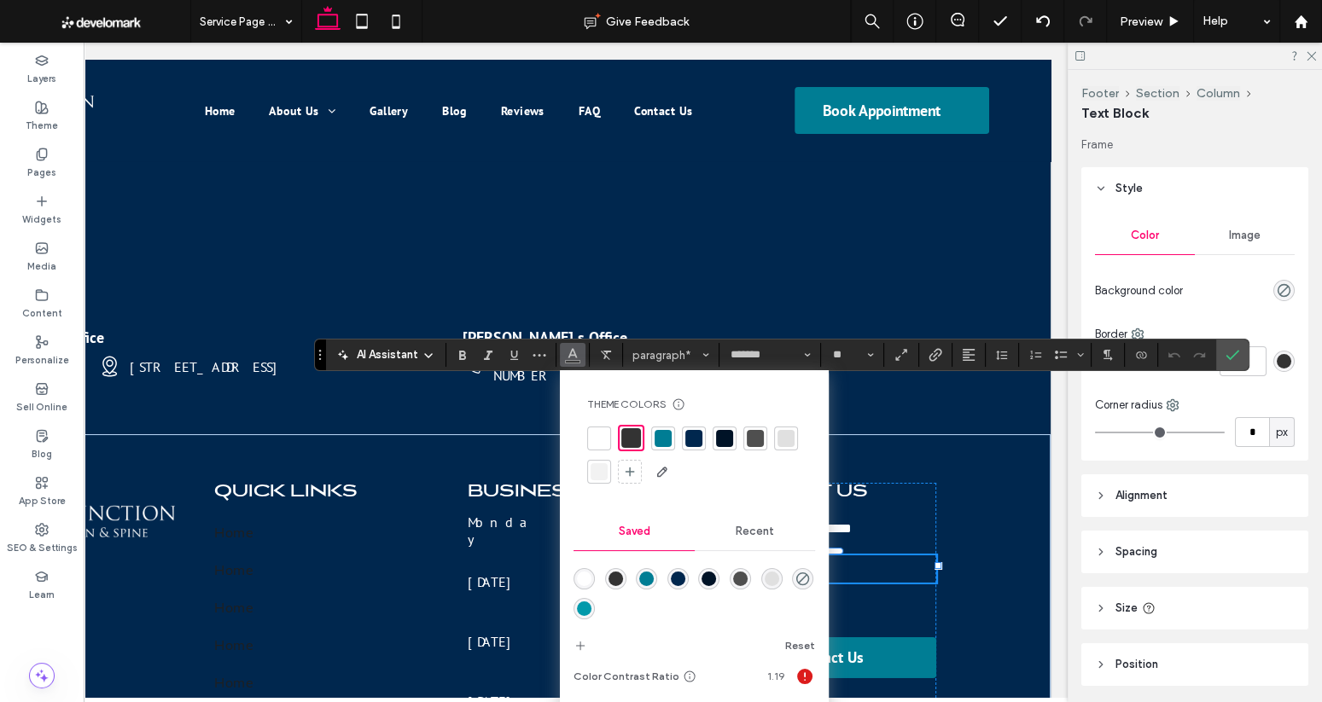
click at [604, 437] on div at bounding box center [598, 438] width 17 height 17
click at [1143, 358] on label "Confirm" at bounding box center [1232, 355] width 26 height 31
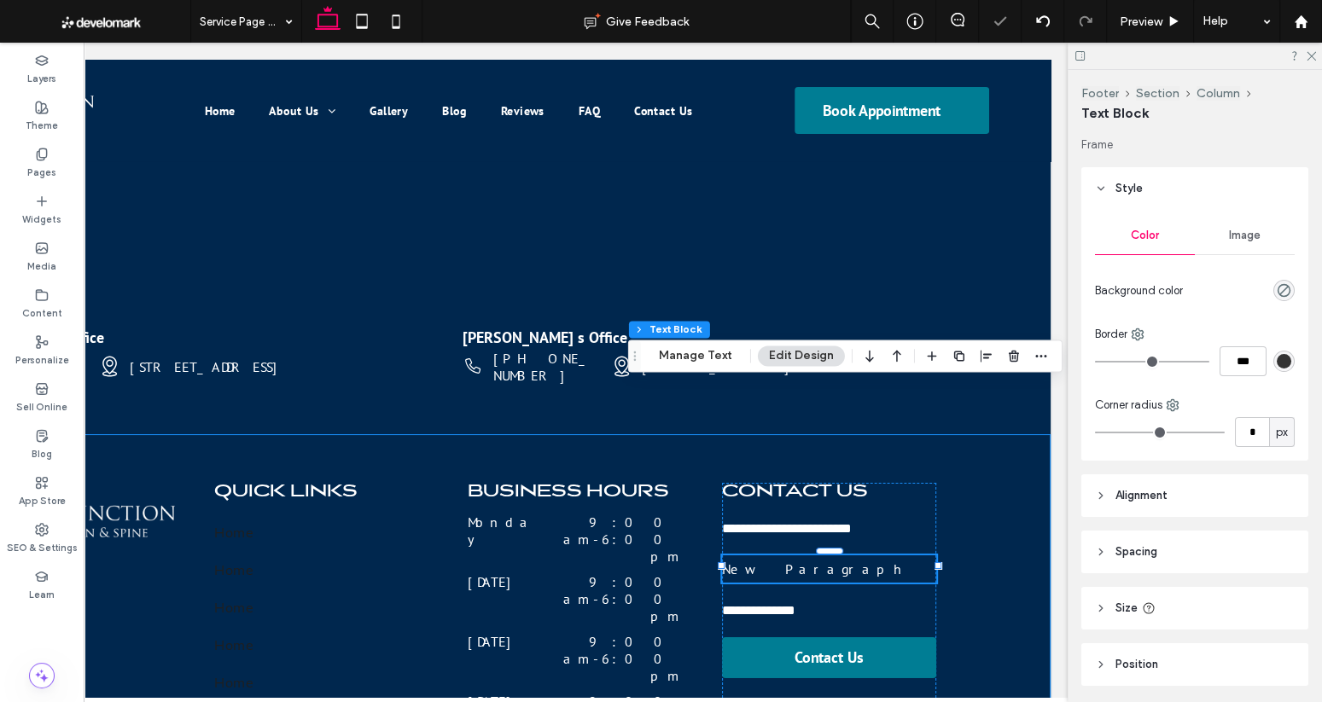
click at [981, 457] on div "**********" at bounding box center [448, 668] width 1204 height 468
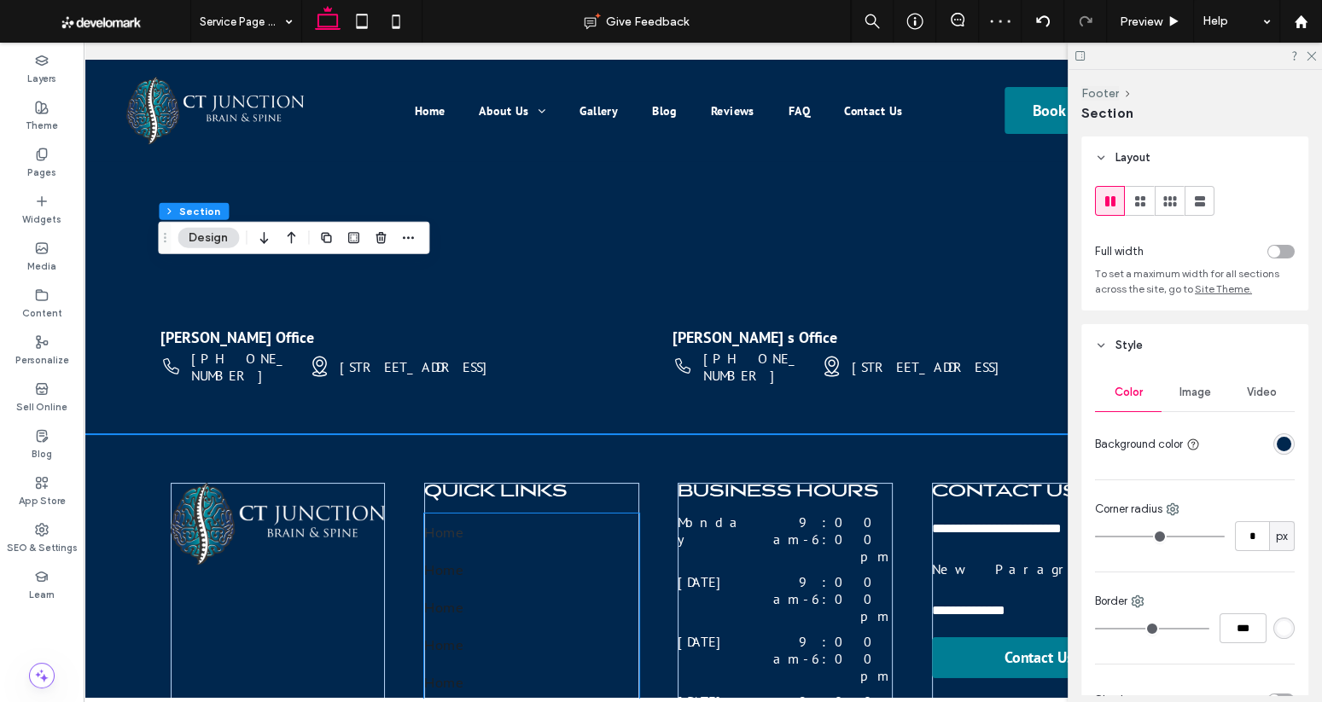
scroll to position [0, 32]
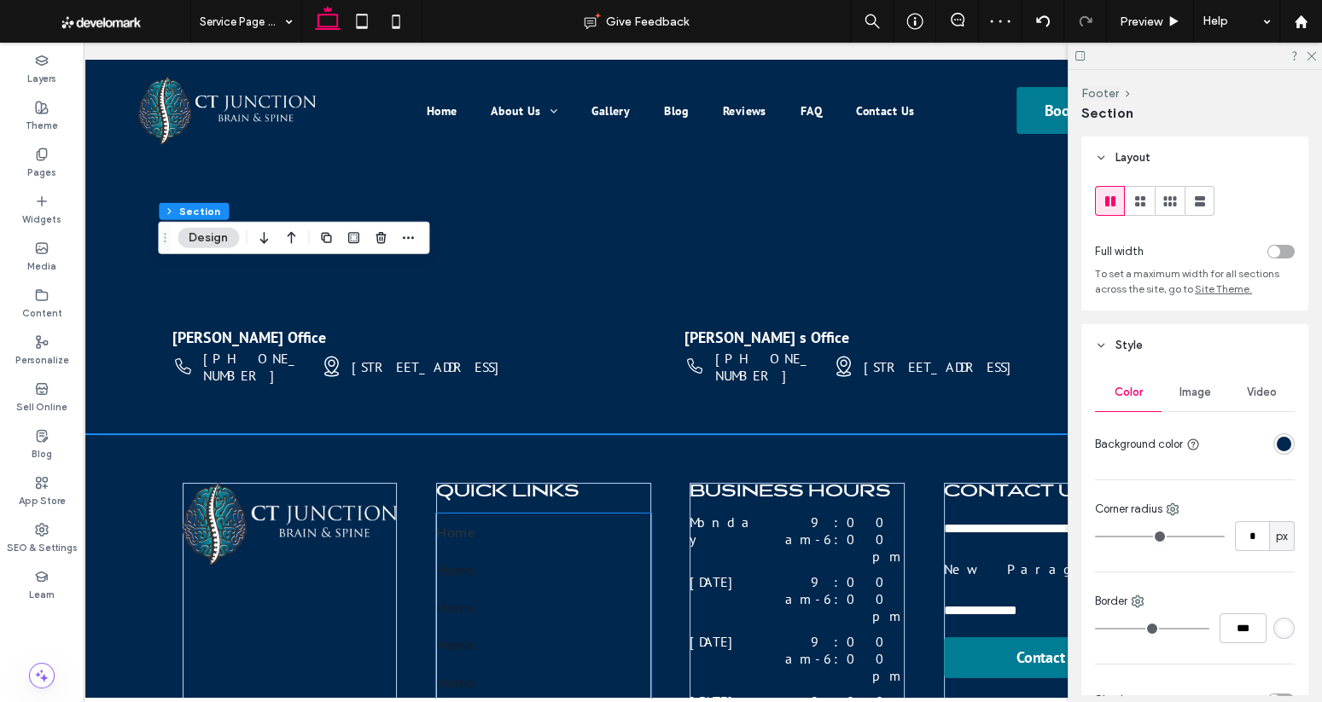
click at [459, 514] on link "Home" at bounding box center [543, 533] width 215 height 38
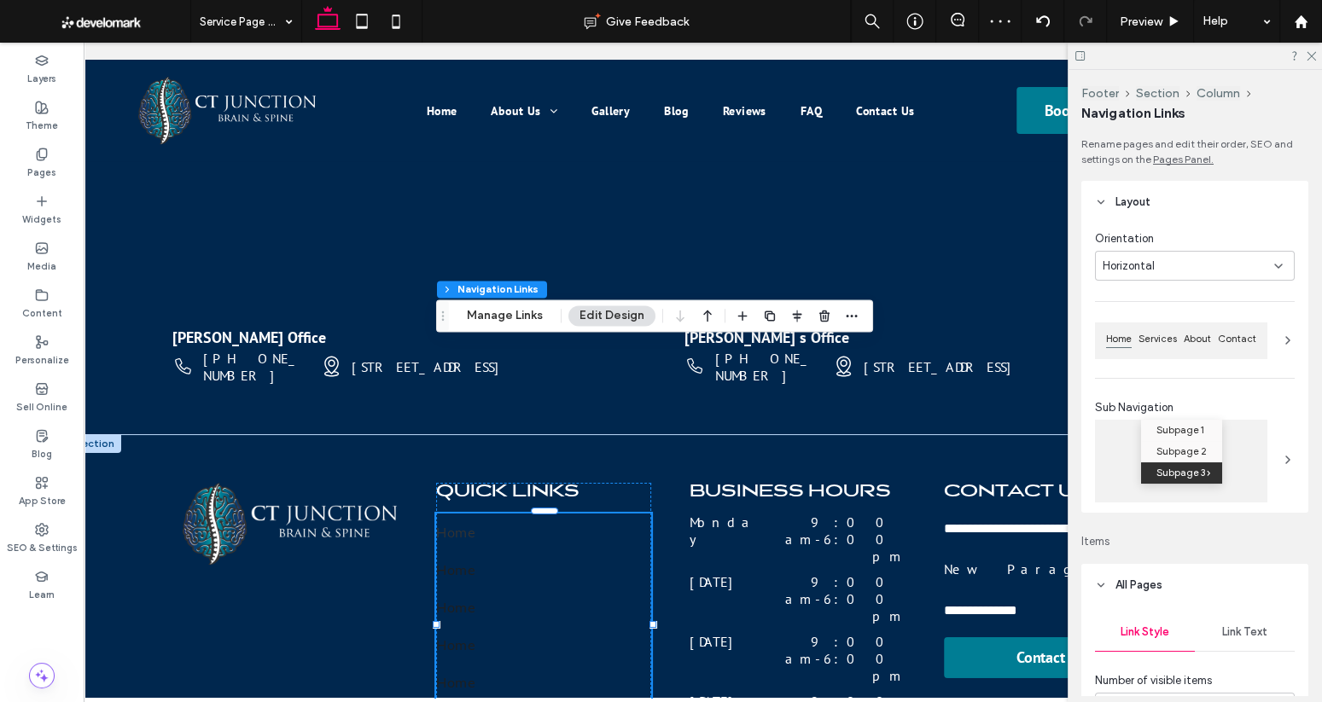
type input "***"
type input "****"
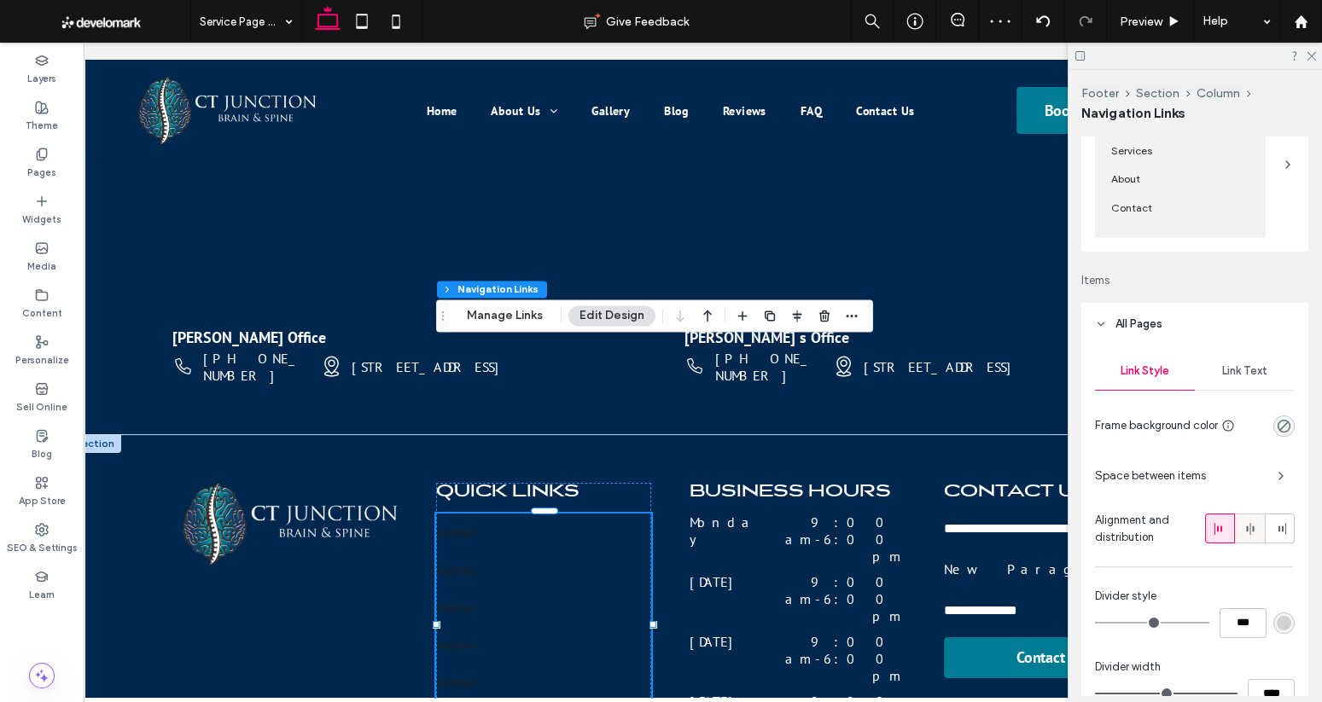
scroll to position [291, 0]
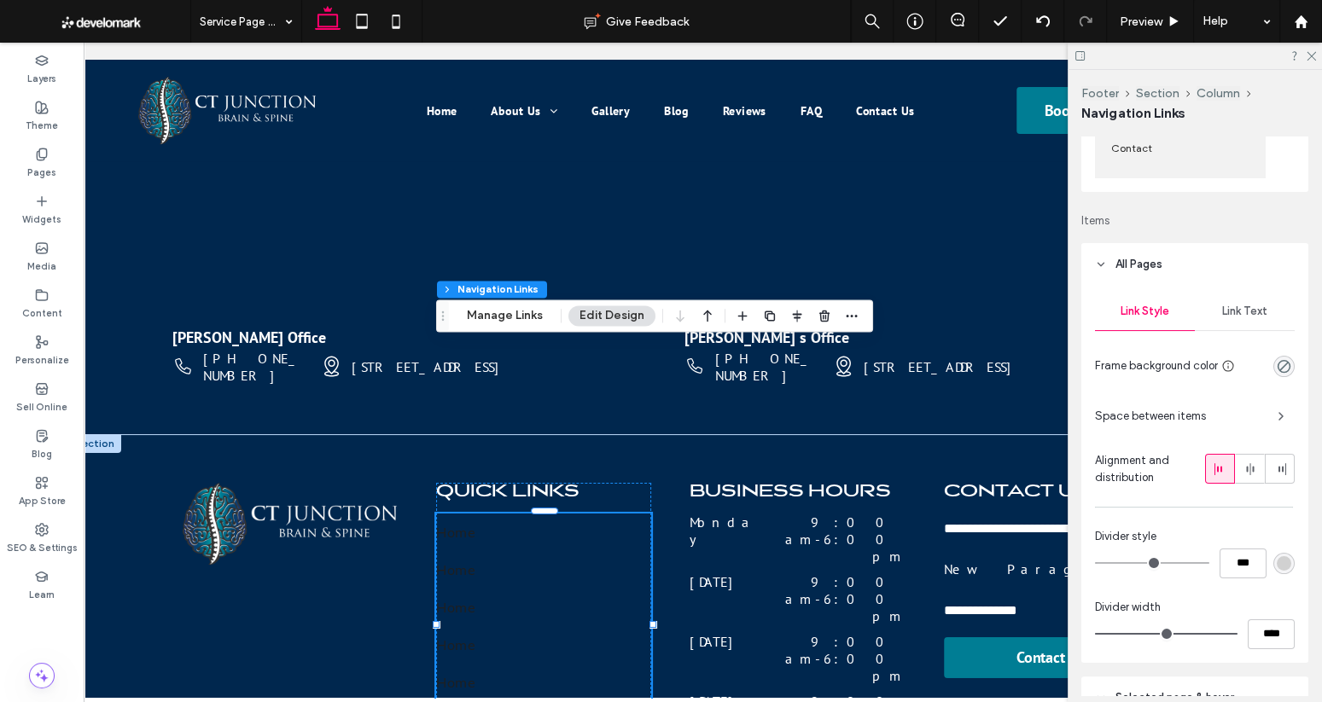
click at [1143, 317] on div "Link Text" at bounding box center [1244, 312] width 100 height 38
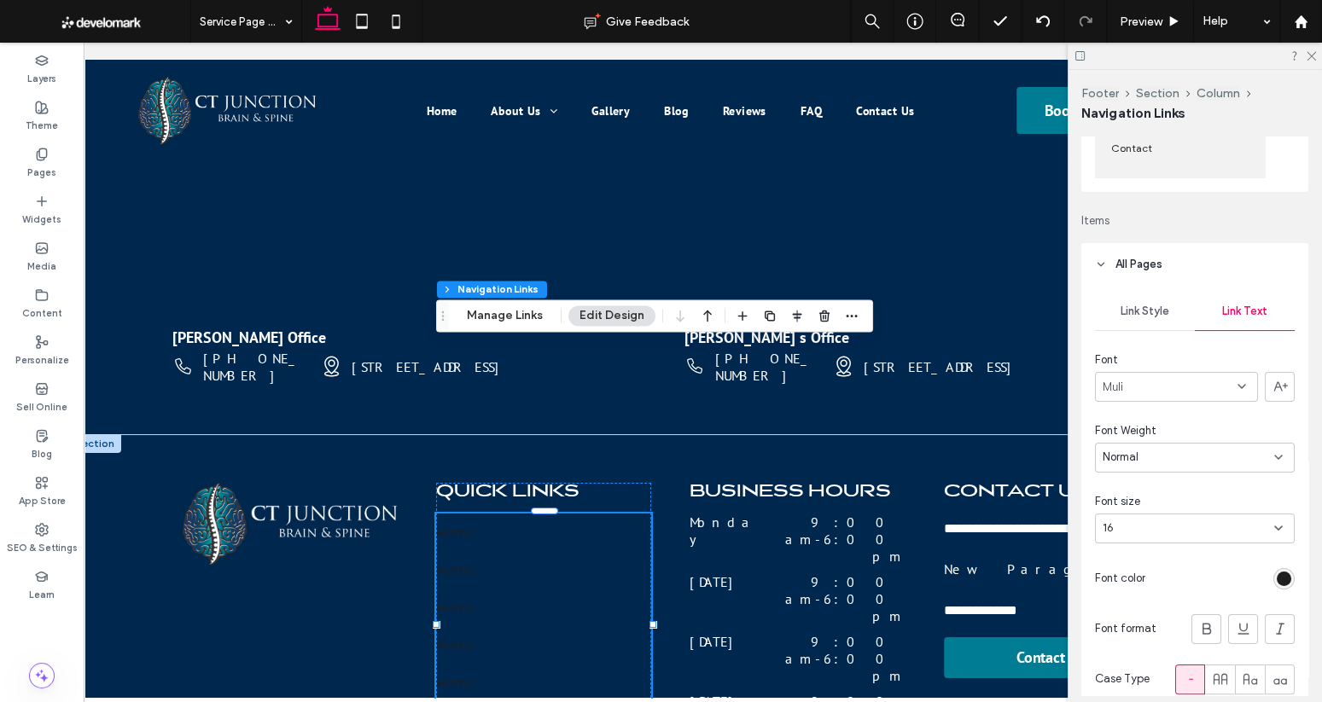
click at [1143, 571] on div at bounding box center [1283, 578] width 21 height 21
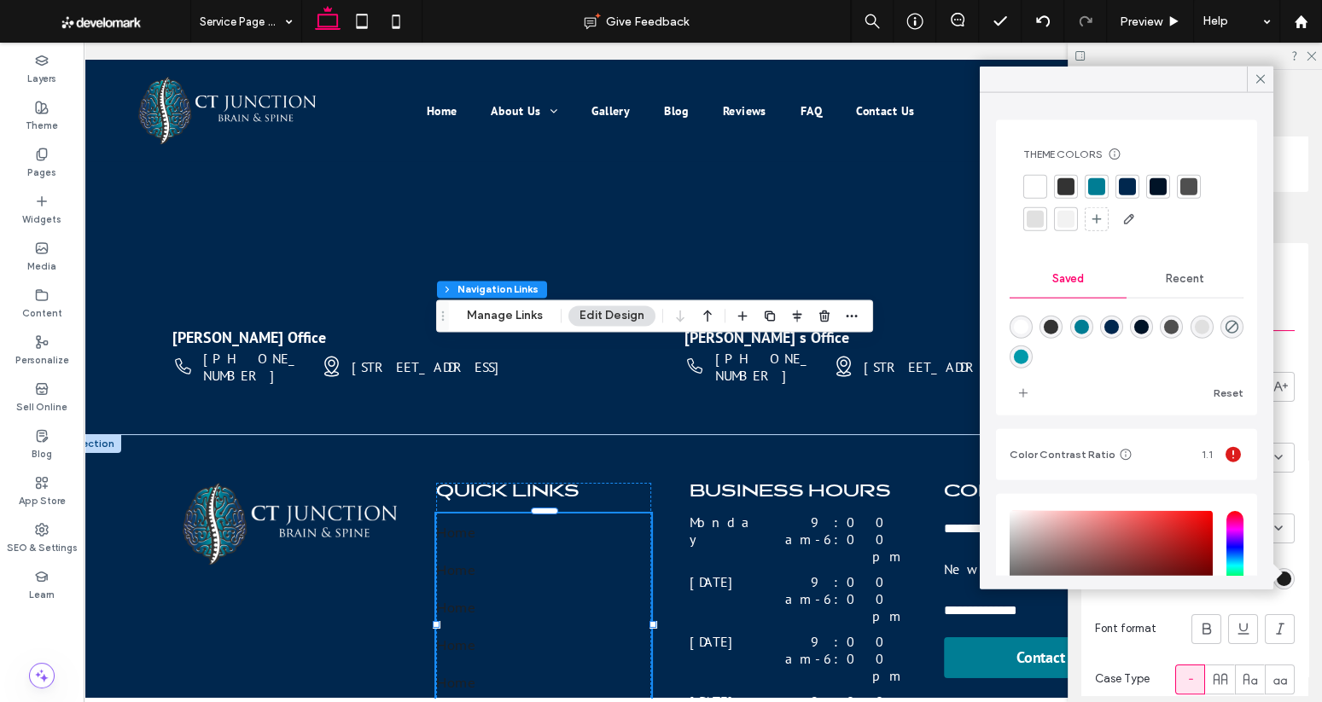
click at [1143, 573] on div at bounding box center [1271, 573] width 15 height 15
click at [1143, 578] on div "rgb(31, 31, 31)" at bounding box center [1283, 579] width 15 height 15
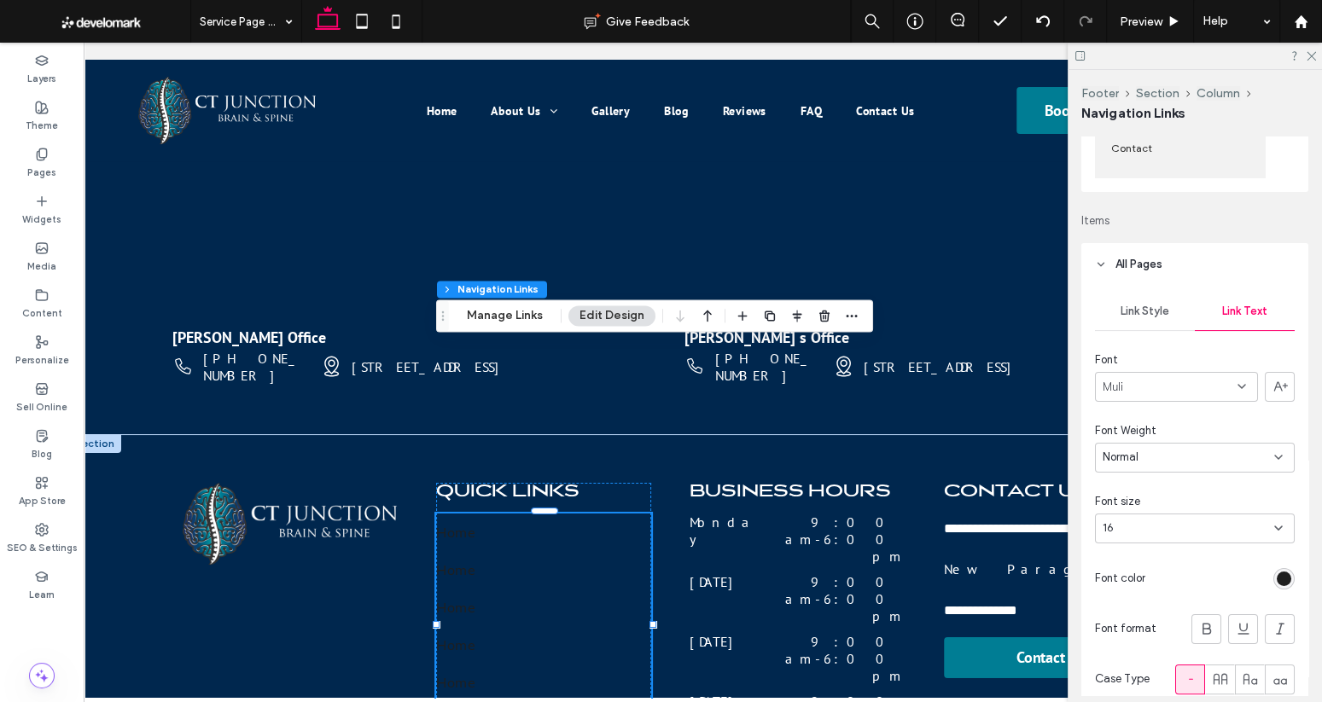
click at [1143, 578] on div "rgb(31, 31, 31)" at bounding box center [1283, 579] width 15 height 15
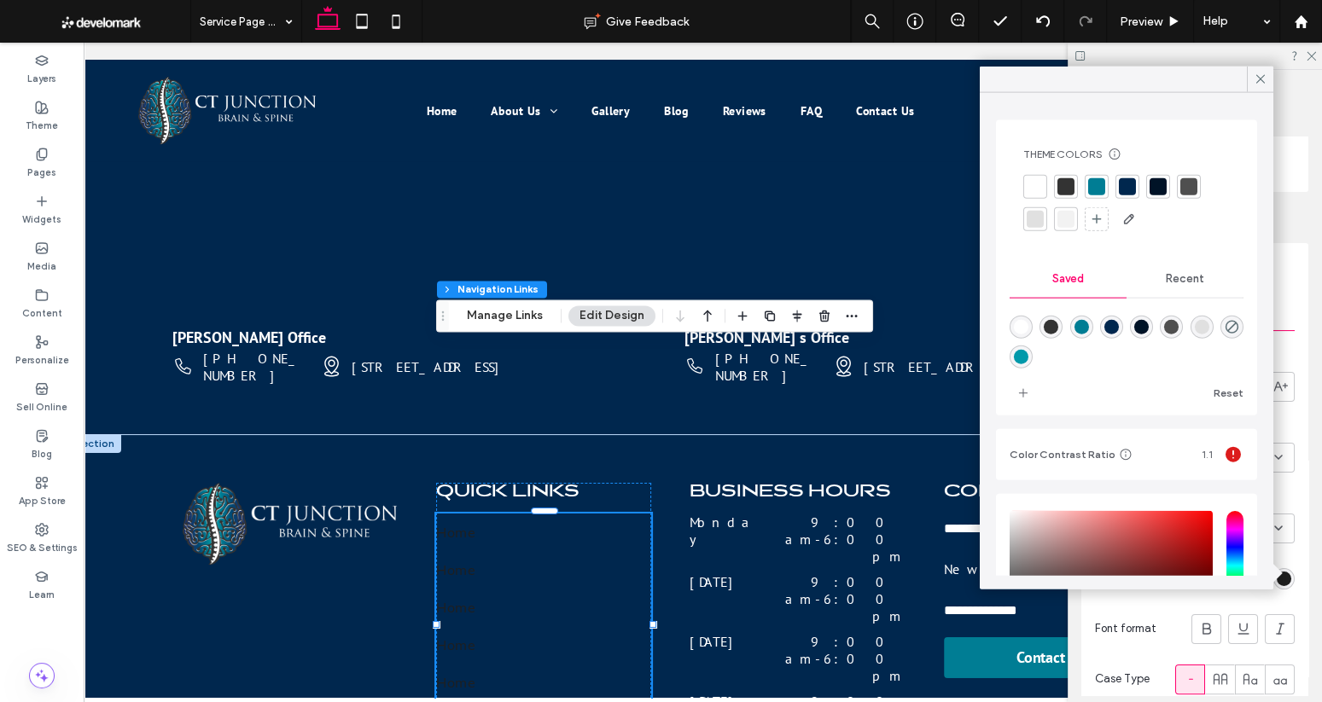
click at [1016, 321] on div "rgba(255,255,255,1)" at bounding box center [1021, 327] width 15 height 15
type input "*******"
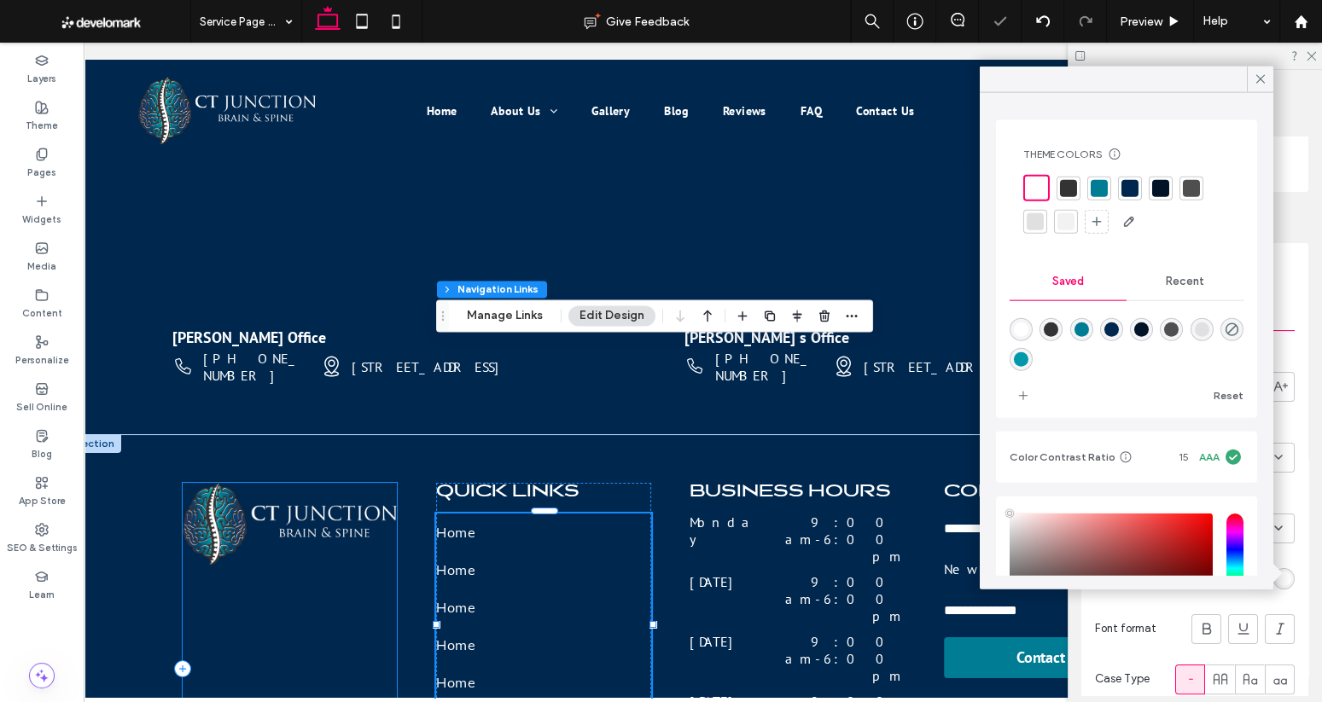
click at [327, 501] on div at bounding box center [290, 669] width 215 height 372
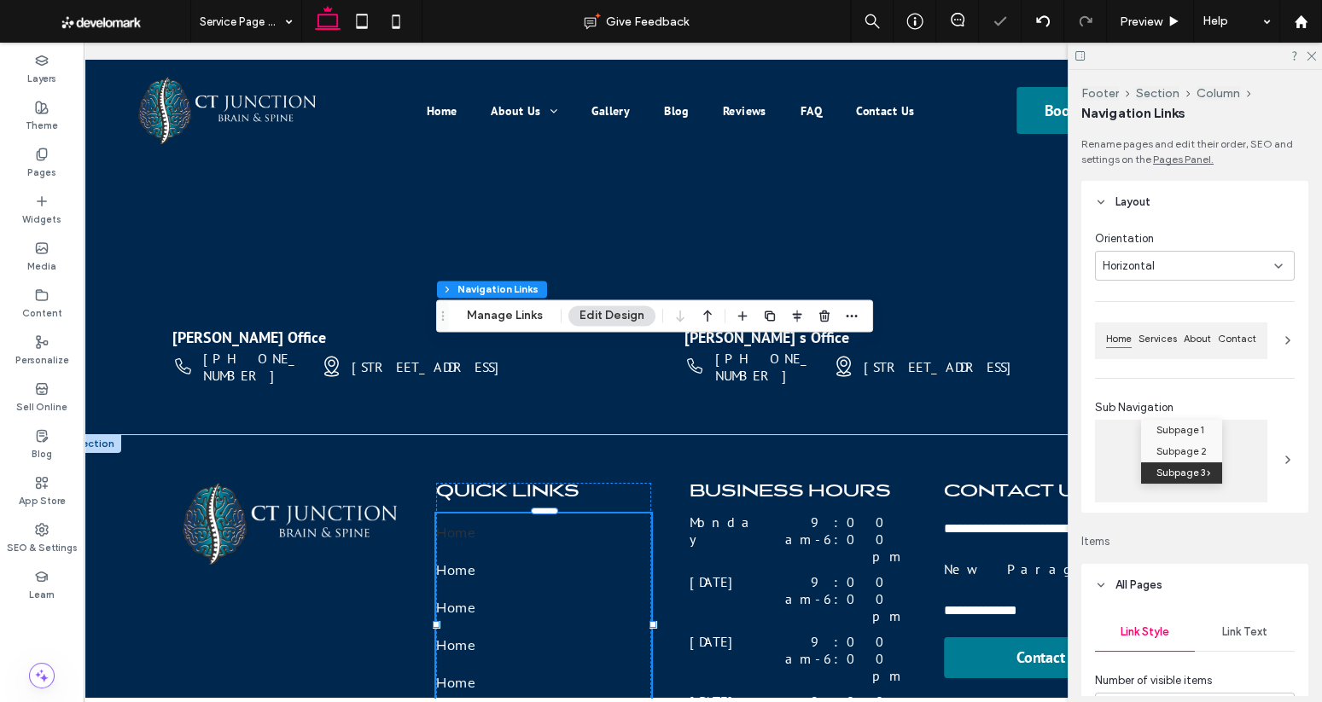
type input "***"
type input "****"
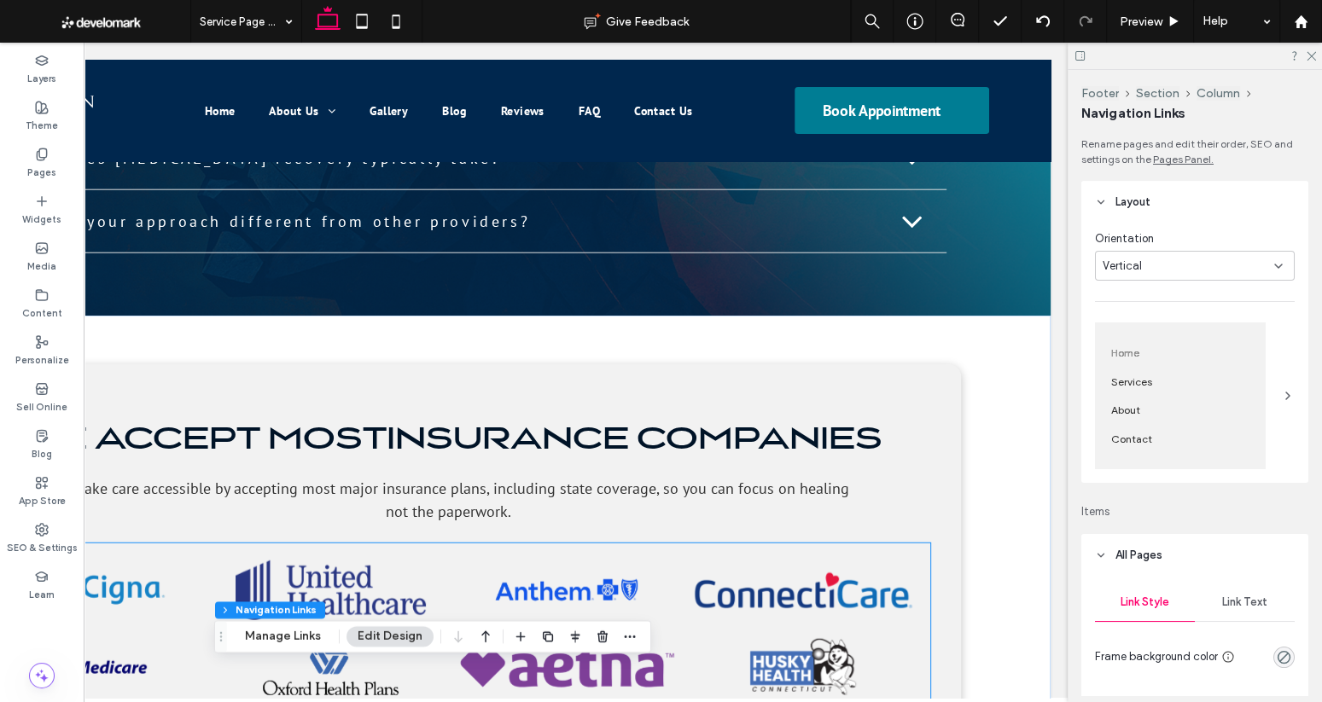
scroll to position [0, 253]
click at [548, 637] on link at bounding box center [567, 667] width 219 height 60
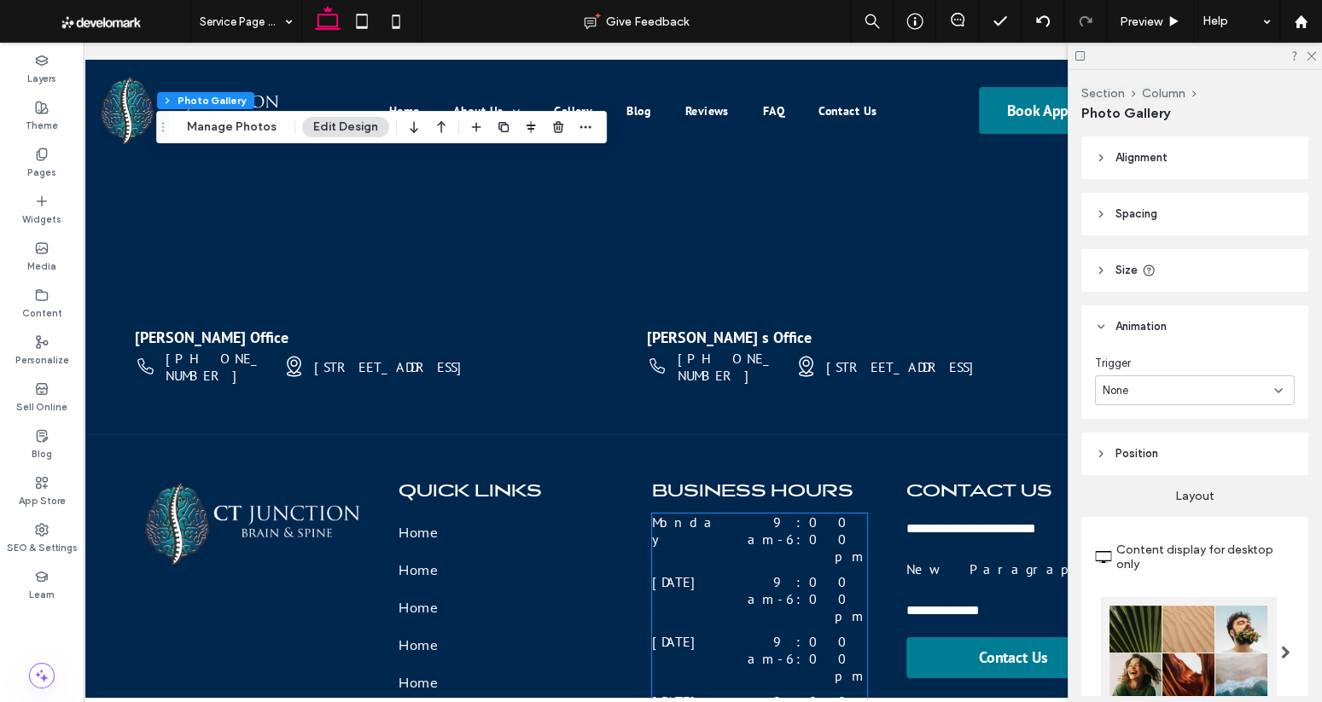
scroll to position [0, 0]
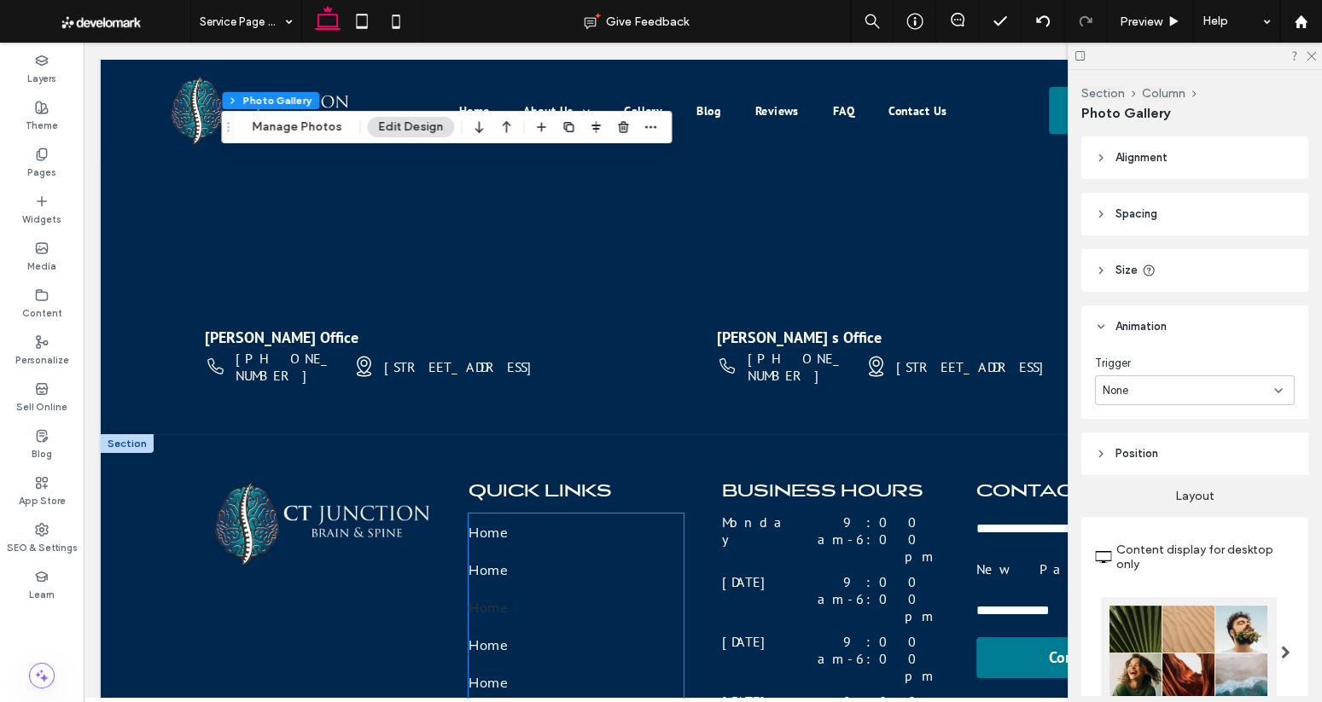
click at [549, 589] on link "Home" at bounding box center [575, 608] width 215 height 38
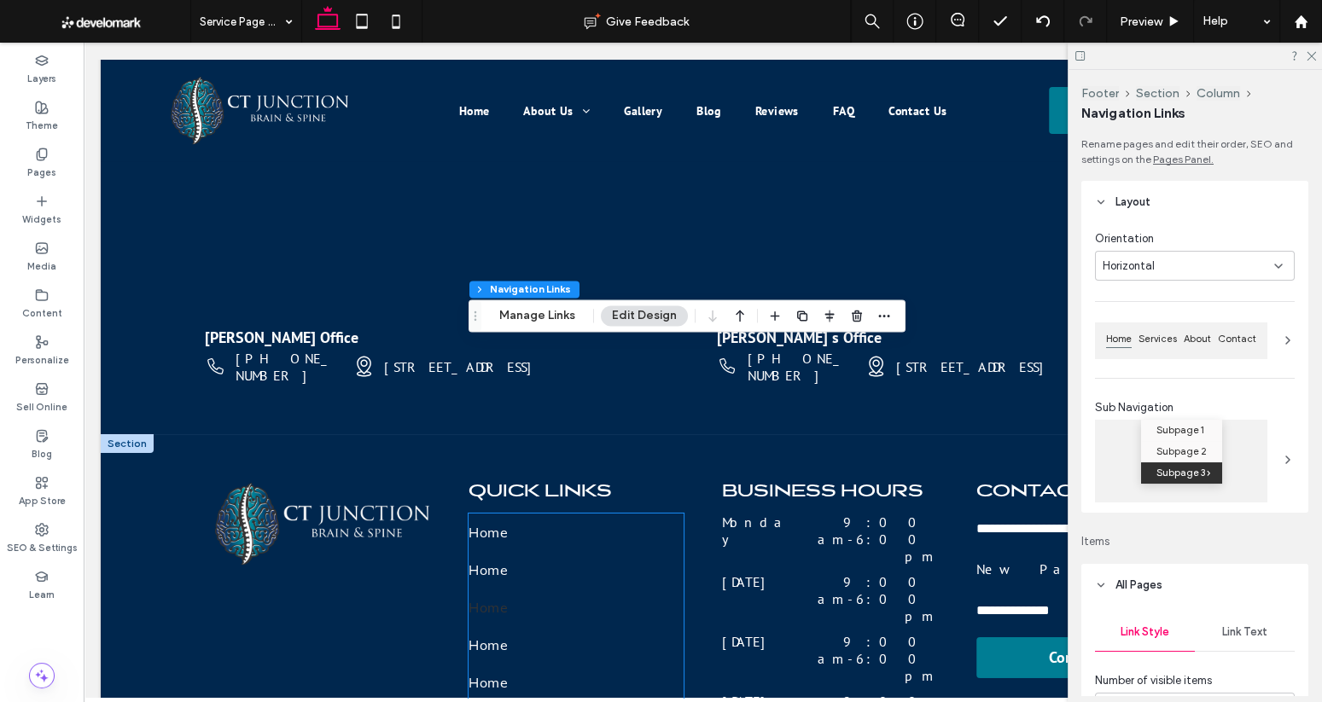
type input "***"
type input "****"
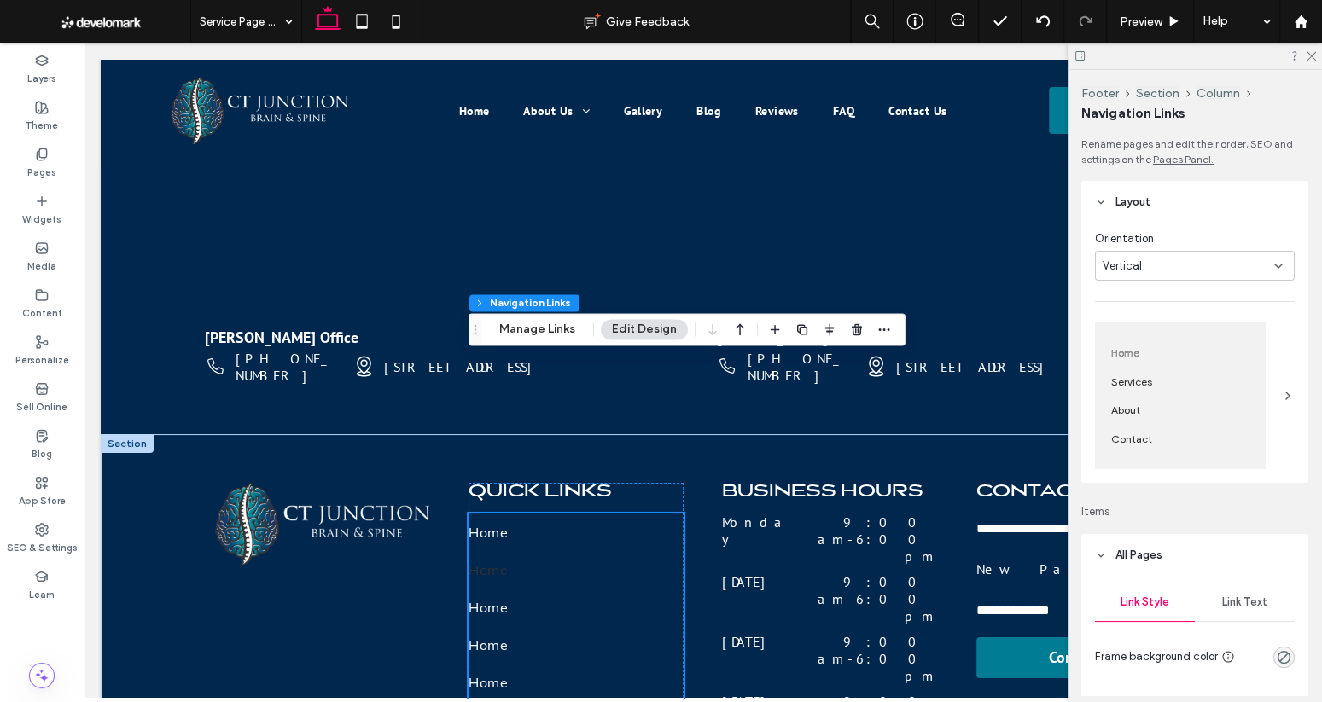
scroll to position [5795, 0]
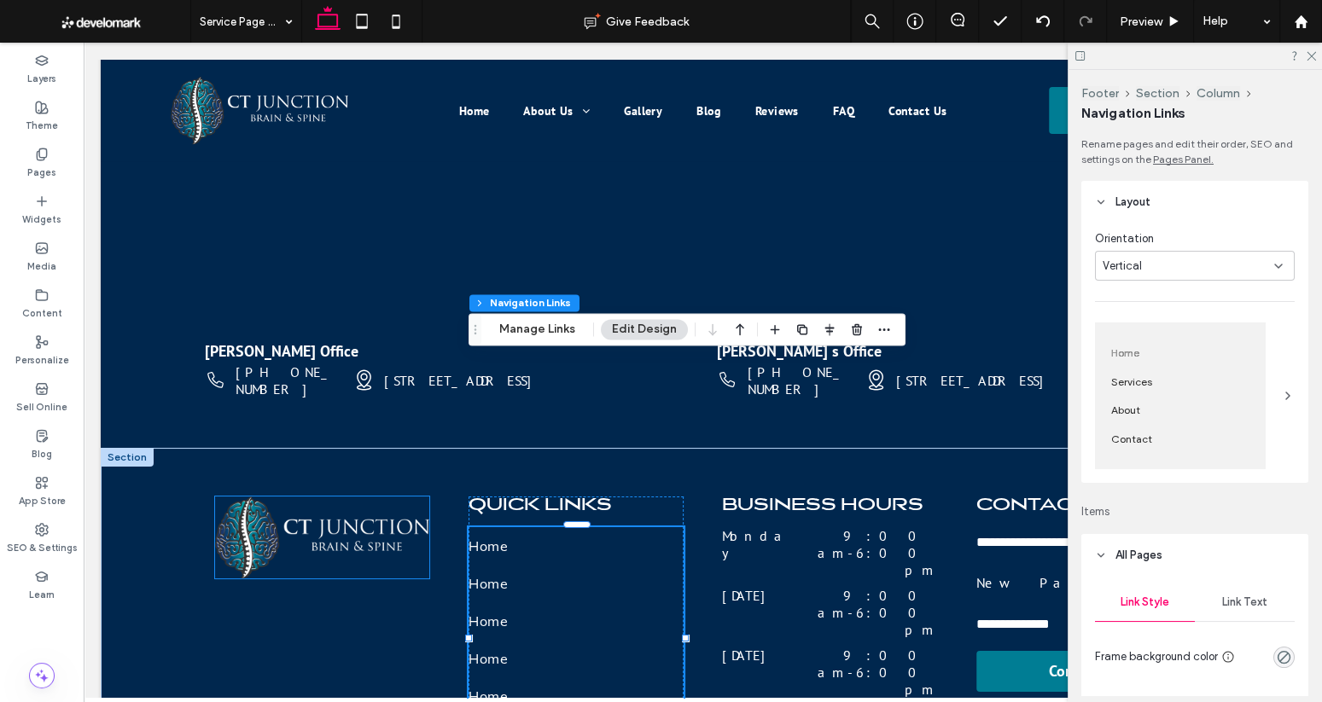
click at [357, 497] on img at bounding box center [322, 538] width 215 height 82
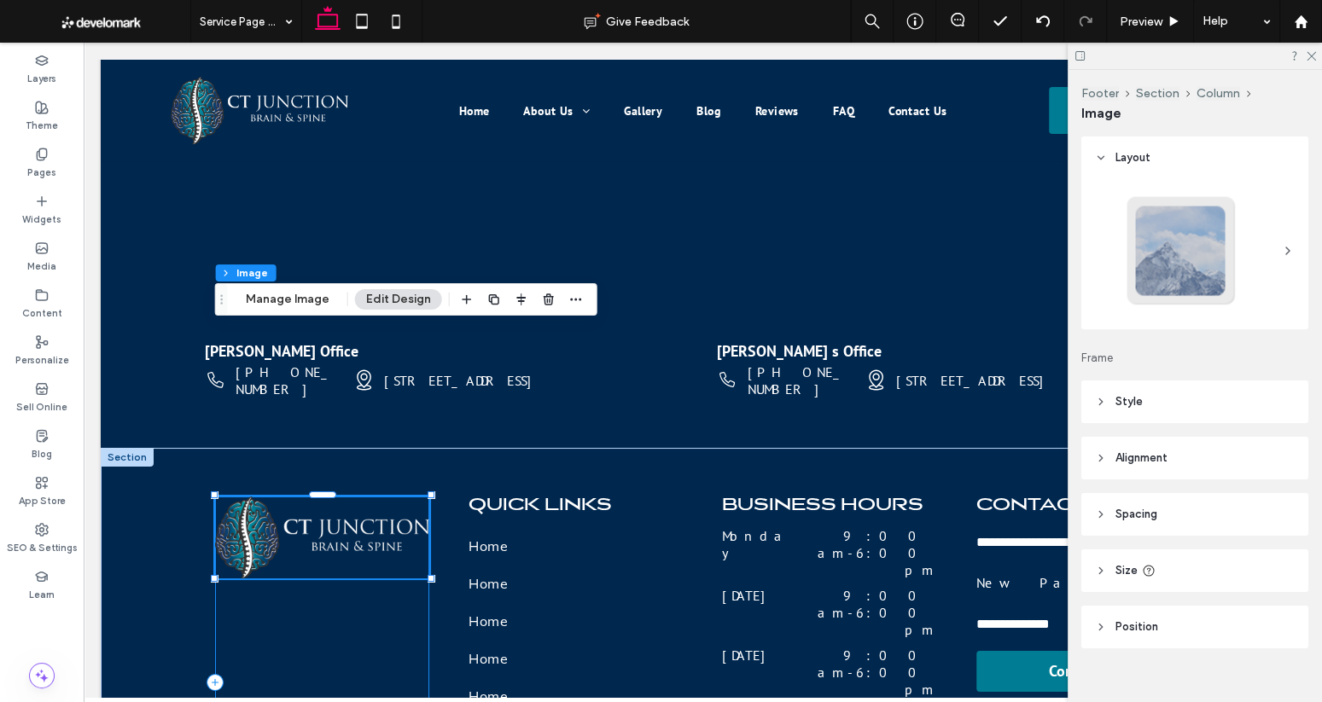
click at [367, 497] on div at bounding box center [322, 683] width 215 height 372
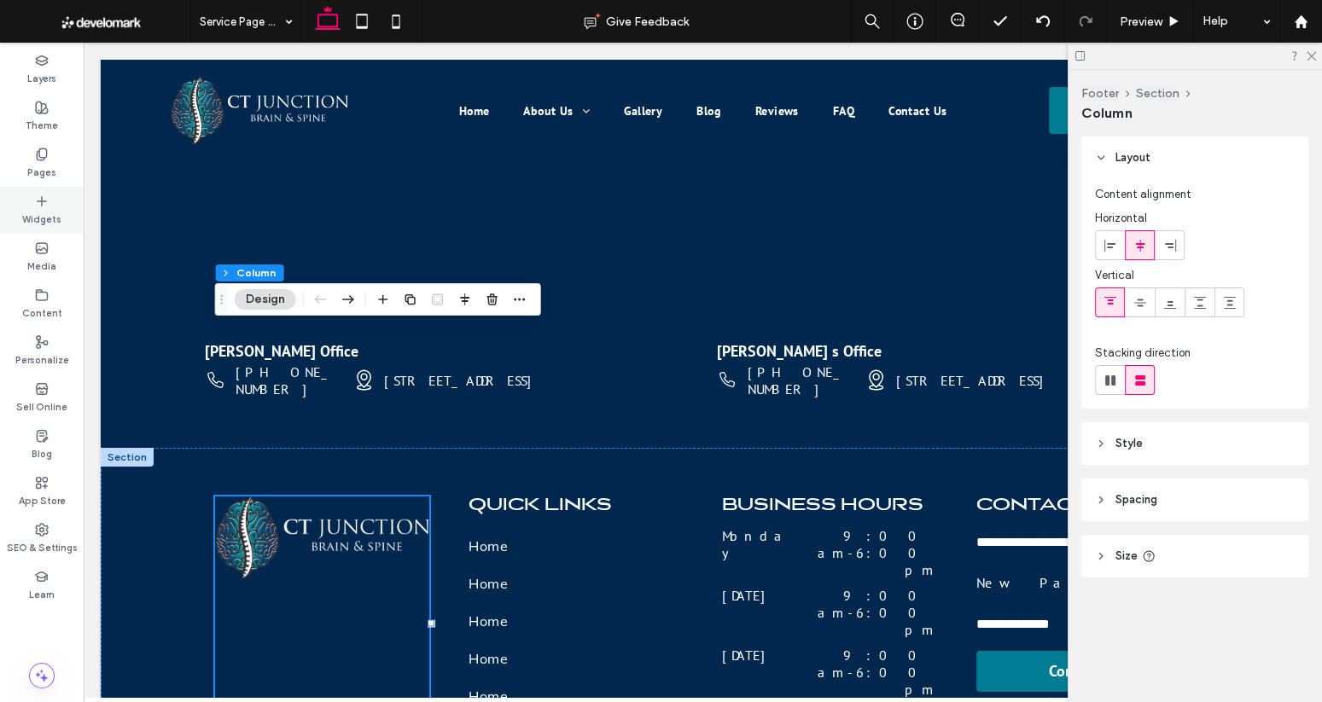
click at [43, 201] on use at bounding box center [42, 200] width 9 height 9
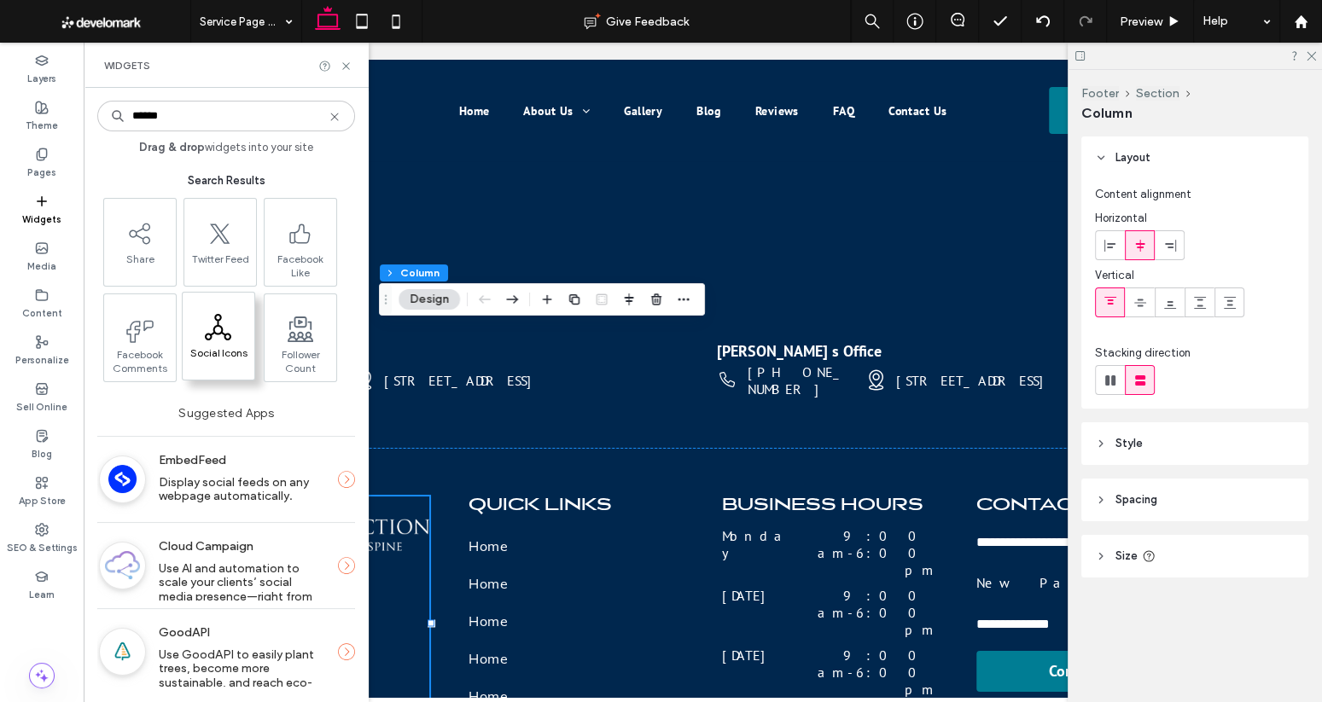
type input "******"
click at [227, 328] on icon at bounding box center [218, 327] width 27 height 27
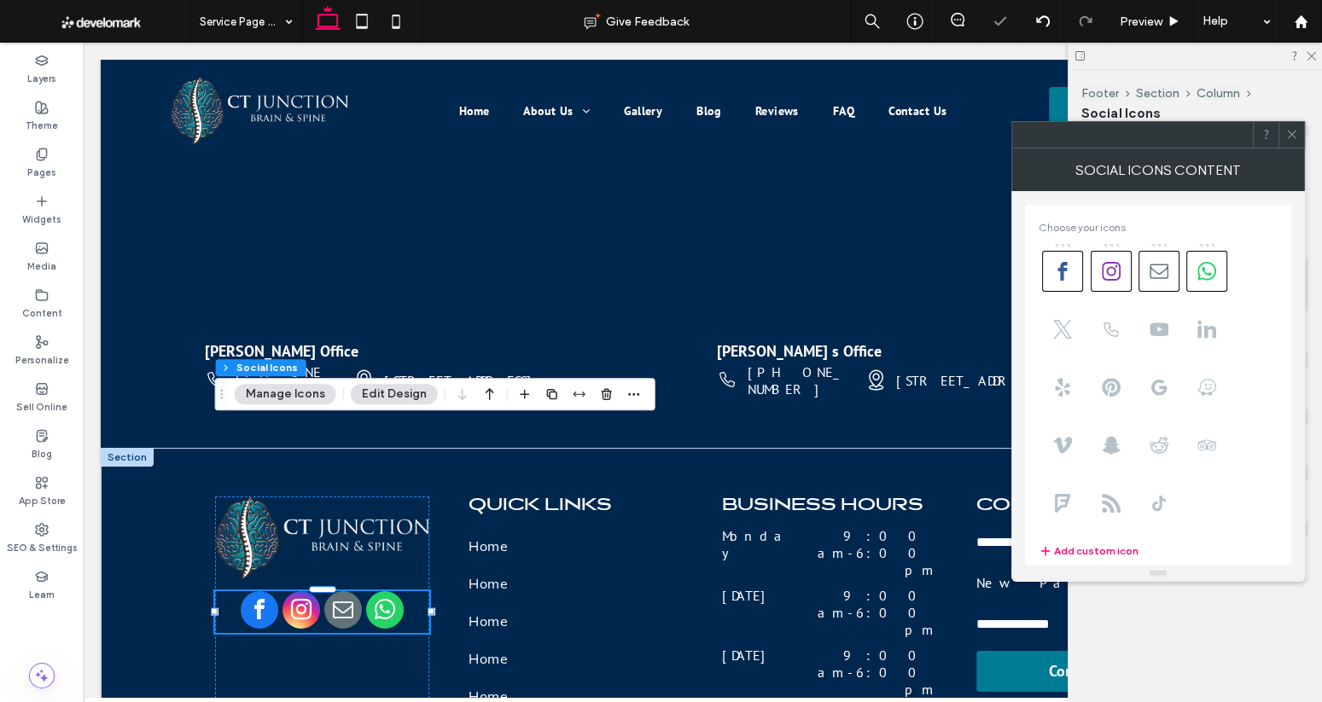
click at [309, 394] on button "Manage Icons" at bounding box center [286, 394] width 102 height 20
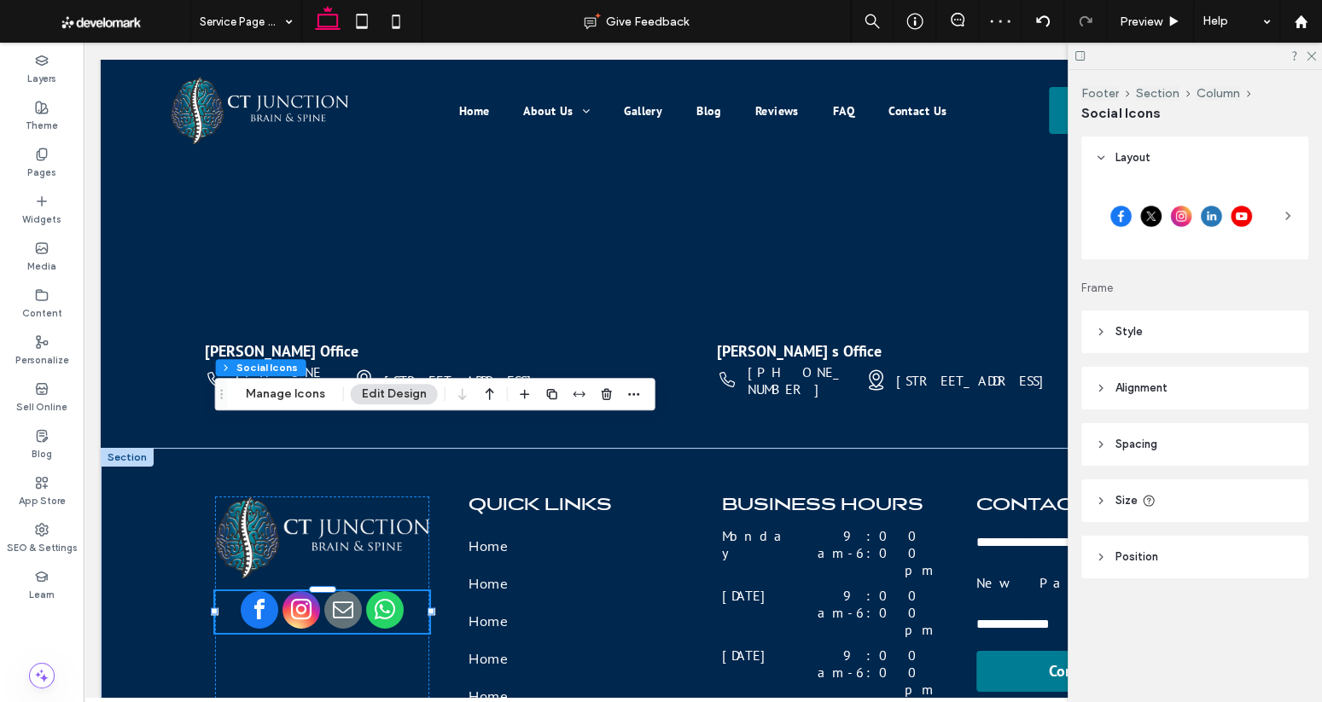
click at [1143, 214] on icon at bounding box center [1288, 216] width 14 height 14
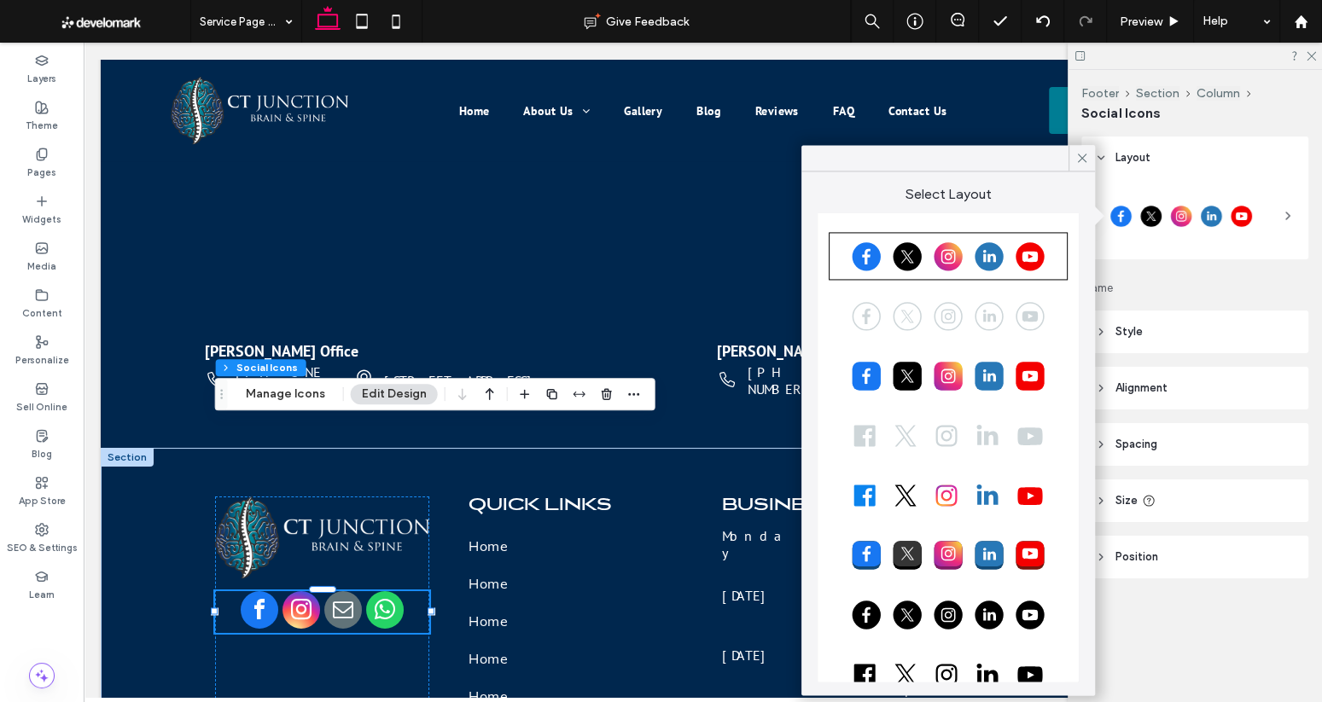
click at [917, 431] on div at bounding box center [948, 435] width 234 height 43
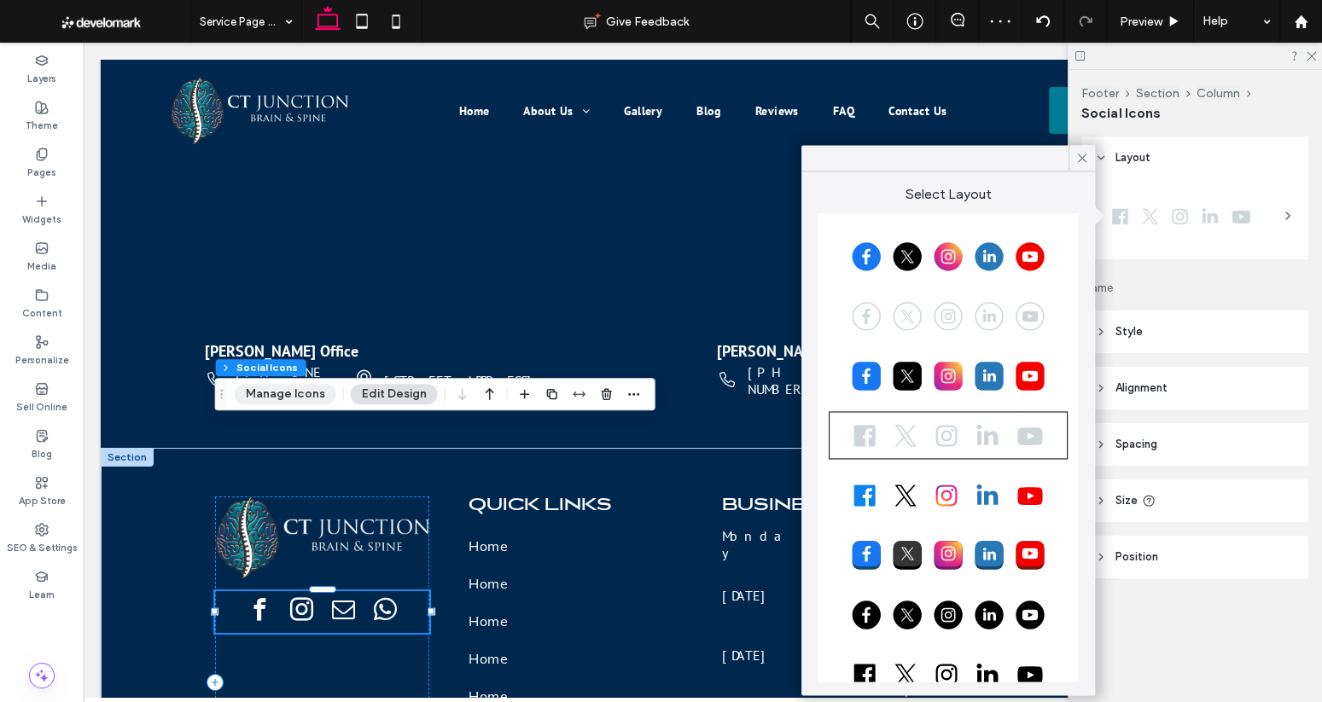
click at [303, 396] on button "Manage Icons" at bounding box center [286, 394] width 102 height 20
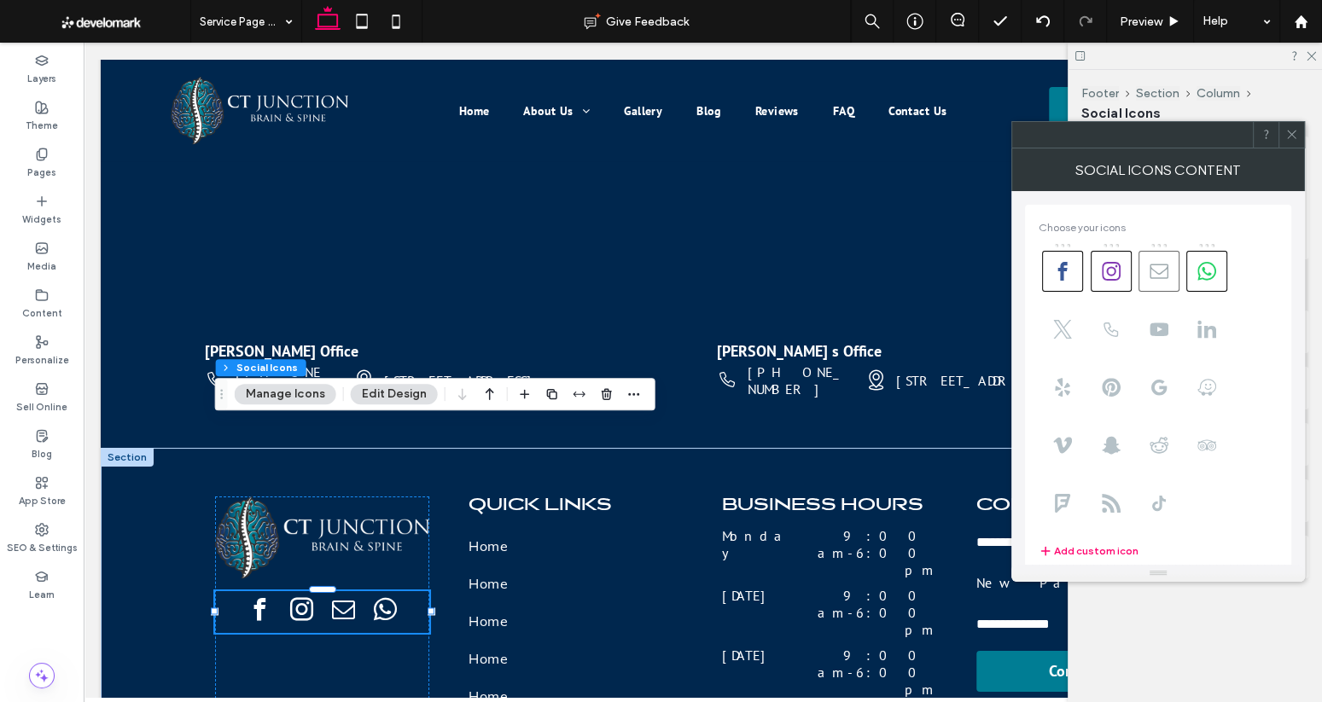
click at [1143, 262] on icon at bounding box center [1158, 271] width 19 height 19
click at [1143, 265] on icon at bounding box center [1206, 271] width 19 height 19
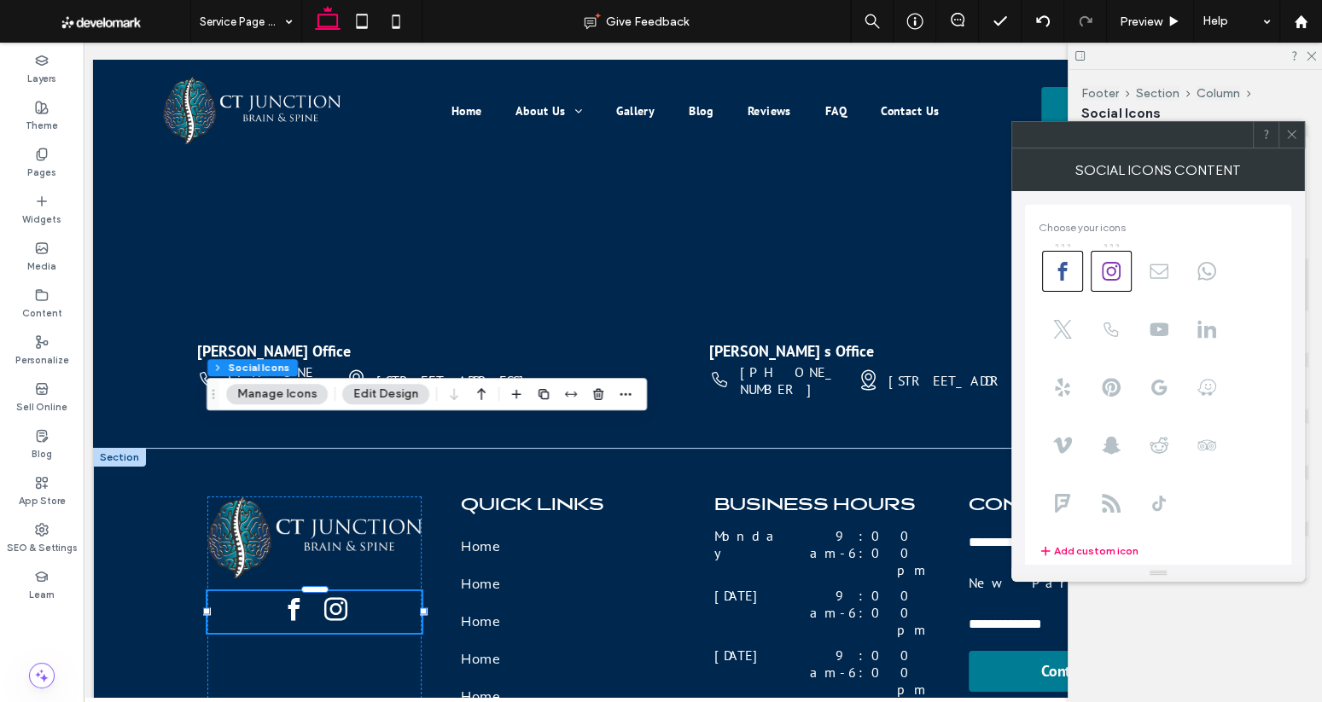
click at [410, 393] on button "Edit Design" at bounding box center [385, 394] width 87 height 20
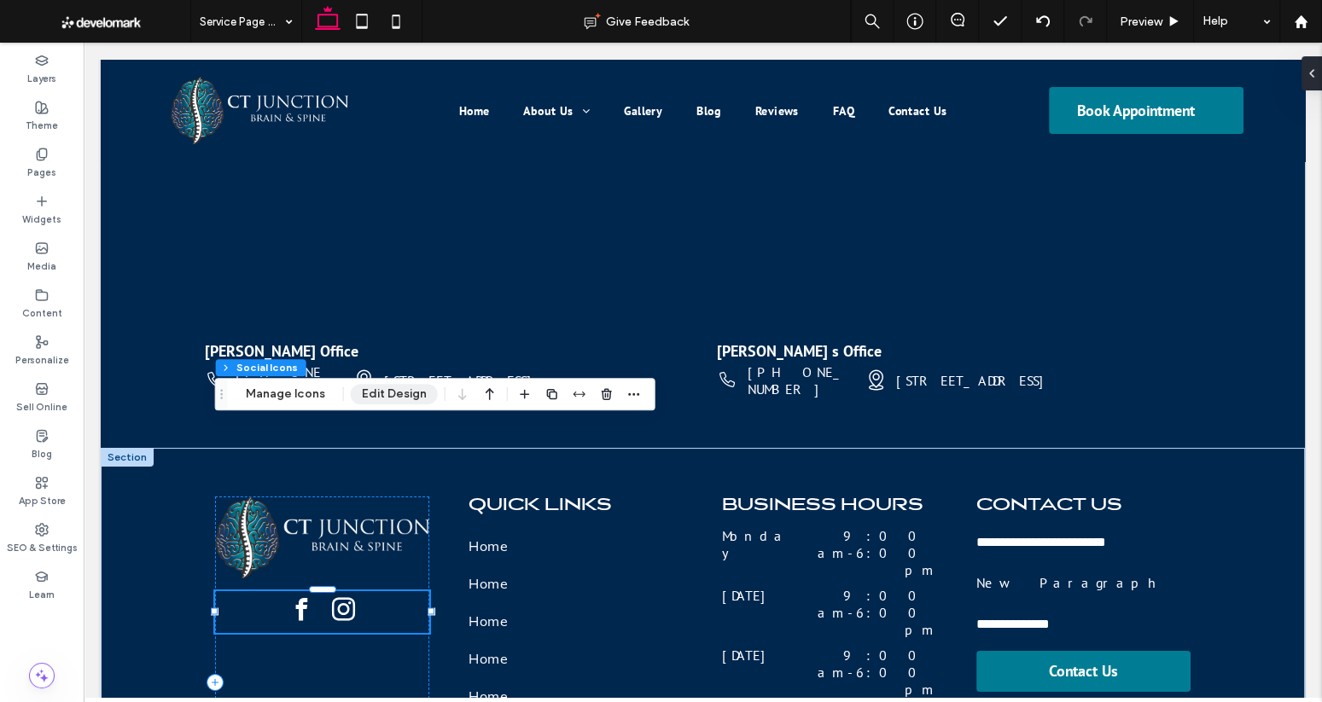
click at [371, 398] on button "Edit Design" at bounding box center [394, 394] width 87 height 20
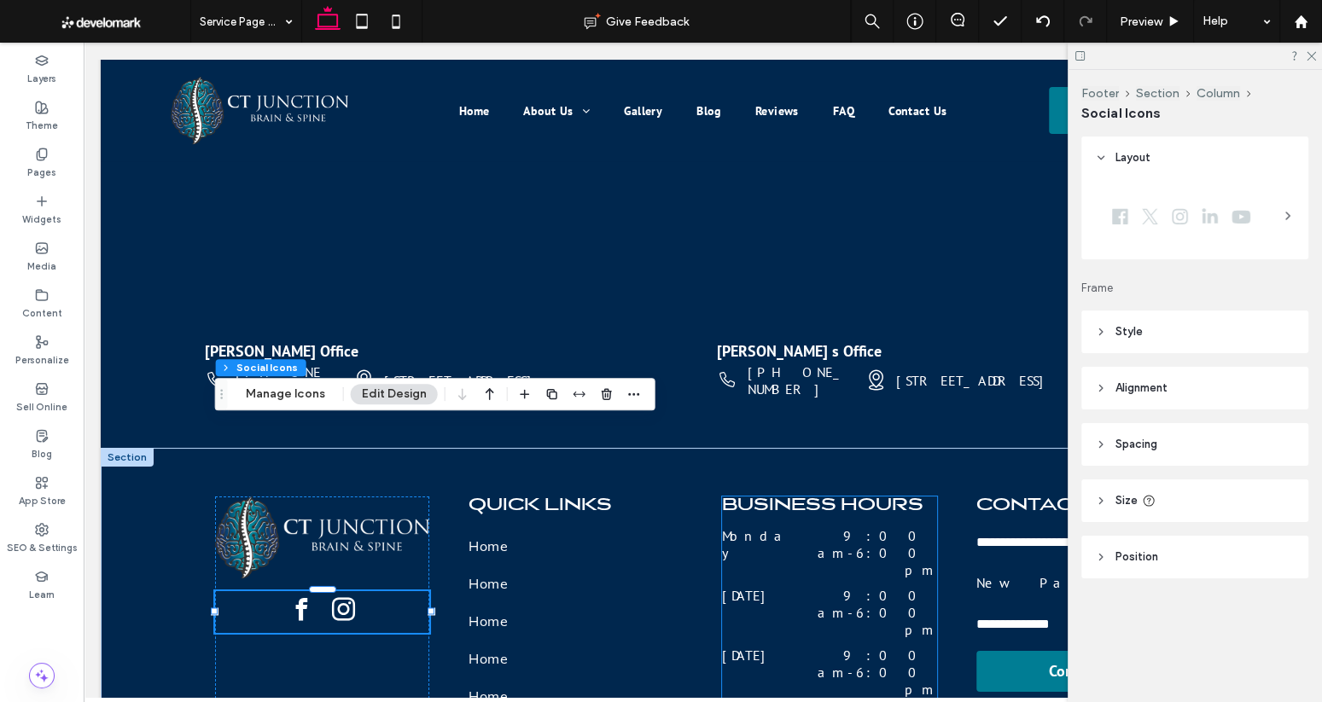
scroll to position [5809, 0]
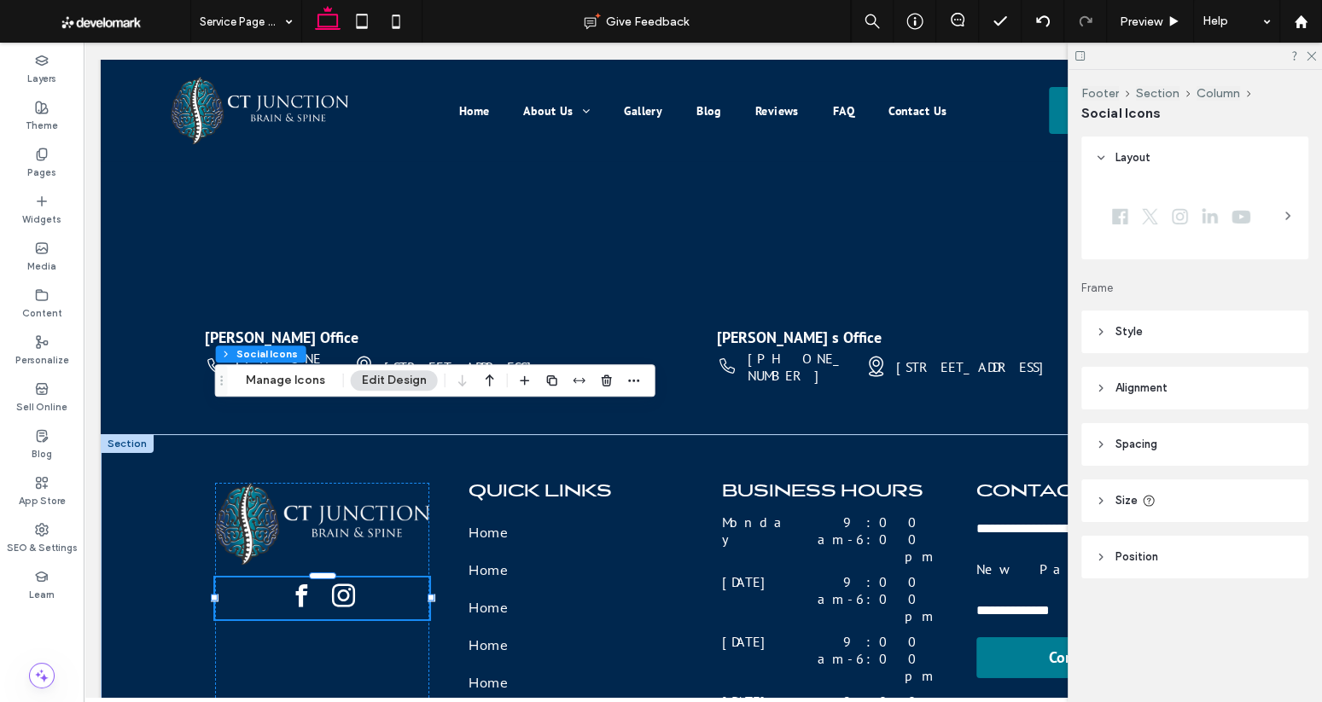
click at [1143, 206] on div at bounding box center [1181, 216] width 172 height 43
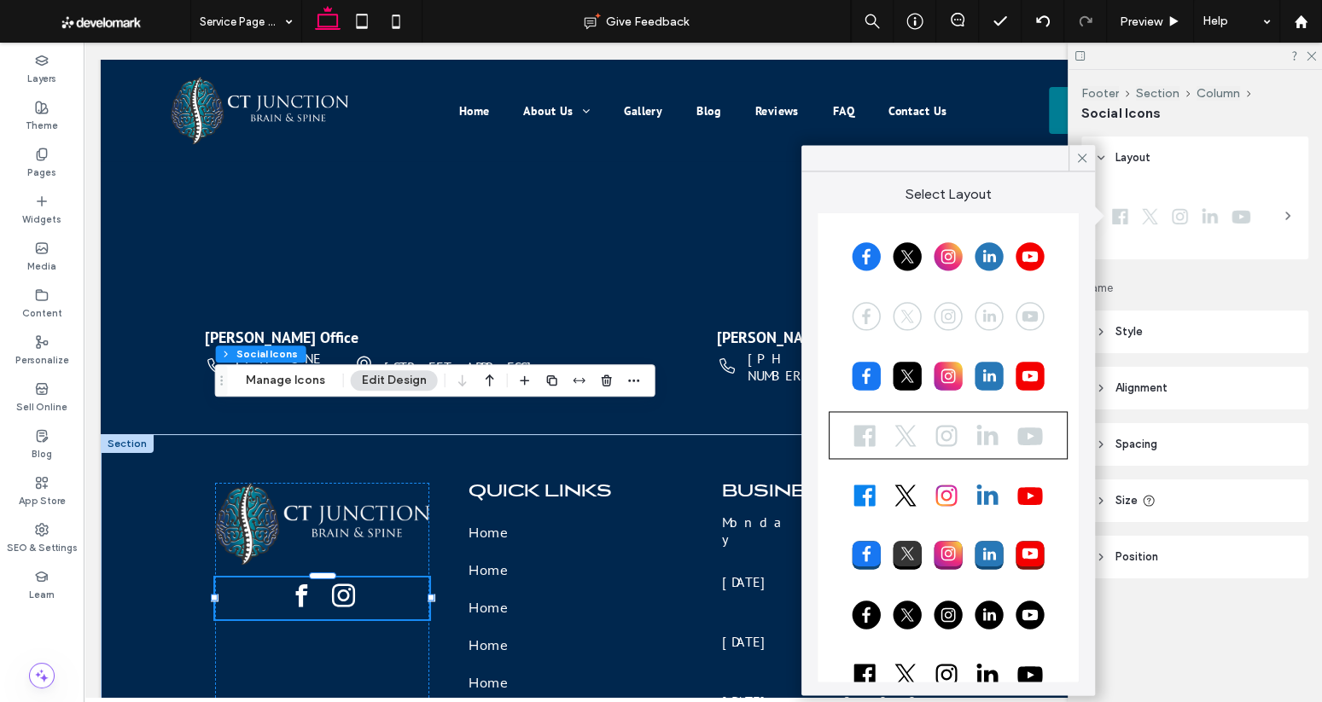
click at [933, 311] on div at bounding box center [948, 315] width 234 height 43
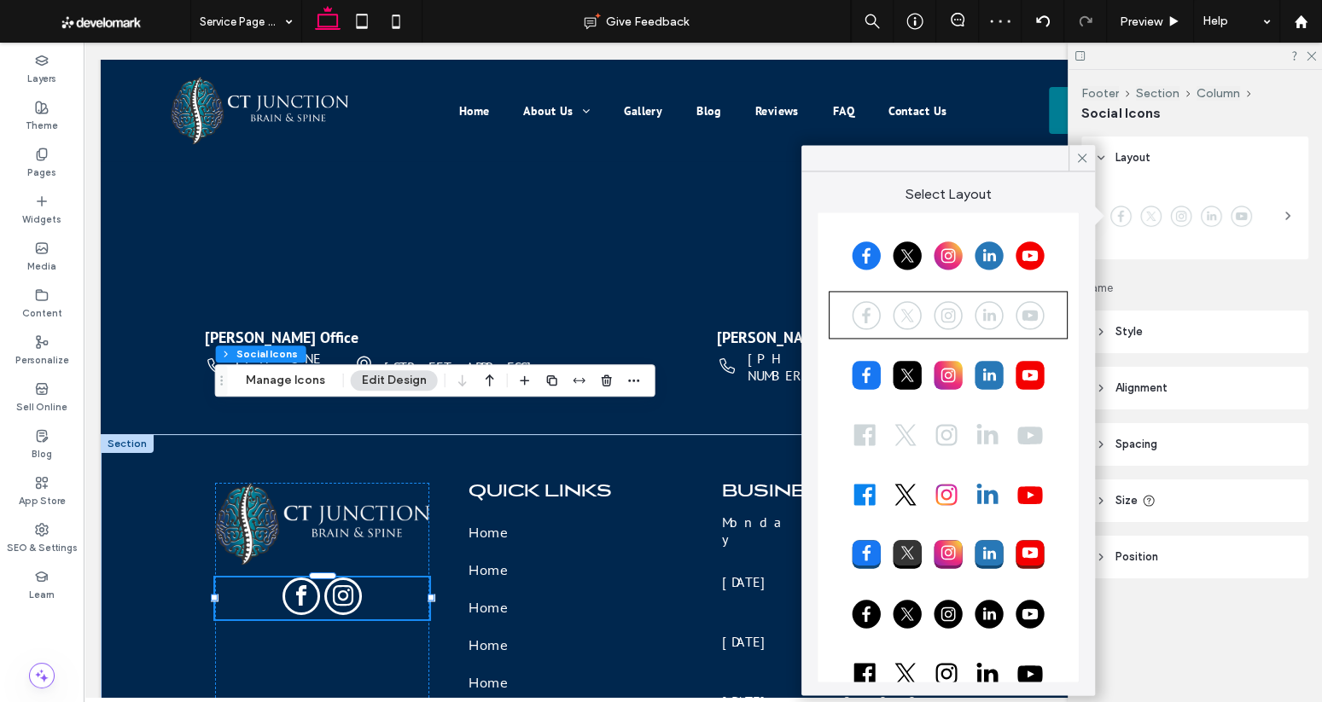
scroll to position [0, 0]
click at [979, 618] on div at bounding box center [948, 614] width 234 height 43
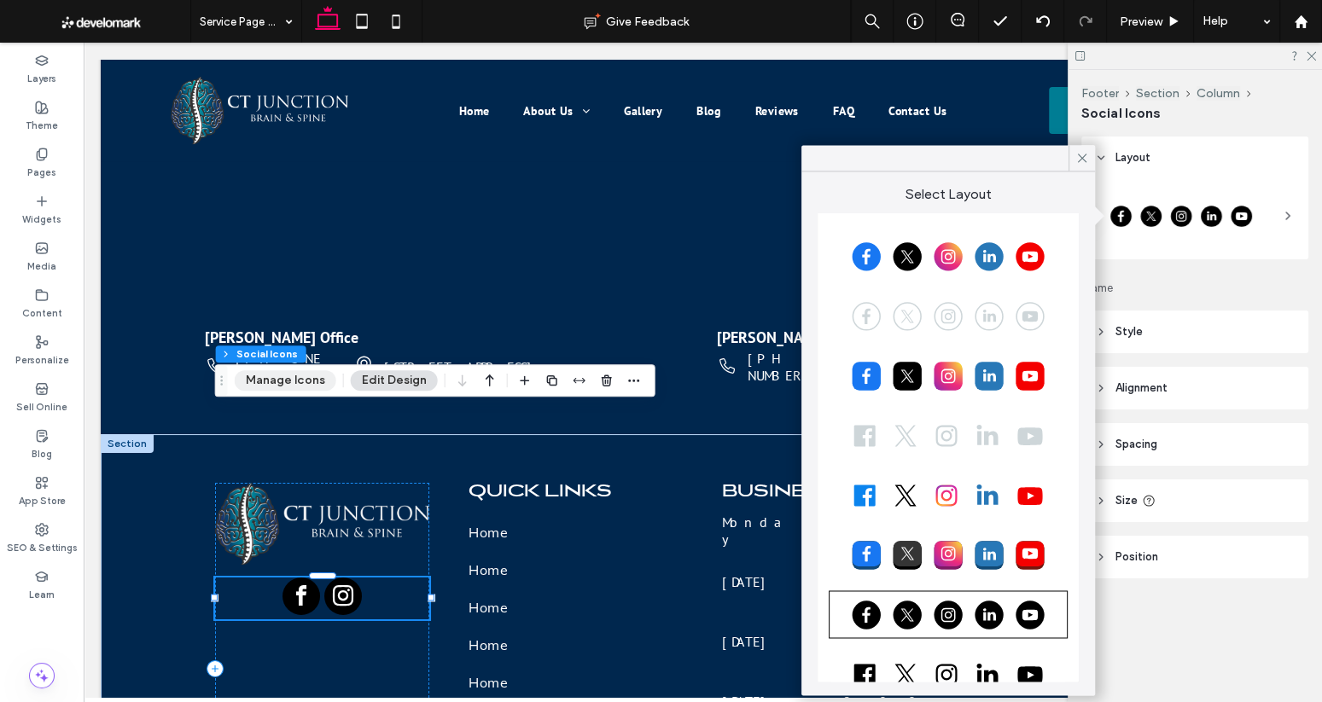
click at [316, 372] on button "Manage Icons" at bounding box center [286, 380] width 102 height 20
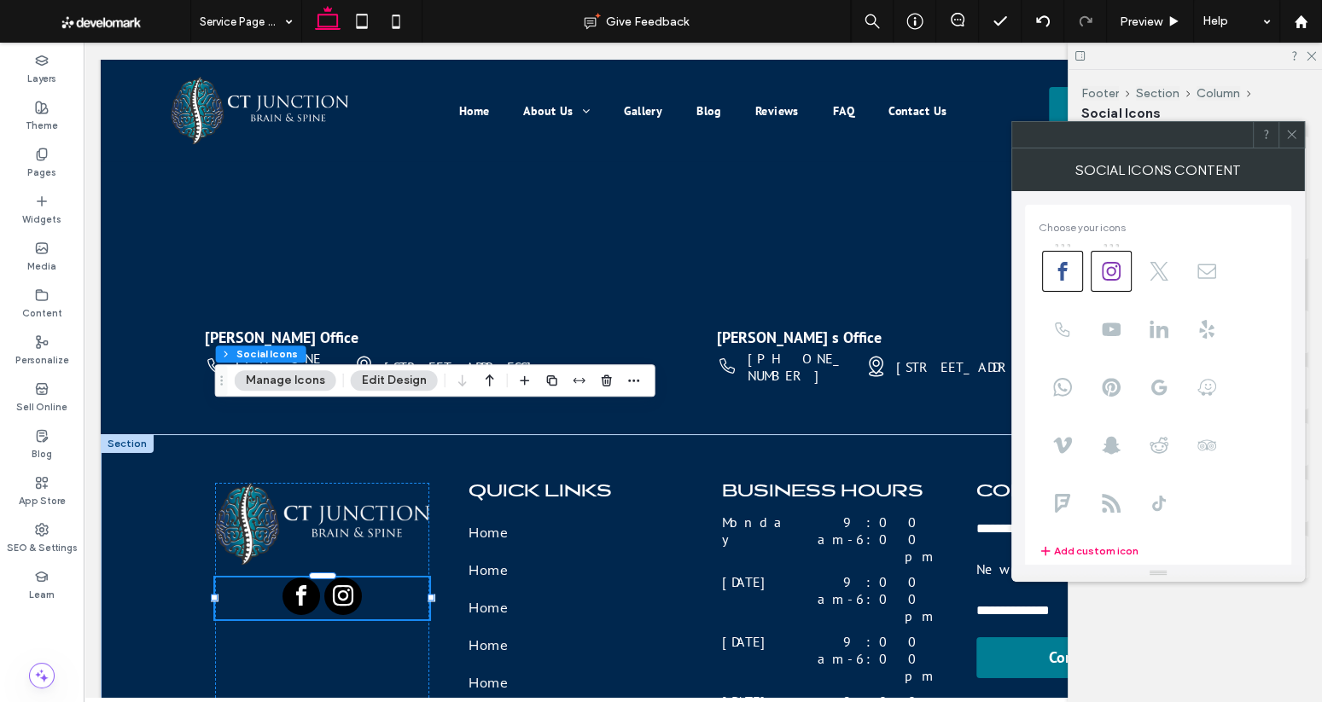
scroll to position [1, 0]
click at [1143, 133] on div at bounding box center [1291, 135] width 26 height 26
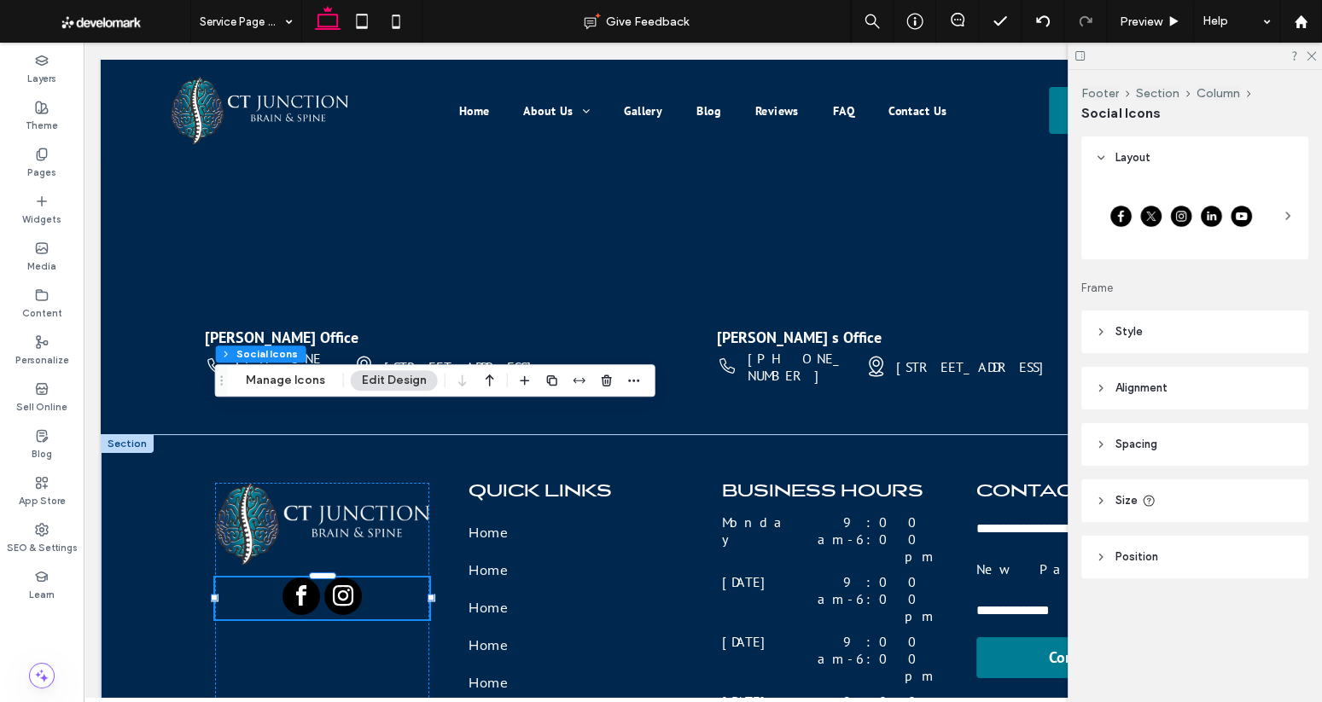
click at [1143, 221] on icon at bounding box center [1288, 216] width 14 height 14
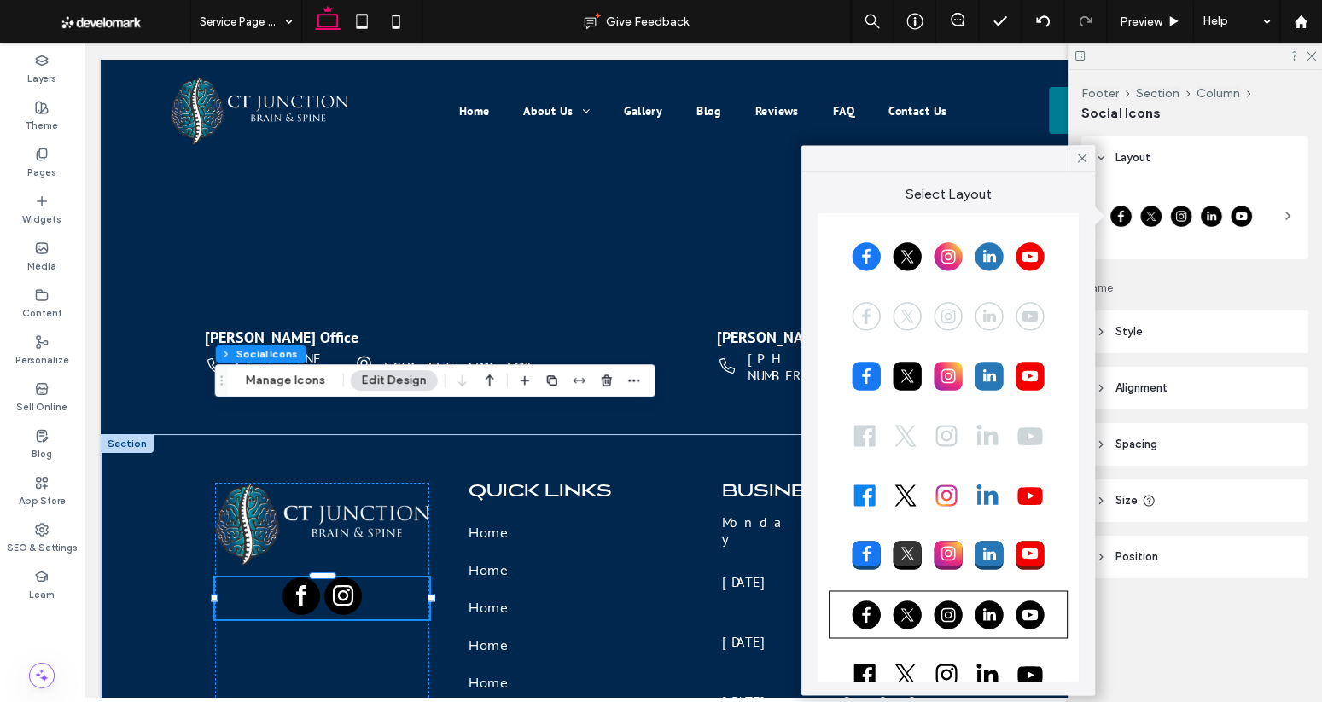
click at [1282, 221] on icon at bounding box center [1288, 216] width 14 height 14
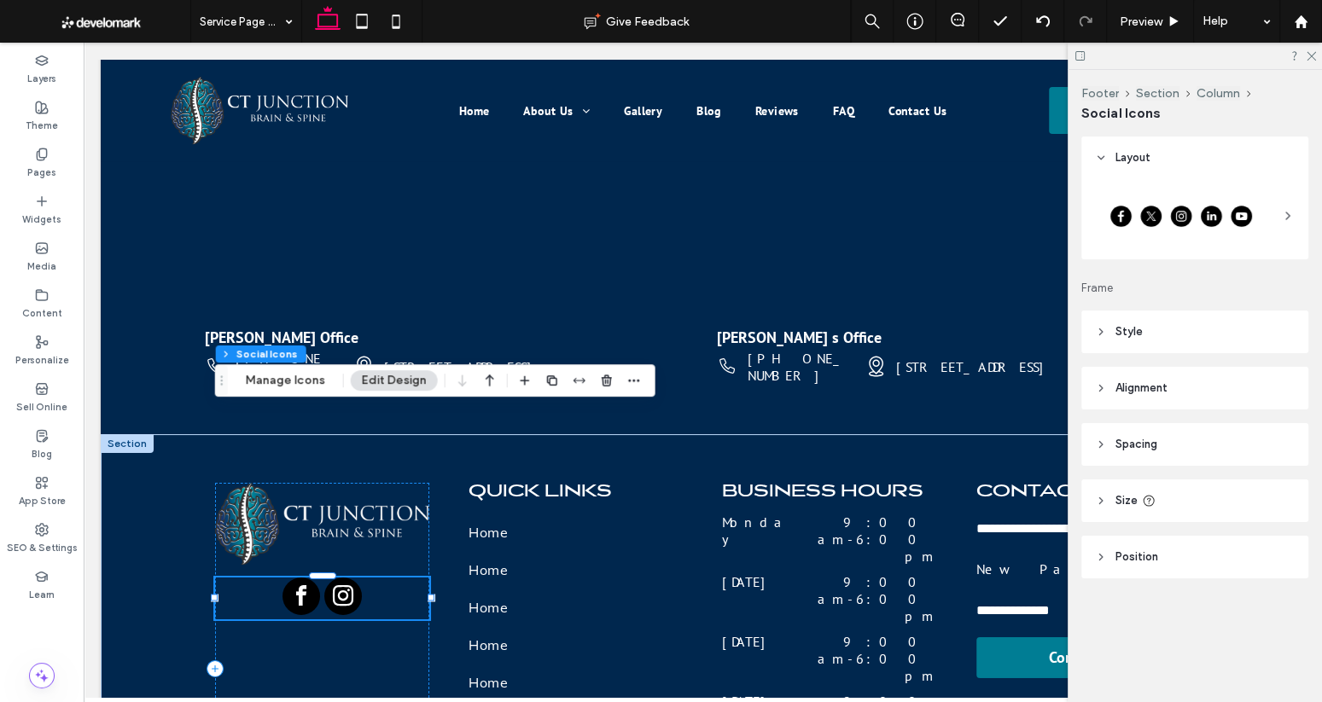
click at [403, 383] on button "Edit Design" at bounding box center [394, 380] width 87 height 20
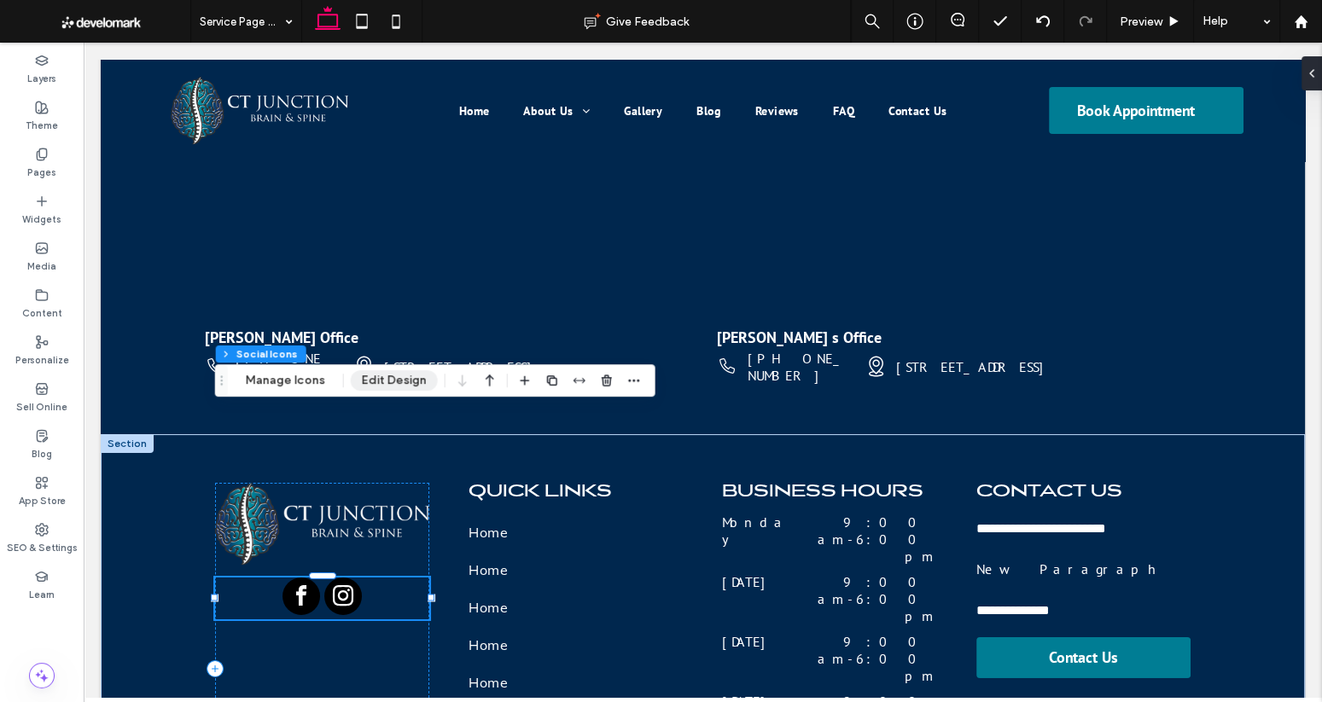
click at [414, 383] on button "Edit Design" at bounding box center [394, 380] width 87 height 20
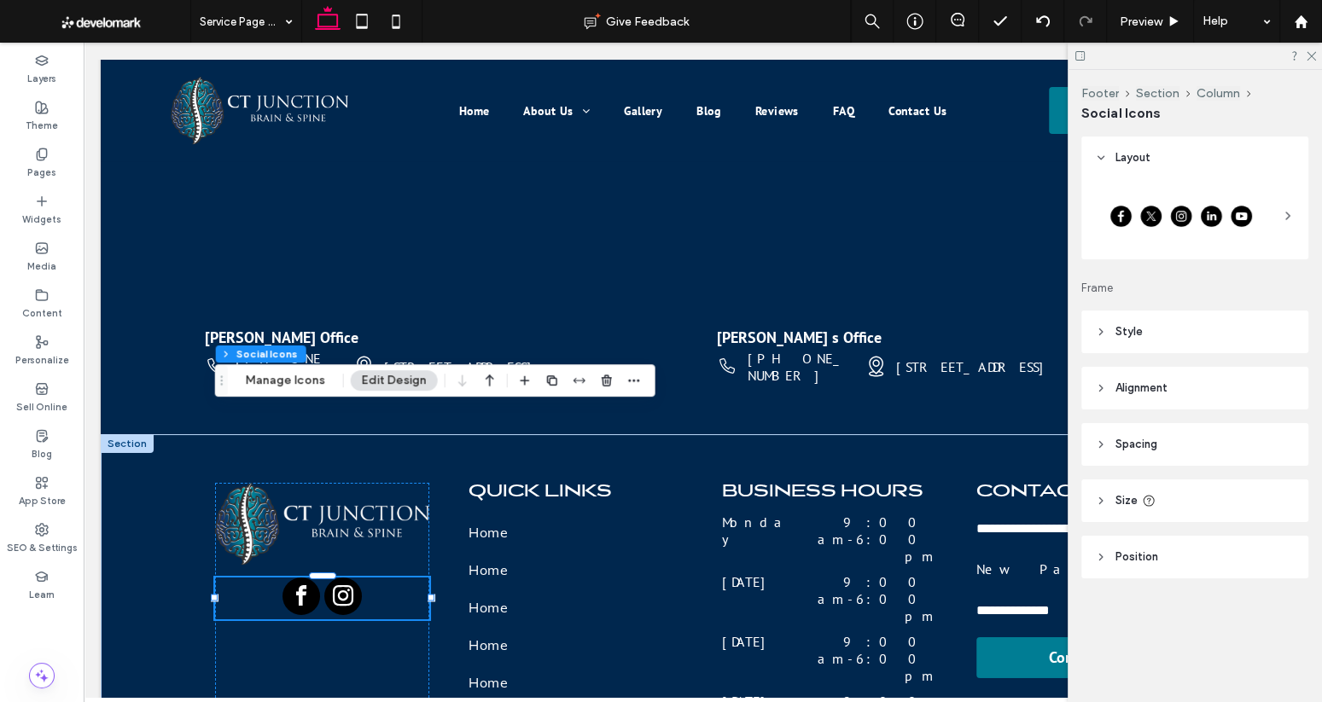
click at [1147, 339] on header "Style" at bounding box center [1194, 332] width 227 height 43
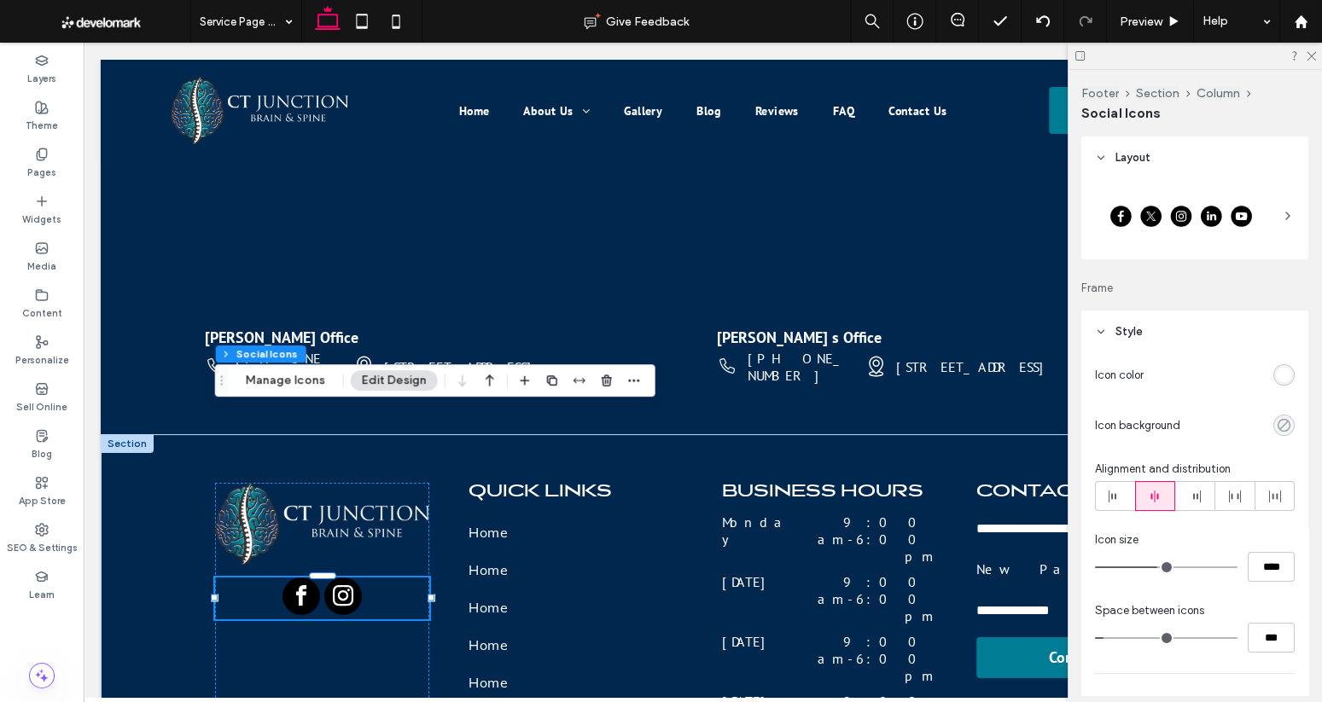
click at [1277, 423] on use "rgba(0, 0, 0, 0)" at bounding box center [1283, 425] width 13 height 13
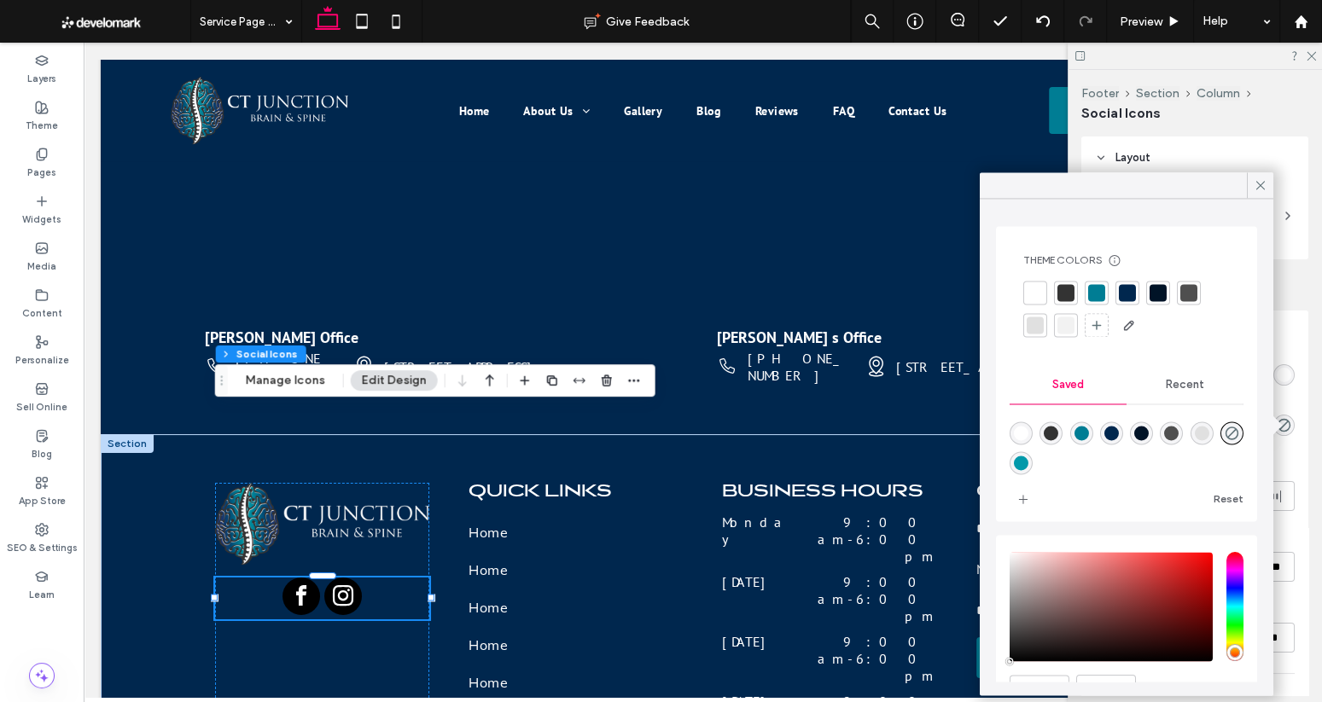
click at [1012, 427] on div "rgba(255,255,255,1)" at bounding box center [1020, 432] width 23 height 23
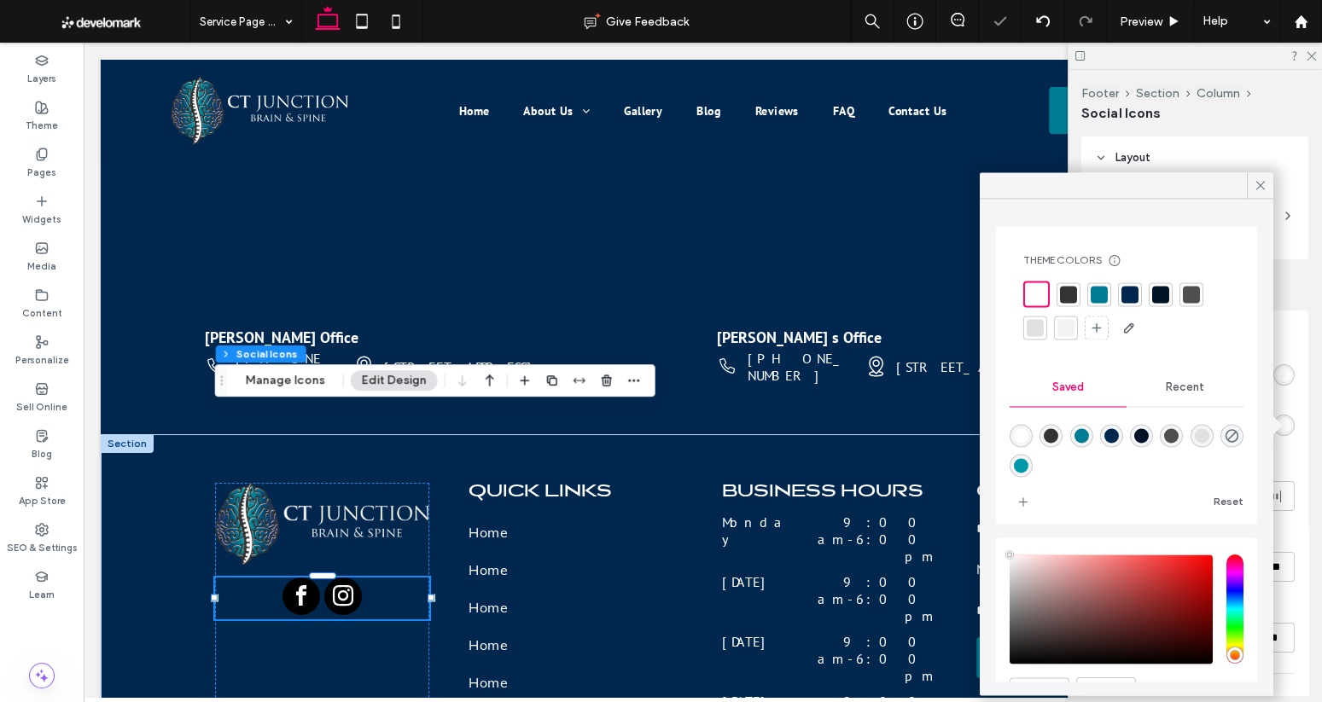
type input "*******"
type input "***"
type input "****"
click at [1287, 386] on div at bounding box center [1222, 375] width 144 height 30
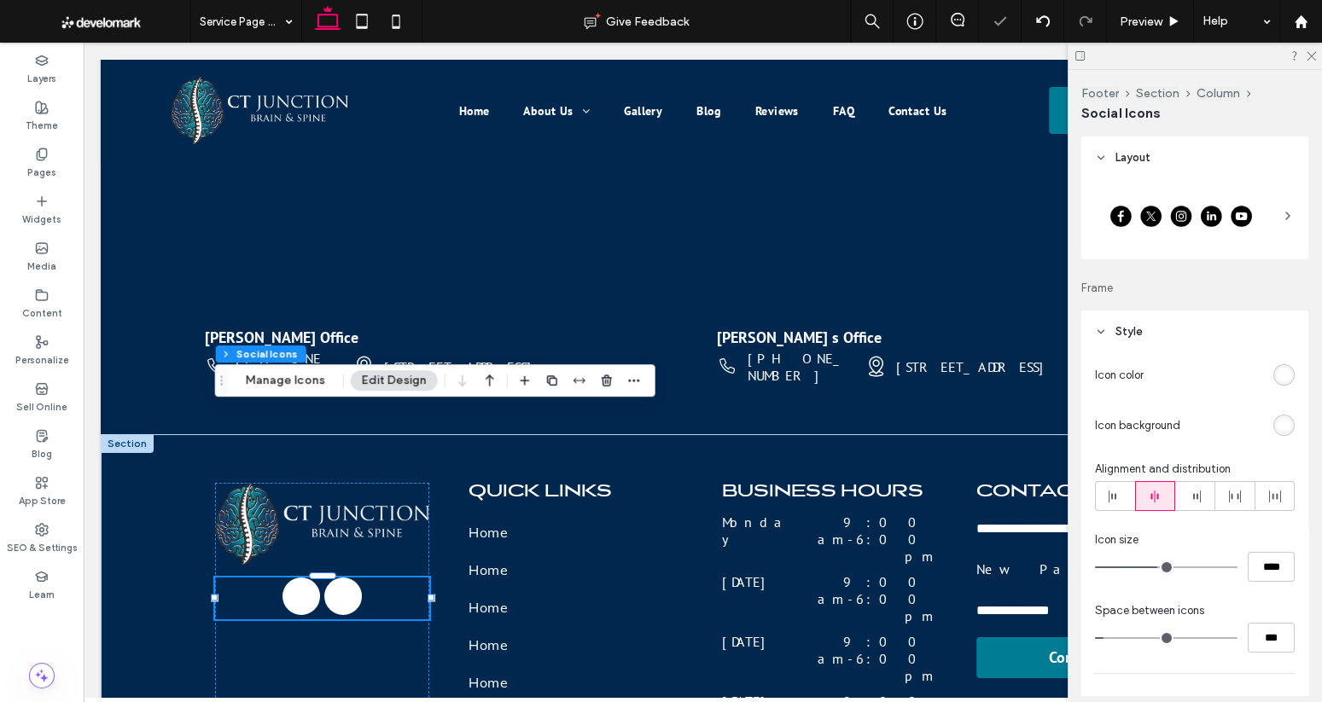
click at [1279, 375] on div "rgb(255, 255, 255)" at bounding box center [1283, 375] width 15 height 15
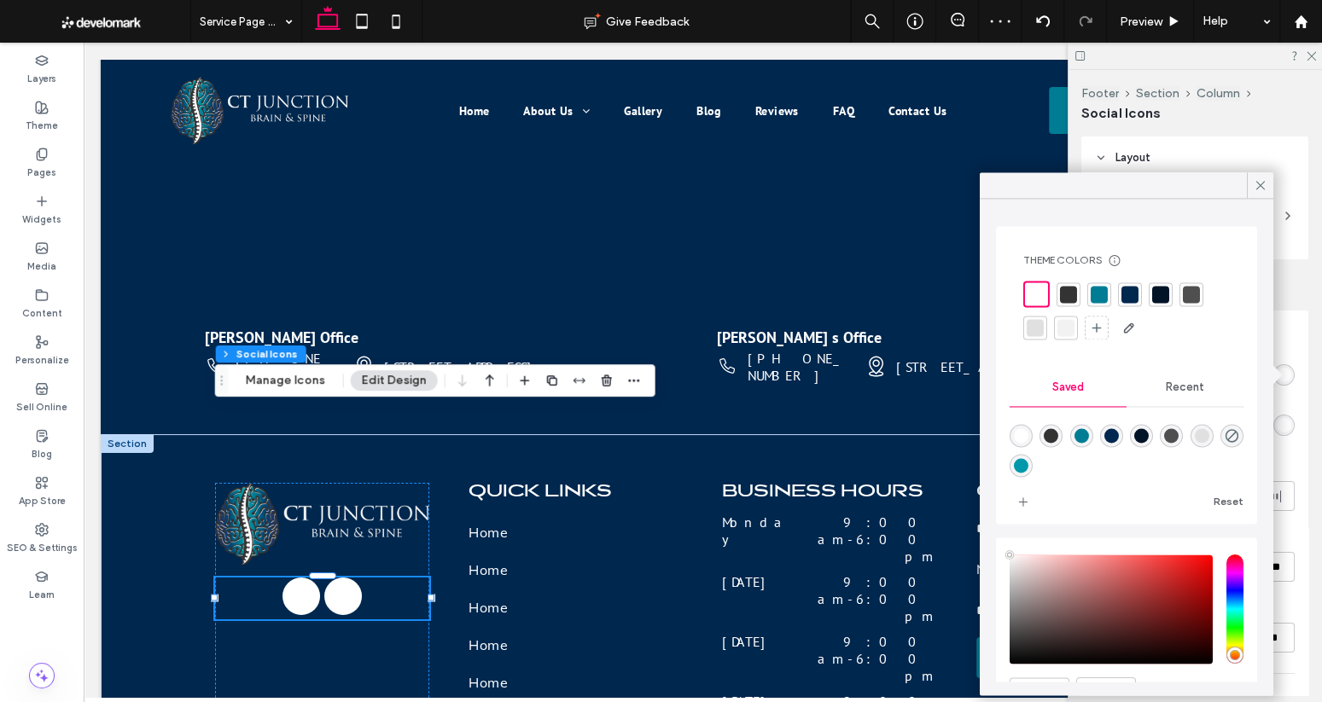
click at [1128, 296] on div at bounding box center [1129, 294] width 17 height 17
click at [1263, 184] on icon at bounding box center [1260, 184] width 15 height 15
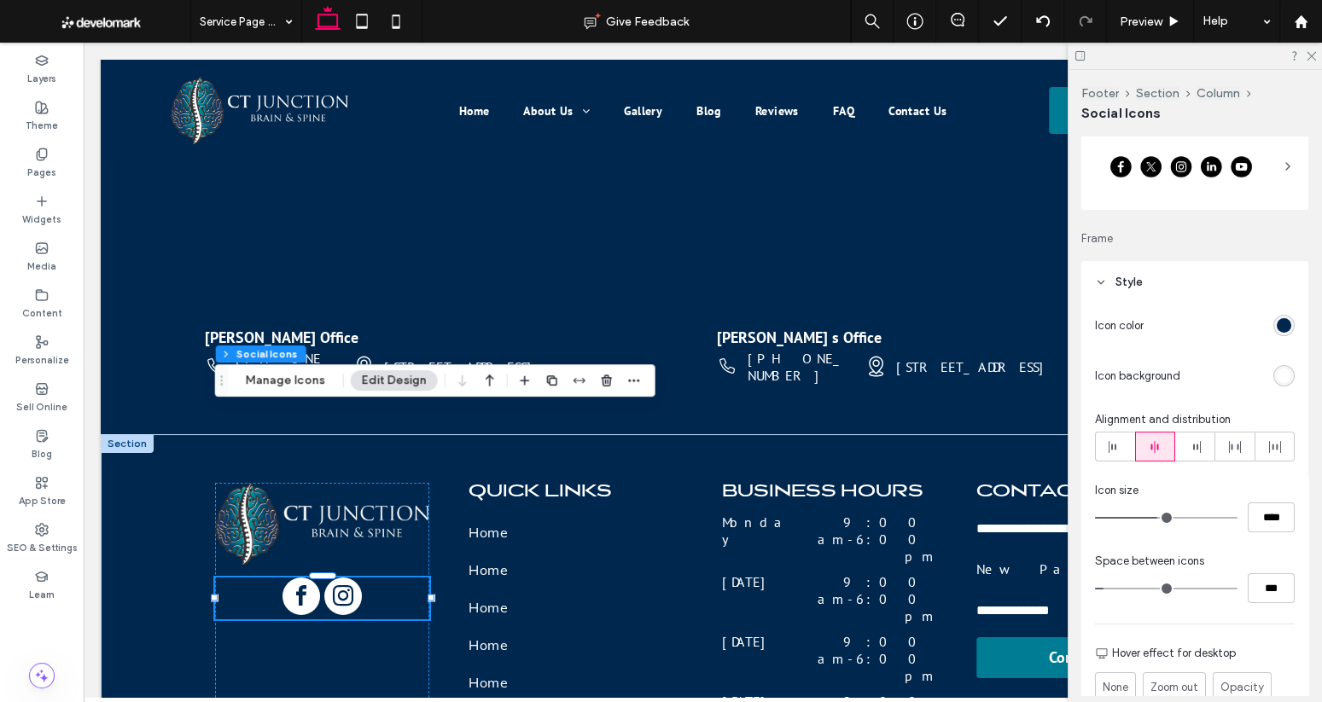
scroll to position [151, 0]
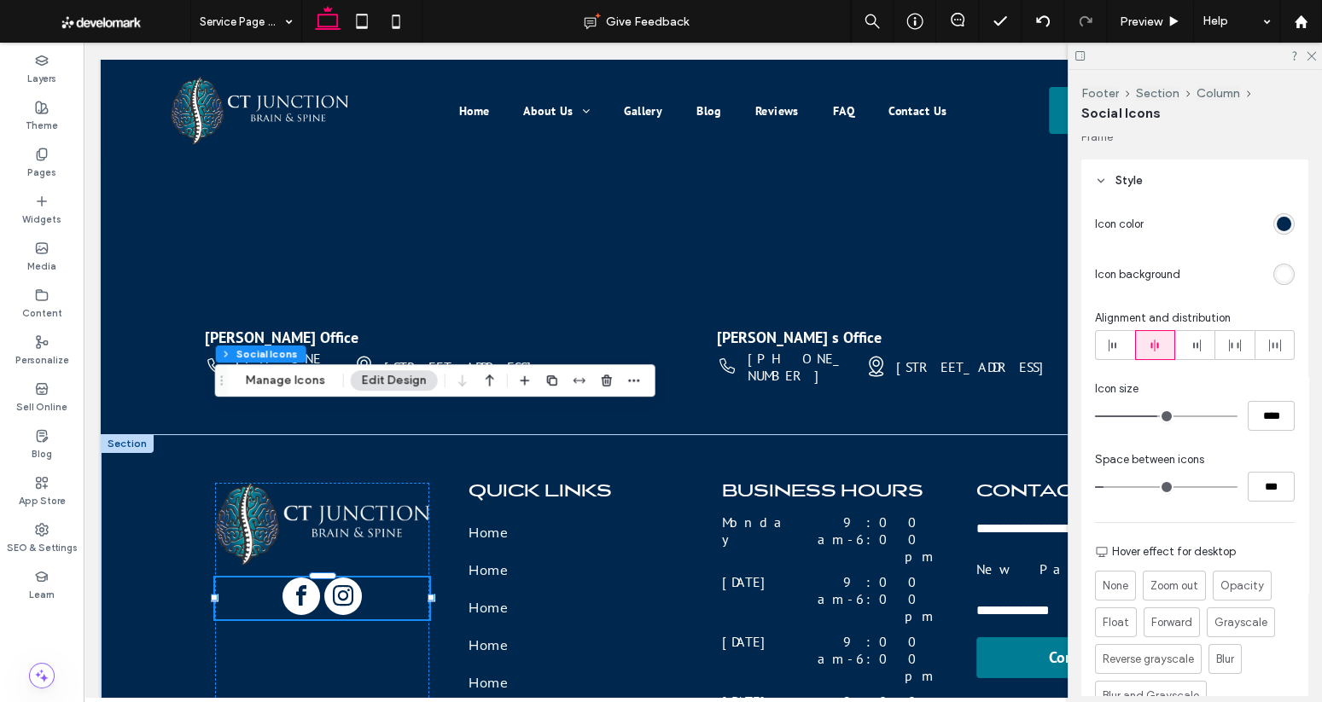
type input "**"
type input "****"
type input "**"
type input "****"
type input "**"
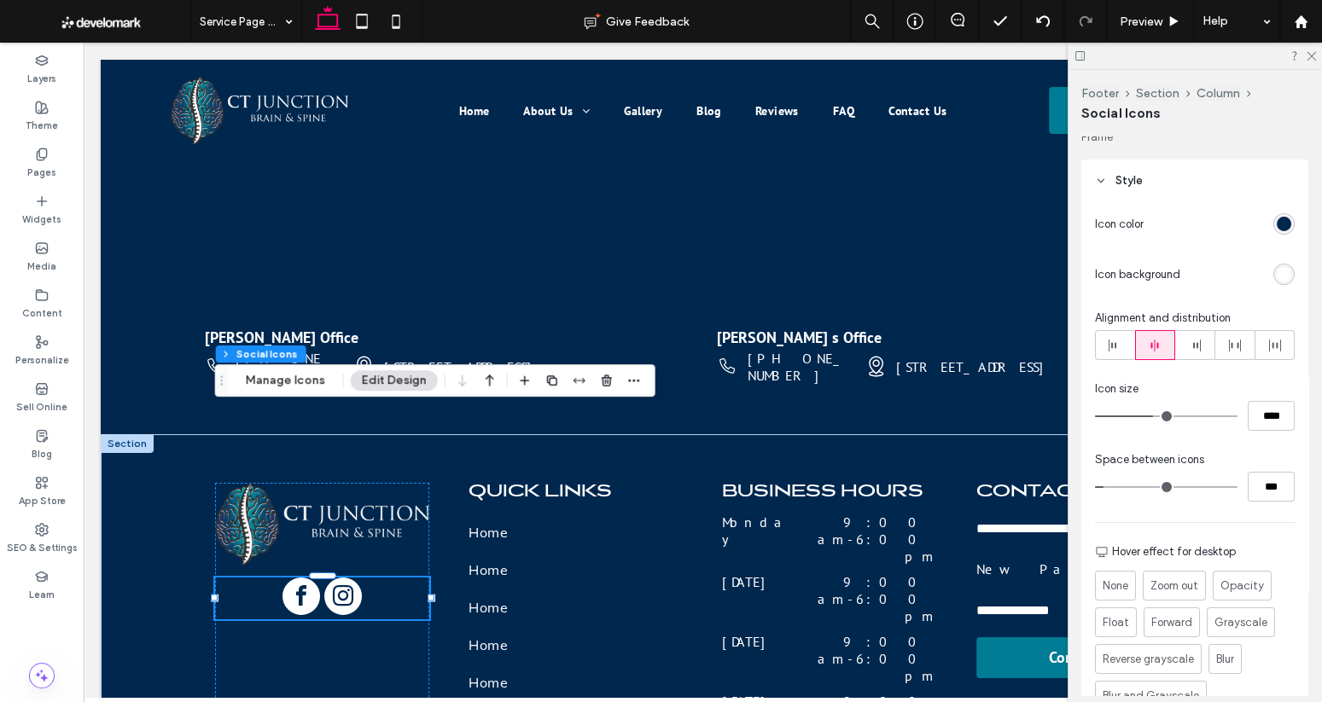
type input "****"
type input "**"
type input "****"
type input "**"
type input "****"
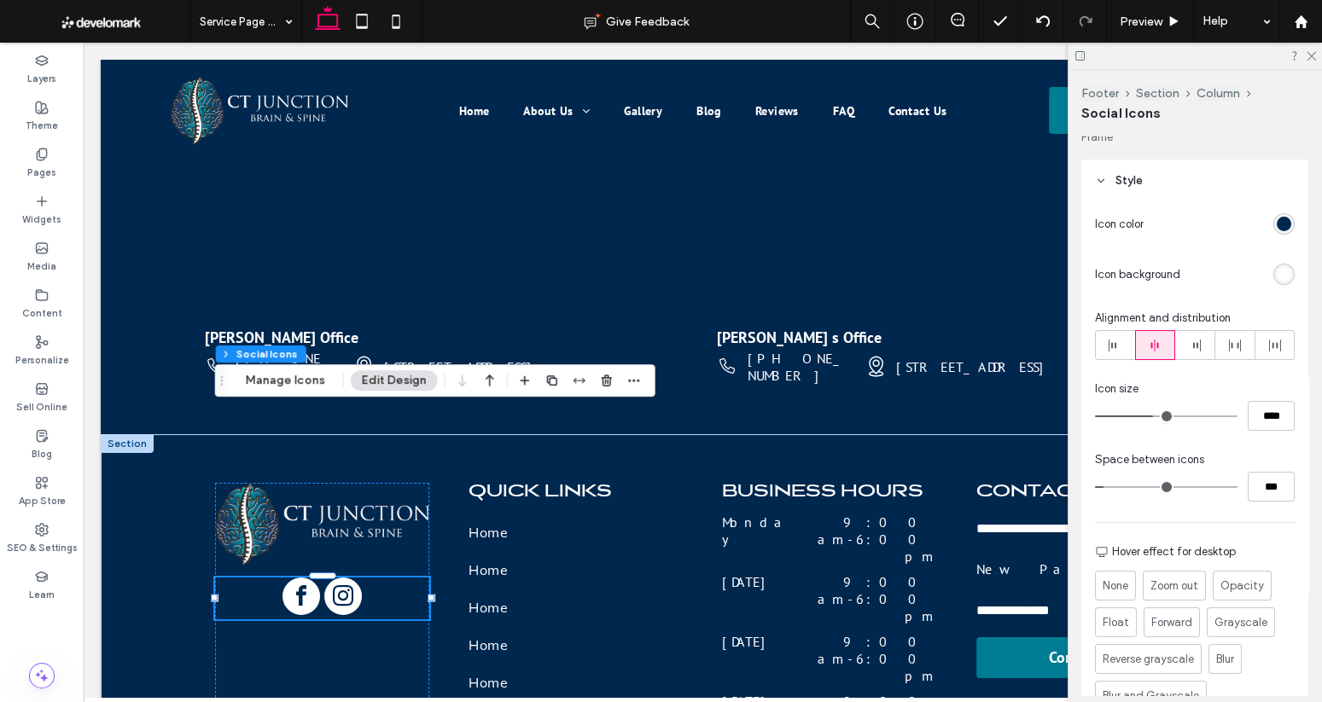
type input "**"
type input "****"
drag, startPoint x: 1158, startPoint y: 416, endPoint x: 1144, endPoint y: 416, distance: 13.7
click at [1144, 416] on input "range" at bounding box center [1166, 417] width 142 height 2
type input "**"
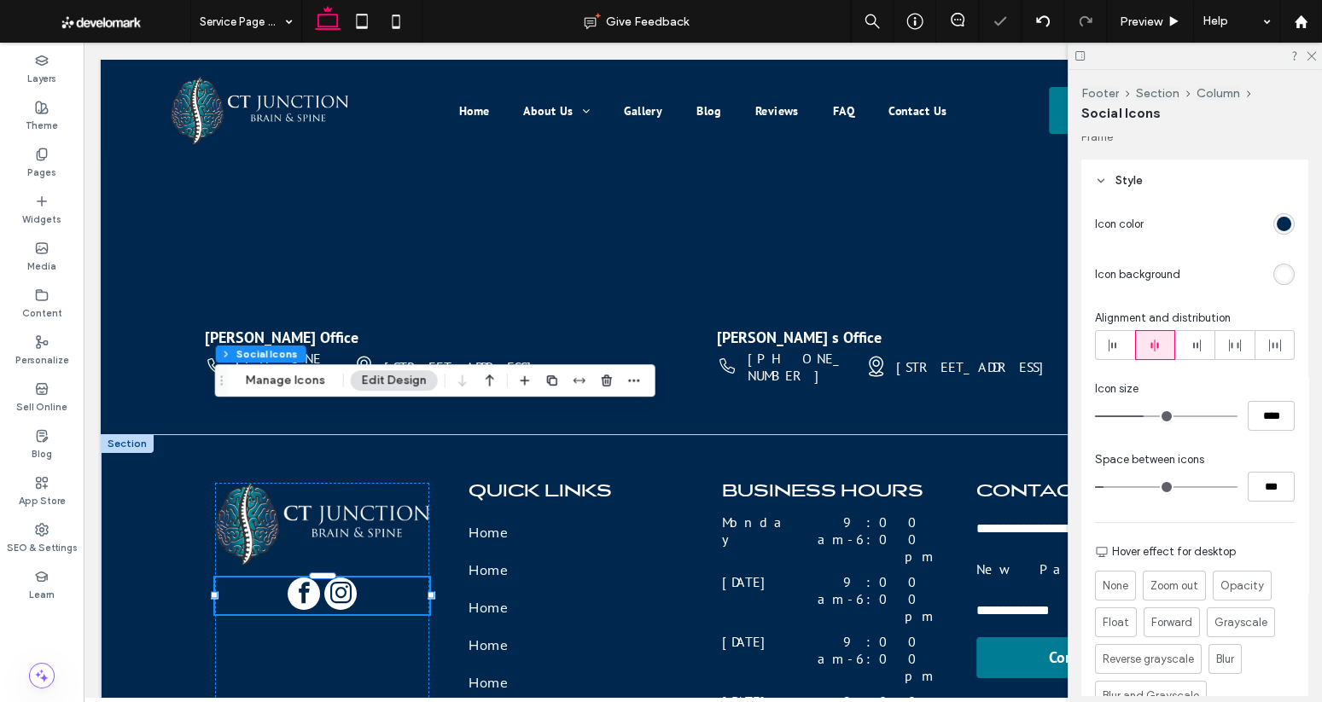
type input "****"
type input "**"
type input "****"
type input "**"
click at [1142, 416] on input "range" at bounding box center [1166, 417] width 142 height 2
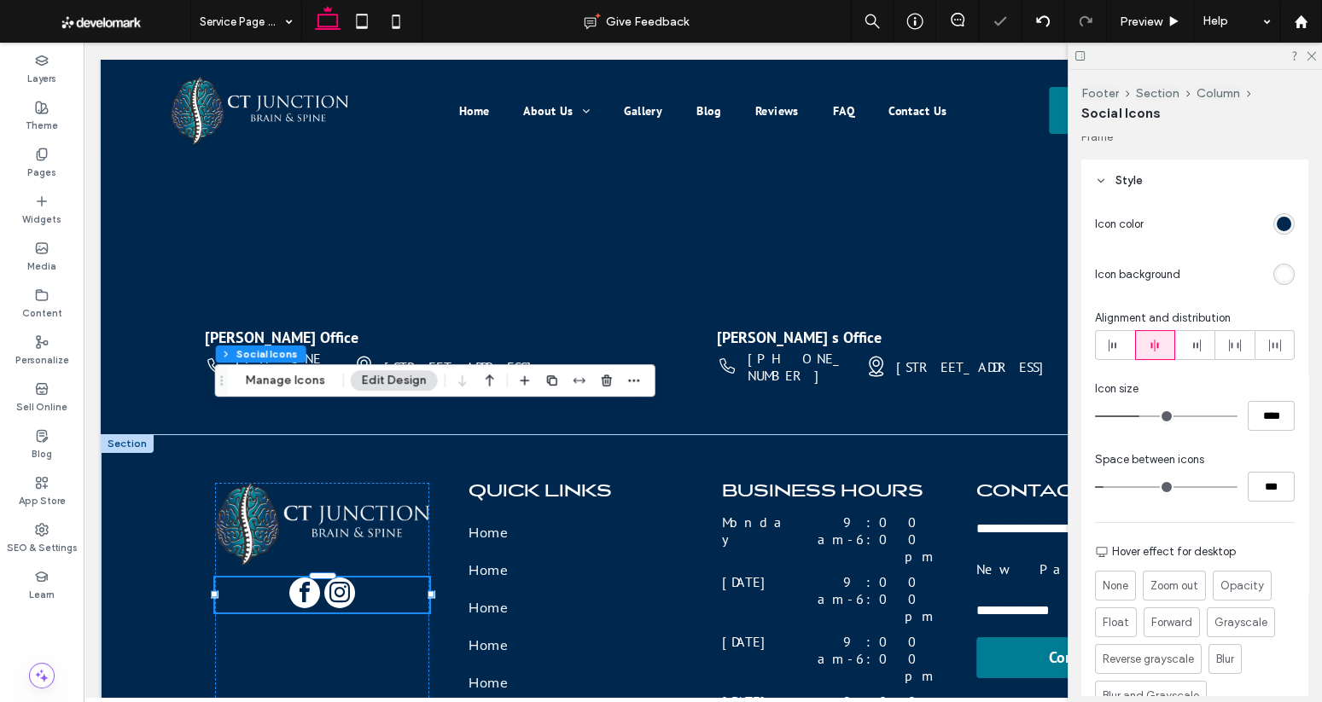
type input "*"
type input "***"
type input "*"
type input "***"
type input "*"
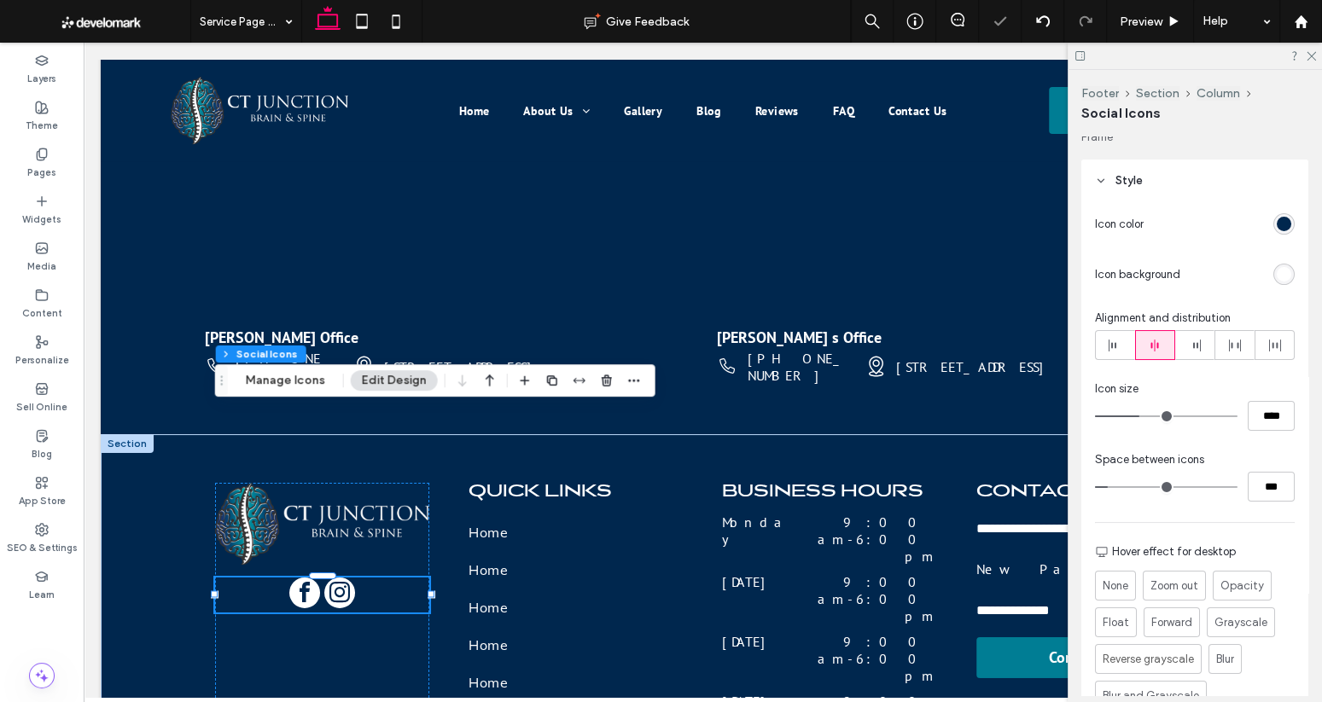
type input "***"
type input "*"
type input "***"
type input "**"
type input "****"
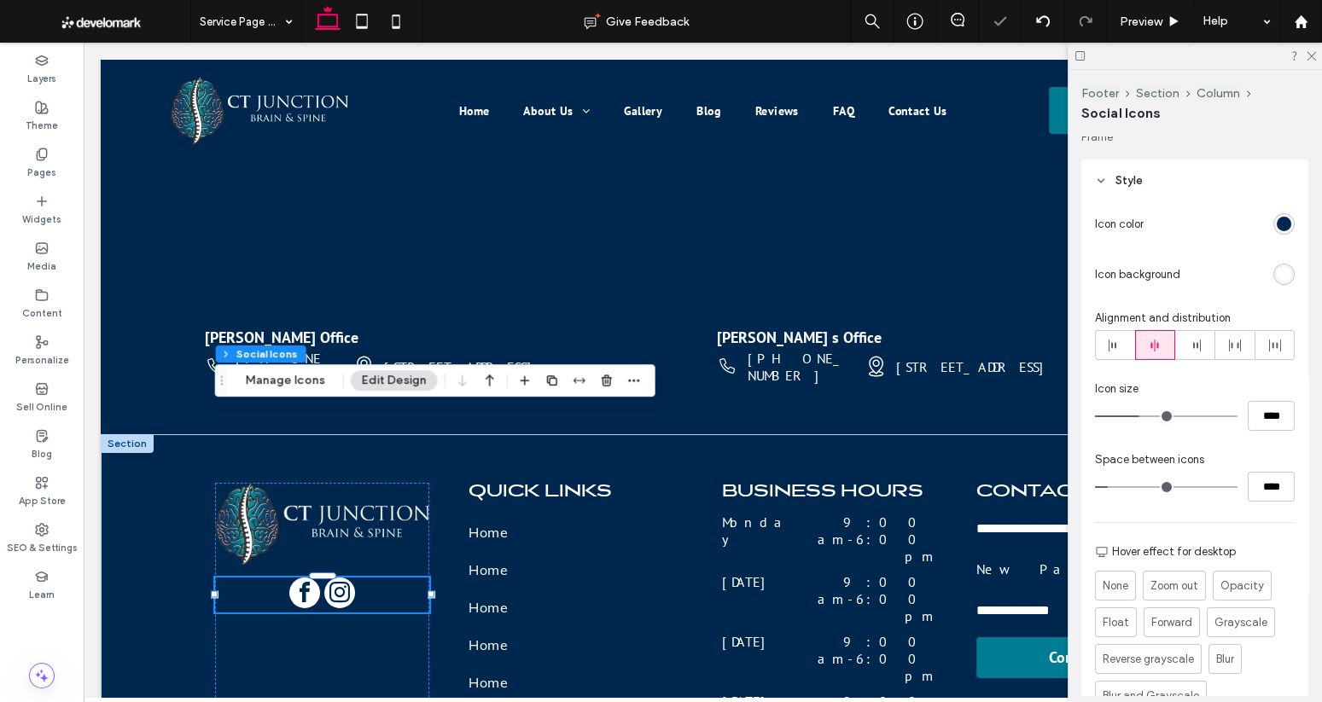
type input "**"
type input "****"
click at [1118, 486] on input "range" at bounding box center [1166, 487] width 142 height 2
type input "**"
type input "****"
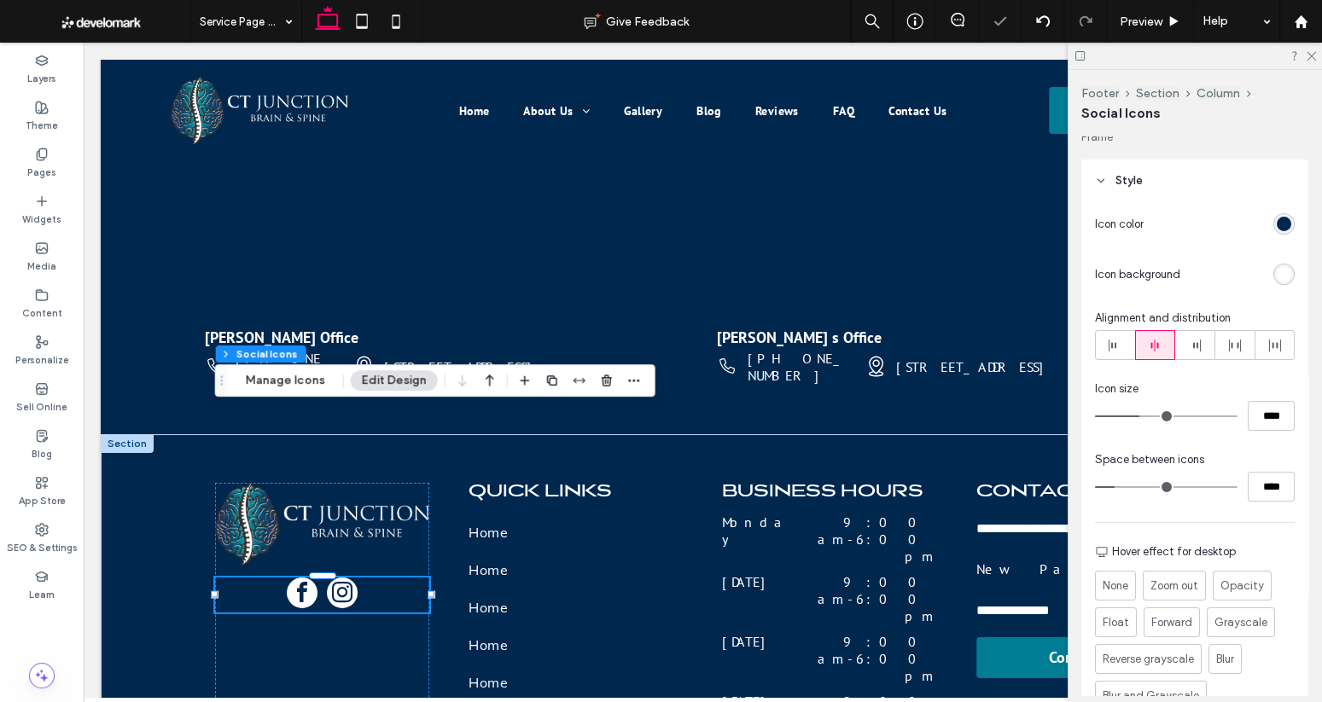
type input "**"
type input "****"
type input "**"
type input "****"
type input "**"
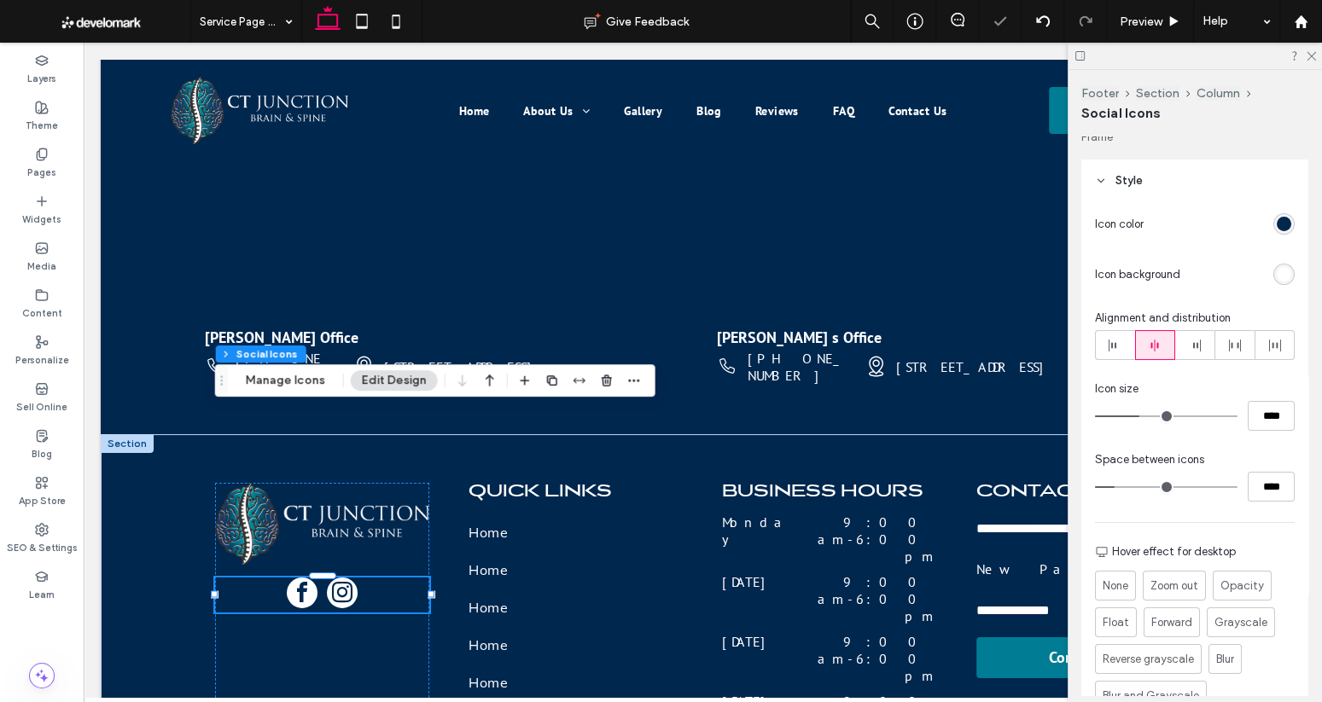
type input "****"
type input "**"
type input "****"
drag, startPoint x: 1119, startPoint y: 483, endPoint x: 1128, endPoint y: 483, distance: 9.4
type input "**"
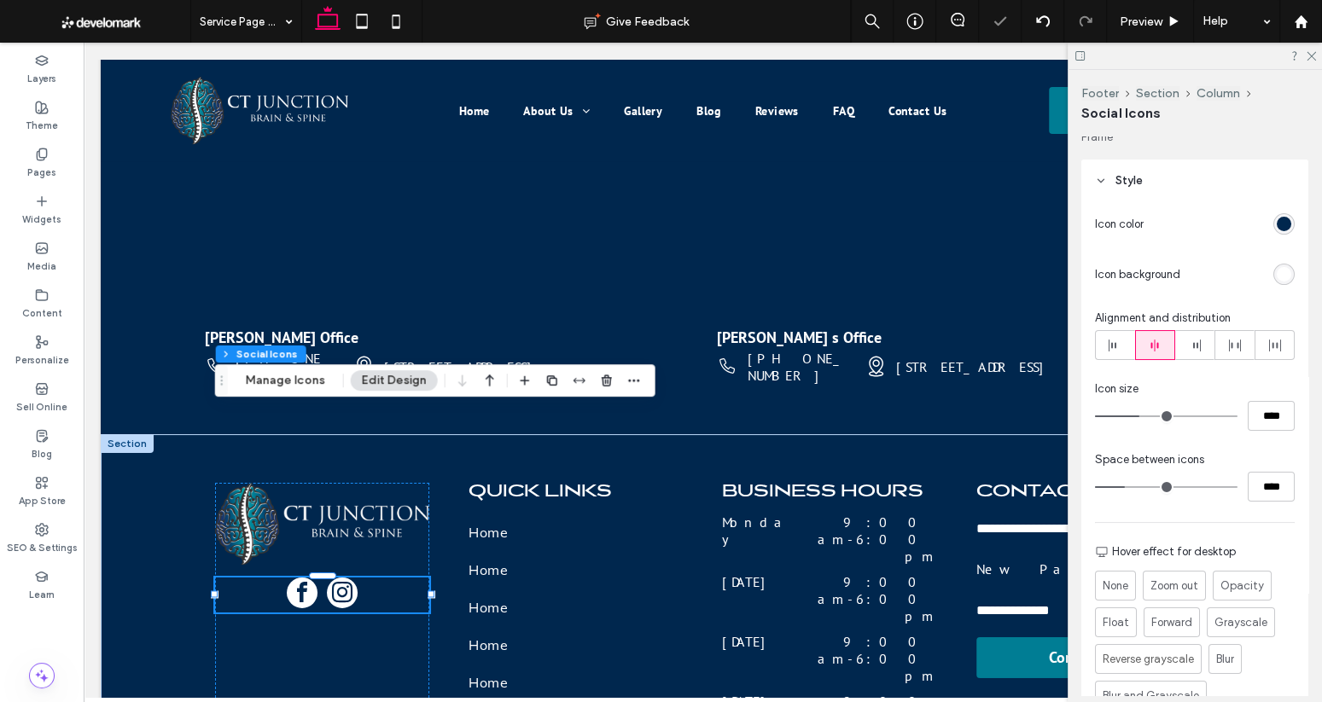
click at [1128, 486] on input "range" at bounding box center [1166, 487] width 142 height 2
type input "**"
type input "****"
type input "**"
type input "****"
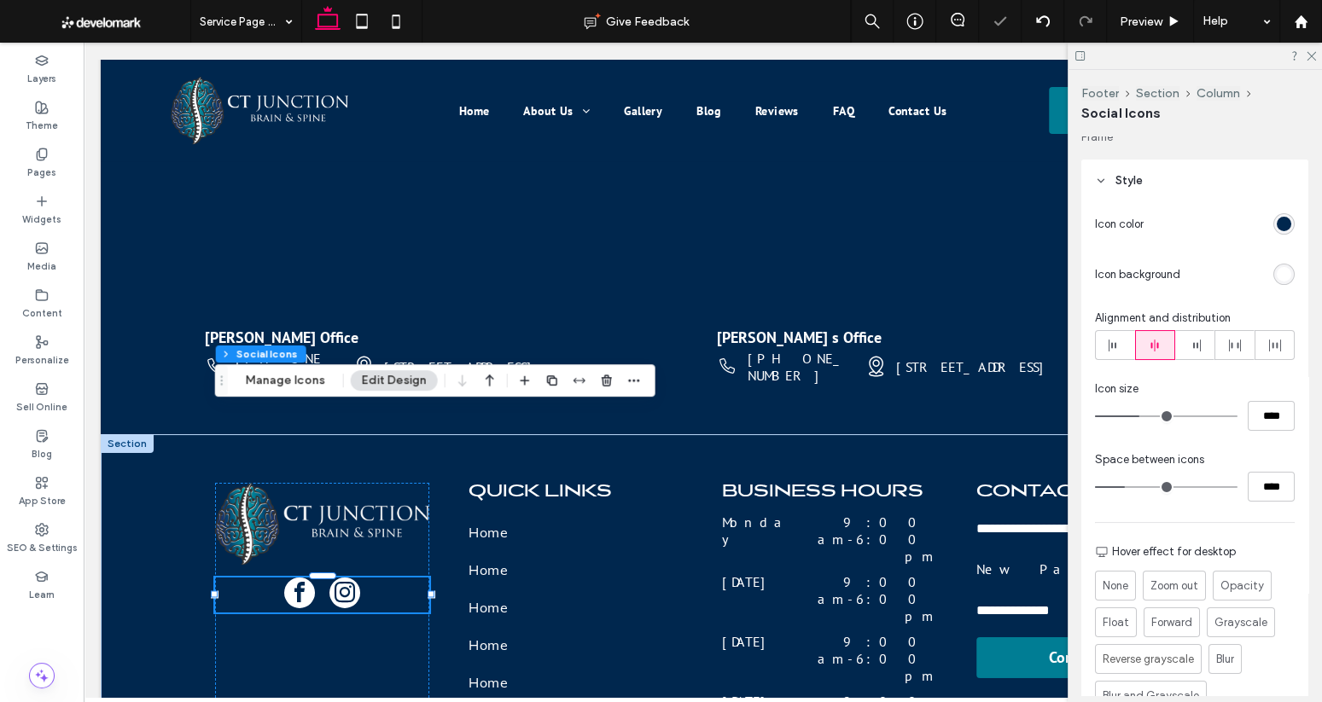
type input "**"
type input "****"
type input "**"
click at [1132, 416] on input "range" at bounding box center [1166, 417] width 142 height 2
click at [1265, 418] on input "****" at bounding box center [1270, 416] width 47 height 30
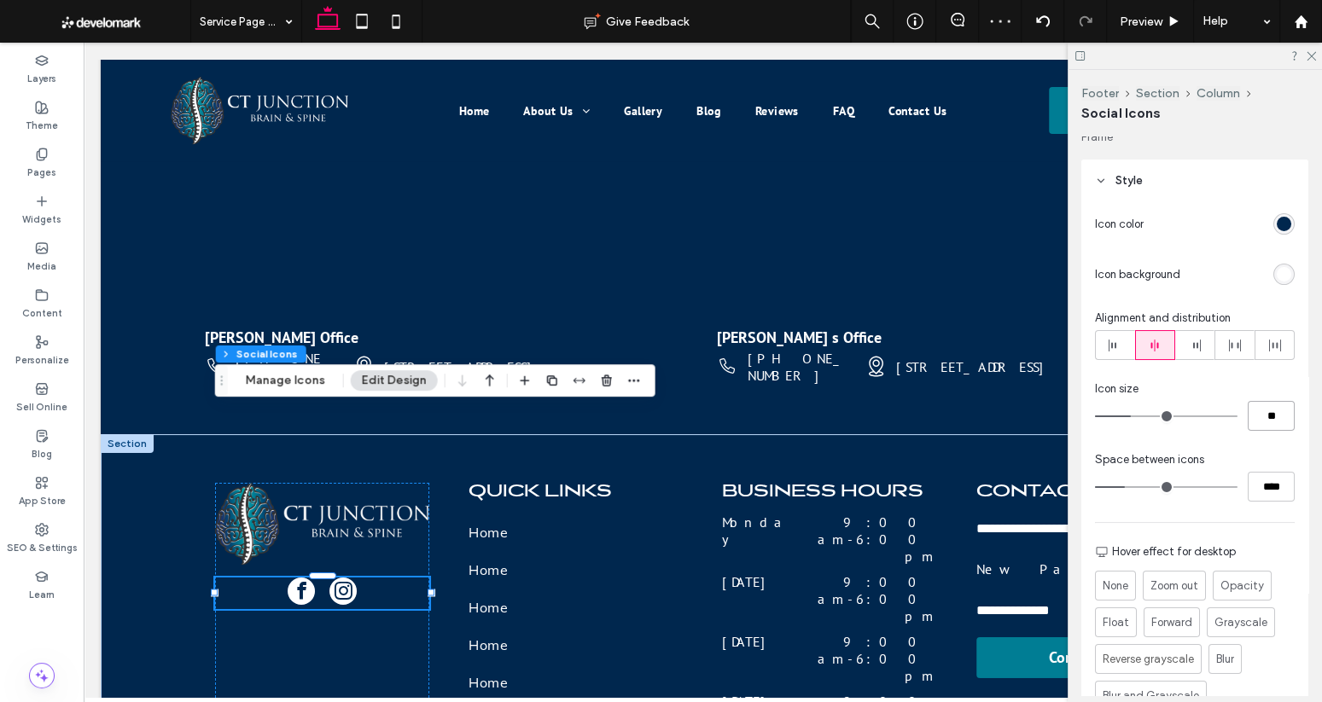
type input "**"
type input "****"
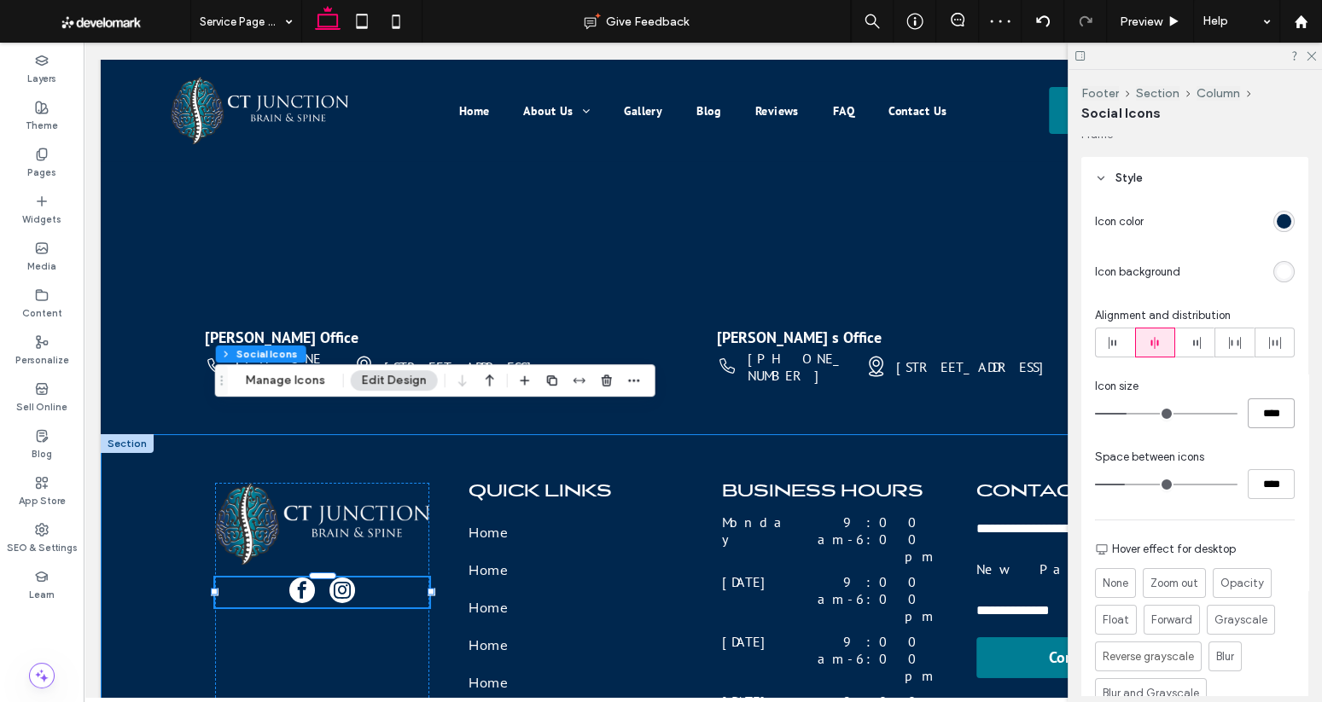
scroll to position [0, 1]
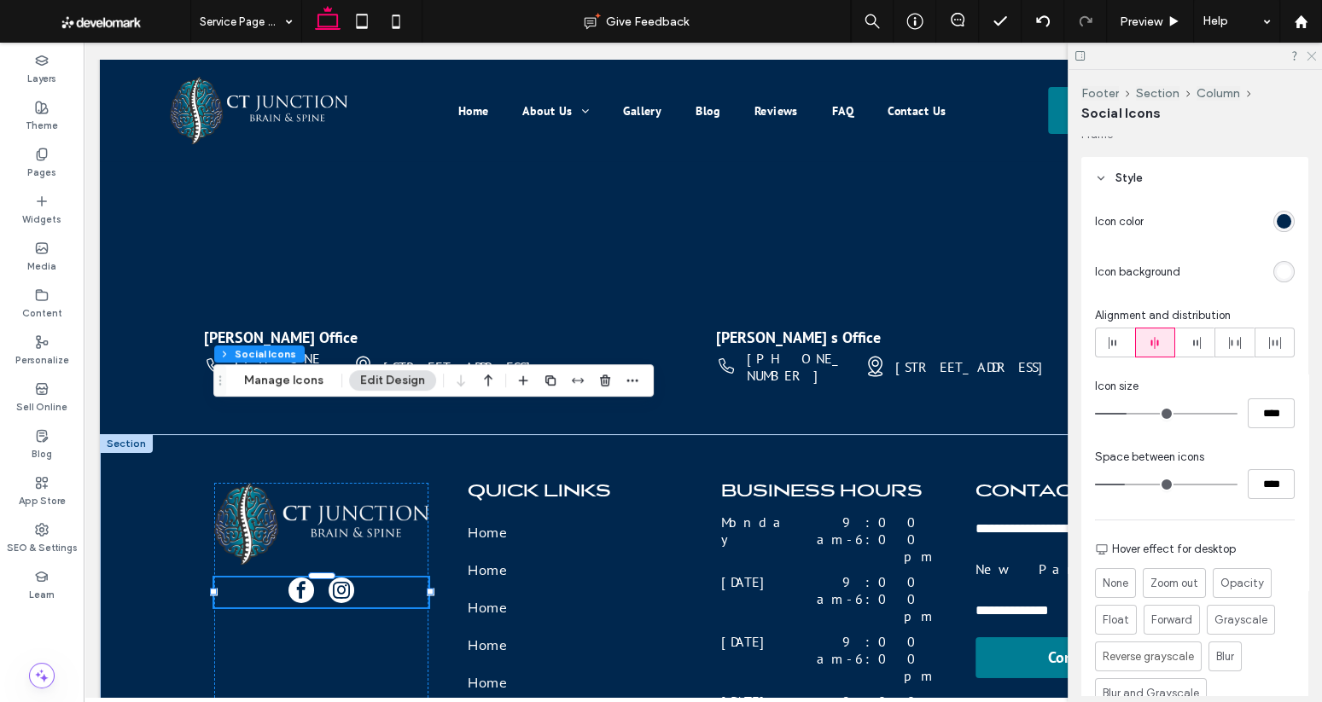
click at [1310, 57] on icon at bounding box center [1310, 54] width 11 height 11
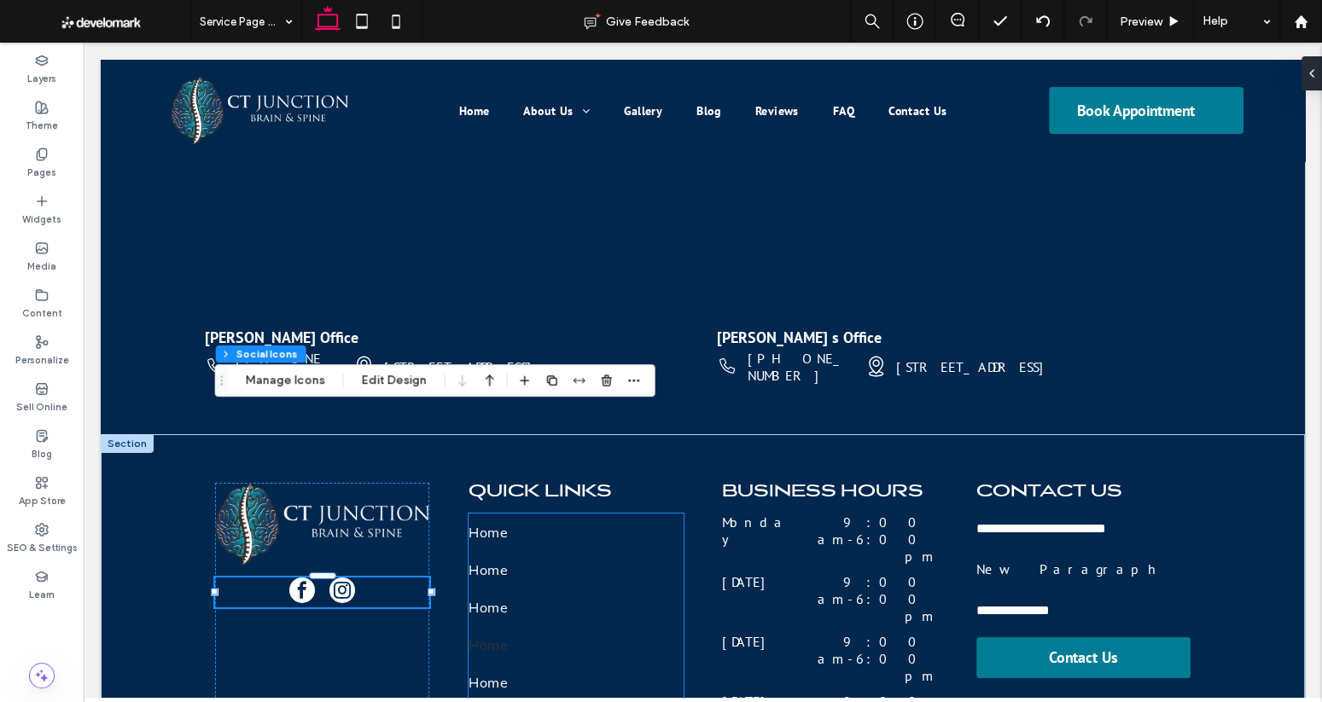
click at [572, 626] on link "Home" at bounding box center [575, 645] width 215 height 38
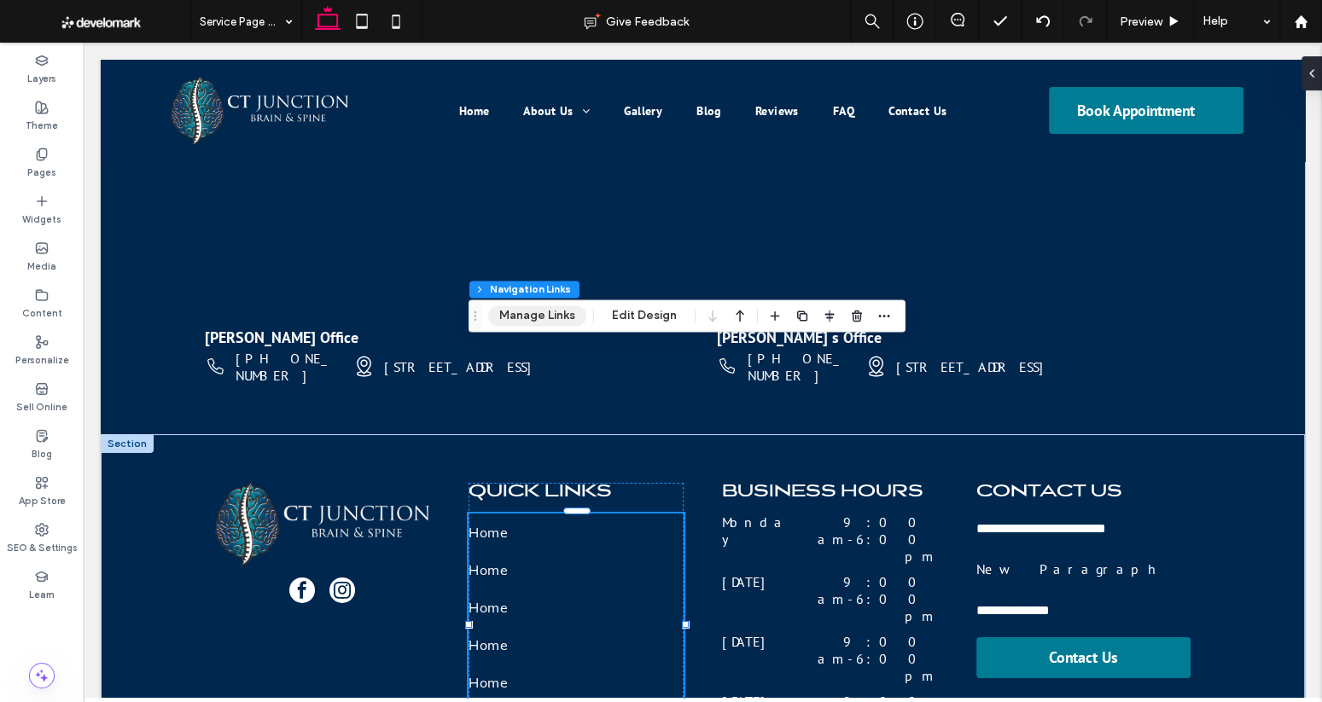
click at [532, 320] on button "Manage Links" at bounding box center [537, 315] width 98 height 20
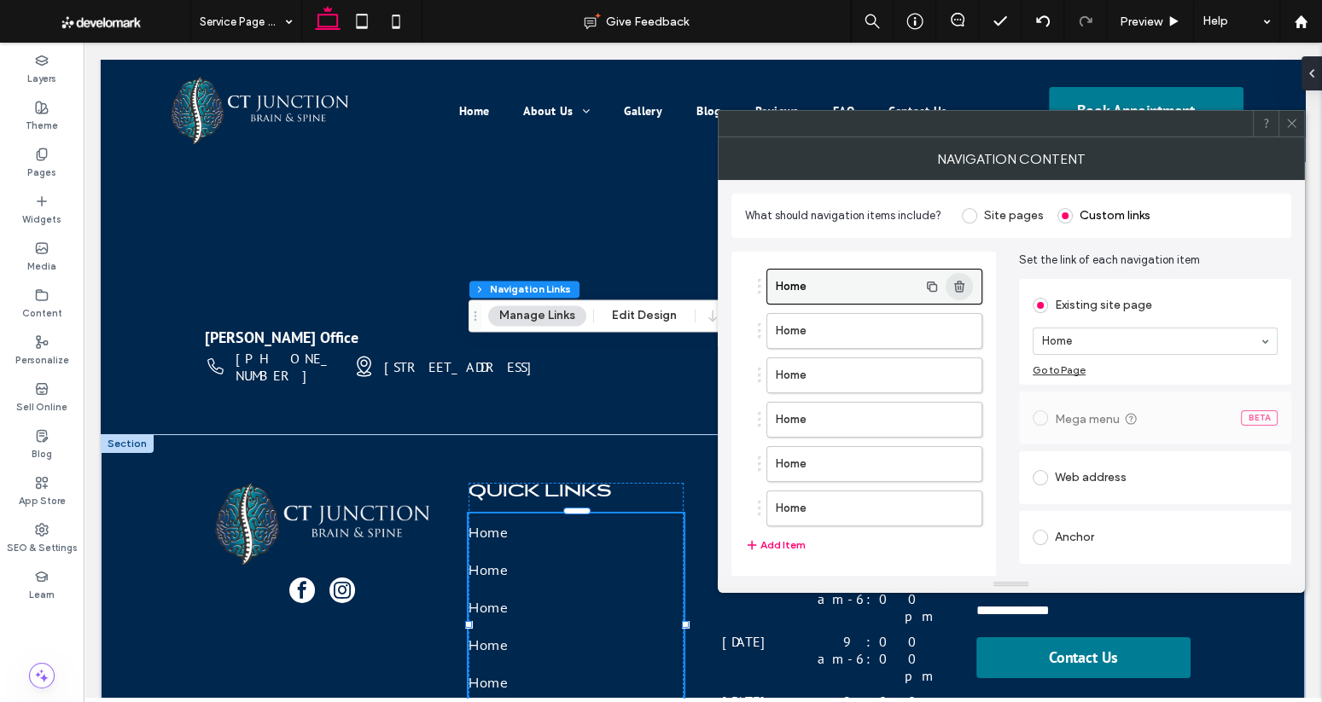
click at [963, 288] on icon "button" at bounding box center [959, 287] width 14 height 14
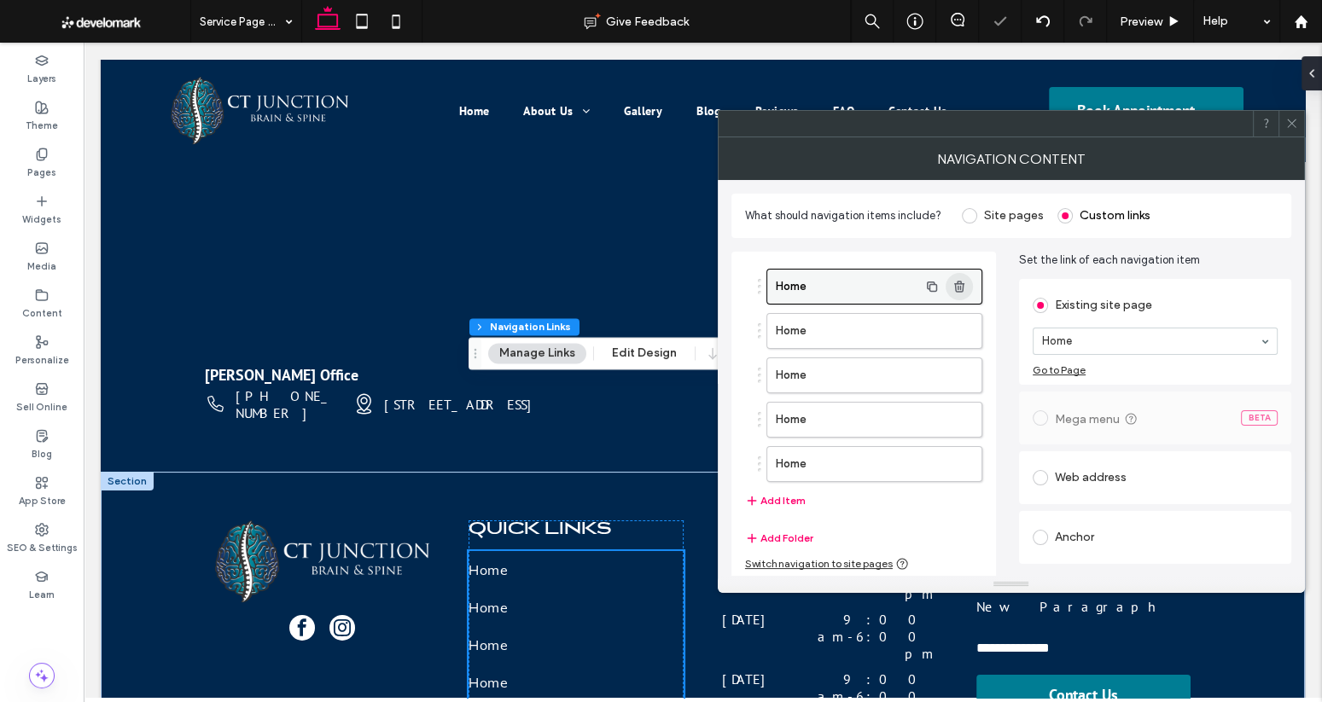
click at [963, 288] on icon "button" at bounding box center [959, 287] width 14 height 14
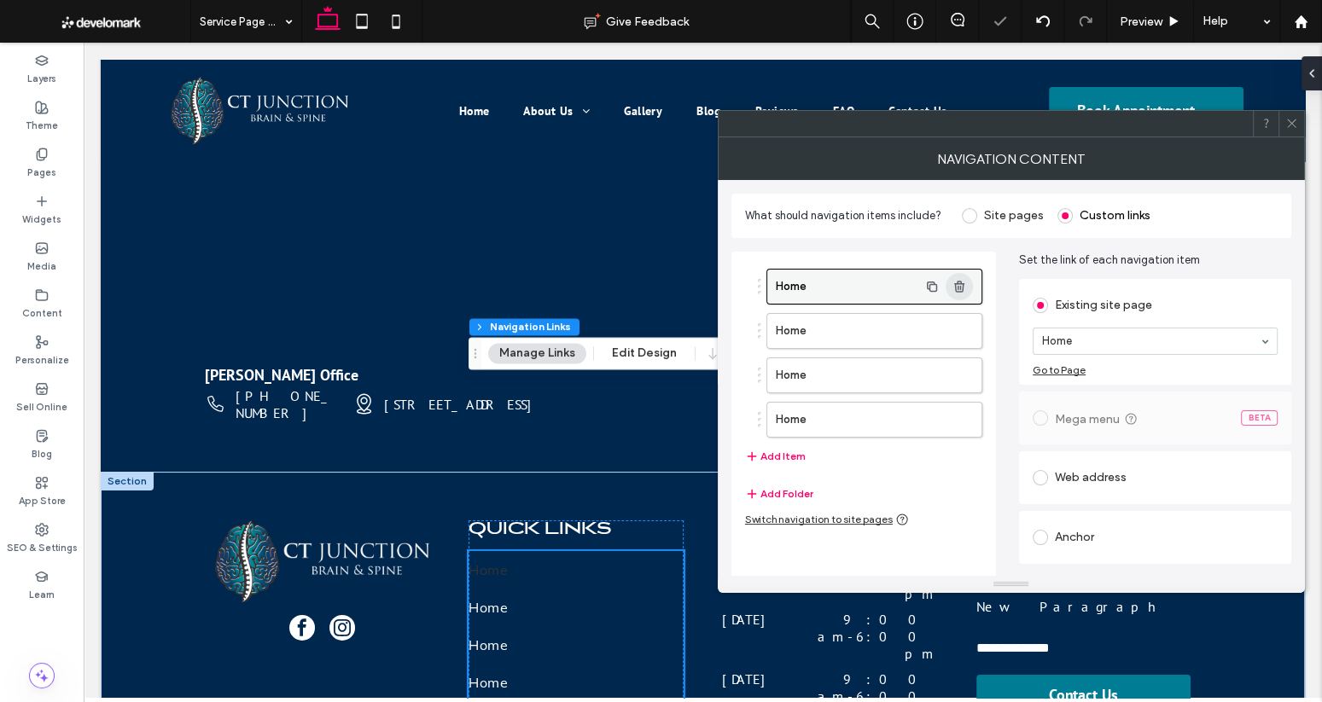
scroll to position [5759, 0]
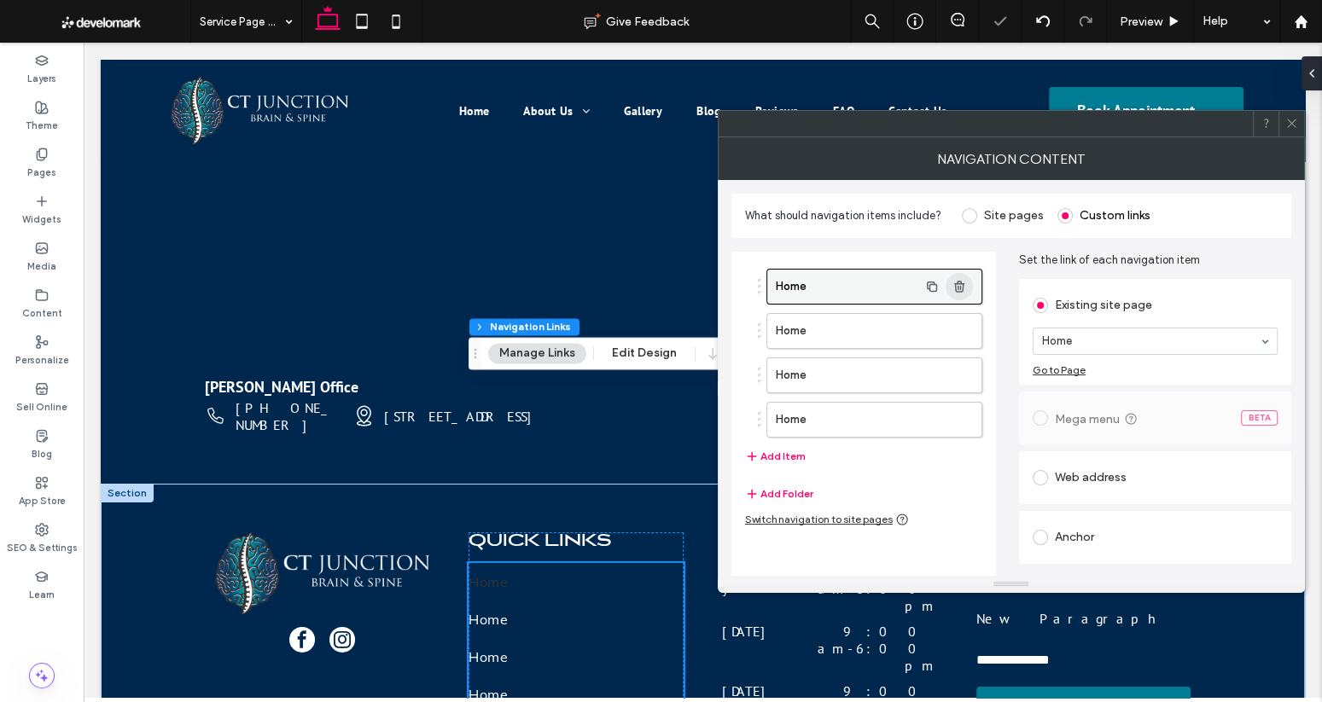
click at [963, 288] on icon "button" at bounding box center [959, 287] width 14 height 14
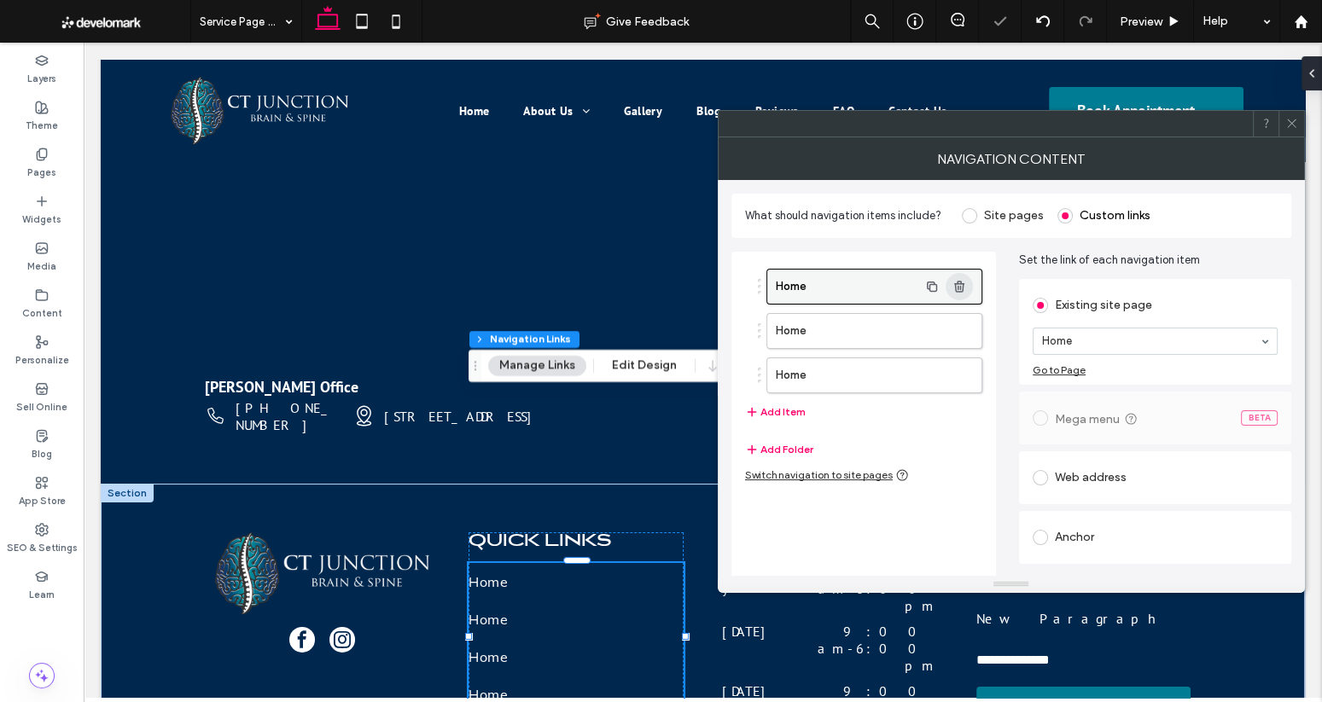
click at [963, 288] on icon "button" at bounding box center [959, 287] width 14 height 14
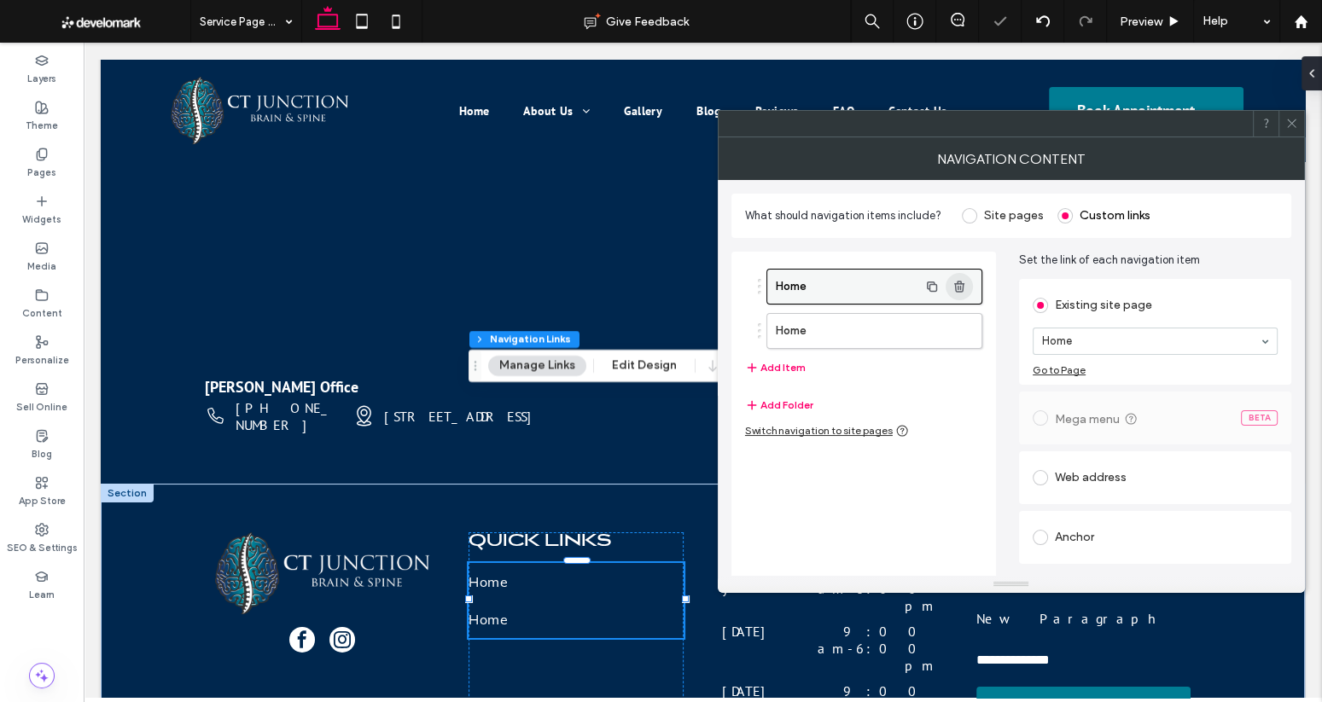
click at [963, 288] on icon "button" at bounding box center [959, 287] width 14 height 14
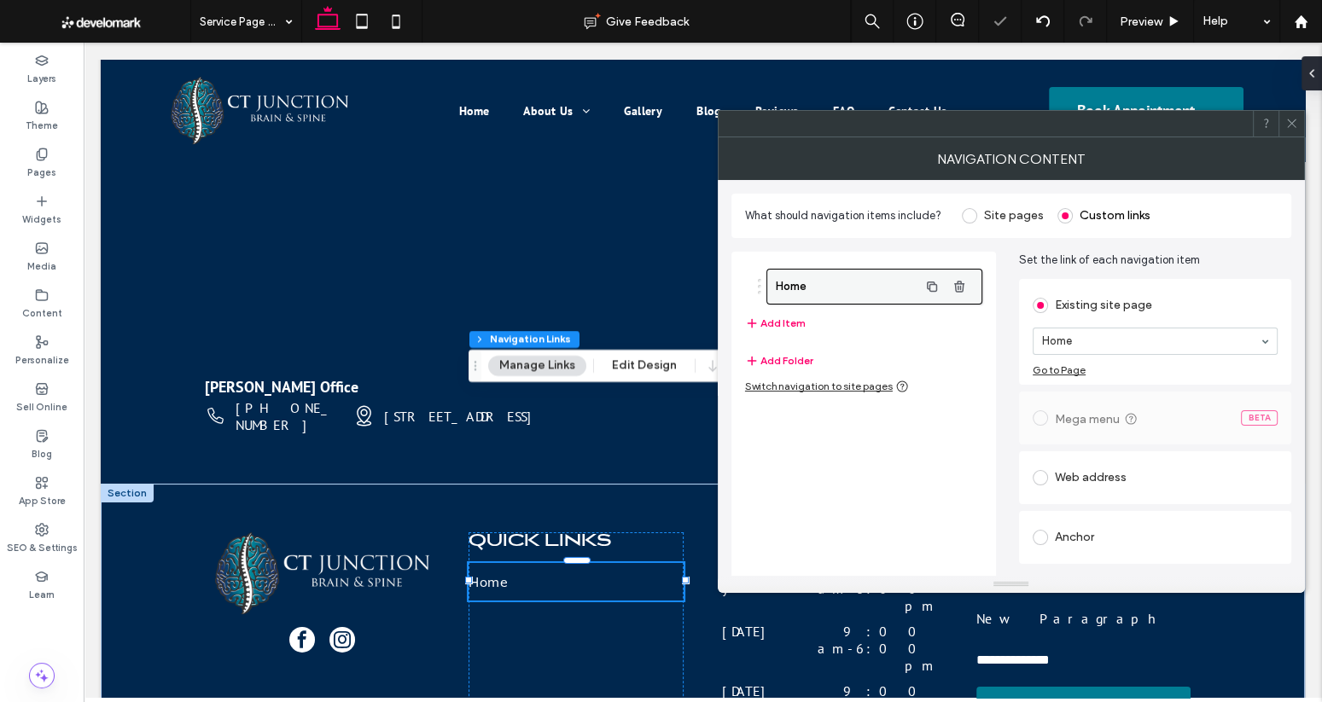
click at [871, 285] on label "Home" at bounding box center [847, 287] width 142 height 34
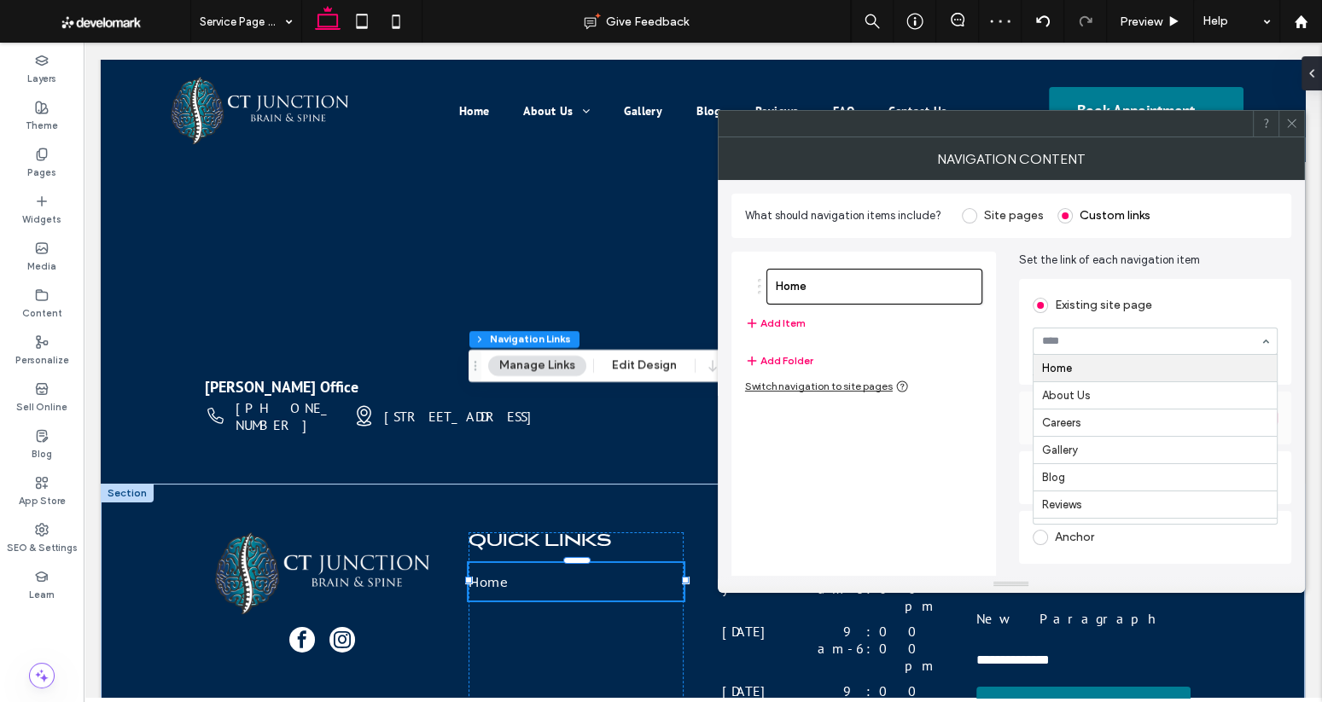
click at [1084, 345] on input at bounding box center [1151, 341] width 218 height 12
click at [1019, 317] on div "Existing site page Home About Us Careers Gallery Blog Reviews FAQ Contact Us Th…" at bounding box center [1155, 332] width 272 height 106
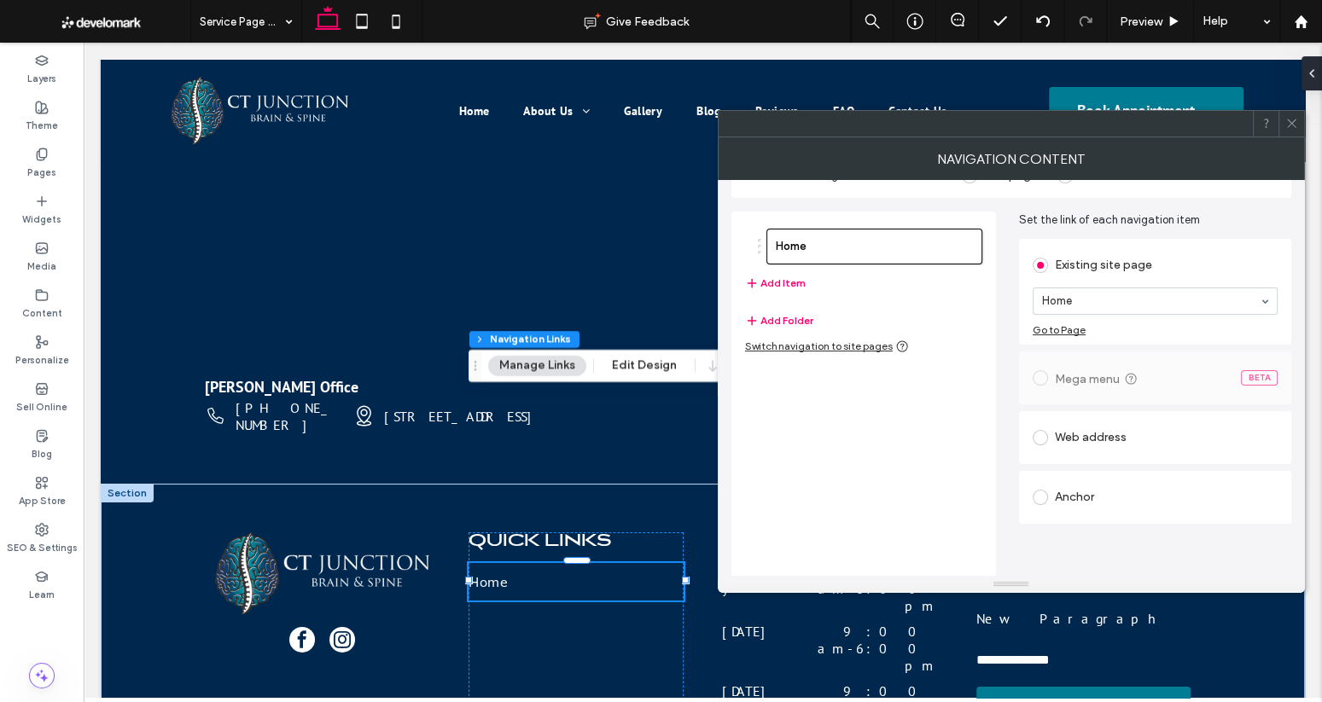
click at [1037, 497] on span at bounding box center [1039, 497] width 15 height 15
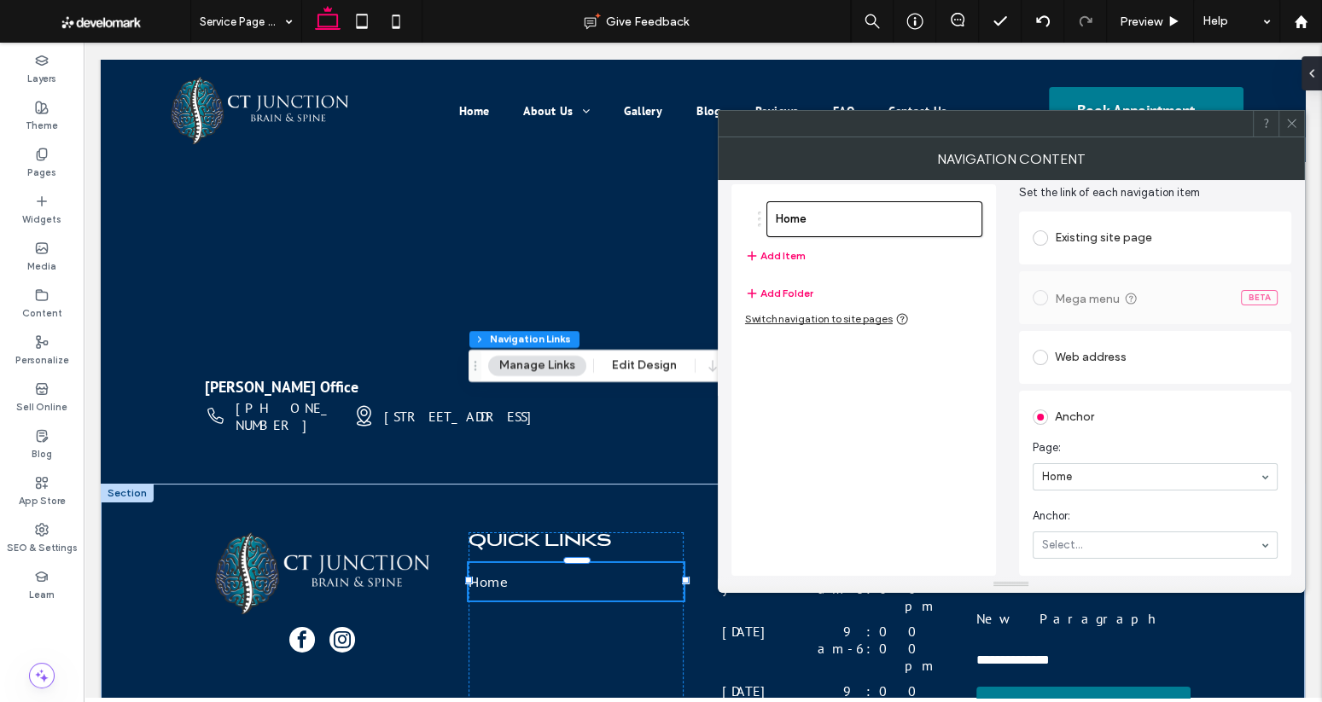
scroll to position [67, 0]
click at [968, 445] on div "Home Add Item Add Folder Switch navigation to site pages" at bounding box center [863, 380] width 264 height 392
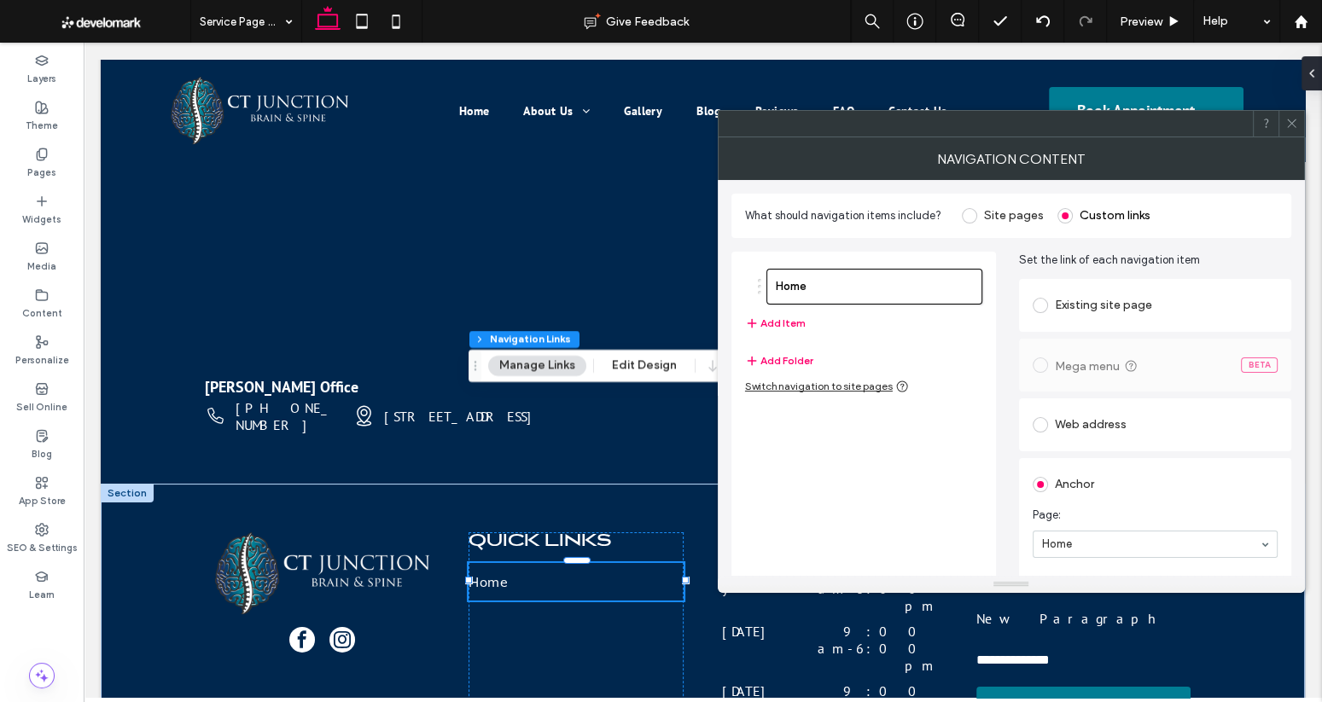
click at [1297, 123] on icon at bounding box center [1291, 123] width 13 height 13
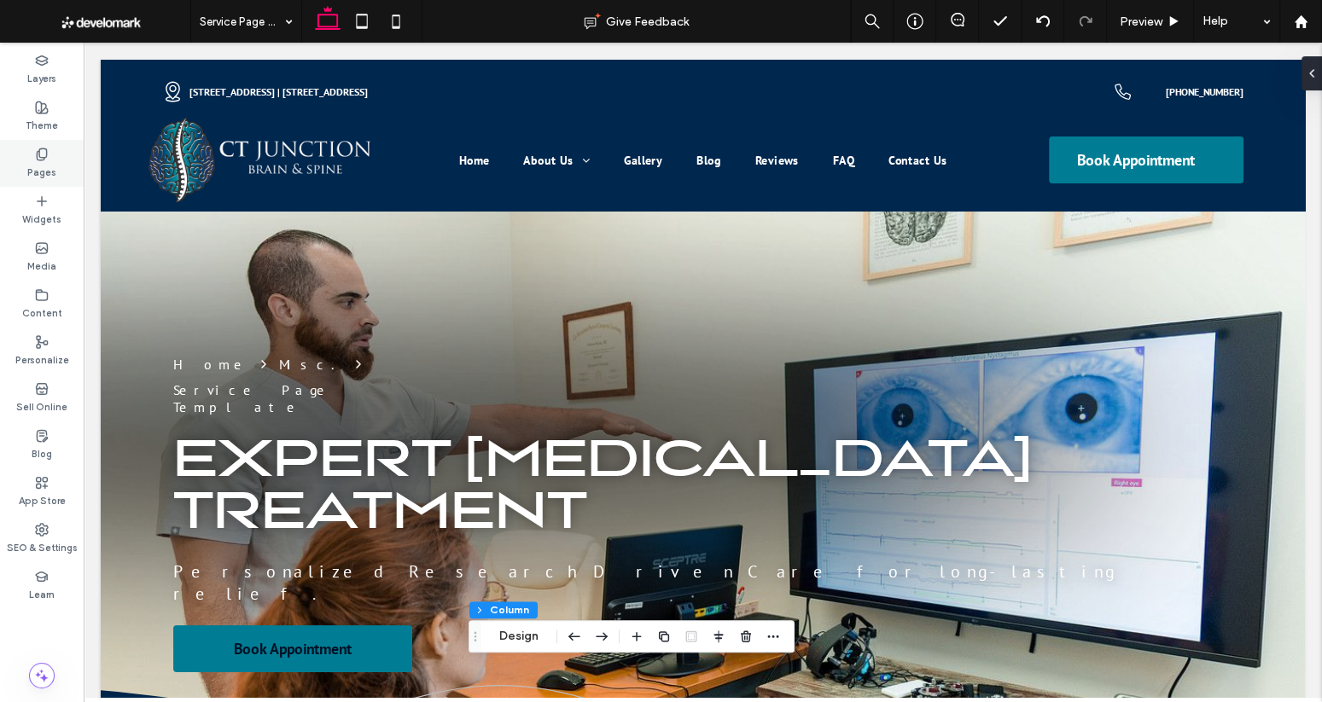
click at [33, 153] on div "Pages" at bounding box center [42, 163] width 84 height 47
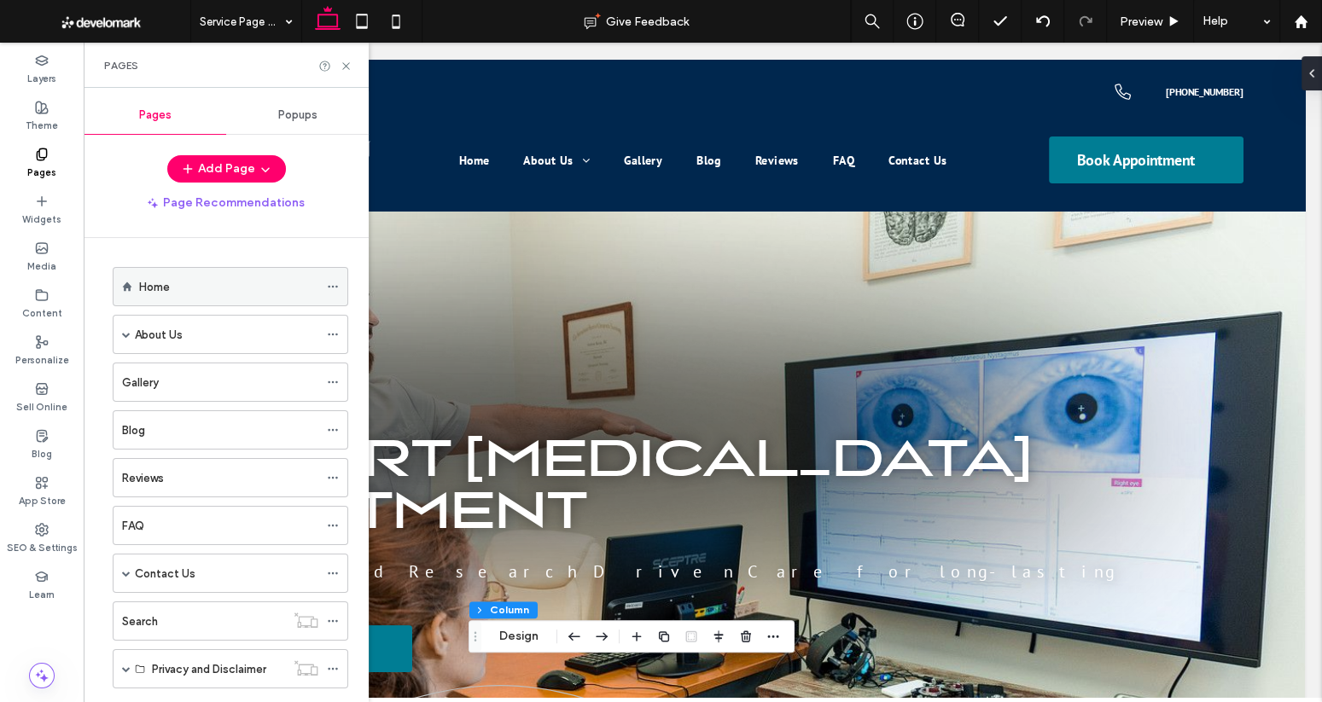
click at [216, 297] on div "Home" at bounding box center [228, 287] width 179 height 38
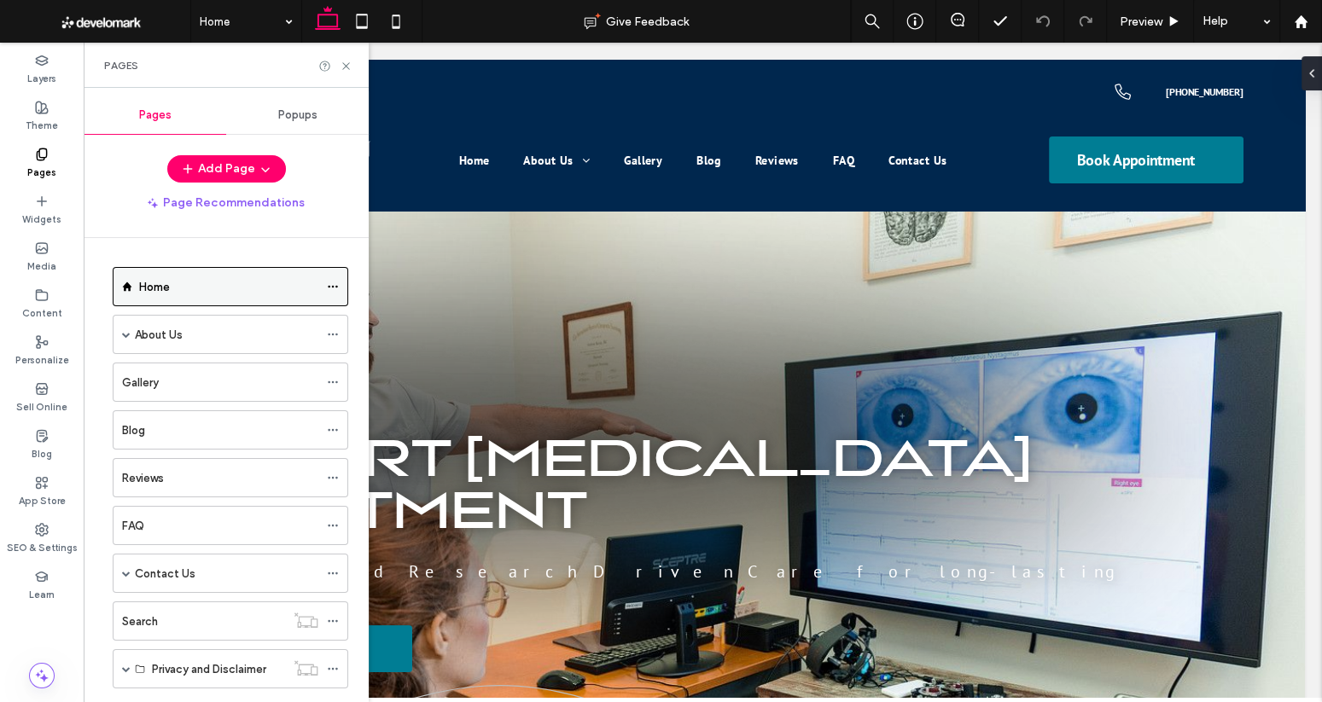
click at [200, 278] on div "Home" at bounding box center [228, 287] width 179 height 18
click at [350, 65] on icon at bounding box center [346, 66] width 13 height 13
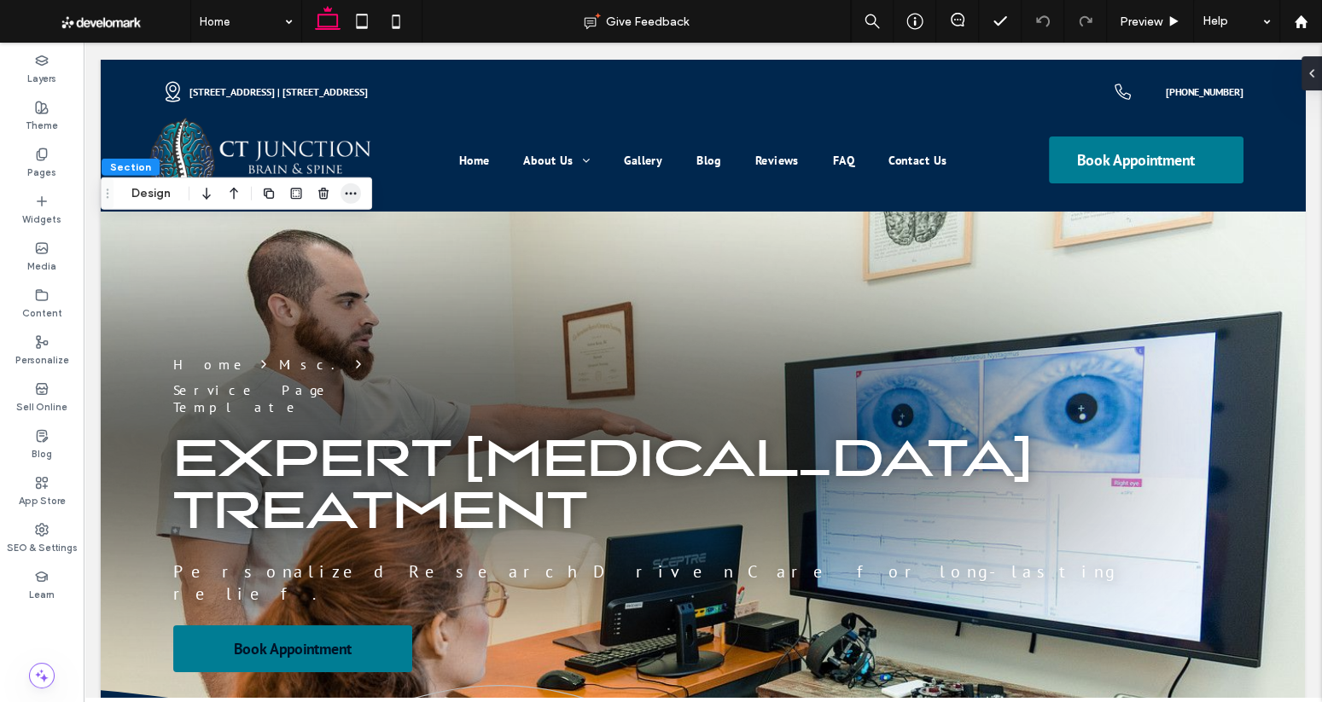
click at [354, 195] on icon "button" at bounding box center [351, 194] width 14 height 14
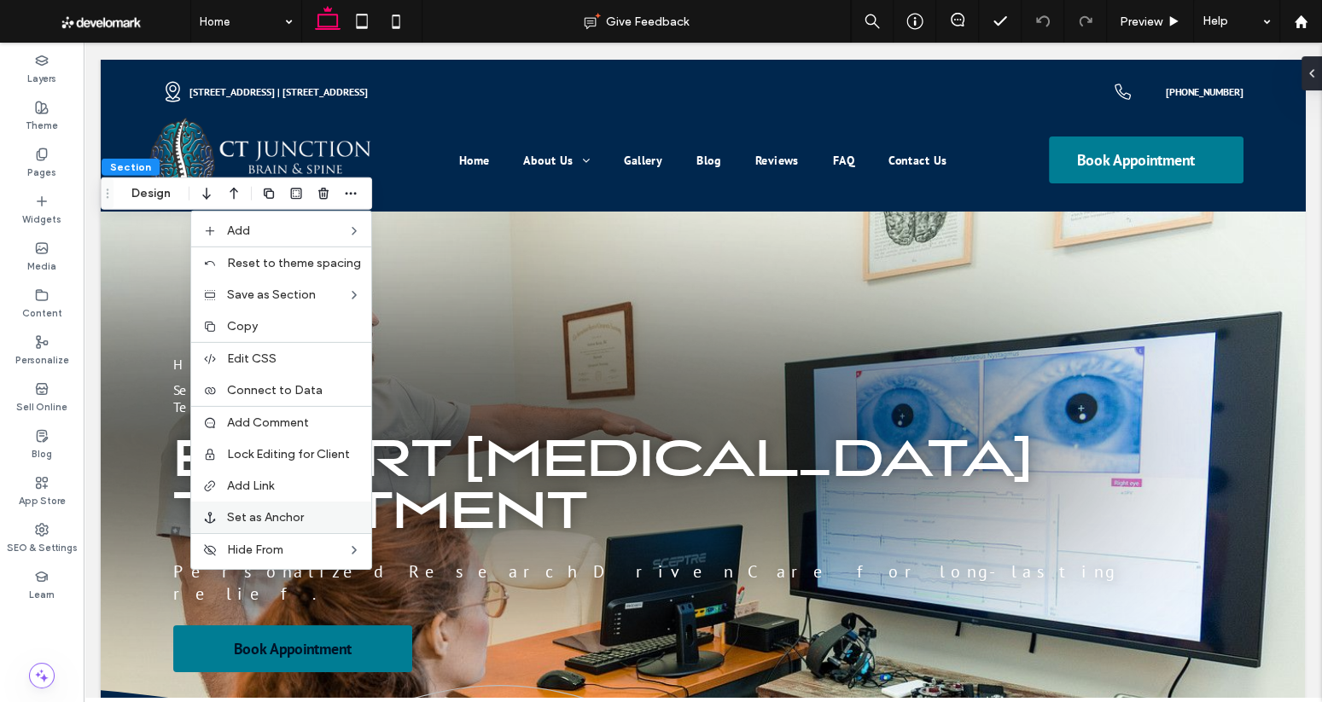
click at [279, 515] on span "Set as Anchor" at bounding box center [265, 517] width 77 height 15
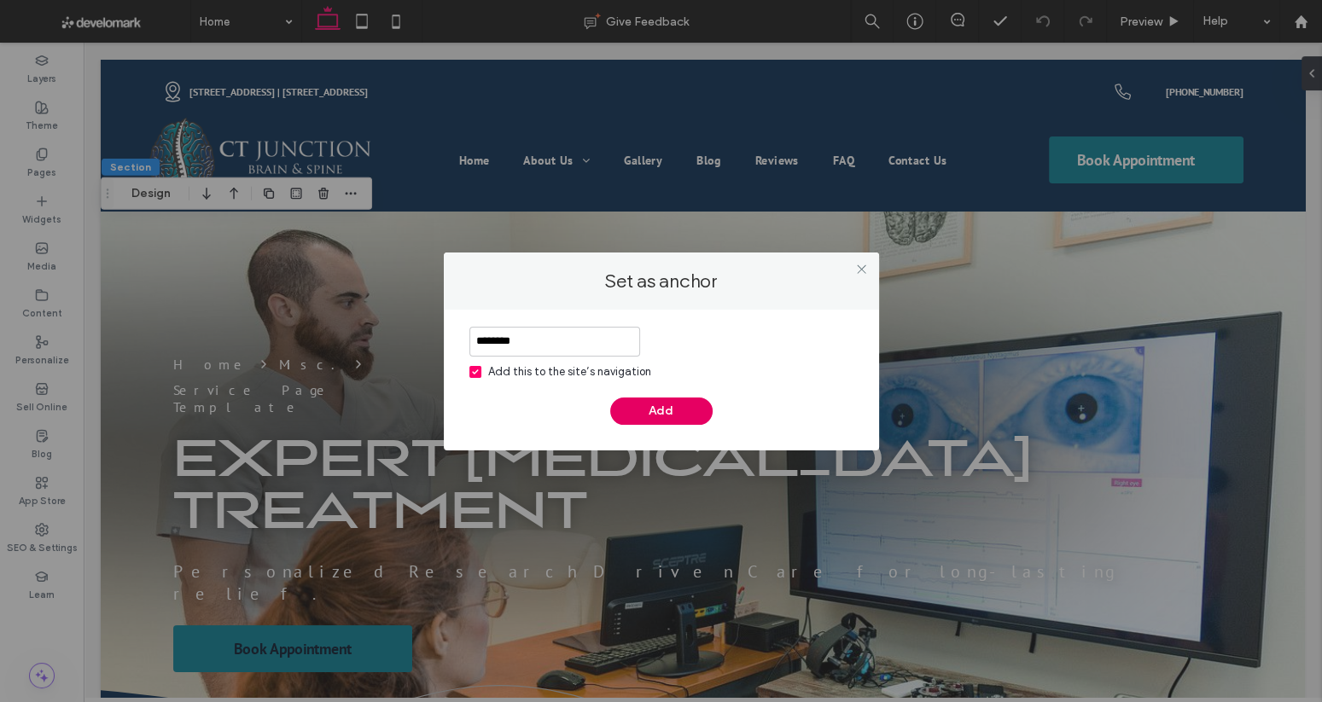
type input "********"
click at [648, 409] on button "Add" at bounding box center [661, 411] width 102 height 27
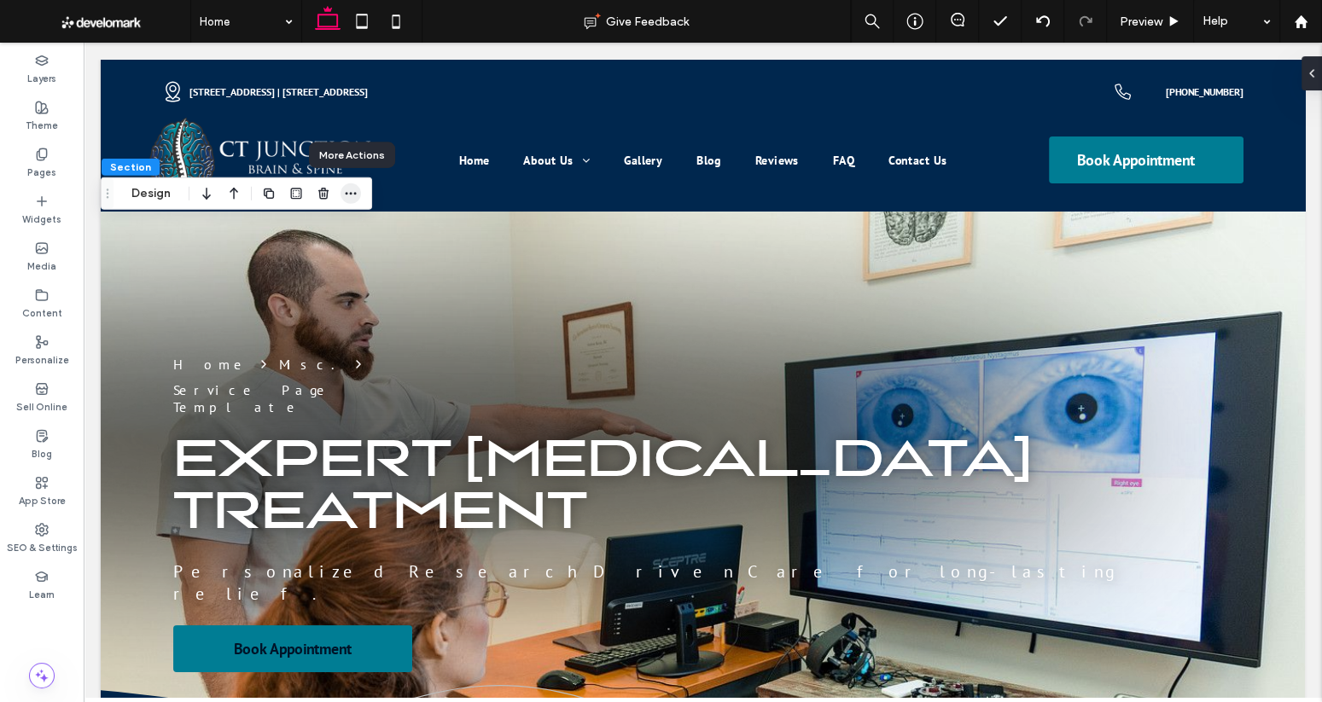
click at [345, 195] on icon "button" at bounding box center [351, 194] width 14 height 14
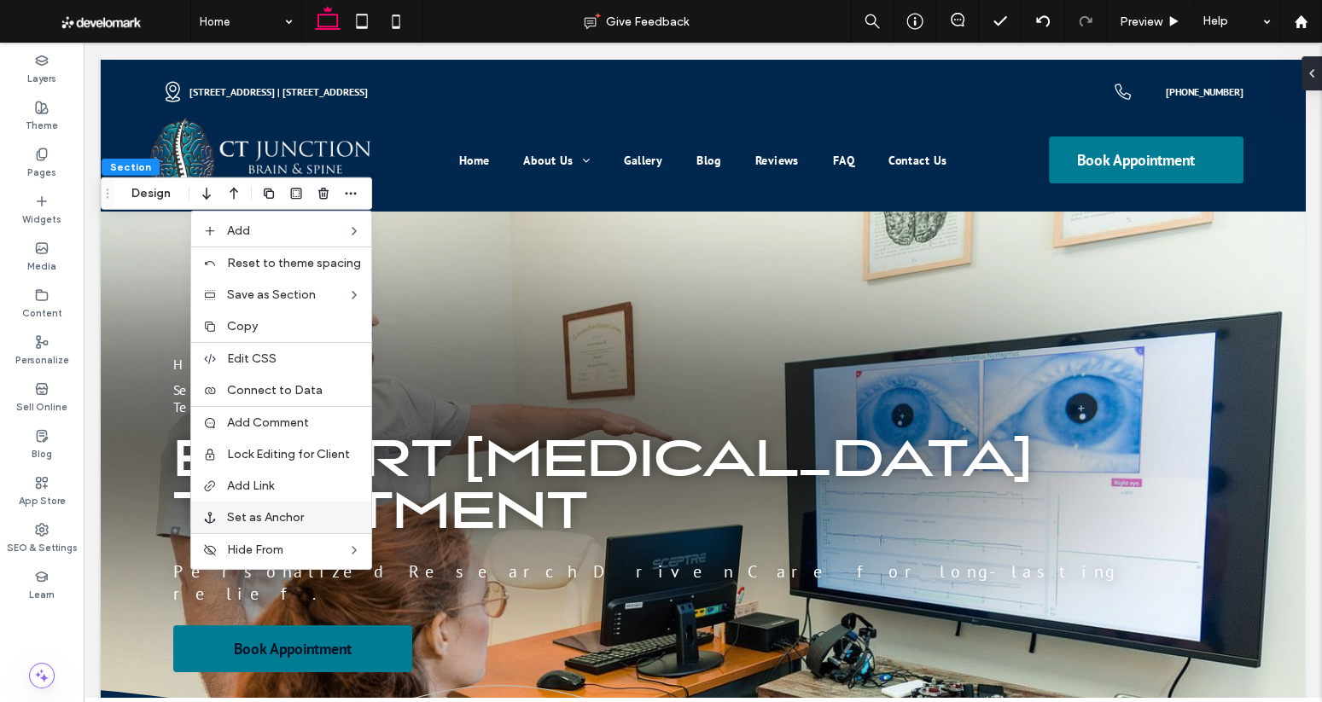
click at [278, 512] on span "Set as Anchor" at bounding box center [265, 517] width 77 height 15
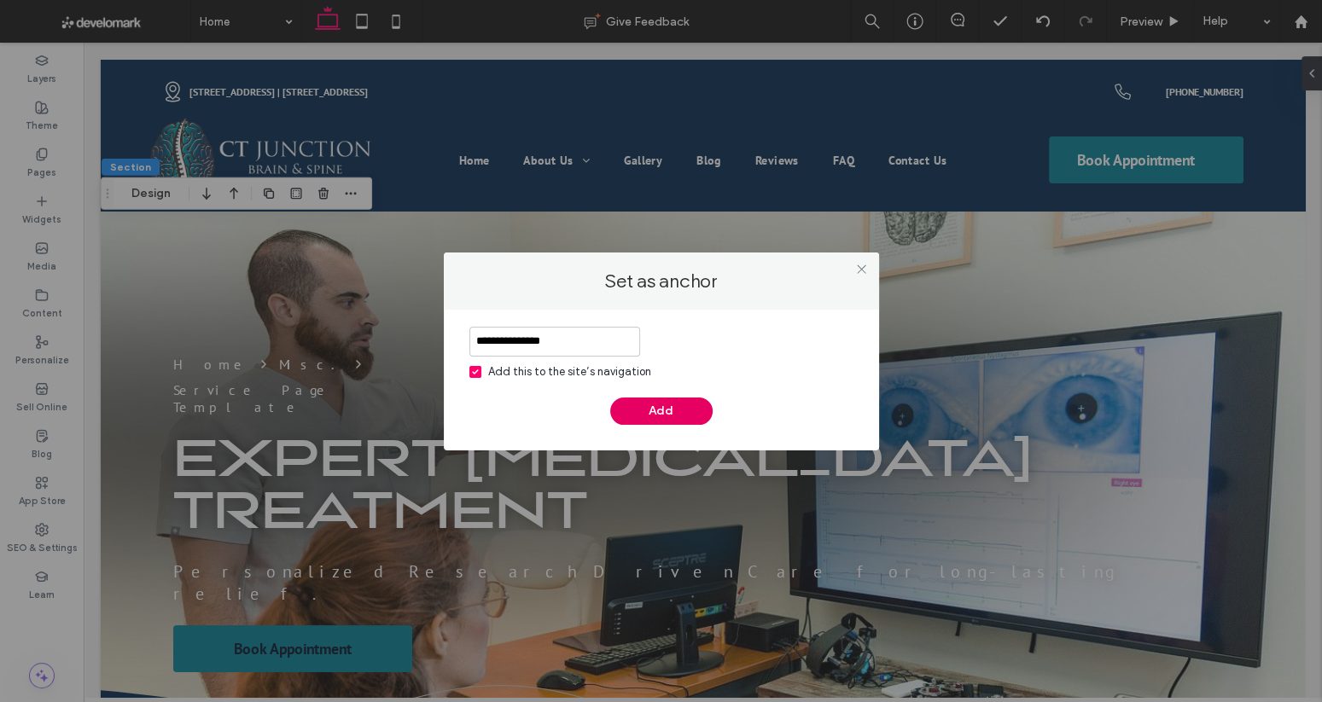
type input "**********"
click at [635, 399] on button "Add" at bounding box center [661, 411] width 102 height 27
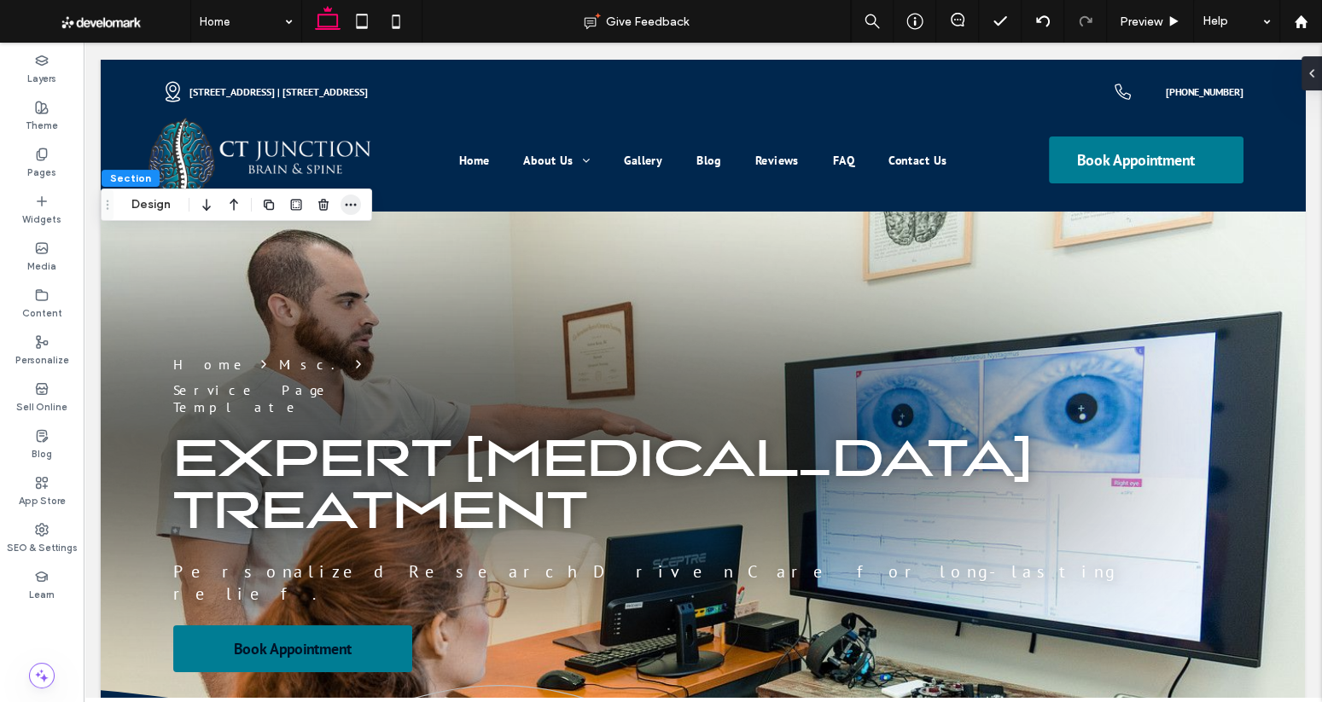
click at [355, 207] on icon "button" at bounding box center [351, 205] width 14 height 14
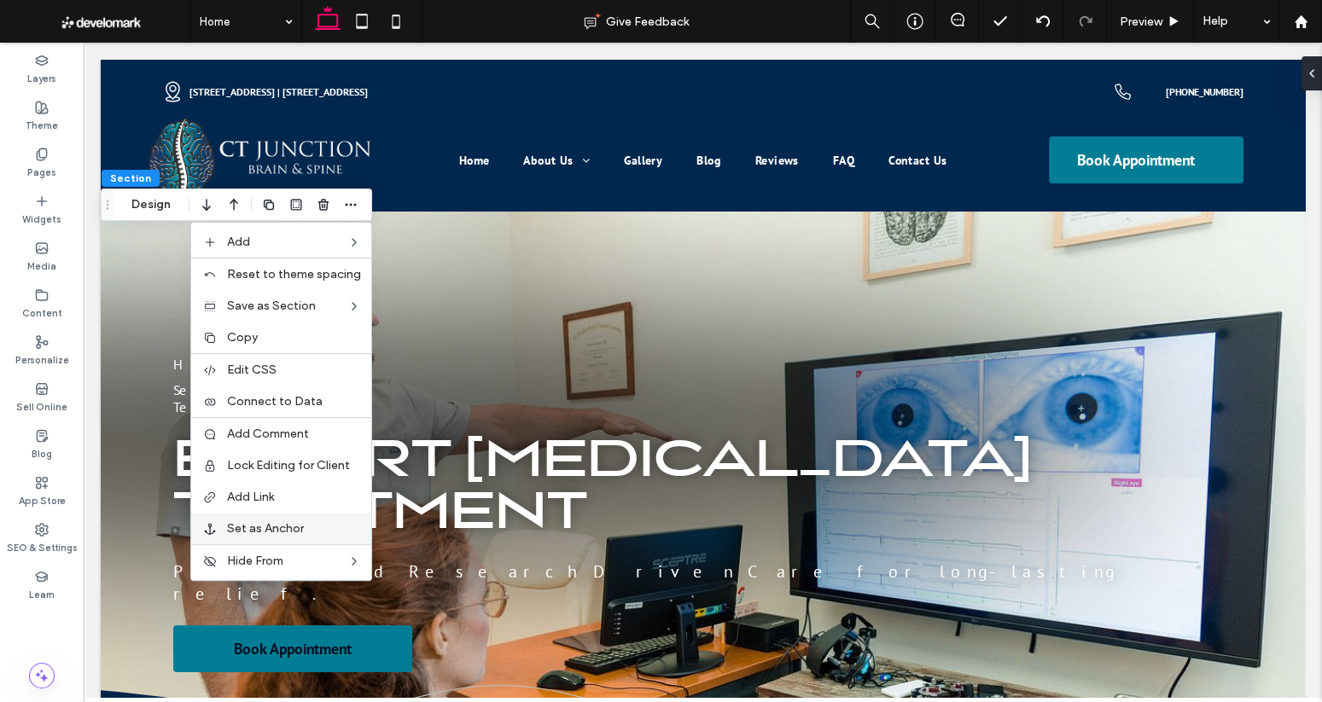
click at [313, 520] on div "Set as Anchor" at bounding box center [281, 529] width 180 height 32
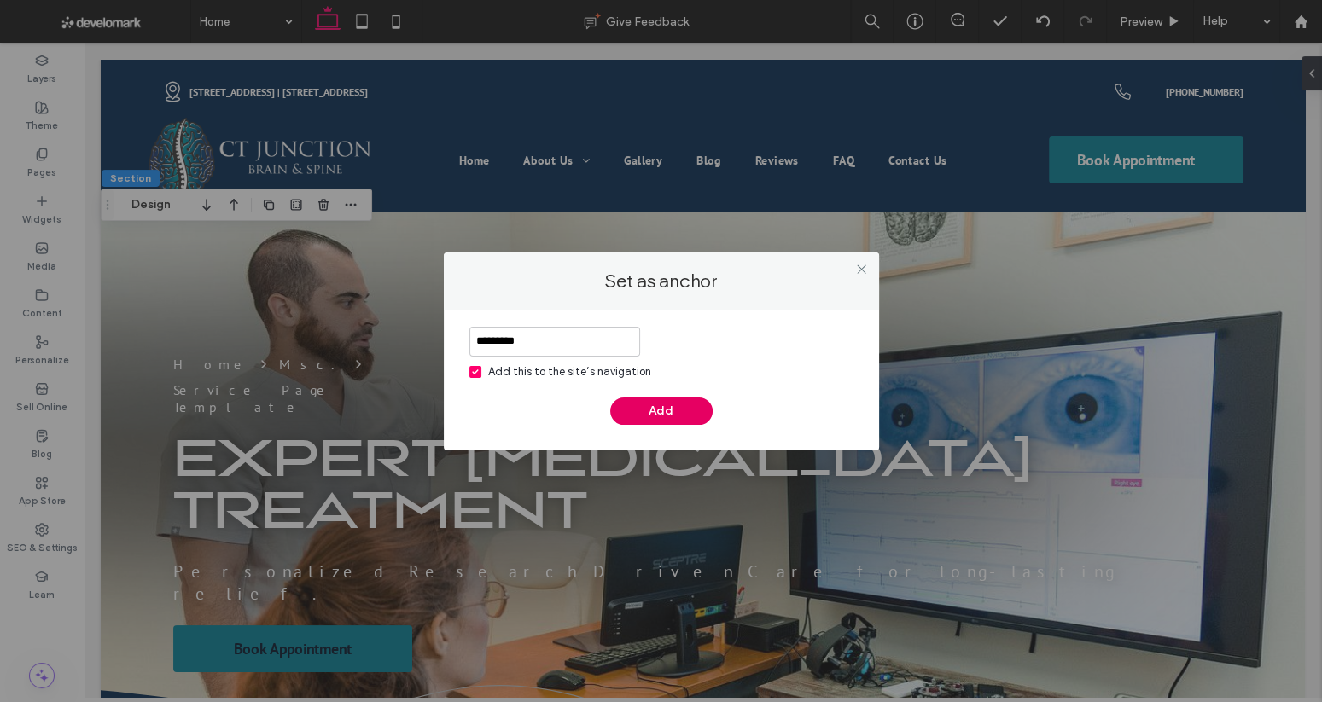
type input "*********"
click at [668, 410] on button "Add" at bounding box center [661, 411] width 102 height 27
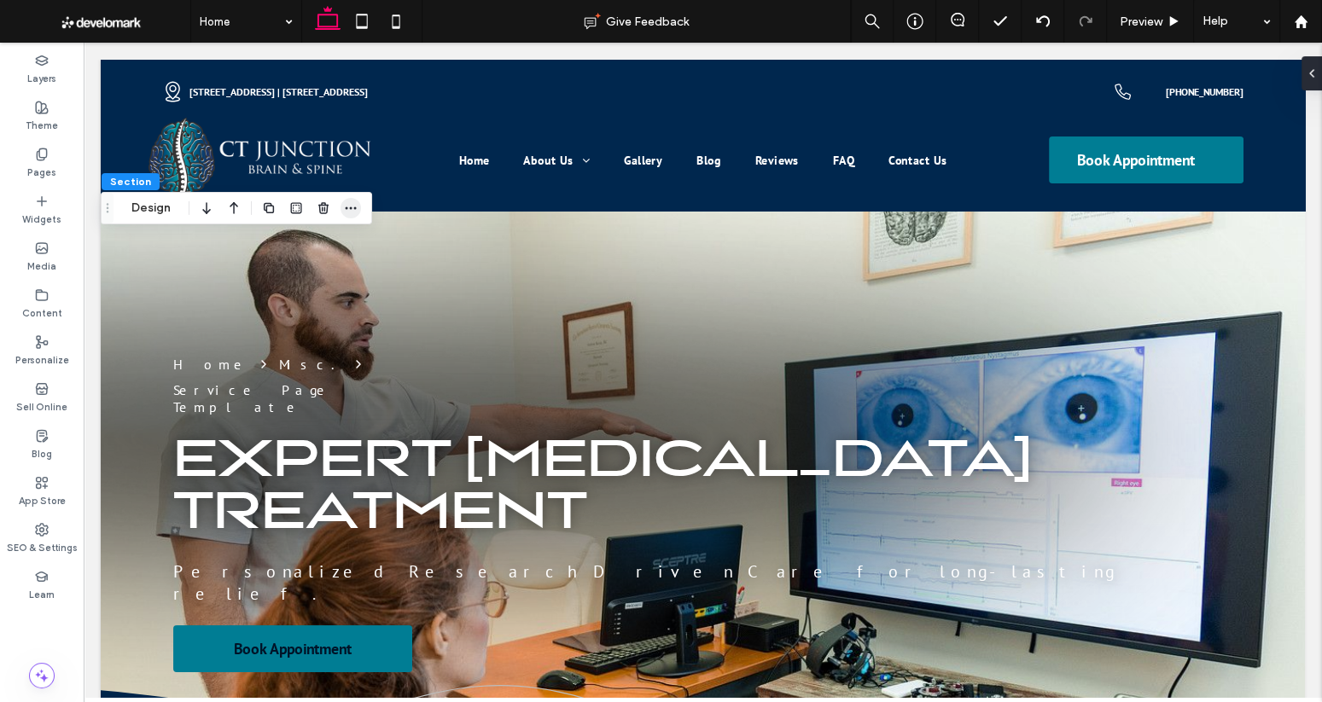
click at [349, 212] on icon "button" at bounding box center [351, 208] width 14 height 14
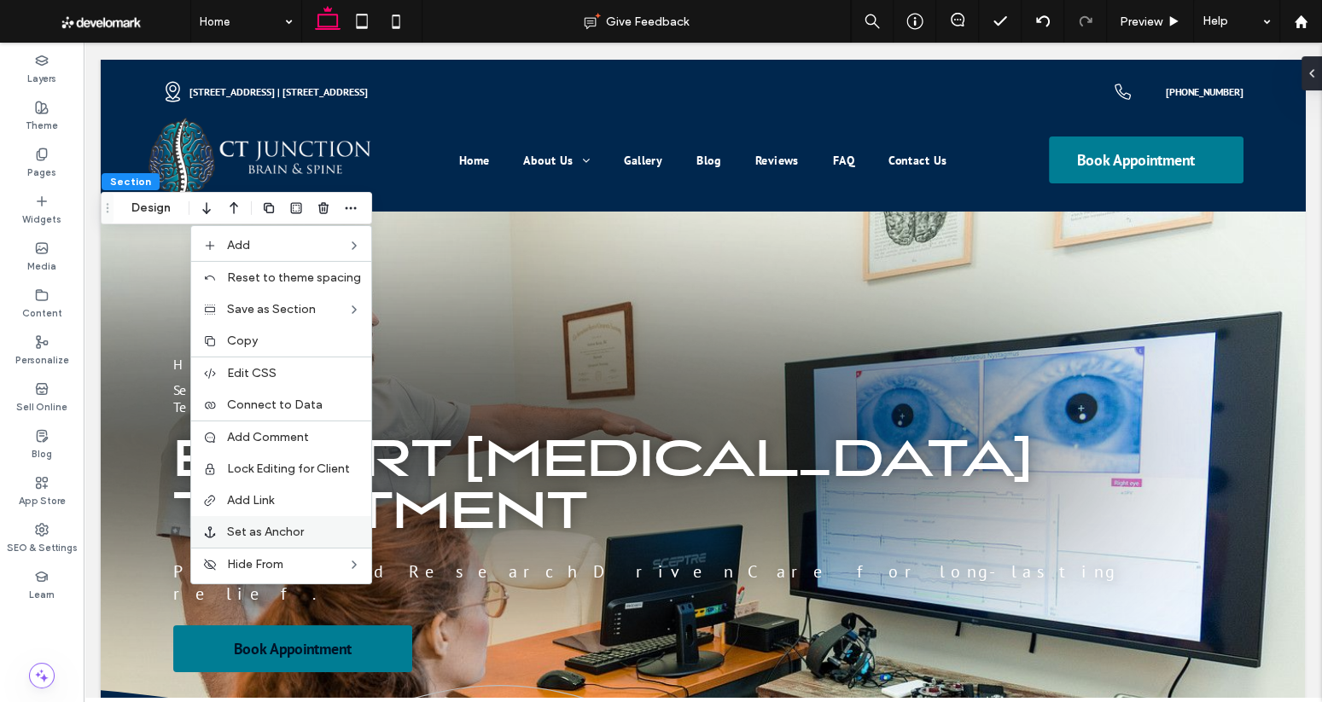
click at [299, 533] on span "Set as Anchor" at bounding box center [265, 532] width 77 height 15
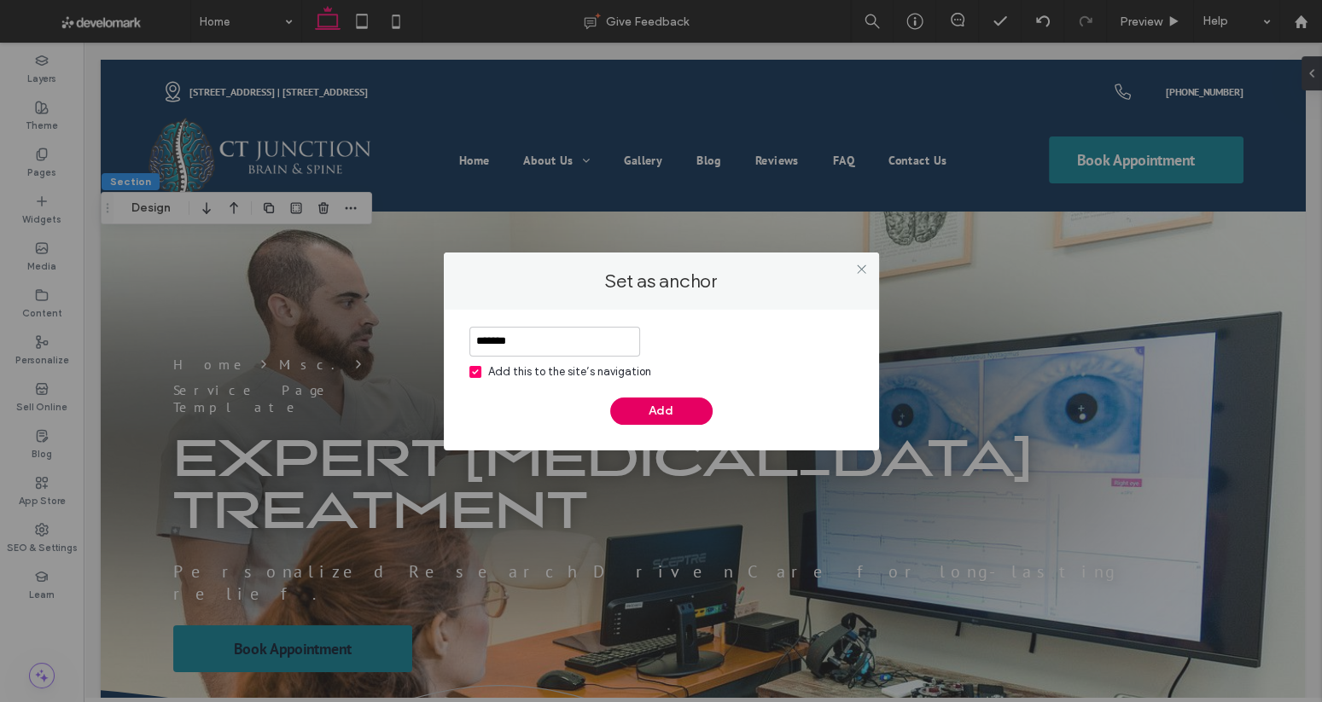
type input "*******"
click at [667, 416] on button "Add" at bounding box center [661, 411] width 102 height 27
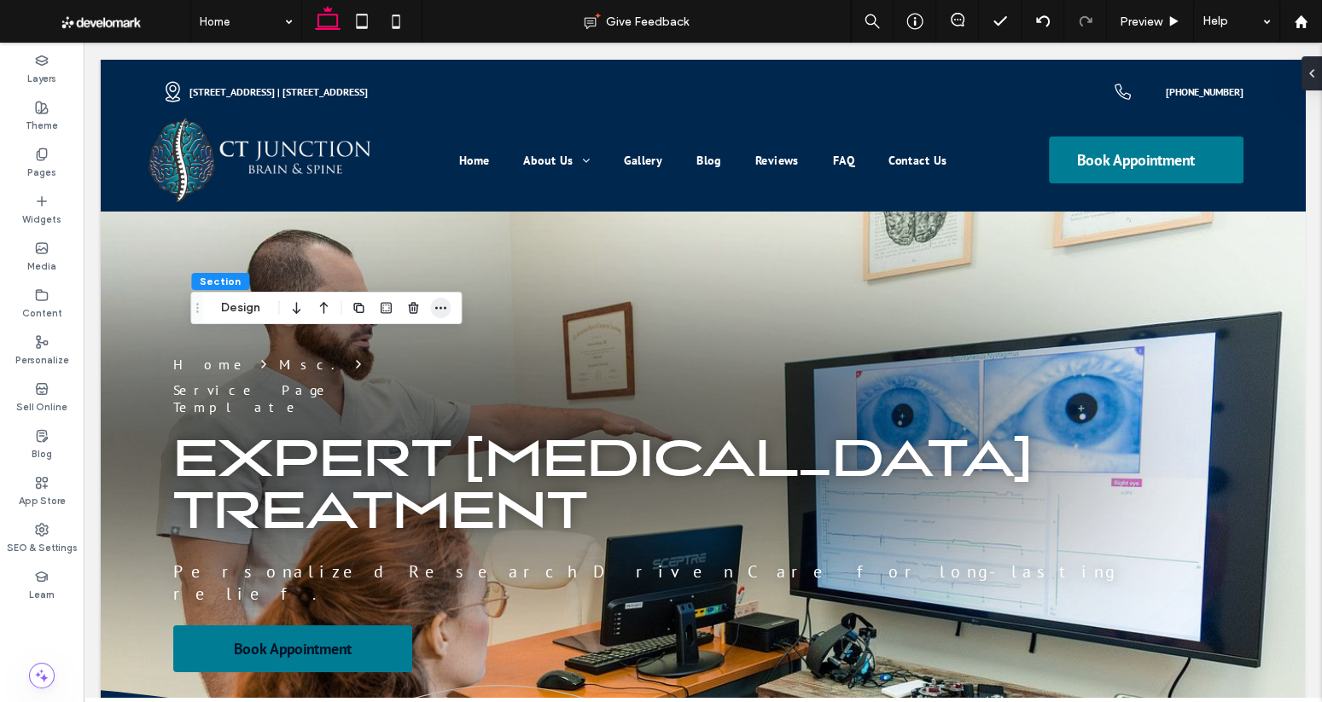
click at [435, 304] on icon "button" at bounding box center [440, 308] width 14 height 14
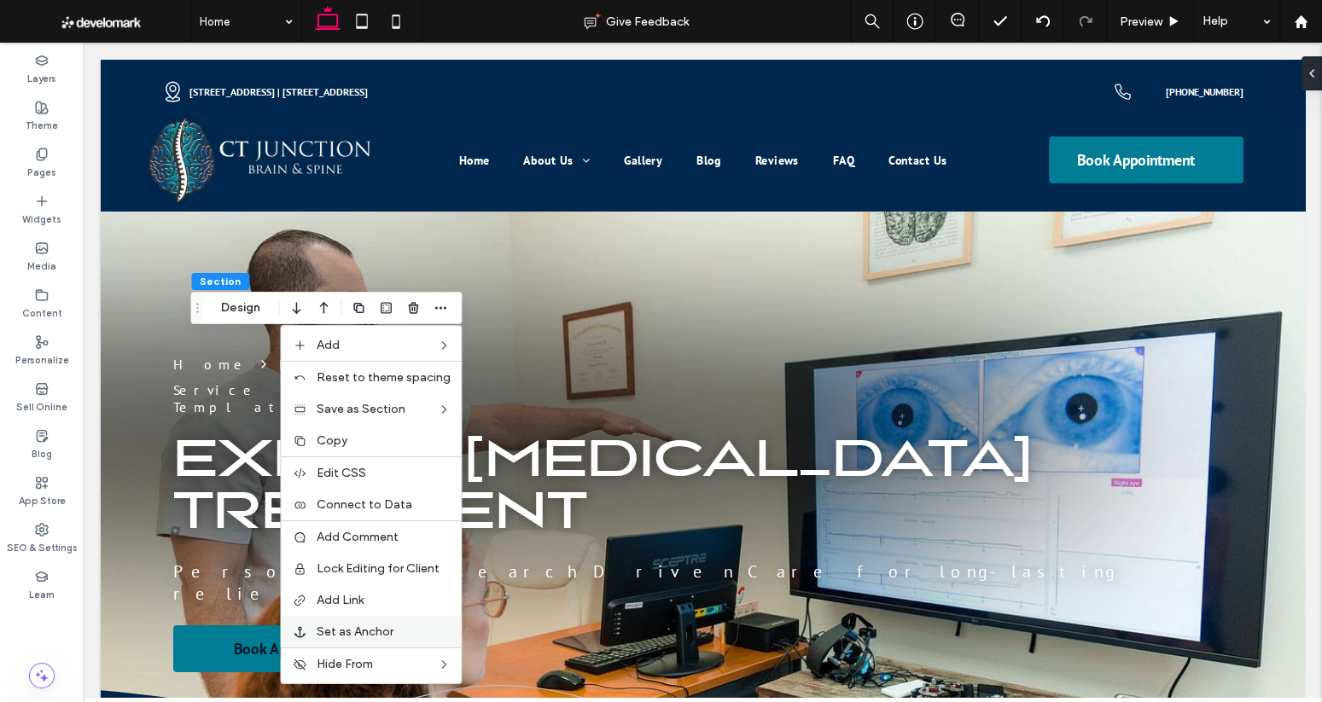
click at [370, 642] on div "Set as Anchor" at bounding box center [371, 632] width 180 height 32
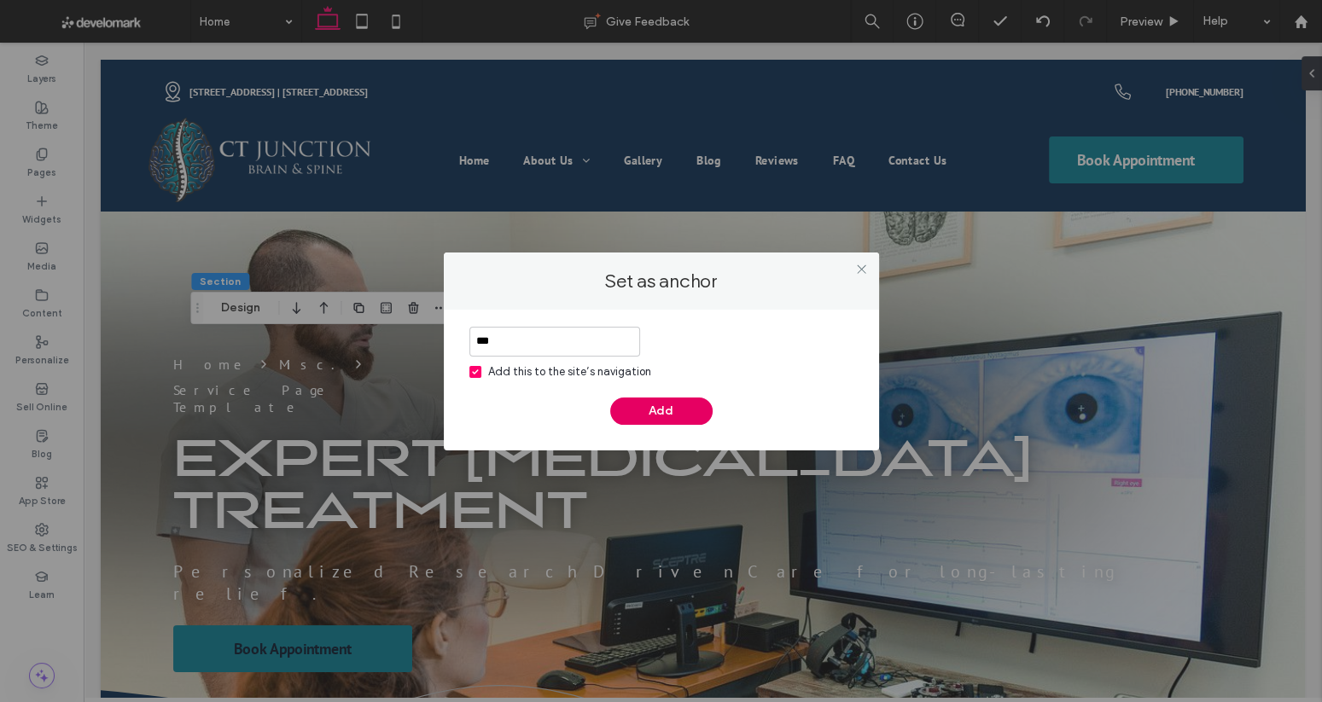
type input "***"
click at [675, 413] on button "Add" at bounding box center [661, 411] width 102 height 27
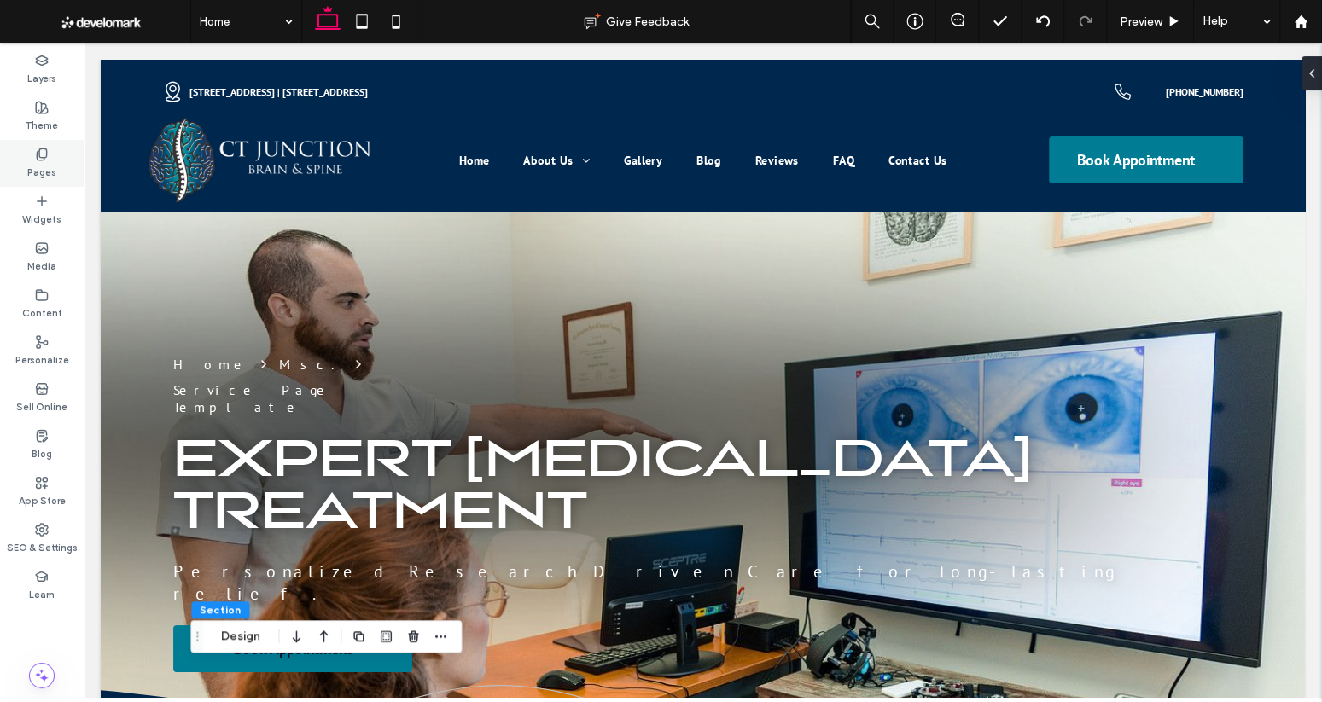
click at [49, 160] on div "Pages" at bounding box center [42, 163] width 84 height 47
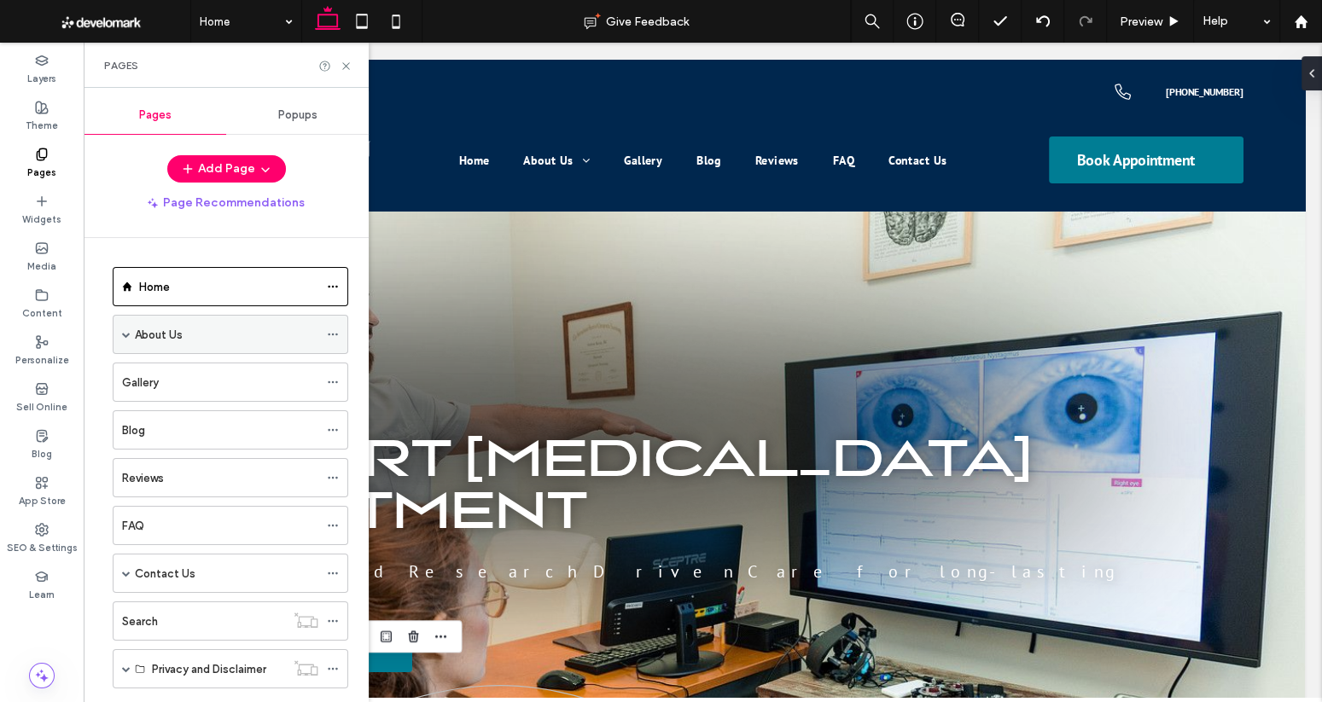
click at [334, 330] on icon at bounding box center [333, 334] width 12 height 12
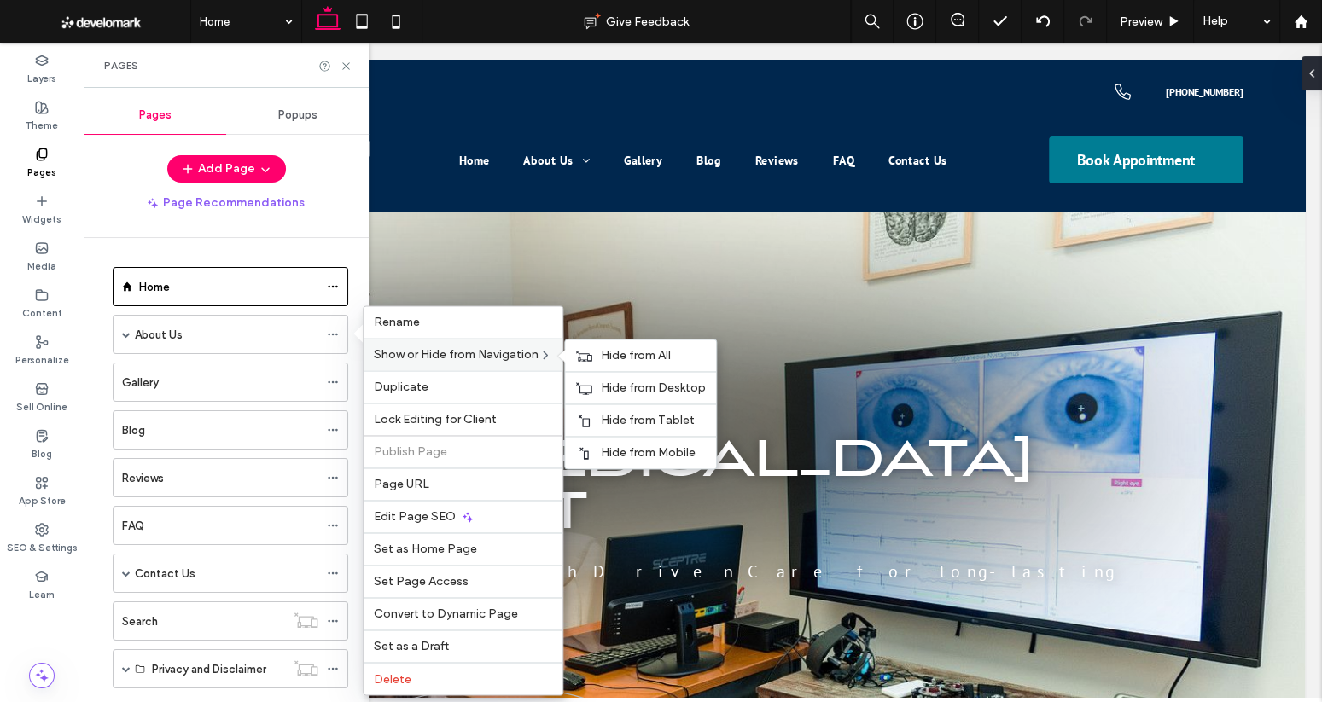
click at [416, 354] on span "Show or Hide from Navigation" at bounding box center [456, 354] width 165 height 15
click at [620, 362] on span "Hide from All" at bounding box center [636, 355] width 70 height 15
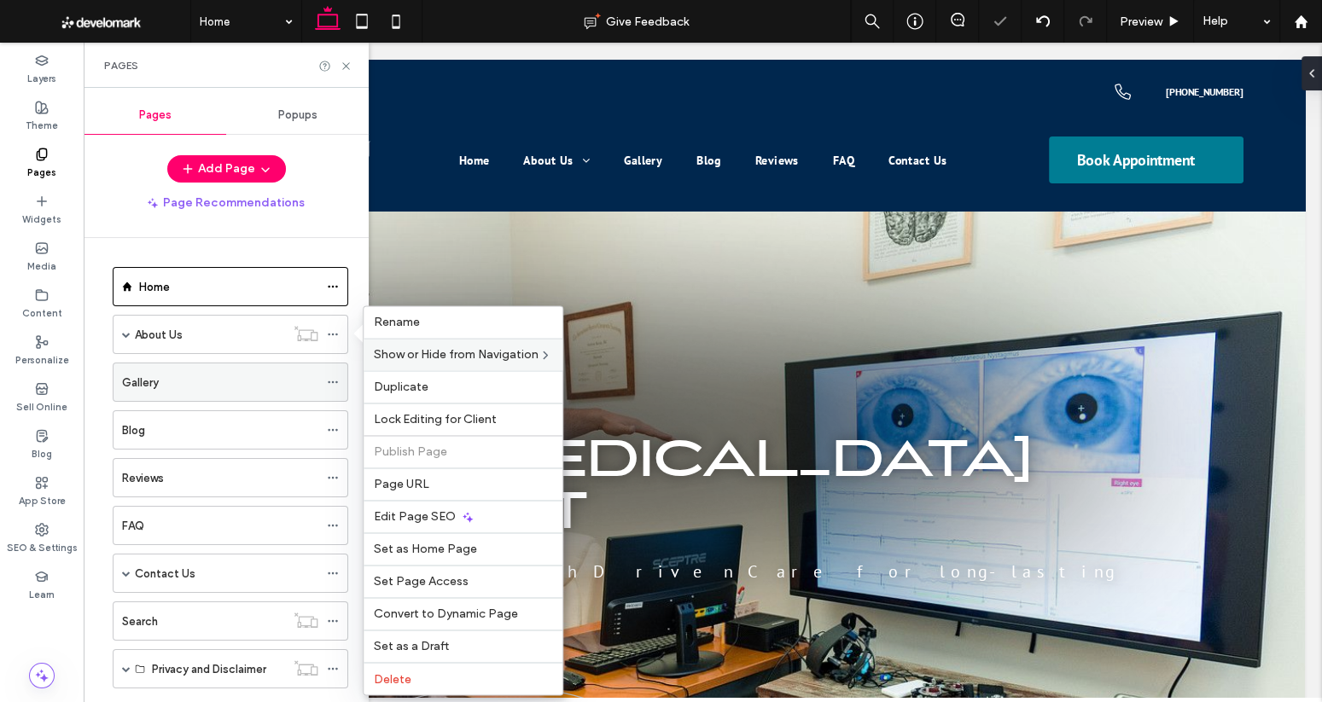
click at [336, 381] on use at bounding box center [332, 382] width 9 height 3
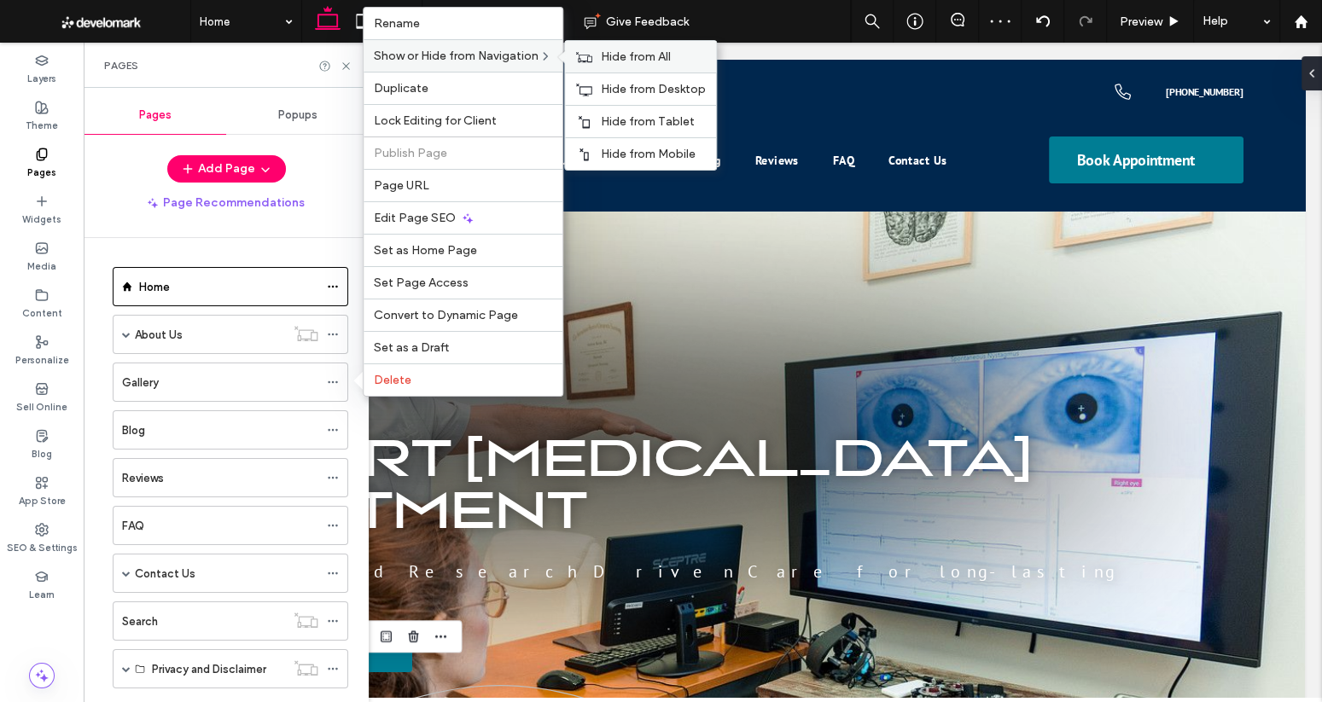
click at [602, 49] on div "Hide from All" at bounding box center [640, 57] width 151 height 32
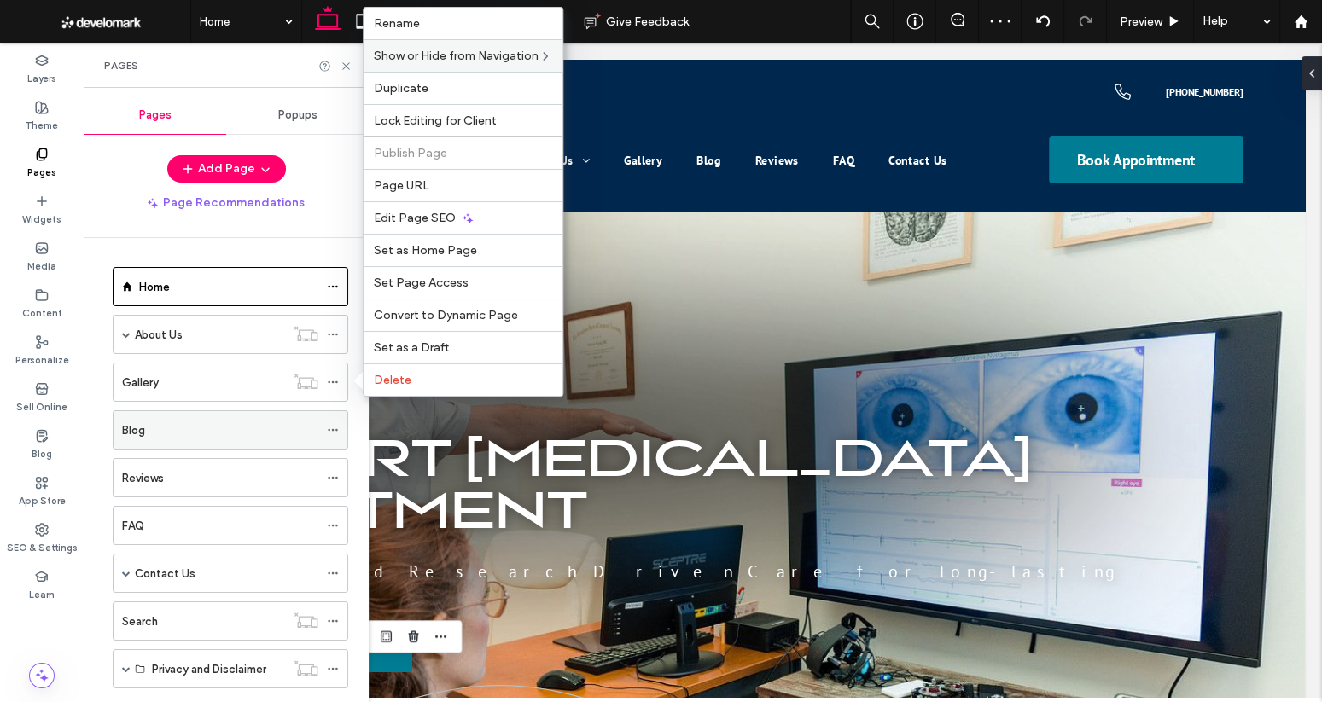
click at [331, 425] on icon at bounding box center [333, 430] width 12 height 12
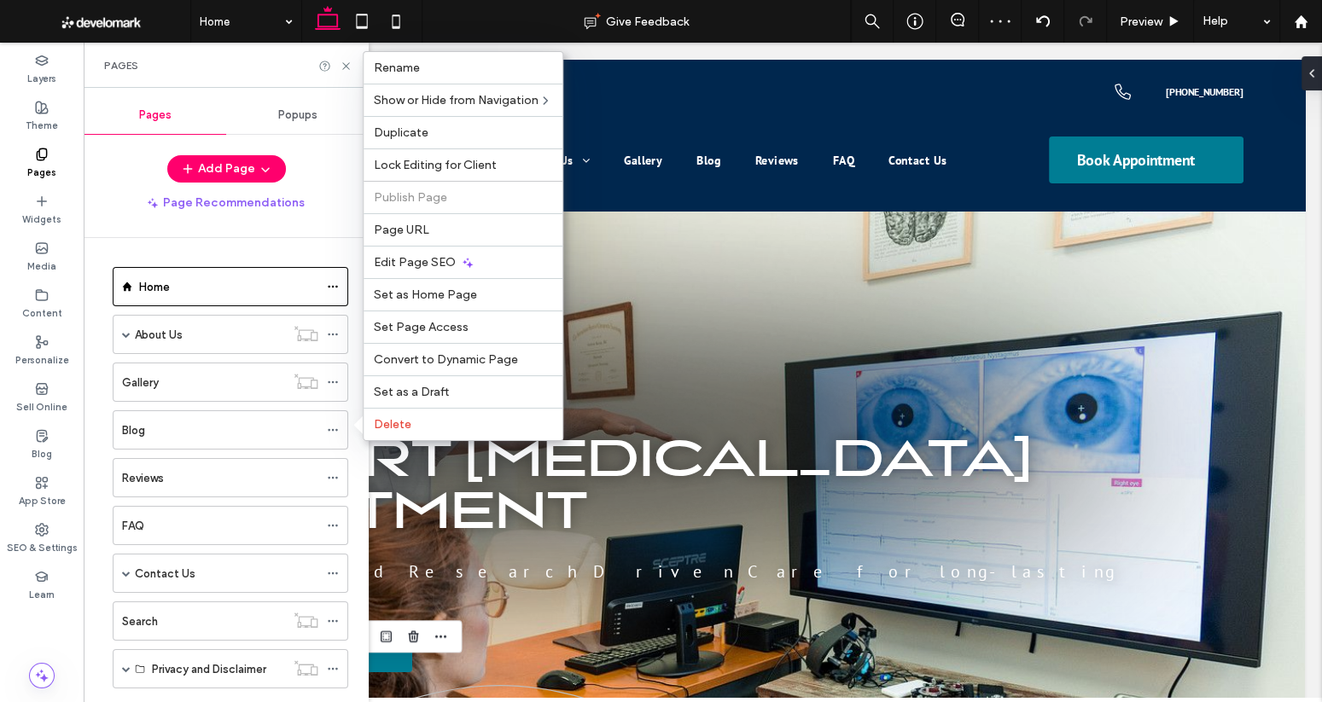
scroll to position [9, 0]
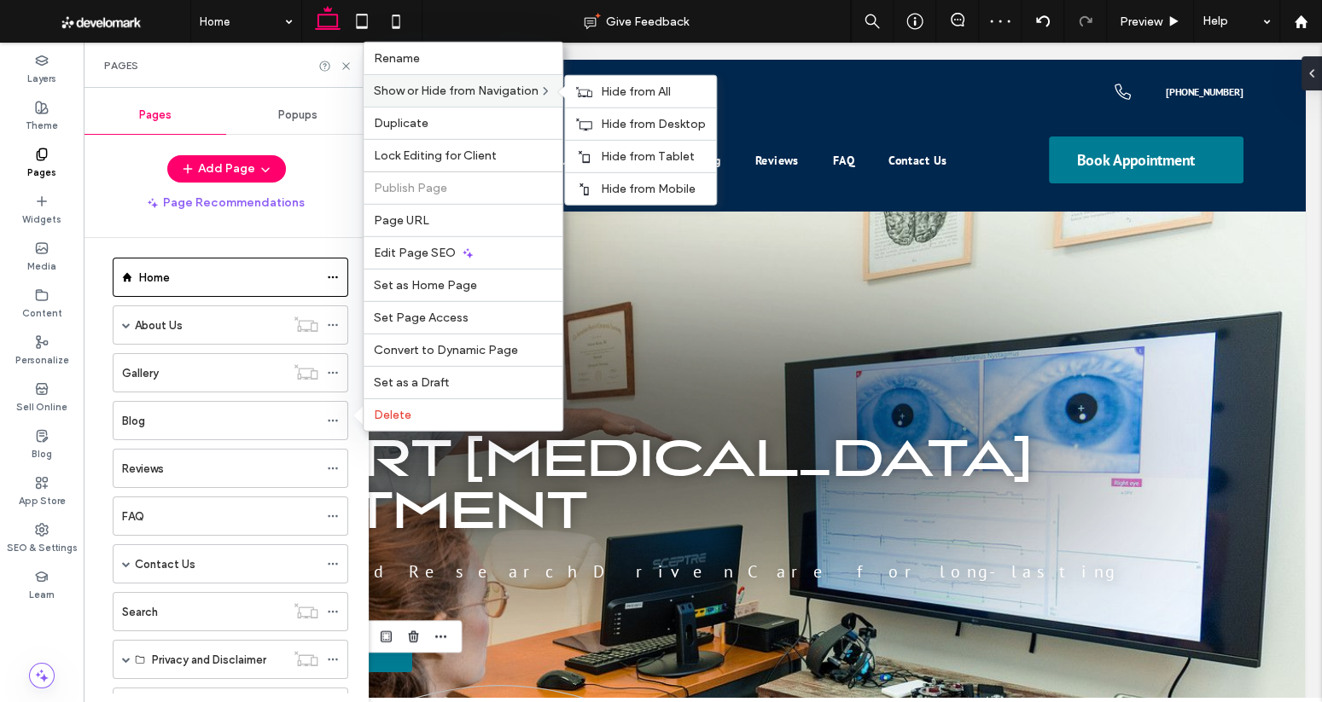
click at [459, 95] on span "Show or Hide from Navigation" at bounding box center [456, 91] width 165 height 15
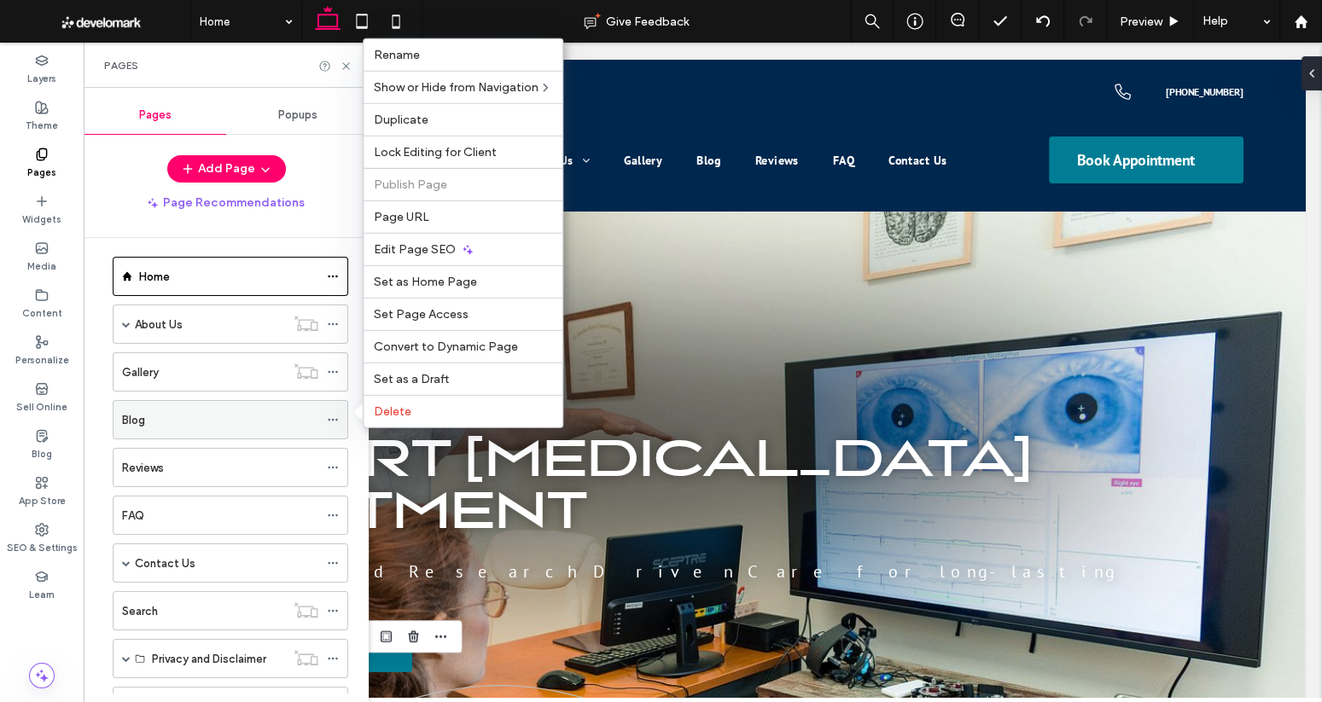
scroll to position [13, 0]
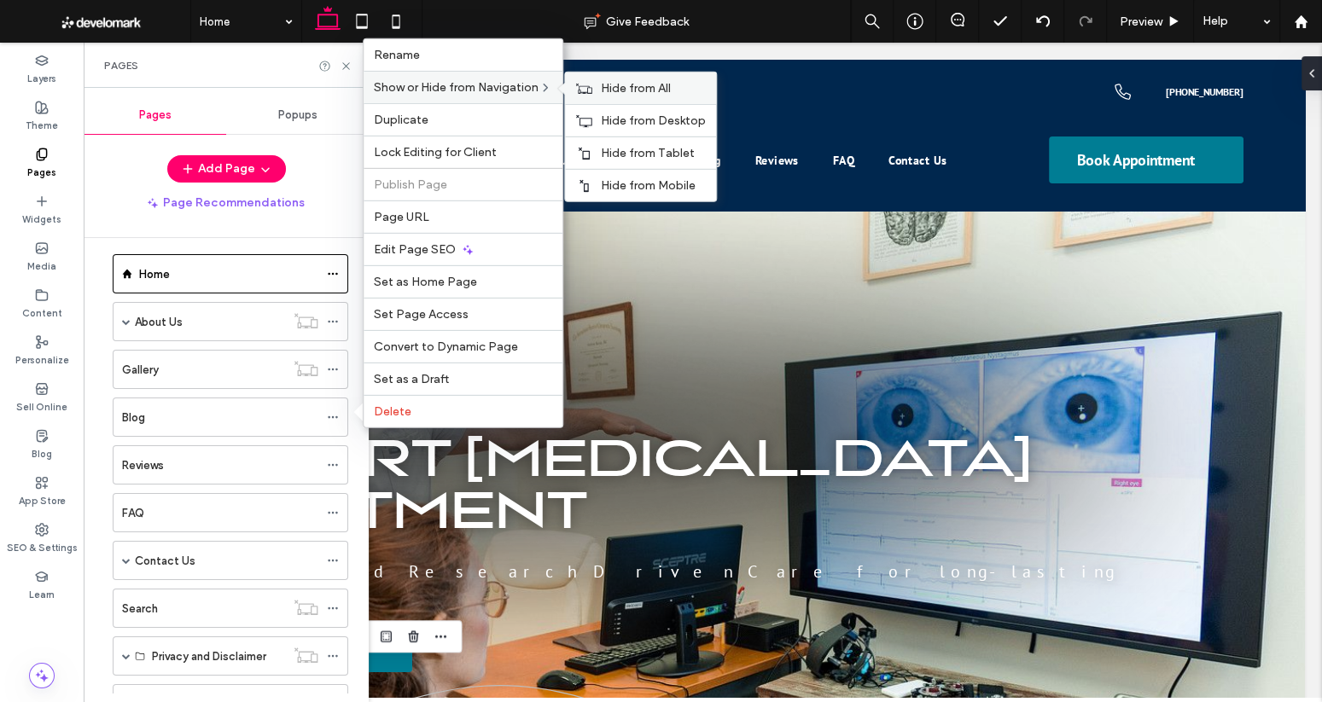
click at [583, 91] on use at bounding box center [584, 88] width 16 height 10
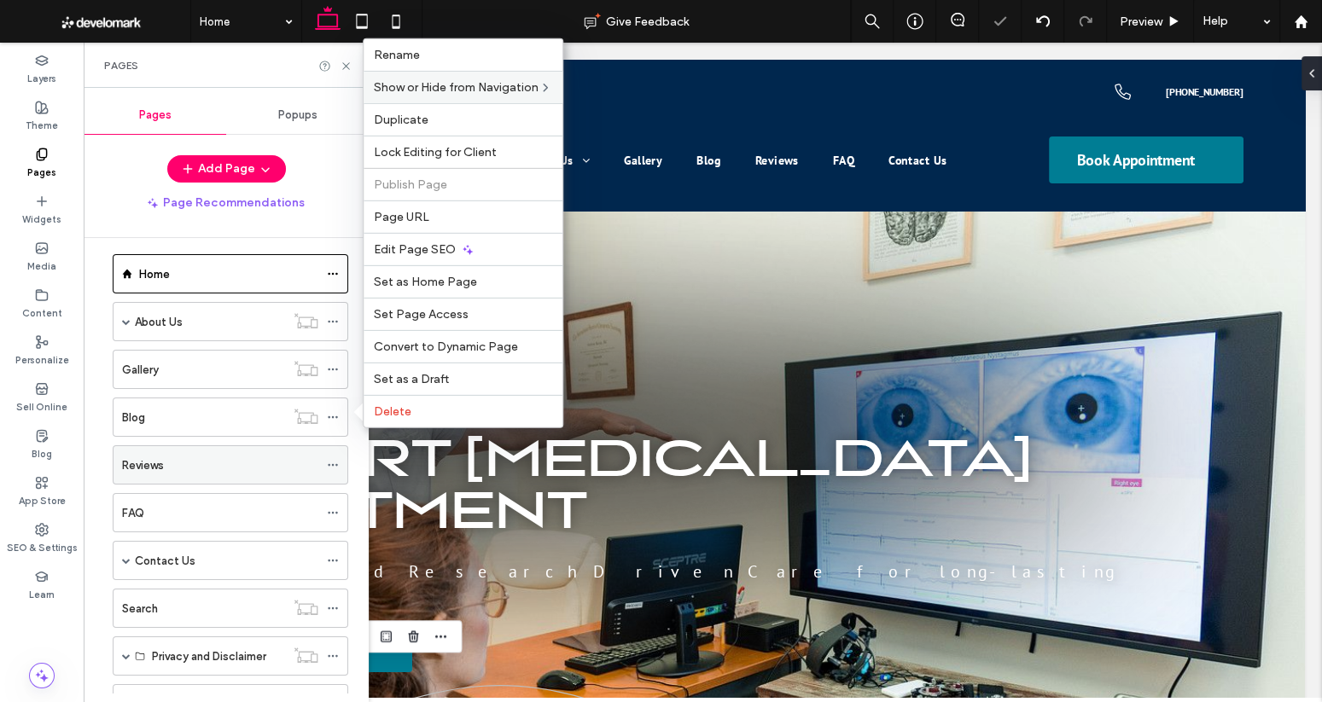
click at [336, 462] on icon at bounding box center [333, 465] width 12 height 12
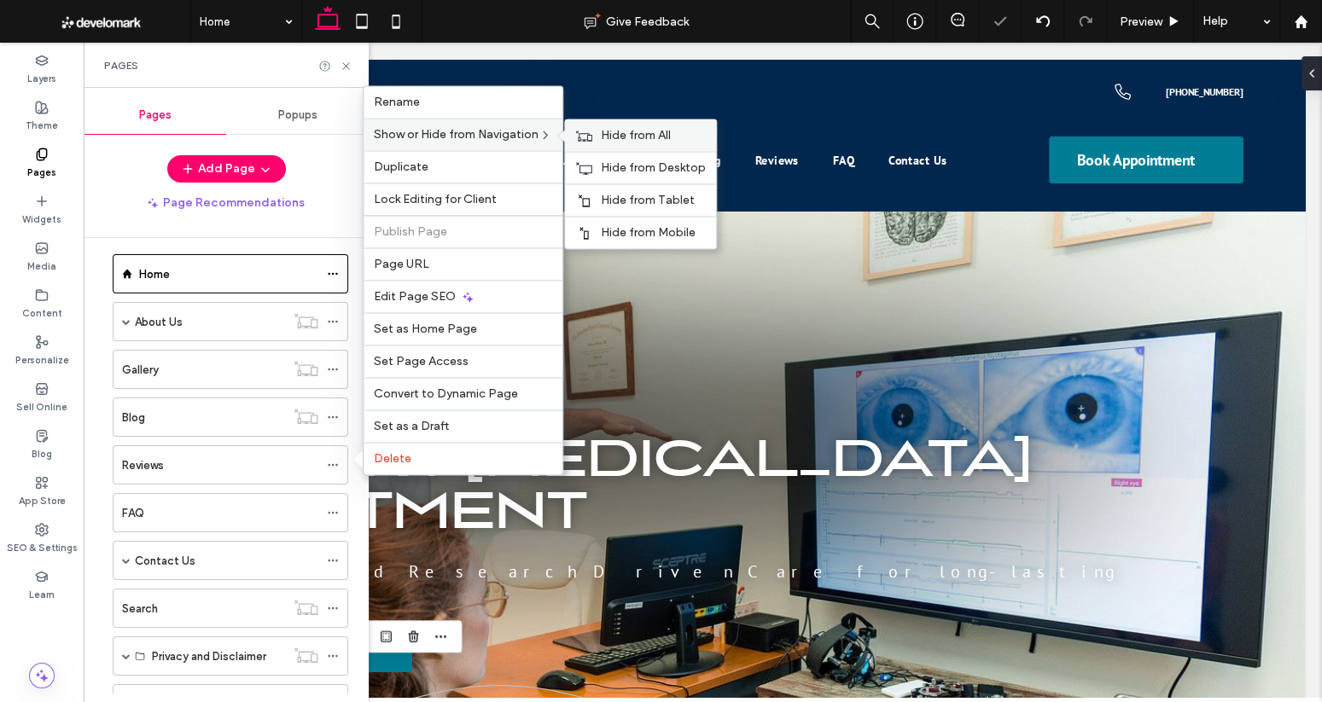
click at [646, 140] on span "Hide from All" at bounding box center [636, 135] width 70 height 15
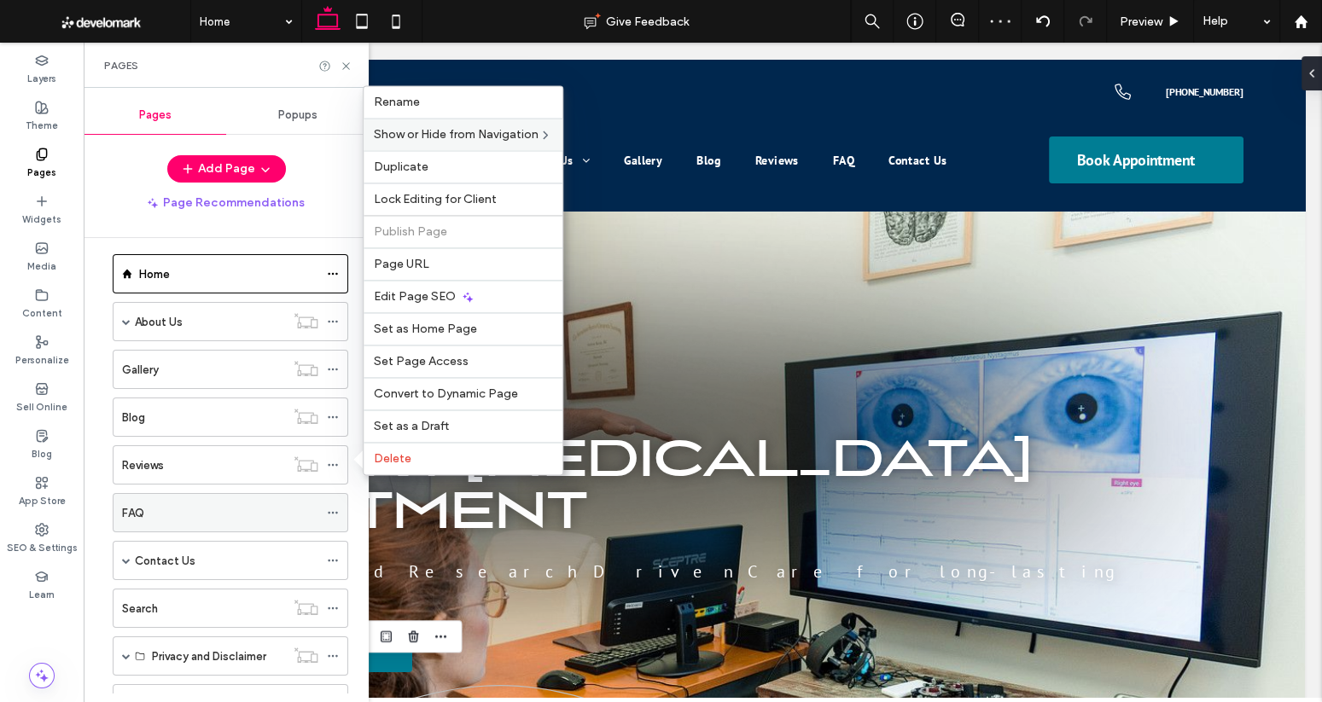
click at [335, 511] on icon at bounding box center [333, 513] width 12 height 12
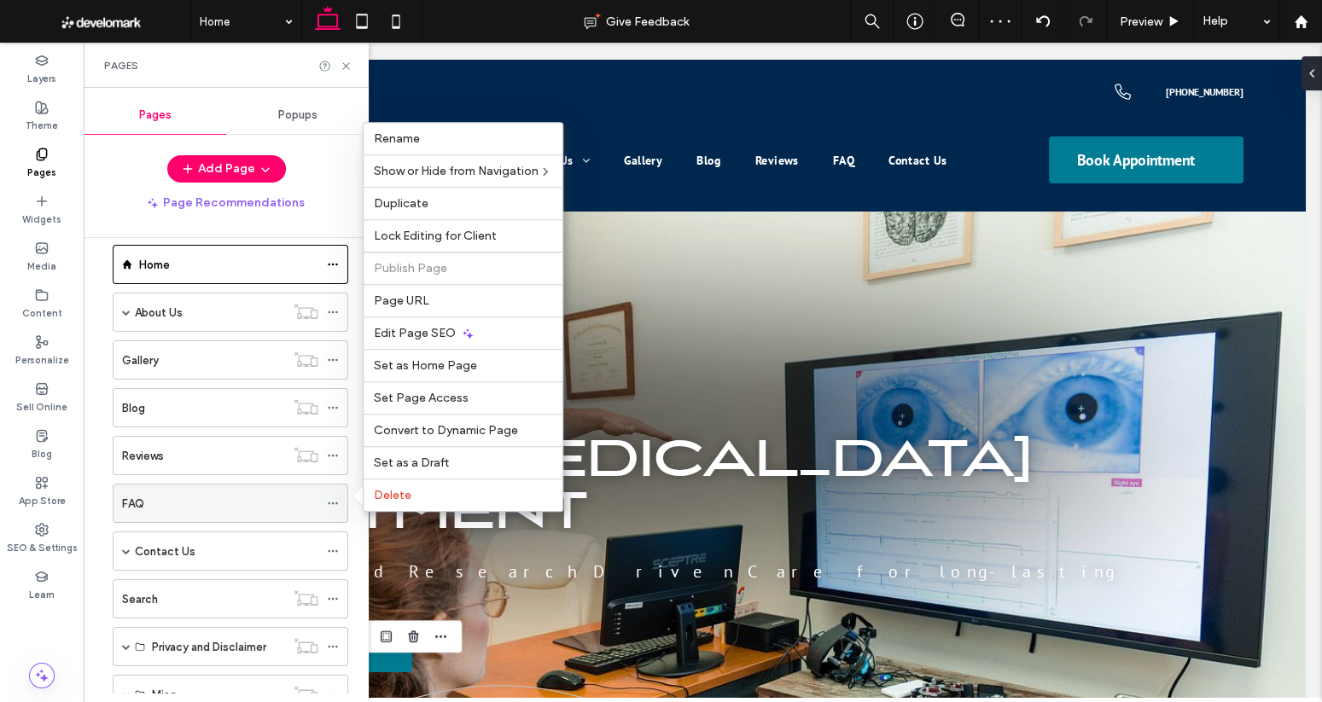
scroll to position [24, 0]
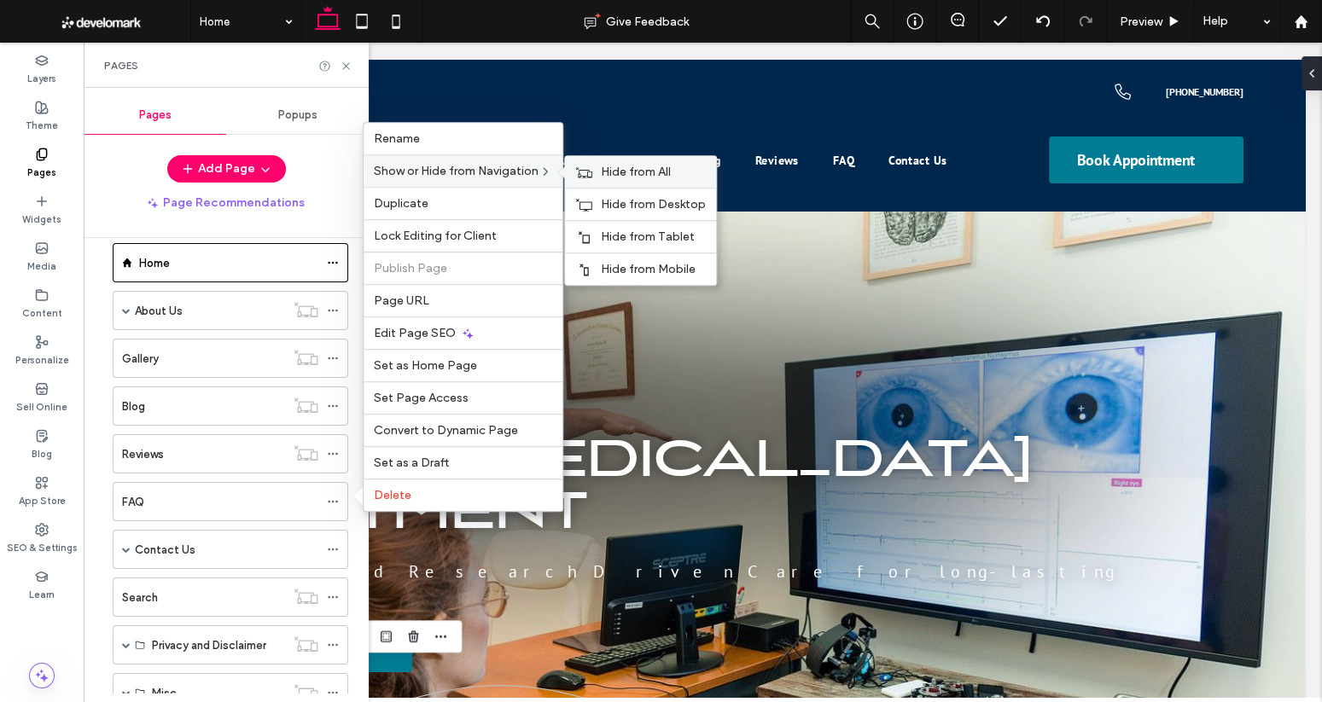
click at [610, 175] on span "Hide from All" at bounding box center [636, 172] width 70 height 15
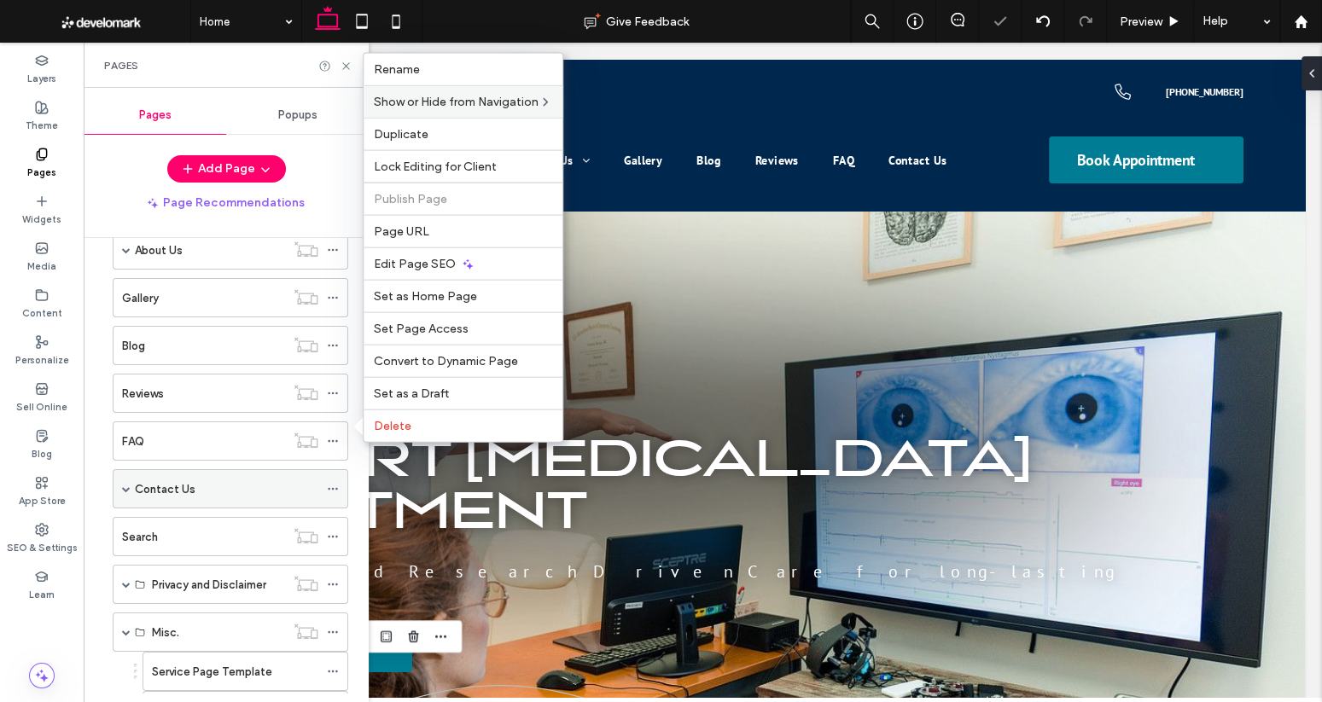
scroll to position [93, 0]
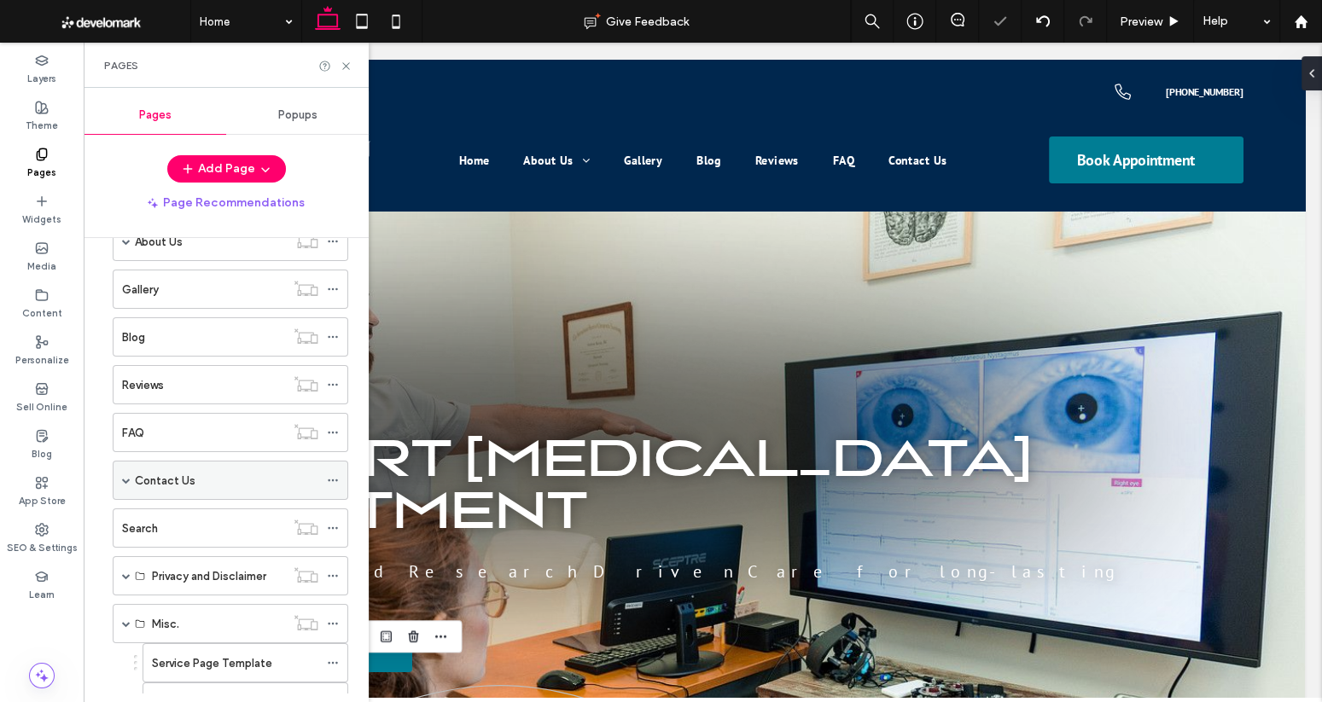
click at [328, 474] on icon at bounding box center [333, 480] width 12 height 12
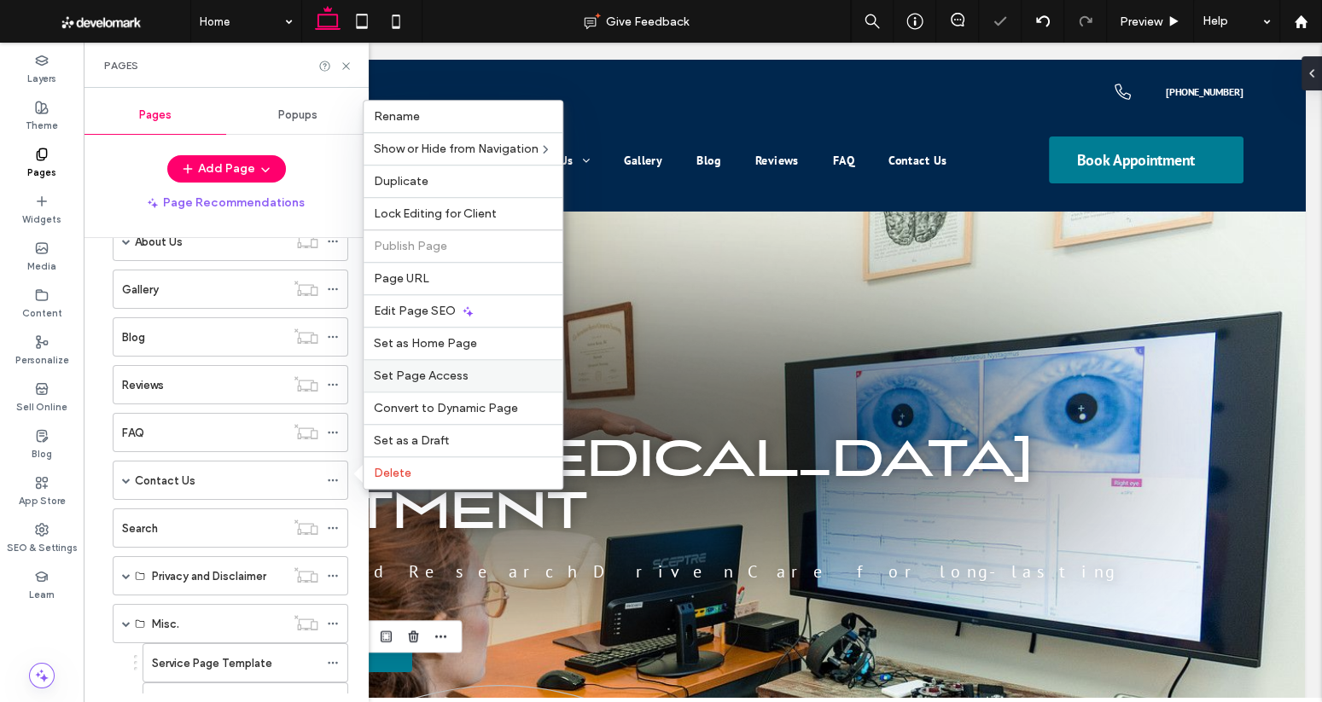
scroll to position [99, 0]
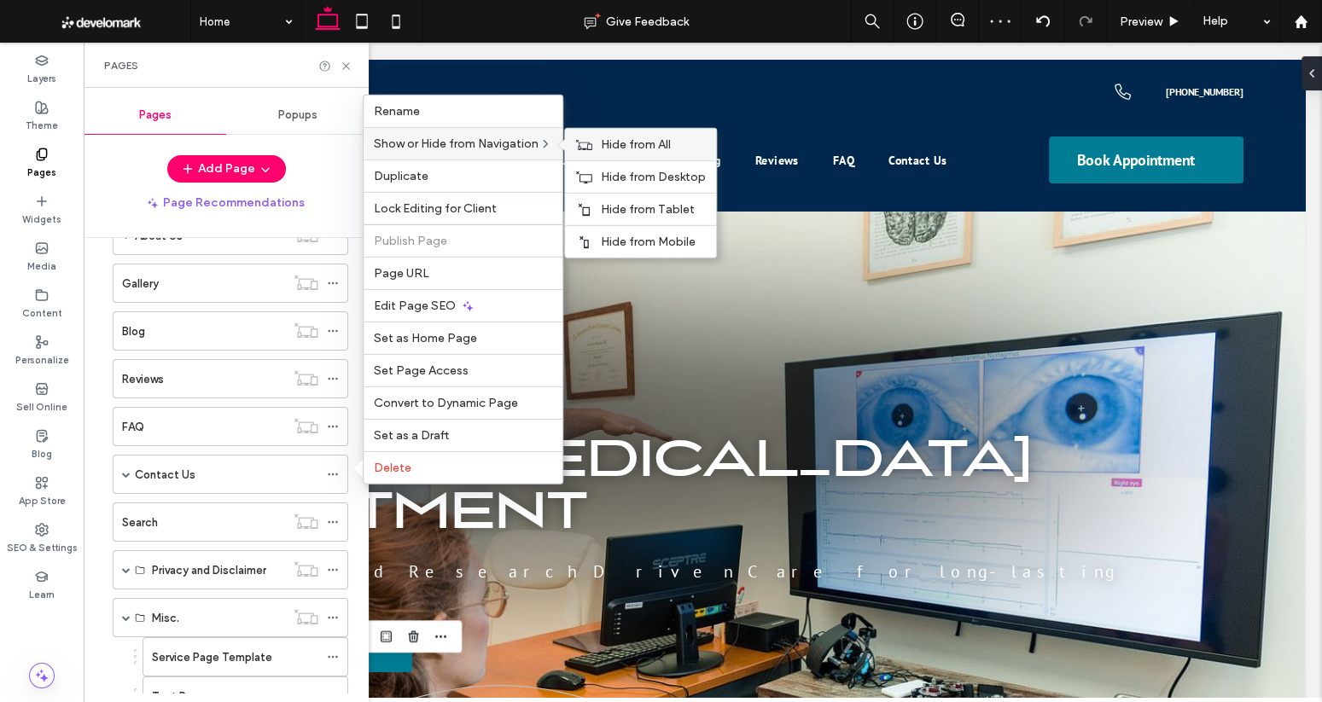
click at [643, 151] on span "Hide from All" at bounding box center [636, 144] width 70 height 15
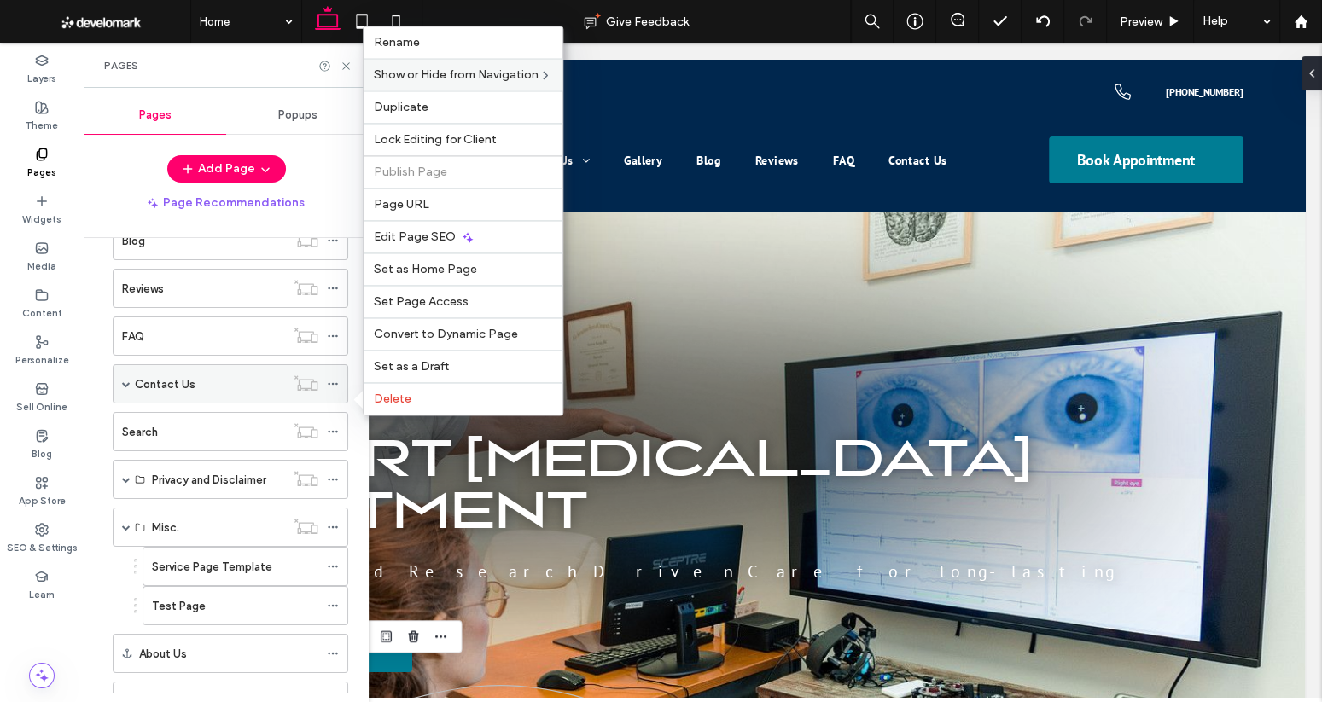
scroll to position [167, 0]
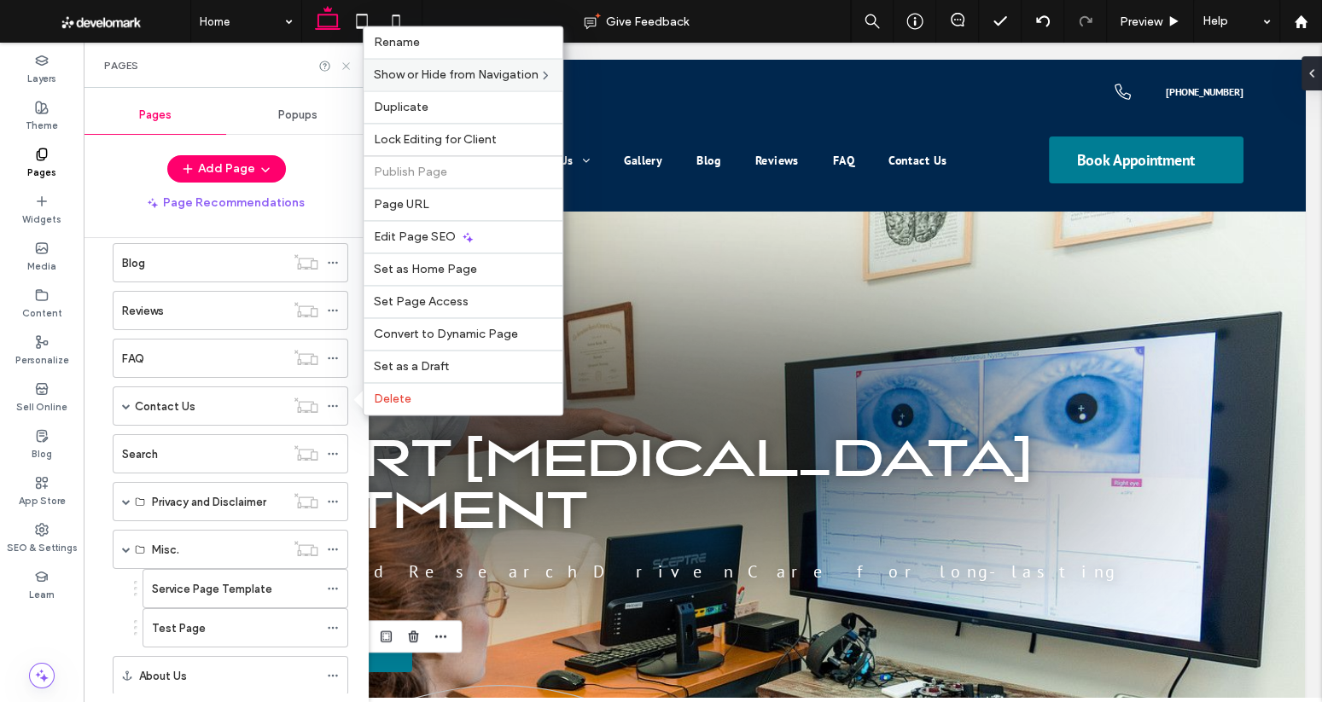
click at [345, 62] on icon at bounding box center [346, 66] width 13 height 13
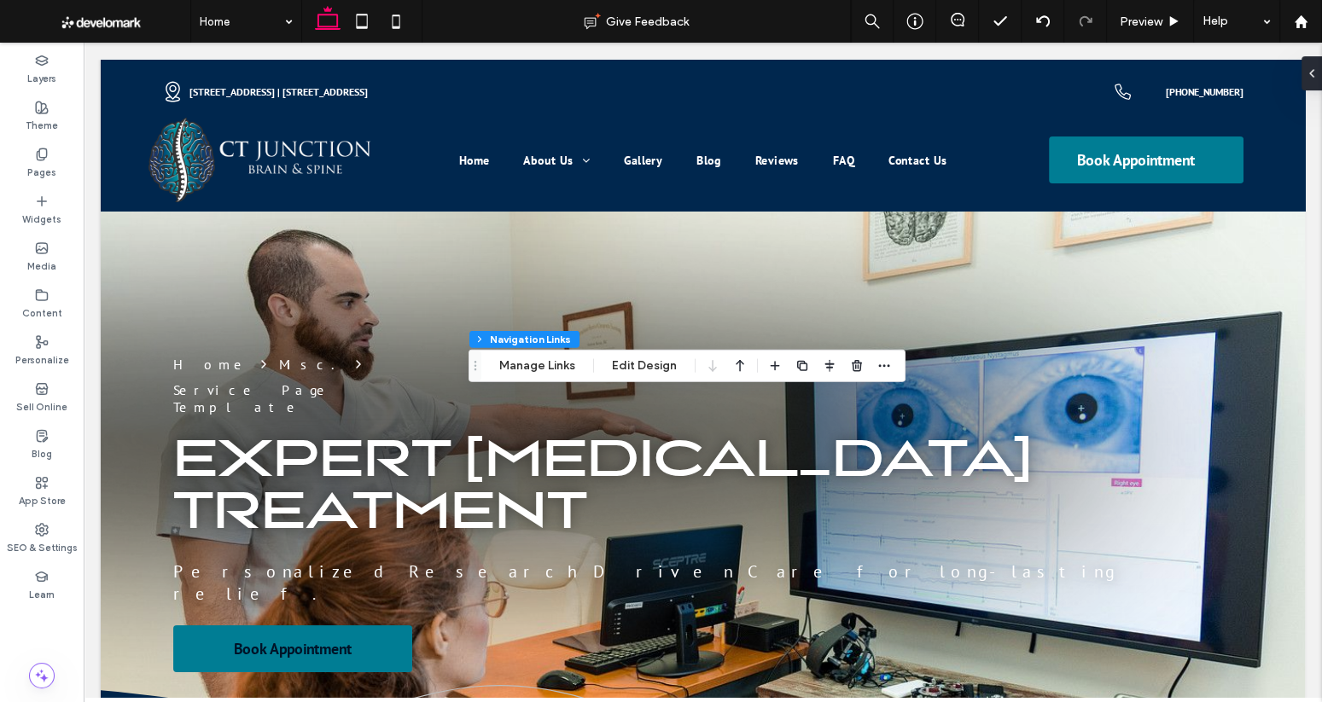
type input "***"
type input "****"
click at [525, 372] on button "Manage Links" at bounding box center [537, 366] width 98 height 20
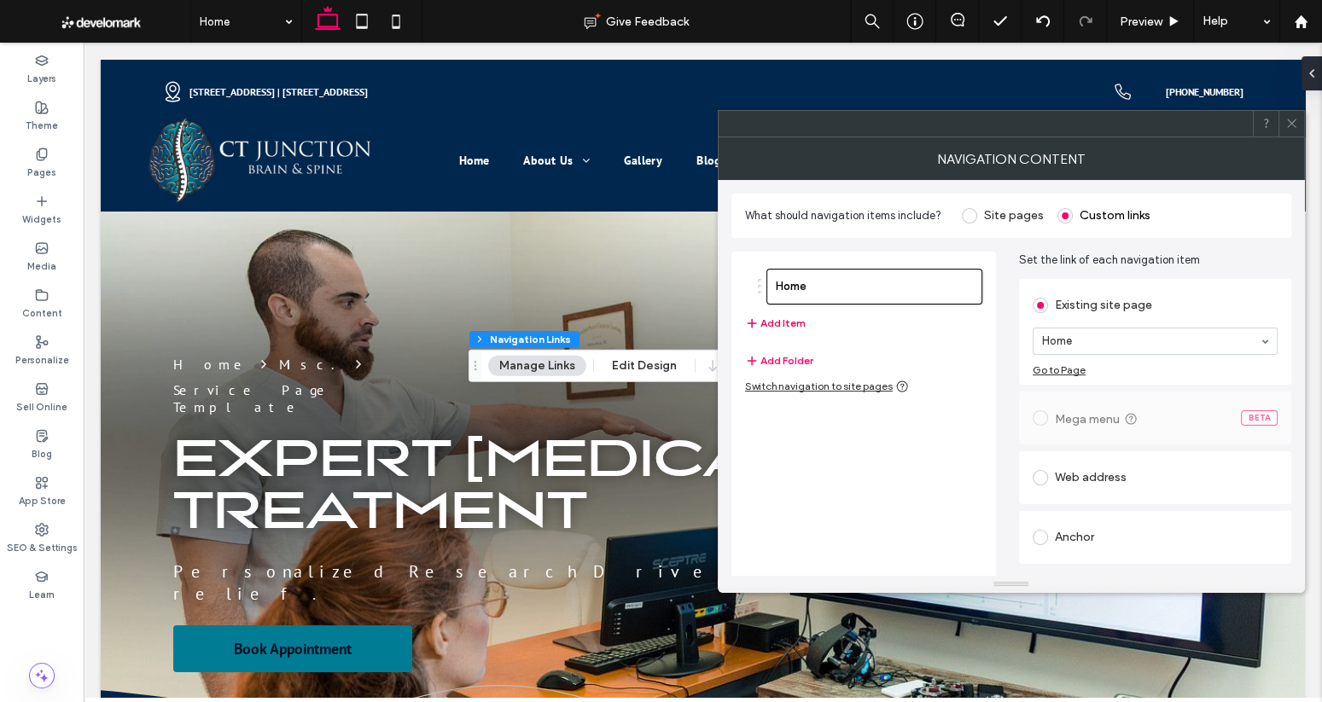
click at [788, 323] on button "Add Item" at bounding box center [775, 323] width 61 height 20
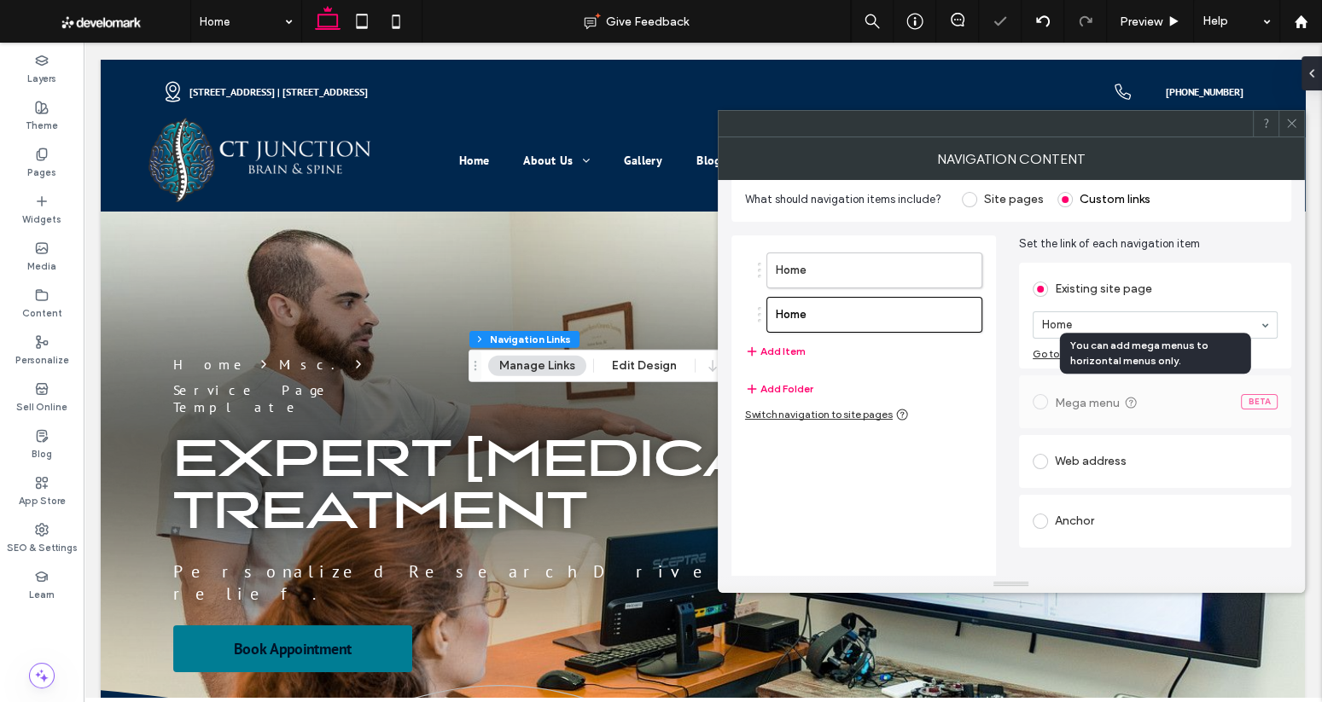
scroll to position [40, 0]
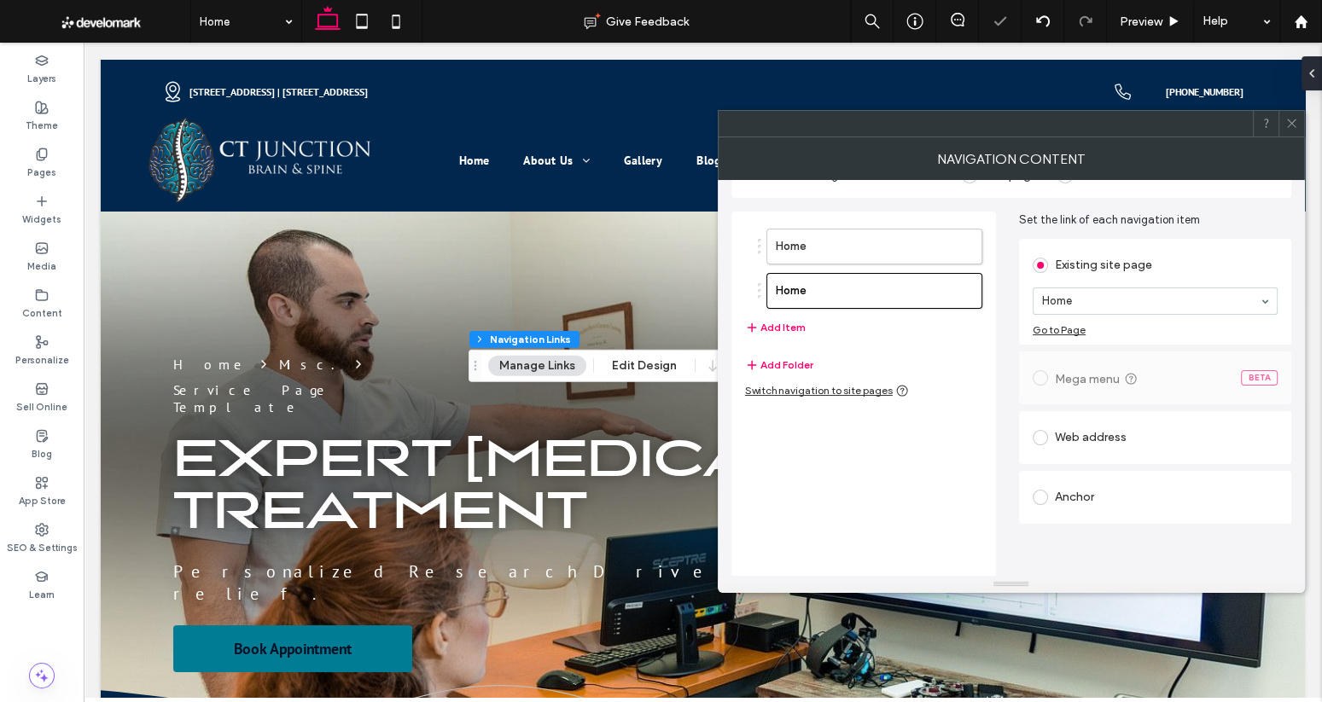
click at [1040, 496] on span at bounding box center [1039, 497] width 15 height 15
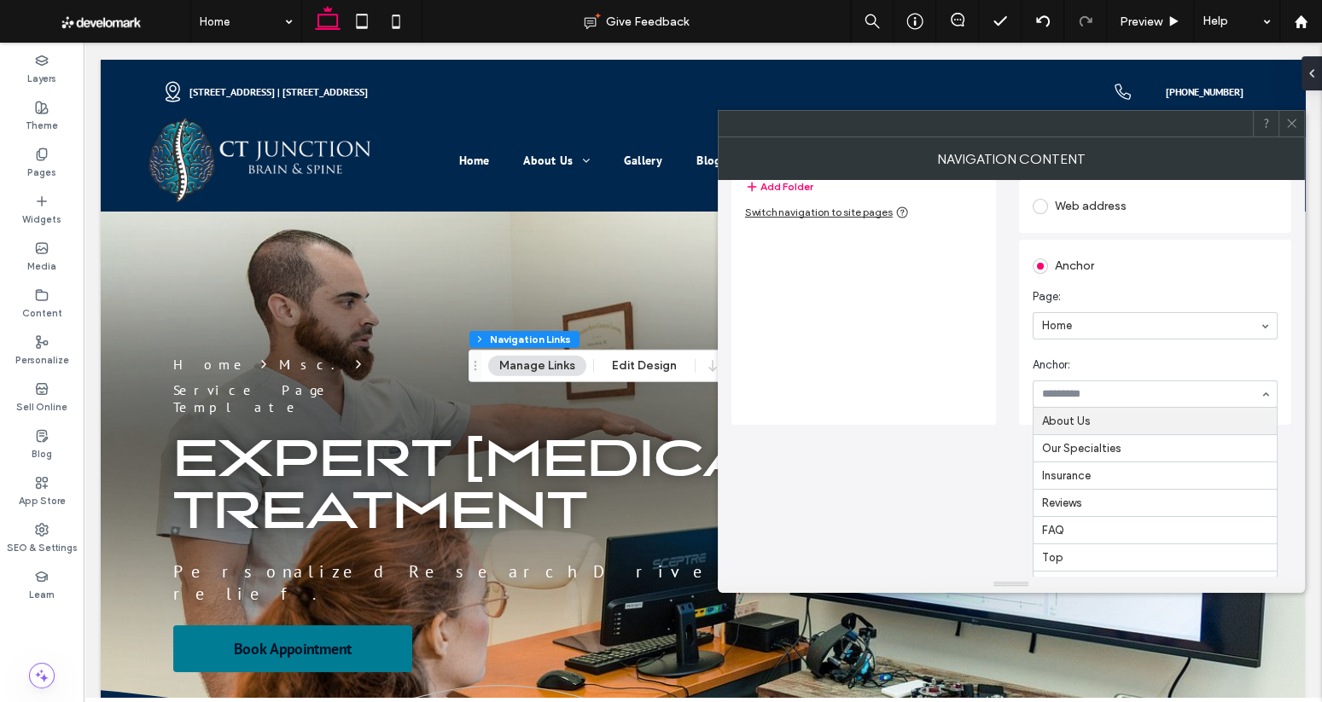
scroll to position [67, 0]
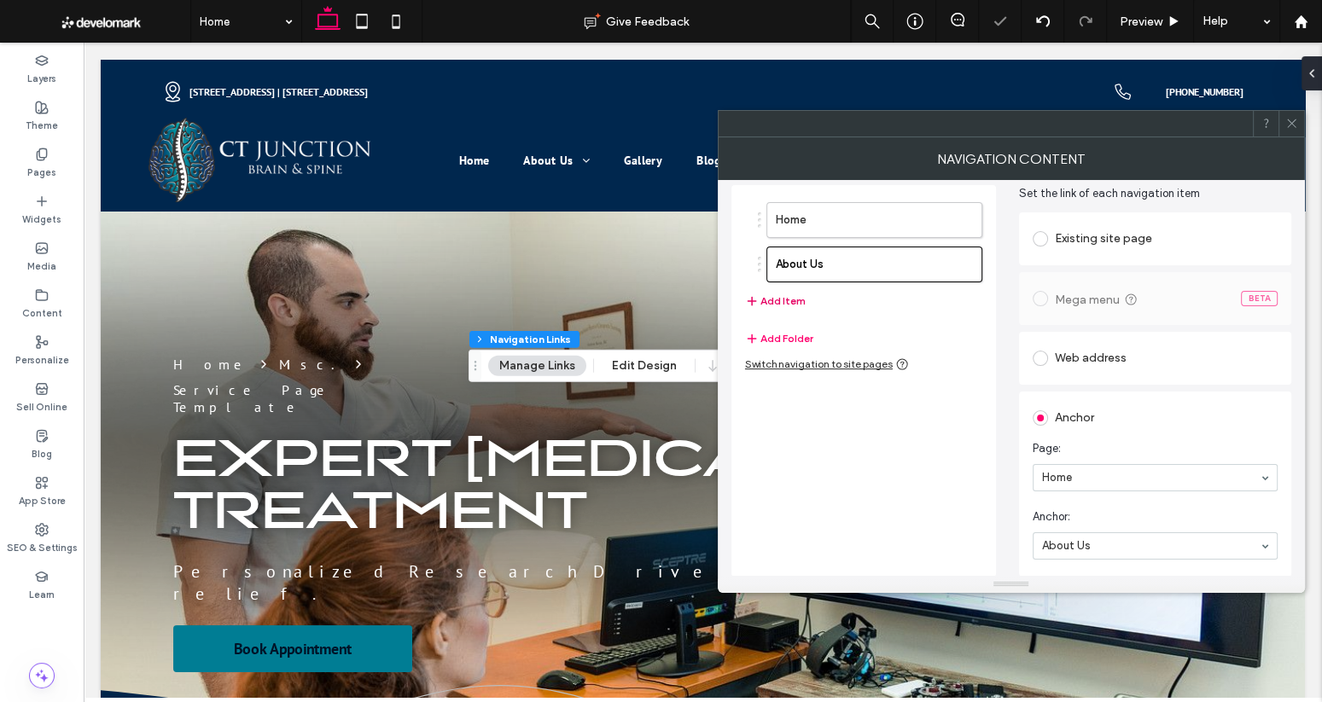
click at [782, 302] on button "Add Item" at bounding box center [775, 301] width 61 height 20
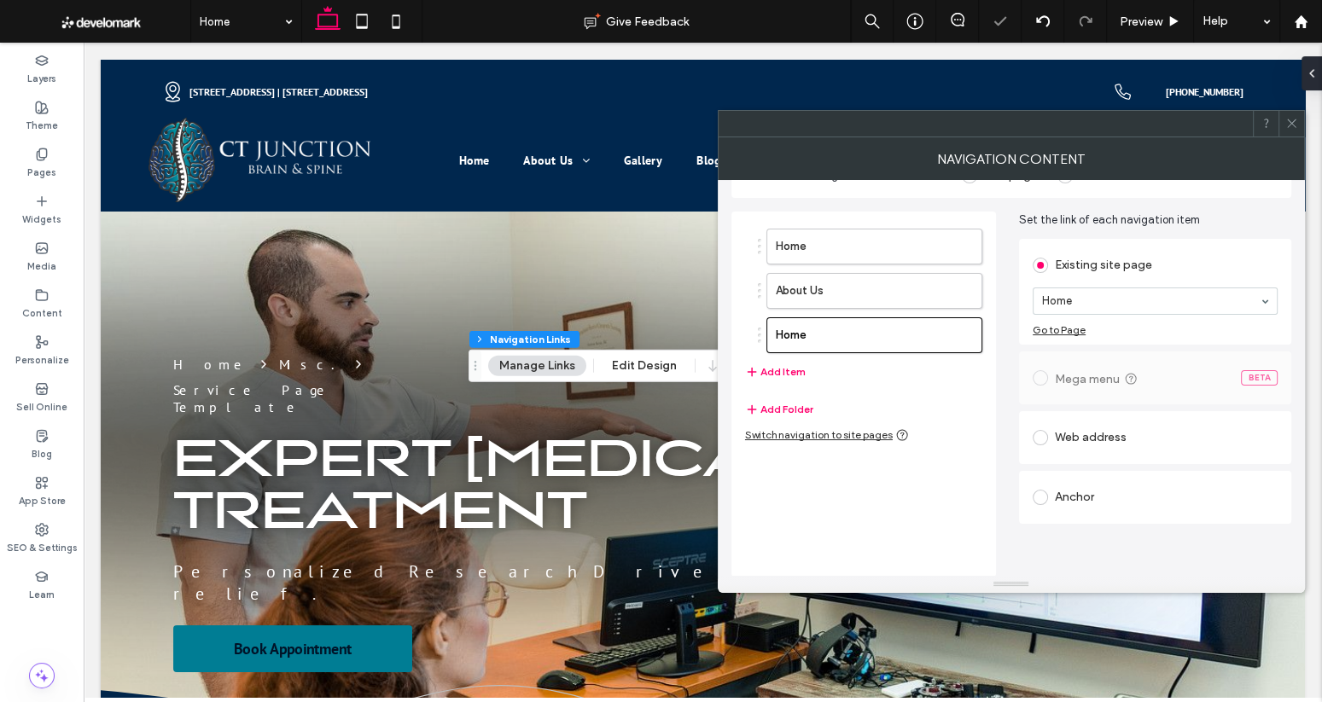
click at [1070, 504] on div "Anchor" at bounding box center [1154, 497] width 245 height 27
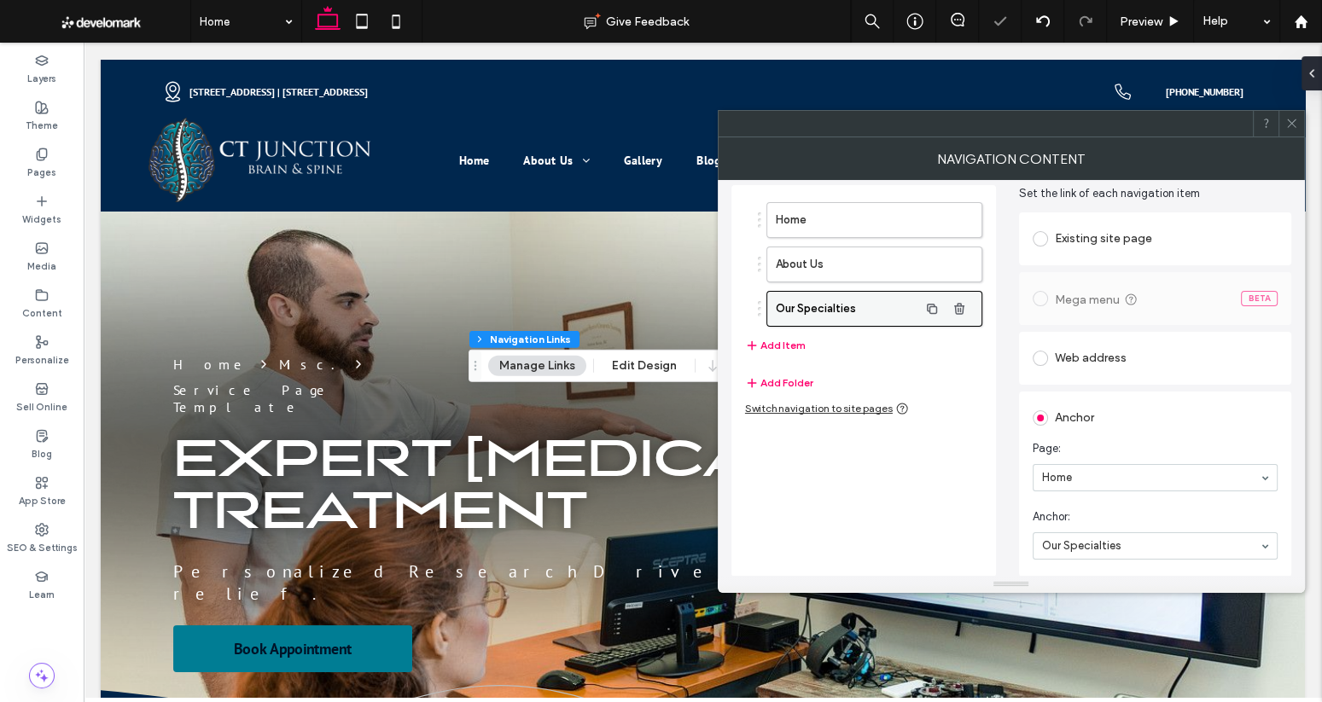
click at [790, 341] on button "Add Item" at bounding box center [775, 345] width 61 height 20
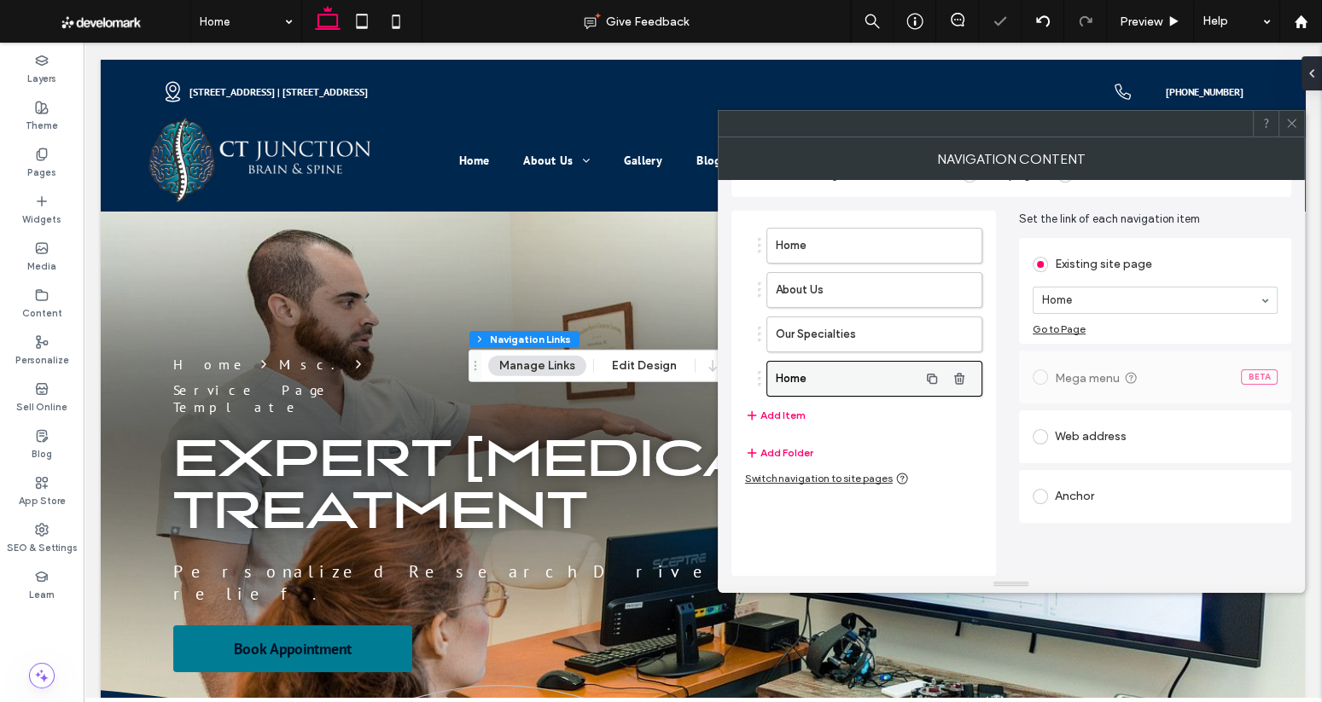
scroll to position [40, 0]
click at [1041, 495] on span at bounding box center [1039, 497] width 15 height 15
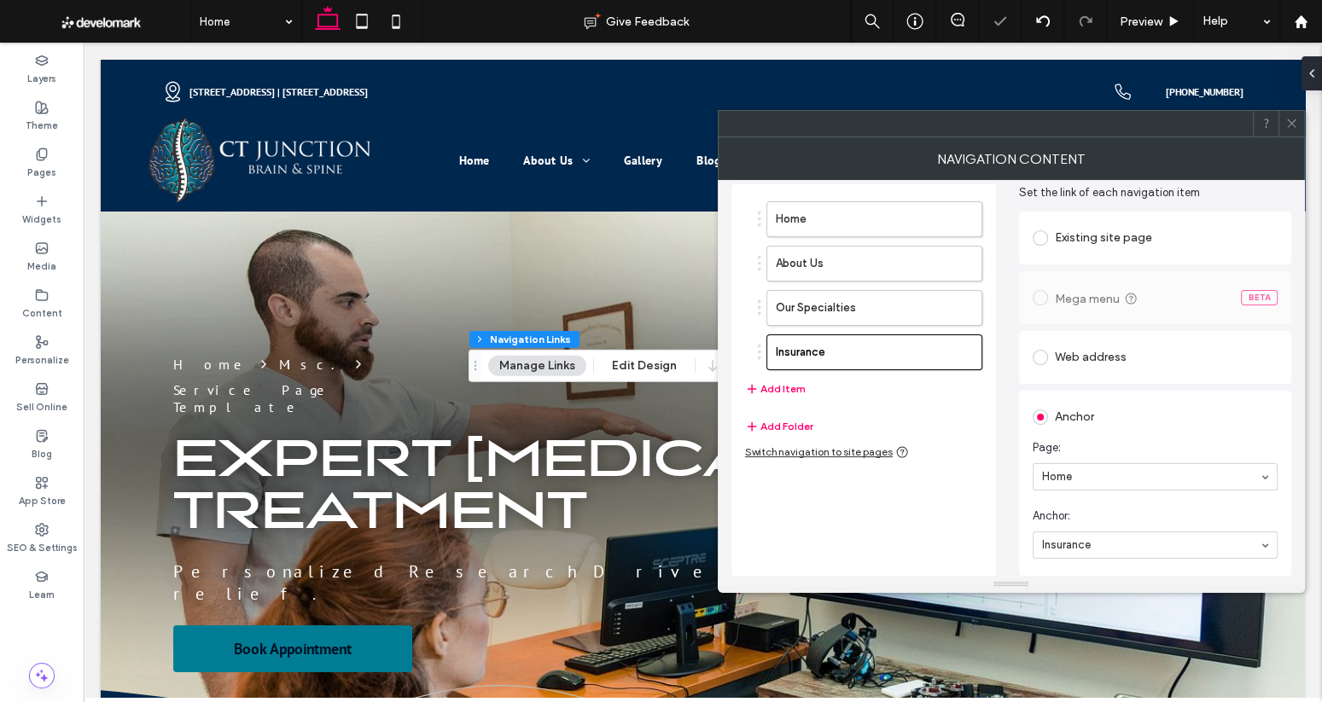
scroll to position [67, 0]
click at [776, 390] on button "Add Item" at bounding box center [775, 390] width 61 height 20
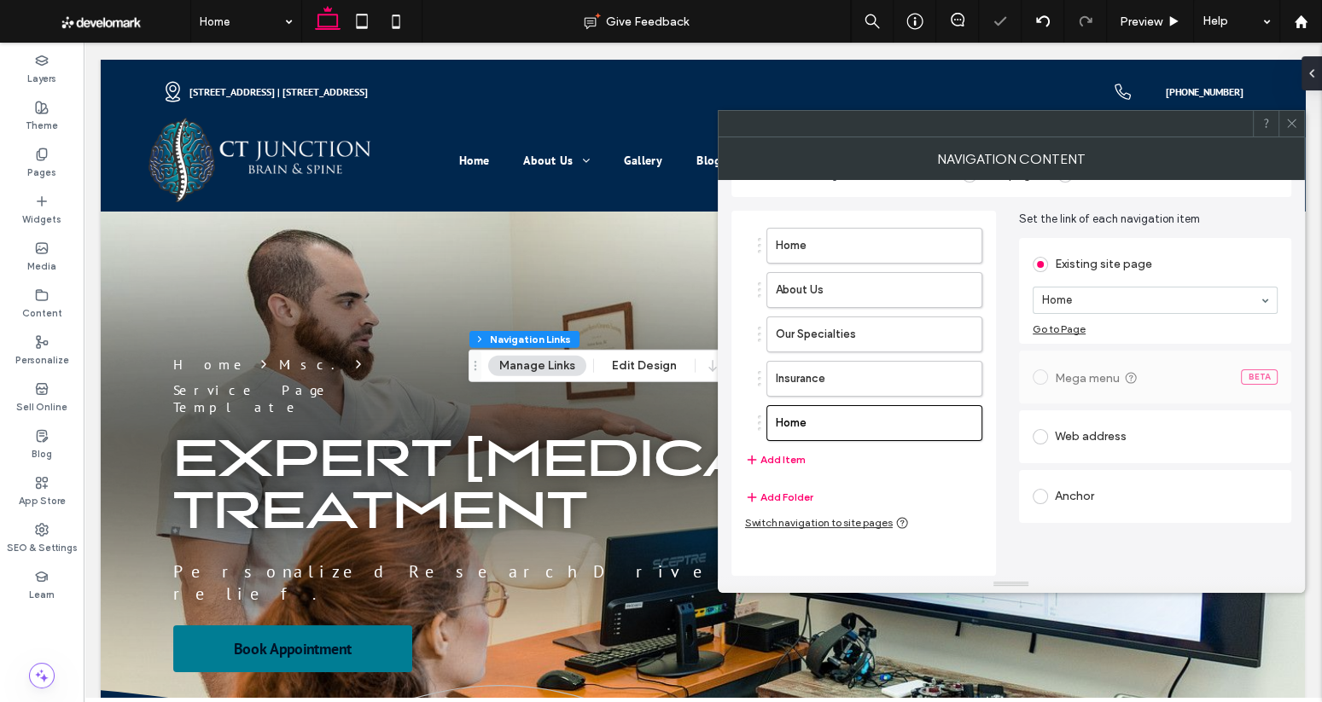
scroll to position [40, 0]
click at [1072, 503] on div "Anchor" at bounding box center [1154, 497] width 245 height 27
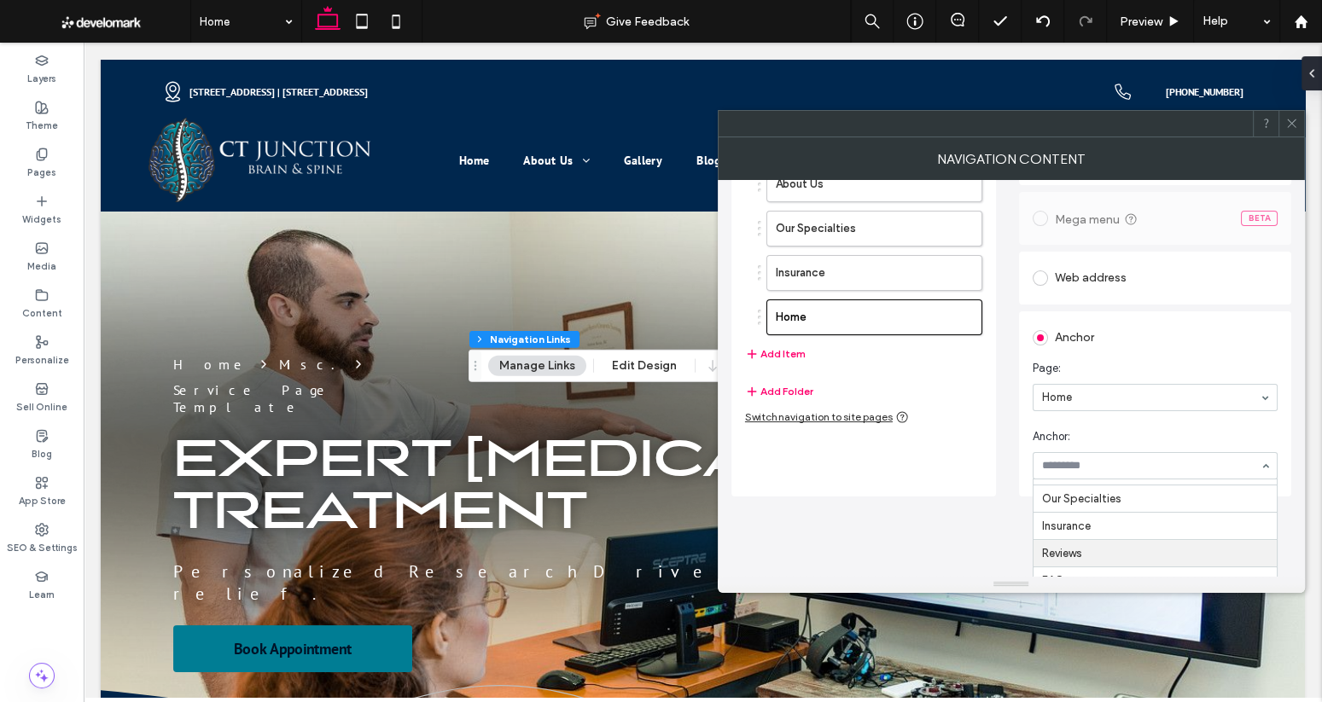
scroll to position [67, 0]
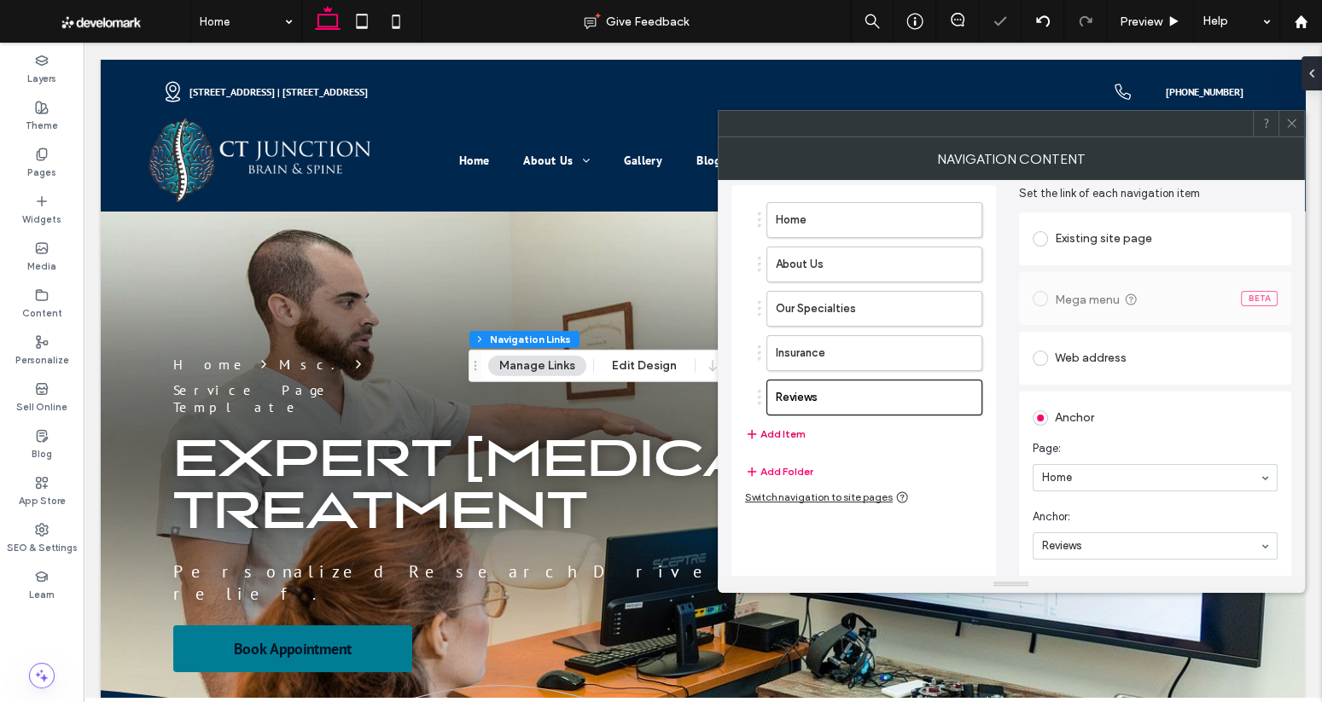
click at [773, 427] on button "Add Item" at bounding box center [775, 434] width 61 height 20
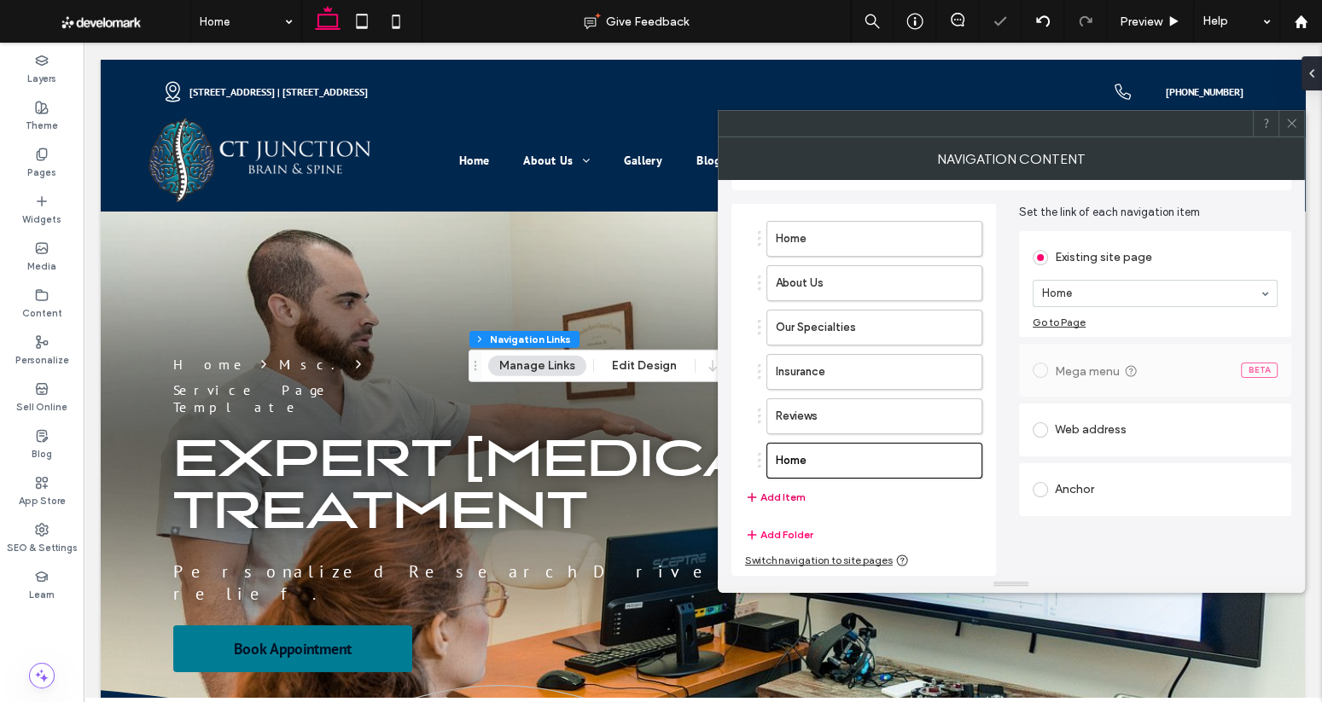
scroll to position [45, 0]
click at [1030, 495] on div "Anchor" at bounding box center [1155, 492] width 272 height 53
click at [1035, 494] on span at bounding box center [1039, 492] width 15 height 15
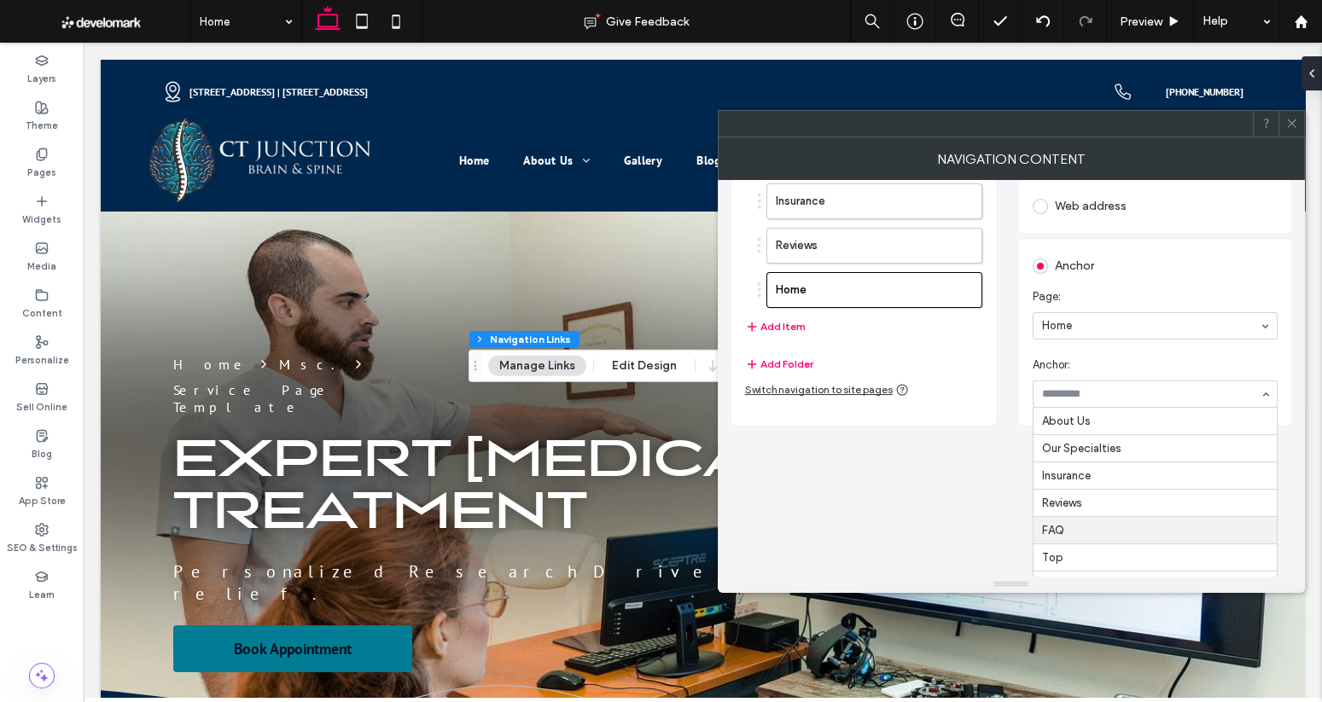
scroll to position [67, 0]
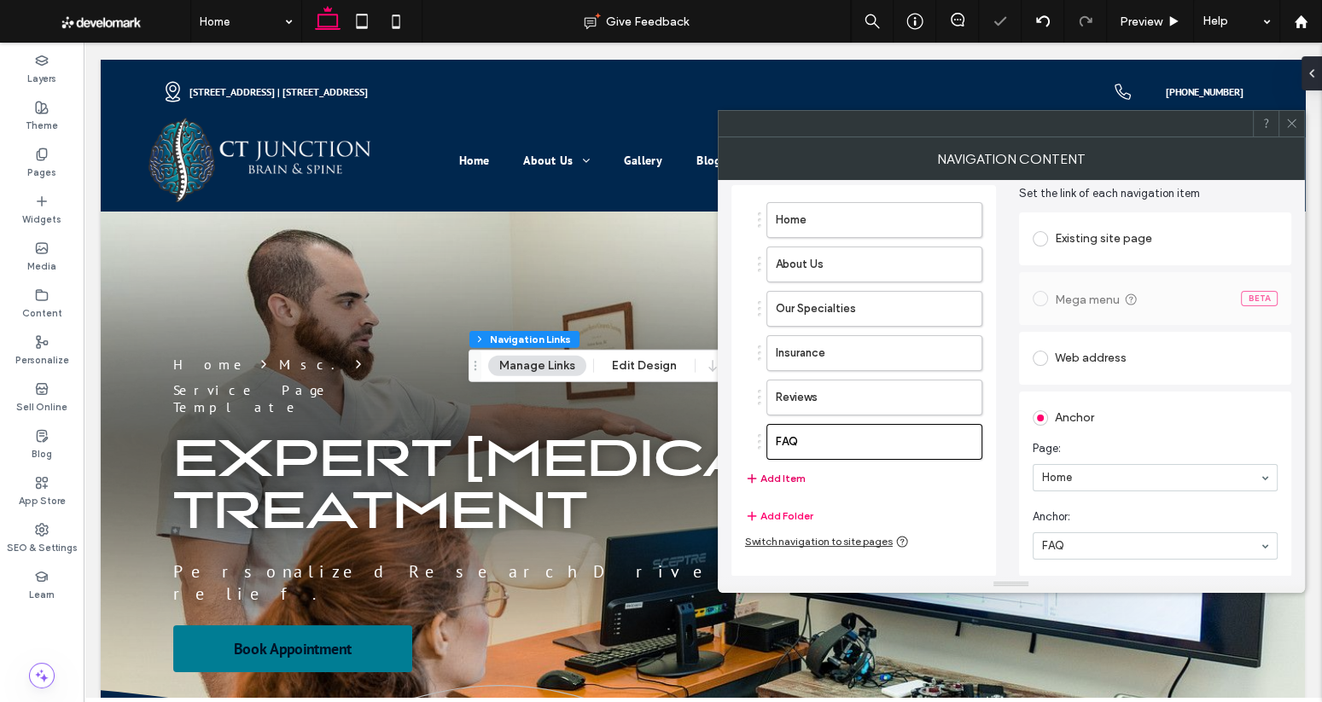
click at [767, 473] on button "Add Item" at bounding box center [775, 478] width 61 height 20
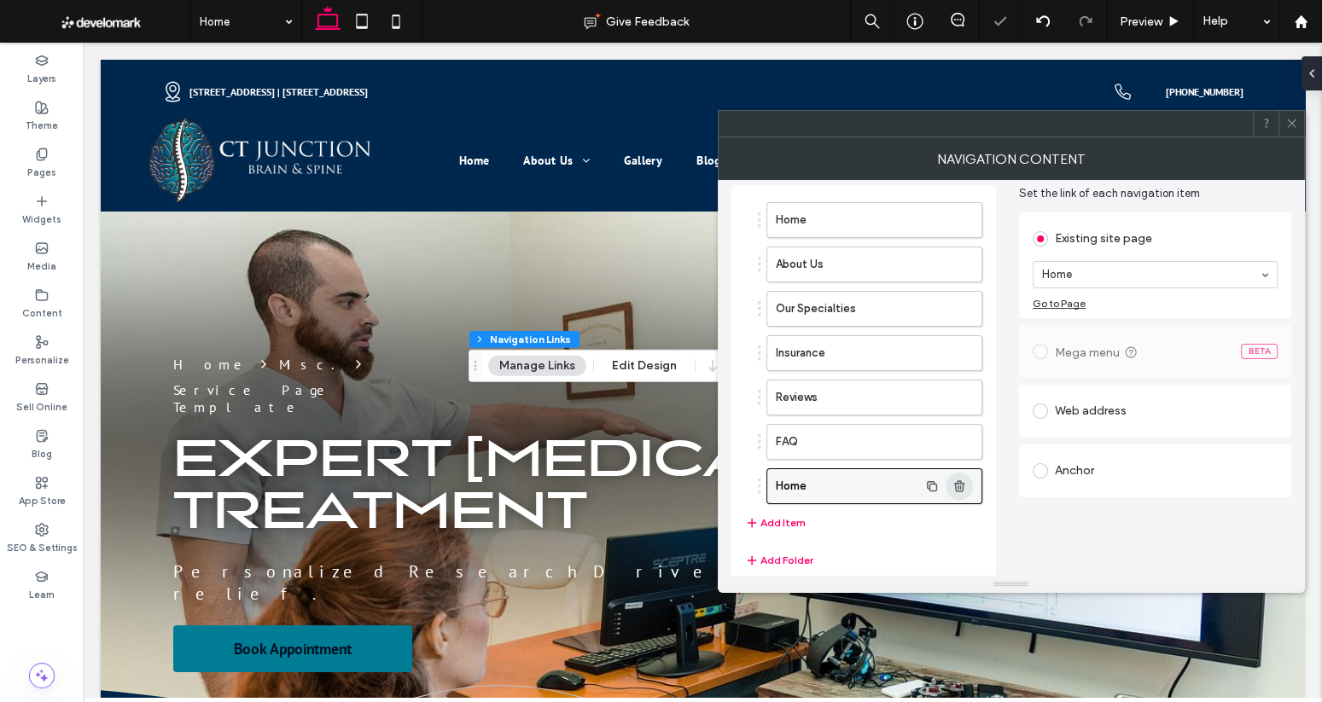
scroll to position [89, 0]
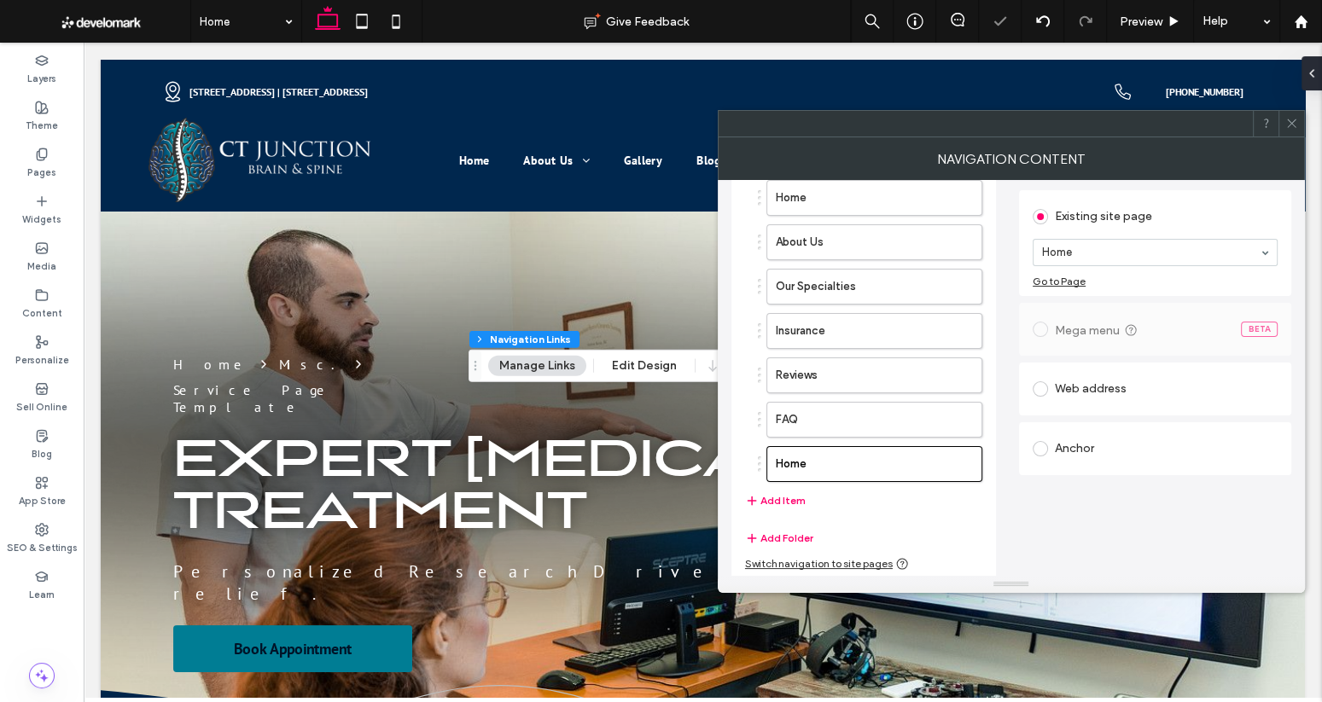
click at [1046, 435] on div at bounding box center [1043, 448] width 22 height 27
click at [1042, 446] on span at bounding box center [1039, 448] width 15 height 15
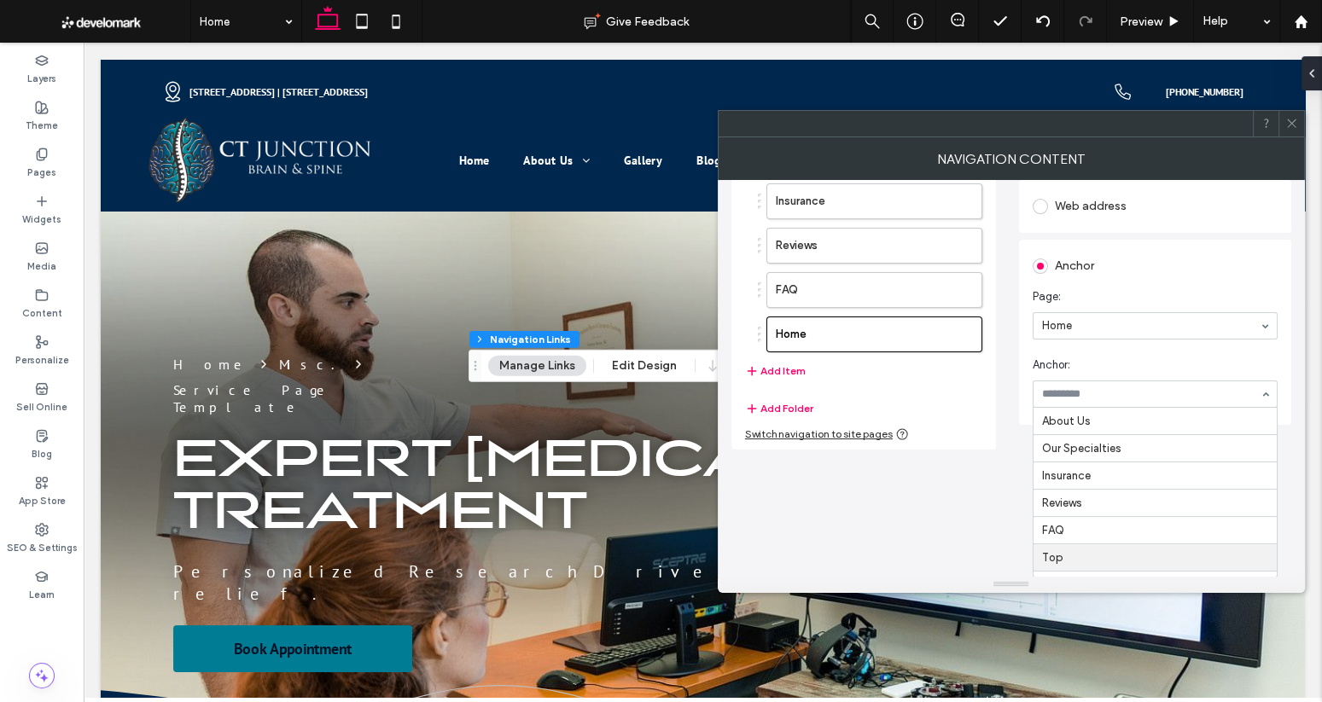
scroll to position [24, 0]
click at [958, 513] on div "What should navigation items include? Site pages Custom links Home About Us Our…" at bounding box center [1011, 378] width 587 height 396
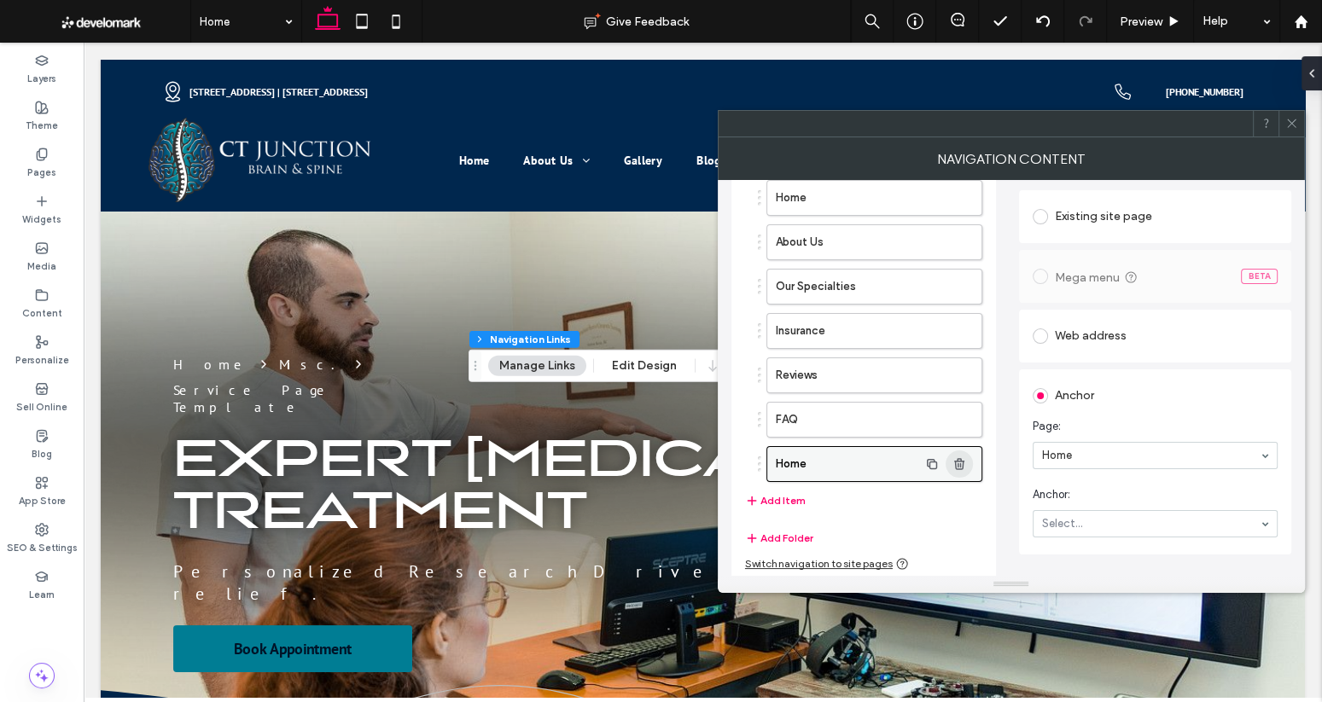
click at [961, 461] on icon "button" at bounding box center [959, 464] width 14 height 14
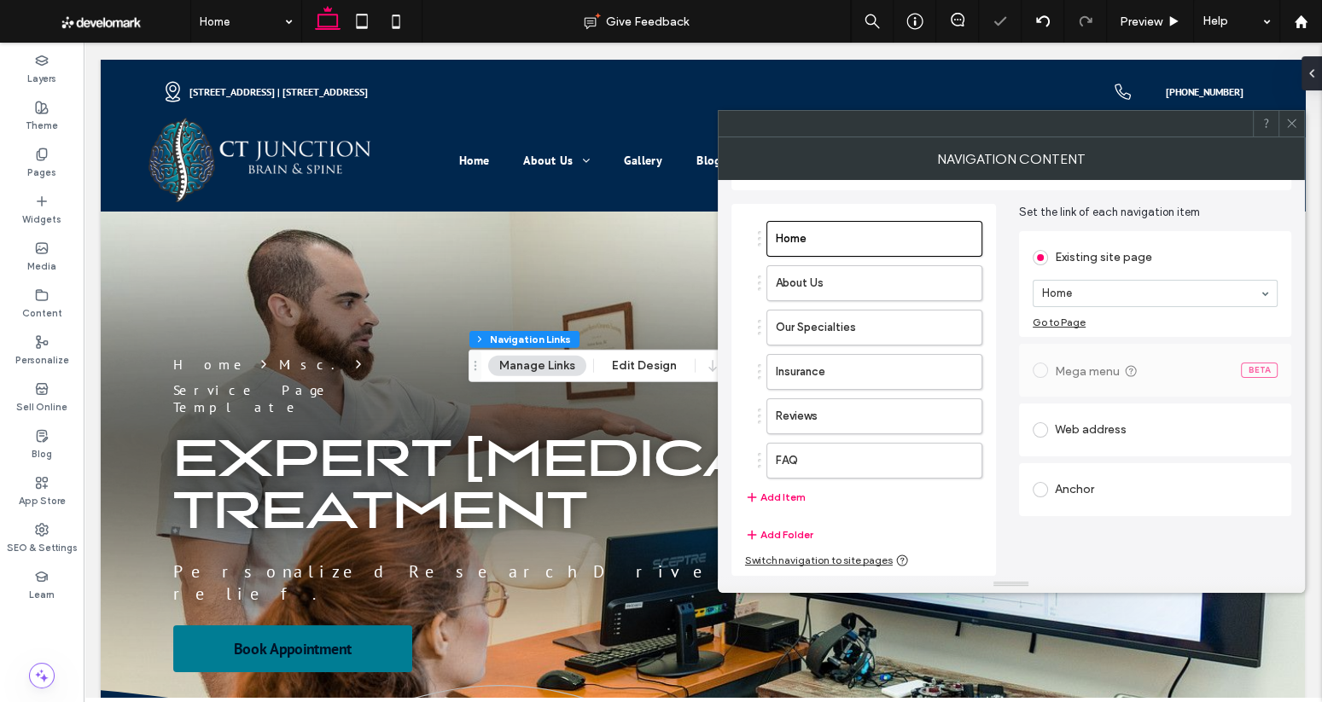
scroll to position [45, 0]
click at [1298, 118] on div at bounding box center [1291, 124] width 26 height 26
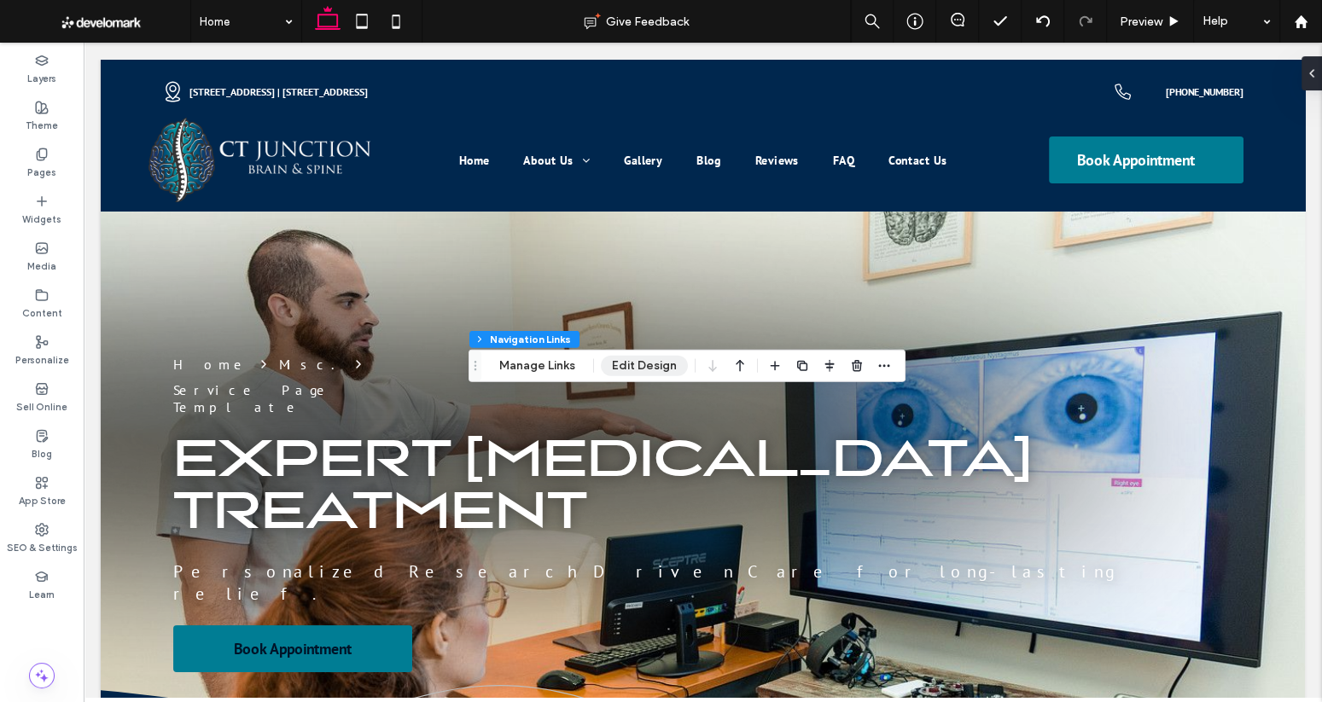
click at [619, 361] on button "Edit Design" at bounding box center [644, 366] width 87 height 20
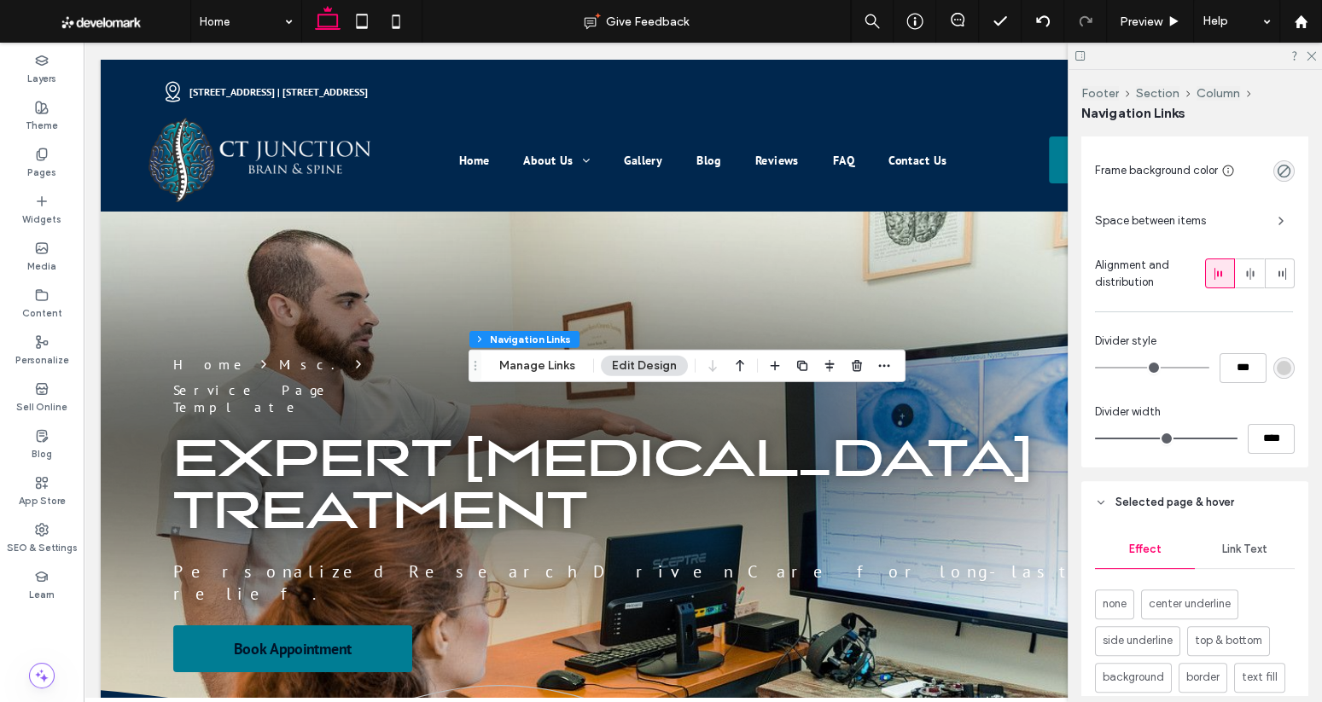
scroll to position [532, 0]
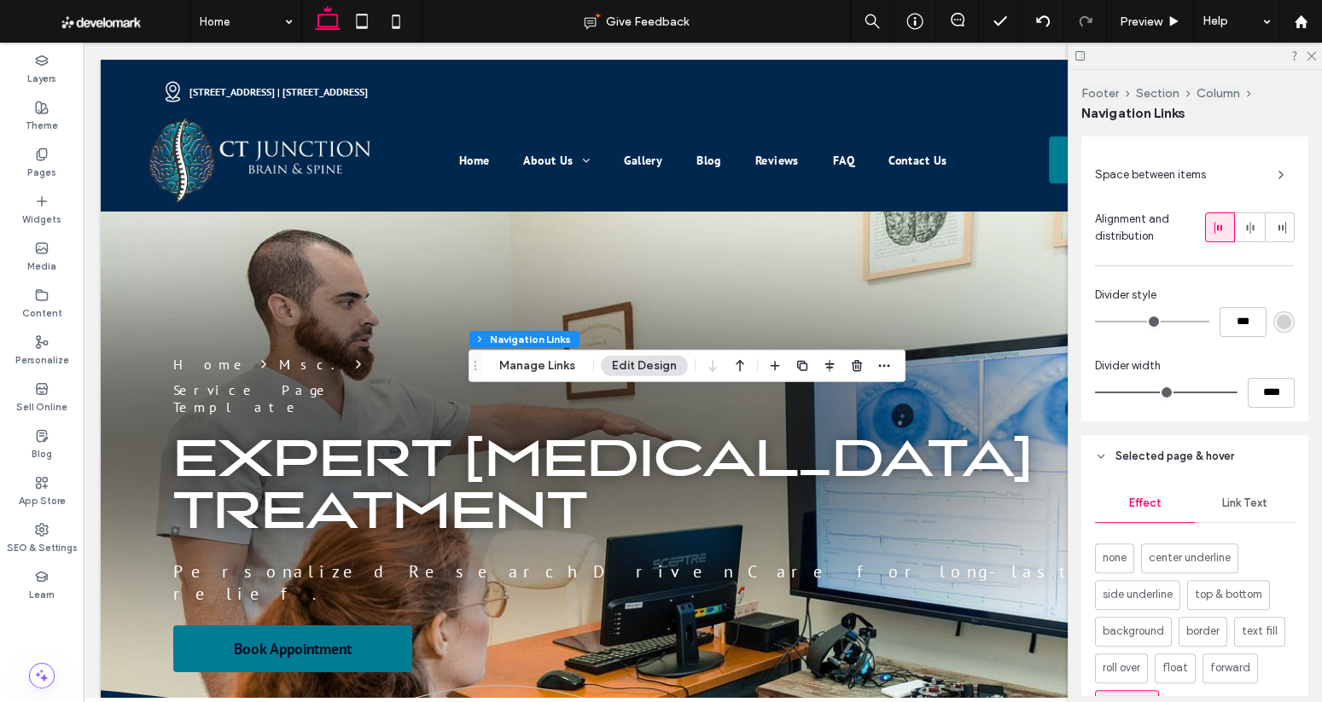
click at [1253, 502] on span "Link Text" at bounding box center [1244, 504] width 45 height 14
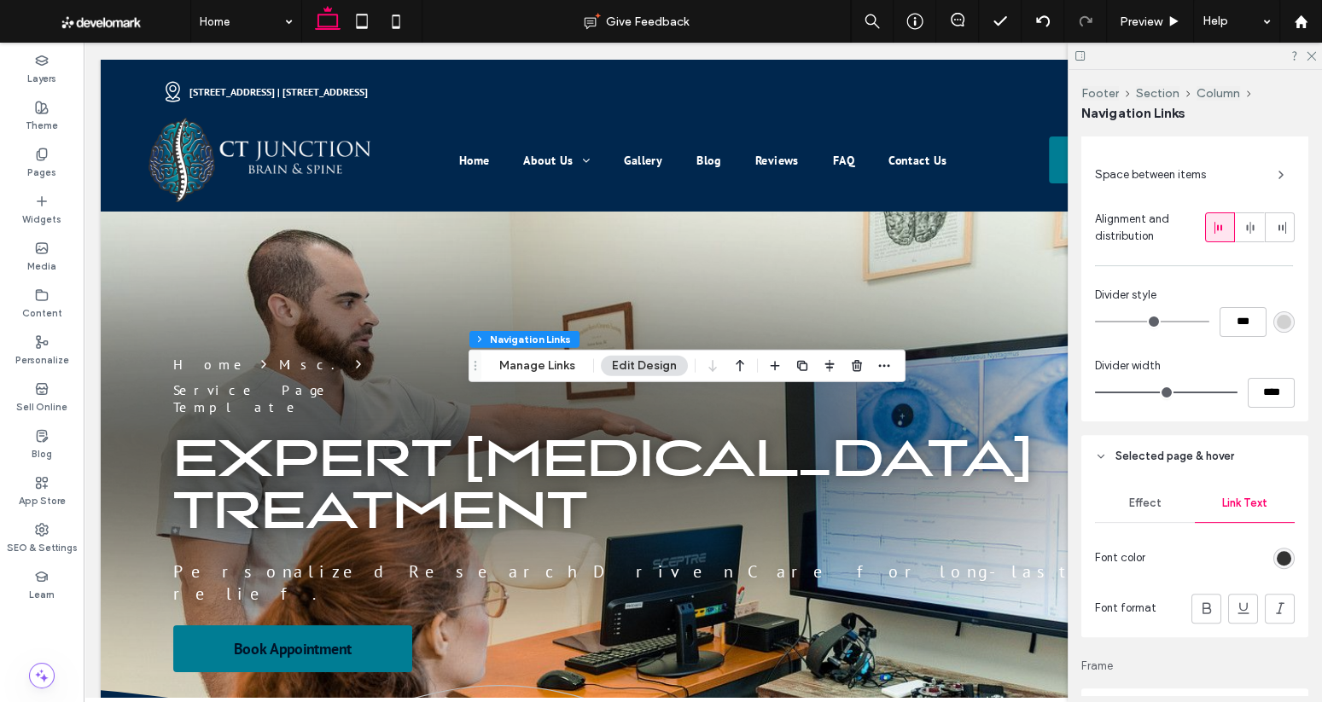
scroll to position [714, 0]
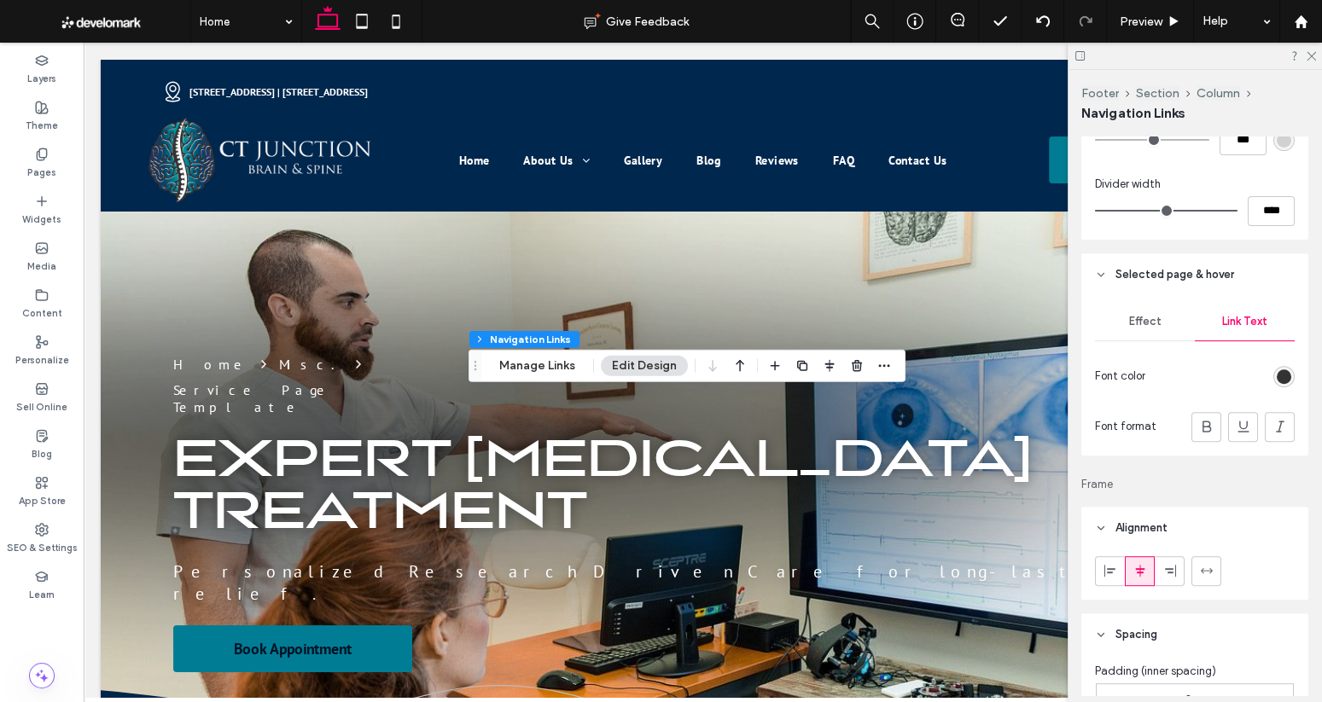
click at [1280, 376] on div "rgb(51, 51, 51)" at bounding box center [1283, 376] width 15 height 15
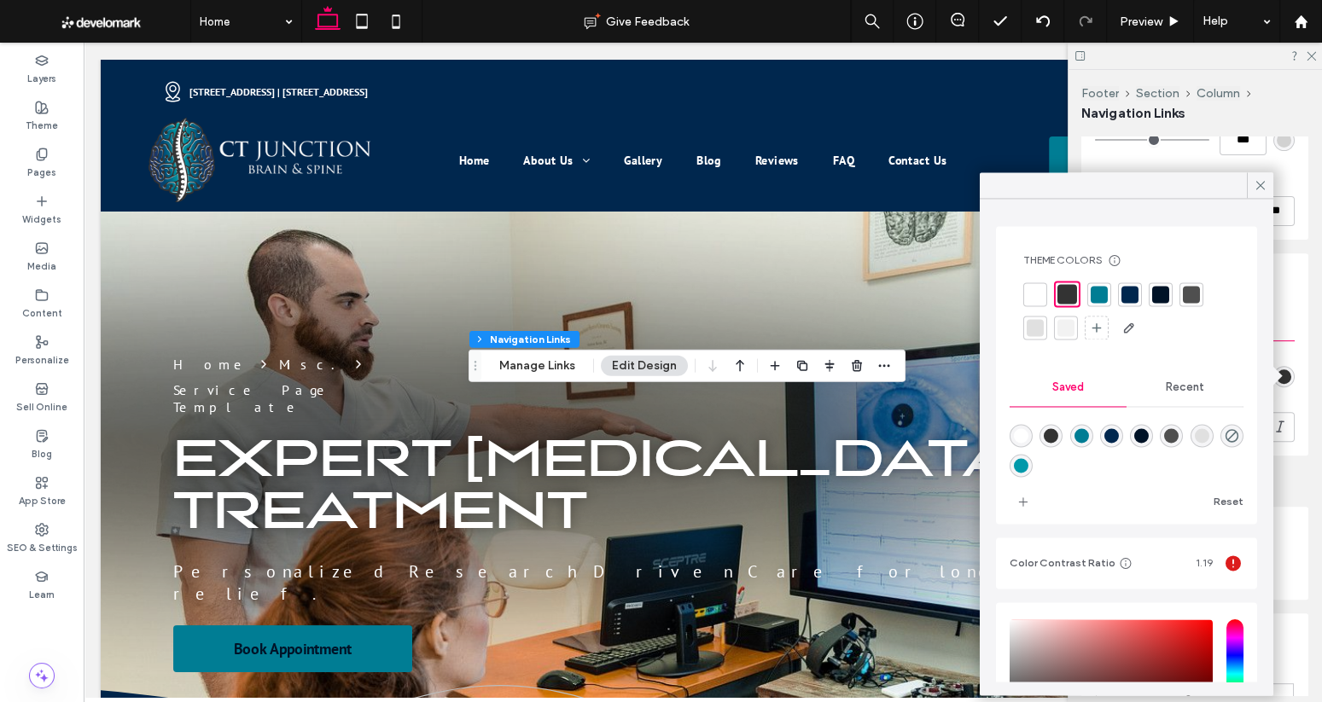
click at [1019, 461] on div "rgba(1,153,170,1)" at bounding box center [1021, 465] width 15 height 15
type input "*******"
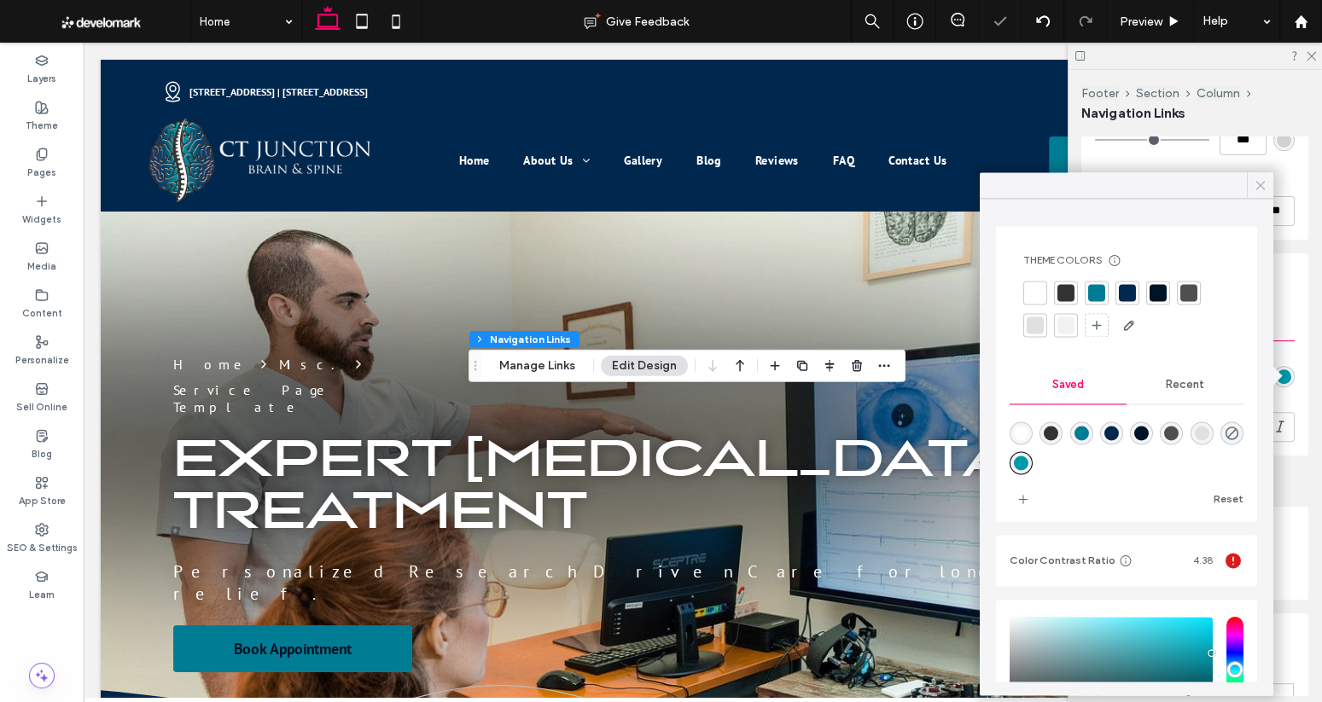
click at [1258, 177] on icon at bounding box center [1260, 184] width 15 height 15
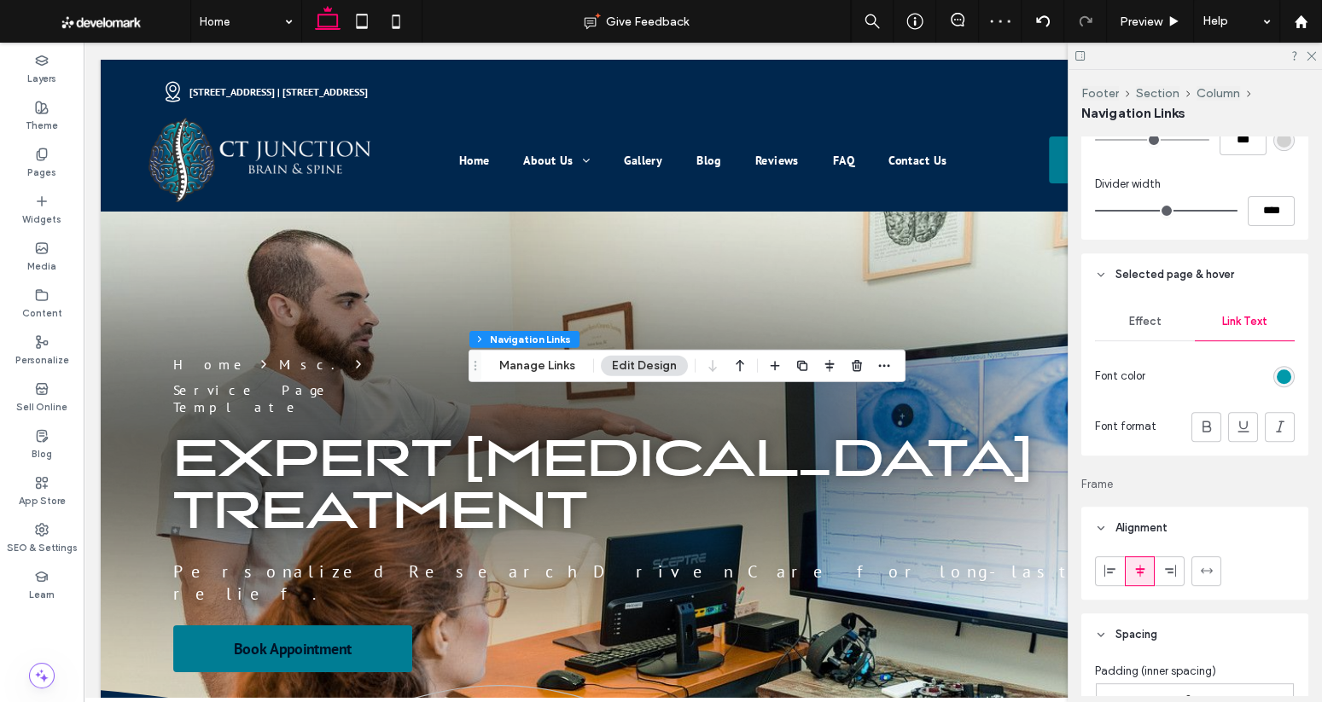
click at [1144, 317] on span "Effect" at bounding box center [1145, 322] width 32 height 14
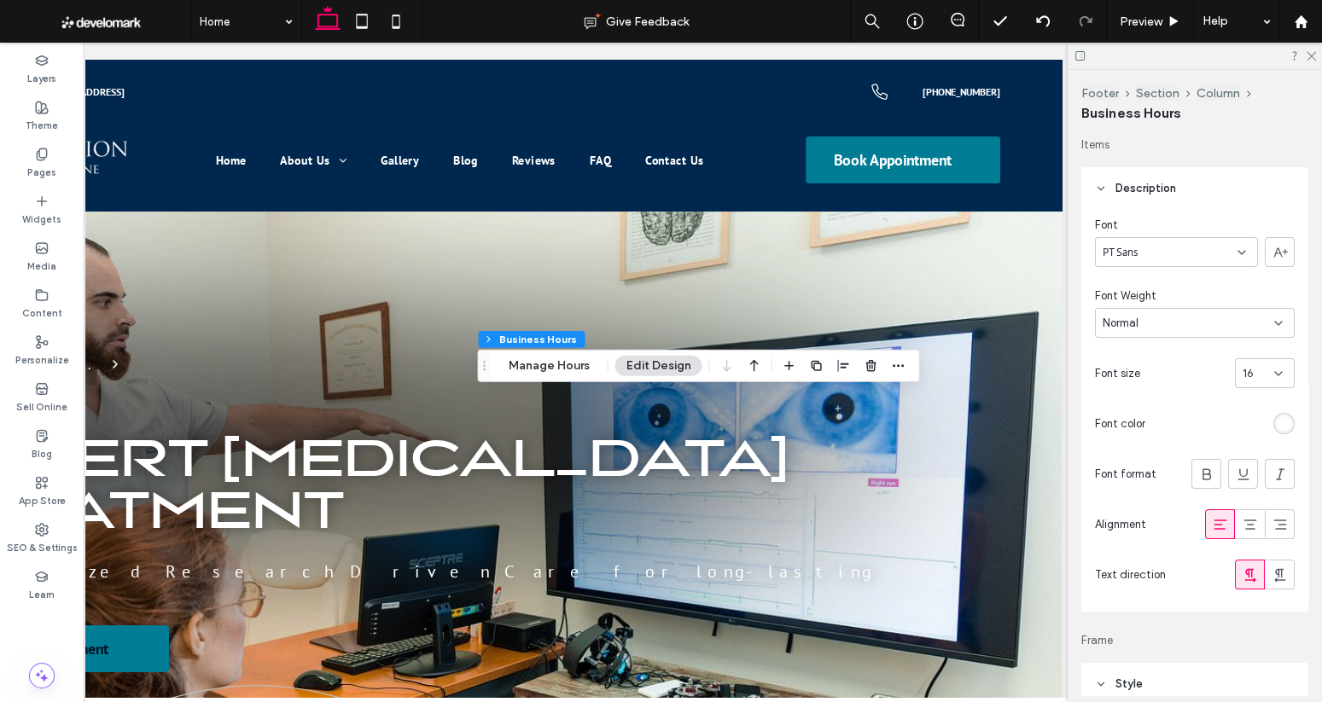
scroll to position [0, 244]
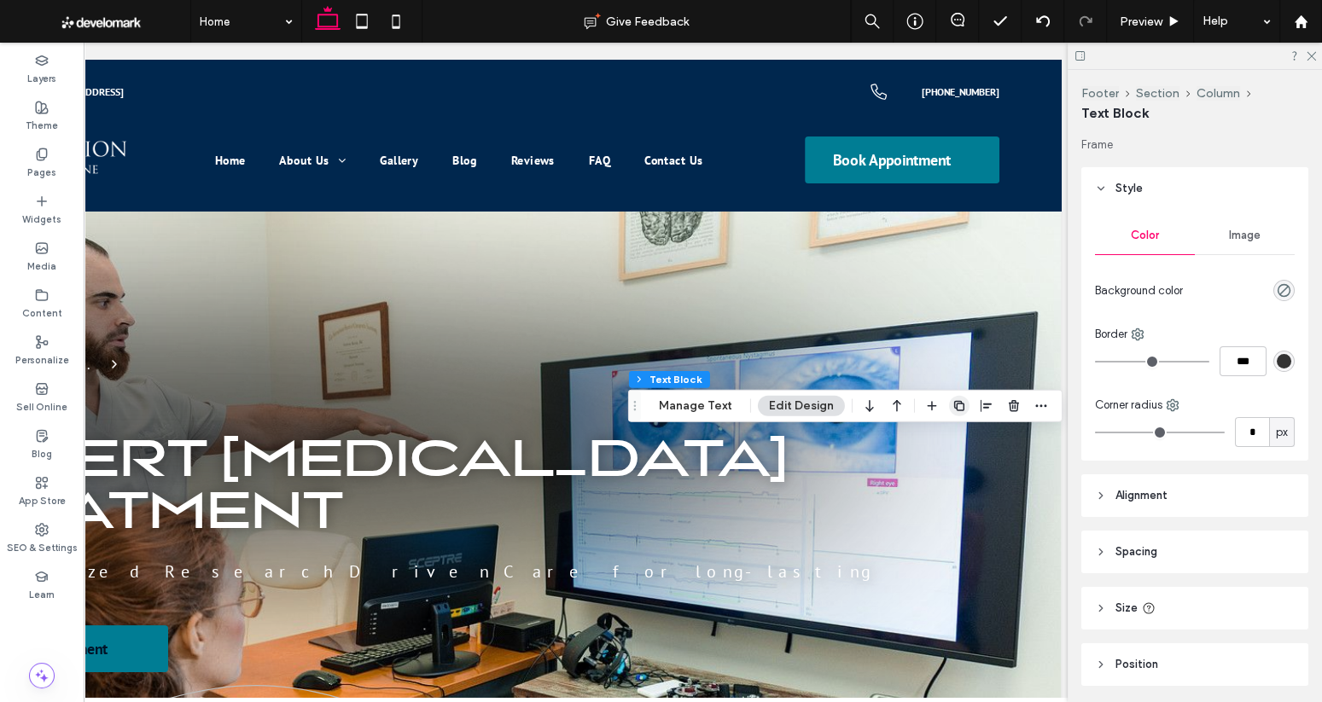
click at [954, 406] on icon "button" at bounding box center [959, 406] width 14 height 14
click at [708, 404] on button "Manage Text" at bounding box center [696, 406] width 96 height 20
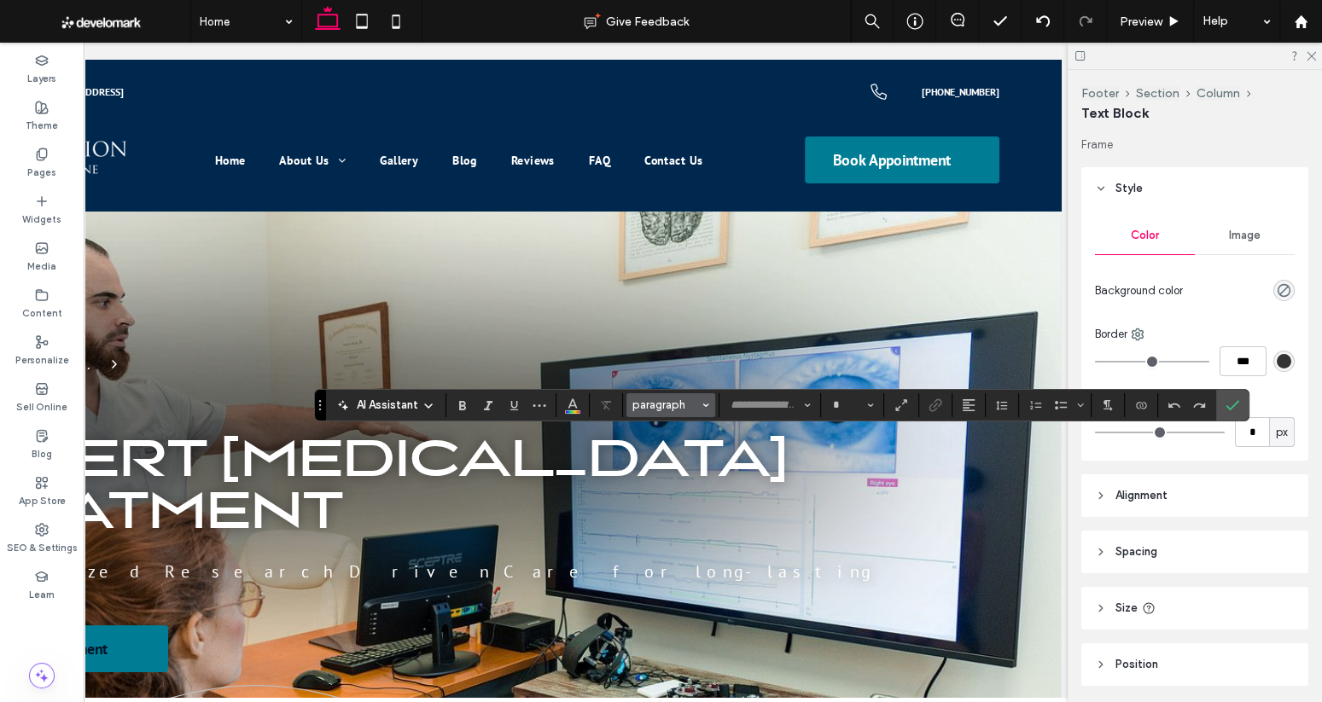
type input "*******"
type input "**"
click at [1130, 408] on label "Connect To Data" at bounding box center [1141, 405] width 26 height 24
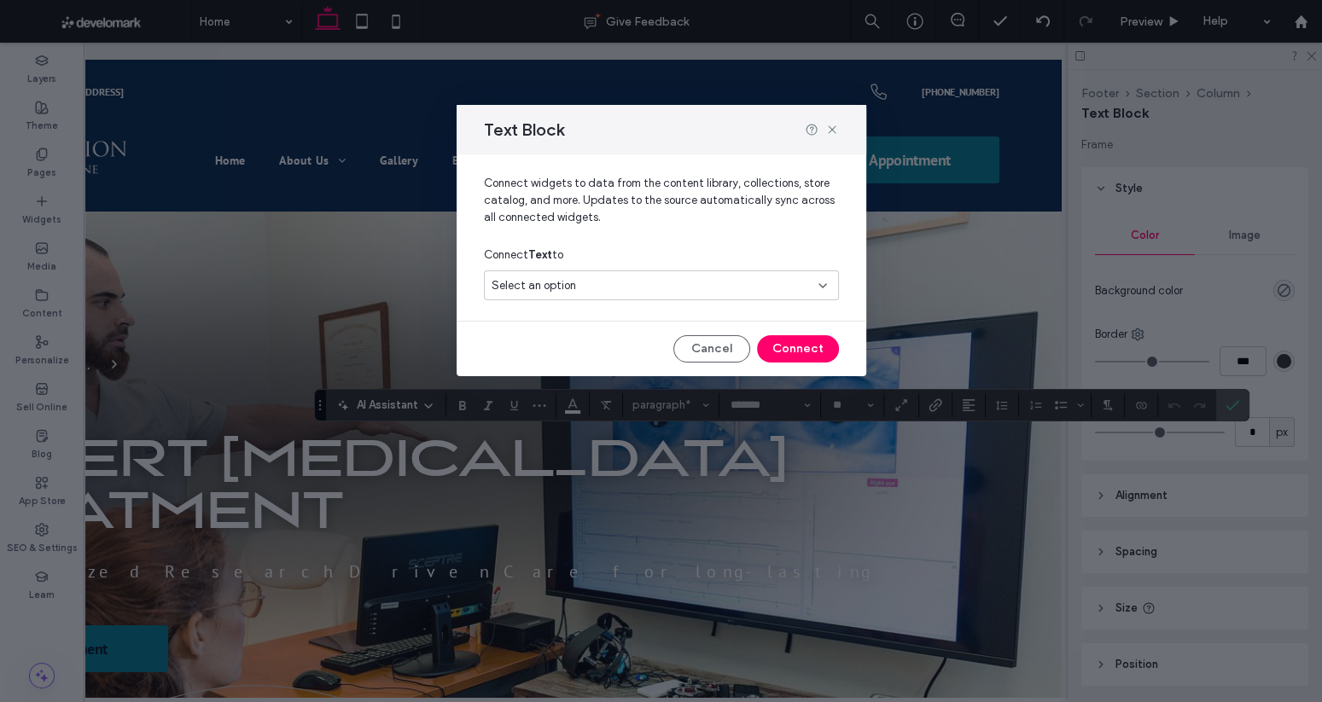
click at [620, 286] on div "Select an option" at bounding box center [650, 285] width 319 height 17
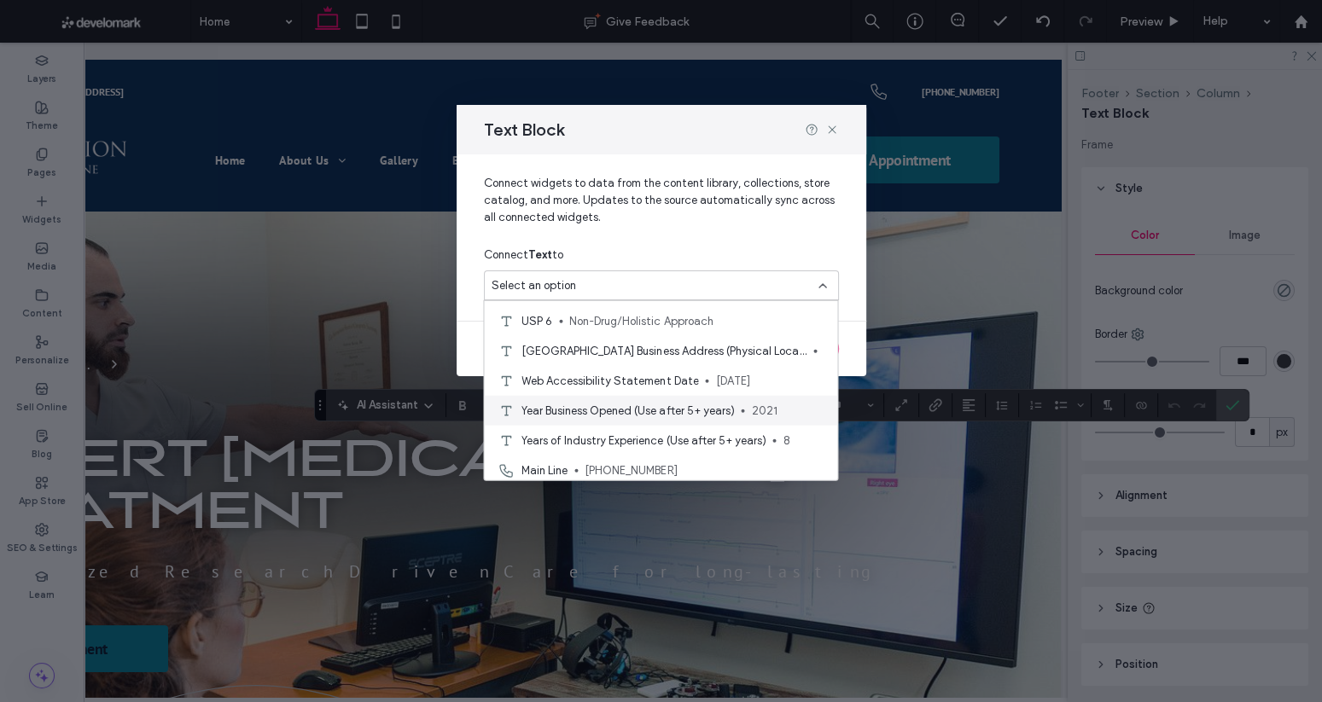
scroll to position [751, 0]
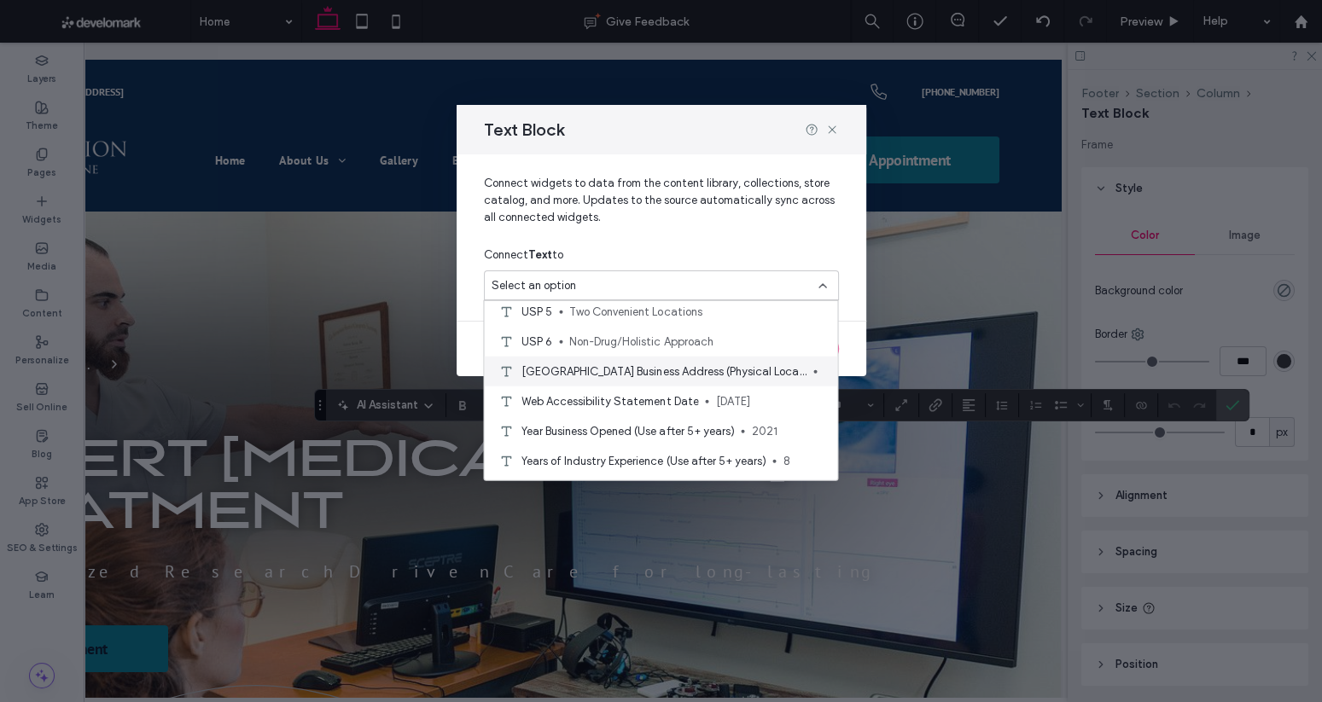
click at [609, 375] on span "[GEOGRAPHIC_DATA] Business Address (Physical Location)" at bounding box center [663, 371] width 285 height 17
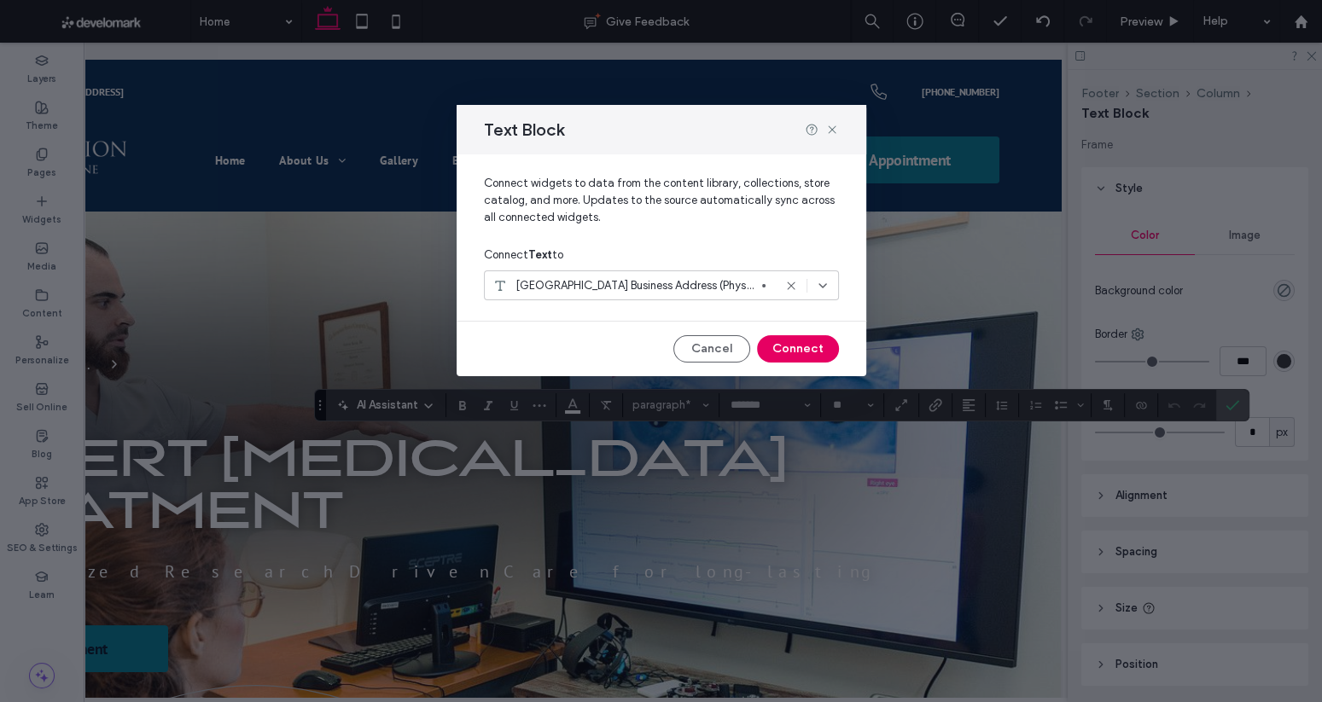
click at [799, 348] on button "Connect" at bounding box center [798, 348] width 82 height 27
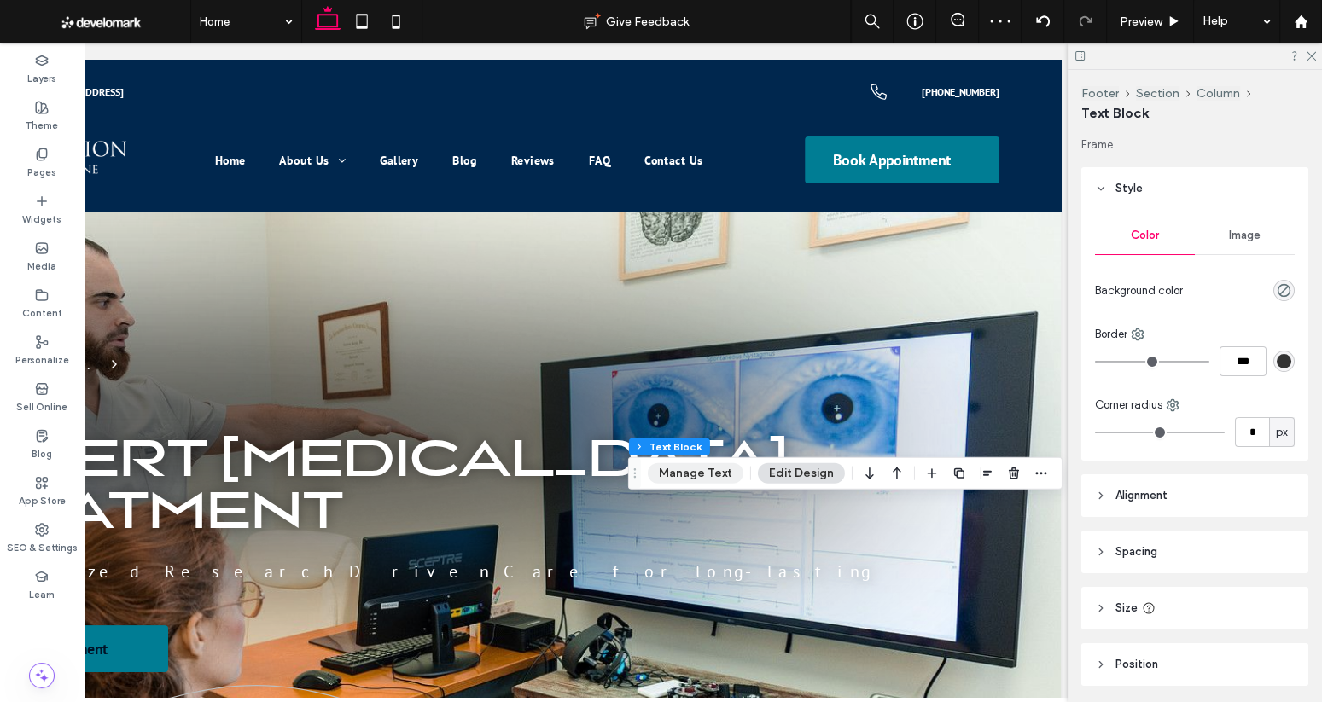
click at [708, 480] on button "Manage Text" at bounding box center [696, 473] width 96 height 20
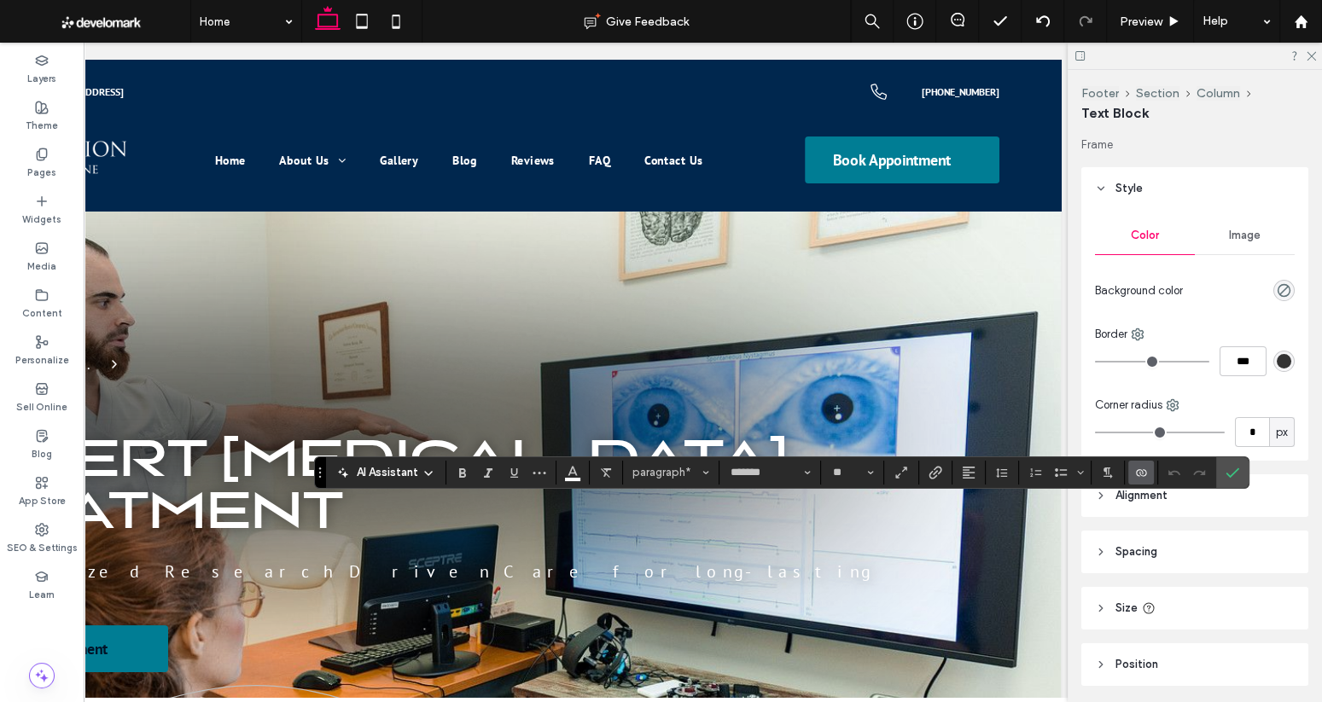
click at [1134, 476] on icon "Connect To Data" at bounding box center [1141, 473] width 14 height 14
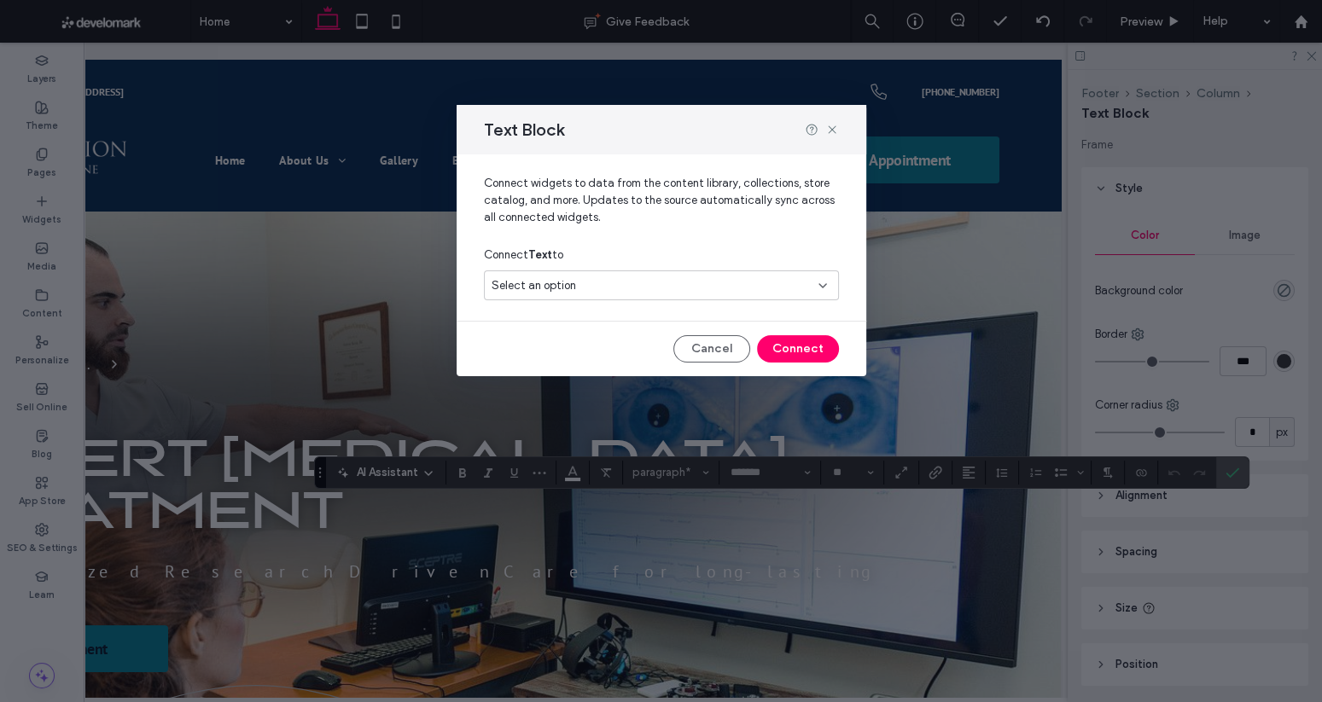
click at [582, 282] on div "Select an option" at bounding box center [650, 285] width 319 height 17
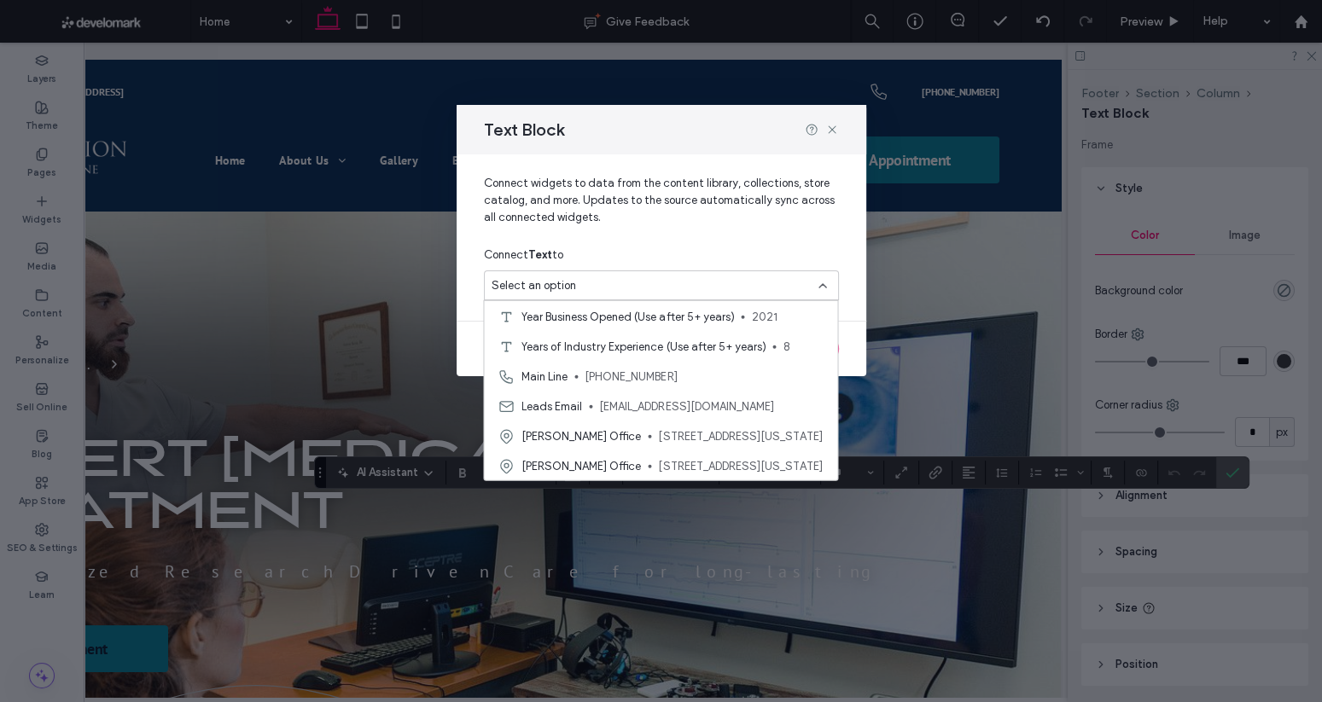
scroll to position [866, 0]
click at [688, 435] on span "[STREET_ADDRESS][US_STATE]" at bounding box center [741, 435] width 166 height 17
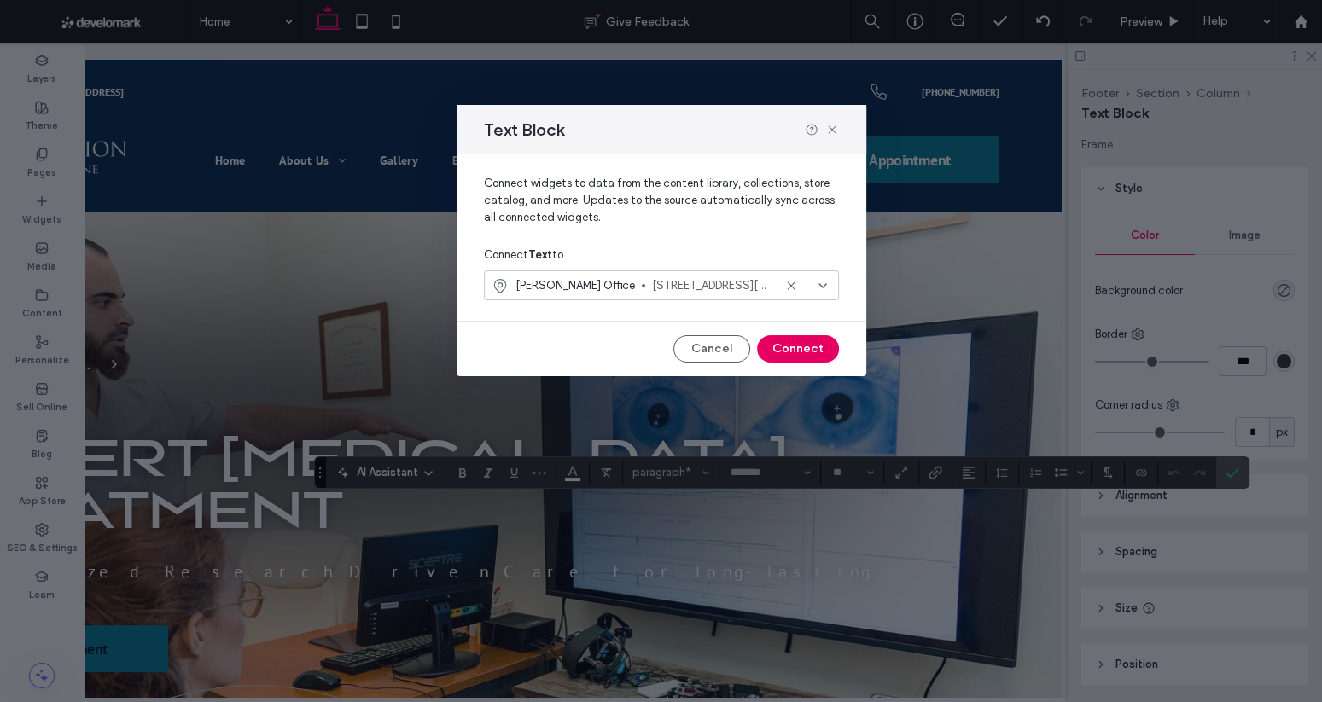
click at [791, 347] on button "Connect" at bounding box center [798, 348] width 82 height 27
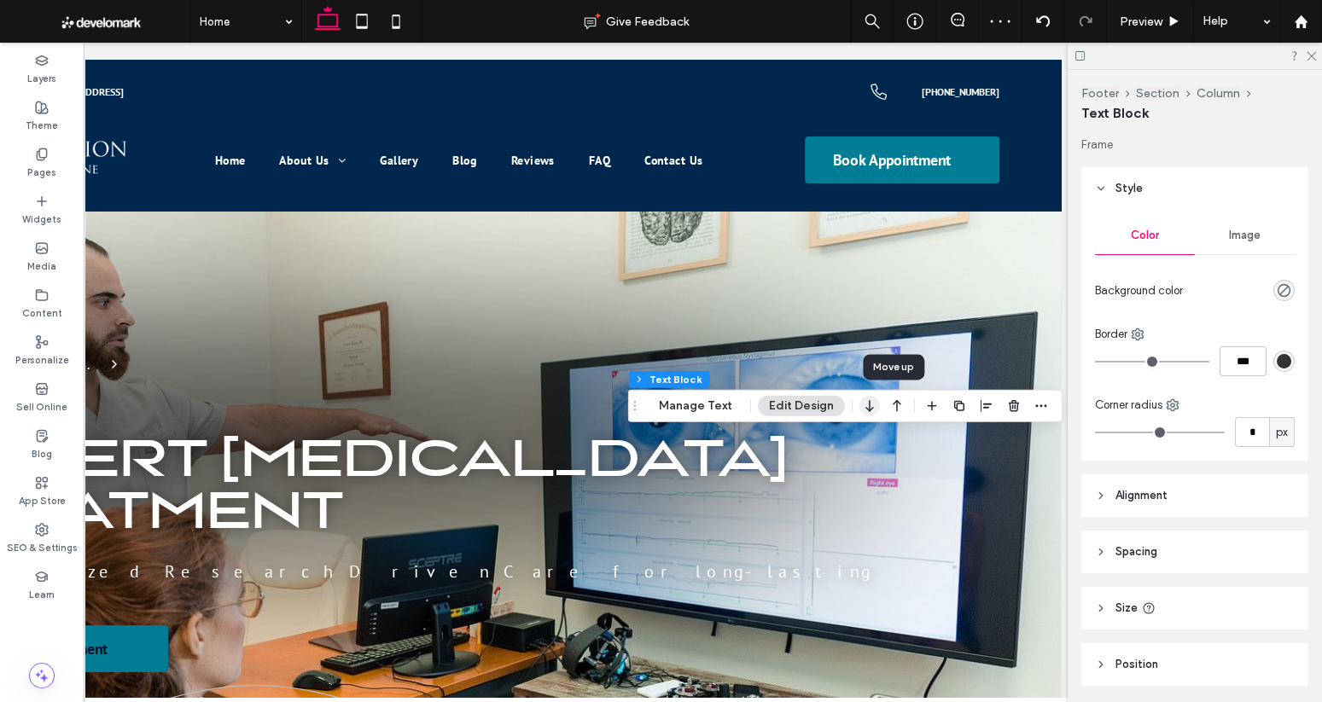
click at [865, 410] on use "button" at bounding box center [869, 406] width 8 height 12
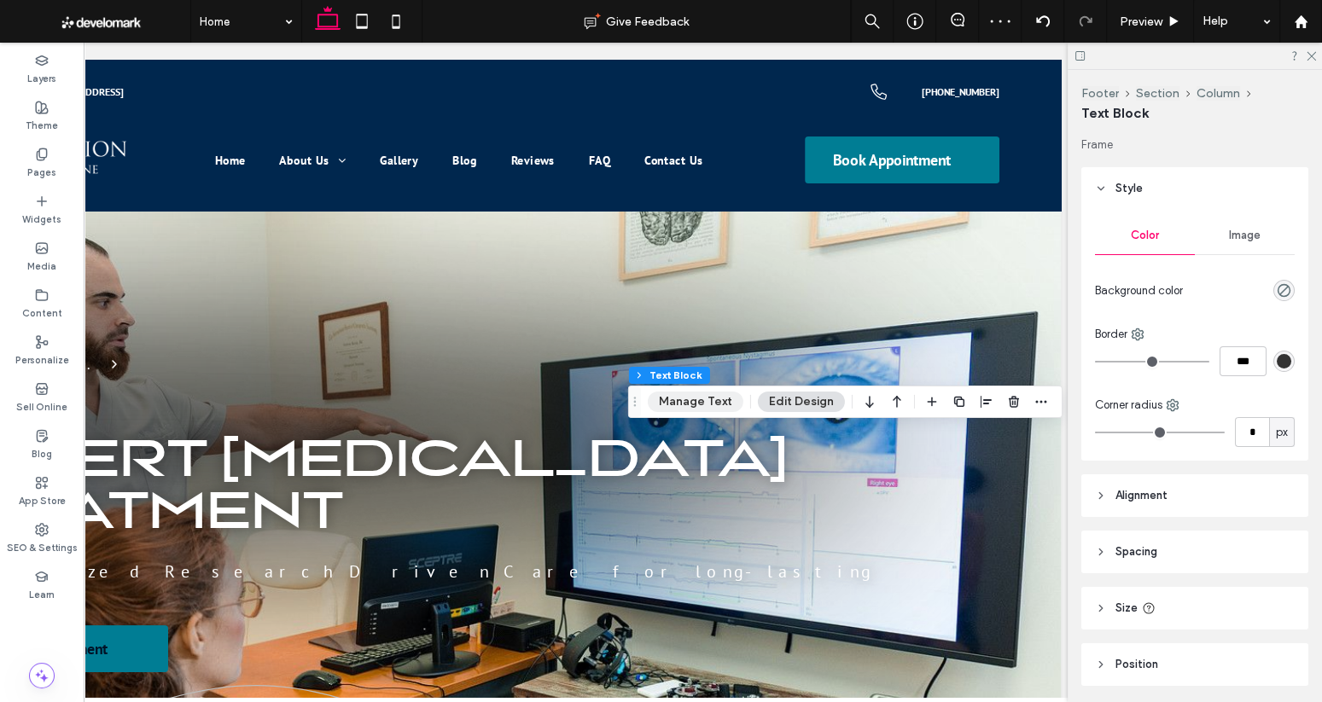
click at [715, 400] on button "Manage Text" at bounding box center [696, 402] width 96 height 20
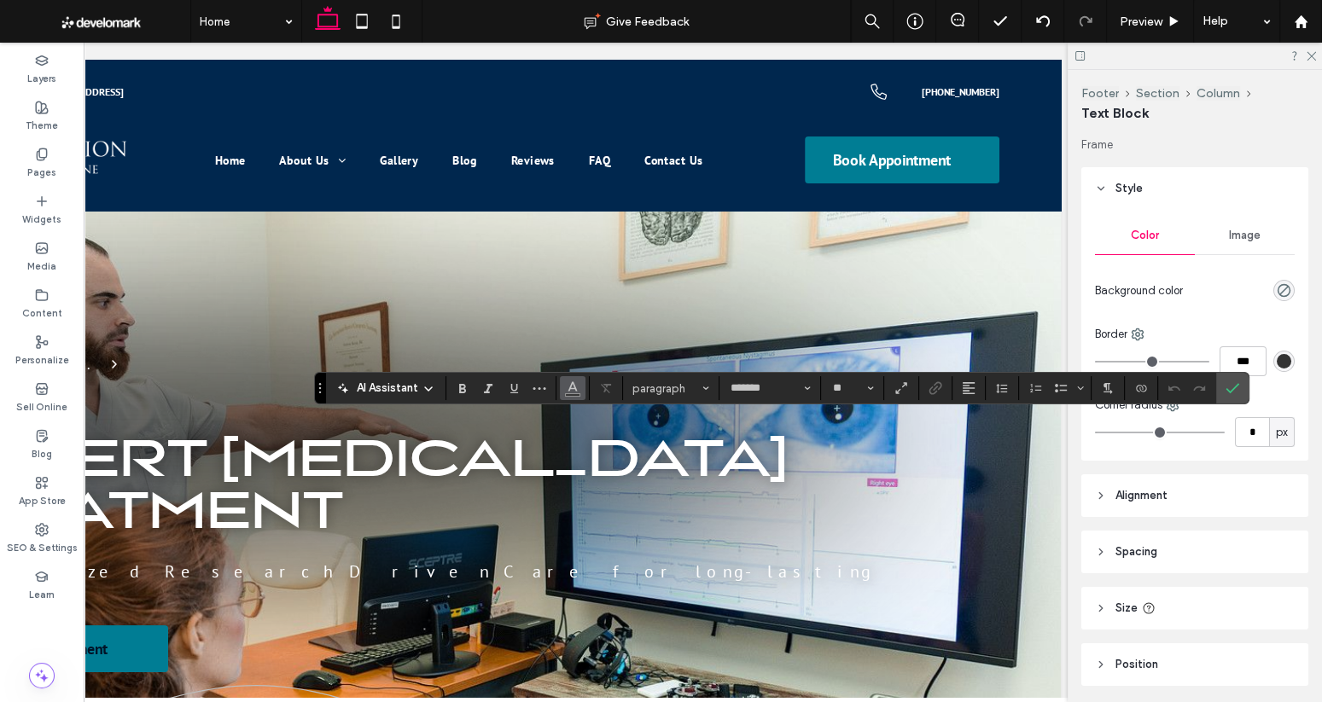
click at [569, 391] on icon "Color" at bounding box center [573, 387] width 14 height 14
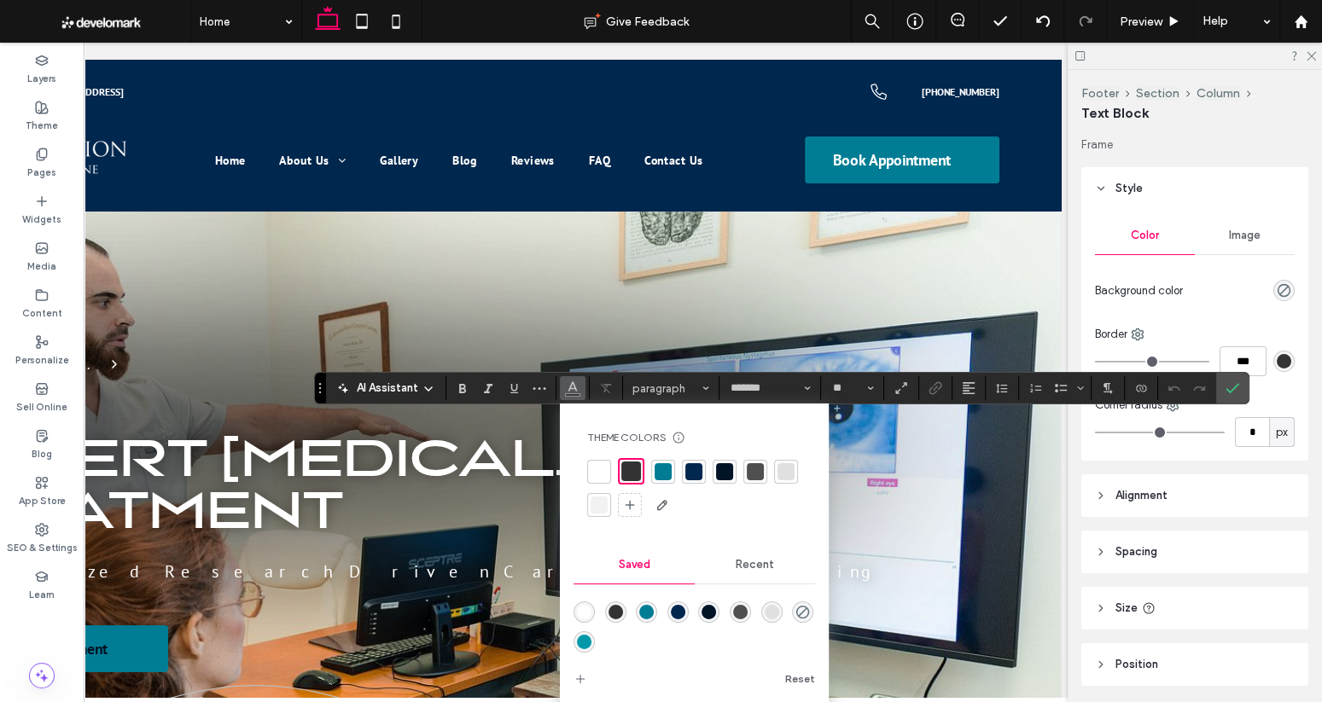
scroll to position [0, 245]
click at [598, 475] on div at bounding box center [598, 471] width 17 height 17
click at [596, 473] on div at bounding box center [598, 470] width 17 height 17
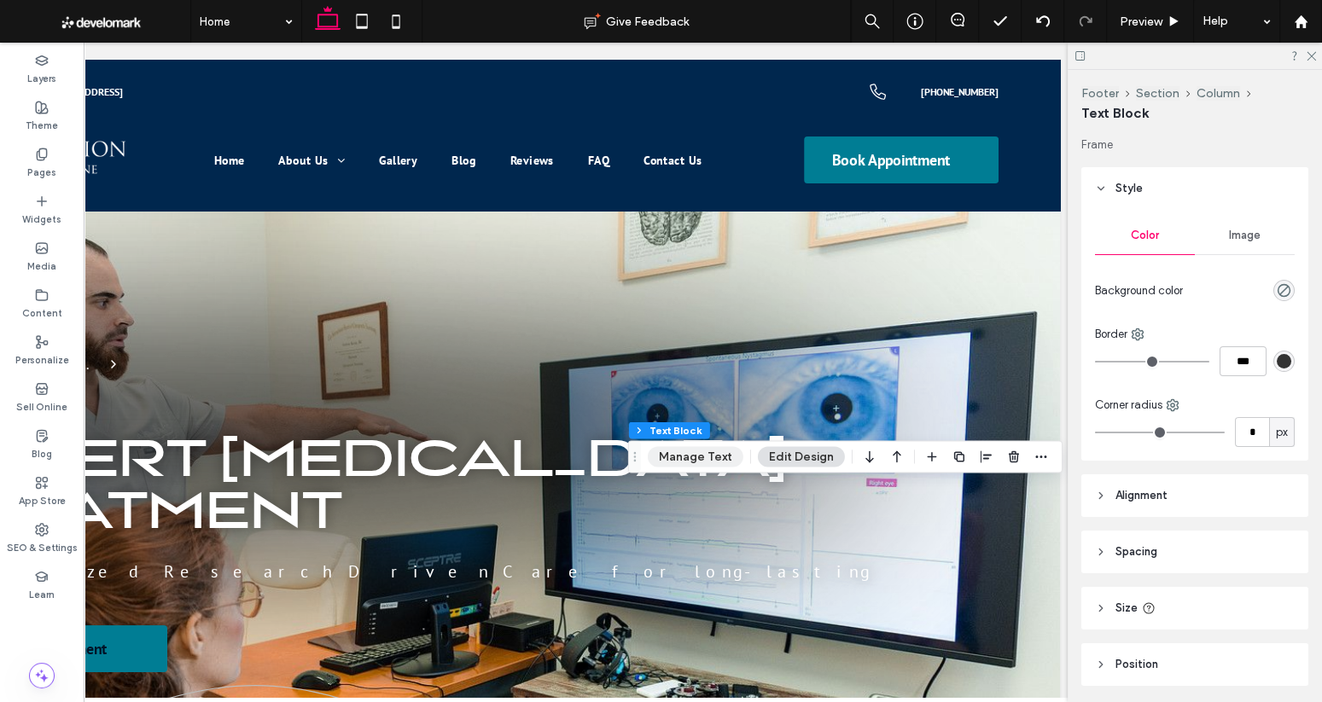
click at [696, 459] on button "Manage Text" at bounding box center [696, 456] width 96 height 20
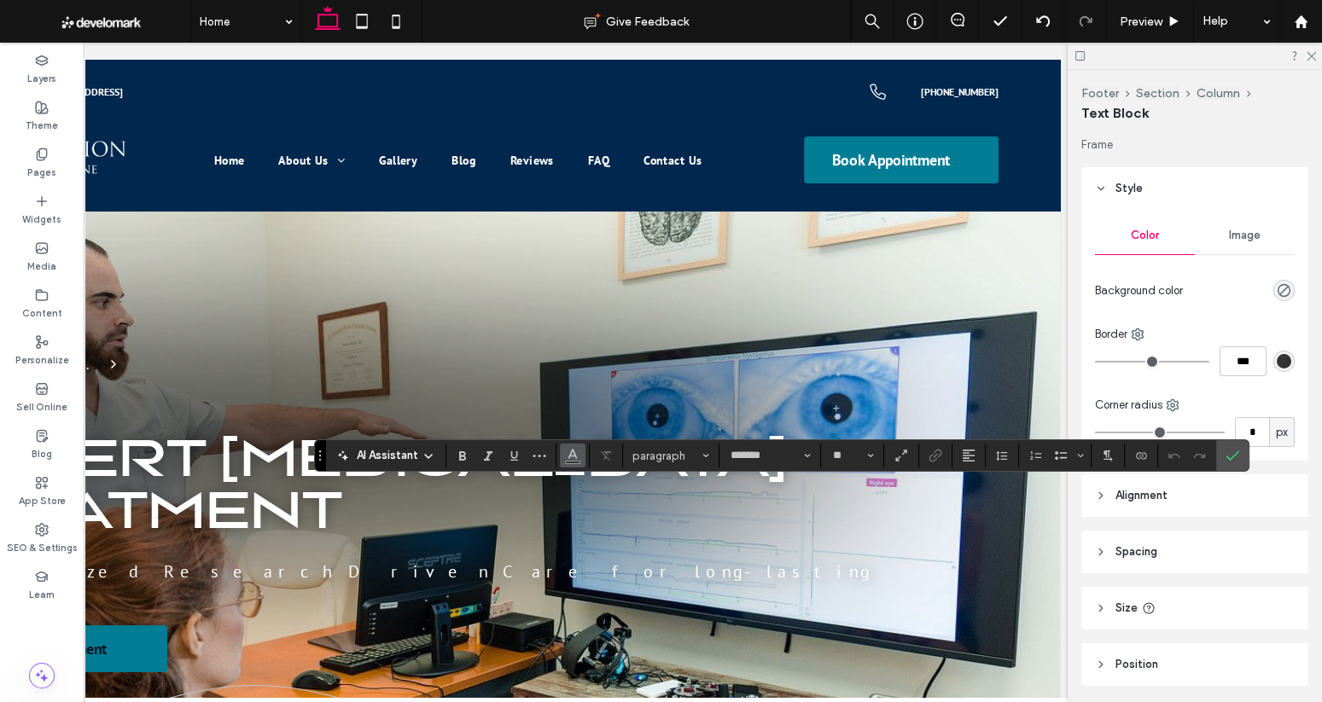
click at [571, 458] on icon "Color" at bounding box center [573, 454] width 14 height 14
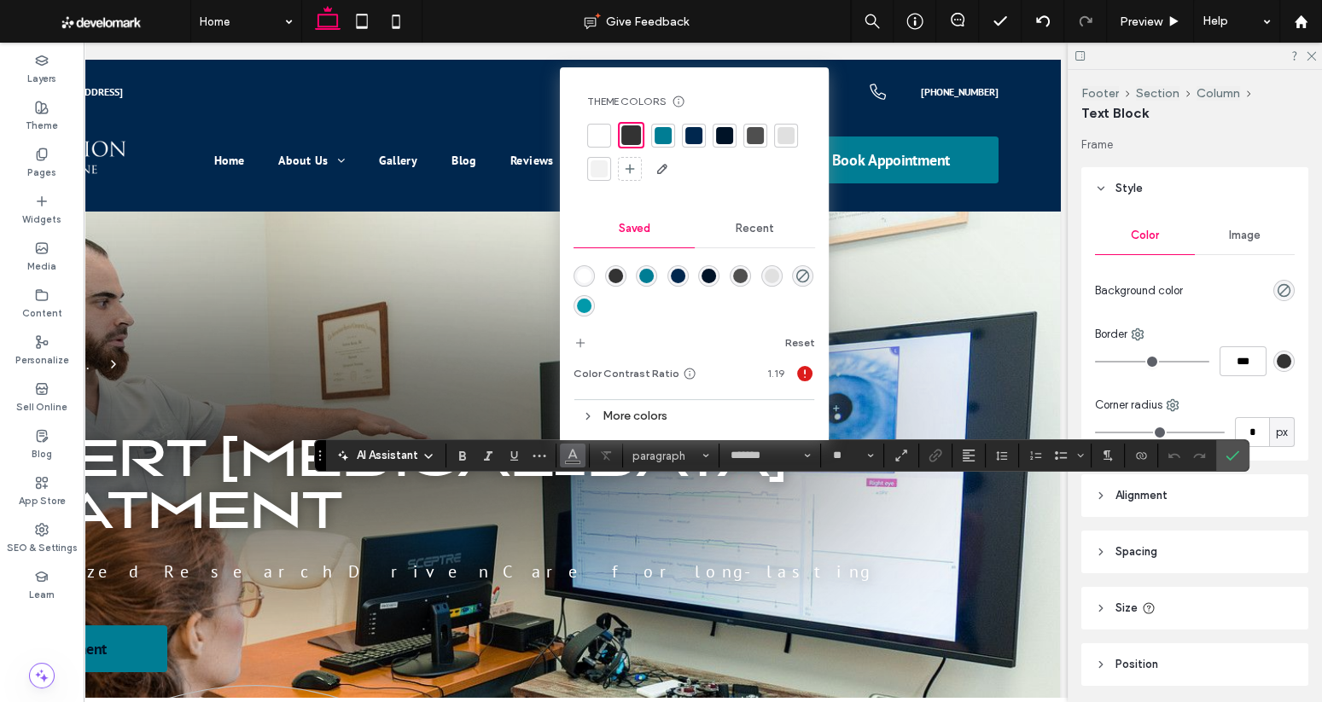
click at [586, 277] on div "rgba(255,255,255,1)" at bounding box center [584, 276] width 15 height 15
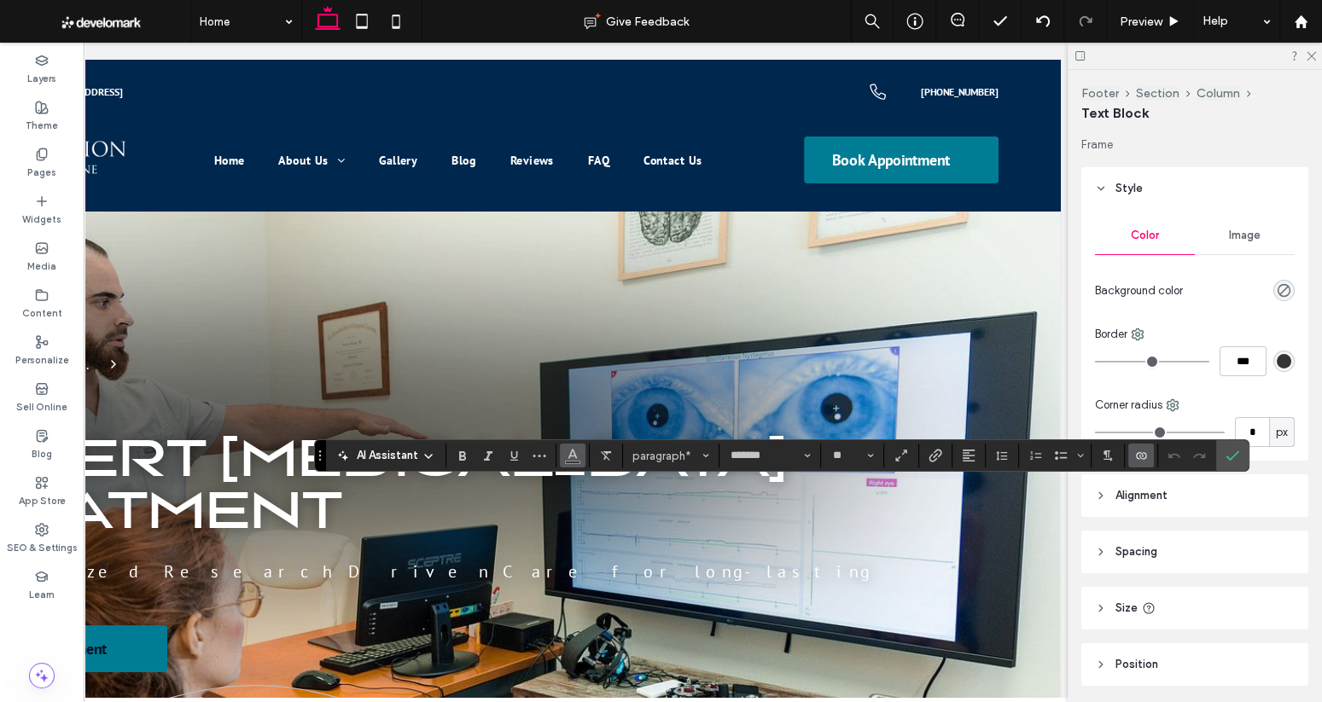
click at [578, 459] on icon "Color" at bounding box center [573, 454] width 14 height 14
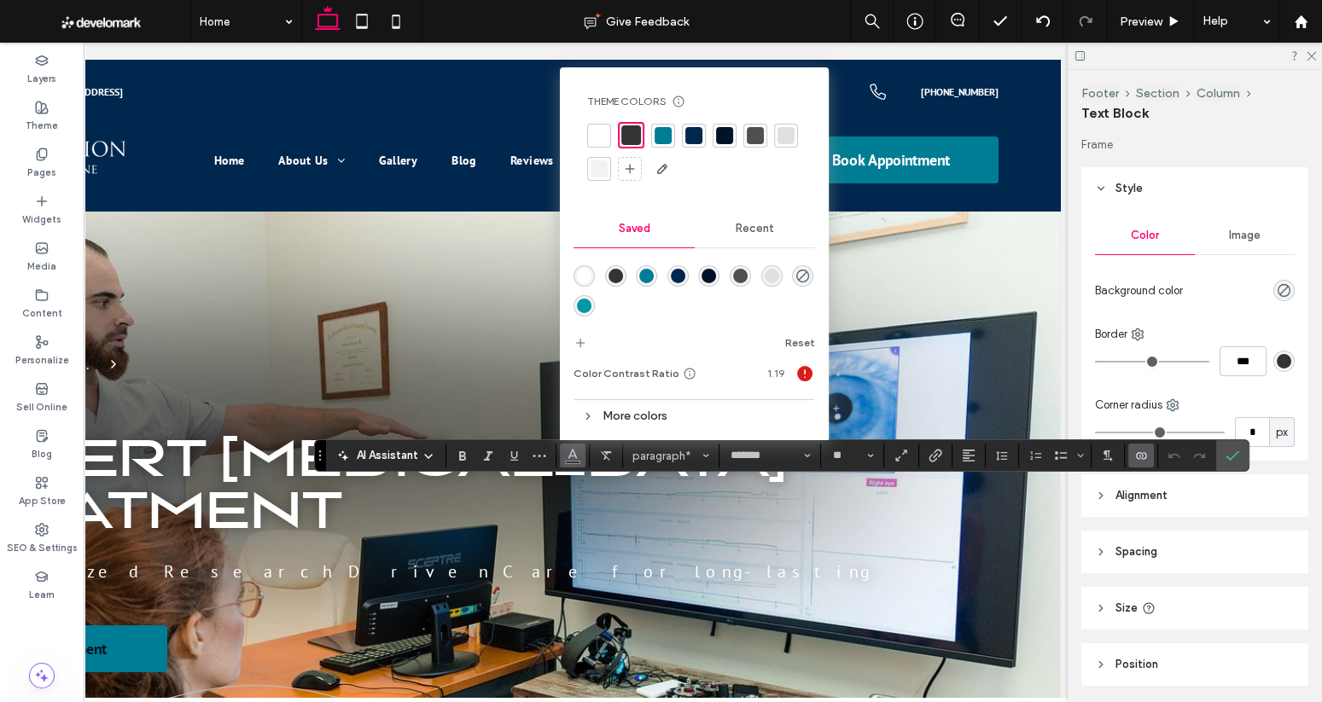
click at [580, 276] on div "rgba(255,255,255,1)" at bounding box center [584, 276] width 15 height 15
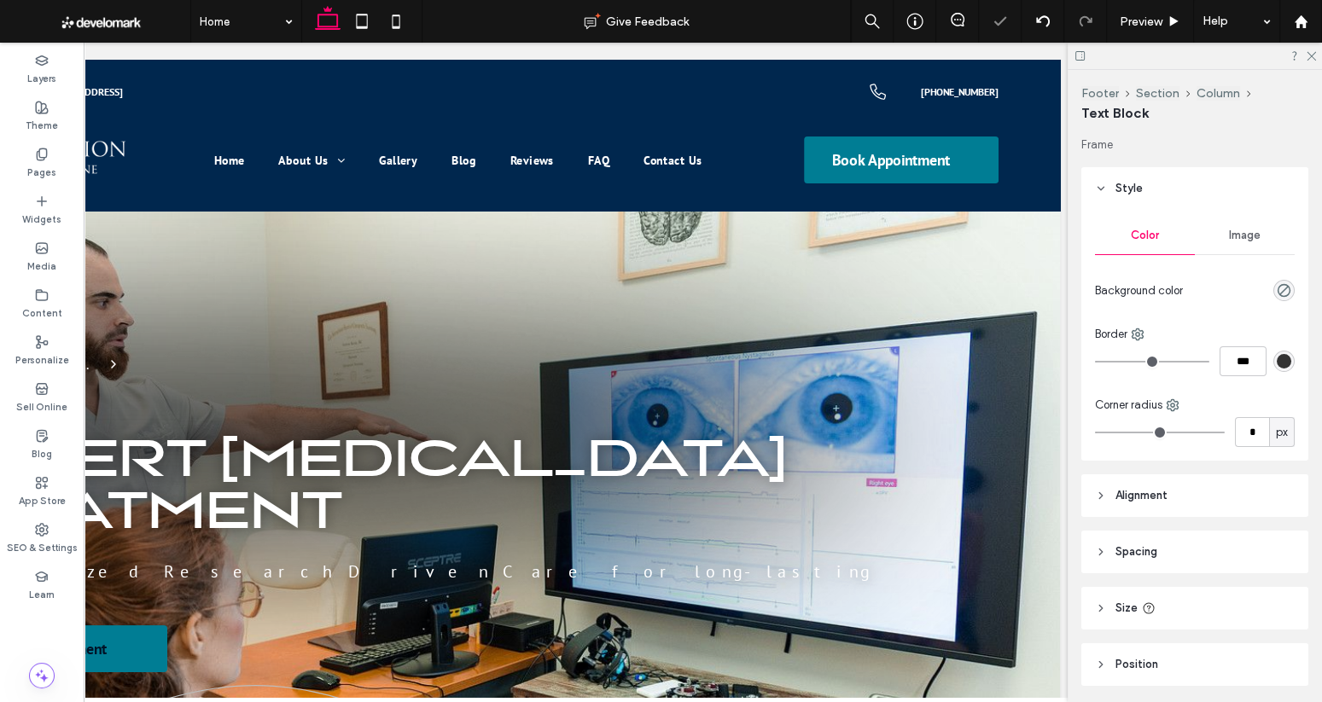
type input "*******"
type input "**"
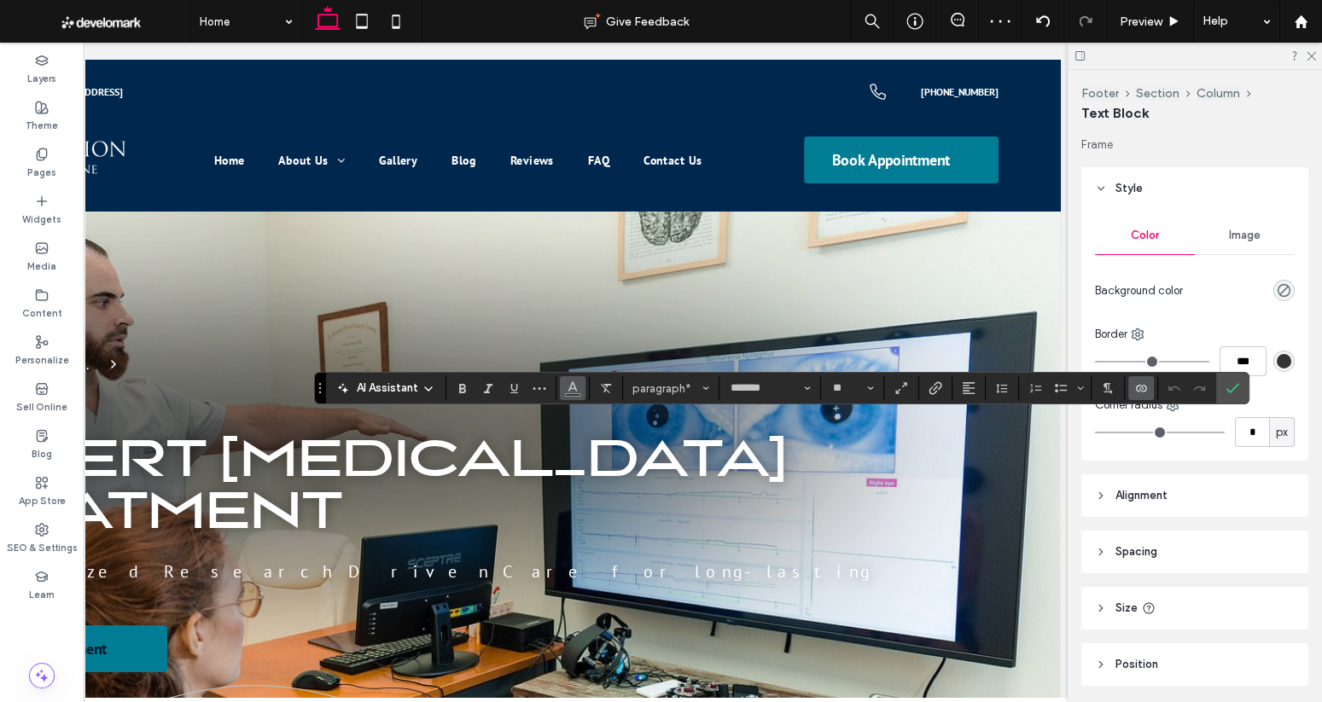
click at [575, 396] on span "Color" at bounding box center [573, 386] width 14 height 22
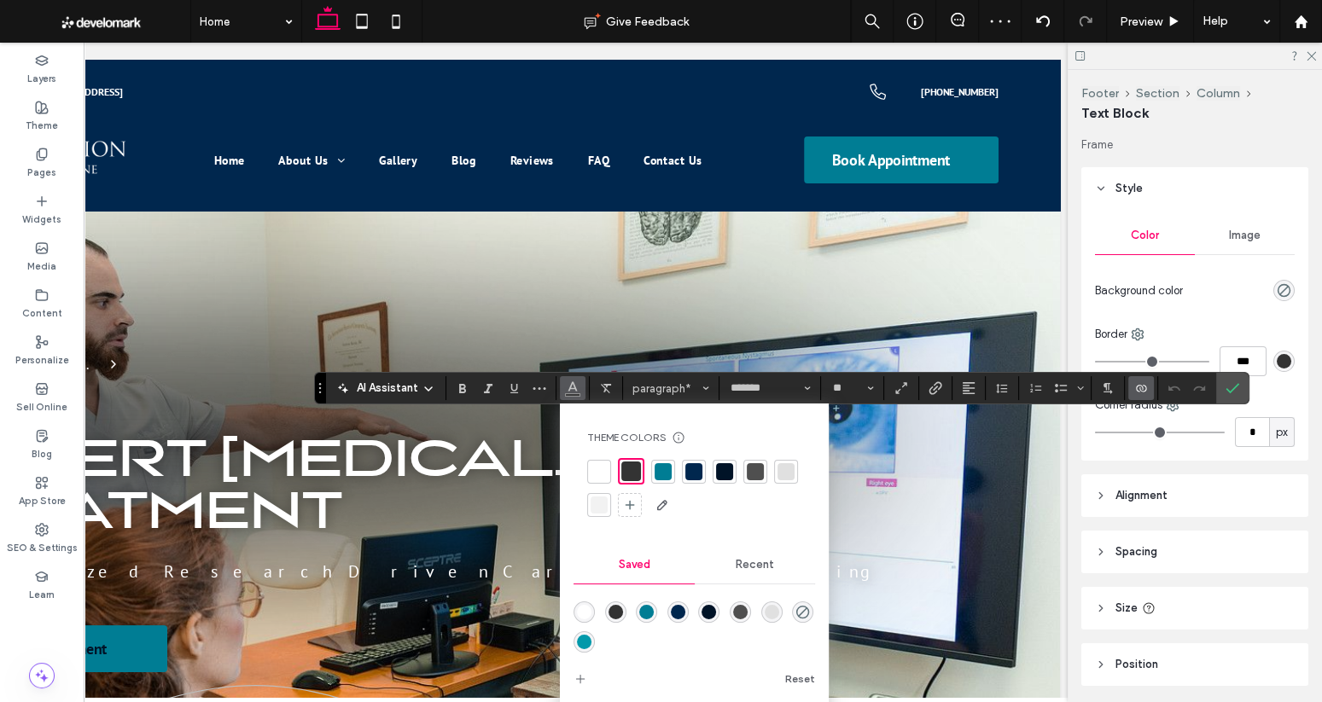
click at [603, 474] on div at bounding box center [598, 471] width 17 height 17
click at [1226, 391] on use "Confirm" at bounding box center [1233, 389] width 14 height 10
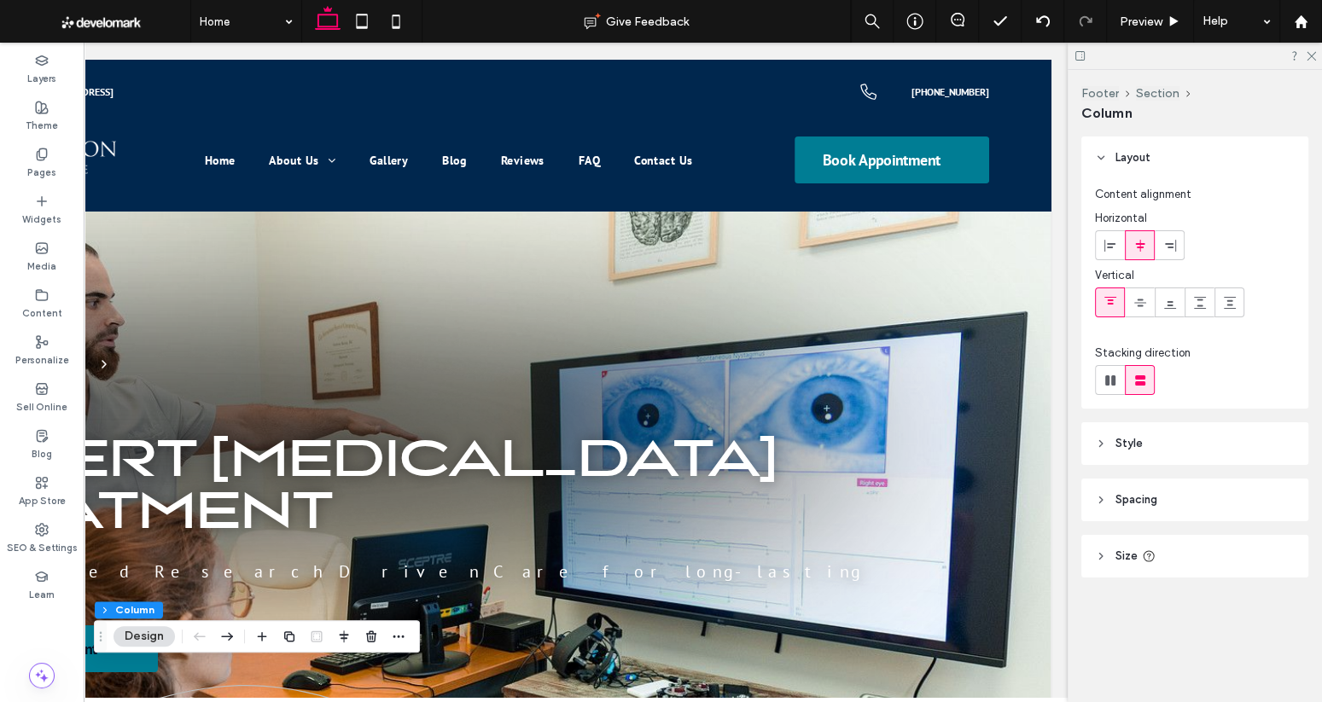
scroll to position [0, 253]
click at [49, 157] on div "Pages" at bounding box center [42, 163] width 84 height 47
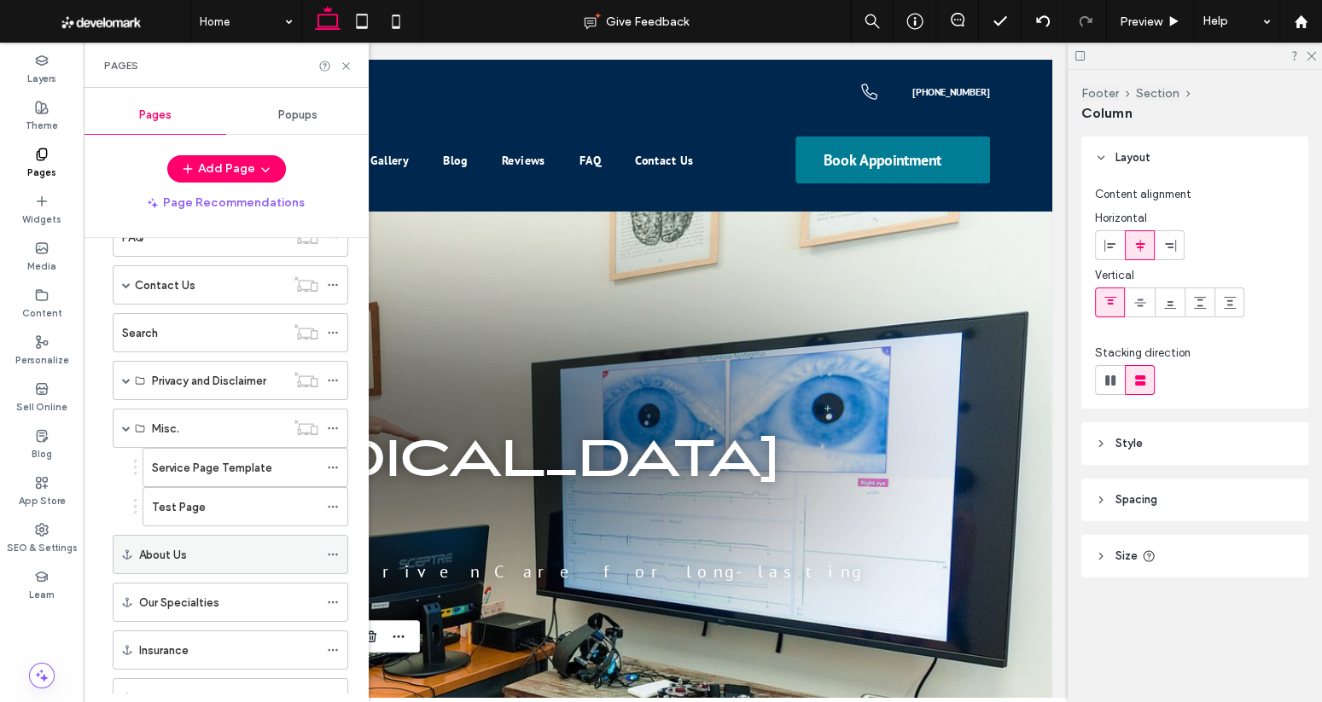
scroll to position [251, 0]
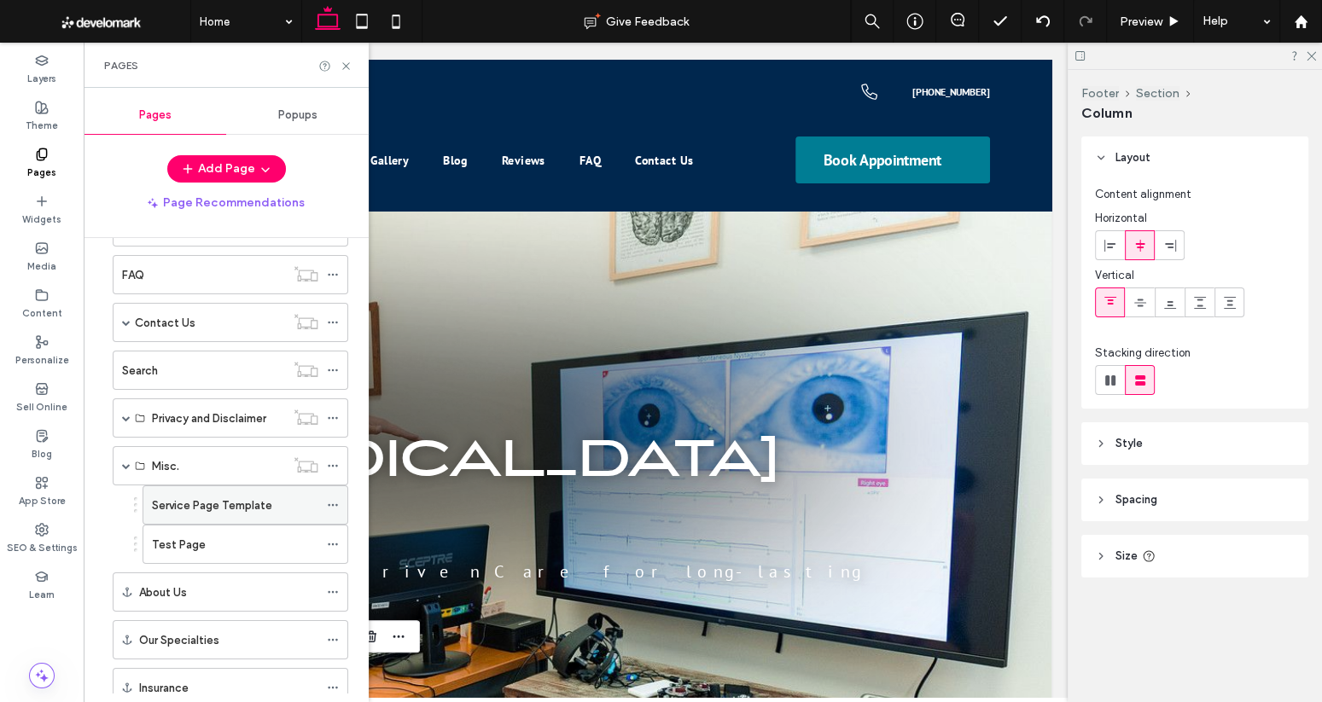
click at [189, 490] on div "Service Page Template" at bounding box center [235, 505] width 166 height 38
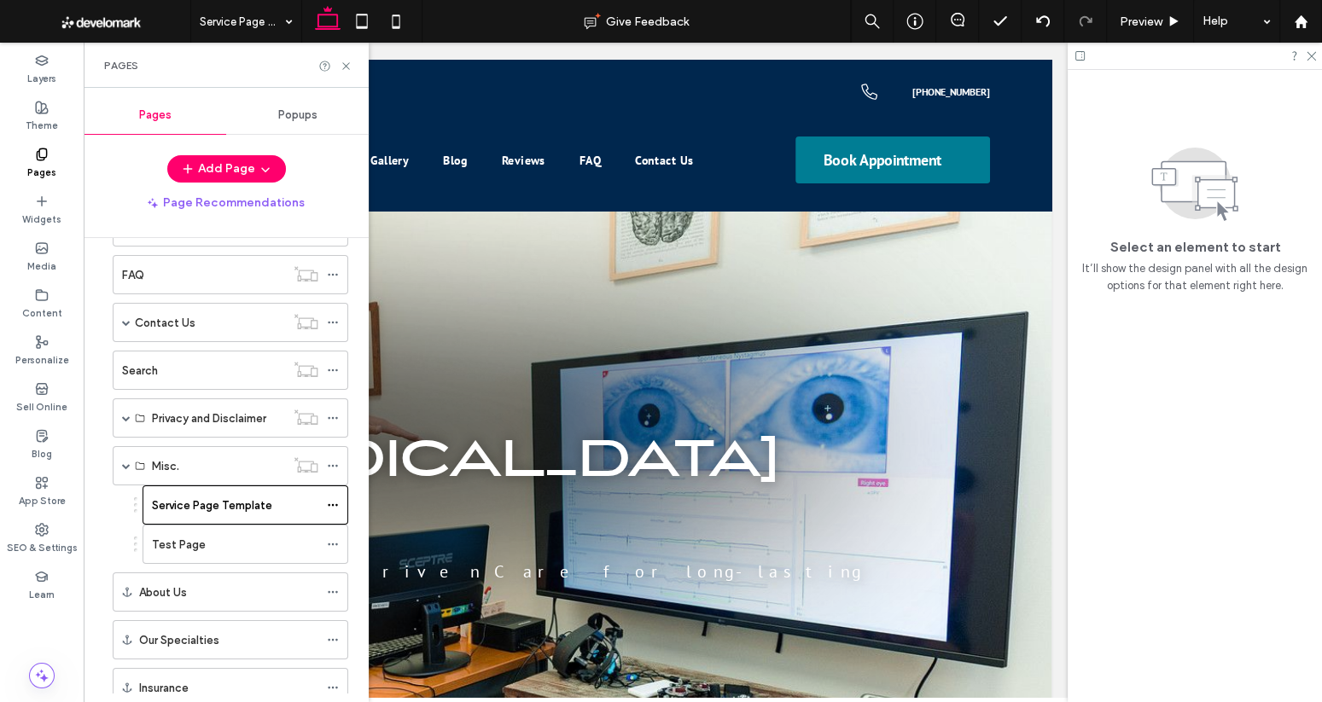
click at [348, 61] on div at bounding box center [661, 351] width 1322 height 702
click at [345, 64] on use at bounding box center [345, 65] width 7 height 7
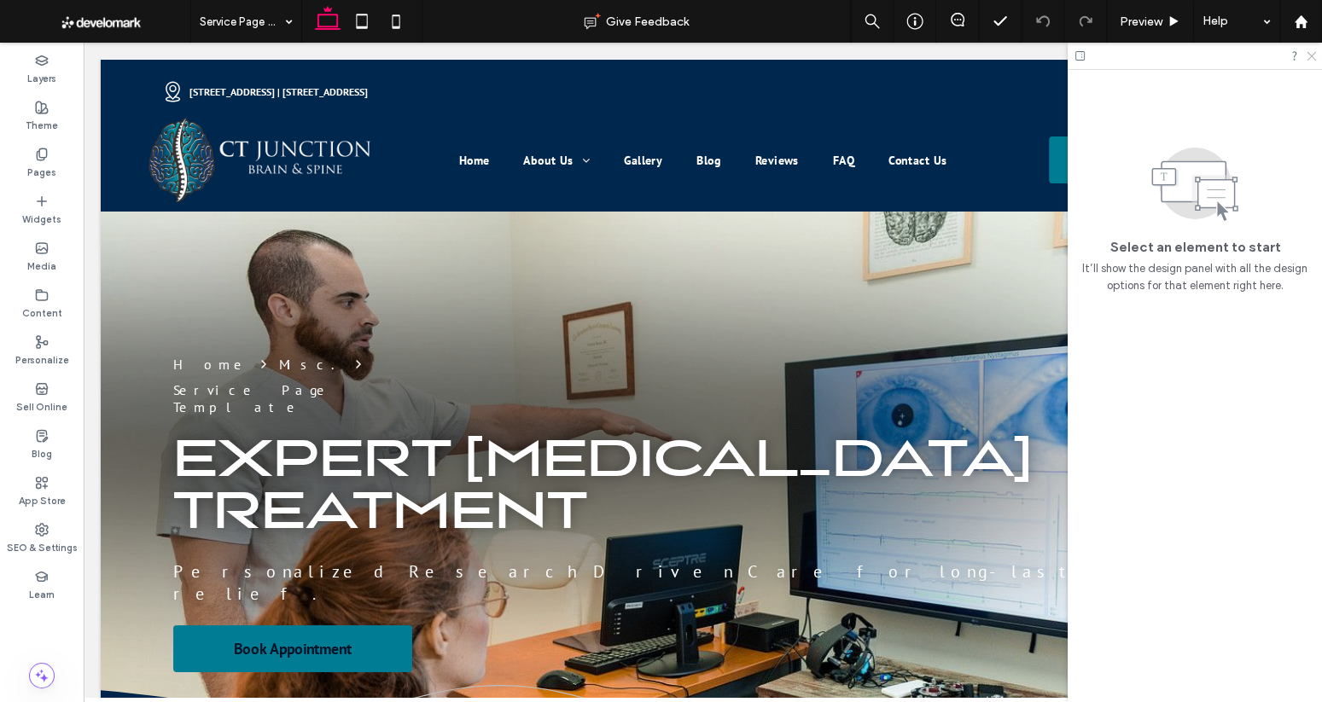
click at [1311, 57] on use at bounding box center [1310, 56] width 9 height 9
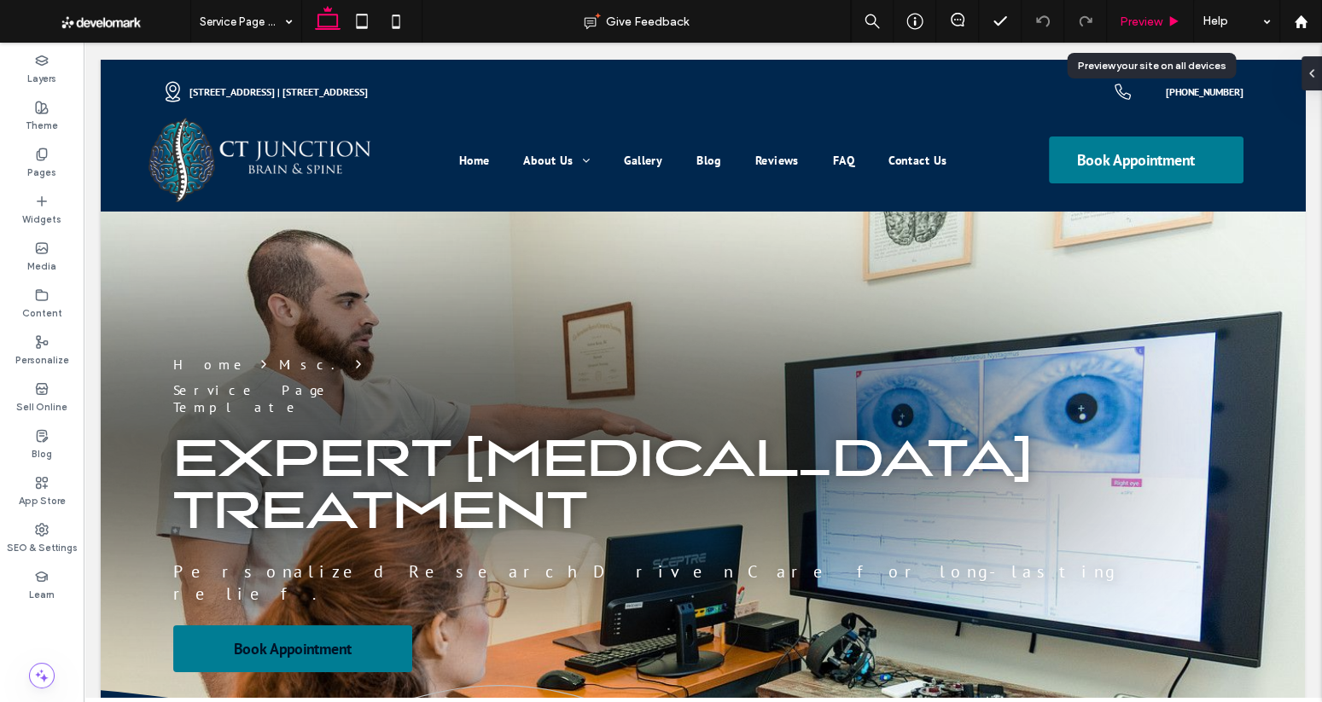
click at [1162, 24] on div "Preview" at bounding box center [1150, 22] width 86 height 15
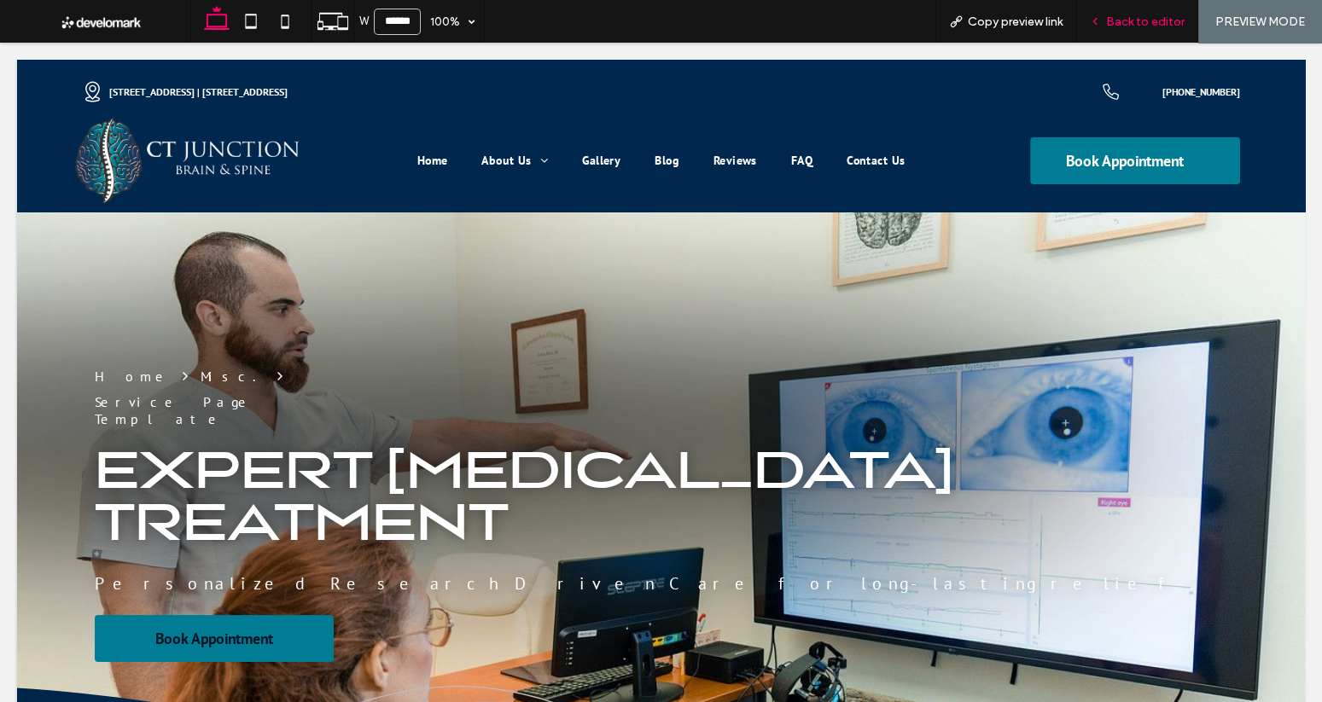
click at [1118, 18] on span "Back to editor" at bounding box center [1145, 22] width 78 height 15
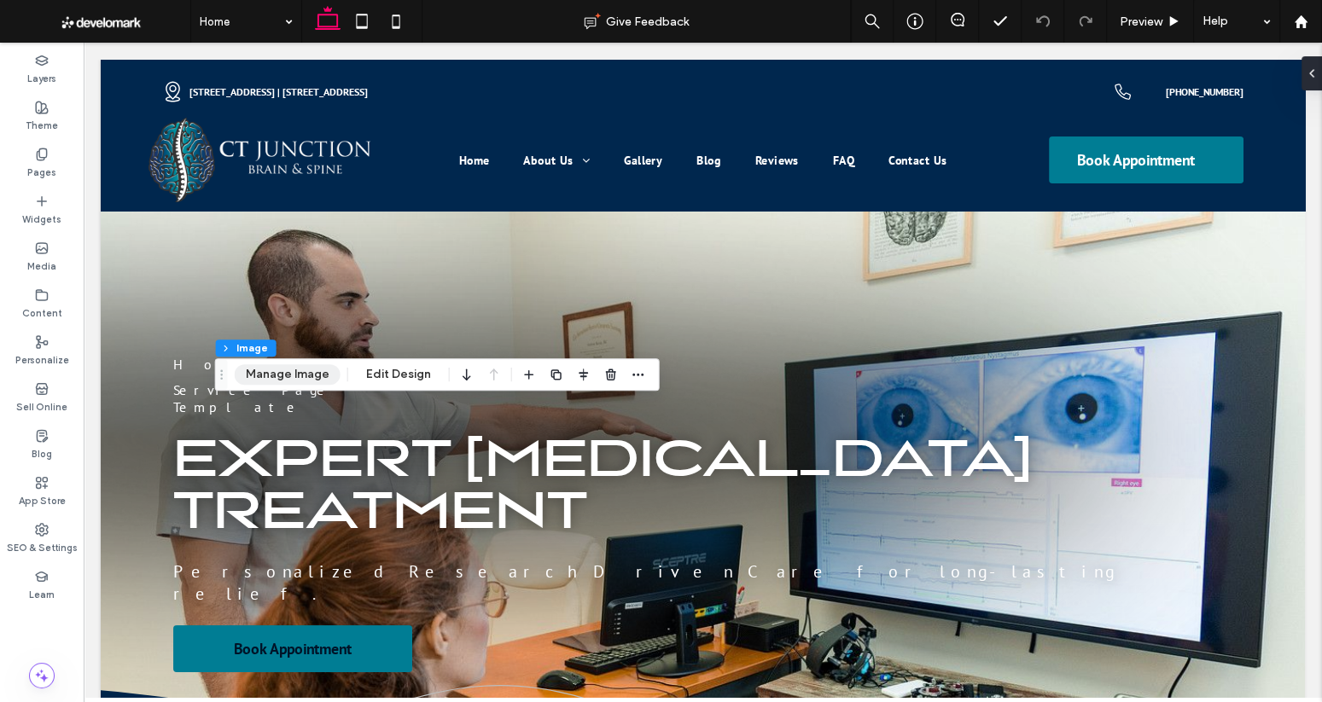
click at [297, 381] on button "Manage Image" at bounding box center [288, 374] width 106 height 20
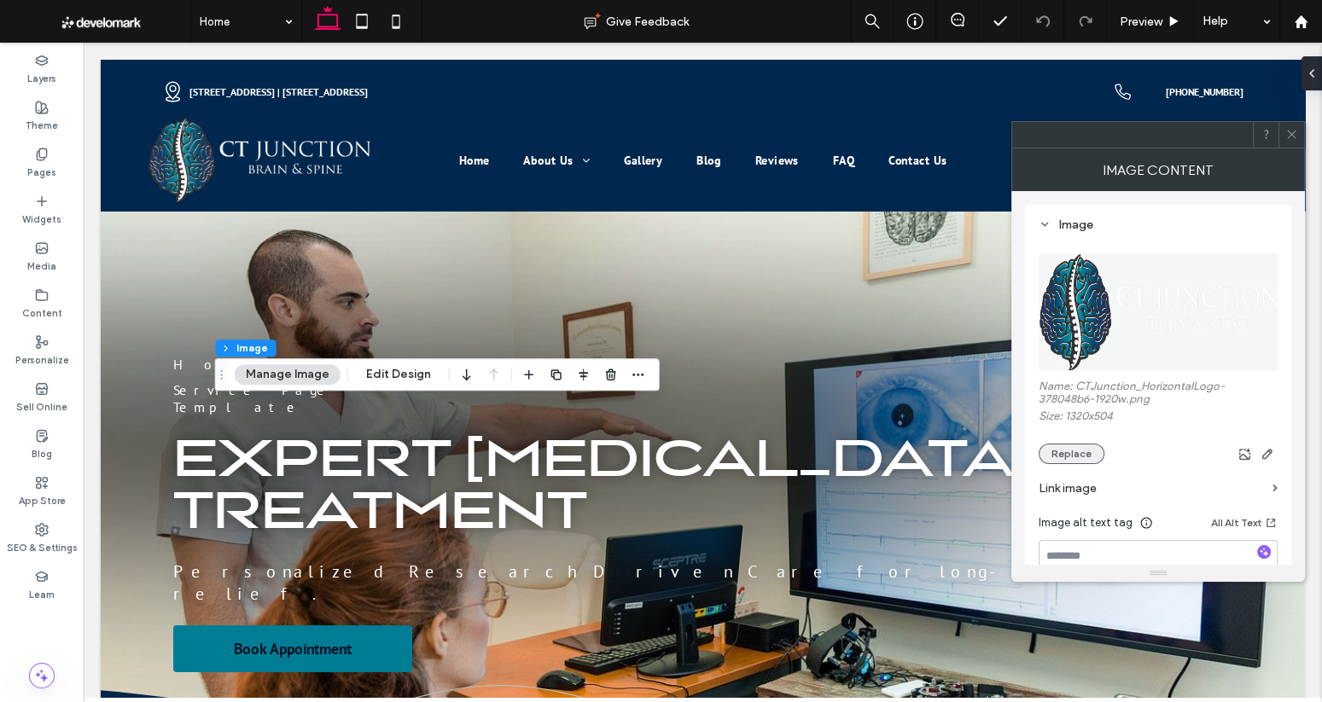
click at [1066, 456] on button "Replace" at bounding box center [1071, 454] width 66 height 20
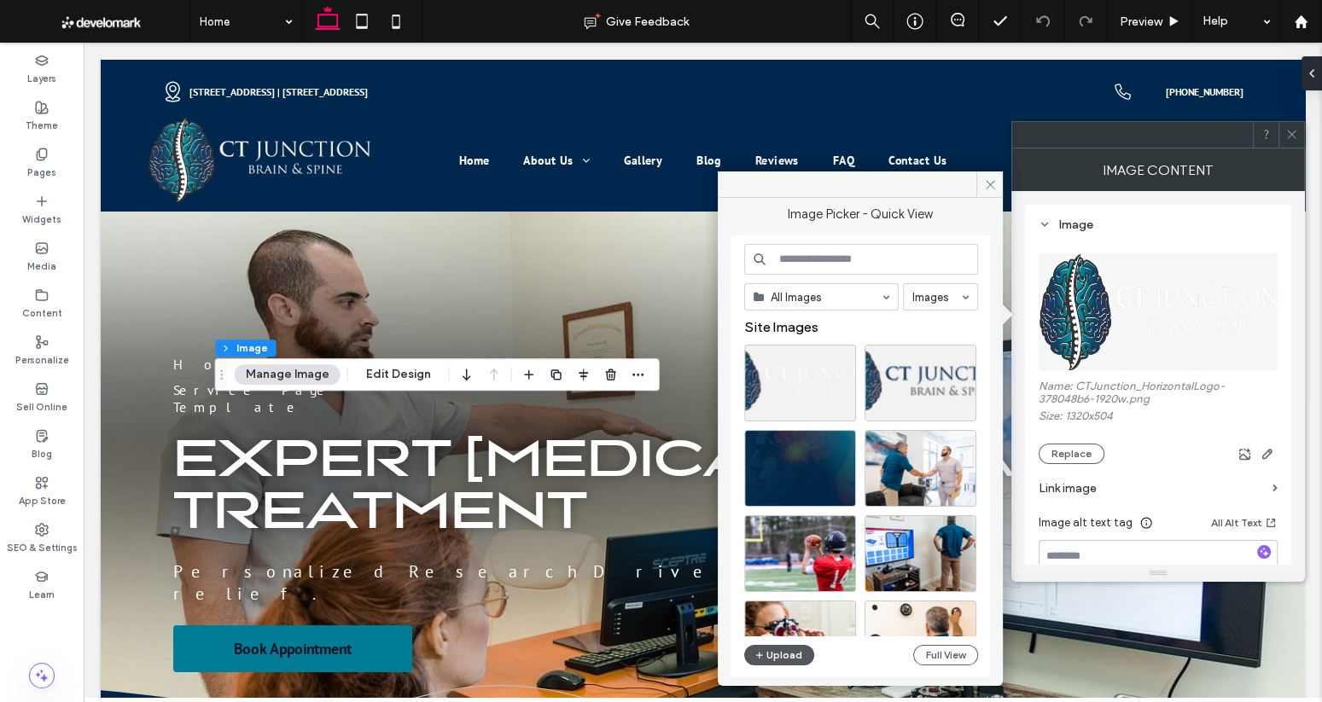
click at [782, 654] on button "Upload" at bounding box center [779, 655] width 70 height 20
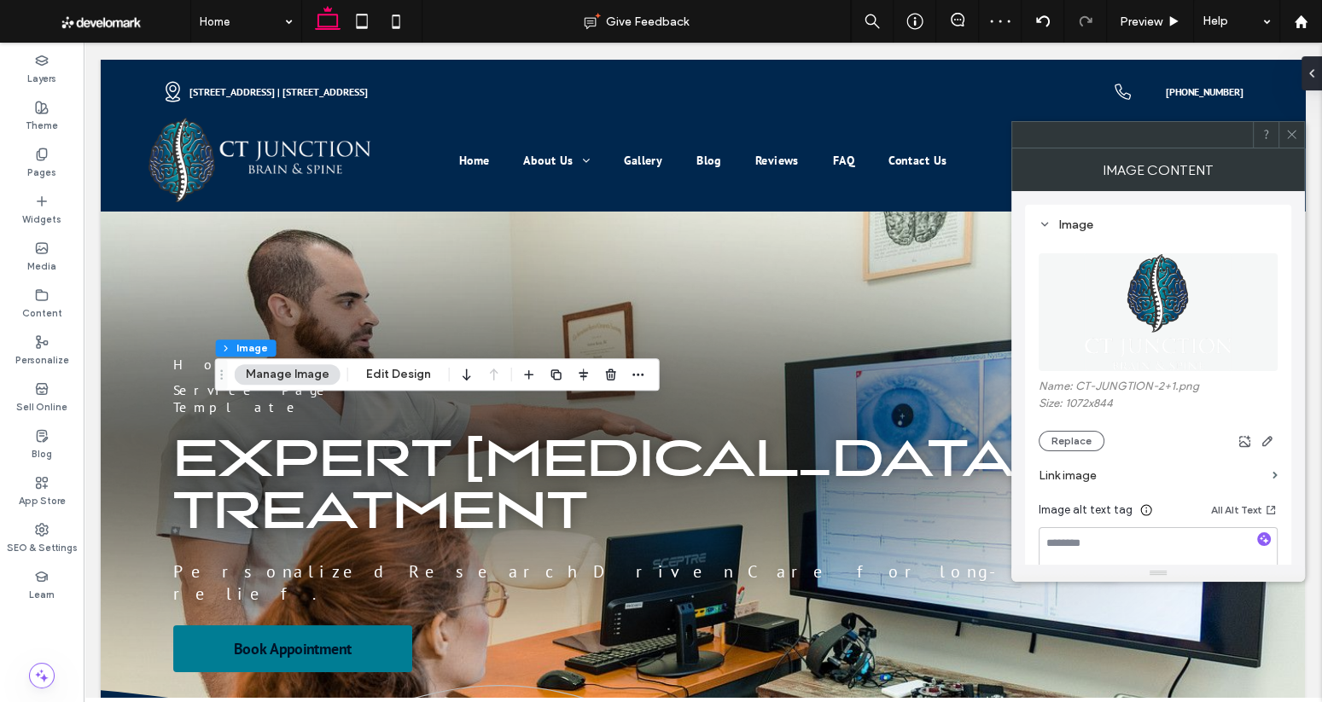
click at [1287, 132] on icon at bounding box center [1291, 134] width 13 height 13
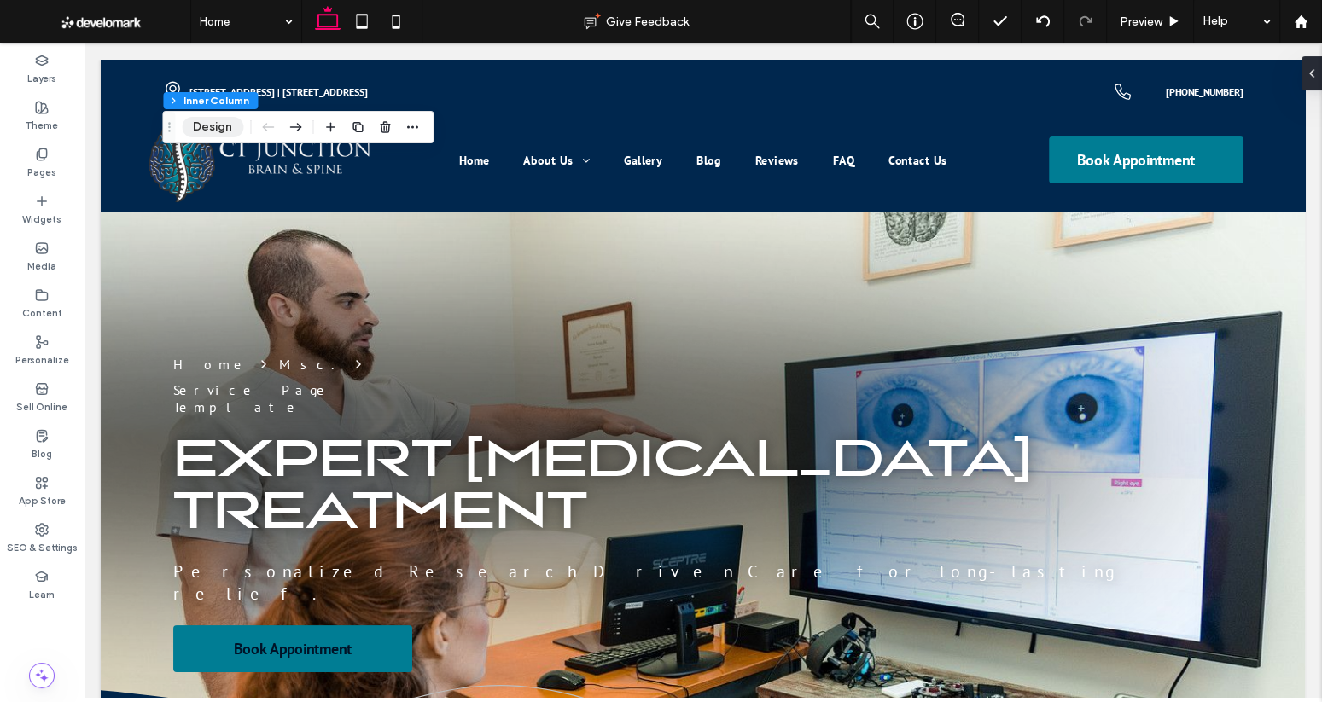
click at [226, 133] on button "Design" at bounding box center [212, 127] width 61 height 20
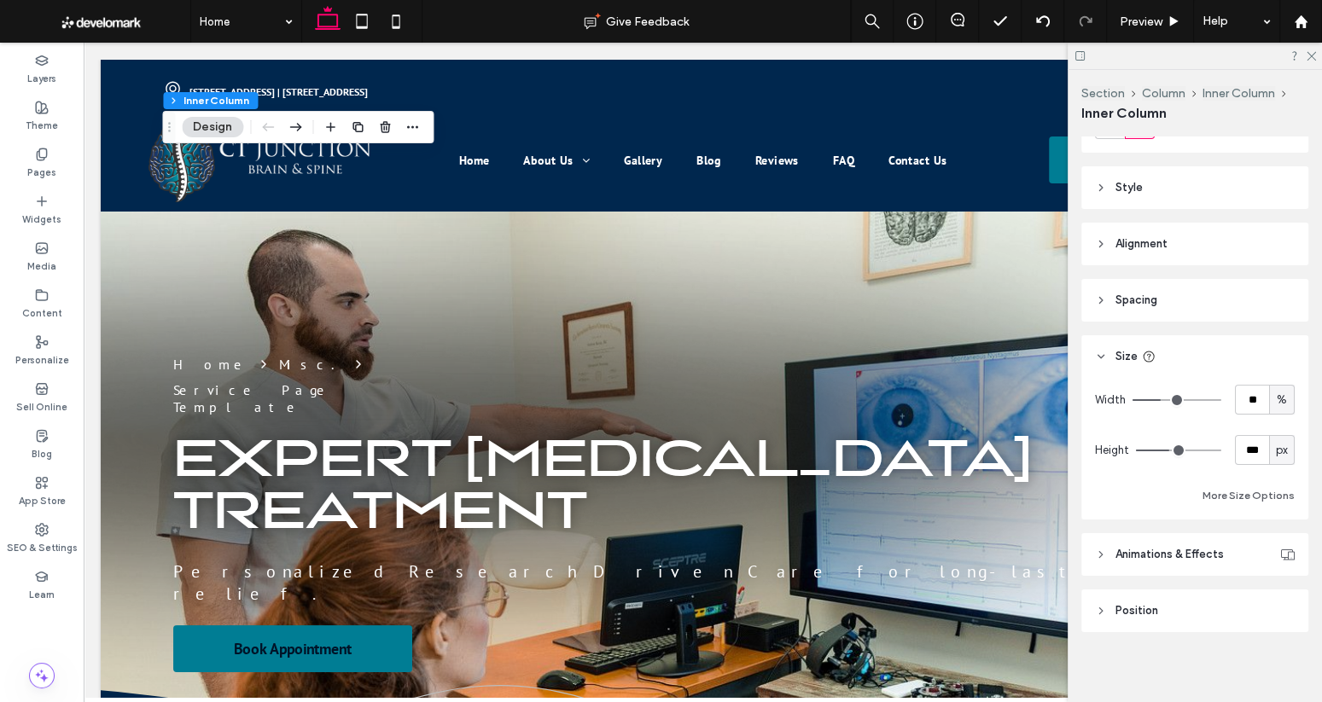
click at [1147, 561] on span "Animations & Effects" at bounding box center [1169, 554] width 108 height 17
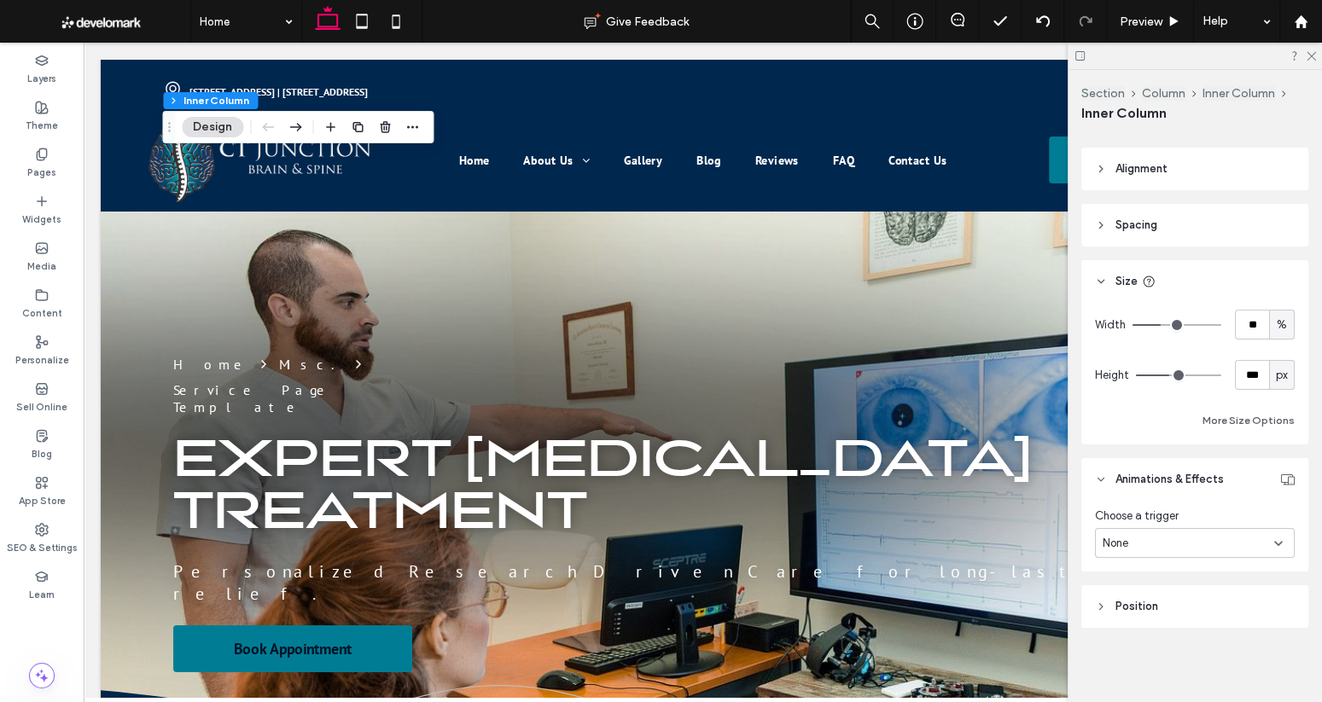
click at [1146, 544] on div "None" at bounding box center [1187, 543] width 171 height 17
click at [1140, 599] on div "Hover" at bounding box center [1195, 602] width 198 height 30
click at [1119, 612] on span "Grow" at bounding box center [1115, 614] width 28 height 18
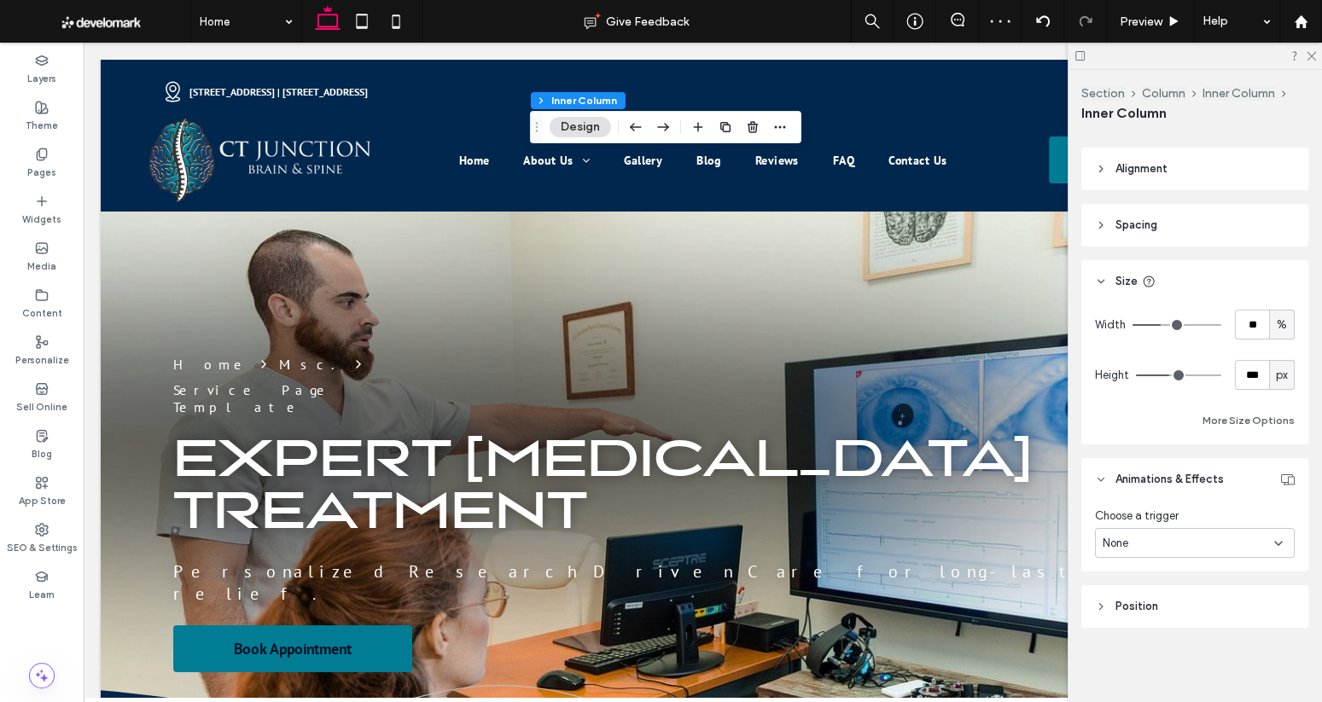
click at [1146, 552] on div "None" at bounding box center [1195, 543] width 200 height 30
click at [1143, 599] on div "Hover" at bounding box center [1195, 602] width 198 height 30
click at [1111, 613] on span "Grow" at bounding box center [1115, 614] width 28 height 18
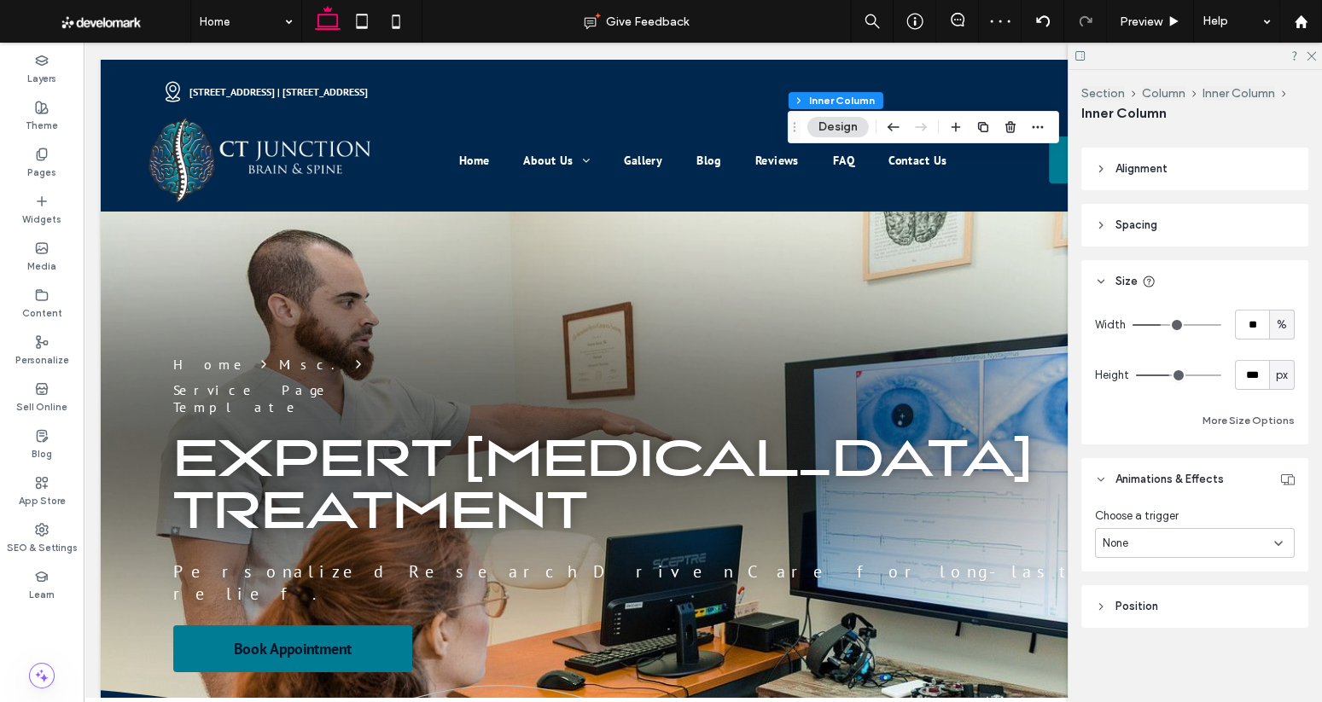
click at [1139, 536] on div "None" at bounding box center [1187, 543] width 171 height 17
click at [1157, 609] on div "Hover" at bounding box center [1195, 602] width 198 height 30
click at [1125, 612] on span "Grow" at bounding box center [1115, 616] width 28 height 18
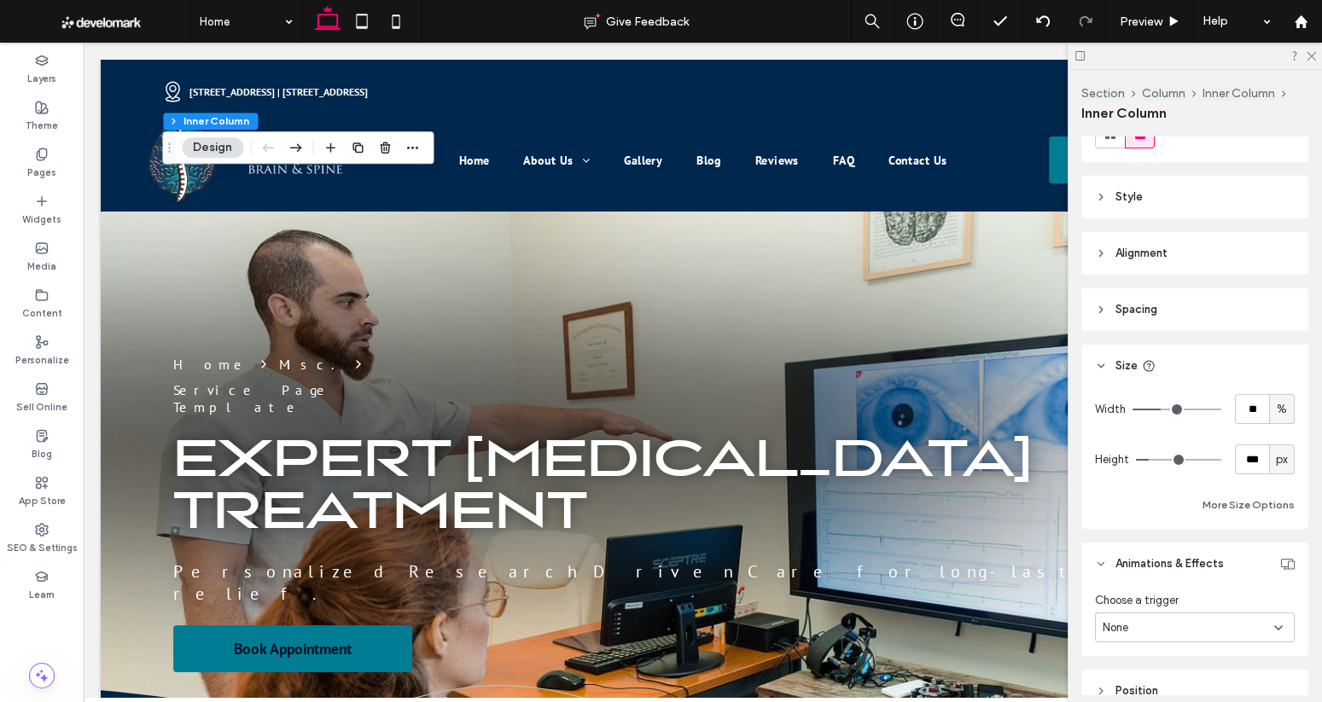
scroll to position [331, 0]
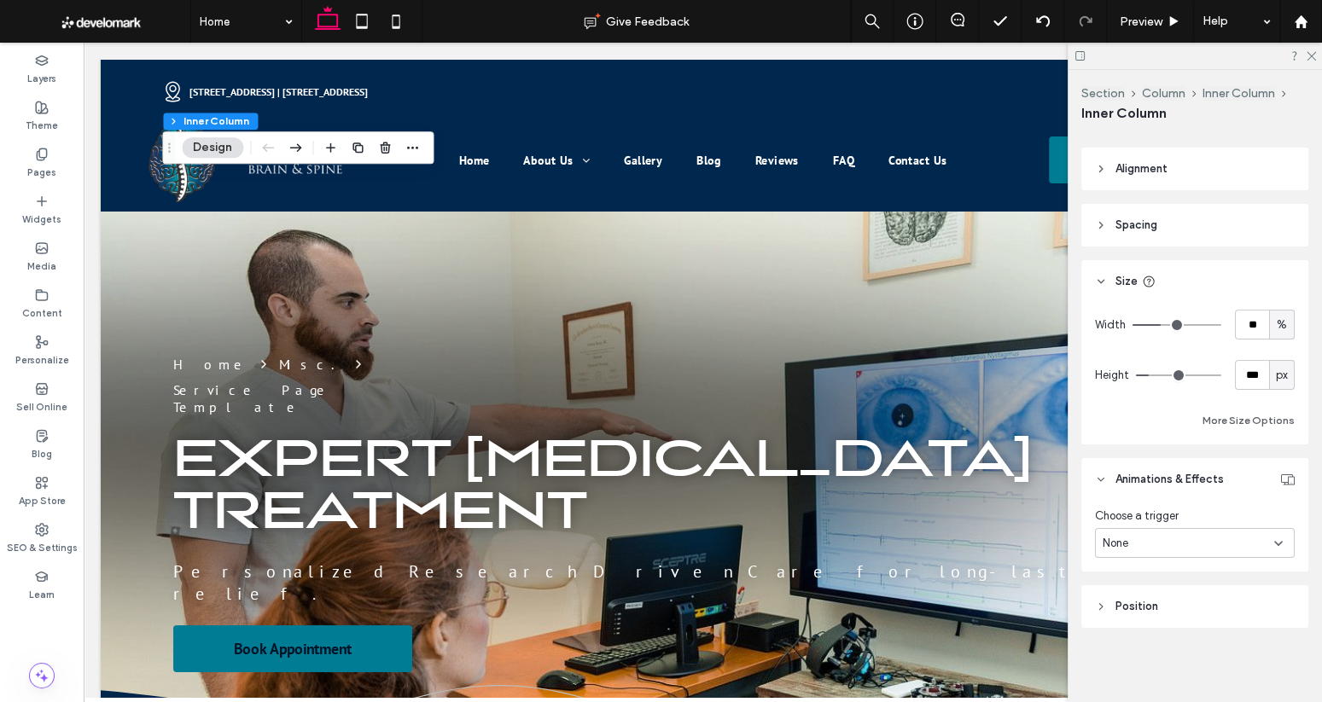
click at [1170, 550] on div "None" at bounding box center [1187, 543] width 171 height 17
click at [1159, 602] on div "Hover" at bounding box center [1195, 602] width 198 height 30
click at [1117, 611] on span "Grow" at bounding box center [1115, 614] width 28 height 18
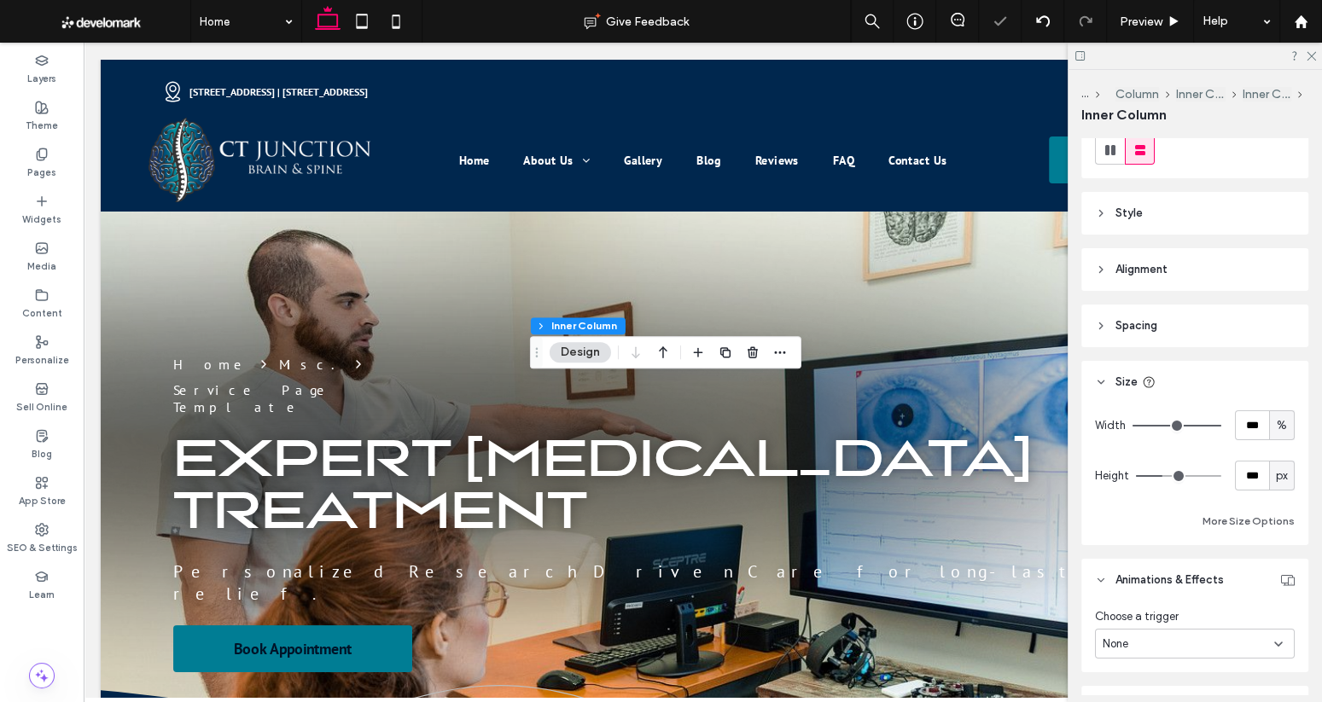
scroll to position [333, 0]
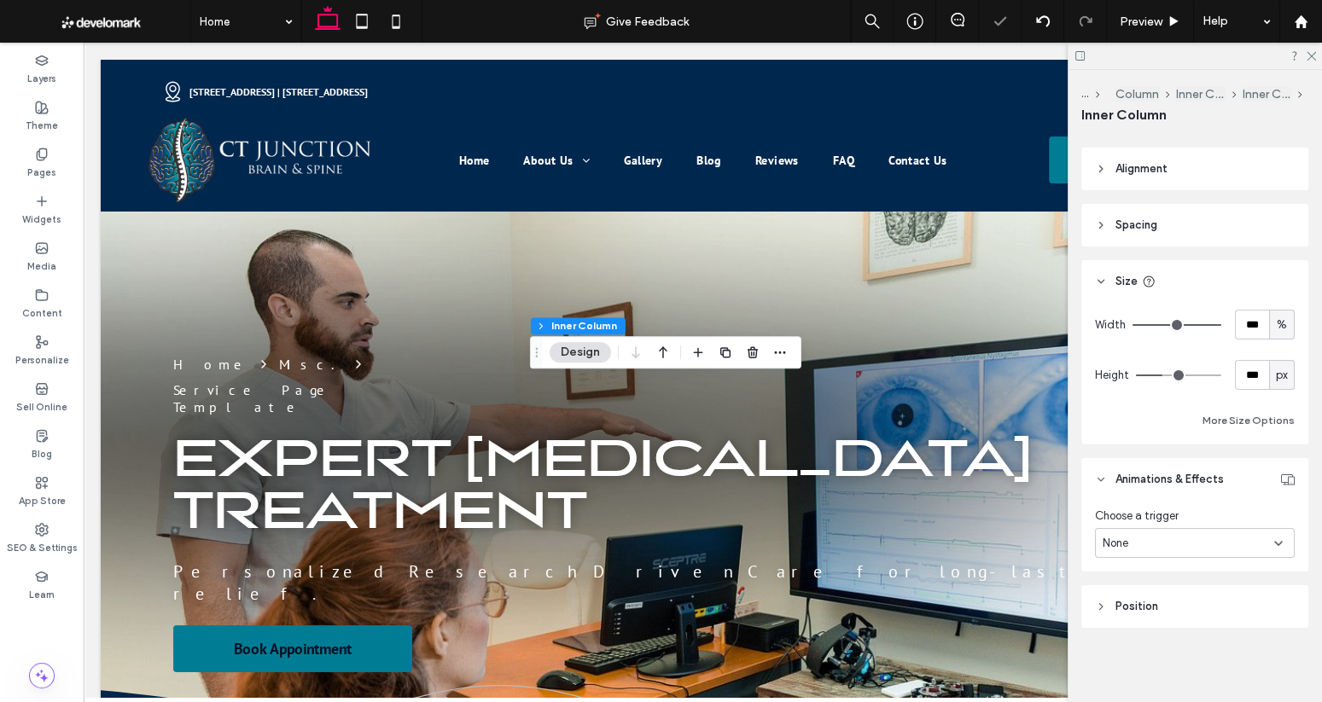
click at [1180, 554] on div "None" at bounding box center [1195, 543] width 200 height 30
click at [1176, 596] on div "Hover" at bounding box center [1195, 602] width 198 height 30
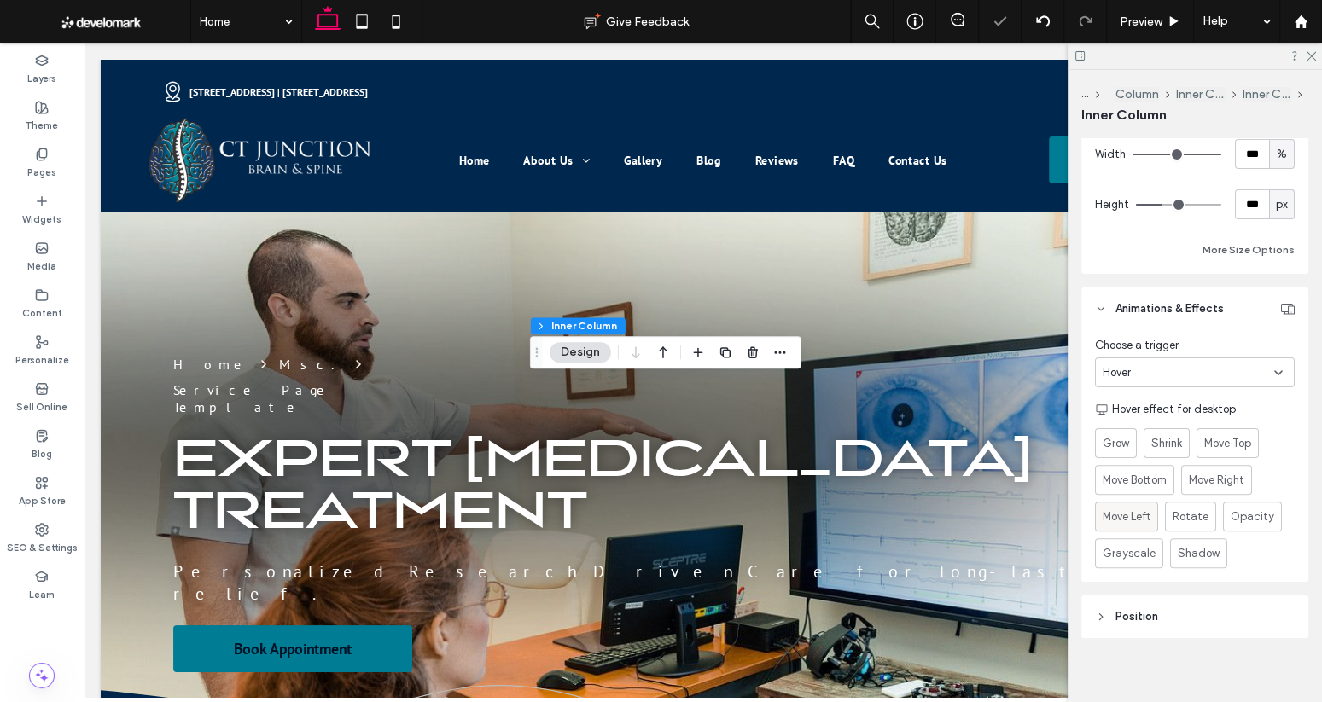
scroll to position [514, 0]
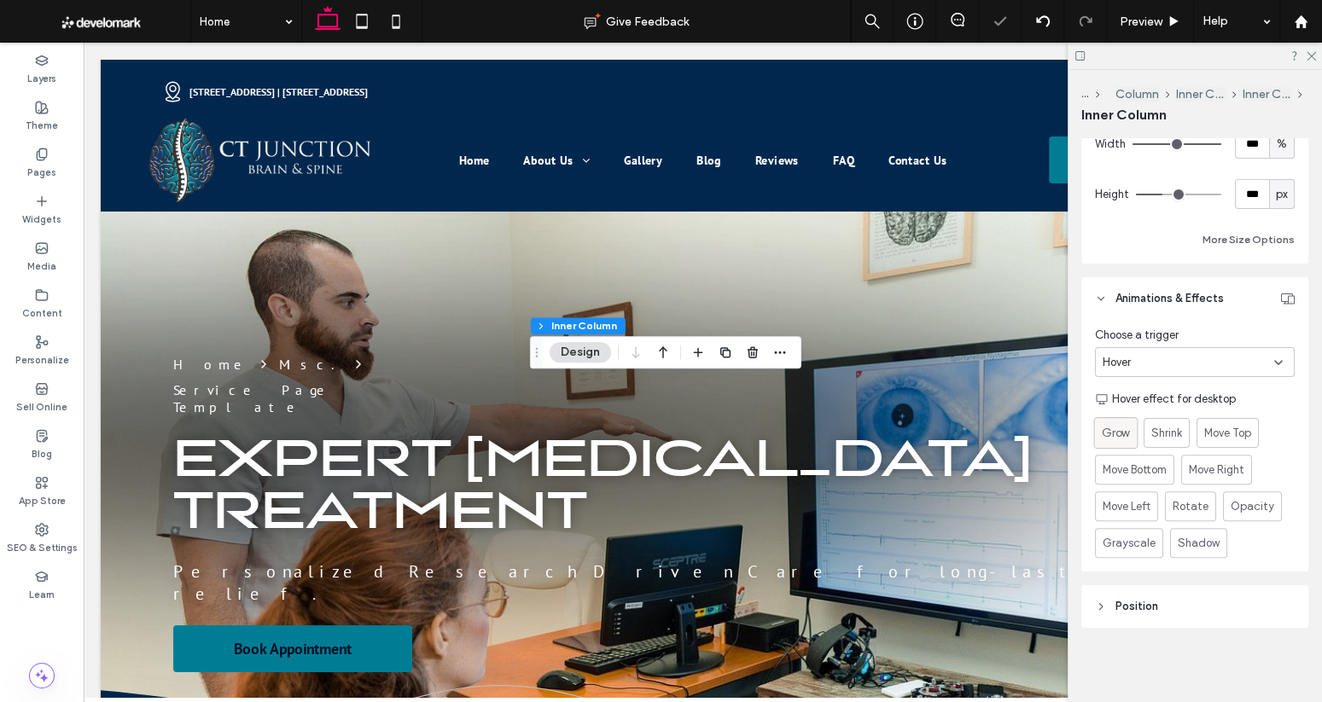
click at [1124, 433] on span "Grow" at bounding box center [1115, 433] width 28 height 18
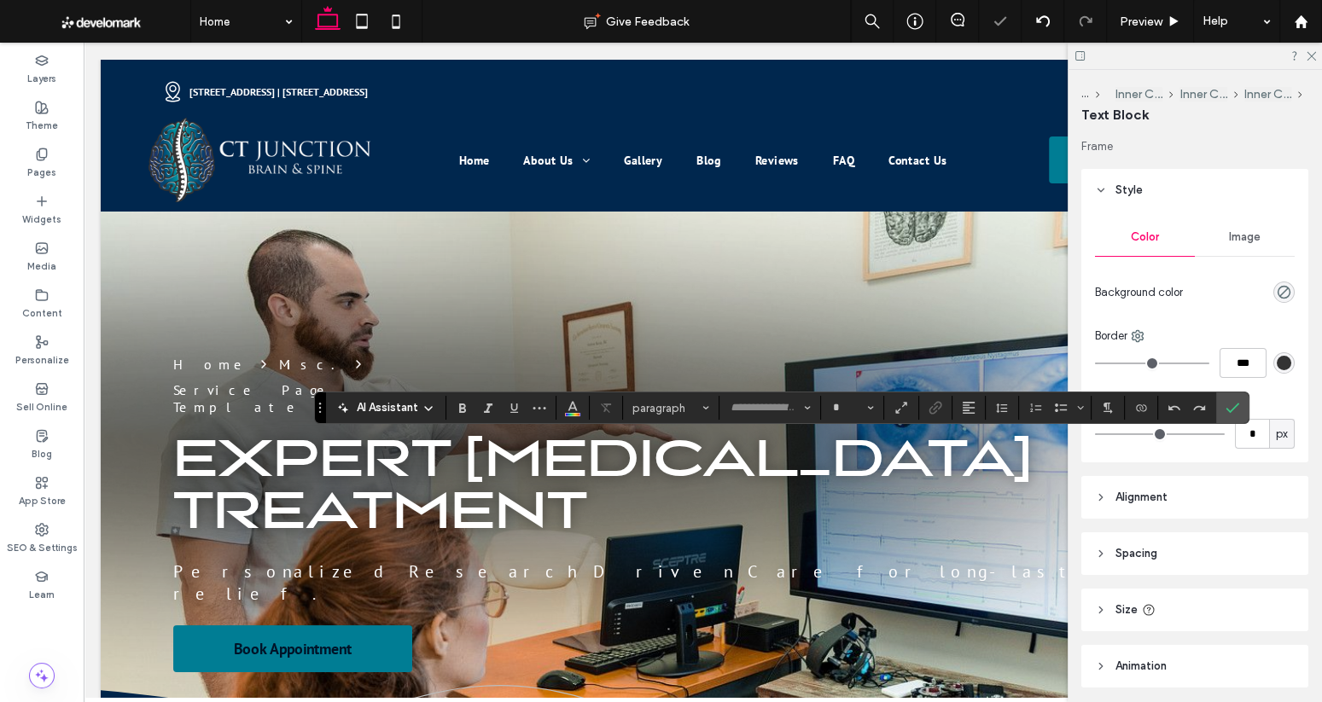
type input "*******"
type input "**"
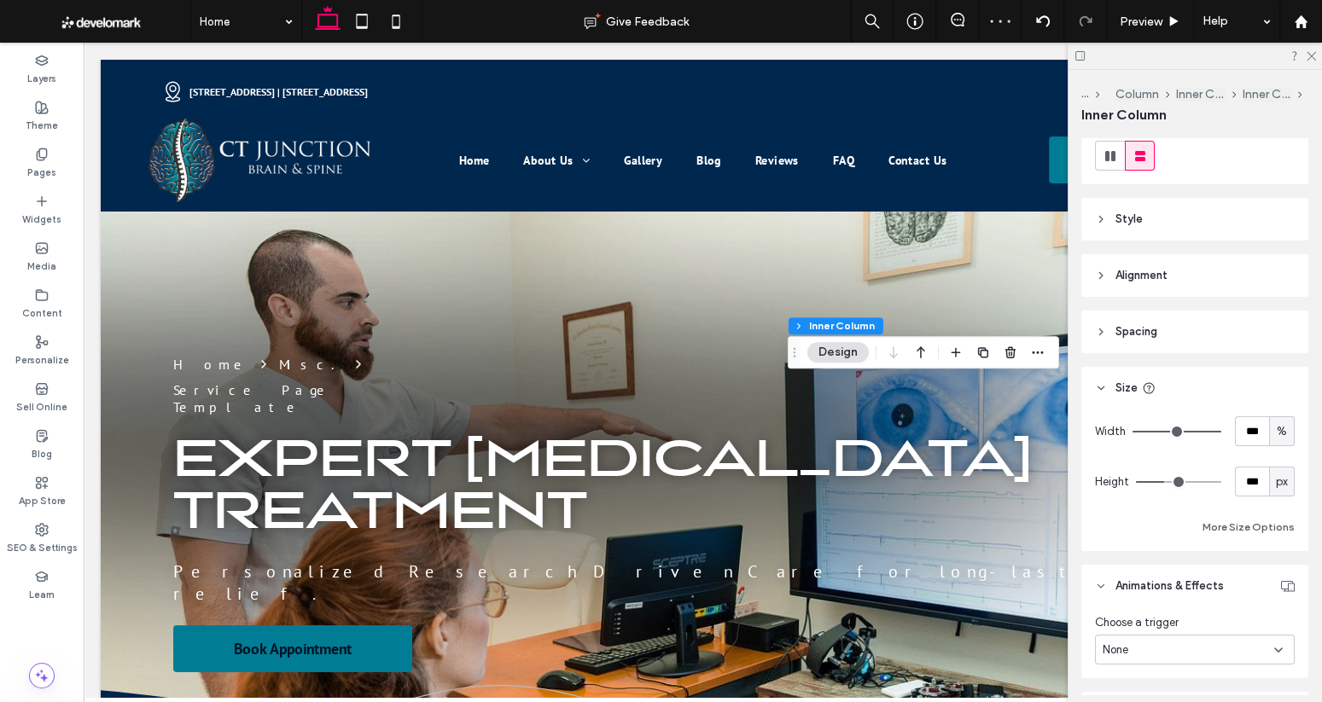
scroll to position [333, 0]
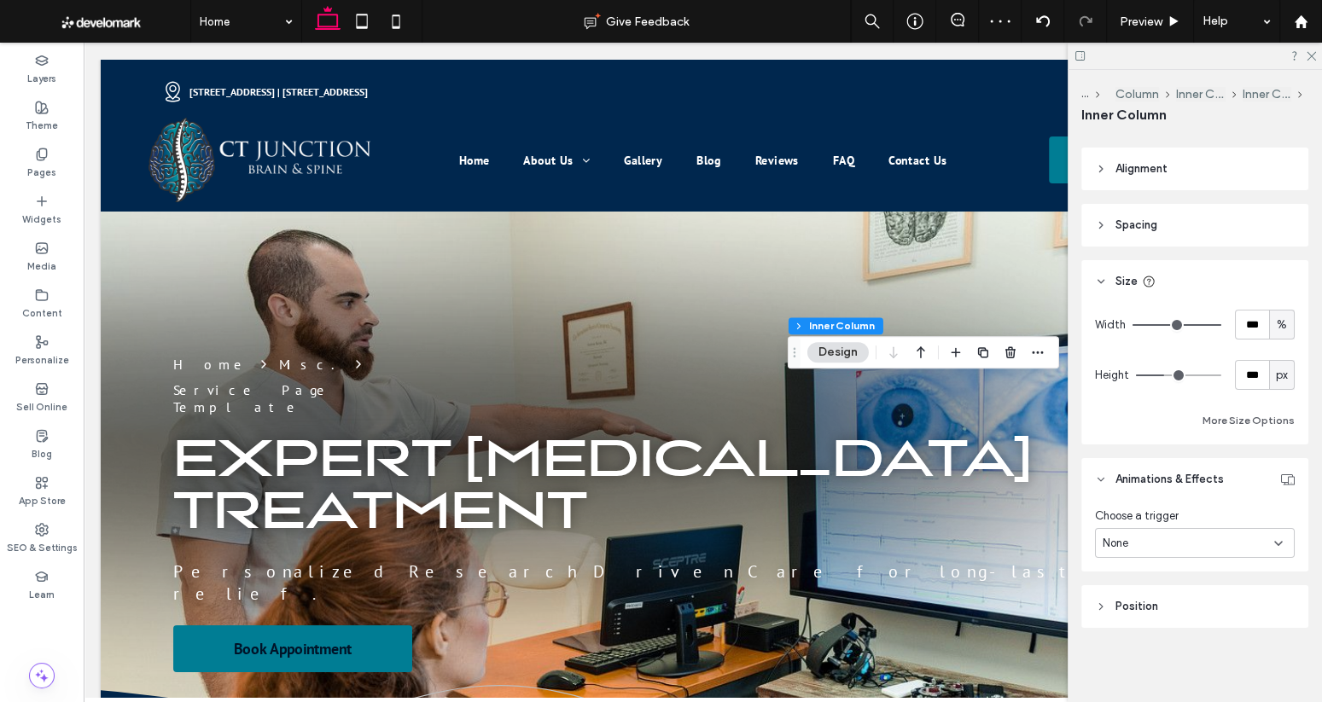
click at [1165, 543] on div "None" at bounding box center [1187, 543] width 171 height 17
click at [1160, 605] on div "Hover" at bounding box center [1195, 602] width 198 height 30
click at [1111, 609] on span "Grow" at bounding box center [1115, 614] width 28 height 18
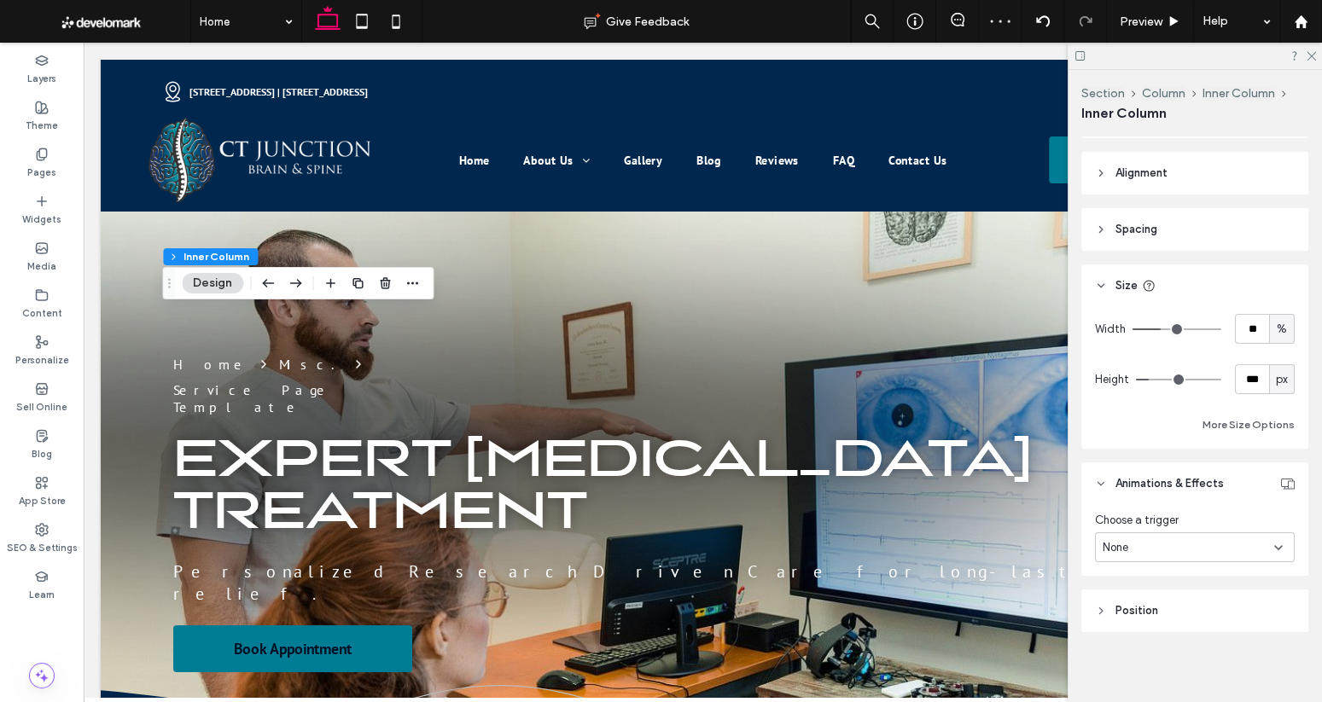
scroll to position [331, 0]
click at [1116, 543] on span "None" at bounding box center [1115, 543] width 26 height 17
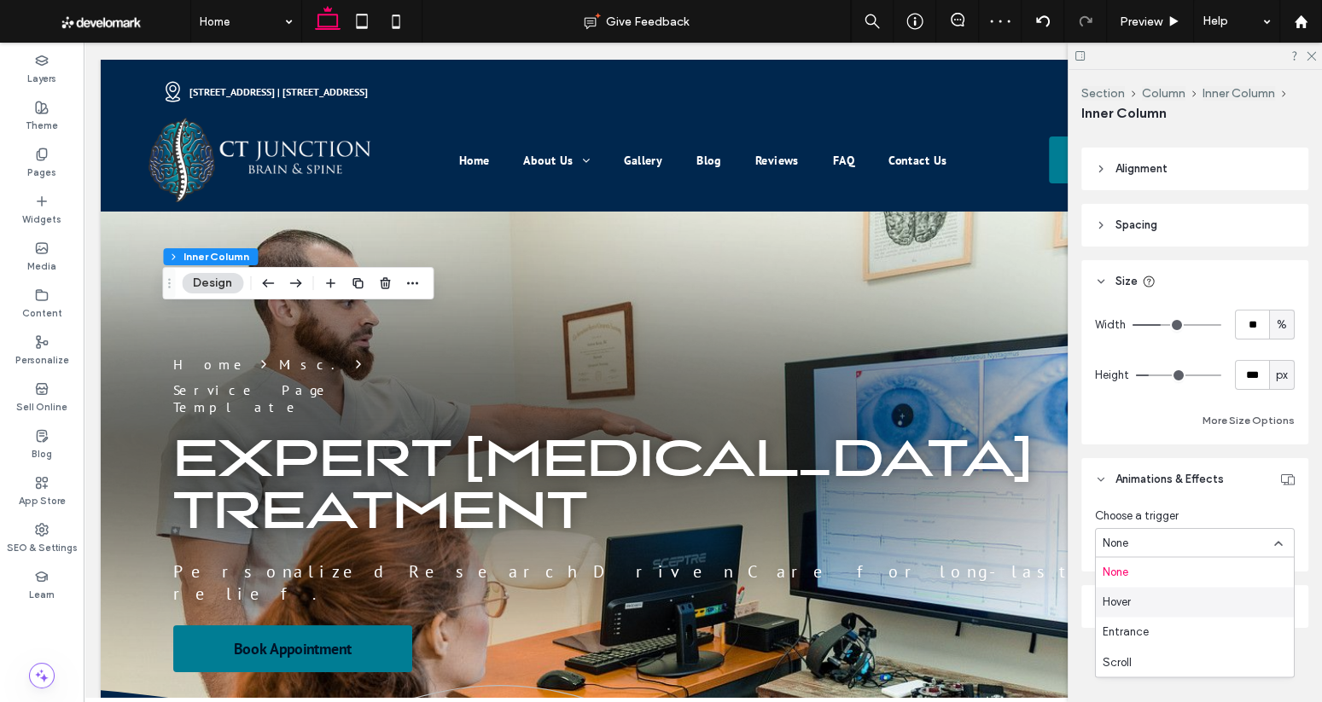
click at [1135, 592] on div "Hover" at bounding box center [1195, 602] width 198 height 30
click at [1116, 613] on span "Grow" at bounding box center [1115, 614] width 28 height 18
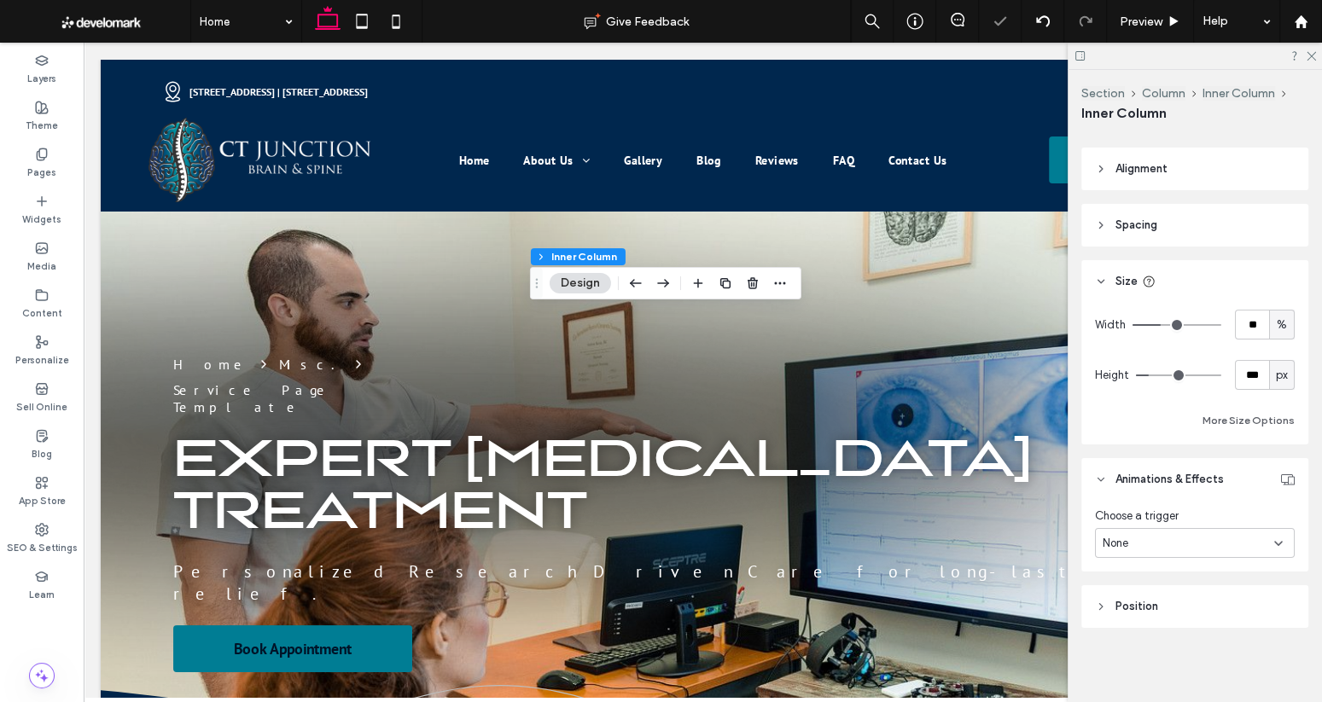
click at [1152, 543] on div "None" at bounding box center [1187, 543] width 171 height 17
click at [1146, 590] on div "Hover" at bounding box center [1195, 602] width 198 height 30
click at [1128, 608] on span "Grow" at bounding box center [1115, 614] width 28 height 18
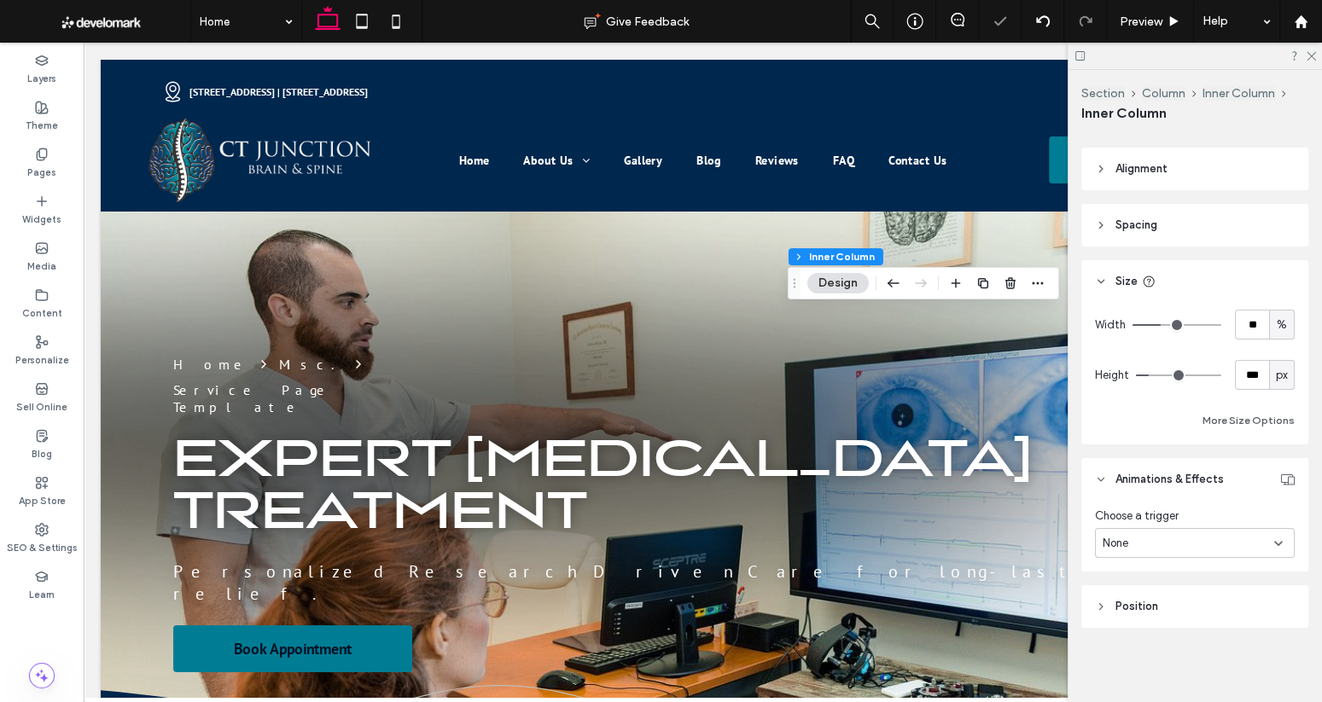
click at [1149, 544] on div "None" at bounding box center [1187, 543] width 171 height 17
click at [1159, 602] on div "Hover" at bounding box center [1195, 602] width 198 height 30
click at [1125, 617] on span "Grow" at bounding box center [1115, 614] width 28 height 18
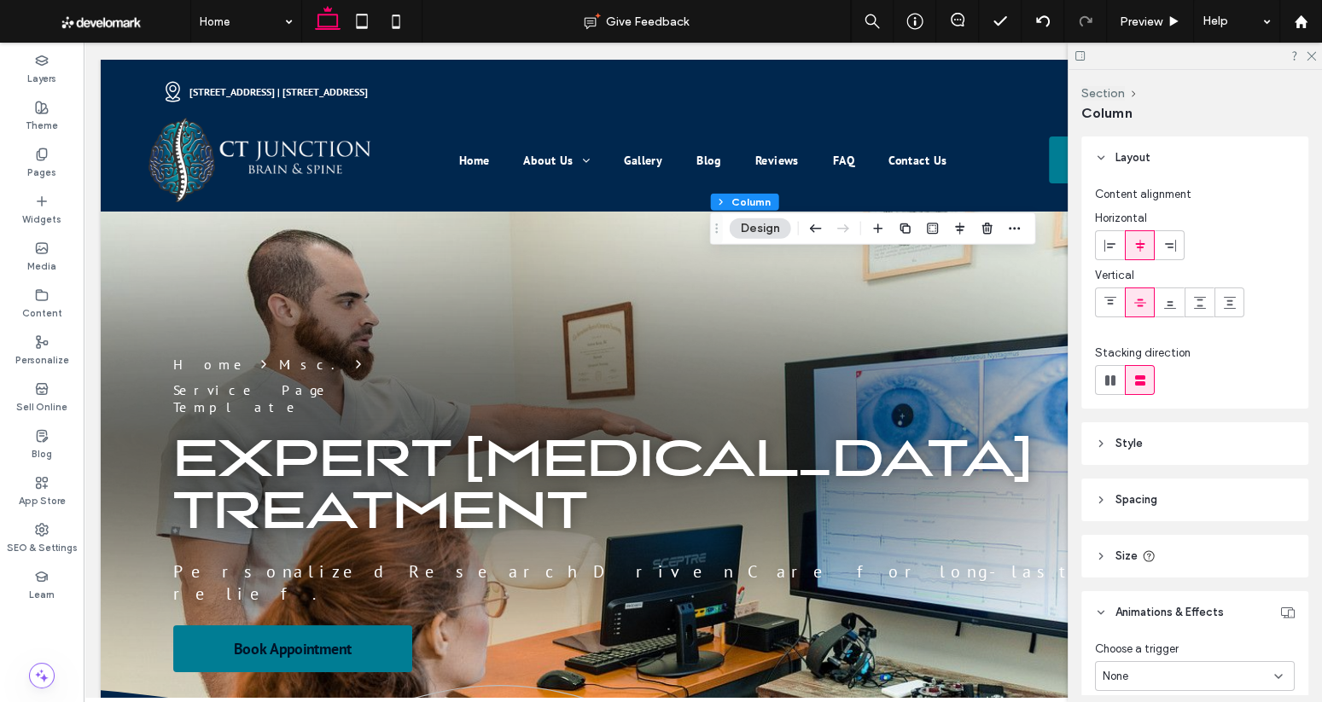
scroll to position [77, 0]
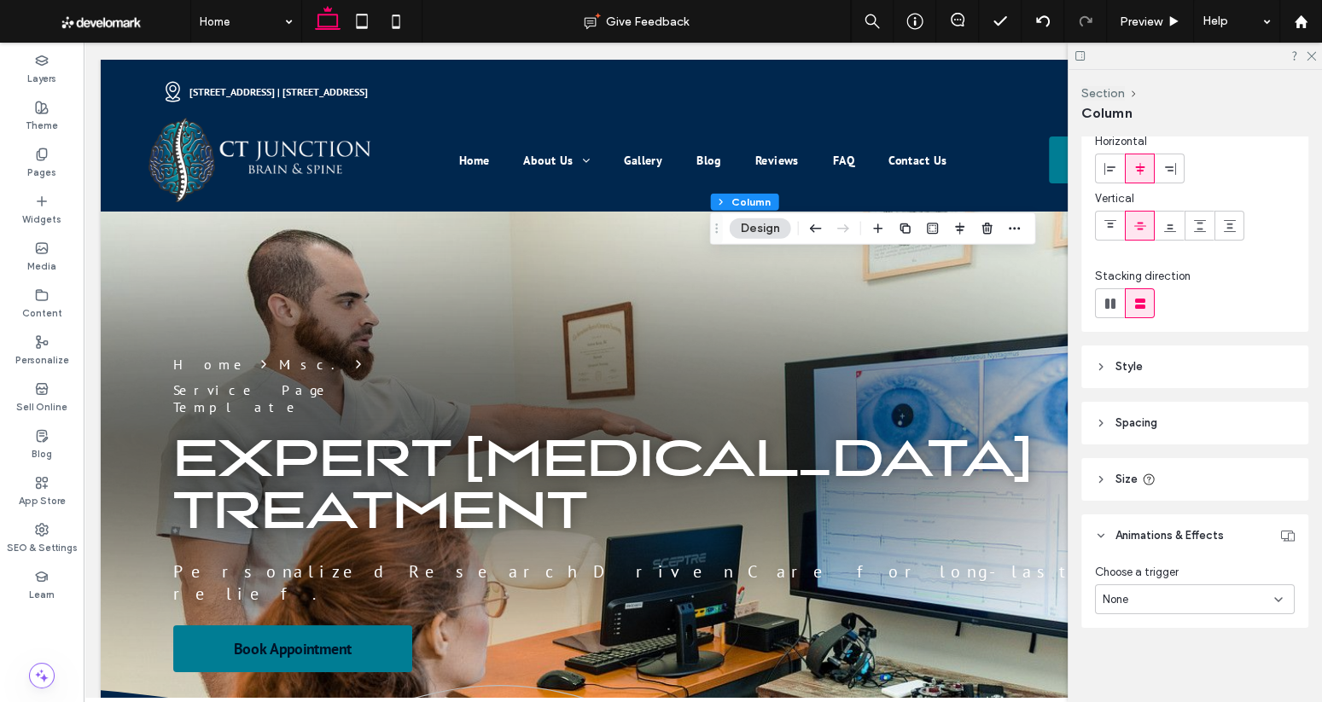
click at [1161, 604] on div "None" at bounding box center [1187, 599] width 171 height 17
click at [1143, 503] on div "Hover" at bounding box center [1195, 509] width 198 height 30
click at [1118, 669] on span "Grow" at bounding box center [1115, 670] width 28 height 18
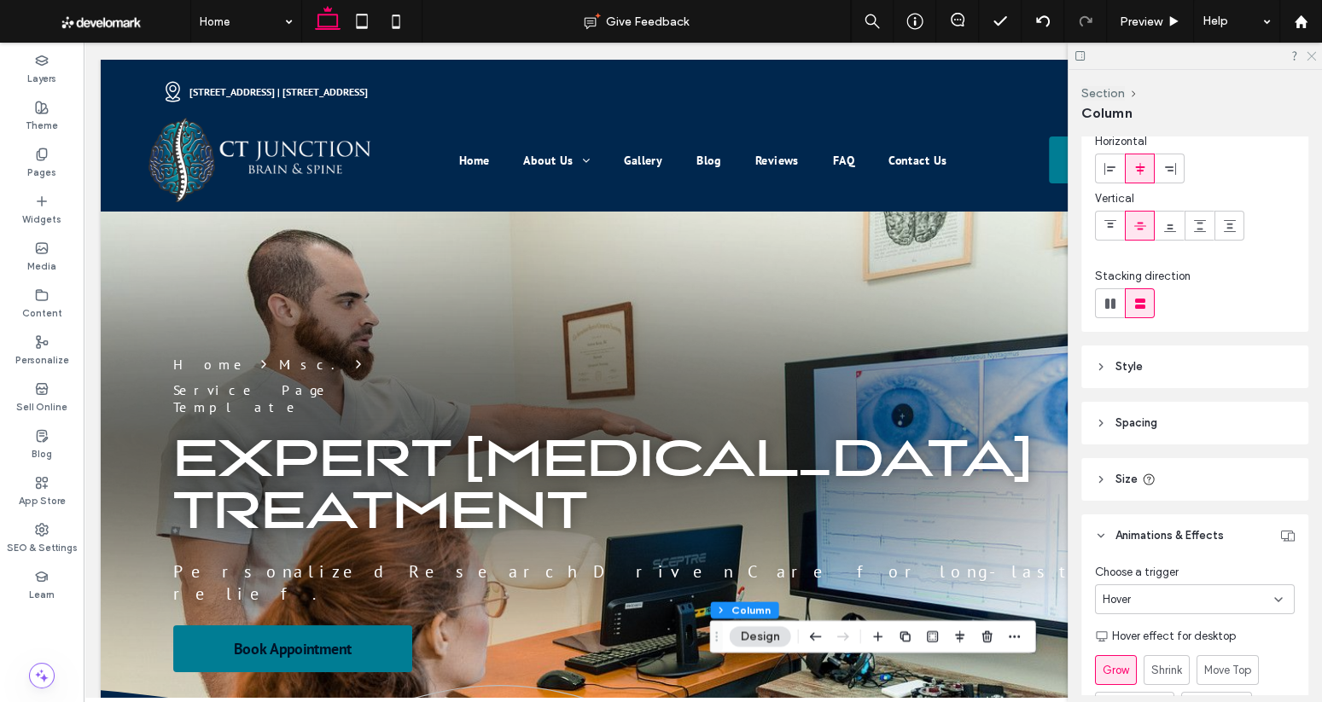
click at [1311, 60] on icon at bounding box center [1310, 54] width 11 height 11
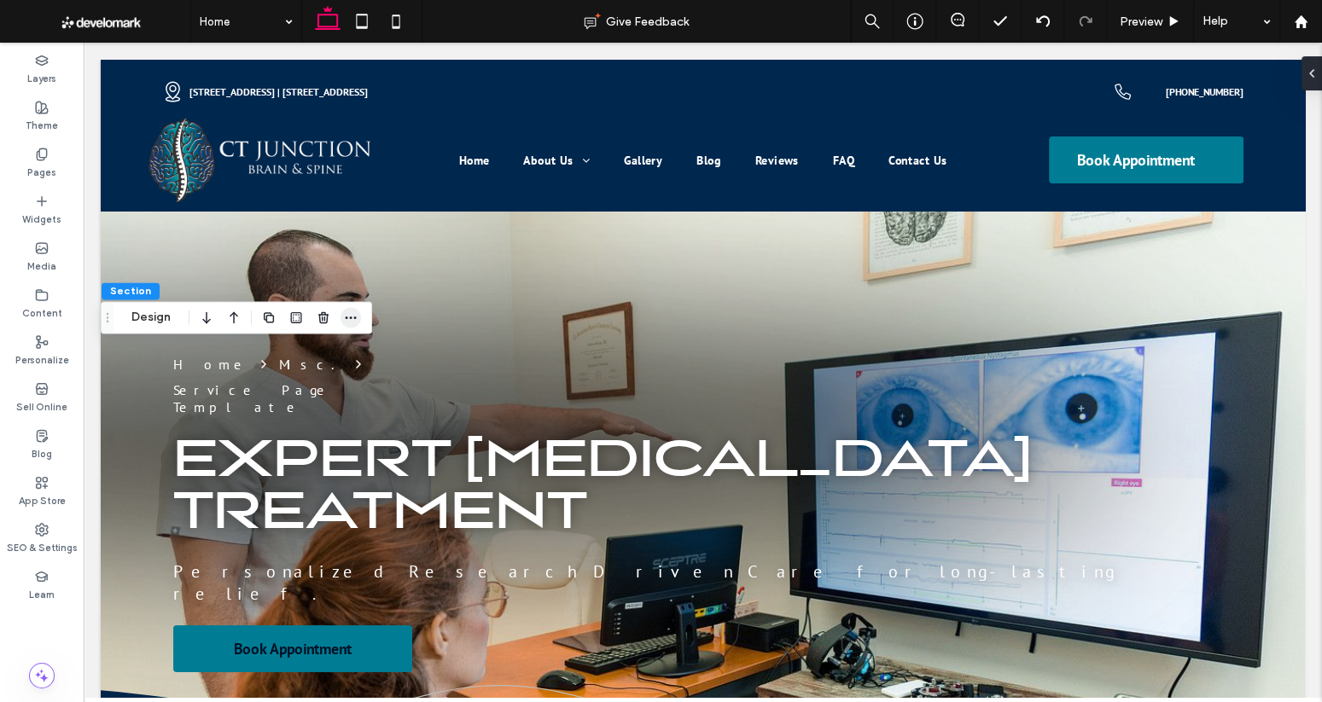
click at [350, 319] on icon "button" at bounding box center [351, 318] width 14 height 14
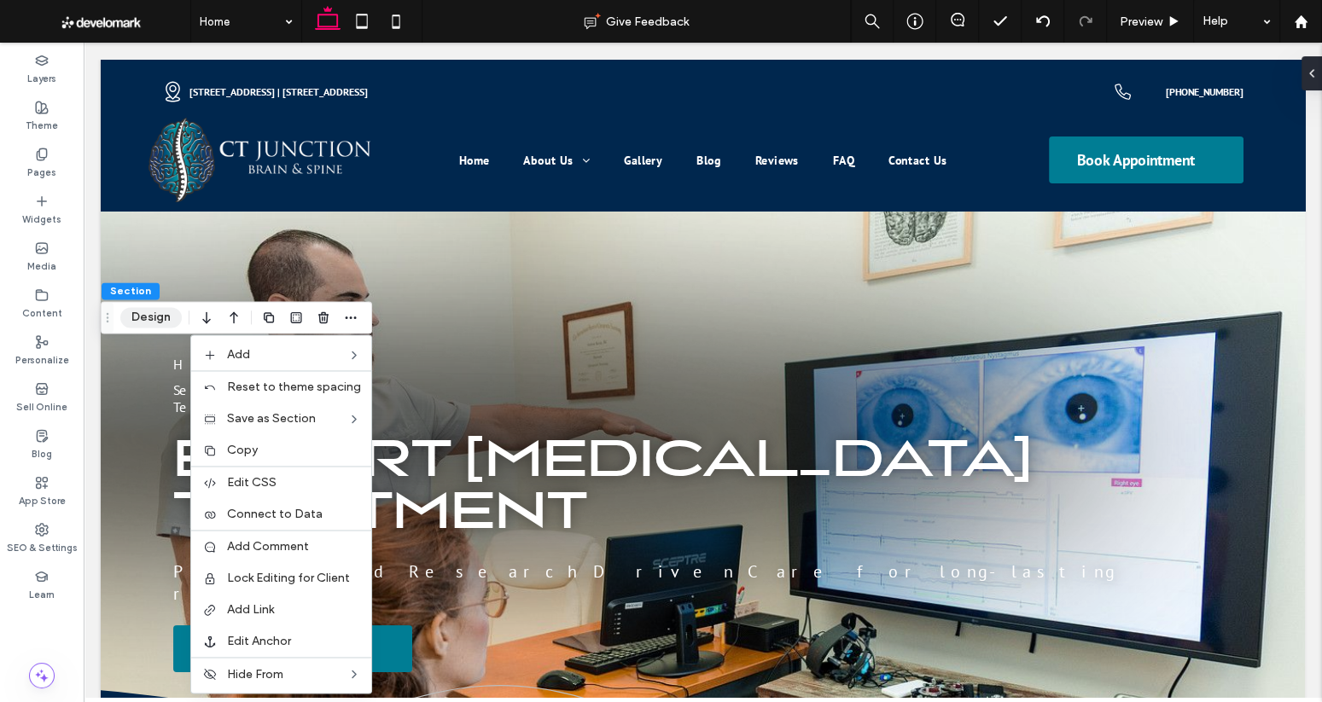
click at [146, 323] on button "Design" at bounding box center [150, 317] width 61 height 20
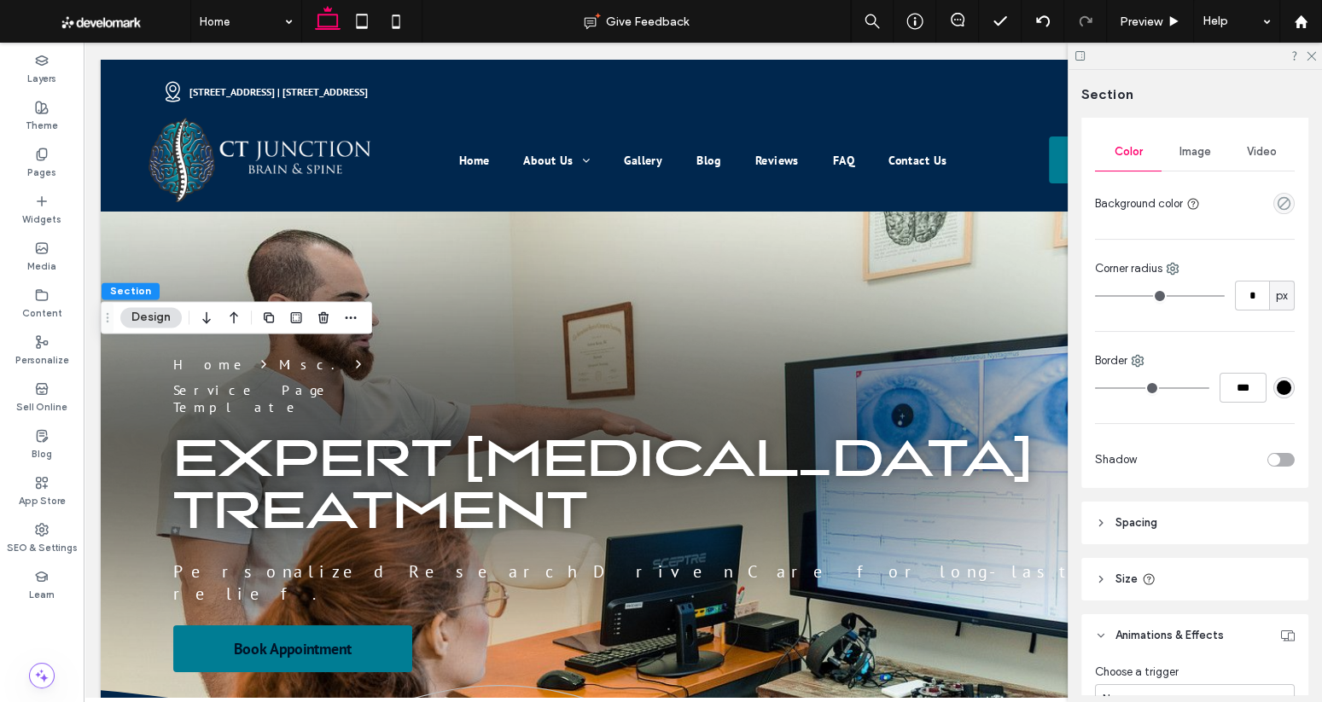
scroll to position [322, 0]
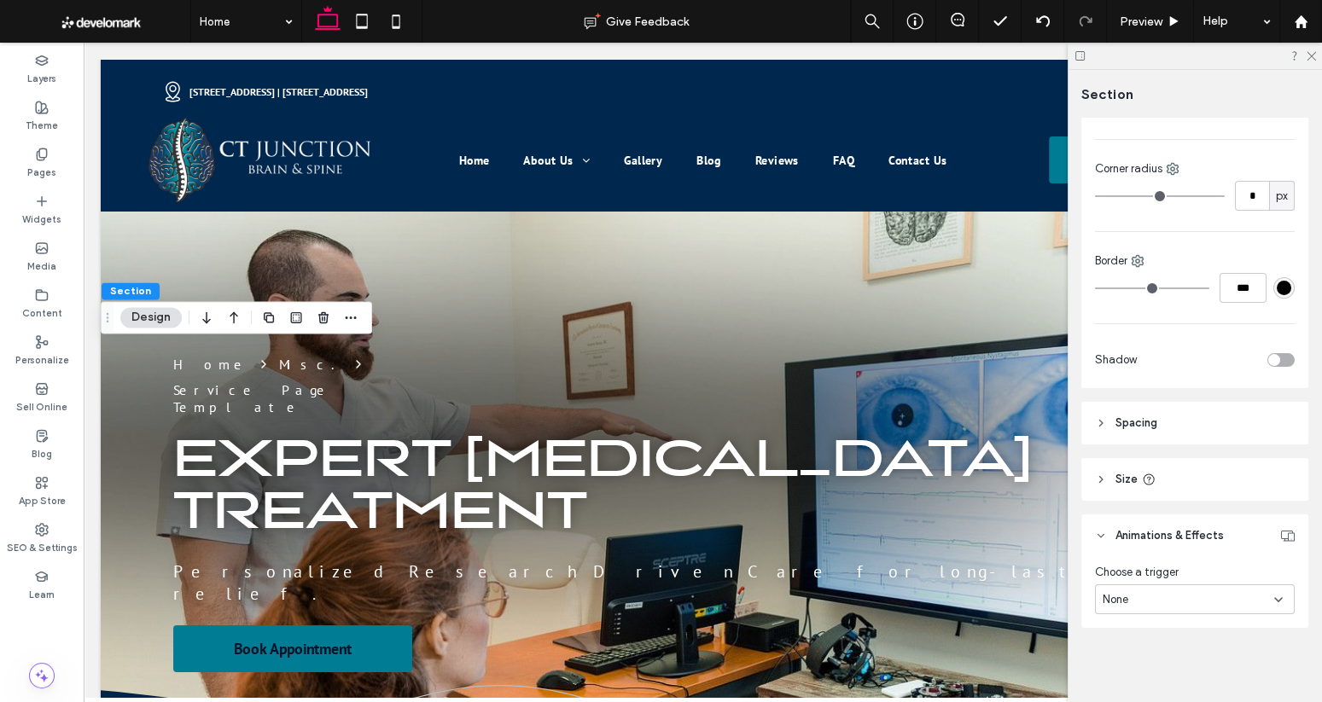
click at [1215, 593] on div "None" at bounding box center [1187, 599] width 171 height 17
click at [1187, 577] on div "Scroll" at bounding box center [1195, 569] width 198 height 30
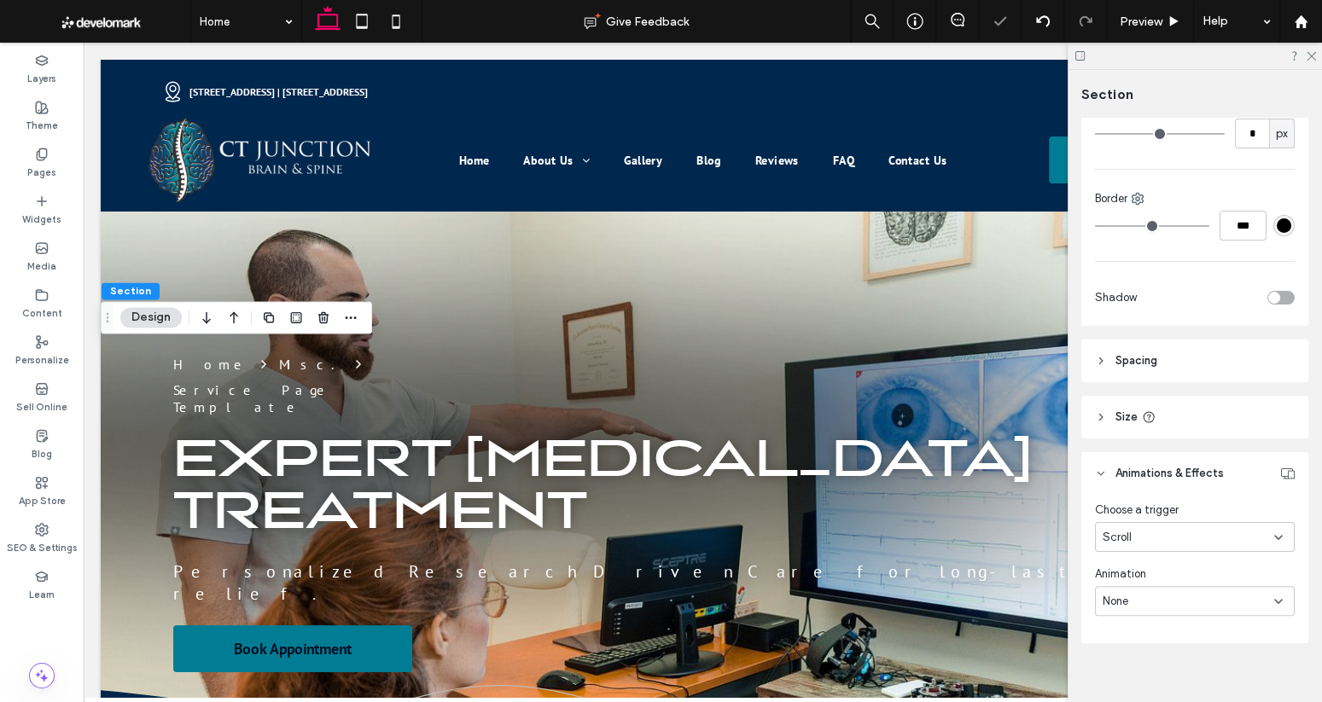
scroll to position [399, 0]
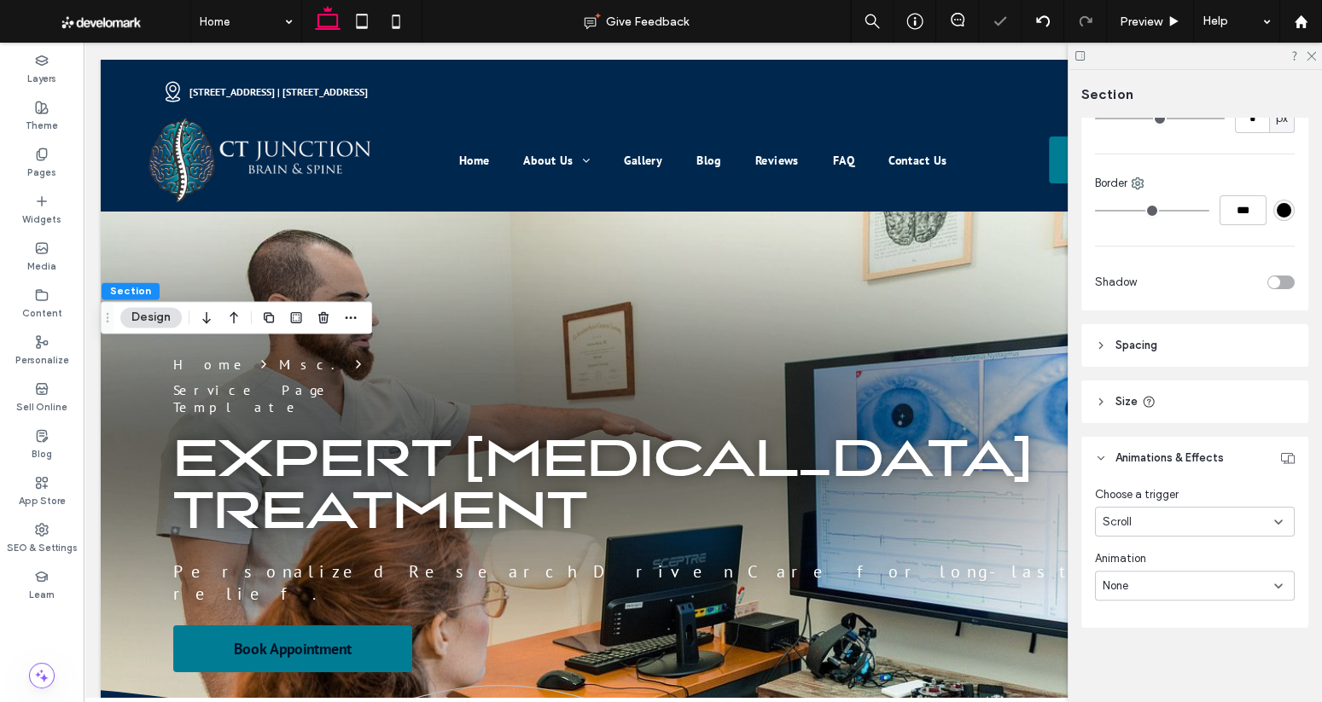
click at [1183, 571] on div "None" at bounding box center [1195, 586] width 200 height 30
click at [1146, 444] on div "Fade" at bounding box center [1195, 436] width 198 height 30
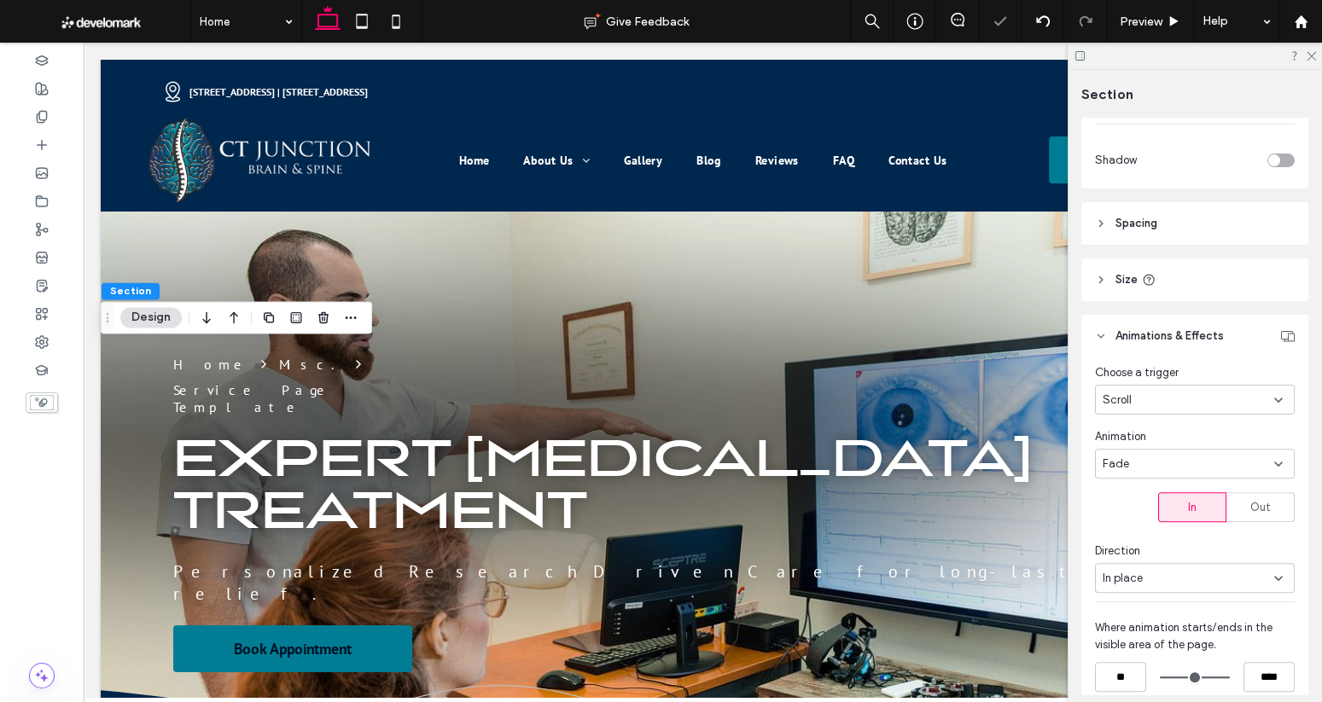
scroll to position [654, 0]
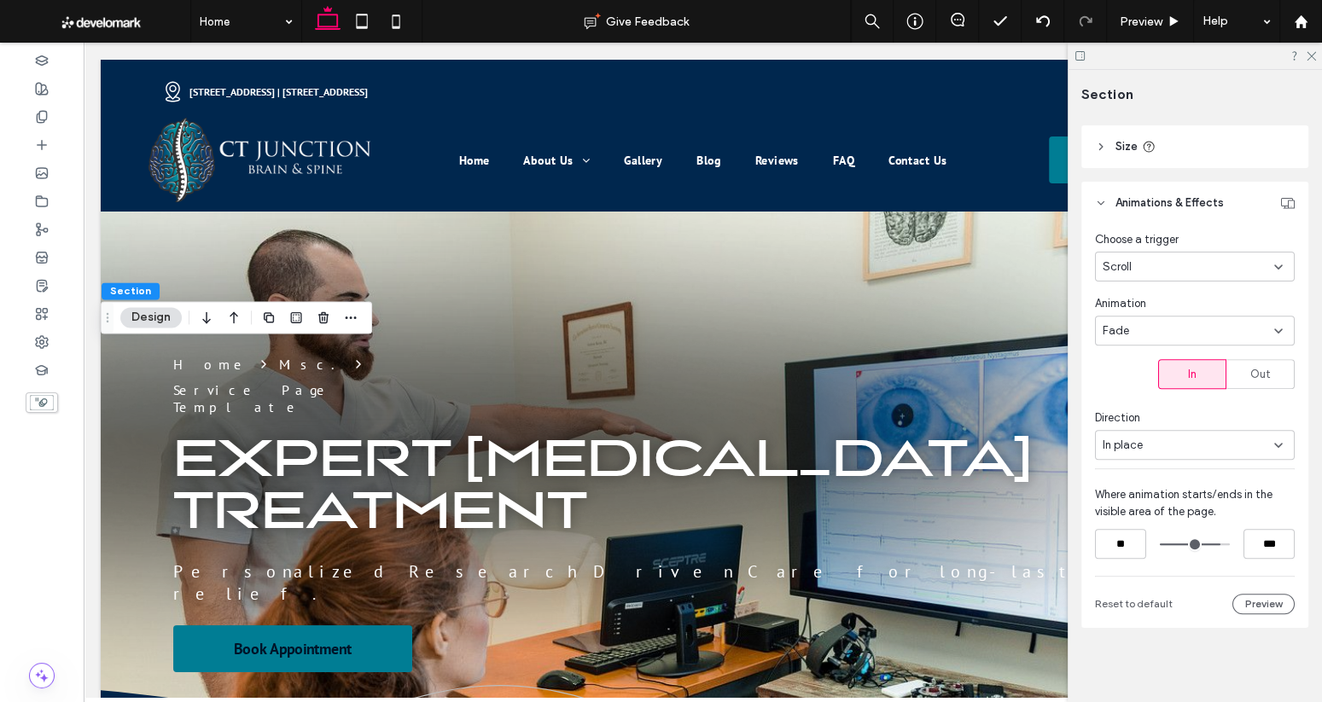
type input "****"
drag, startPoint x: 1218, startPoint y: 543, endPoint x: 1235, endPoint y: 544, distance: 17.1
click at [1229, 544] on input "range" at bounding box center [1195, 544] width 70 height 0
click at [1155, 453] on div "In place" at bounding box center [1187, 445] width 171 height 17
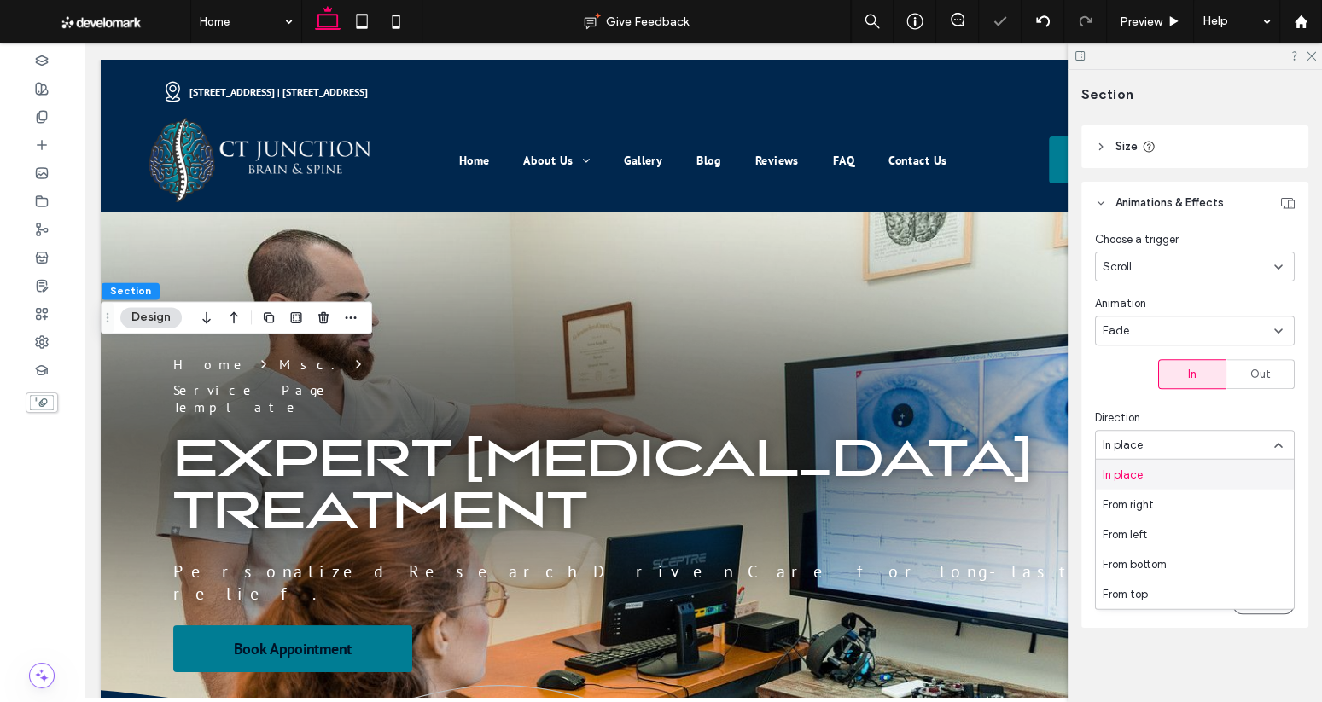
click at [1155, 453] on div "In place" at bounding box center [1187, 445] width 171 height 17
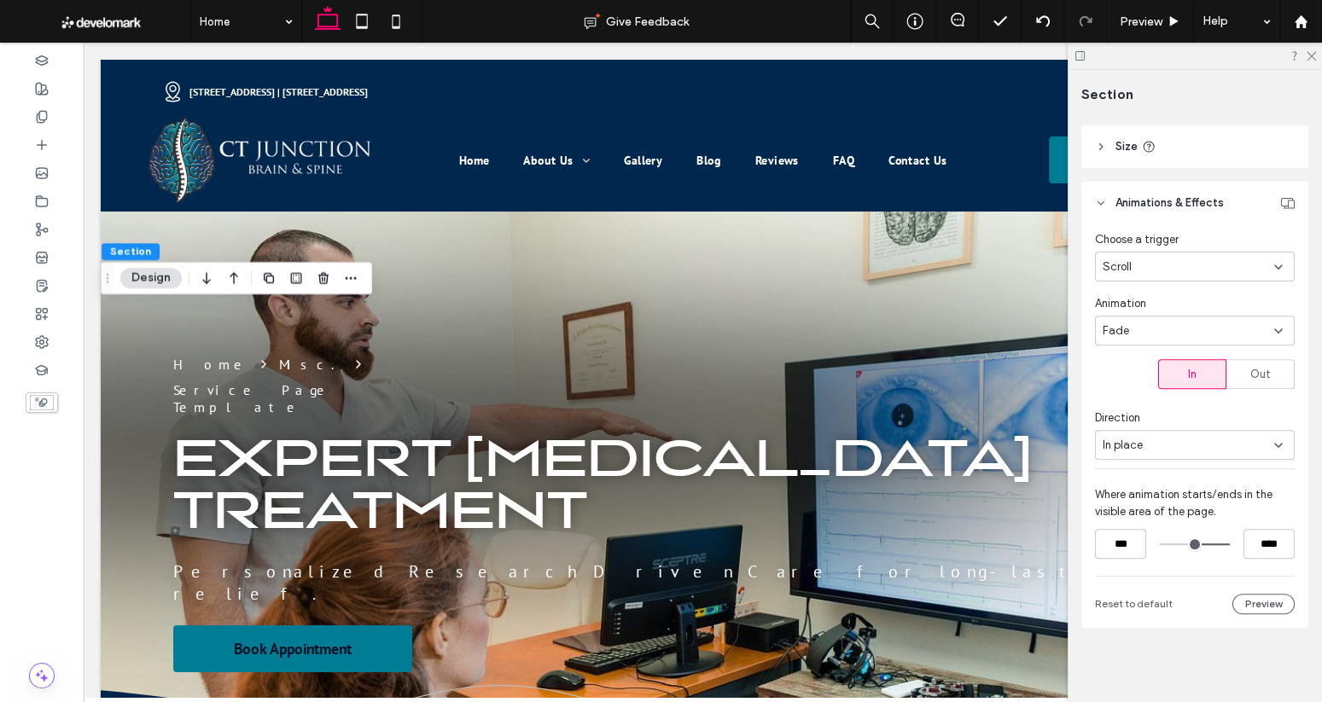
drag, startPoint x: 1167, startPoint y: 548, endPoint x: 1192, endPoint y: 546, distance: 24.8
click at [1192, 544] on input "range" at bounding box center [1195, 544] width 70 height 0
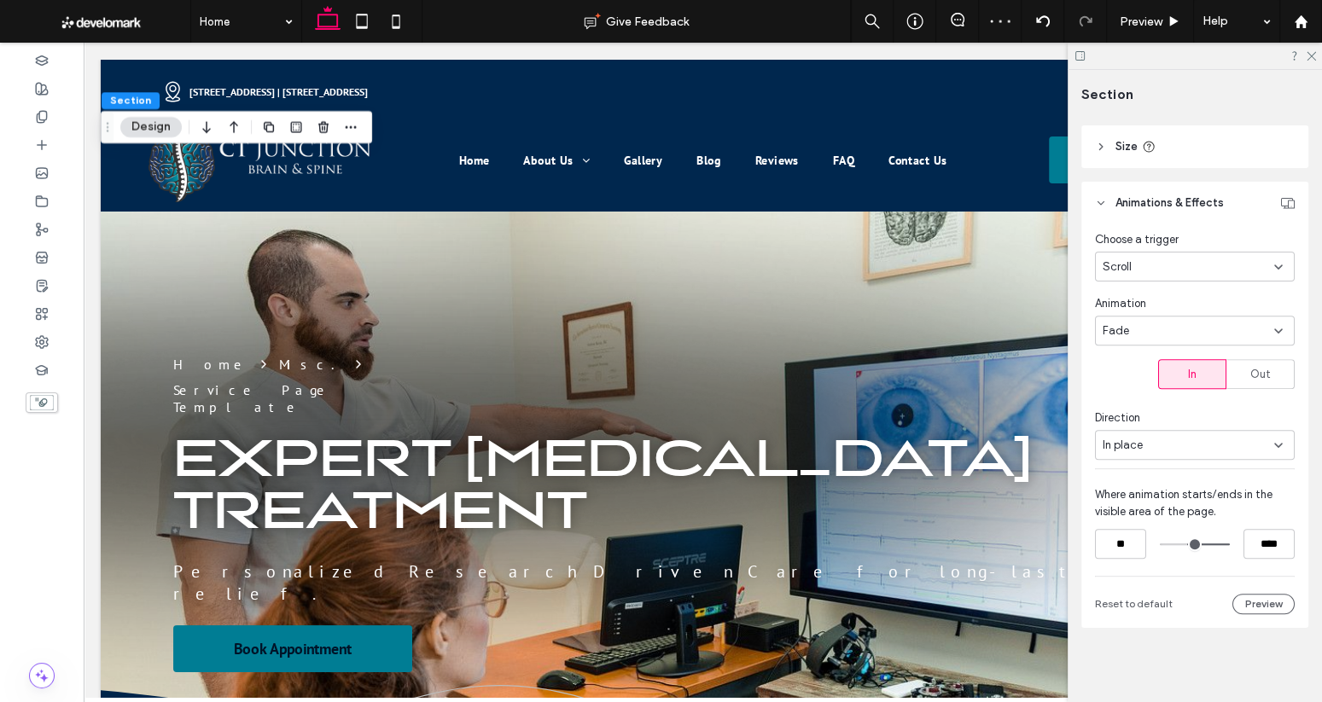
type input "**"
drag, startPoint x: 1191, startPoint y: 540, endPoint x: 1175, endPoint y: 543, distance: 16.6
click at [1160, 544] on input "range" at bounding box center [1195, 544] width 70 height 0
drag, startPoint x: 1218, startPoint y: 544, endPoint x: 1076, endPoint y: 543, distance: 142.5
click at [1195, 544] on input "range" at bounding box center [1195, 544] width 70 height 0
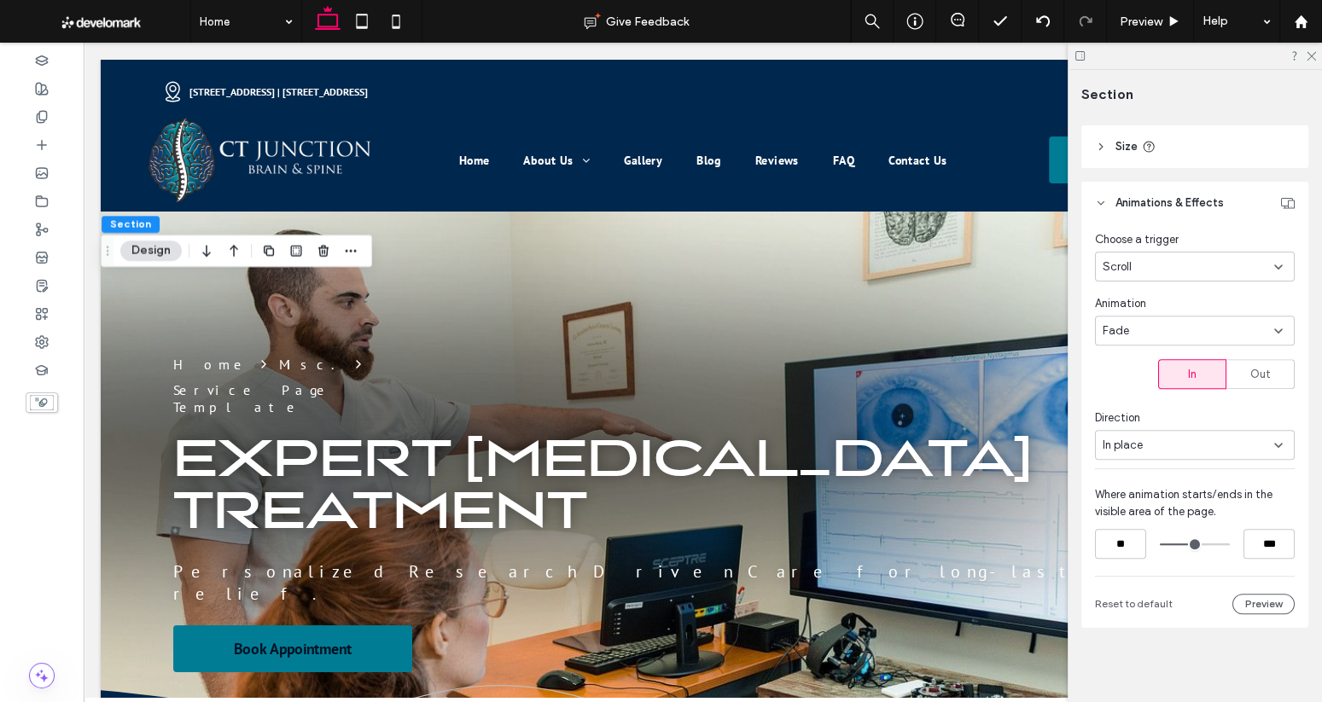
click at [1189, 544] on input "range" at bounding box center [1195, 544] width 70 height 0
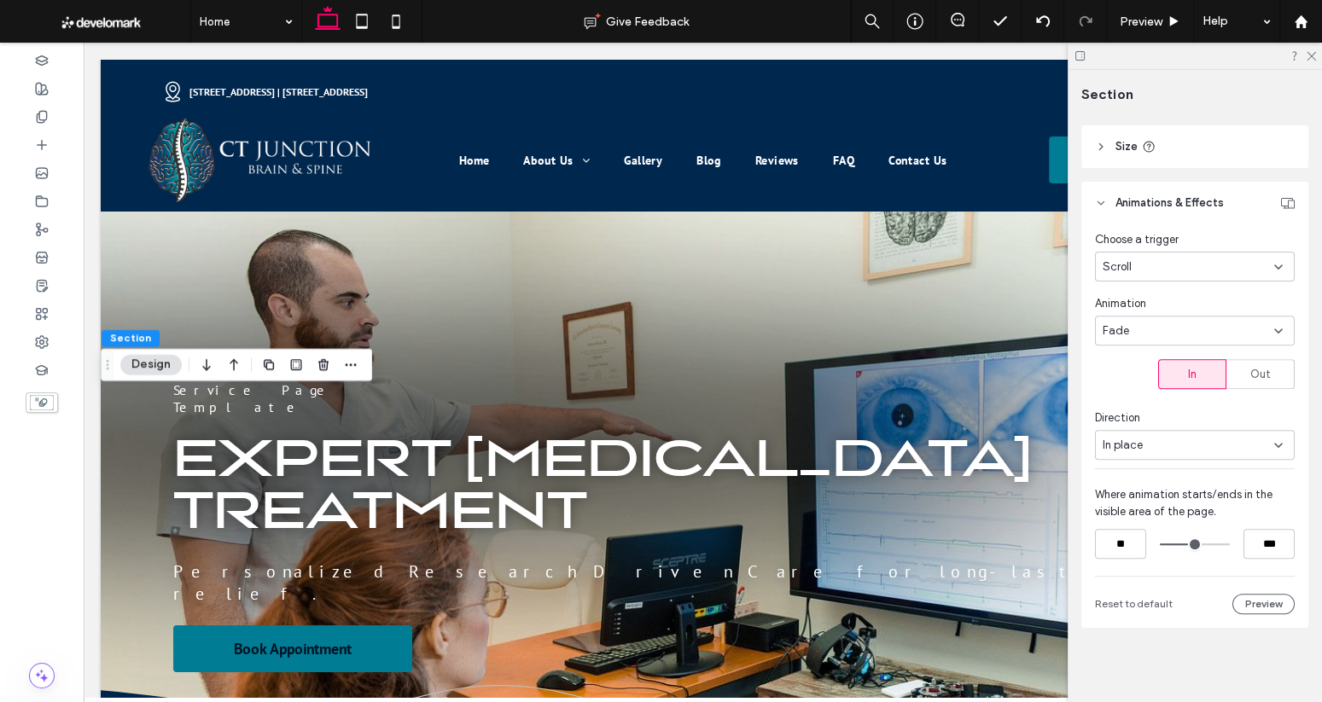
click at [1191, 544] on input "range" at bounding box center [1195, 544] width 70 height 0
click at [1265, 545] on input "***" at bounding box center [1268, 544] width 51 height 30
type input "***"
type input "**"
type input "***"
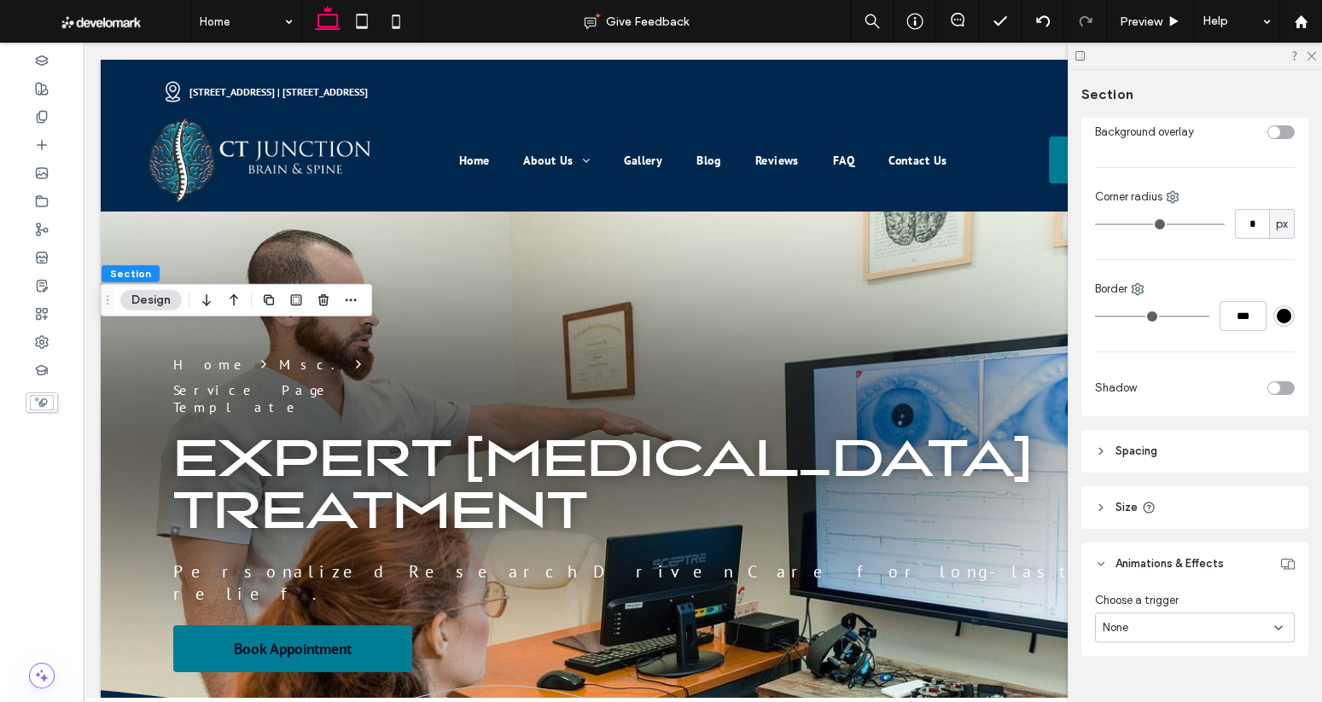
scroll to position [393, 0]
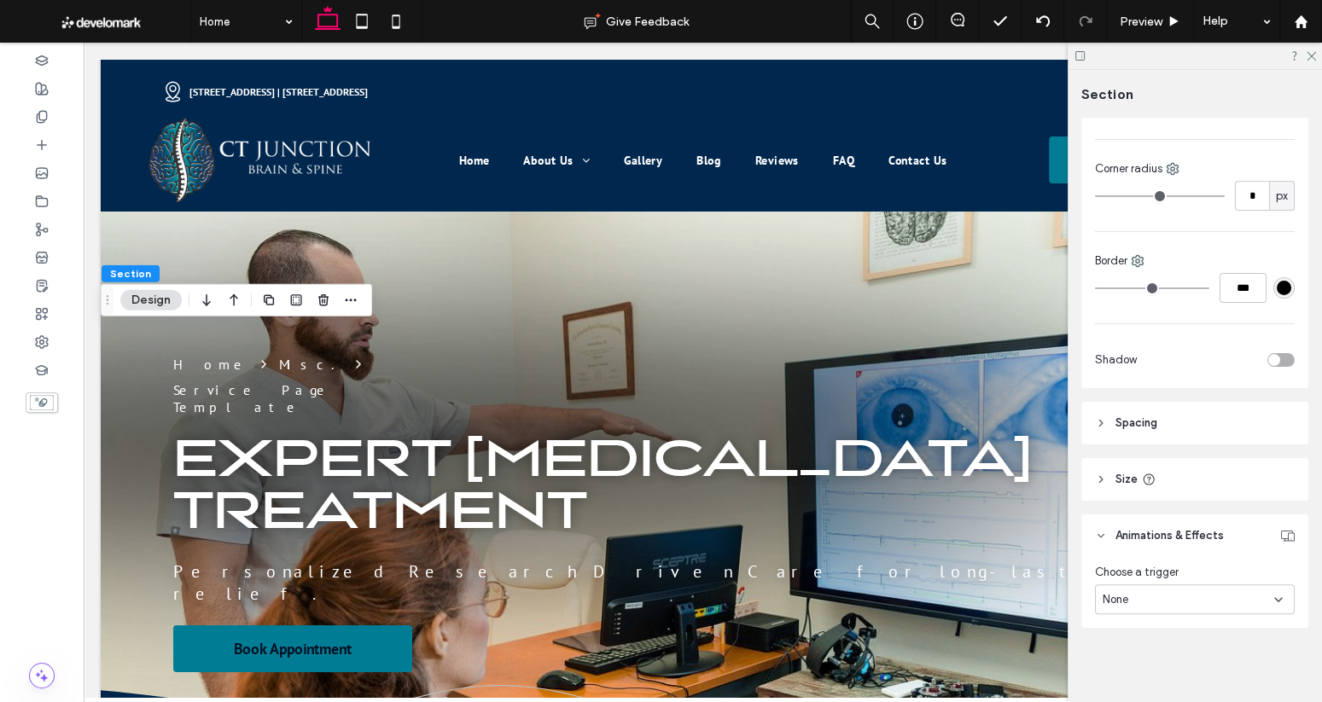
click at [1208, 591] on div "None" at bounding box center [1187, 599] width 171 height 17
click at [1165, 565] on div "Scroll" at bounding box center [1195, 569] width 198 height 30
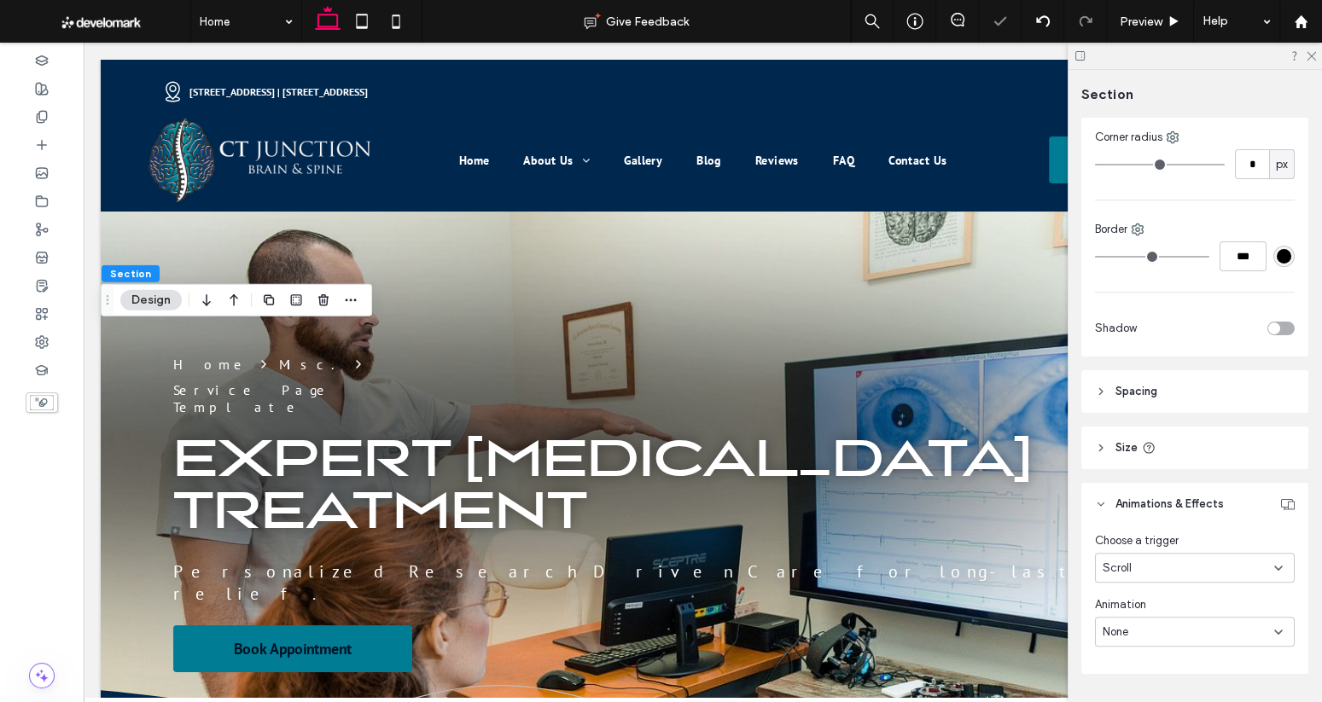
click at [1170, 636] on div "None" at bounding box center [1187, 632] width 171 height 17
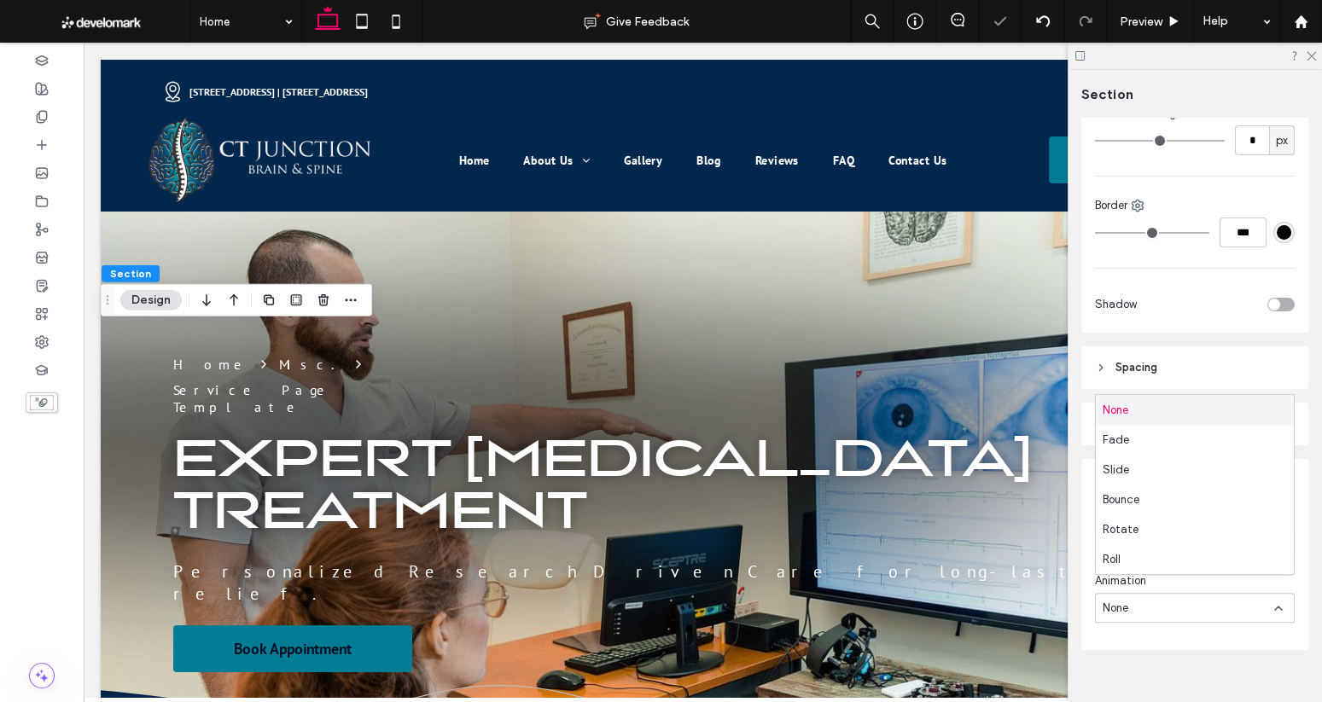
scroll to position [471, 0]
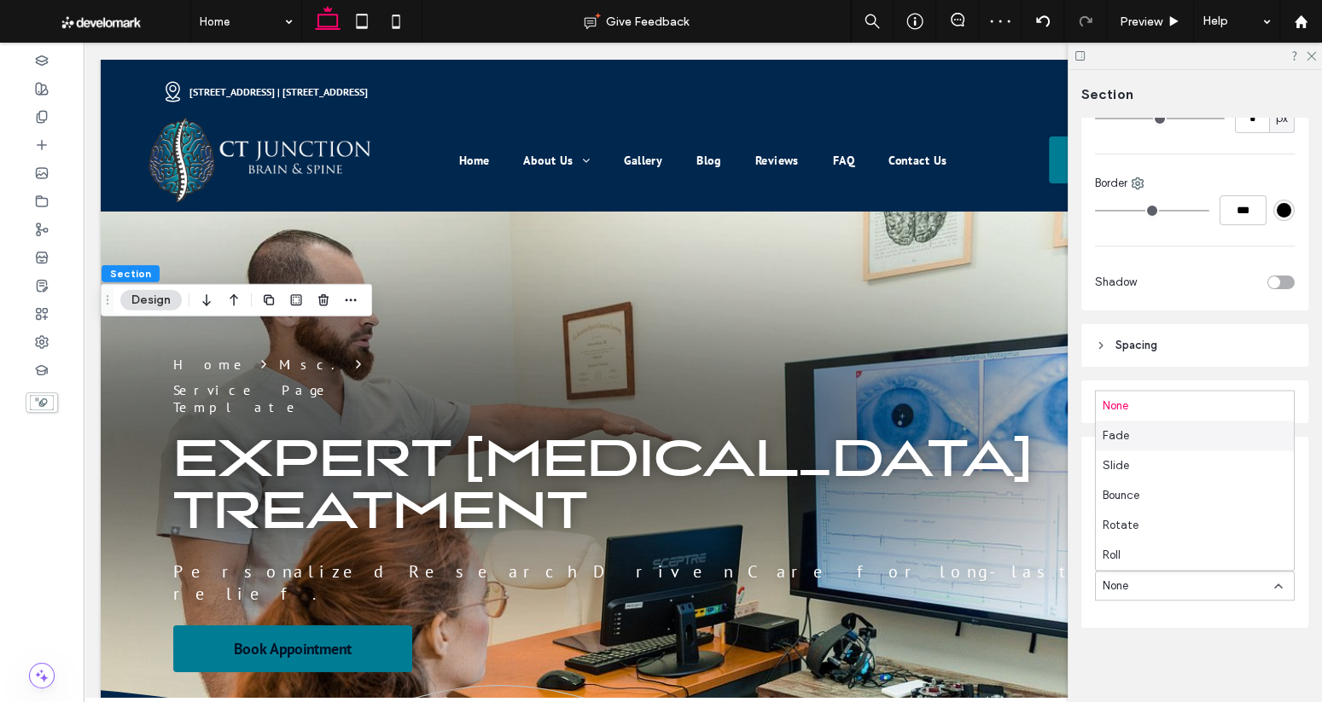
click at [1134, 439] on div "Fade" at bounding box center [1195, 436] width 198 height 30
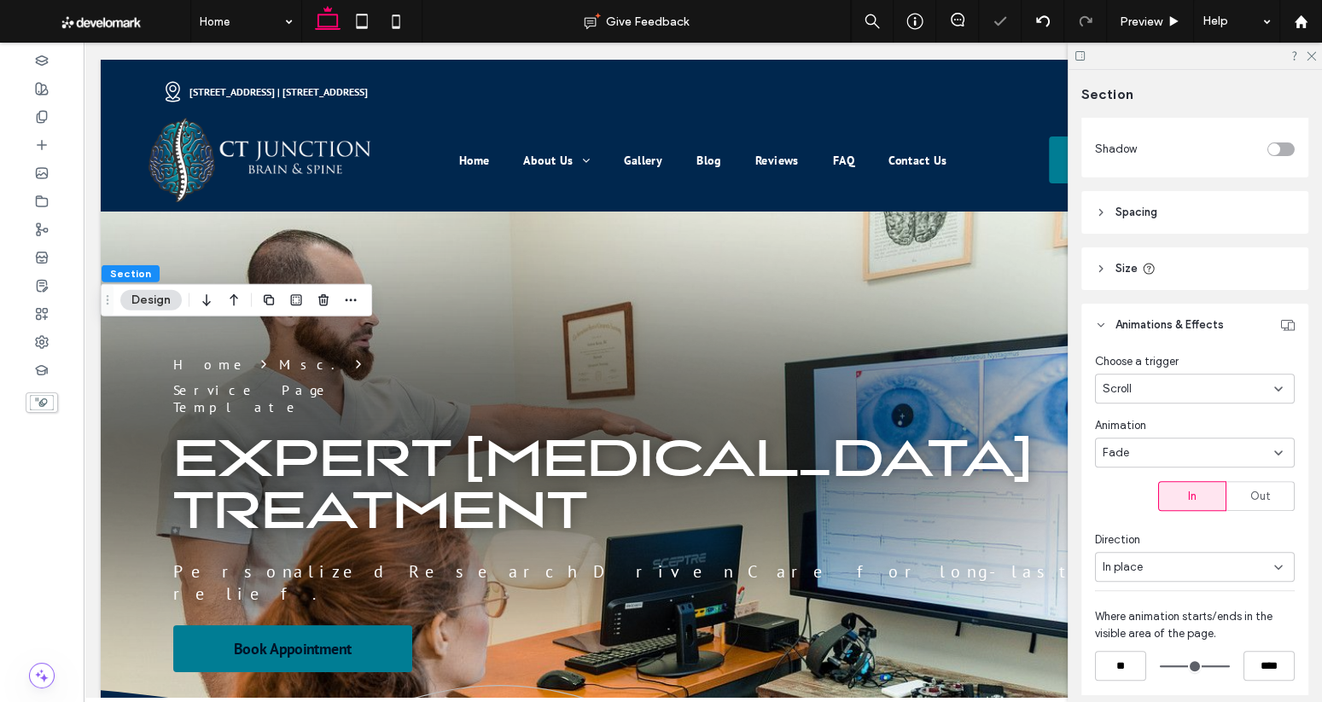
scroll to position [613, 0]
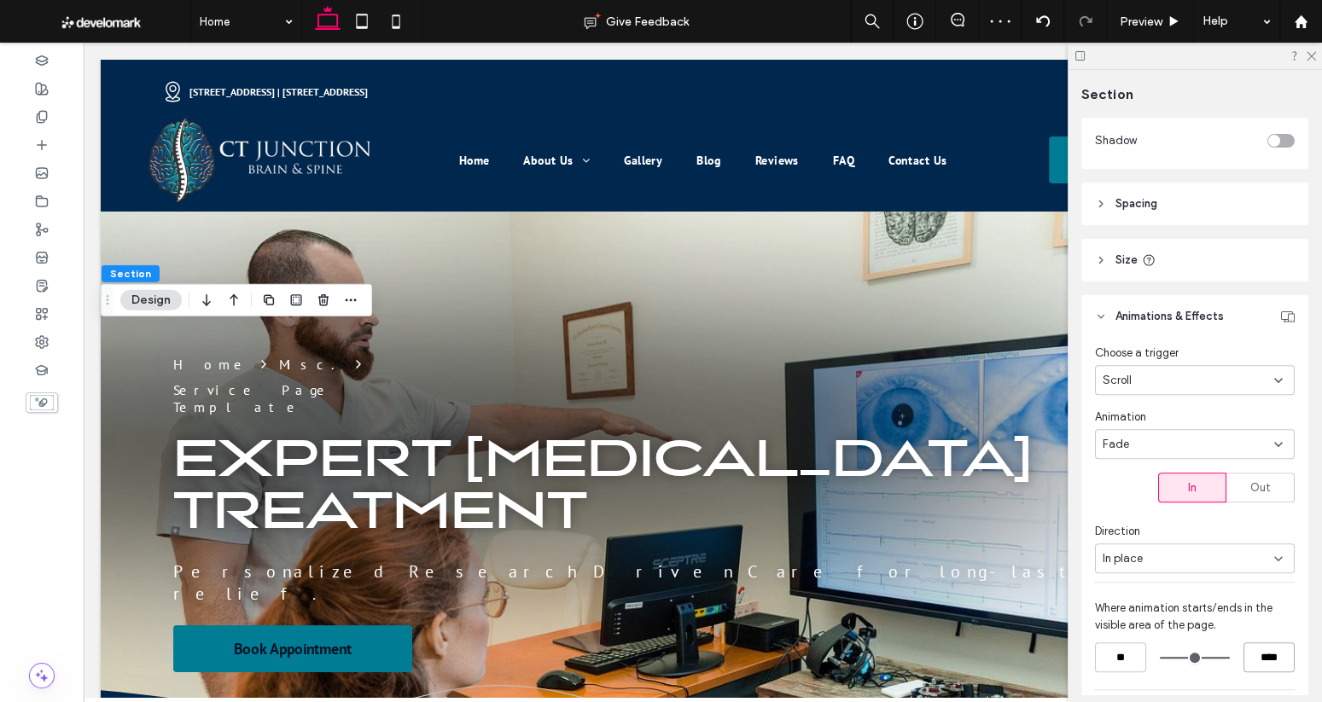
click at [1262, 654] on input "****" at bounding box center [1268, 657] width 51 height 30
drag, startPoint x: 1267, startPoint y: 657, endPoint x: 1225, endPoint y: 659, distance: 41.8
click at [1228, 659] on div "** ****" at bounding box center [1195, 657] width 200 height 30
type input "***"
type input "**"
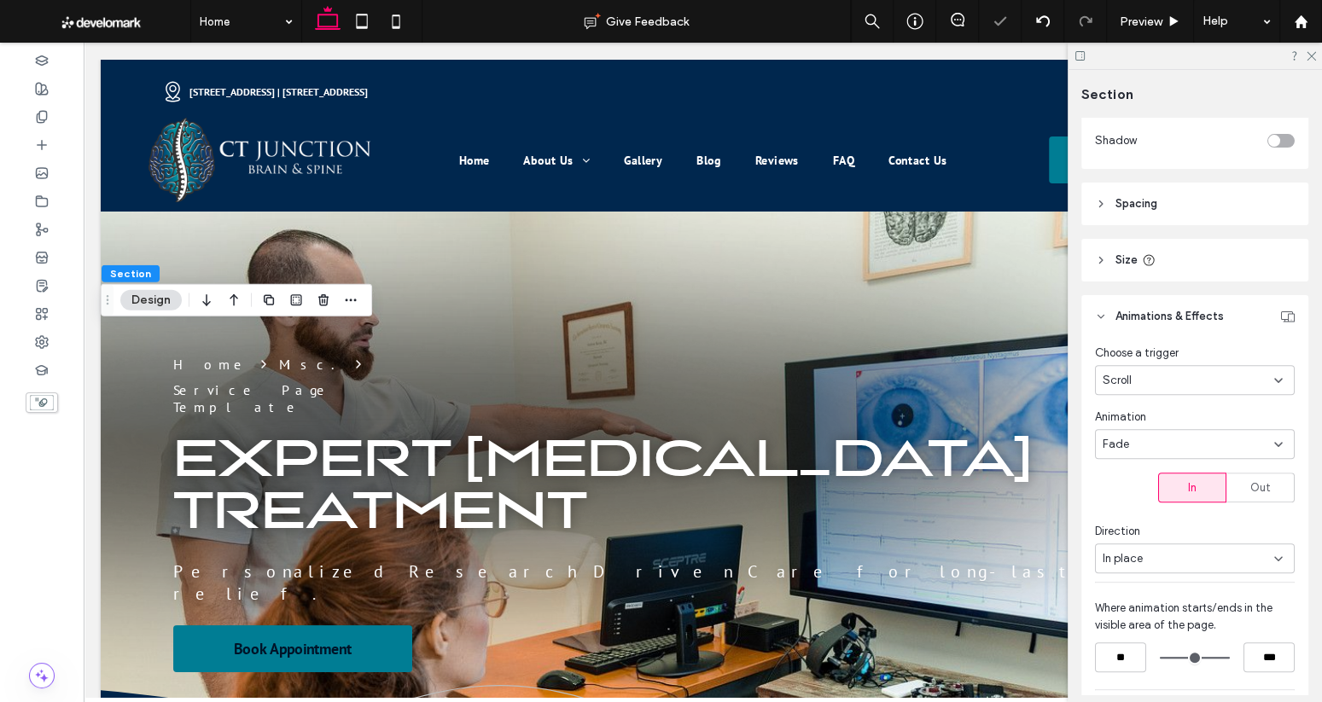
type input "***"
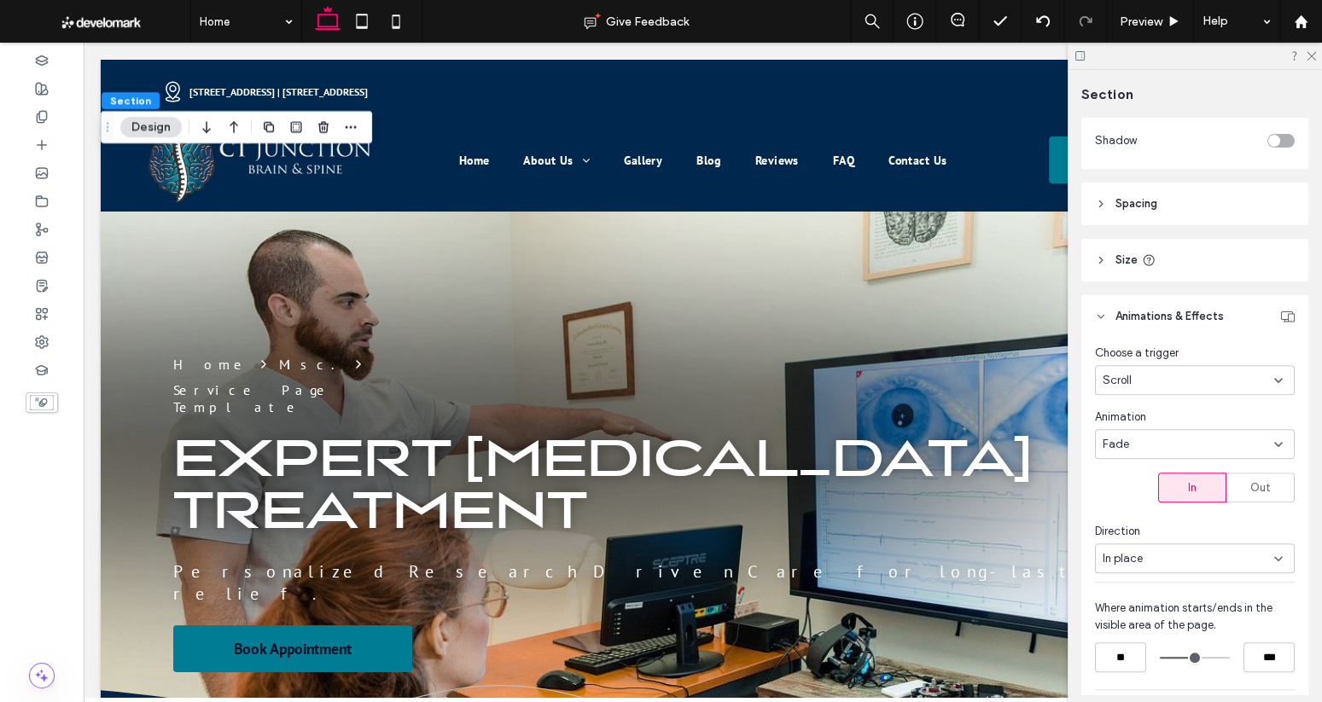
click at [1316, 54] on div at bounding box center [1194, 56] width 254 height 26
click at [1311, 55] on icon at bounding box center [1310, 54] width 11 height 11
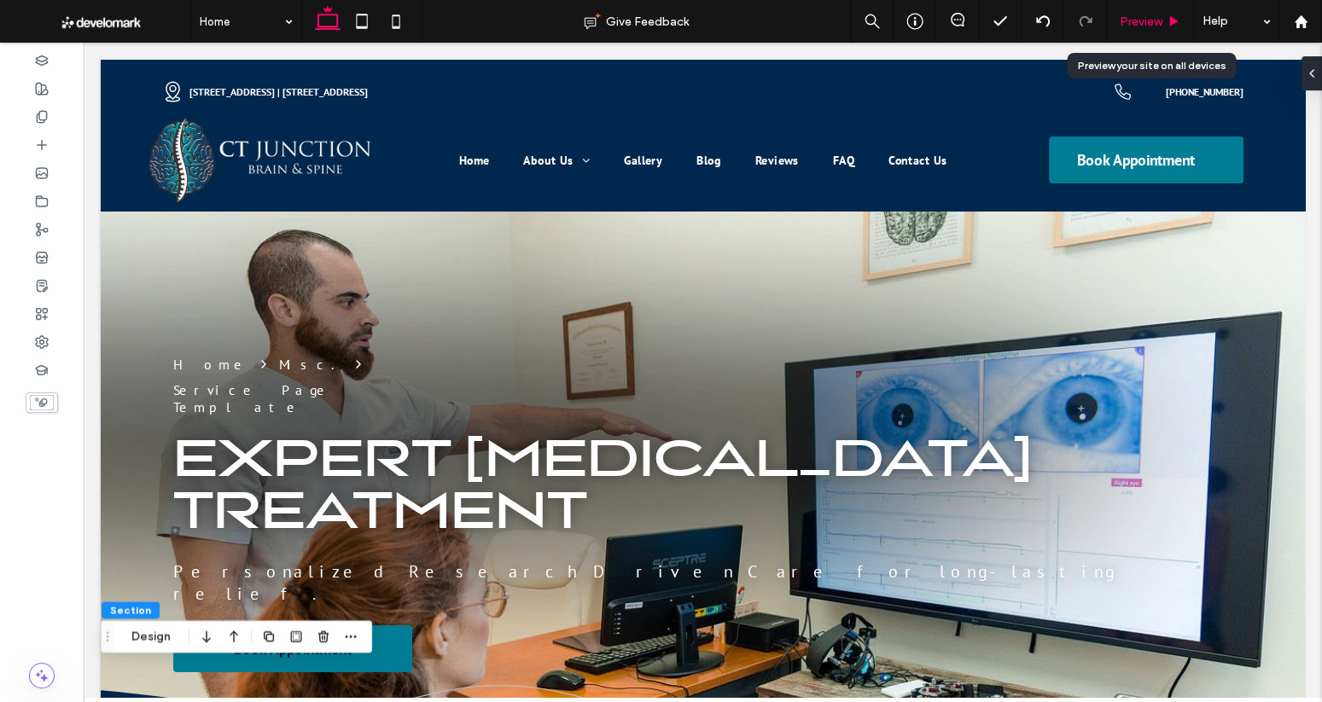
click at [1142, 23] on span "Preview" at bounding box center [1140, 22] width 43 height 15
